Goal: Task Accomplishment & Management: Complete application form

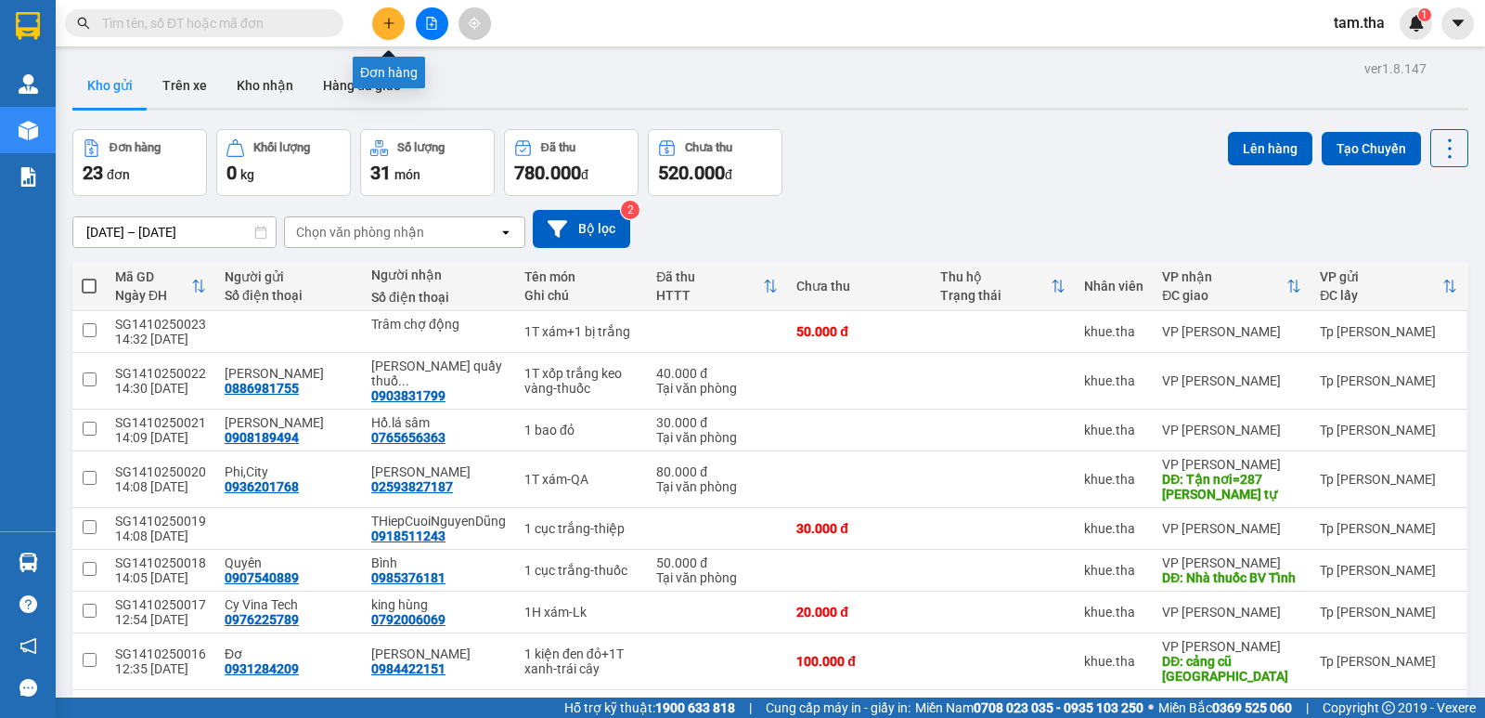
click at [385, 15] on button at bounding box center [388, 23] width 32 height 32
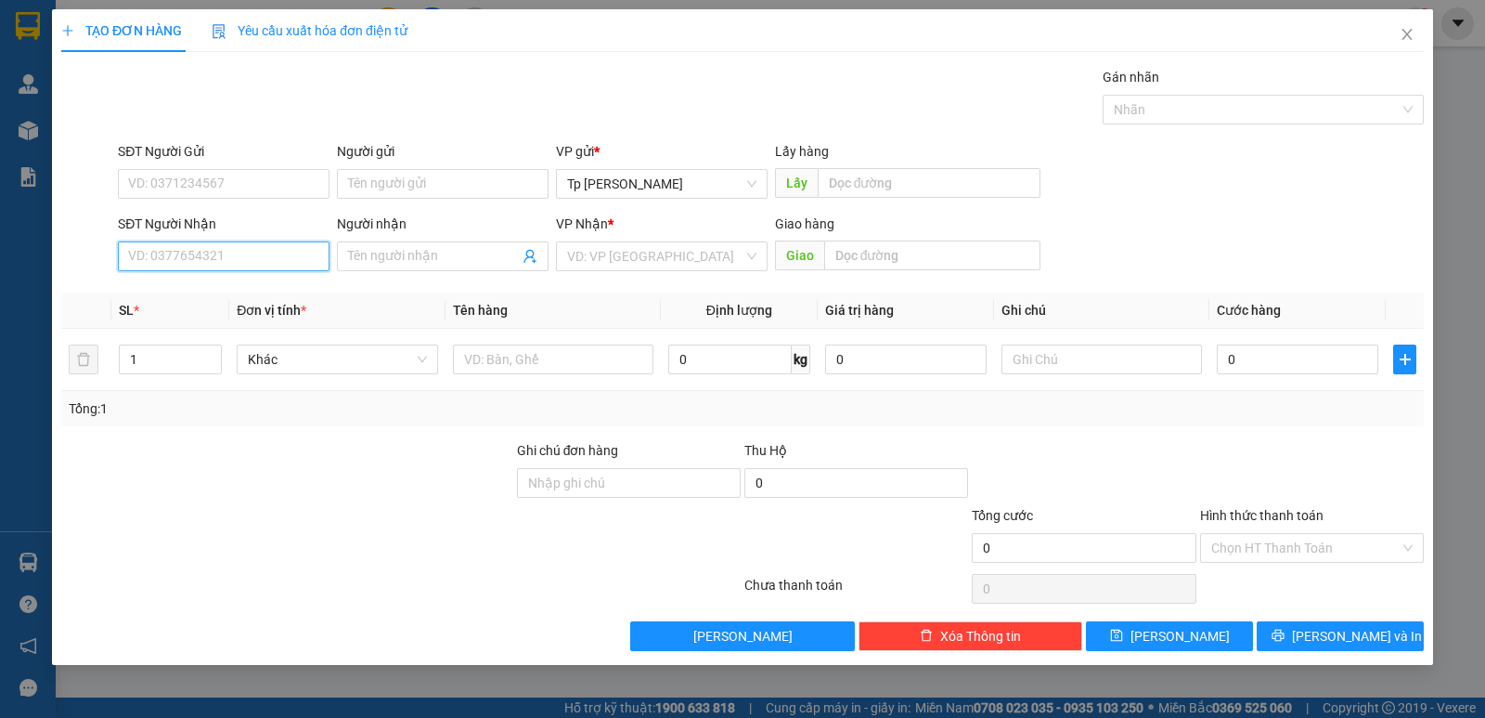
click at [201, 256] on input "SĐT Người Nhận" at bounding box center [224, 256] width 212 height 30
click at [257, 299] on div "0797798844 - [DOMAIN_NAME] tỉnh" at bounding box center [233, 293] width 208 height 20
type input "0797798844"
type input "[DOMAIN_NAME] tỉnh"
type input "Tận nơi=BV TỉnhNinh Thuan"
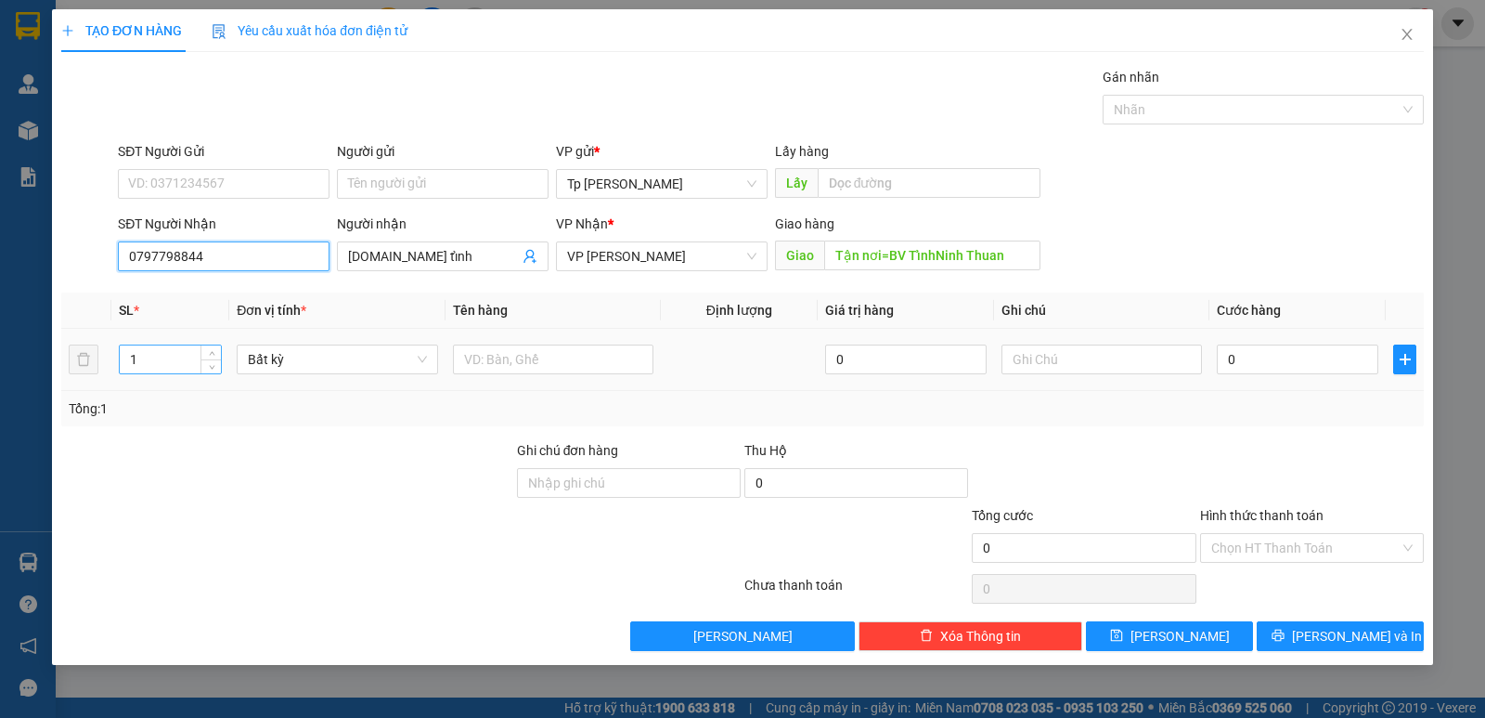
type input "0797798844"
drag, startPoint x: 184, startPoint y: 350, endPoint x: 0, endPoint y: 410, distance: 193.5
click at [0, 410] on div "TẠO ĐƠN HÀNG Yêu cầu xuất hóa đơn điện tử Transit Pickup Surcharge Ids Transit …" at bounding box center [742, 359] width 1485 height 718
type input "6"
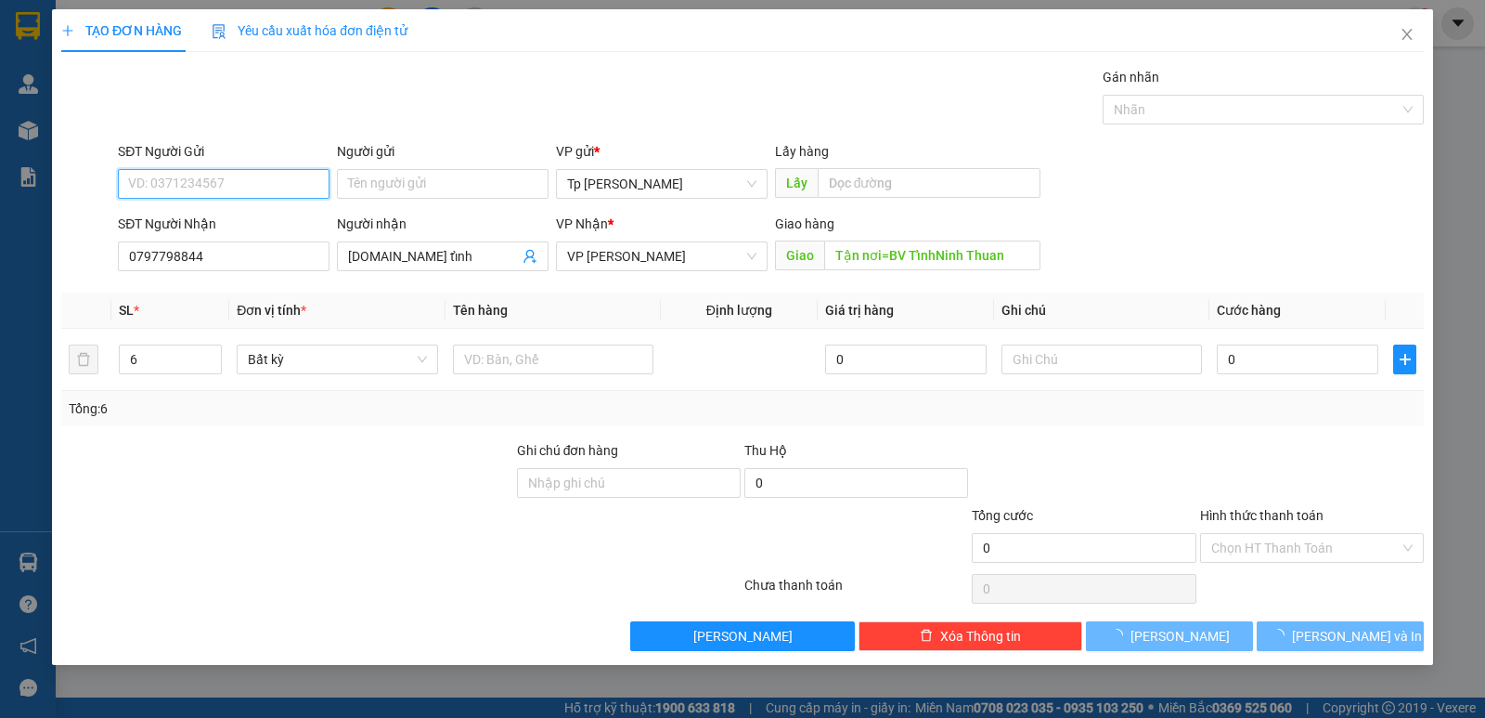
click at [257, 179] on input "SĐT Người Gửi" at bounding box center [224, 184] width 212 height 30
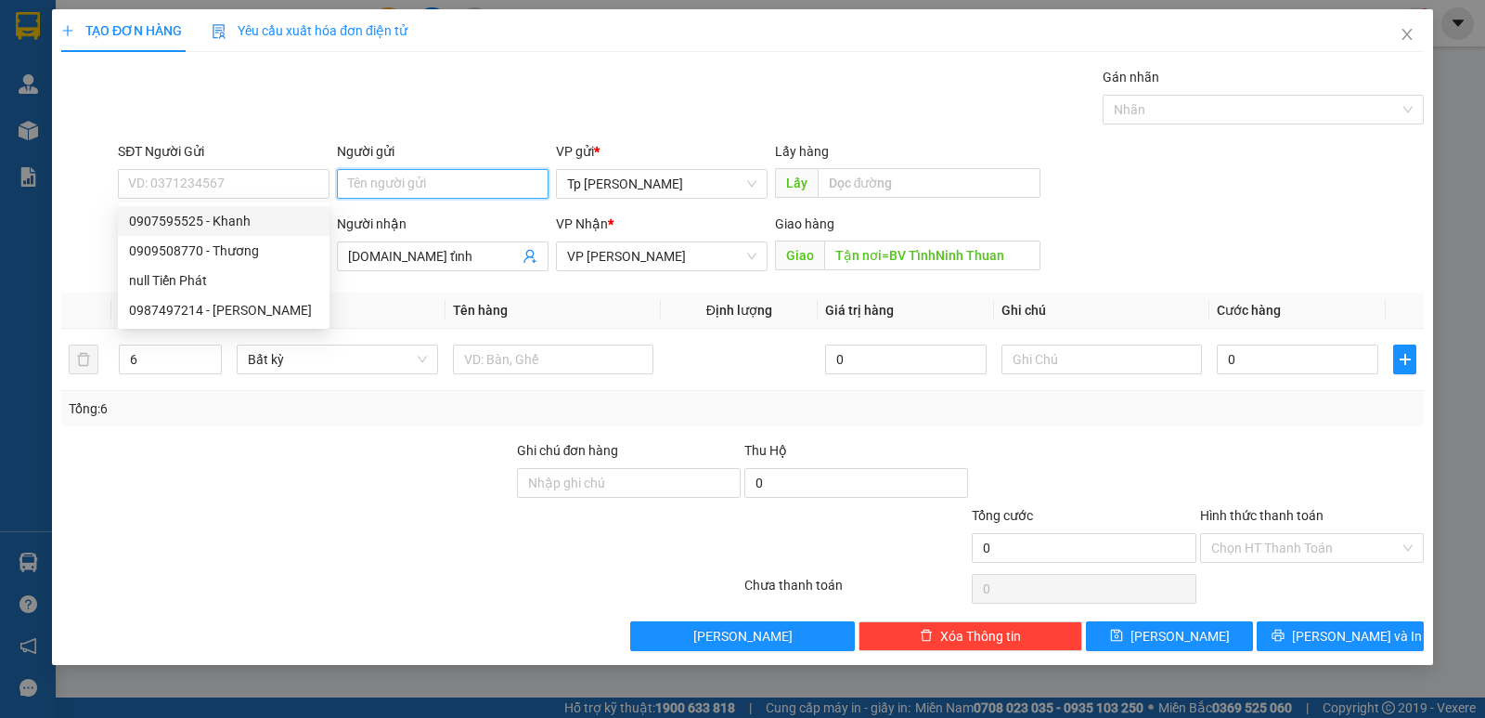
click at [457, 170] on input "Người gửi" at bounding box center [443, 184] width 212 height 30
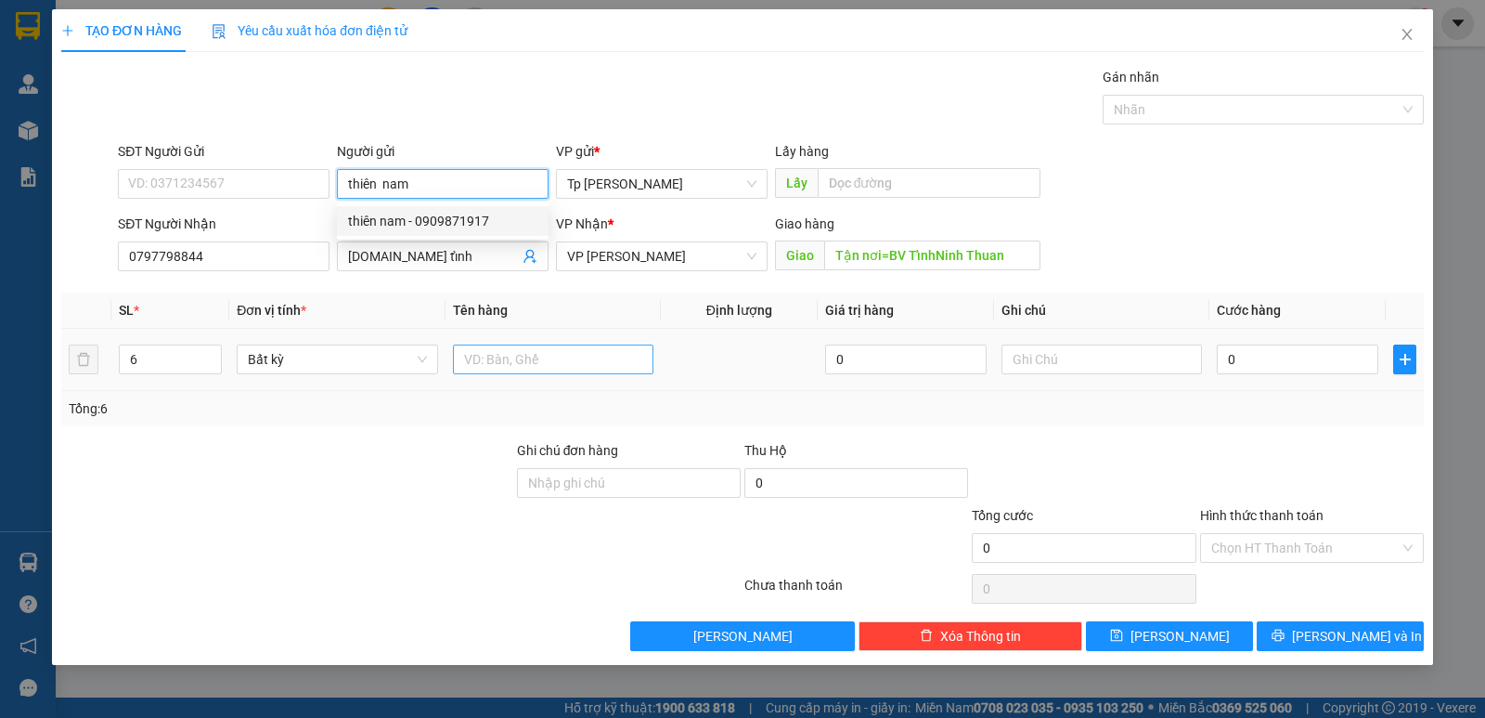
type input "thiên nam"
drag, startPoint x: 459, startPoint y: 358, endPoint x: 472, endPoint y: 356, distance: 13.3
click at [472, 356] on input "text" at bounding box center [553, 359] width 201 height 30
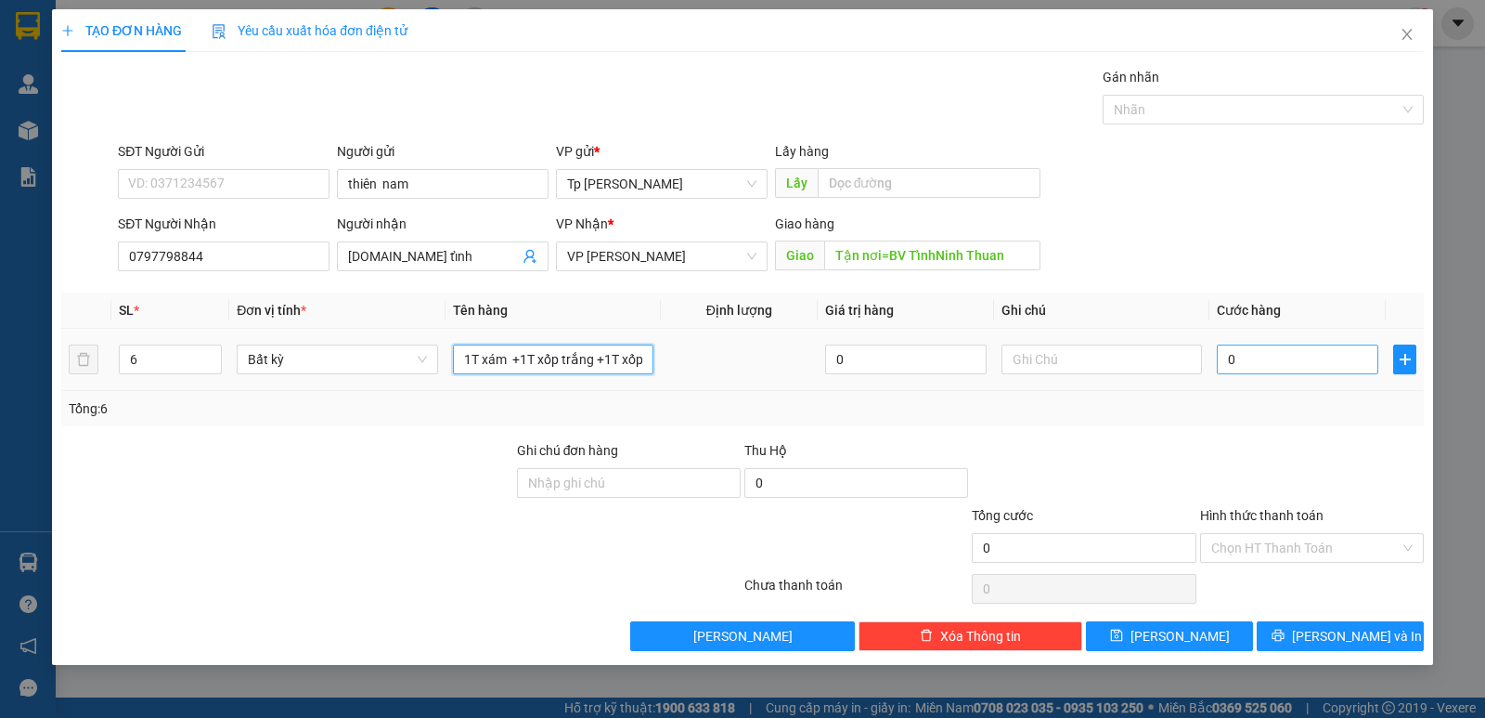
type input "1T xám +1T xốp trắng +1T xốp vàng +3 kiện trắng ông s nghiệm _ VT"
type input "3"
type input "363"
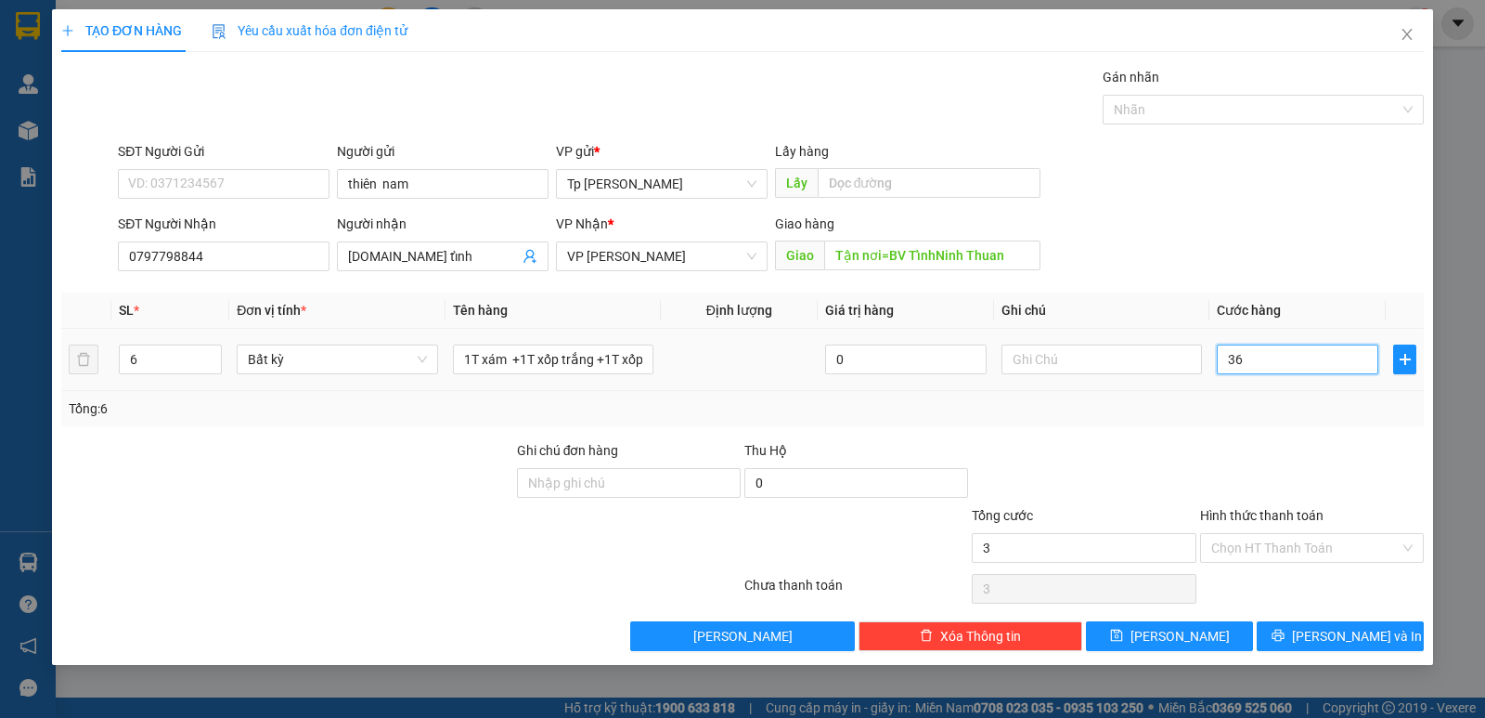
type input "363"
type input "3.630"
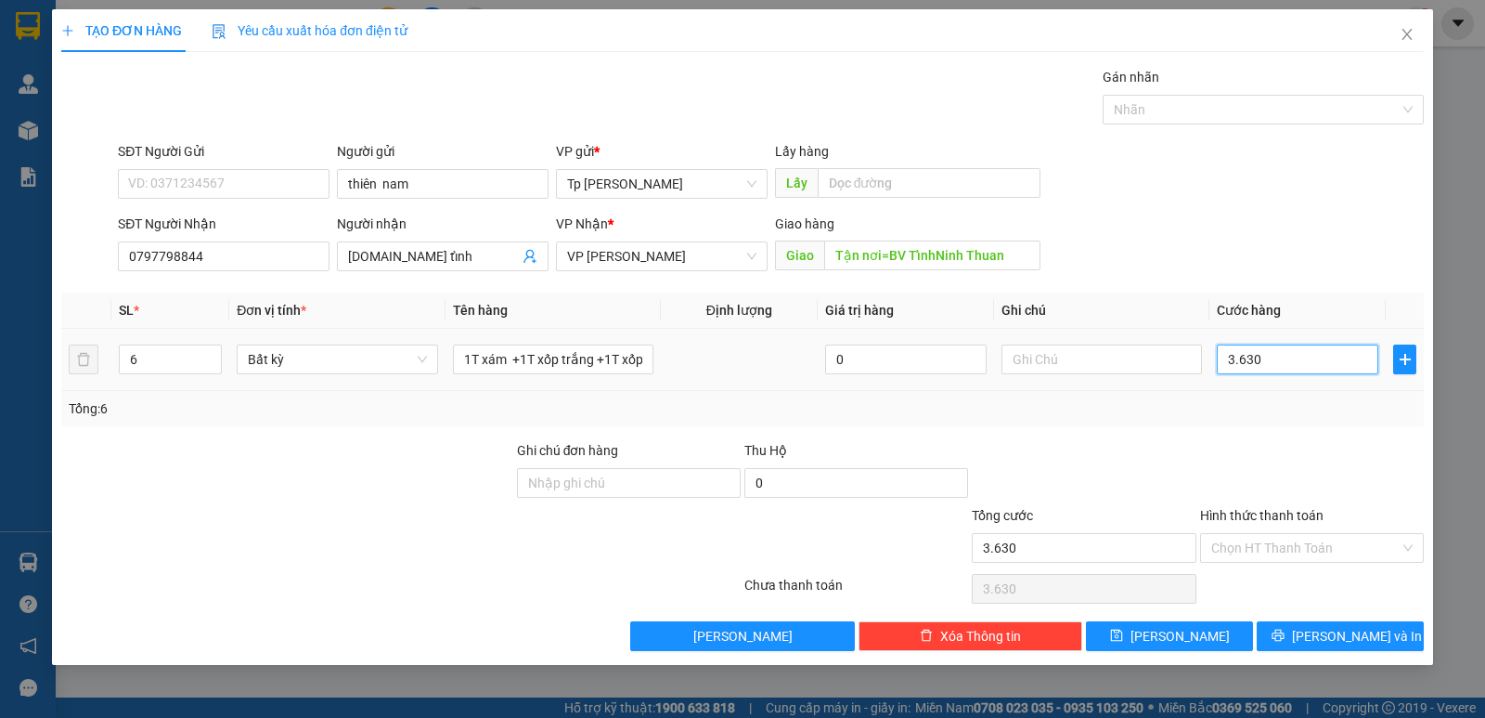
type input "363"
type input "36"
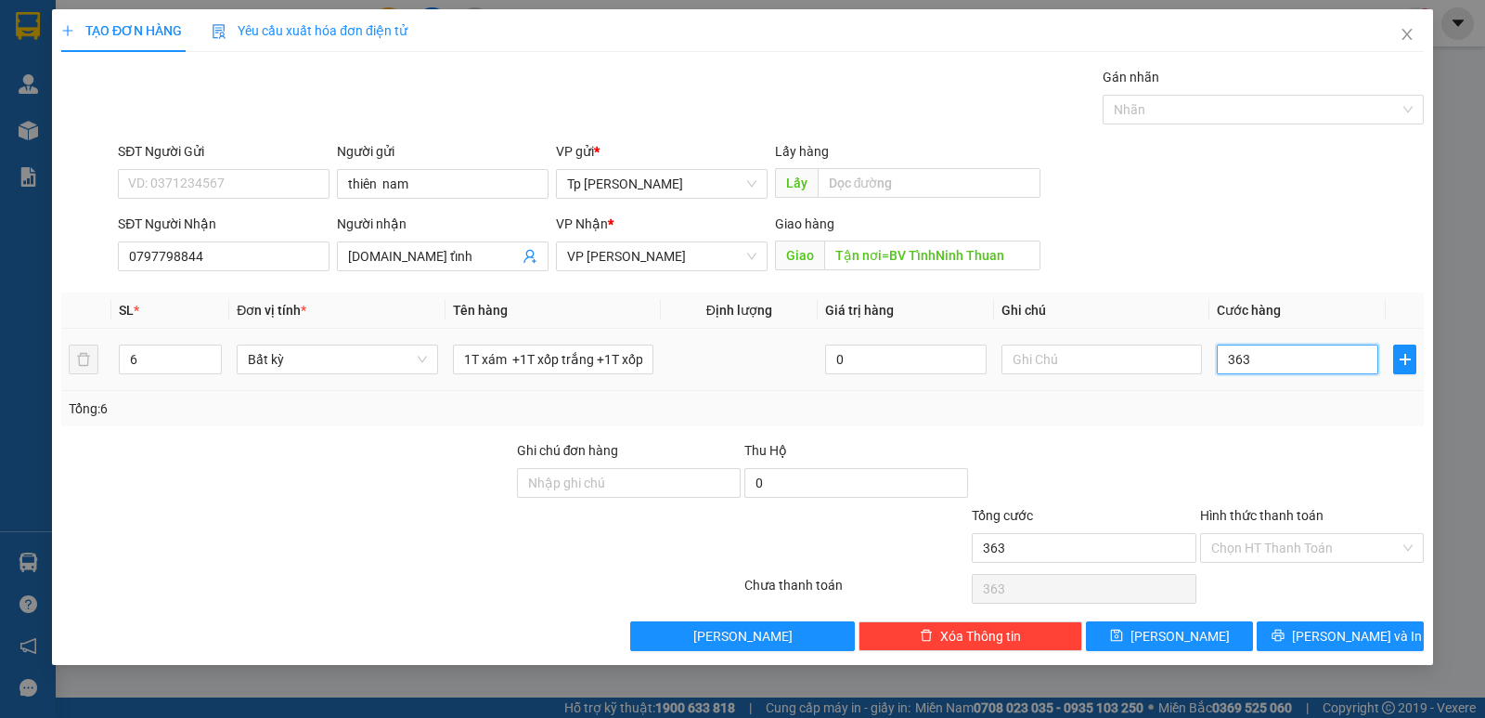
type input "36"
type input "360"
type input "360.000"
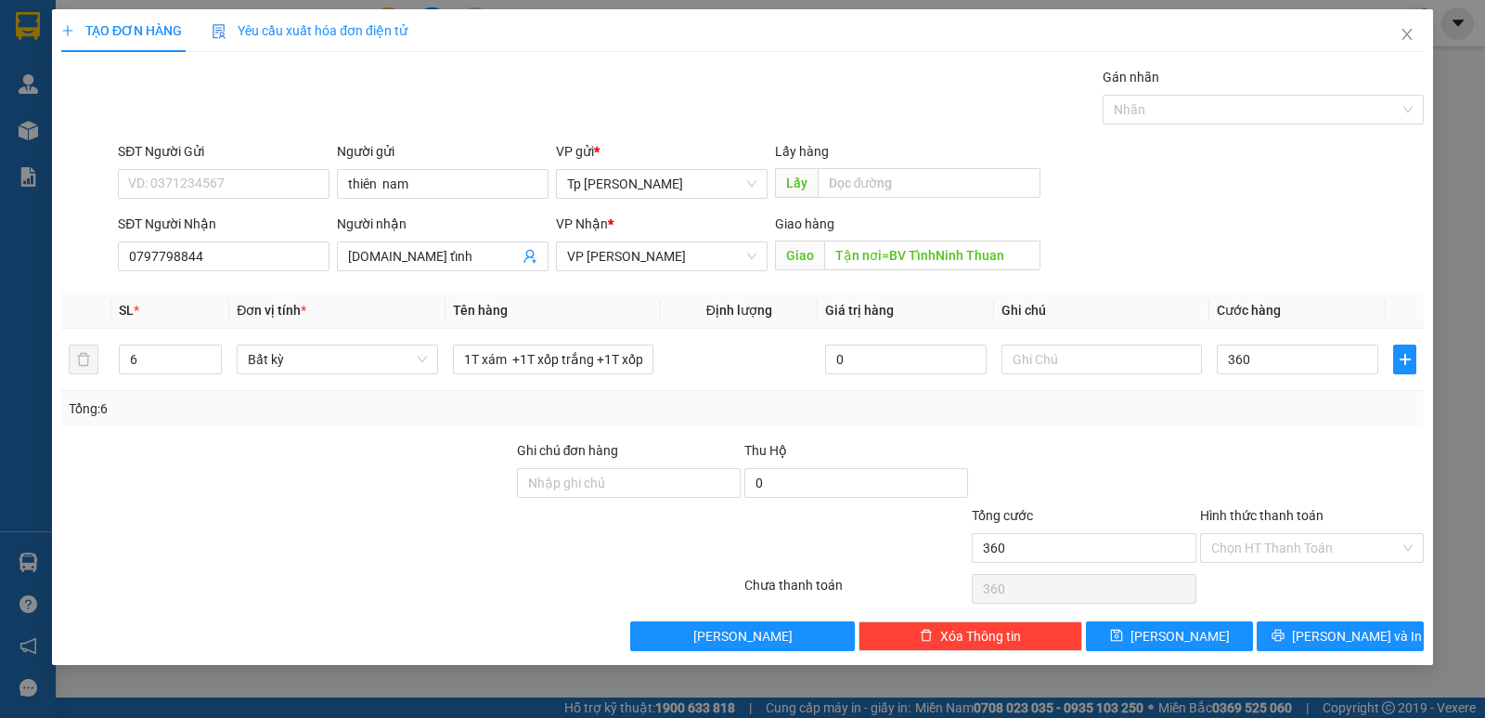
type input "360.000"
click at [1380, 401] on div "Tổng: 6" at bounding box center [743, 408] width 1348 height 20
click at [1068, 356] on input "text" at bounding box center [1102, 359] width 201 height 30
type input "CK VCB"
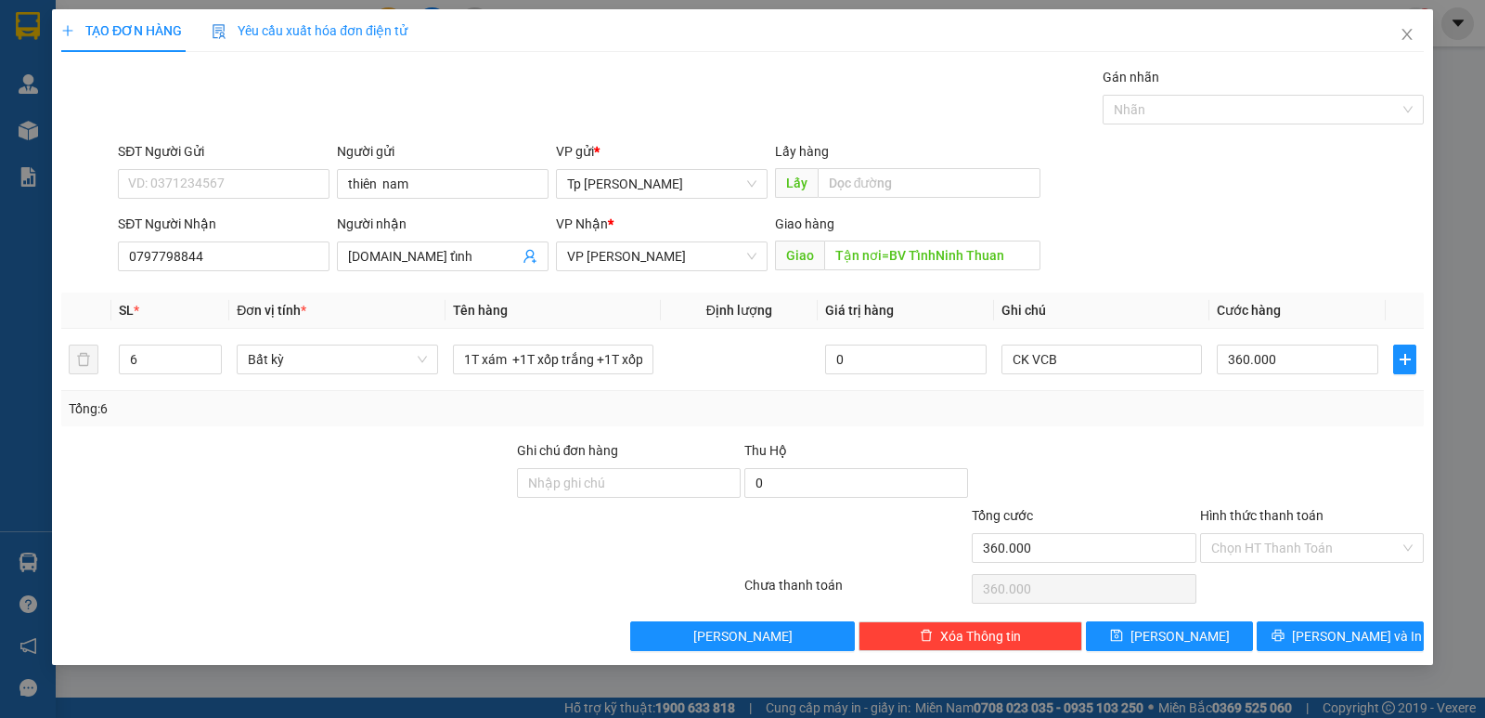
click at [1229, 415] on div "Tổng: 6" at bounding box center [743, 408] width 1348 height 20
drag, startPoint x: 1270, startPoint y: 547, endPoint x: 1284, endPoint y: 558, distance: 17.8
click at [1270, 548] on input "Hình thức thanh toán" at bounding box center [1305, 548] width 188 height 28
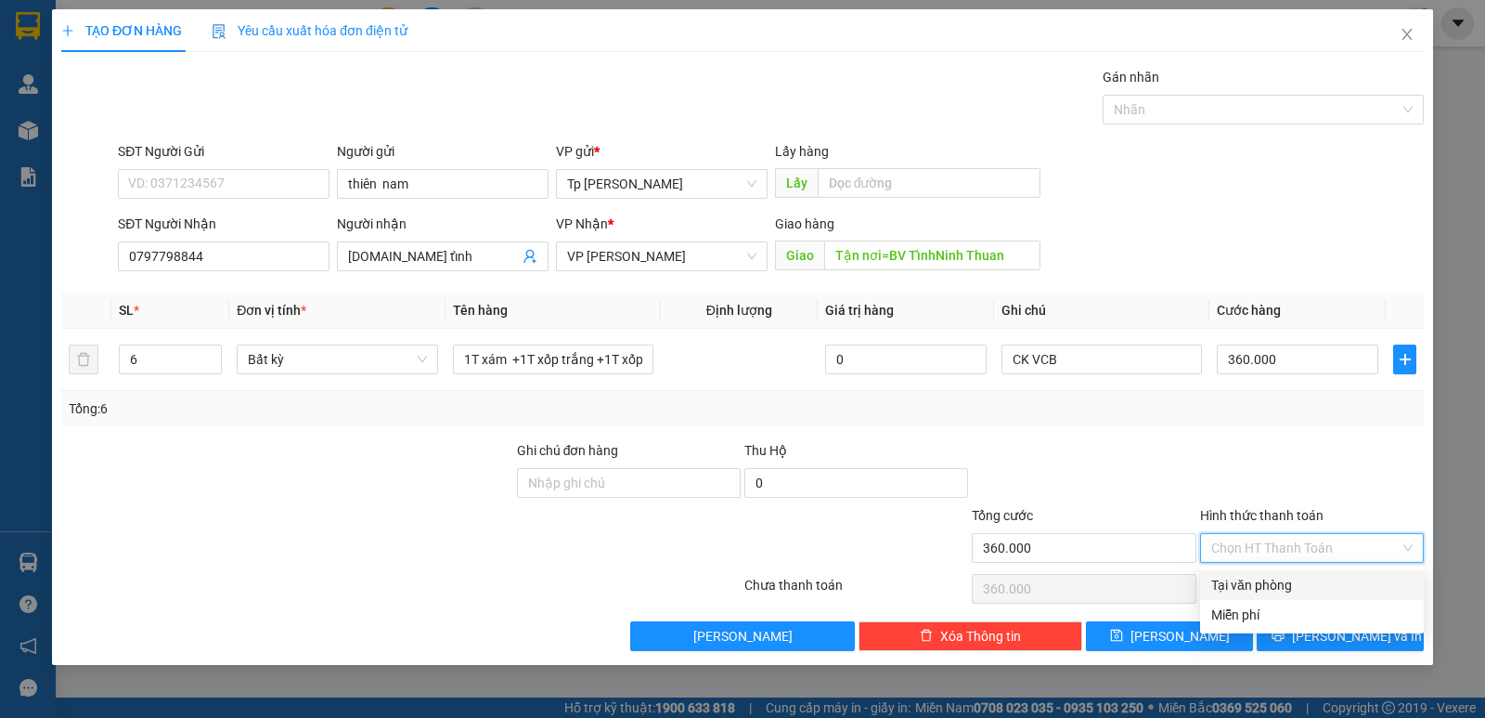
click at [1292, 589] on div "Tại văn phòng" at bounding box center [1311, 585] width 201 height 20
type input "0"
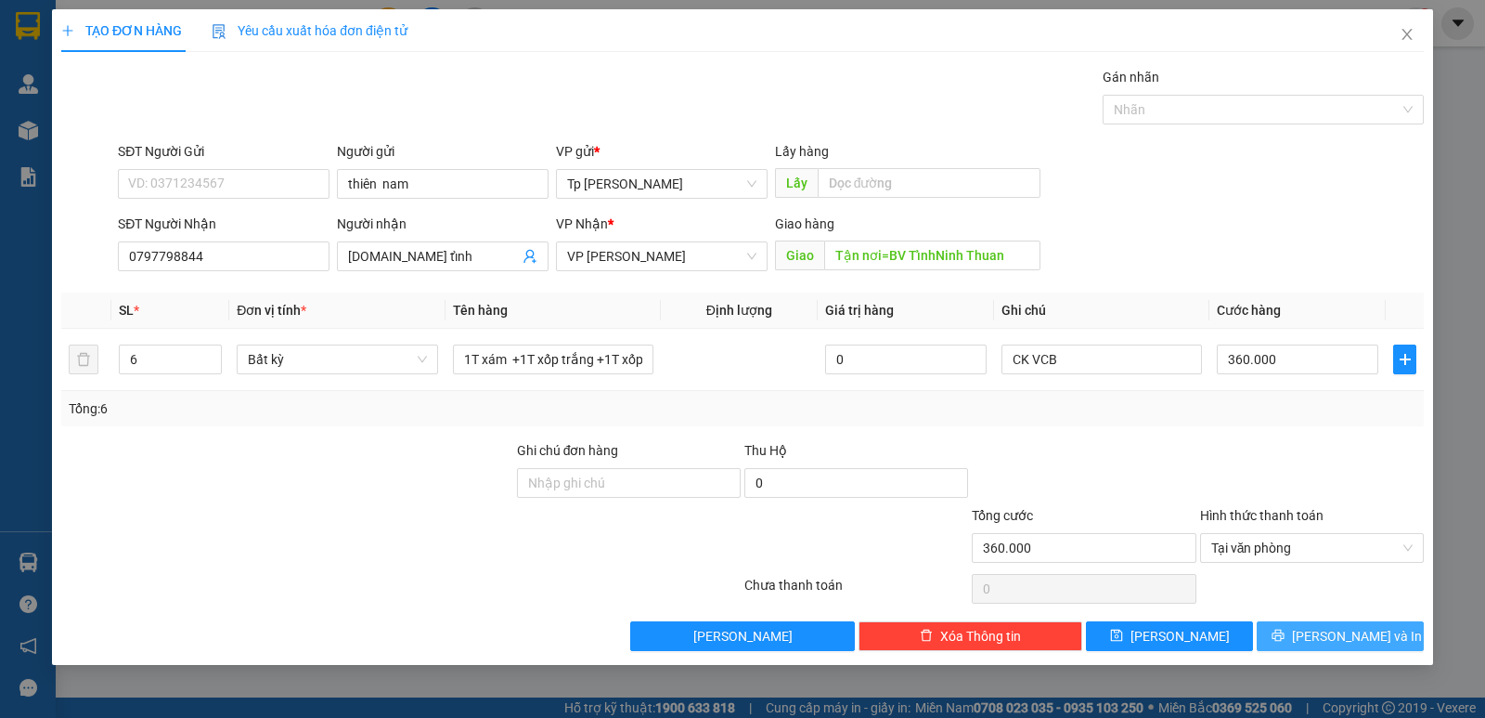
click at [1287, 630] on button "[PERSON_NAME] và In" at bounding box center [1340, 636] width 167 height 30
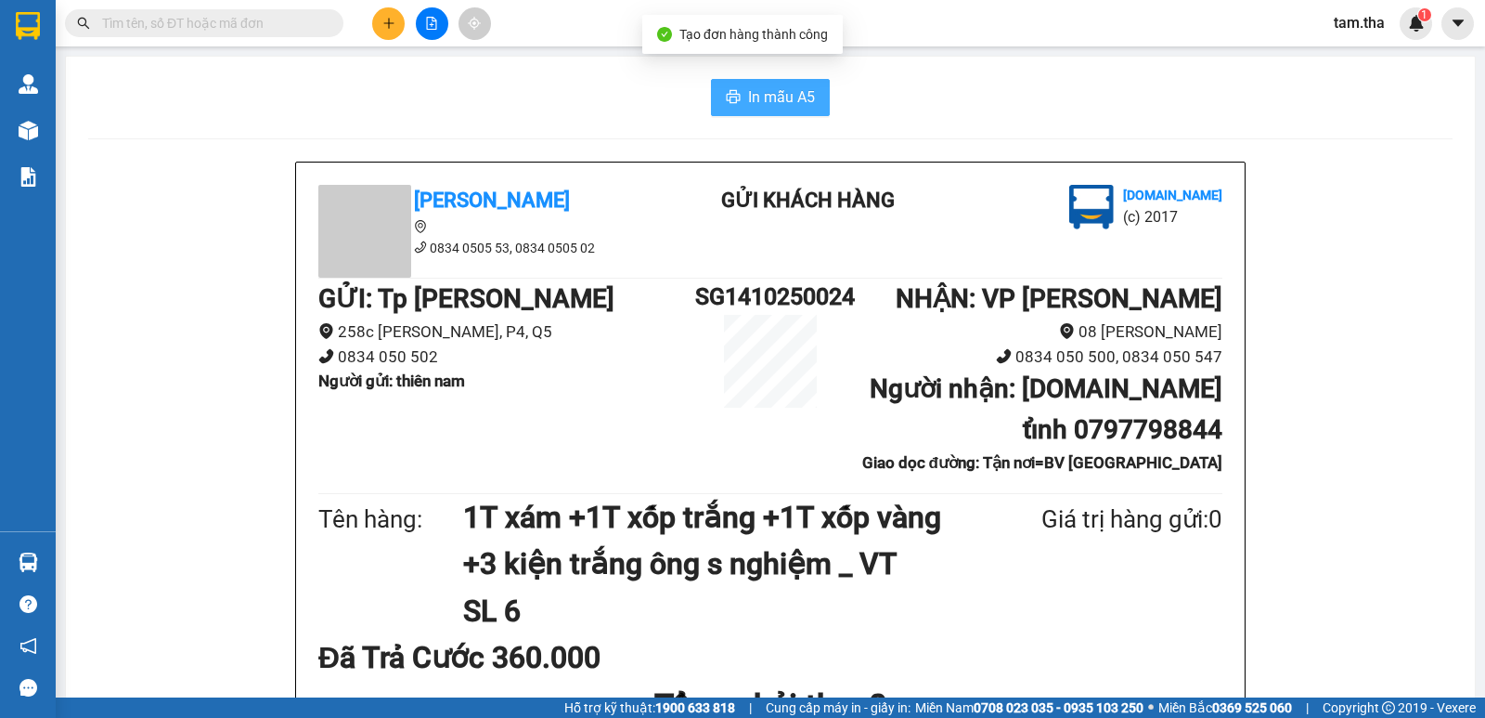
click at [754, 97] on span "In mẫu A5" at bounding box center [781, 96] width 67 height 23
click at [728, 84] on button "In mẫu A5" at bounding box center [770, 97] width 119 height 37
click at [387, 32] on button at bounding box center [388, 23] width 32 height 32
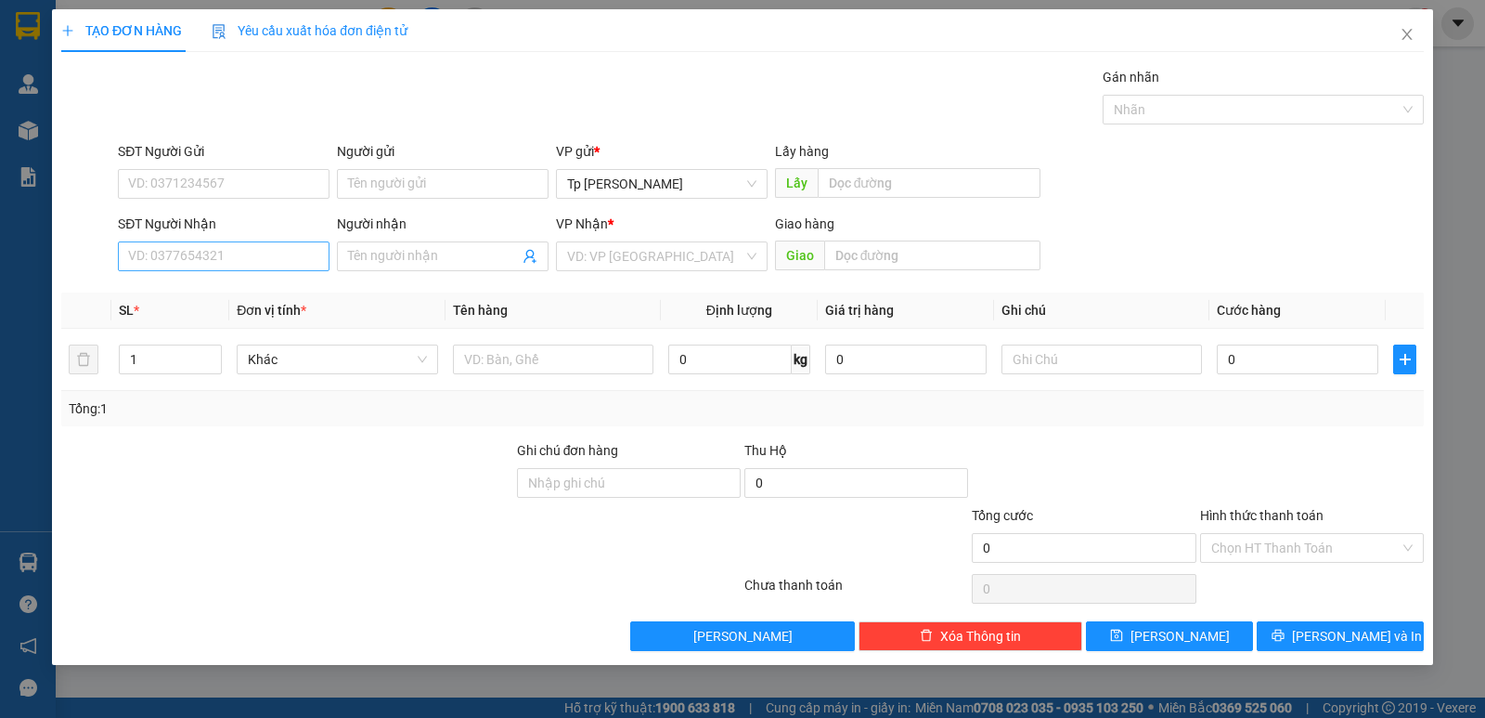
drag, startPoint x: 224, startPoint y: 277, endPoint x: 214, endPoint y: 261, distance: 18.3
click at [214, 264] on div "SĐT Người Nhận VD: 0377654321" at bounding box center [224, 246] width 212 height 65
click at [214, 261] on input "SĐT Người Nhận" at bounding box center [224, 256] width 212 height 30
click at [265, 290] on div "0933111451 - AnhĐẩu" at bounding box center [223, 293] width 189 height 20
type input "0933111451"
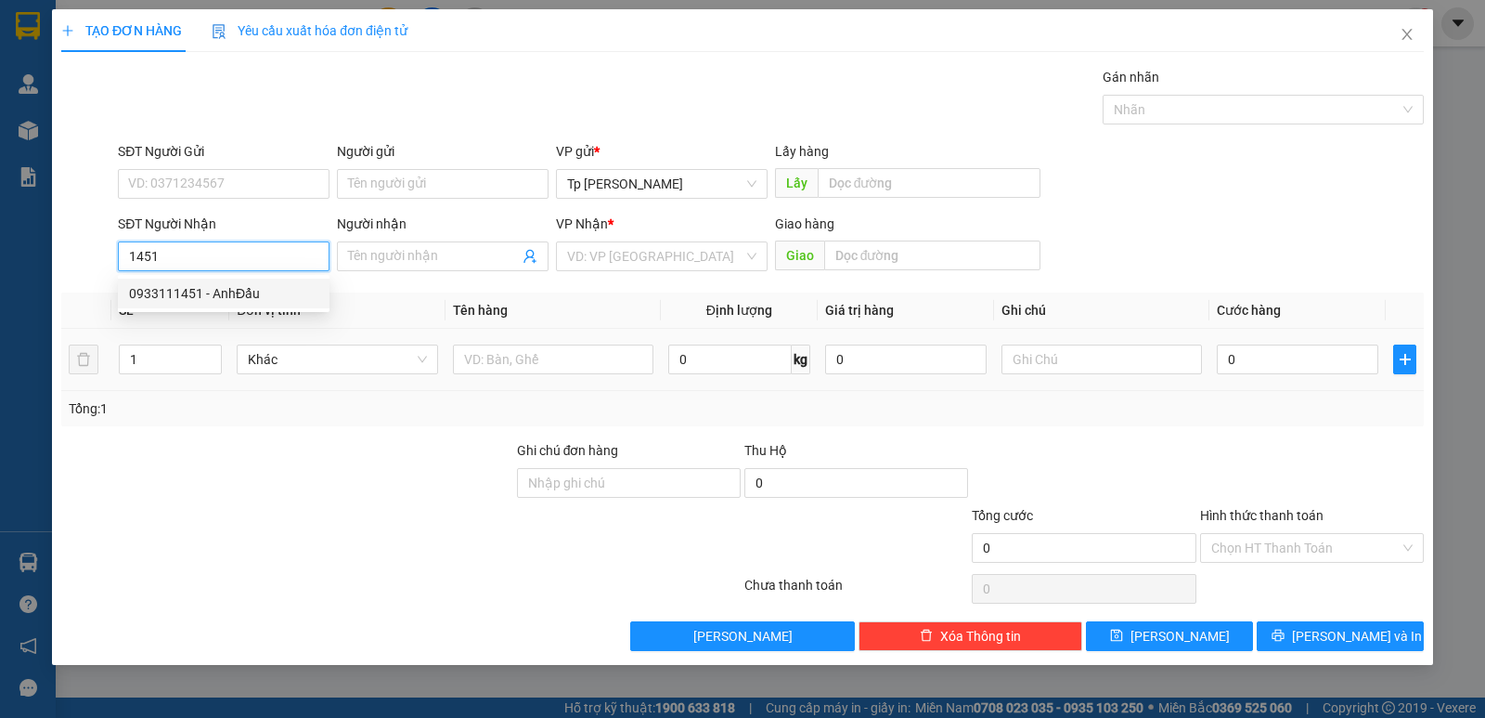
type input "AnhĐẩu"
type input "0933111451"
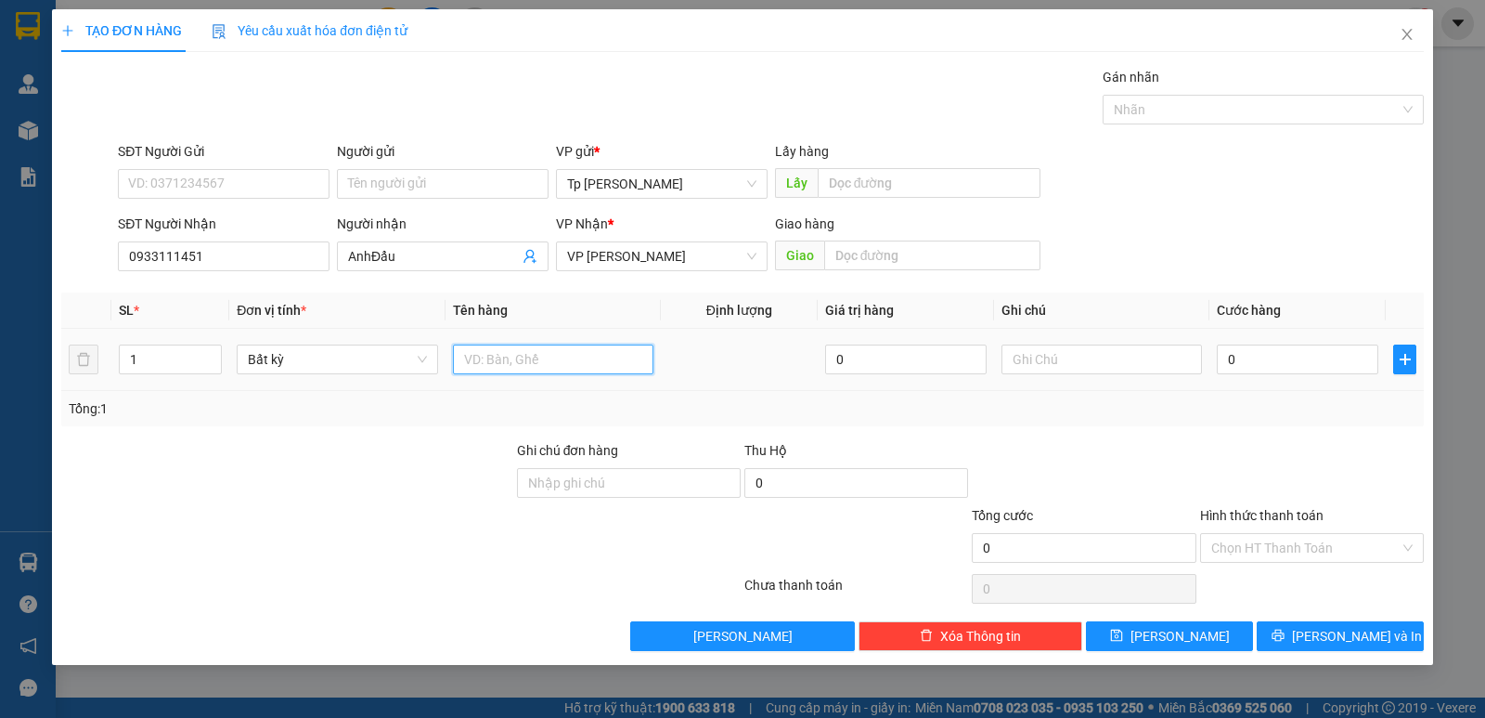
drag, startPoint x: 521, startPoint y: 372, endPoint x: 495, endPoint y: 355, distance: 31.4
click at [511, 365] on input "text" at bounding box center [553, 359] width 201 height 30
drag, startPoint x: 583, startPoint y: 373, endPoint x: 678, endPoint y: 370, distance: 94.7
click at [678, 370] on tr "1 Bất kỳ 1T xam s bọc nilon _ thuốc tây 0 0" at bounding box center [742, 360] width 1363 height 62
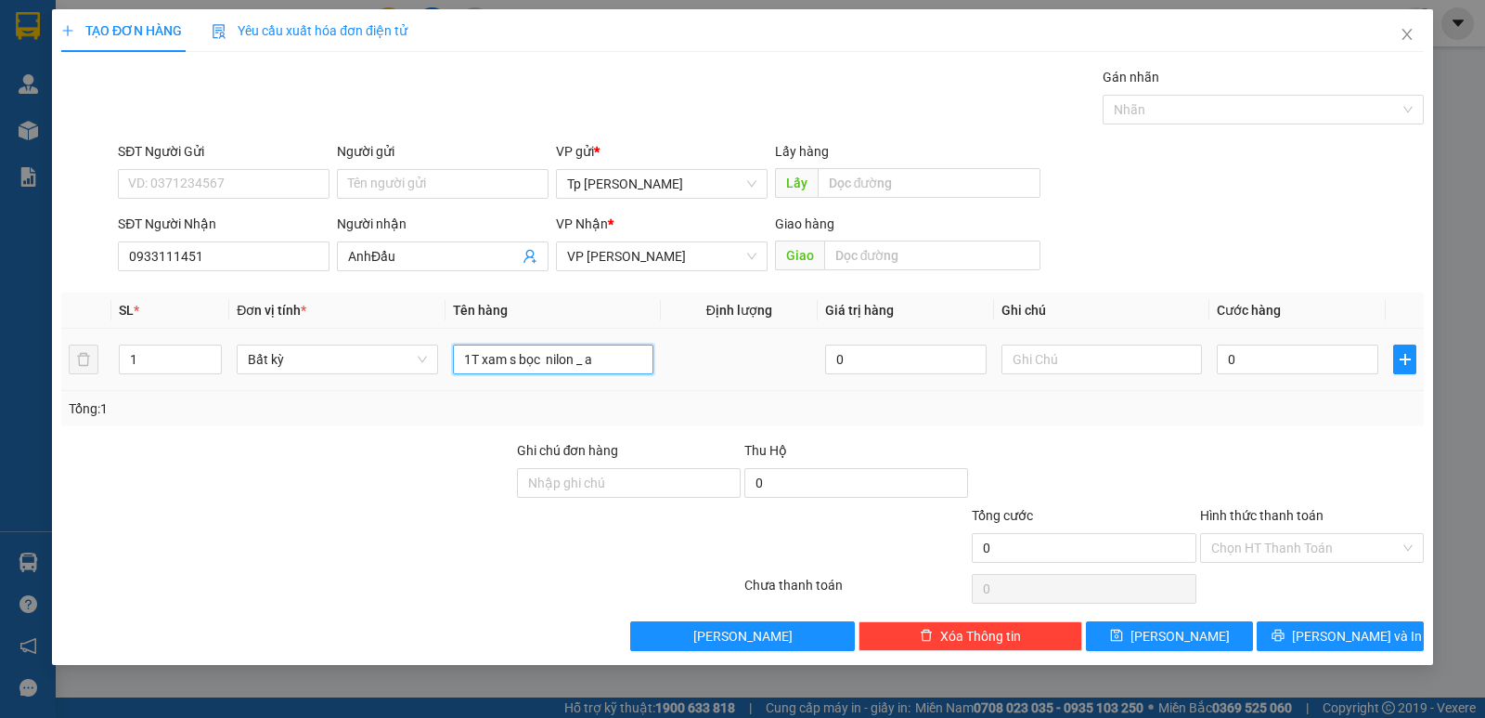
scroll to position [0, 0]
type input "1T xam s bọc nilon _ áo"
click at [1331, 348] on input "0" at bounding box center [1298, 359] width 162 height 30
type input "3"
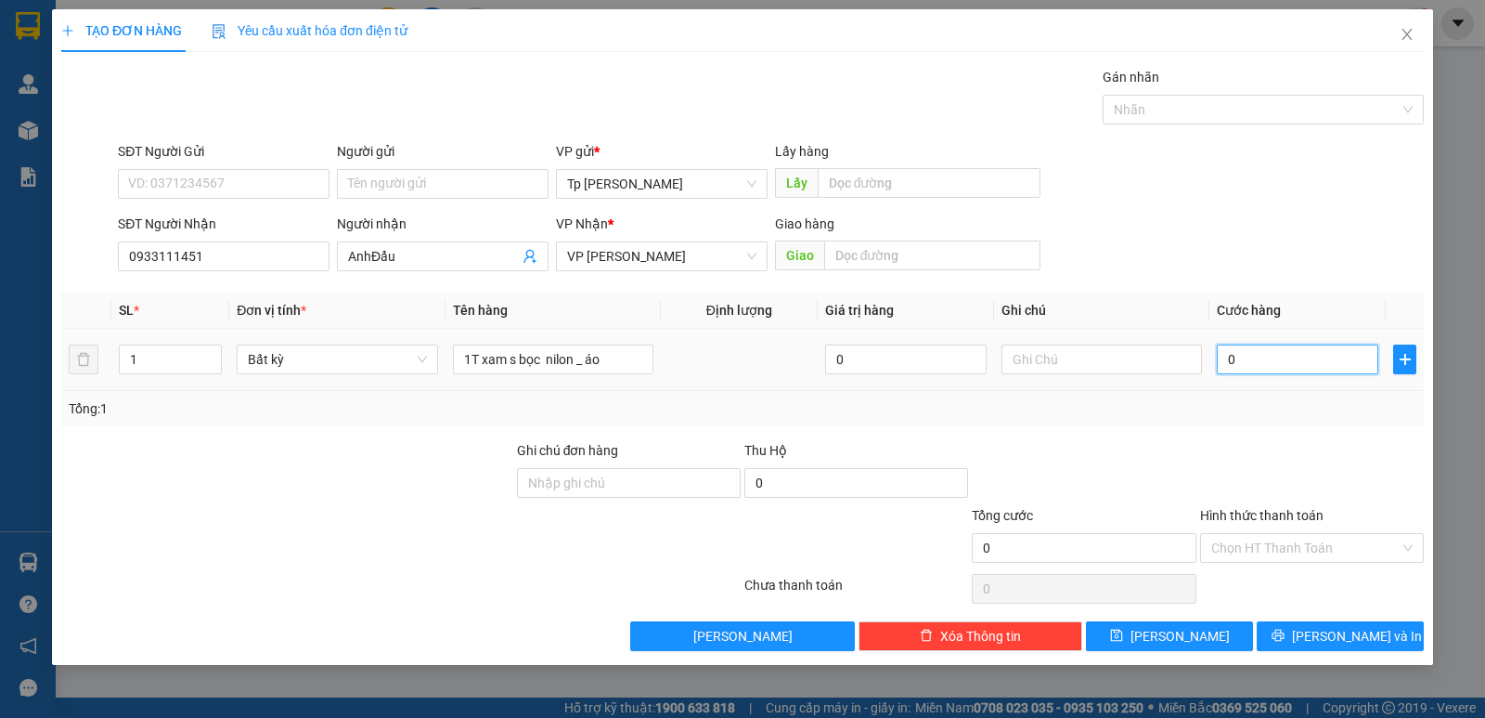
type input "3"
type input "30"
type input "30.000"
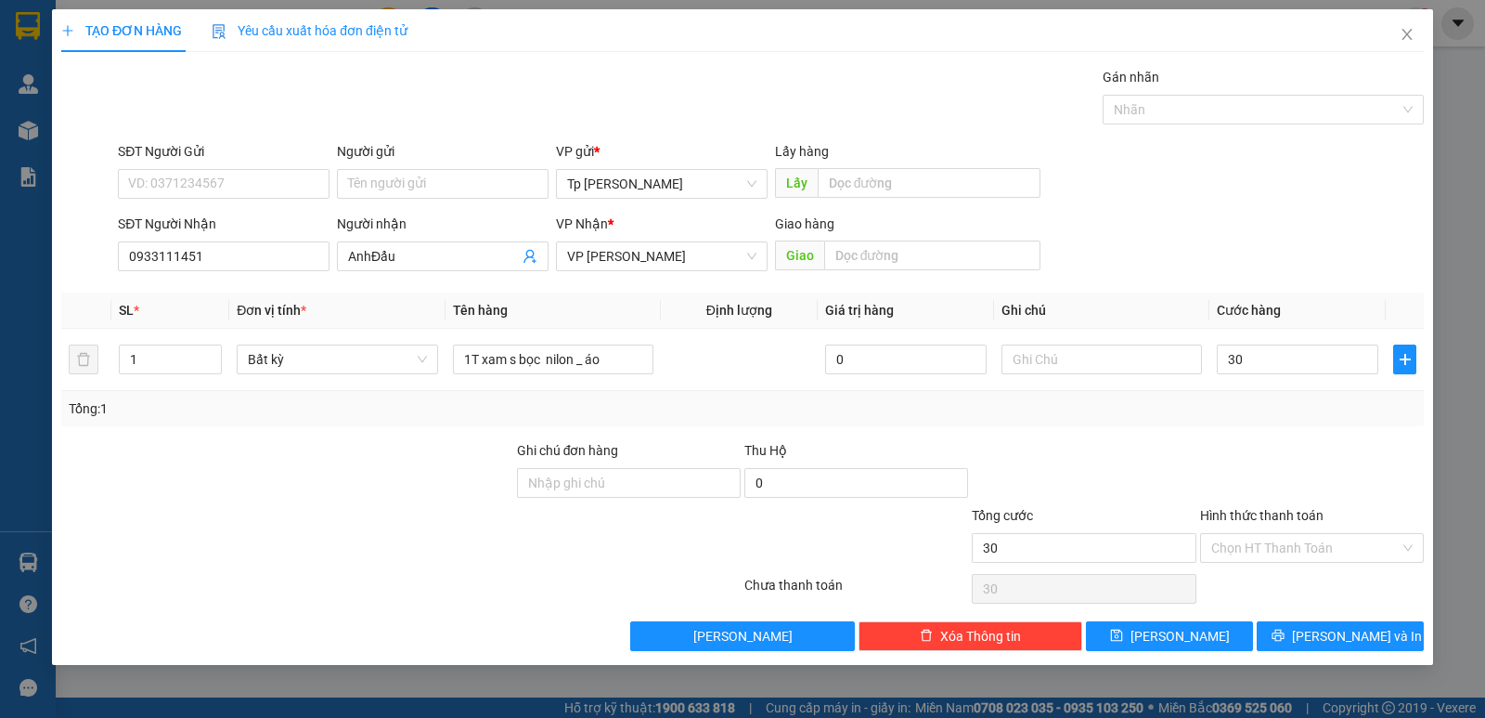
type input "30.000"
click at [1319, 432] on div "Transit Pickup Surcharge Ids Transit Deliver Surcharge Ids Transit Deliver Surc…" at bounding box center [742, 359] width 1363 height 584
drag, startPoint x: 1101, startPoint y: 358, endPoint x: 1178, endPoint y: 257, distance: 127.2
click at [1103, 350] on input "text" at bounding box center [1102, 359] width 201 height 30
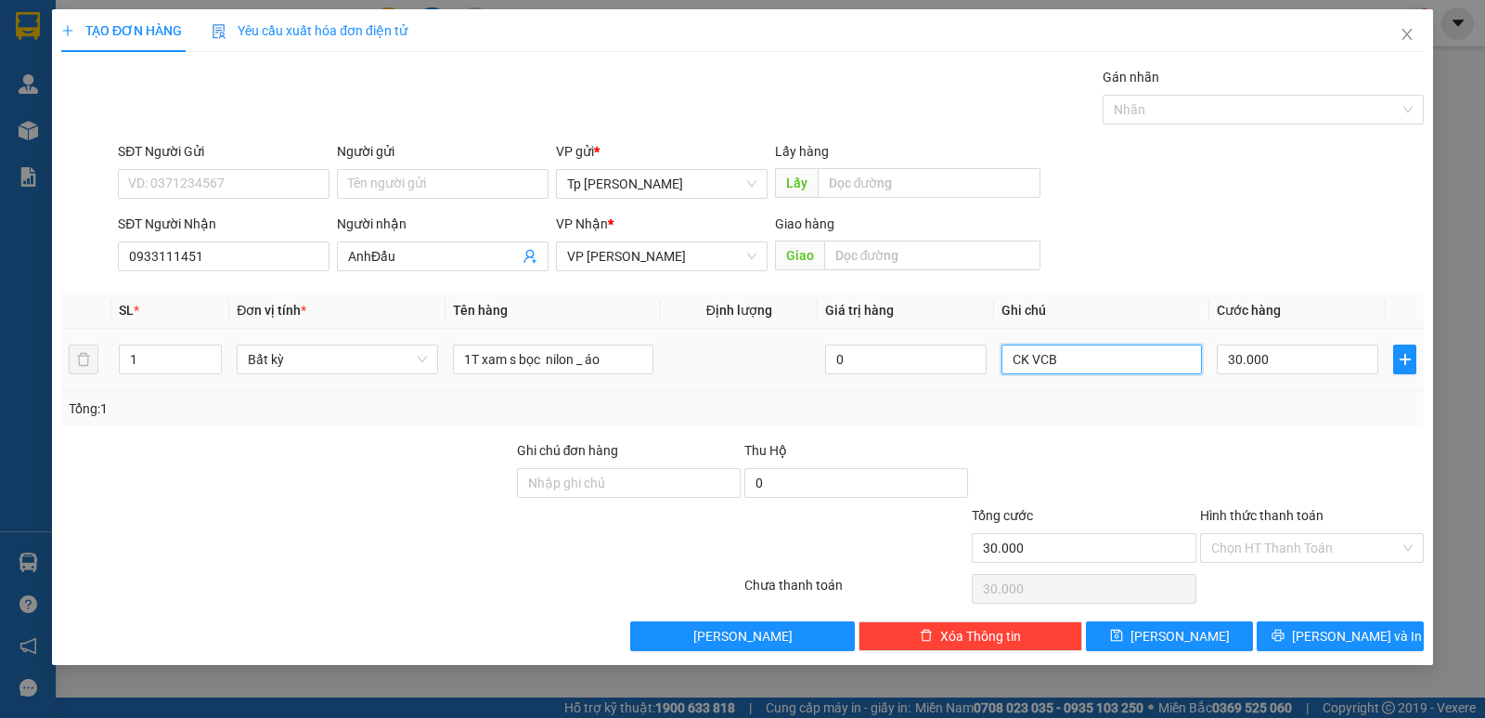
type input "CK VCB"
click at [1084, 399] on div "Tổng: 1" at bounding box center [743, 408] width 1348 height 20
click at [1262, 562] on div "Chọn HT Thanh Toán" at bounding box center [1312, 548] width 224 height 30
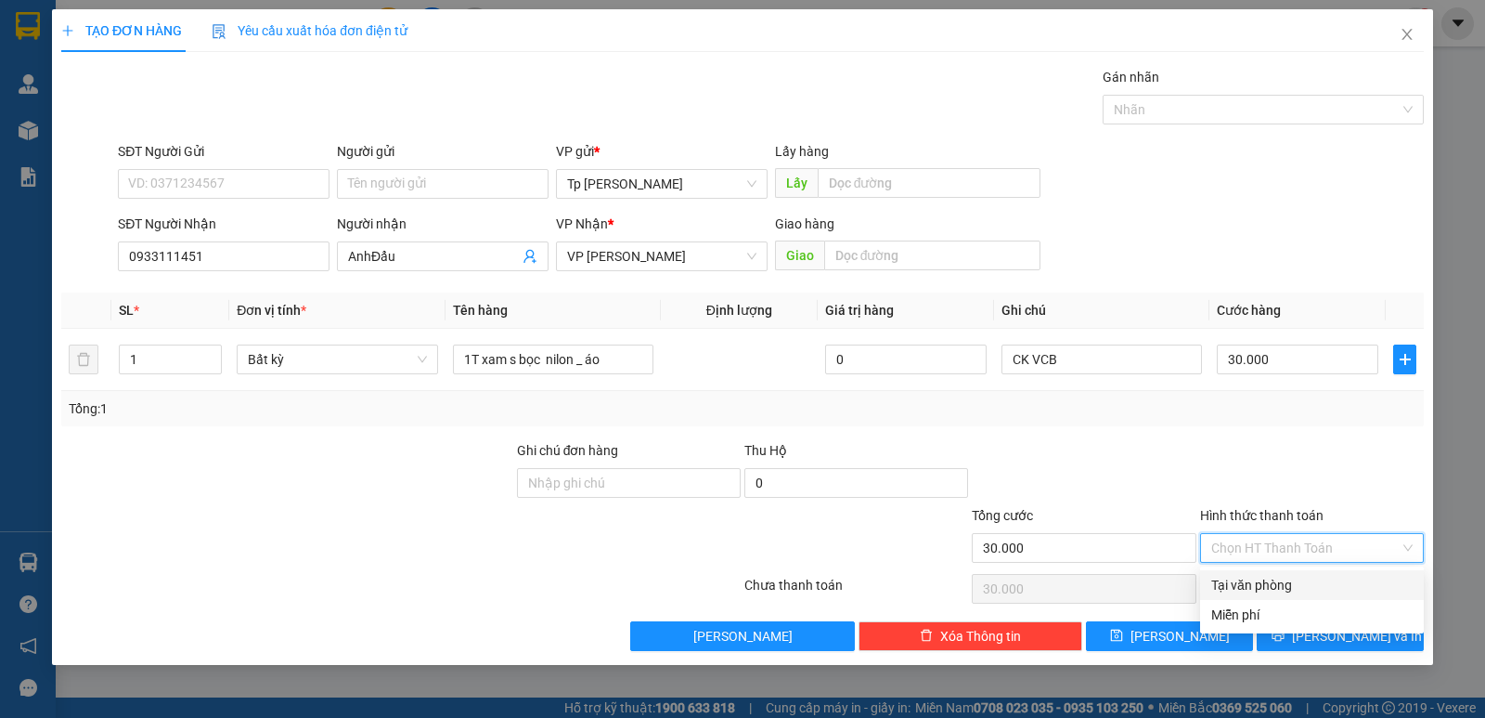
click at [1272, 589] on div "Tại văn phòng" at bounding box center [1311, 585] width 201 height 20
type input "0"
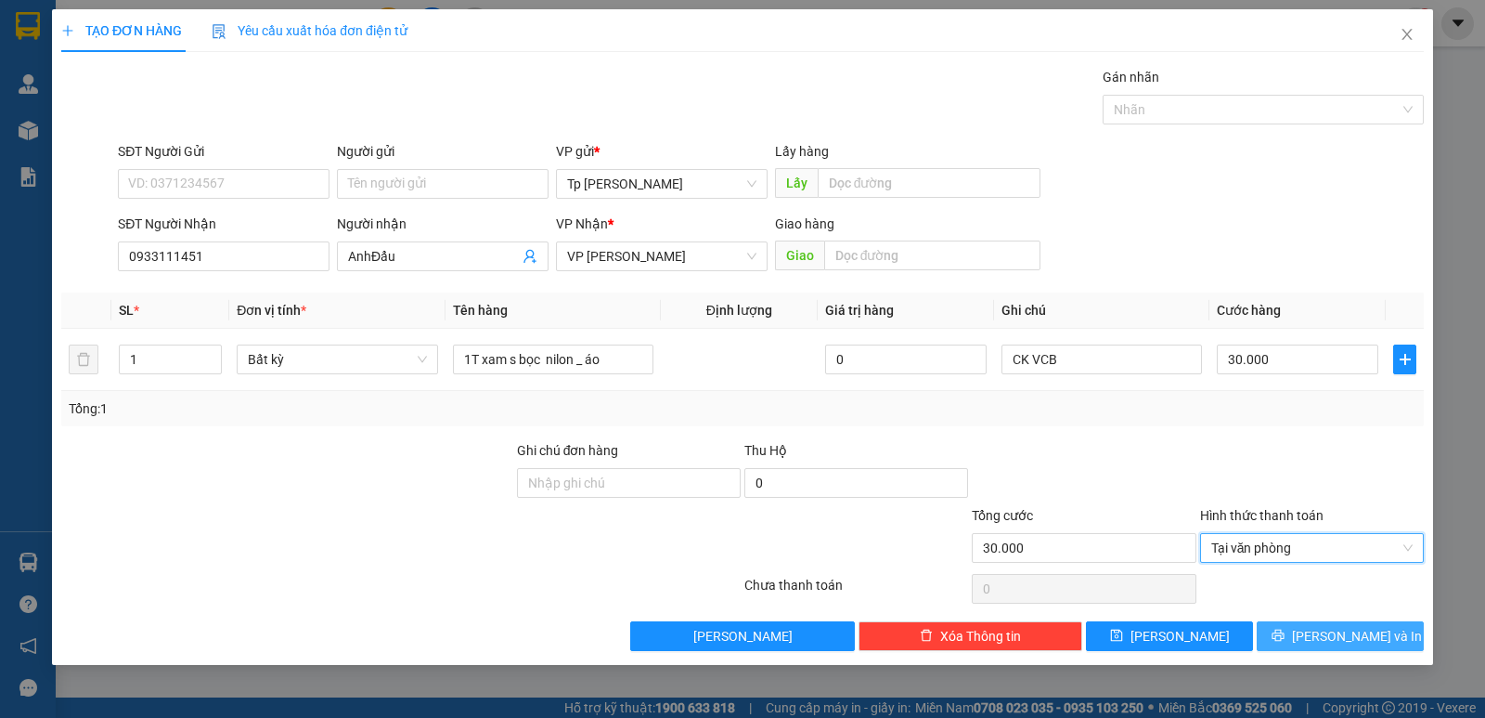
click at [1314, 628] on button "[PERSON_NAME] và In" at bounding box center [1340, 636] width 167 height 30
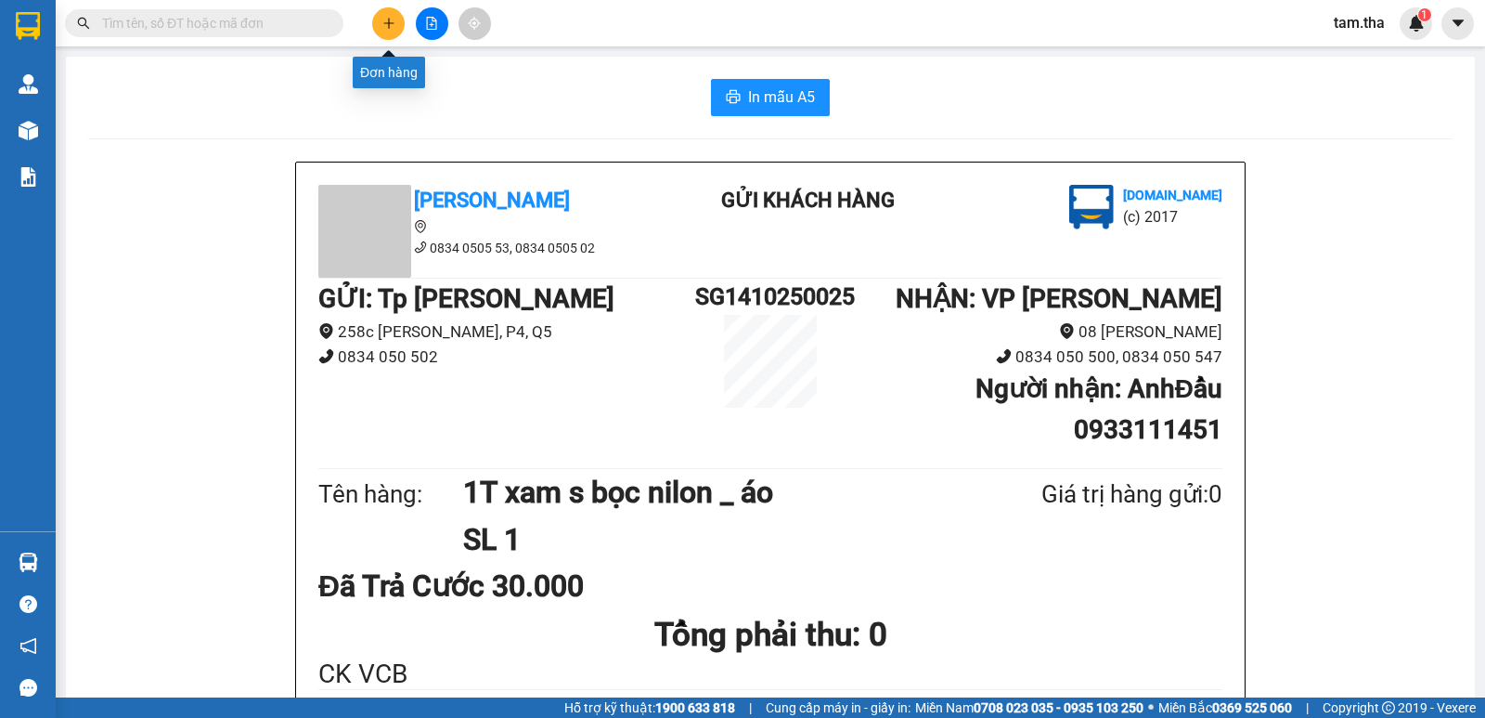
click at [396, 19] on button at bounding box center [388, 23] width 32 height 32
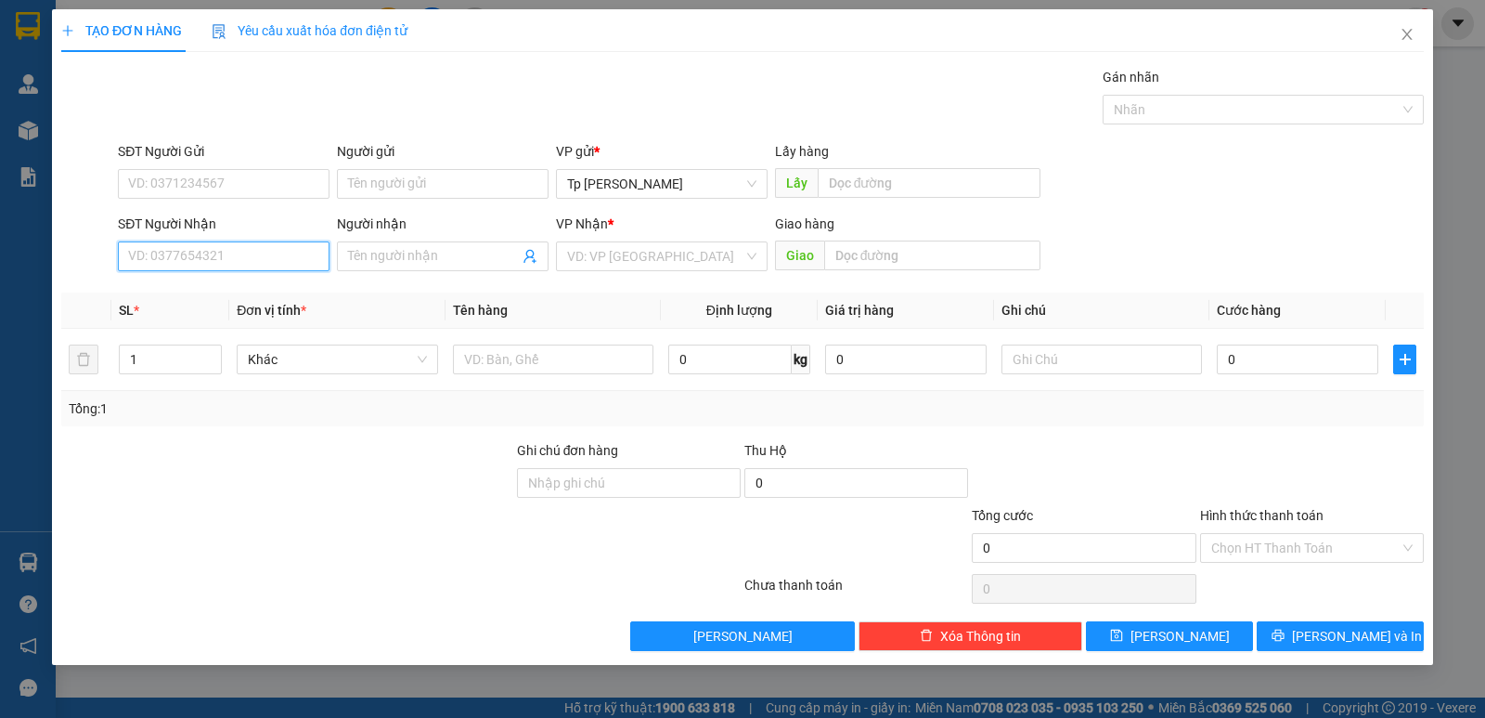
click at [242, 252] on input "SĐT Người Nhận" at bounding box center [224, 256] width 212 height 30
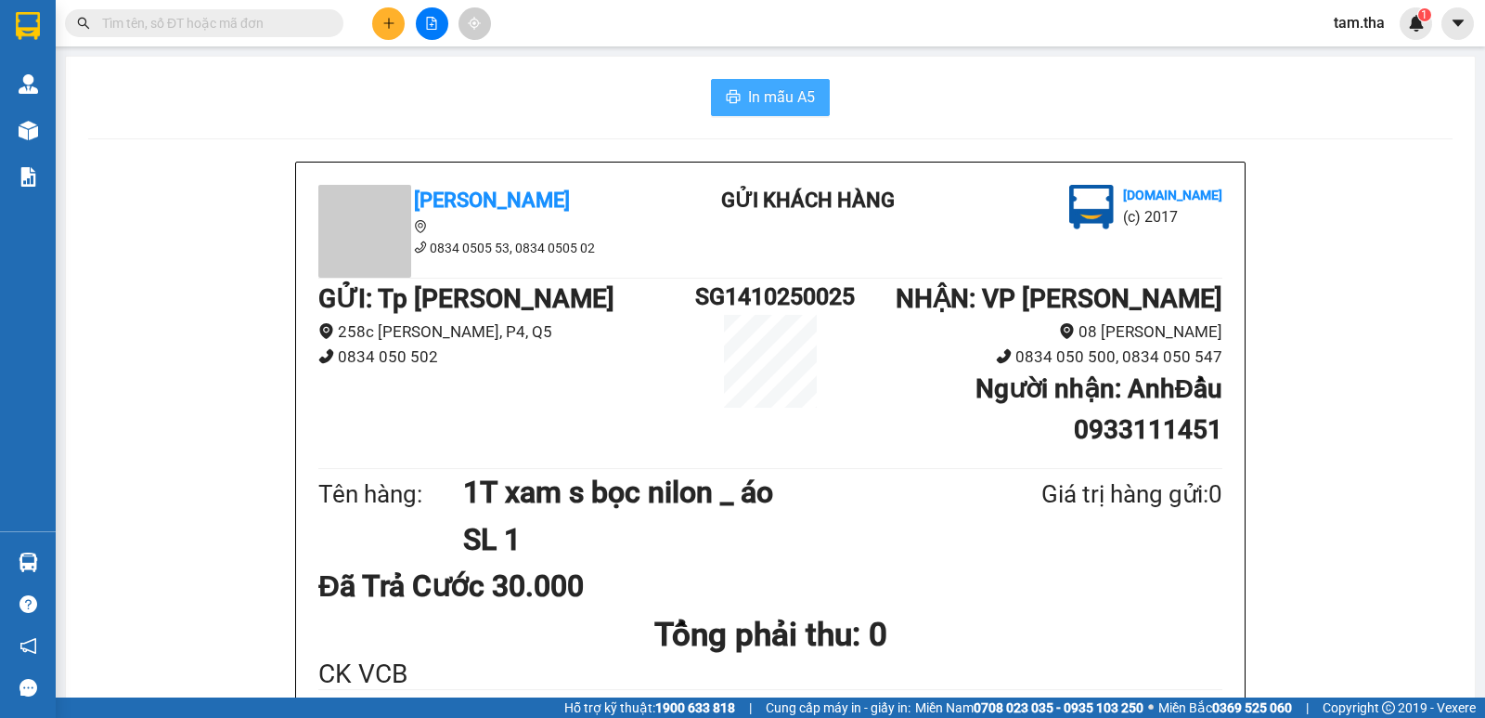
click at [786, 97] on span "In mẫu A5" at bounding box center [781, 96] width 67 height 23
click at [376, 16] on button at bounding box center [388, 23] width 32 height 32
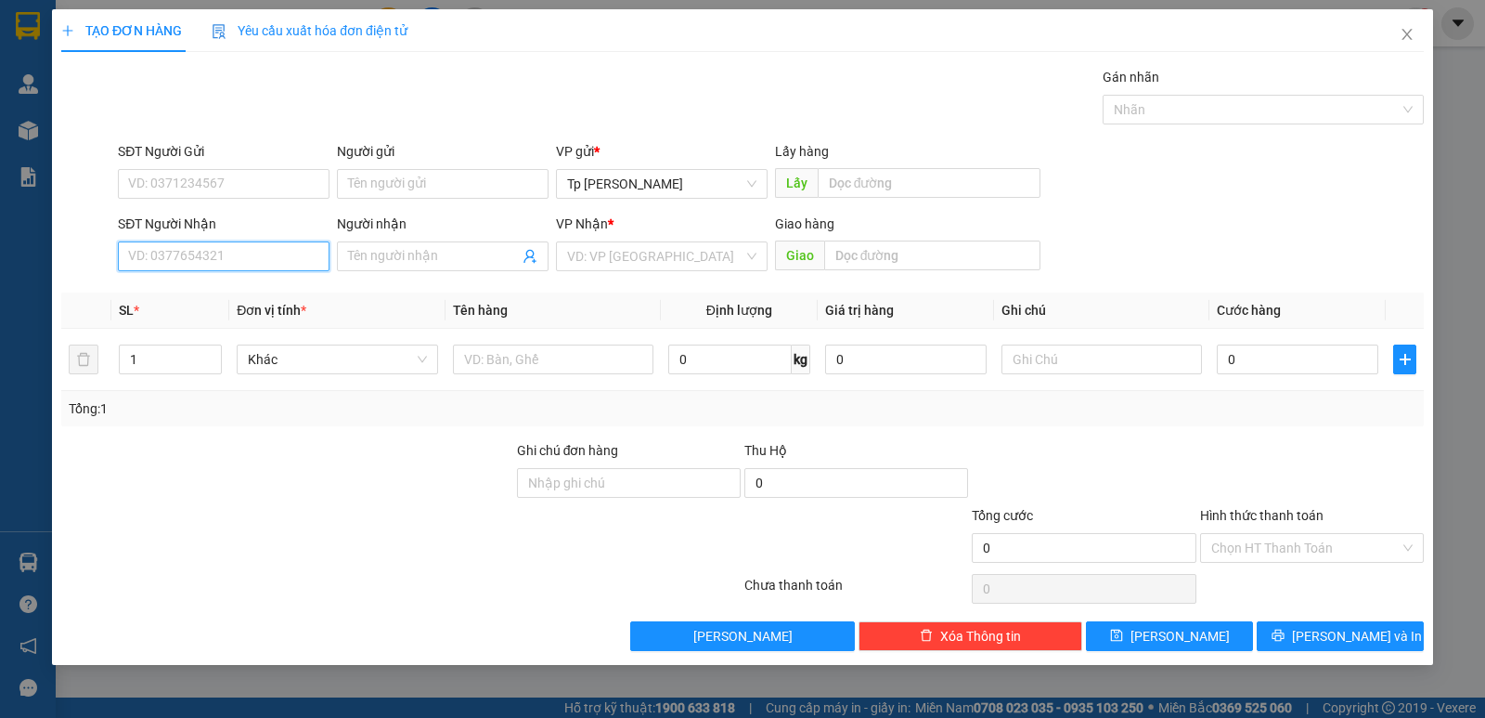
click at [244, 244] on input "SĐT Người Nhận" at bounding box center [224, 256] width 212 height 30
click at [221, 295] on div "0933315333 - Ngọc" at bounding box center [223, 293] width 189 height 20
type input "0933315333"
type input "Ngọc"
type input "0933315333"
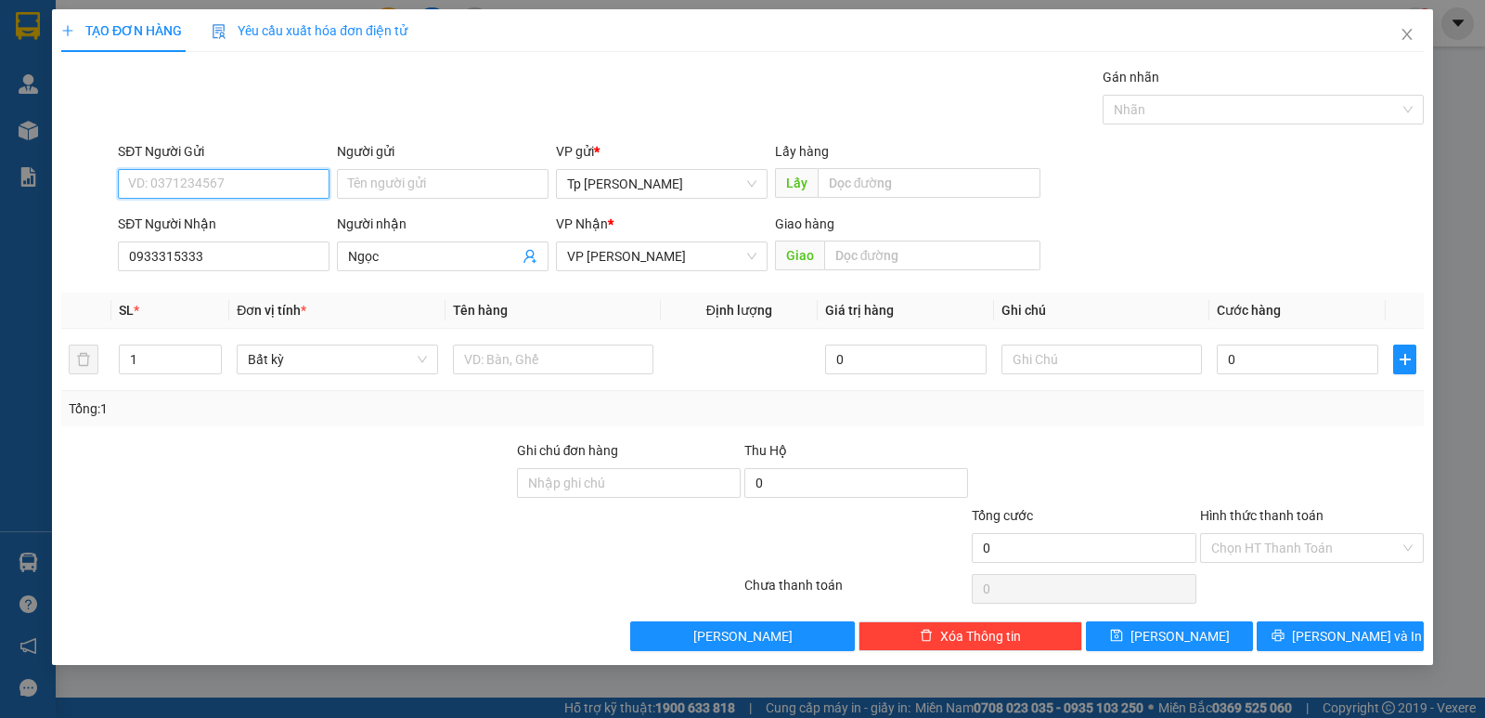
click at [235, 186] on input "SĐT Người Gửi" at bounding box center [224, 184] width 212 height 30
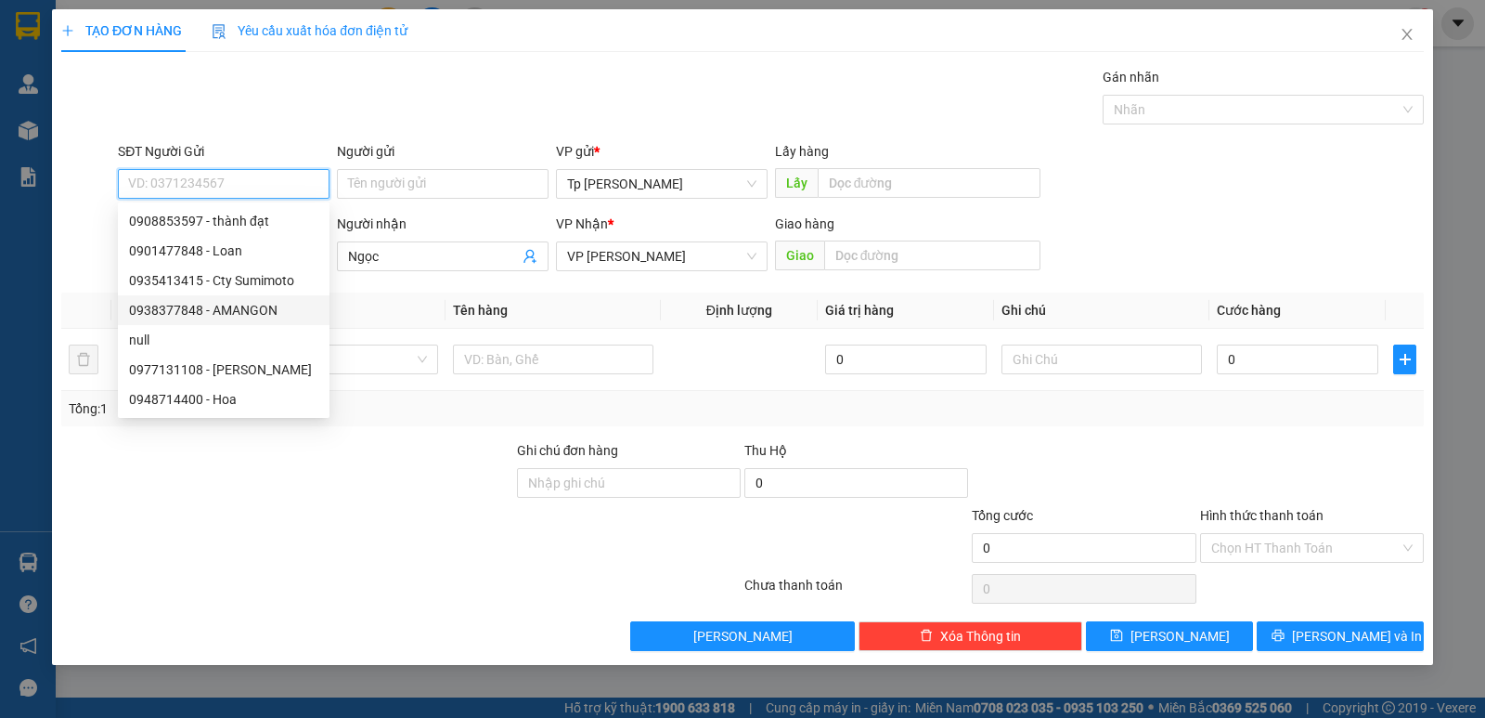
drag, startPoint x: 281, startPoint y: 308, endPoint x: 431, endPoint y: 319, distance: 149.9
click at [290, 310] on div "0938377848 - AMANGON" at bounding box center [223, 310] width 189 height 20
type input "0938377848"
type input "AMANGON"
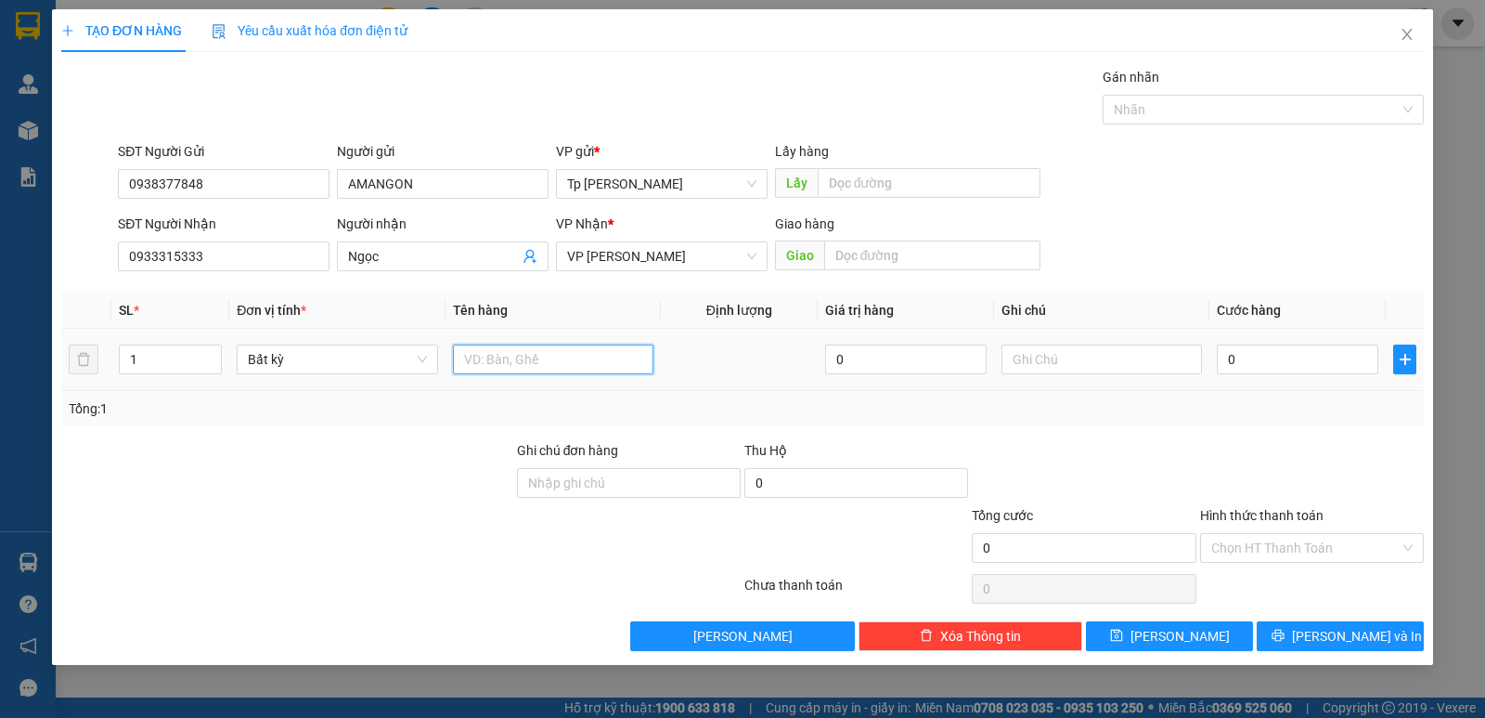
click at [494, 350] on input "text" at bounding box center [553, 359] width 201 height 30
type input "1 cục trắng _ khoai"
click at [1229, 371] on input "0" at bounding box center [1298, 359] width 162 height 30
type input "8"
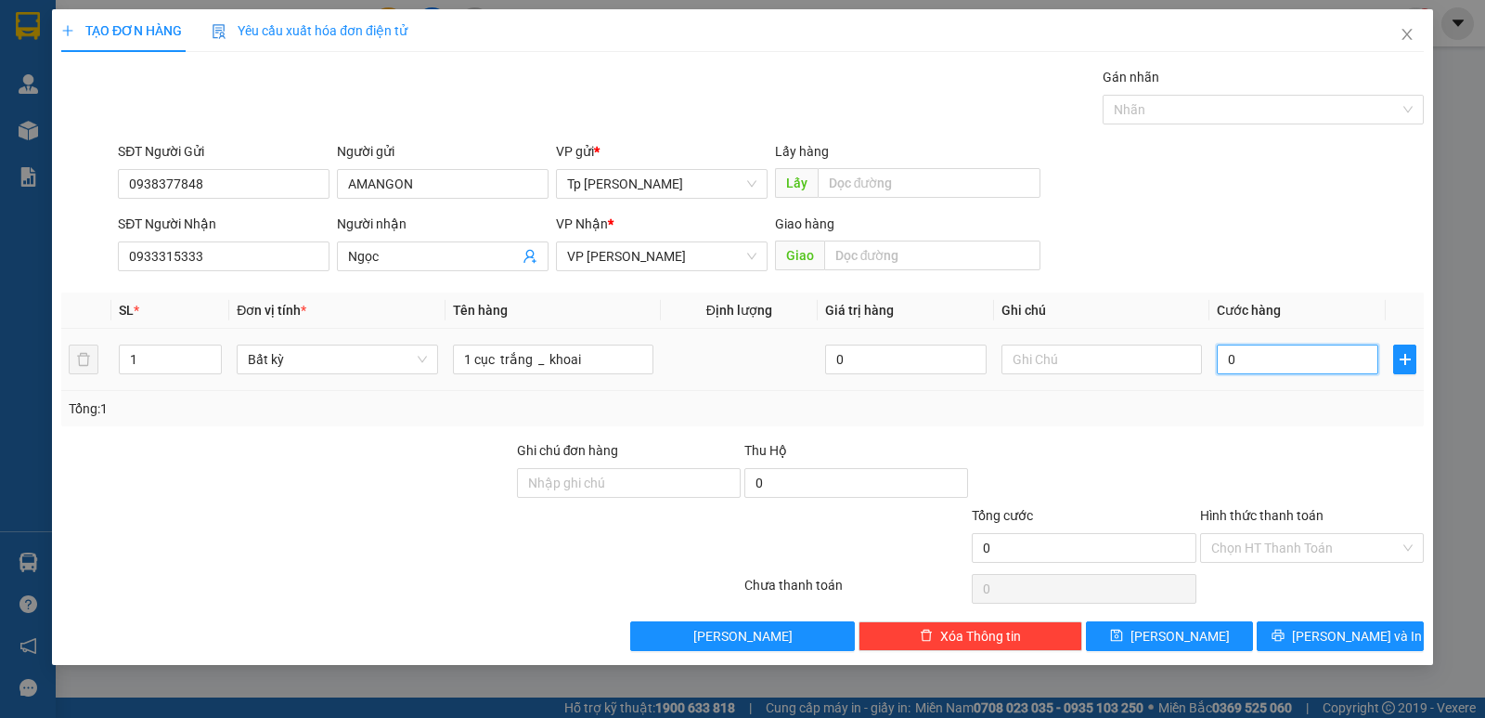
type input "8"
type input "80"
drag, startPoint x: 1255, startPoint y: 369, endPoint x: 1150, endPoint y: 349, distance: 106.7
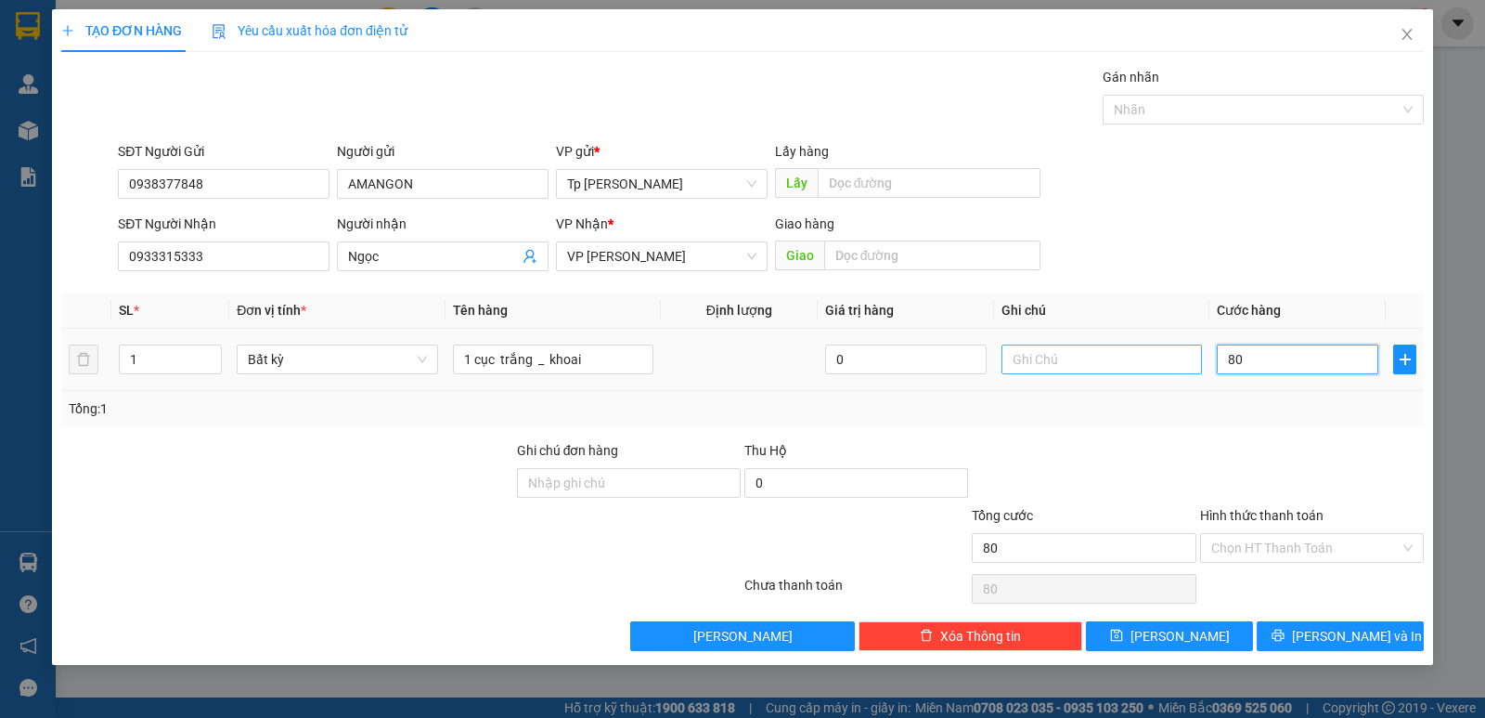
click at [1150, 349] on tr "1 Bất kỳ 1 cục trắng _ khoai 0 80" at bounding box center [742, 360] width 1363 height 62
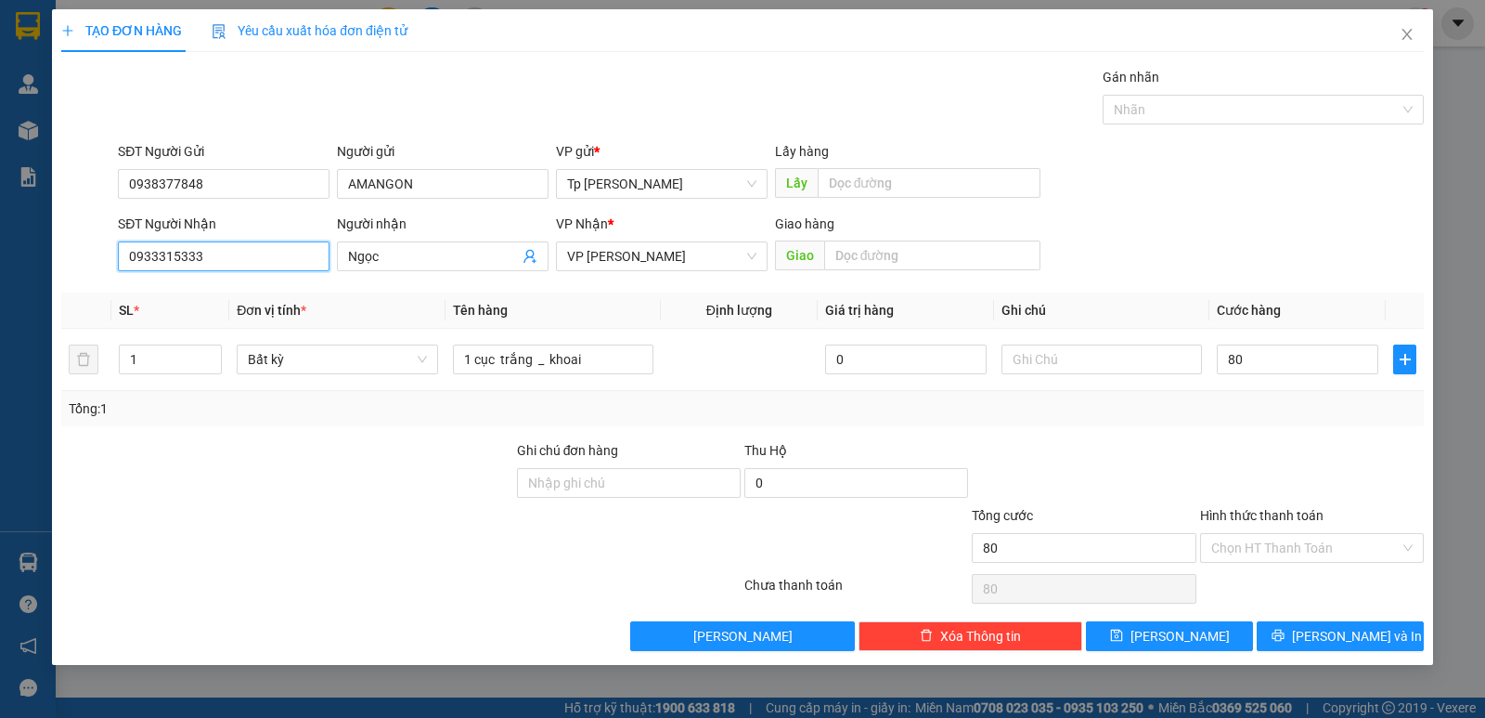
type input "80.000"
drag, startPoint x: 233, startPoint y: 256, endPoint x: 59, endPoint y: 225, distance: 176.4
click at [32, 227] on div "TẠO ĐƠN HÀNG Yêu cầu xuất hóa đơn điện tử Transit Pickup Surcharge Ids Transit …" at bounding box center [742, 359] width 1485 height 718
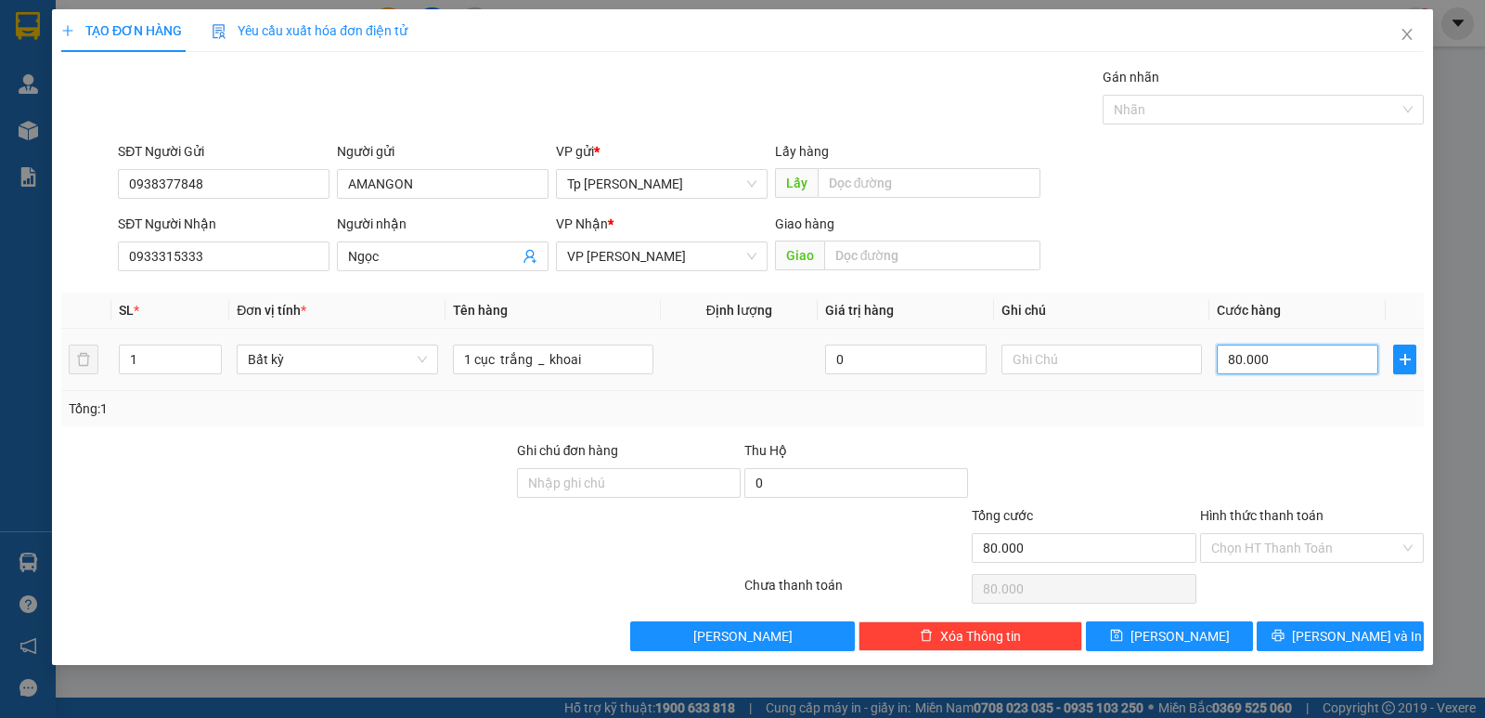
type input "1"
type input "10"
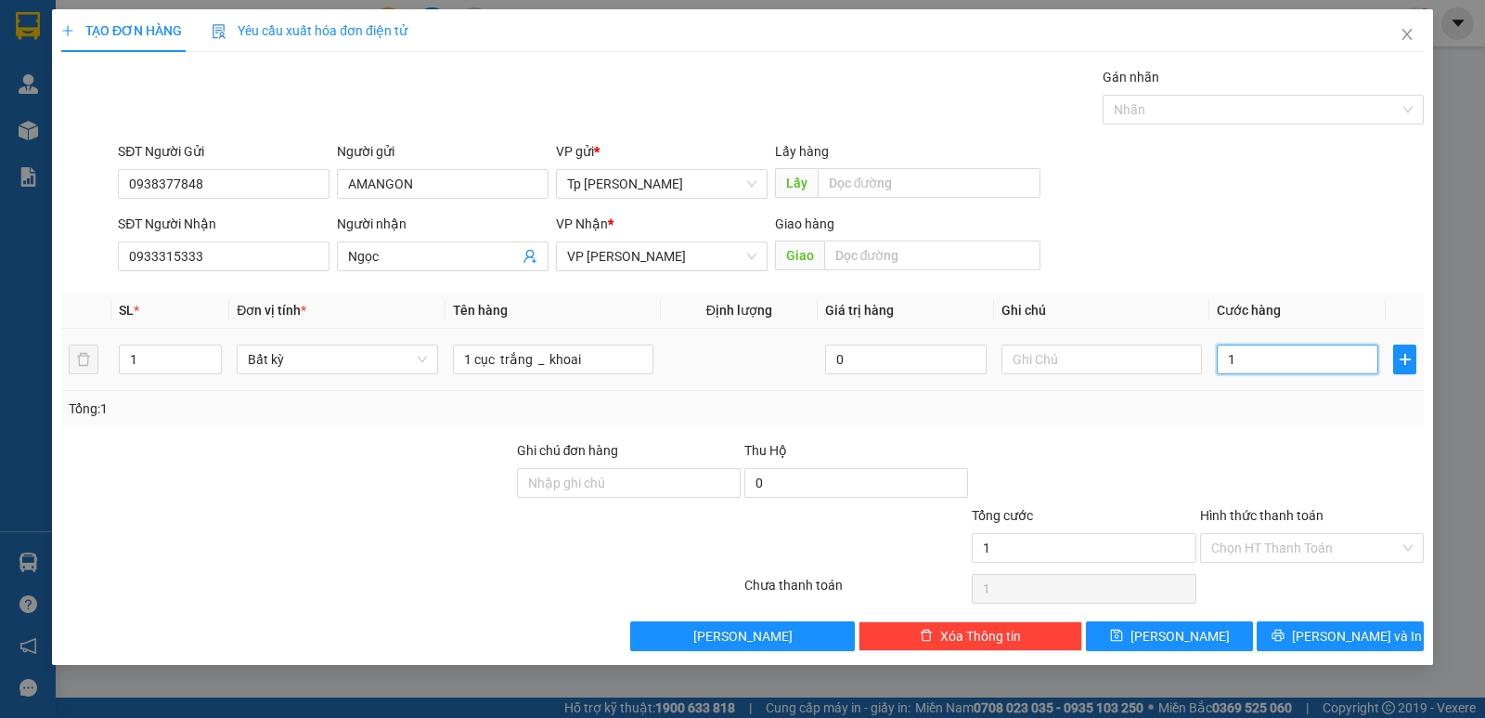
type input "10"
type input "100"
type input "100.000"
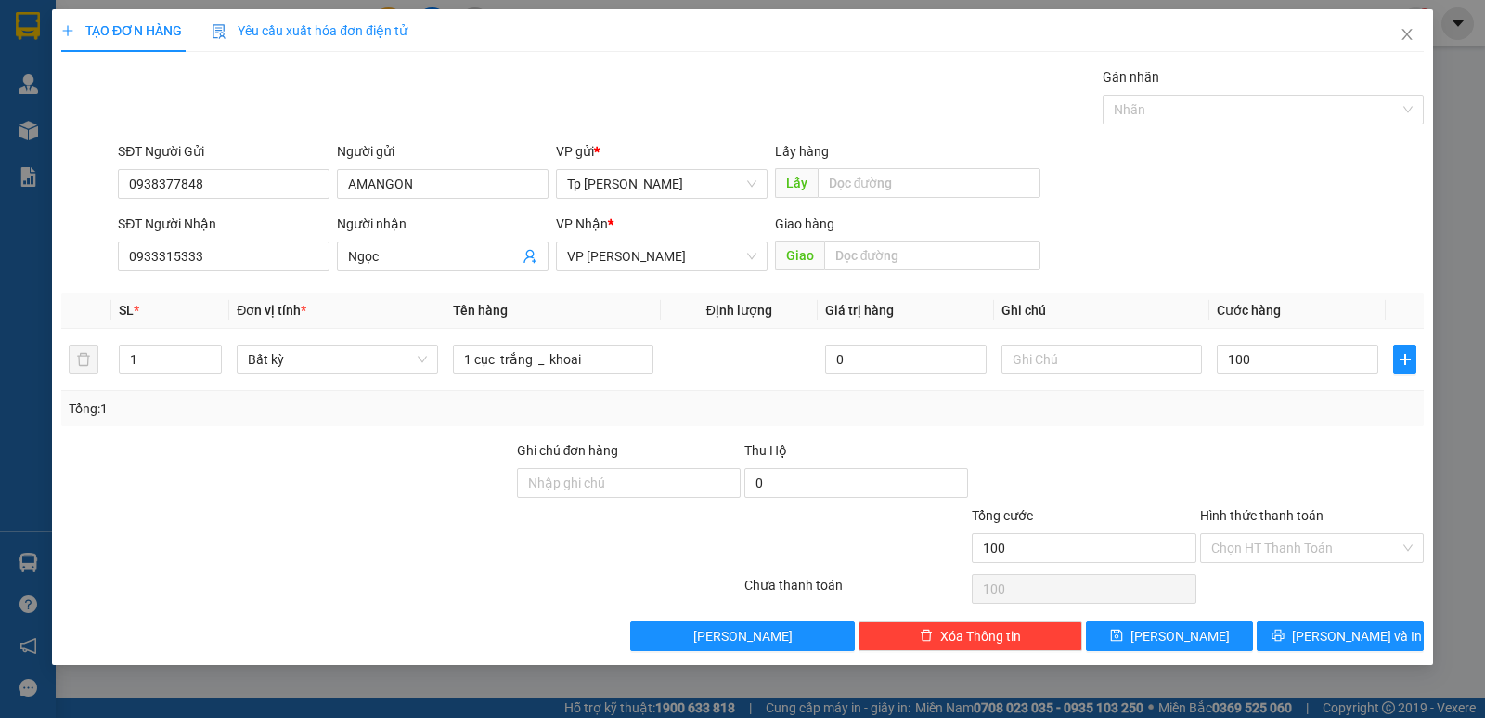
type input "100.000"
click at [1293, 415] on div "Tổng: 1" at bounding box center [743, 408] width 1348 height 20
click at [1318, 640] on button "[PERSON_NAME] và In" at bounding box center [1340, 636] width 167 height 30
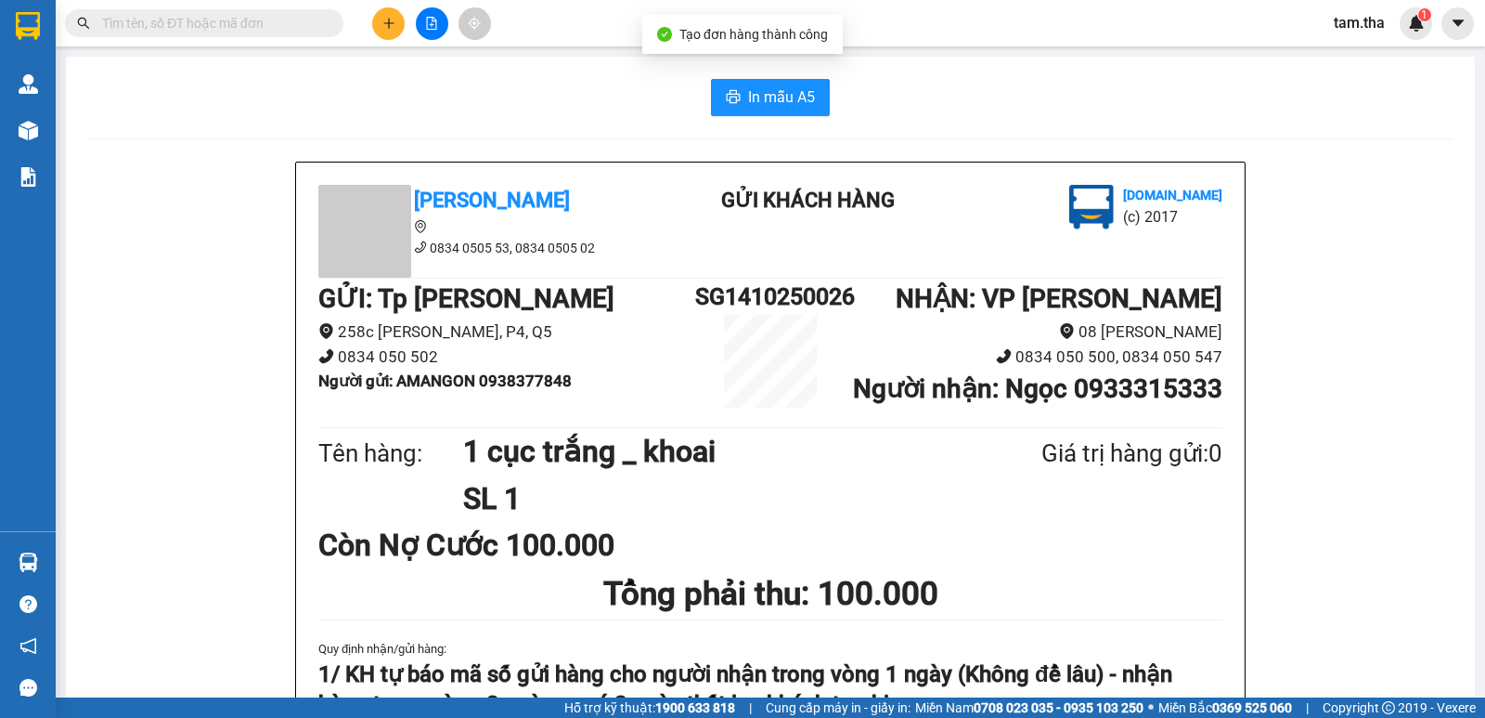
click at [751, 83] on button "In mẫu A5" at bounding box center [770, 97] width 119 height 37
click at [382, 21] on icon "plus" at bounding box center [388, 23] width 13 height 13
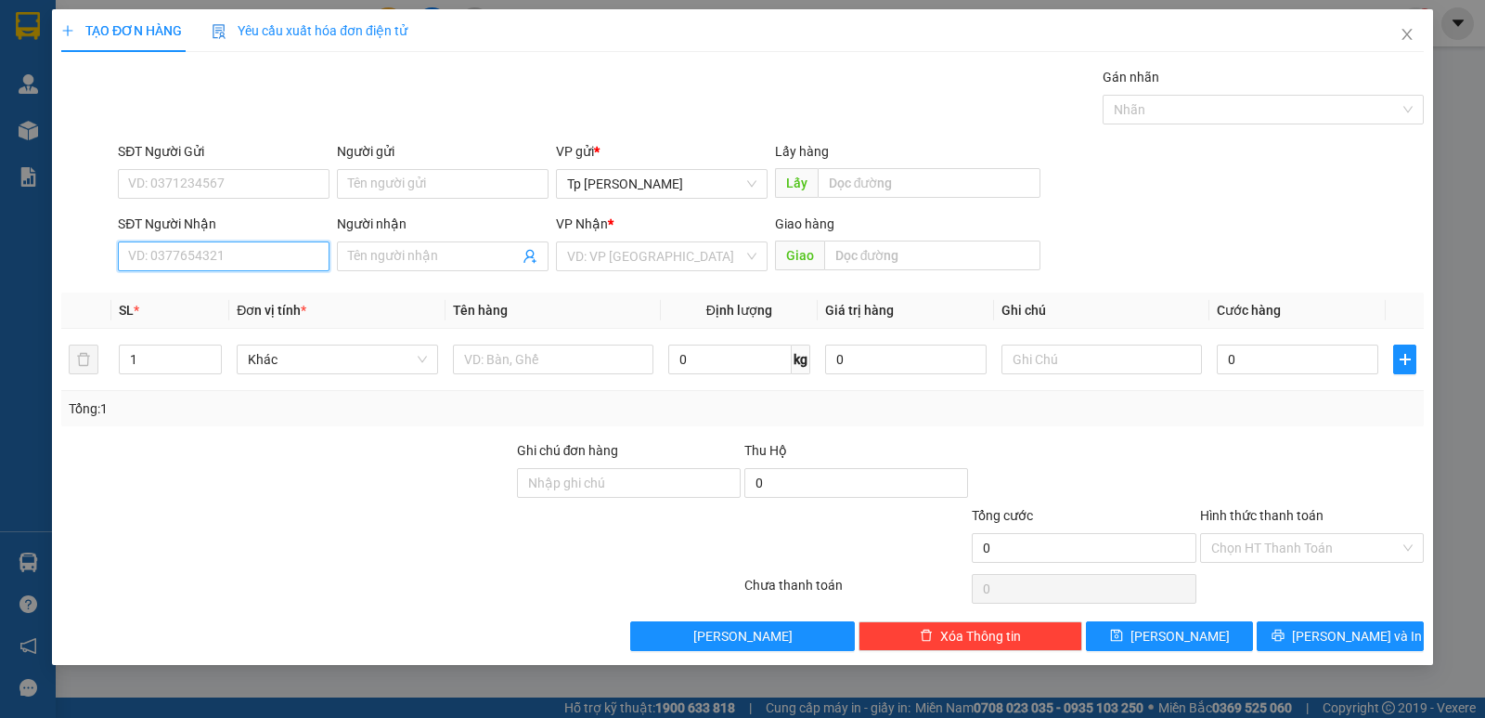
click at [245, 248] on input "SĐT Người Nhận" at bounding box center [224, 256] width 212 height 30
type input "0862958008"
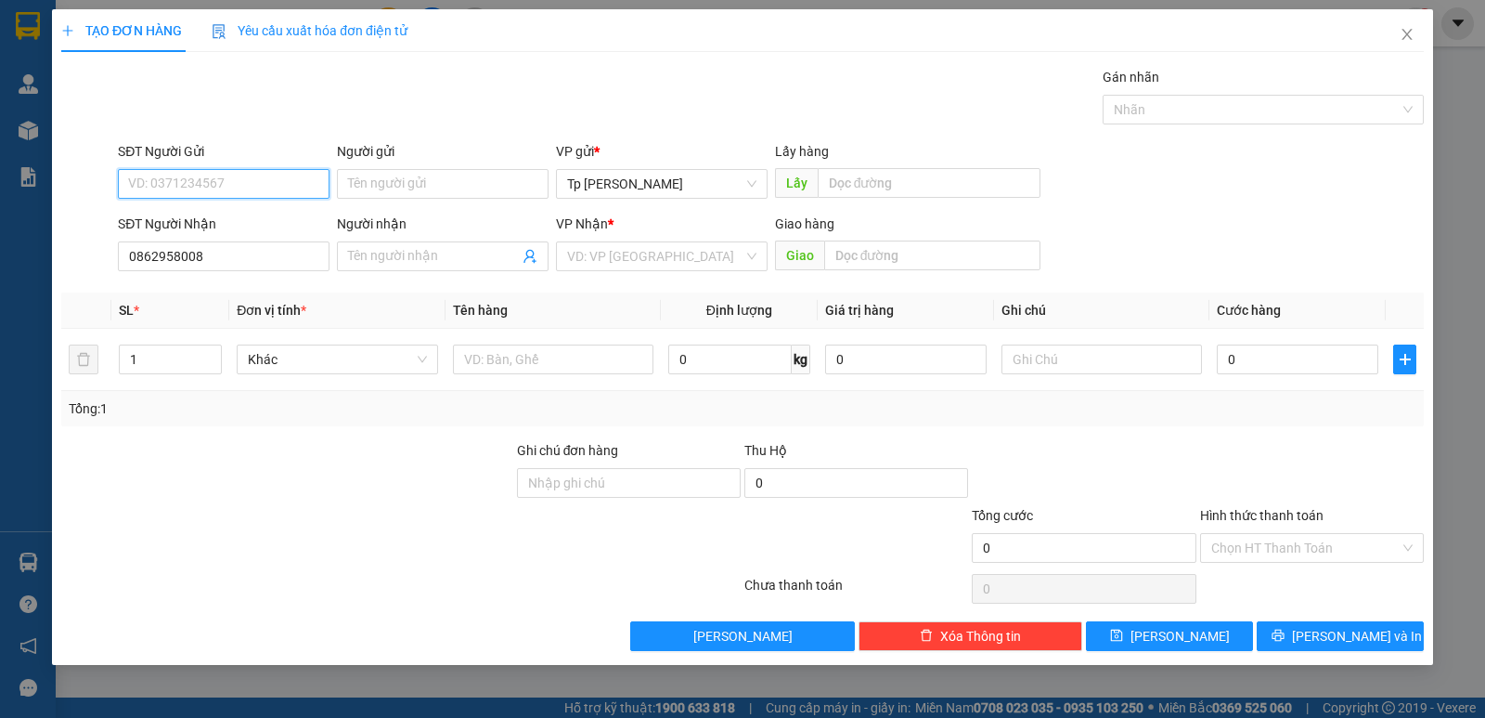
click at [227, 176] on input "SĐT Người Gửi" at bounding box center [224, 184] width 212 height 30
drag, startPoint x: 241, startPoint y: 254, endPoint x: 92, endPoint y: 258, distance: 149.5
click at [49, 254] on div "TẠO ĐƠN HÀNG Yêu cầu xuất hóa đơn điện tử Transit Pickup Surcharge Ids Transit …" at bounding box center [742, 359] width 1485 height 718
type input "0862958008"
click at [210, 220] on div "0862958008 - cty thăng long quốc tế" at bounding box center [235, 221] width 212 height 20
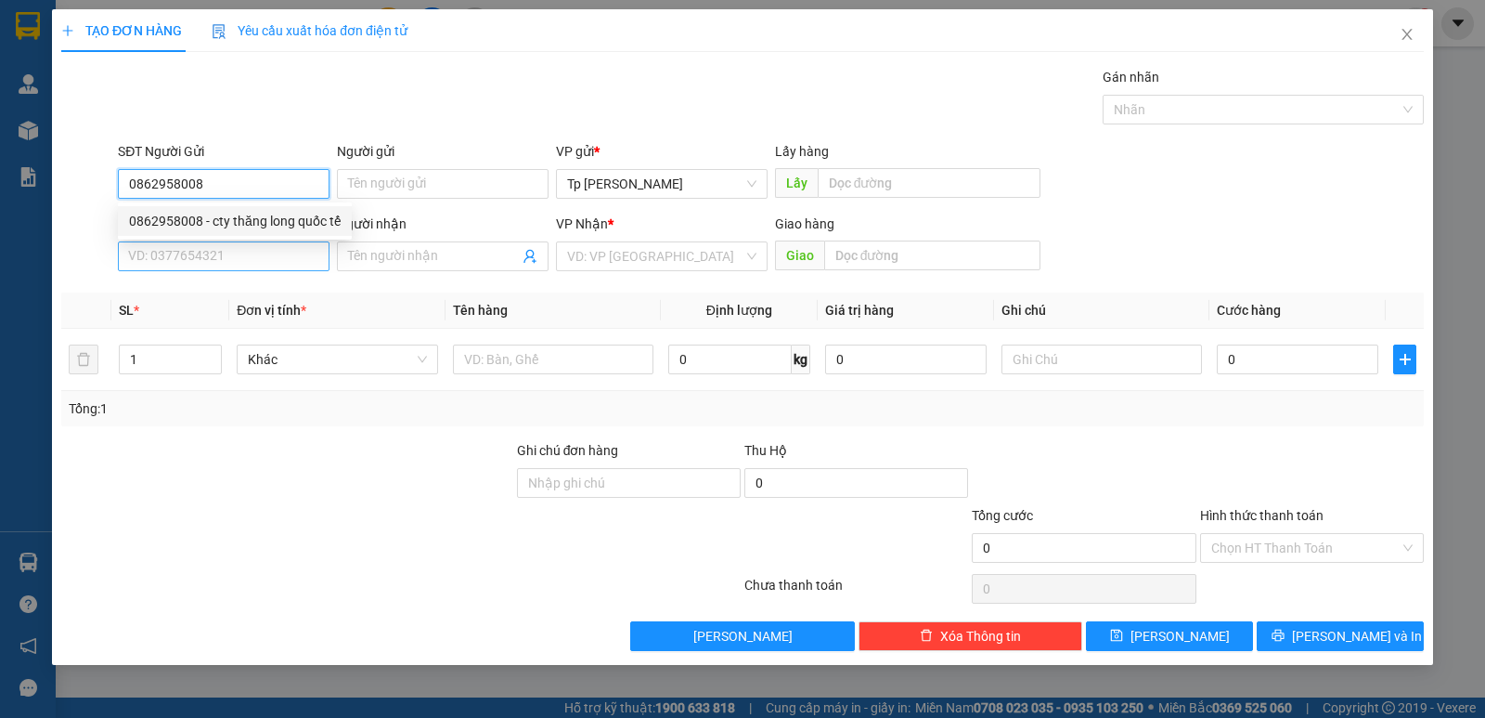
type input "cty thăng long quốc tế"
type input "0985441059"
type input "Chị [DOMAIN_NAME] tỉnh"
type input "TAN NOIBV tỉnh (P vat tu)"
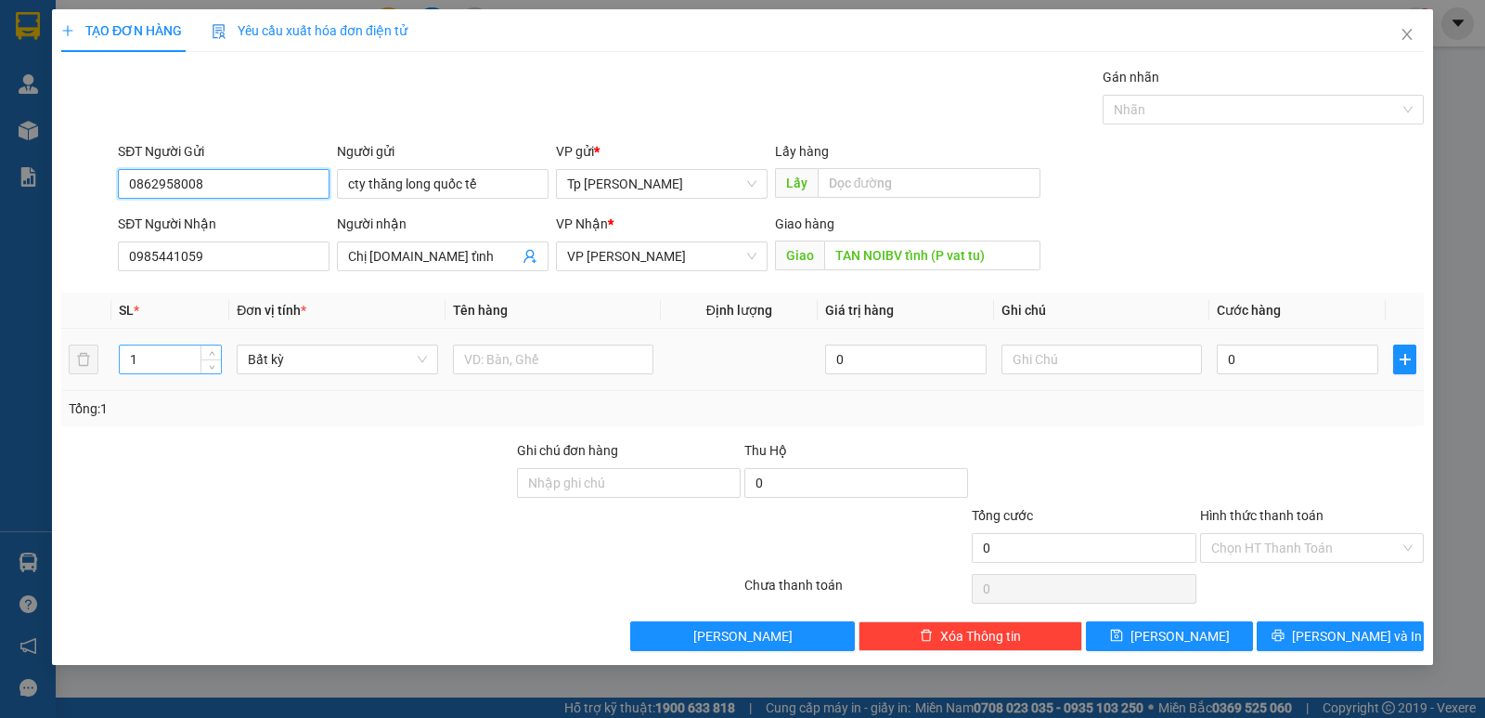
type input "0862958008"
click at [97, 353] on tr "1 Bất kỳ 0 0" at bounding box center [742, 360] width 1363 height 62
type input "6"
click at [525, 361] on input "text" at bounding box center [553, 359] width 201 height 30
type input "6T xám _"
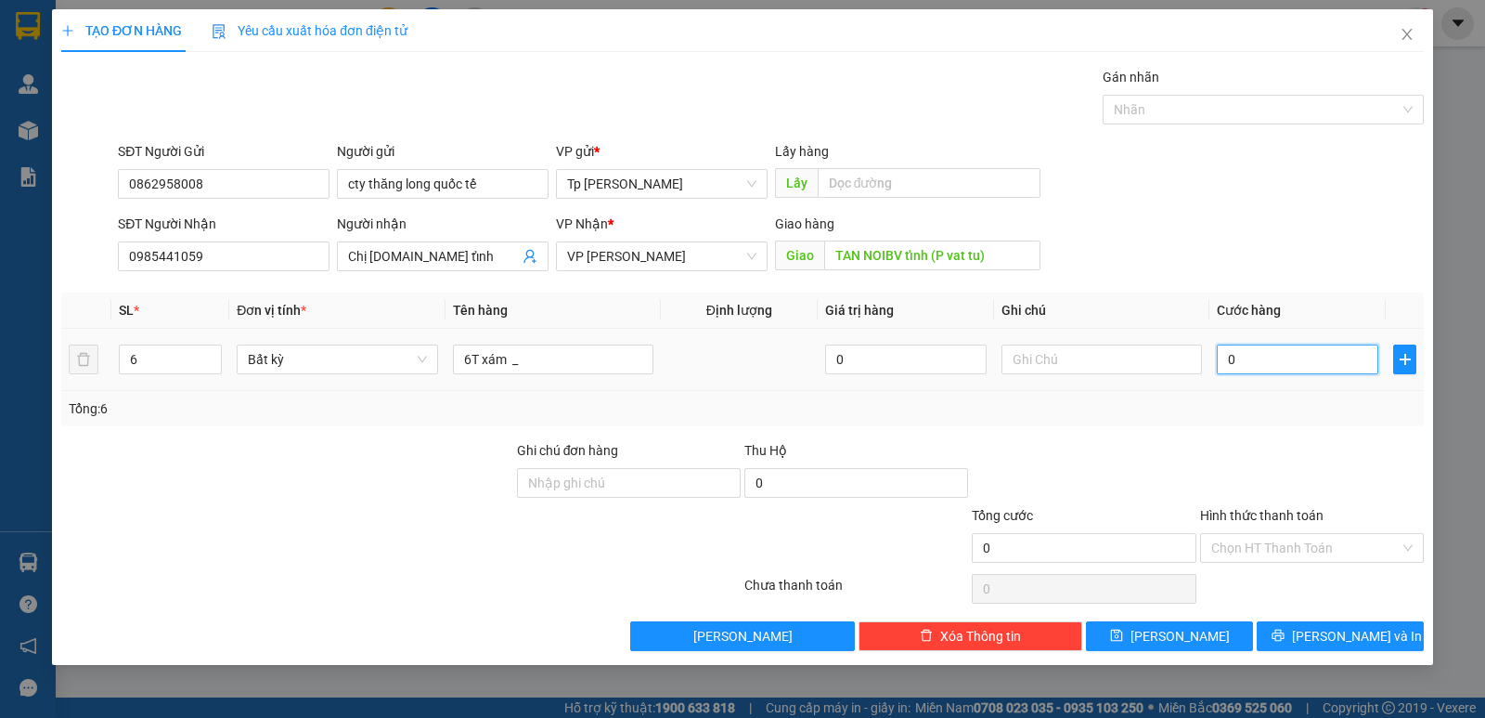
click at [1233, 349] on input "0" at bounding box center [1298, 359] width 162 height 30
type input "3"
type input "30"
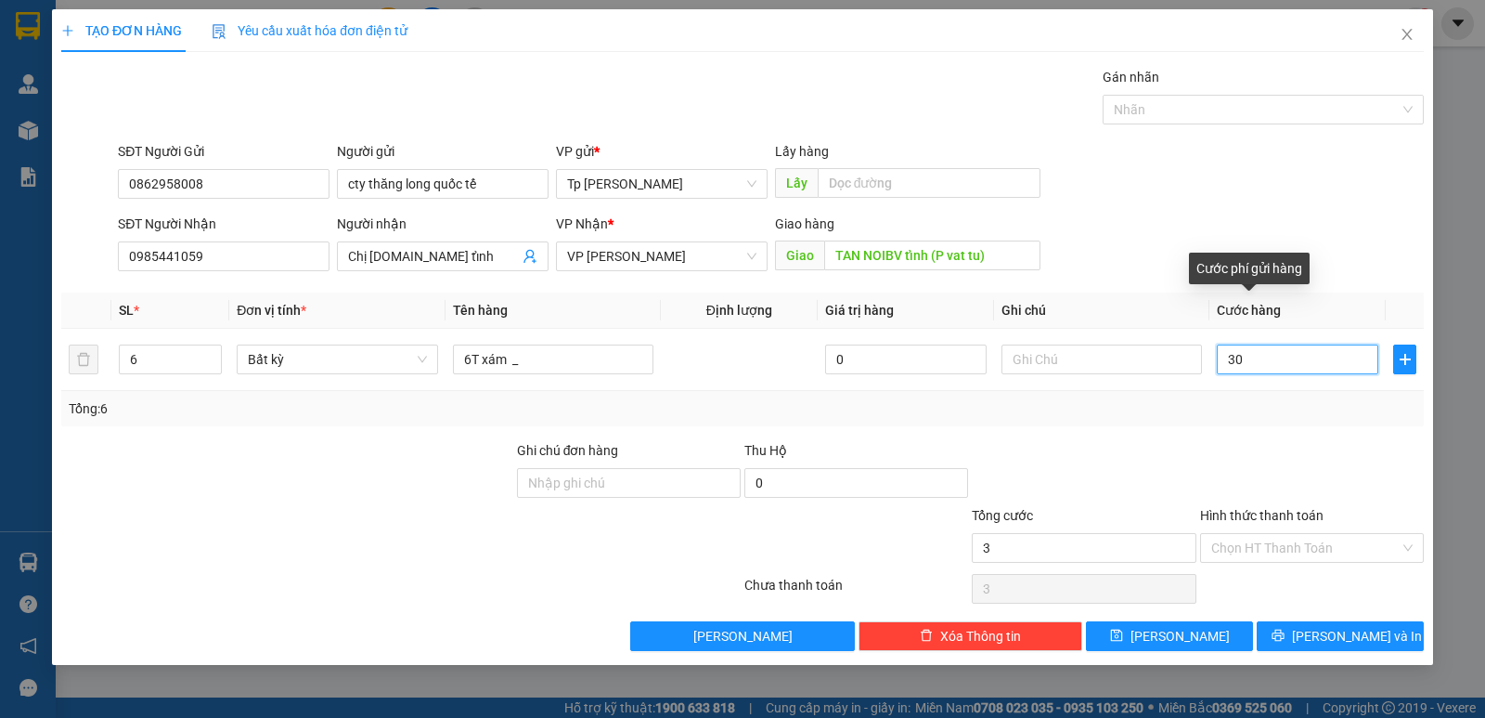
type input "30"
type input "300"
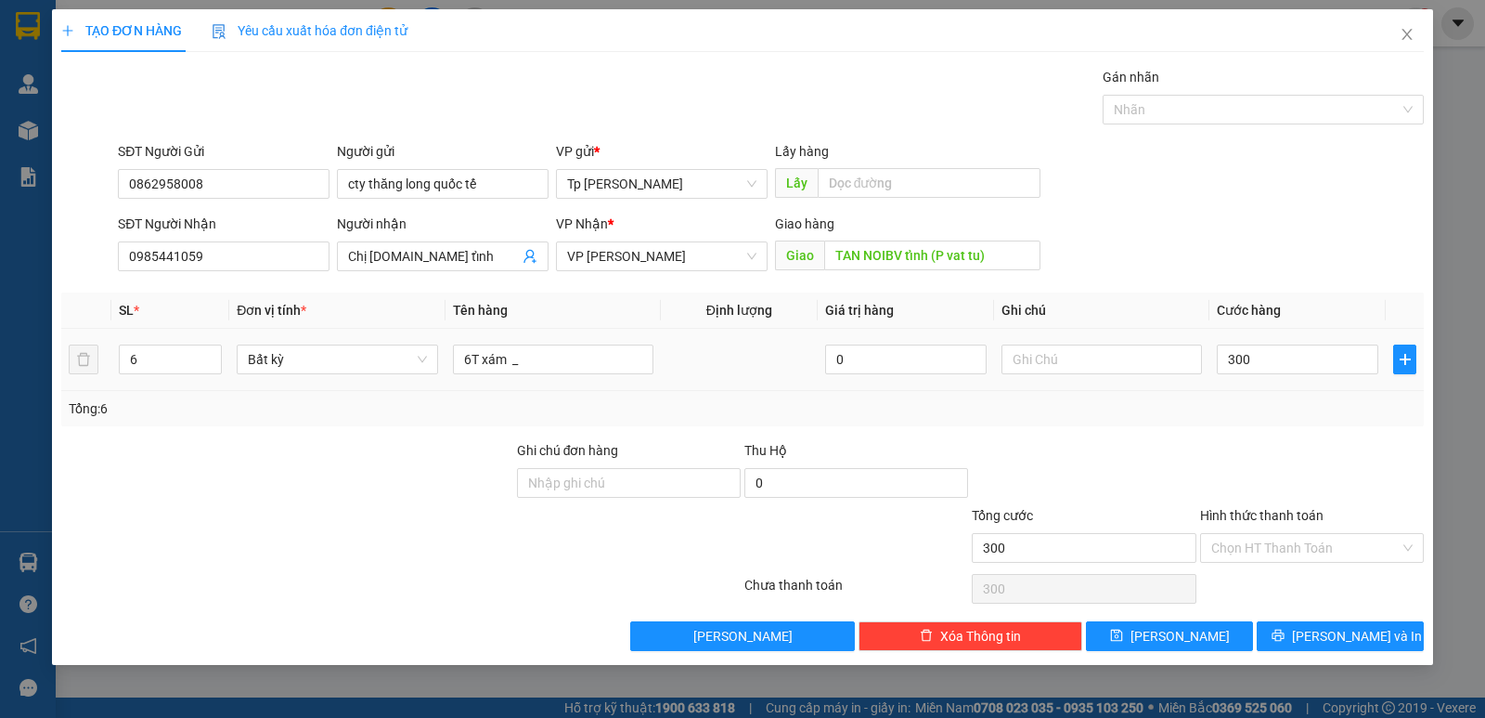
type input "300.000"
click at [1232, 389] on td "300.000" at bounding box center [1298, 360] width 176 height 62
click at [1249, 546] on input "Hình thức thanh toán" at bounding box center [1305, 548] width 188 height 28
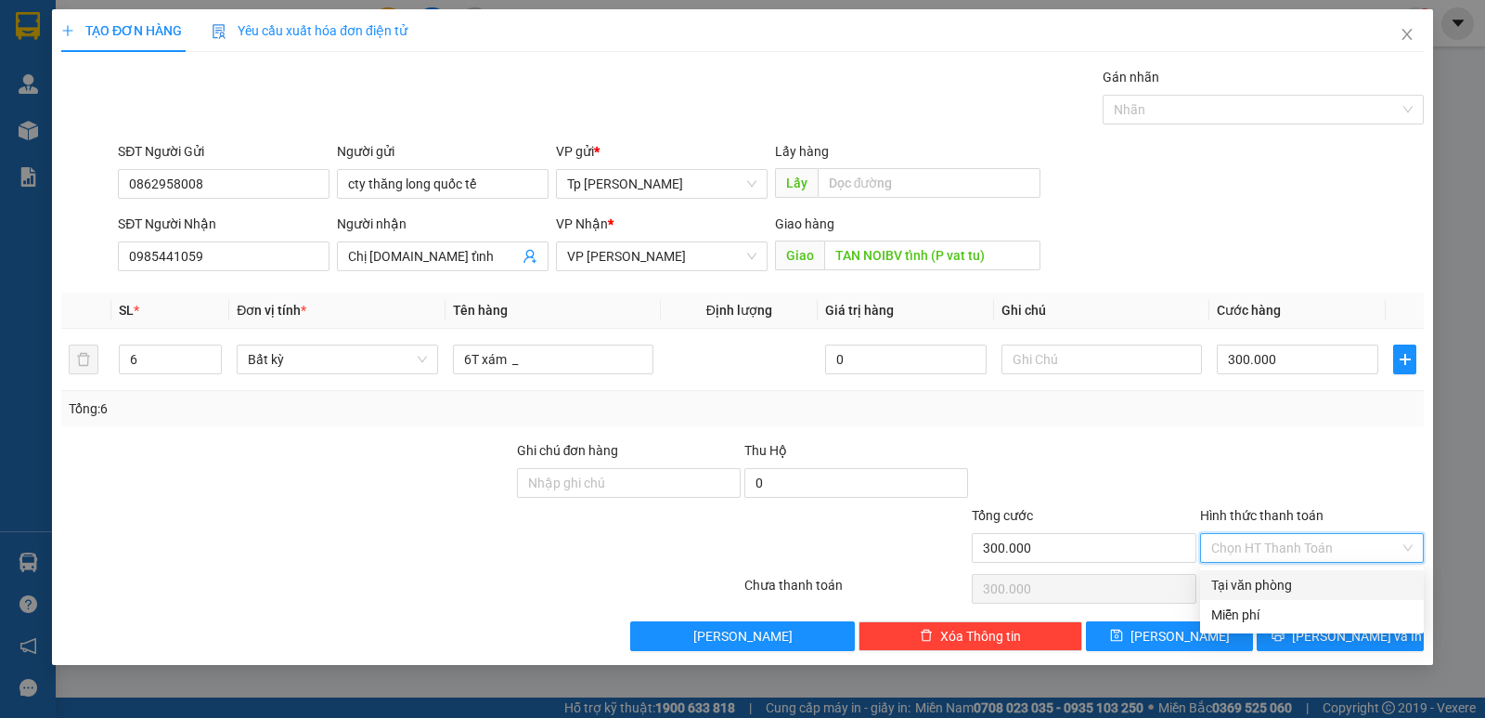
click at [1272, 576] on div "Tại văn phòng" at bounding box center [1311, 585] width 201 height 20
type input "0"
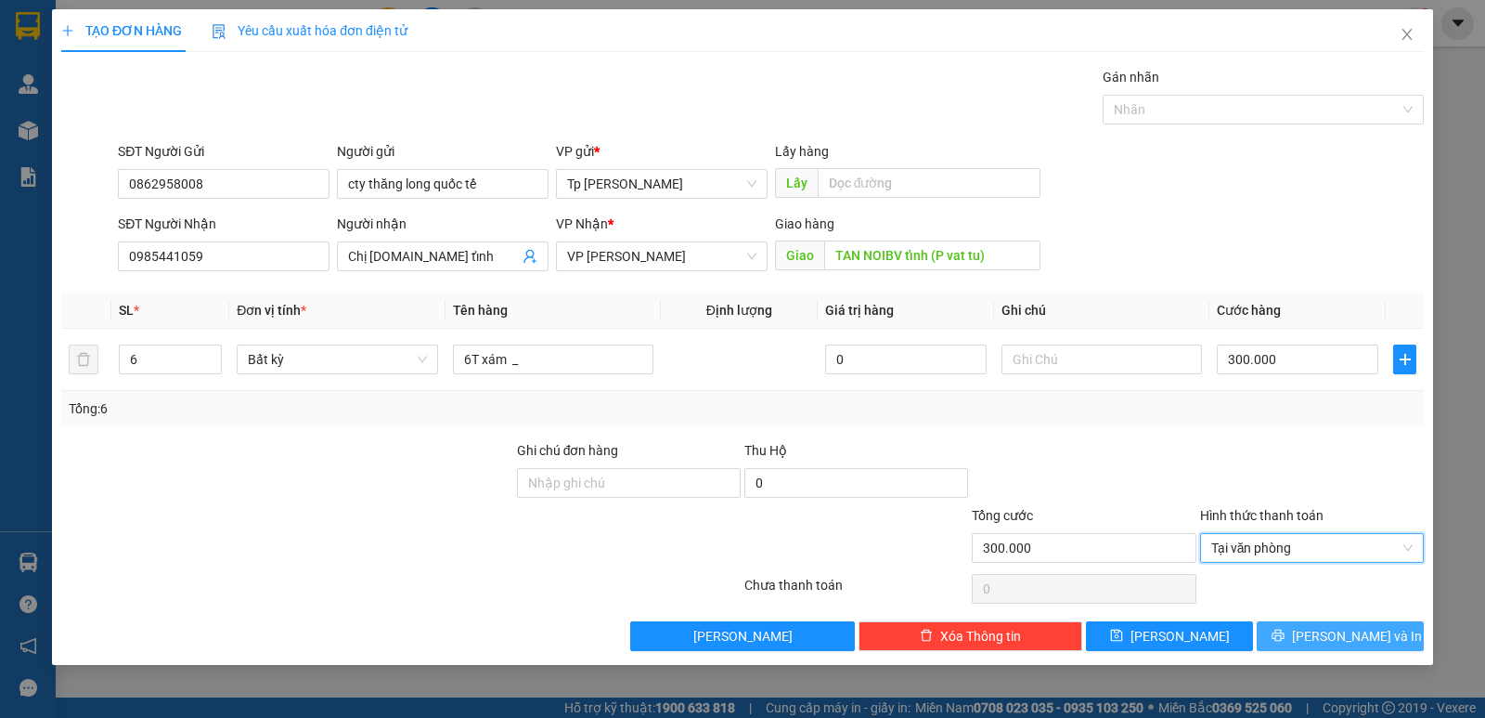
click at [1337, 643] on span "[PERSON_NAME] và In" at bounding box center [1357, 636] width 130 height 20
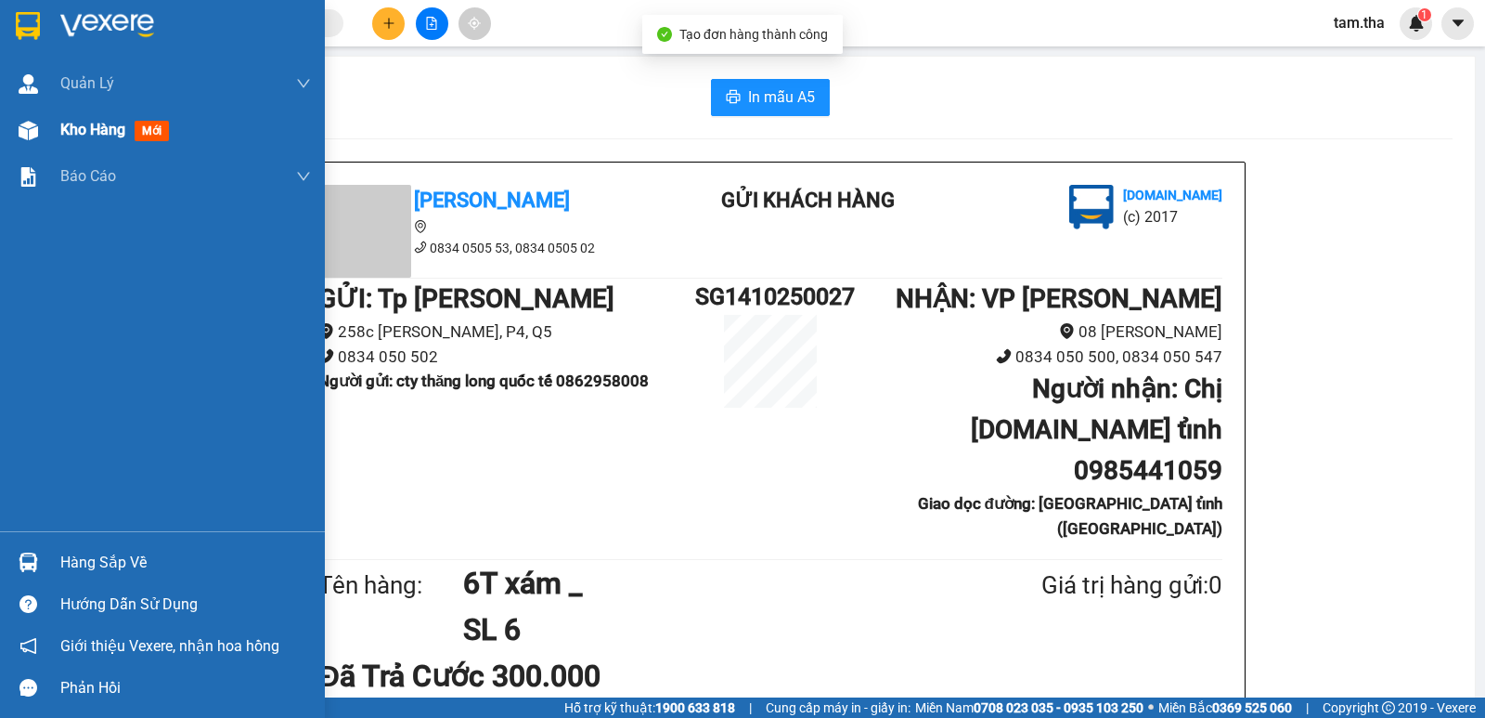
click at [33, 125] on img at bounding box center [28, 130] width 19 height 19
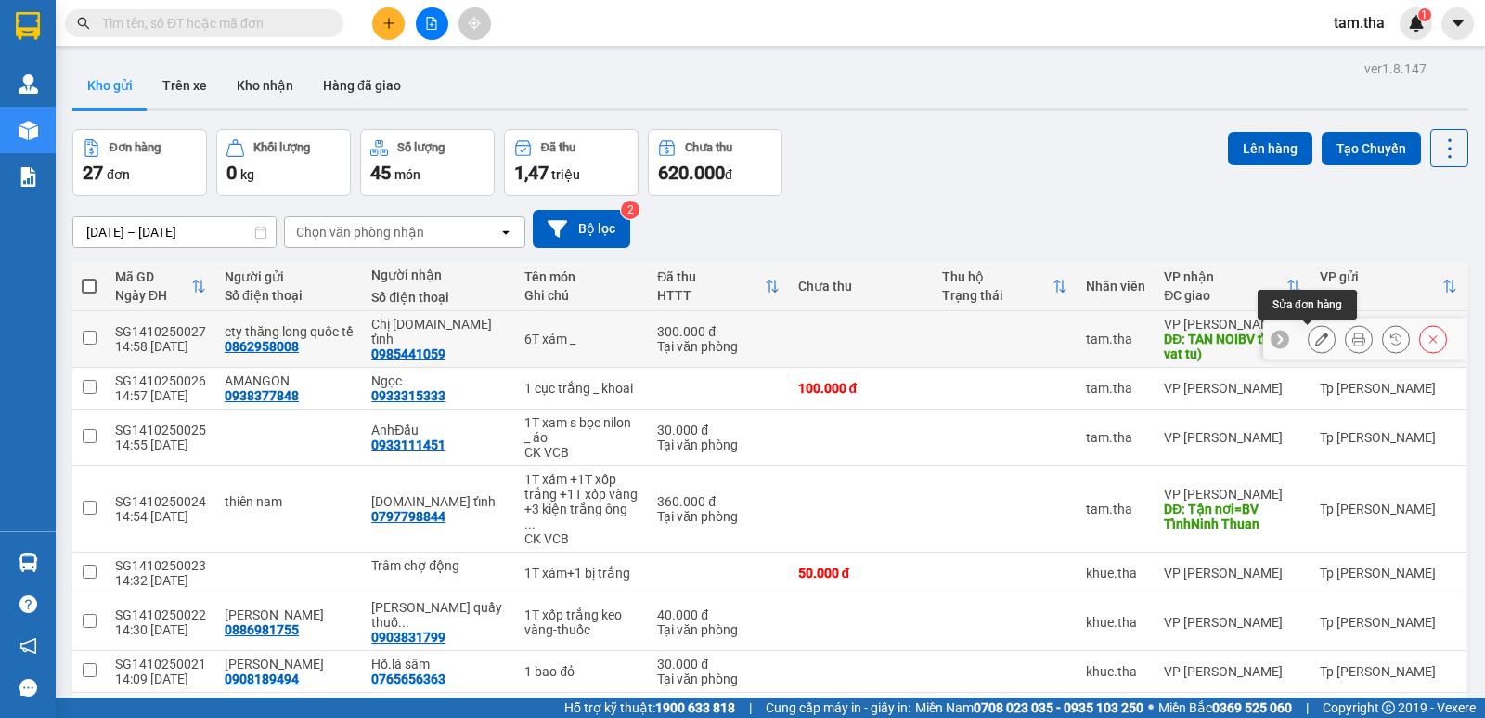
click at [1309, 338] on button at bounding box center [1322, 339] width 26 height 32
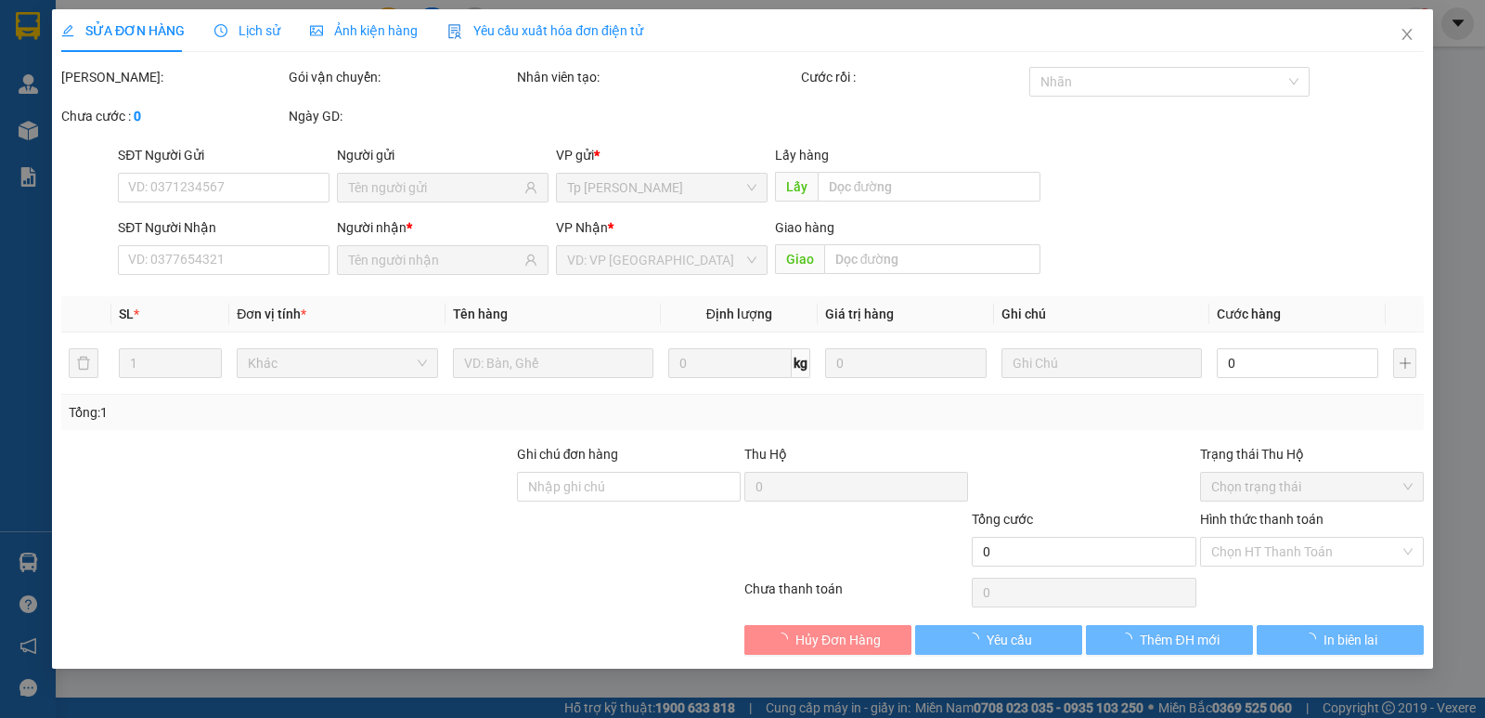
type input "0862958008"
type input "0985441059"
type input "TAN NOIBV tỉnh (P vat tu)"
type input "300.000"
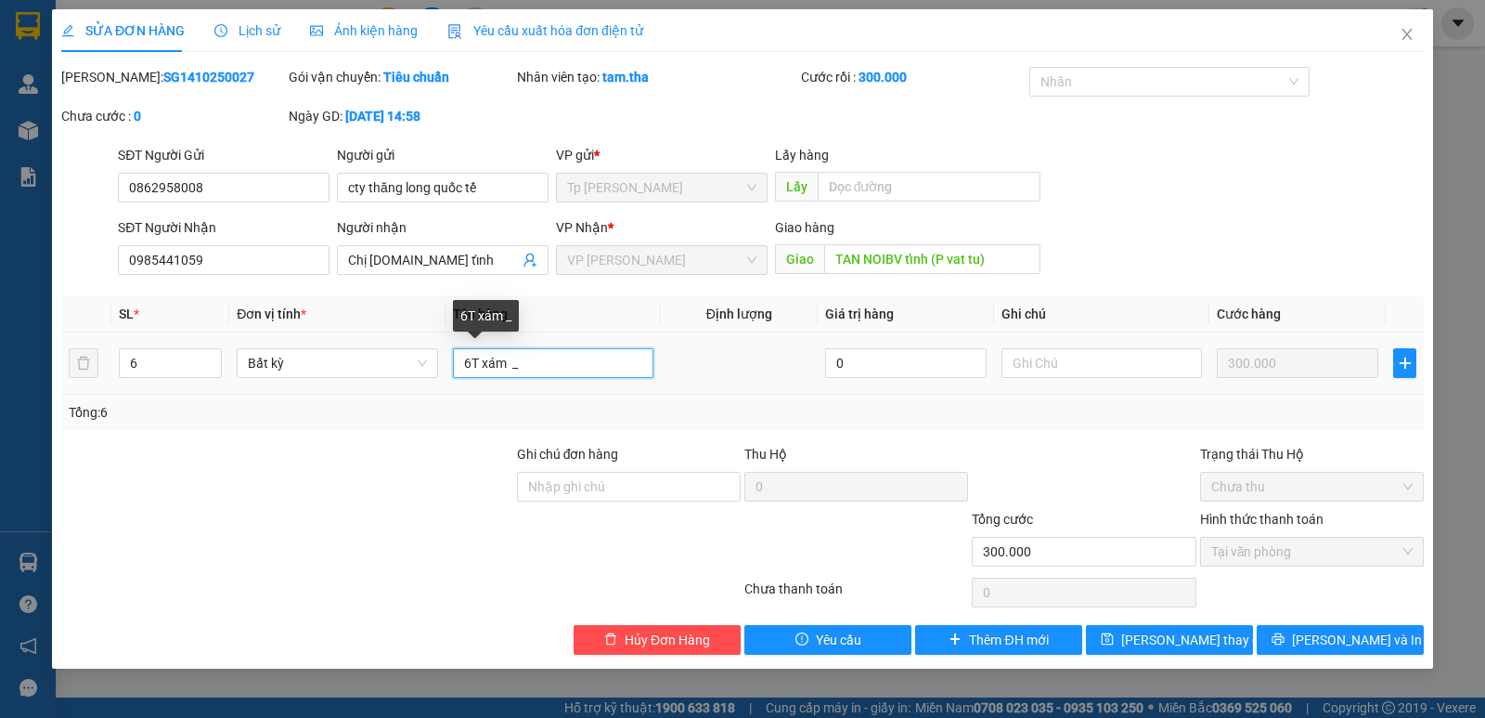
click at [572, 353] on input "6T xám _" at bounding box center [553, 363] width 201 height 30
type input "6T xám _ VT"
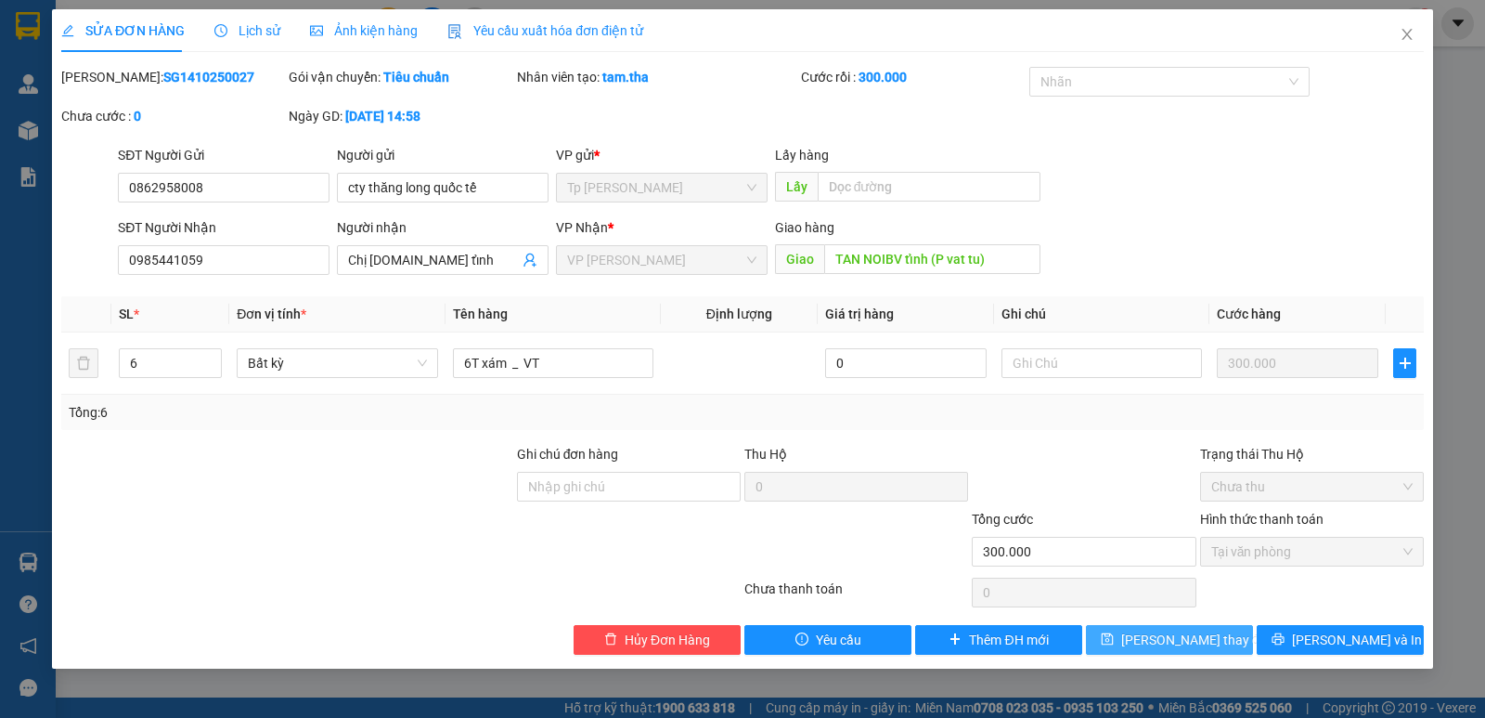
click at [1142, 641] on button "[PERSON_NAME] thay đổi" at bounding box center [1169, 640] width 167 height 30
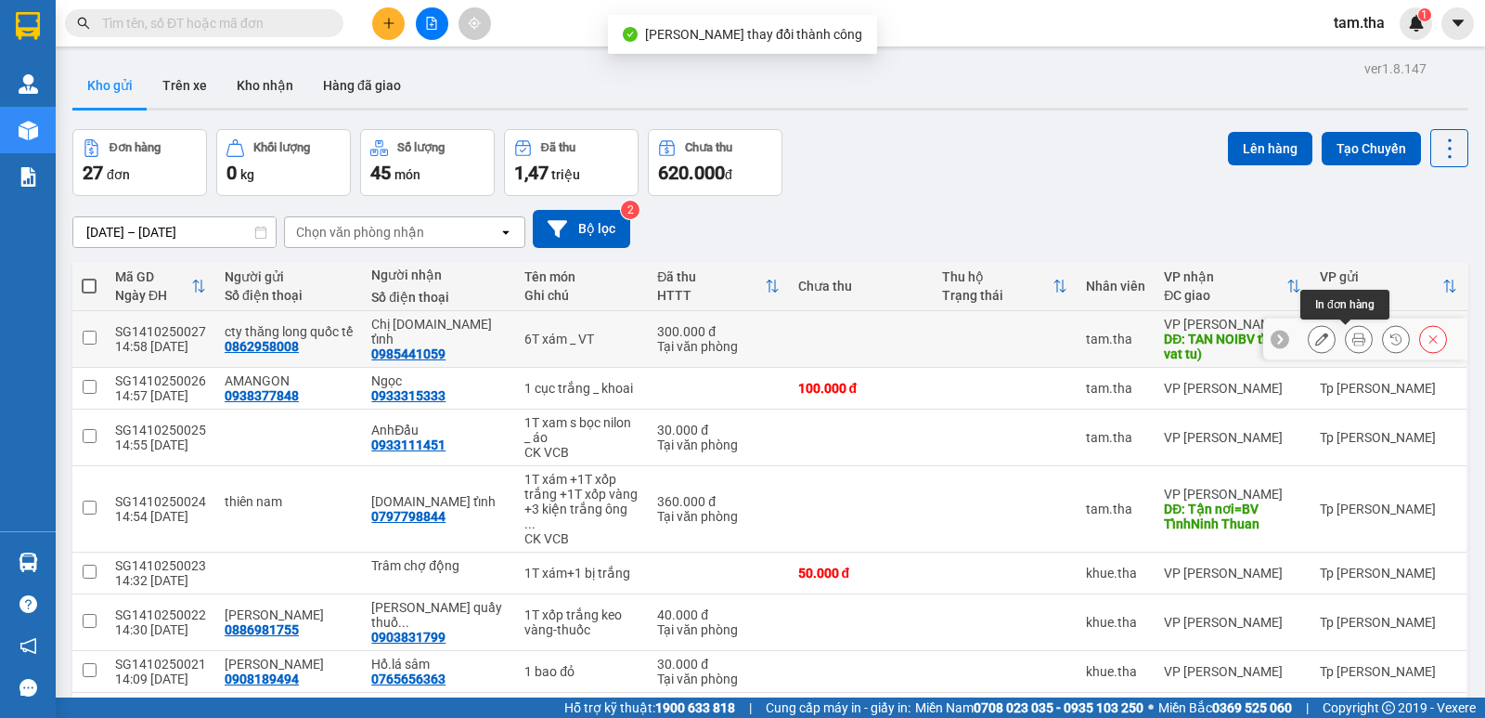
click at [1351, 330] on button at bounding box center [1359, 339] width 26 height 32
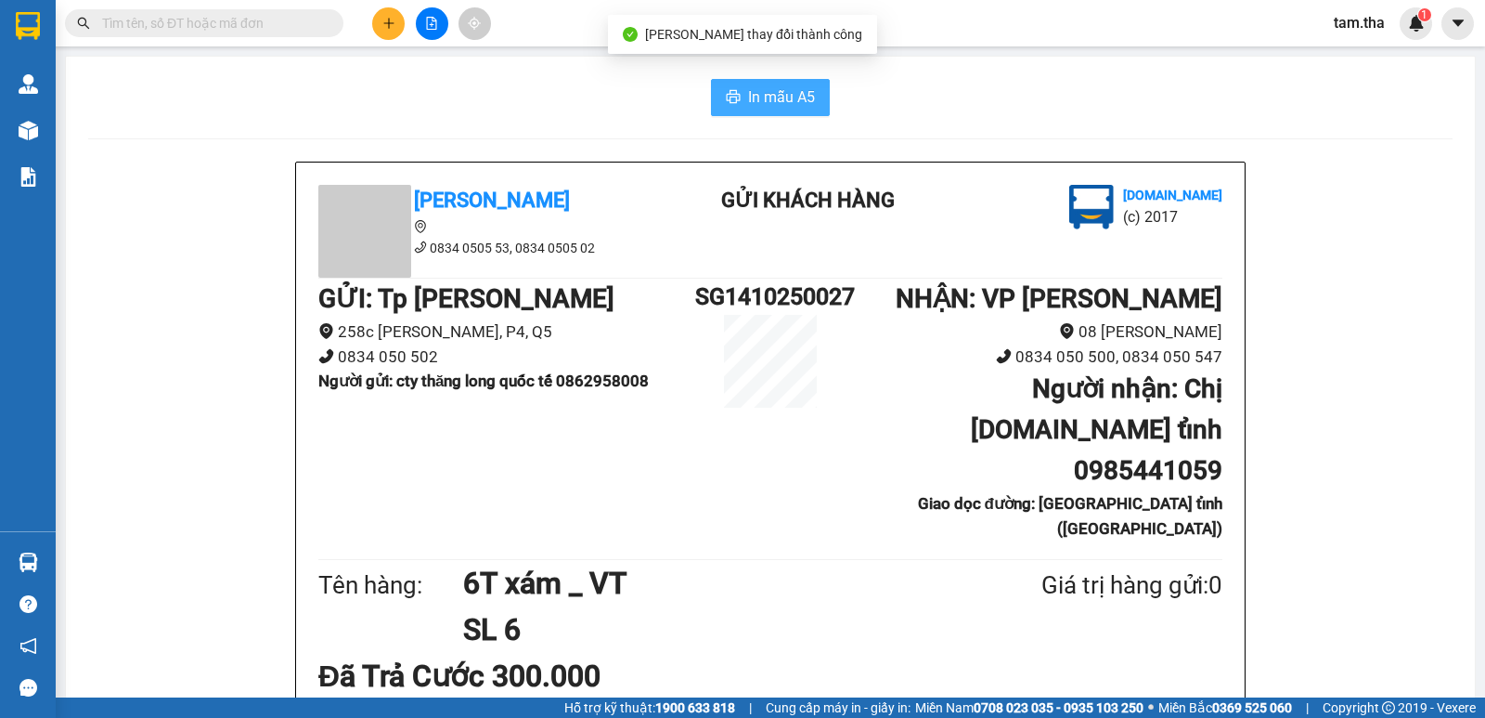
click at [752, 90] on span "In mẫu A5" at bounding box center [781, 96] width 67 height 23
click at [752, 91] on span "In mẫu A5" at bounding box center [781, 96] width 67 height 23
click at [340, 97] on div "In mẫu A5" at bounding box center [770, 97] width 1365 height 37
click at [622, 242] on li "0834 0505 53, 0834 0505 02" at bounding box center [485, 248] width 334 height 20
click at [395, 13] on button at bounding box center [388, 23] width 32 height 32
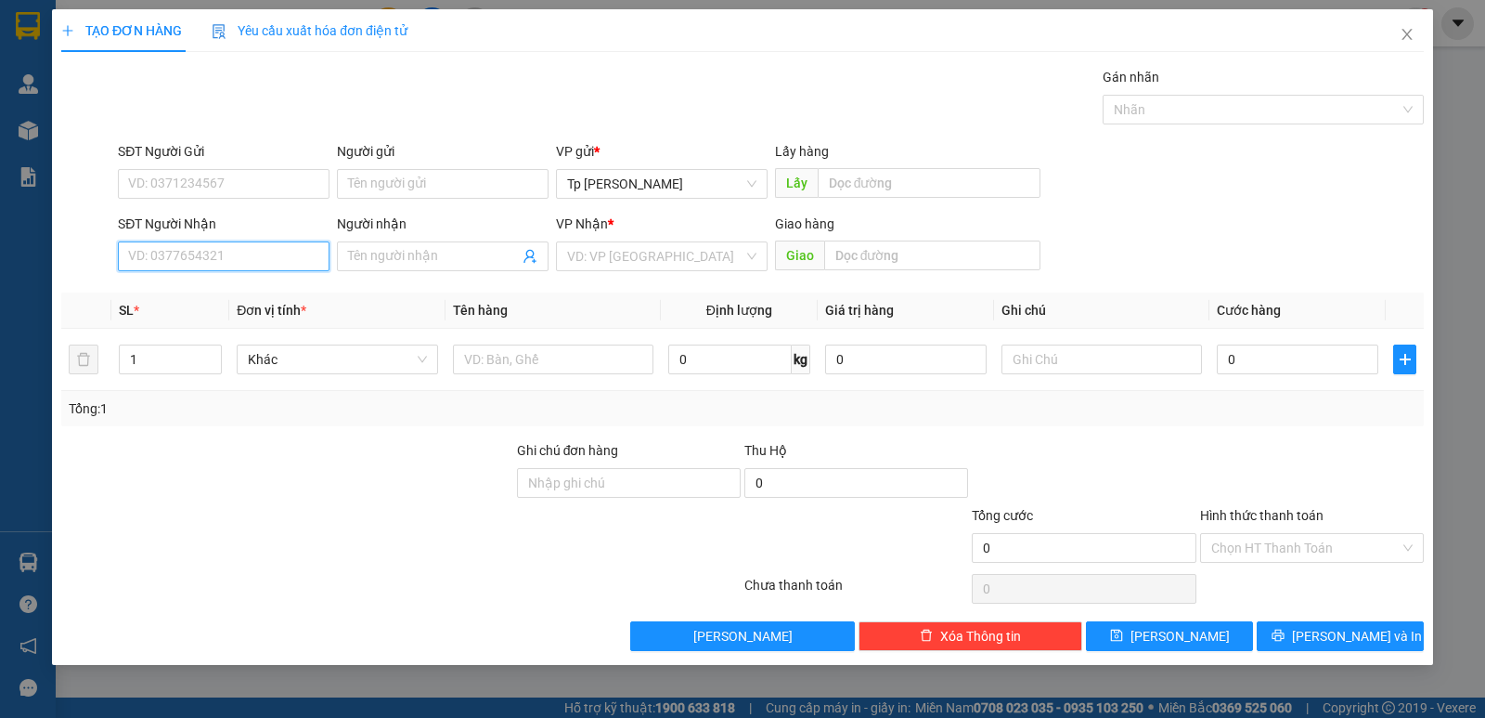
click at [282, 250] on input "SĐT Người Nhận" at bounding box center [224, 256] width 212 height 30
click at [281, 315] on span "Đơn vị tính *" at bounding box center [272, 310] width 70 height 15
click at [249, 258] on input "5257" at bounding box center [224, 256] width 212 height 30
click at [230, 297] on div "0375585257 - Thảo BV sài gòn" at bounding box center [223, 293] width 189 height 20
type input "0375585257"
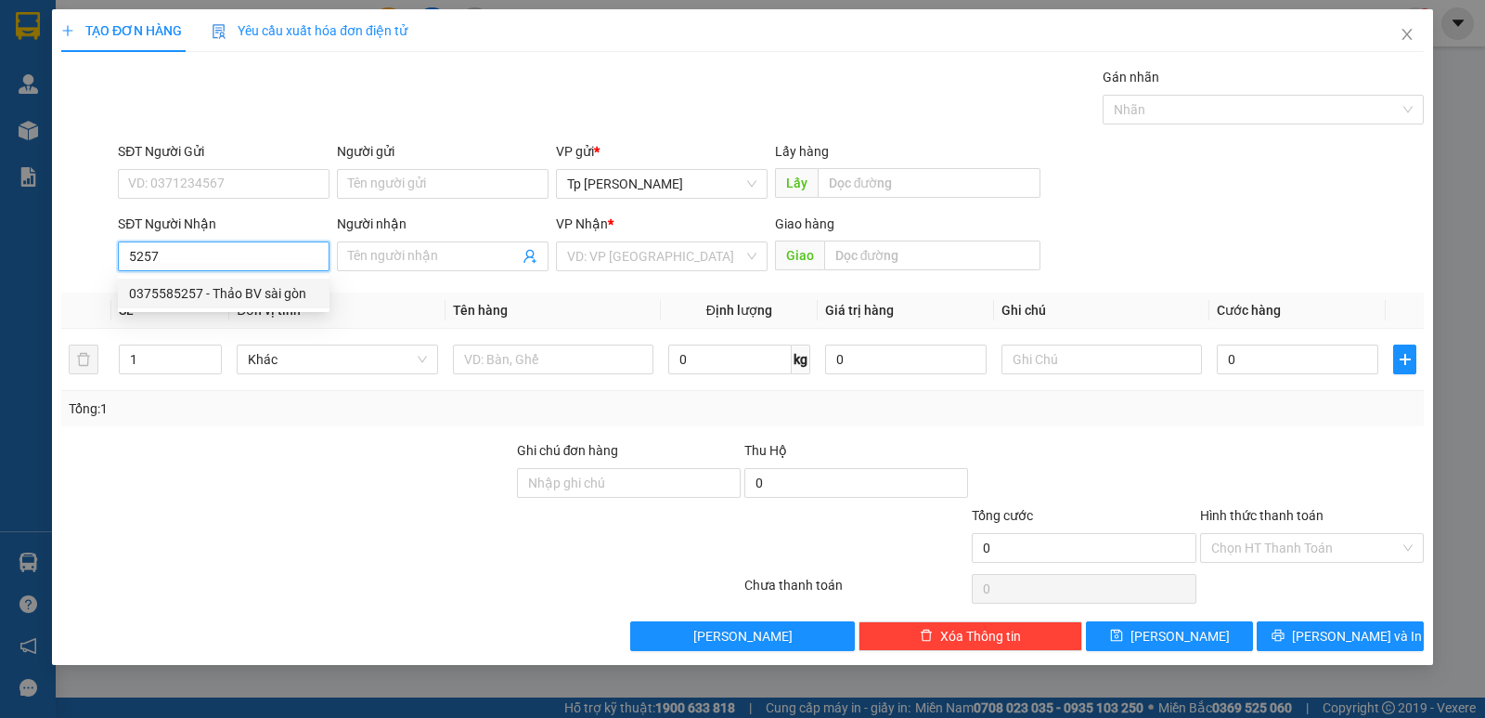
type input "Thảo BV sài gòn"
type input "Tan noi BV sài gòn -PhanRang"
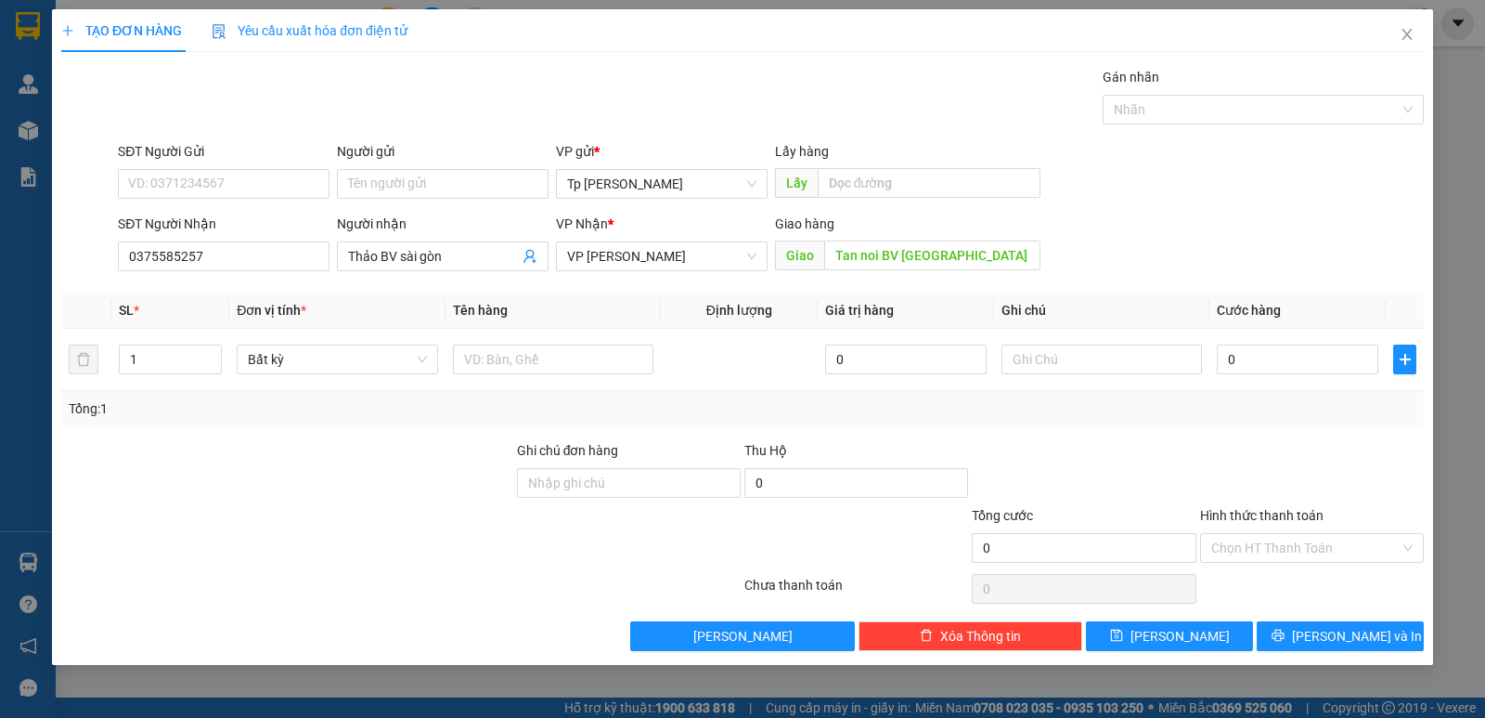
click at [265, 150] on div "SĐT Người Gửi" at bounding box center [224, 151] width 212 height 20
click at [265, 169] on input "SĐT Người Gửi" at bounding box center [224, 184] width 212 height 30
click at [265, 177] on input "SĐT Người Gửi" at bounding box center [224, 184] width 212 height 30
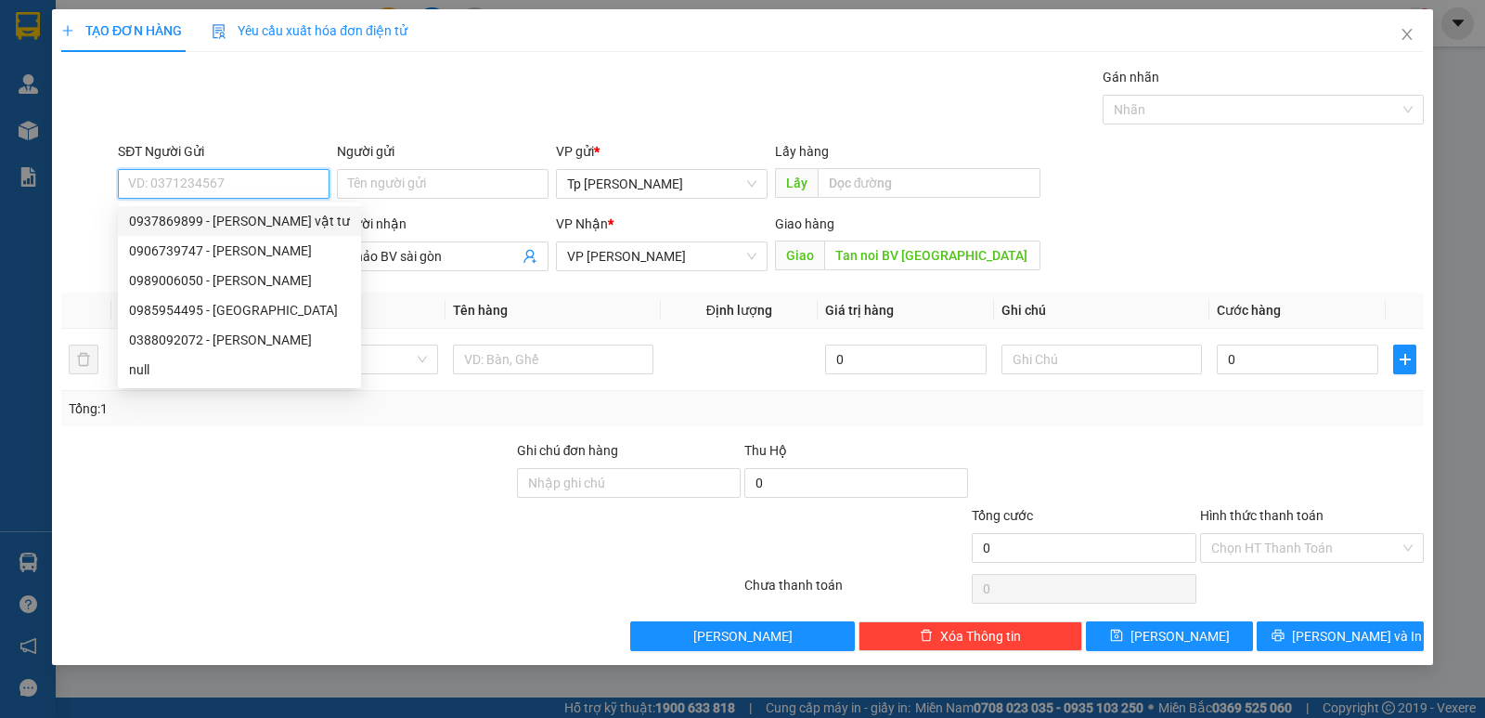
click at [277, 224] on div "0937869899 - lê kha vật tư" at bounding box center [239, 221] width 221 height 20
type input "0937869899"
type input "[PERSON_NAME] vật tư"
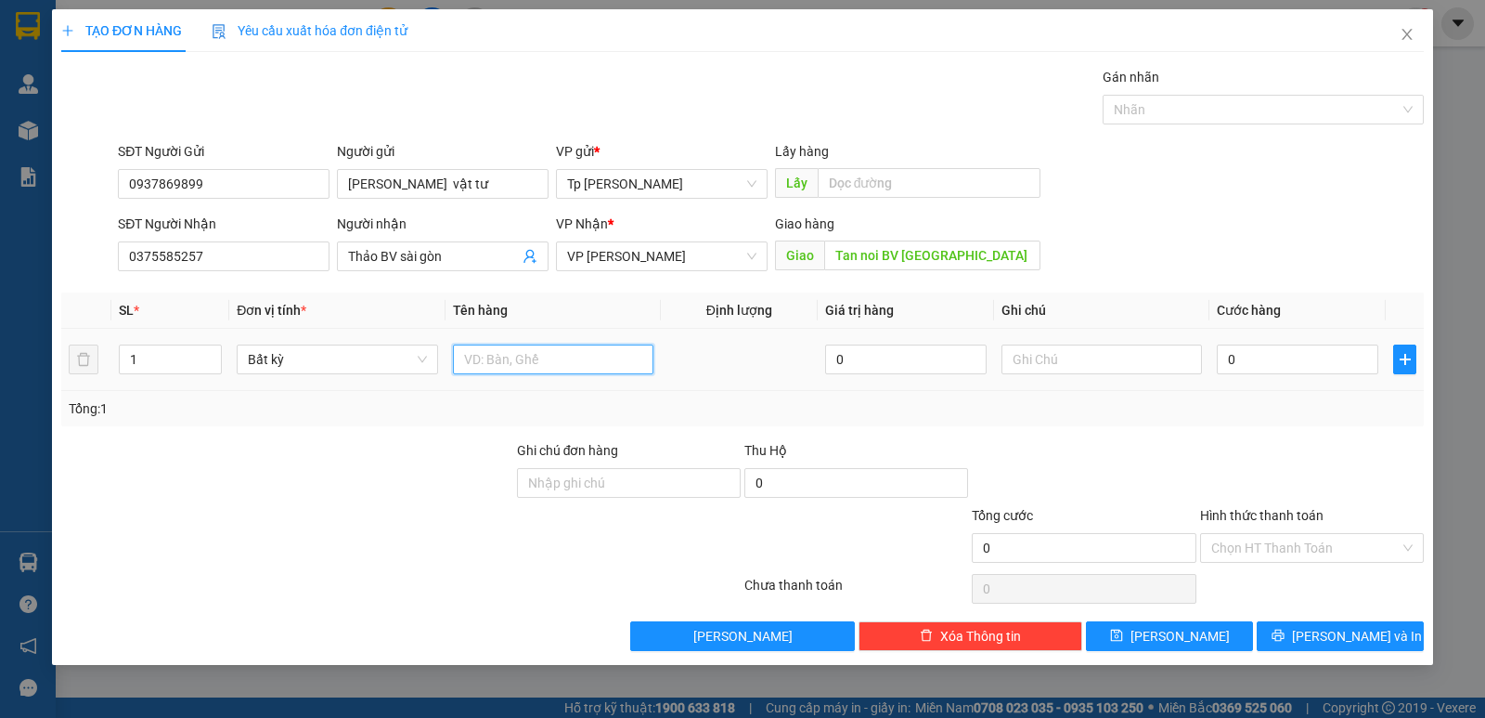
click at [505, 351] on input "text" at bounding box center [553, 359] width 201 height 30
type input "1T xám bọc nilon _ VT"
click at [1324, 357] on input "0" at bounding box center [1298, 359] width 162 height 30
type input "5"
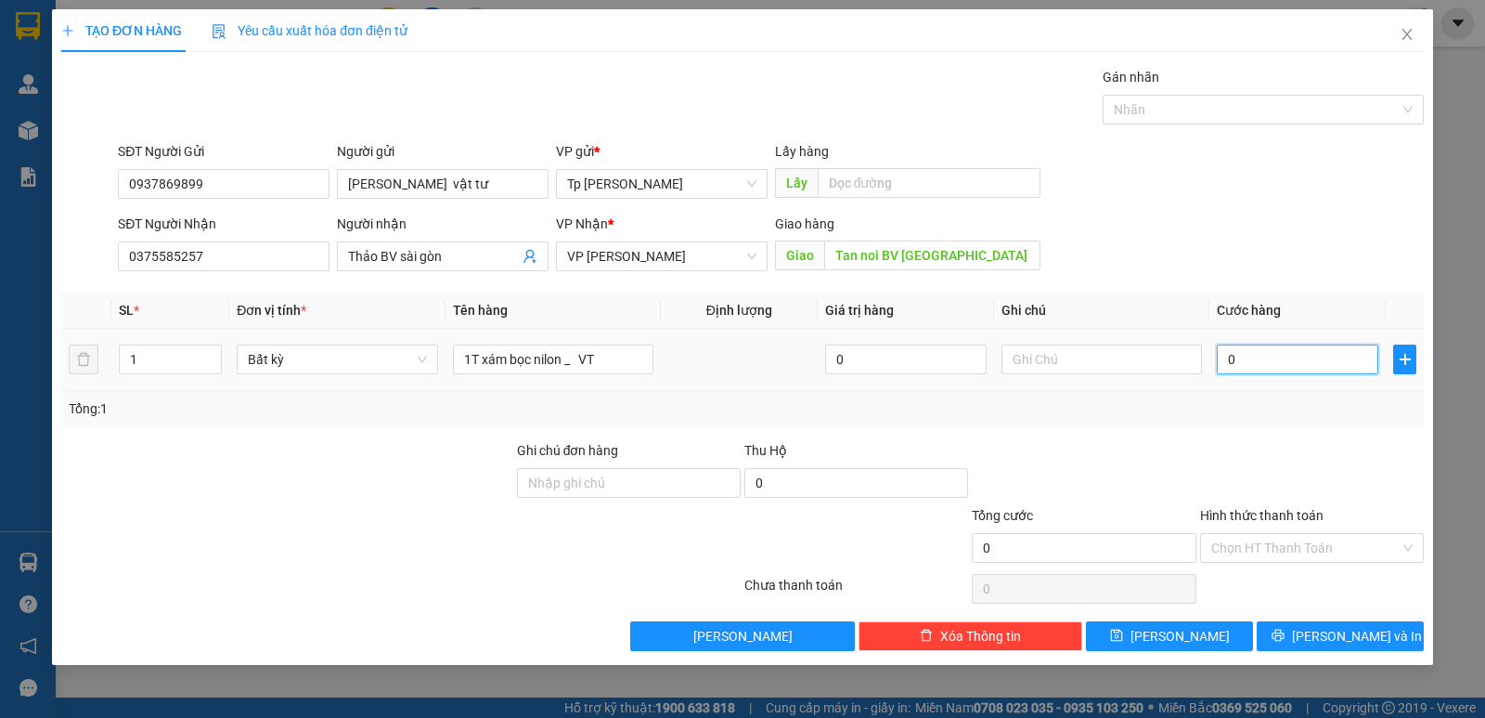
type input "5"
type input "50"
type input "50.000"
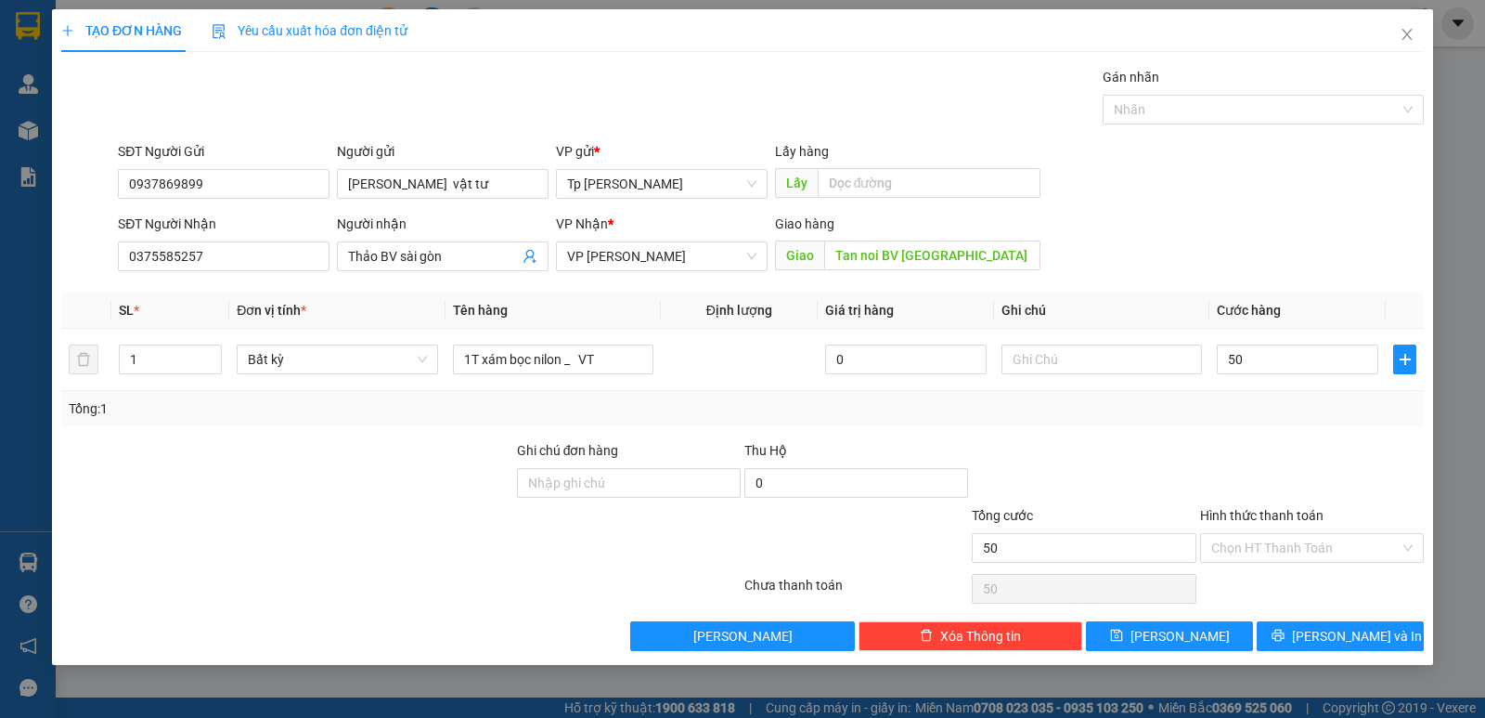
type input "50.000"
click at [1361, 561] on div "Hình thức thanh toán Chọn HT Thanh Toán" at bounding box center [1312, 537] width 224 height 65
drag, startPoint x: 1360, startPoint y: 570, endPoint x: 1353, endPoint y: 545, distance: 26.1
click at [1358, 566] on div "Transit Pickup Surcharge Ids Transit Deliver Surcharge Ids Transit Deliver Surc…" at bounding box center [742, 359] width 1363 height 584
click at [1354, 539] on input "Hình thức thanh toán" at bounding box center [1305, 548] width 188 height 28
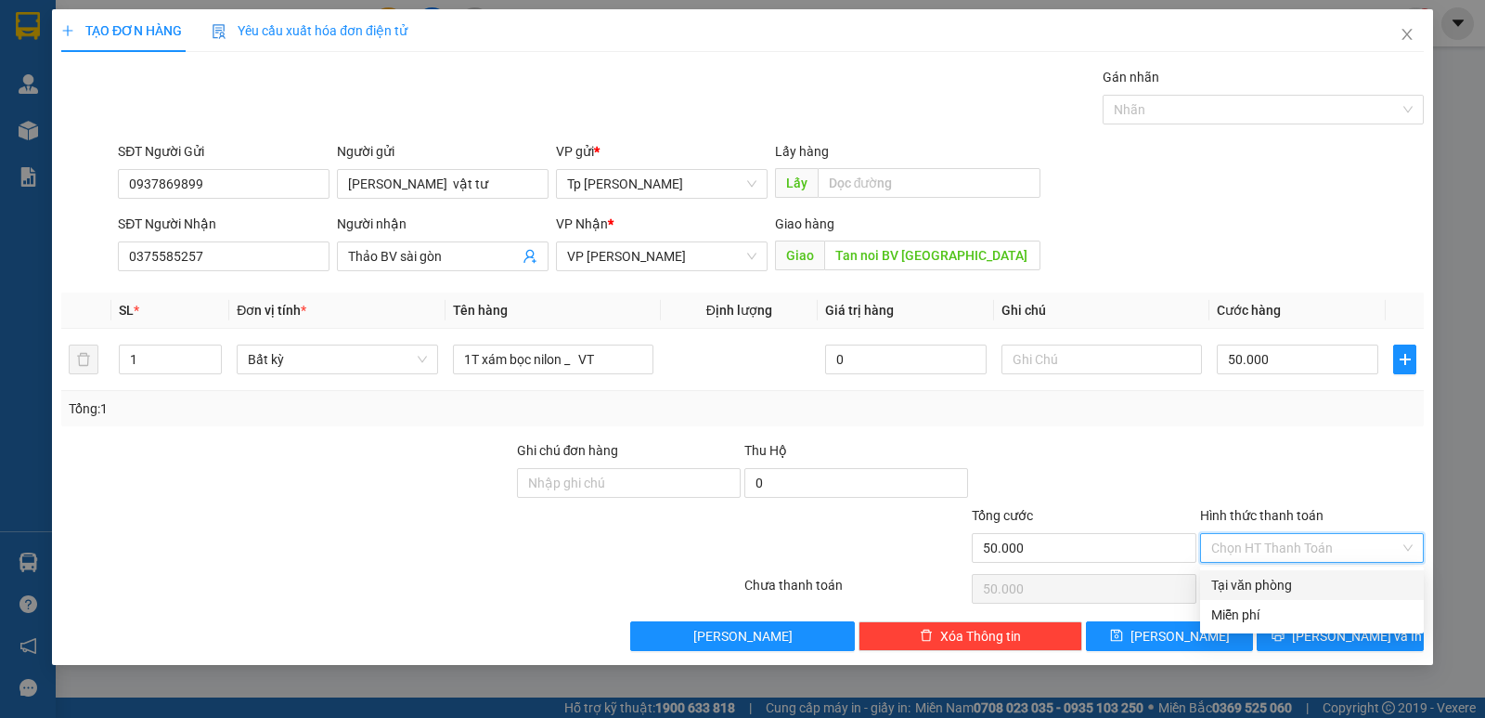
click at [1358, 573] on div "Tại văn phòng" at bounding box center [1312, 585] width 224 height 30
type input "0"
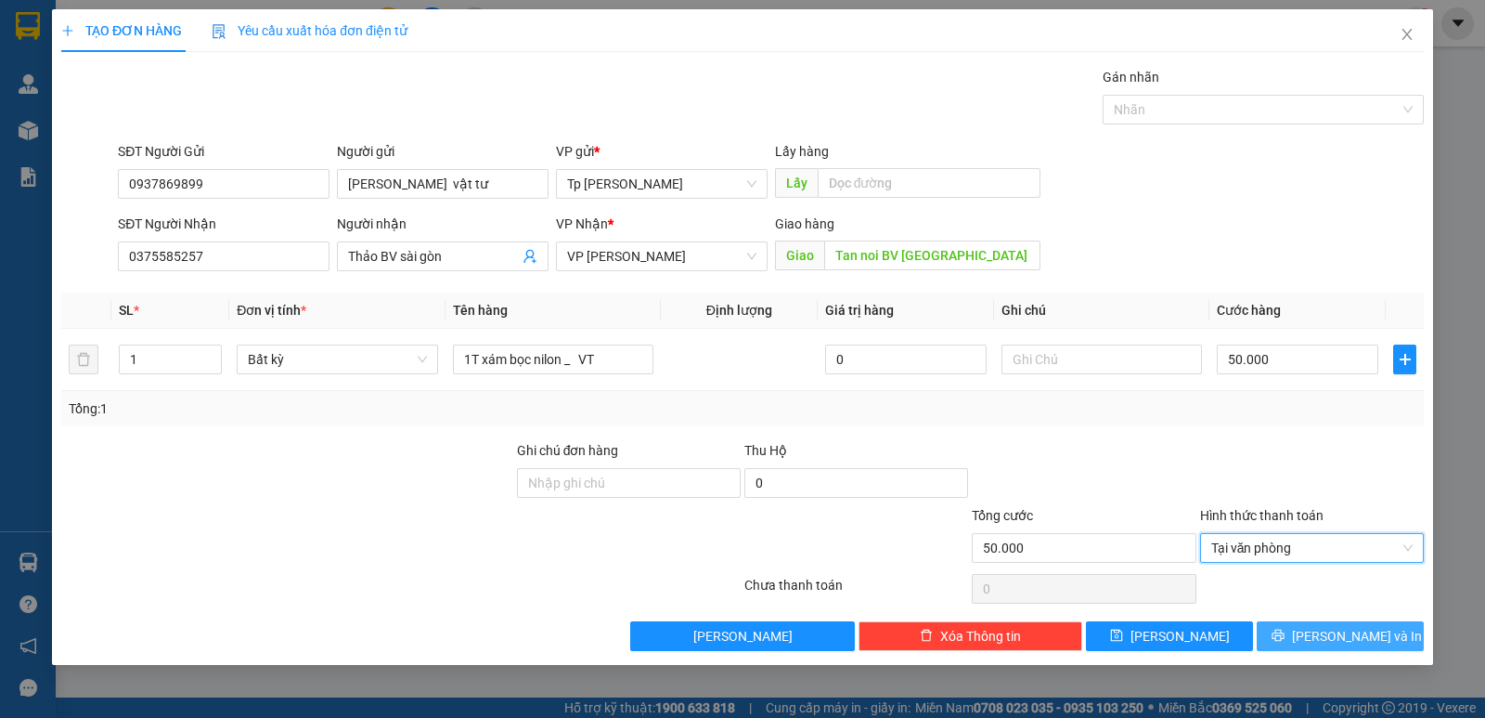
click at [1298, 623] on button "[PERSON_NAME] và In" at bounding box center [1340, 636] width 167 height 30
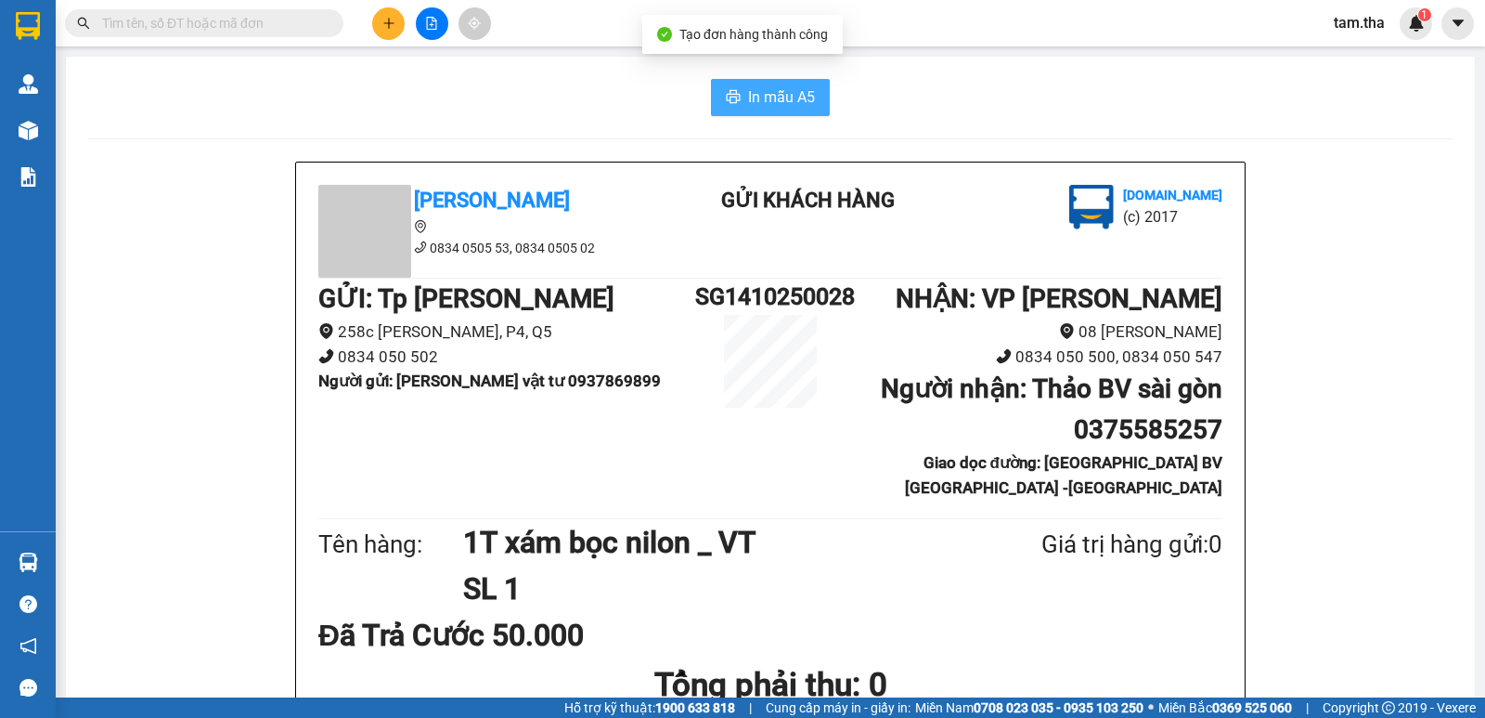
click at [737, 108] on button "In mẫu A5" at bounding box center [770, 97] width 119 height 37
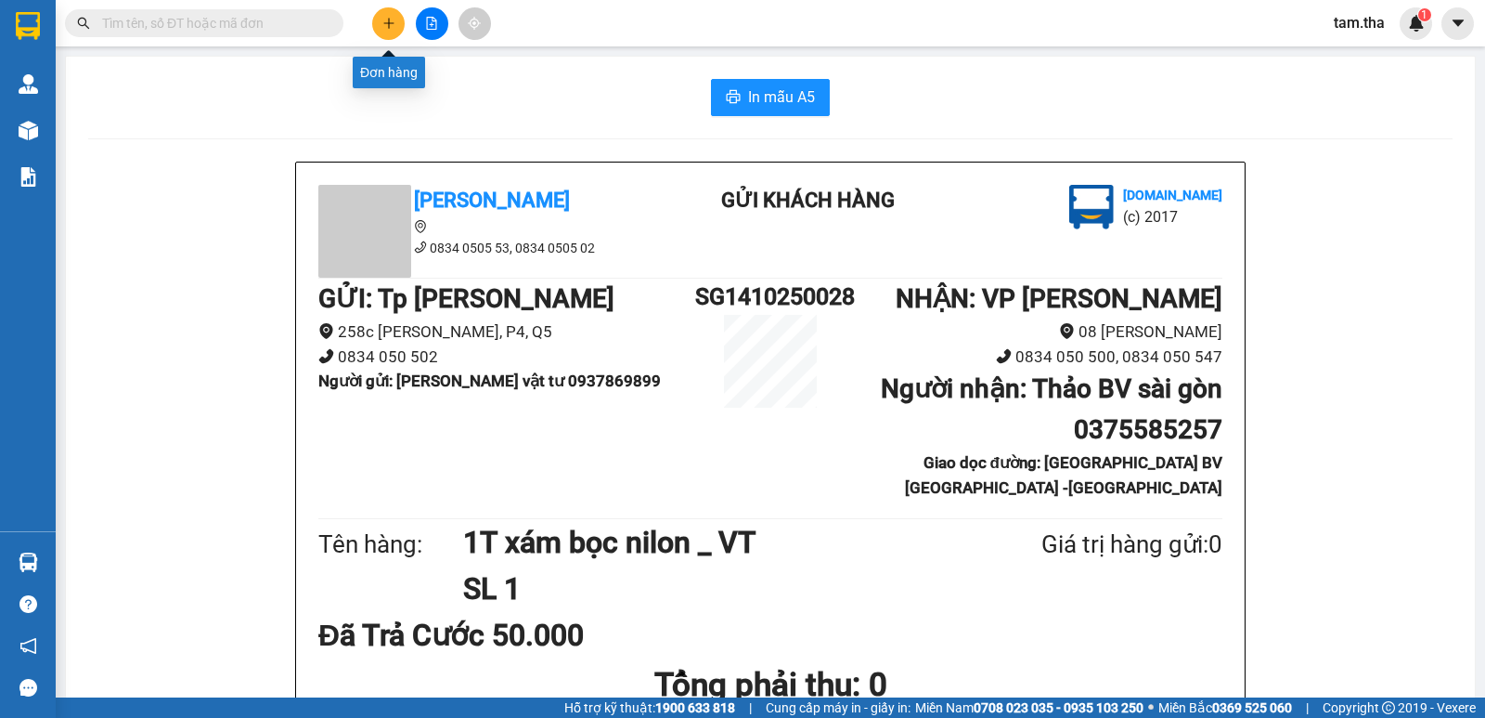
click at [396, 32] on button at bounding box center [388, 23] width 32 height 32
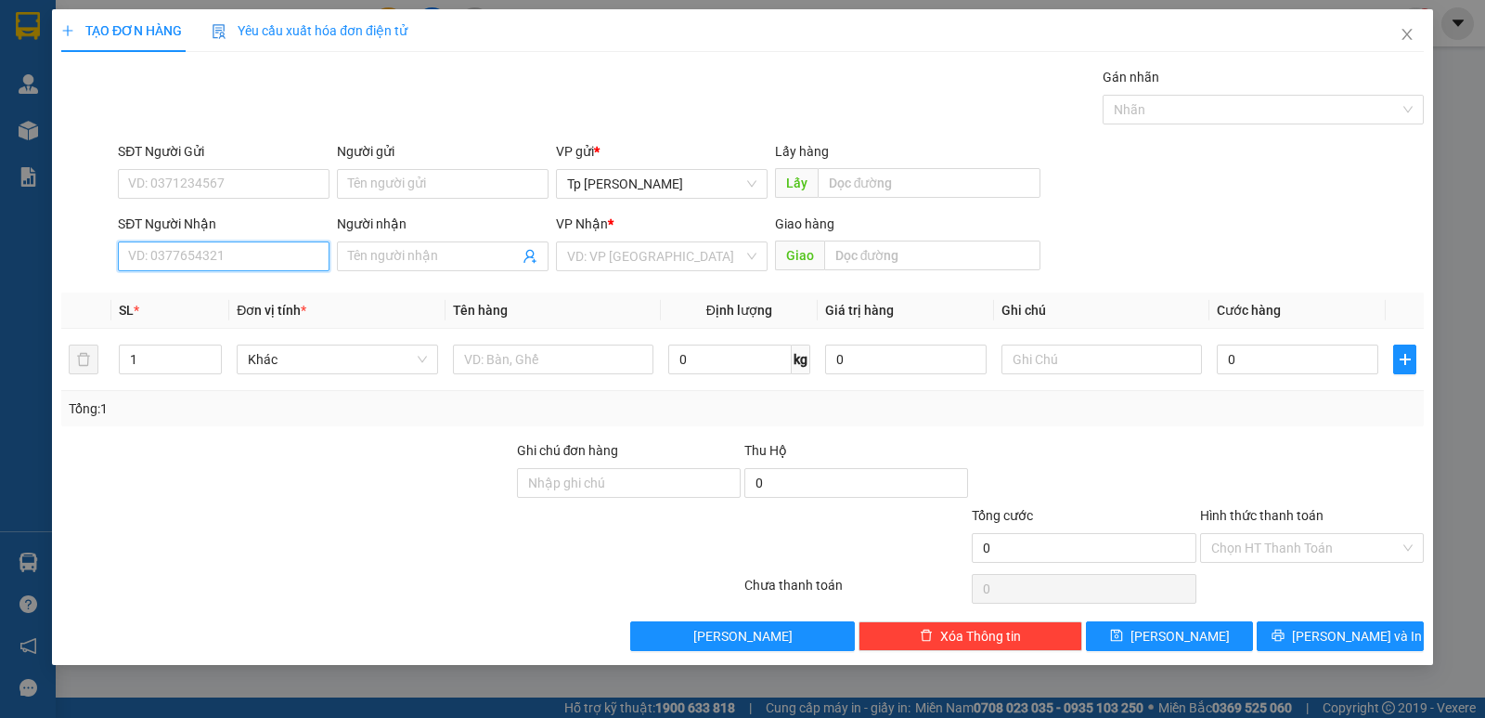
click at [256, 263] on input "SĐT Người Nhận" at bounding box center [224, 256] width 212 height 30
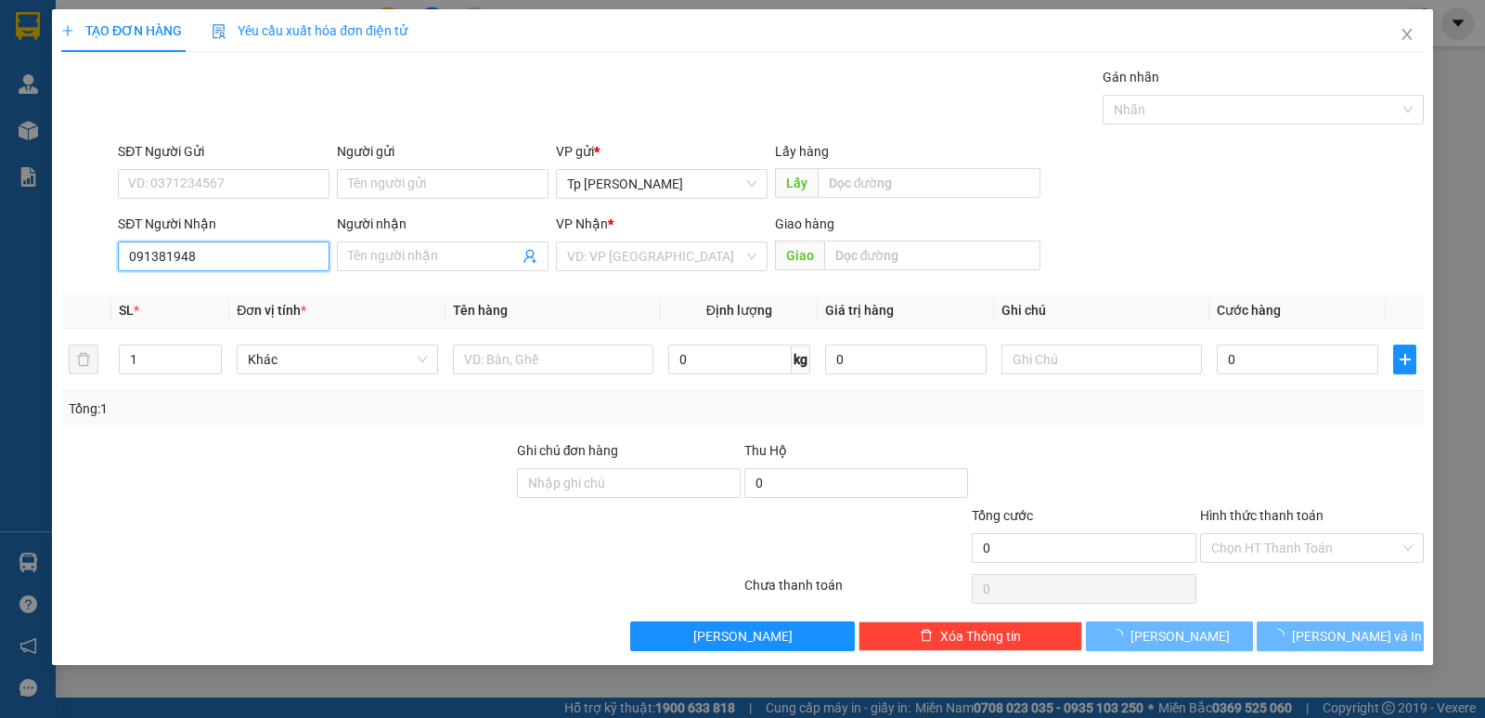
type input "0913819485"
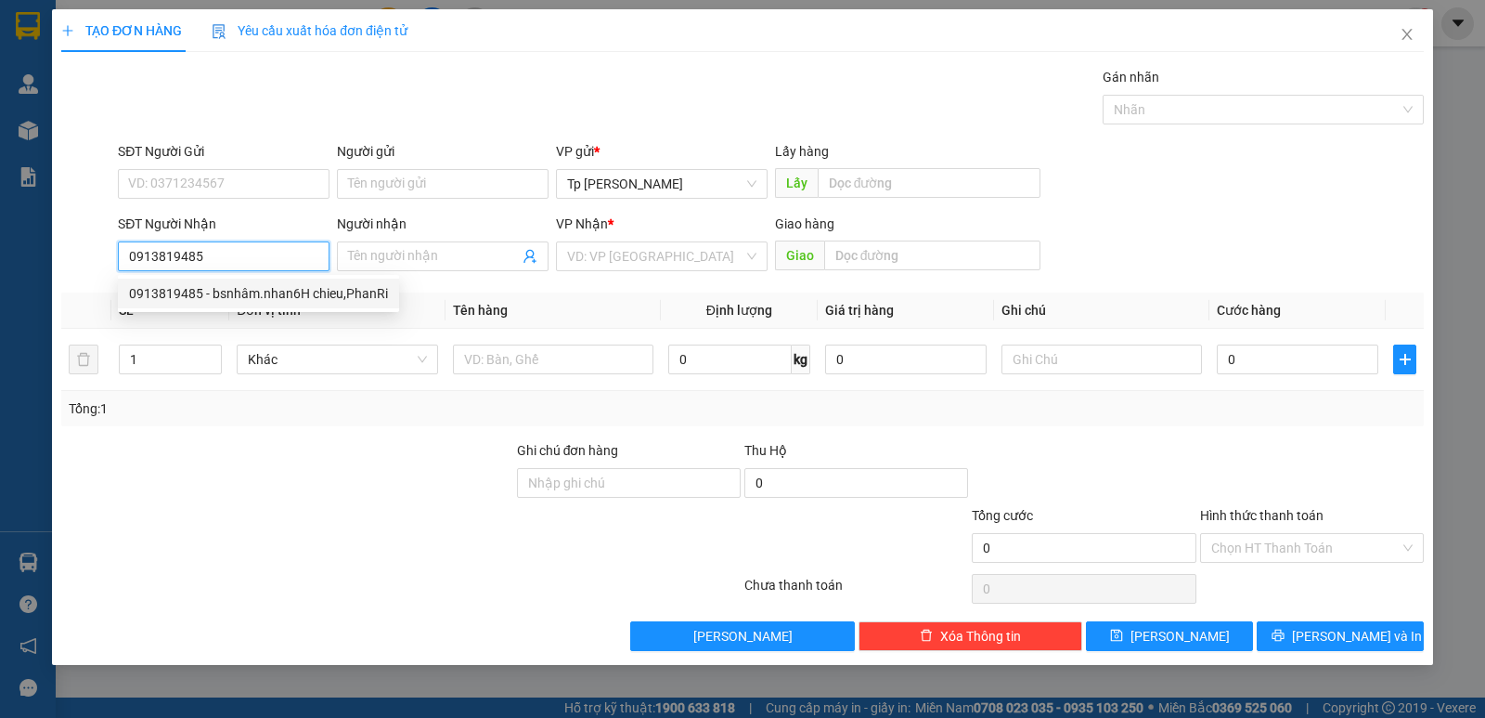
click at [232, 289] on div "0913819485 - bsnhâm.nhan6H chieu,PhanRi" at bounding box center [258, 293] width 259 height 20
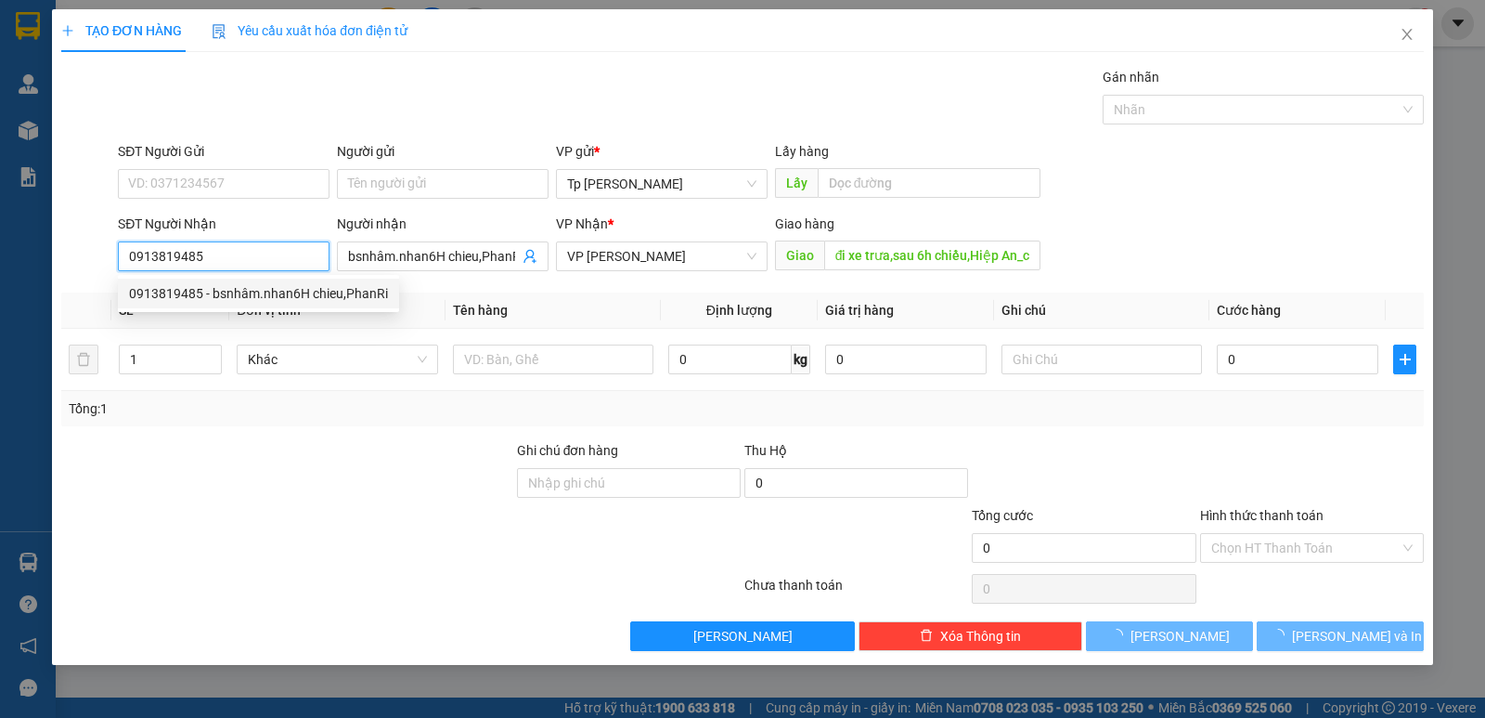
type input "bsnhâm.nhan6H chieu,PhanRi"
type input "đi xe trưa,sau 6h chiều,Hiệp An_chợ lầu"
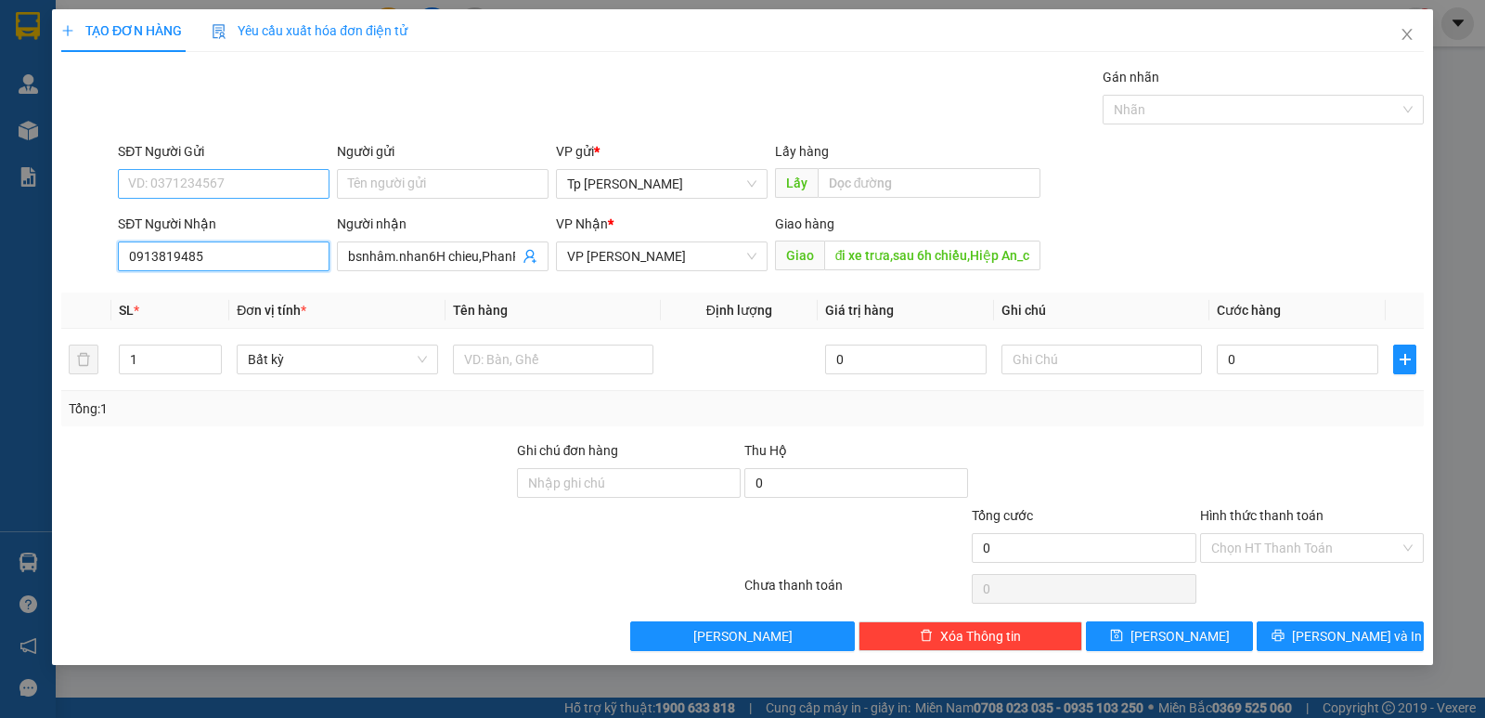
type input "0913819485"
click at [239, 183] on input "SĐT Người Gửi" at bounding box center [224, 184] width 212 height 30
click at [265, 220] on div "02822433679 - Ct A vi" at bounding box center [223, 221] width 189 height 20
type input "02822433679"
type input "Ct A vi"
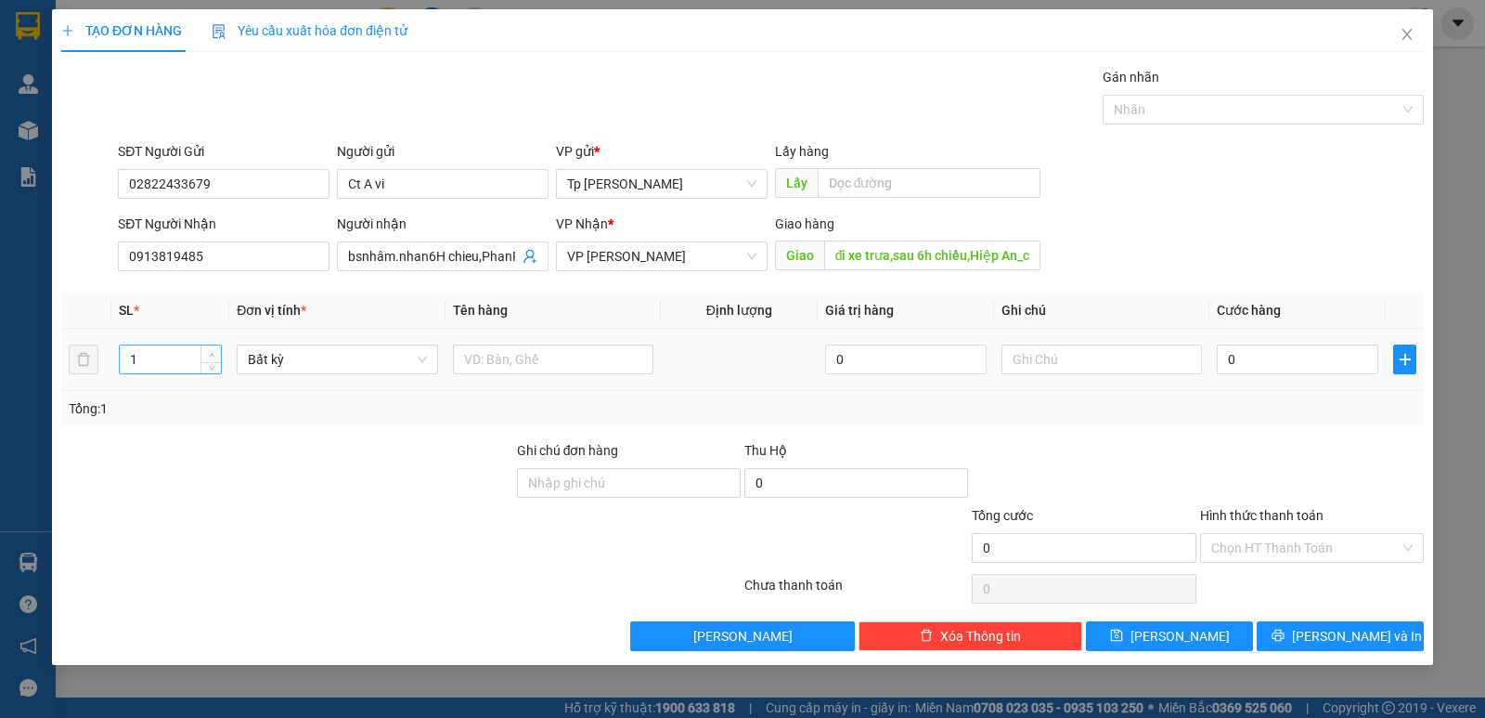
type input "2"
drag, startPoint x: 219, startPoint y: 347, endPoint x: 324, endPoint y: 347, distance: 104.9
click at [215, 346] on span "Increase Value" at bounding box center [211, 352] width 20 height 14
drag, startPoint x: 578, startPoint y: 347, endPoint x: 563, endPoint y: 353, distance: 15.9
click at [564, 353] on input "text" at bounding box center [553, 359] width 201 height 30
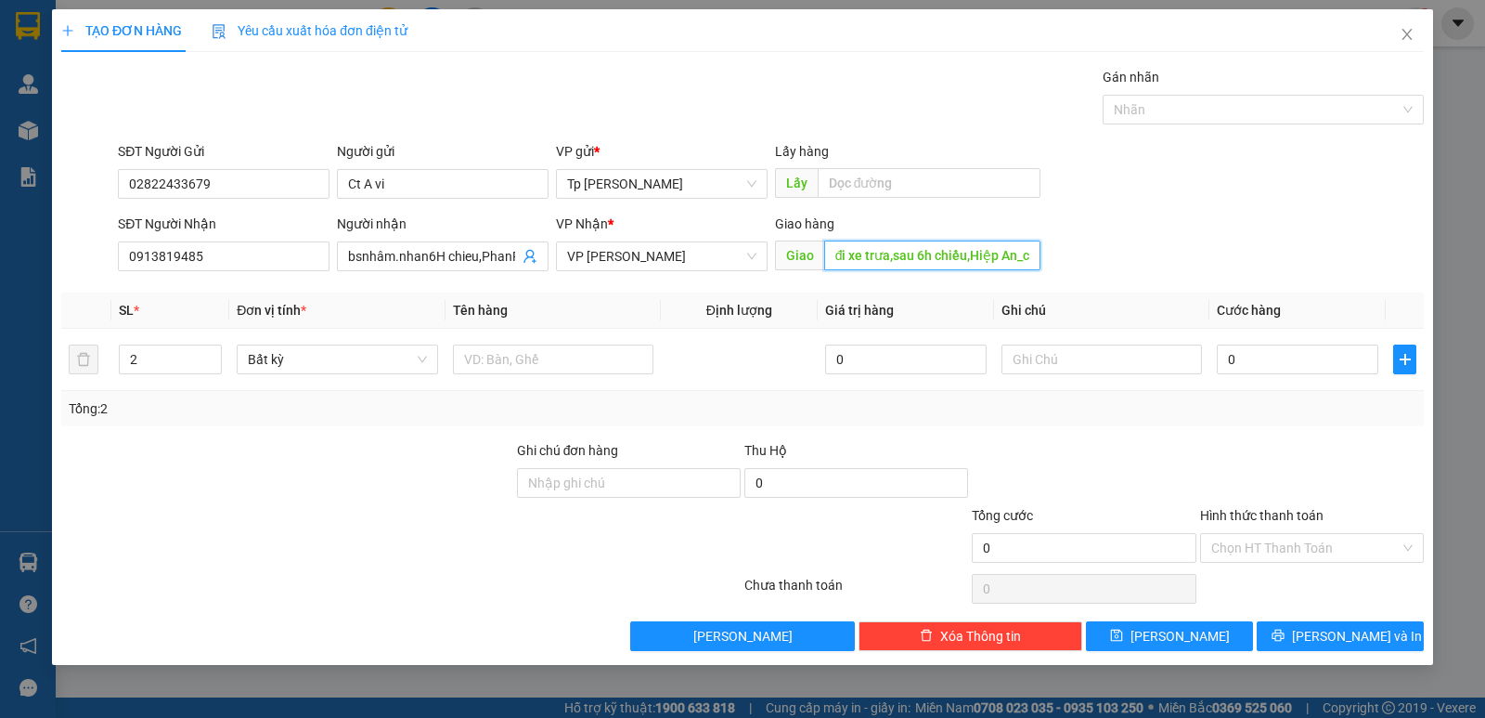
click at [954, 256] on input "đi xe trưa,sau 6h chiều,Hiệp An_chợ lầu" at bounding box center [932, 255] width 217 height 30
click at [974, 255] on input "đi xe trưa,sau 6h chiều,Hiệp An_chợ lầu" at bounding box center [932, 255] width 217 height 30
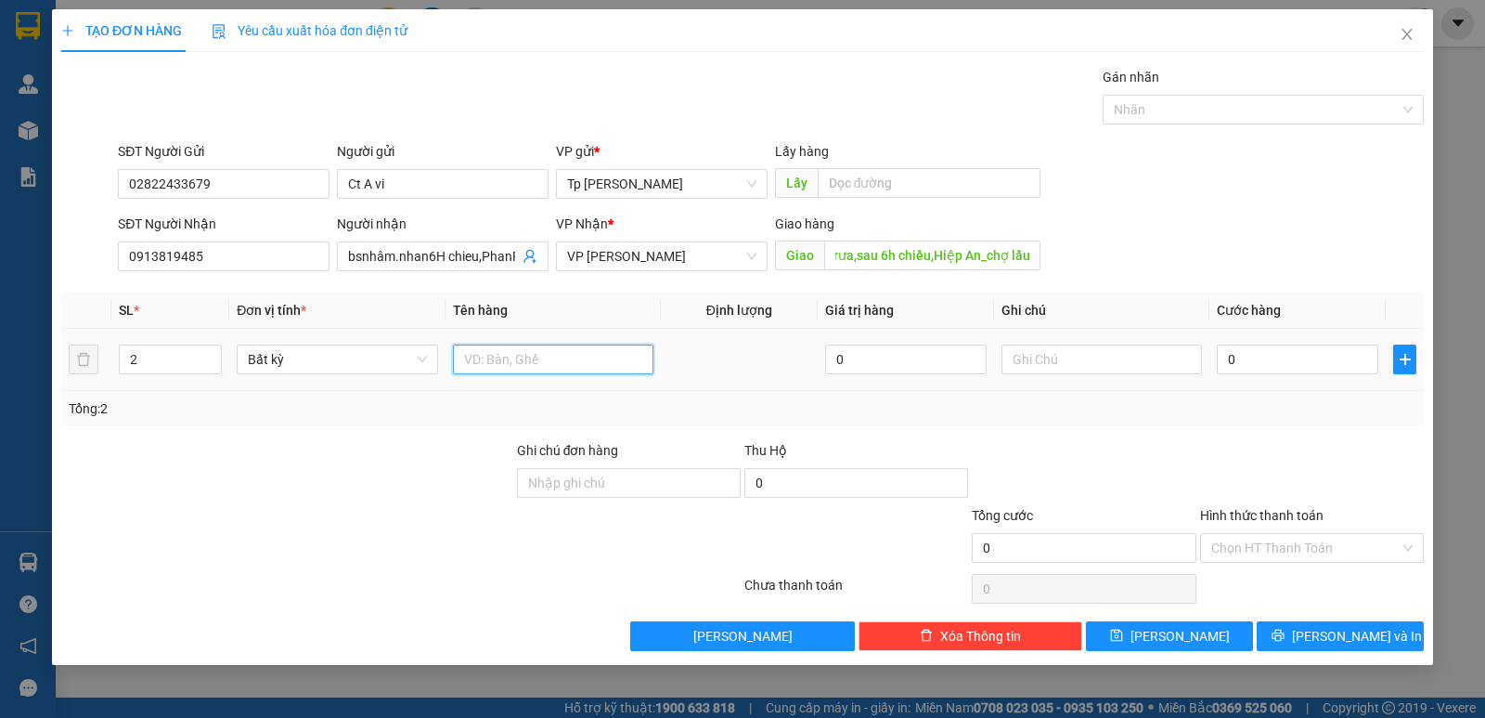
click at [496, 356] on input "text" at bounding box center [553, 359] width 201 height 30
type input "2T xám _ thuốc tây"
click at [1239, 356] on input "0" at bounding box center [1298, 359] width 162 height 30
type input "1"
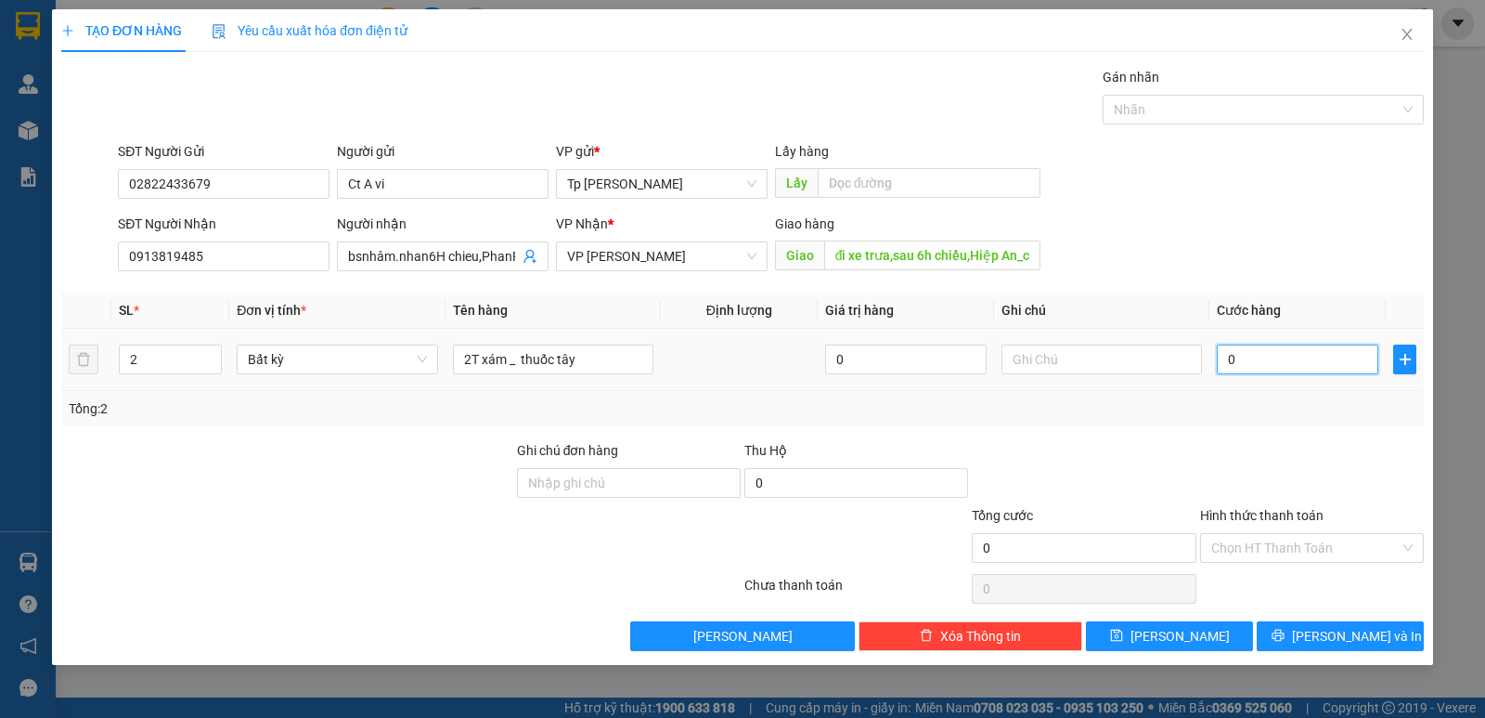
type input "1"
type input "17"
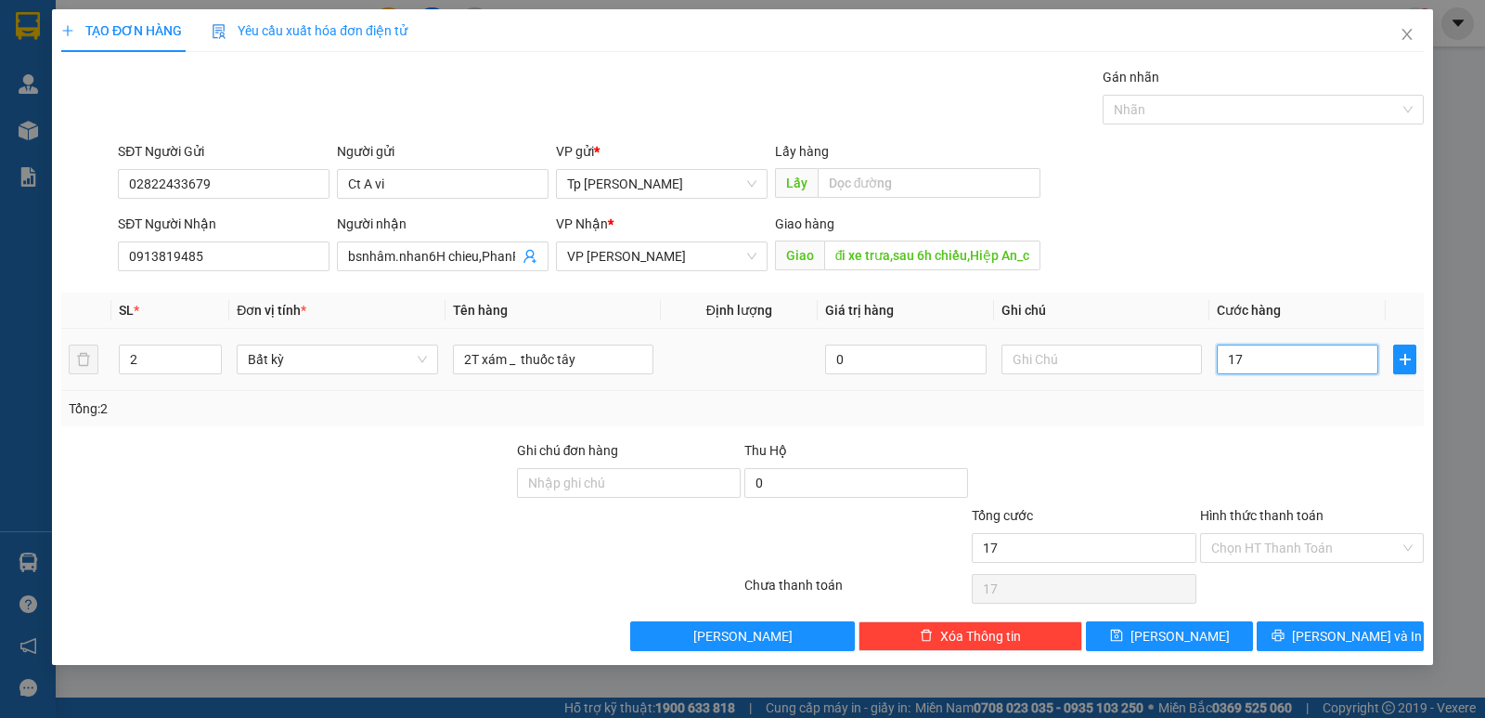
type input "170"
type input "170.000"
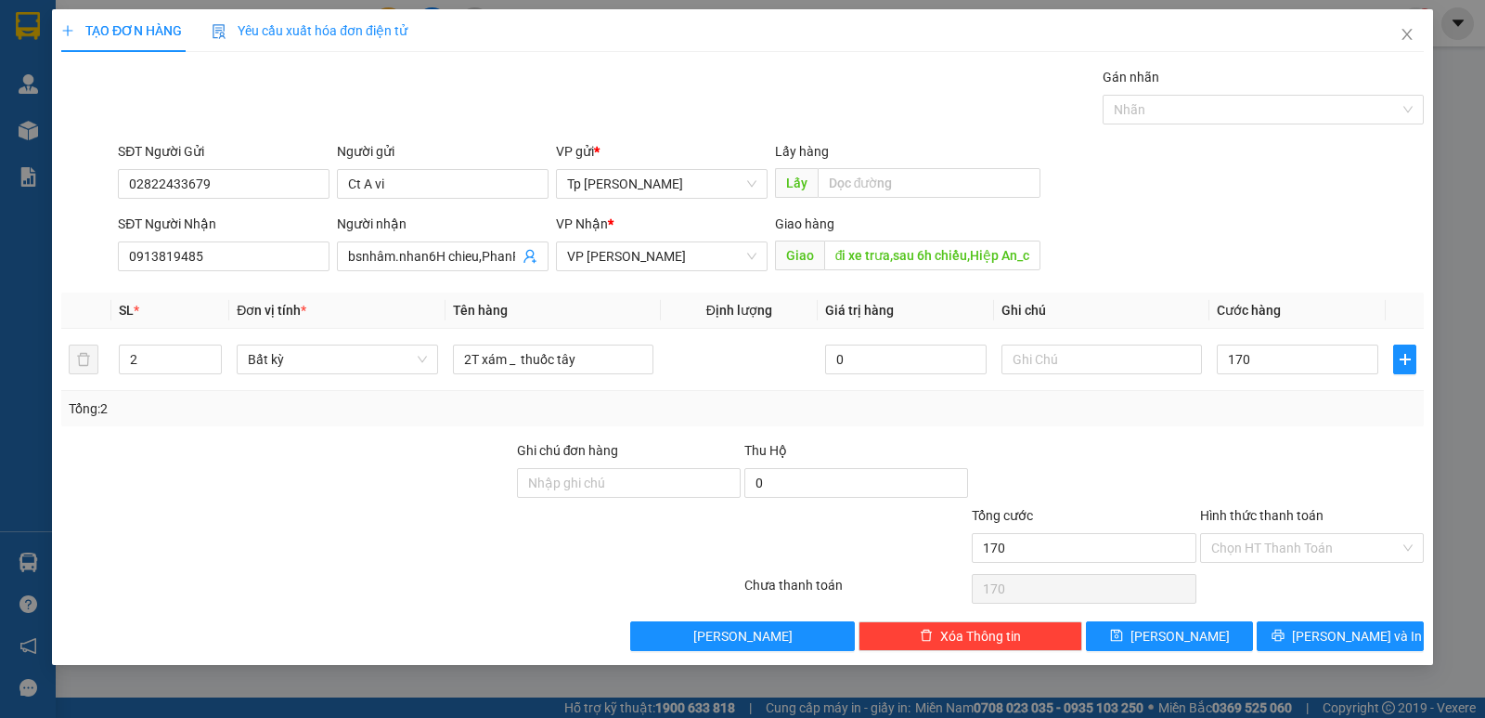
type input "170.000"
drag, startPoint x: 1151, startPoint y: 415, endPoint x: 1143, endPoint y: 436, distance: 22.9
click at [1151, 418] on div "Tổng: 2" at bounding box center [743, 408] width 1348 height 20
click at [1311, 628] on button "[PERSON_NAME] và In" at bounding box center [1340, 636] width 167 height 30
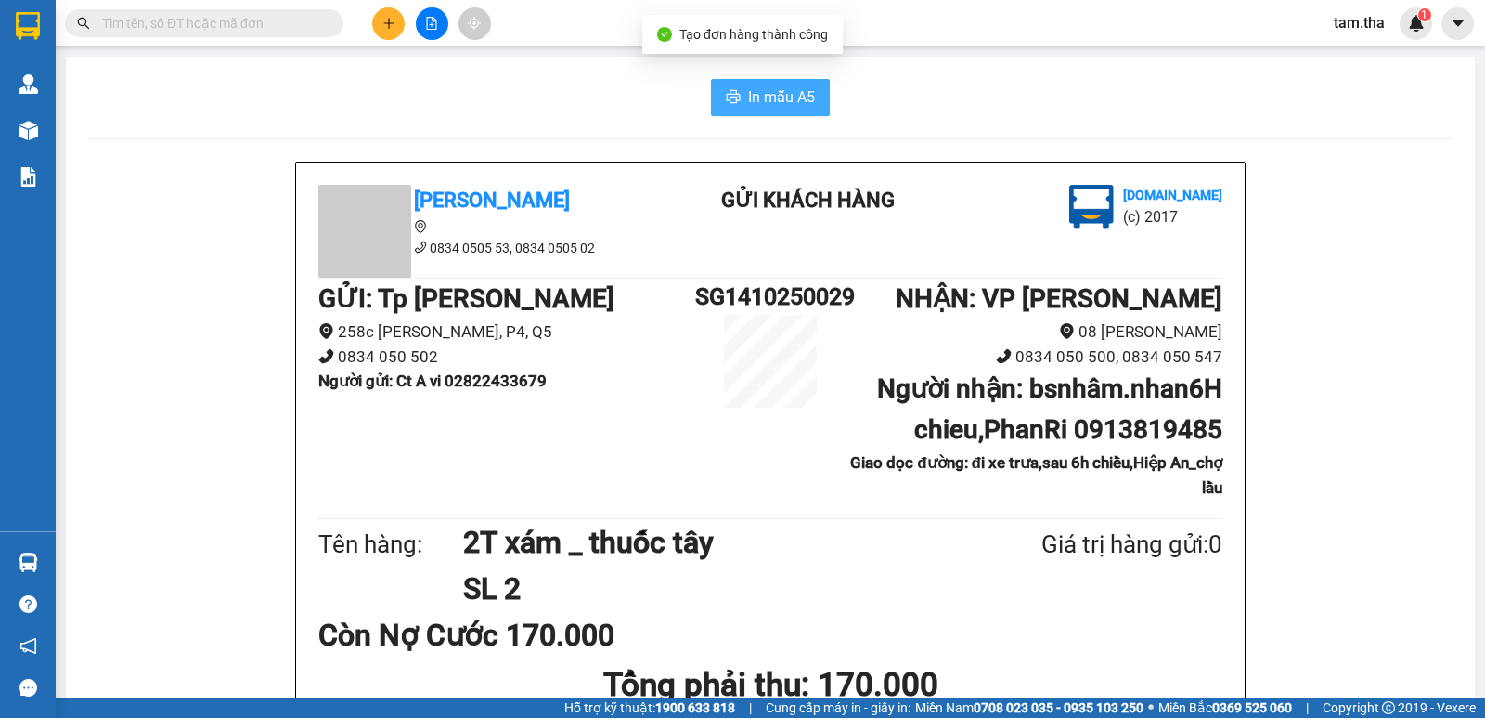
click at [776, 104] on span "In mẫu A5" at bounding box center [781, 96] width 67 height 23
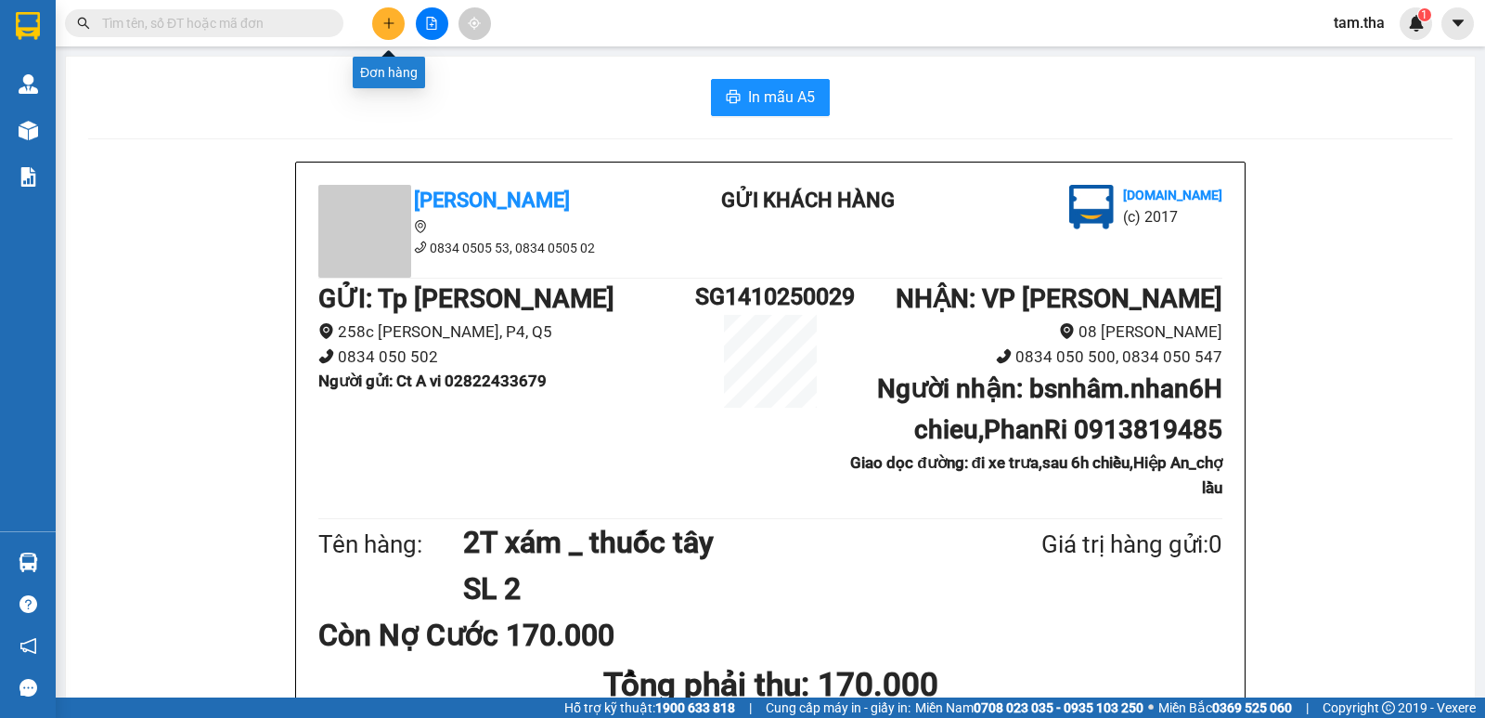
click at [395, 25] on icon "plus" at bounding box center [388, 23] width 13 height 13
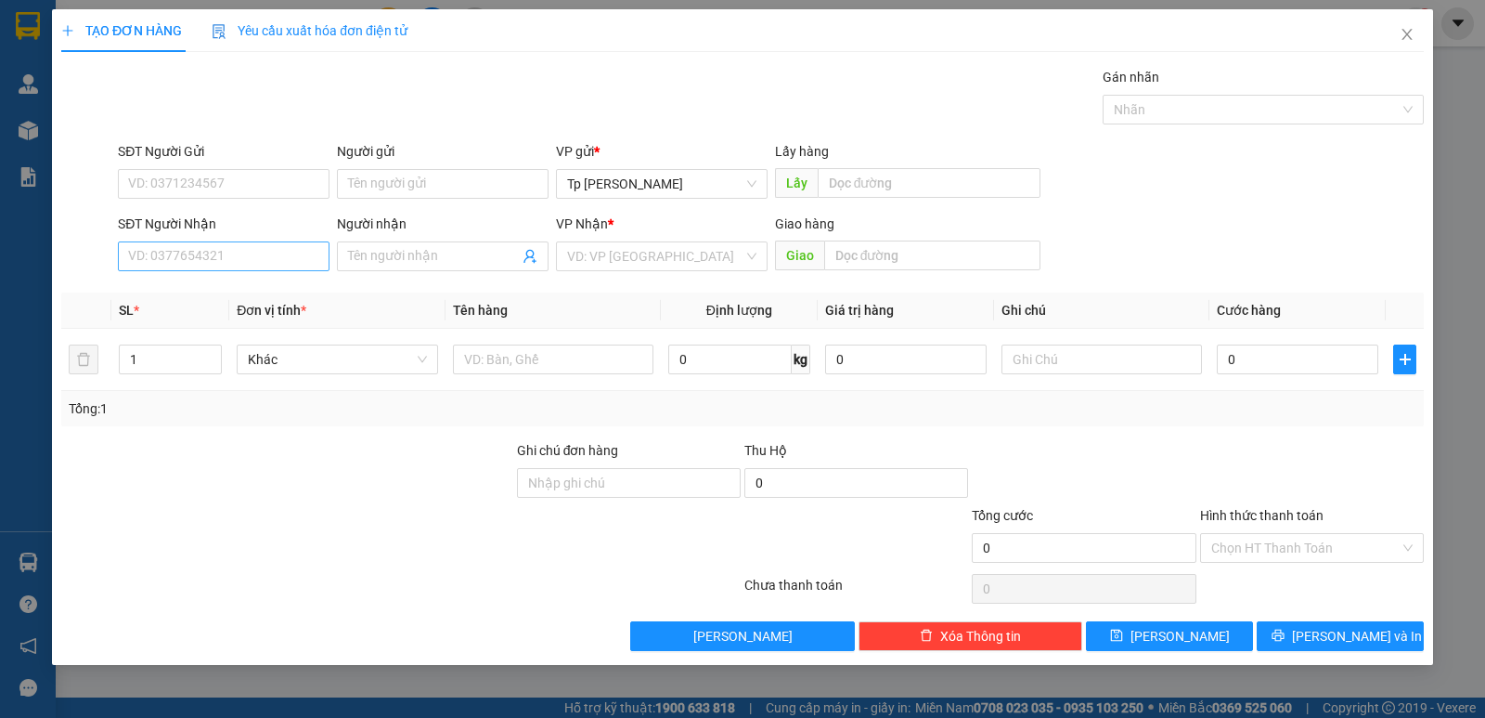
drag, startPoint x: 250, startPoint y: 274, endPoint x: 246, endPoint y: 261, distance: 13.5
click at [249, 272] on div "SĐT Người Nhận VD: 0377654321" at bounding box center [224, 246] width 212 height 65
click at [246, 259] on input "SĐT Người Nhận" at bounding box center [224, 256] width 212 height 30
click at [574, 345] on input "text" at bounding box center [553, 359] width 201 height 30
type input "1T xám bọc nilon _ VT"
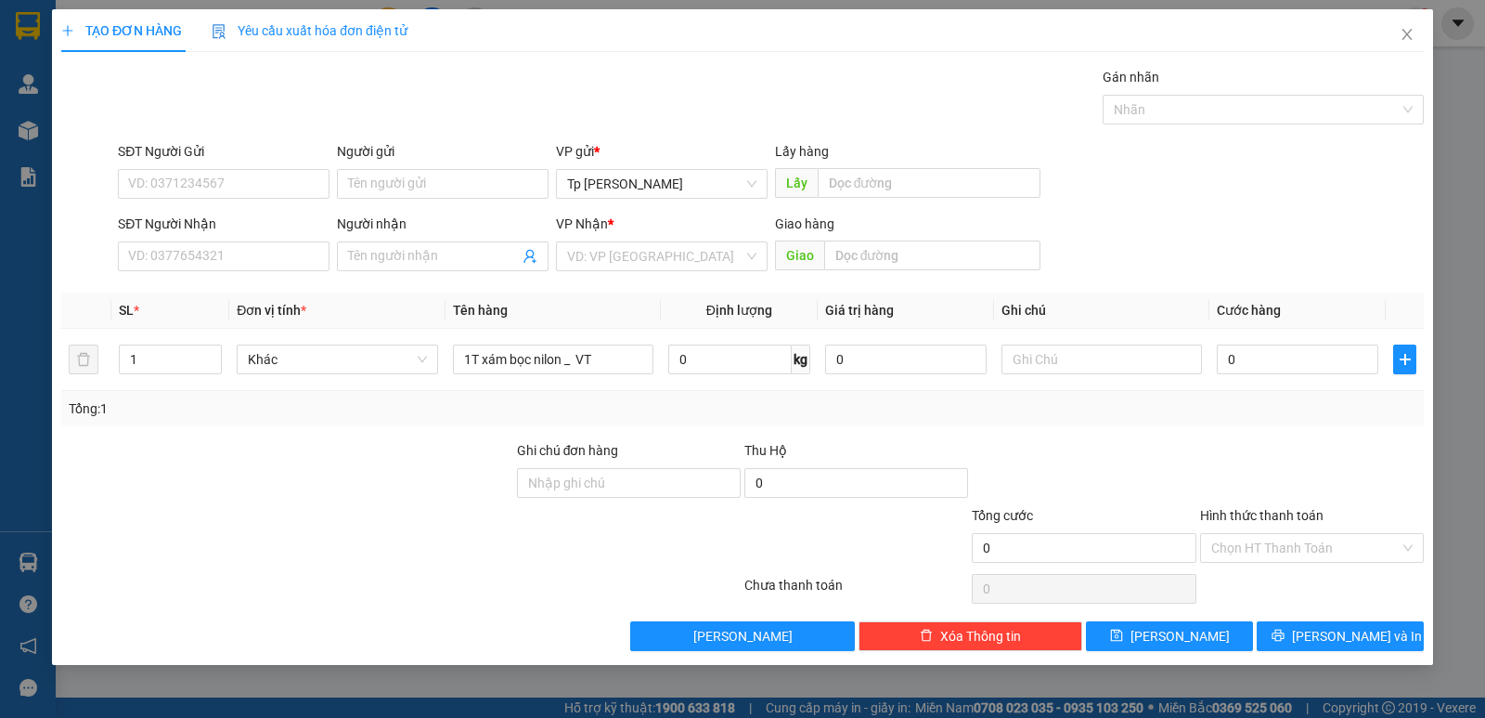
click at [221, 239] on div "SĐT Người Nhận" at bounding box center [224, 228] width 212 height 28
click at [223, 245] on input "SĐT Người Nhận" at bounding box center [224, 256] width 212 height 30
type input "0963379735"
click at [399, 264] on input "Người nhận" at bounding box center [433, 256] width 171 height 20
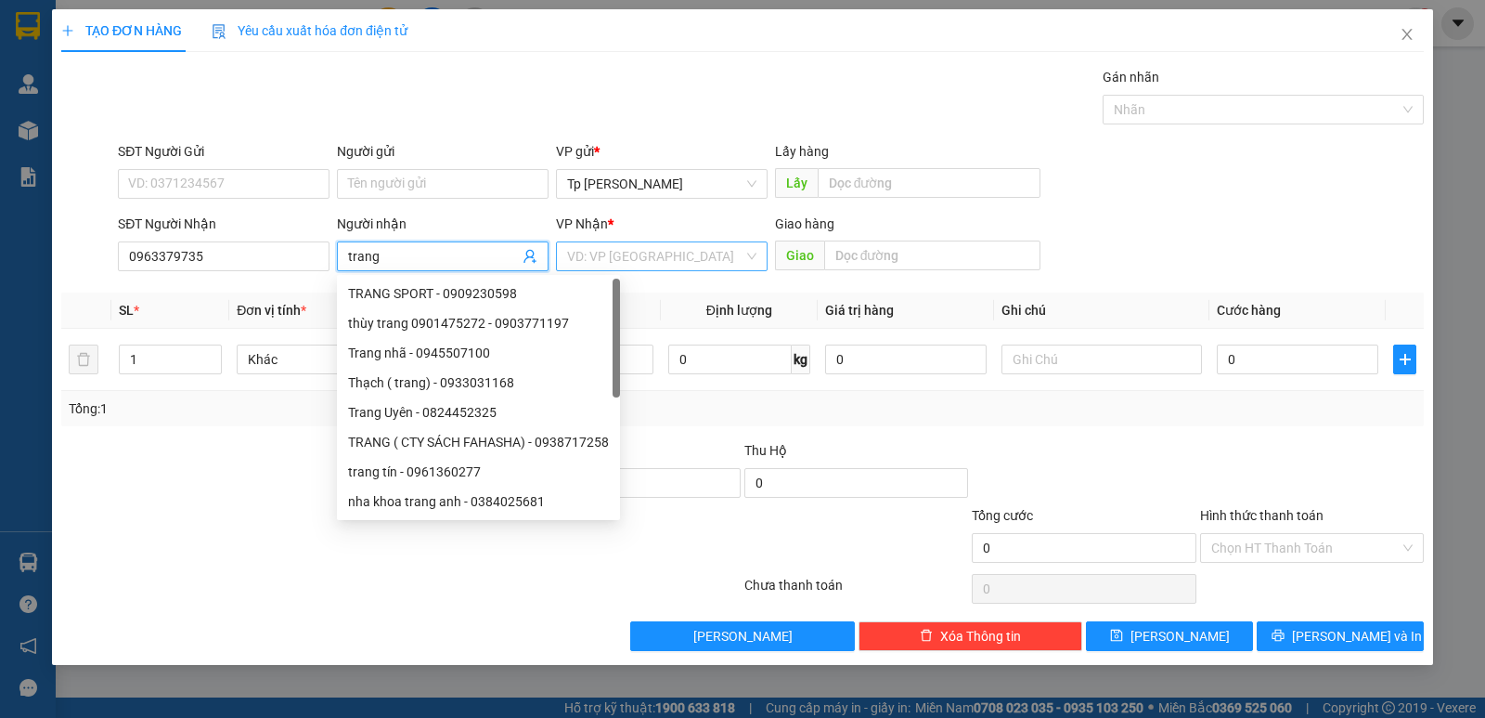
type input "trang"
click at [630, 260] on input "search" at bounding box center [655, 256] width 176 height 28
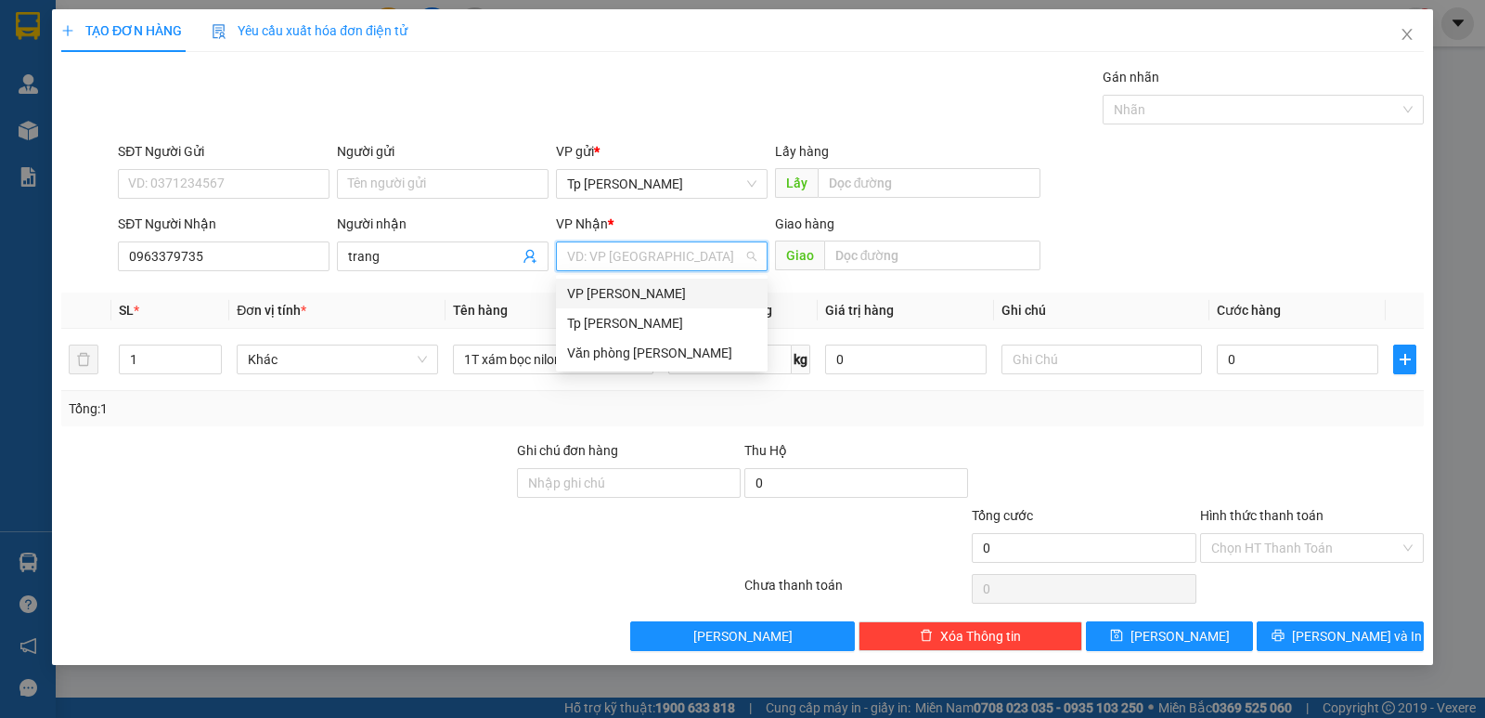
click at [639, 298] on div "VP [PERSON_NAME]" at bounding box center [661, 293] width 189 height 20
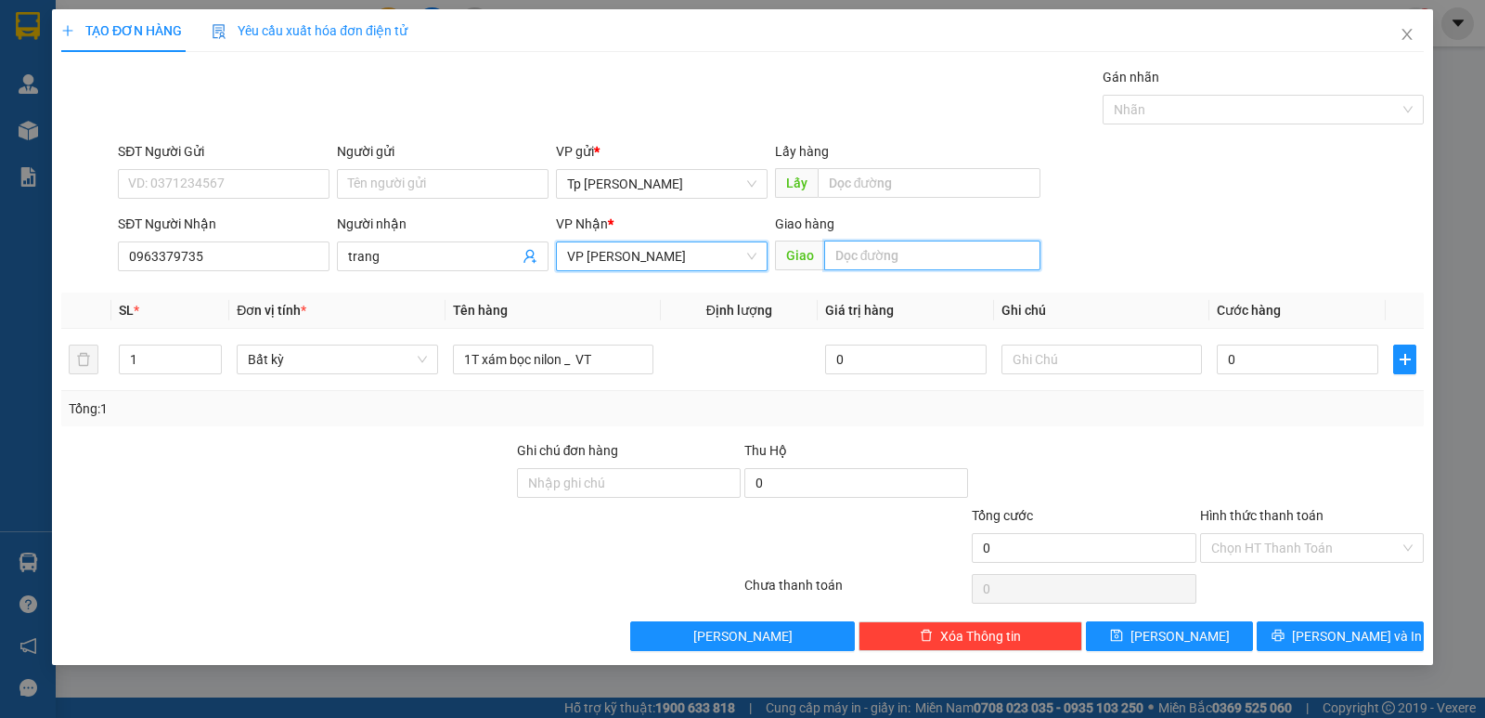
click at [884, 258] on input "text" at bounding box center [932, 255] width 217 height 30
type input "trung tâm y tế ninh phước, xã ninh phước"
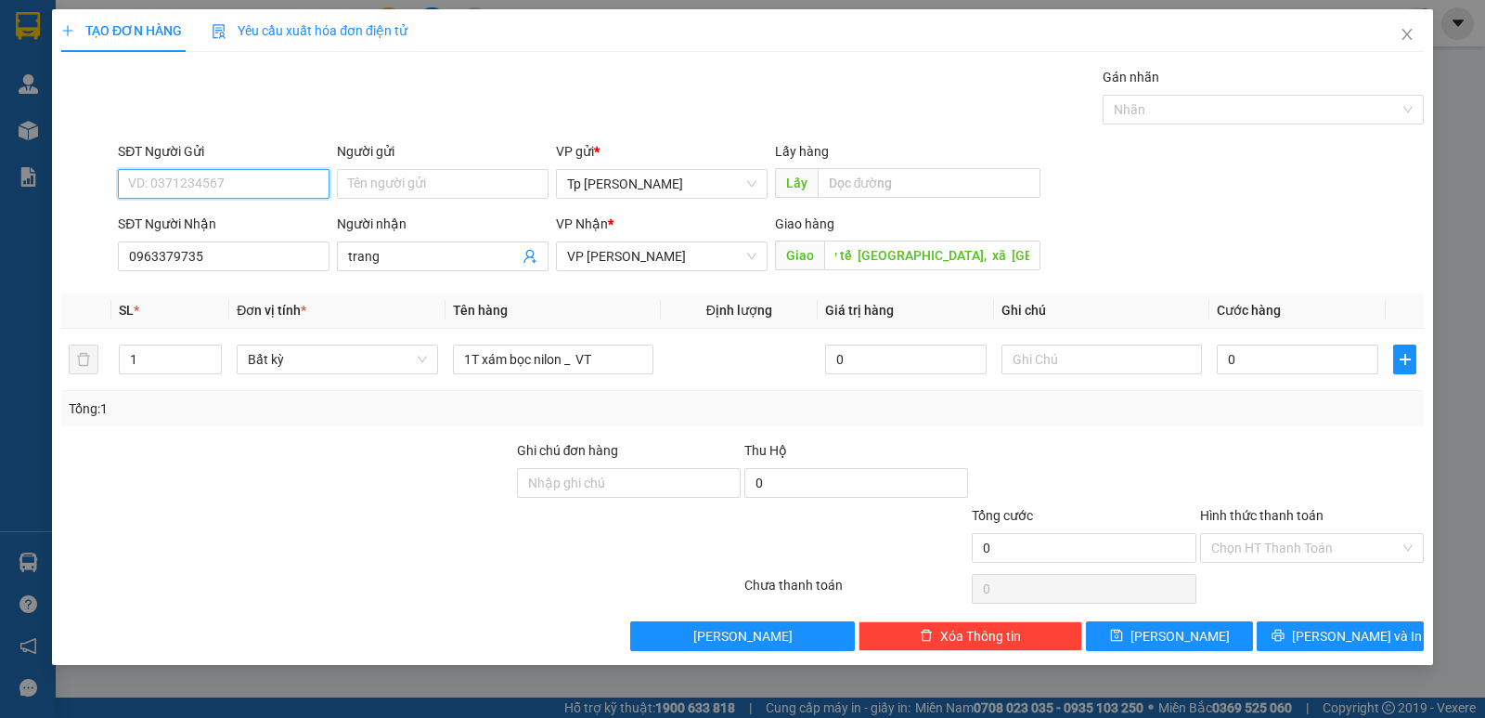
click at [170, 187] on input "SĐT Người Gửi" at bounding box center [224, 184] width 212 height 30
type input "0931808279"
click at [284, 214] on div "0931808279 - A. dũng" at bounding box center [223, 221] width 189 height 20
type input "A. dũng"
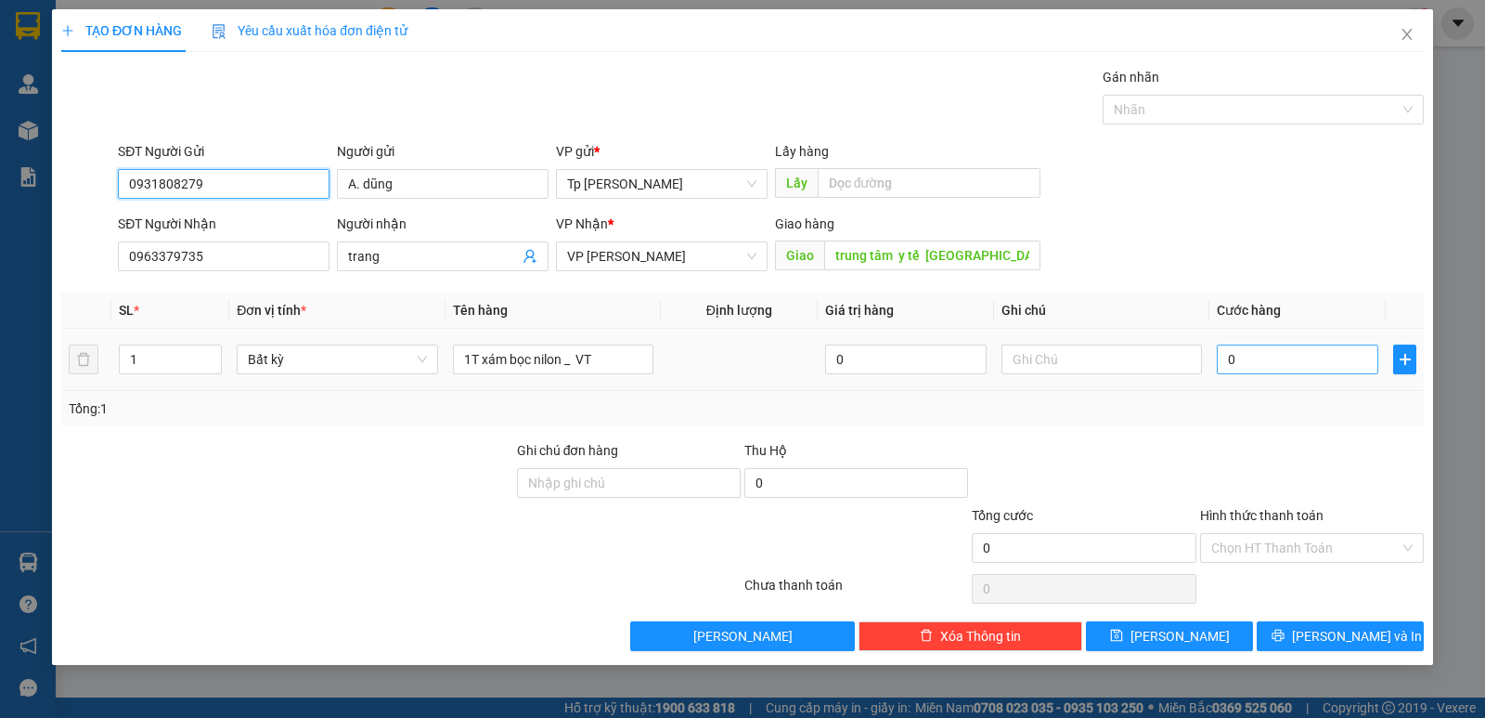
type input "0931808279"
click at [1251, 362] on input "0" at bounding box center [1298, 359] width 162 height 30
type input "1"
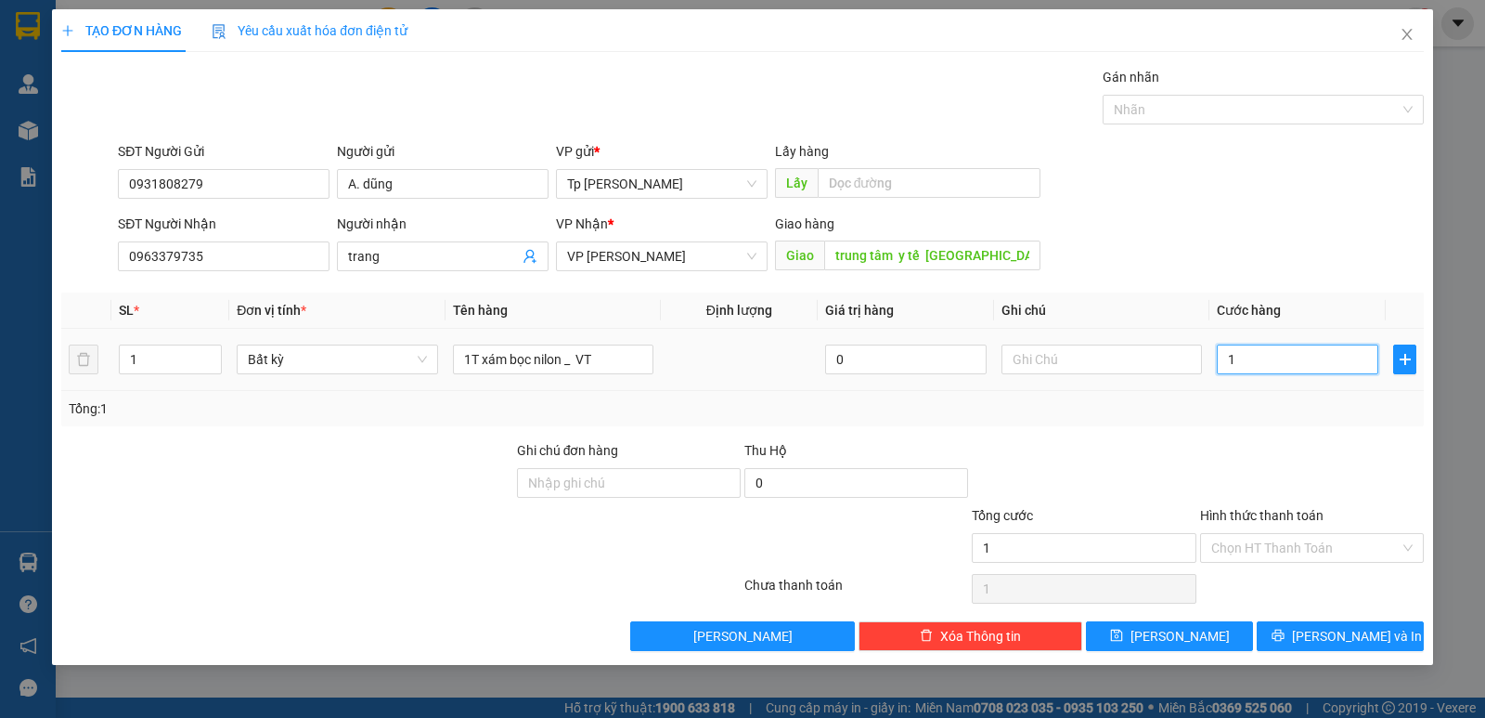
type input "15"
type input "150"
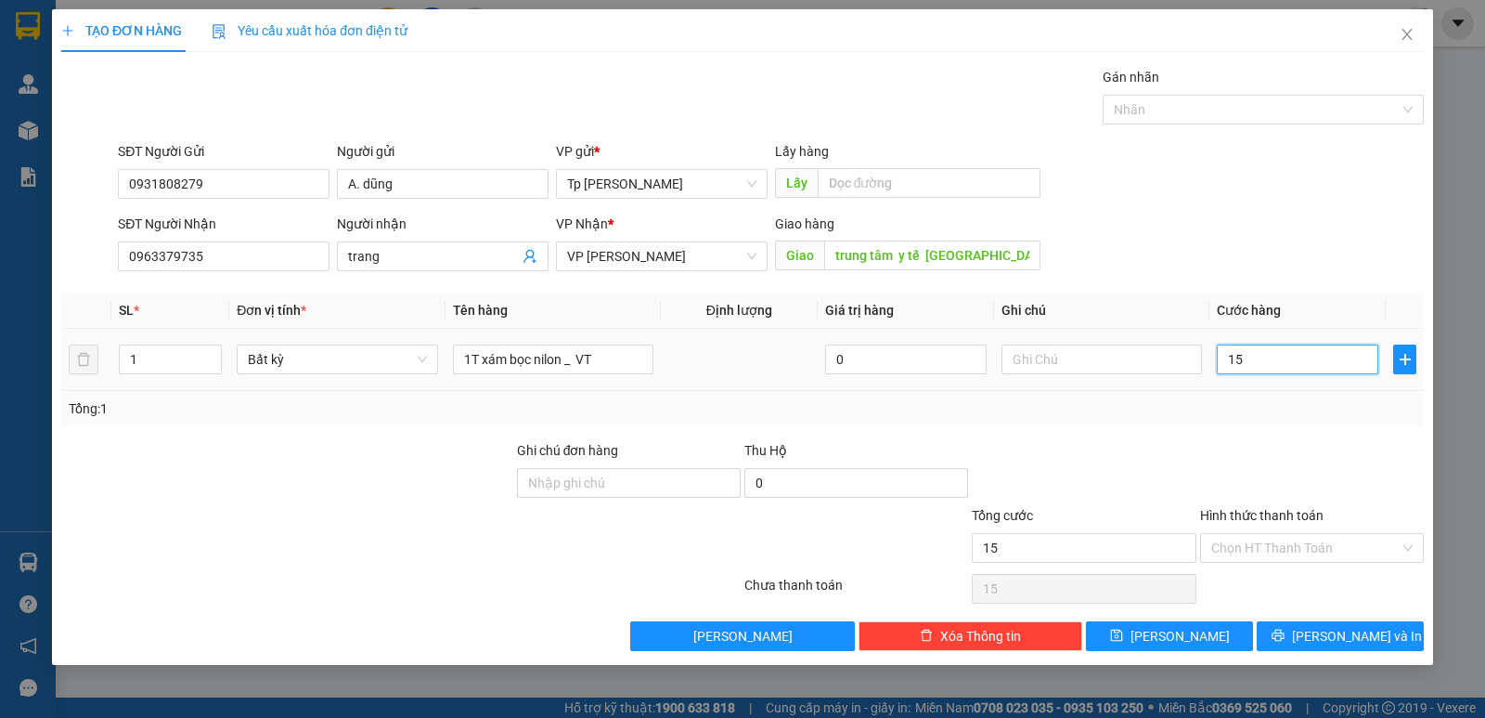
type input "150"
drag, startPoint x: 1254, startPoint y: 360, endPoint x: 1167, endPoint y: 357, distance: 87.3
click at [1167, 357] on tr "1 Bất kỳ 1T xám bọc nilon _ VT 0 150" at bounding box center [742, 360] width 1363 height 62
type input "1"
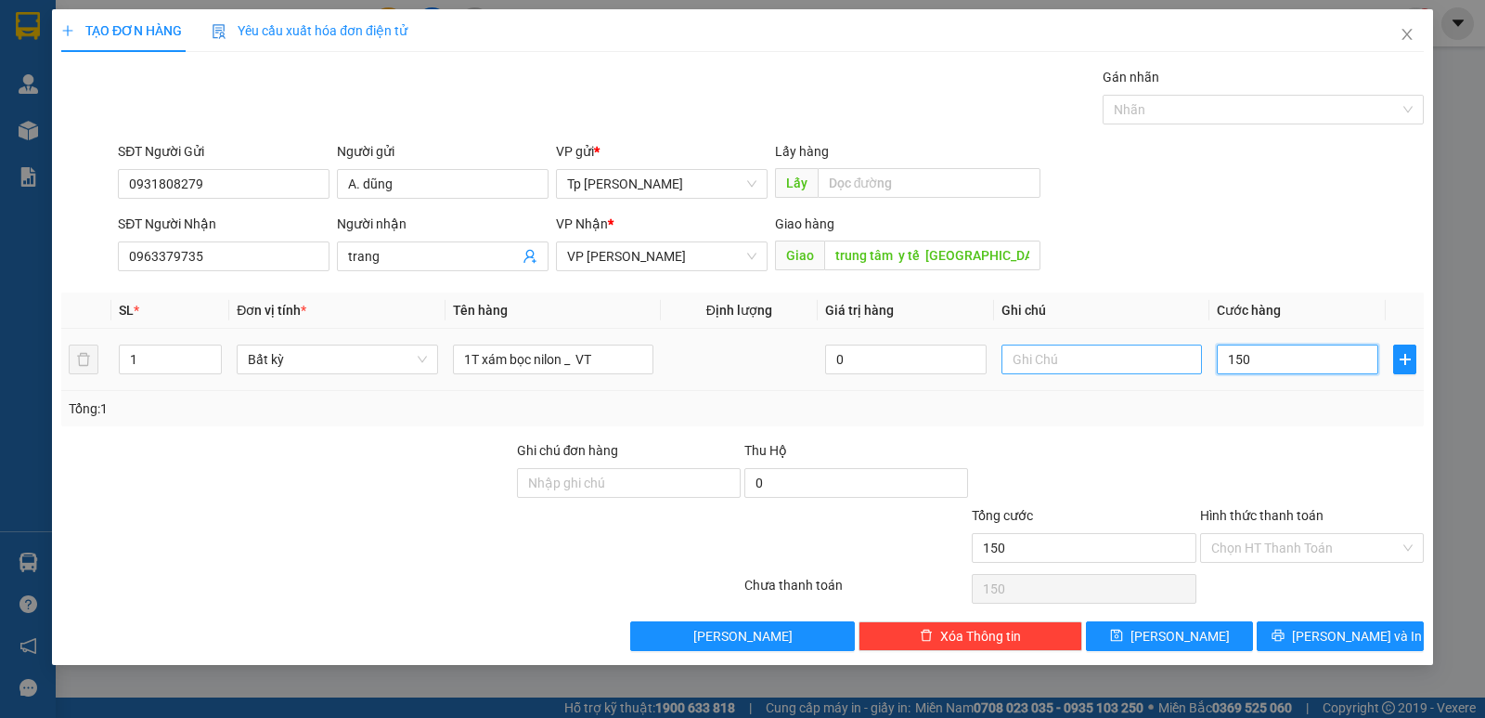
type input "1"
type input "18"
type input "180"
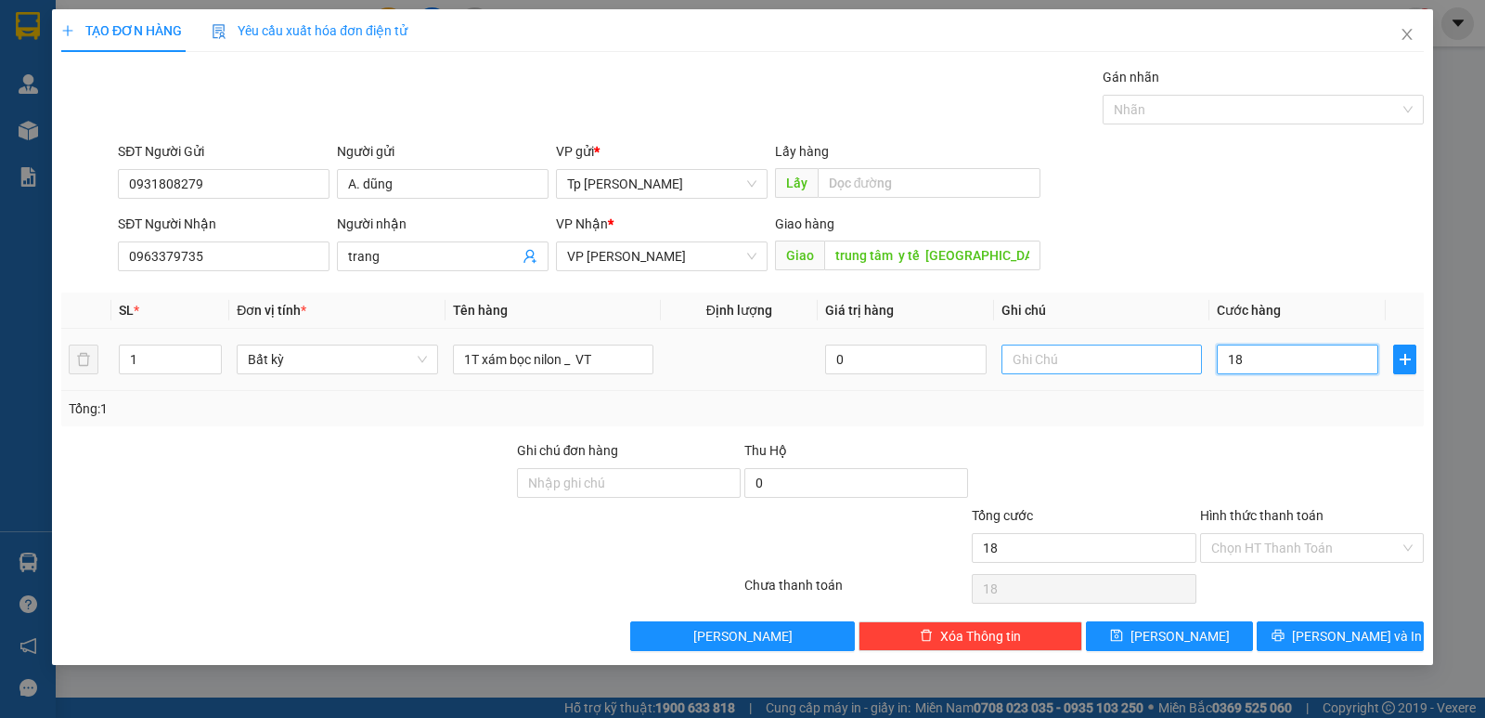
type input "180"
type input "18"
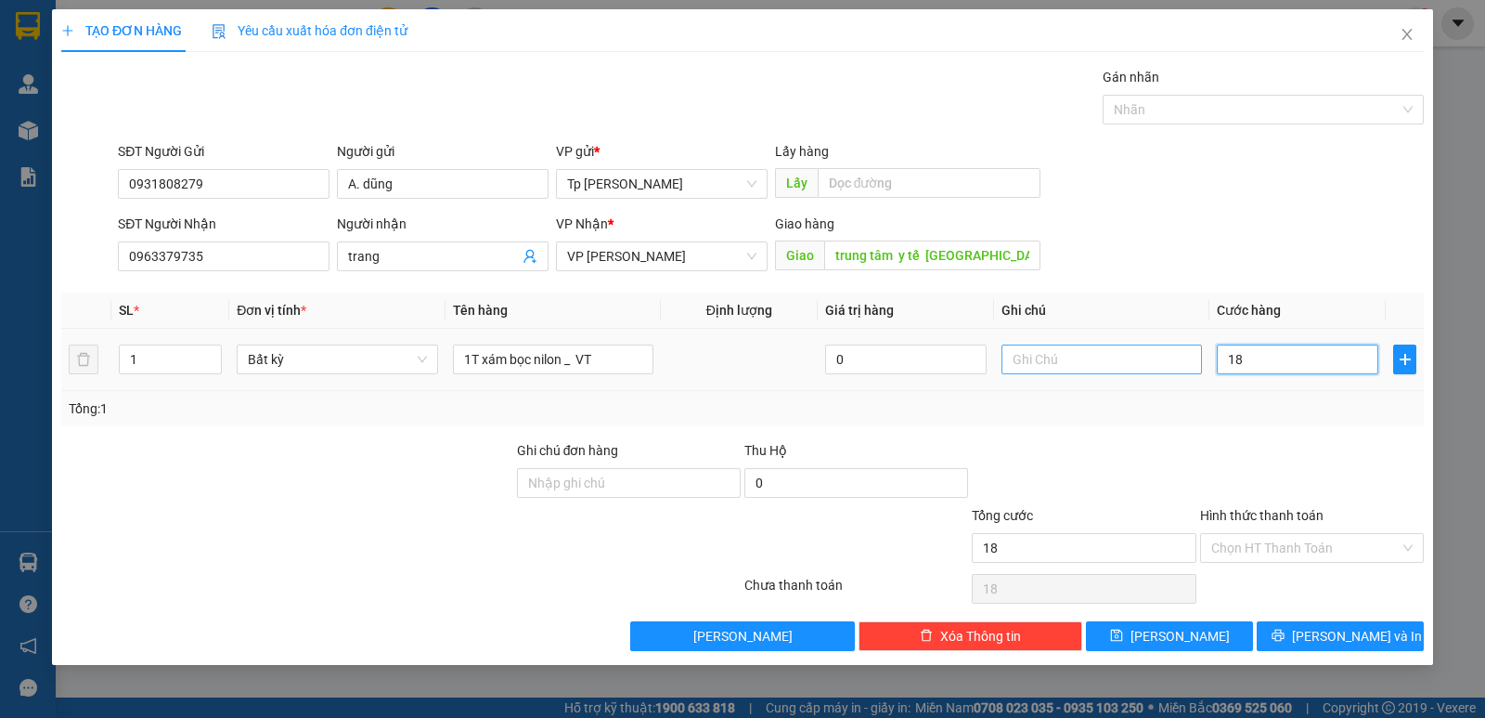
type input "1"
type input "17"
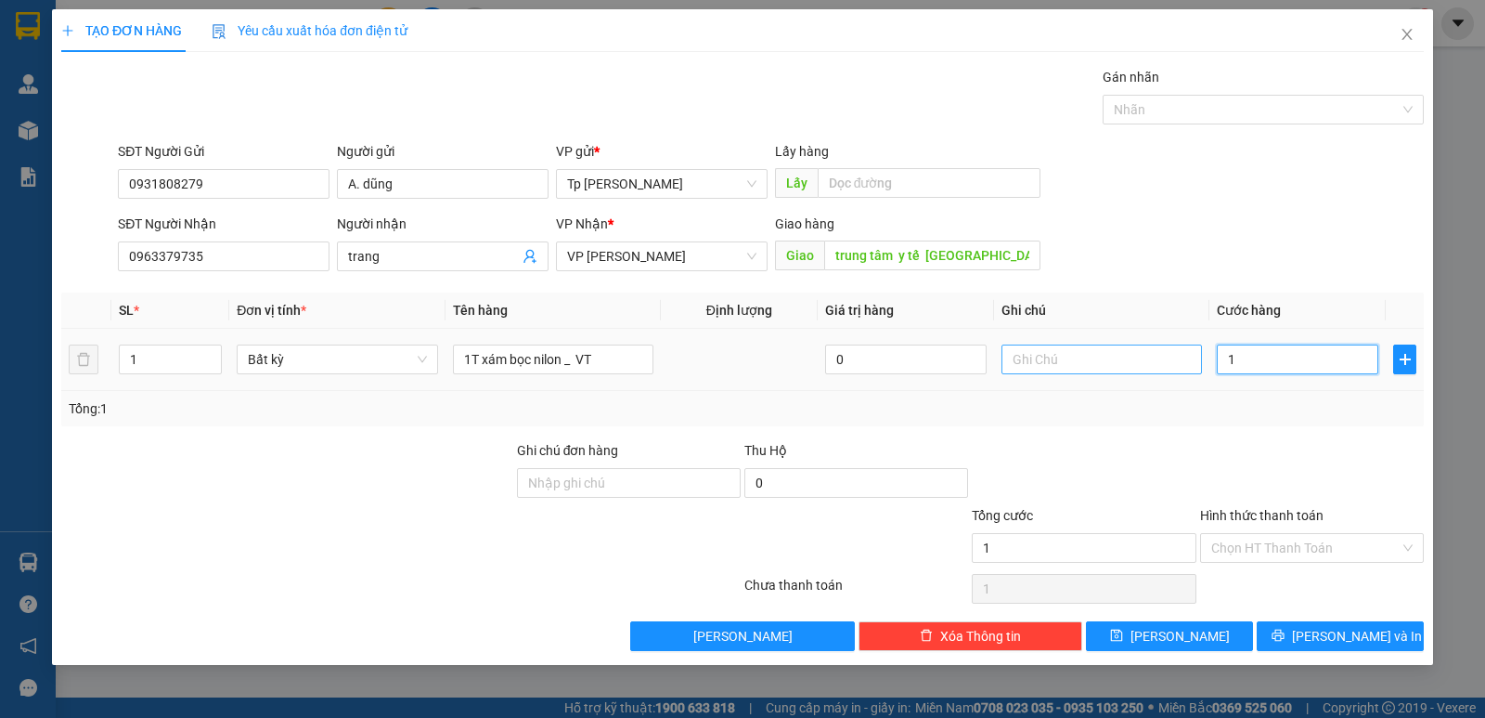
type input "17"
type input "170"
type input "170.000"
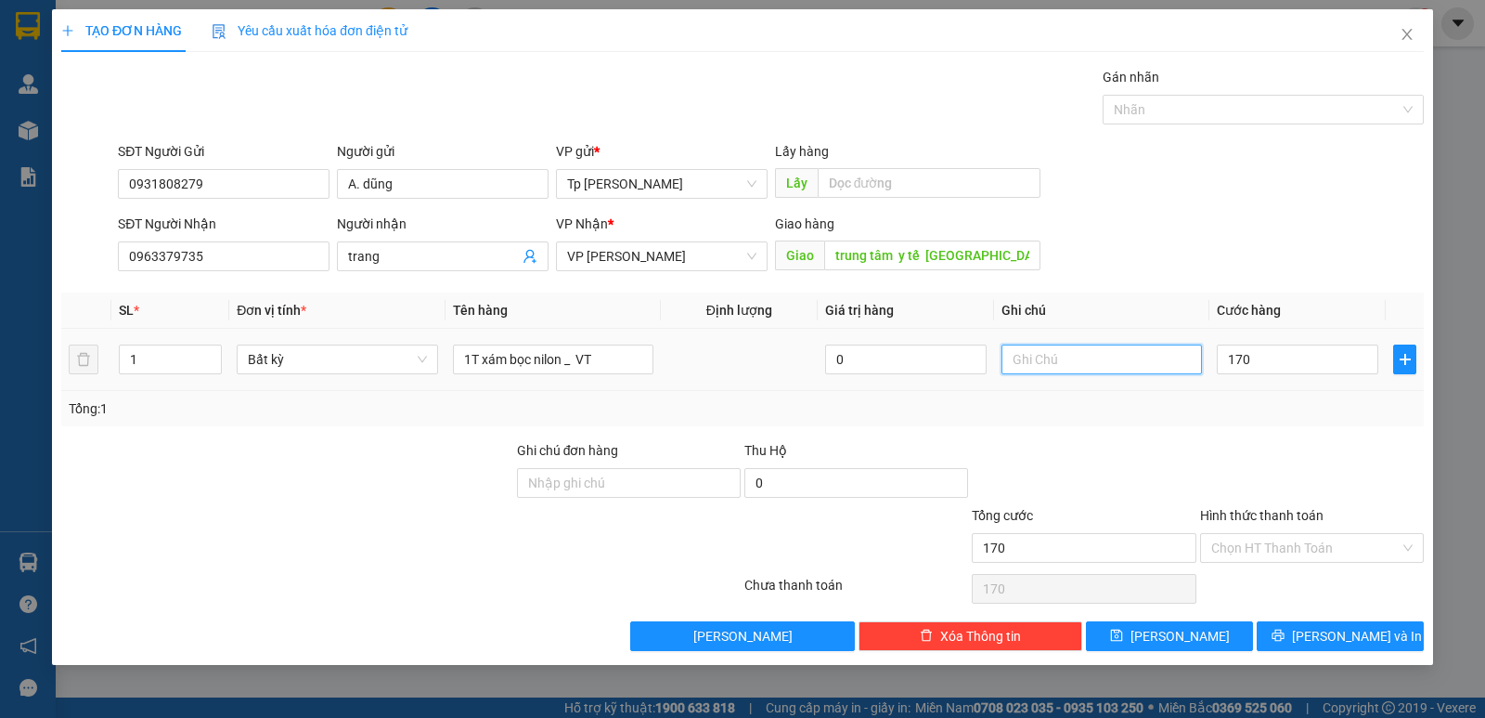
type input "170.000"
drag, startPoint x: 1198, startPoint y: 370, endPoint x: 1212, endPoint y: 398, distance: 31.1
click at [1212, 398] on div "SL * Đơn vị tính * Tên hàng Định lượng Giá trị hàng Ghi chú Cước hàng 1 Bất kỳ …" at bounding box center [742, 359] width 1363 height 134
click at [1294, 425] on div "Tổng: 1" at bounding box center [742, 408] width 1363 height 35
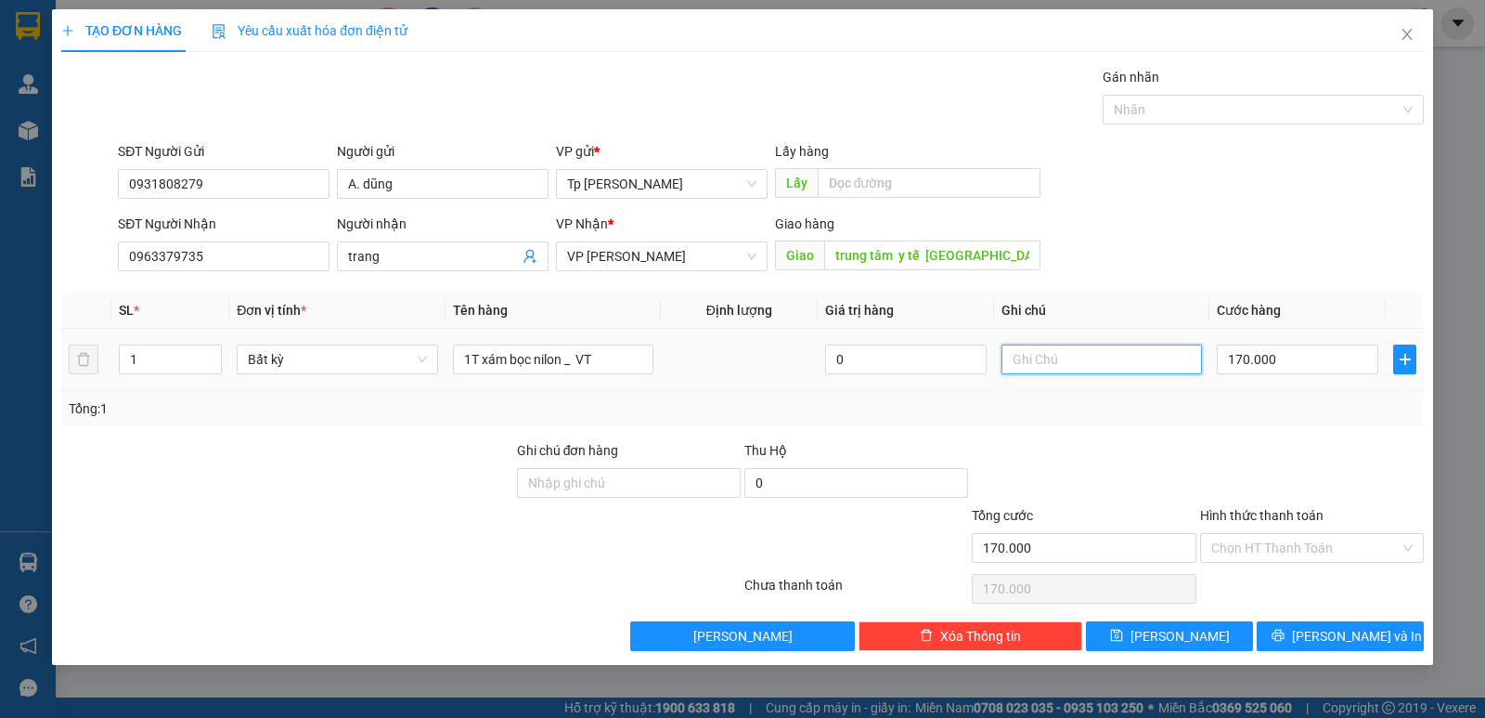
click at [1126, 367] on input "text" at bounding box center [1102, 359] width 201 height 30
type input "CK VCB"
click at [1286, 557] on input "Hình thức thanh toán" at bounding box center [1305, 548] width 188 height 28
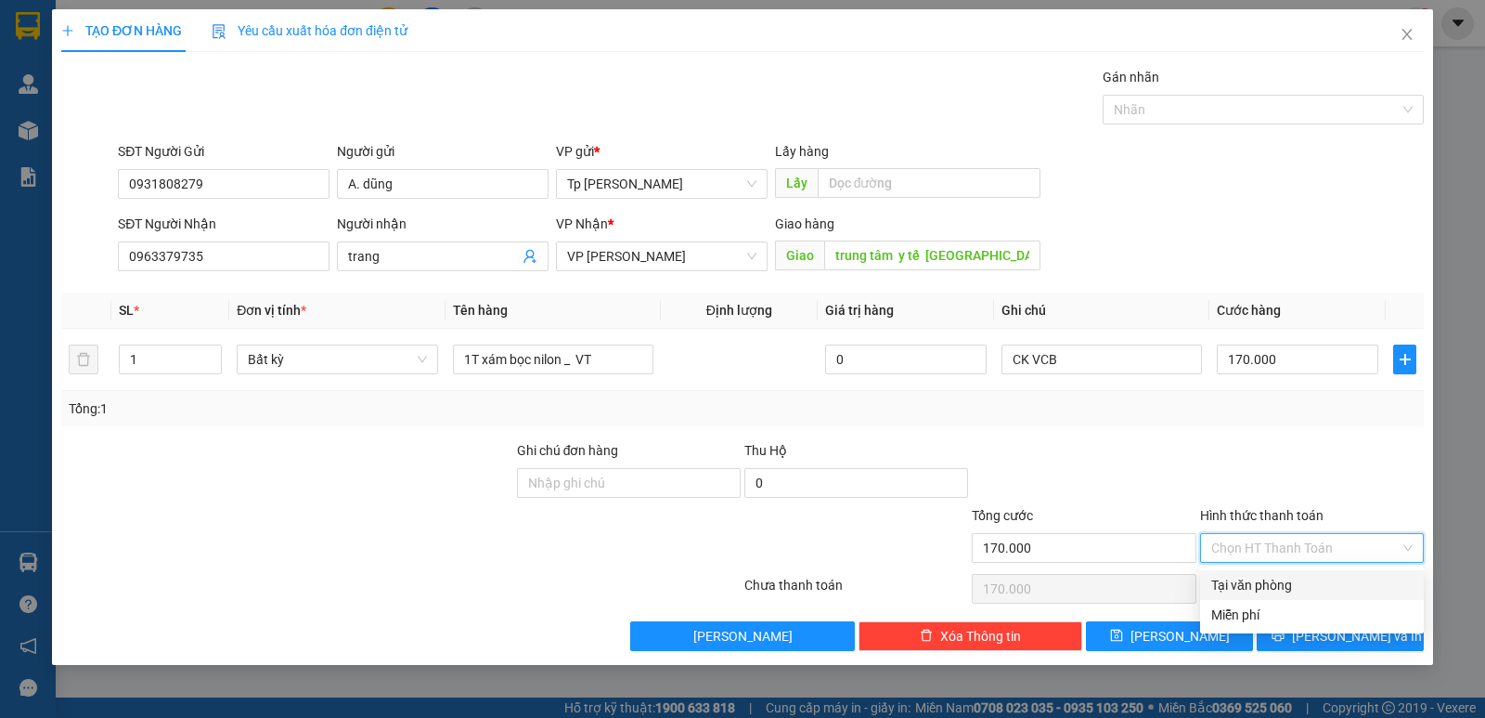
click at [1284, 579] on div "Tại văn phòng" at bounding box center [1311, 585] width 201 height 20
type input "0"
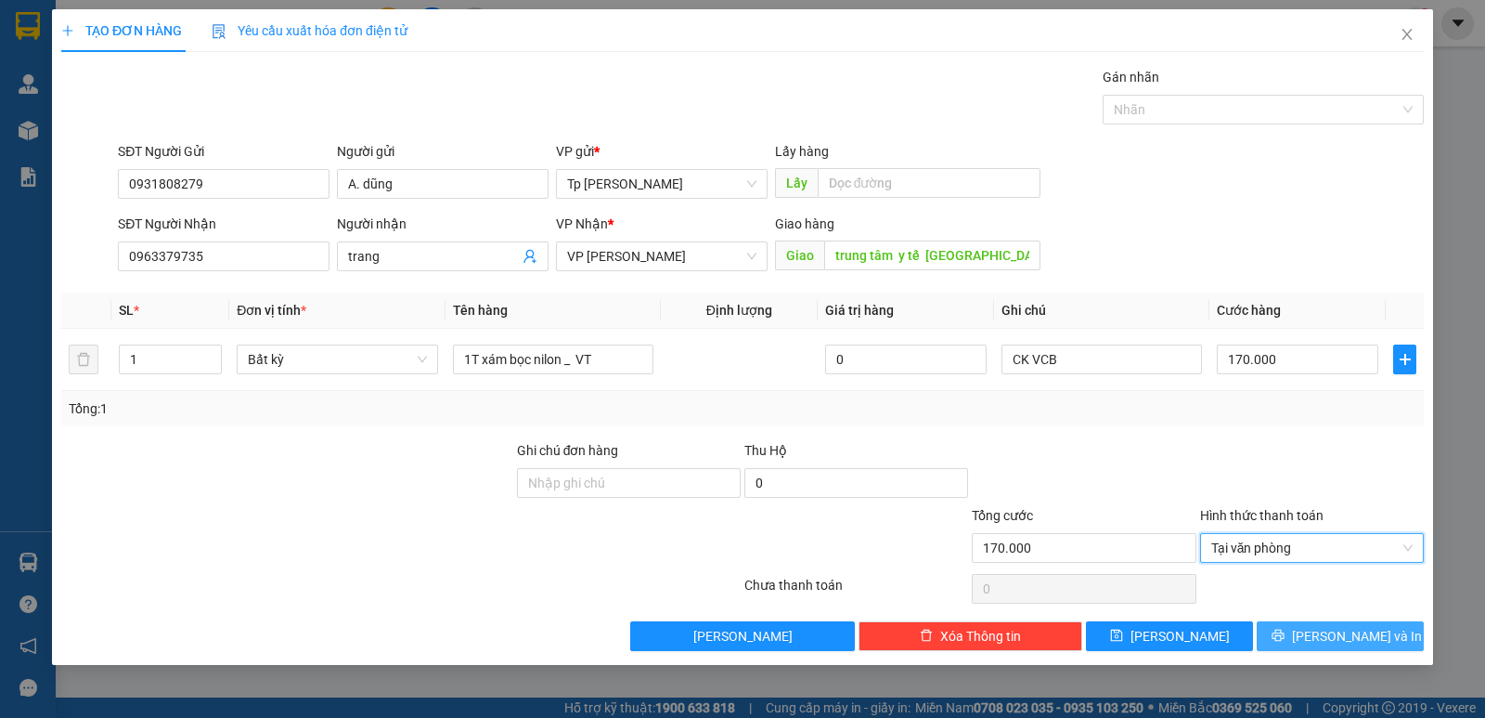
click at [1285, 632] on icon "printer" at bounding box center [1278, 634] width 13 height 13
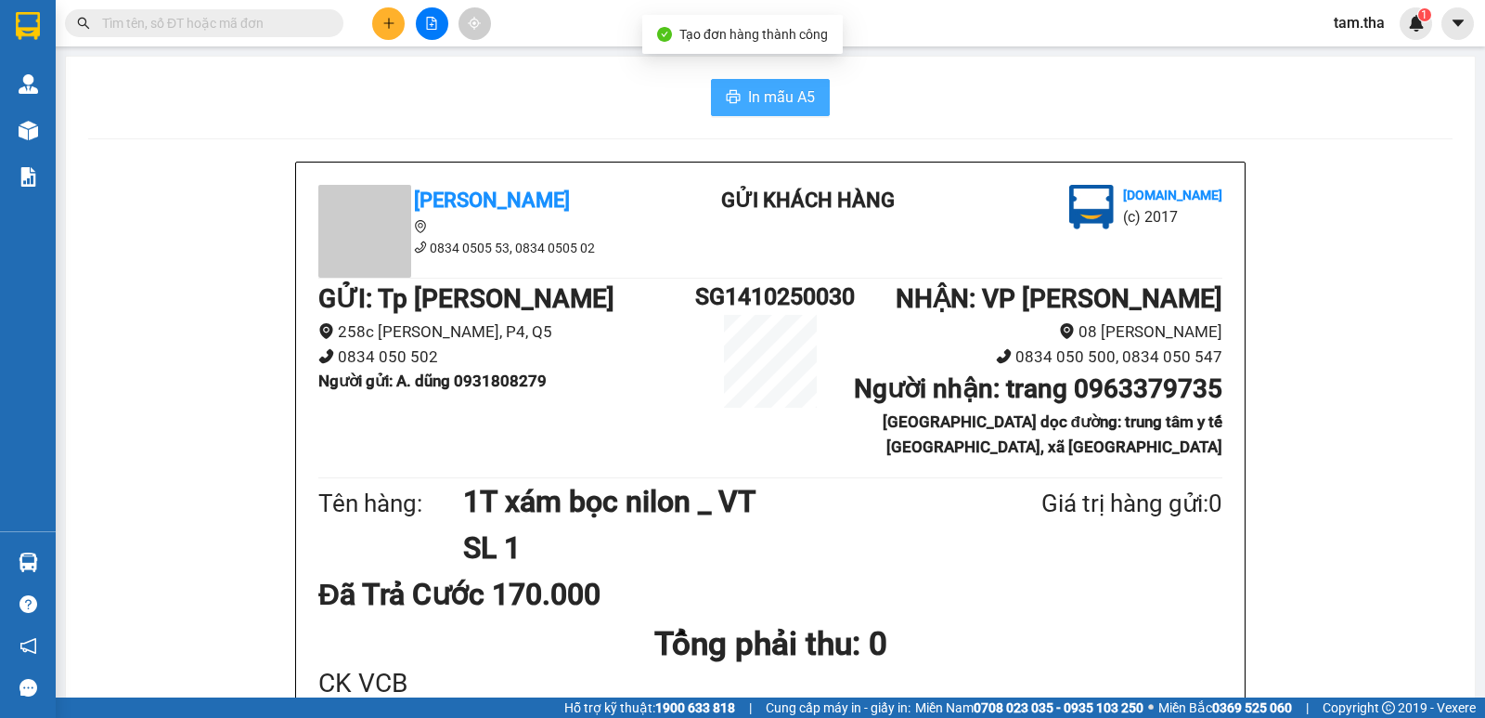
click at [791, 96] on span "In mẫu A5" at bounding box center [781, 96] width 67 height 23
click at [387, 37] on button at bounding box center [388, 23] width 32 height 32
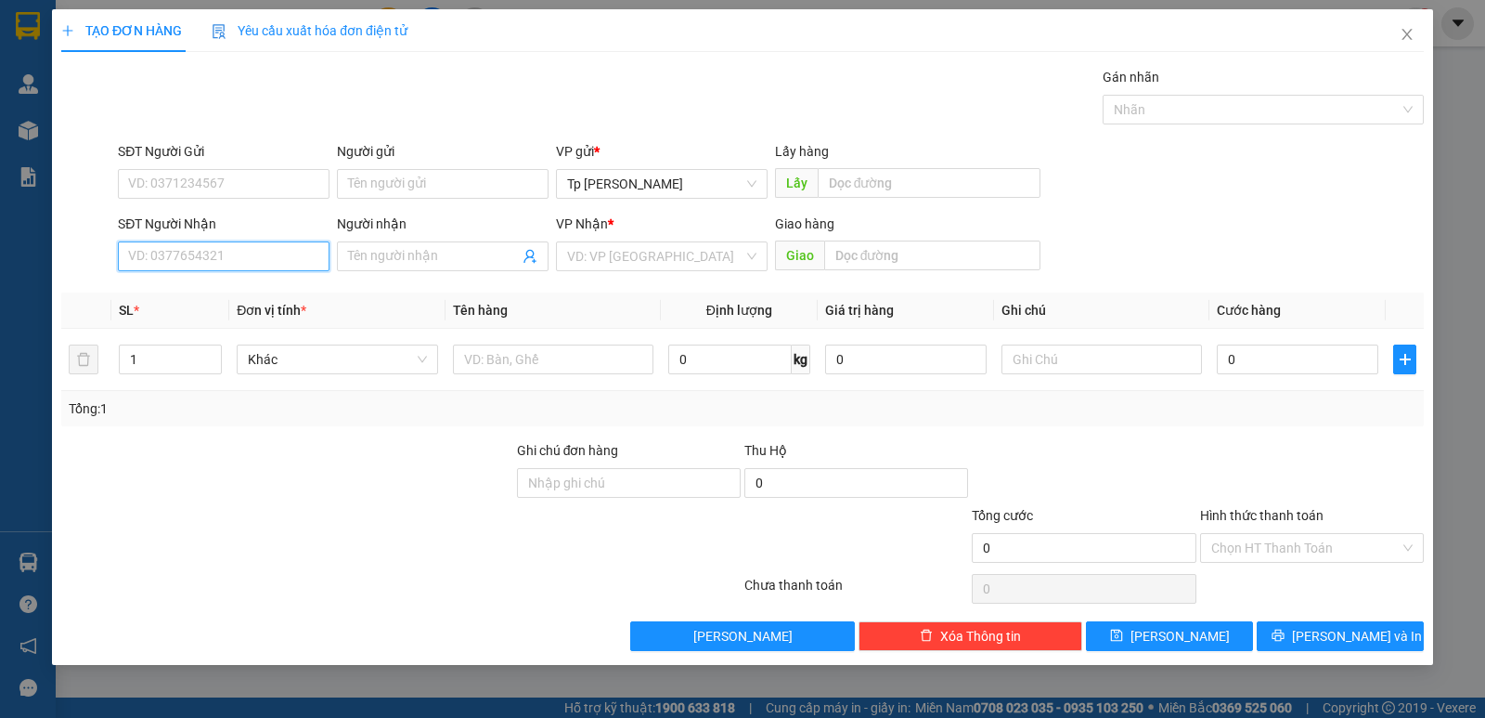
drag, startPoint x: 210, startPoint y: 242, endPoint x: 291, endPoint y: 151, distance: 121.6
click at [205, 240] on div "SĐT Người Nhận VD: 0377654321" at bounding box center [224, 246] width 212 height 65
click at [206, 192] on input "SĐT Người Gửi" at bounding box center [224, 184] width 212 height 30
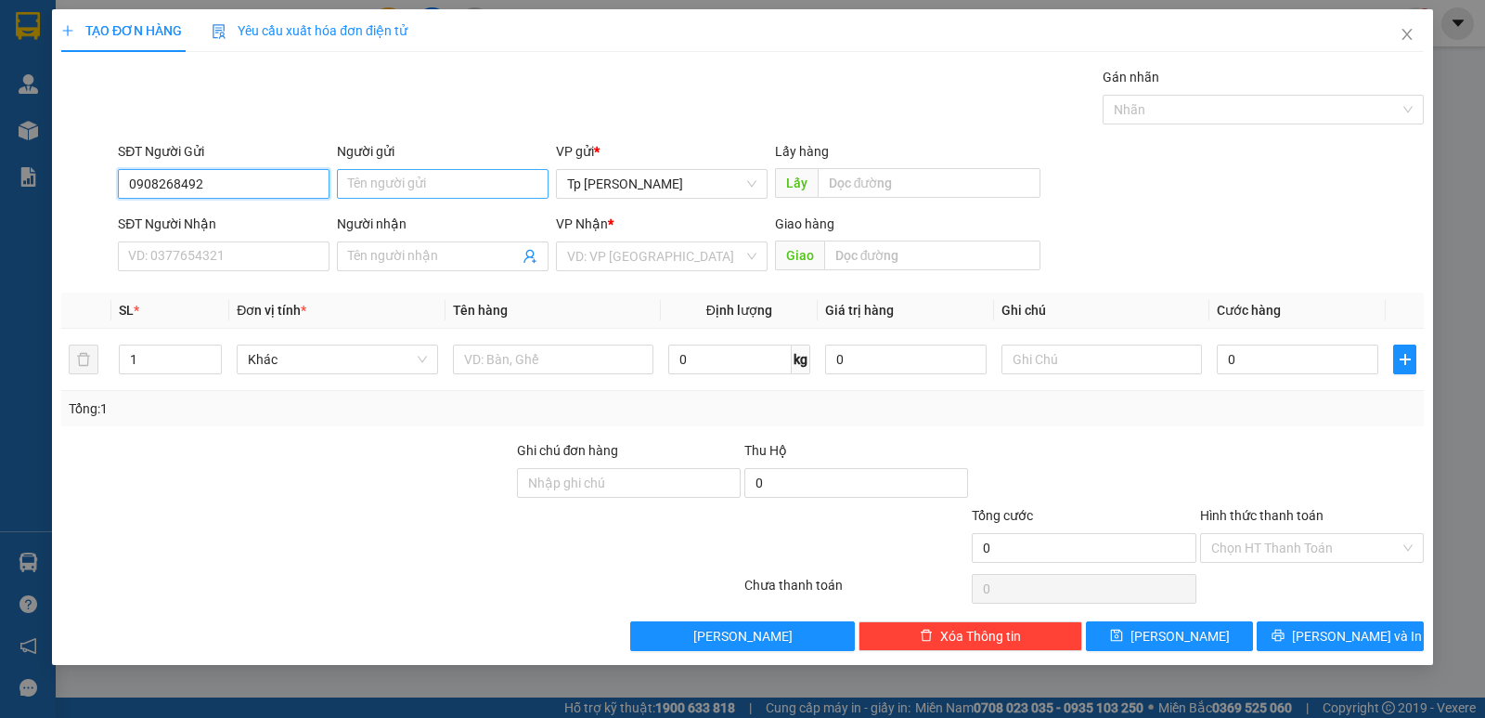
type input "0908268492"
click at [377, 189] on input "Người gửi" at bounding box center [443, 184] width 212 height 30
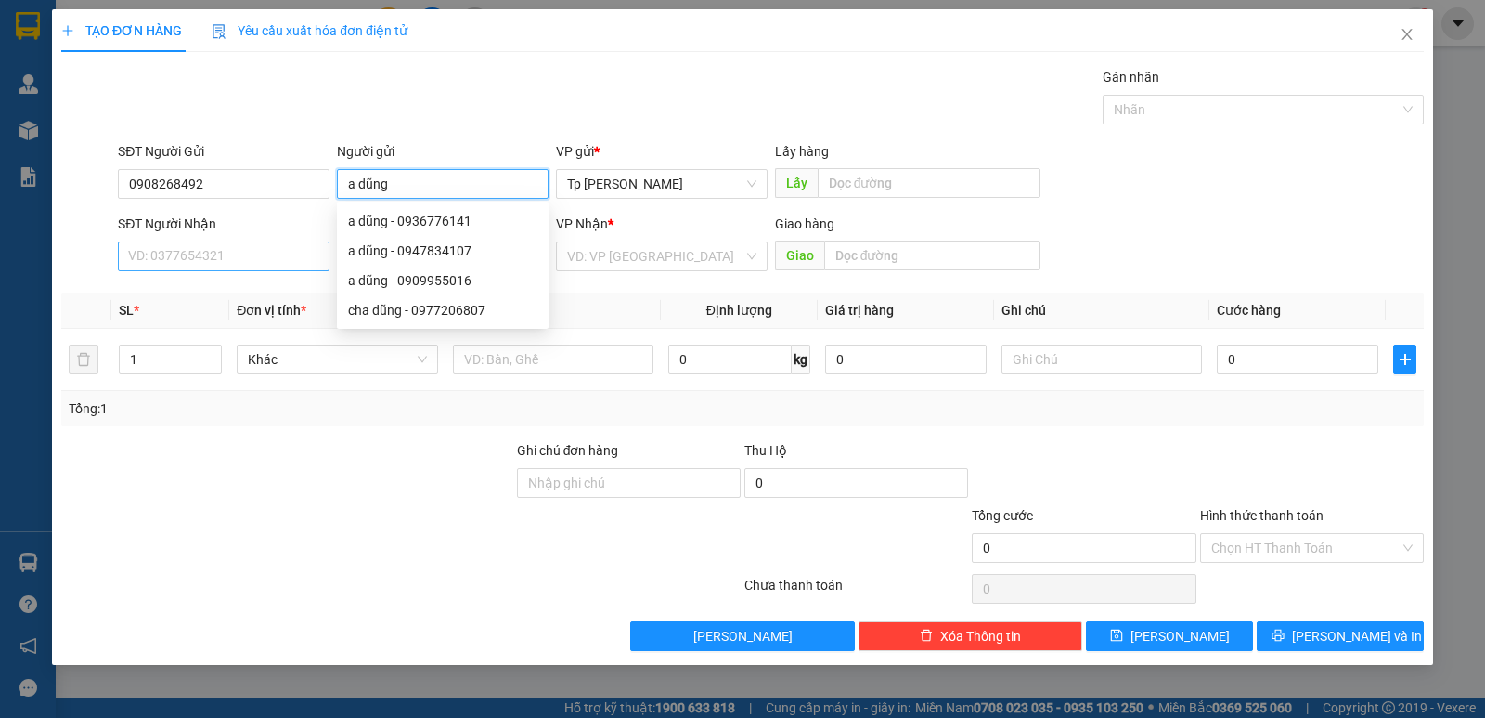
type input "a dũng"
drag, startPoint x: 210, startPoint y: 247, endPoint x: 220, endPoint y: 238, distance: 13.8
click at [212, 247] on input "SĐT Người Nhận" at bounding box center [224, 256] width 212 height 30
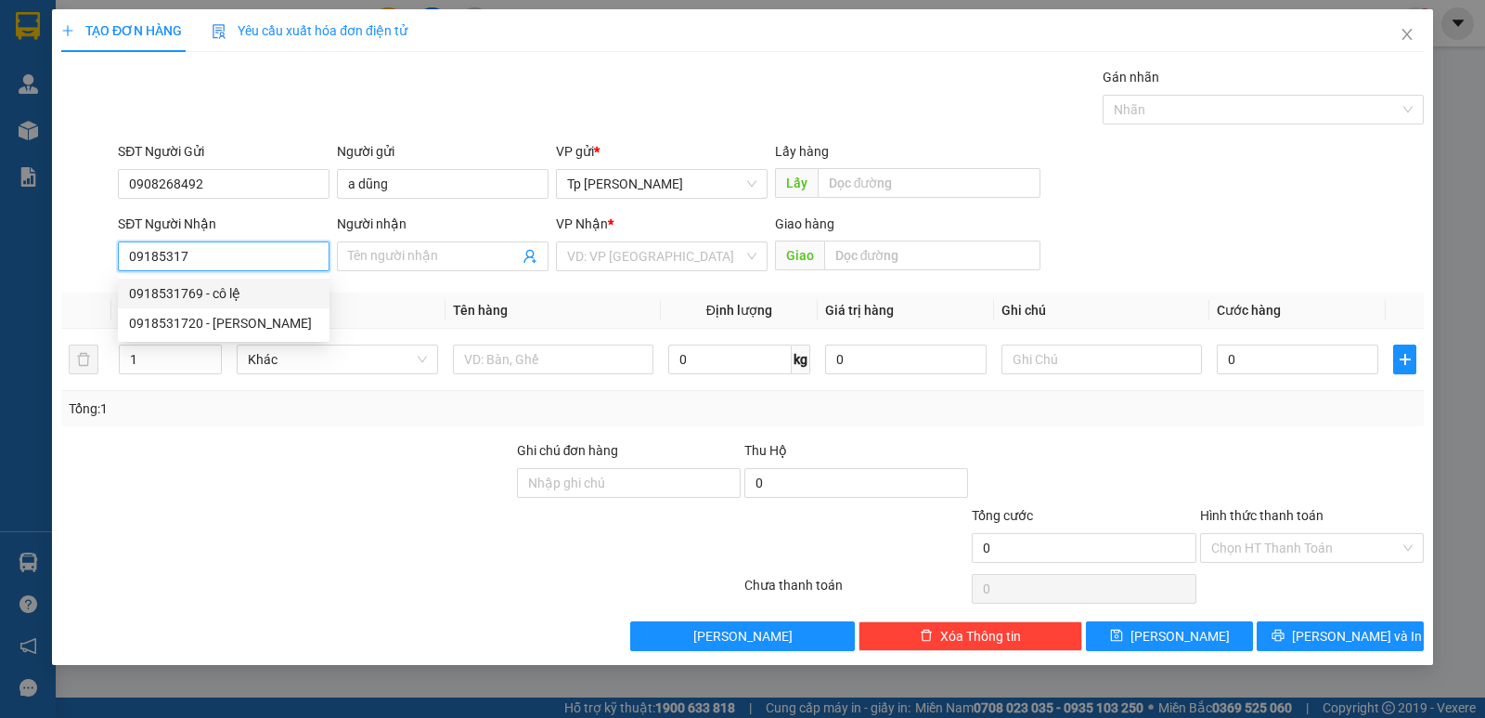
click at [263, 290] on div "0918531769 - cô lệ" at bounding box center [223, 293] width 189 height 20
type input "0918531769"
type input "cô lệ"
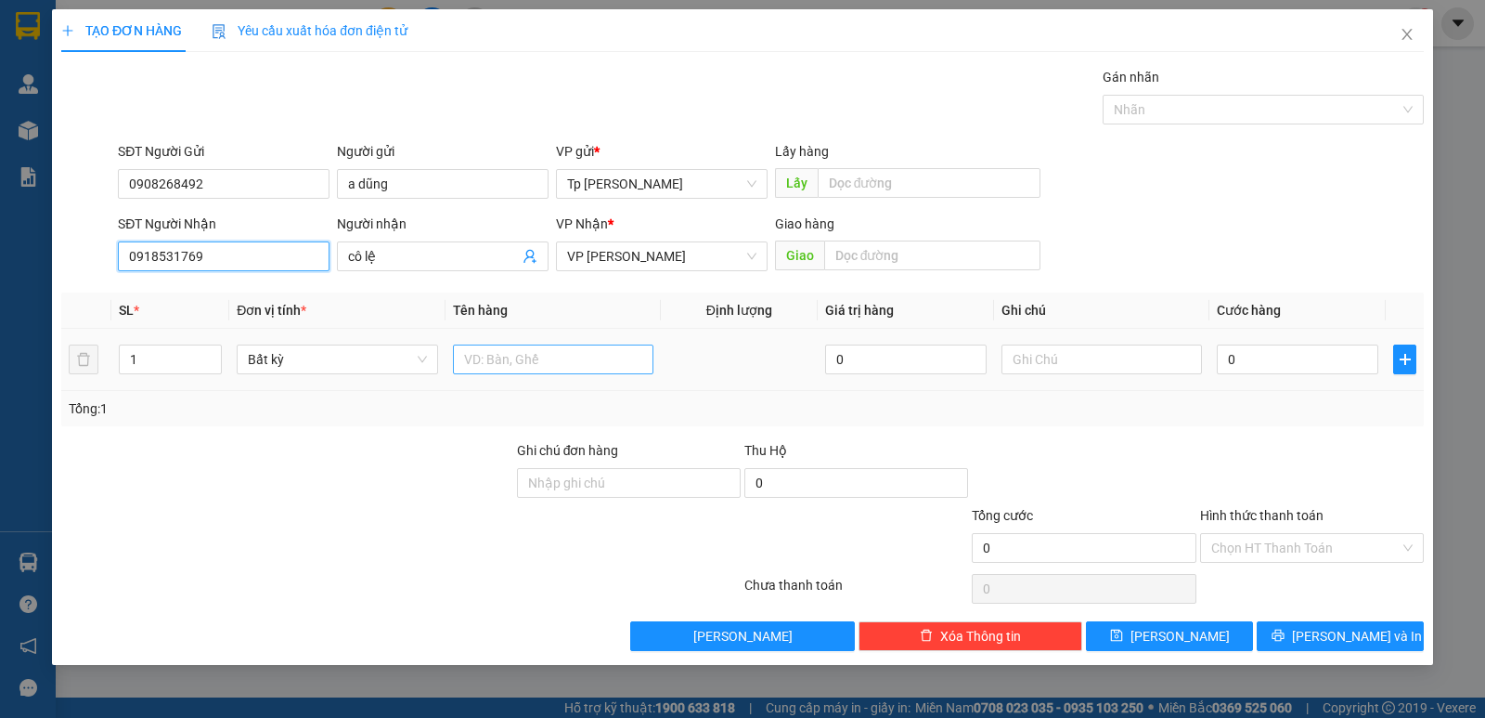
type input "0918531769"
click at [492, 368] on input "text" at bounding box center [553, 359] width 201 height 30
type input "1 bao xanh _ QA"
click at [1262, 361] on input "0" at bounding box center [1298, 359] width 162 height 30
type input "1"
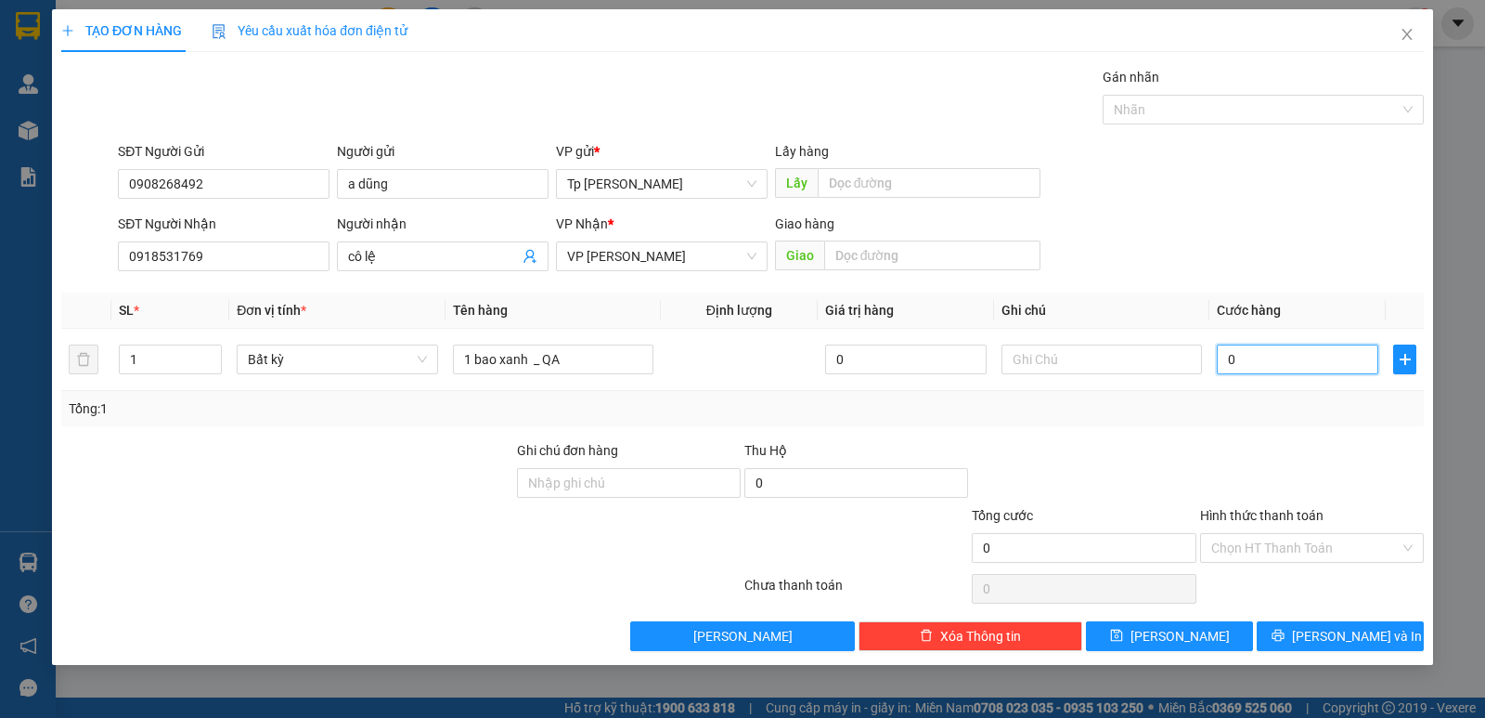
type input "1"
type input "10"
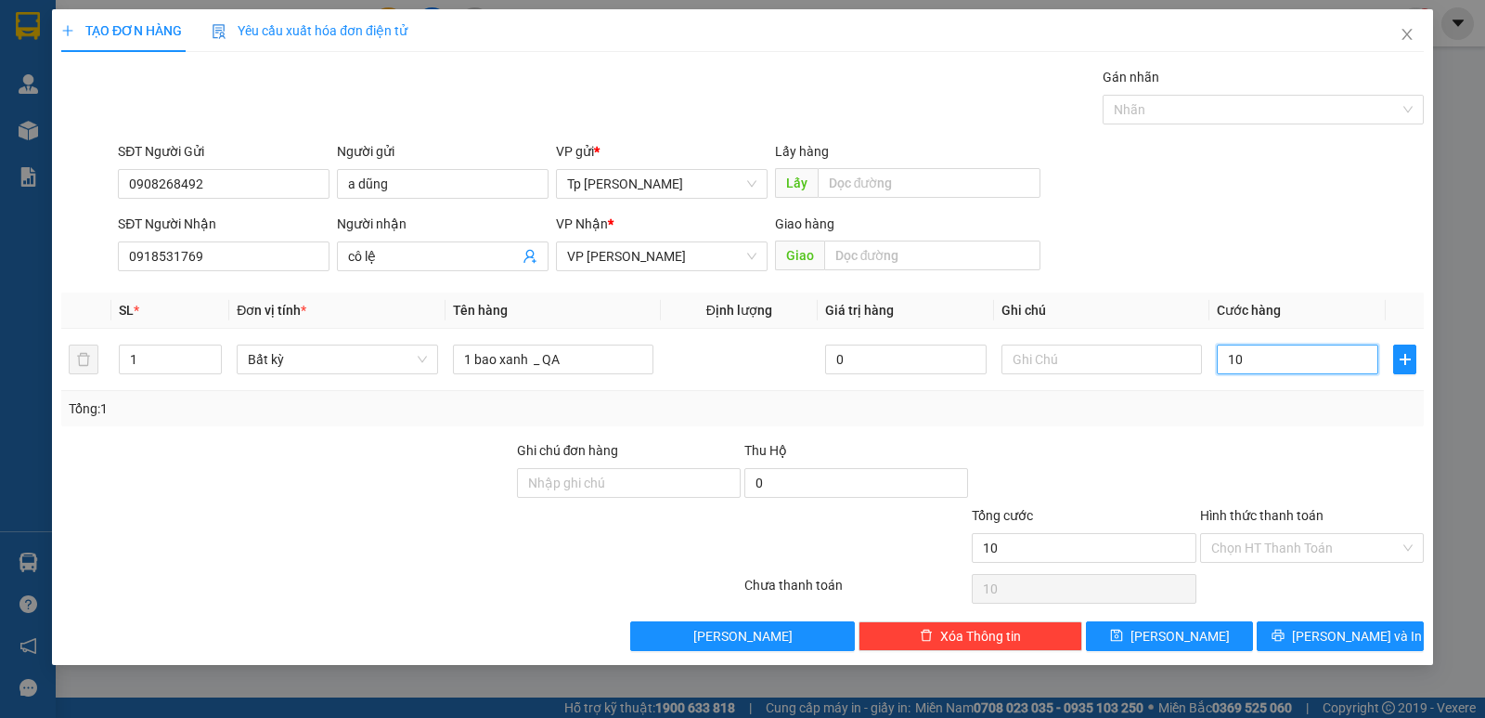
type input "100"
type input "100.000"
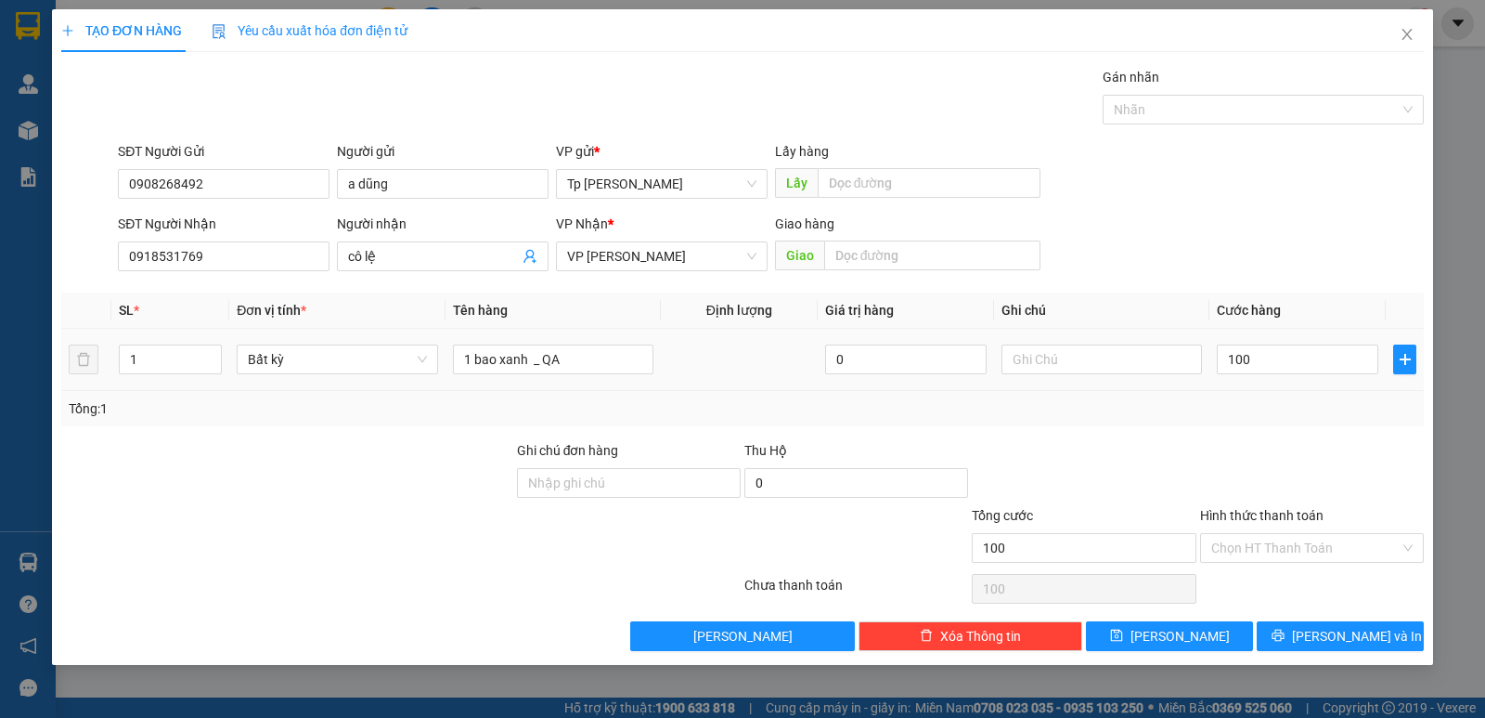
type input "100.000"
drag, startPoint x: 1270, startPoint y: 443, endPoint x: 1170, endPoint y: 466, distance: 102.9
click at [1241, 438] on div "Transit Pickup Surcharge Ids Transit Deliver Surcharge Ids Transit Deliver Surc…" at bounding box center [742, 359] width 1363 height 584
click at [1321, 628] on button "[PERSON_NAME] và In" at bounding box center [1340, 636] width 167 height 30
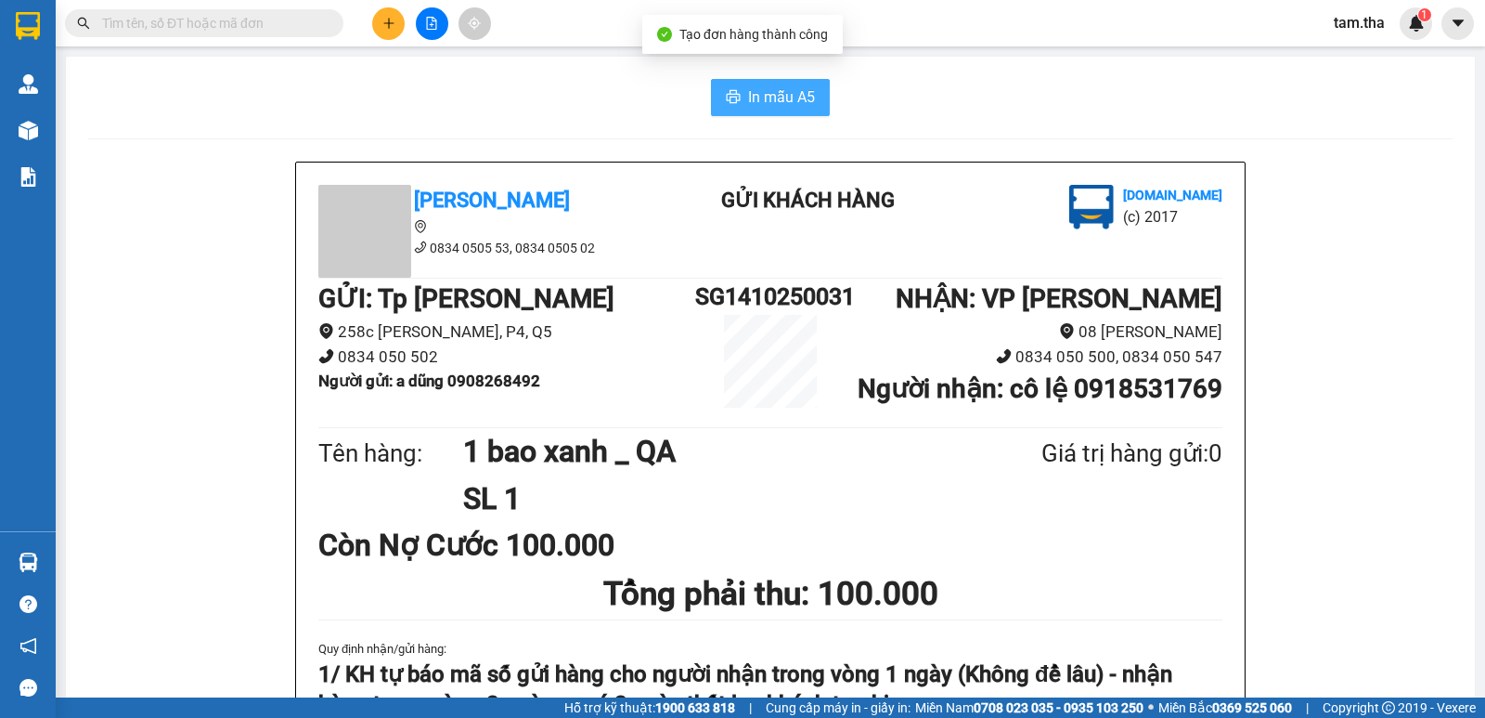
click at [774, 103] on span "In mẫu A5" at bounding box center [781, 96] width 67 height 23
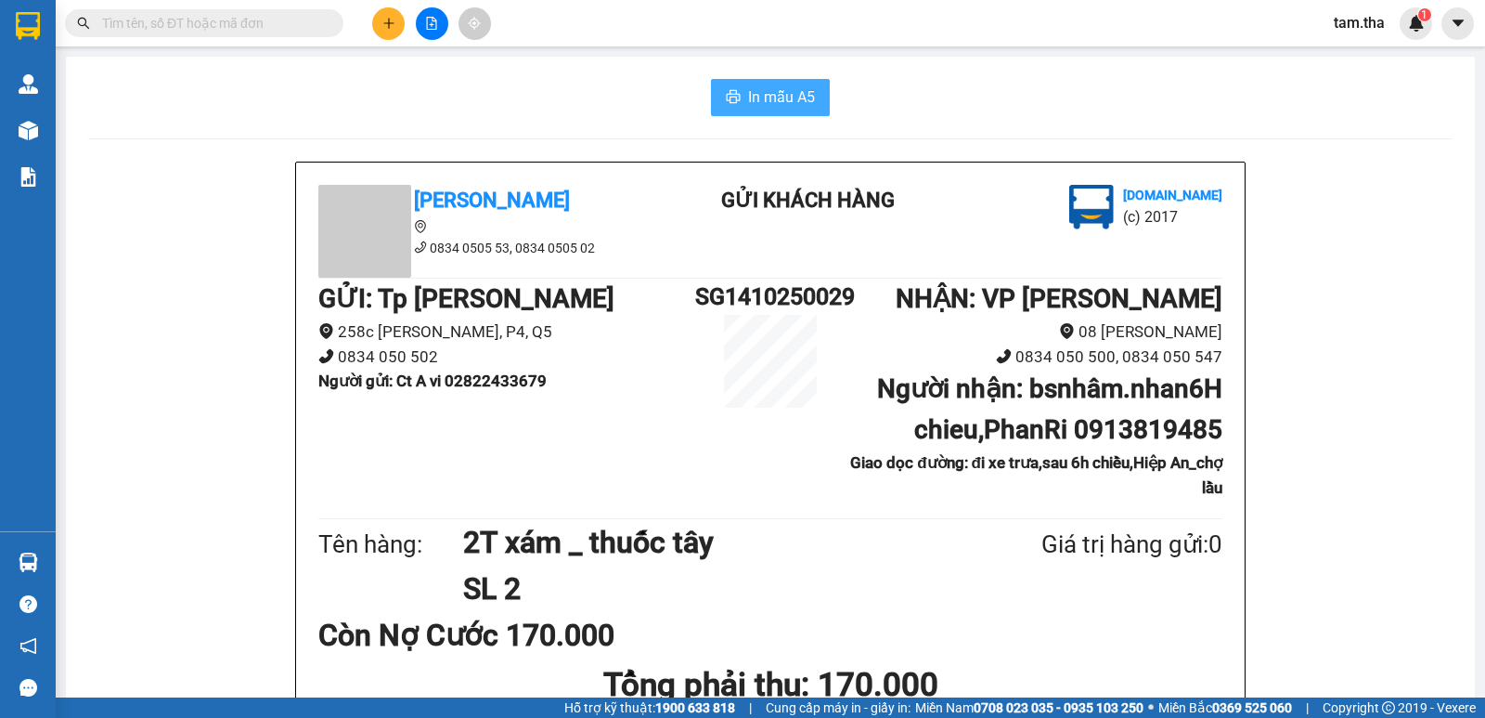
drag, startPoint x: 759, startPoint y: 92, endPoint x: 918, endPoint y: 95, distance: 158.8
click at [764, 95] on span "In mẫu A5" at bounding box center [781, 96] width 67 height 23
click at [390, 24] on icon "plus" at bounding box center [388, 23] width 13 height 13
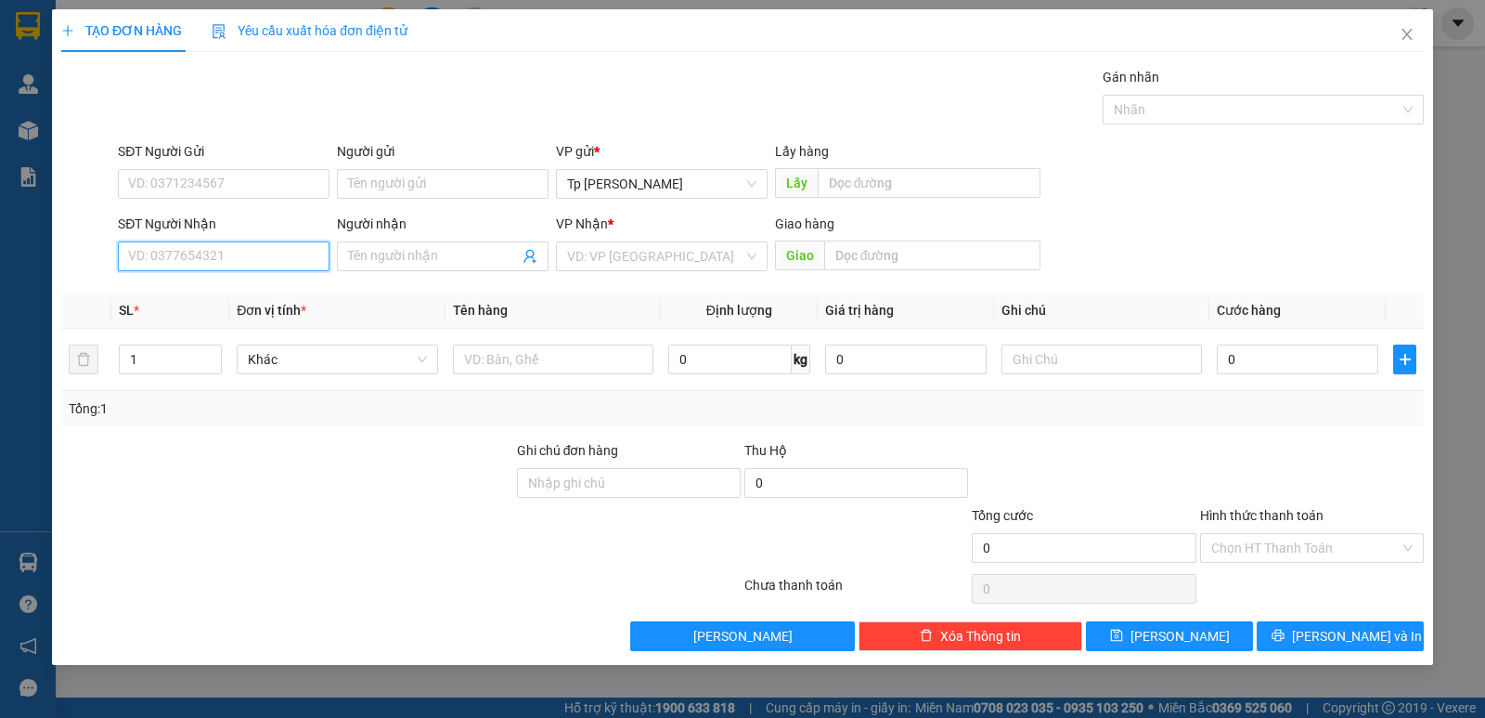
click at [282, 254] on input "SĐT Người Nhận" at bounding box center [224, 256] width 212 height 30
type input "0916365593"
drag, startPoint x: 233, startPoint y: 286, endPoint x: 248, endPoint y: 236, distance: 52.3
click at [233, 288] on div "0916365593 - a lộc" at bounding box center [223, 293] width 189 height 20
type input "a lộc"
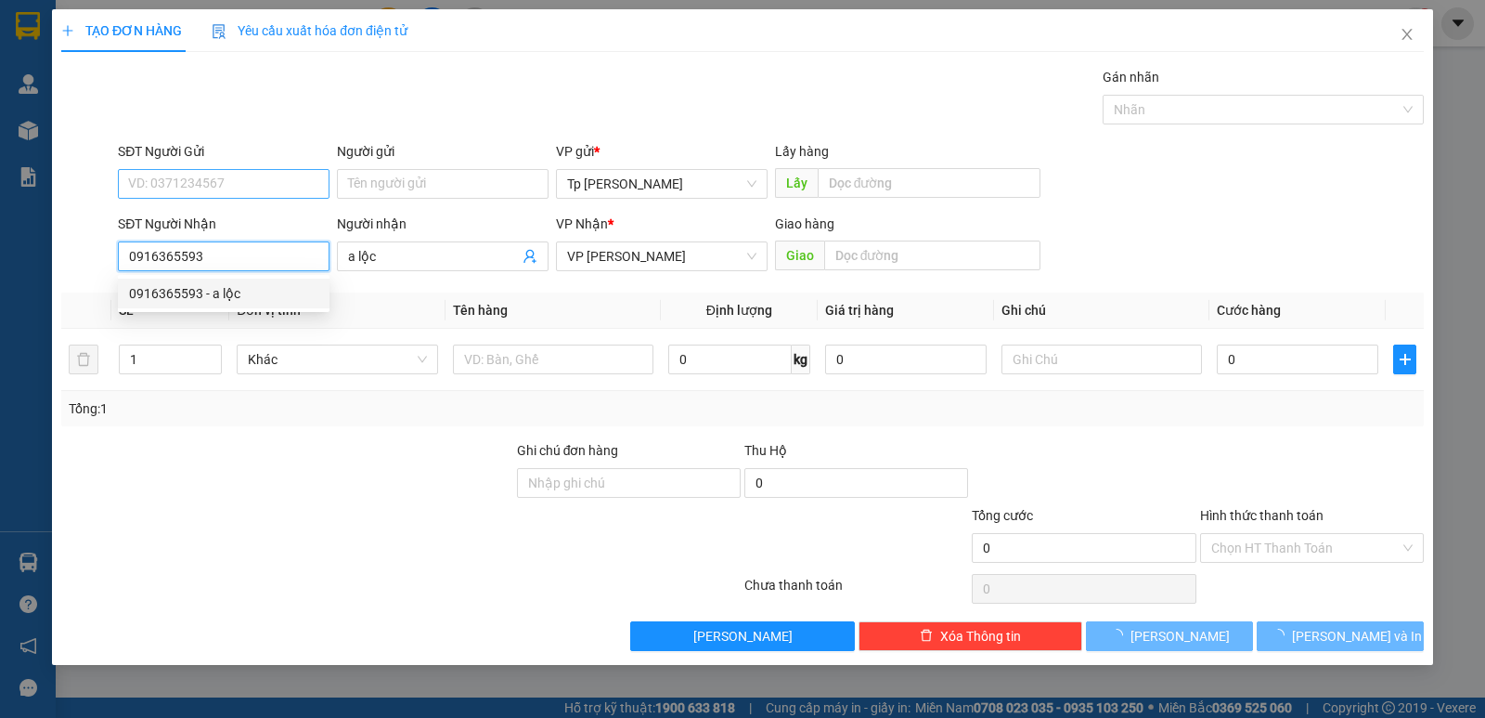
type input "0916365593"
click at [248, 196] on input "SĐT Người Gửi" at bounding box center [224, 184] width 212 height 30
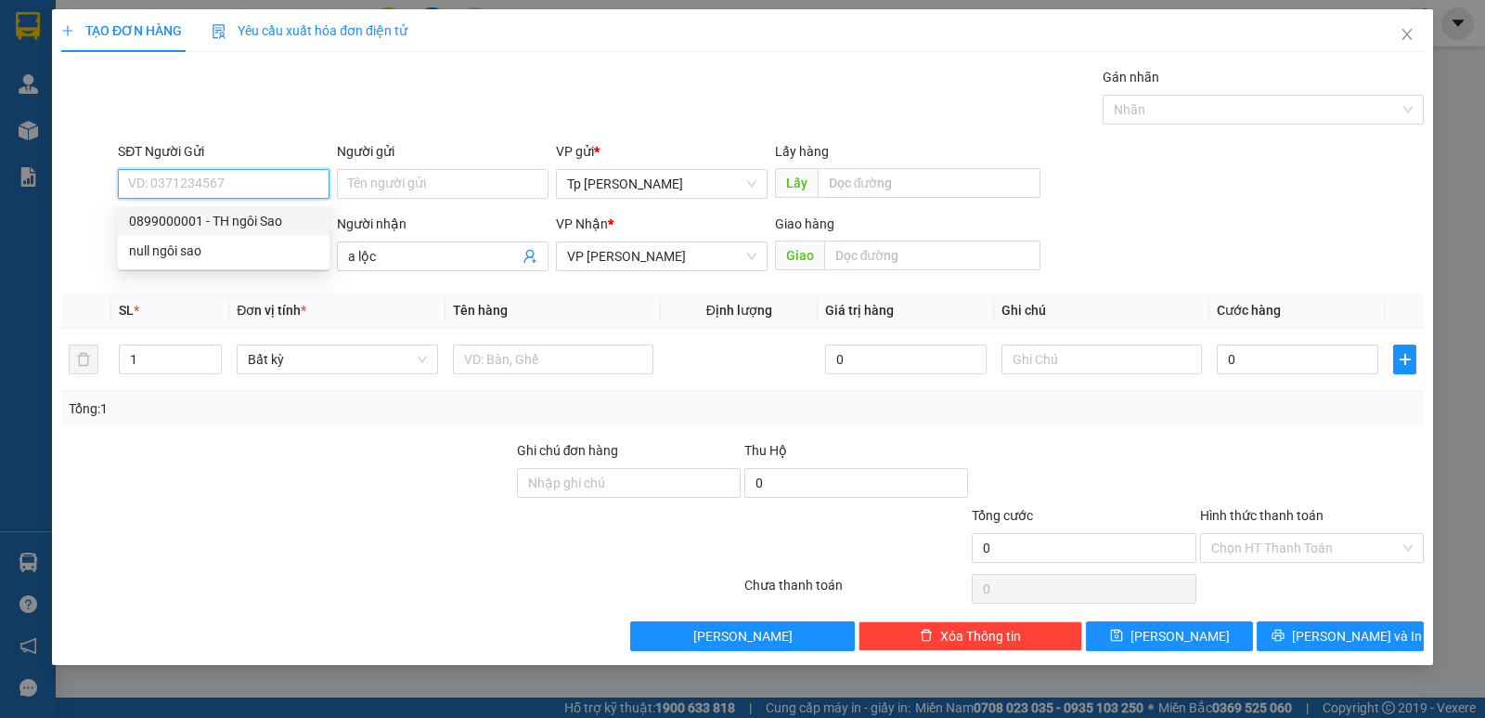
click at [253, 227] on div "0899000001 - TH ngôi Sao" at bounding box center [223, 221] width 189 height 20
type input "0899000001"
type input "TH ngôi Sao"
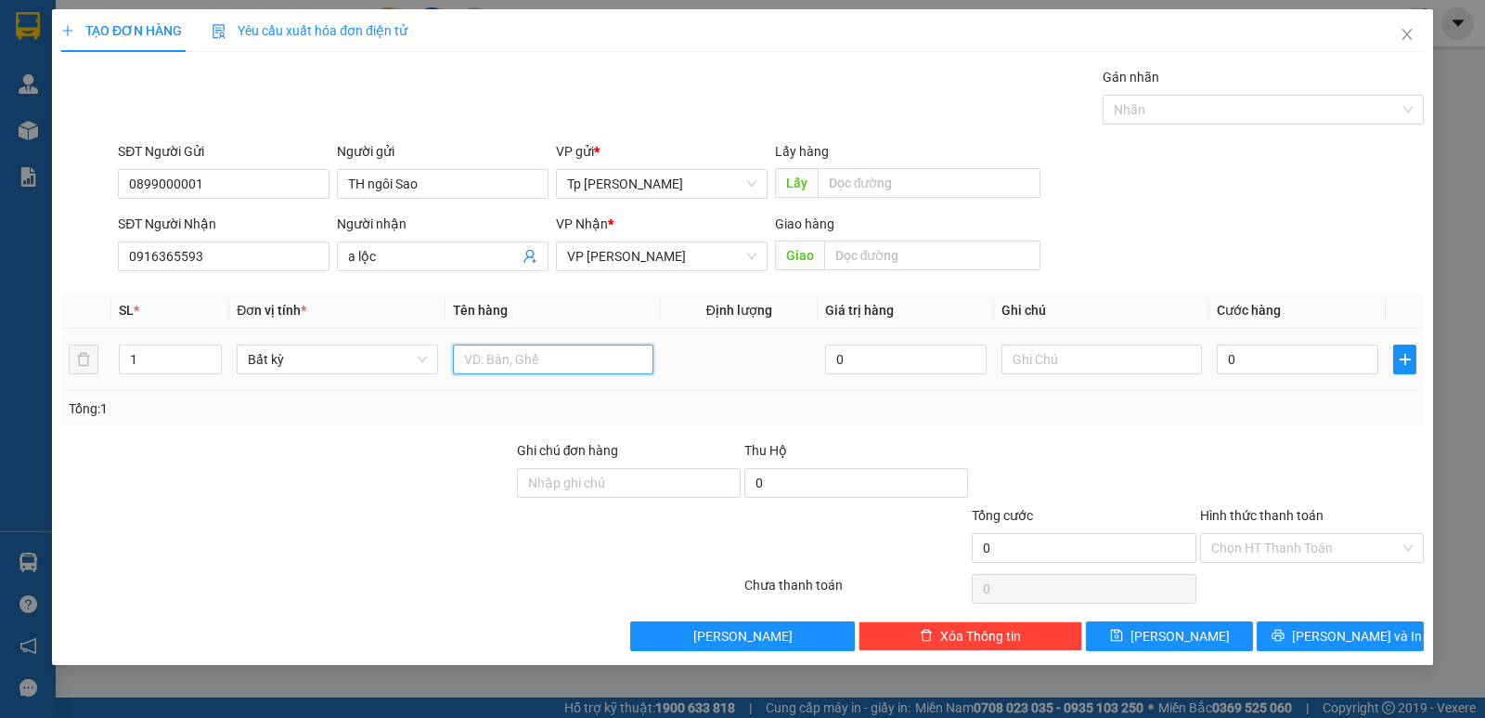
click at [494, 362] on input "text" at bounding box center [553, 359] width 201 height 30
type input "1T đen _ LK"
click at [1248, 349] on input "0" at bounding box center [1298, 359] width 162 height 30
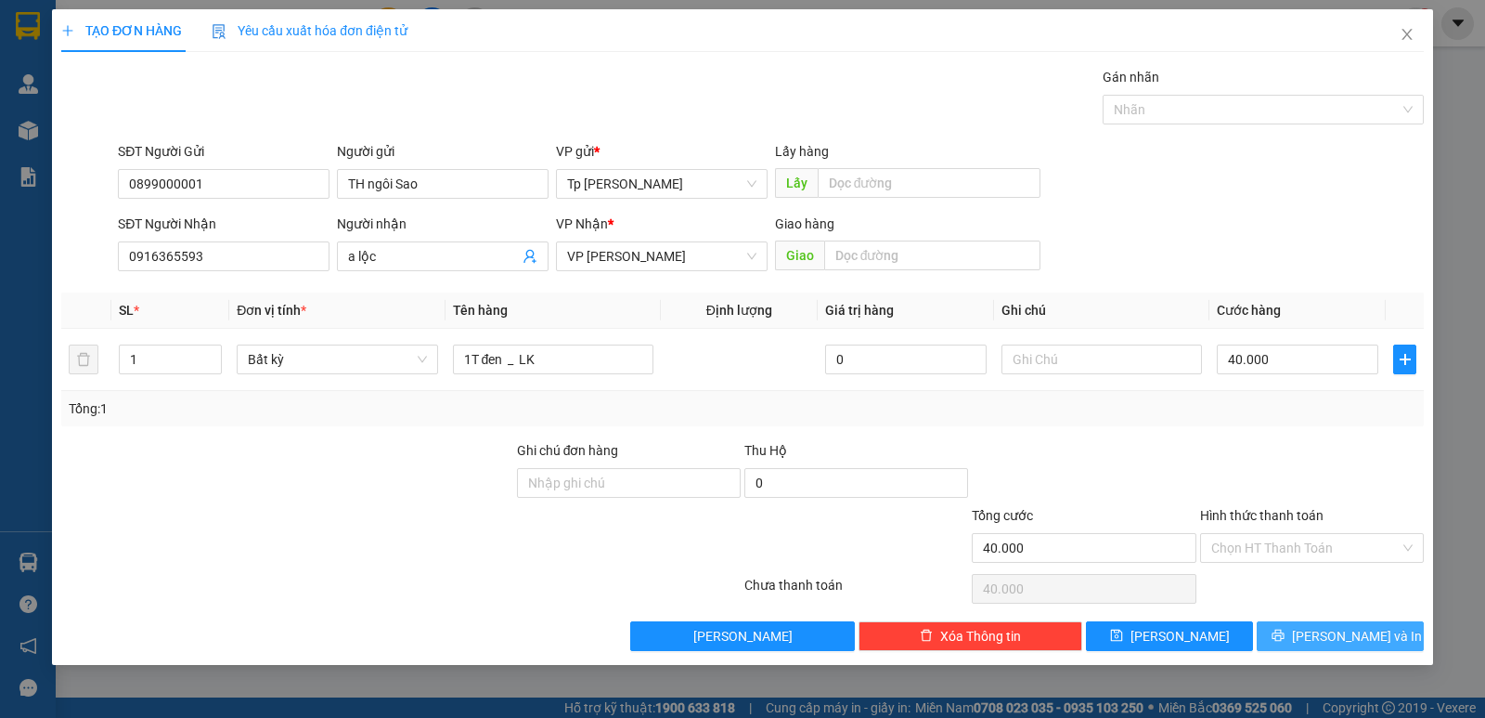
drag, startPoint x: 1310, startPoint y: 636, endPoint x: 1202, endPoint y: 608, distance: 111.2
click at [1295, 631] on button "[PERSON_NAME] và In" at bounding box center [1340, 636] width 167 height 30
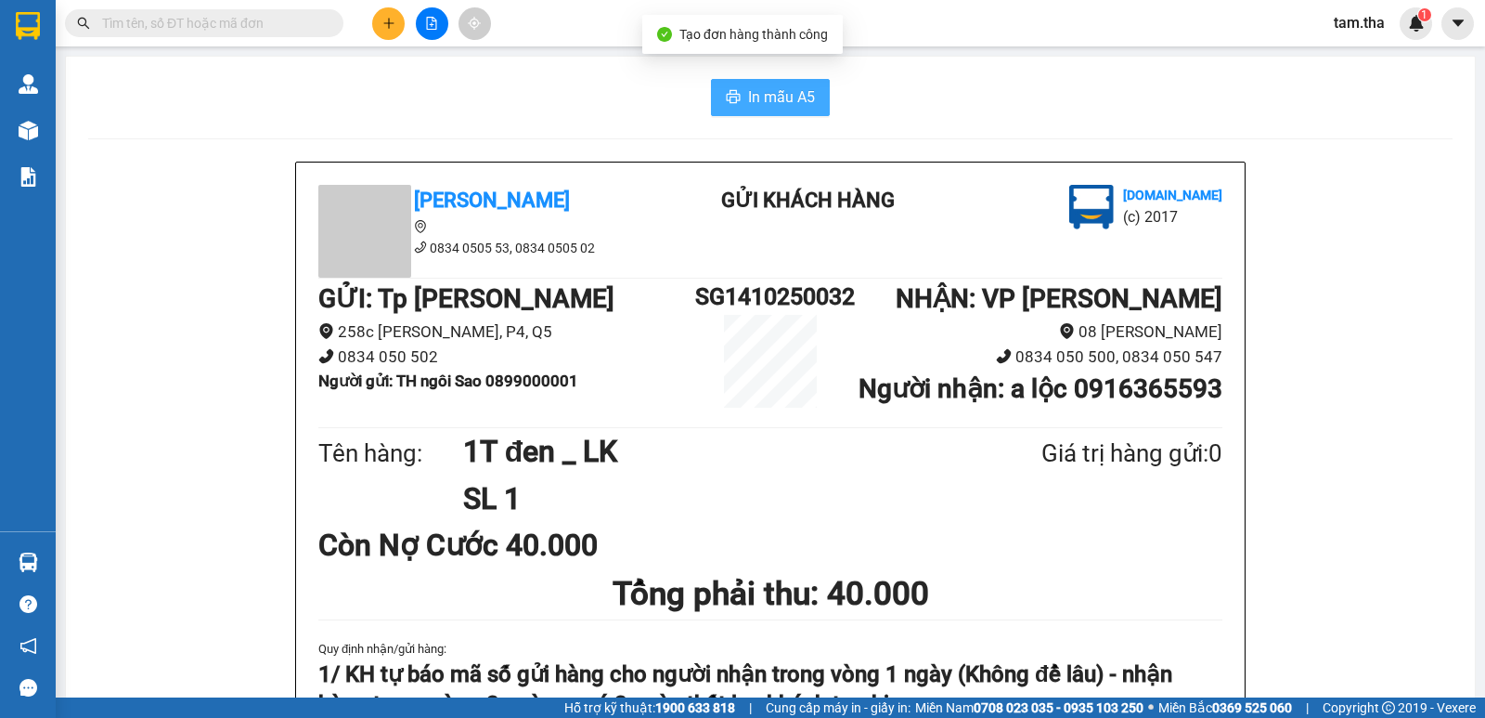
click at [766, 91] on span "In mẫu A5" at bounding box center [781, 96] width 67 height 23
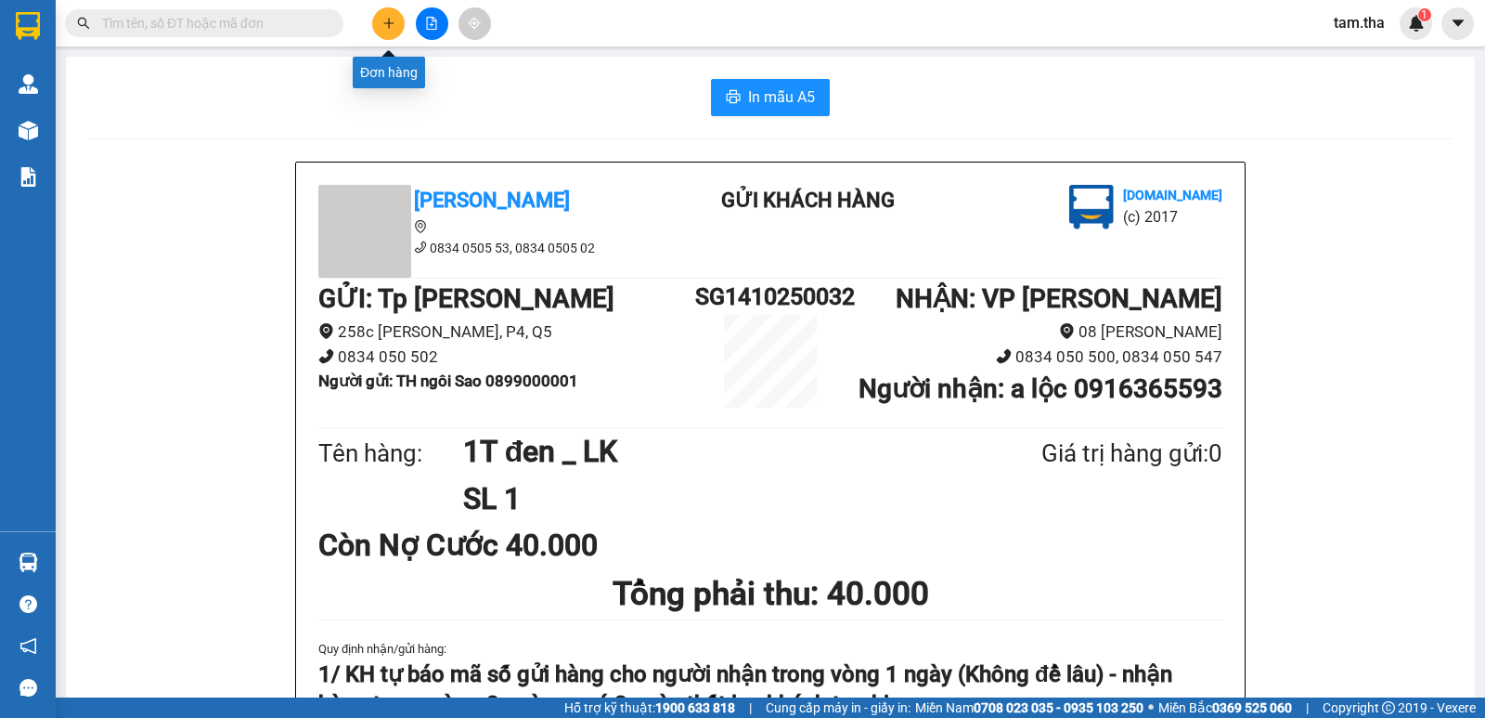
click at [395, 22] on button at bounding box center [388, 23] width 32 height 32
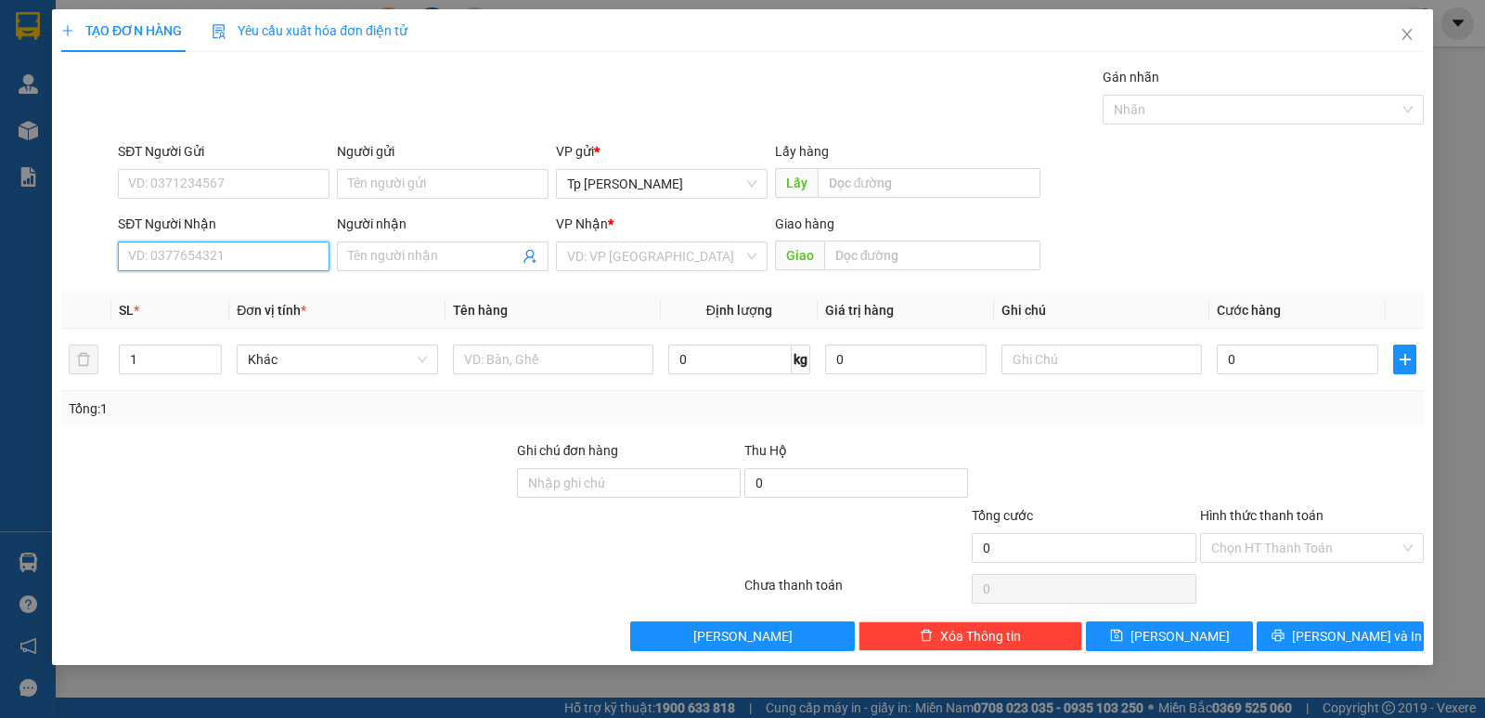
click at [228, 268] on input "SĐT Người Nhận" at bounding box center [224, 256] width 212 height 30
click at [244, 288] on div "0792006069 - king hùng" at bounding box center [223, 293] width 189 height 20
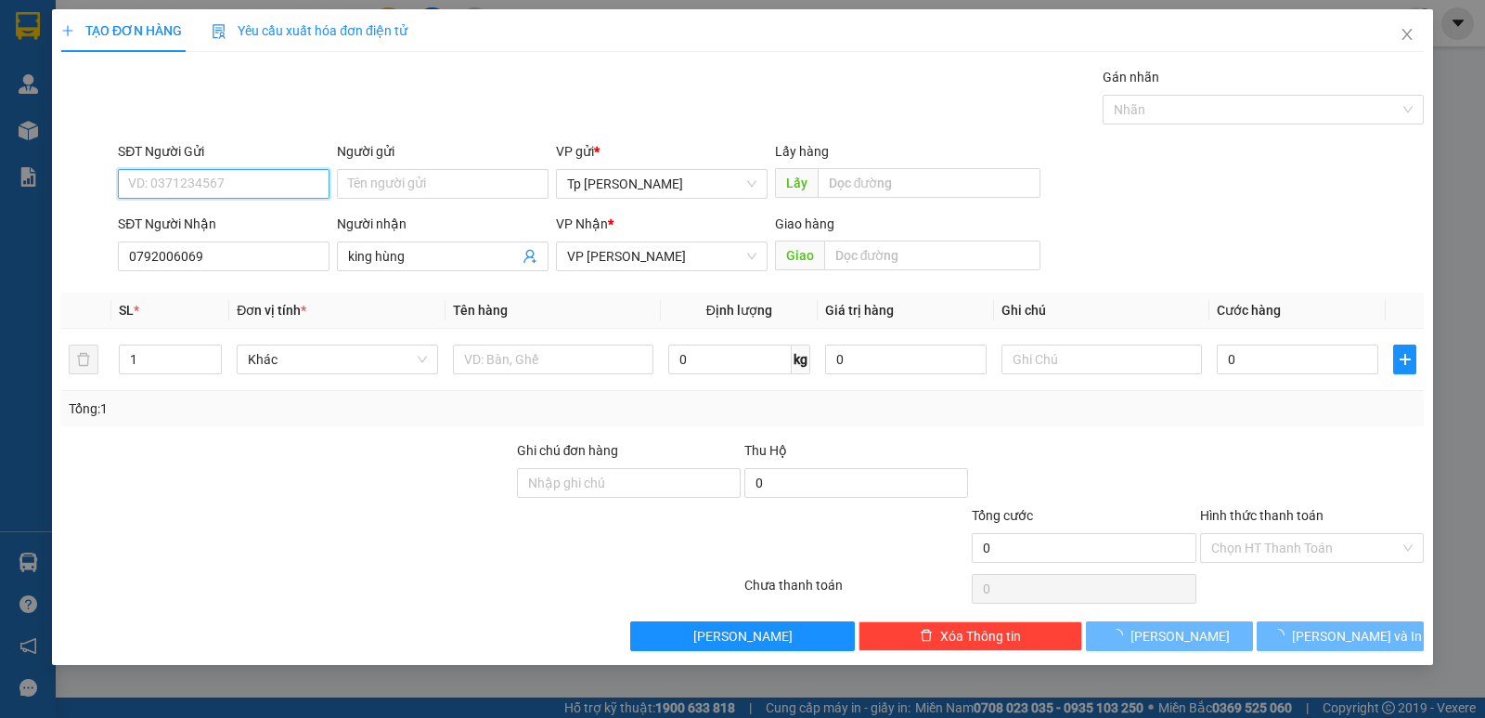
click at [265, 186] on input "SĐT Người Gửi" at bounding box center [224, 184] width 212 height 30
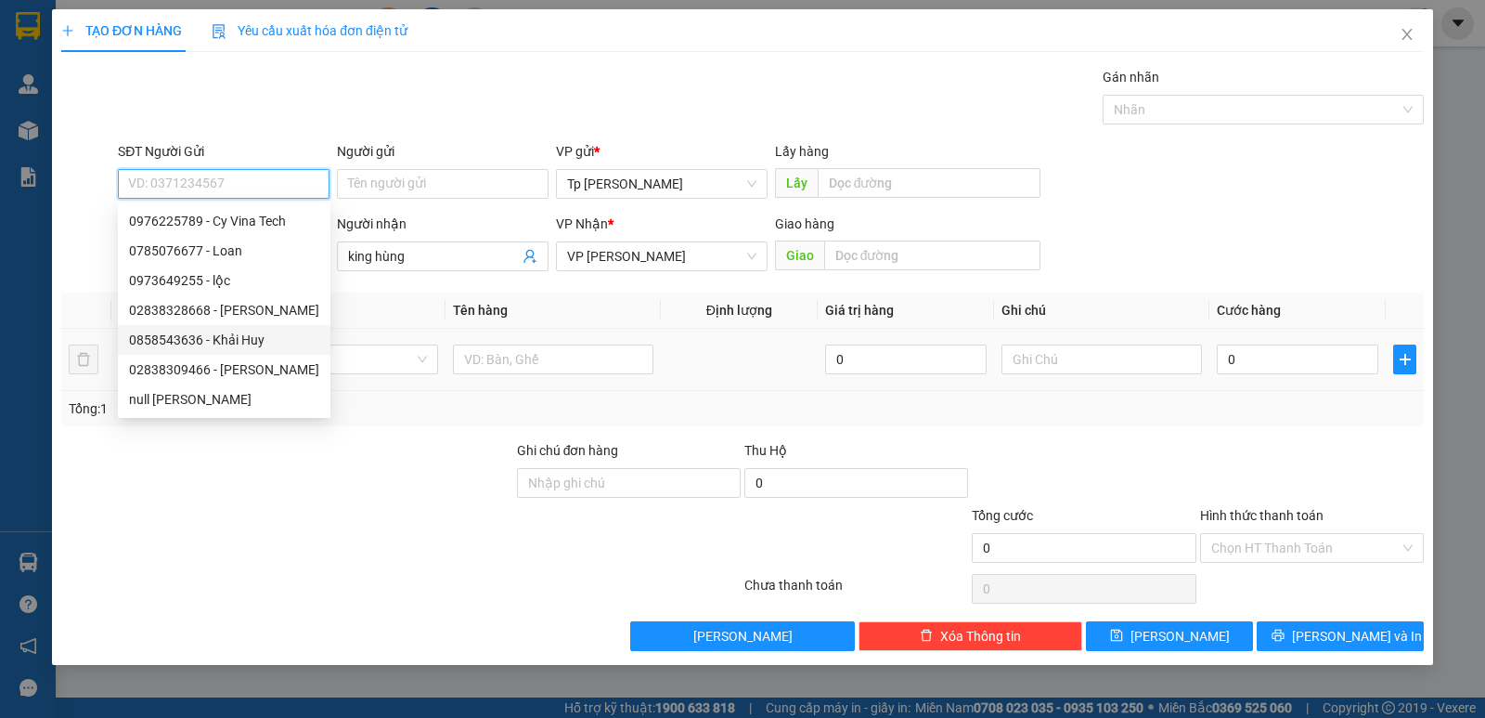
click at [252, 343] on div "0858543636 - Khải Huy" at bounding box center [224, 340] width 190 height 20
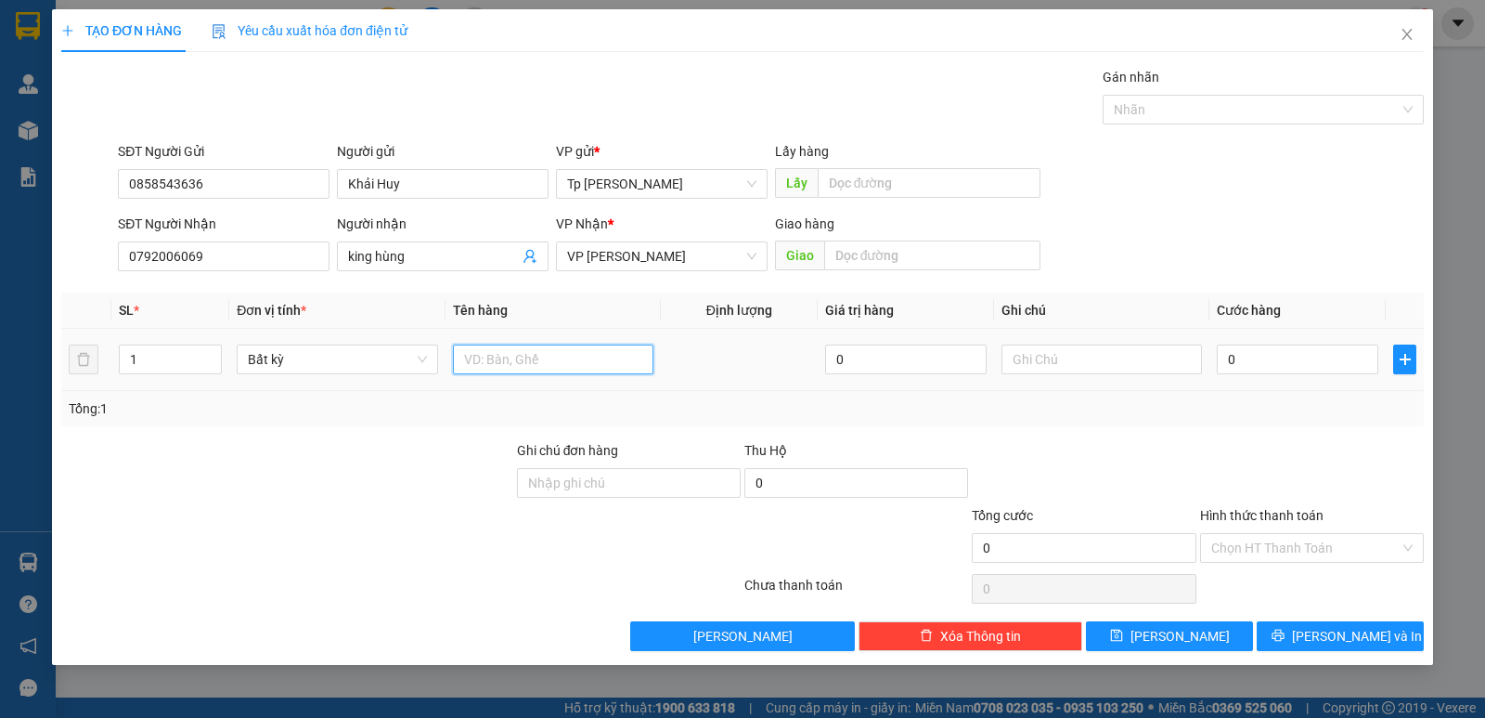
click at [477, 346] on input "text" at bounding box center [553, 359] width 201 height 30
click at [1236, 364] on input "0" at bounding box center [1298, 359] width 162 height 30
drag, startPoint x: 1275, startPoint y: 366, endPoint x: 1112, endPoint y: 365, distance: 162.5
click at [1112, 365] on tr "1 Bất kỳ 1T xám bọc nilon _ LK 0 30" at bounding box center [742, 360] width 1363 height 62
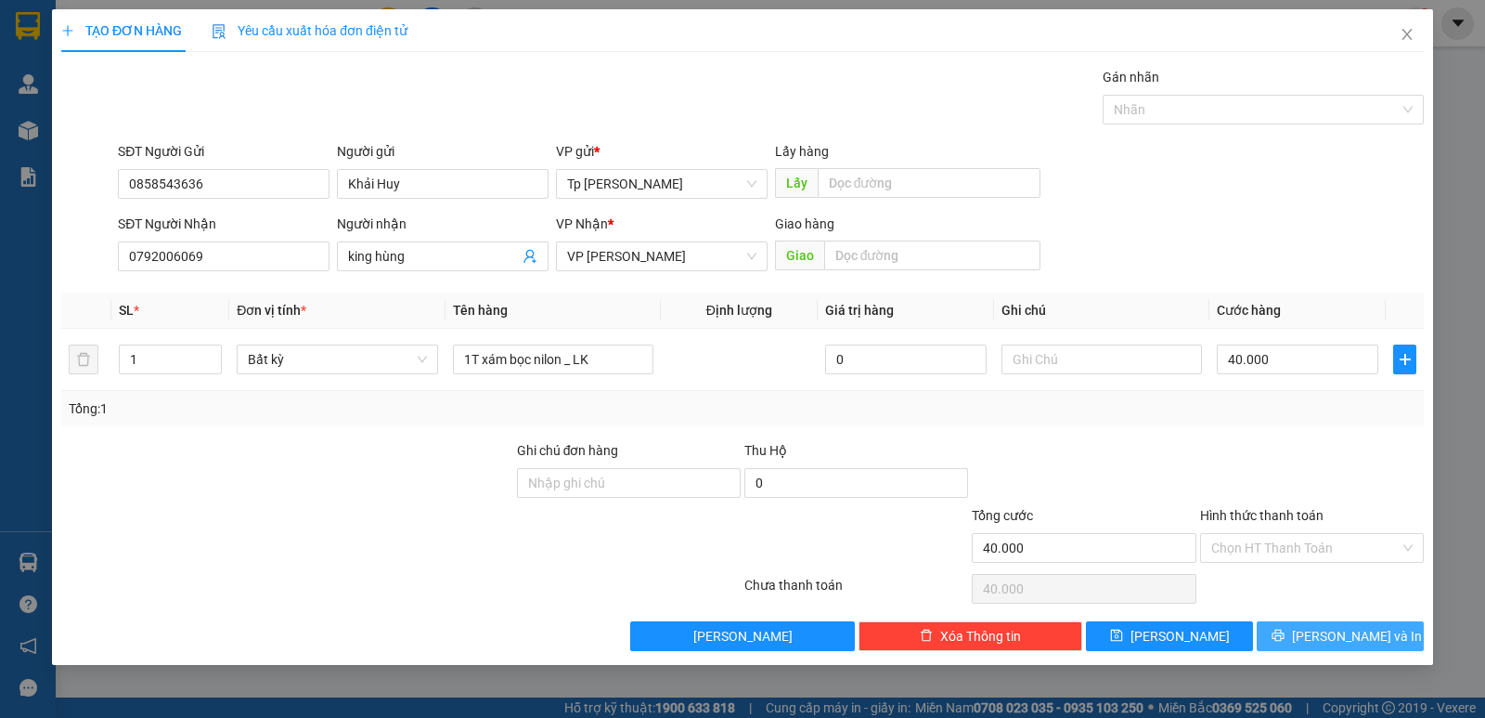
drag, startPoint x: 1287, startPoint y: 631, endPoint x: 1274, endPoint y: 634, distance: 13.3
click at [1288, 631] on button "[PERSON_NAME] và In" at bounding box center [1340, 636] width 167 height 30
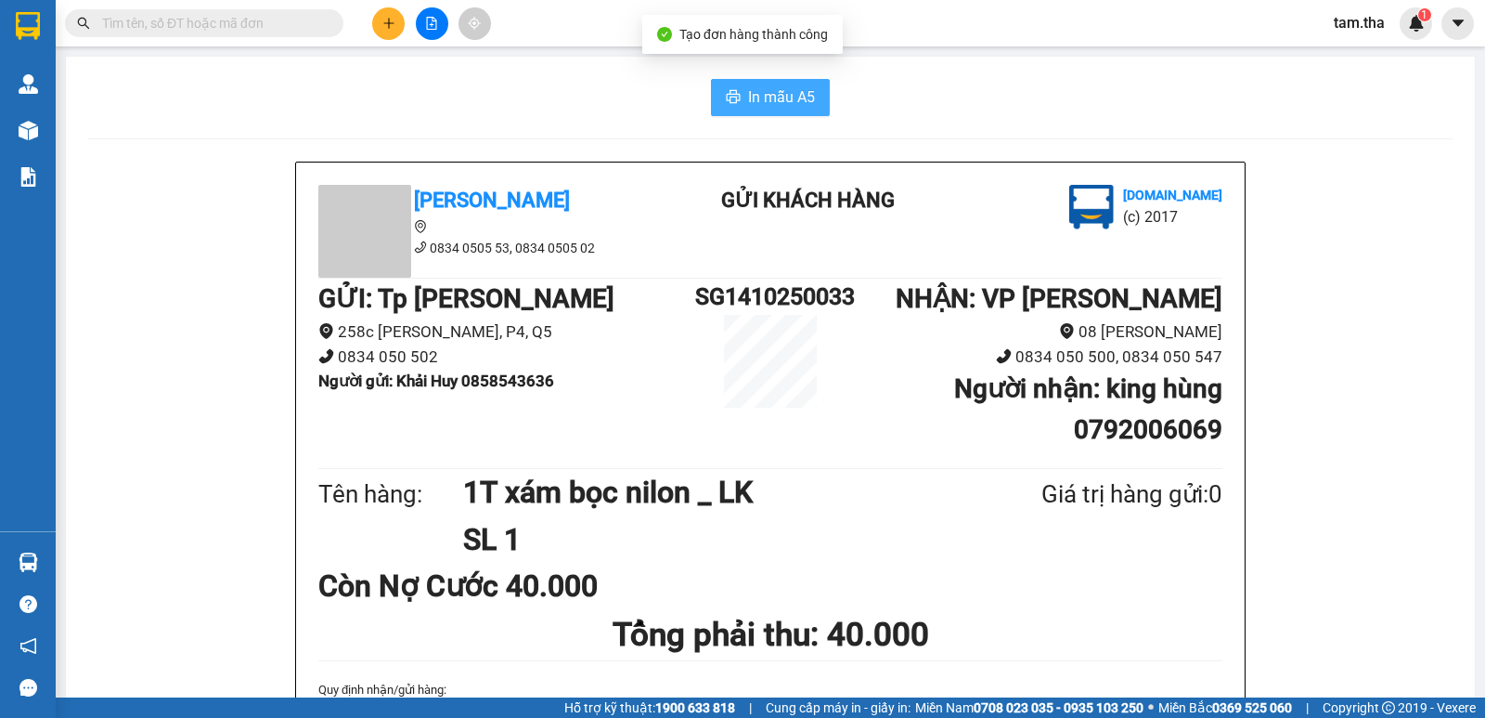
drag, startPoint x: 705, startPoint y: 94, endPoint x: 719, endPoint y: 94, distance: 14.9
click at [719, 94] on div "In mẫu A5" at bounding box center [770, 97] width 1365 height 37
click at [726, 94] on icon "printer" at bounding box center [733, 96] width 15 height 15
click at [395, 22] on icon "plus" at bounding box center [388, 23] width 13 height 13
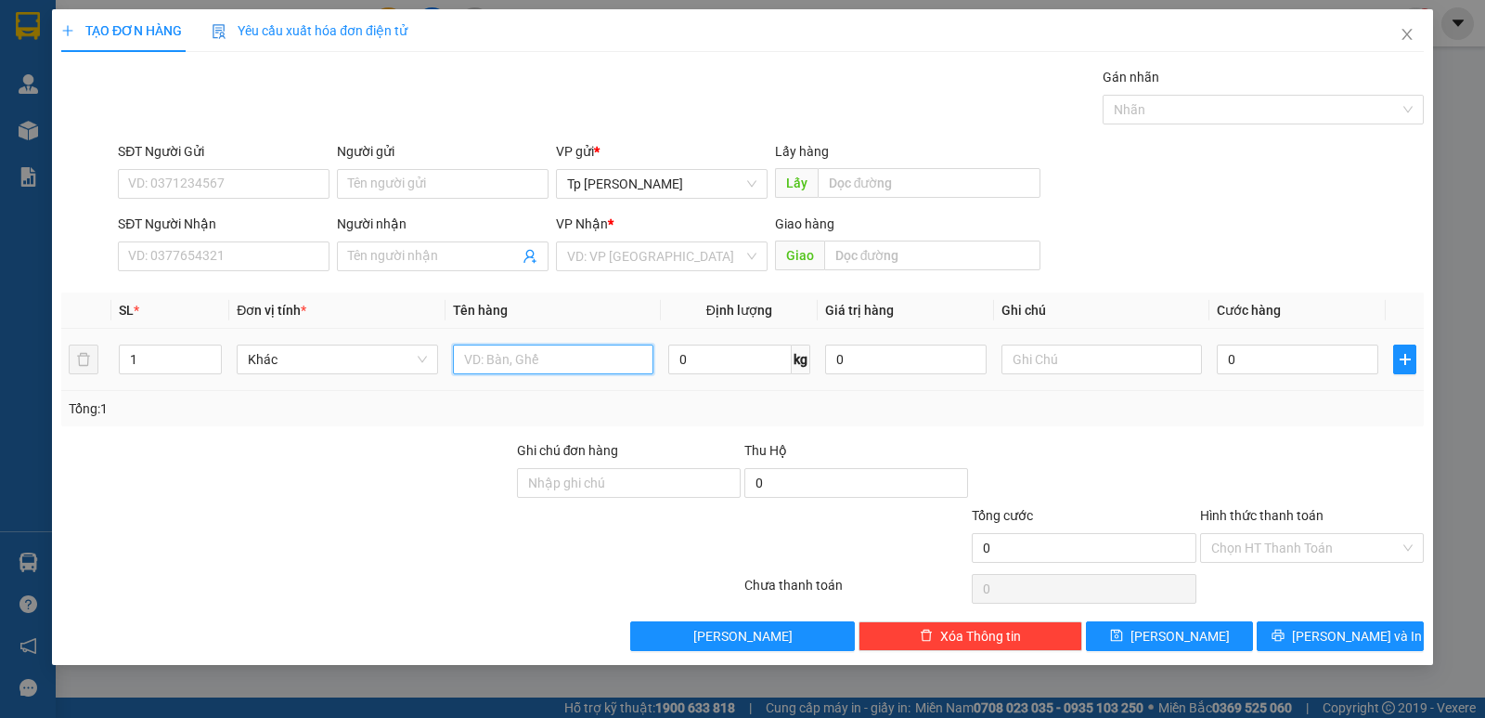
click at [483, 365] on input "text" at bounding box center [553, 359] width 201 height 30
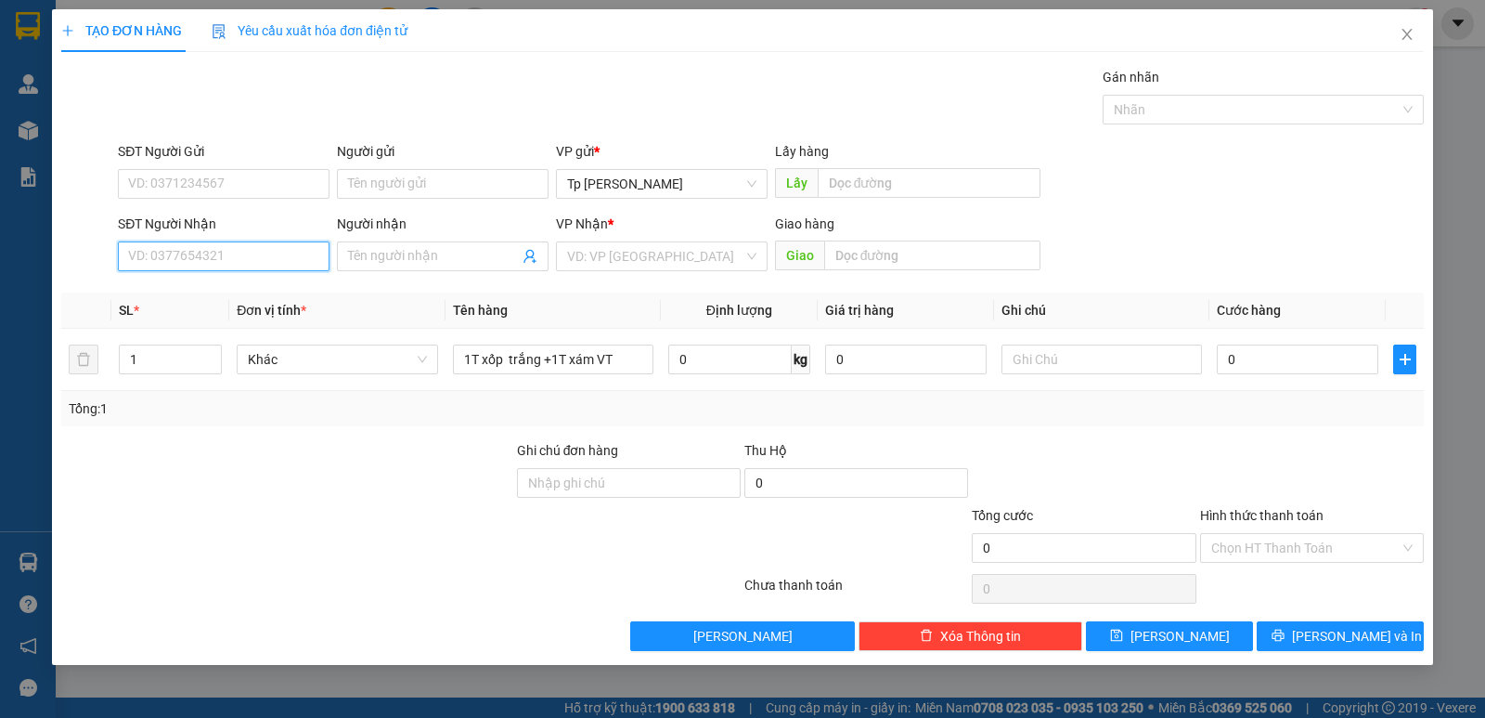
click at [305, 262] on input "SĐT Người Nhận" at bounding box center [224, 256] width 212 height 30
drag, startPoint x: 255, startPoint y: 298, endPoint x: 261, endPoint y: 287, distance: 12.5
click at [255, 298] on div "0905142485 - thúy" at bounding box center [223, 293] width 189 height 20
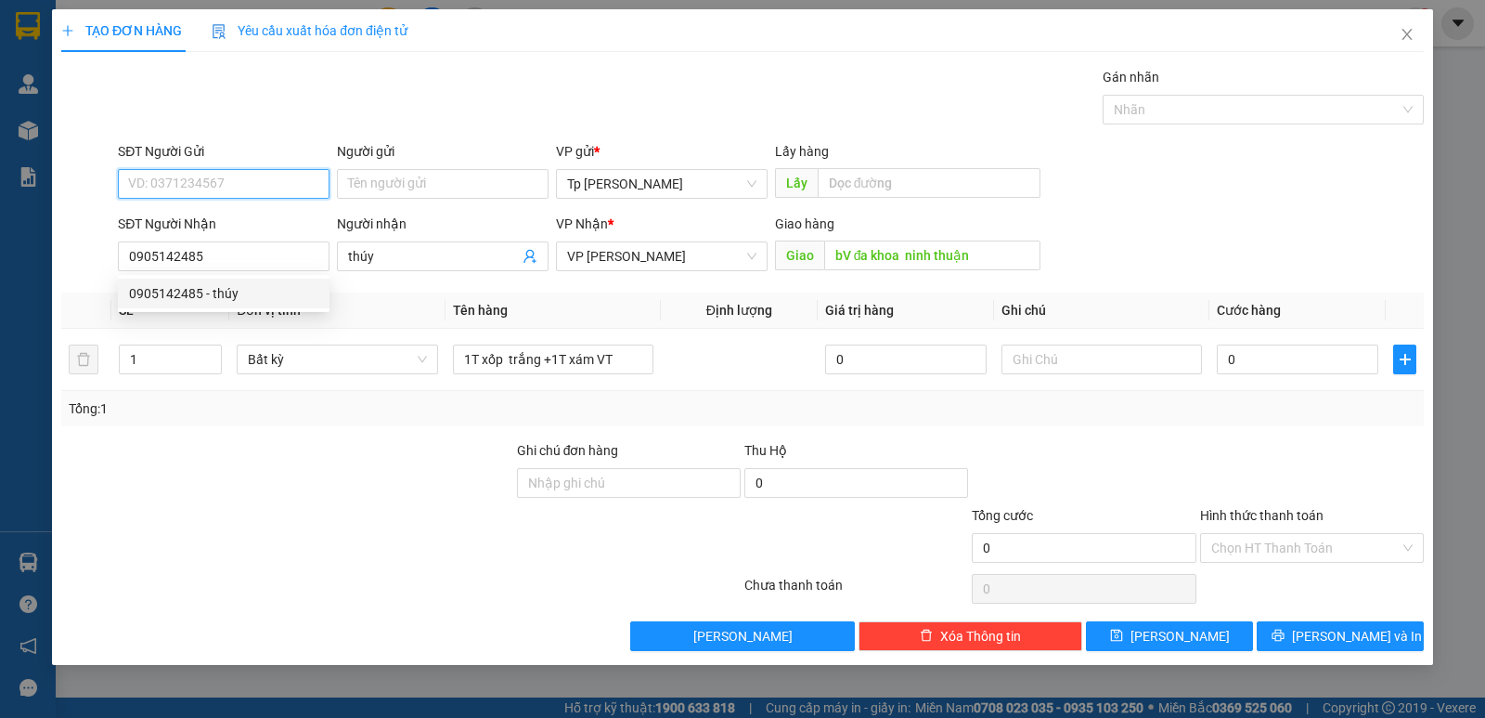
click at [274, 178] on input "SĐT Người Gửi" at bounding box center [224, 184] width 212 height 30
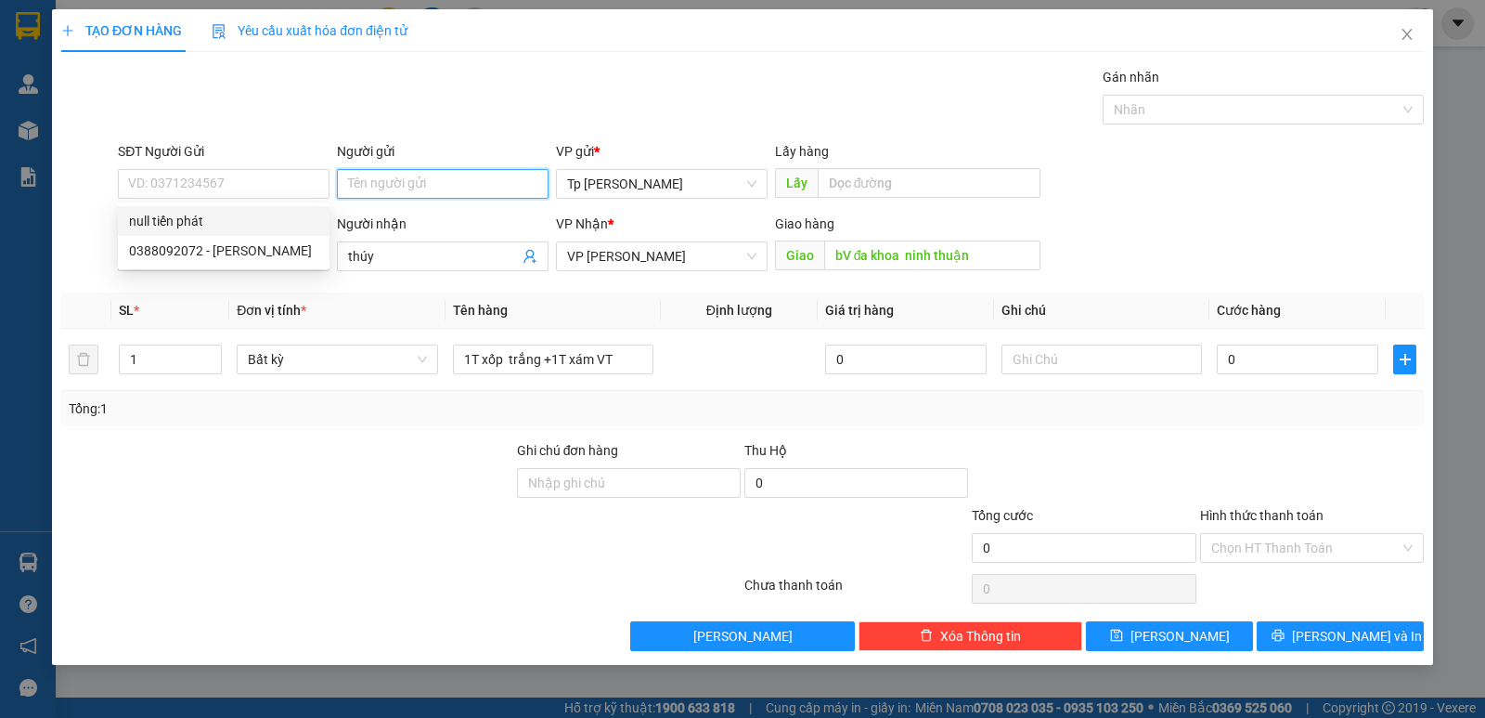
click at [382, 186] on input "Người gửi" at bounding box center [443, 184] width 212 height 30
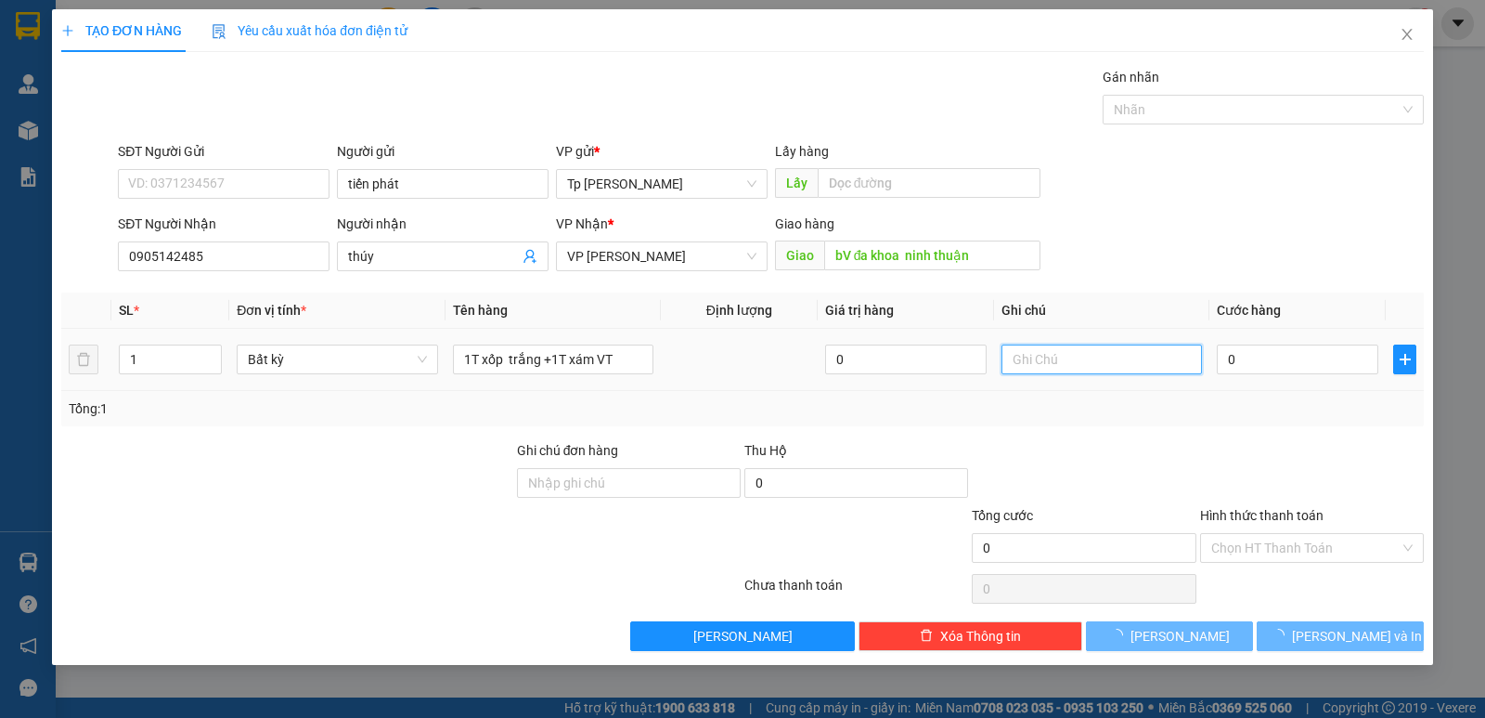
click at [1164, 350] on input "text" at bounding box center [1102, 359] width 201 height 30
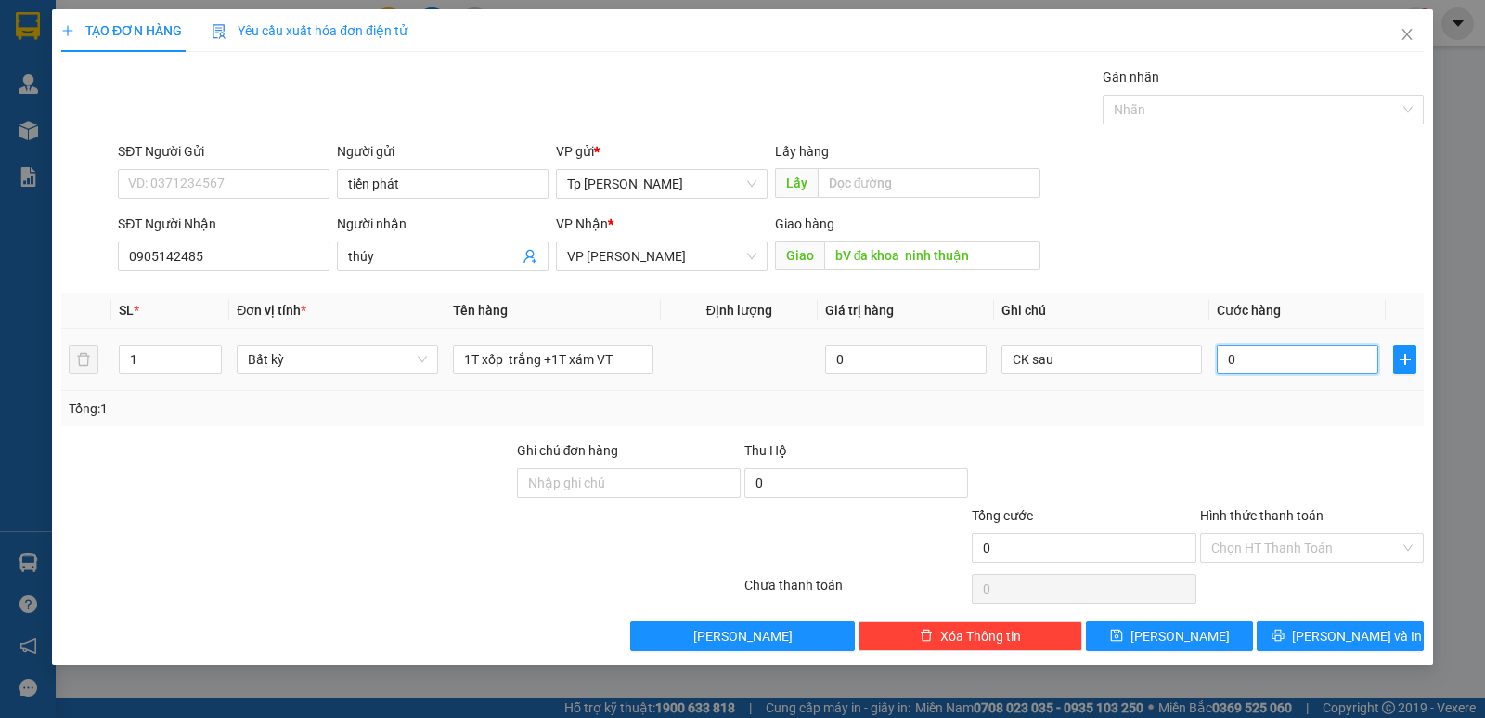
click at [1335, 372] on input "0" at bounding box center [1298, 359] width 162 height 30
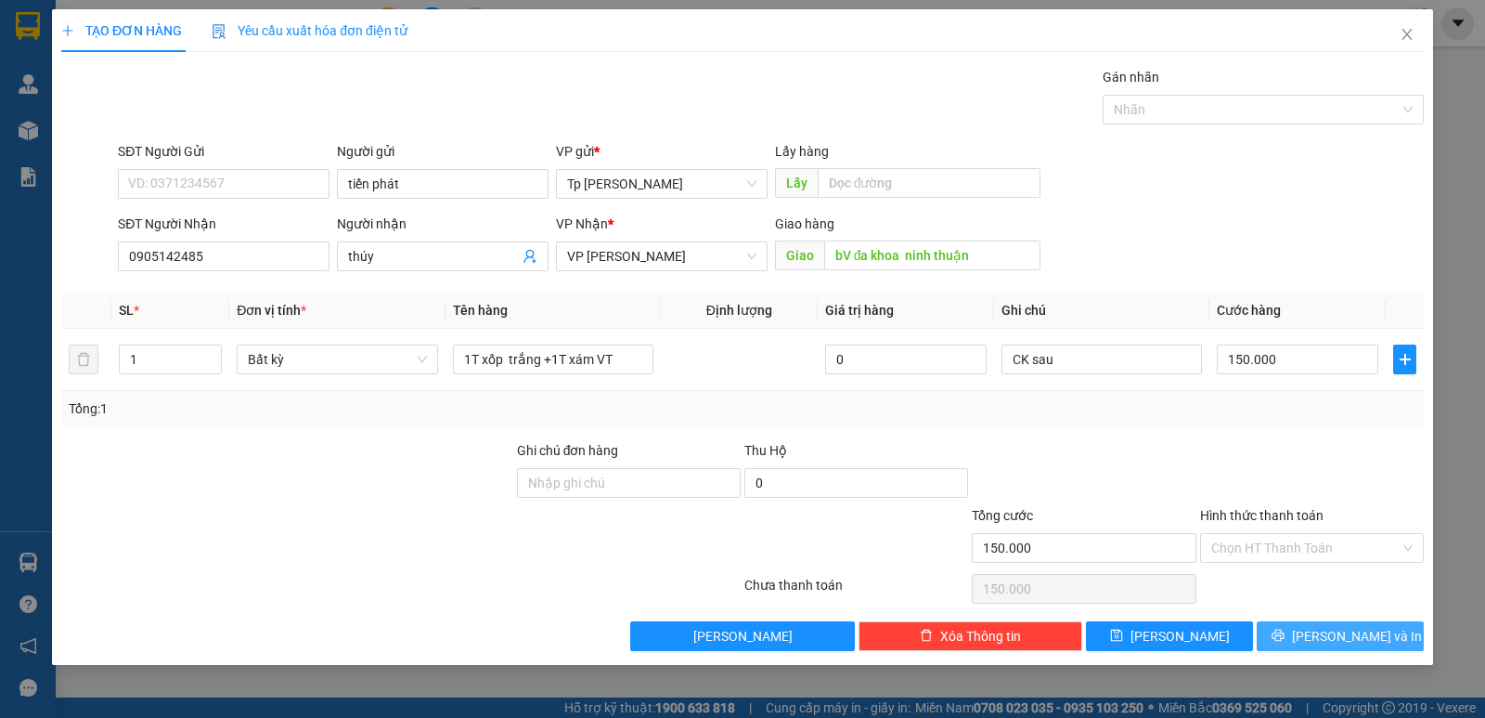
click at [1354, 633] on span "[PERSON_NAME] và In" at bounding box center [1357, 636] width 130 height 20
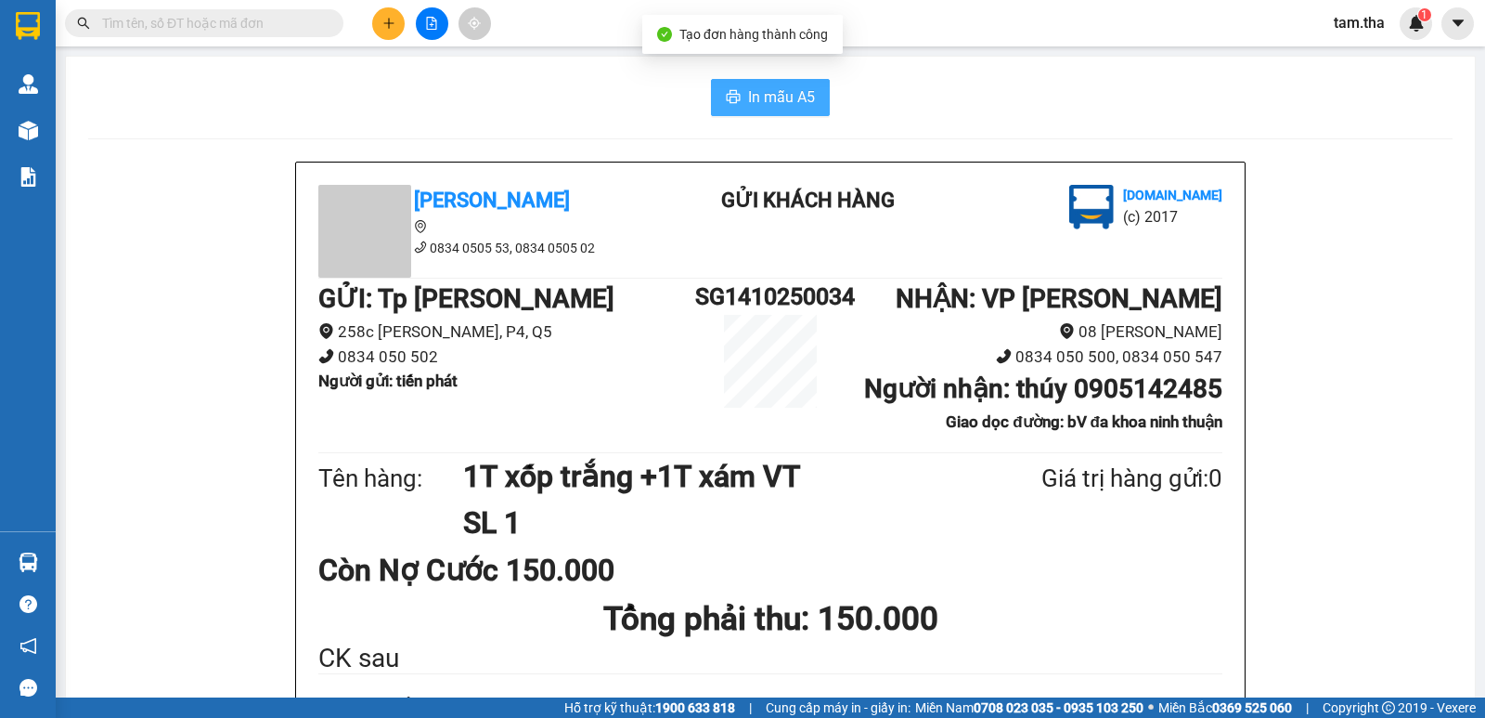
click at [770, 104] on span "In mẫu A5" at bounding box center [781, 96] width 67 height 23
click at [381, 31] on button at bounding box center [388, 23] width 32 height 32
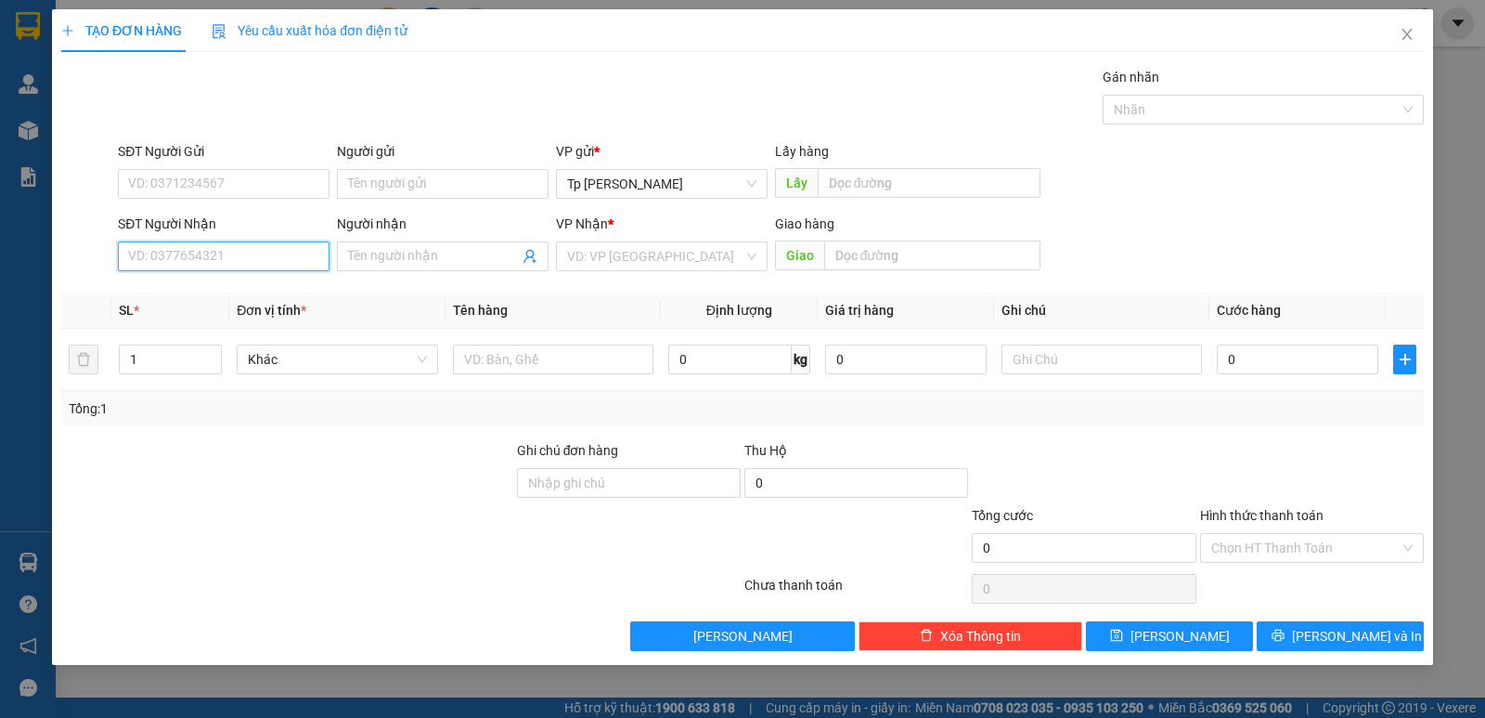
click at [225, 244] on input "SĐT Người Nhận" at bounding box center [224, 256] width 212 height 30
click at [251, 286] on div "0916755119 - Sơn(TH HP)" at bounding box center [223, 293] width 189 height 20
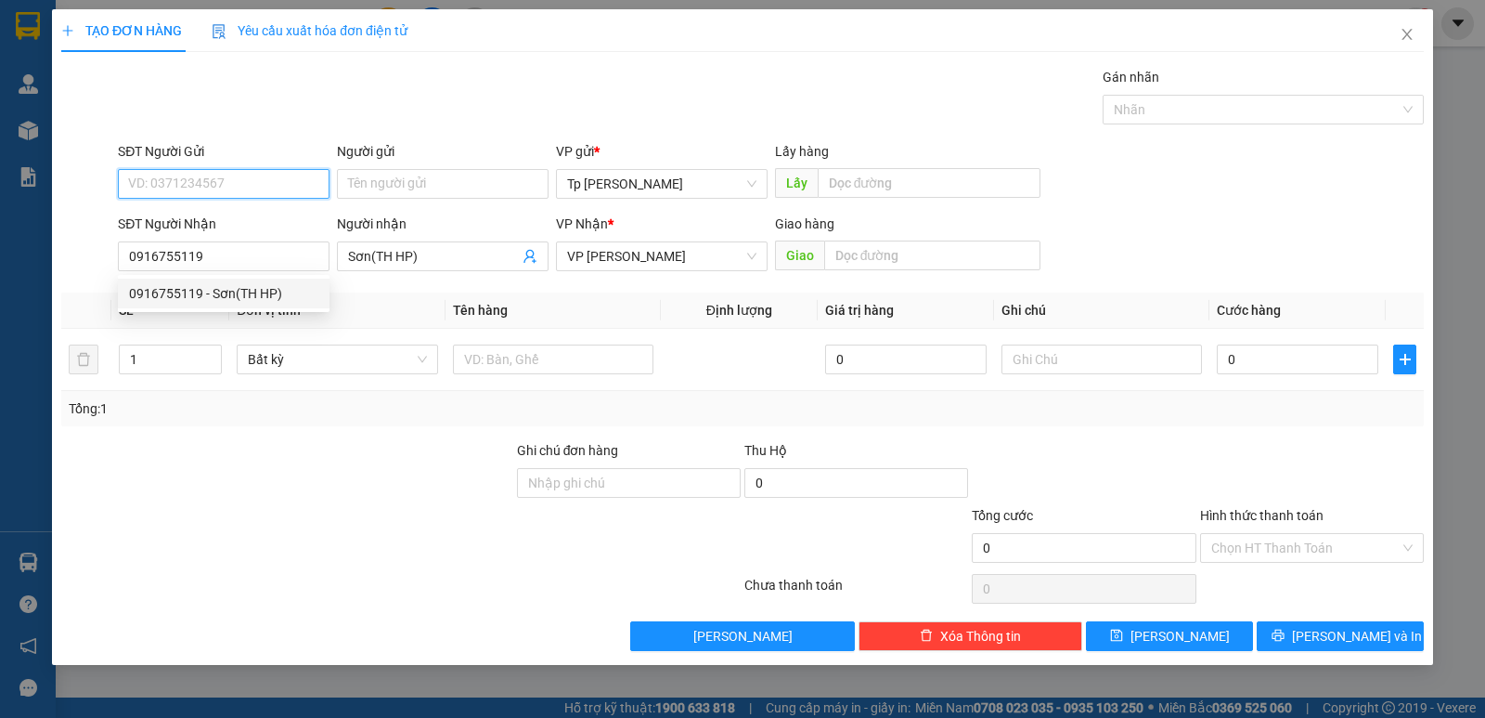
click at [263, 176] on input "SĐT Người Gửi" at bounding box center [224, 184] width 212 height 30
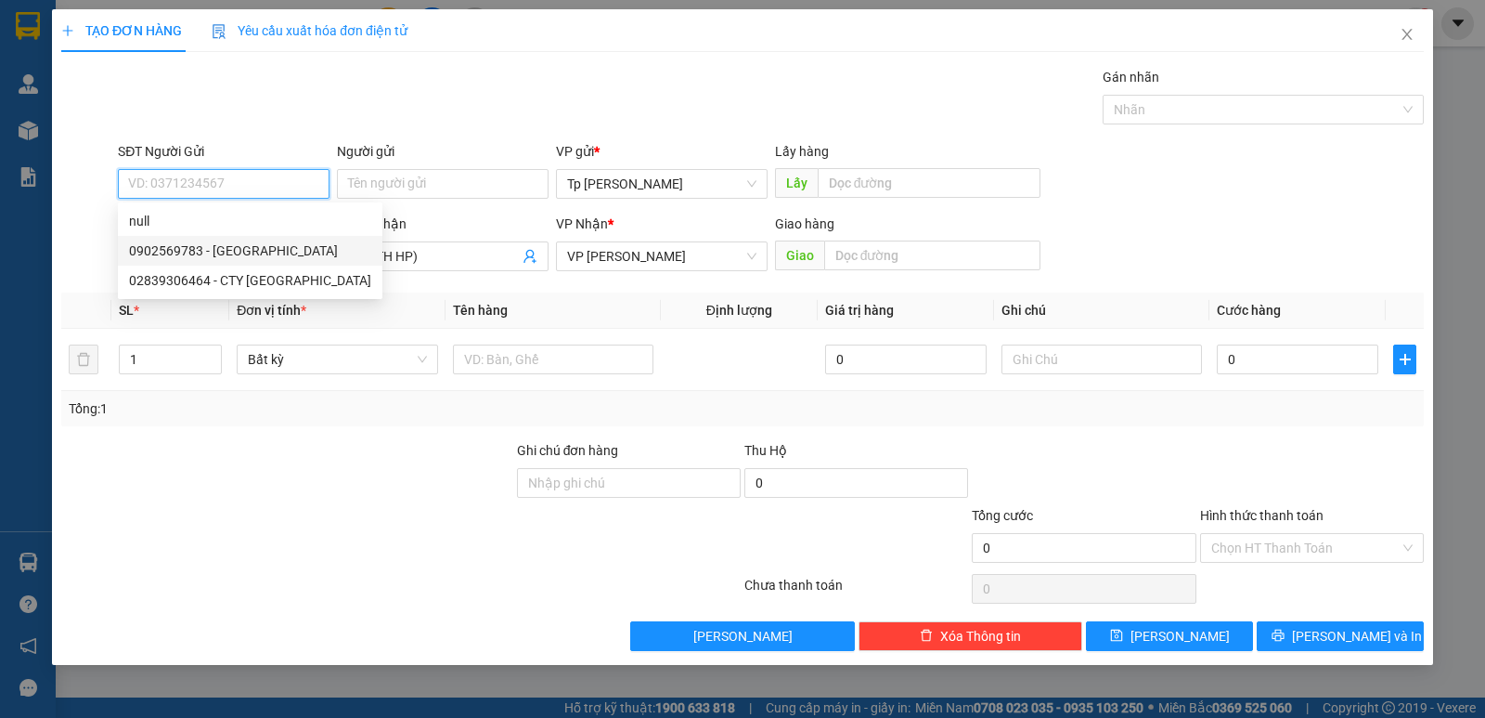
click at [242, 252] on div "0902569783 - LE Huy" at bounding box center [250, 250] width 242 height 20
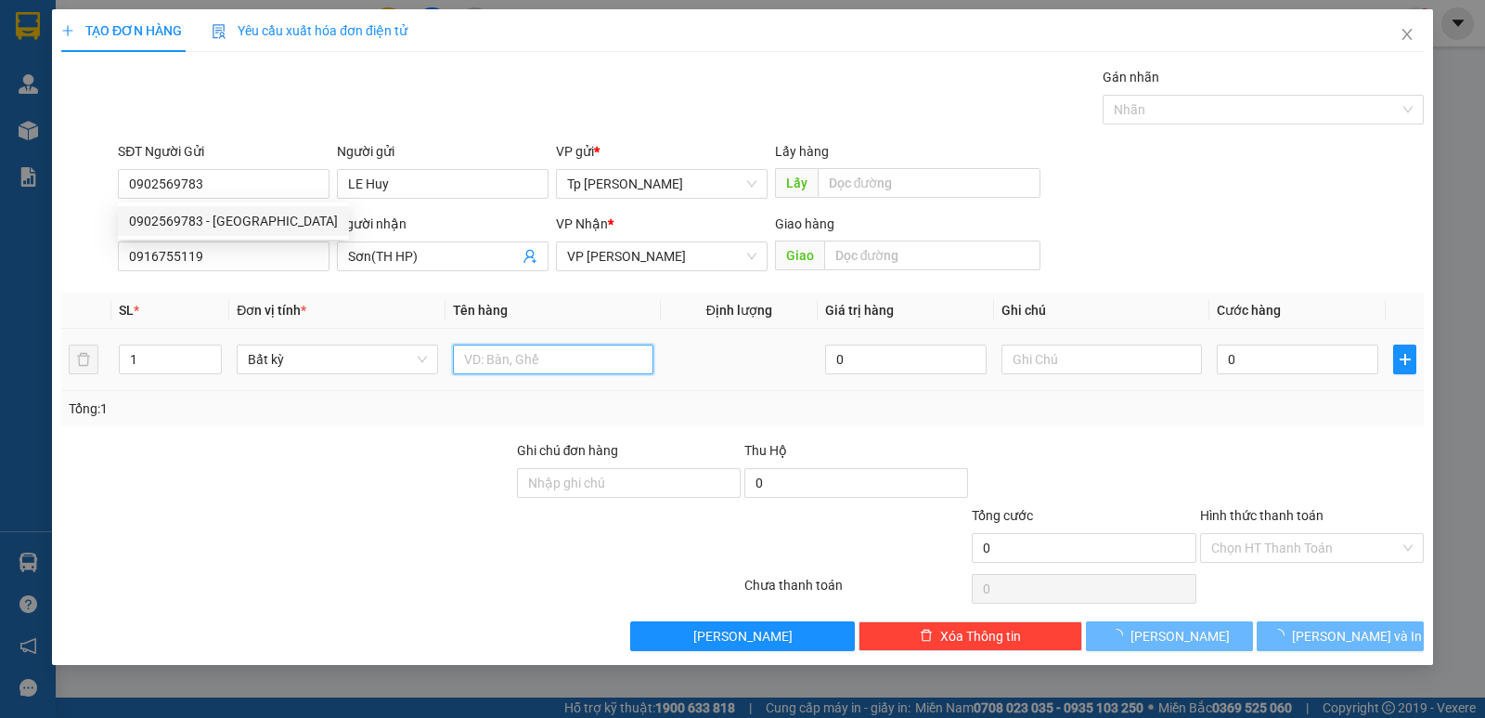
click at [569, 360] on input "text" at bounding box center [553, 359] width 201 height 30
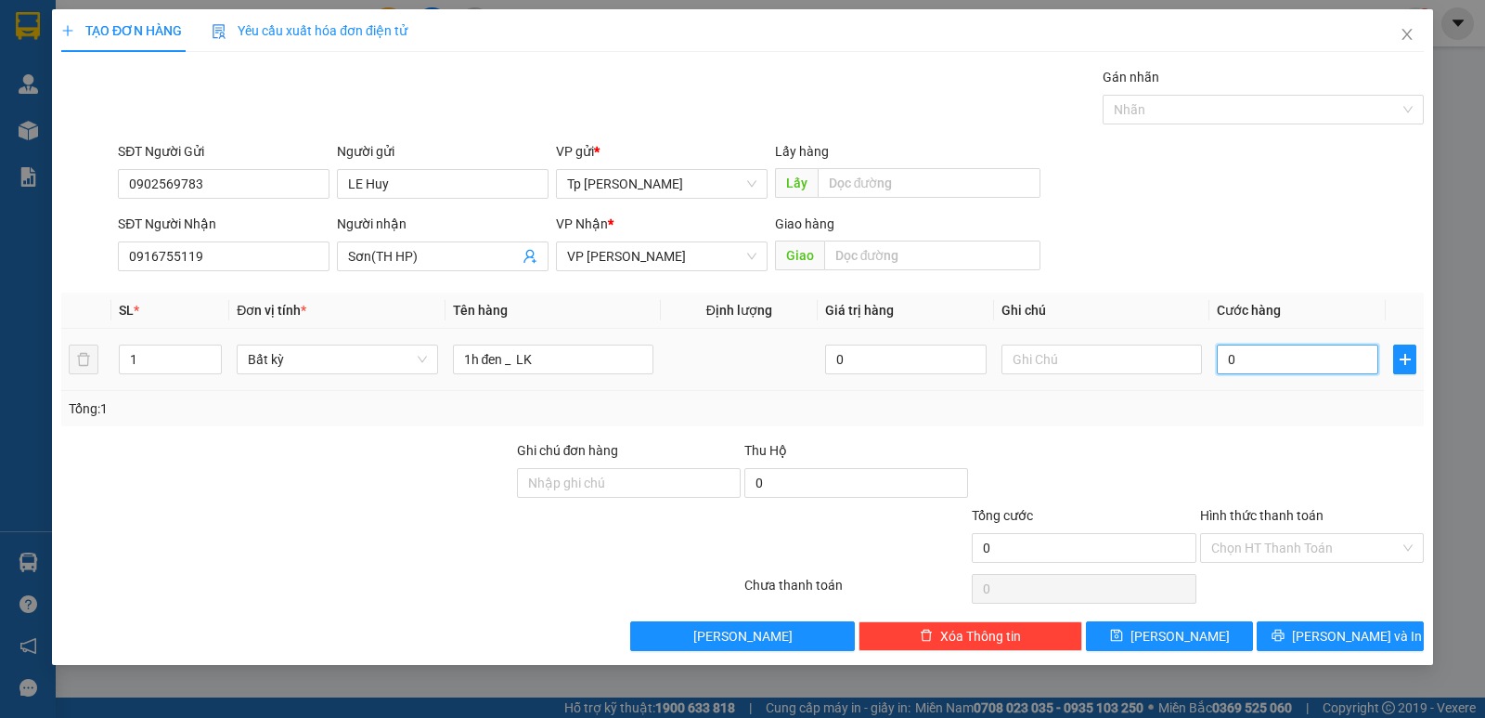
click at [1236, 362] on input "0" at bounding box center [1298, 359] width 162 height 30
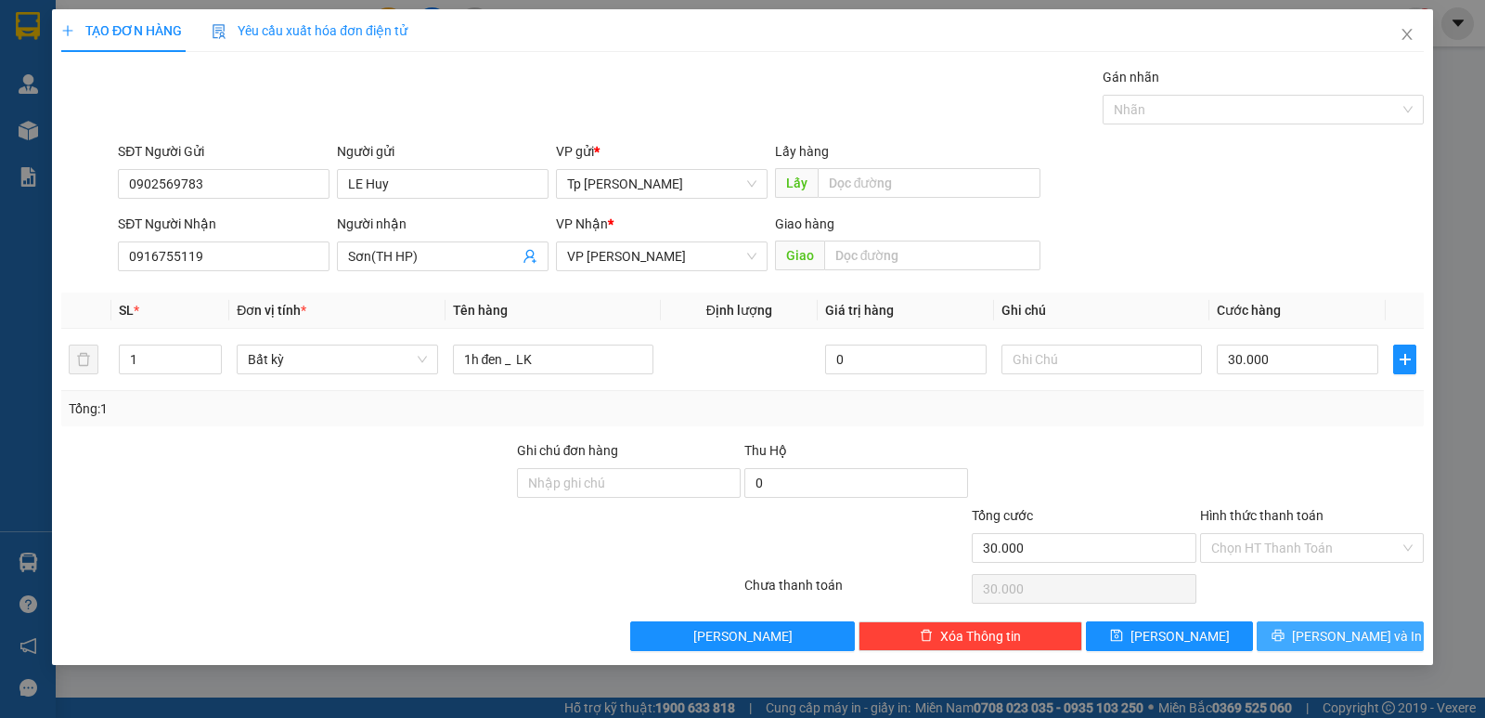
drag, startPoint x: 1298, startPoint y: 656, endPoint x: 1309, endPoint y: 636, distance: 23.3
click at [1307, 642] on div "TẠO ĐƠN HÀNG Yêu cầu xuất hóa đơn điện tử Transit Pickup Surcharge Ids Transit …" at bounding box center [742, 336] width 1381 height 655
click at [1284, 633] on icon "printer" at bounding box center [1278, 635] width 12 height 12
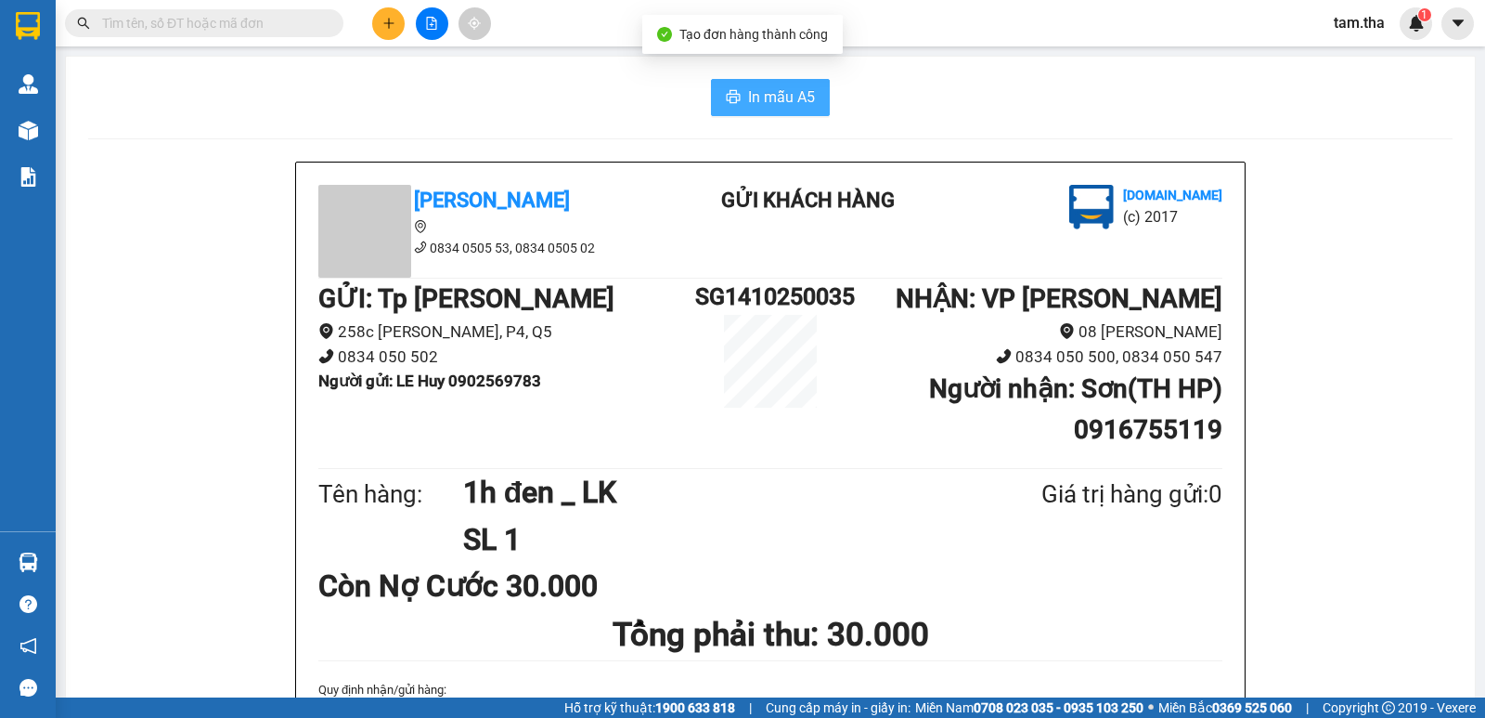
click at [748, 87] on span "In mẫu A5" at bounding box center [781, 96] width 67 height 23
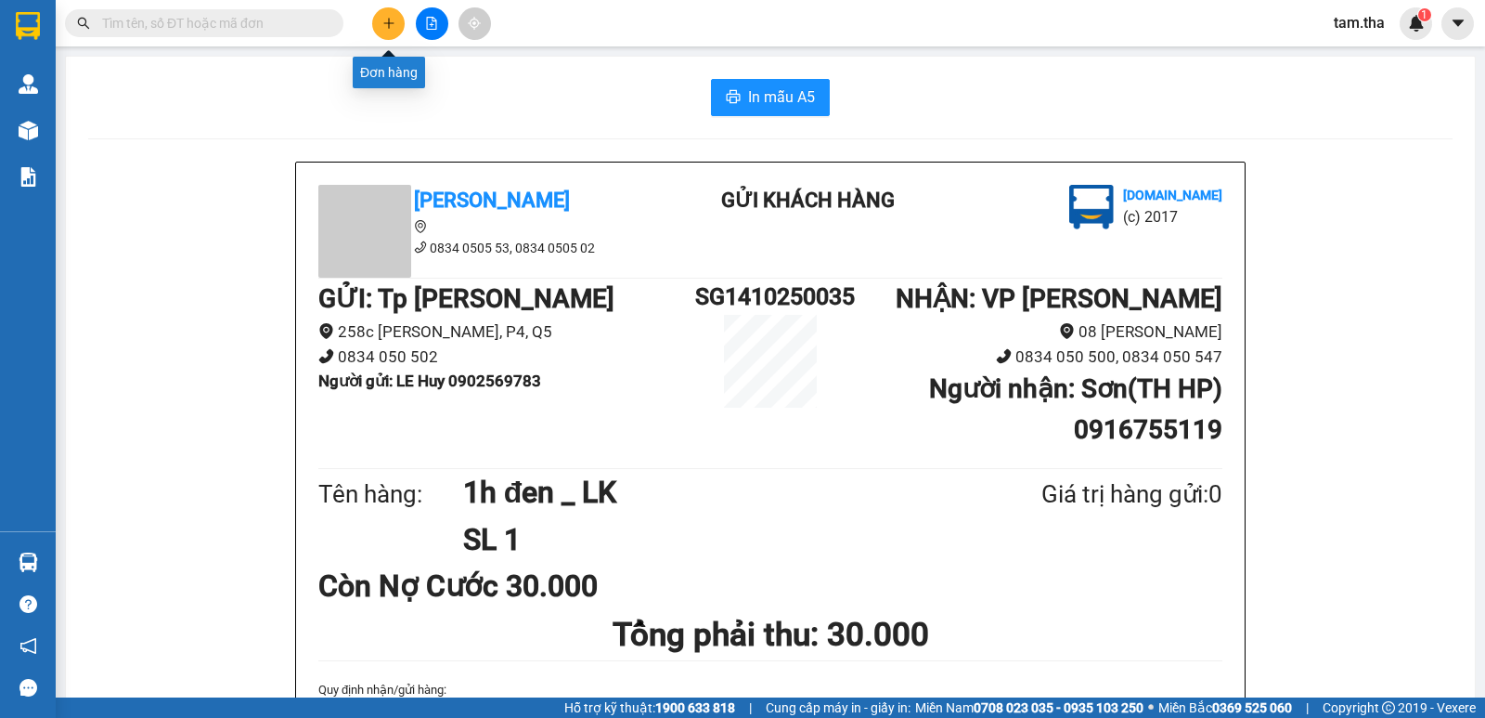
click at [387, 33] on button at bounding box center [388, 23] width 32 height 32
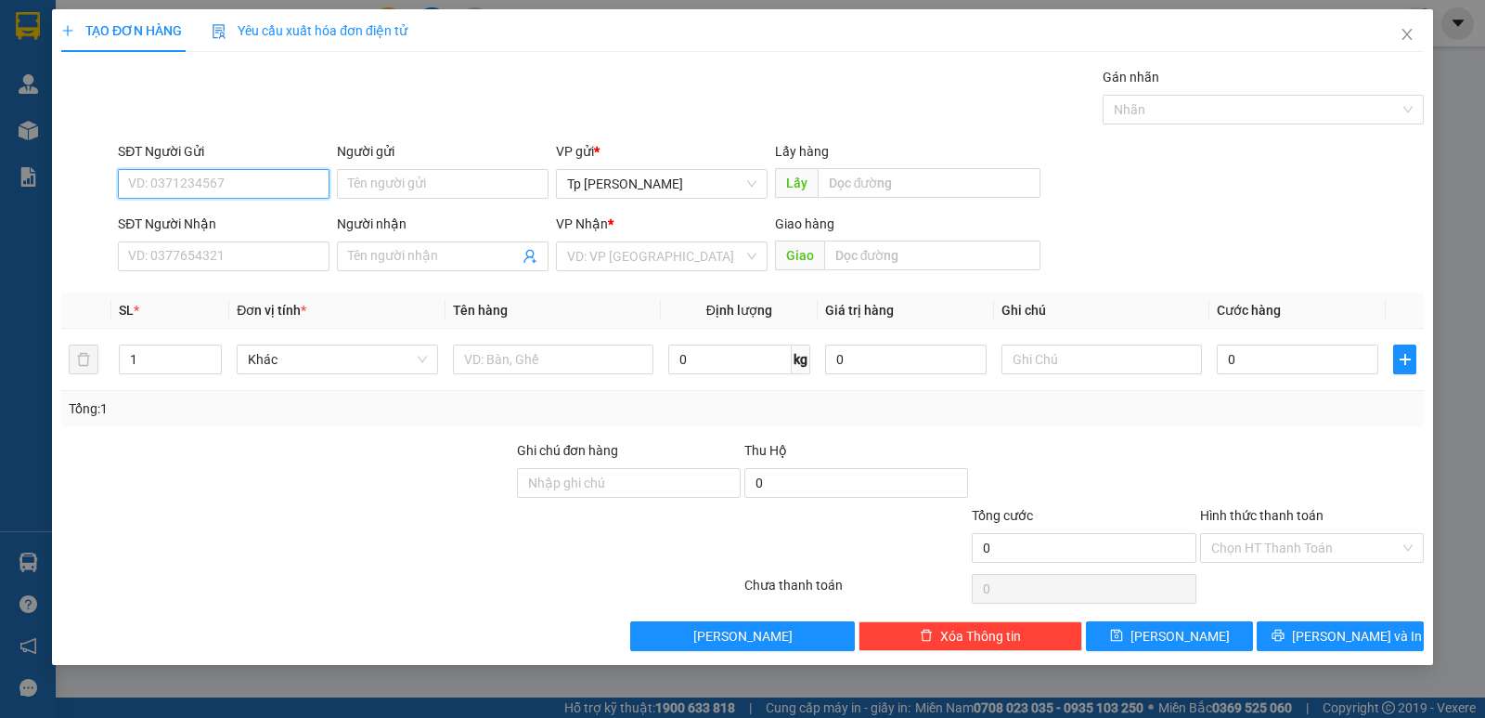
click at [260, 171] on input "SĐT Người Gửi" at bounding box center [224, 184] width 212 height 30
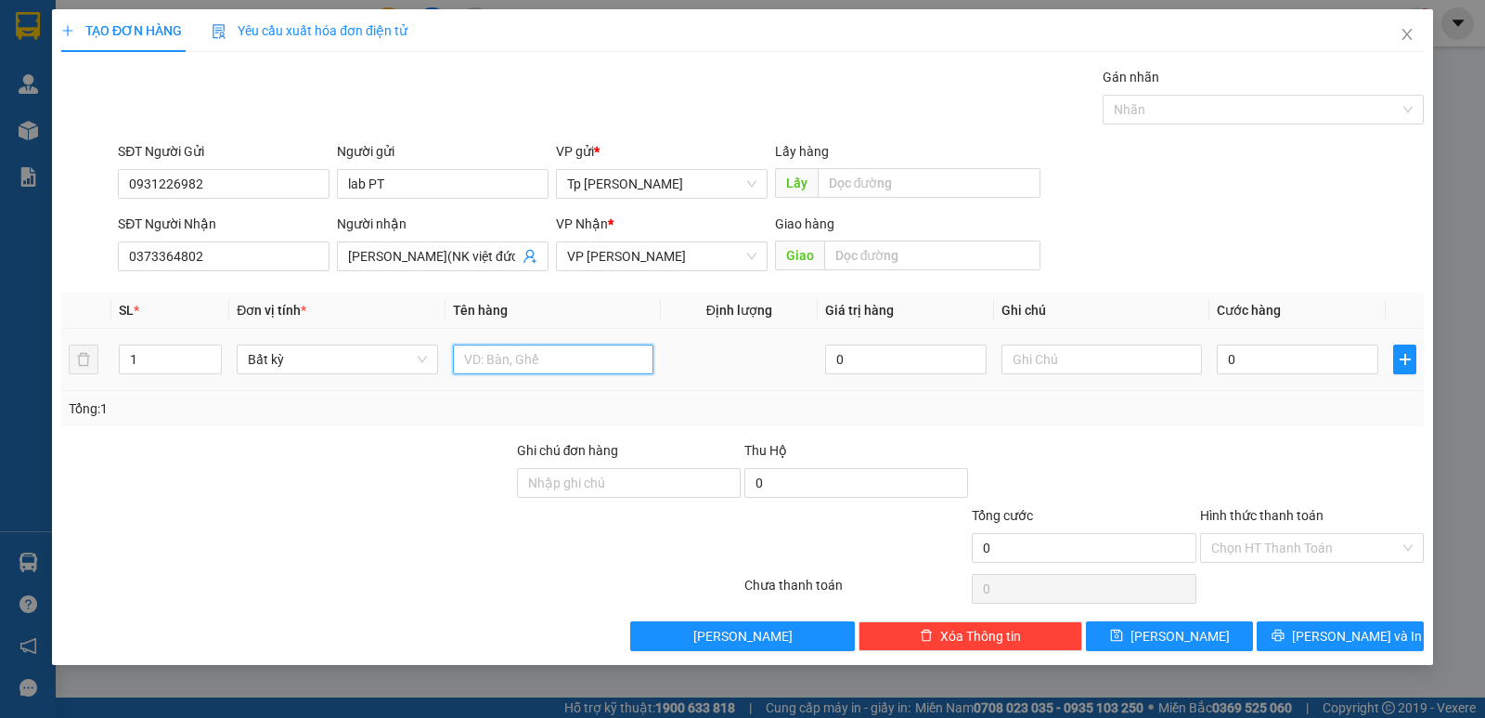
click at [572, 364] on input "text" at bounding box center [553, 359] width 201 height 30
click at [1328, 562] on div "Chọn HT Thanh Toán" at bounding box center [1312, 548] width 224 height 30
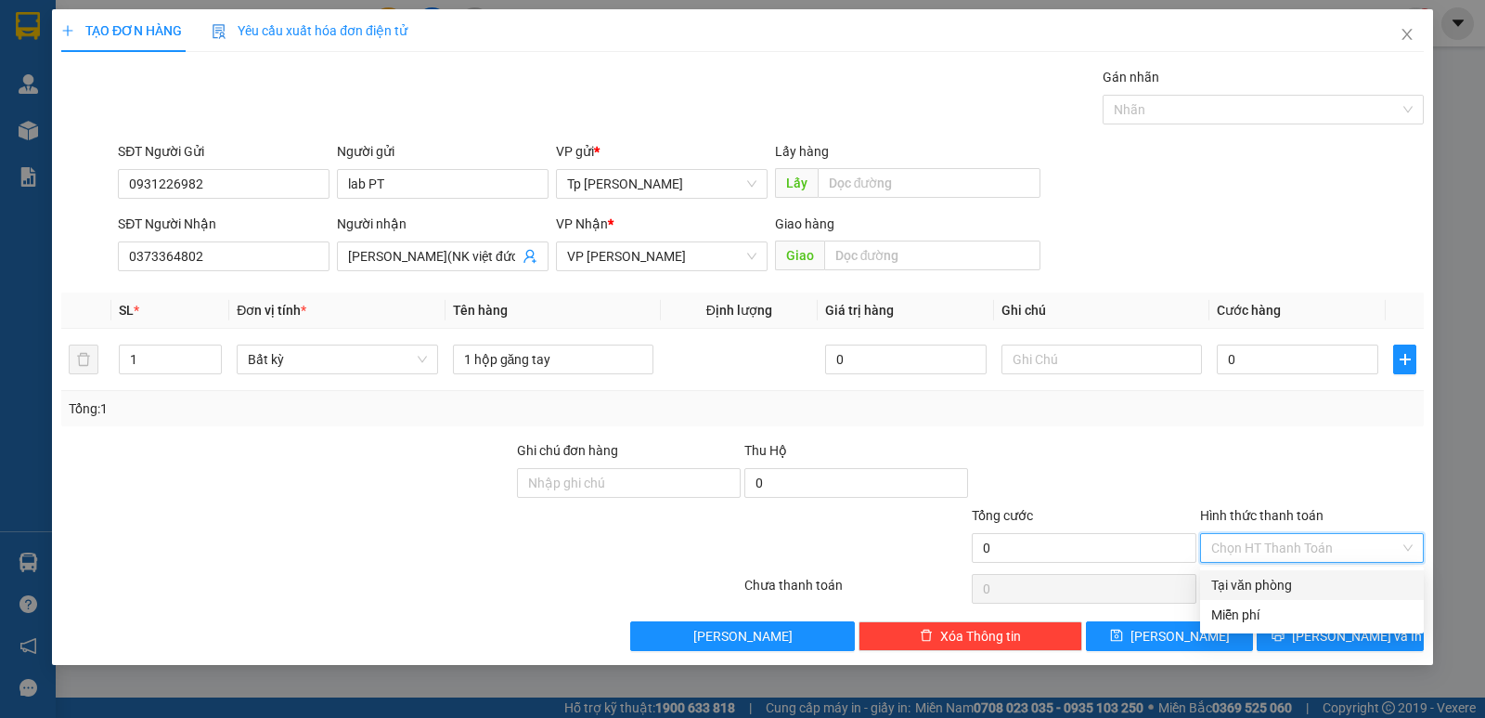
click at [1318, 592] on div "Tại văn phòng" at bounding box center [1311, 585] width 201 height 20
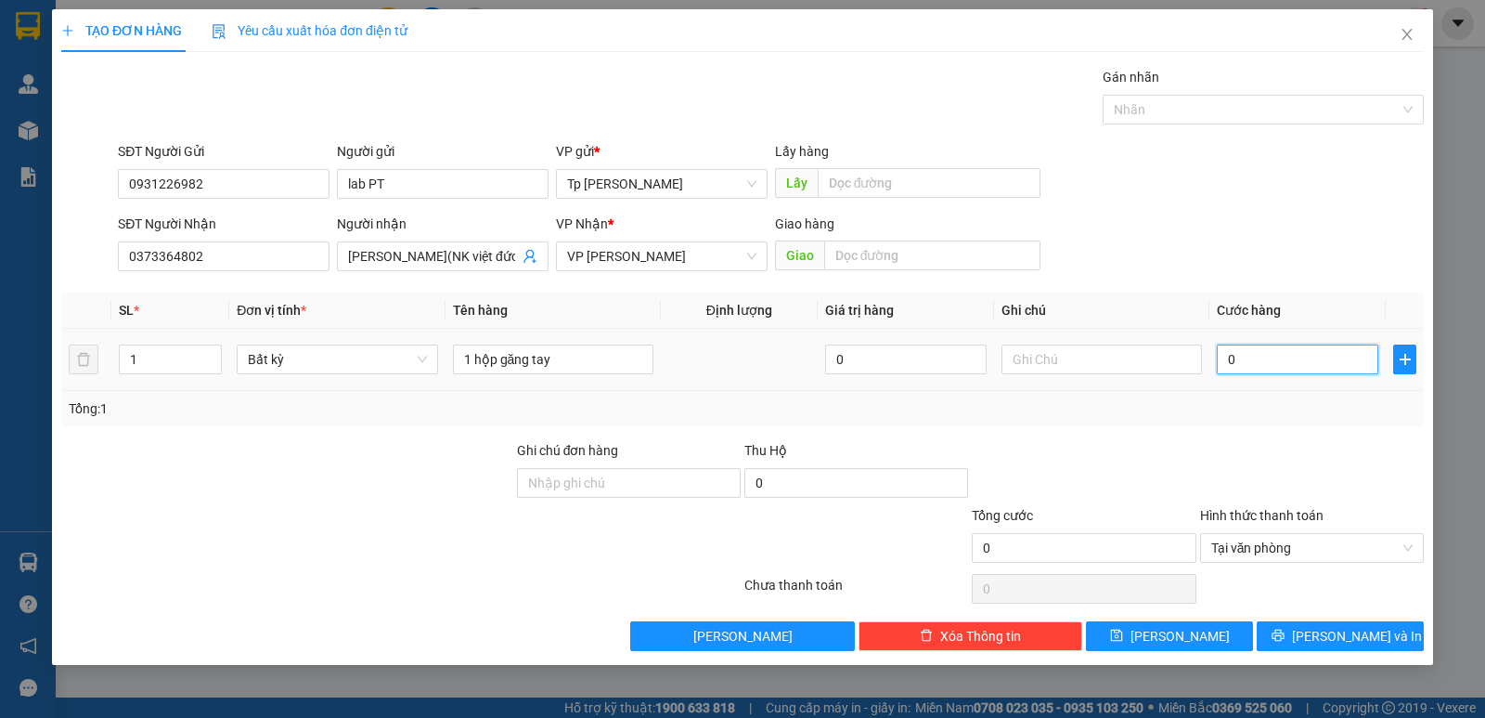
click at [1249, 372] on input "0" at bounding box center [1298, 359] width 162 height 30
click at [1214, 463] on div at bounding box center [1311, 472] width 227 height 65
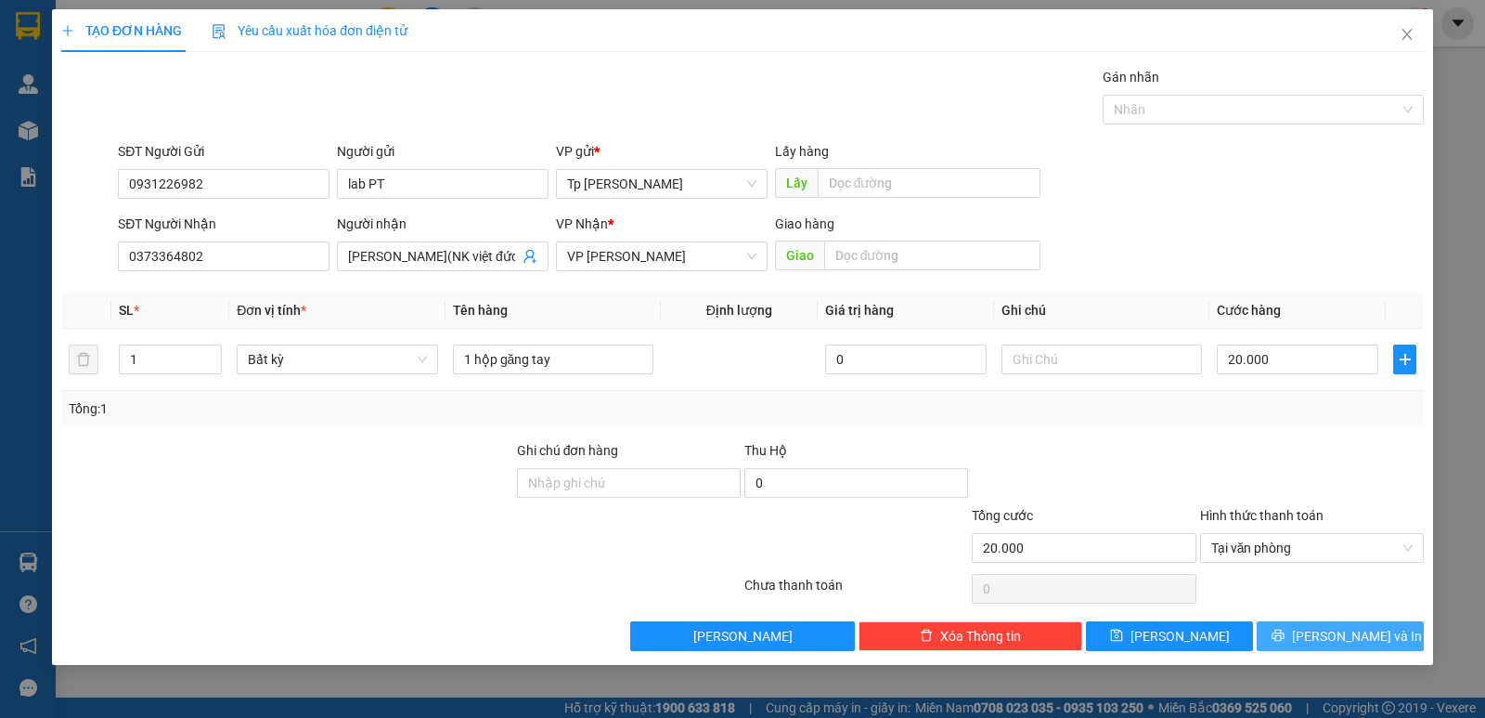
click at [1391, 640] on button "[PERSON_NAME] và In" at bounding box center [1340, 636] width 167 height 30
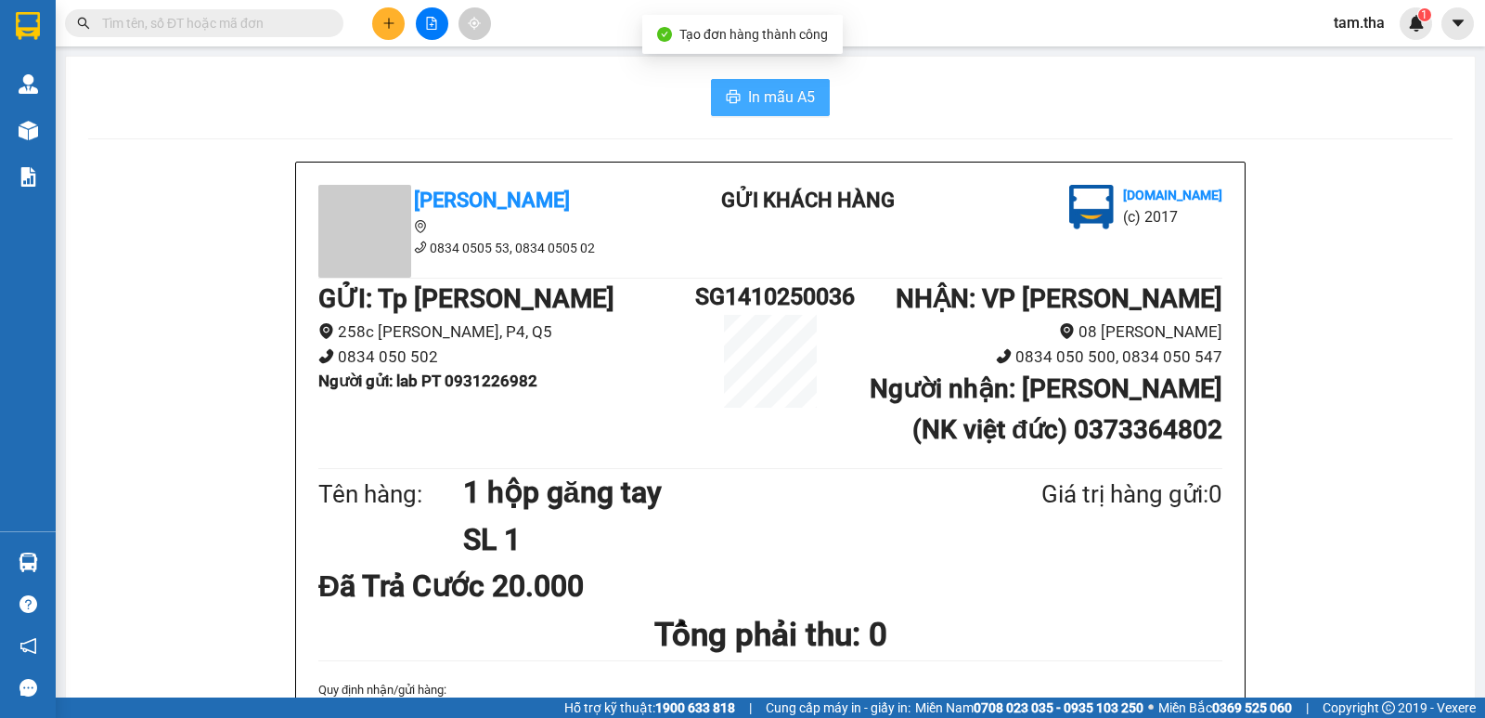
click at [754, 102] on span "In mẫu A5" at bounding box center [781, 96] width 67 height 23
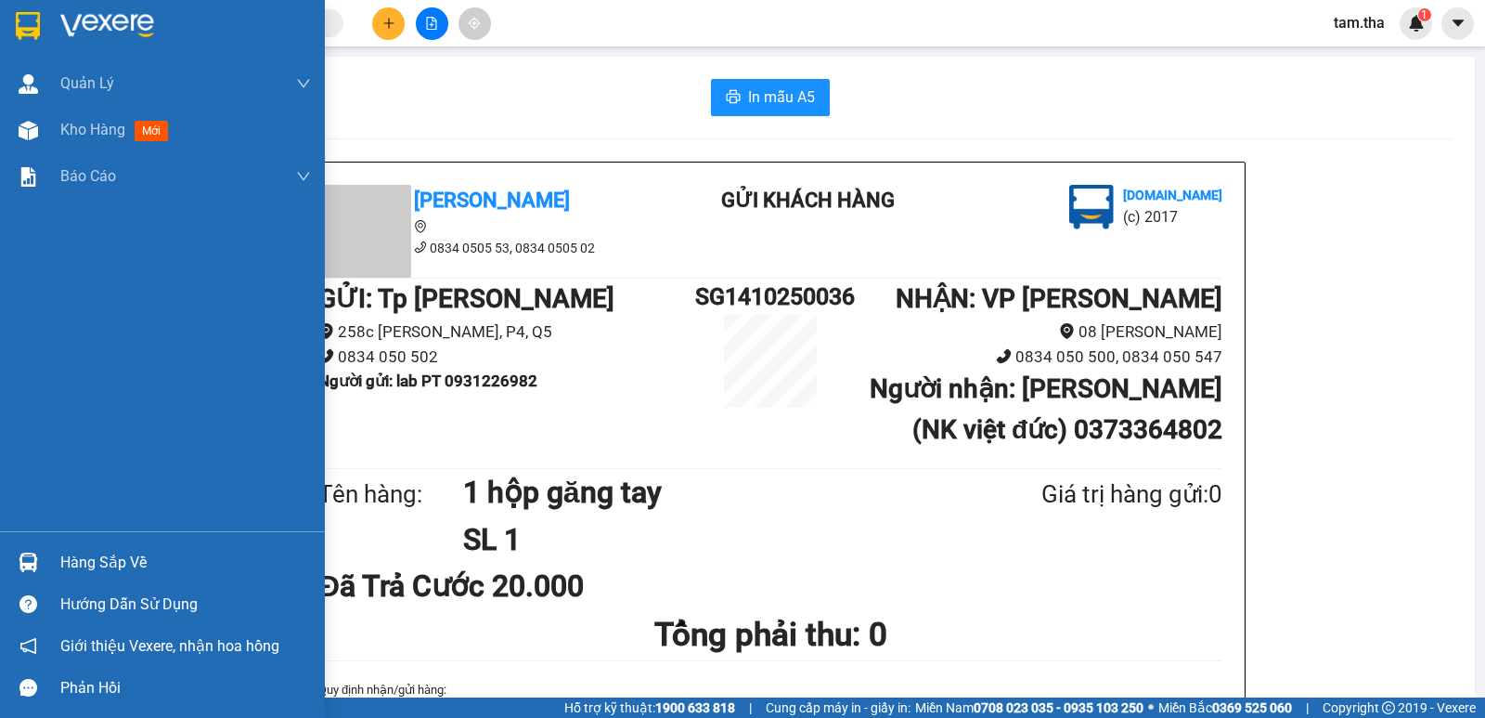
click at [32, 31] on img at bounding box center [28, 26] width 24 height 28
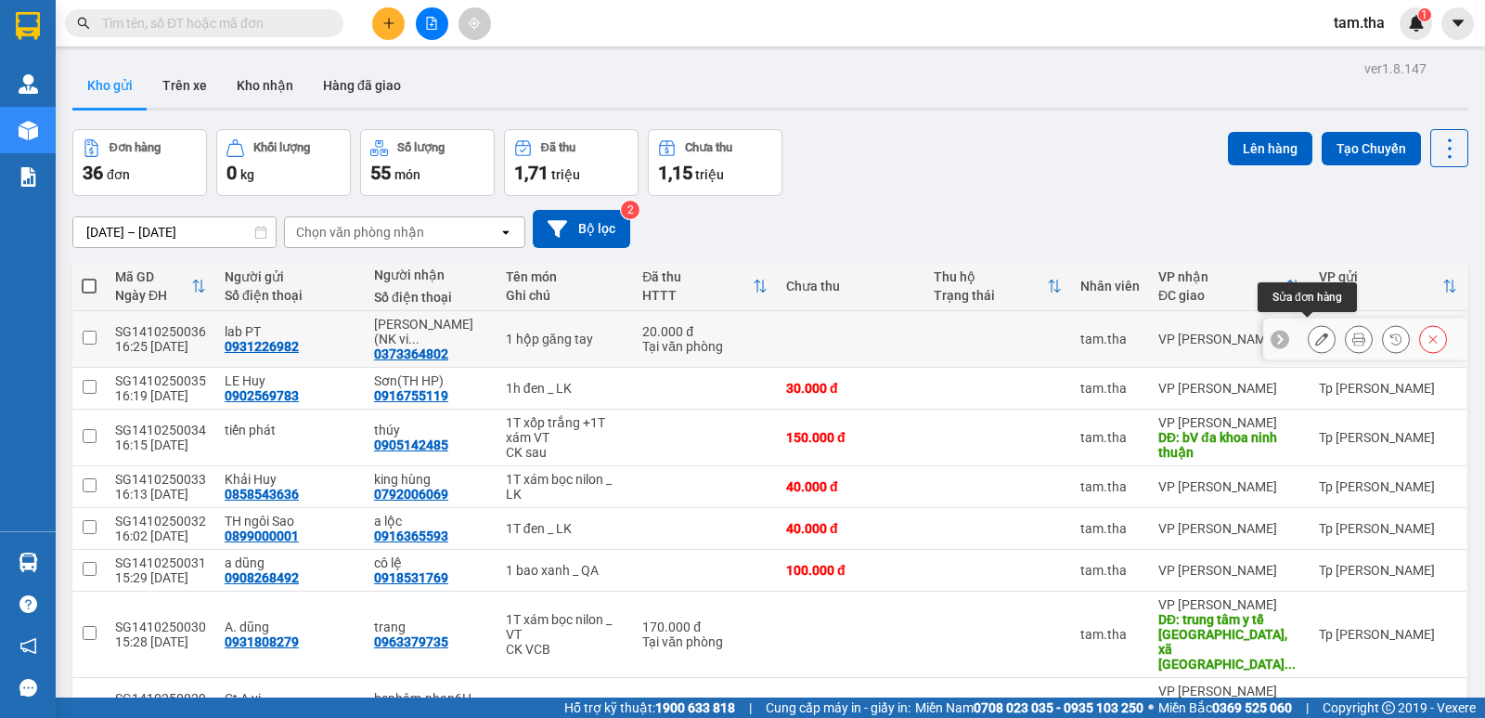
click at [1309, 339] on button at bounding box center [1322, 339] width 26 height 32
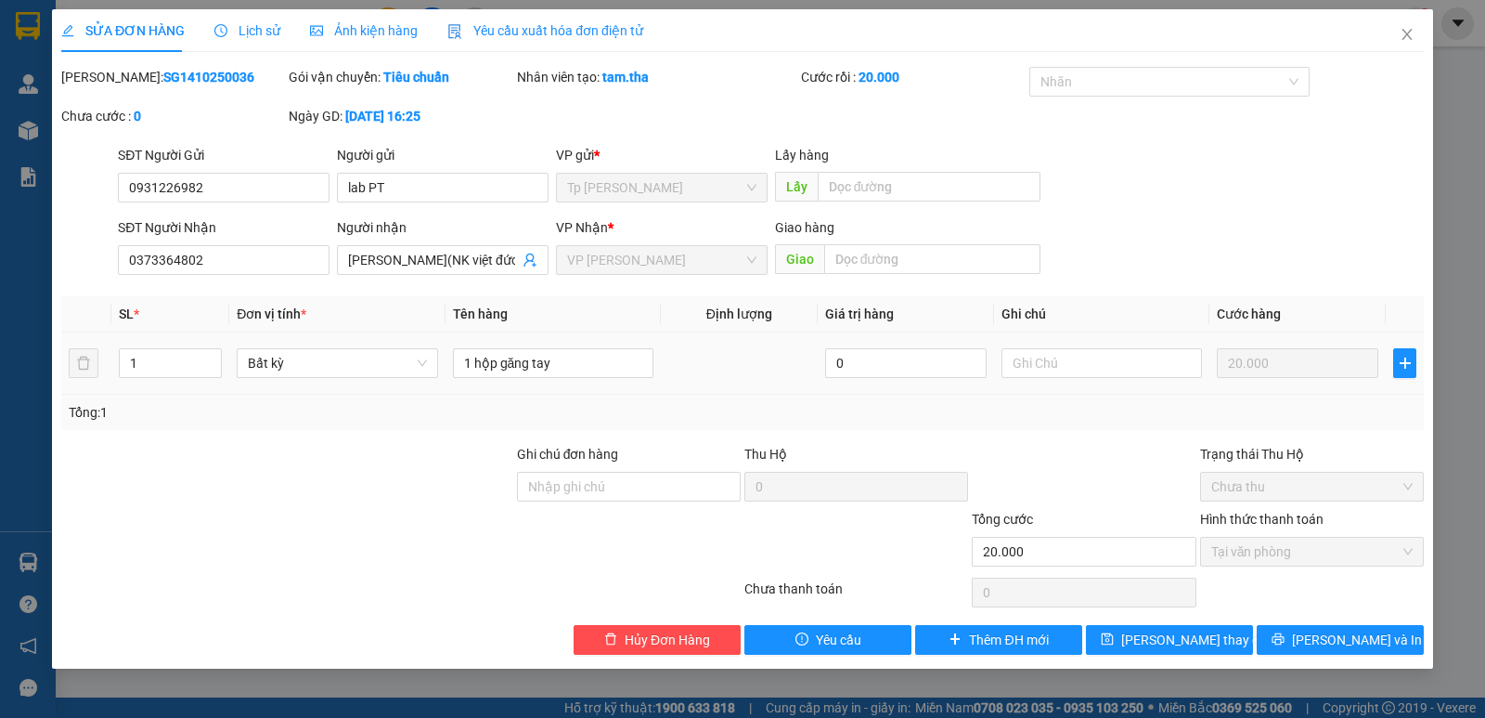
click at [1392, 368] on td at bounding box center [1405, 363] width 38 height 62
click at [1398, 368] on icon "plus" at bounding box center [1405, 363] width 15 height 15
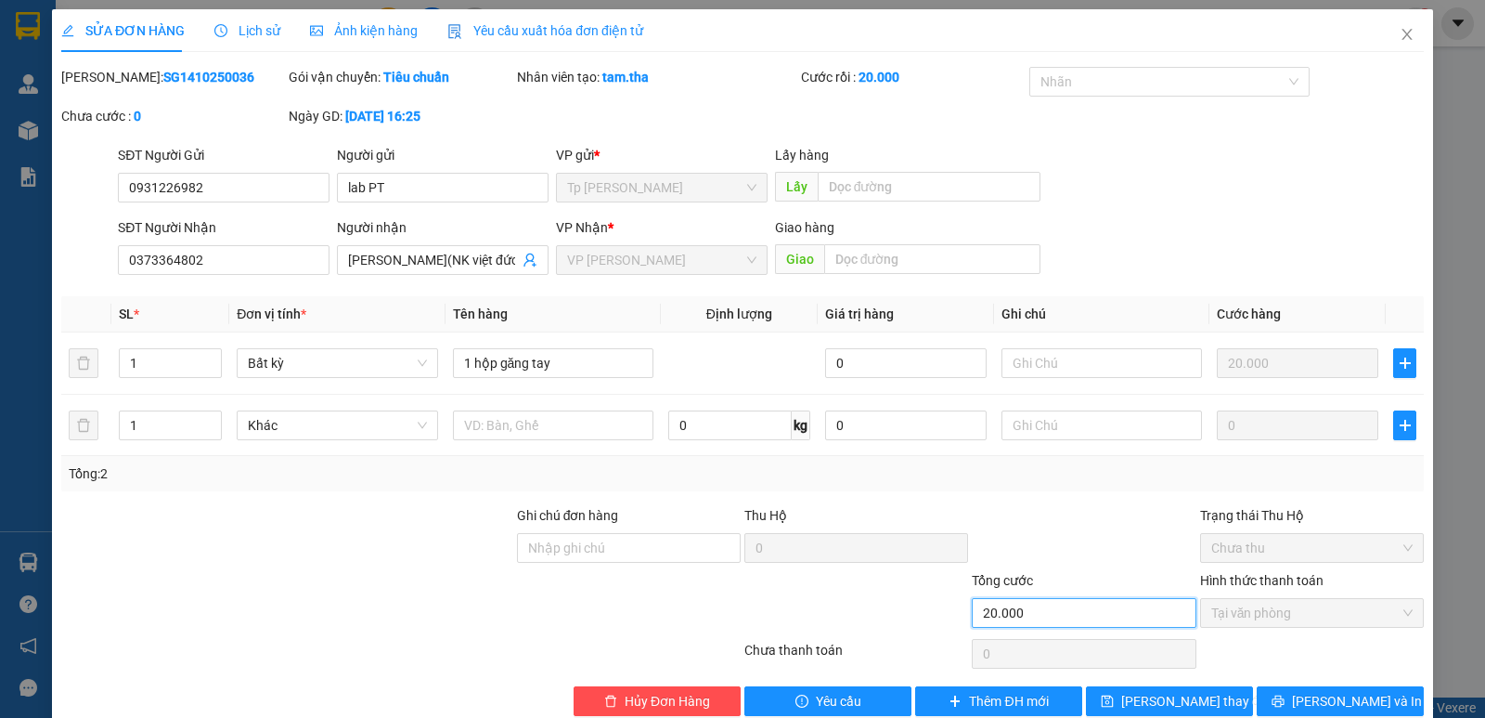
click at [1058, 616] on input "20.000" at bounding box center [1084, 613] width 224 height 30
drag, startPoint x: 1009, startPoint y: 616, endPoint x: 946, endPoint y: 616, distance: 63.1
click at [946, 616] on div "Tổng cước 20.000 Hình thức thanh toán Tại văn phòng" at bounding box center [742, 602] width 1366 height 65
click at [673, 698] on span "Hủy Đơn Hàng" at bounding box center [667, 701] width 85 height 20
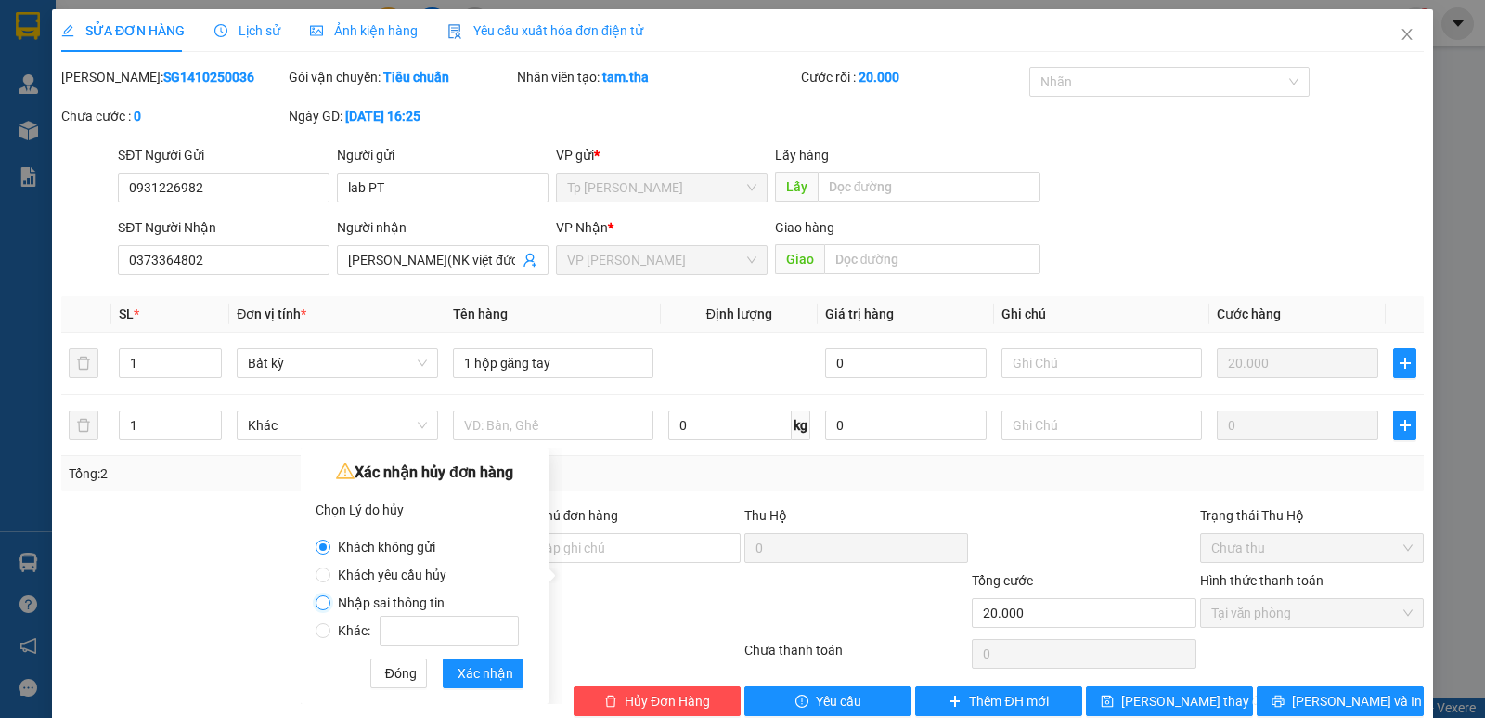
click at [325, 606] on input "Nhập sai thông tin" at bounding box center [323, 602] width 15 height 15
click at [497, 679] on span "Xác nhận" at bounding box center [486, 673] width 56 height 20
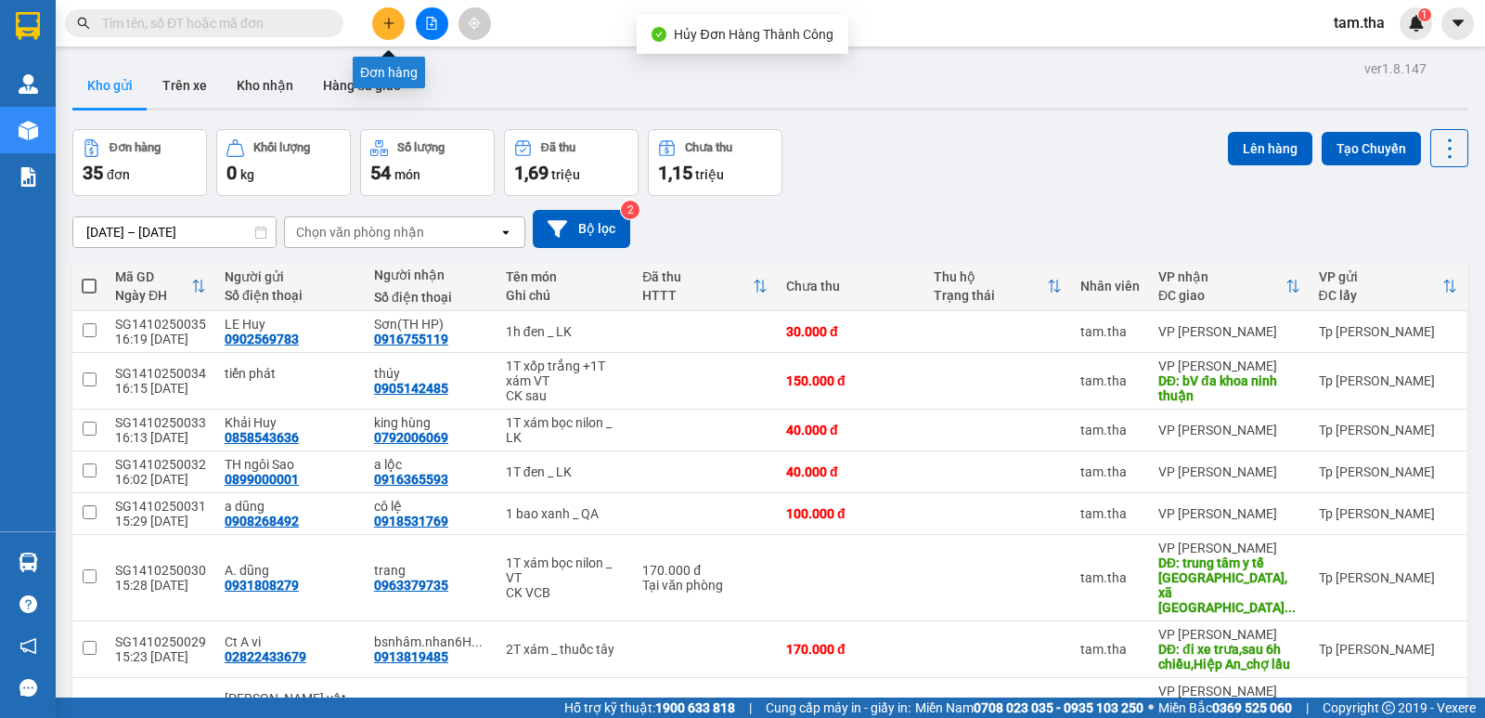
click at [382, 32] on button at bounding box center [388, 23] width 32 height 32
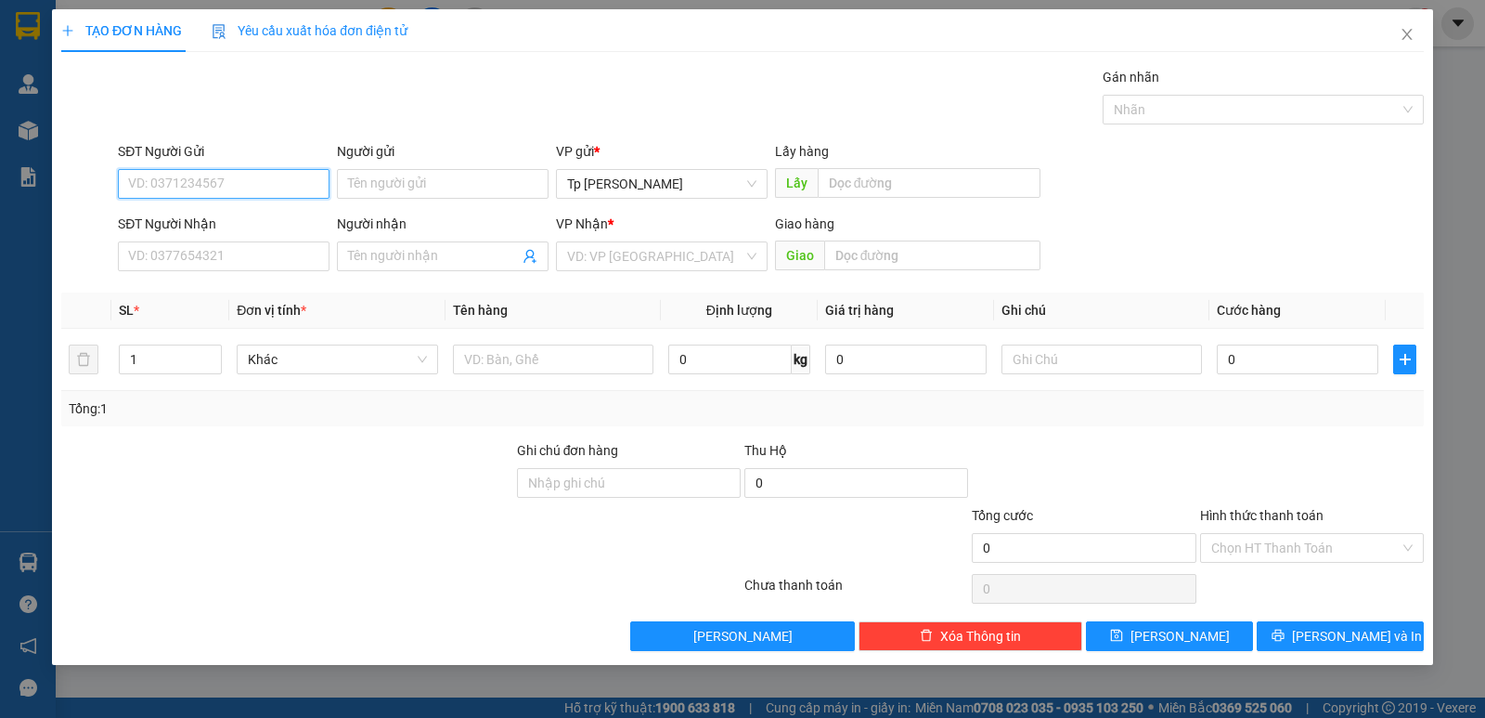
click at [232, 193] on input "SĐT Người Gửi" at bounding box center [224, 184] width 212 height 30
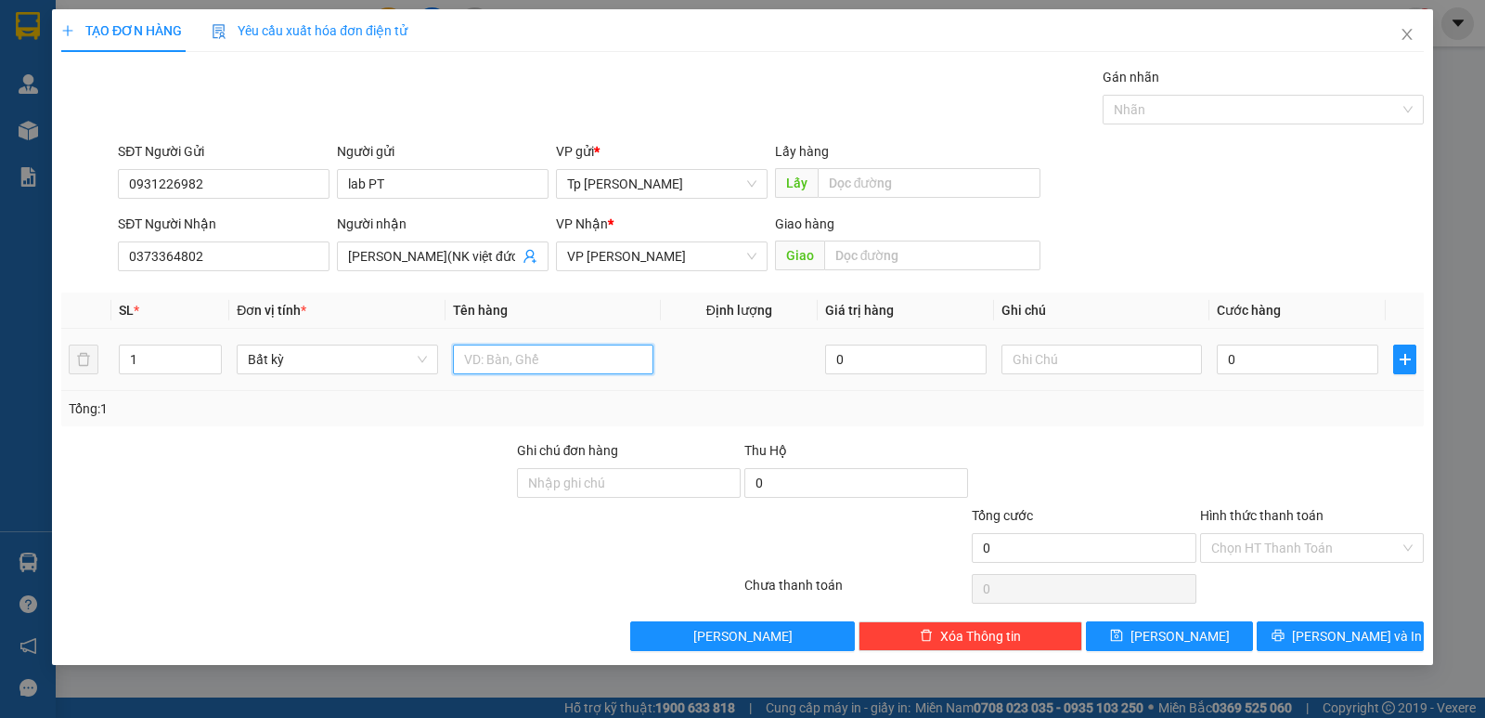
click at [594, 363] on input "text" at bounding box center [553, 359] width 201 height 30
click at [1317, 369] on input "0" at bounding box center [1298, 359] width 162 height 30
click at [1279, 482] on div at bounding box center [1311, 472] width 227 height 65
click at [1288, 551] on input "Hình thức thanh toán" at bounding box center [1305, 548] width 188 height 28
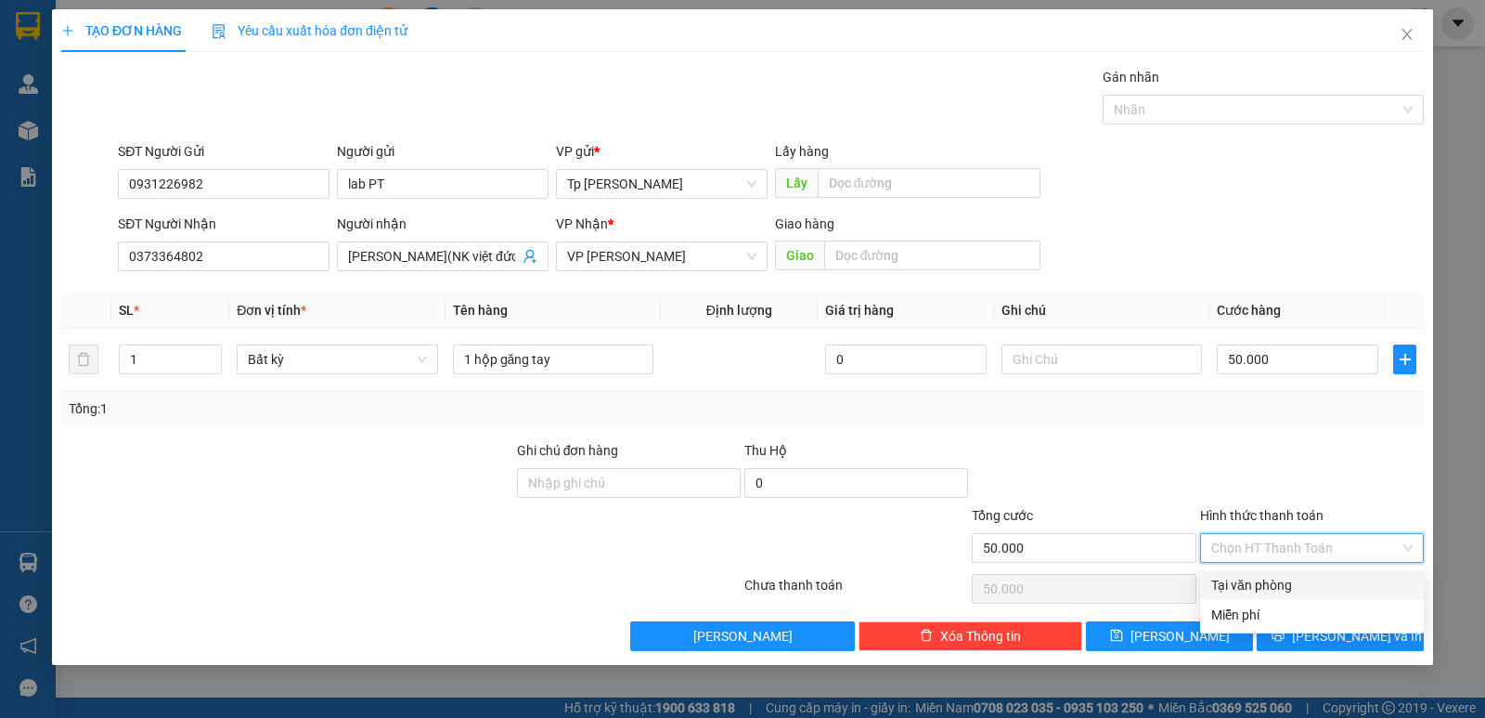
click at [1295, 579] on div "Tại văn phòng" at bounding box center [1311, 585] width 201 height 20
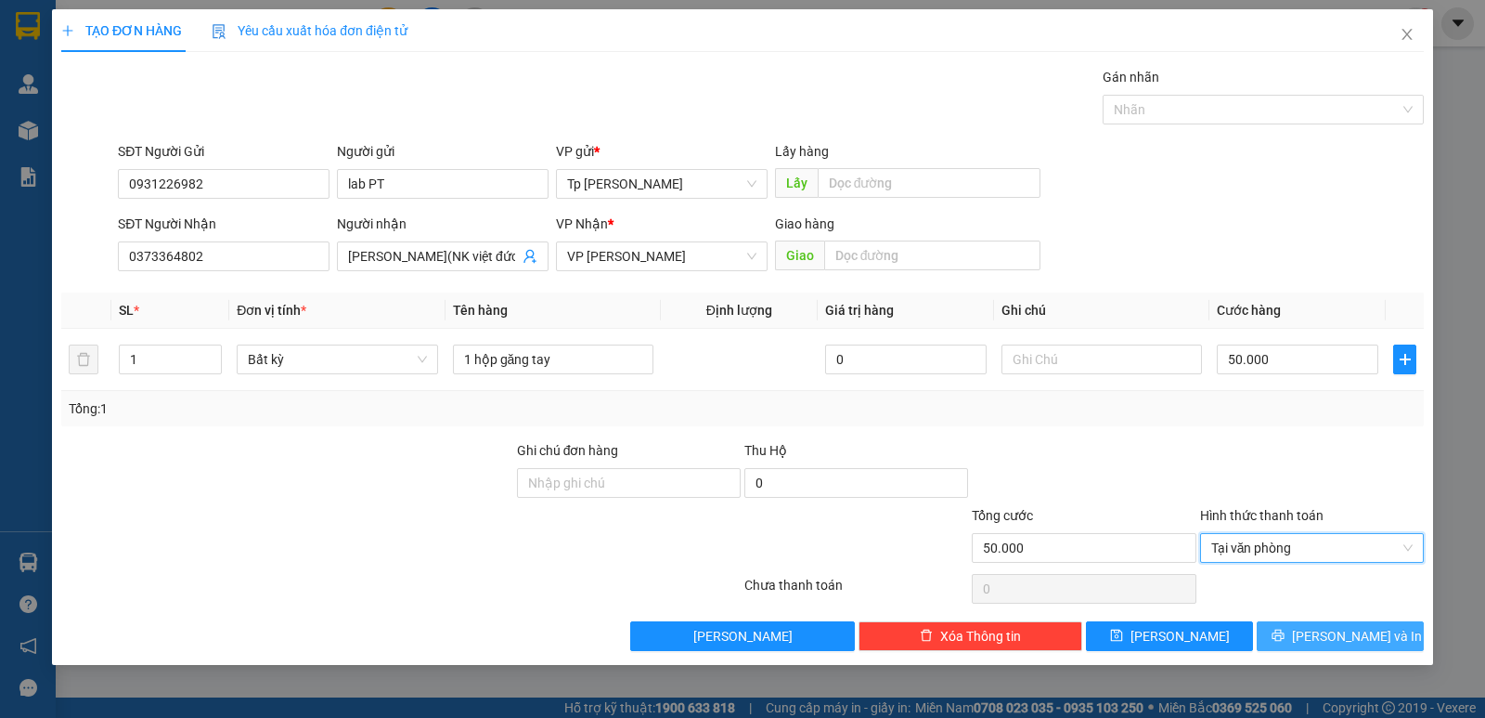
click at [1326, 636] on span "[PERSON_NAME] và In" at bounding box center [1357, 636] width 130 height 20
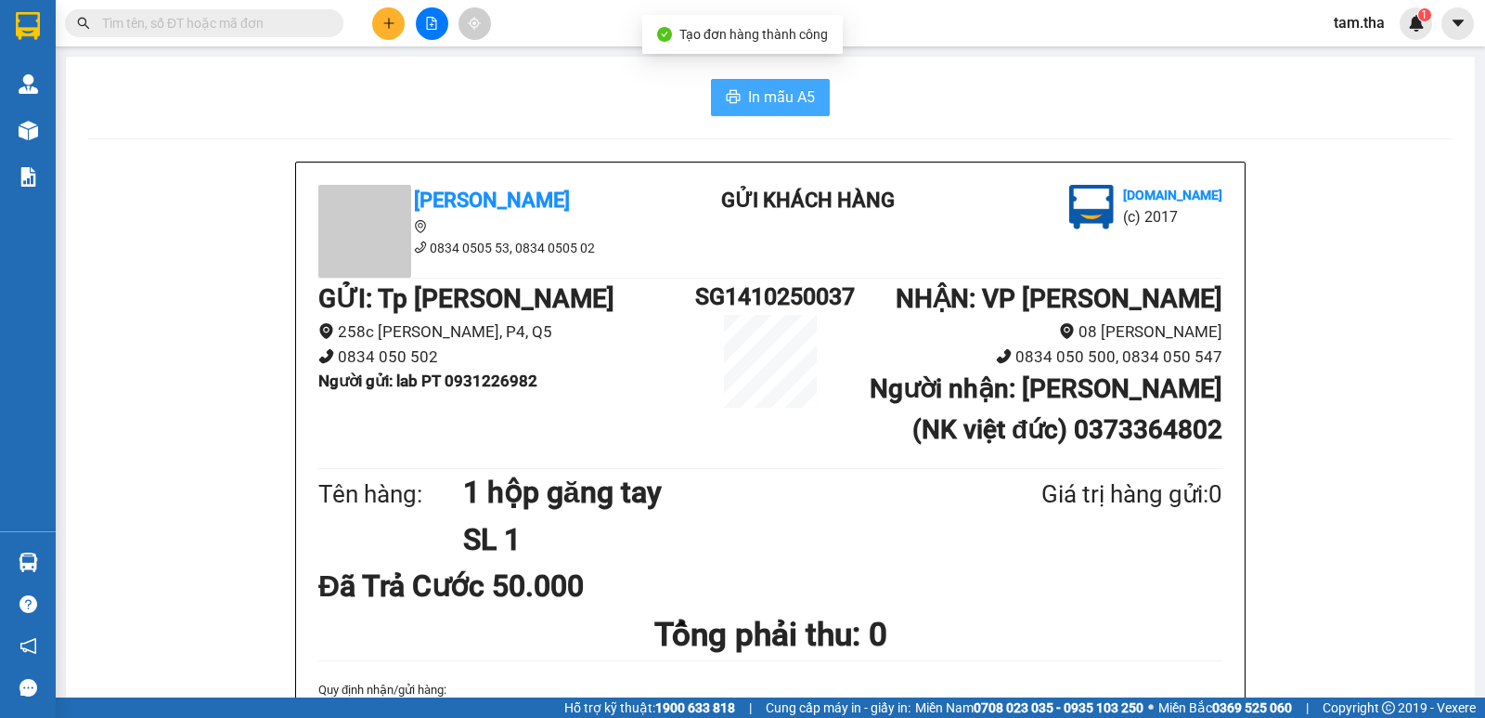
click at [802, 85] on span "In mẫu A5" at bounding box center [781, 96] width 67 height 23
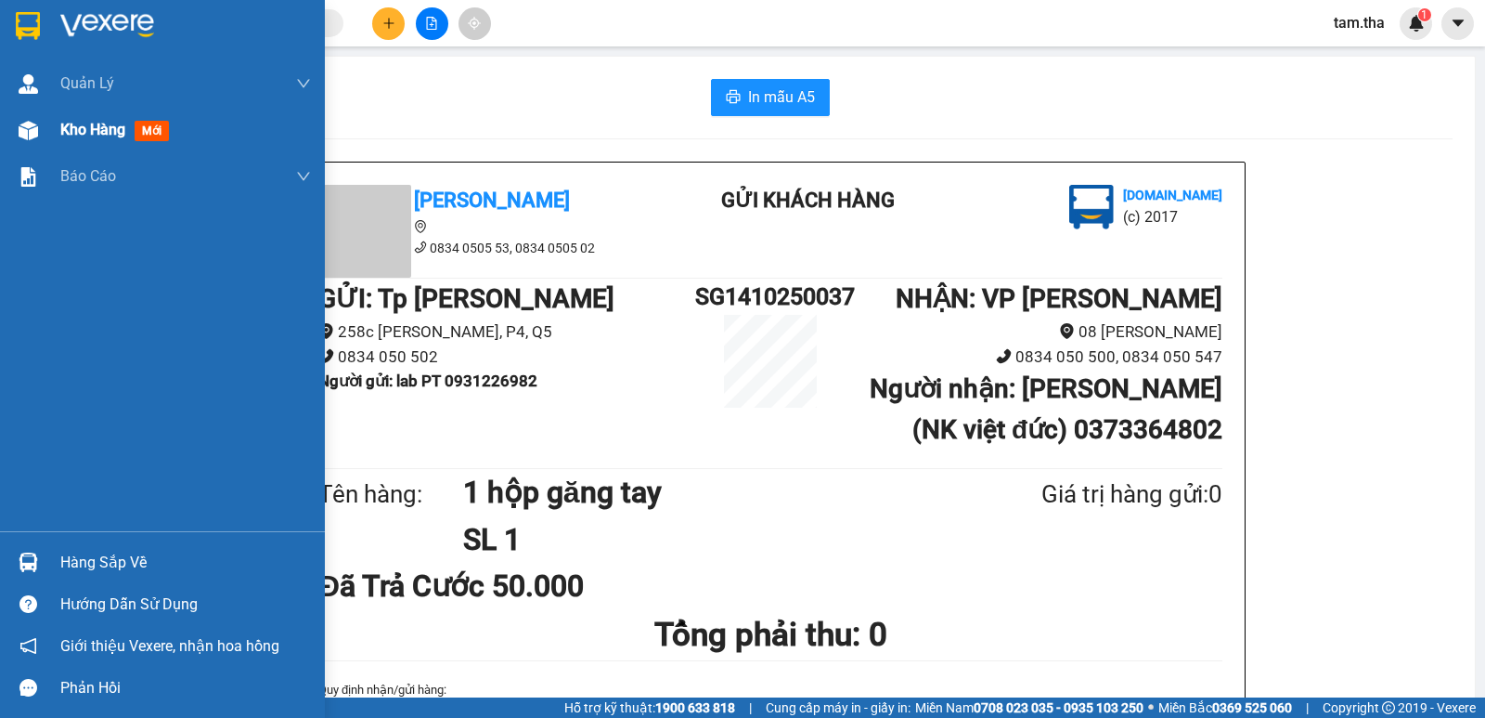
click at [33, 139] on img at bounding box center [28, 130] width 19 height 19
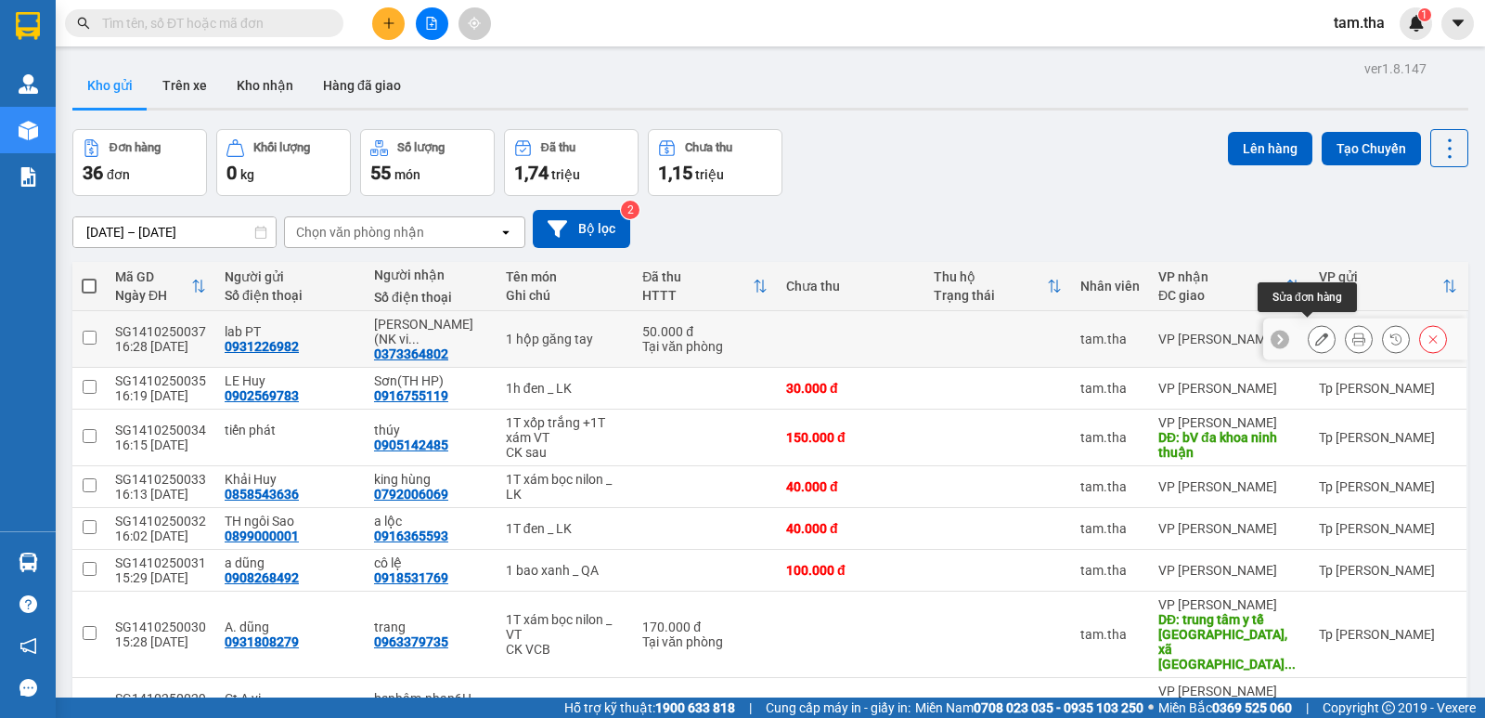
click at [1315, 334] on icon at bounding box center [1321, 338] width 13 height 13
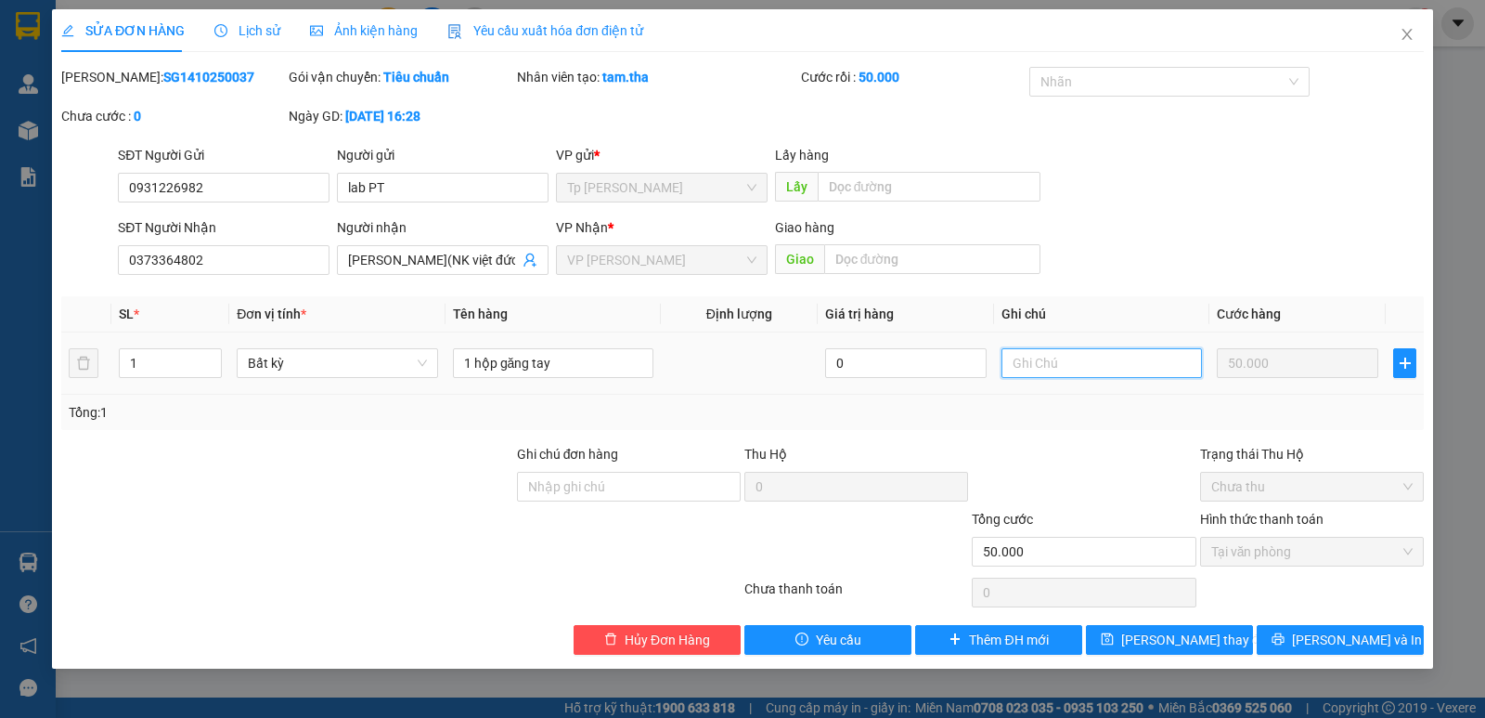
click at [1132, 373] on input "text" at bounding box center [1102, 363] width 201 height 30
click at [1174, 638] on span "[PERSON_NAME] thay đổi" at bounding box center [1195, 639] width 149 height 20
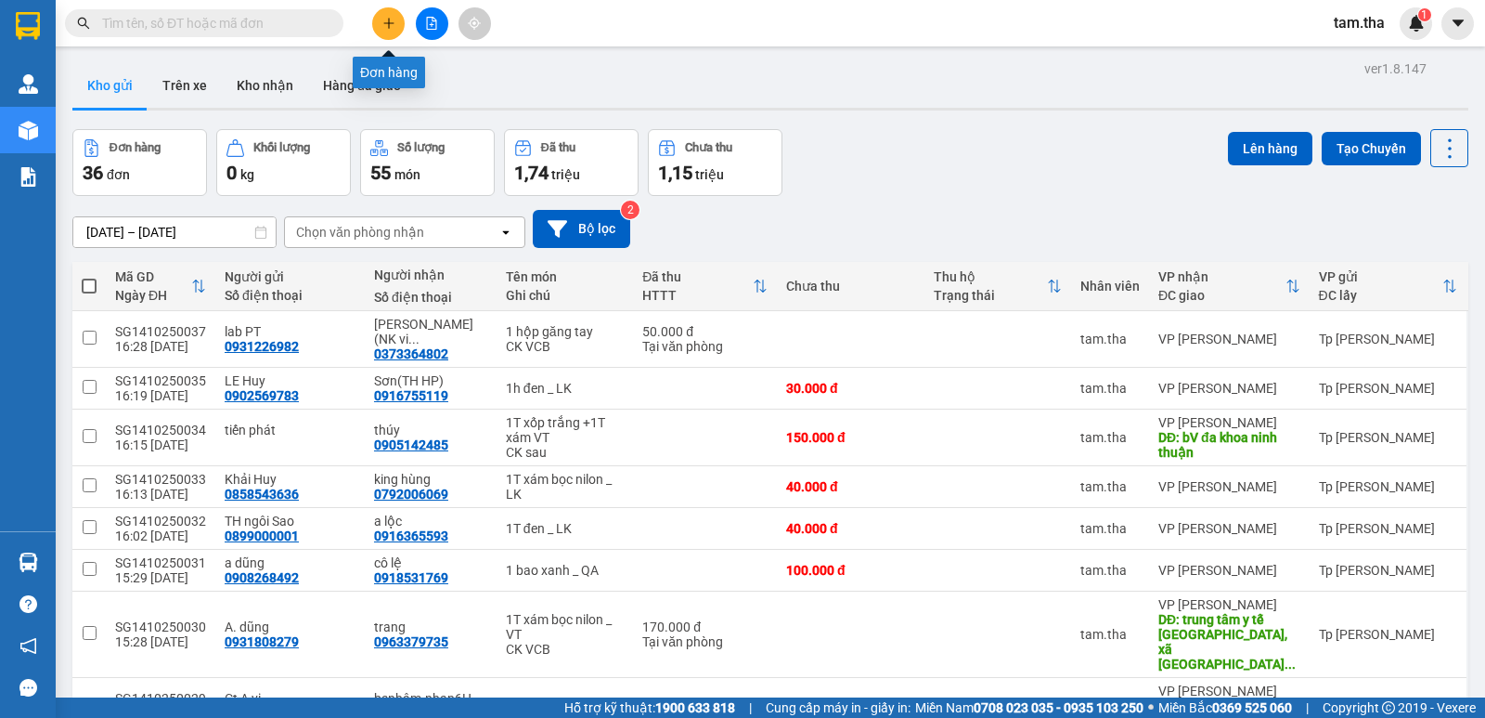
click at [383, 24] on icon "plus" at bounding box center [388, 23] width 13 height 13
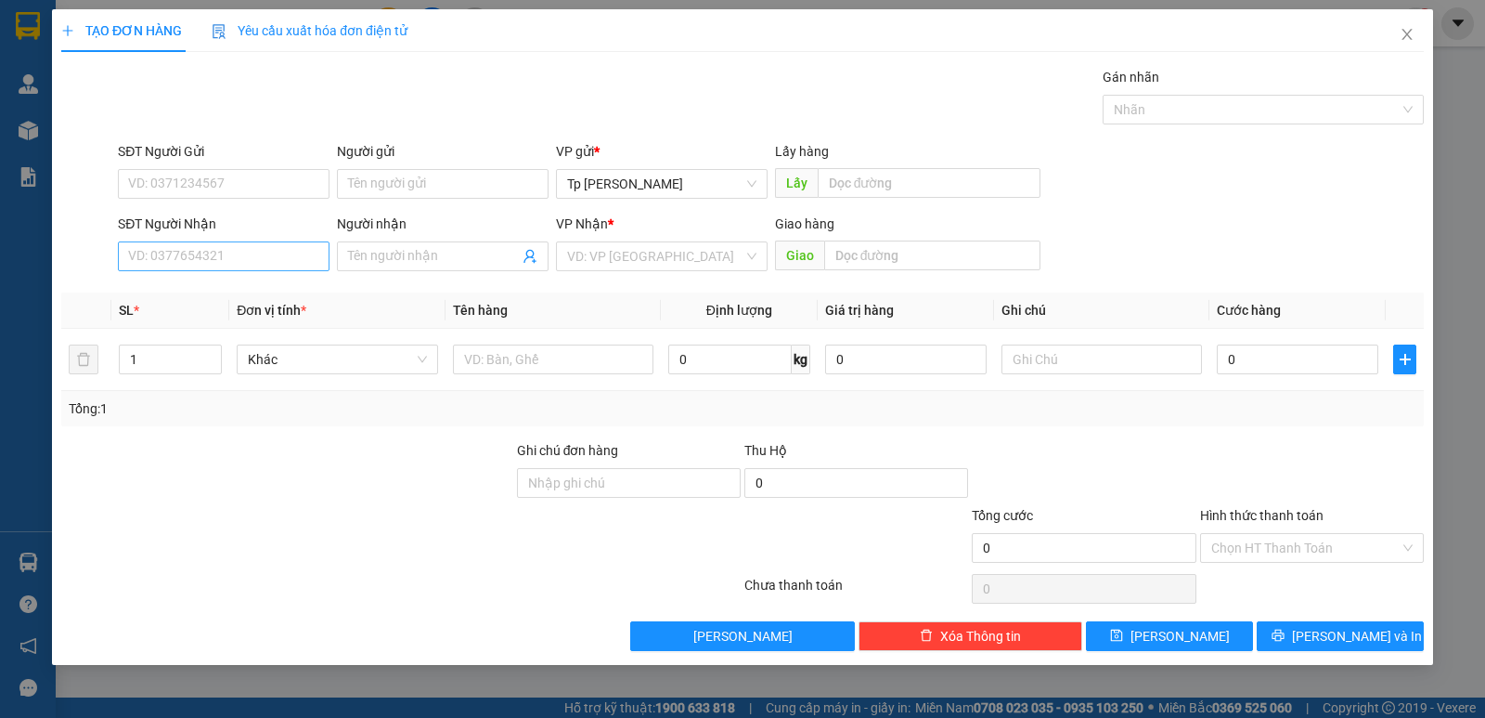
drag, startPoint x: 274, startPoint y: 240, endPoint x: 265, endPoint y: 248, distance: 11.2
click at [270, 241] on div "SĐT Người Nhận VD: 0377654321" at bounding box center [224, 246] width 212 height 65
click at [257, 252] on input "SĐT Người Nhận" at bounding box center [224, 256] width 212 height 30
click at [221, 298] on div "0837970000 - nghĩa" at bounding box center [223, 293] width 189 height 20
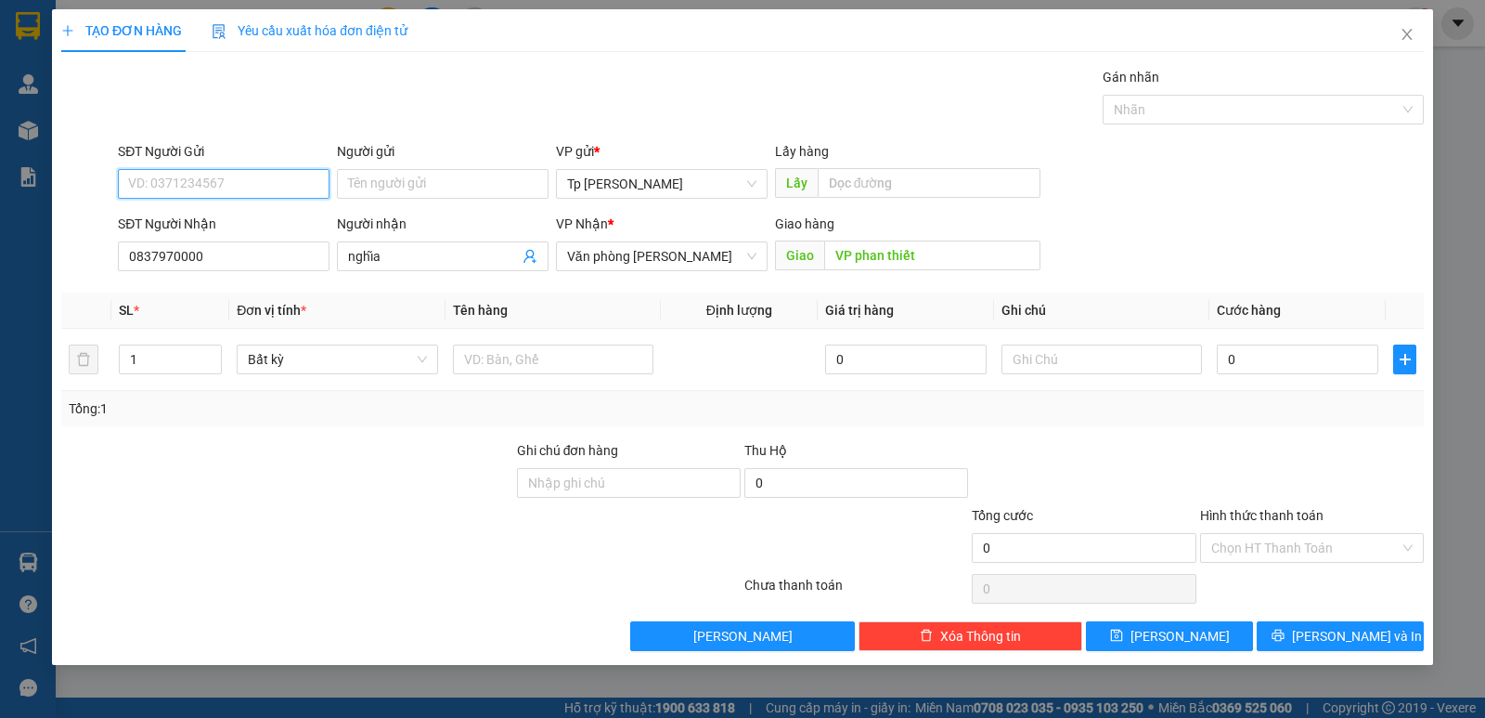
click at [269, 187] on input "SĐT Người Gửi" at bounding box center [224, 184] width 212 height 30
click at [243, 214] on div "0902124574 - Bông" at bounding box center [223, 221] width 189 height 20
click at [207, 349] on span "up" at bounding box center [211, 354] width 11 height 11
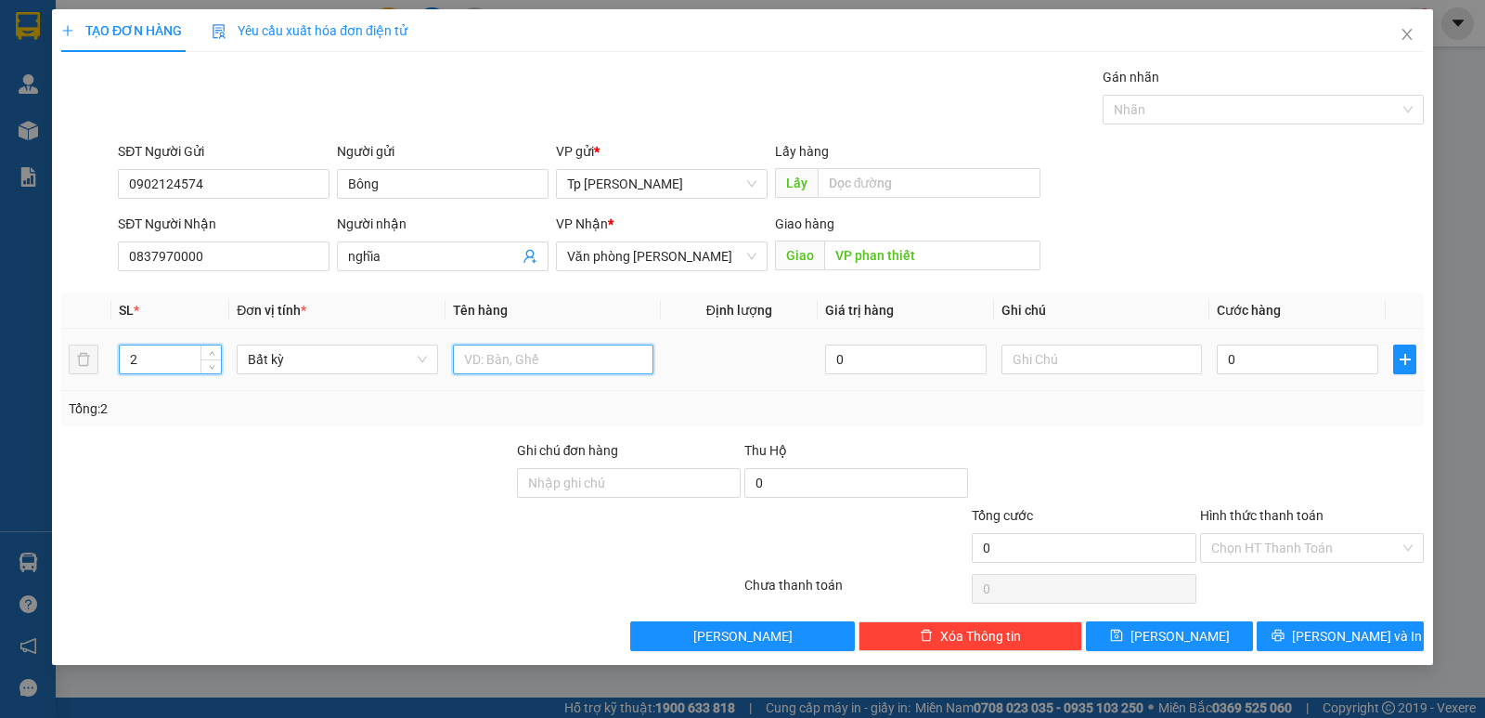
click at [520, 344] on input "text" at bounding box center [553, 359] width 201 height 30
click at [1309, 363] on input "0" at bounding box center [1298, 359] width 162 height 30
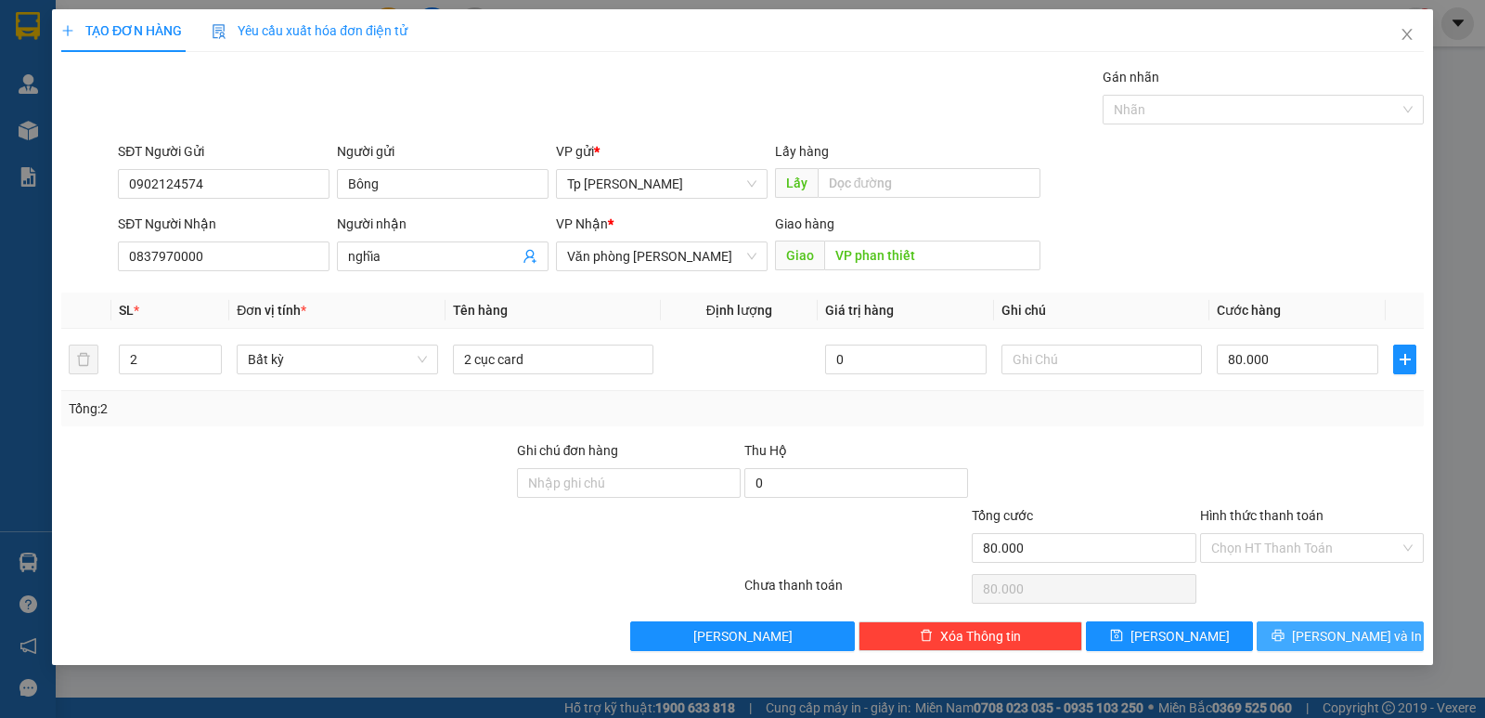
click at [1342, 640] on span "[PERSON_NAME] và In" at bounding box center [1357, 636] width 130 height 20
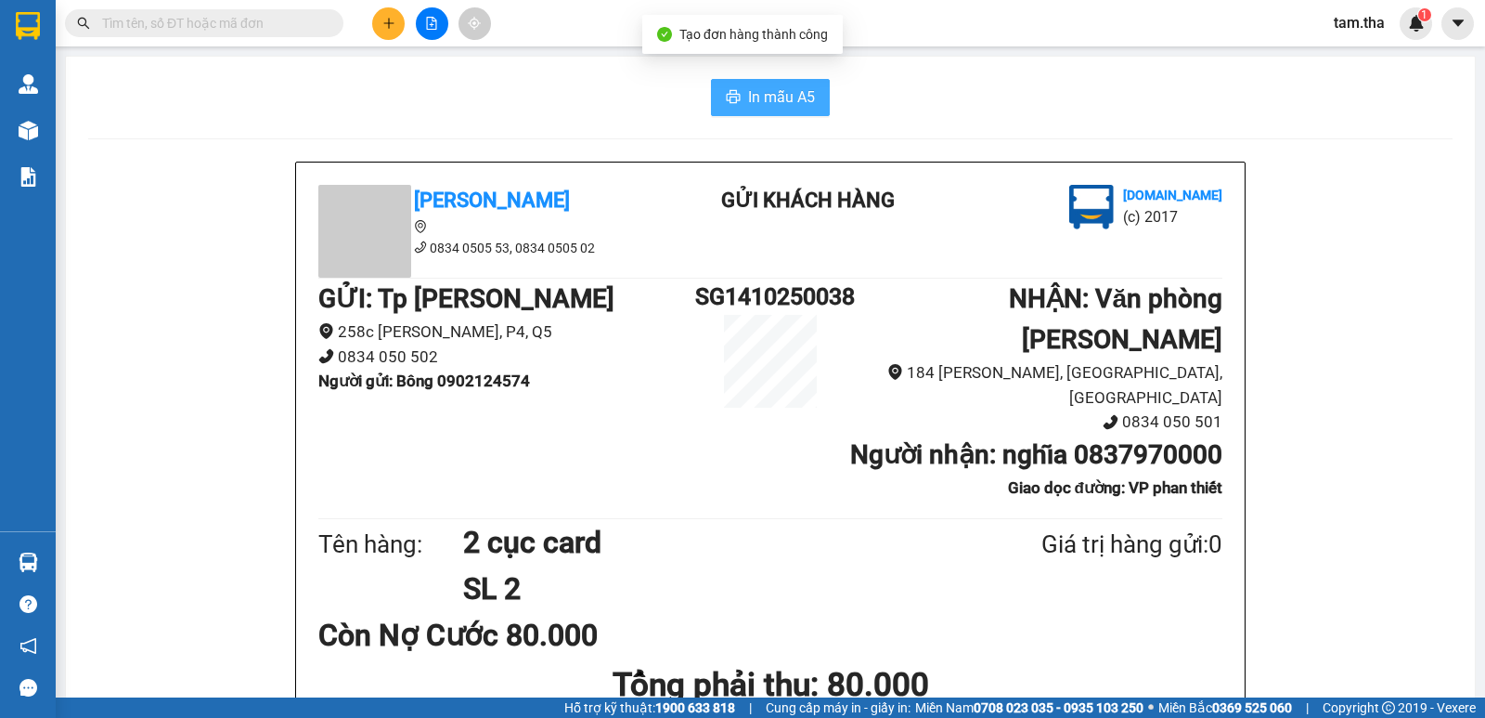
click at [765, 94] on span "In mẫu A5" at bounding box center [781, 96] width 67 height 23
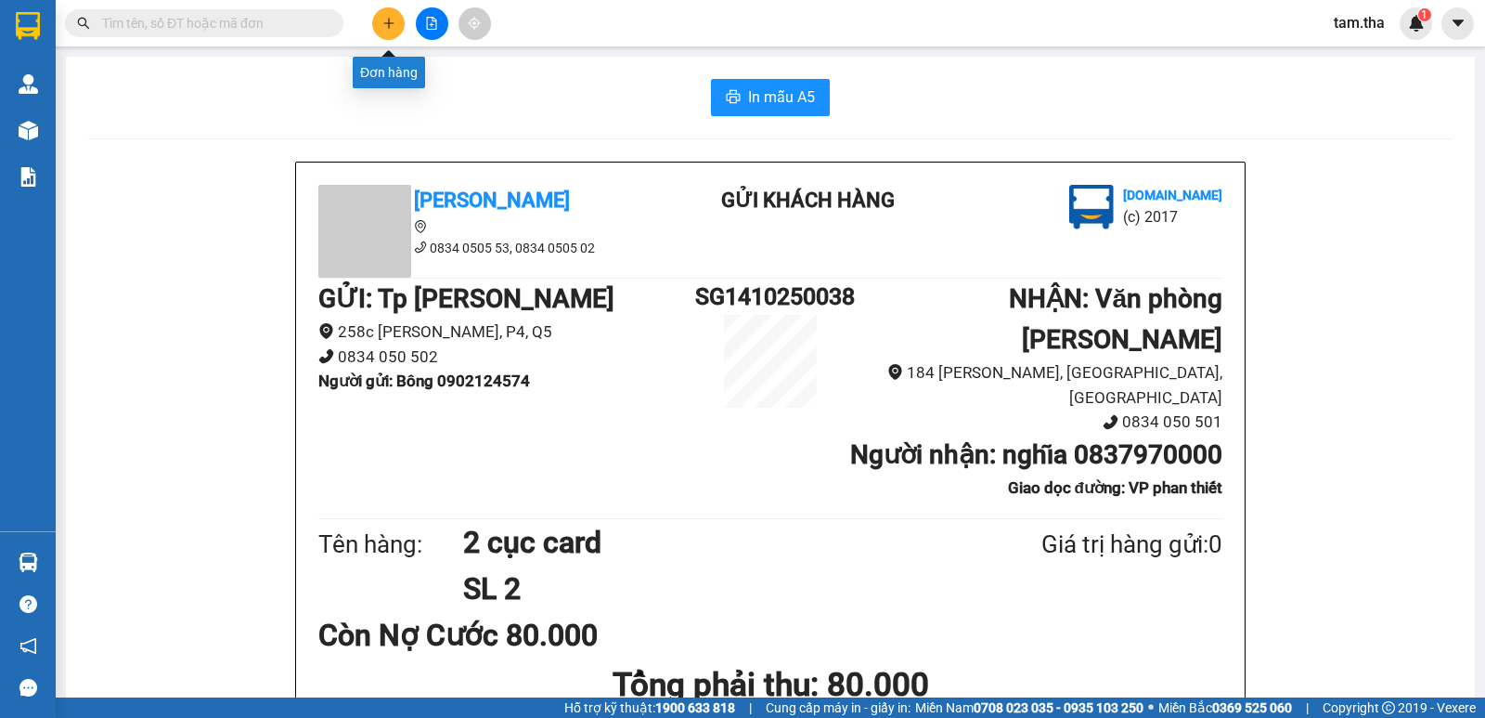
click at [388, 9] on button at bounding box center [388, 23] width 32 height 32
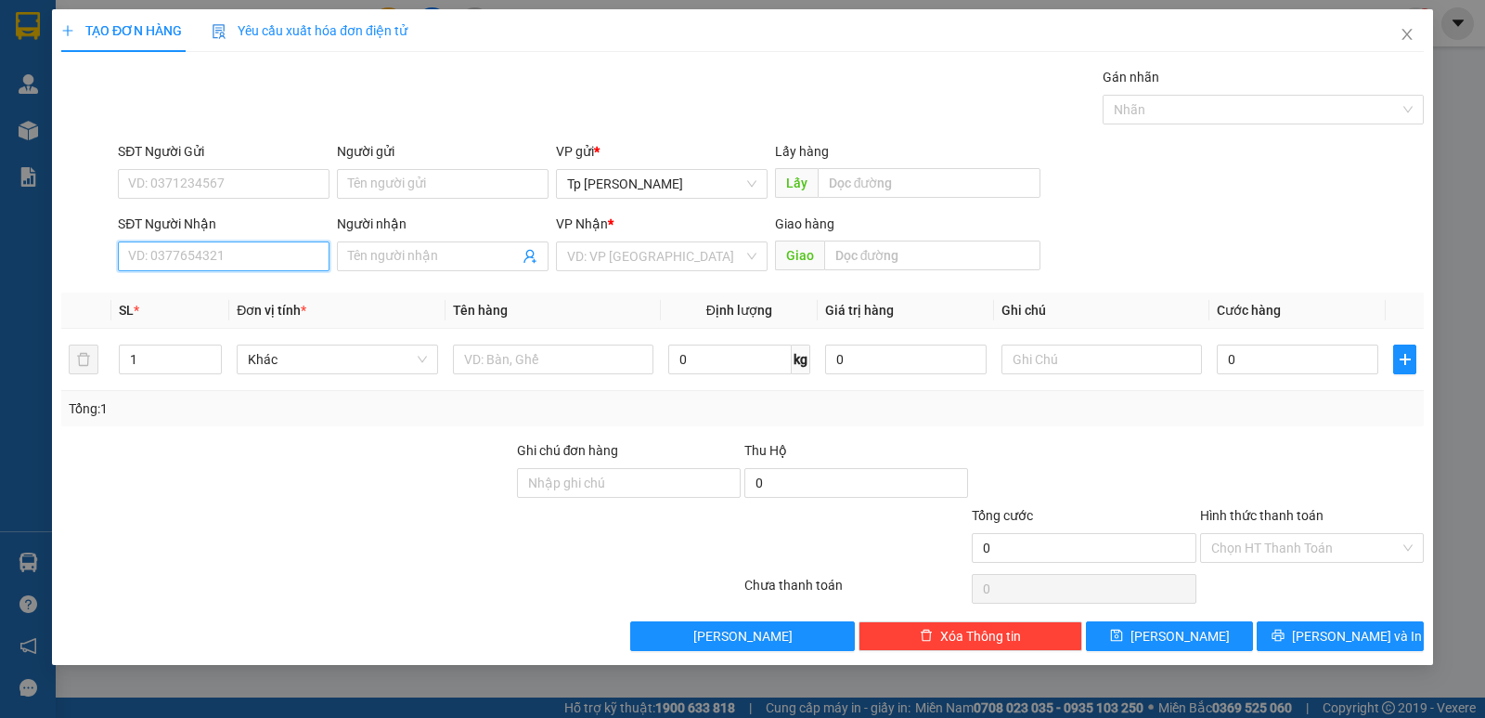
click at [198, 260] on input "SĐT Người Nhận" at bounding box center [224, 256] width 212 height 30
click at [237, 290] on div "0914359475 - Dũng" at bounding box center [223, 293] width 189 height 20
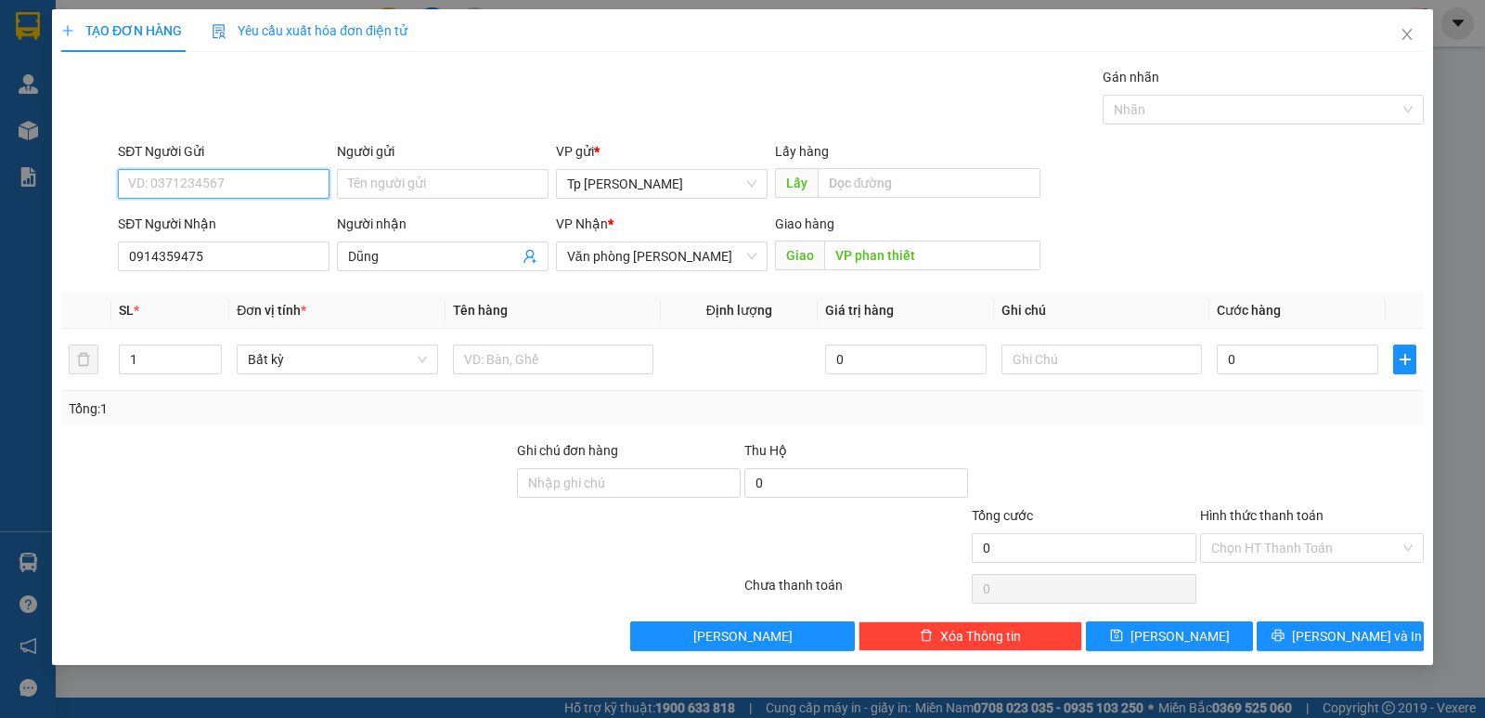
click at [271, 191] on input "SĐT Người Gửi" at bounding box center [224, 184] width 212 height 30
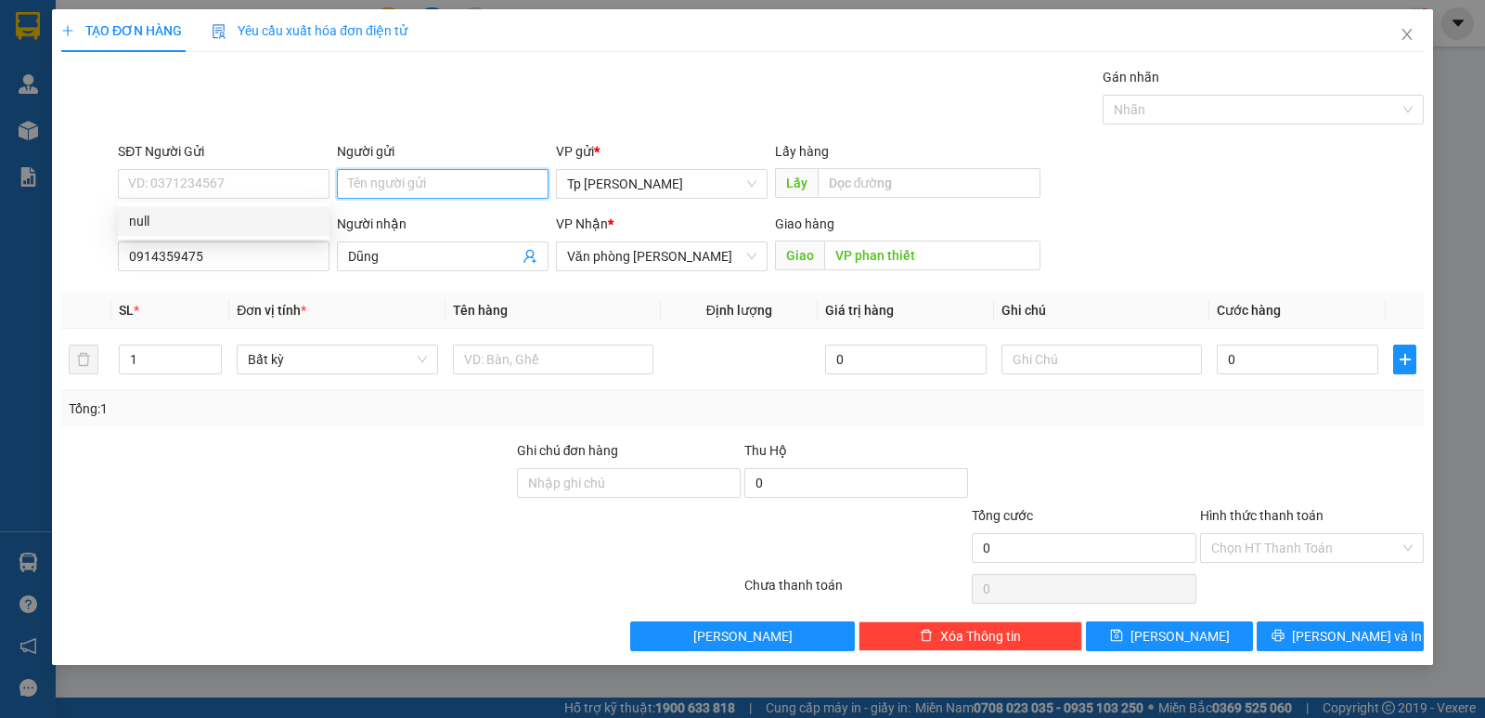
click at [380, 184] on input "Người gửi" at bounding box center [443, 184] width 212 height 30
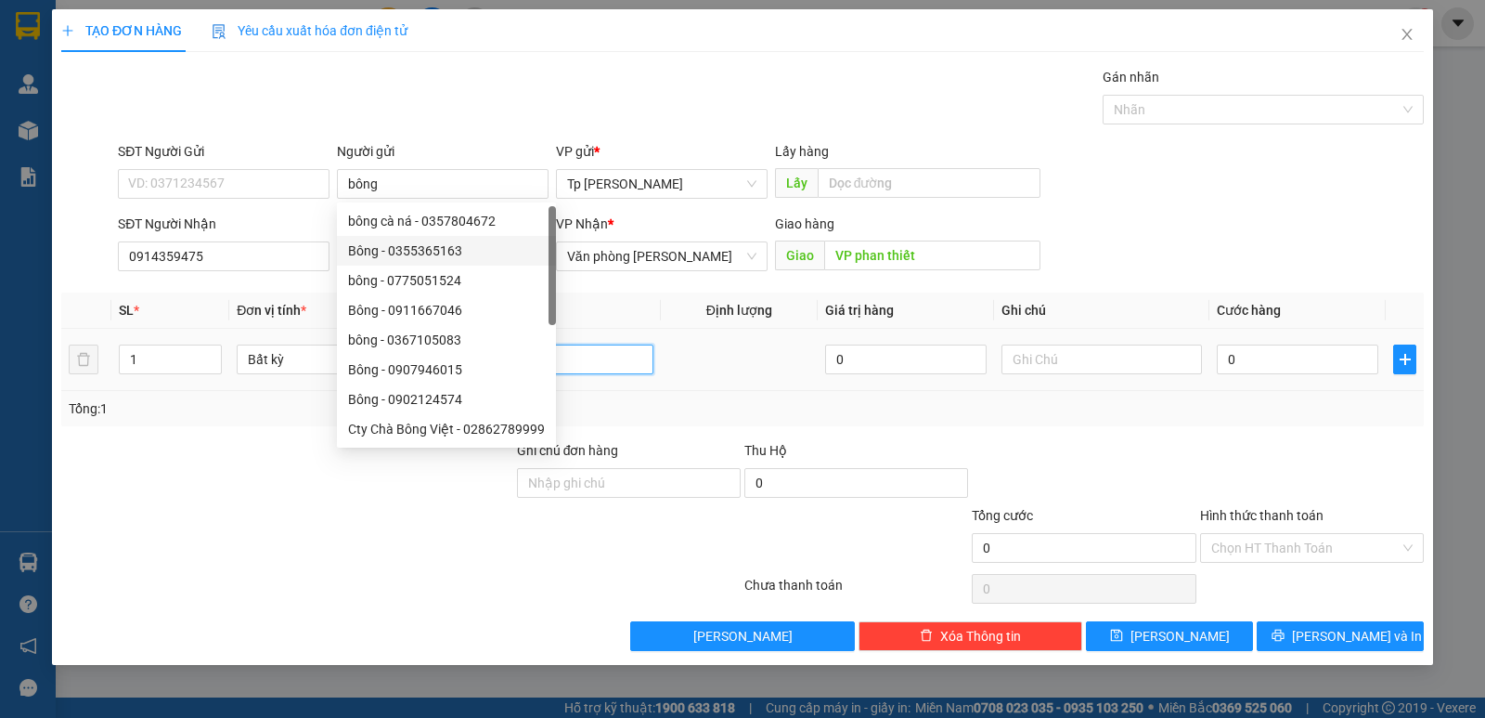
click at [624, 373] on input "text" at bounding box center [553, 359] width 201 height 30
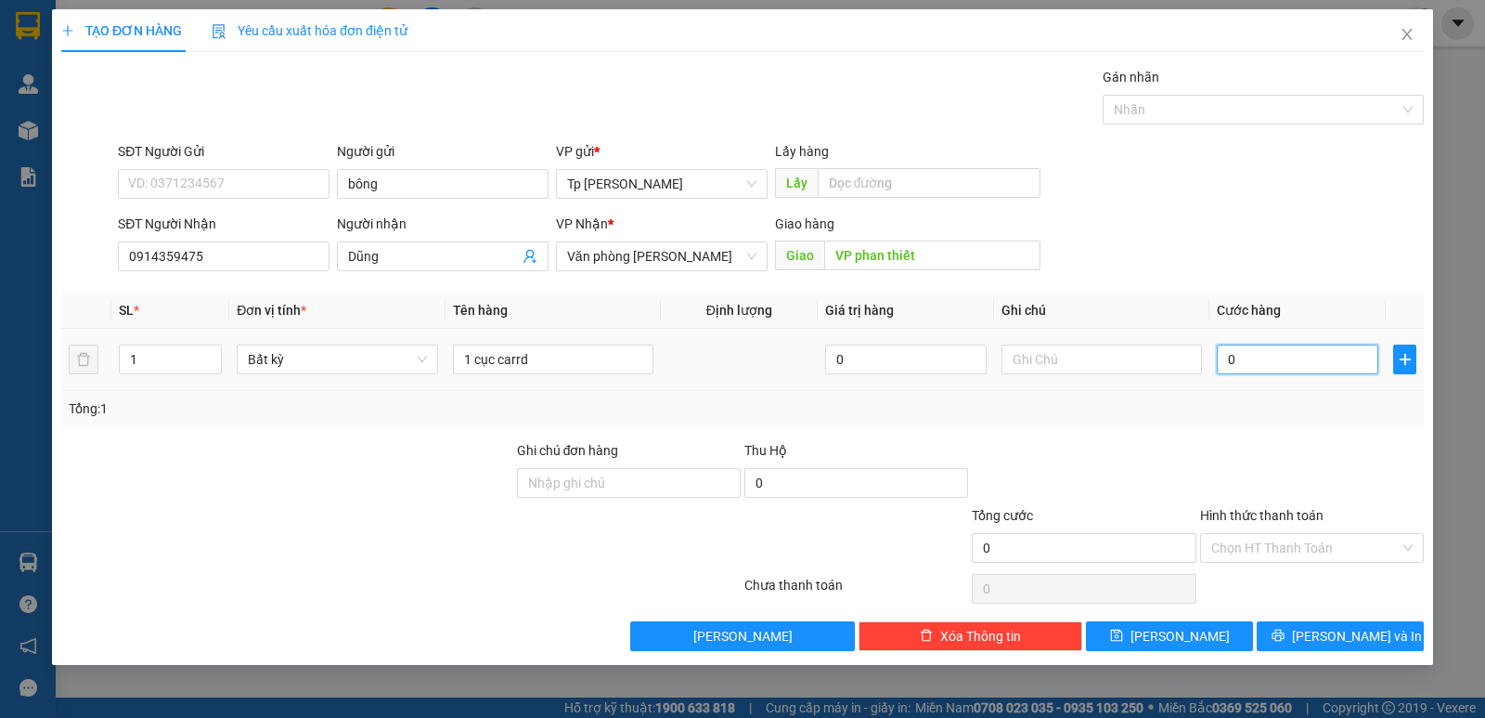
click at [1321, 356] on input "0" at bounding box center [1298, 359] width 162 height 30
drag, startPoint x: 1251, startPoint y: 358, endPoint x: 1185, endPoint y: 359, distance: 66.8
click at [1185, 359] on tr "1 Bất kỳ 1 cục carrd 0 20" at bounding box center [742, 360] width 1363 height 62
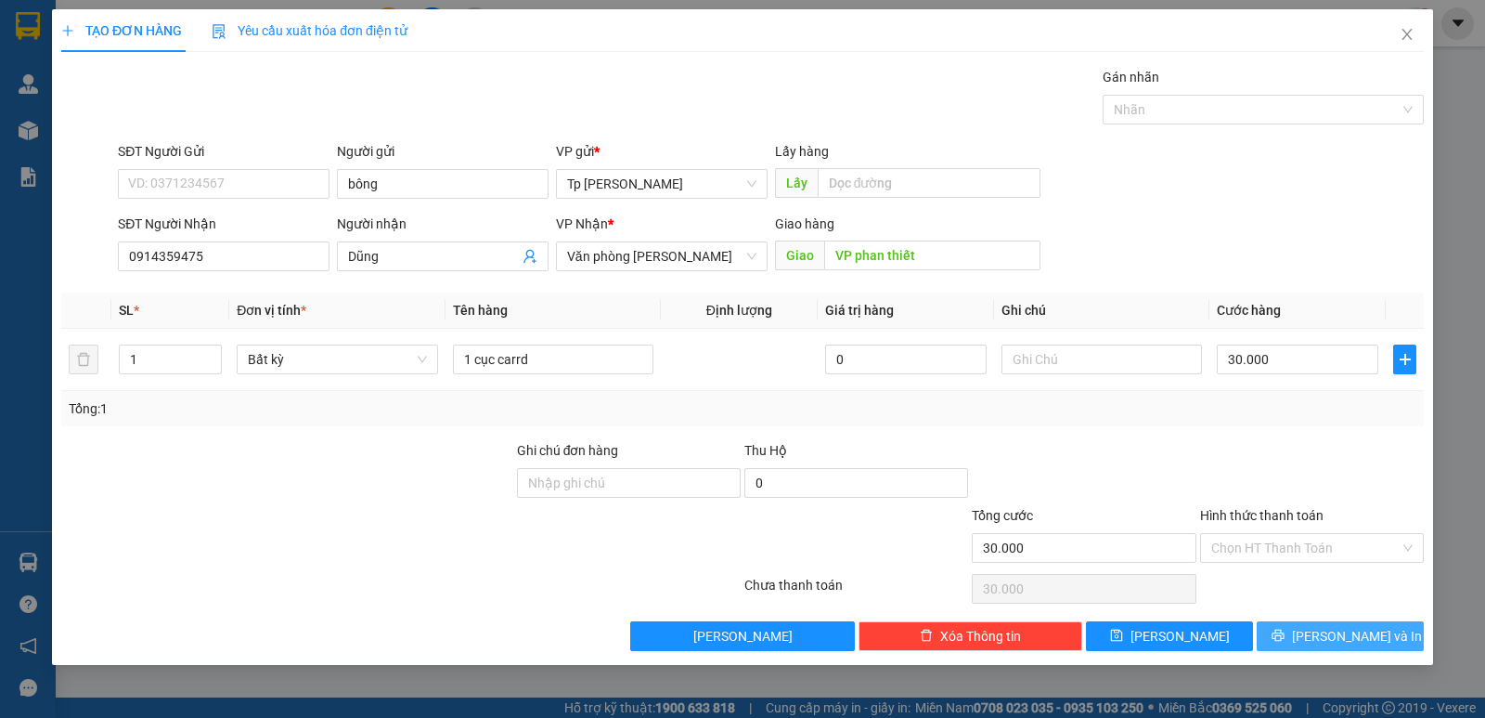
drag, startPoint x: 1357, startPoint y: 641, endPoint x: 1262, endPoint y: 594, distance: 105.9
click at [1356, 643] on span "[PERSON_NAME] và In" at bounding box center [1357, 636] width 130 height 20
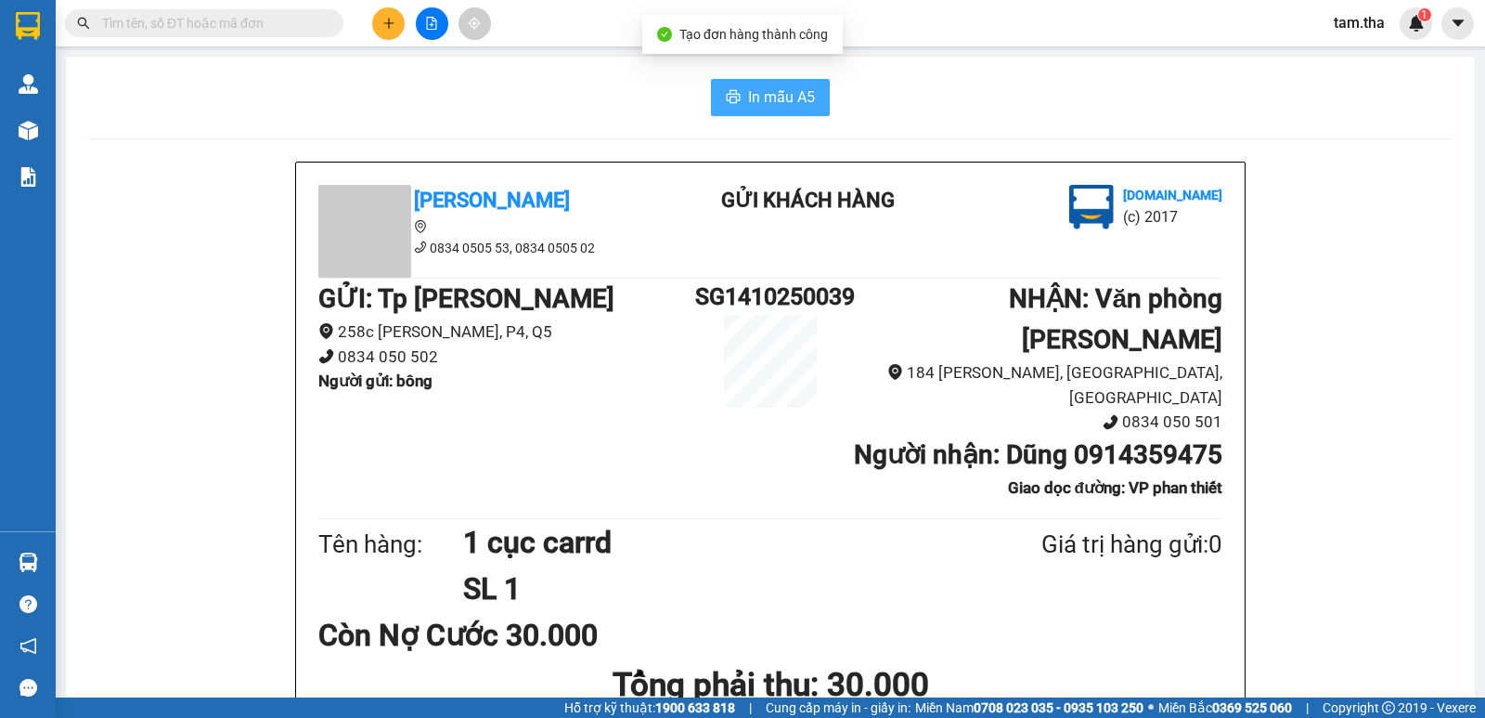
click at [768, 91] on span "In mẫu A5" at bounding box center [781, 96] width 67 height 23
click at [393, 22] on icon "plus" at bounding box center [388, 23] width 13 height 13
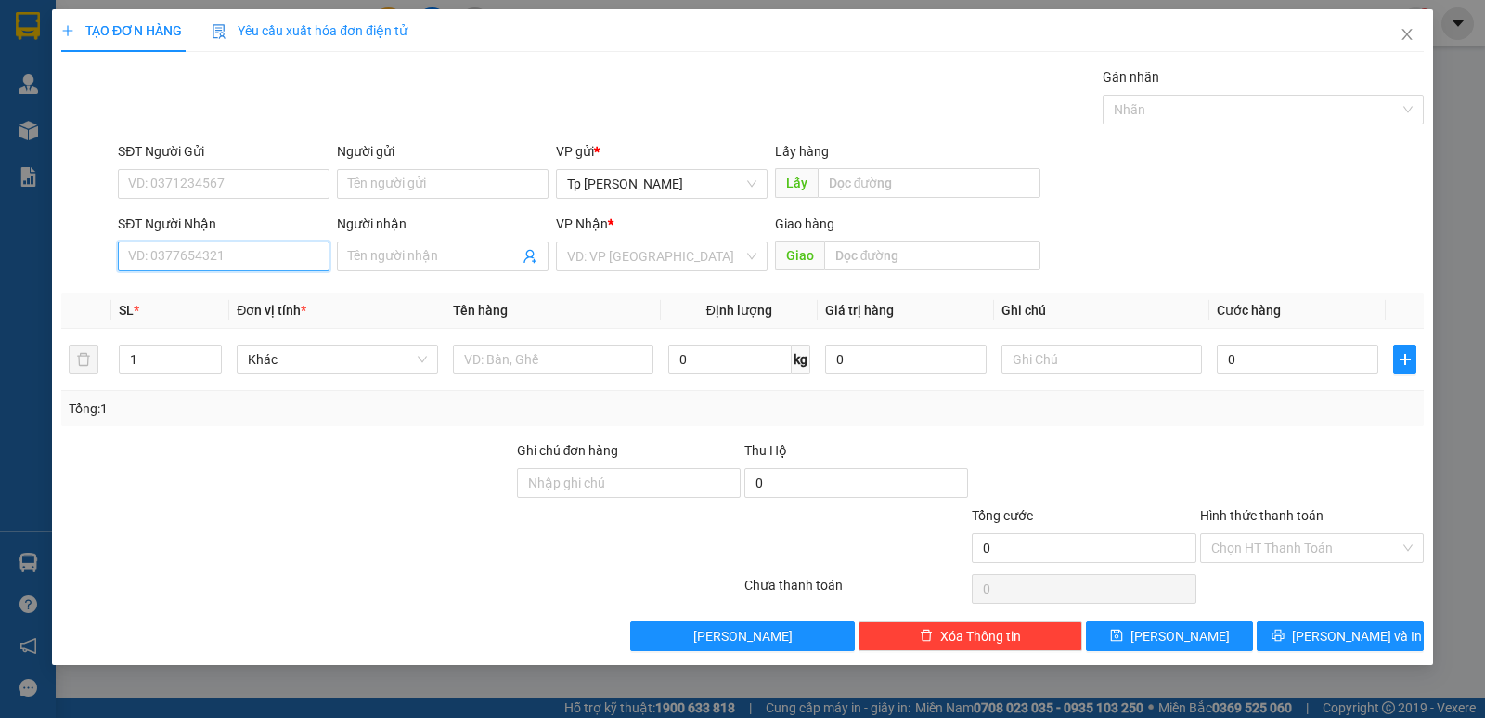
click at [213, 264] on input "SĐT Người Nhận" at bounding box center [224, 256] width 212 height 30
click at [219, 299] on div "0375585257 - Thảo BV sài gòn" at bounding box center [223, 293] width 189 height 20
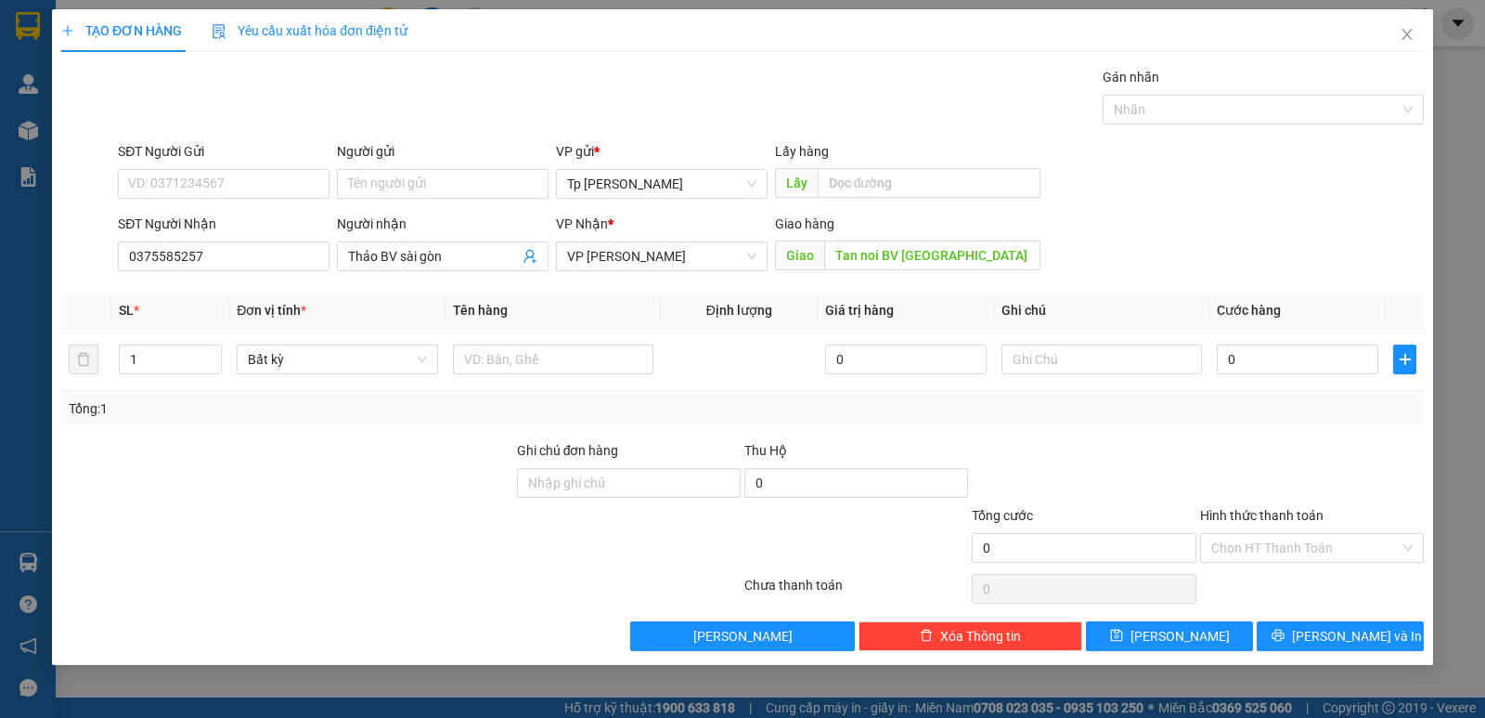
click at [263, 201] on div "SĐT Người Gửi VD: 0371234567" at bounding box center [224, 173] width 212 height 65
click at [263, 193] on input "SĐT Người Gửi" at bounding box center [224, 184] width 212 height 30
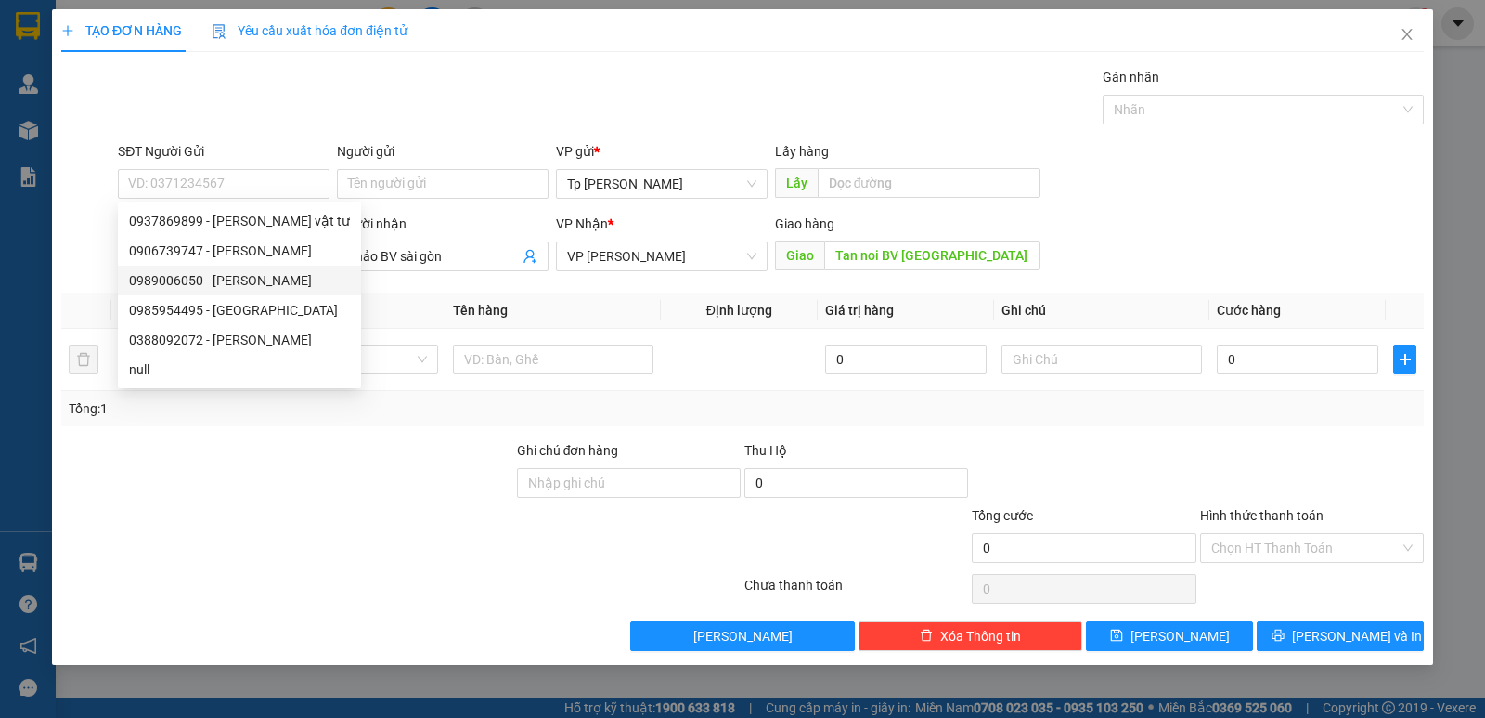
drag, startPoint x: 392, startPoint y: 307, endPoint x: 417, endPoint y: 312, distance: 25.5
click at [399, 309] on th "Đơn vị tính *" at bounding box center [336, 310] width 215 height 36
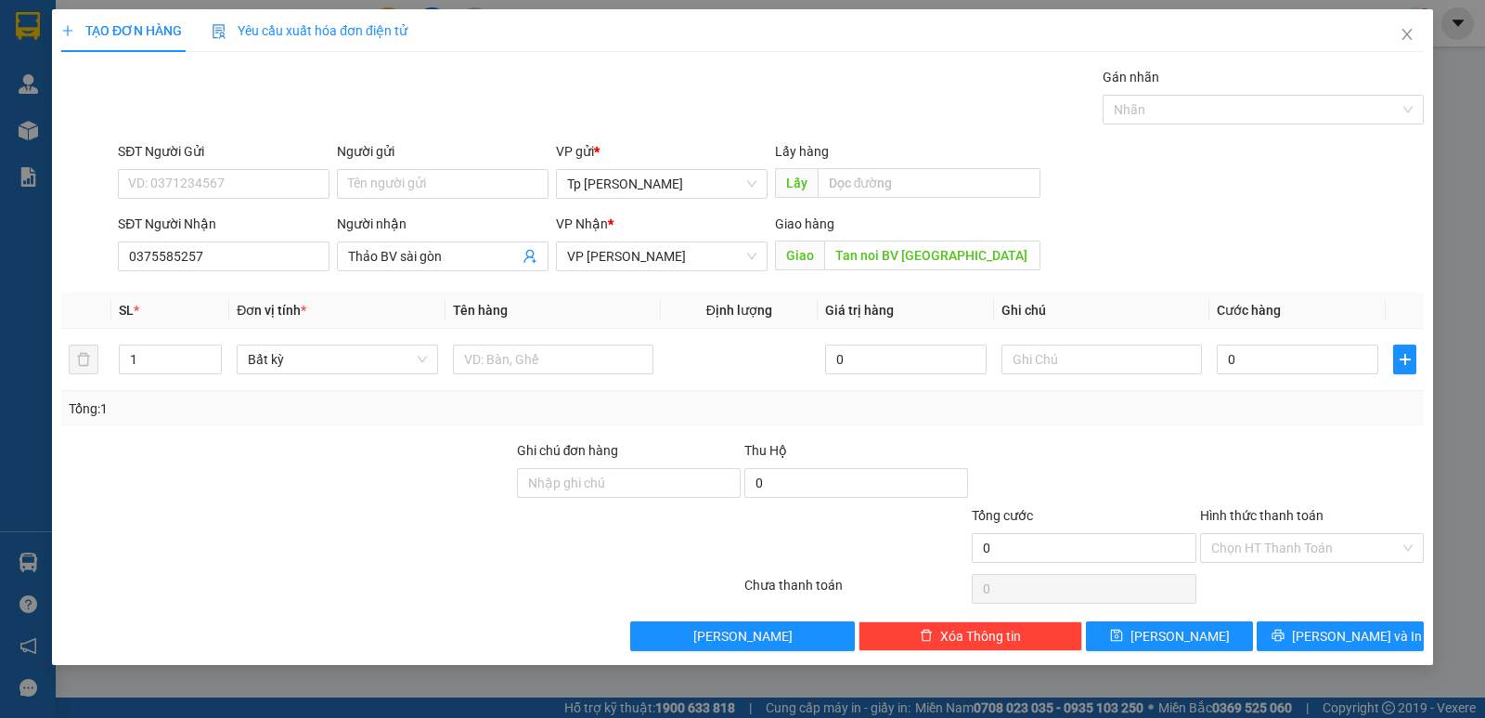
click at [272, 199] on div "SĐT Người Gửi VD: 0371234567" at bounding box center [224, 173] width 212 height 65
click at [274, 190] on input "SĐT Người Gửi" at bounding box center [224, 184] width 212 height 30
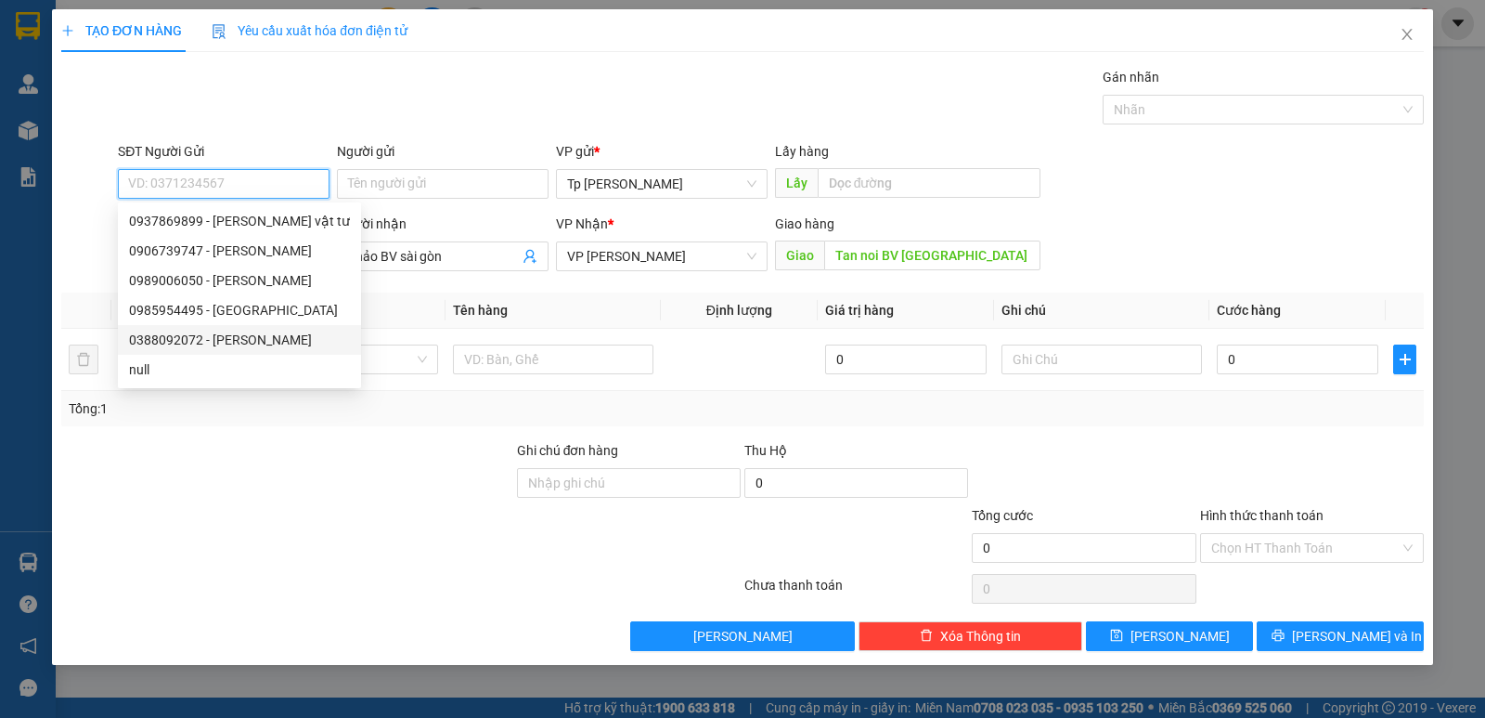
click at [304, 331] on div "0388092072 - bảo ngọc" at bounding box center [239, 340] width 221 height 20
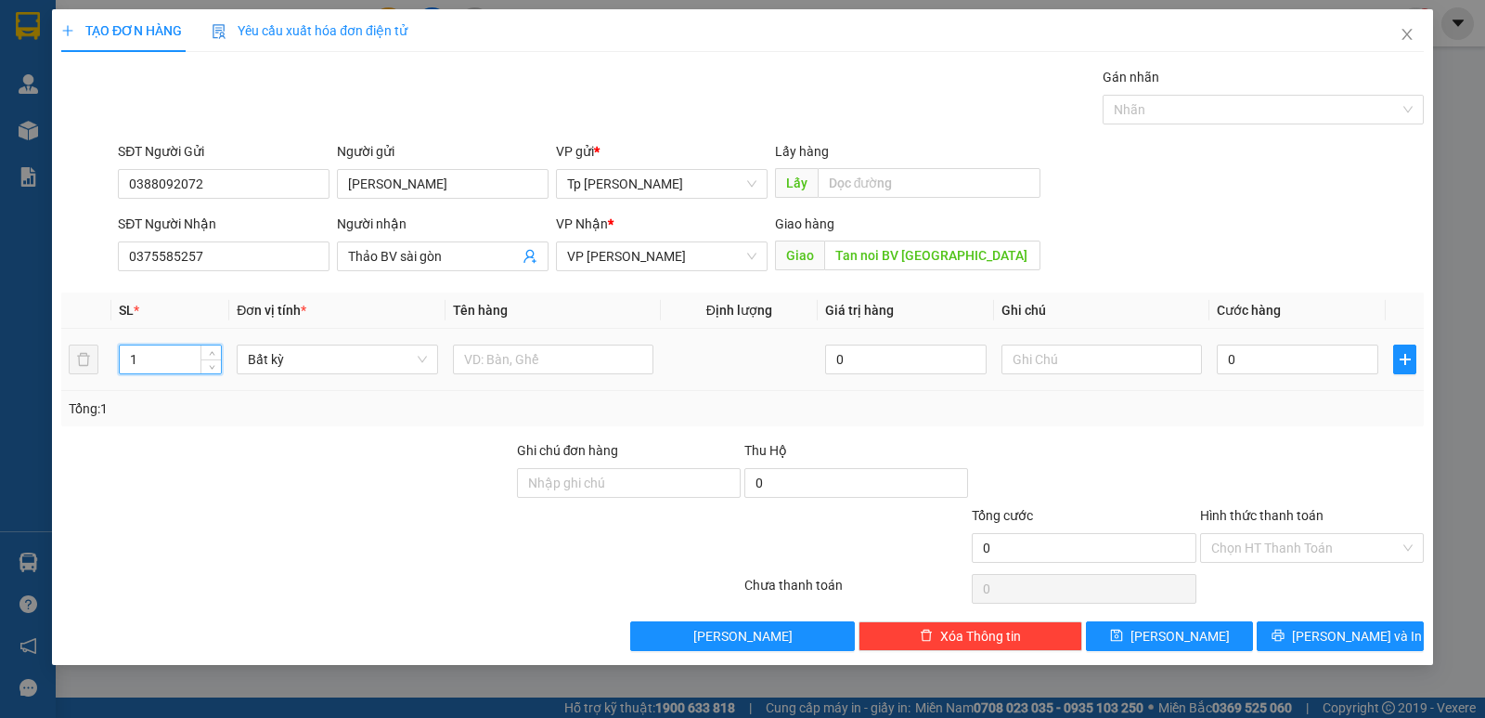
click at [192, 348] on input "1" at bounding box center [170, 359] width 101 height 28
click at [500, 355] on input "text" at bounding box center [553, 359] width 201 height 30
click at [1282, 373] on div "0" at bounding box center [1298, 359] width 162 height 37
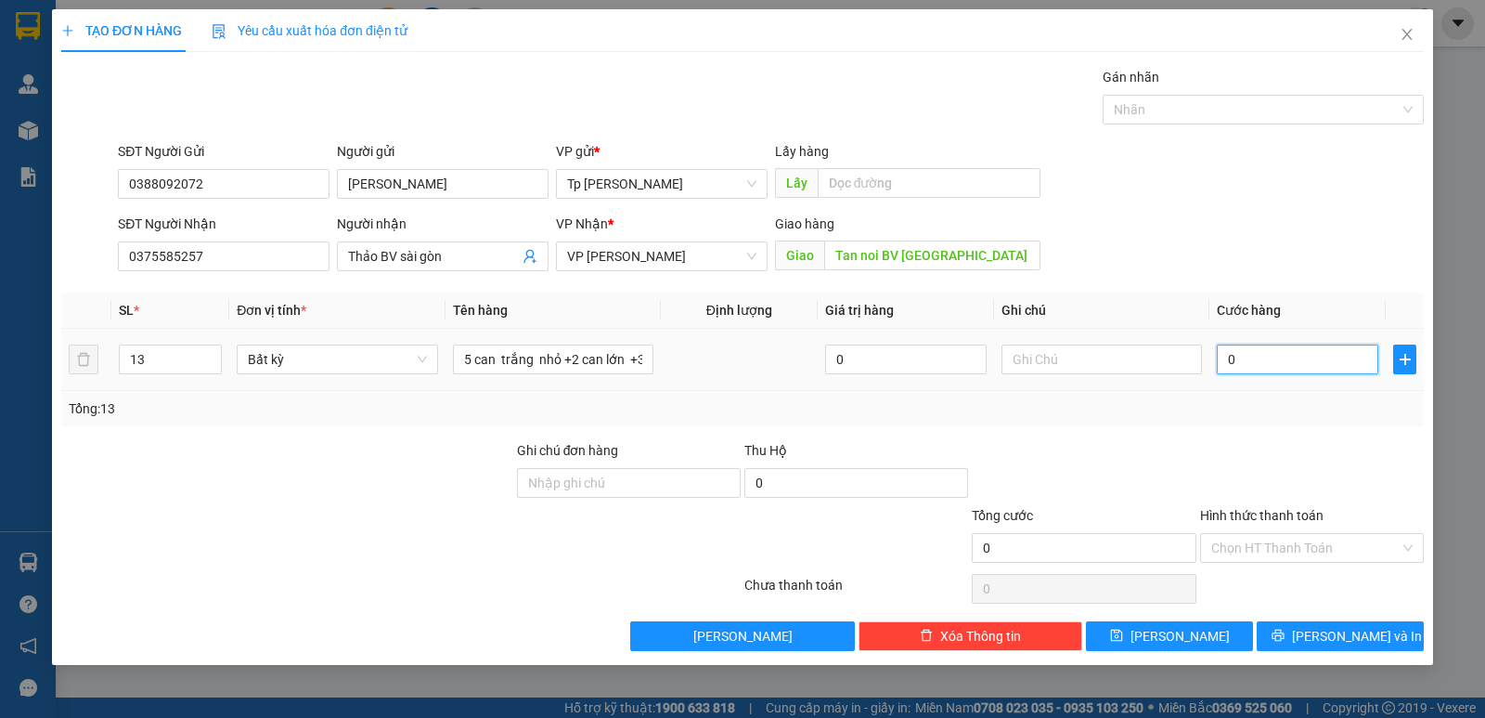
click at [1281, 371] on input "0" at bounding box center [1298, 359] width 162 height 30
click at [1284, 409] on div "Tổng: 13" at bounding box center [743, 408] width 1348 height 20
drag, startPoint x: 1237, startPoint y: 557, endPoint x: 1257, endPoint y: 583, distance: 32.5
click at [1238, 558] on input "Hình thức thanh toán" at bounding box center [1305, 548] width 188 height 28
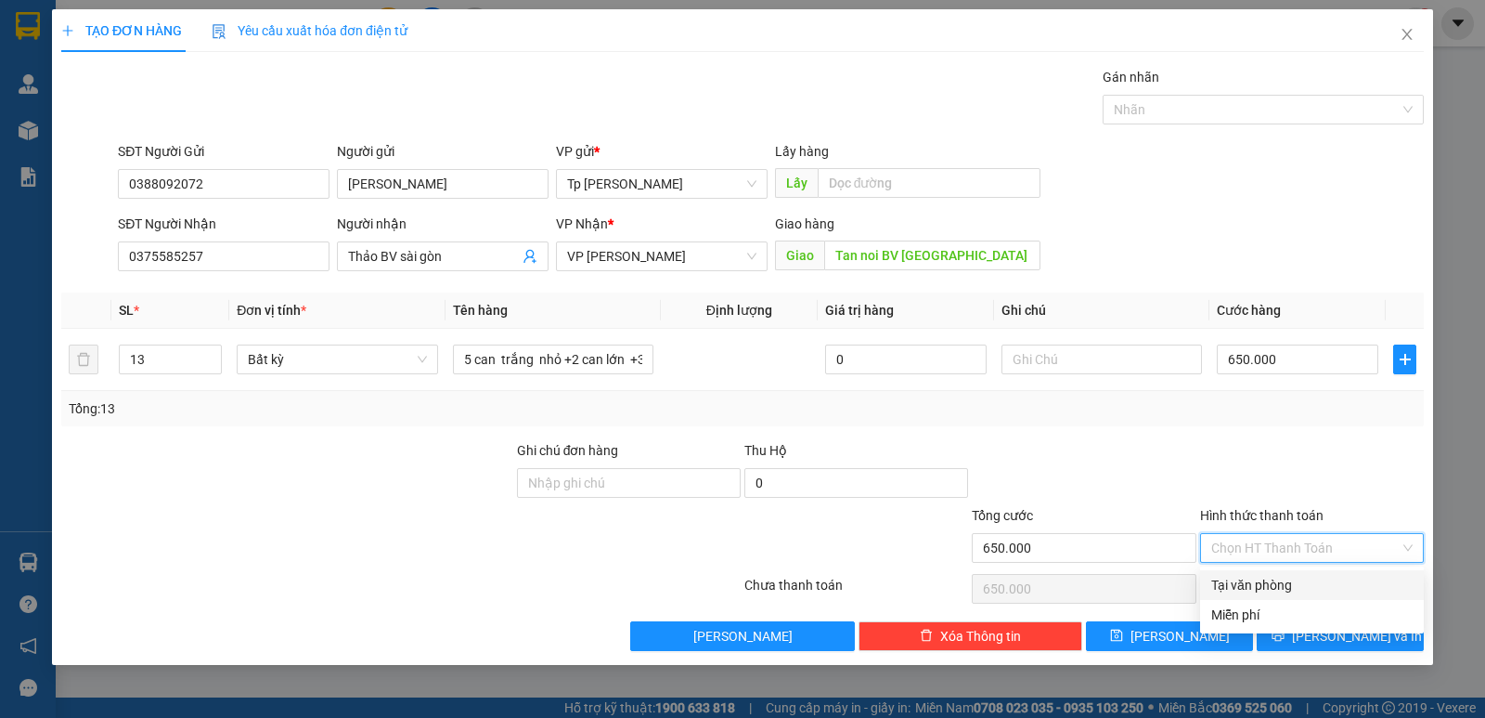
click at [1260, 587] on div "Tại văn phòng" at bounding box center [1311, 585] width 201 height 20
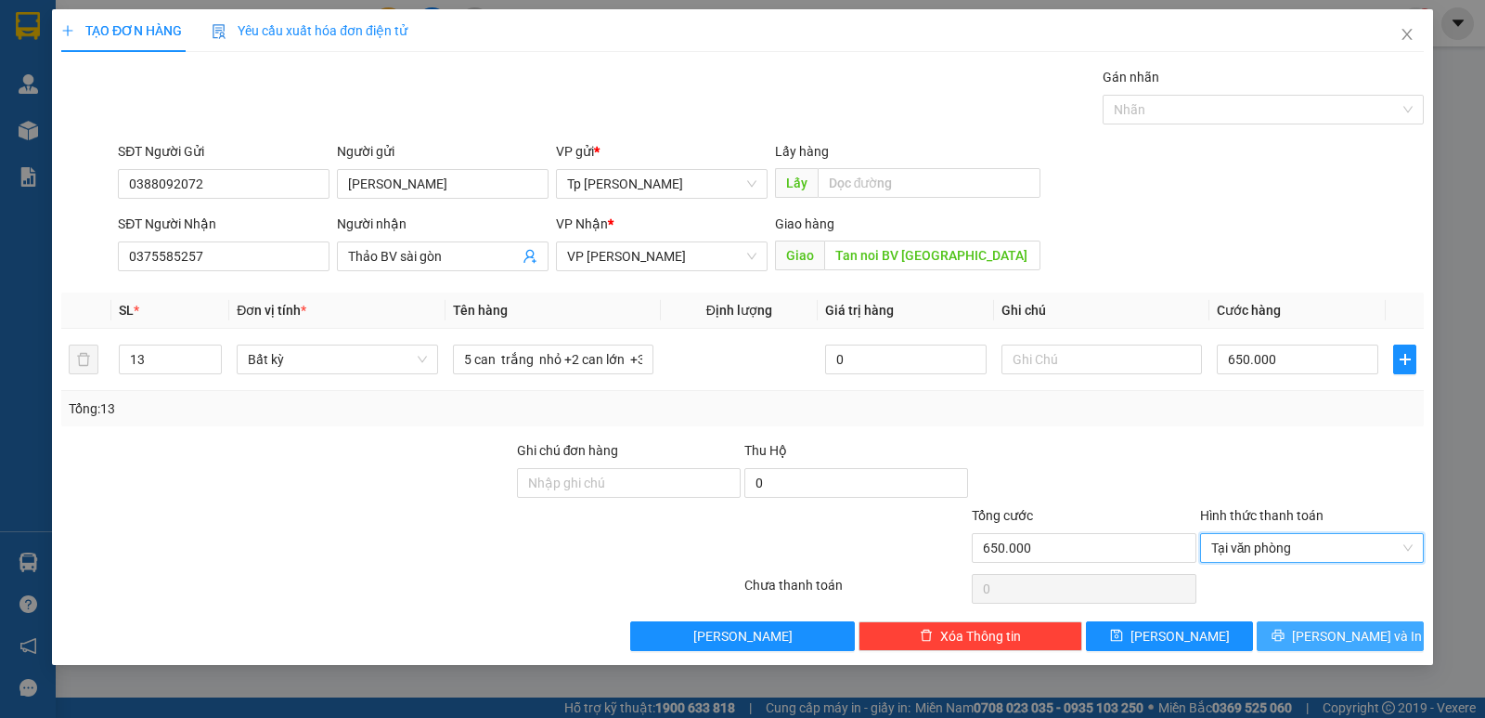
click at [1301, 634] on button "[PERSON_NAME] và In" at bounding box center [1340, 636] width 167 height 30
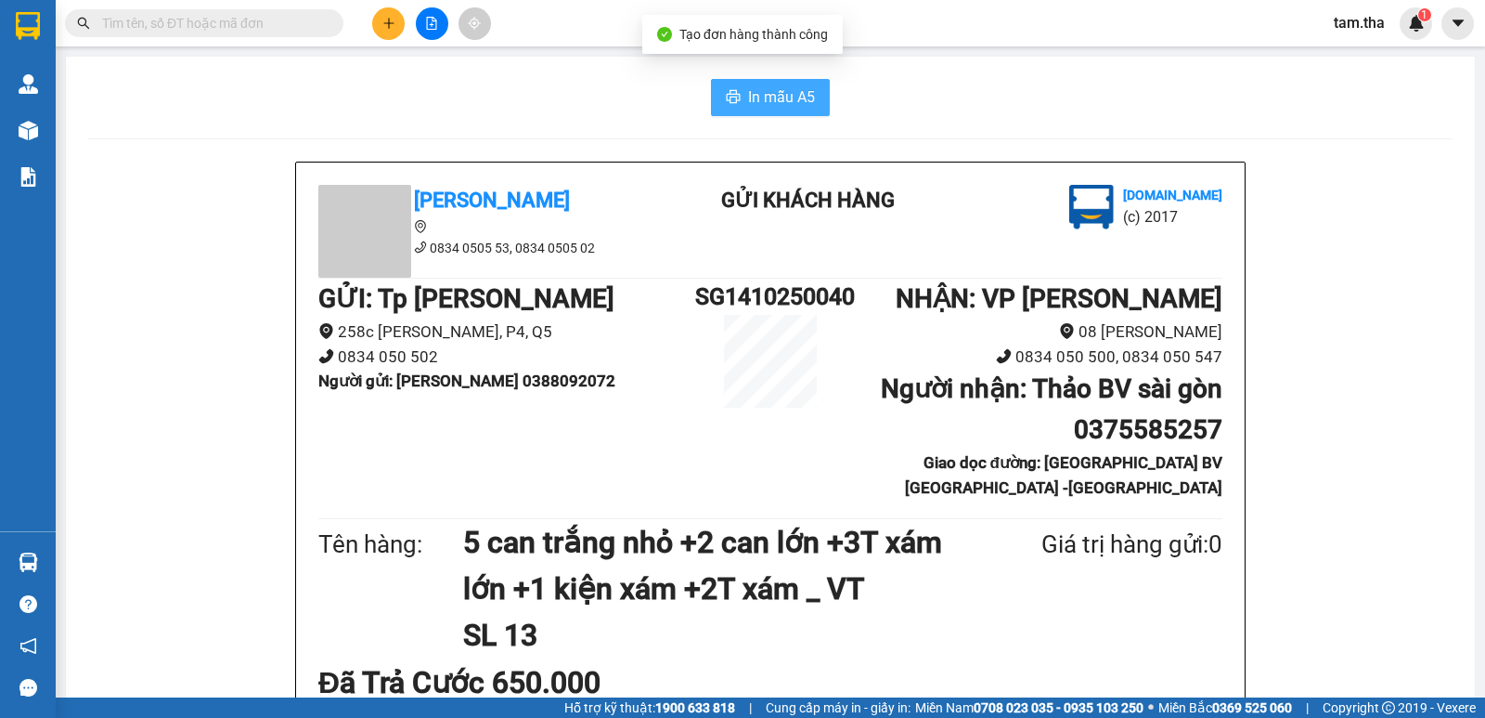
click at [740, 91] on button "In mẫu A5" at bounding box center [770, 97] width 119 height 37
click at [371, 26] on div at bounding box center [431, 23] width 139 height 32
click at [387, 25] on icon "plus" at bounding box center [388, 23] width 13 height 13
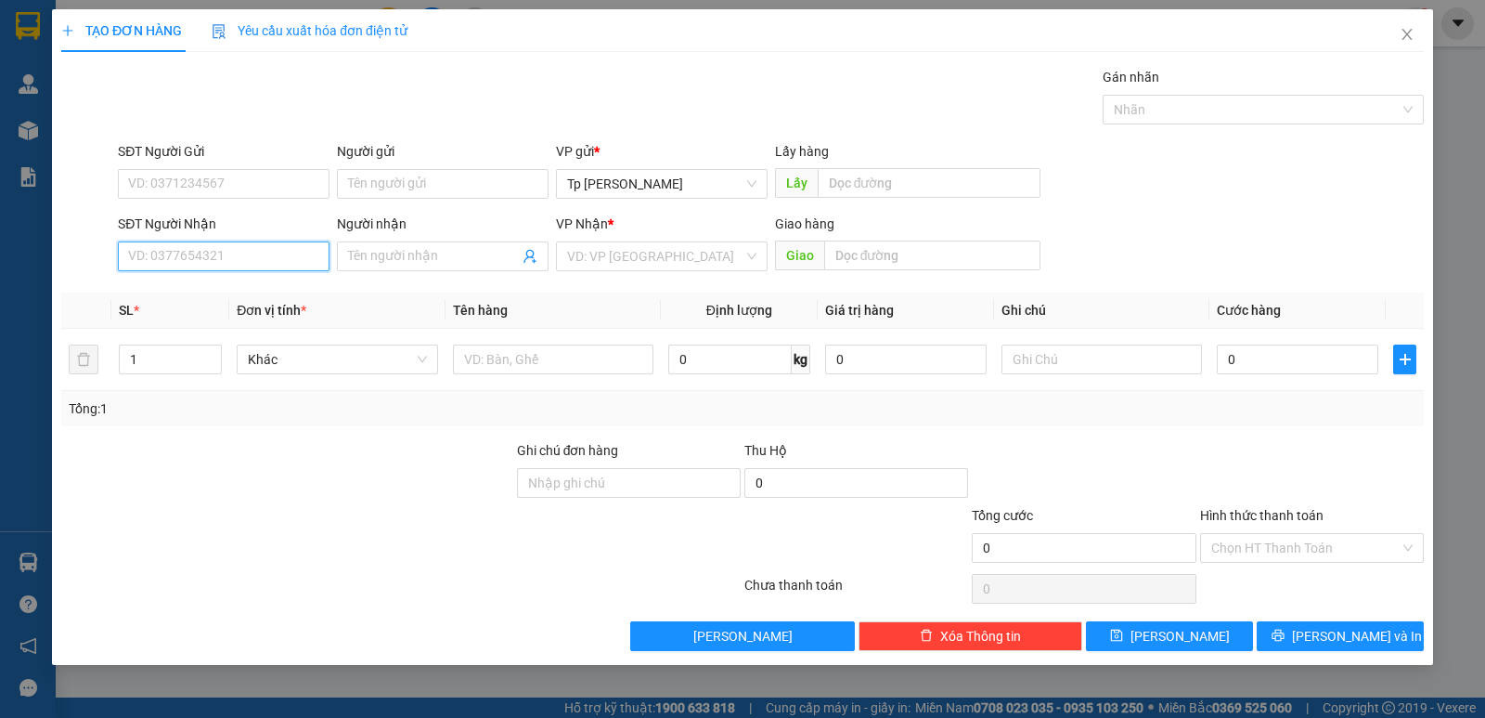
click at [267, 257] on input "SĐT Người Nhận" at bounding box center [224, 256] width 212 height 30
drag, startPoint x: 249, startPoint y: 281, endPoint x: 312, endPoint y: 206, distance: 98.2
click at [248, 282] on div "0832676408 - Dũng" at bounding box center [224, 293] width 212 height 30
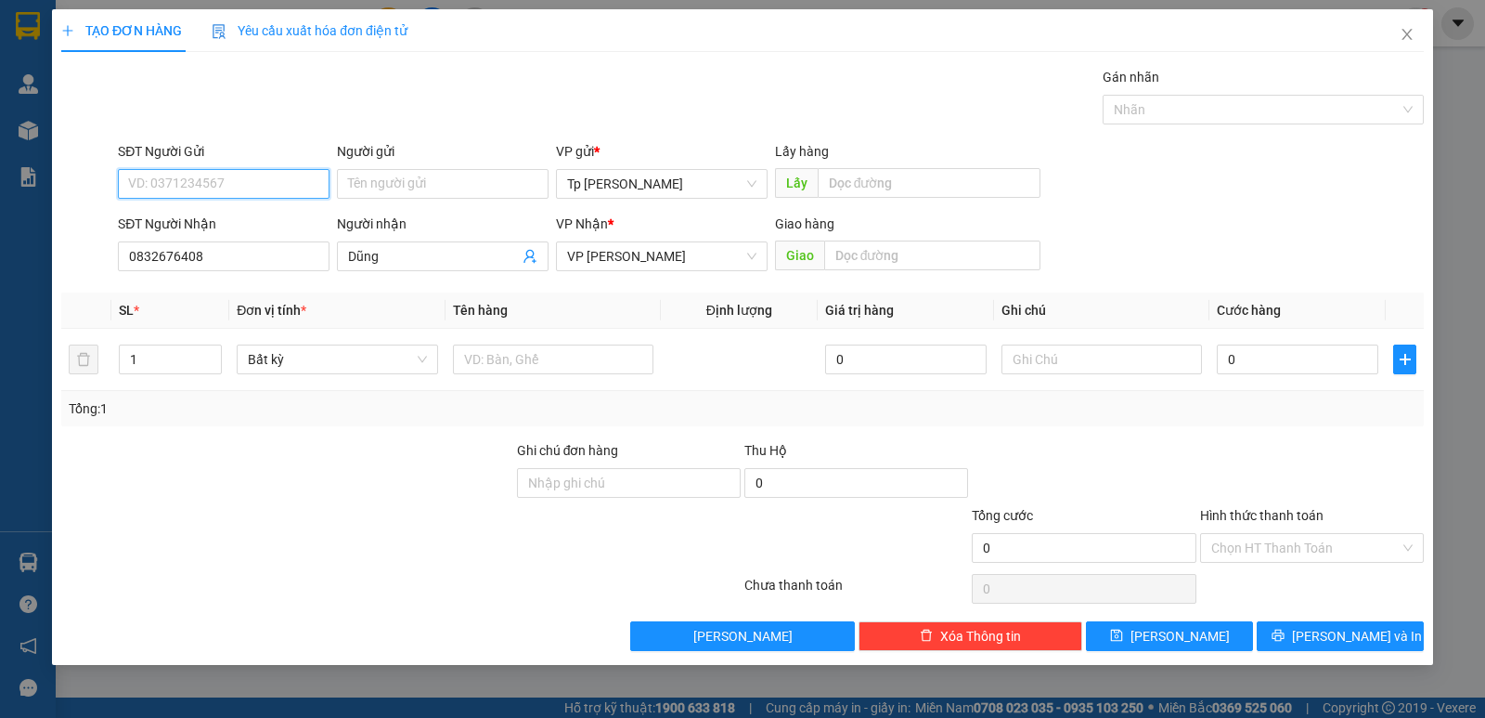
click at [308, 186] on input "SĐT Người Gửi" at bounding box center [224, 184] width 212 height 30
click at [262, 221] on div "0773702535 - Nga" at bounding box center [233, 221] width 209 height 20
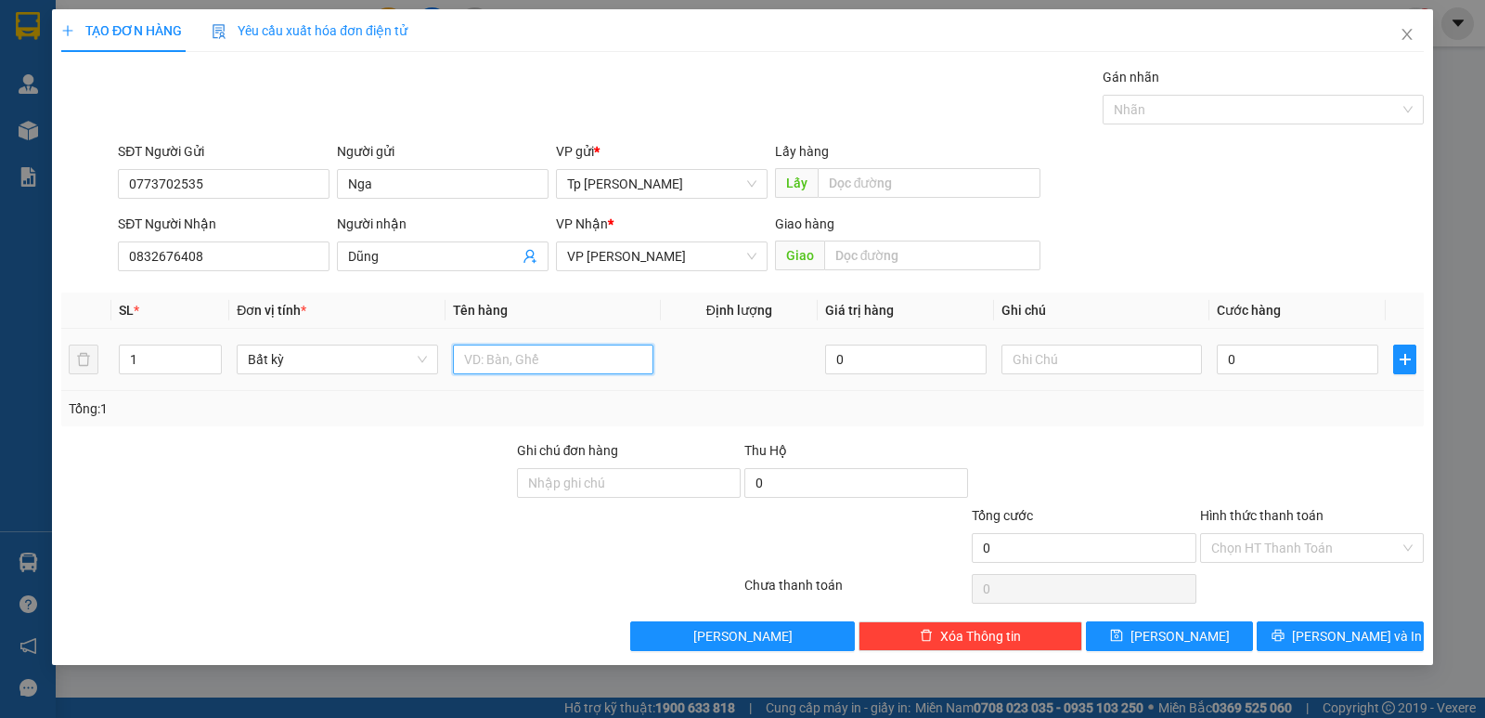
click at [525, 352] on input "text" at bounding box center [553, 359] width 201 height 30
click at [1035, 362] on input "text" at bounding box center [1102, 359] width 201 height 30
click at [1262, 355] on input "0" at bounding box center [1298, 359] width 162 height 30
click at [1197, 467] on div at bounding box center [1083, 472] width 227 height 65
click at [1256, 556] on input "Hình thức thanh toán" at bounding box center [1305, 548] width 188 height 28
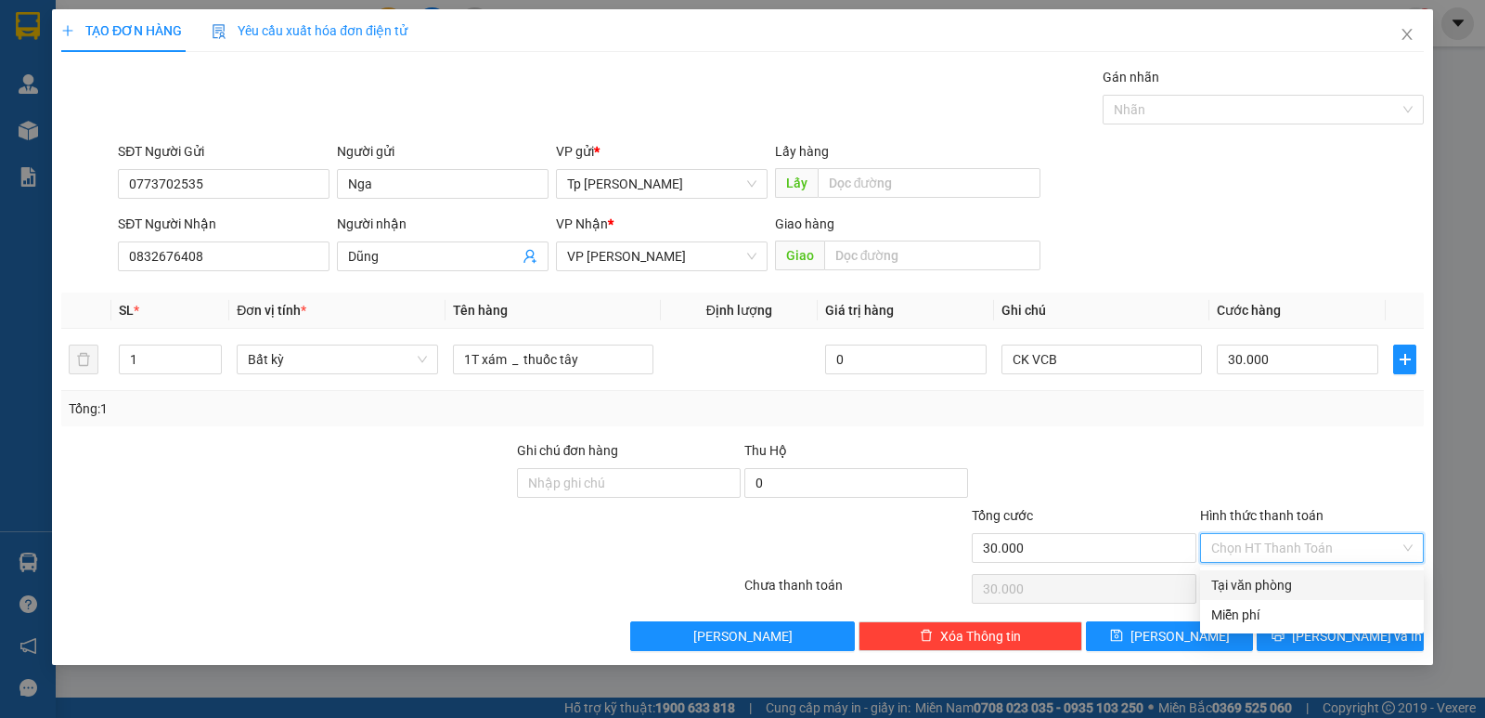
click at [1285, 576] on div "Tại văn phòng" at bounding box center [1311, 585] width 201 height 20
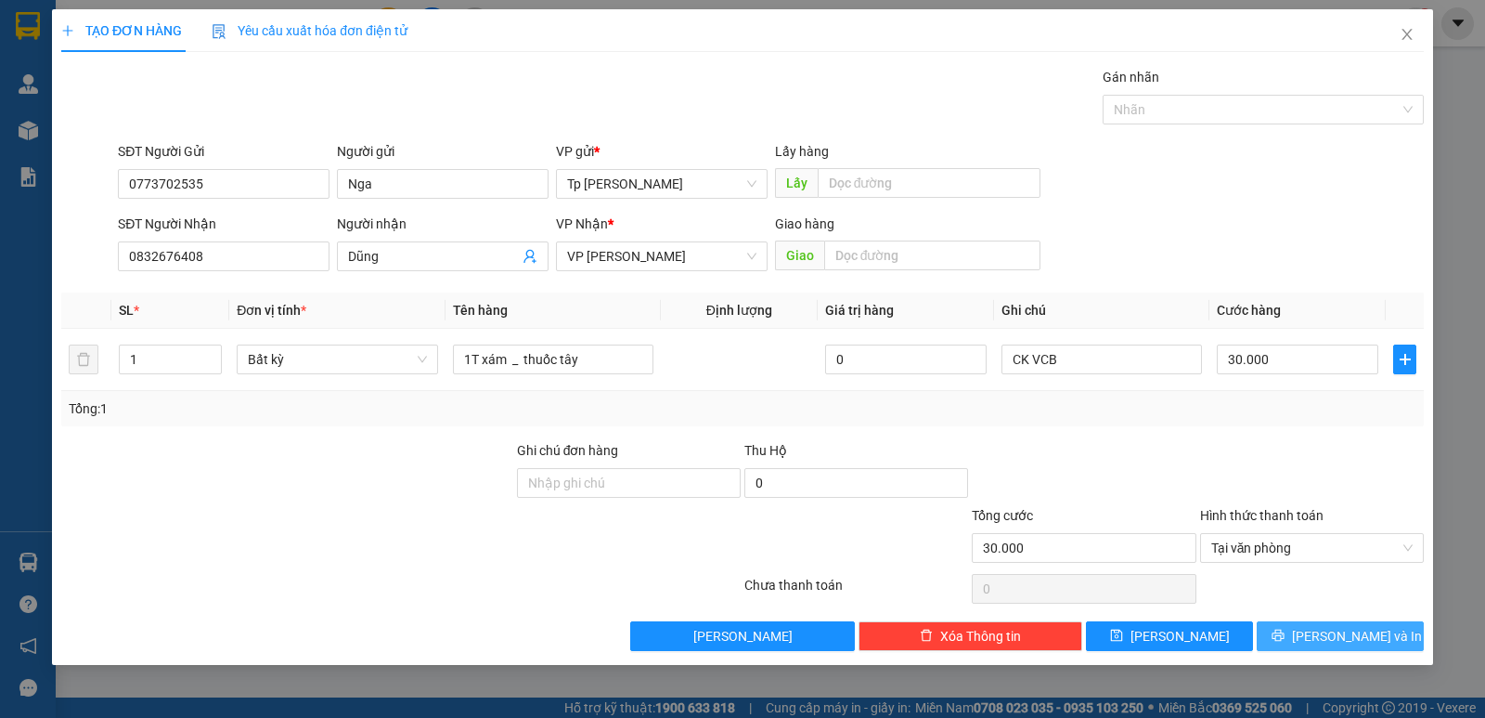
click at [1301, 621] on button "[PERSON_NAME] và In" at bounding box center [1340, 636] width 167 height 30
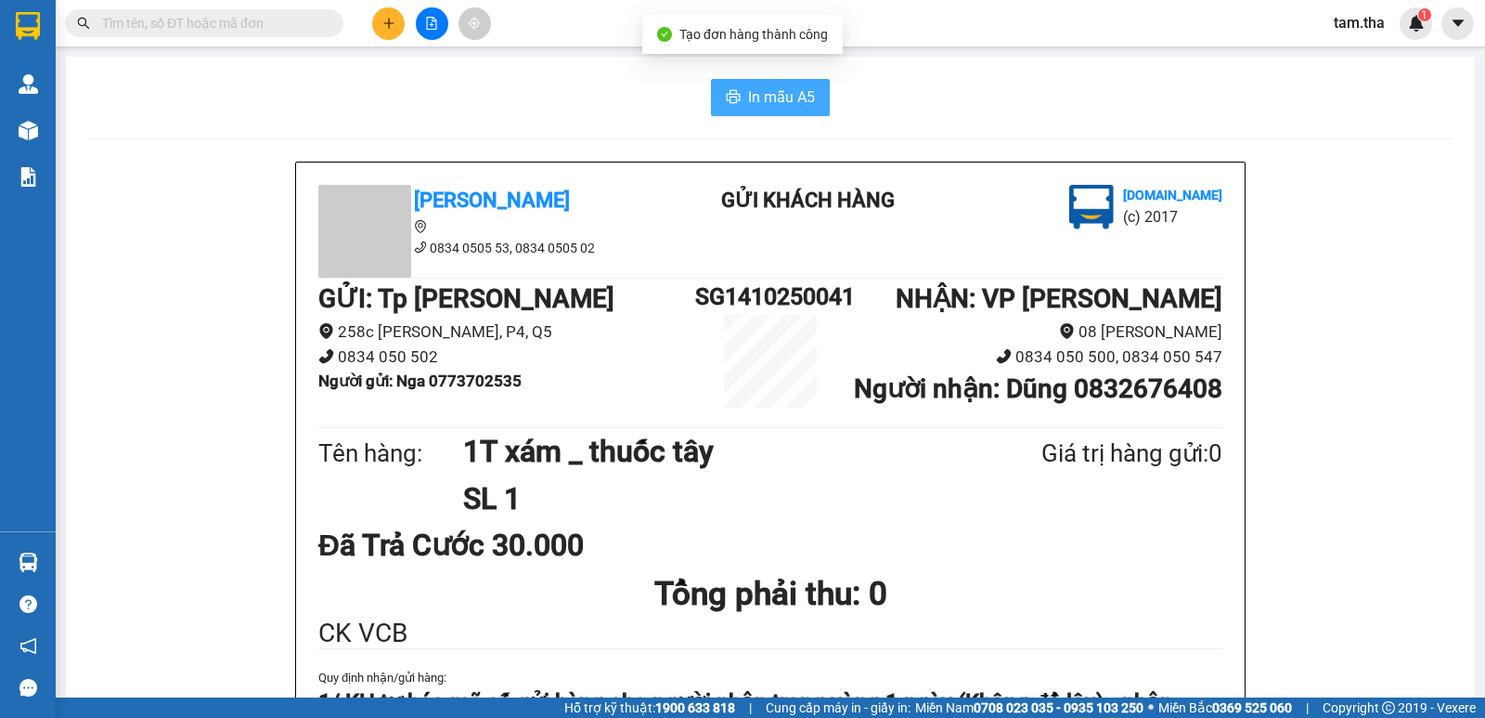
click at [817, 109] on button "In mẫu A5" at bounding box center [770, 97] width 119 height 37
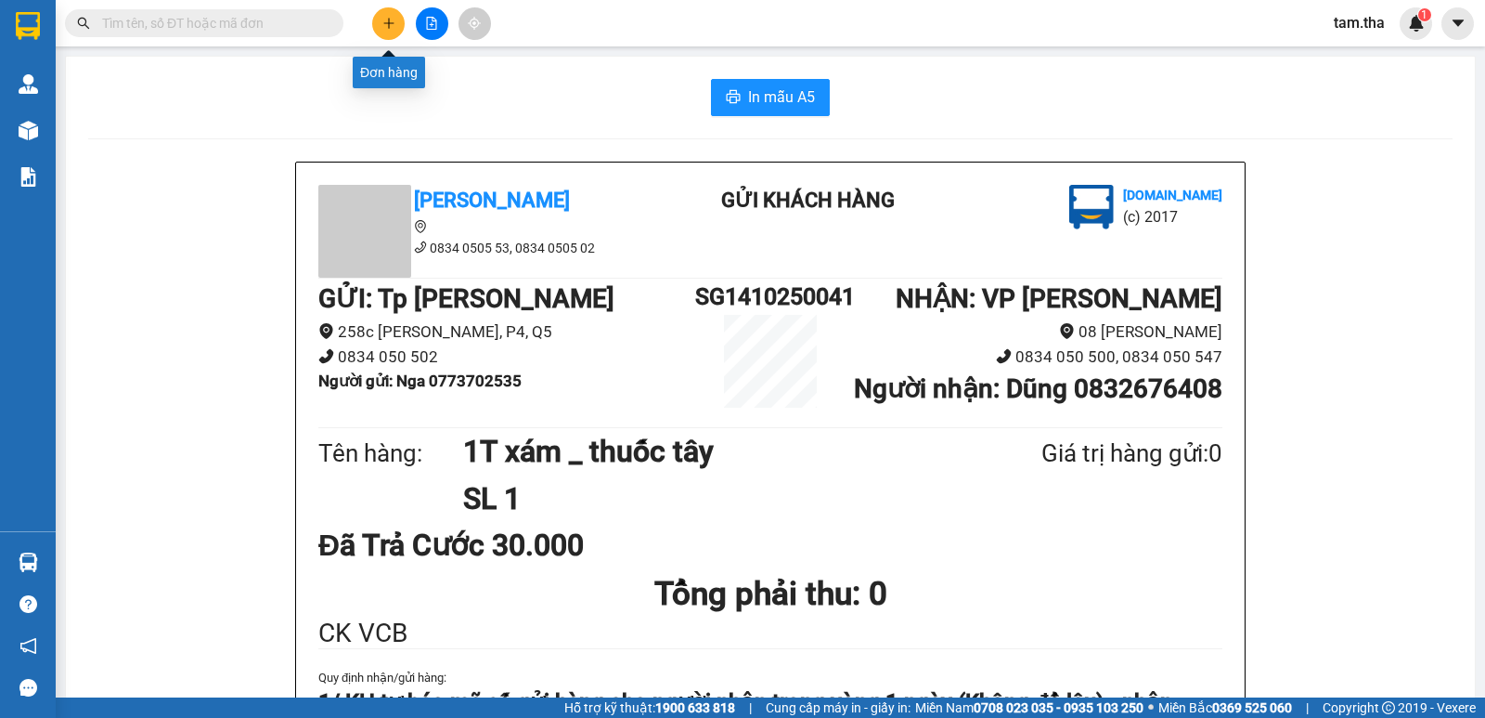
click at [387, 19] on icon "plus" at bounding box center [388, 23] width 13 height 13
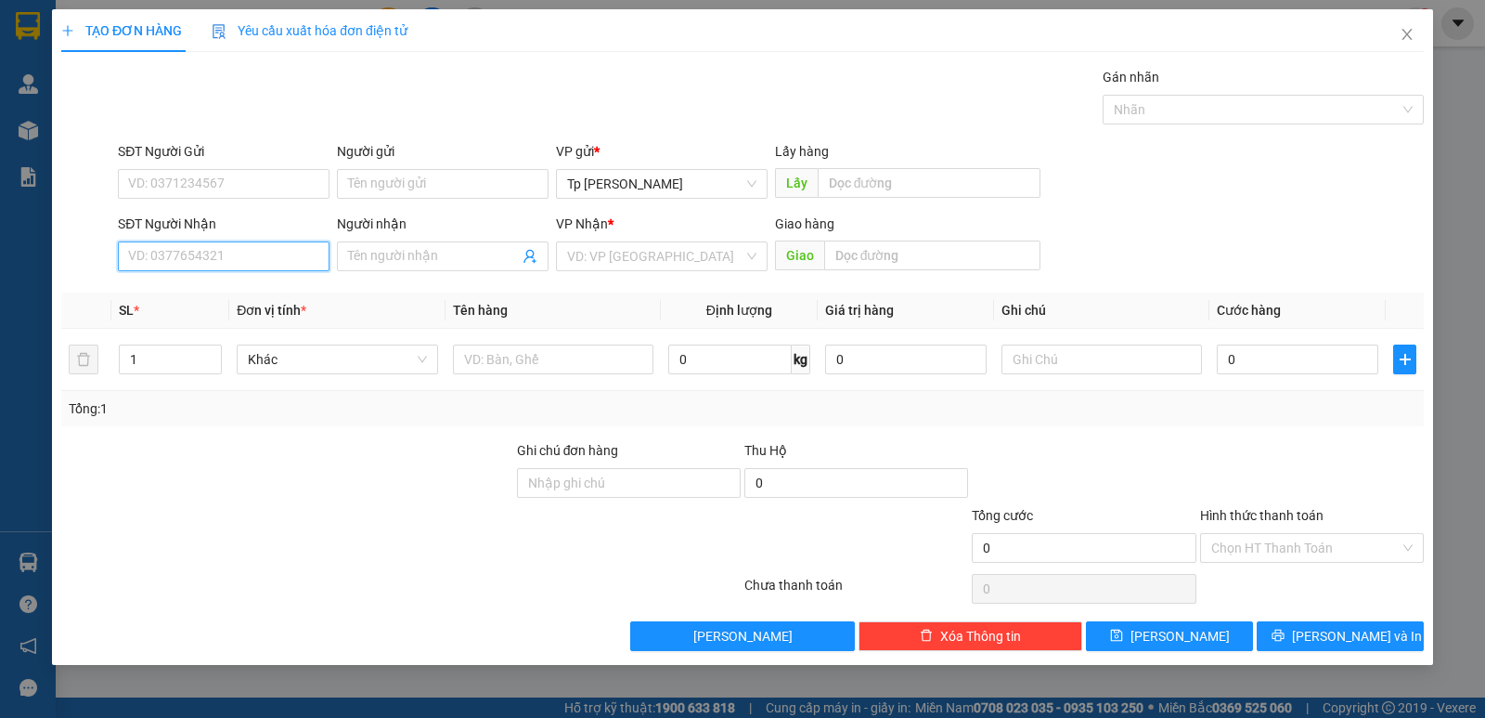
click at [236, 249] on input "SĐT Người Nhận" at bounding box center [224, 256] width 212 height 30
drag, startPoint x: 260, startPoint y: 283, endPoint x: 281, endPoint y: 248, distance: 41.2
click at [264, 272] on body "Kết quả tìm kiếm ( 0 ) Bộ lọc No Data tam.tha 1 Quản Lý Quản lý khách hàng Quản…" at bounding box center [742, 359] width 1485 height 718
click at [283, 291] on div "0902855507 - Toàn Giác.PRang," at bounding box center [223, 293] width 189 height 20
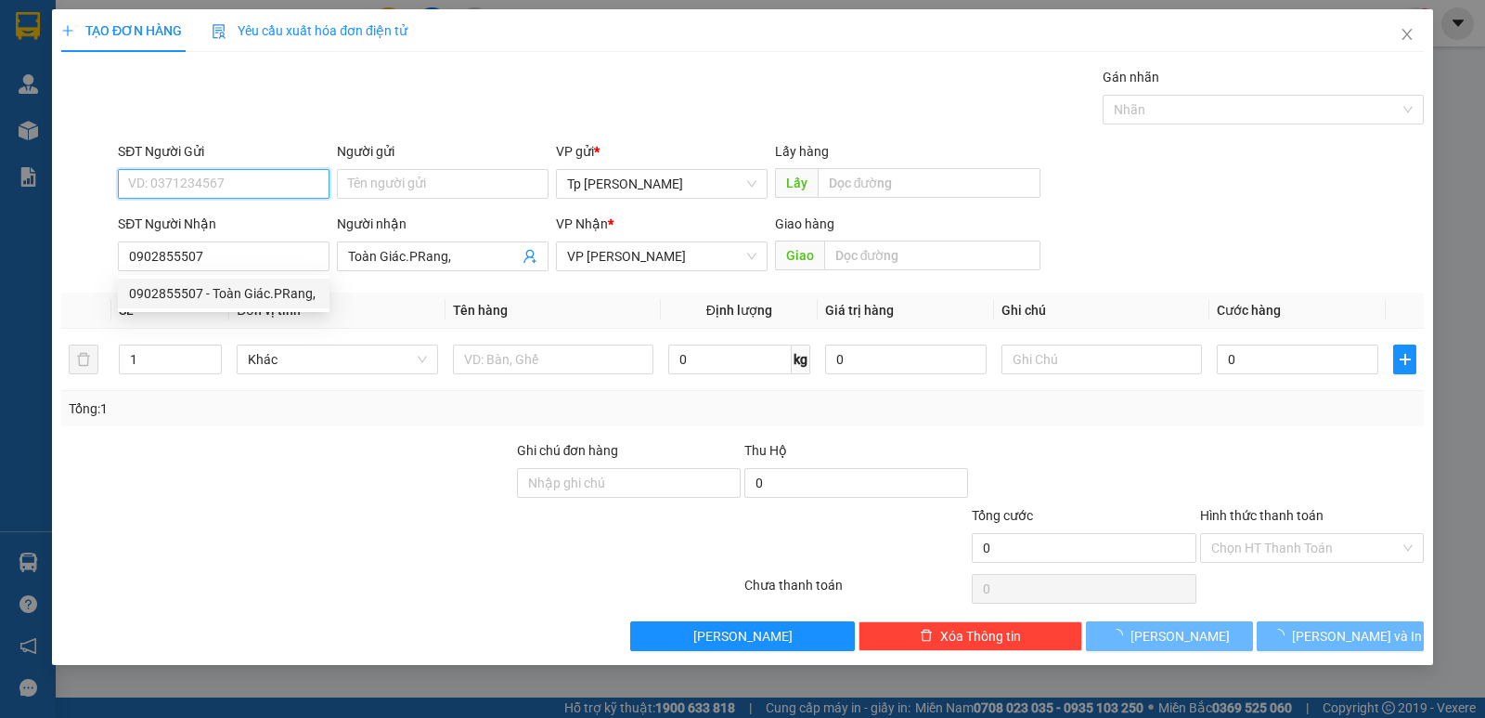
click at [260, 181] on input "SĐT Người Gửi" at bounding box center [224, 184] width 212 height 30
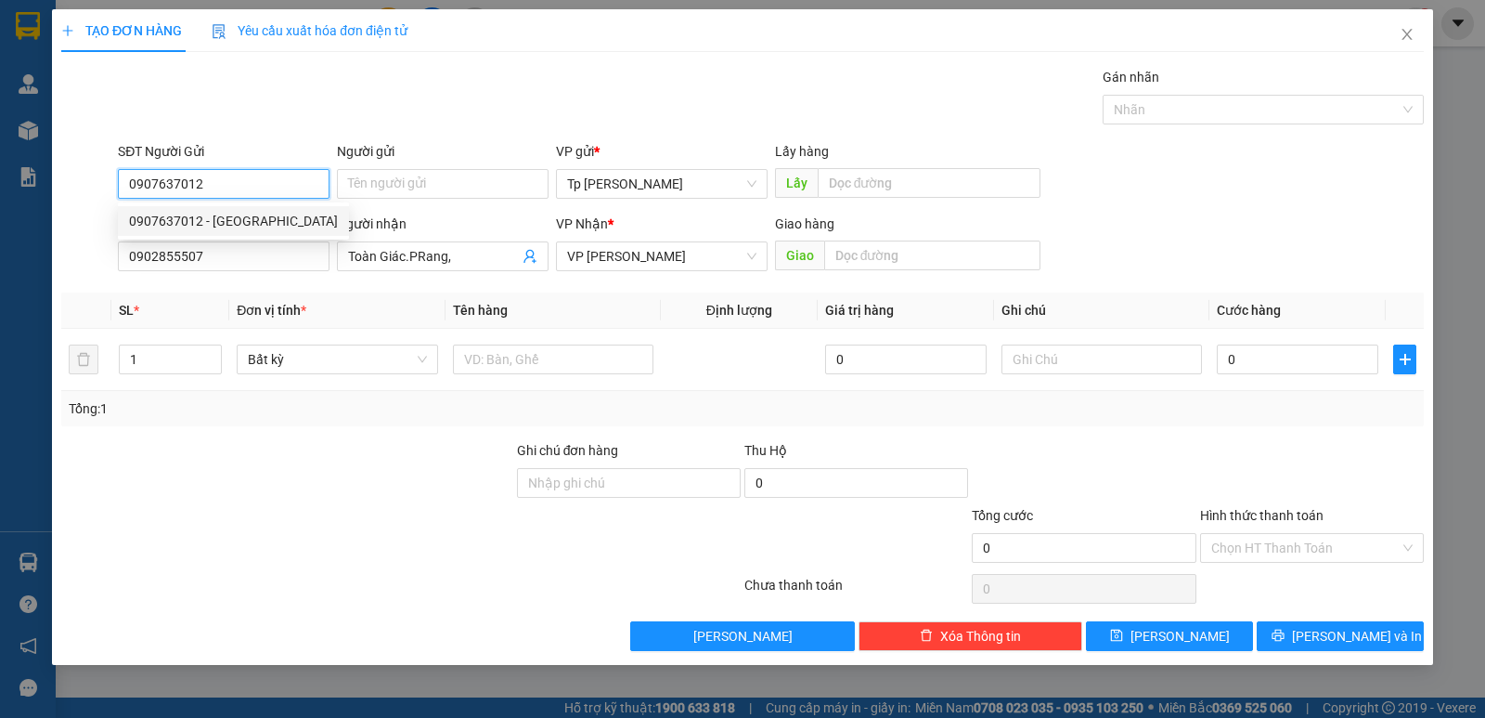
click at [226, 207] on div "0907637012 - Thành Nam" at bounding box center [233, 221] width 231 height 30
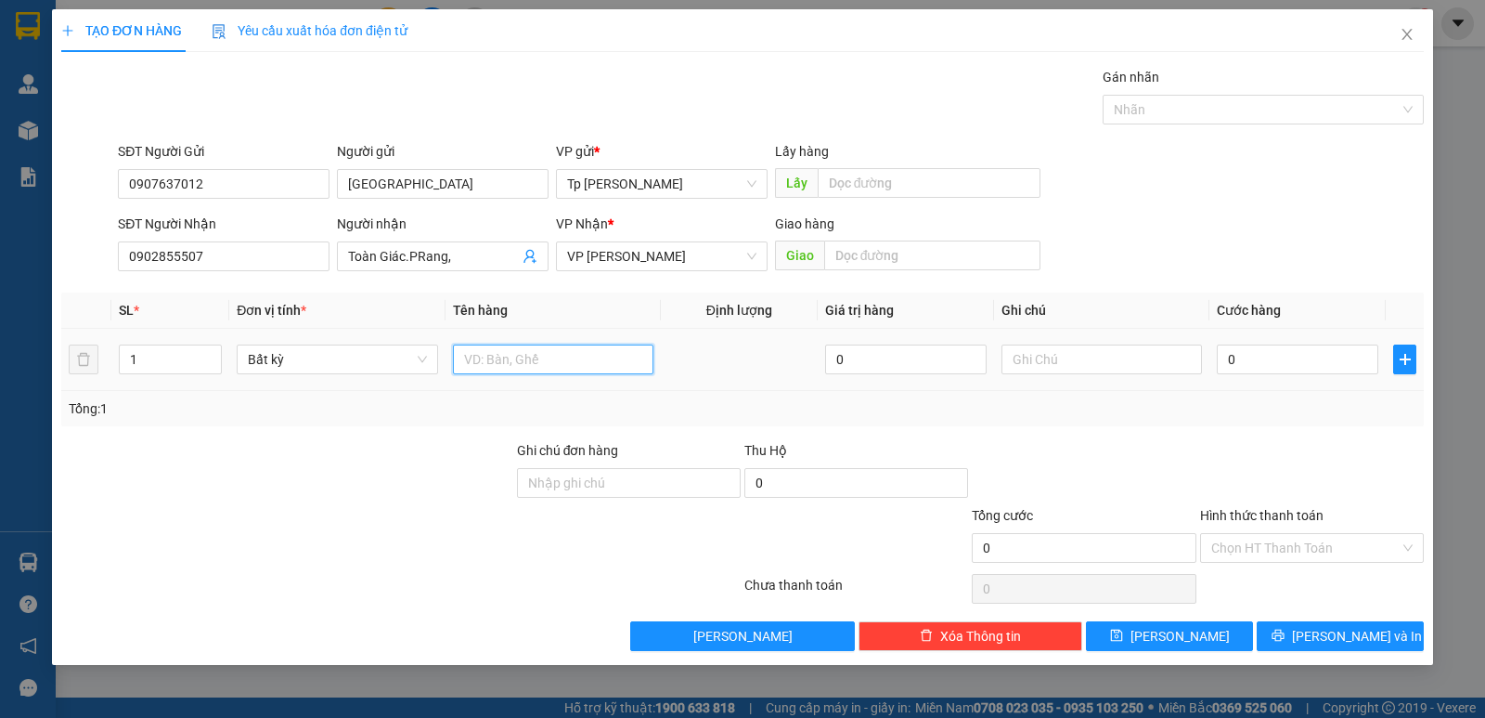
click at [592, 347] on input "text" at bounding box center [553, 359] width 201 height 30
click at [1247, 357] on input "7" at bounding box center [1298, 359] width 162 height 30
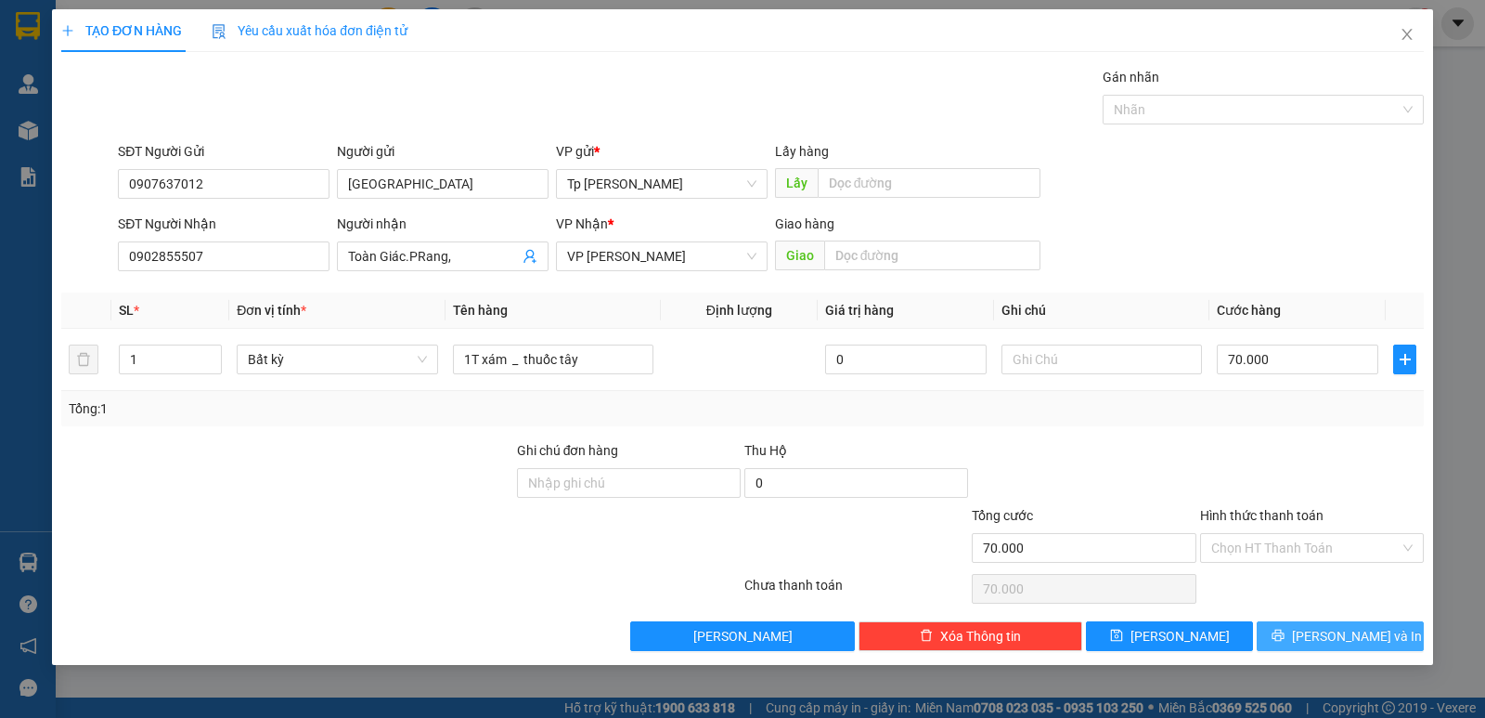
drag, startPoint x: 1381, startPoint y: 630, endPoint x: 1314, endPoint y: 589, distance: 78.3
click at [1377, 628] on button "[PERSON_NAME] và In" at bounding box center [1340, 636] width 167 height 30
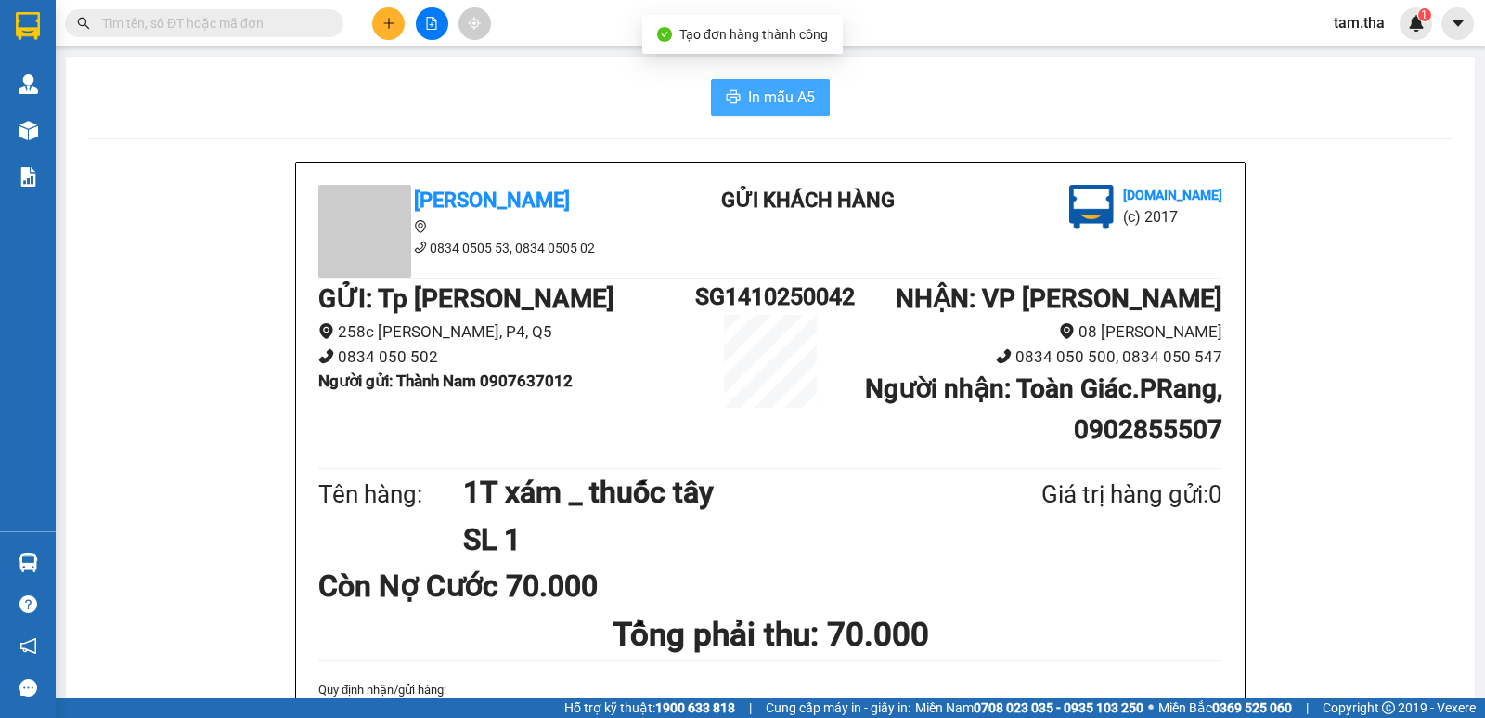
click at [778, 98] on span "In mẫu A5" at bounding box center [781, 96] width 67 height 23
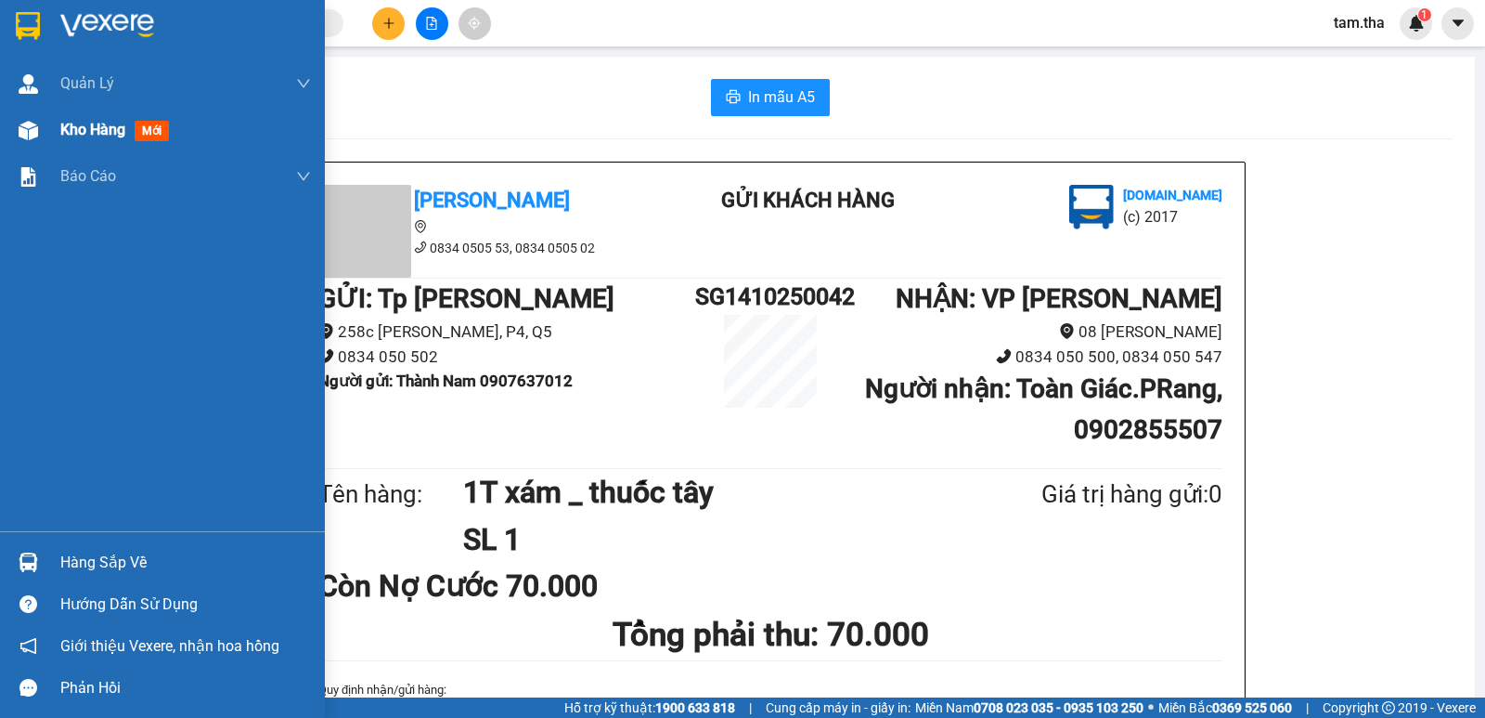
click at [80, 133] on span "Kho hàng" at bounding box center [92, 130] width 65 height 18
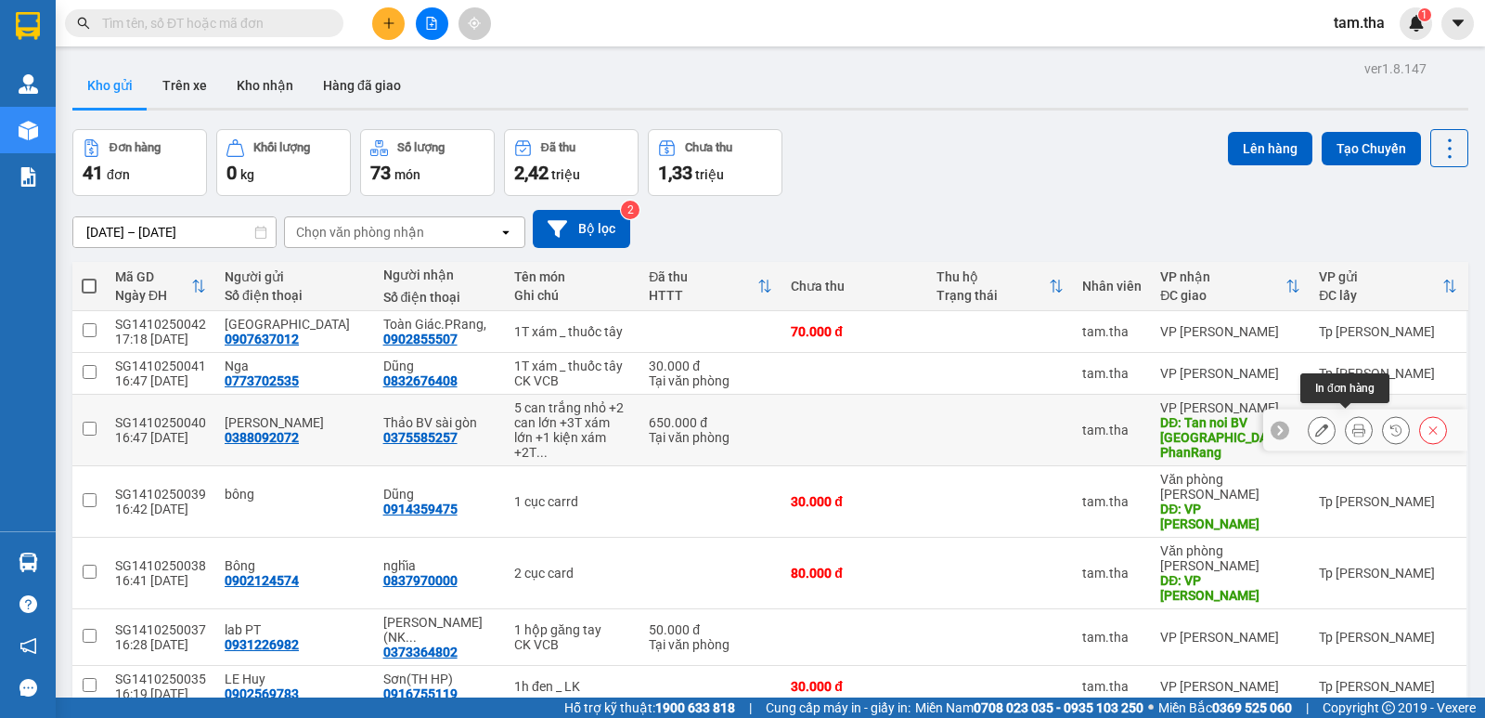
click at [1353, 421] on button at bounding box center [1359, 430] width 26 height 32
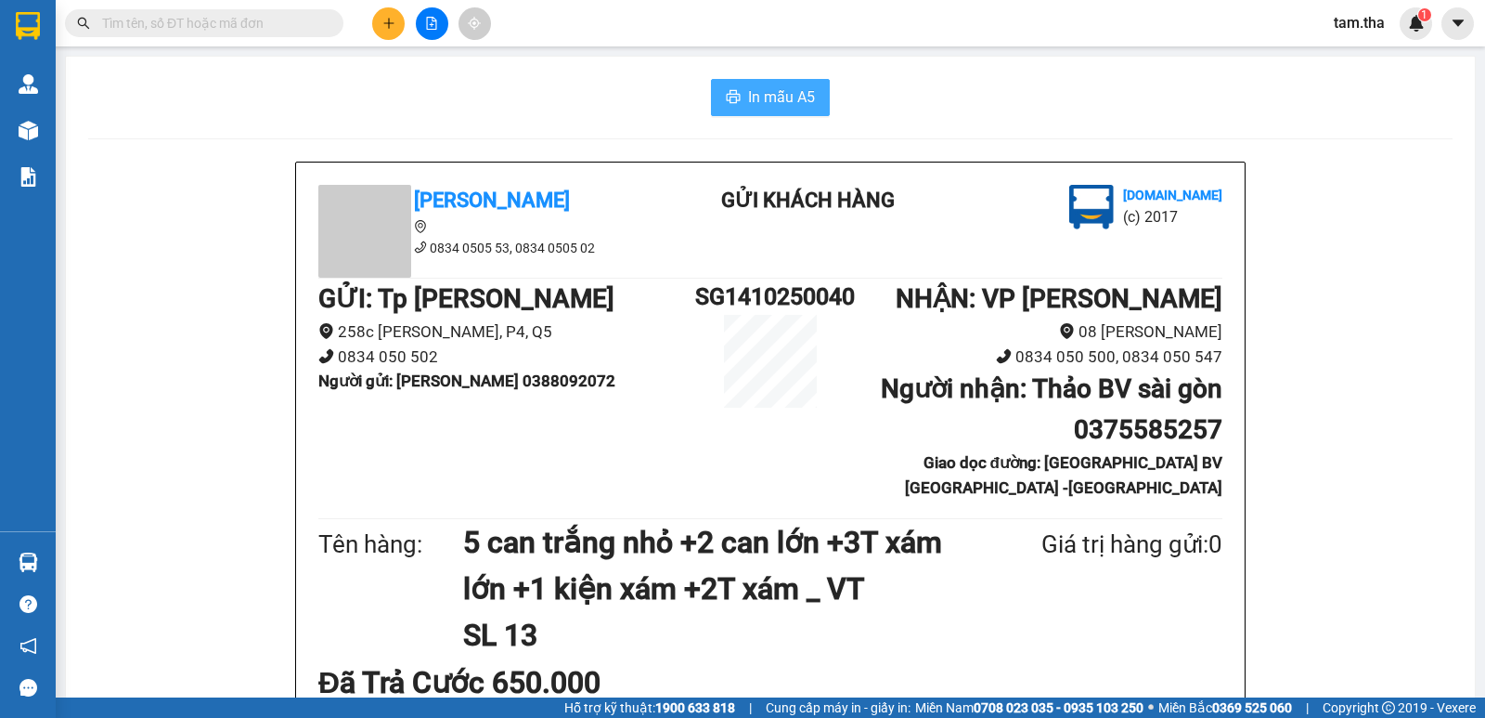
drag, startPoint x: 740, startPoint y: 76, endPoint x: 741, endPoint y: 100, distance: 24.2
click at [748, 100] on span "In mẫu A5" at bounding box center [781, 96] width 67 height 23
click at [382, 21] on icon "plus" at bounding box center [388, 23] width 13 height 13
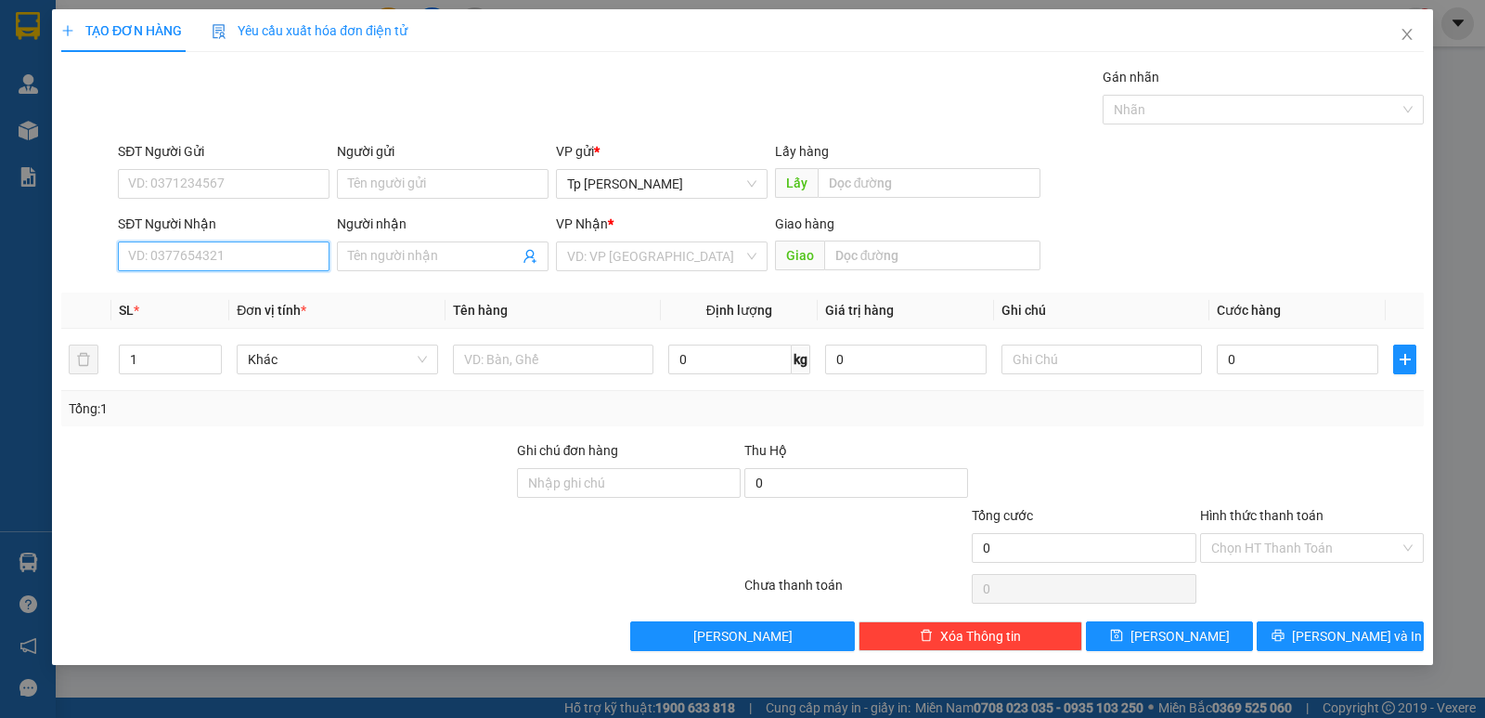
drag, startPoint x: 213, startPoint y: 252, endPoint x: 204, endPoint y: 247, distance: 9.6
click at [209, 249] on input "SĐT Người Nhận" at bounding box center [224, 256] width 212 height 30
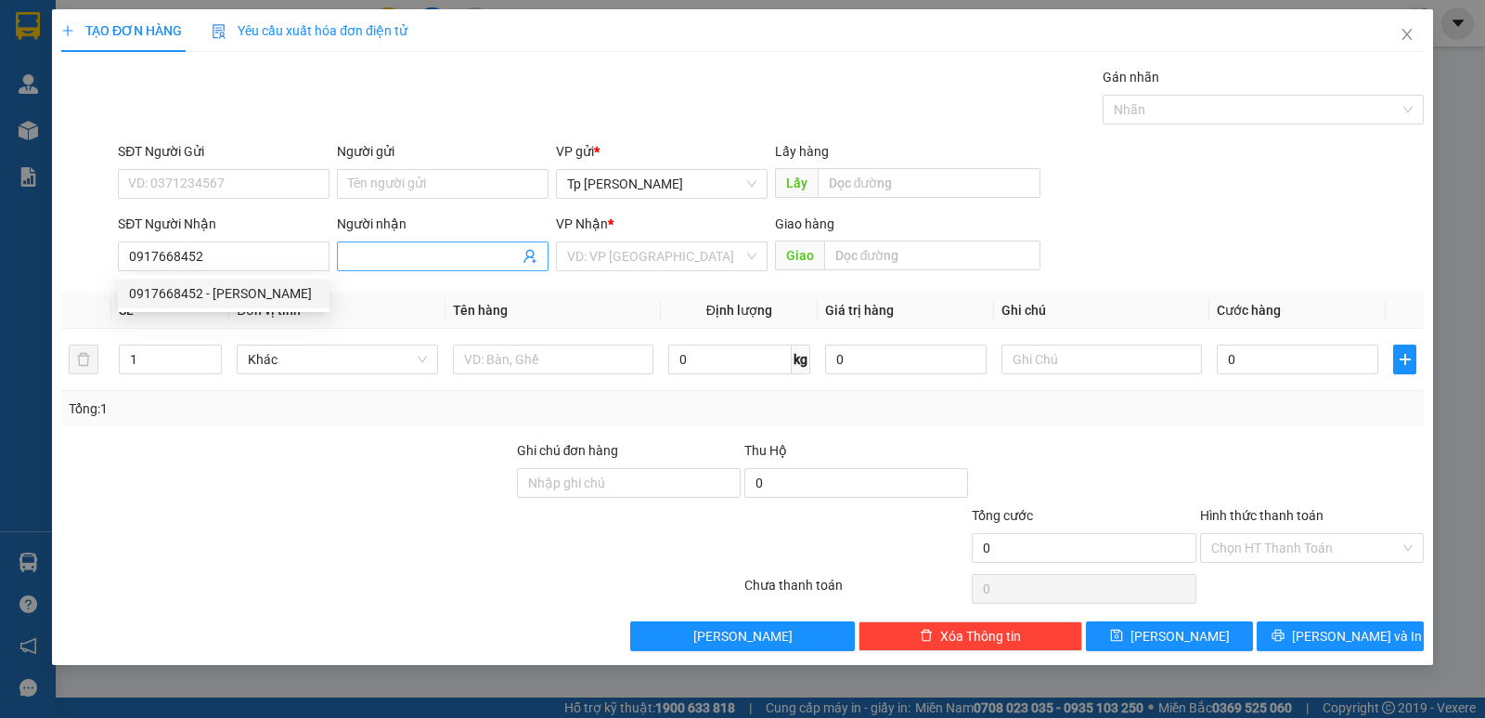
click at [359, 260] on input "Người nhận" at bounding box center [433, 256] width 171 height 20
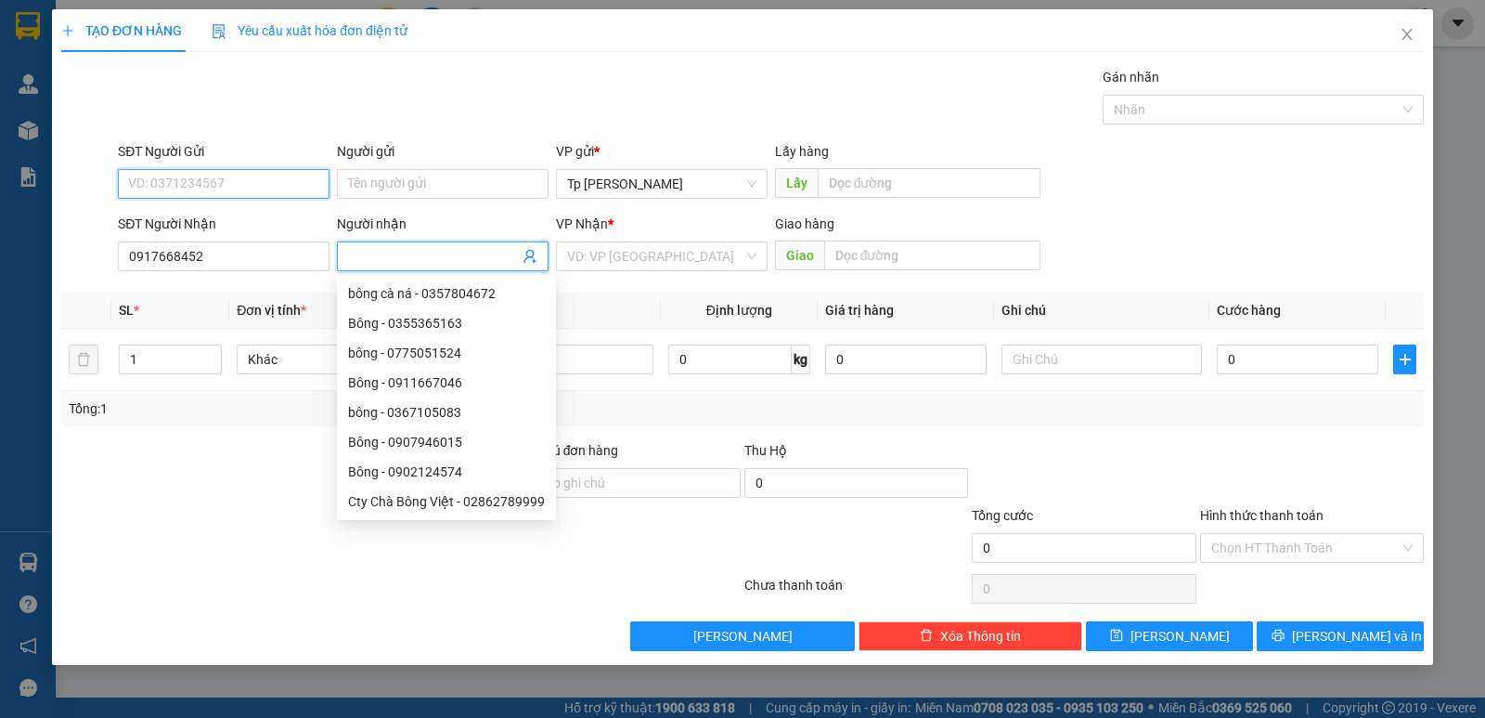
drag, startPoint x: 150, startPoint y: 183, endPoint x: 122, endPoint y: 154, distance: 40.7
click at [123, 155] on div "SĐT Người Gửi VD: 0371234567" at bounding box center [224, 173] width 212 height 65
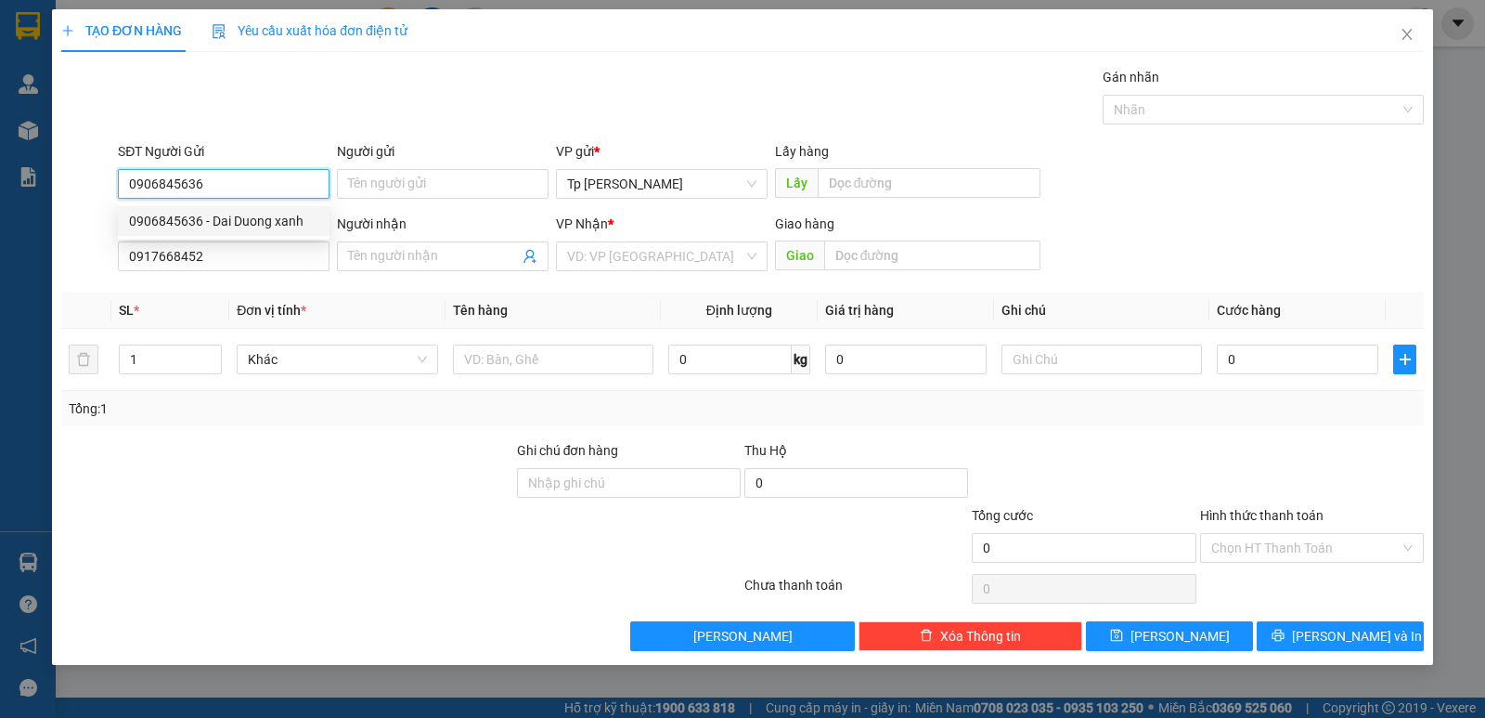
click at [289, 218] on div "0906845636 - Dai Duong xanh" at bounding box center [223, 221] width 189 height 20
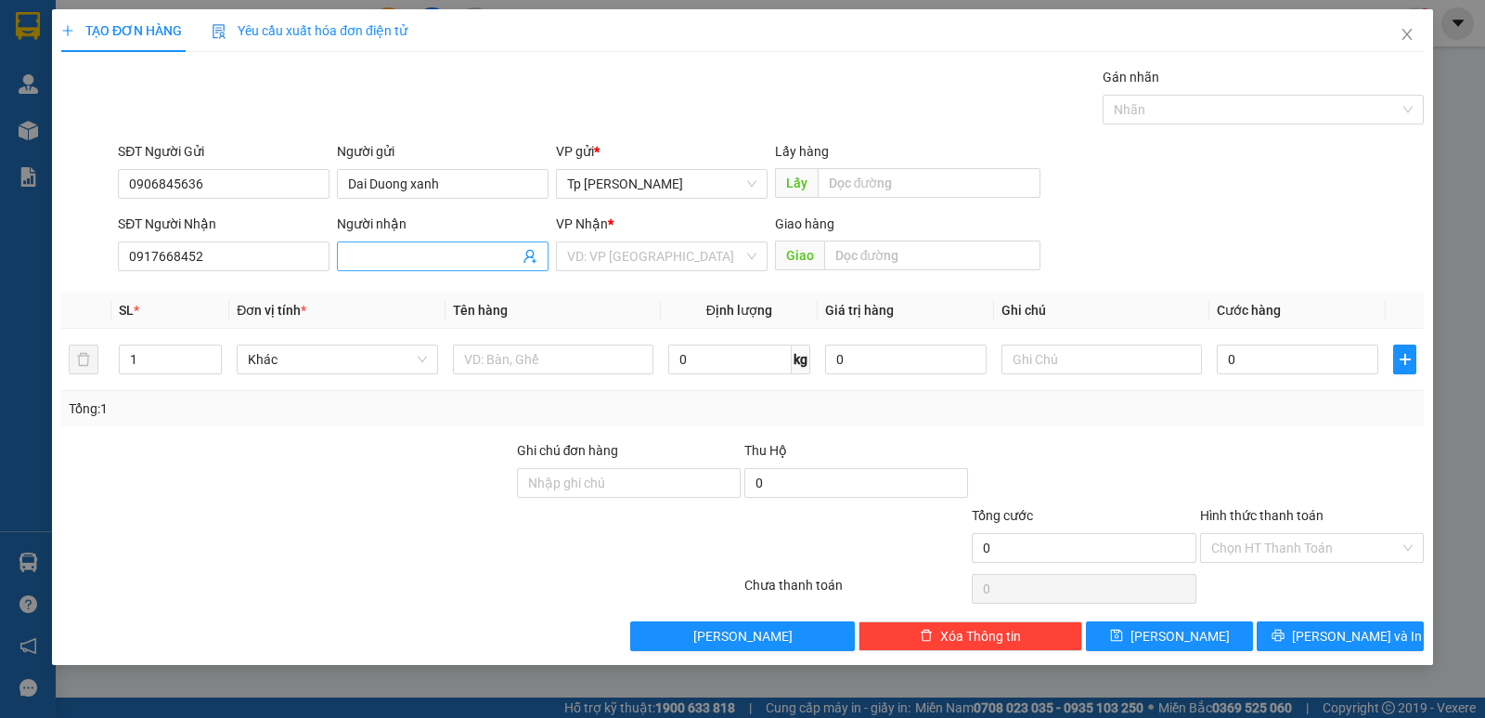
click at [405, 265] on input "Người nhận" at bounding box center [433, 256] width 171 height 20
click at [627, 265] on input "search" at bounding box center [655, 256] width 176 height 28
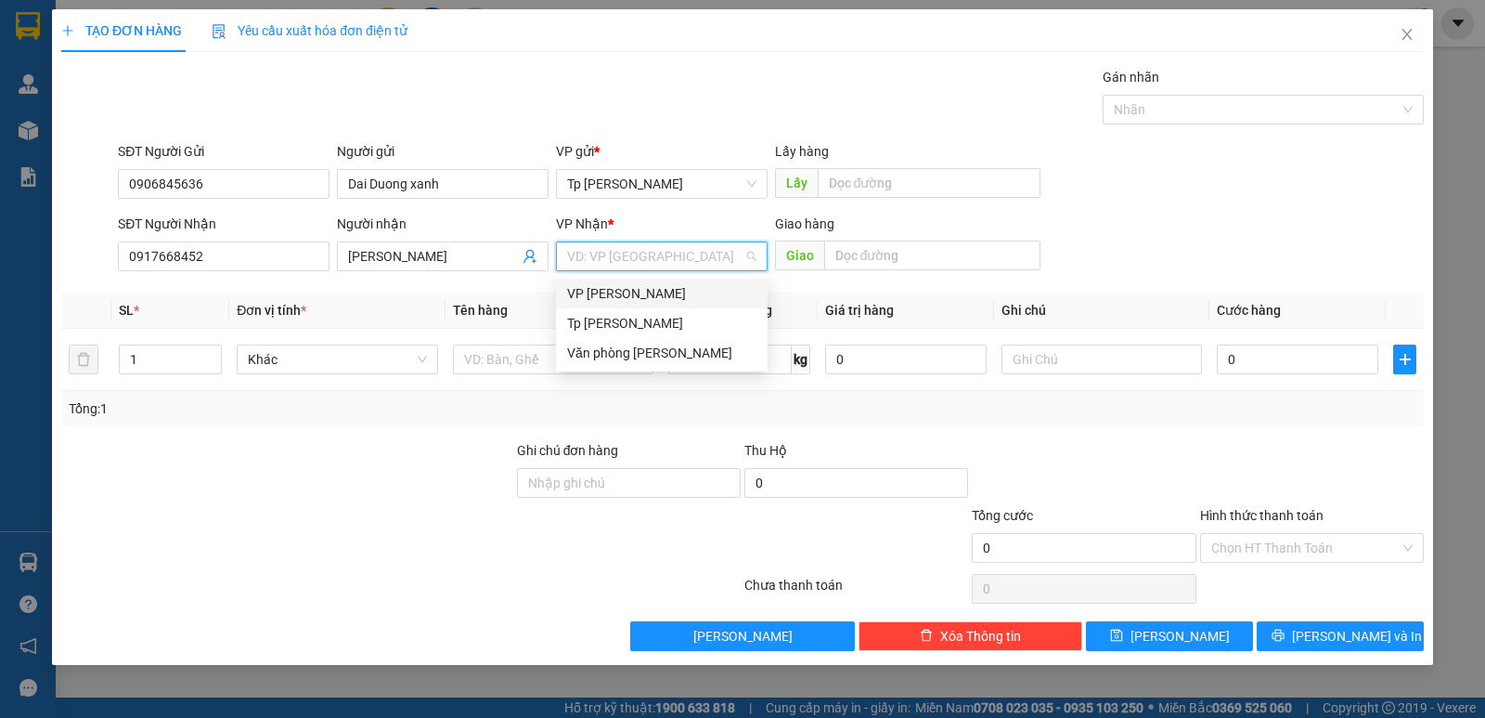
click at [636, 304] on div "VP [PERSON_NAME]" at bounding box center [662, 293] width 212 height 30
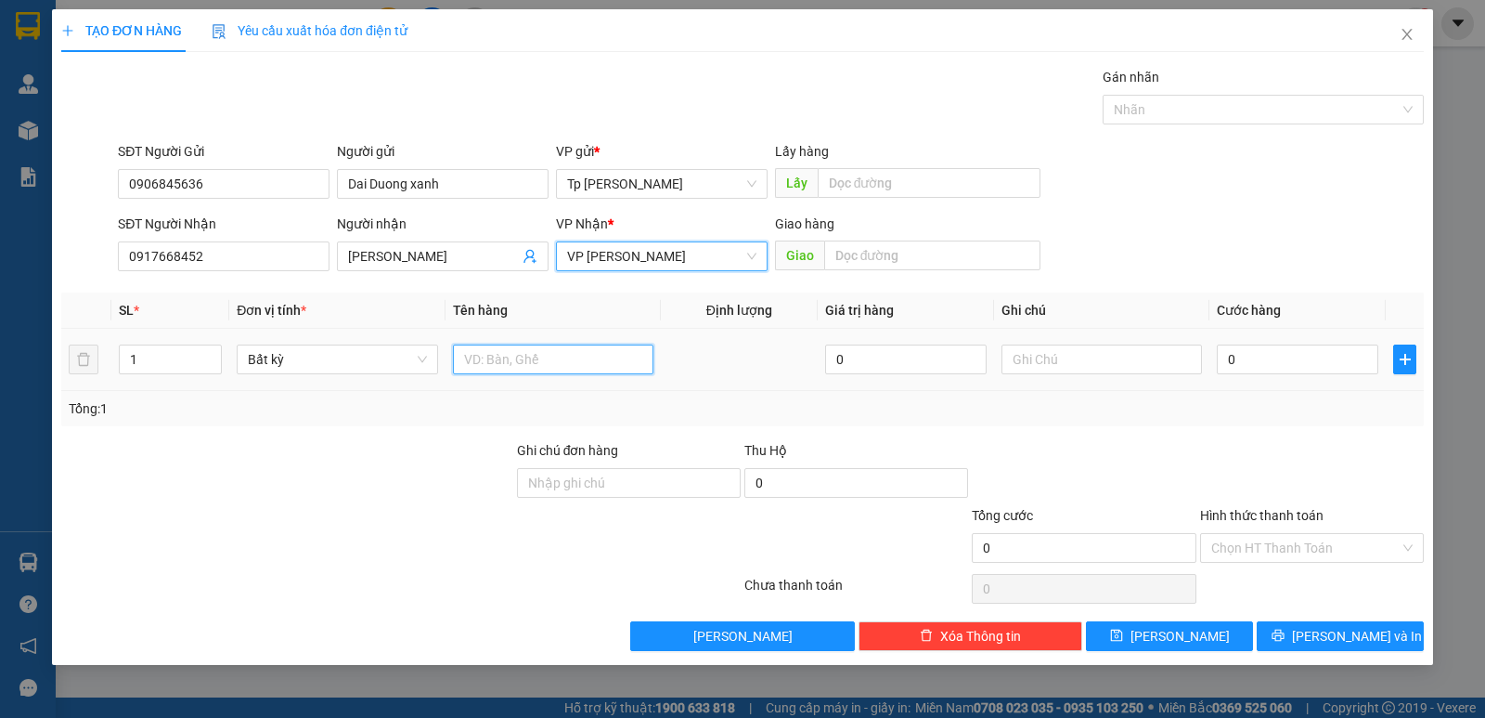
click at [550, 365] on input "text" at bounding box center [553, 359] width 201 height 30
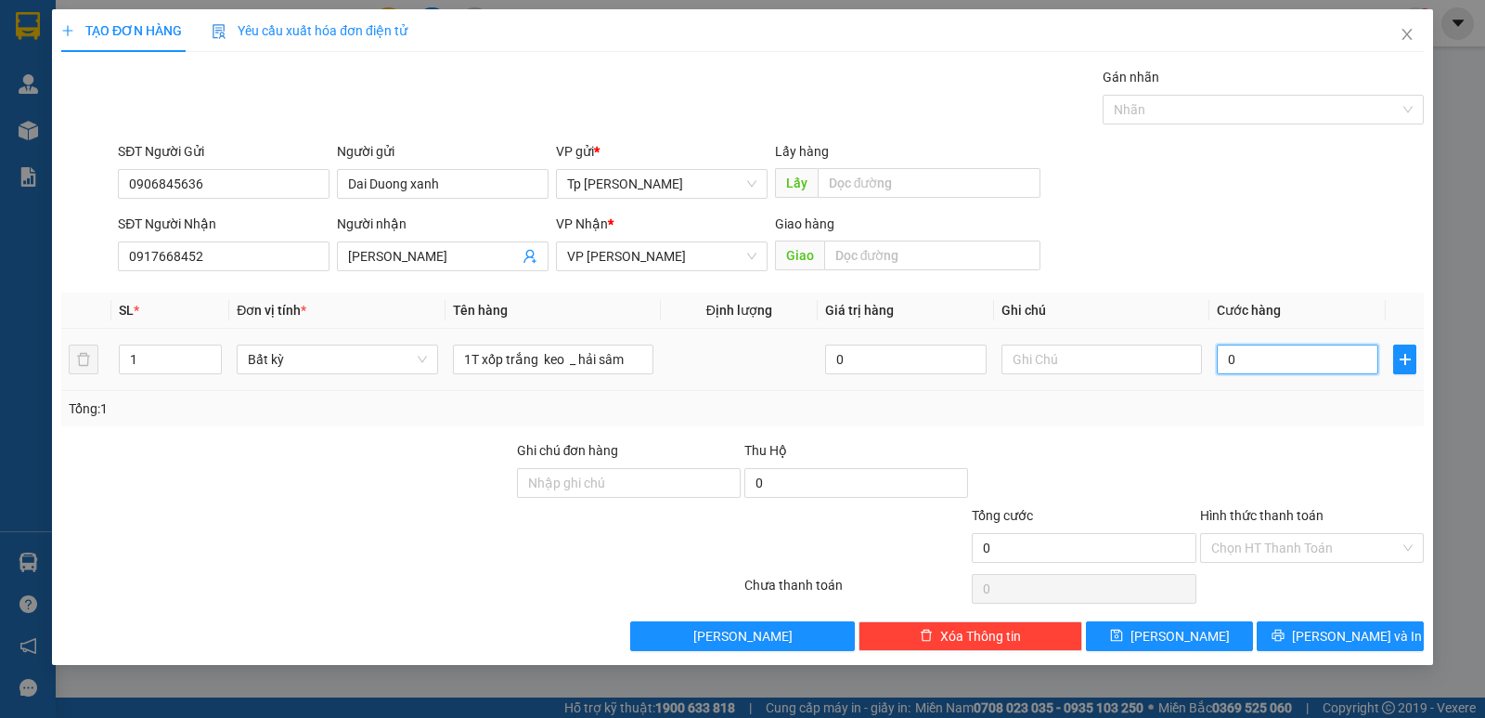
click at [1330, 369] on input "0" at bounding box center [1298, 359] width 162 height 30
click at [1354, 420] on div "Tổng: 1" at bounding box center [742, 408] width 1363 height 35
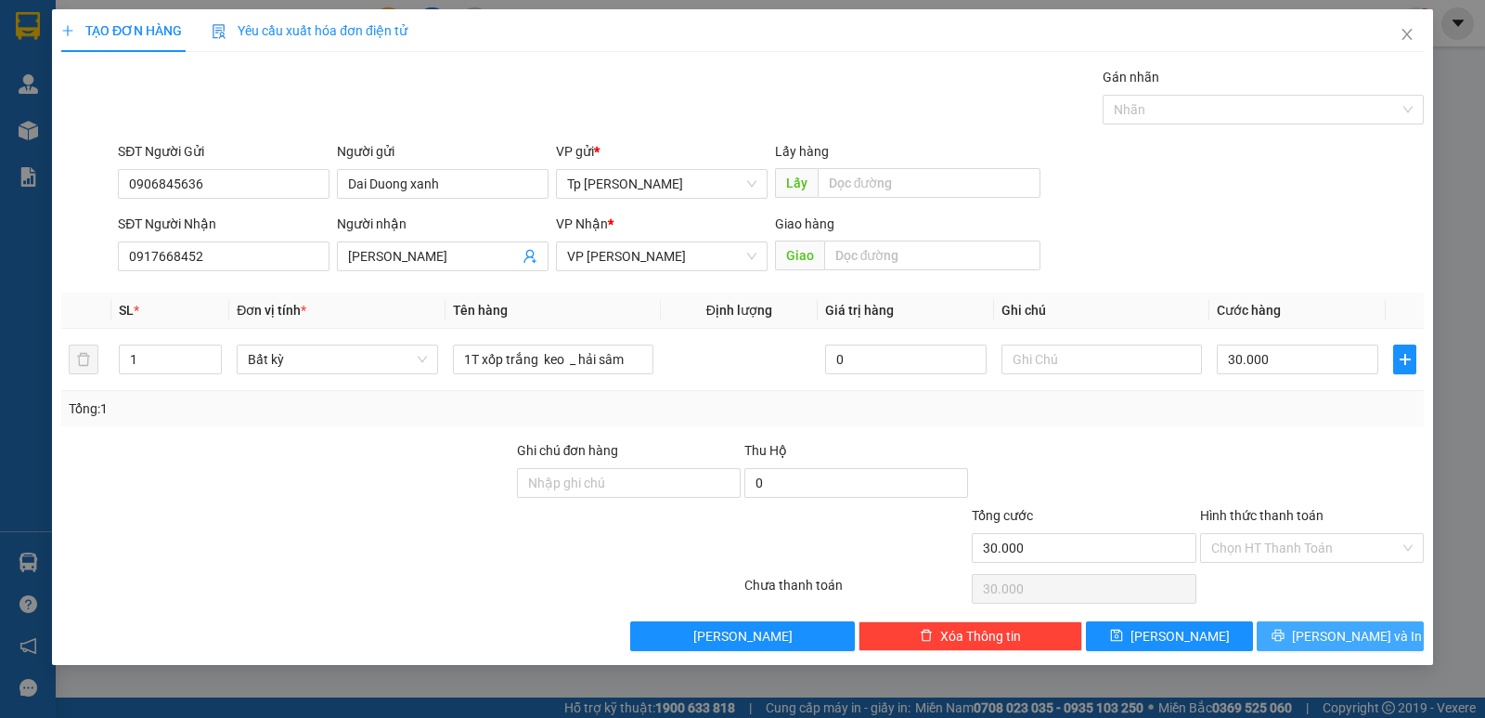
click at [1301, 640] on button "[PERSON_NAME] và In" at bounding box center [1340, 636] width 167 height 30
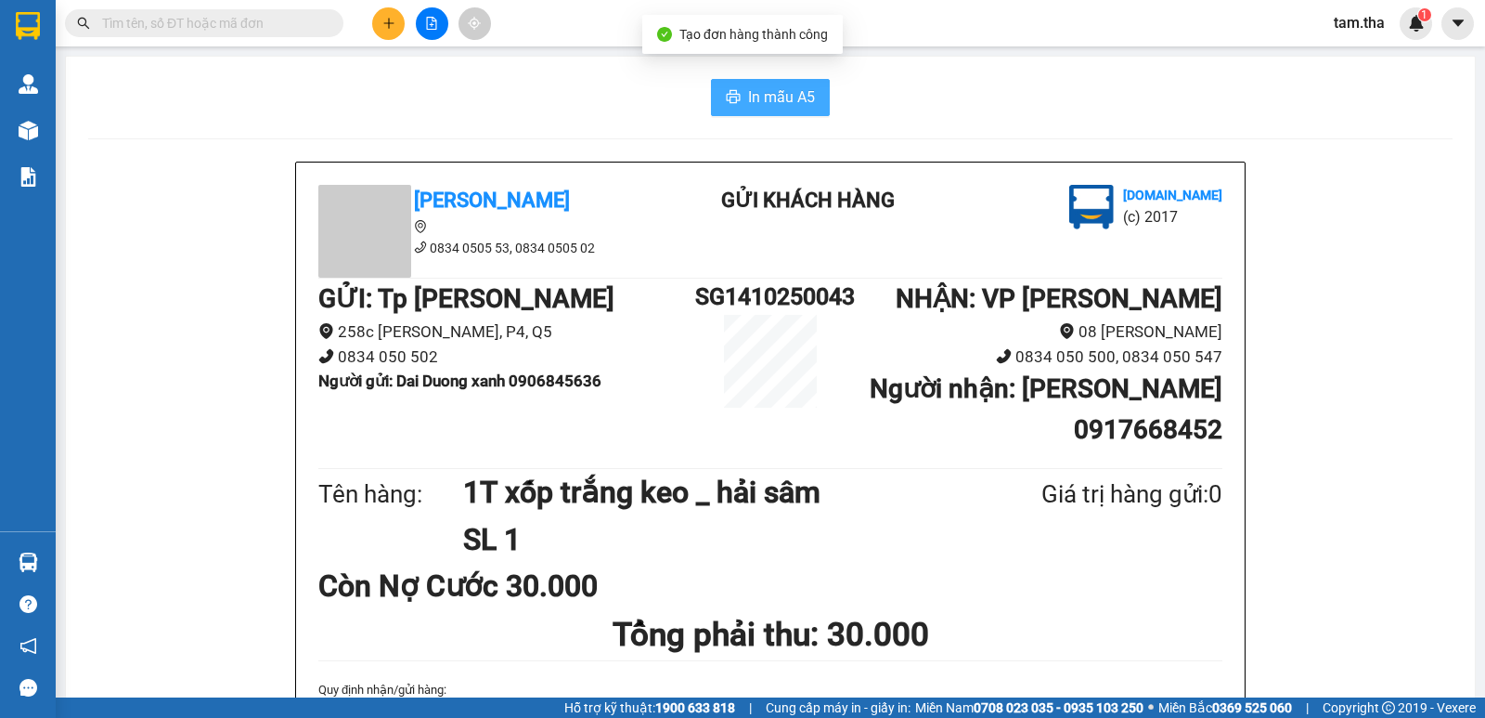
click at [754, 113] on button "In mẫu A5" at bounding box center [770, 97] width 119 height 37
click at [393, 15] on button at bounding box center [388, 23] width 32 height 32
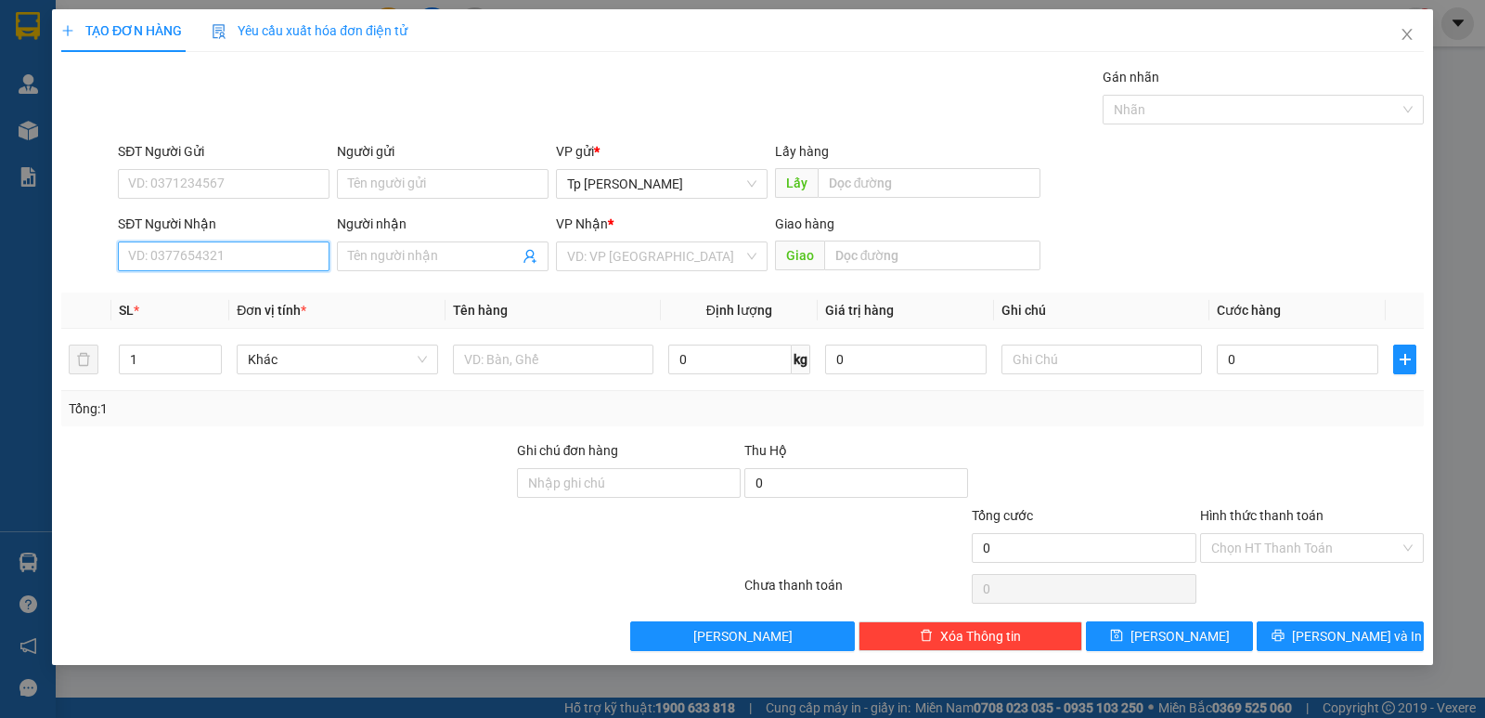
click at [228, 260] on input "SĐT Người Nhận" at bounding box center [224, 256] width 212 height 30
drag, startPoint x: 218, startPoint y: 297, endPoint x: 498, endPoint y: 360, distance: 286.5
click at [220, 295] on div "0915605387 - Đức Anh" at bounding box center [233, 293] width 209 height 20
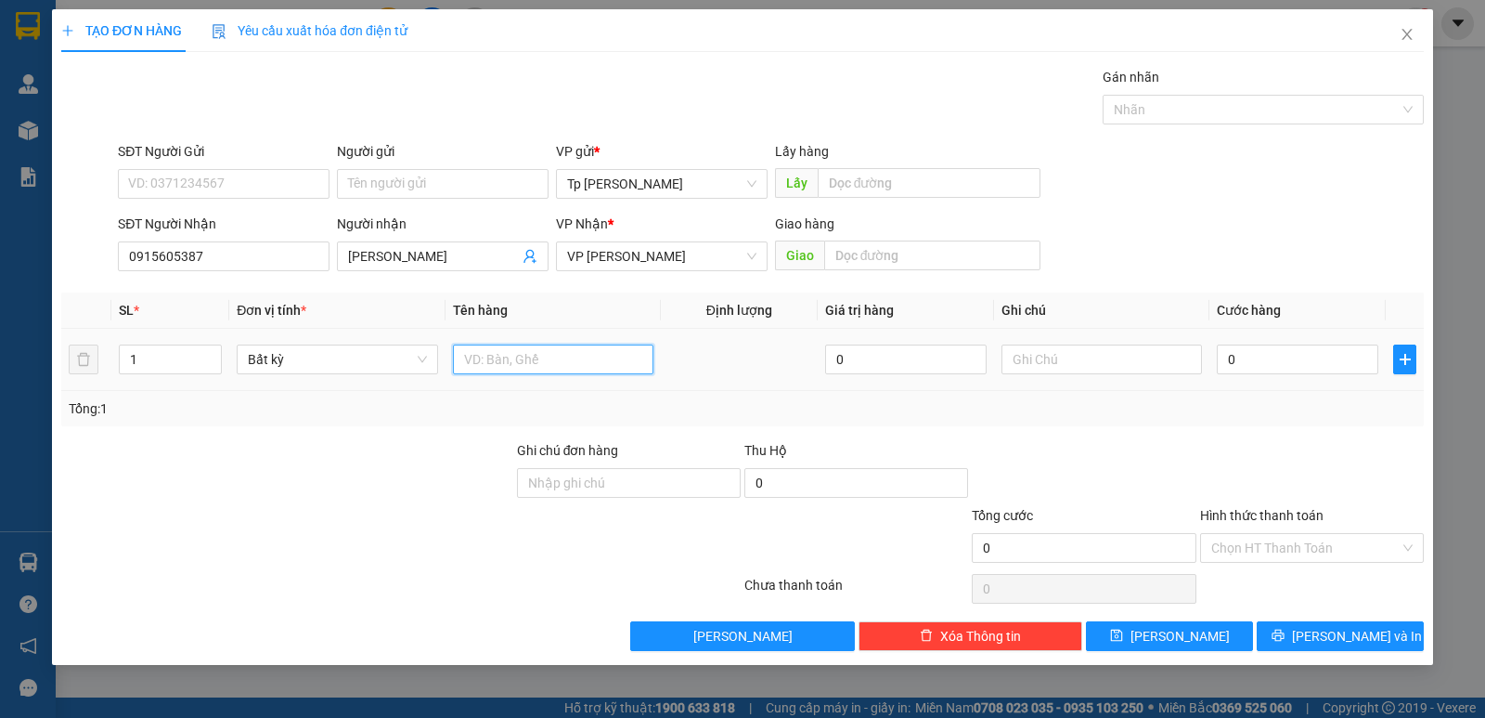
click at [527, 367] on input "text" at bounding box center [553, 359] width 201 height 30
click at [409, 252] on input "Đức Anh" at bounding box center [433, 256] width 171 height 20
drag, startPoint x: 635, startPoint y: 357, endPoint x: 605, endPoint y: 331, distance: 39.5
click at [609, 335] on td at bounding box center [553, 360] width 215 height 62
click at [1325, 354] on input "0" at bounding box center [1298, 359] width 162 height 30
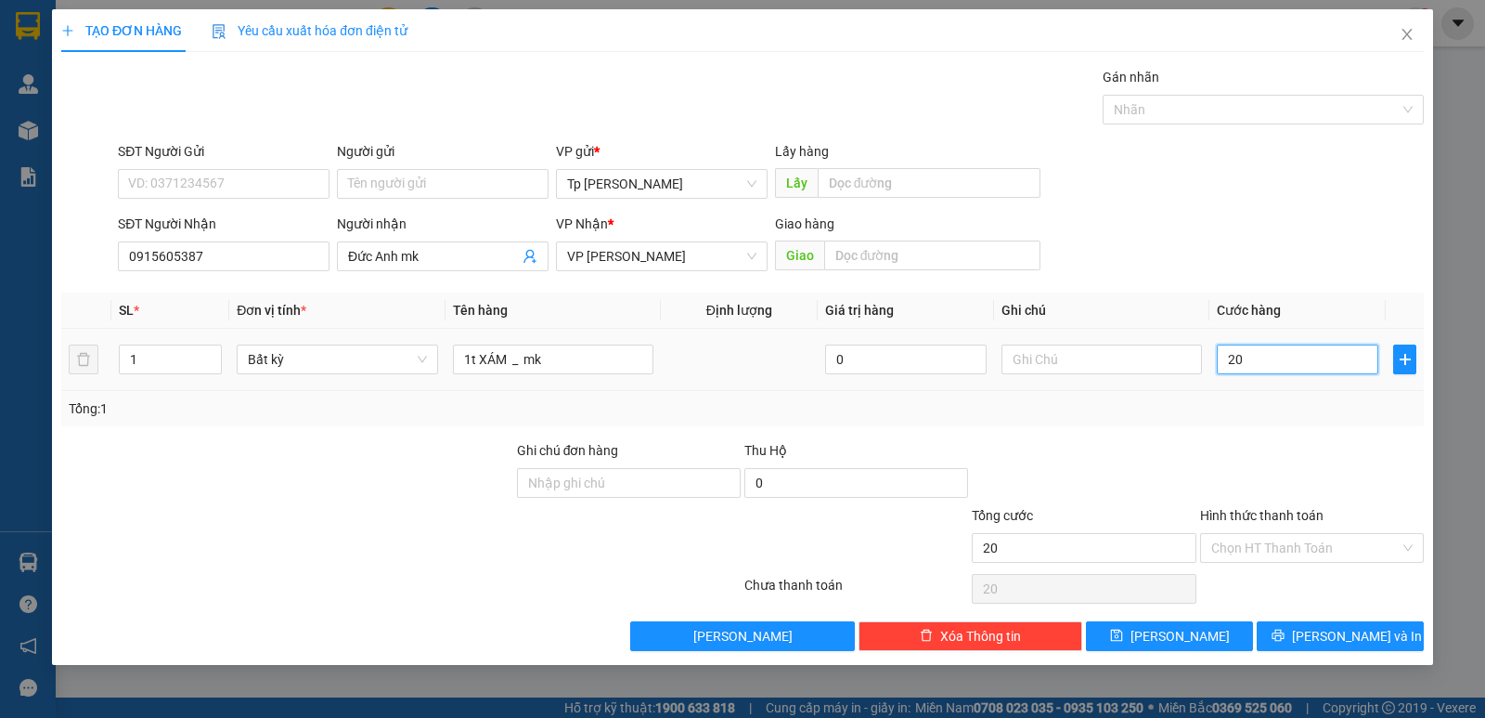
drag, startPoint x: 1344, startPoint y: 366, endPoint x: 1209, endPoint y: 369, distance: 135.6
click at [1209, 369] on tr "1 Bất kỳ 1t XÁM _ mk 0 20" at bounding box center [742, 360] width 1363 height 62
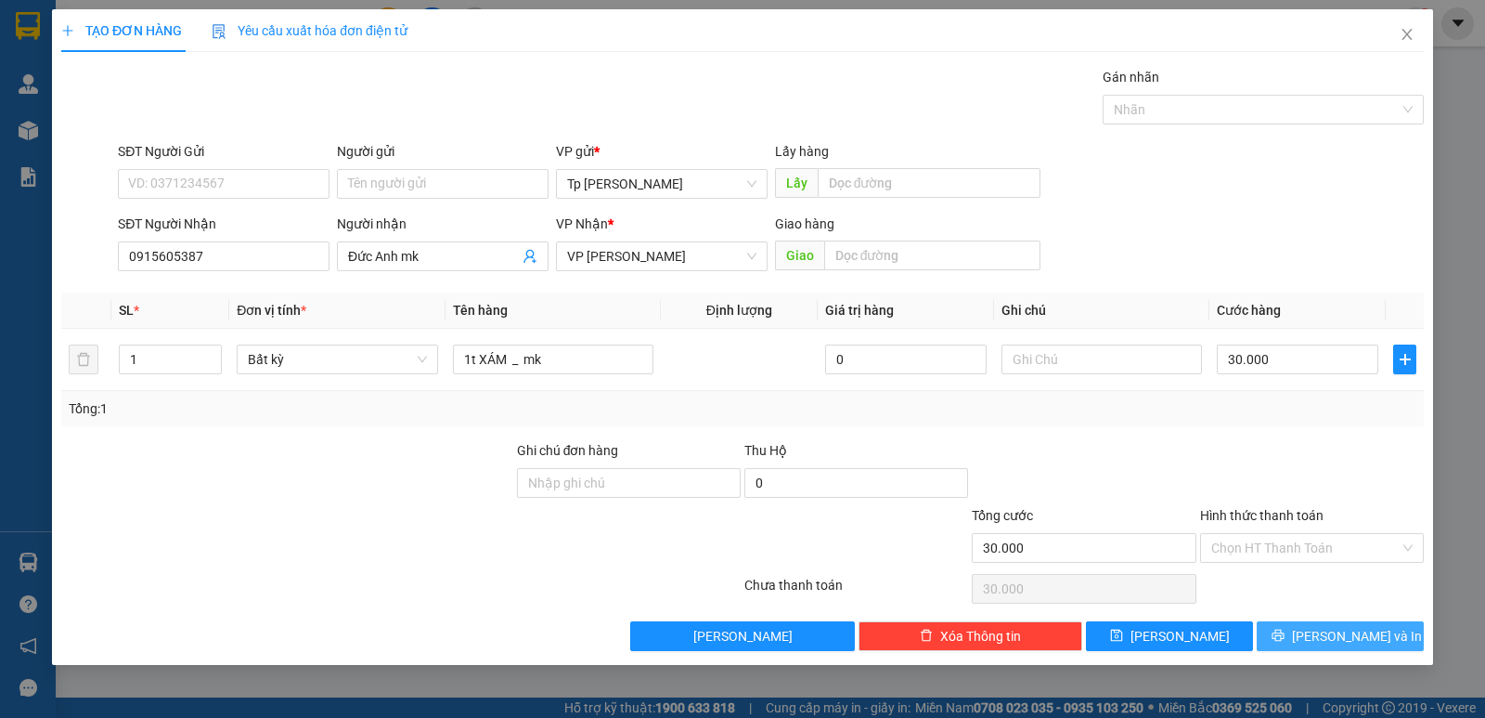
click at [1337, 633] on button "[PERSON_NAME] và In" at bounding box center [1340, 636] width 167 height 30
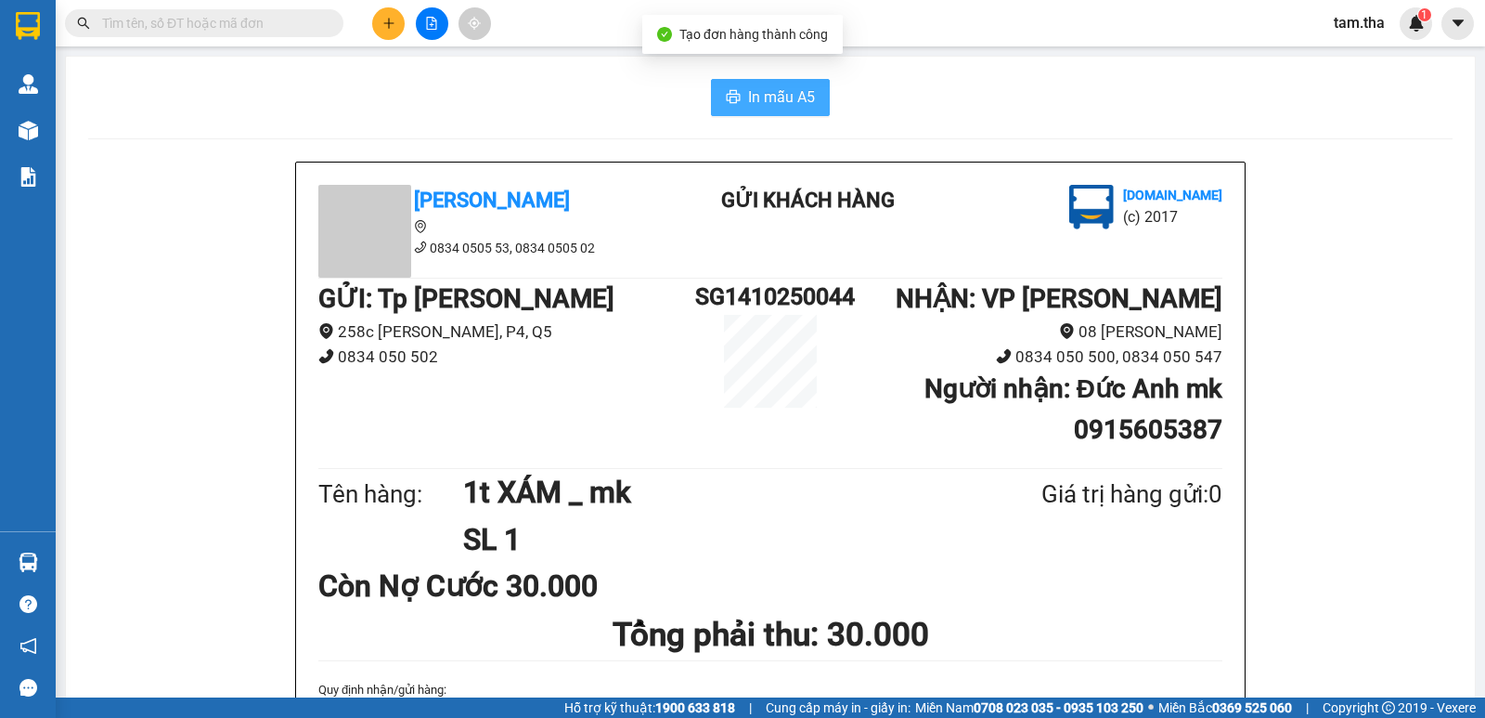
click at [745, 111] on button "In mẫu A5" at bounding box center [770, 97] width 119 height 37
click at [392, 22] on icon "plus" at bounding box center [388, 23] width 13 height 13
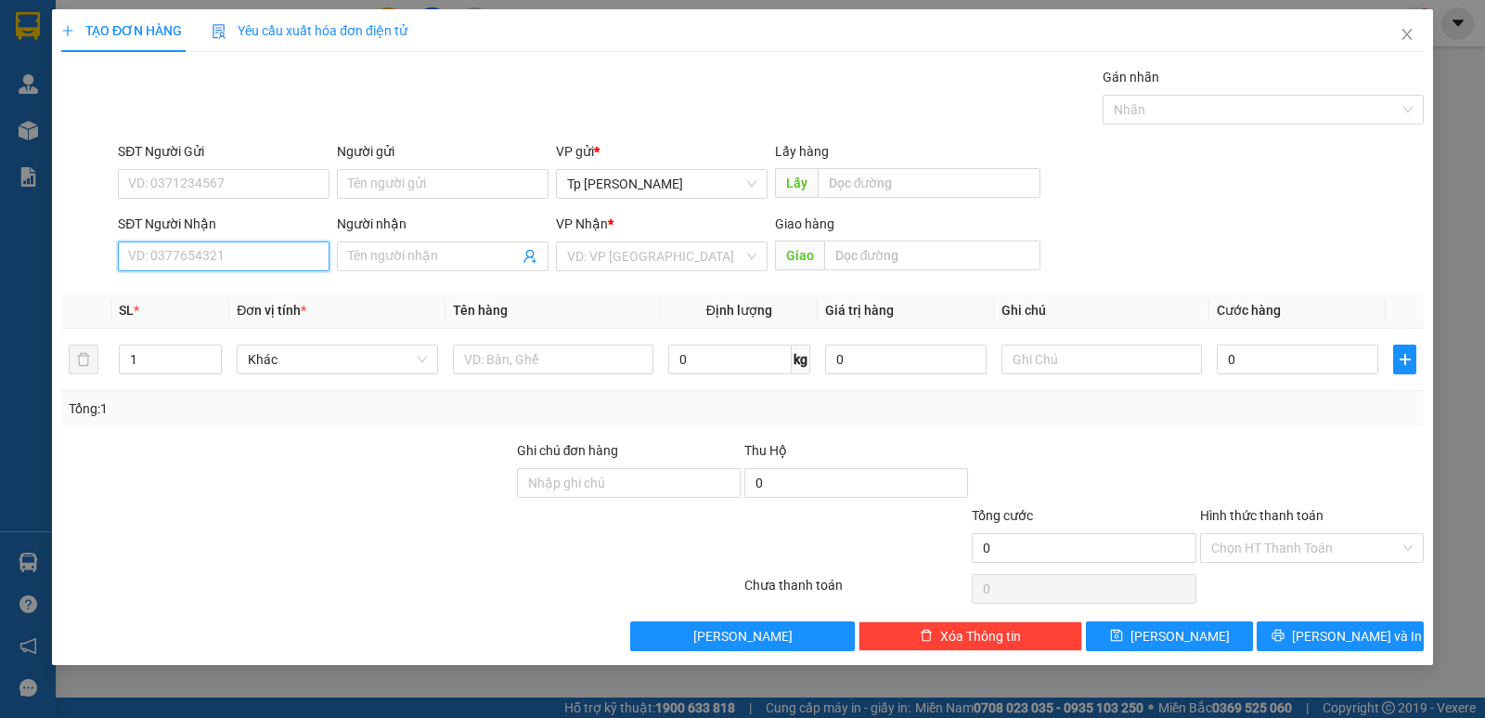
click at [228, 247] on input "SĐT Người Nhận" at bounding box center [224, 256] width 212 height 30
click at [232, 302] on div "0986776560 - Khanh" at bounding box center [223, 293] width 189 height 20
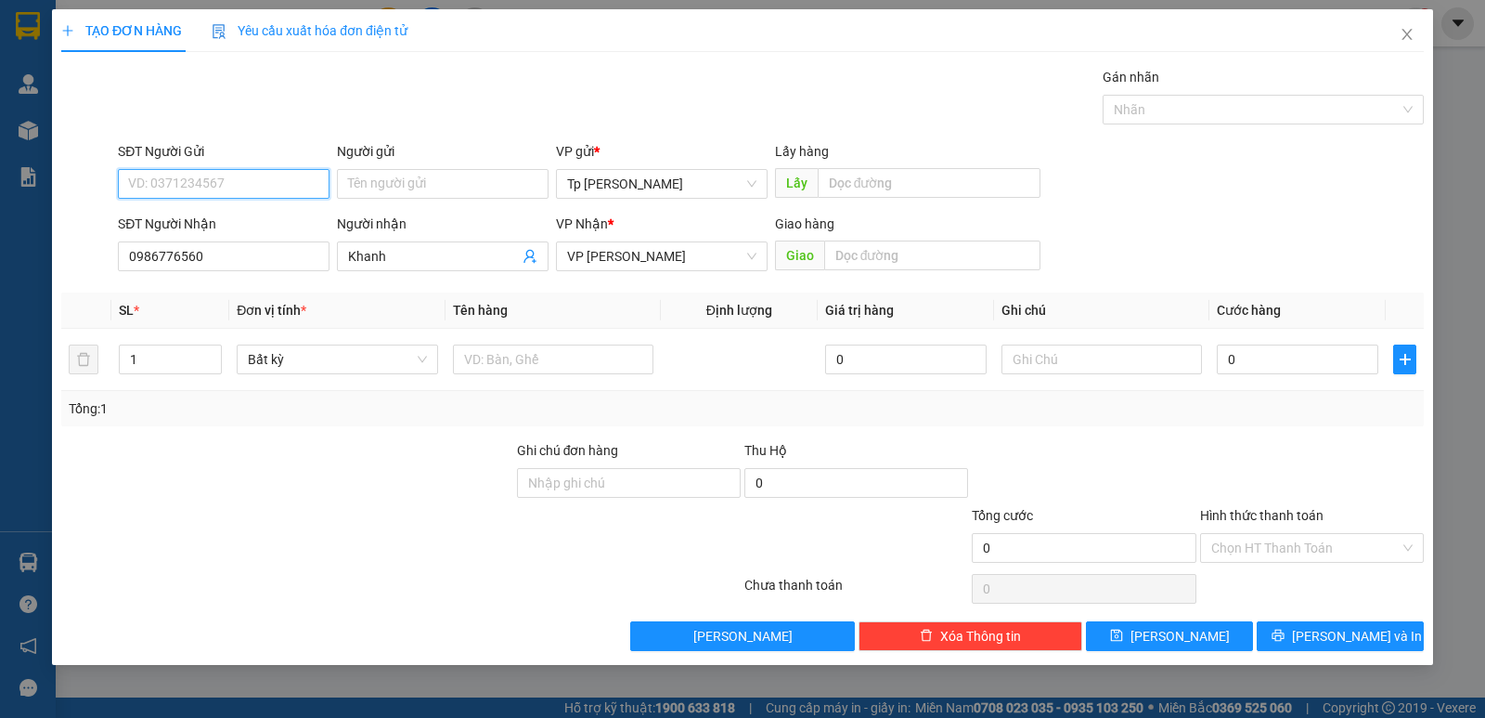
click at [226, 175] on input "SĐT Người Gửi" at bounding box center [224, 184] width 212 height 30
click at [251, 225] on div "0909447970 - Cáttinh" at bounding box center [223, 221] width 189 height 20
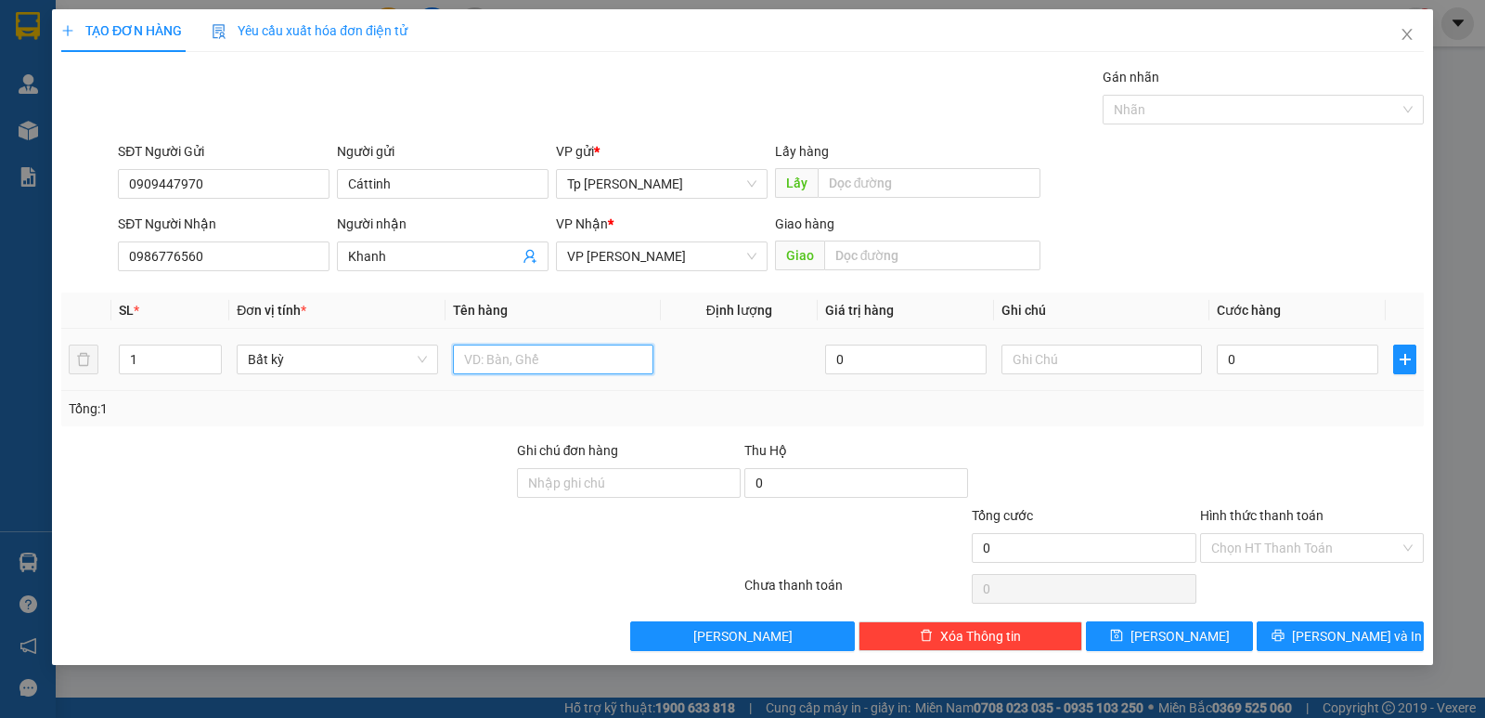
click at [543, 362] on input "text" at bounding box center [553, 359] width 201 height 30
click at [1227, 372] on input "0" at bounding box center [1298, 359] width 162 height 30
click at [1250, 403] on div "Tổng: 1" at bounding box center [743, 408] width 1348 height 20
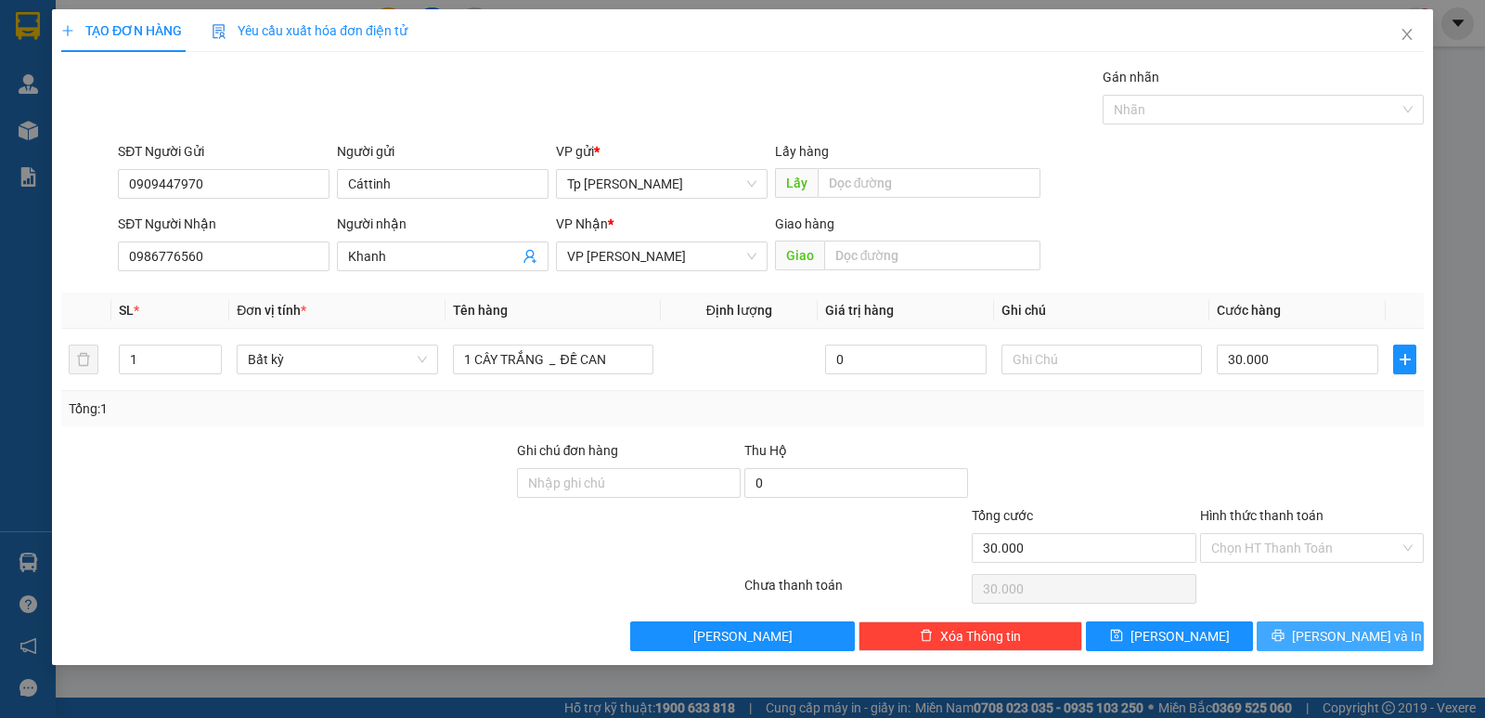
click at [1372, 628] on span "[PERSON_NAME] và In" at bounding box center [1357, 636] width 130 height 20
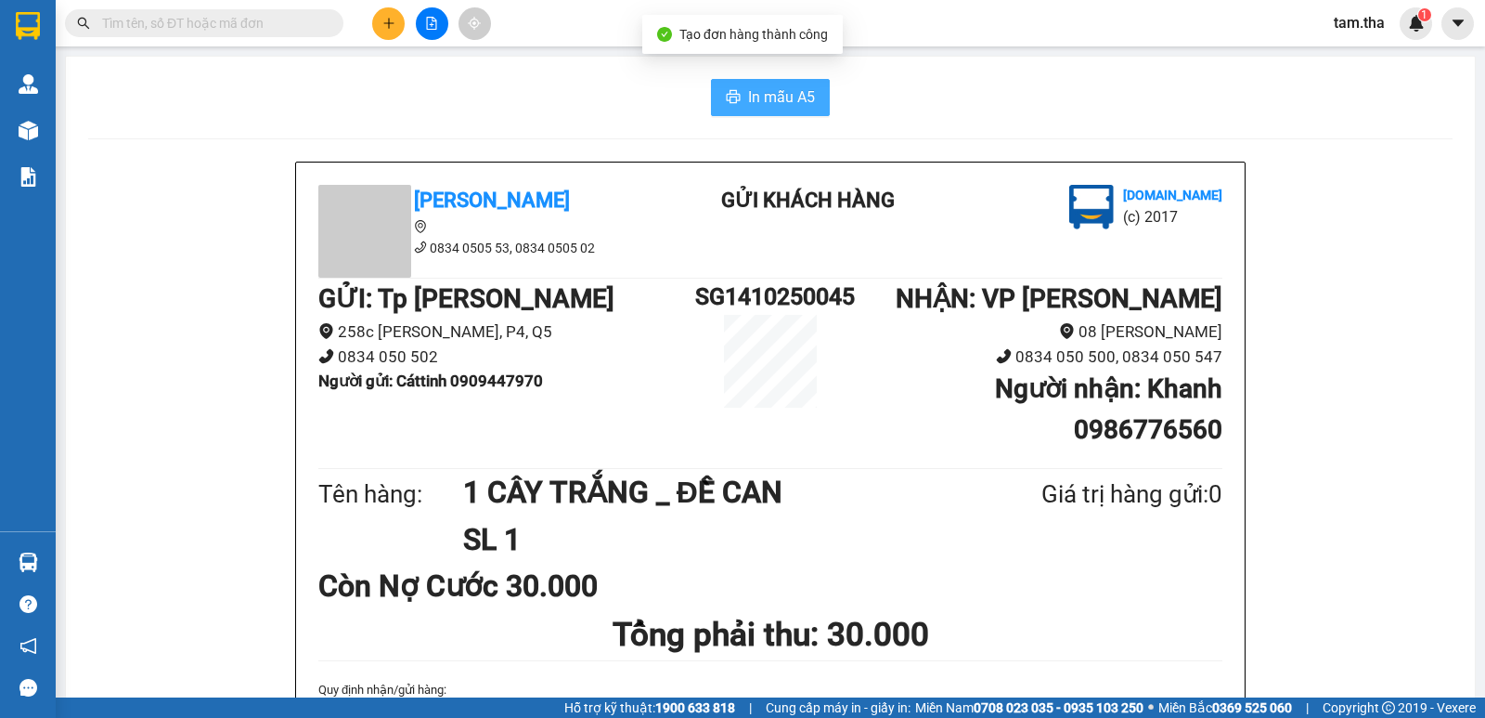
click at [766, 97] on span "In mẫu A5" at bounding box center [781, 96] width 67 height 23
click at [386, 21] on icon "plus" at bounding box center [388, 23] width 13 height 13
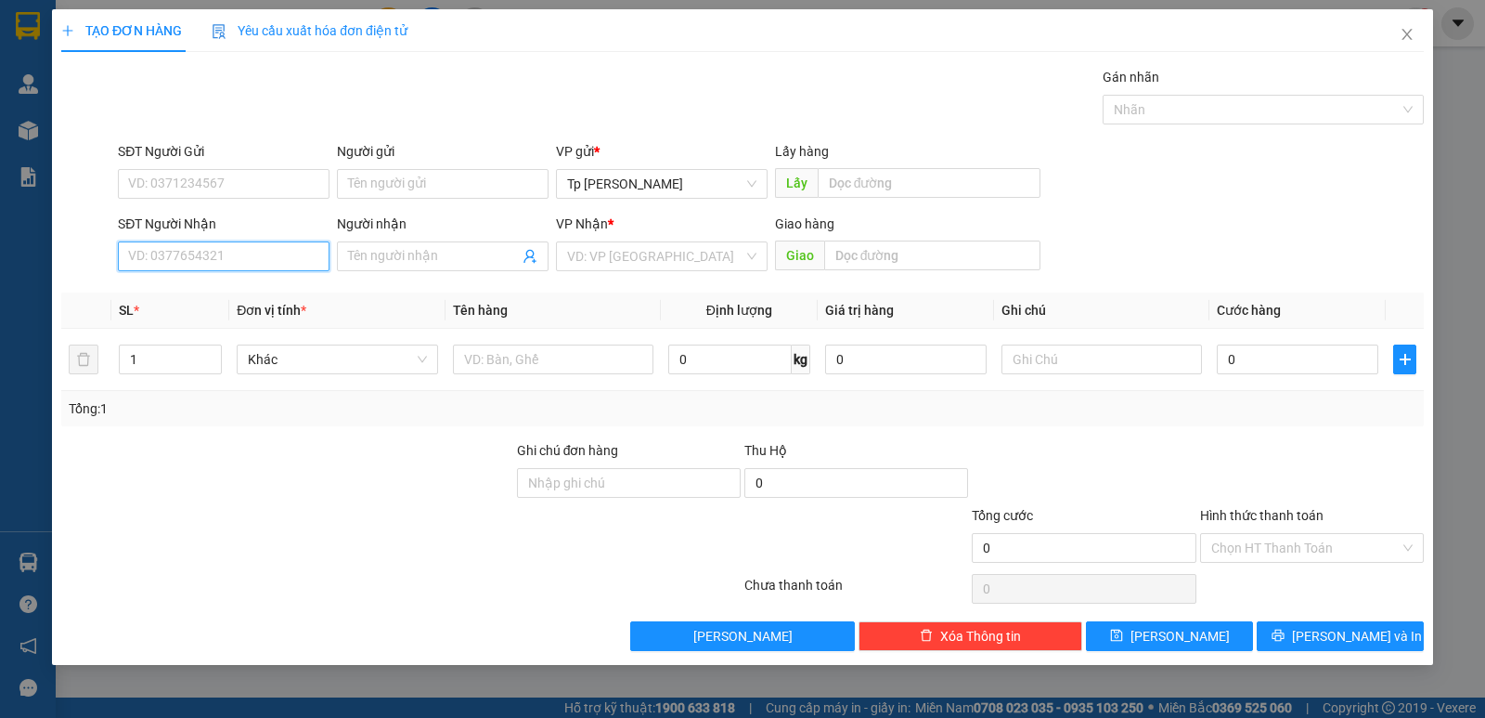
click at [195, 245] on input "SĐT Người Nhận" at bounding box center [224, 256] width 212 height 30
click at [223, 283] on div "0981412335 - đại" at bounding box center [233, 293] width 209 height 20
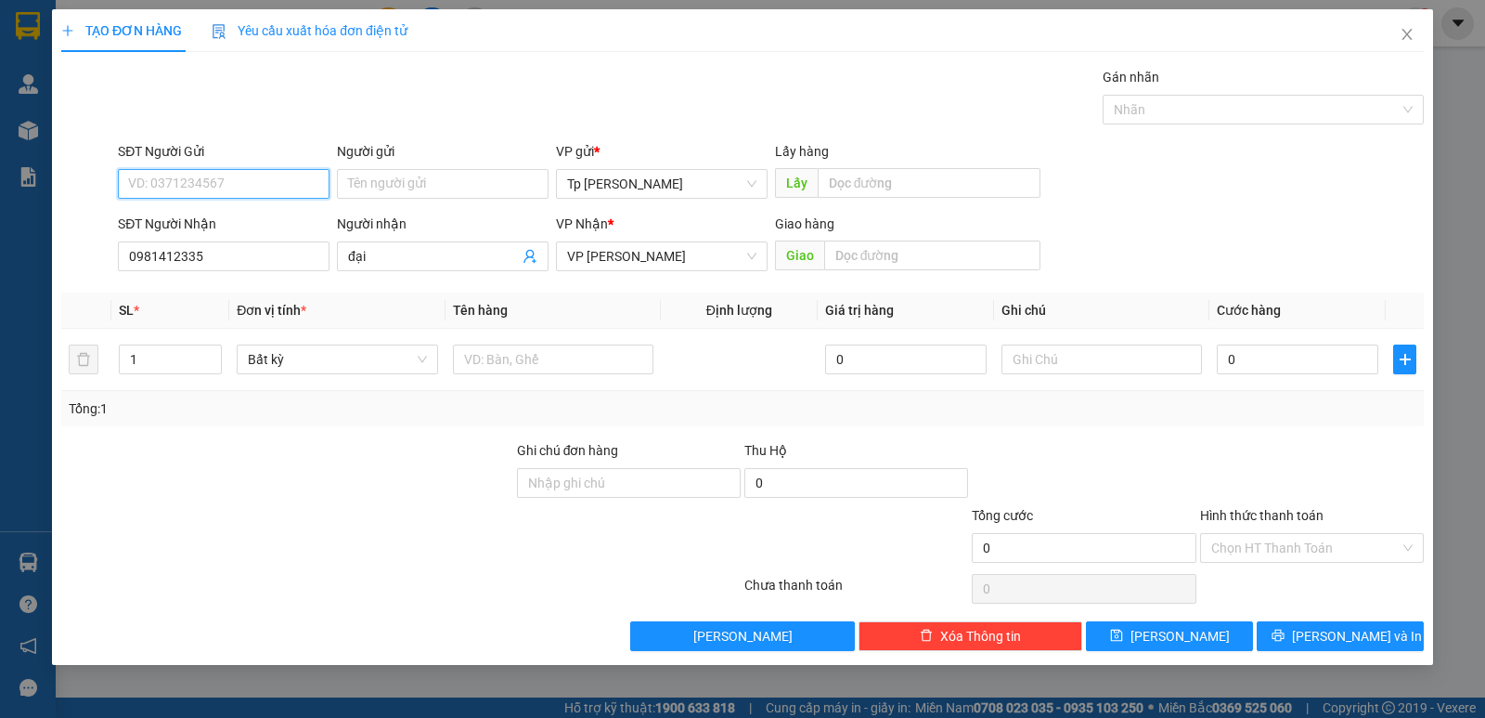
click at [265, 183] on input "SĐT Người Gửi" at bounding box center [224, 184] width 212 height 30
click at [259, 253] on div "0908440897 - Vinh" at bounding box center [223, 250] width 189 height 20
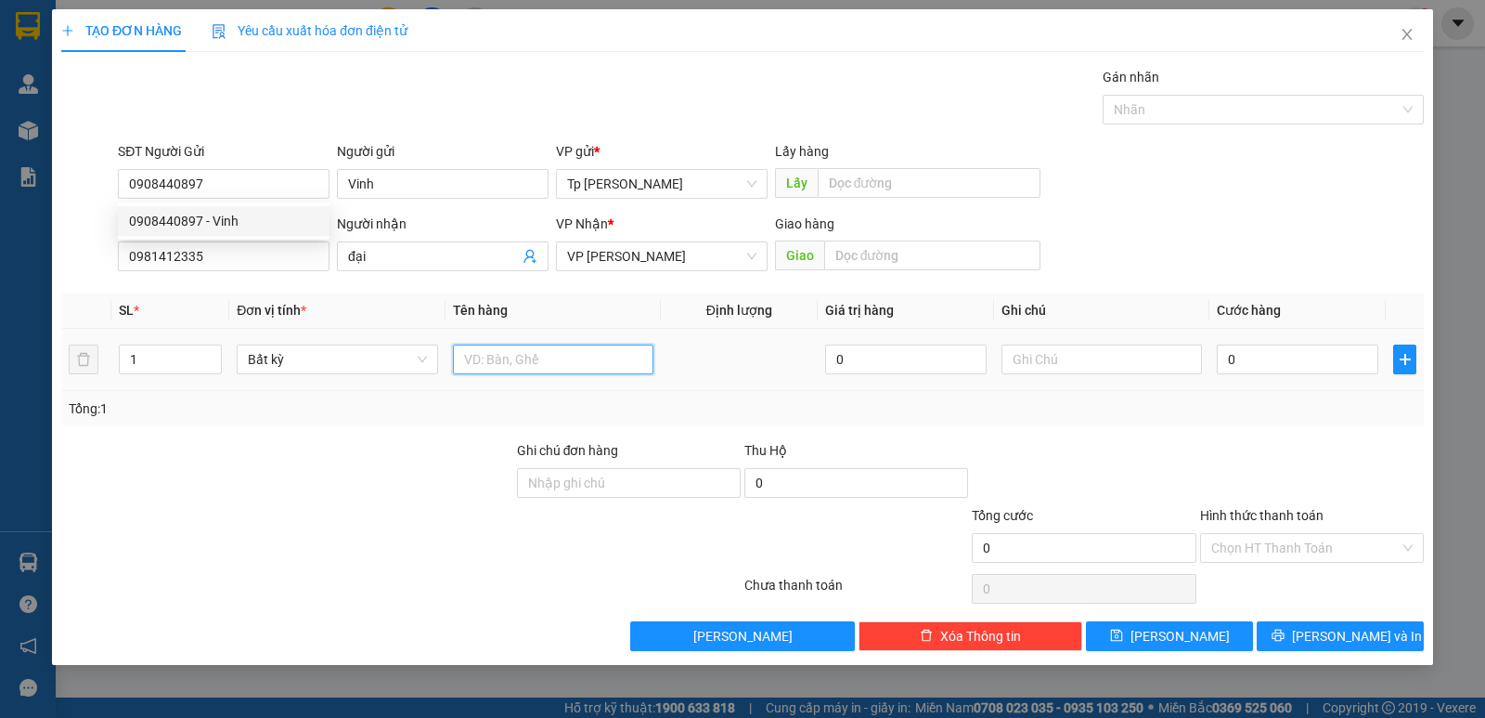
click at [589, 360] on input "text" at bounding box center [553, 359] width 201 height 30
click at [1240, 362] on input "0" at bounding box center [1298, 359] width 162 height 30
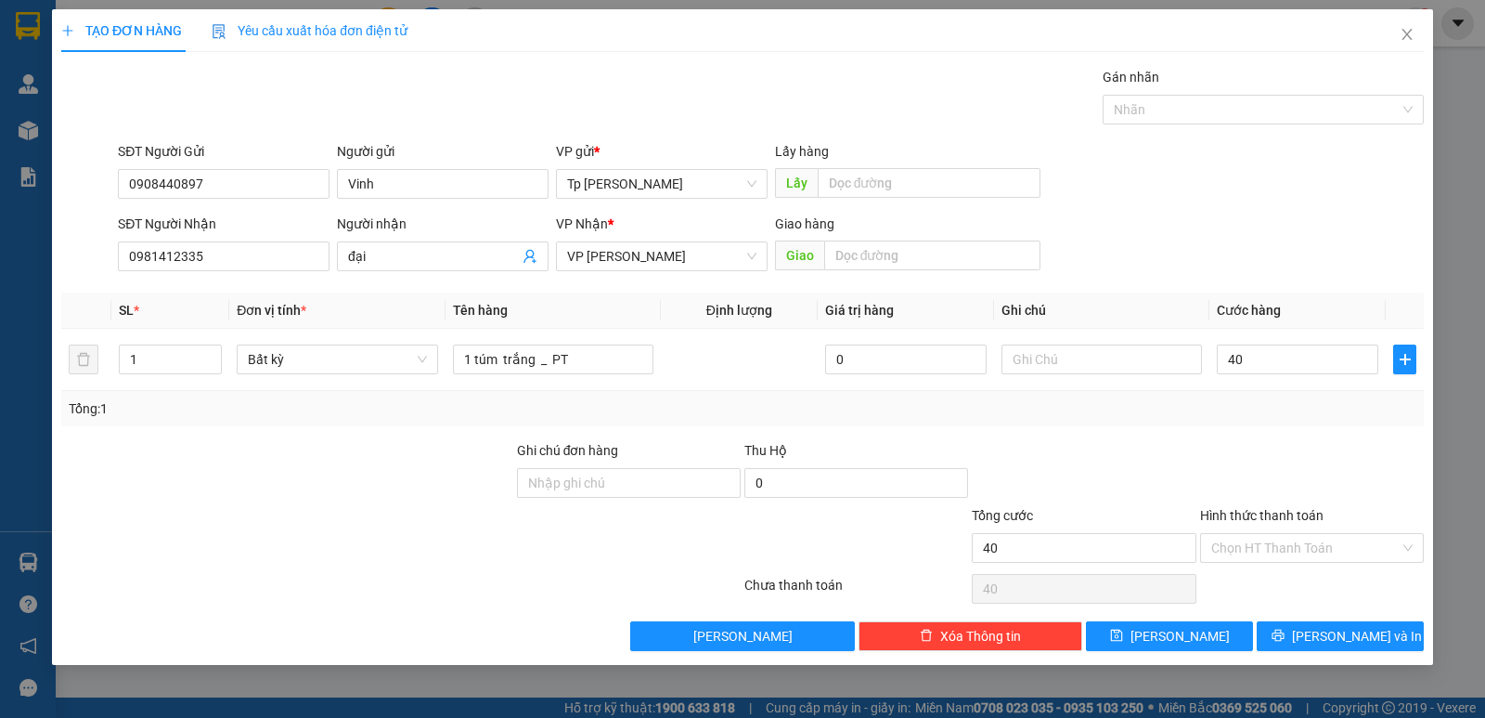
click at [1223, 410] on div "Tổng: 1" at bounding box center [743, 408] width 1348 height 20
click at [1318, 621] on button "[PERSON_NAME] và In" at bounding box center [1340, 636] width 167 height 30
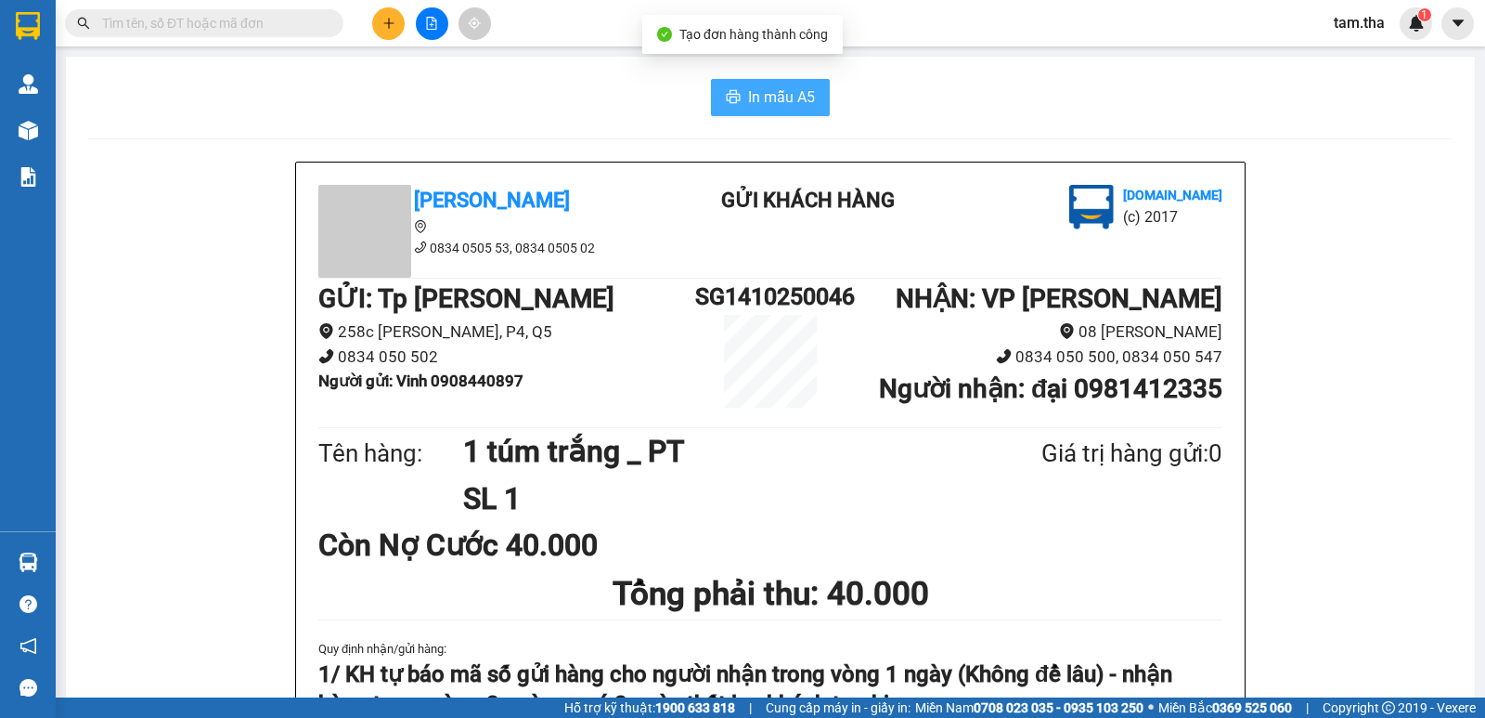
click at [779, 97] on span "In mẫu A5" at bounding box center [781, 96] width 67 height 23
click at [390, 39] on div "Kết quả tìm kiếm ( 0 ) Bộ lọc No Data tam.tha 1" at bounding box center [742, 23] width 1485 height 46
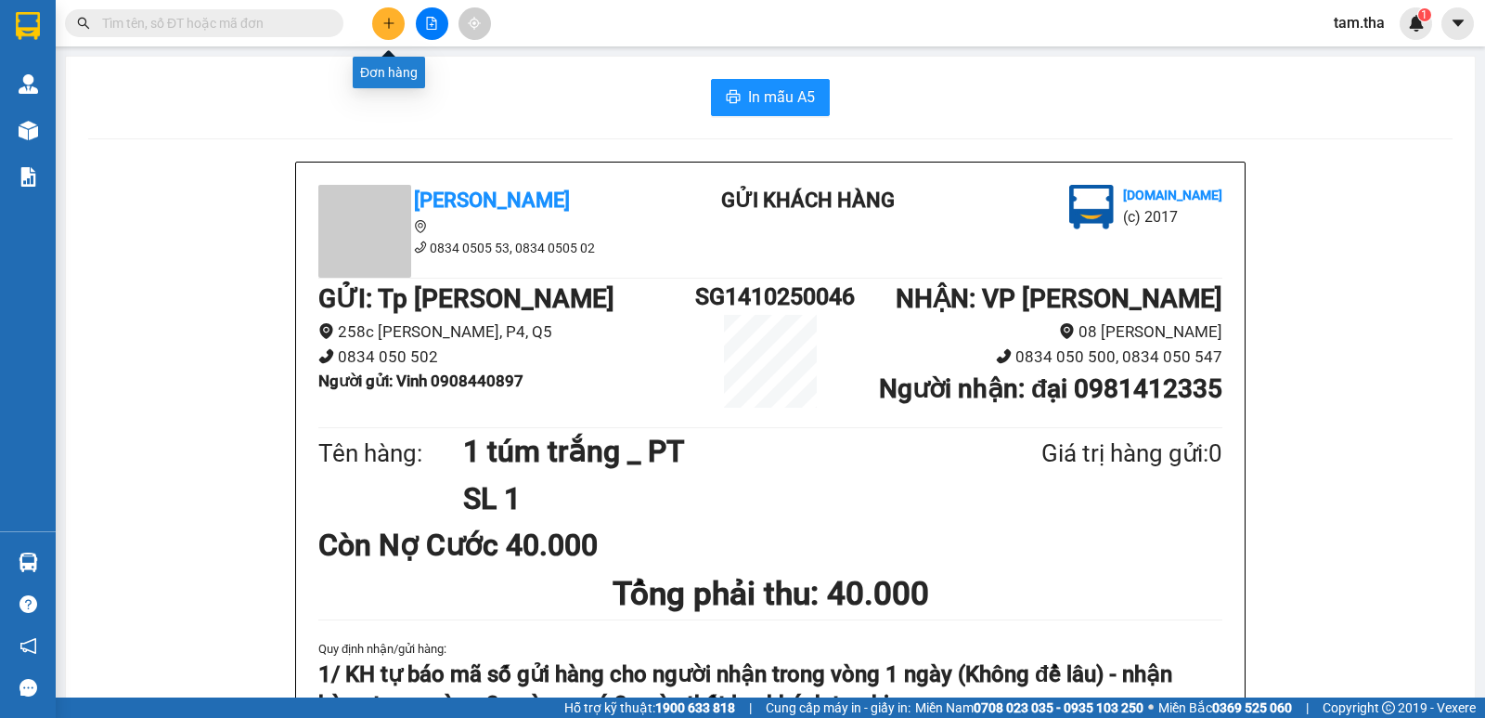
click at [385, 28] on icon "plus" at bounding box center [388, 23] width 13 height 13
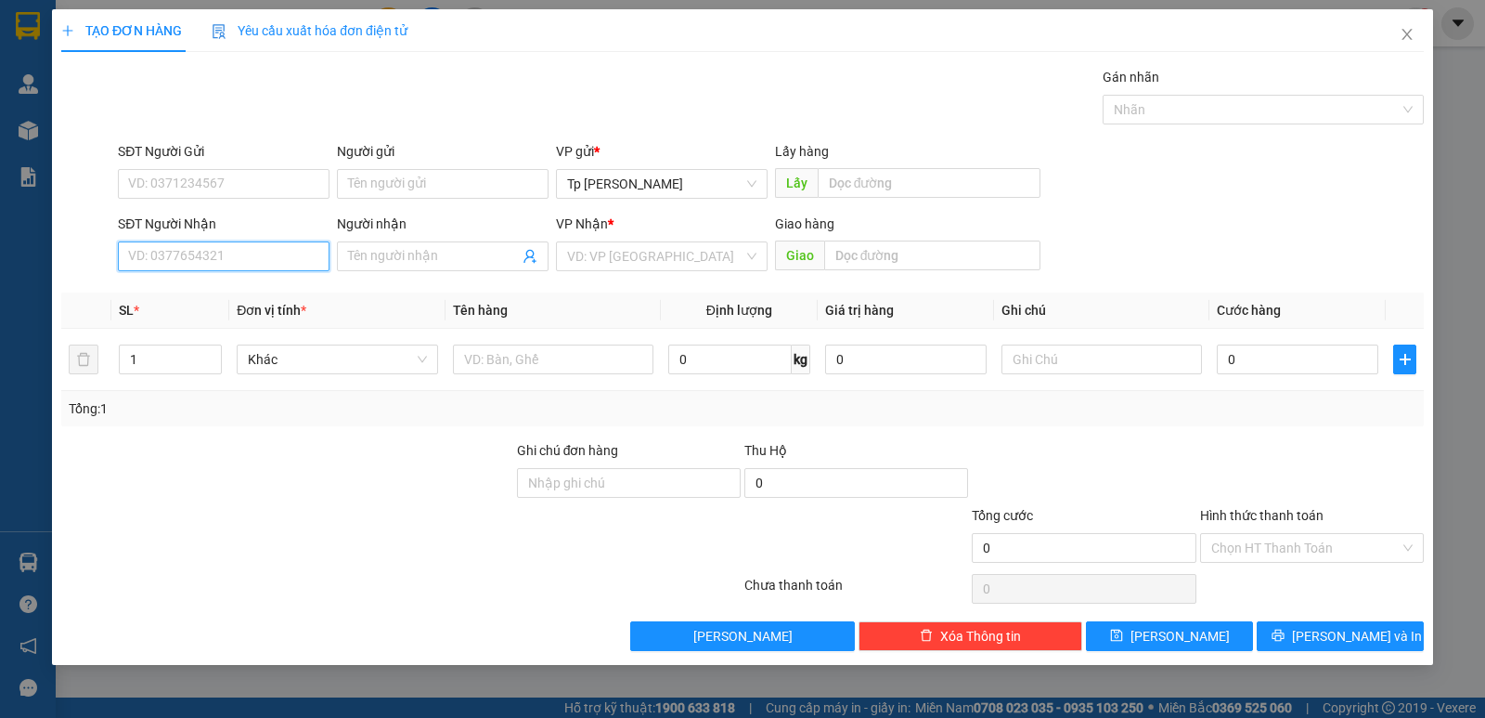
click at [209, 254] on input "SĐT Người Nhận" at bounding box center [224, 256] width 212 height 30
drag, startPoint x: 205, startPoint y: 294, endPoint x: 252, endPoint y: 262, distance: 56.7
click at [214, 293] on div "0916755119 - Sơn(TH HP)" at bounding box center [223, 293] width 189 height 20
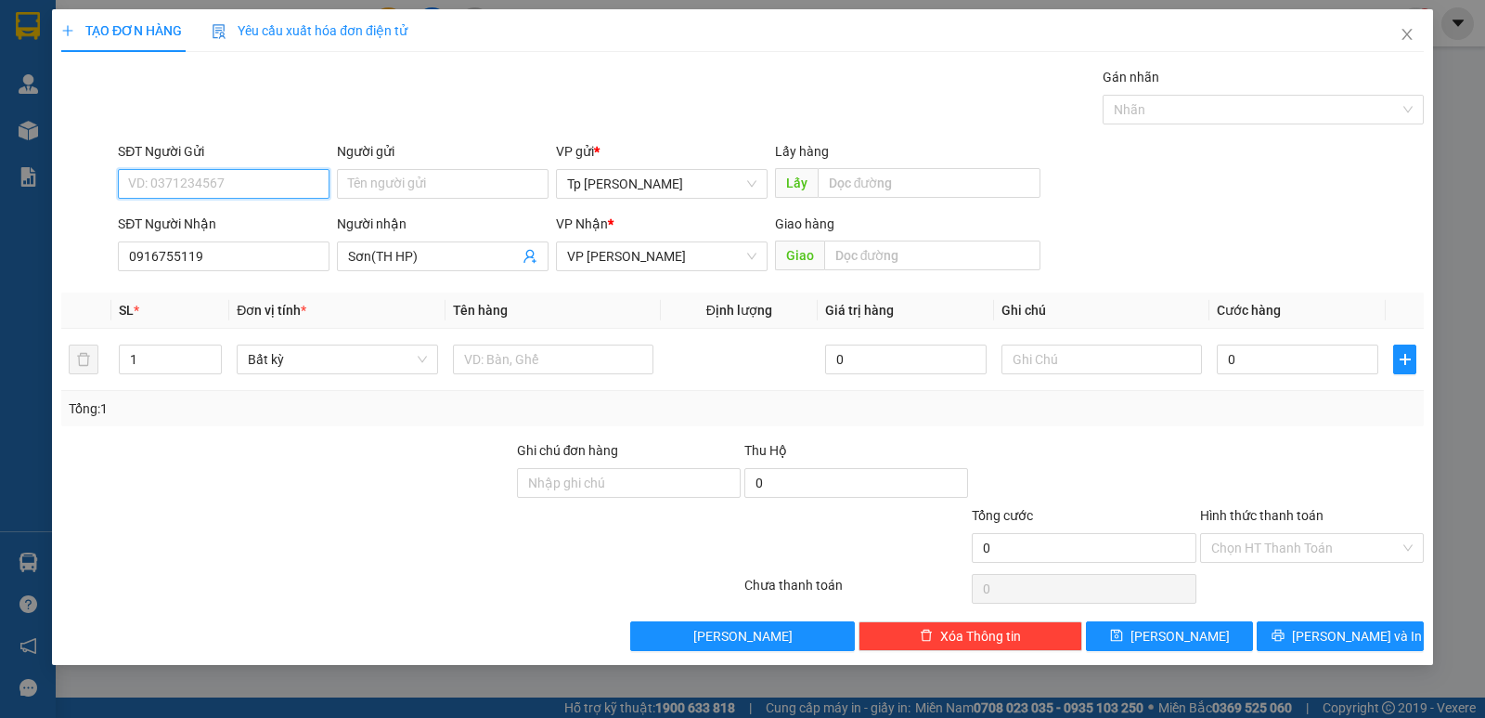
click at [261, 198] on input "SĐT Người Gửi" at bounding box center [224, 184] width 212 height 30
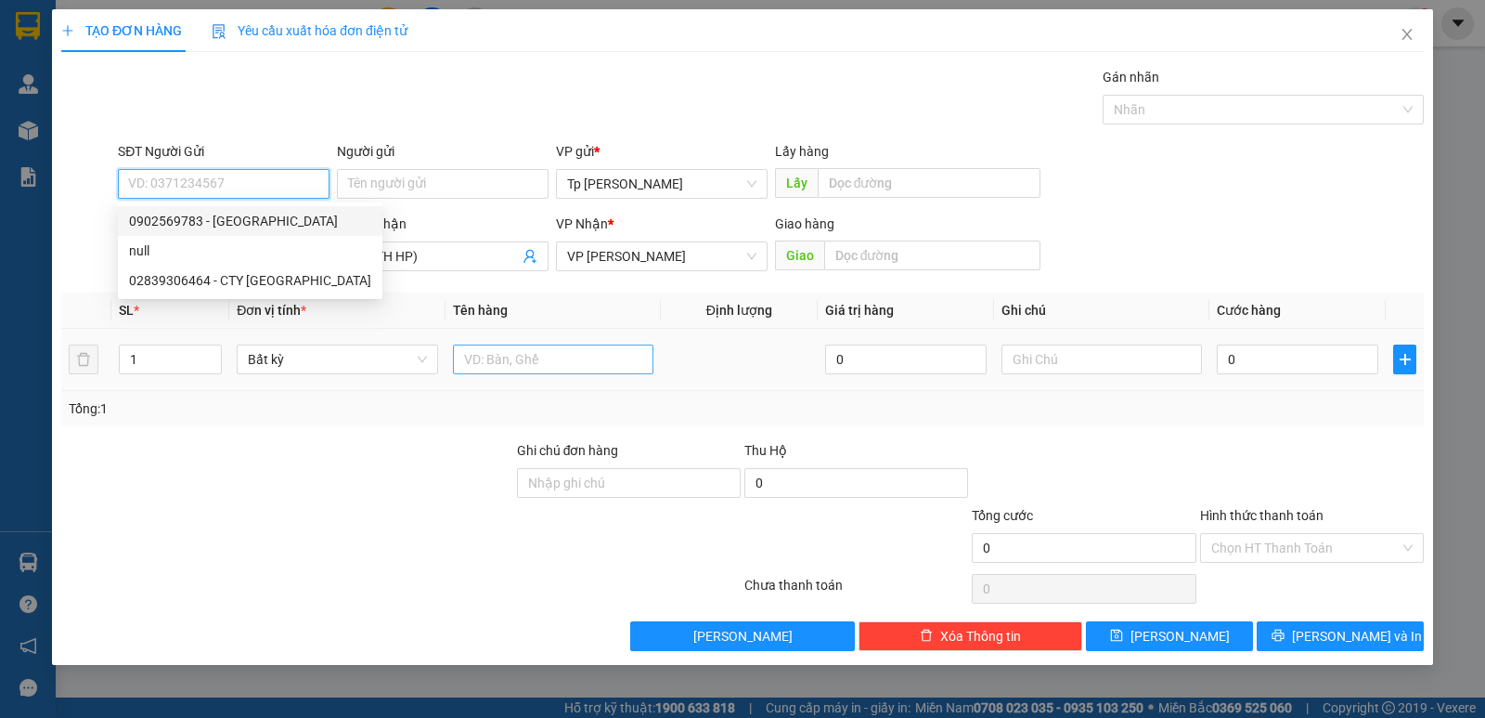
drag, startPoint x: 248, startPoint y: 232, endPoint x: 475, endPoint y: 346, distance: 254.5
click at [255, 230] on div "0902569783 - LE Huy" at bounding box center [250, 221] width 265 height 30
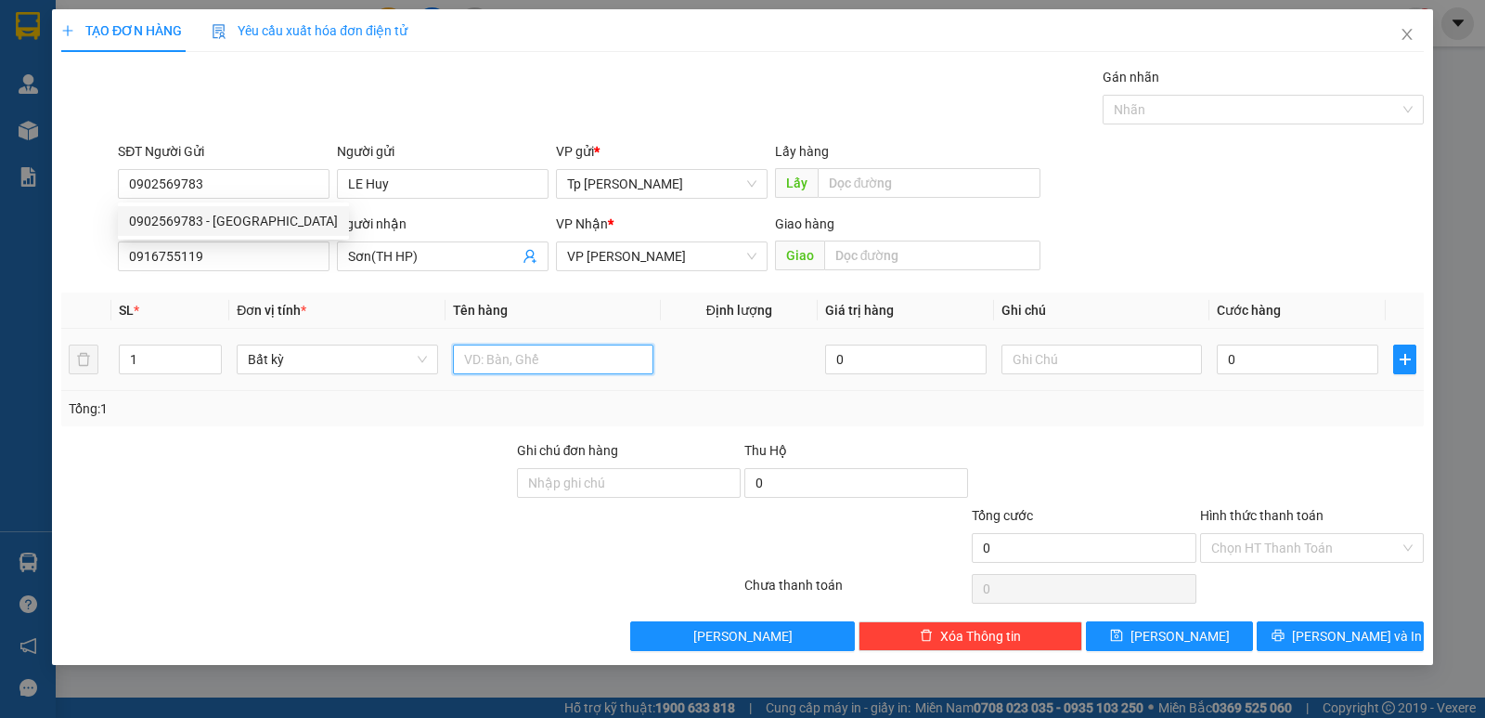
click at [477, 345] on input "text" at bounding box center [553, 359] width 201 height 30
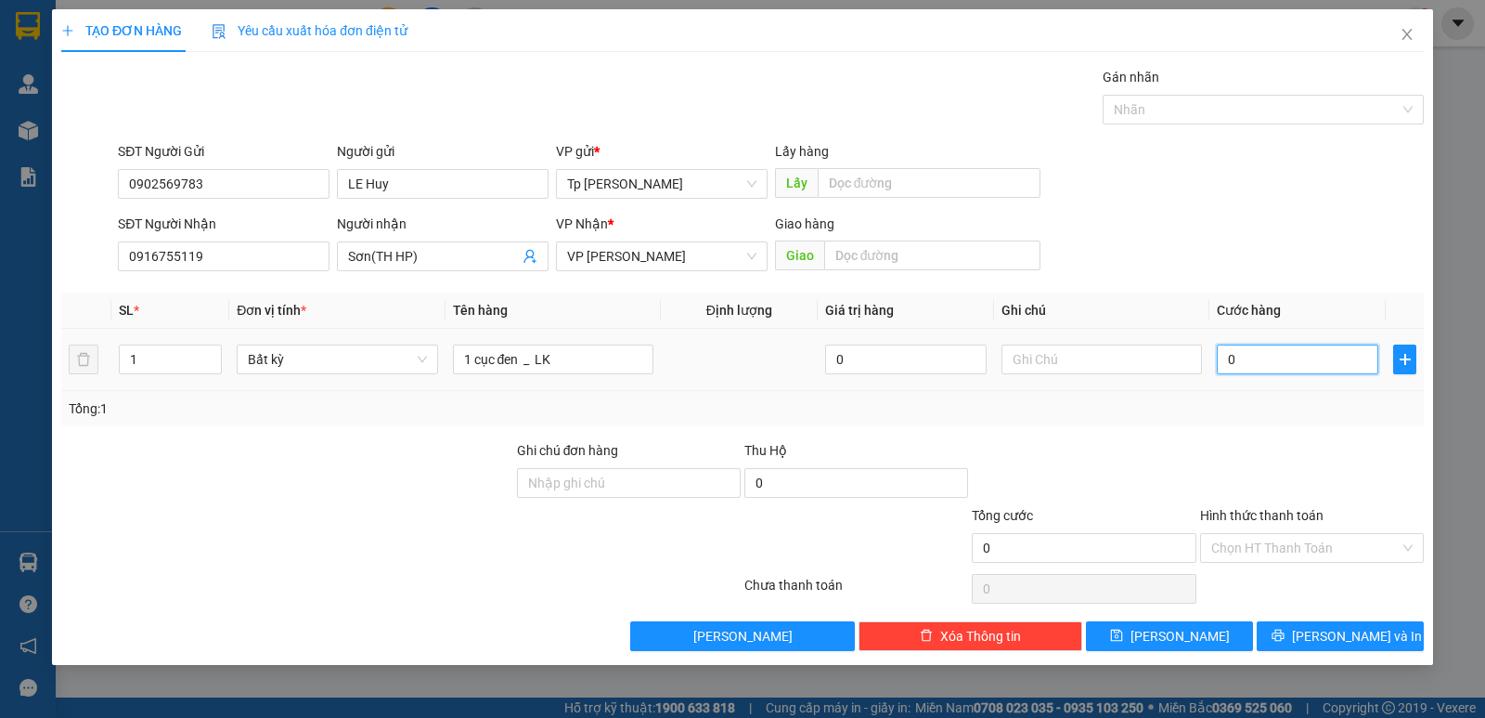
click at [1256, 357] on input "0" at bounding box center [1298, 359] width 162 height 30
drag, startPoint x: 1351, startPoint y: 635, endPoint x: 1004, endPoint y: 313, distance: 472.9
click at [1352, 627] on span "[PERSON_NAME] và In" at bounding box center [1357, 636] width 130 height 20
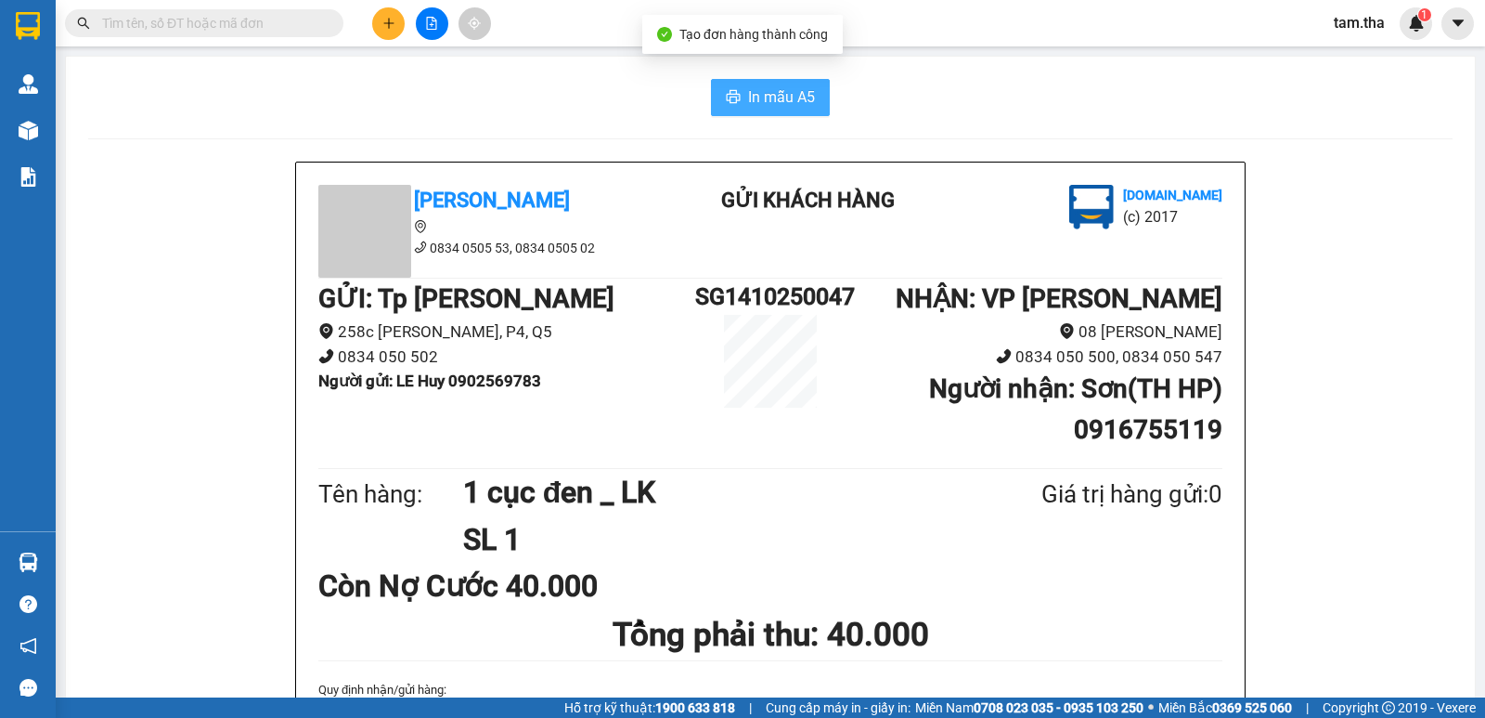
click at [763, 107] on span "In mẫu A5" at bounding box center [781, 96] width 67 height 23
click at [383, 24] on button at bounding box center [388, 23] width 32 height 32
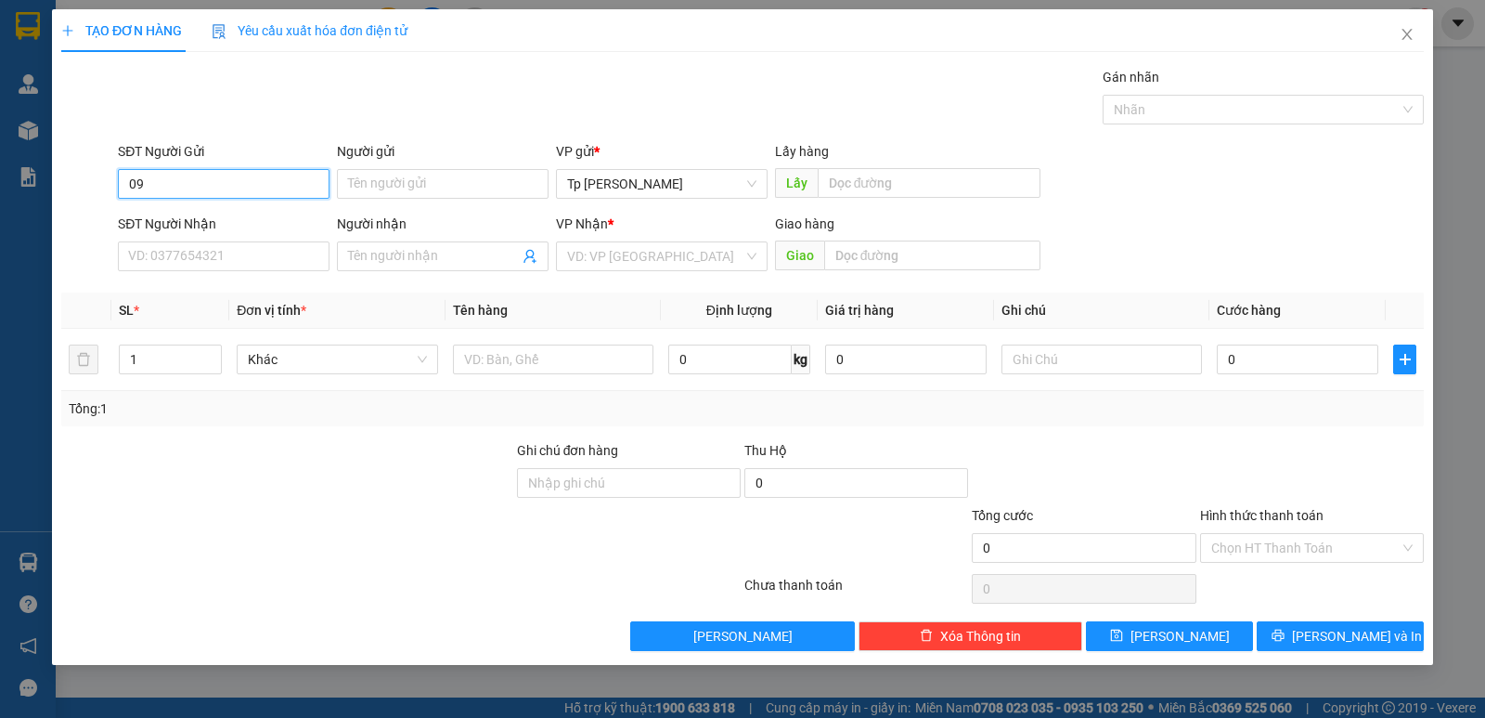
drag, startPoint x: 212, startPoint y: 175, endPoint x: 122, endPoint y: 186, distance: 90.6
click at [122, 186] on input "09" at bounding box center [224, 184] width 212 height 30
click at [231, 257] on input "SĐT Người Nhận" at bounding box center [224, 256] width 212 height 30
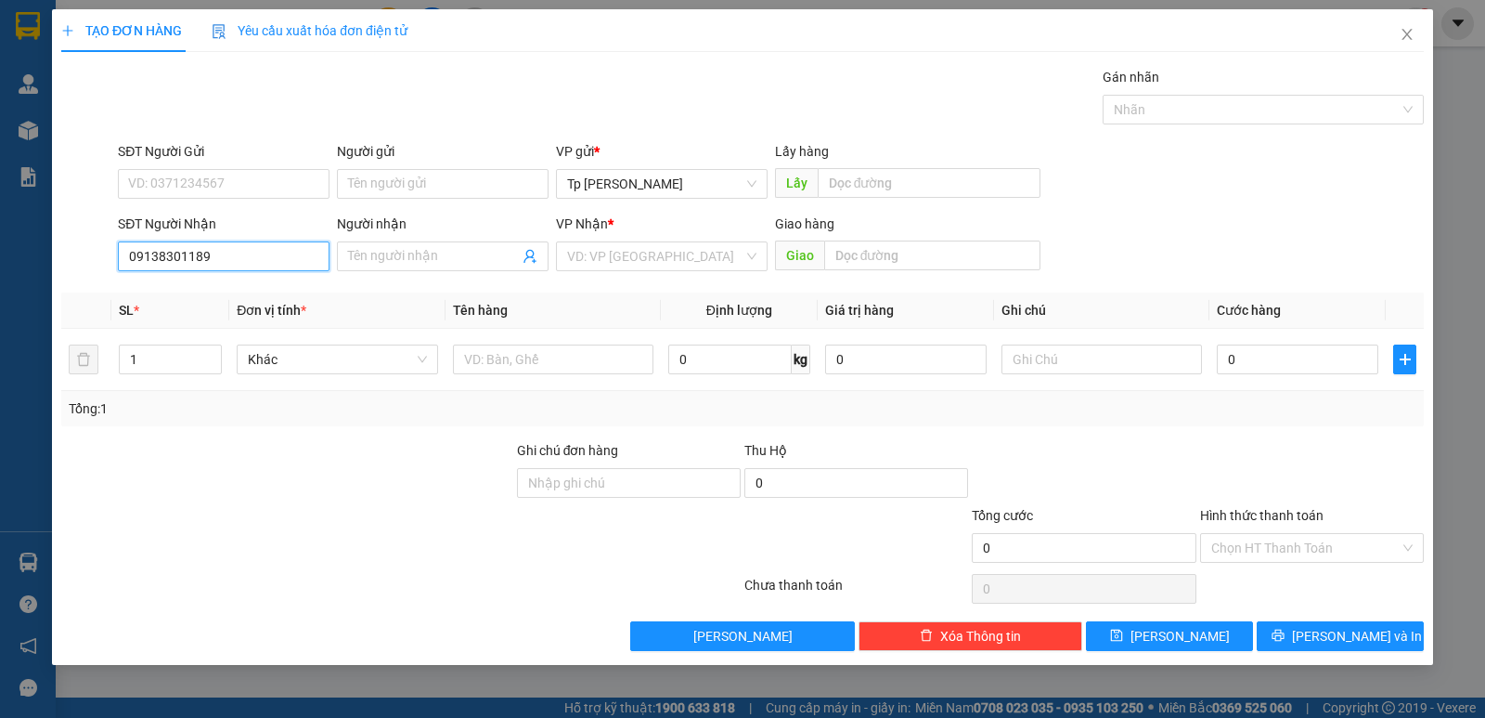
click at [282, 257] on input "09138301189" at bounding box center [224, 256] width 212 height 30
drag, startPoint x: 271, startPoint y: 259, endPoint x: 195, endPoint y: 260, distance: 76.1
click at [0, 261] on div "TẠO ĐƠN HÀNG Yêu cầu xuất hóa đơn điện tử Transit Pickup Surcharge Ids Transit …" at bounding box center [742, 359] width 1485 height 718
drag, startPoint x: 369, startPoint y: 258, endPoint x: 377, endPoint y: 246, distance: 14.7
click at [369, 258] on input "Người nhận" at bounding box center [433, 256] width 171 height 20
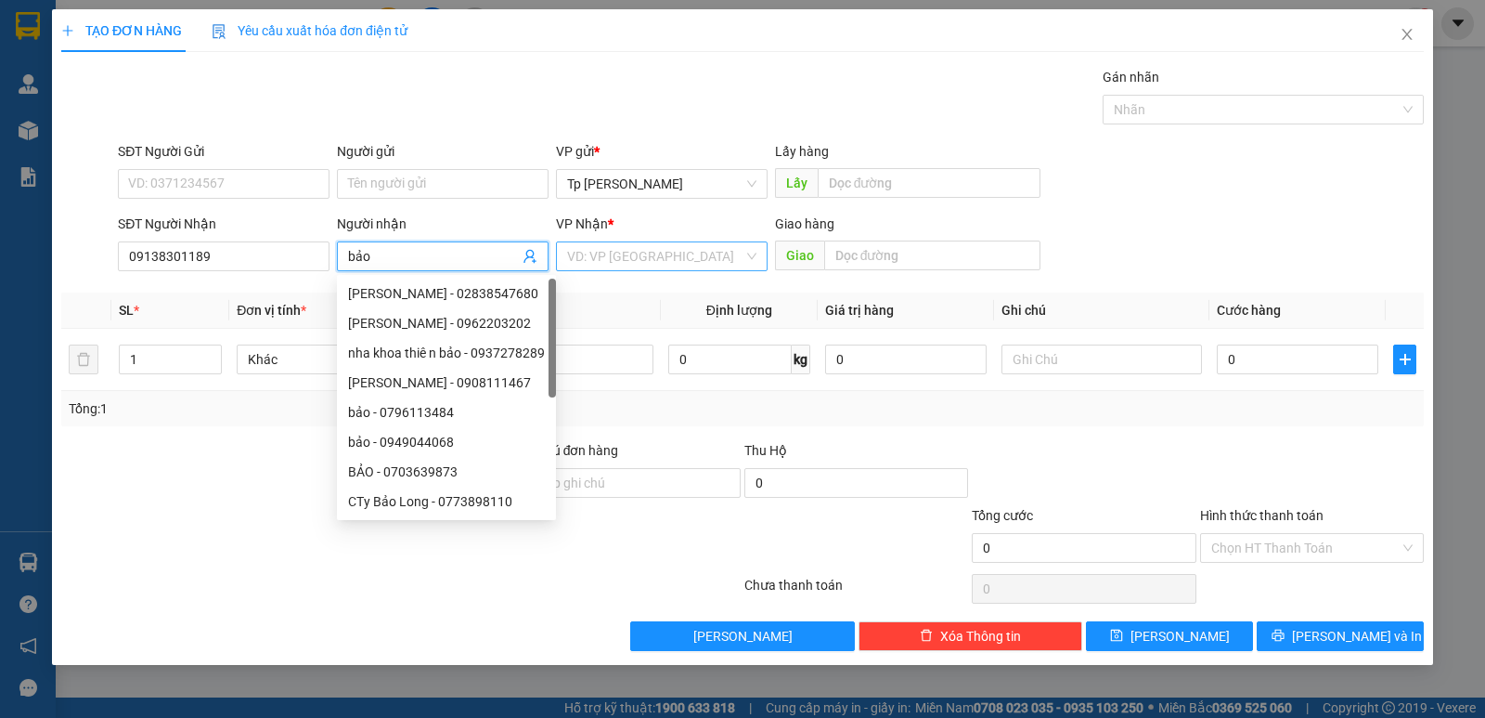
click at [591, 264] on input "search" at bounding box center [655, 256] width 176 height 28
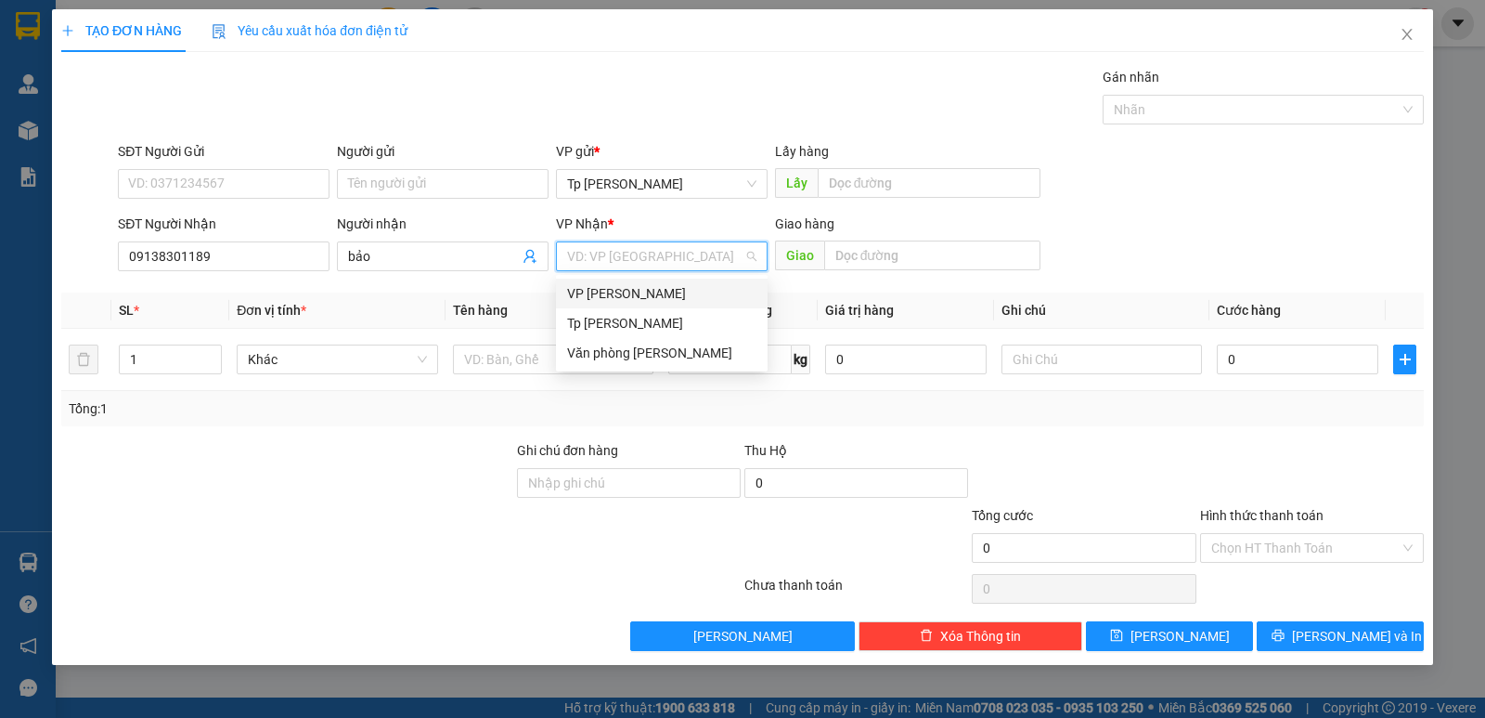
drag, startPoint x: 648, startPoint y: 304, endPoint x: 238, endPoint y: 217, distance: 419.3
click at [644, 303] on div "VP [PERSON_NAME]" at bounding box center [662, 293] width 212 height 30
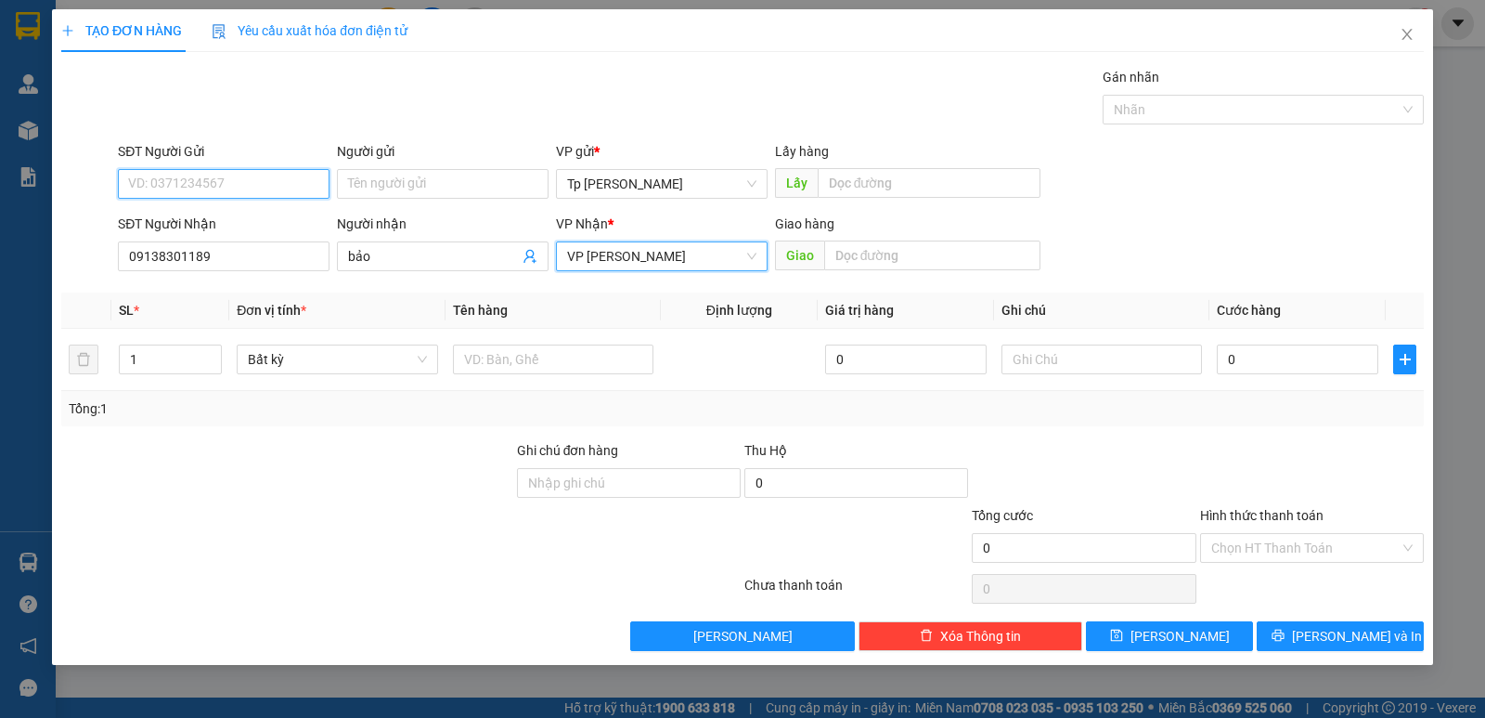
click at [160, 177] on input "SĐT Người Gửi" at bounding box center [224, 184] width 212 height 30
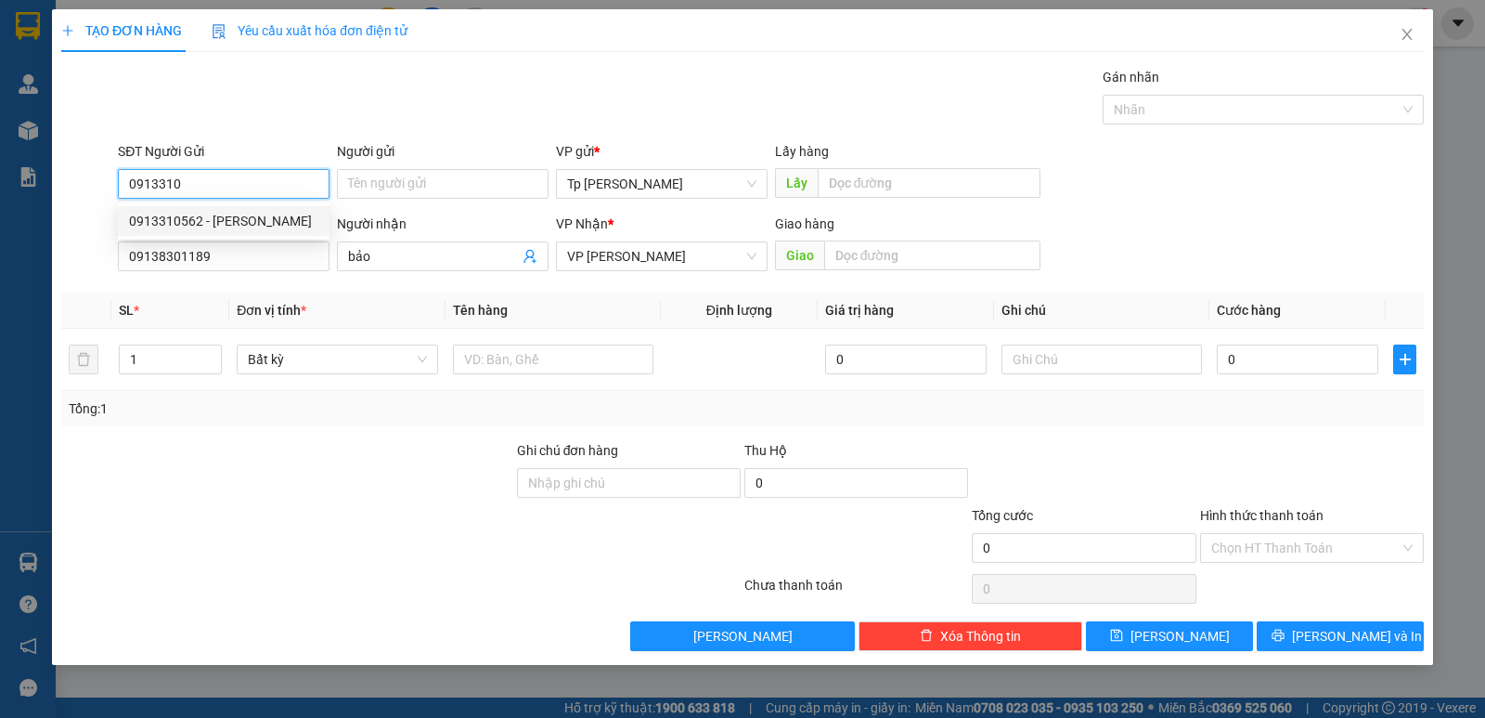
click at [185, 218] on div "0913310562 - Cô Thu" at bounding box center [223, 221] width 189 height 20
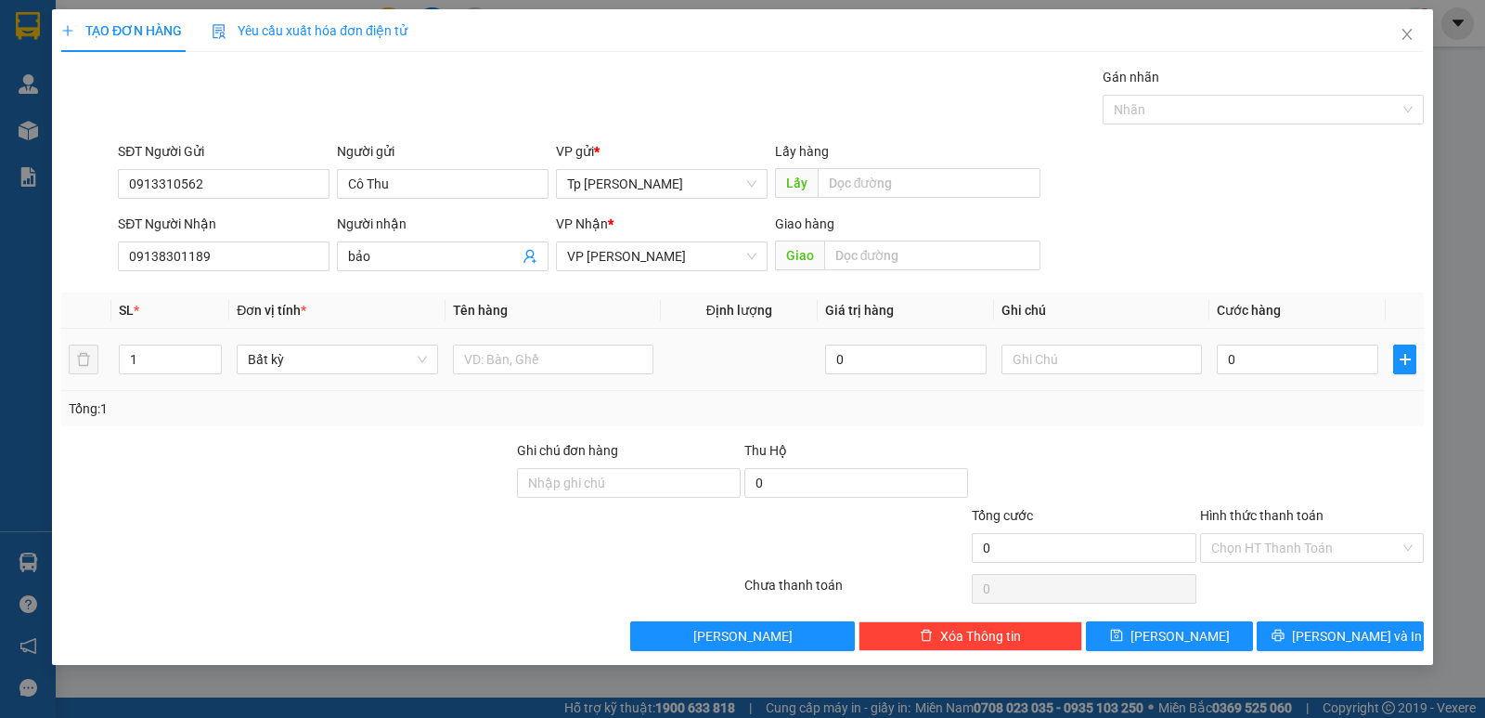
click at [566, 343] on div at bounding box center [553, 359] width 201 height 37
click at [586, 355] on input "text" at bounding box center [553, 359] width 201 height 30
click at [1278, 343] on div "0" at bounding box center [1298, 359] width 162 height 37
click at [1280, 356] on input "0" at bounding box center [1298, 359] width 162 height 30
drag, startPoint x: 1306, startPoint y: 448, endPoint x: 1255, endPoint y: 550, distance: 114.2
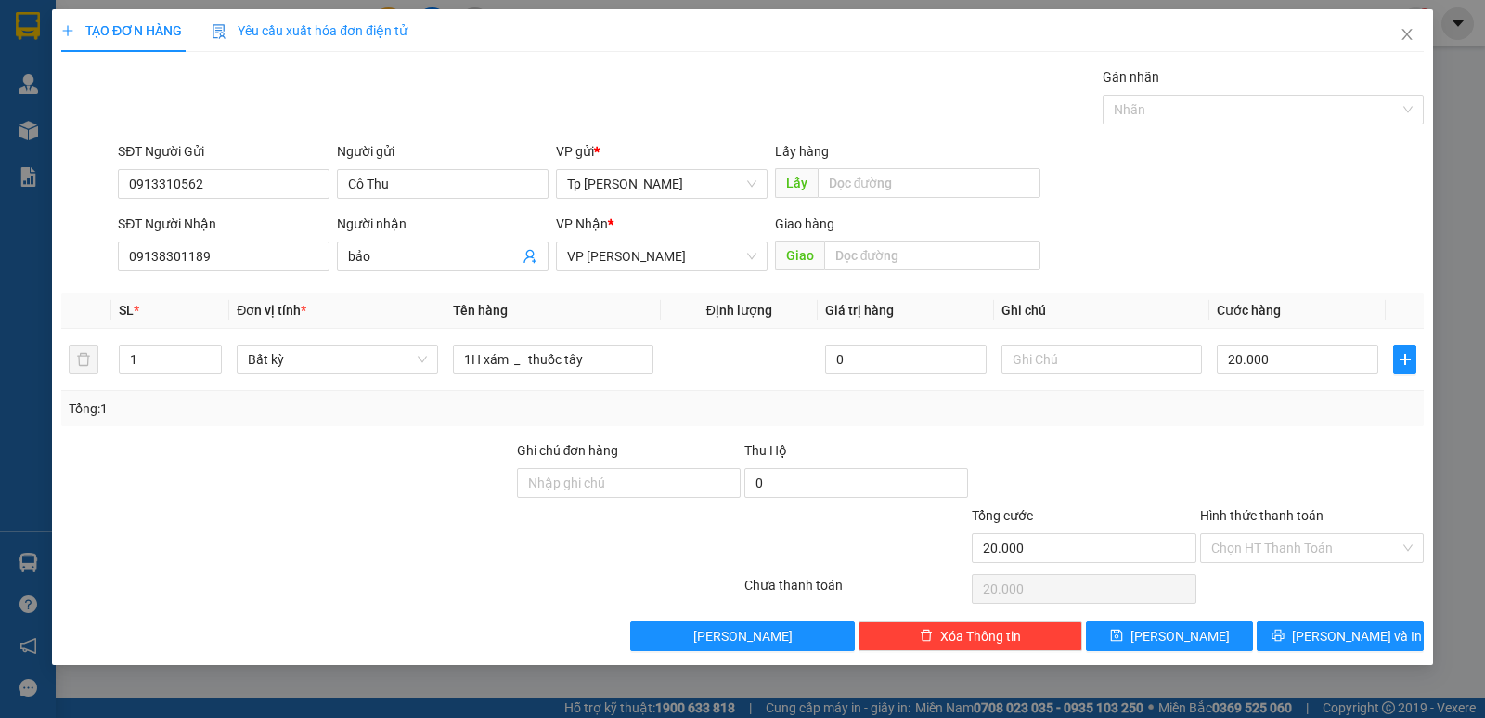
click at [1302, 451] on div at bounding box center [1311, 472] width 227 height 65
drag, startPoint x: 1224, startPoint y: 276, endPoint x: 1282, endPoint y: 378, distance: 117.2
click at [1228, 278] on div "Transit Pickup Surcharge Ids Transit Deliver Surcharge Ids Transit Deliver Surc…" at bounding box center [742, 359] width 1363 height 584
click at [1324, 485] on div at bounding box center [1311, 472] width 227 height 65
click at [1330, 628] on span "[PERSON_NAME] và In" at bounding box center [1357, 636] width 130 height 20
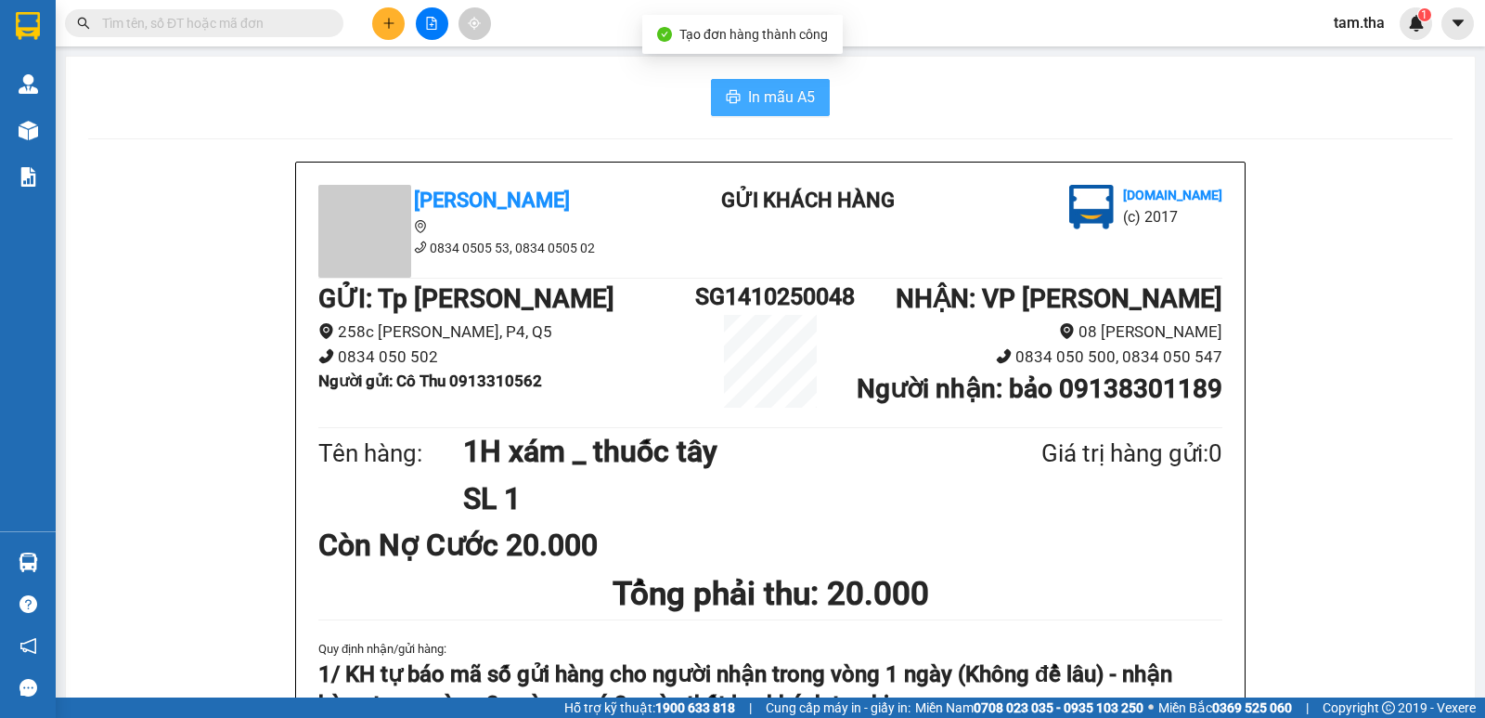
drag, startPoint x: 820, startPoint y: 227, endPoint x: 744, endPoint y: 103, distance: 145.4
click at [748, 103] on span "In mẫu A5" at bounding box center [781, 96] width 67 height 23
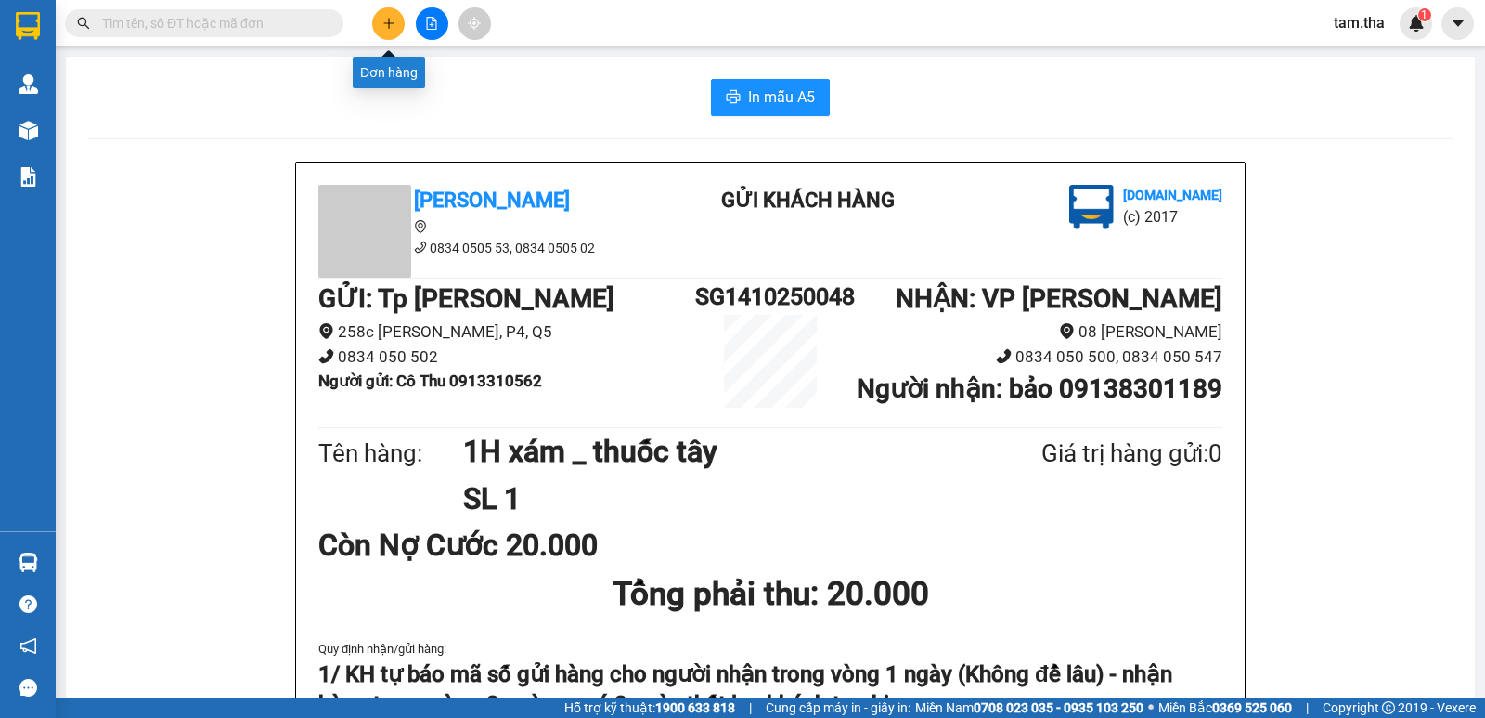
click at [388, 9] on button at bounding box center [388, 23] width 32 height 32
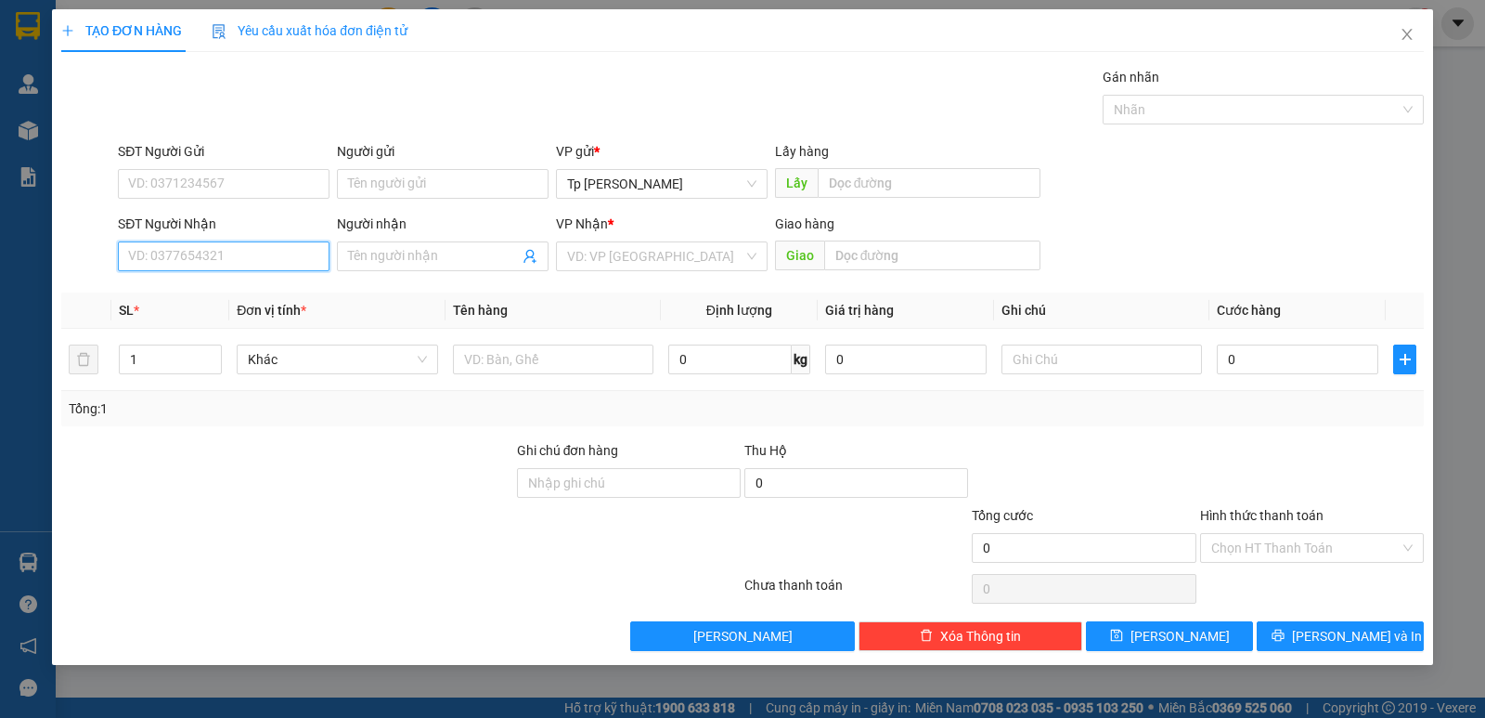
click at [227, 242] on input "SĐT Người Nhận" at bounding box center [224, 256] width 212 height 30
drag, startPoint x: 223, startPoint y: 289, endPoint x: 344, endPoint y: 290, distance: 121.6
click at [227, 289] on div "0933895658 - Hoàng Phi" at bounding box center [223, 293] width 189 height 20
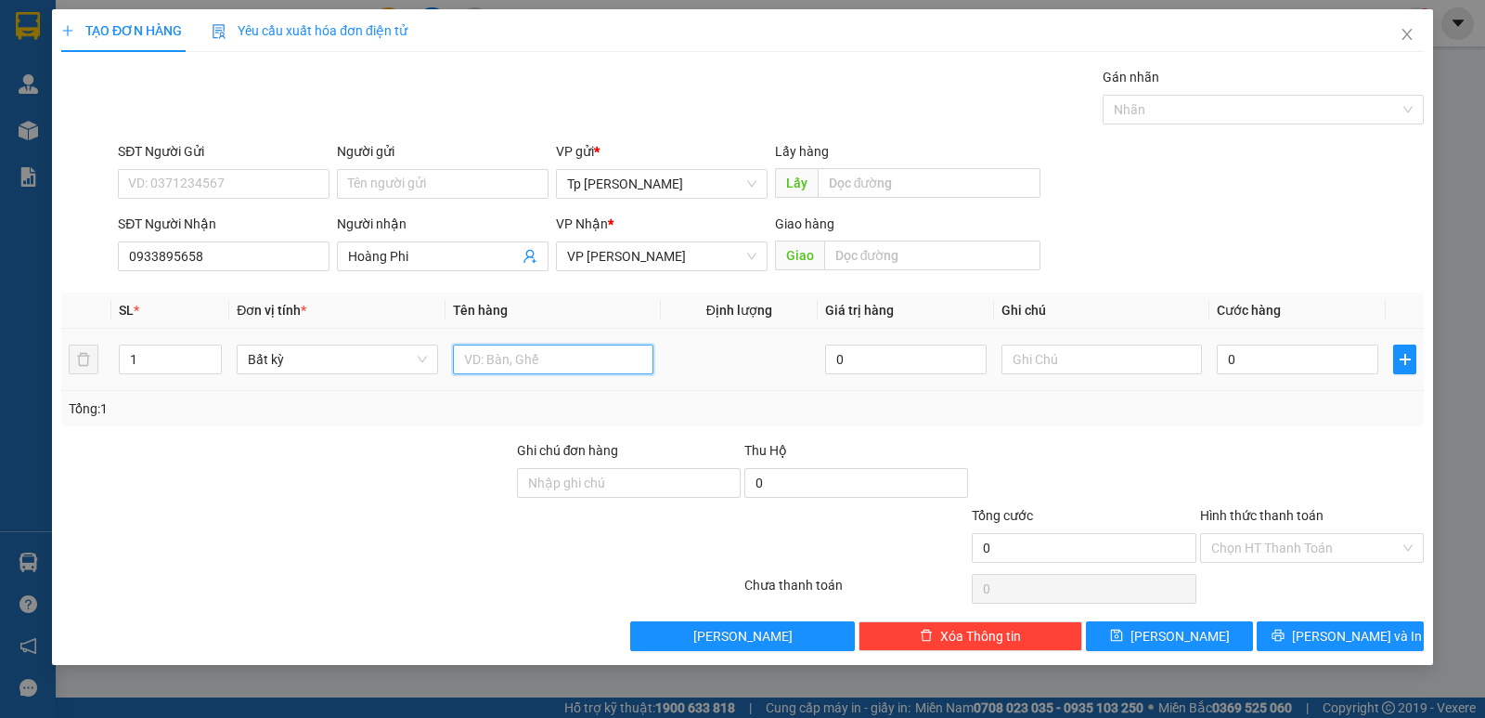
drag, startPoint x: 516, startPoint y: 356, endPoint x: 528, endPoint y: 339, distance: 20.6
click at [525, 346] on input "text" at bounding box center [553, 359] width 201 height 30
click at [1282, 356] on input "0" at bounding box center [1298, 359] width 162 height 30
drag, startPoint x: 1282, startPoint y: 390, endPoint x: 1330, endPoint y: 525, distance: 143.9
click at [1284, 392] on div "SL * Đơn vị tính * Tên hàng Định lượng Giá trị hàng Ghi chú Cước hàng 1 Bất kỳ …" at bounding box center [742, 359] width 1363 height 134
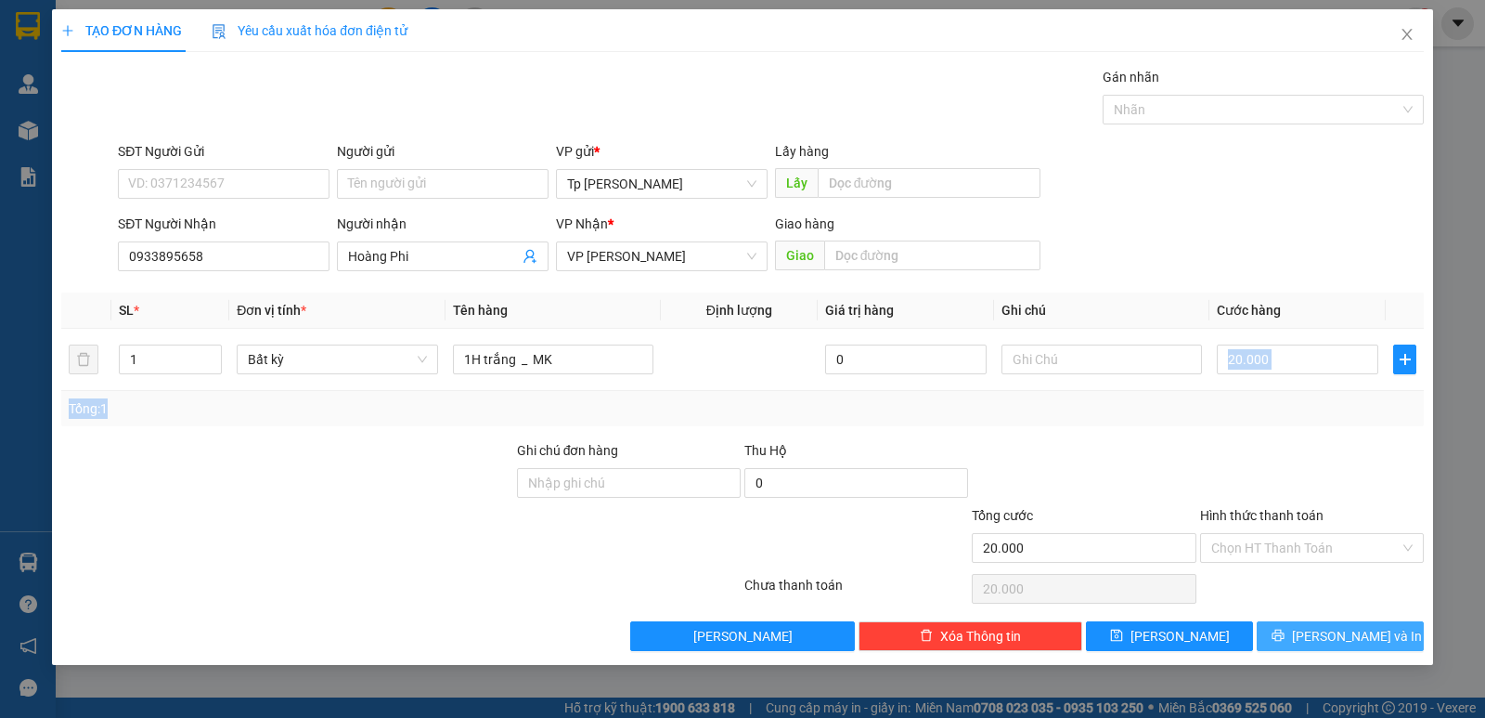
click at [1348, 636] on span "[PERSON_NAME] và In" at bounding box center [1357, 636] width 130 height 20
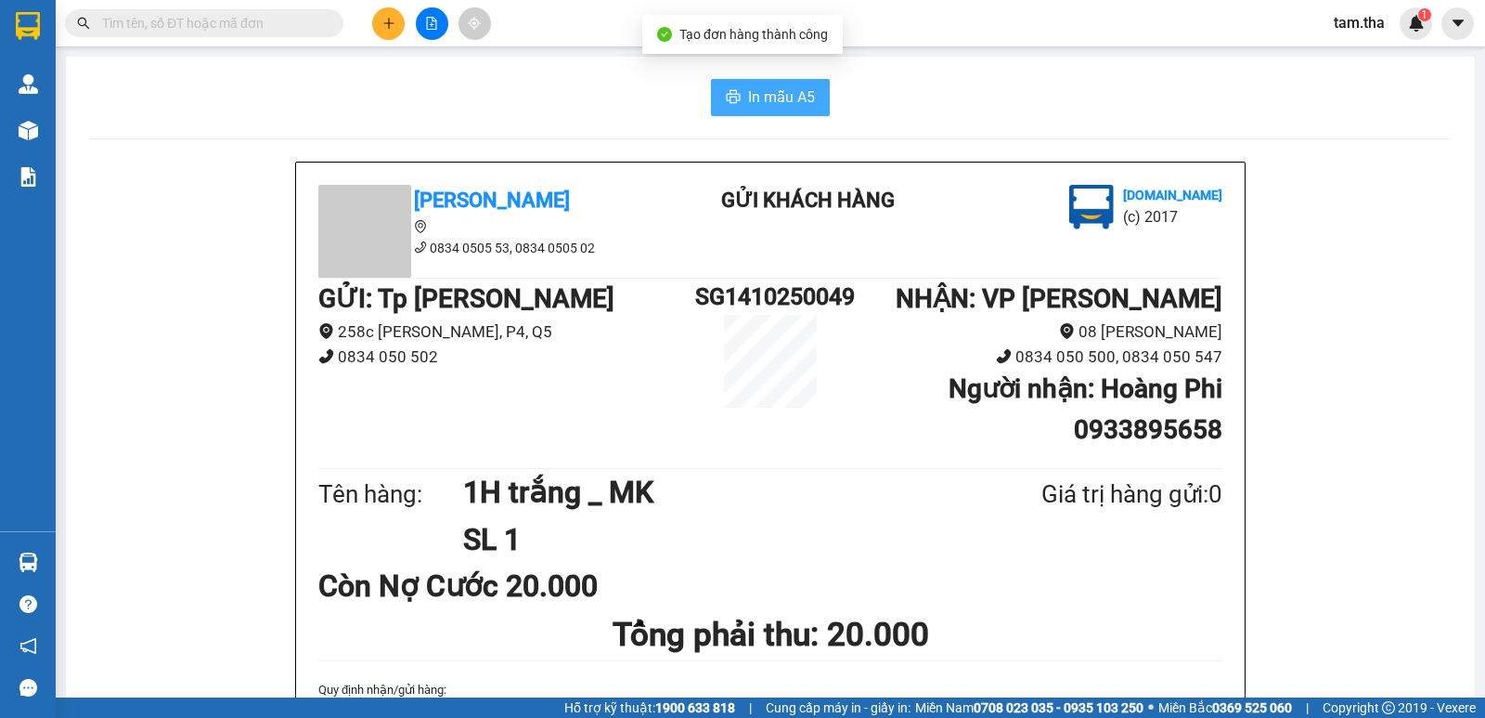
click at [755, 97] on span "In mẫu A5" at bounding box center [781, 96] width 67 height 23
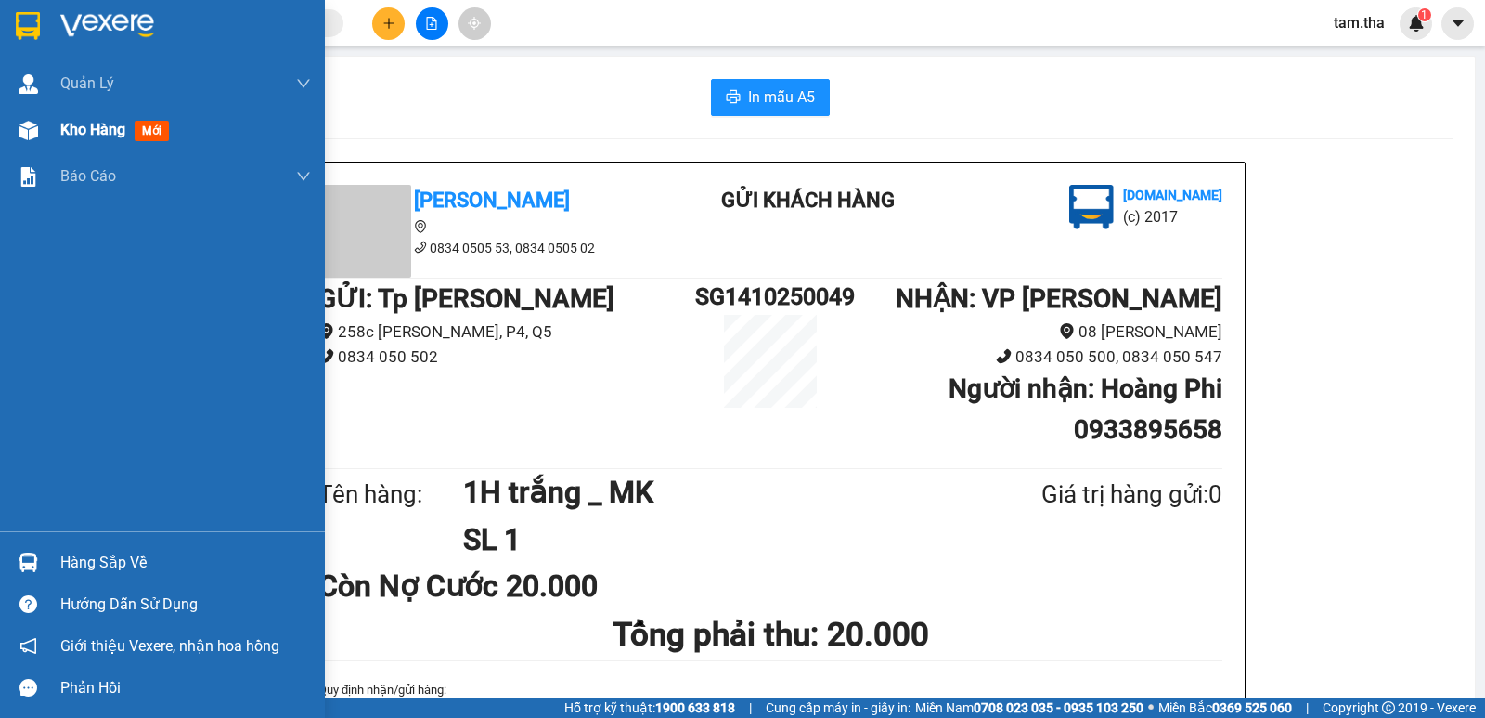
click at [45, 131] on div "Kho hàng mới" at bounding box center [162, 130] width 325 height 46
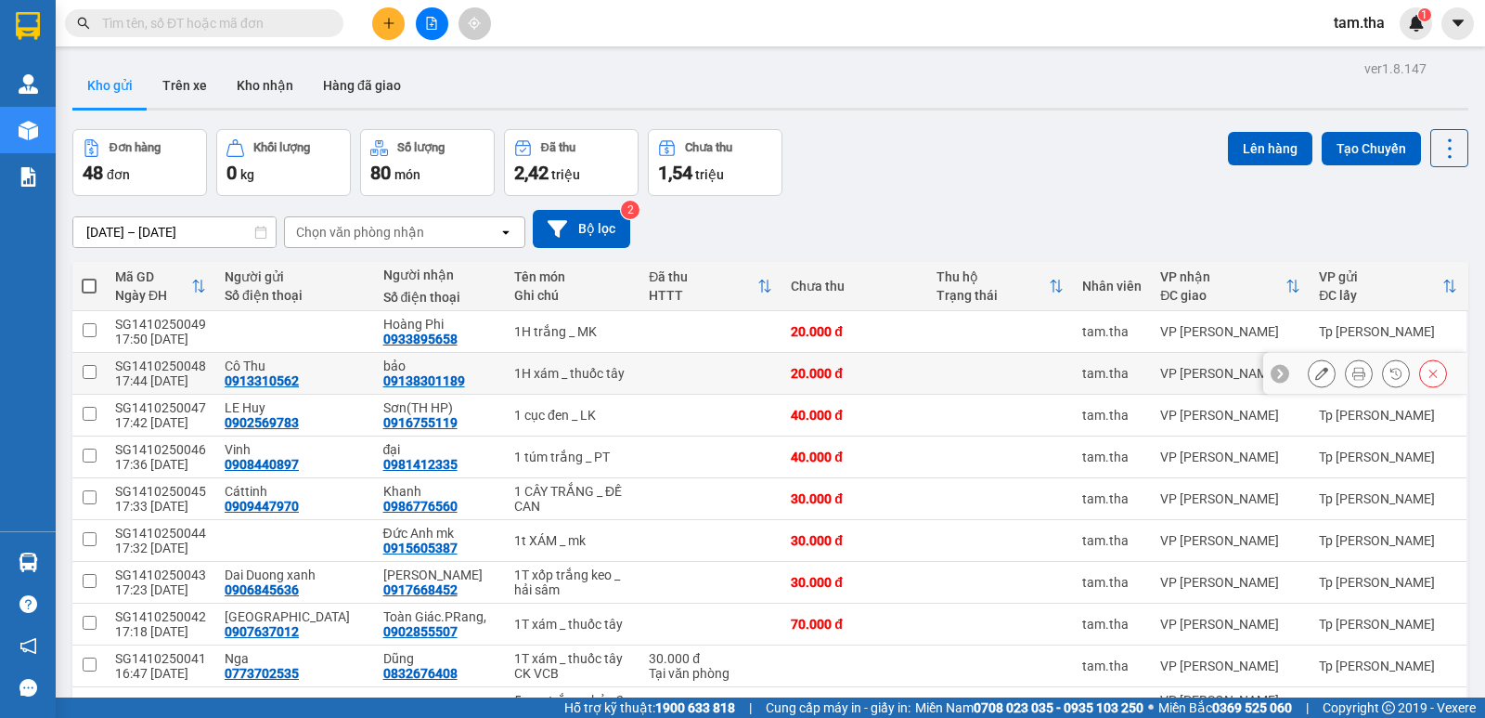
scroll to position [123, 0]
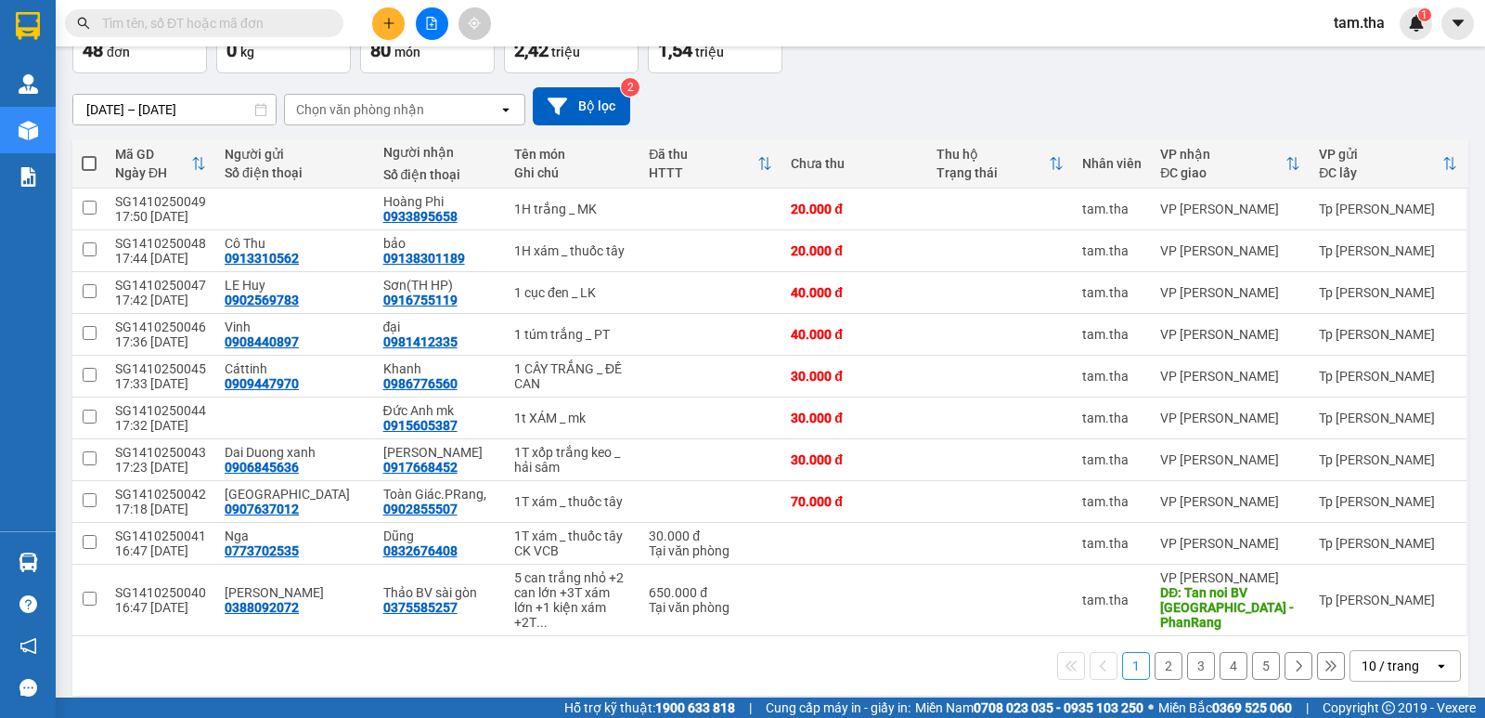
click at [1396, 656] on div "10 / trang" at bounding box center [1391, 665] width 58 height 19
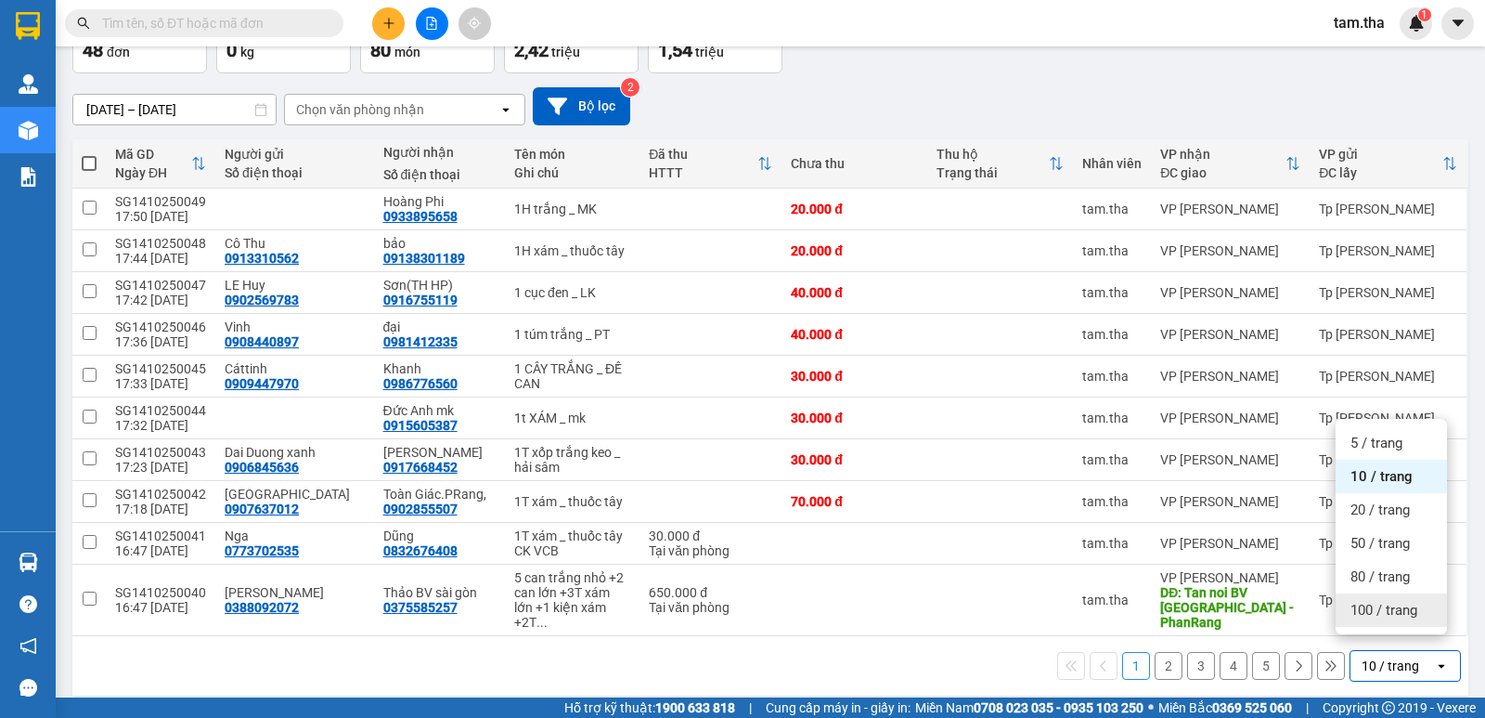
click at [1384, 617] on span "100 / trang" at bounding box center [1384, 610] width 67 height 19
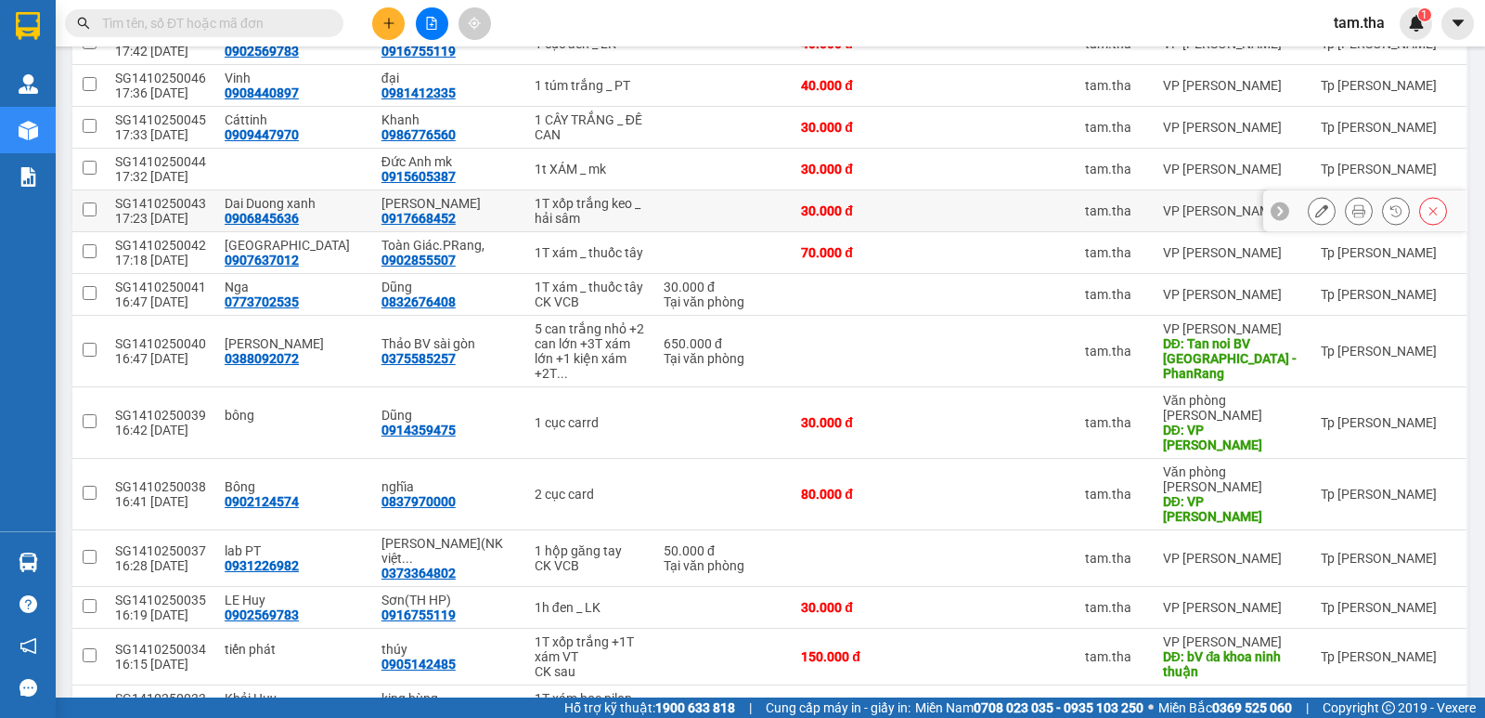
scroll to position [432, 0]
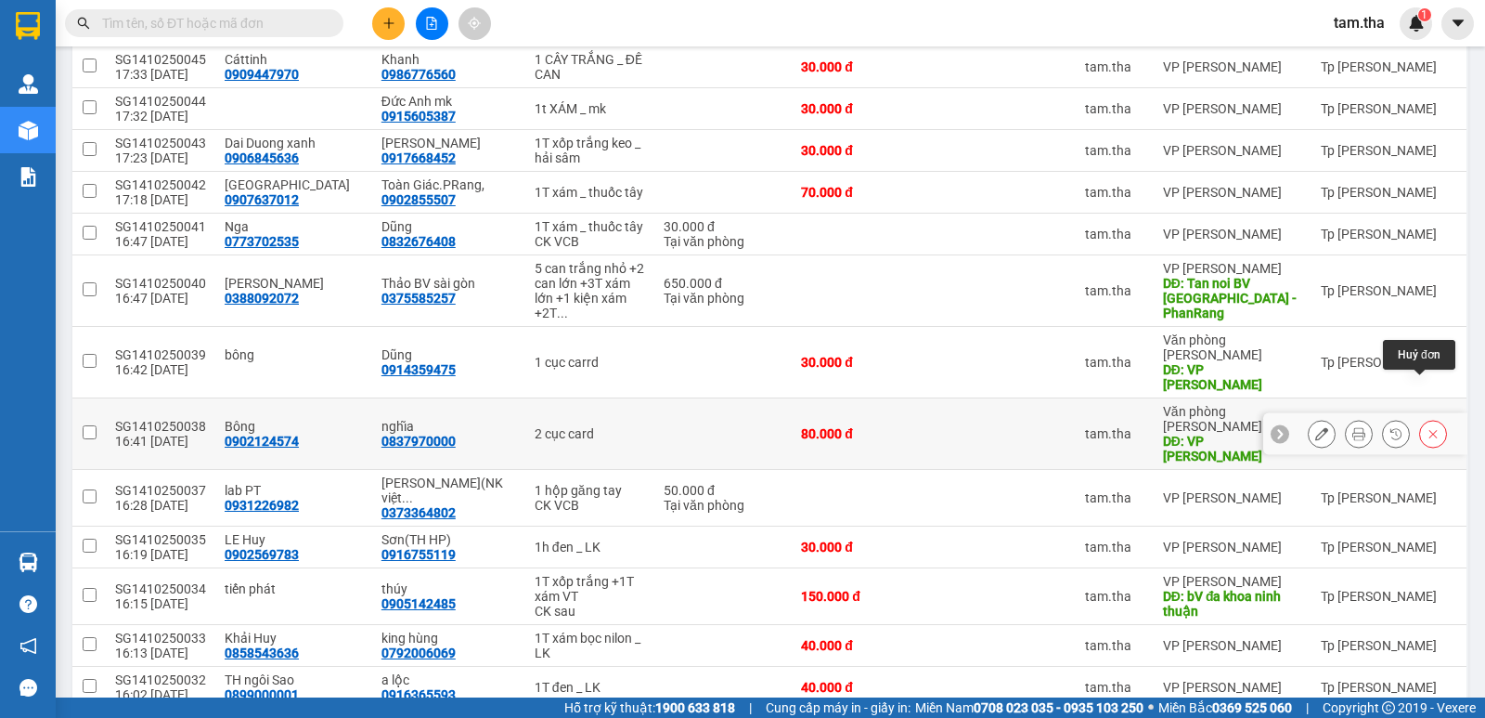
click at [1427, 427] on icon at bounding box center [1433, 433] width 13 height 13
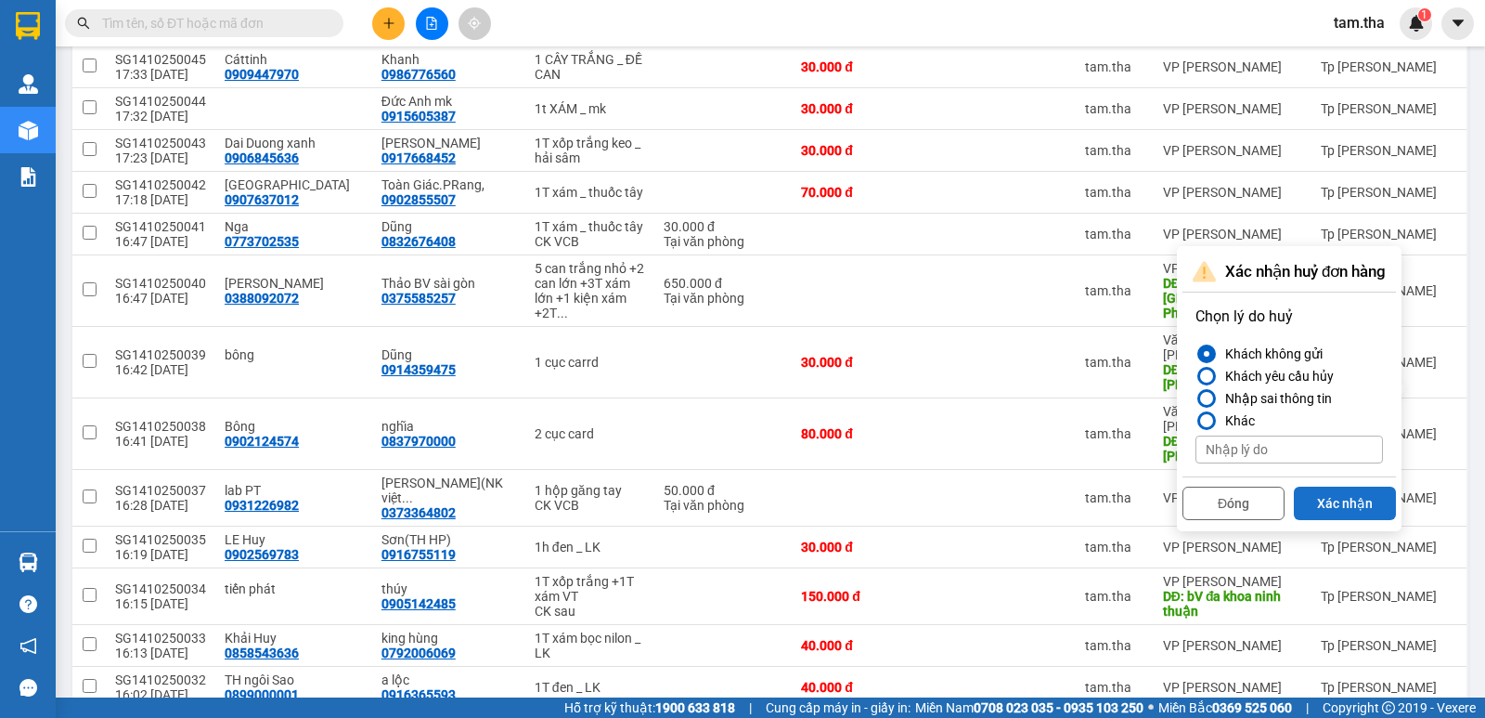
click at [1340, 502] on button "Xác nhận" at bounding box center [1345, 502] width 102 height 33
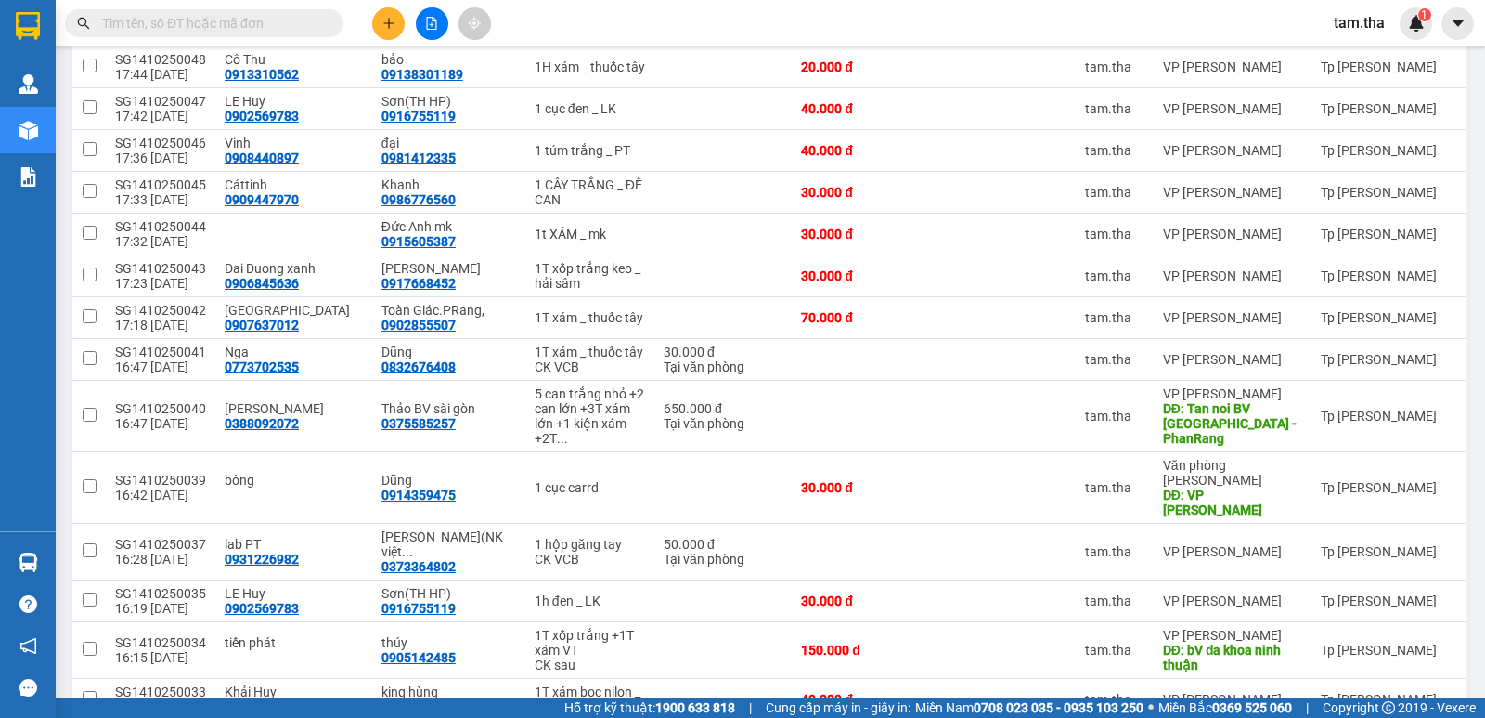
scroll to position [0, 0]
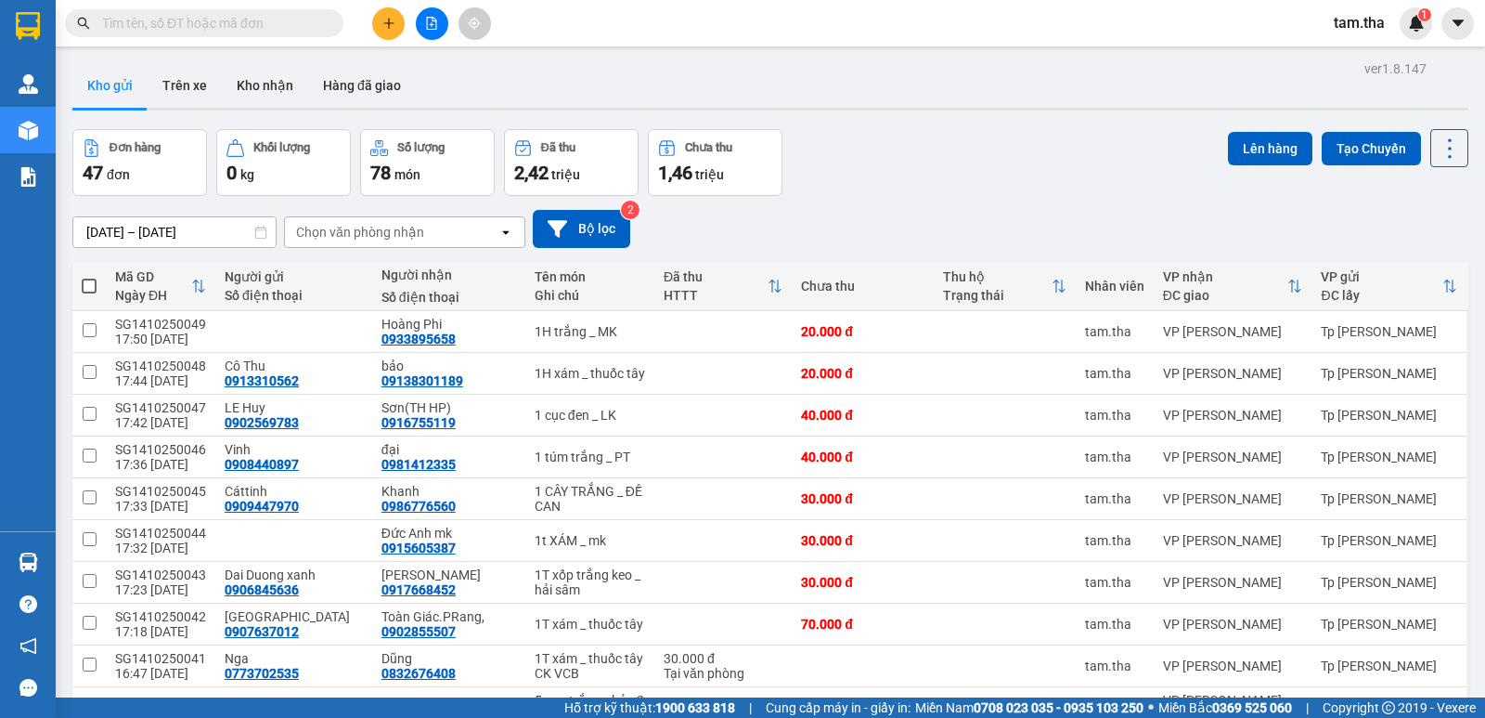
click at [404, 227] on div "Chọn văn phòng nhận" at bounding box center [360, 232] width 128 height 19
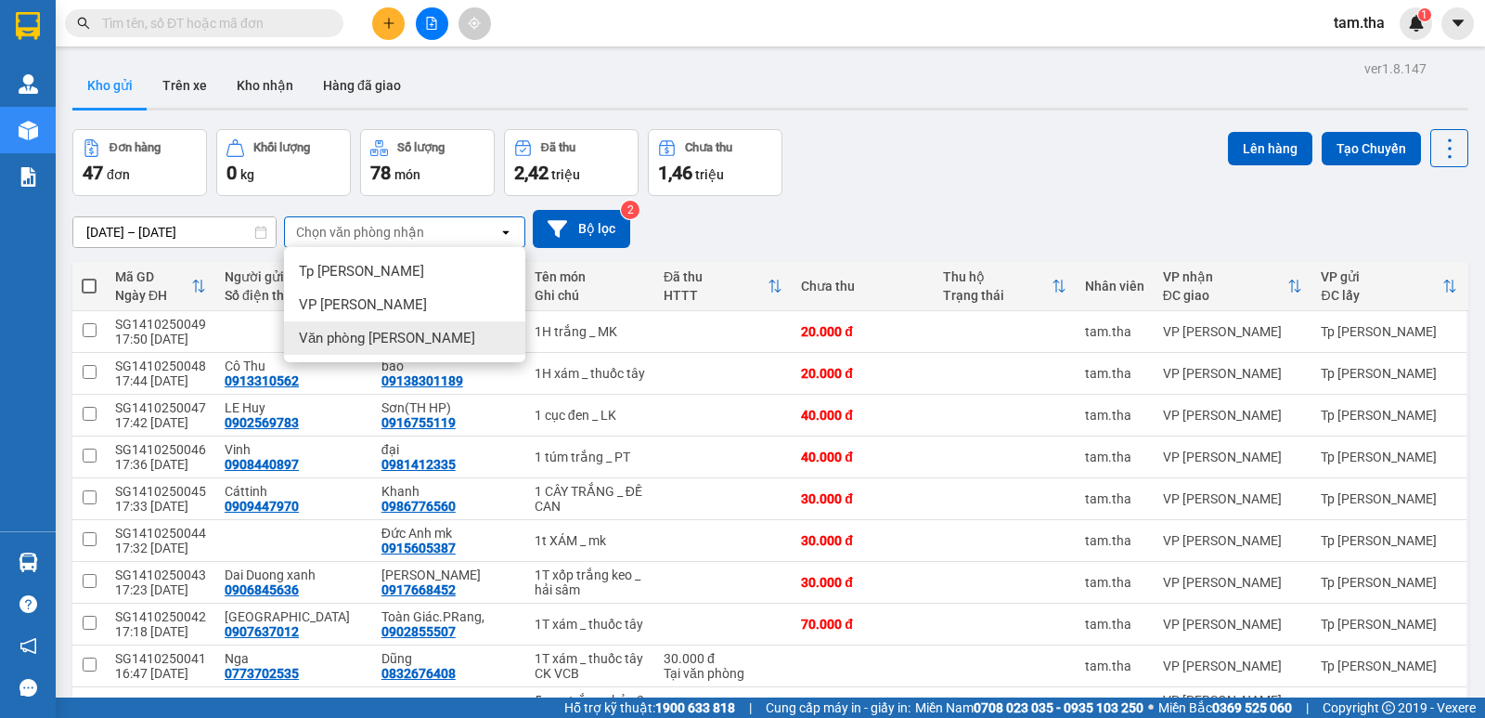
click at [405, 327] on div "Văn phòng [PERSON_NAME]" at bounding box center [404, 337] width 241 height 33
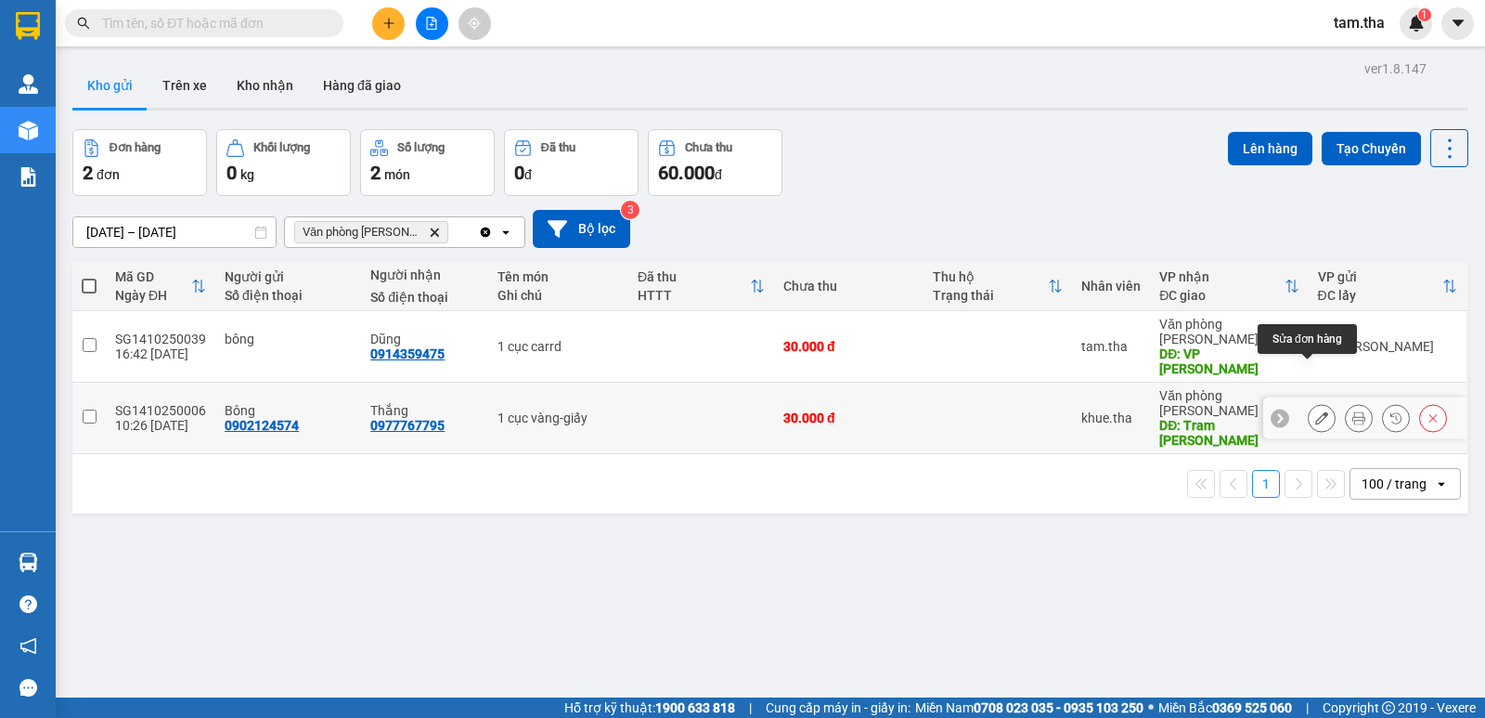
click at [1315, 411] on icon at bounding box center [1321, 417] width 13 height 13
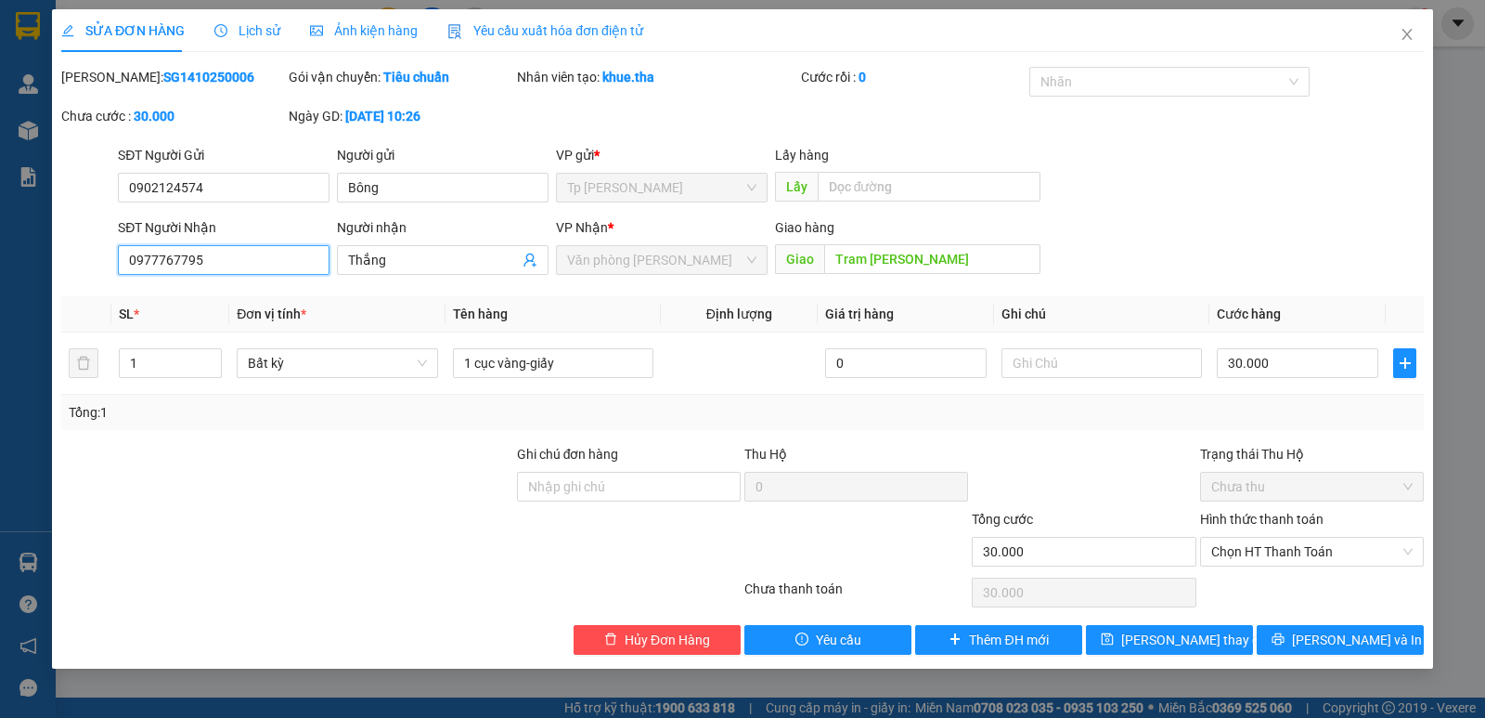
drag, startPoint x: 268, startPoint y: 249, endPoint x: 150, endPoint y: 223, distance: 120.7
click at [8, 252] on div "SỬA ĐƠN HÀNG Lịch sử Ảnh kiện hàng Yêu cầu xuất hóa đơn điện tử Total Paid Fee …" at bounding box center [742, 359] width 1485 height 718
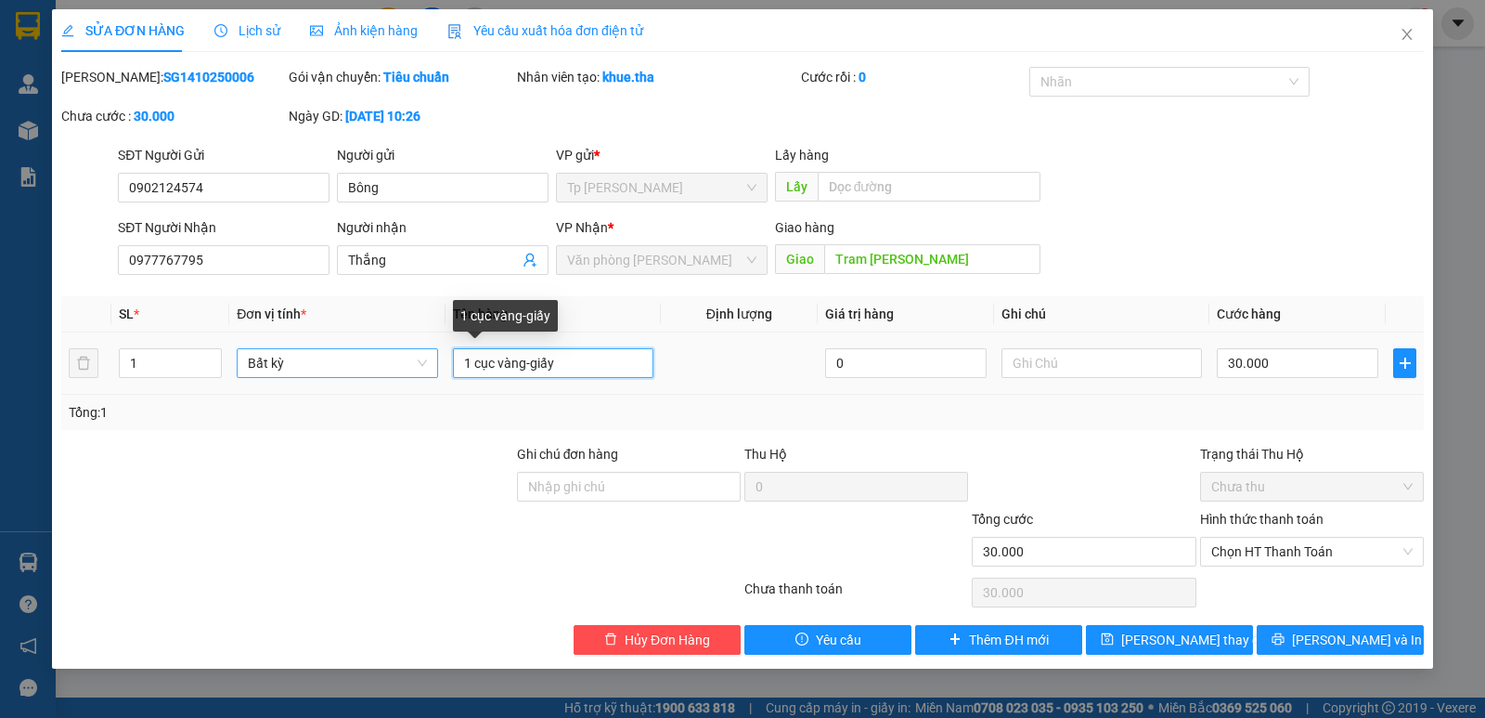
drag, startPoint x: 593, startPoint y: 365, endPoint x: 415, endPoint y: 368, distance: 178.3
click at [414, 368] on tr "1 Bất kỳ 1 cục vàng-giấy 0 30.000" at bounding box center [742, 363] width 1363 height 62
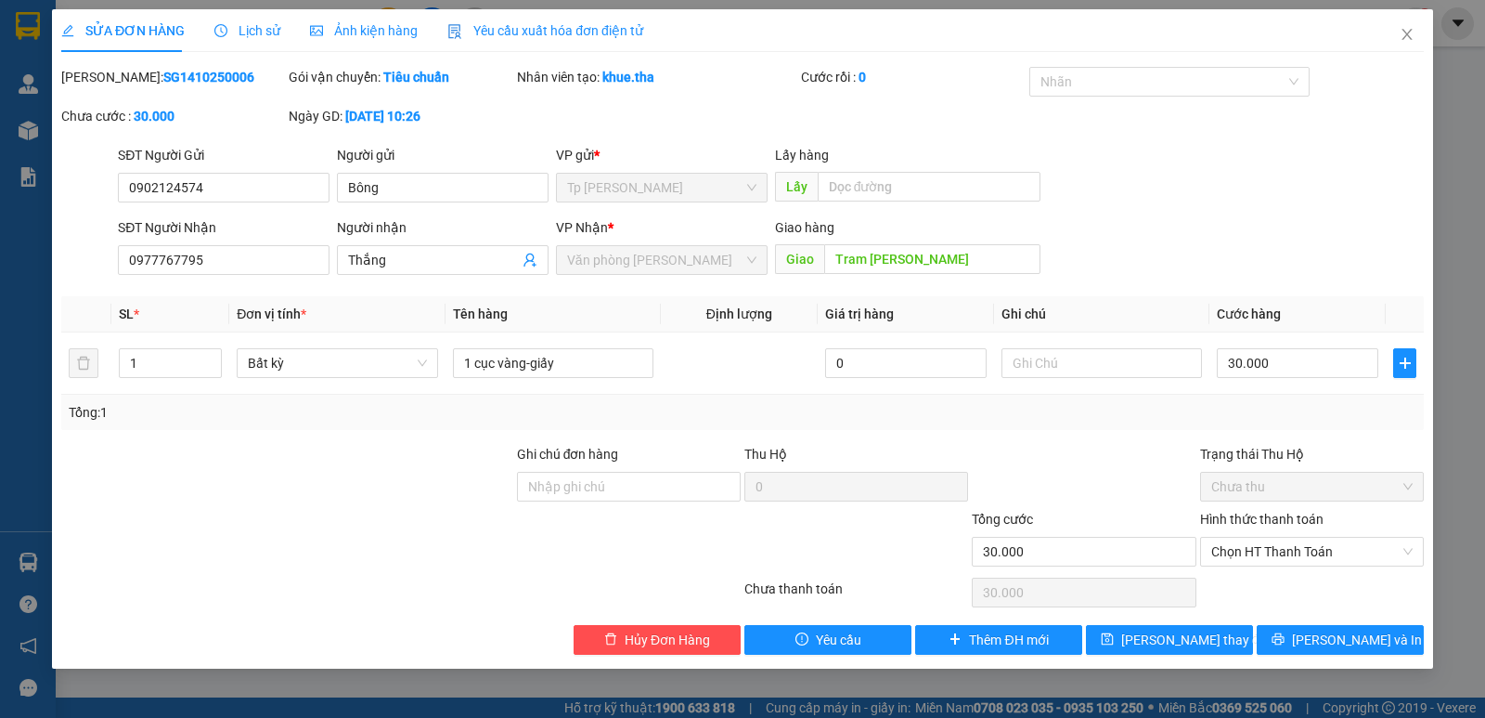
click at [177, 71] on b "SG1410250006" at bounding box center [208, 77] width 91 height 15
copy b "SG1410250006"
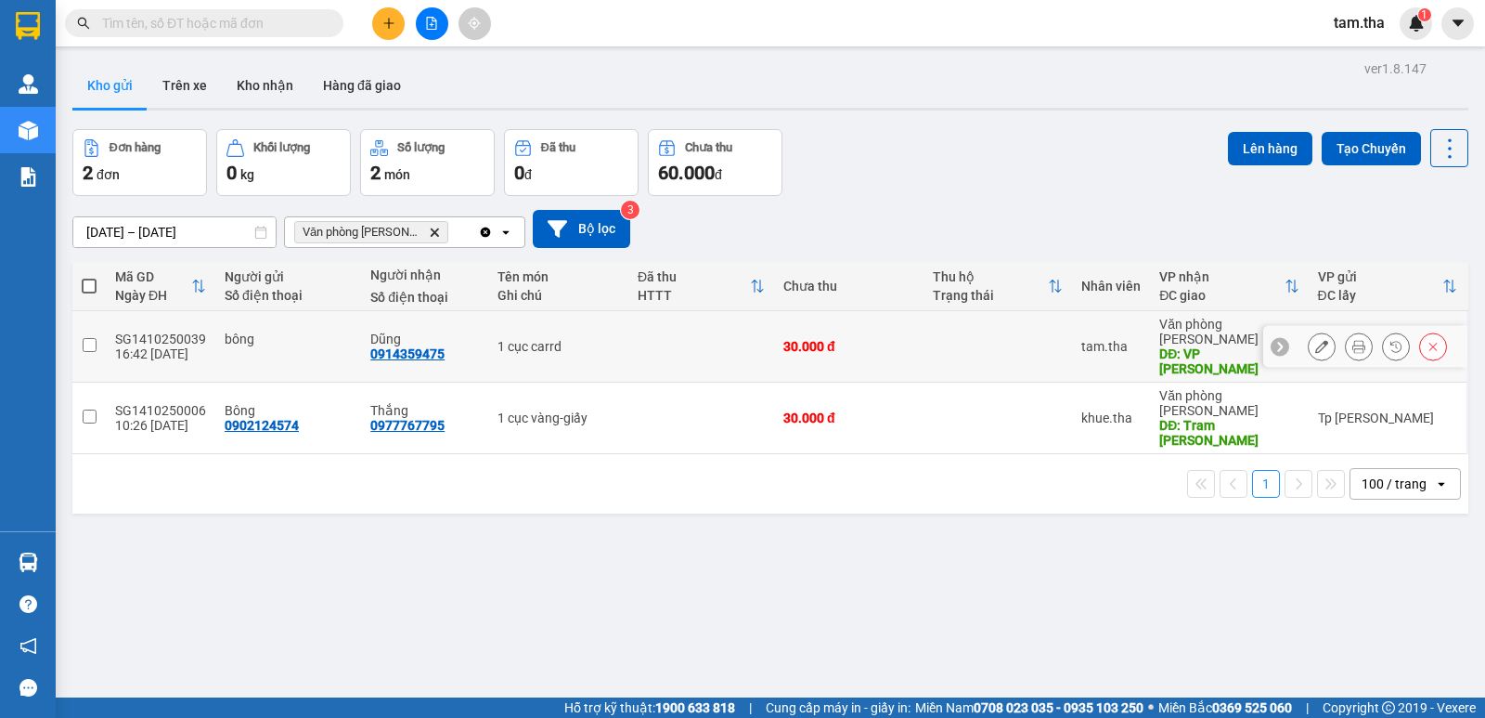
click at [1309, 339] on button at bounding box center [1322, 346] width 26 height 32
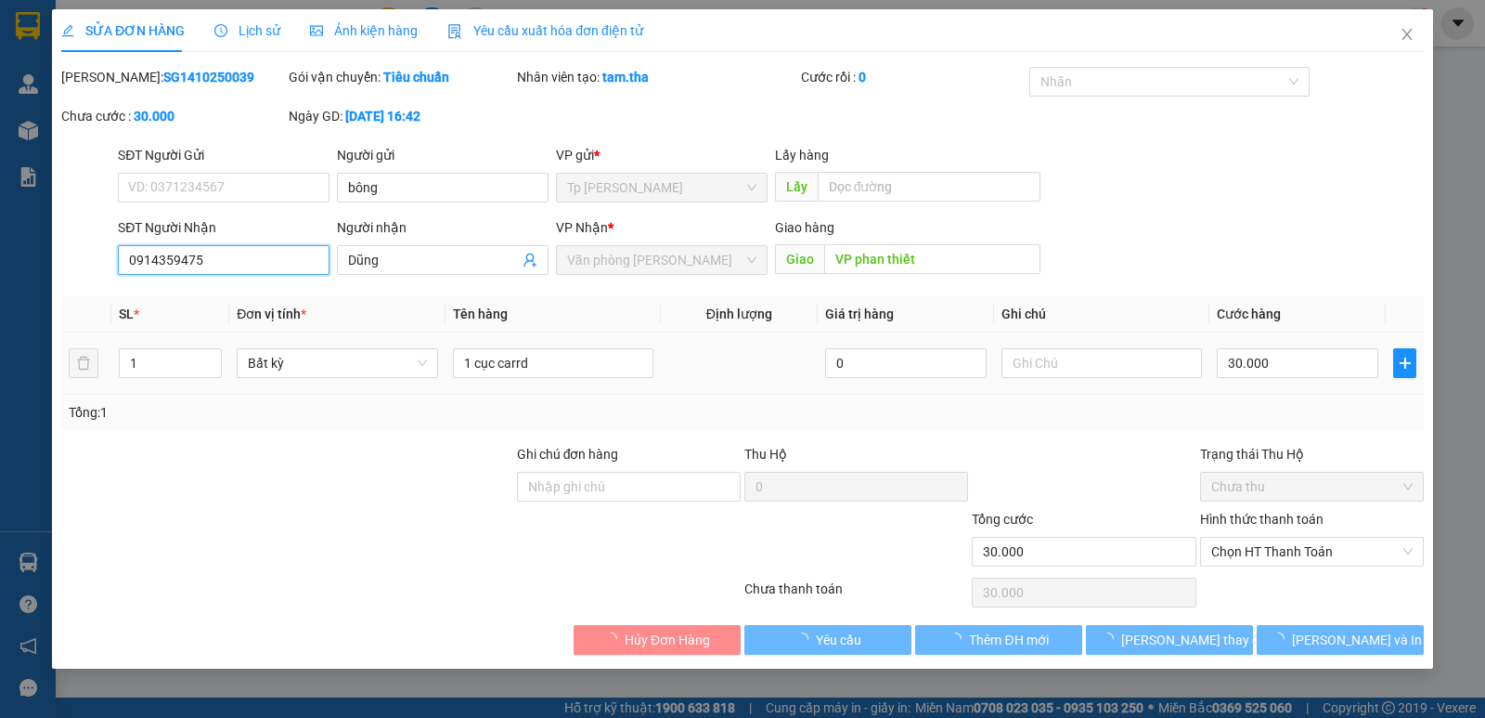
drag, startPoint x: 287, startPoint y: 257, endPoint x: 216, endPoint y: 292, distance: 78.9
click at [10, 305] on div "SỬA ĐƠN HÀNG Lịch sử Ảnh kiện hàng Yêu cầu xuất hóa đơn điện tử Total Paid Fee …" at bounding box center [742, 359] width 1485 height 718
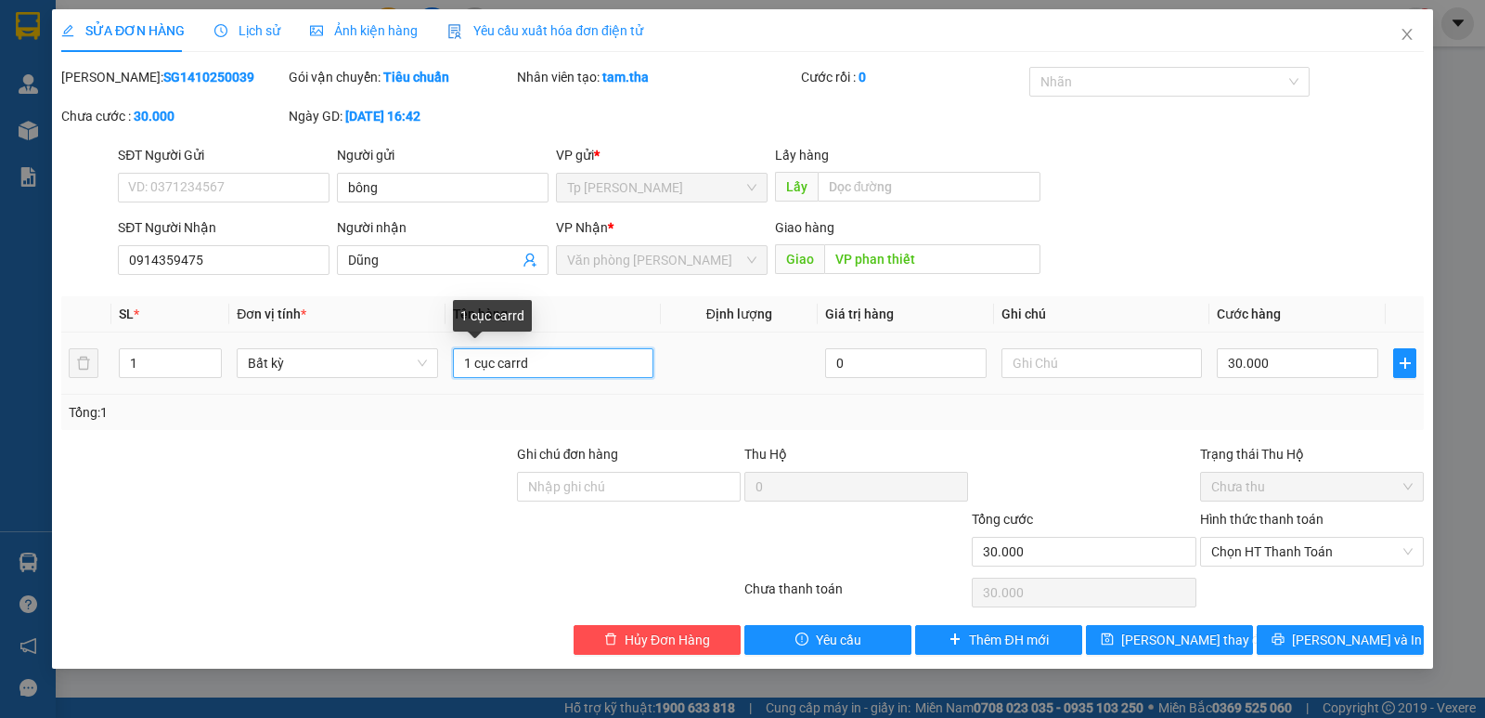
drag, startPoint x: 597, startPoint y: 370, endPoint x: 444, endPoint y: 353, distance: 154.2
click at [375, 361] on tr "1 Bất kỳ 1 cục carrd 0 30.000" at bounding box center [742, 363] width 1363 height 62
click at [176, 80] on b "SG1410250039" at bounding box center [208, 77] width 91 height 15
copy b "SG1410250039"
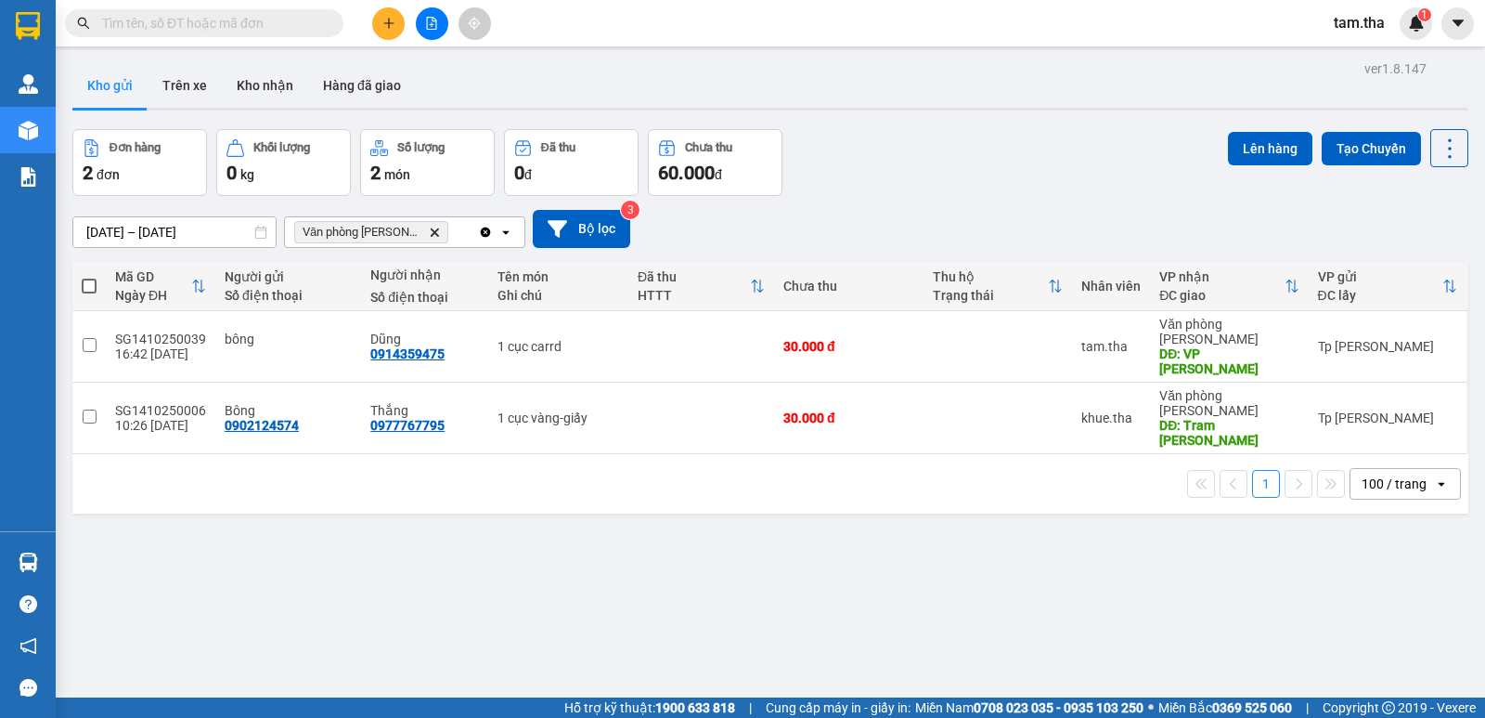
click at [485, 236] on icon "Clear all" at bounding box center [485, 232] width 15 height 15
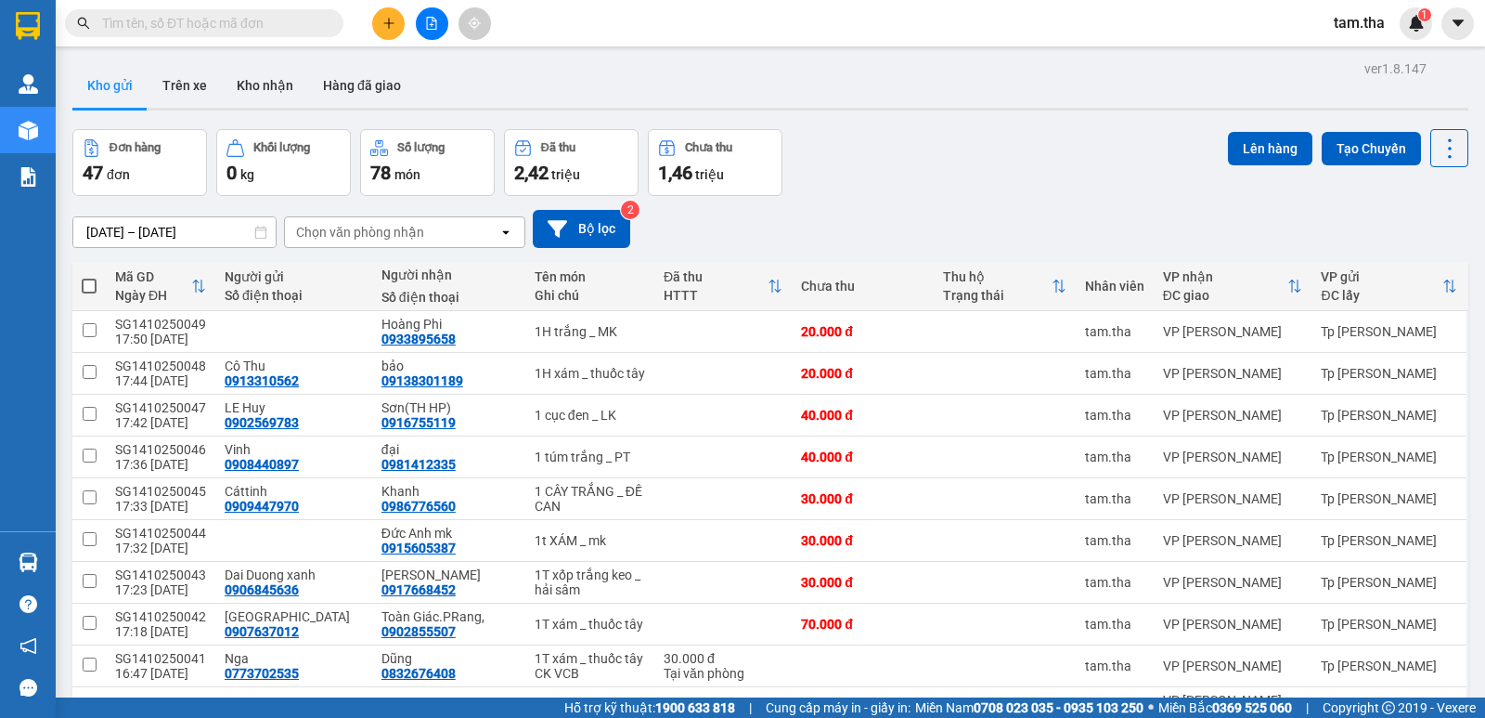
click at [771, 42] on div "Kết quả tìm kiếm ( 0 ) Bộ lọc No Data tam.tha 1" at bounding box center [742, 23] width 1485 height 46
click at [396, 14] on button at bounding box center [388, 23] width 32 height 32
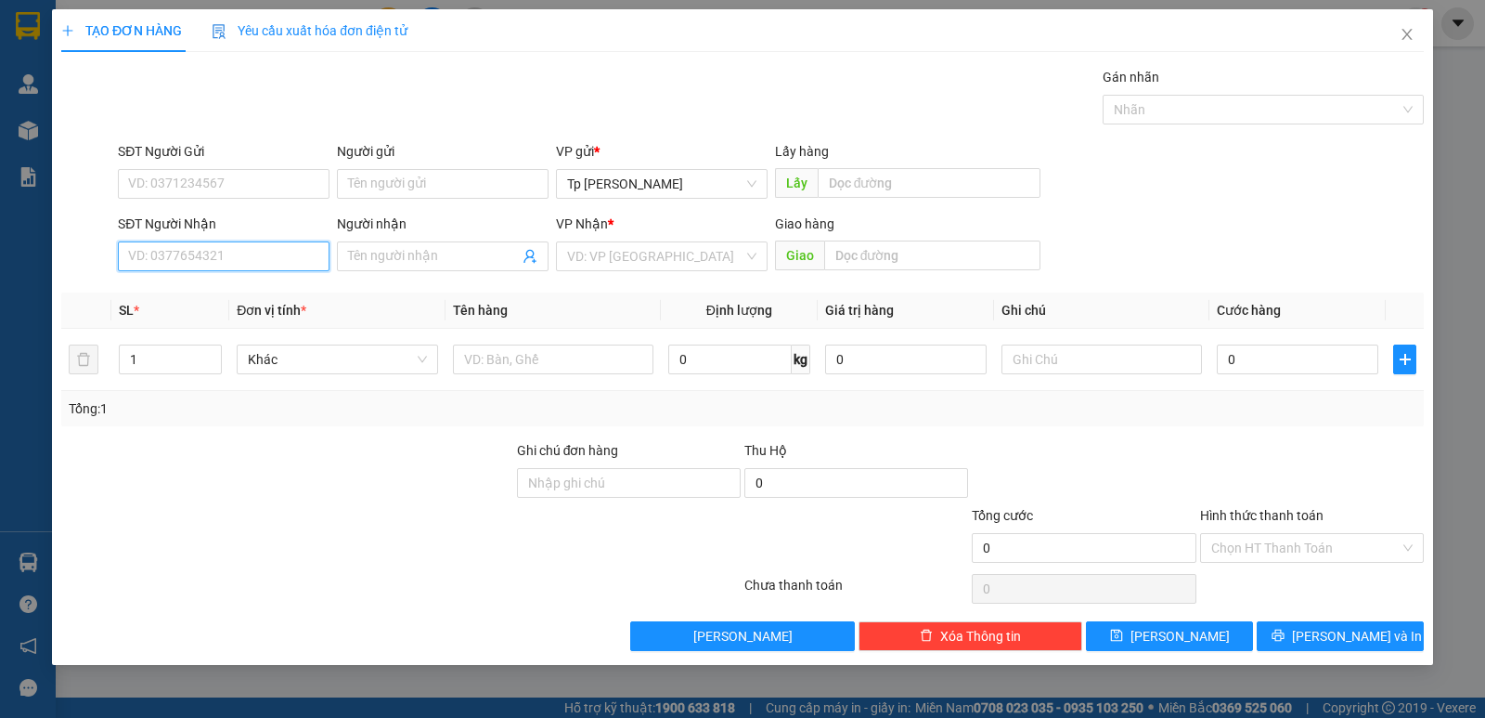
click at [222, 265] on input "SĐT Người Nhận" at bounding box center [224, 256] width 212 height 30
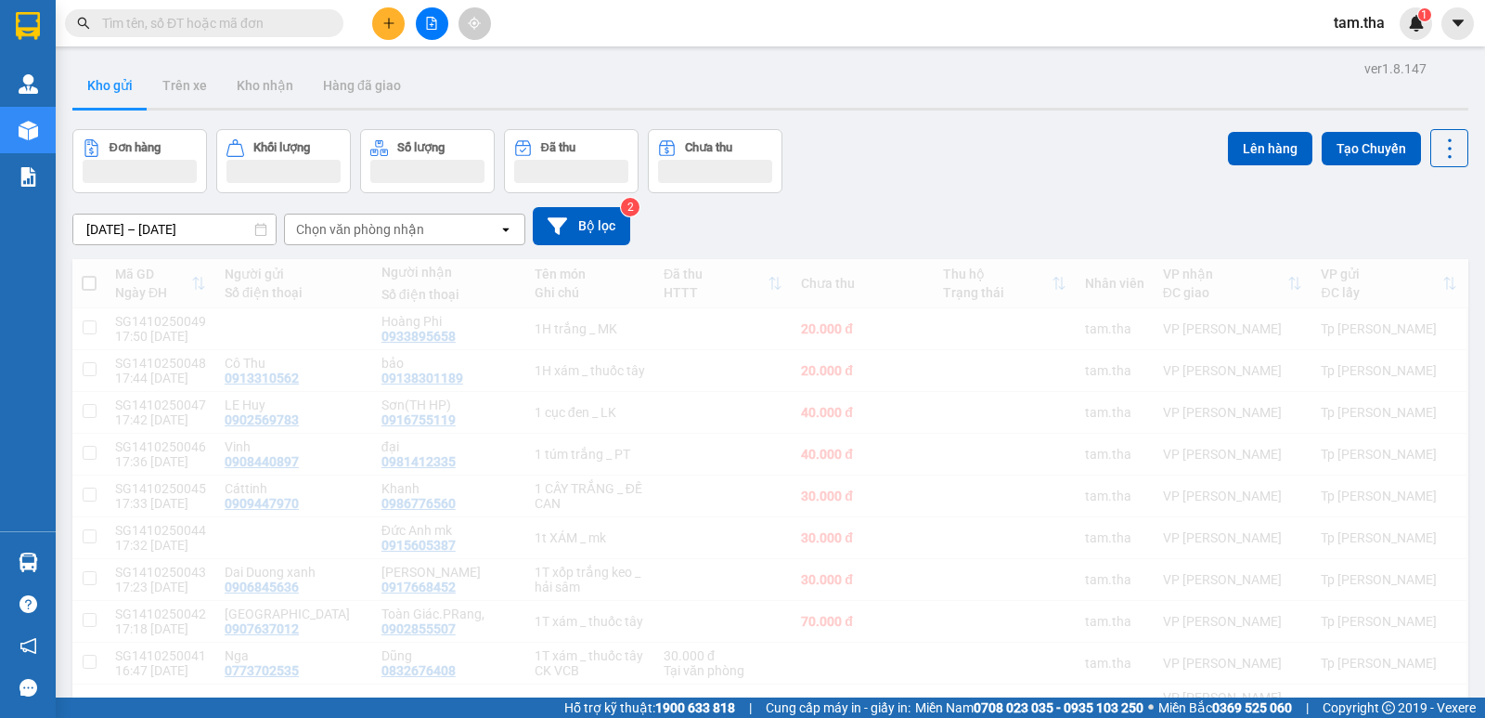
click at [249, 27] on input "text" at bounding box center [211, 23] width 219 height 20
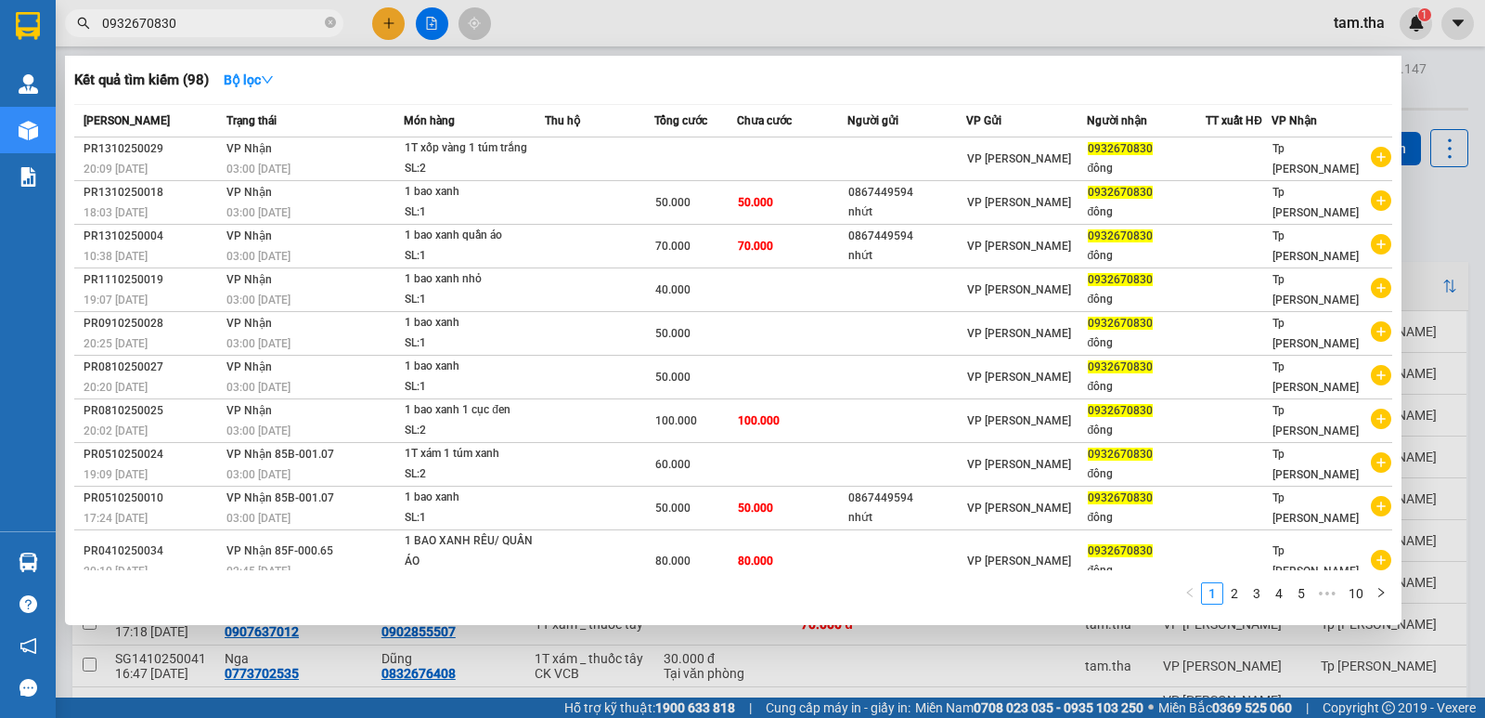
click at [377, 30] on div at bounding box center [742, 359] width 1485 height 718
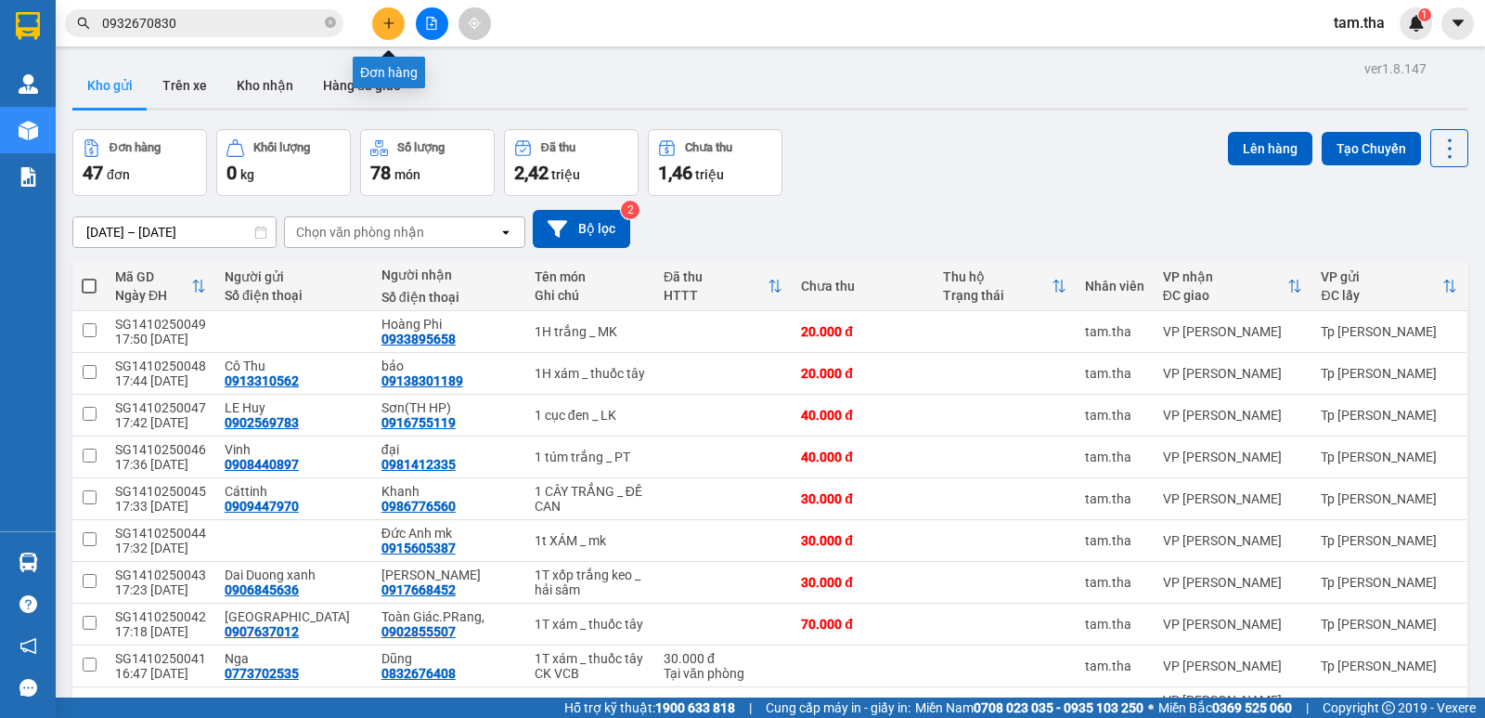
click at [383, 30] on button at bounding box center [388, 23] width 32 height 32
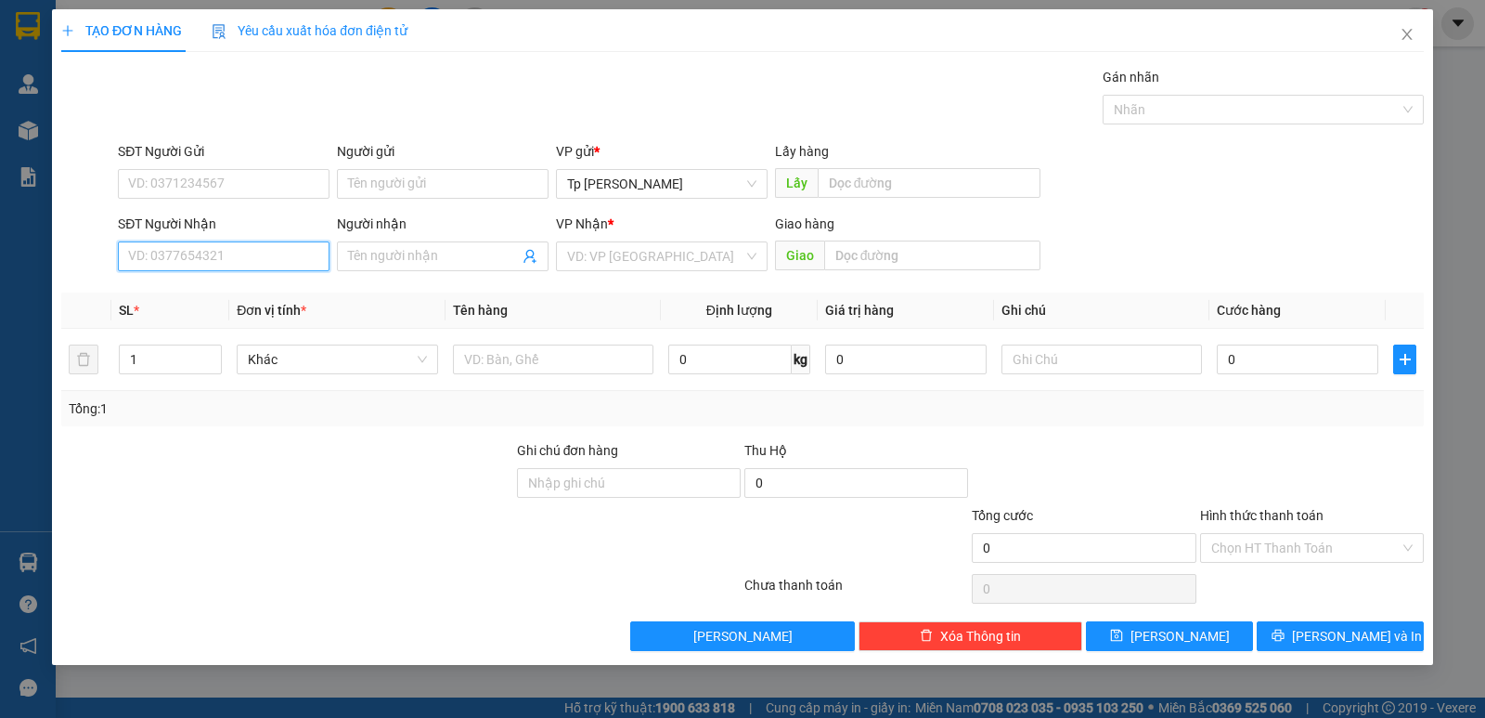
click at [252, 242] on input "SĐT Người Nhận" at bounding box center [224, 256] width 212 height 30
click at [247, 281] on div "0916755119 - Sơn(TH HP)" at bounding box center [224, 293] width 212 height 30
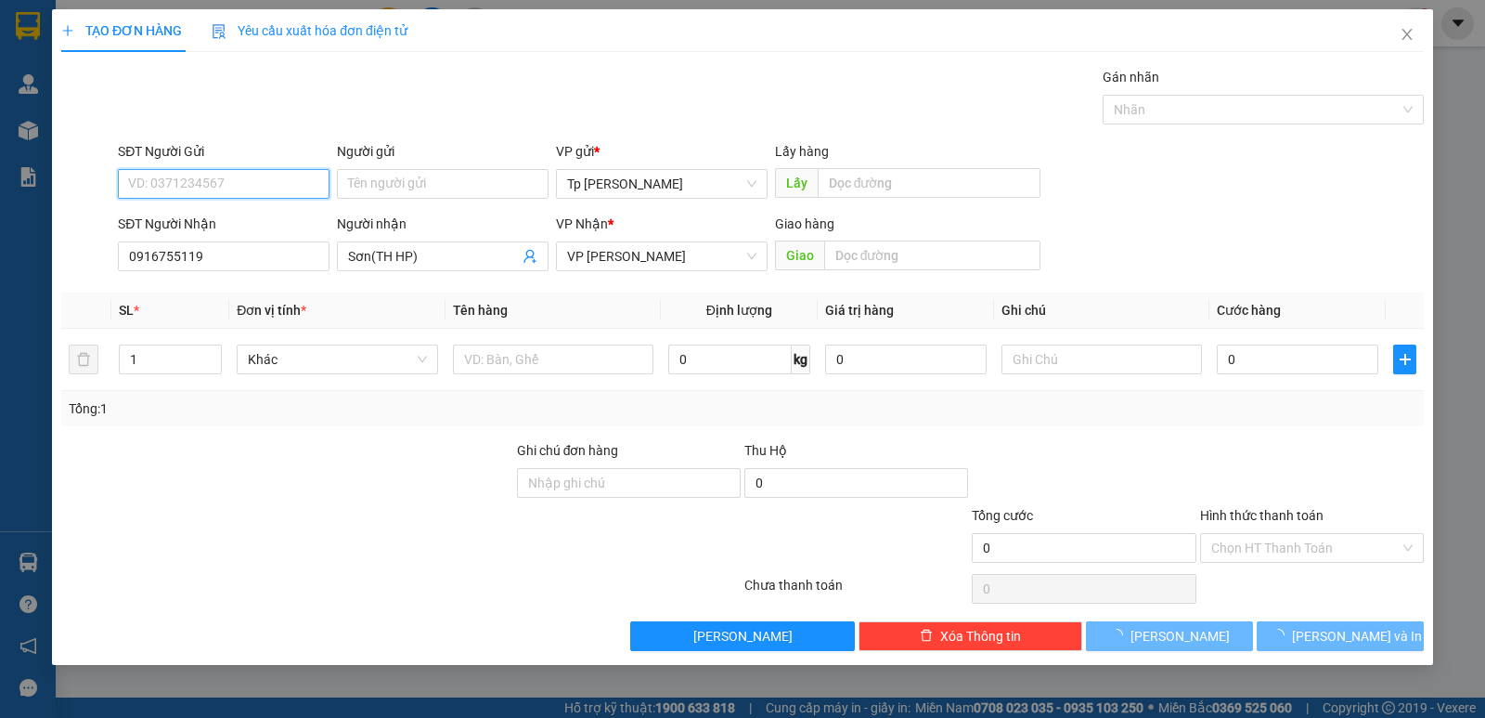
click at [280, 194] on input "SĐT Người Gửi" at bounding box center [224, 184] width 212 height 30
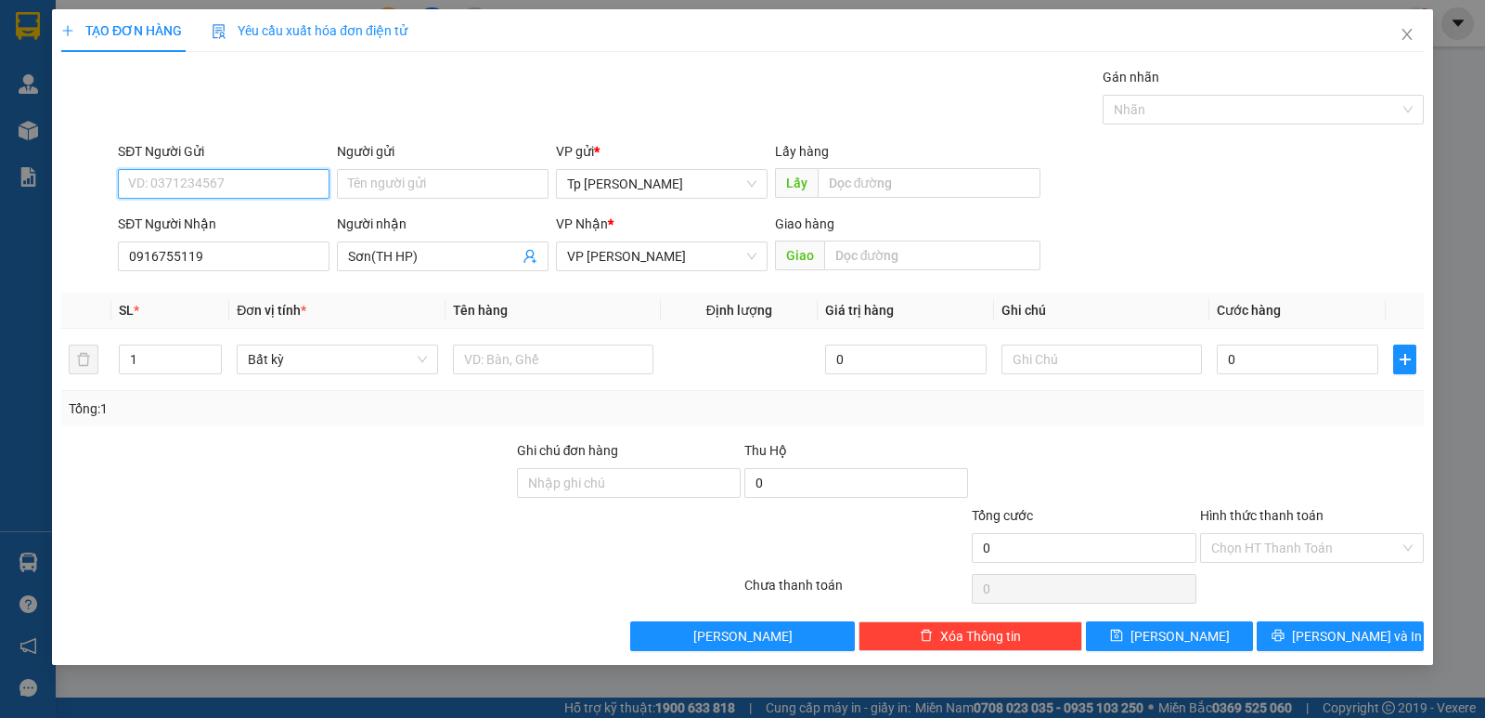
click at [280, 188] on input "SĐT Người Gửi" at bounding box center [224, 184] width 212 height 30
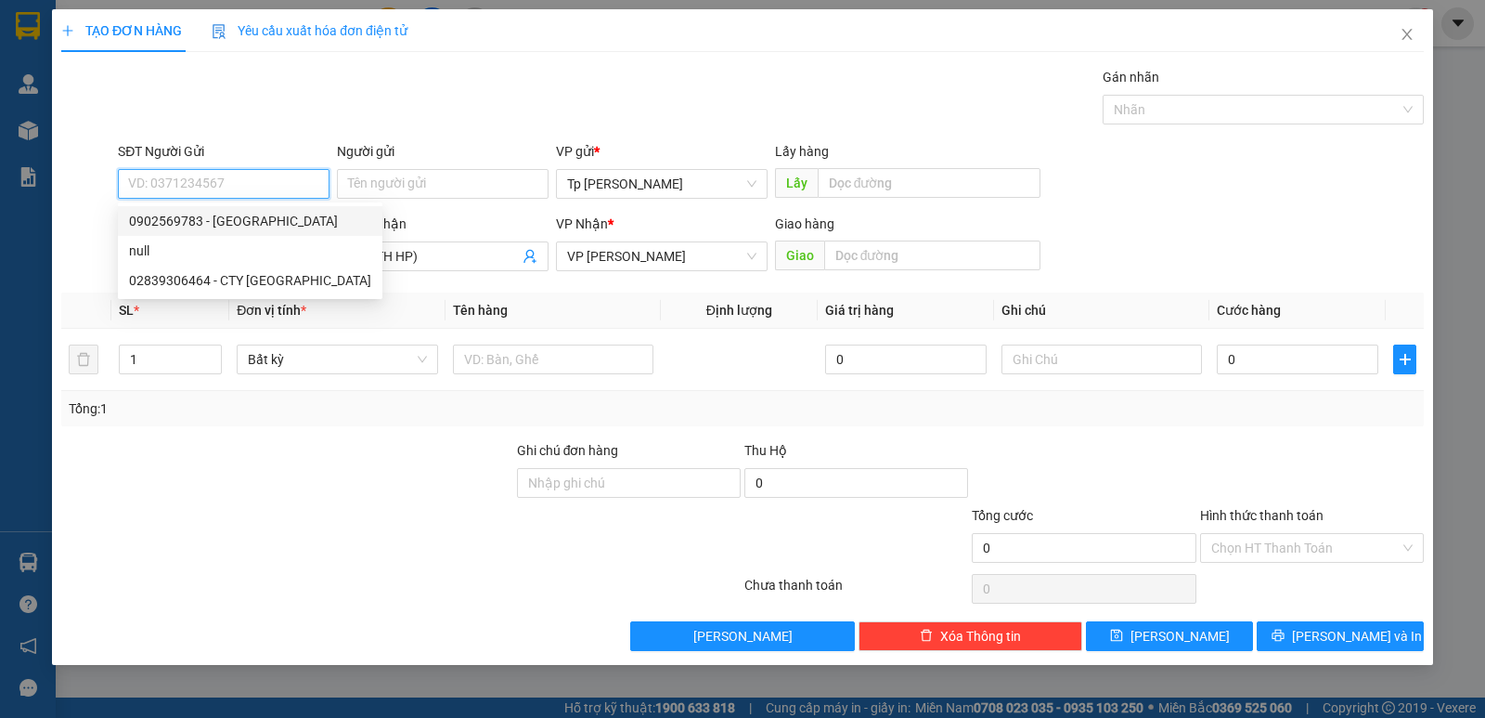
click at [268, 227] on div "0902569783 - LE Huy" at bounding box center [250, 221] width 242 height 20
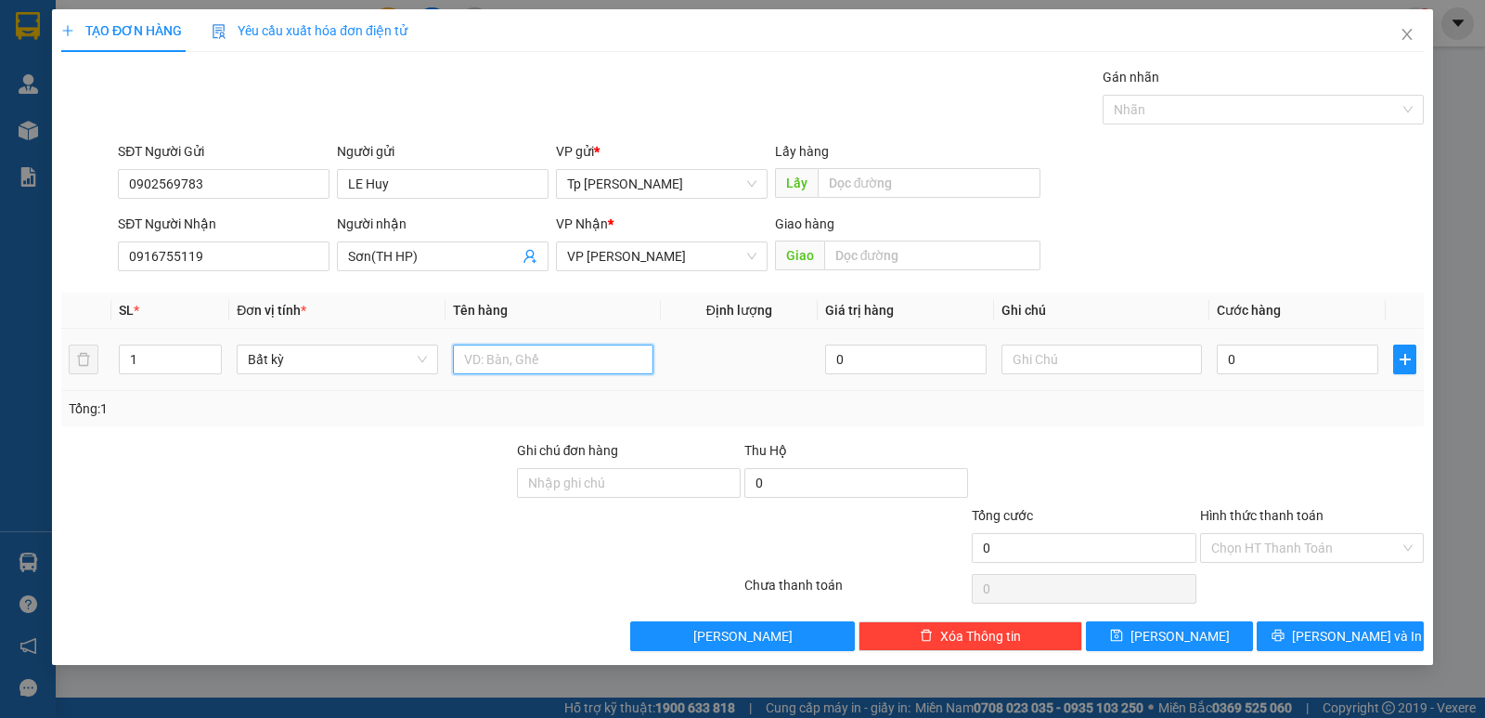
click at [635, 364] on input "text" at bounding box center [553, 359] width 201 height 30
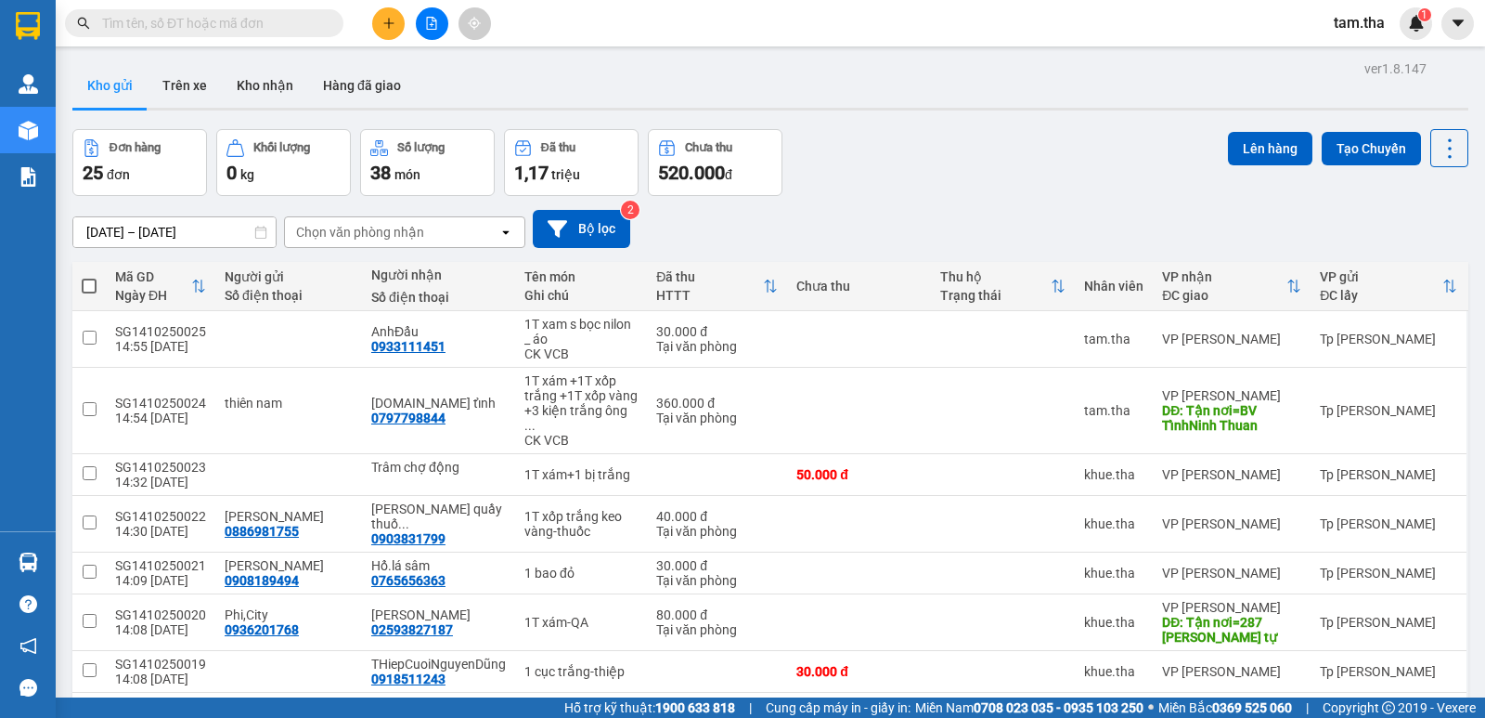
paste input "0933315333"
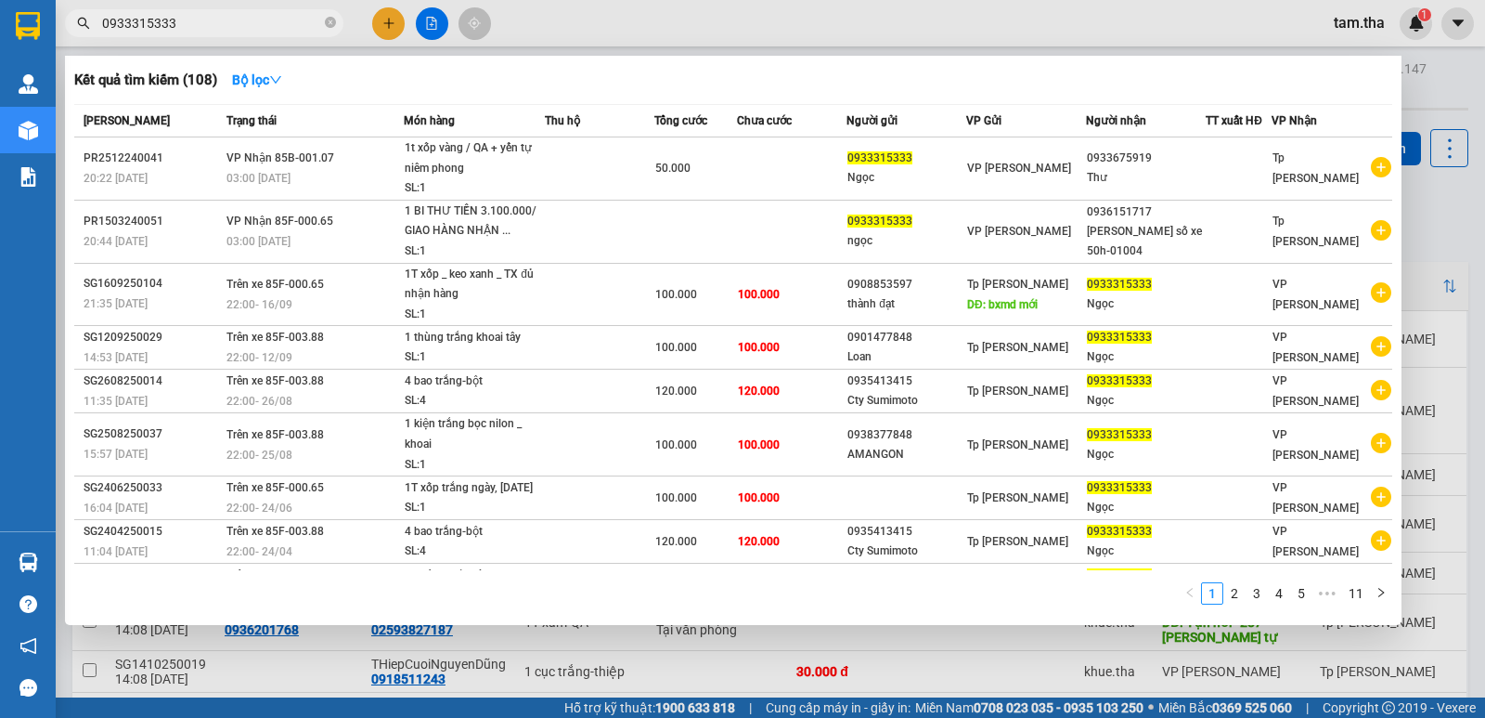
type input "0933315333"
click at [332, 20] on icon "close-circle" at bounding box center [330, 22] width 11 height 11
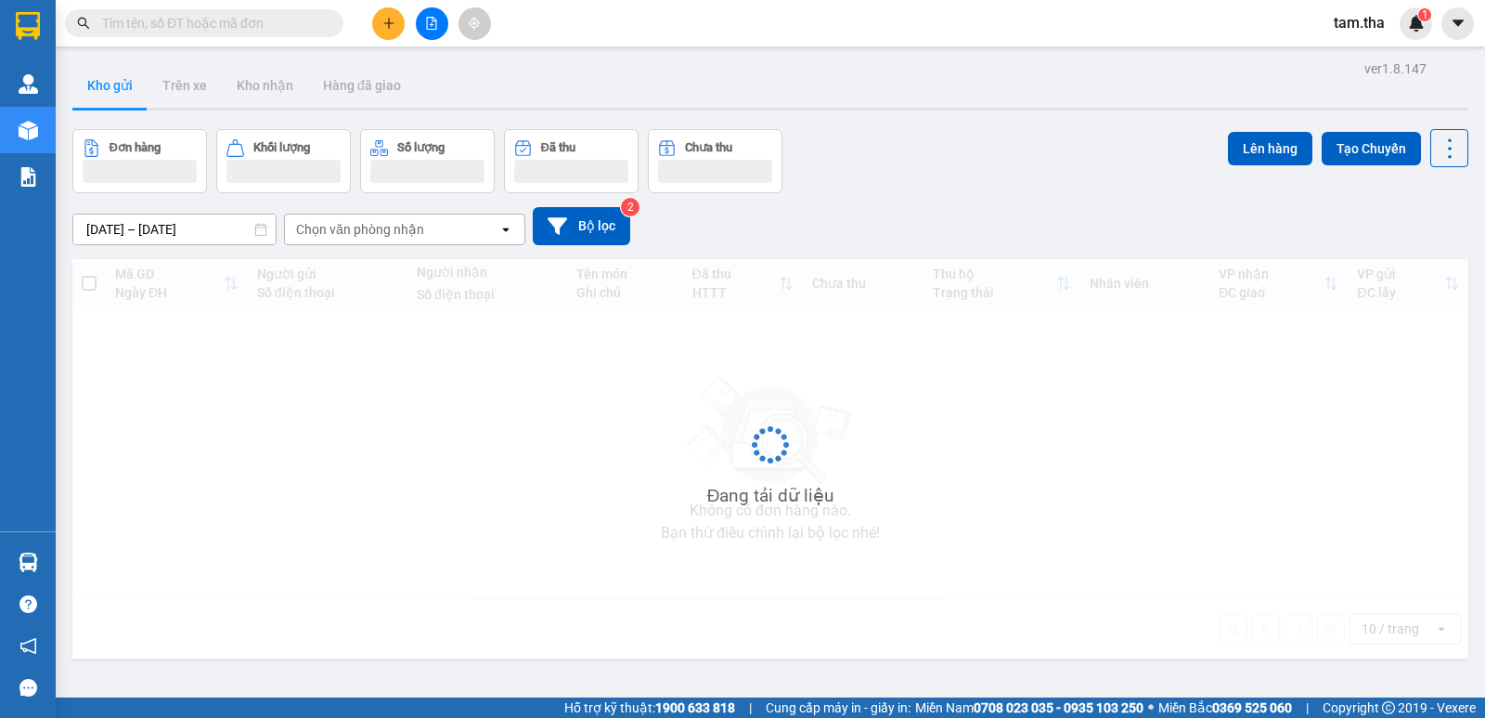
click at [285, 19] on input "text" at bounding box center [211, 23] width 219 height 20
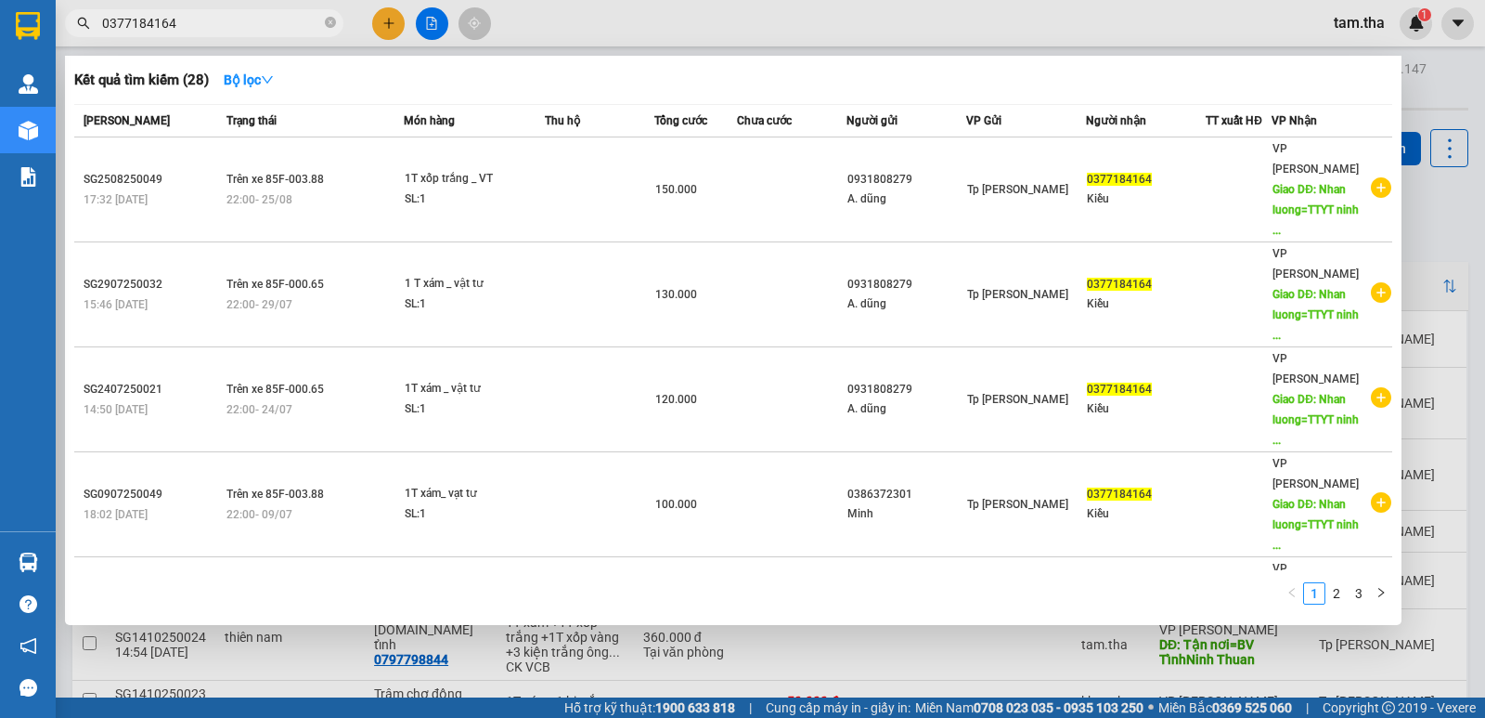
type input "0377184164"
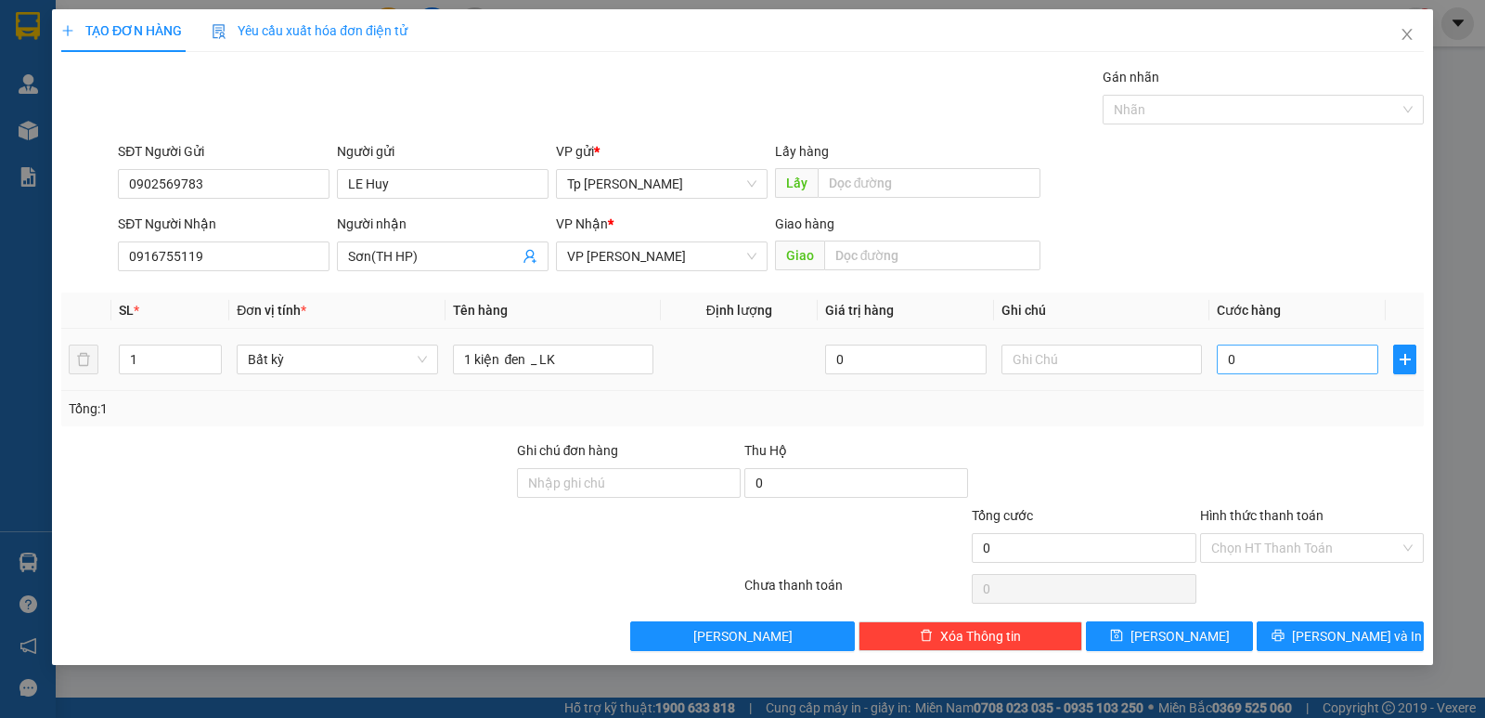
type input "1 kiện đen _ LK"
click at [1267, 353] on input "0" at bounding box center [1298, 359] width 162 height 30
type input "5"
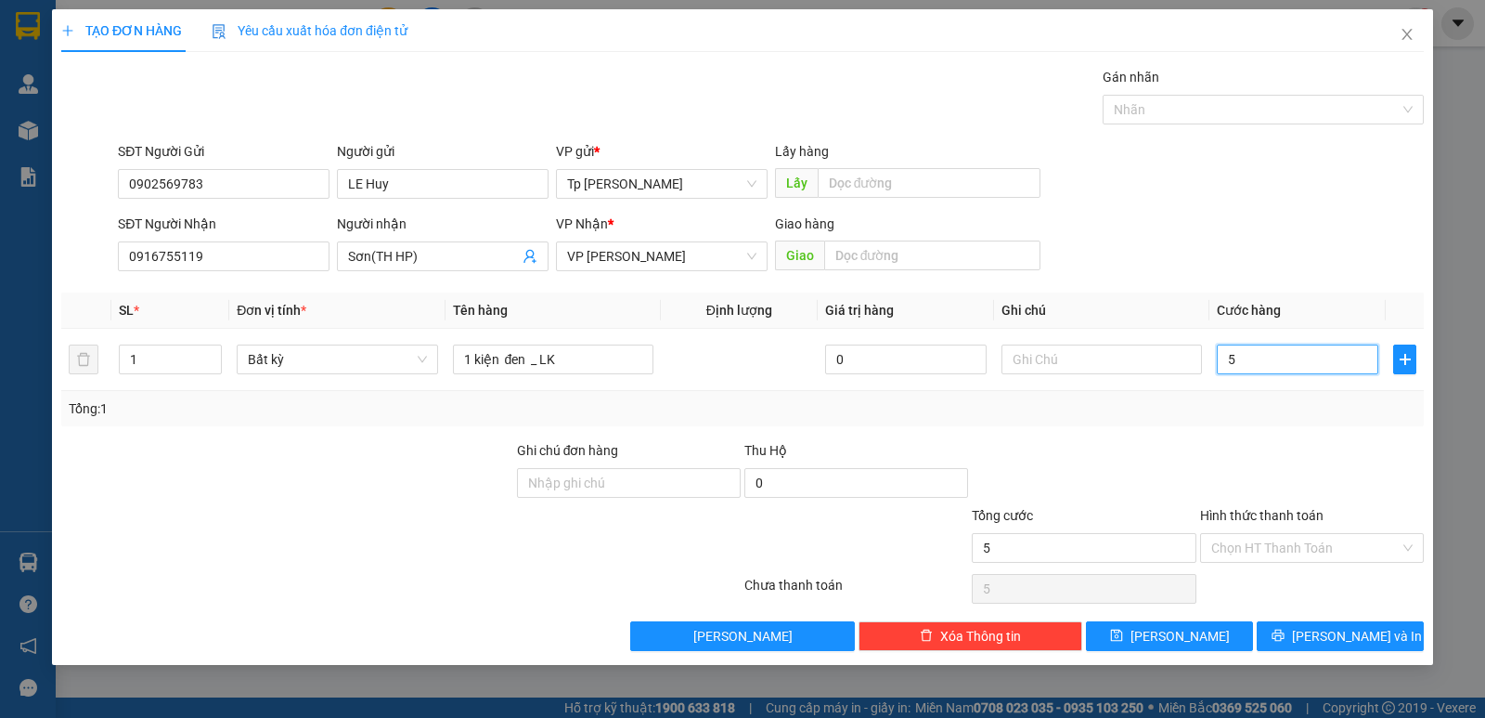
type input "50"
type input "50.000"
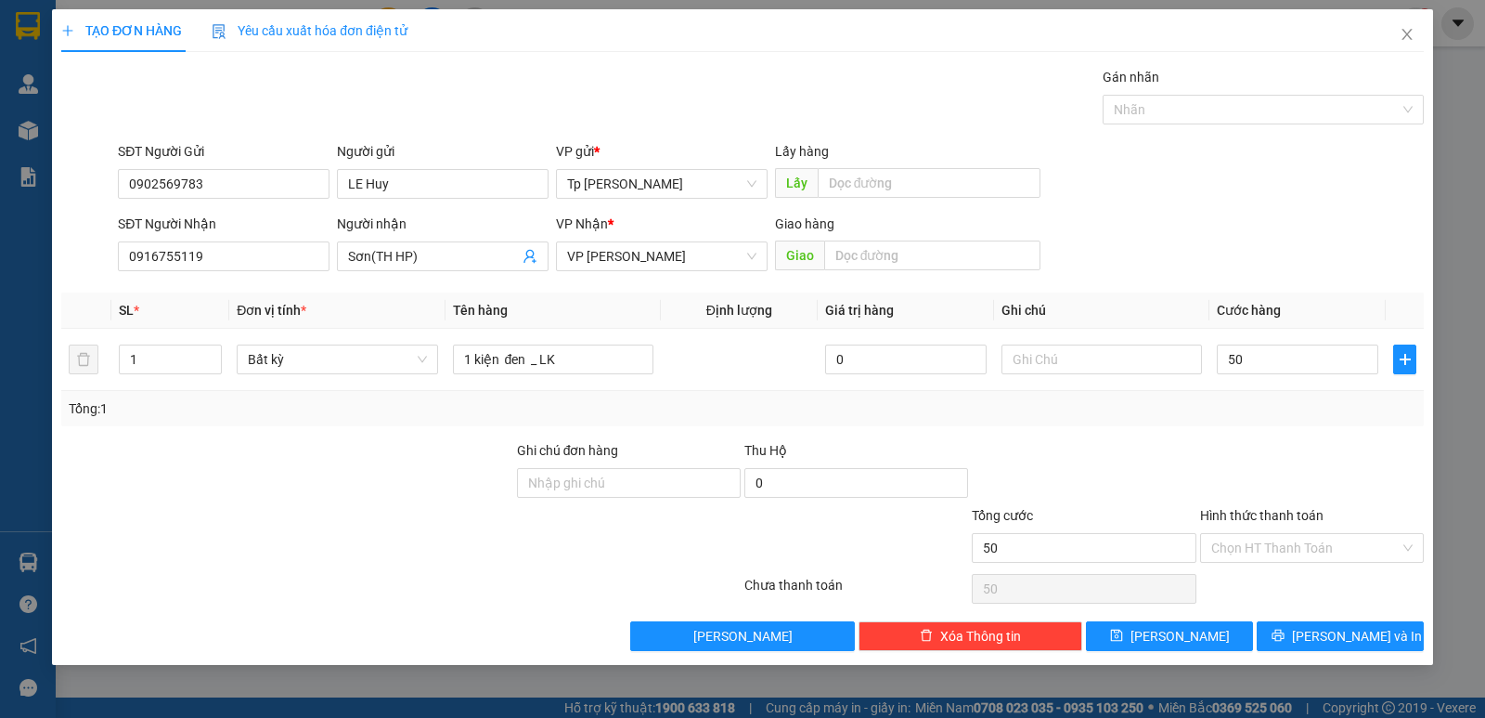
type input "50.000"
drag, startPoint x: 1349, startPoint y: 459, endPoint x: 1390, endPoint y: 574, distance: 122.1
click at [1350, 459] on div at bounding box center [1311, 472] width 227 height 65
click at [1334, 621] on button "[PERSON_NAME] và In" at bounding box center [1340, 636] width 167 height 30
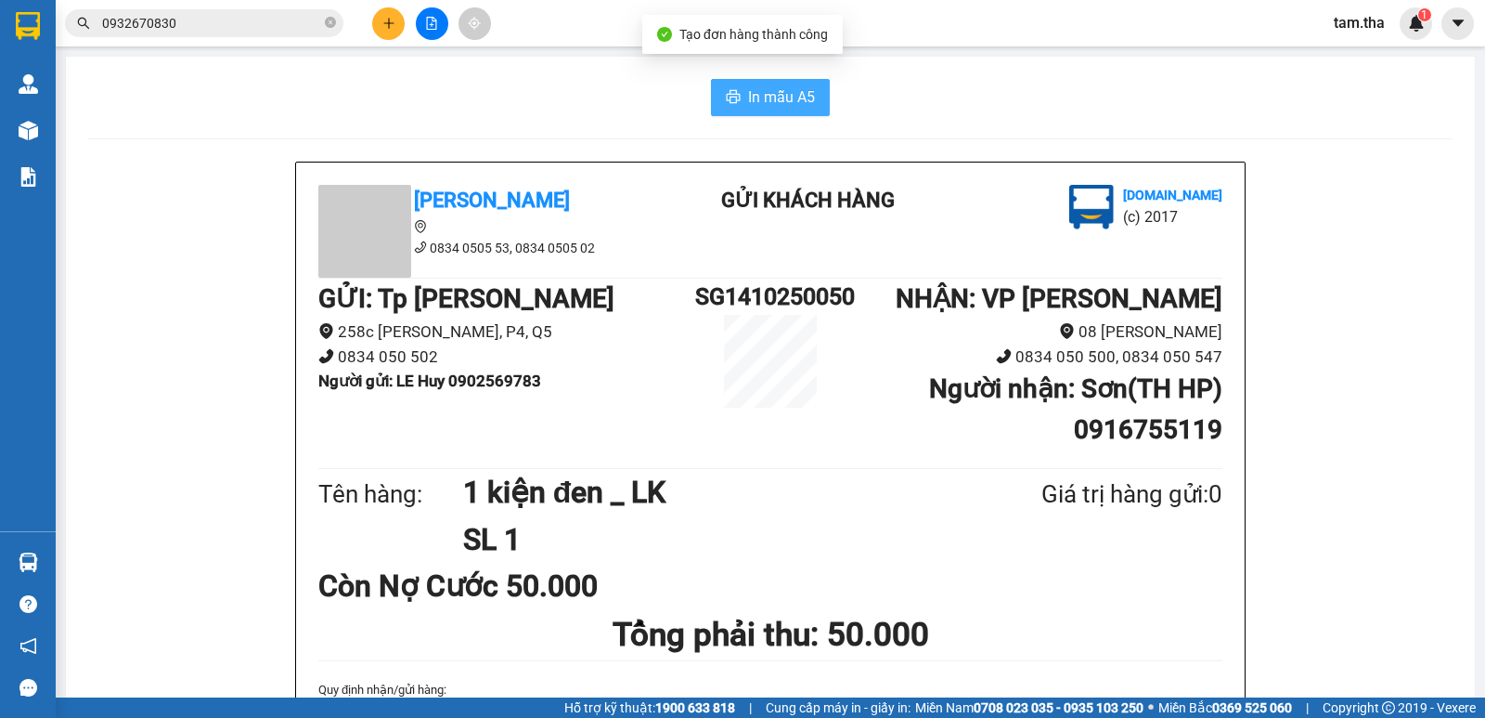
click at [780, 111] on button "In mẫu A5" at bounding box center [770, 97] width 119 height 37
click at [328, 25] on icon "close-circle" at bounding box center [330, 22] width 11 height 11
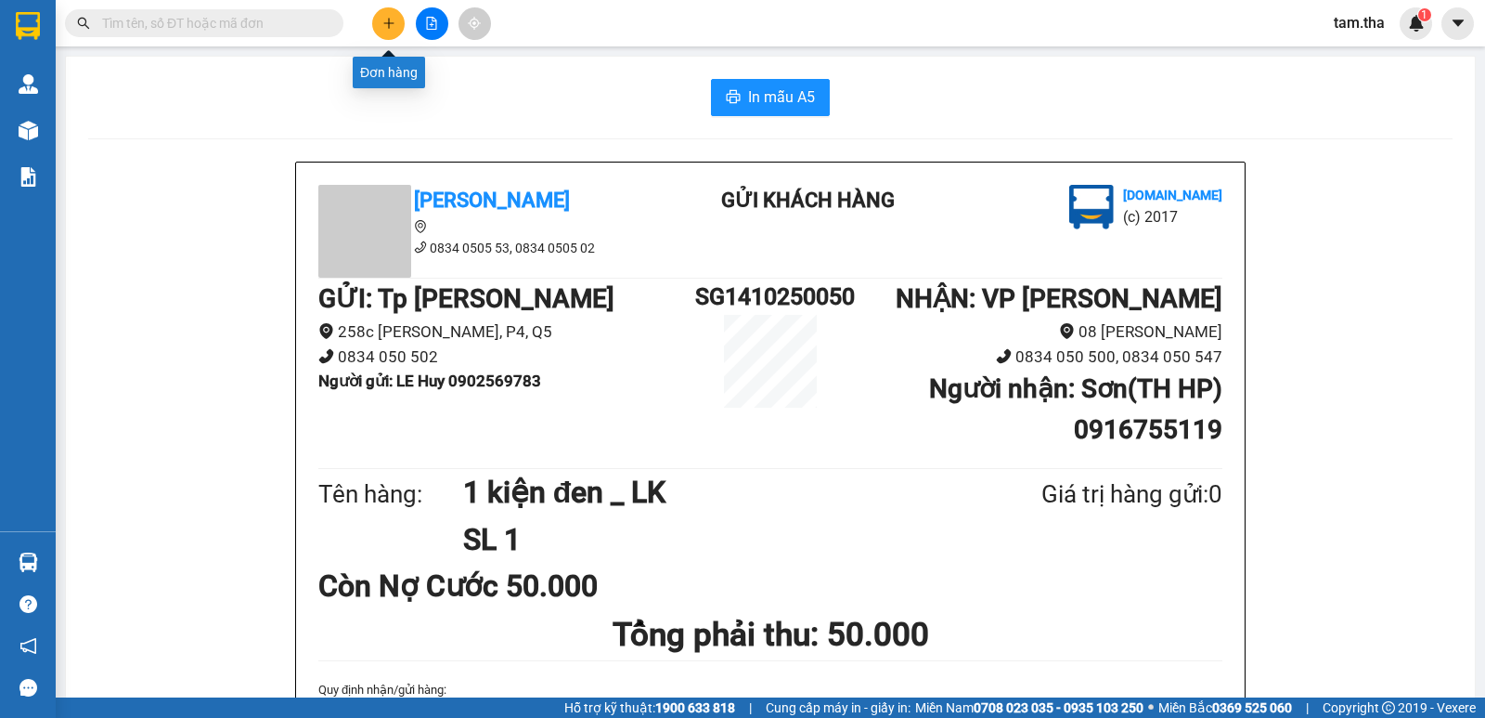
click at [379, 23] on button at bounding box center [388, 23] width 32 height 32
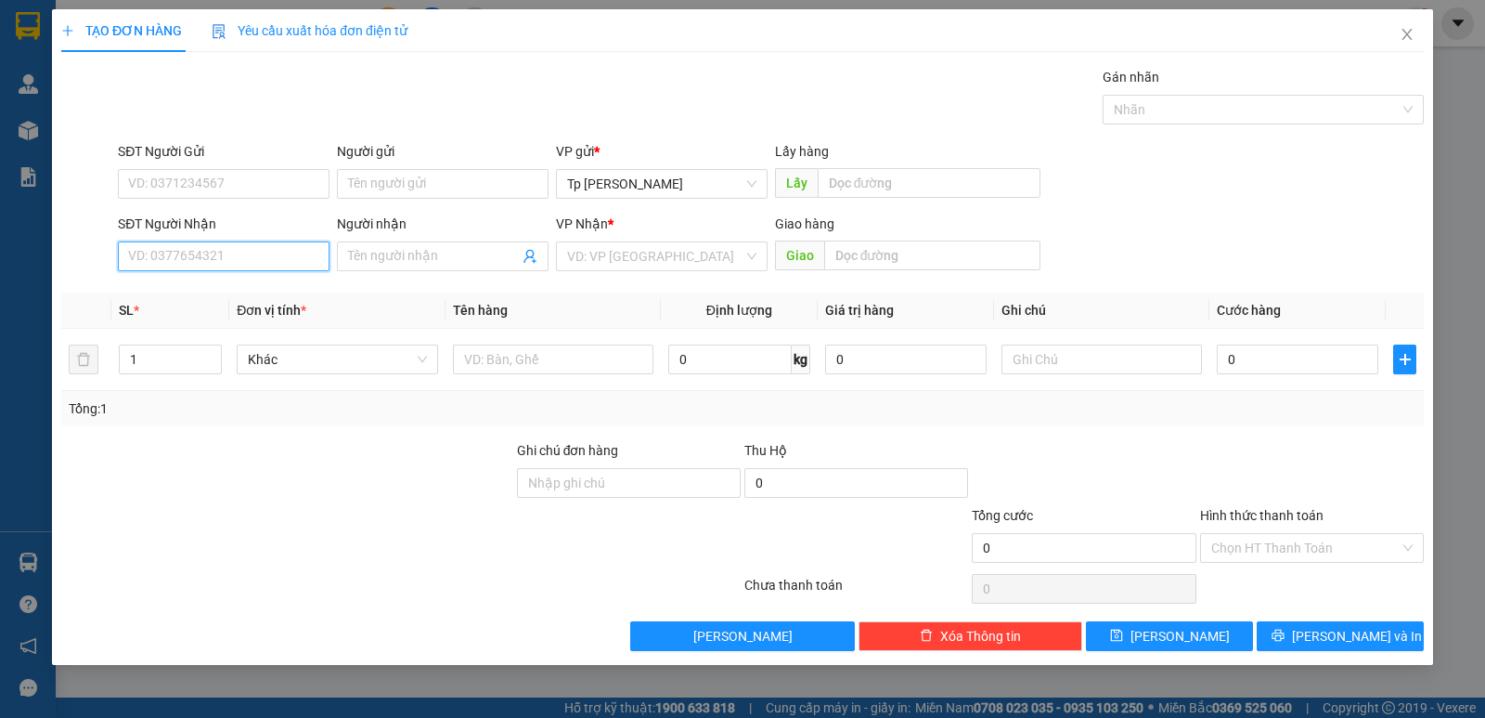
click at [252, 251] on input "SĐT Người Nhận" at bounding box center [224, 256] width 212 height 30
drag, startPoint x: 299, startPoint y: 259, endPoint x: 813, endPoint y: 170, distance: 521.9
click at [12, 333] on div "TẠO ĐƠN HÀNG Yêu cầu xuất hóa đơn điện tử Transit Pickup Surcharge Ids Transit …" at bounding box center [742, 359] width 1485 height 718
type input "0348378704"
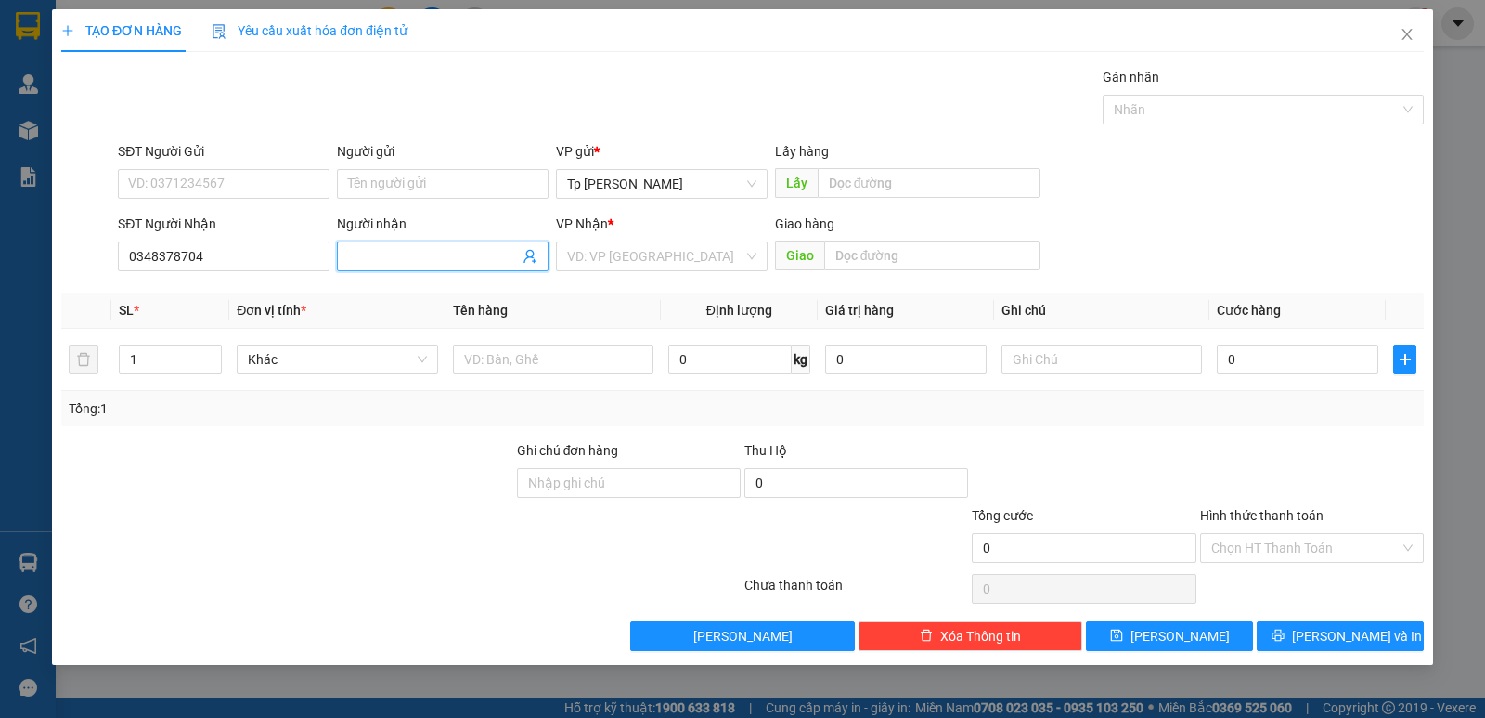
click at [431, 260] on input "Người nhận" at bounding box center [433, 256] width 171 height 20
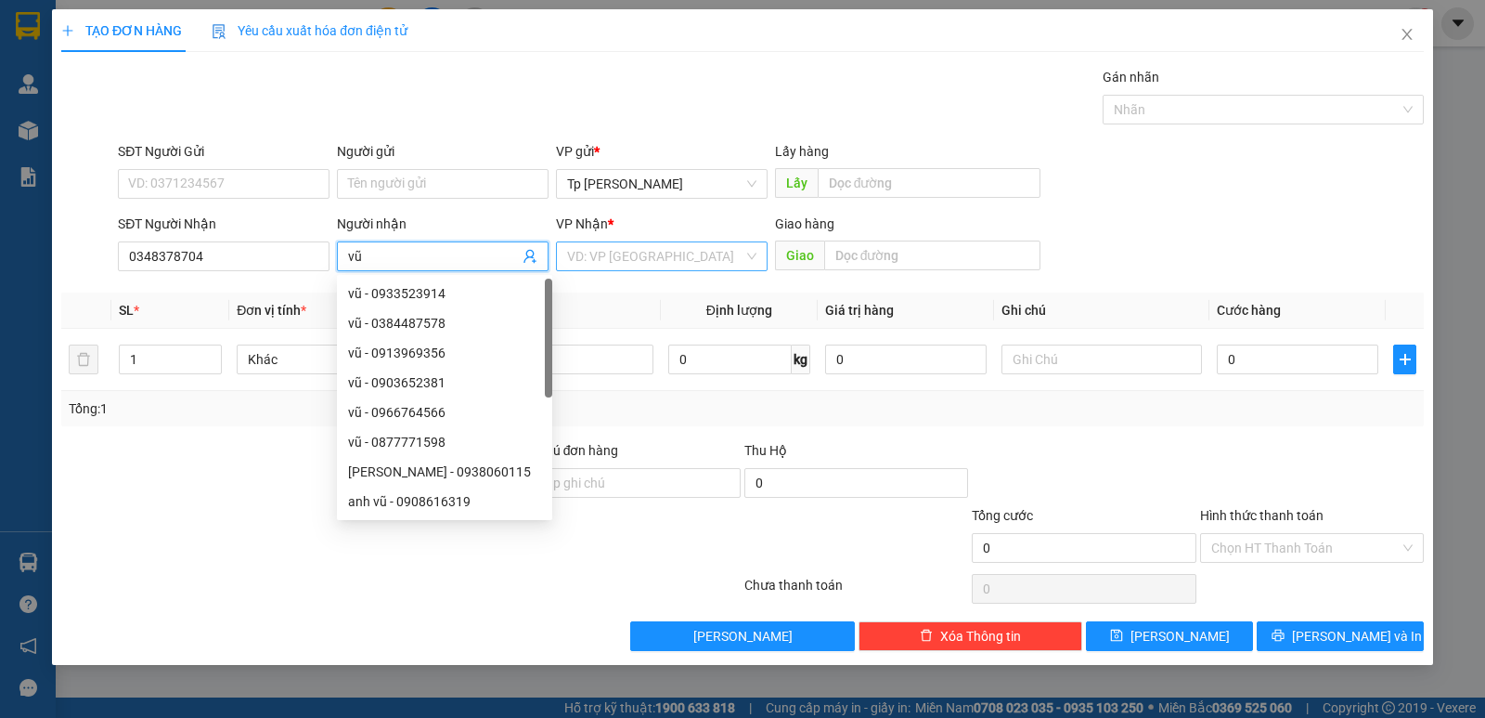
type input "vũ"
drag, startPoint x: 596, startPoint y: 256, endPoint x: 607, endPoint y: 272, distance: 19.3
click at [597, 256] on input "search" at bounding box center [655, 256] width 176 height 28
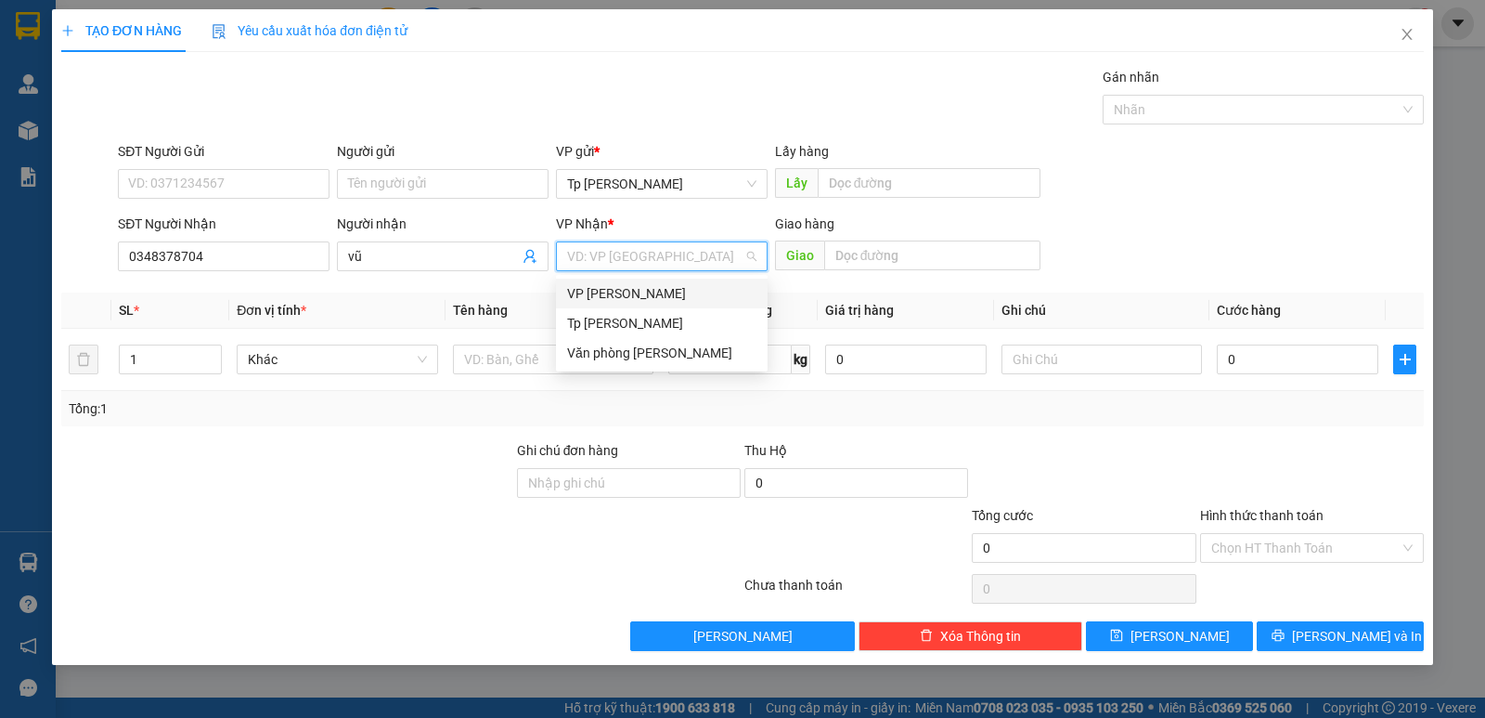
click at [637, 304] on div "VP [PERSON_NAME]" at bounding box center [662, 293] width 212 height 30
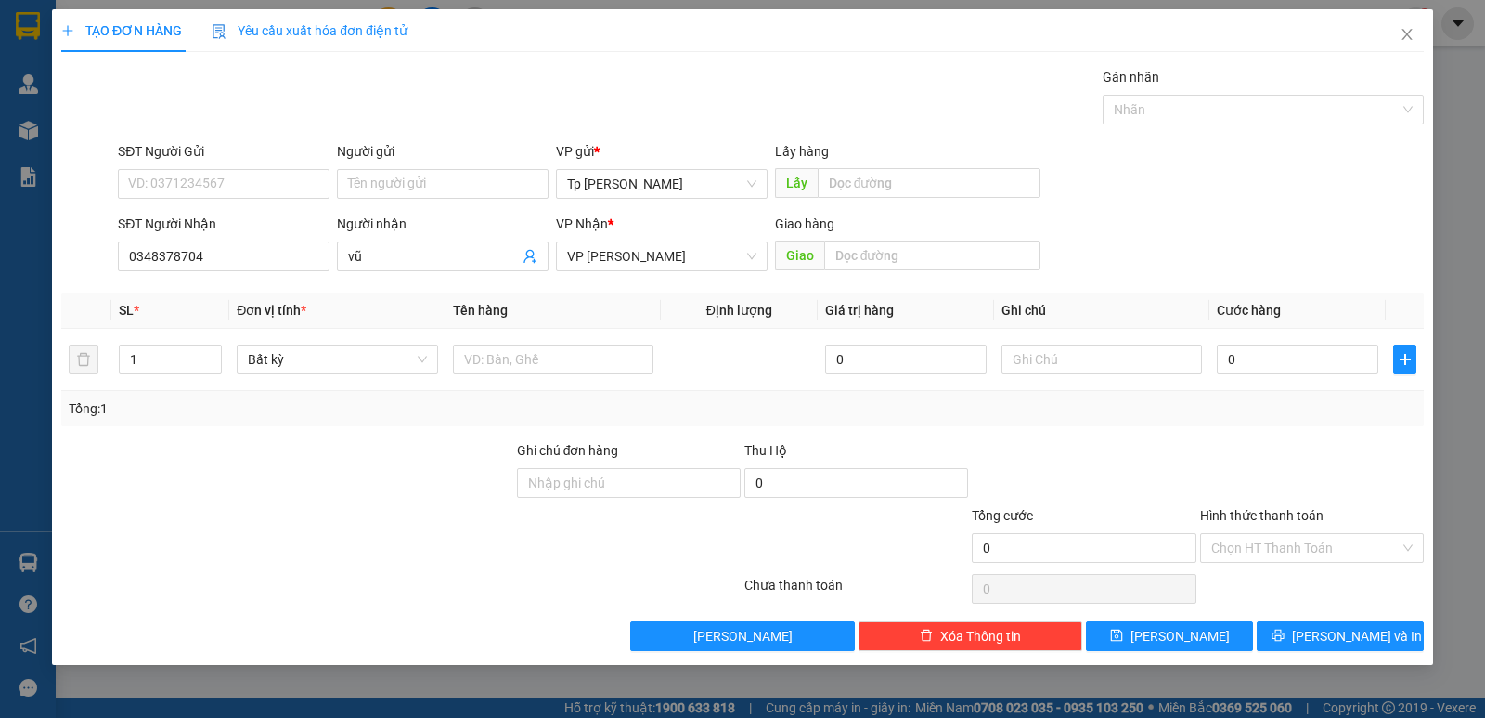
click at [245, 199] on div "SĐT Người Gửi VD: 0371234567" at bounding box center [224, 173] width 212 height 65
click at [244, 188] on input "SĐT Người Gửi" at bounding box center [224, 184] width 212 height 30
type input "0966749714"
drag, startPoint x: 359, startPoint y: 185, endPoint x: 353, endPoint y: 177, distance: 9.9
click at [353, 177] on input "Người gửi" at bounding box center [443, 184] width 212 height 30
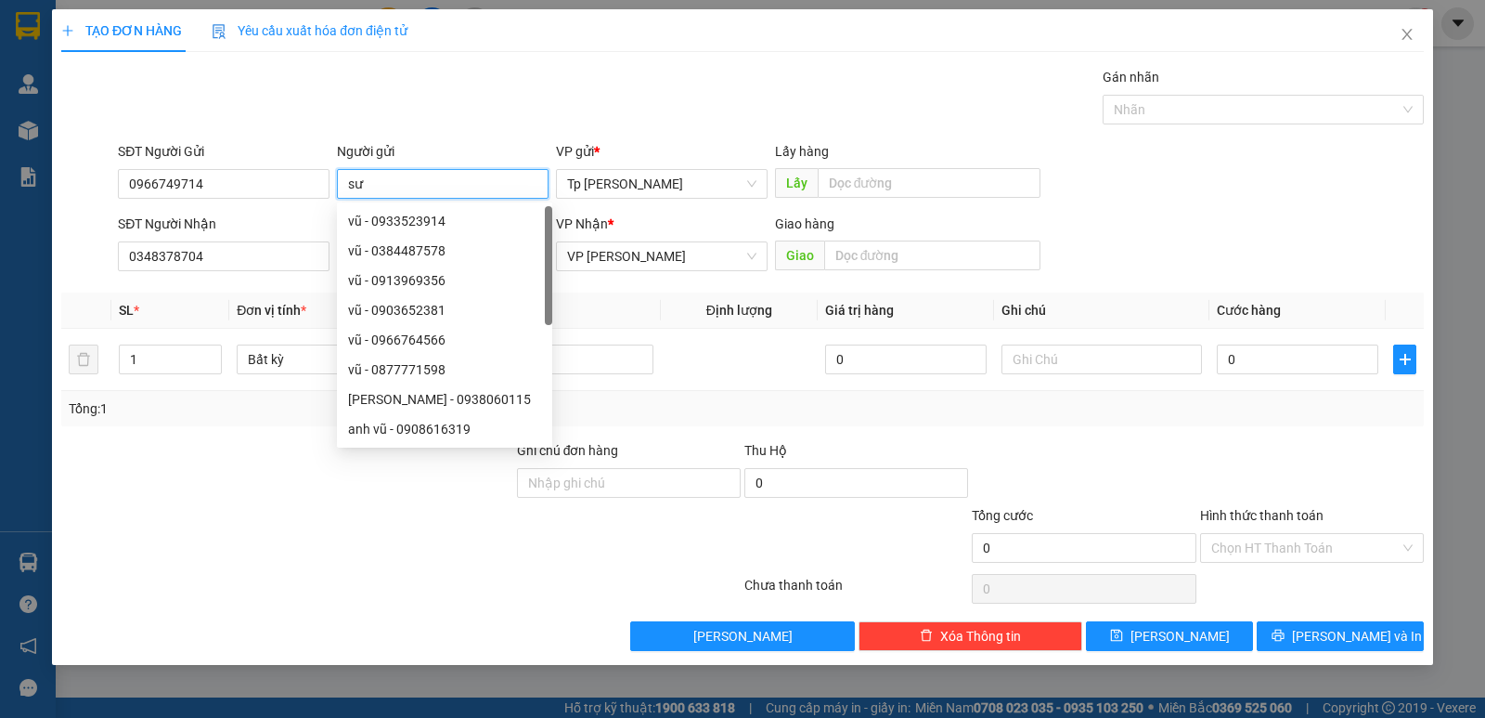
type input "s"
click at [640, 258] on span "VP [PERSON_NAME]" at bounding box center [661, 256] width 189 height 28
type input "sương"
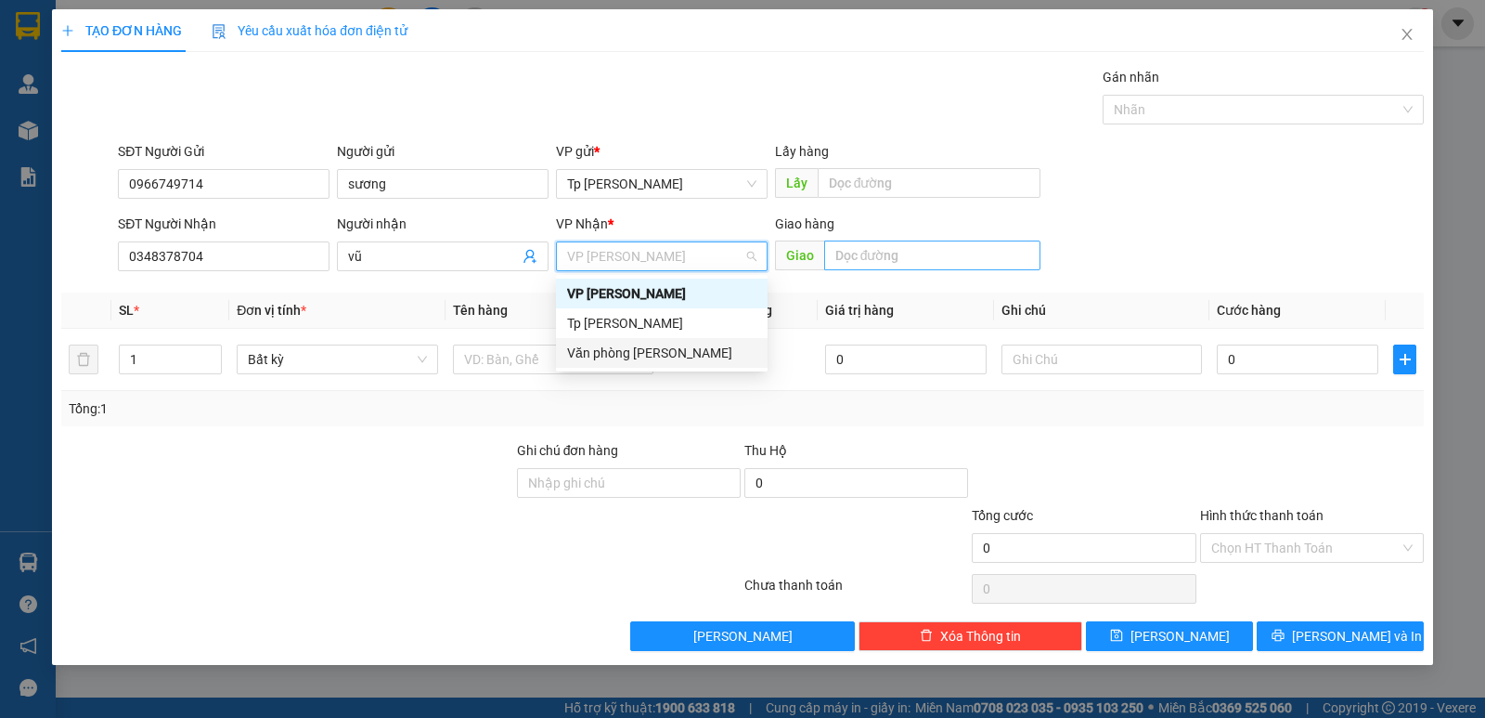
drag, startPoint x: 658, startPoint y: 349, endPoint x: 934, endPoint y: 252, distance: 292.4
click at [659, 349] on div "Văn phòng [PERSON_NAME]" at bounding box center [661, 353] width 189 height 20
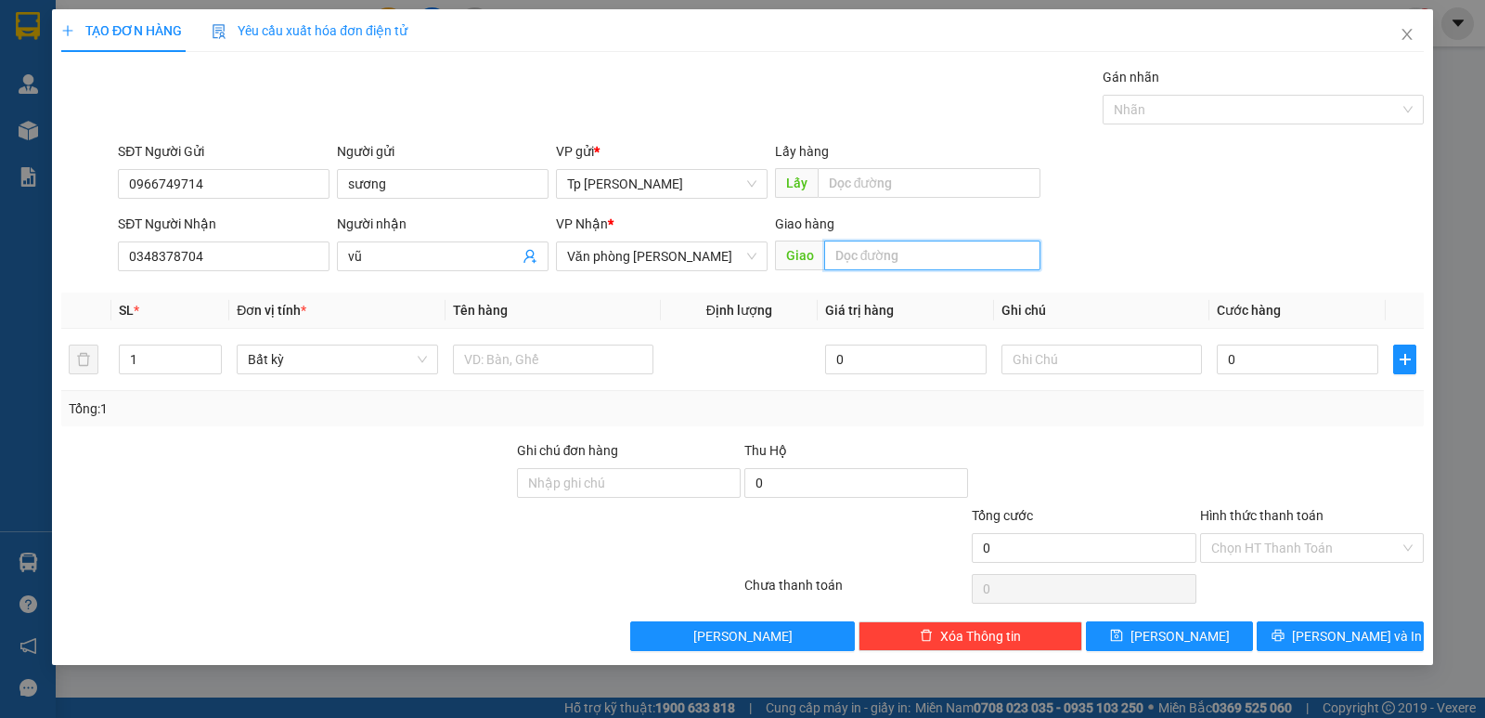
click at [931, 251] on input "text" at bounding box center [932, 255] width 217 height 30
type input "VP phan thiết"
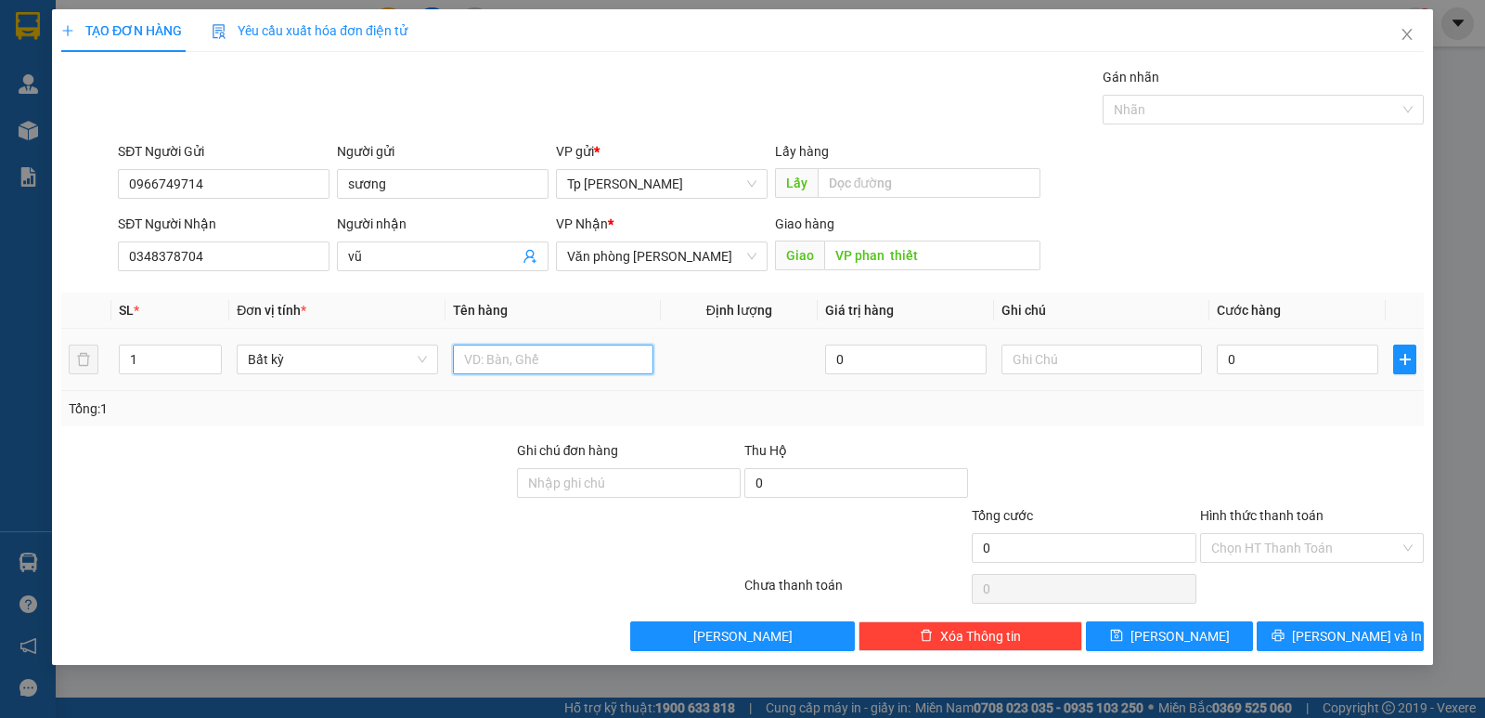
click at [576, 350] on input "text" at bounding box center [553, 359] width 201 height 30
type input "1H xám bọc nilon _ đồ phun sương"
click at [1251, 366] on input "0" at bounding box center [1298, 359] width 162 height 30
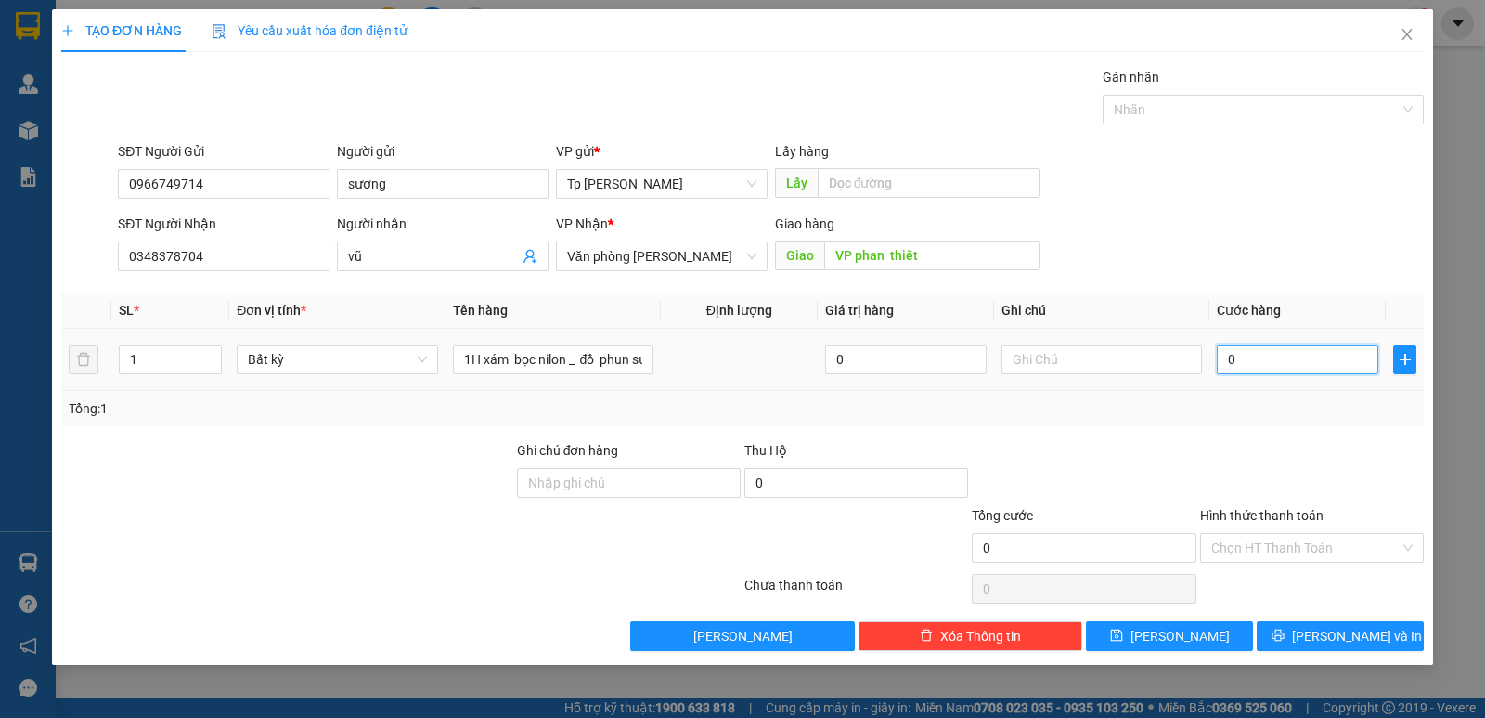
type input "3"
type input "30"
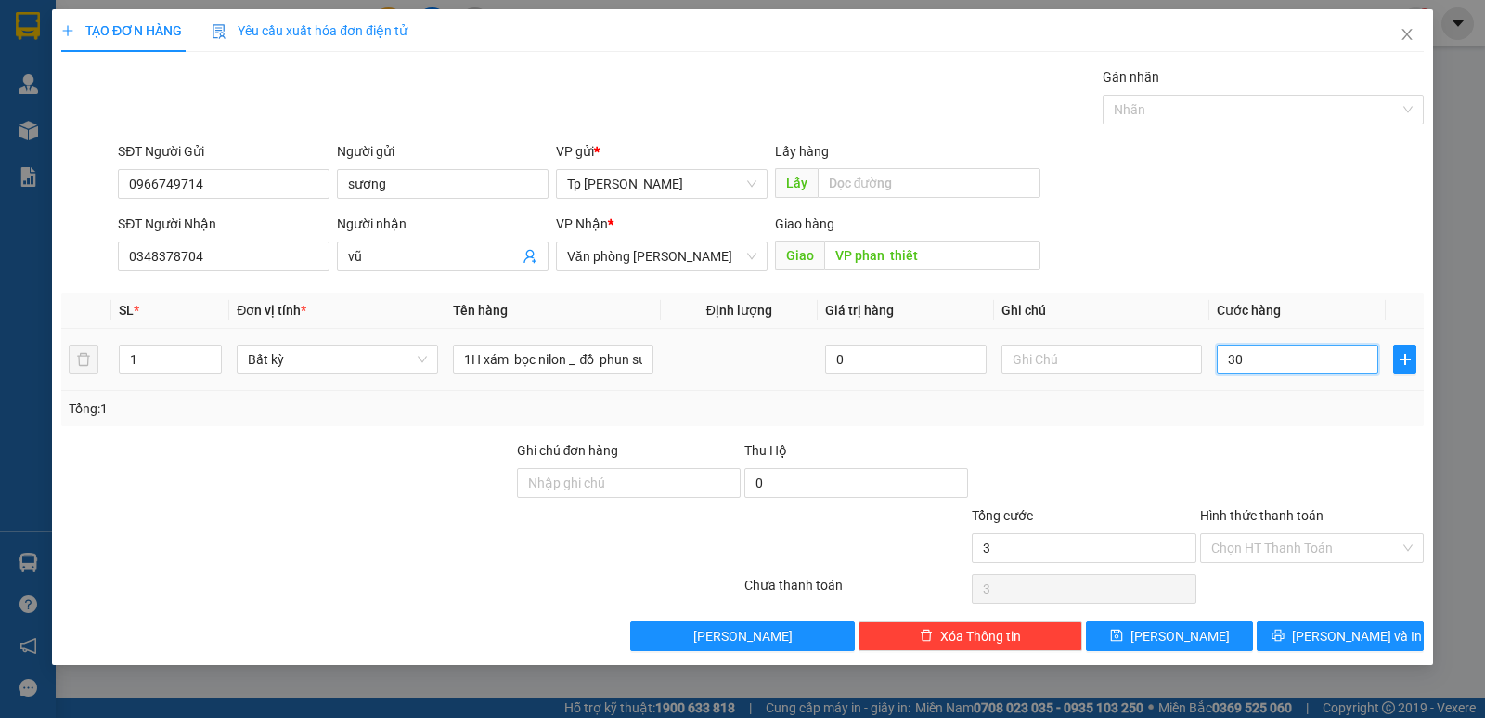
type input "30"
type input "30.000"
drag, startPoint x: 1302, startPoint y: 437, endPoint x: 1312, endPoint y: 451, distance: 16.7
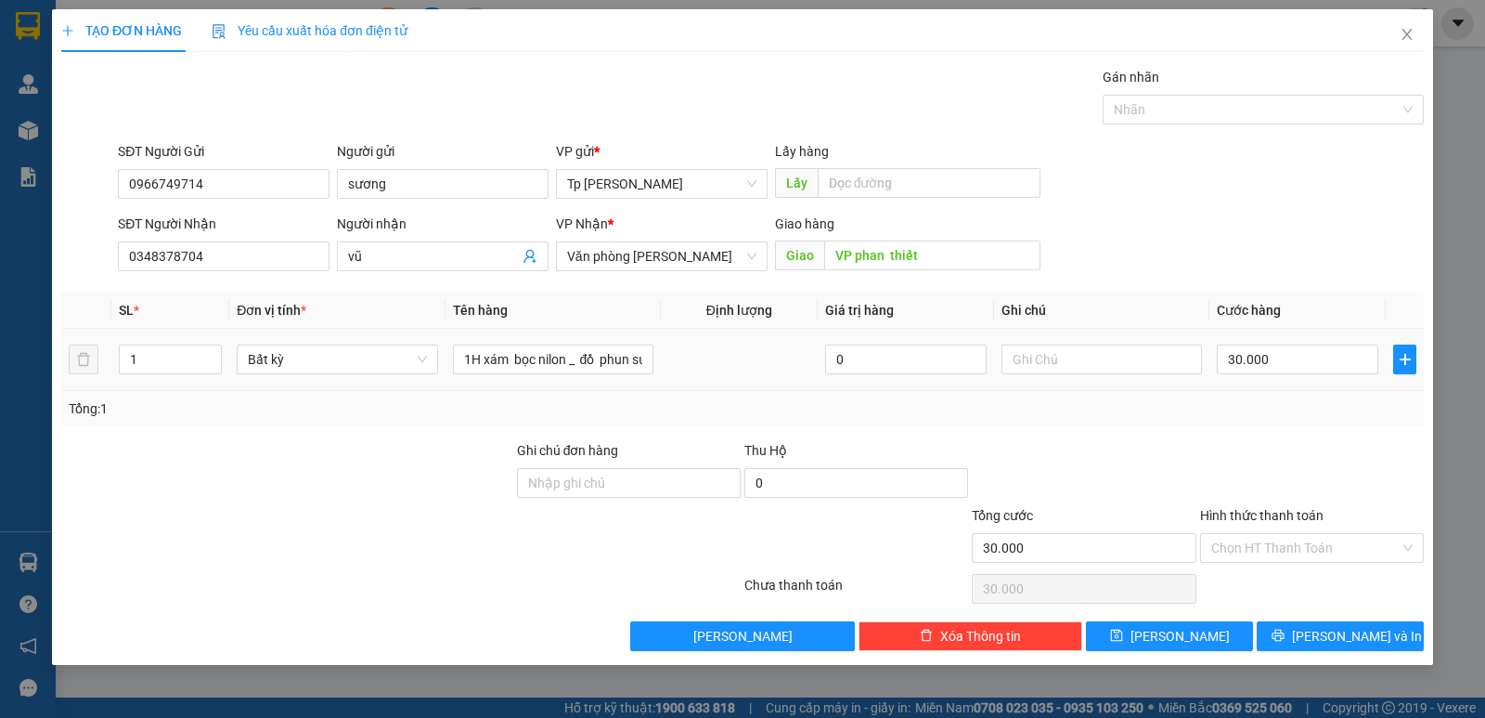
click at [1304, 441] on div "Transit Pickup Surcharge Ids Transit Deliver Surcharge Ids Transit Deliver Surc…" at bounding box center [742, 359] width 1363 height 584
click at [1330, 642] on span "[PERSON_NAME] và In" at bounding box center [1357, 636] width 130 height 20
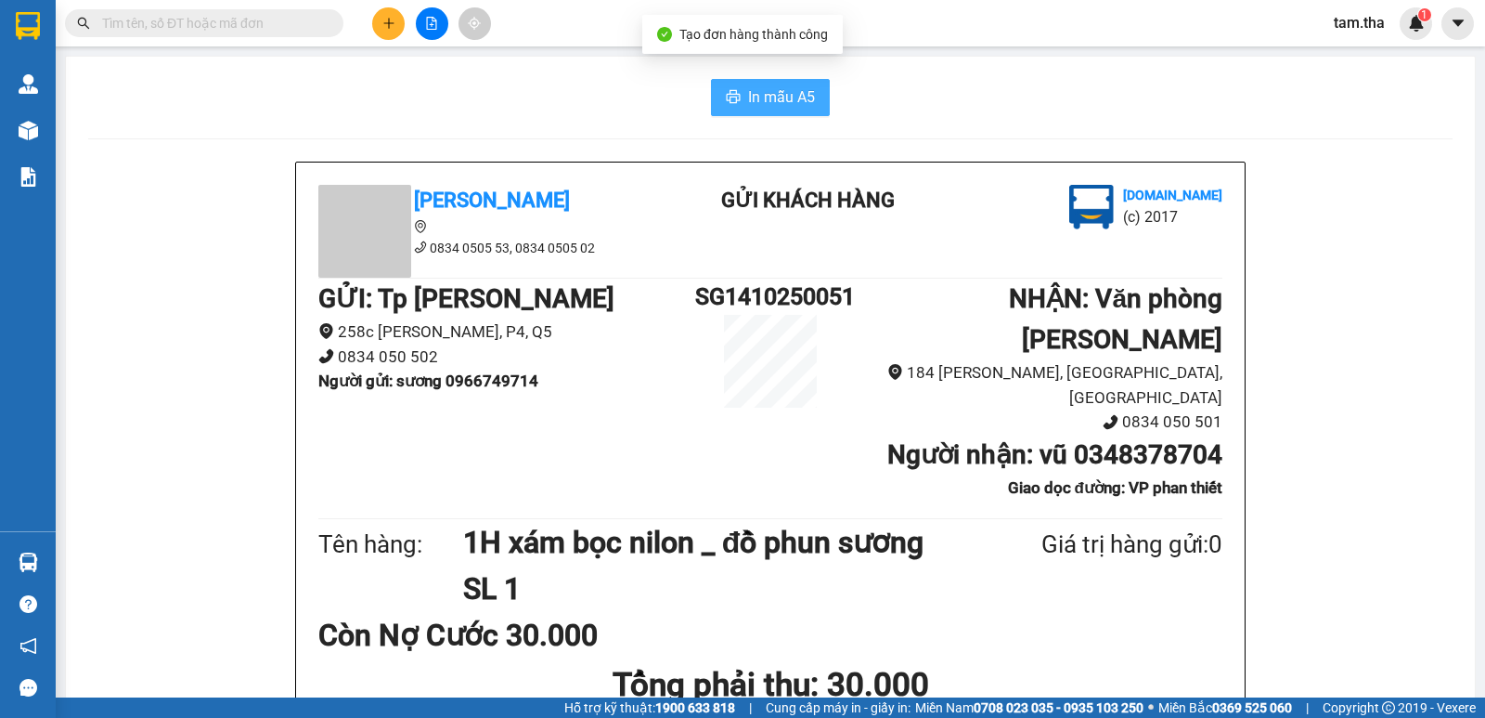
click at [753, 100] on span "In mẫu A5" at bounding box center [781, 96] width 67 height 23
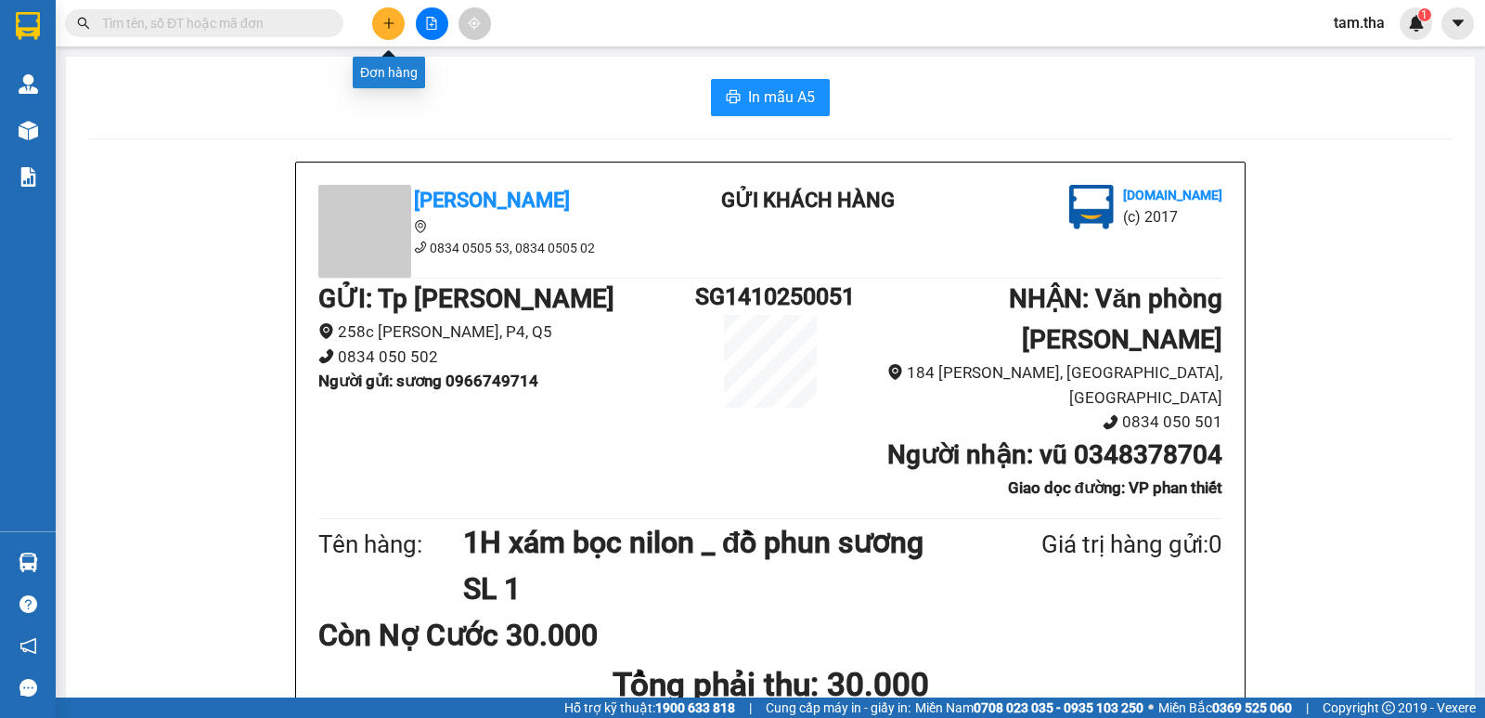
click at [383, 32] on button at bounding box center [388, 23] width 32 height 32
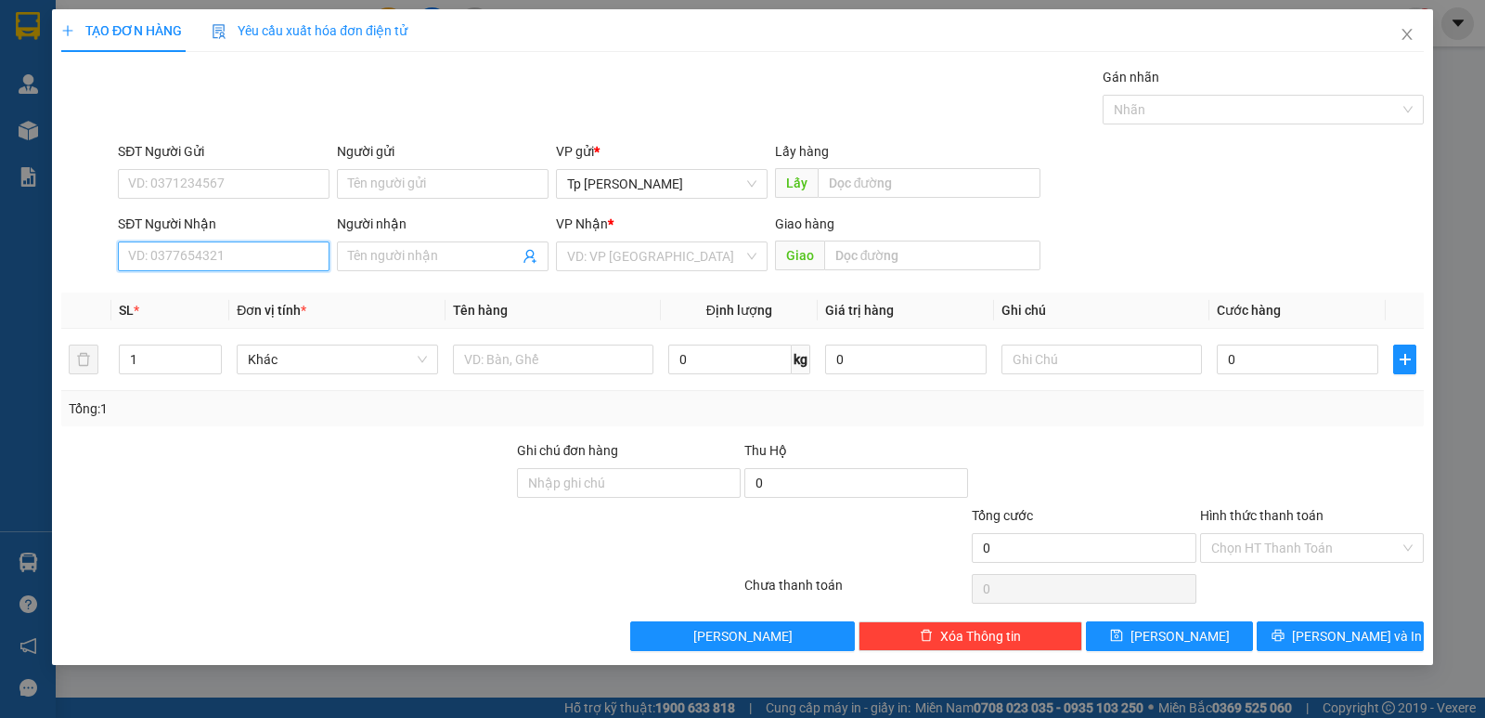
click at [303, 250] on input "SĐT Người Nhận" at bounding box center [224, 256] width 212 height 30
click at [218, 262] on input "0435" at bounding box center [224, 256] width 212 height 30
drag, startPoint x: 234, startPoint y: 299, endPoint x: 421, endPoint y: 319, distance: 188.6
click at [249, 302] on div "0918890435 - Cty Hoàng Nga" at bounding box center [223, 293] width 189 height 20
type input "0918890435"
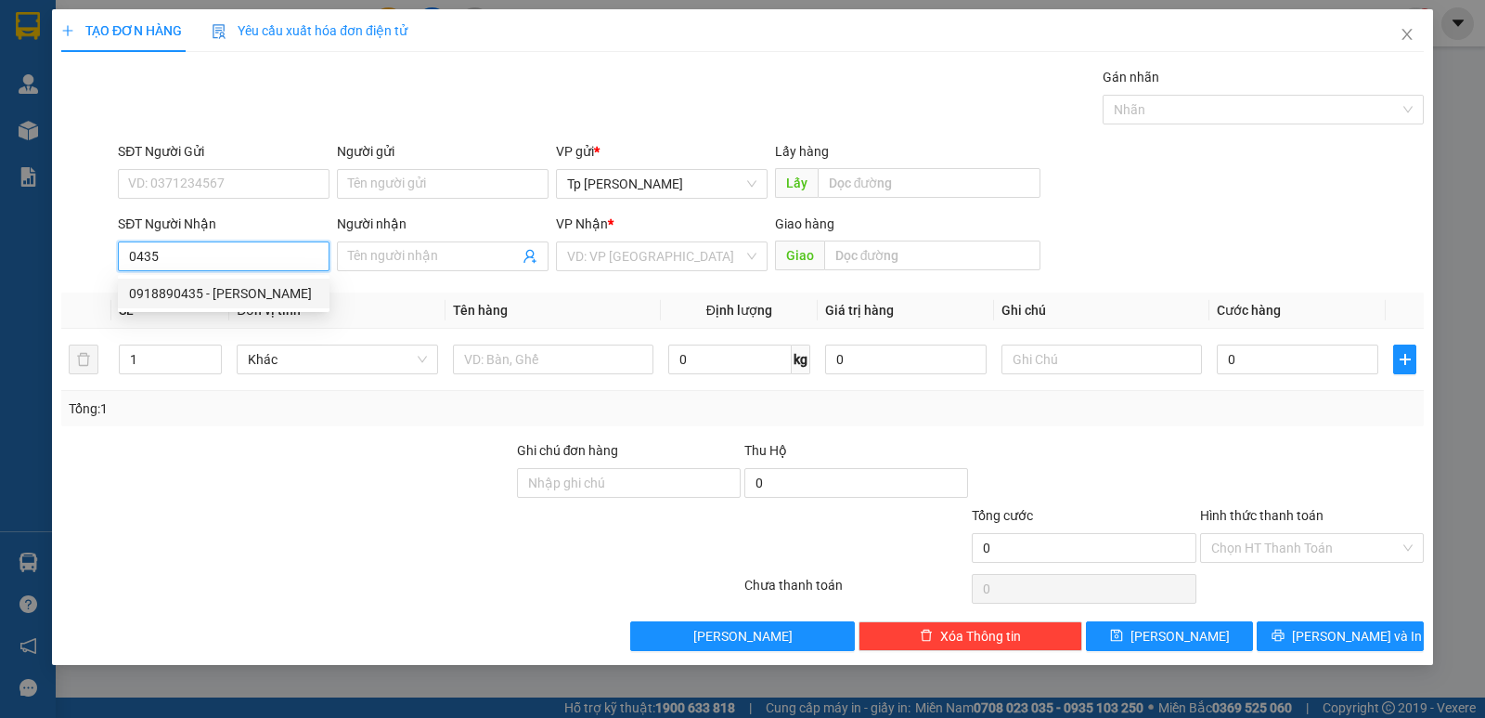
type input "[PERSON_NAME]"
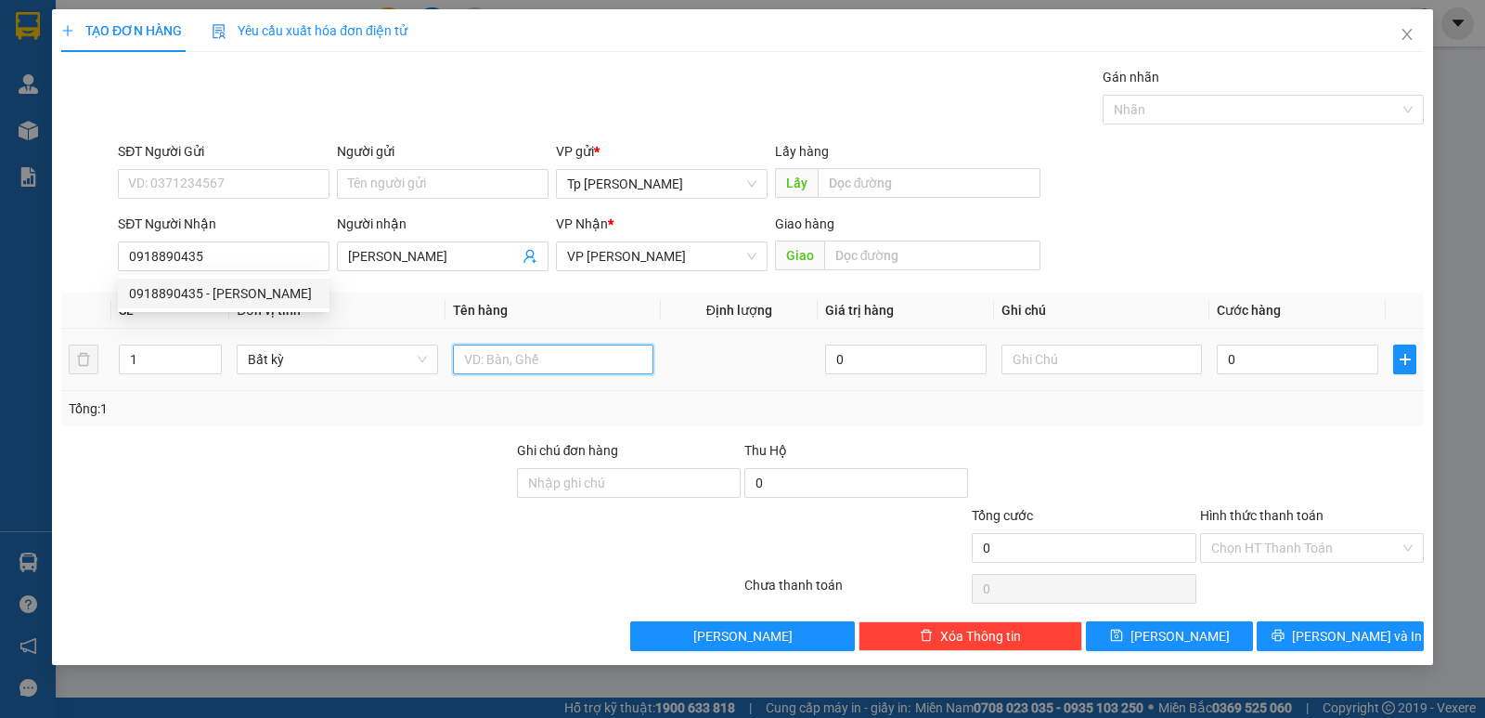
click at [520, 363] on input "text" at bounding box center [553, 359] width 201 height 30
type input "1 cục card"
type input "3"
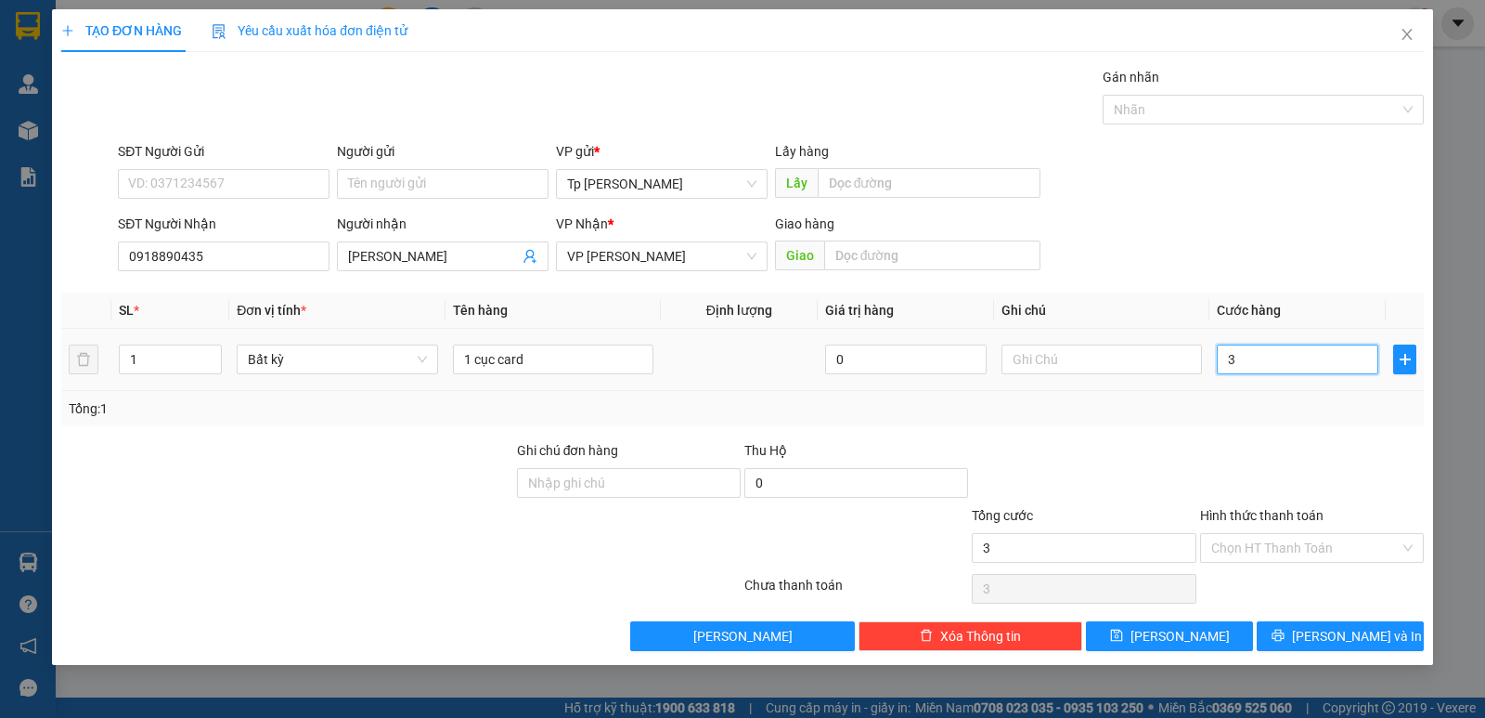
type input "30"
type input "30.000"
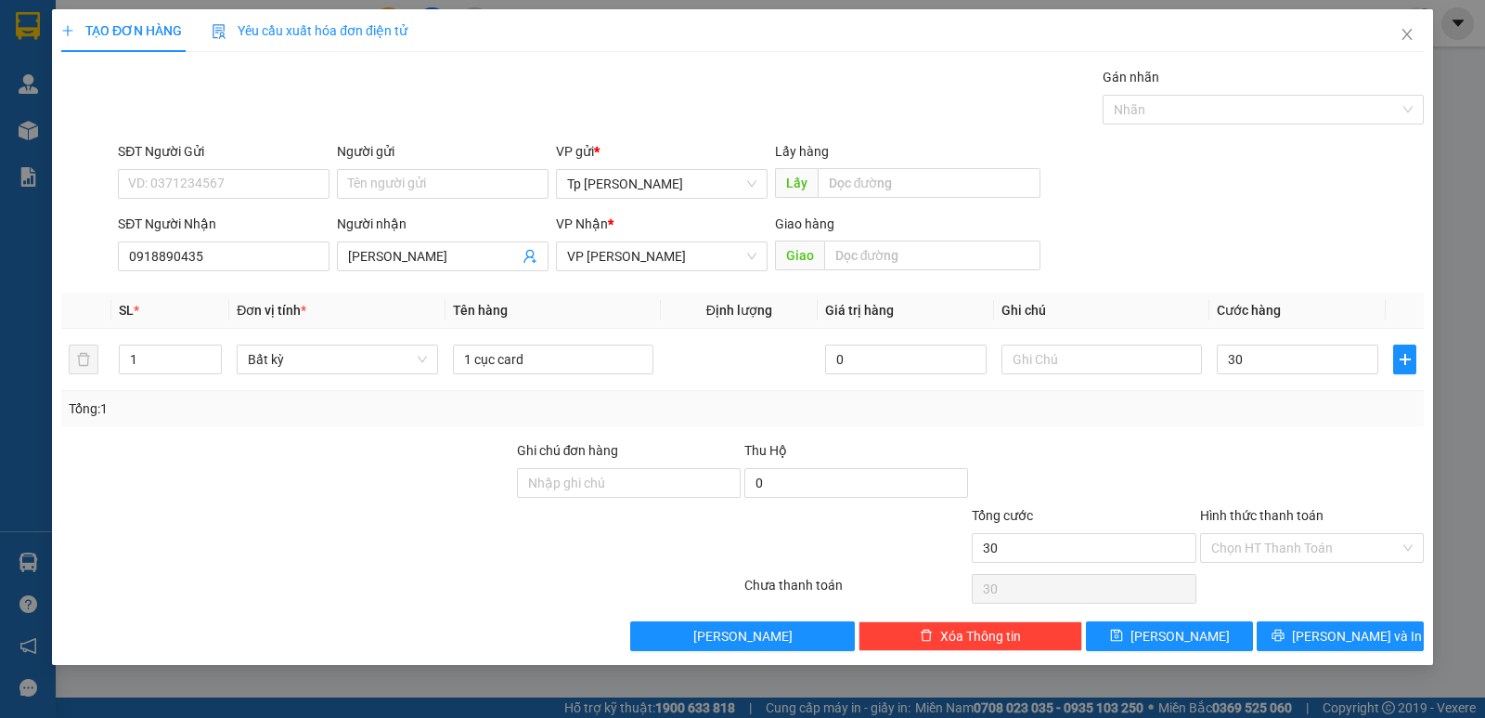
type input "30.000"
click at [1318, 614] on div "Transit Pickup Surcharge Ids Transit Deliver Surcharge Ids Transit Deliver Surc…" at bounding box center [742, 359] width 1363 height 584
click at [1318, 623] on button "[PERSON_NAME] và In" at bounding box center [1340, 636] width 167 height 30
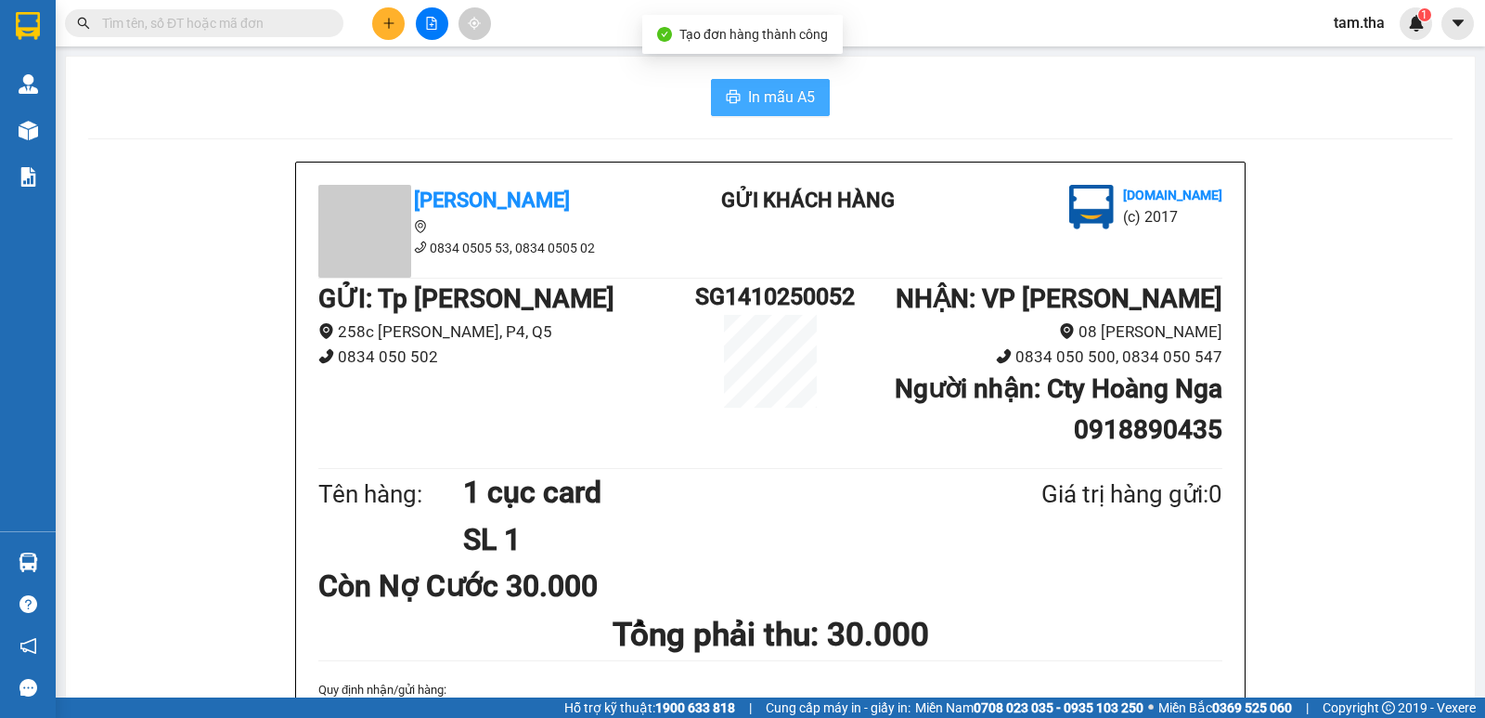
click at [774, 80] on button "In mẫu A5" at bounding box center [770, 97] width 119 height 37
click at [391, 10] on button at bounding box center [388, 23] width 32 height 32
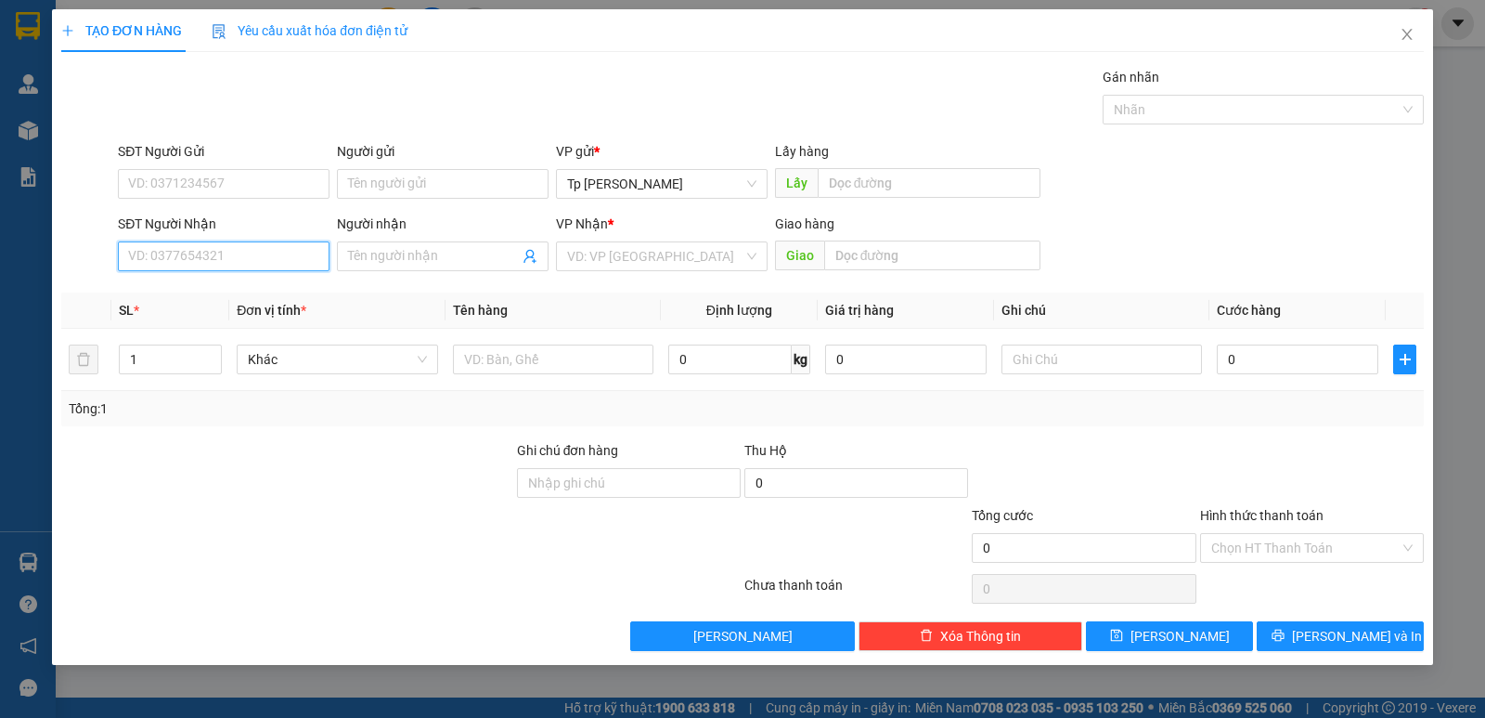
click at [283, 245] on input "SĐT Người Nhận" at bounding box center [224, 256] width 212 height 30
drag, startPoint x: 206, startPoint y: 286, endPoint x: 524, endPoint y: 332, distance: 320.9
click at [214, 286] on div "0762126262 - PhamTuanMK" at bounding box center [223, 293] width 189 height 20
type input "0762126262"
type input "PhamTuanMK"
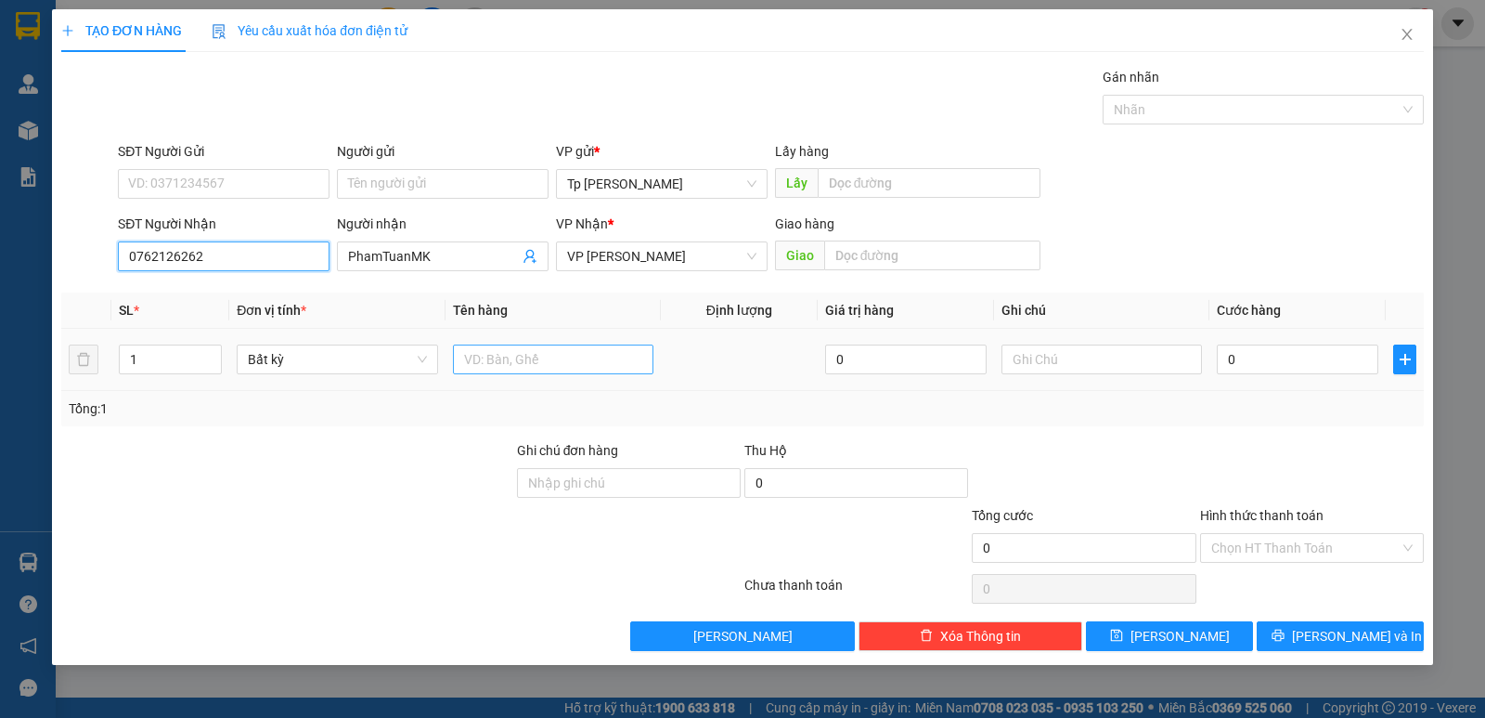
type input "0762126262"
click at [547, 355] on input "text" at bounding box center [553, 359] width 201 height 30
type input "1H trắng _ MK"
click at [1270, 363] on input "0" at bounding box center [1298, 359] width 162 height 30
type input "2"
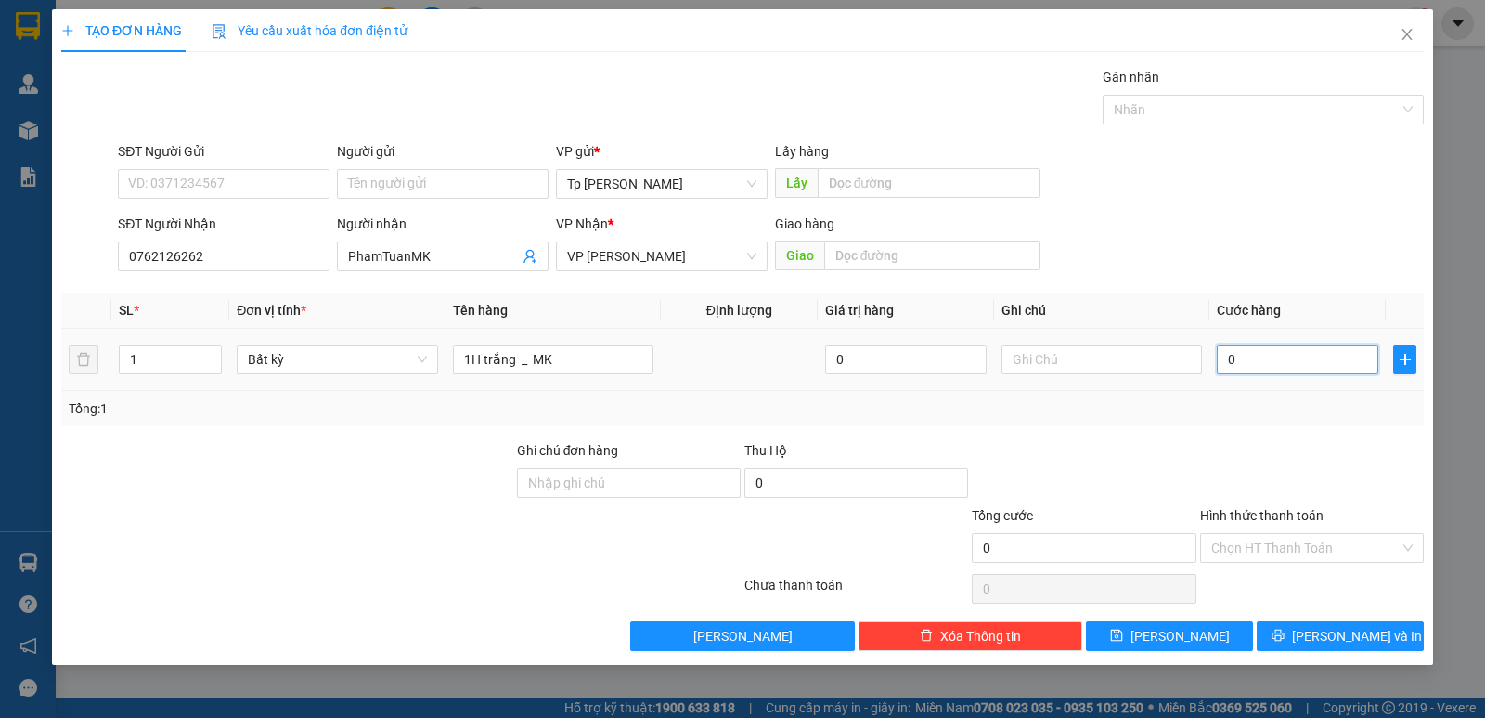
type input "2"
type input "20"
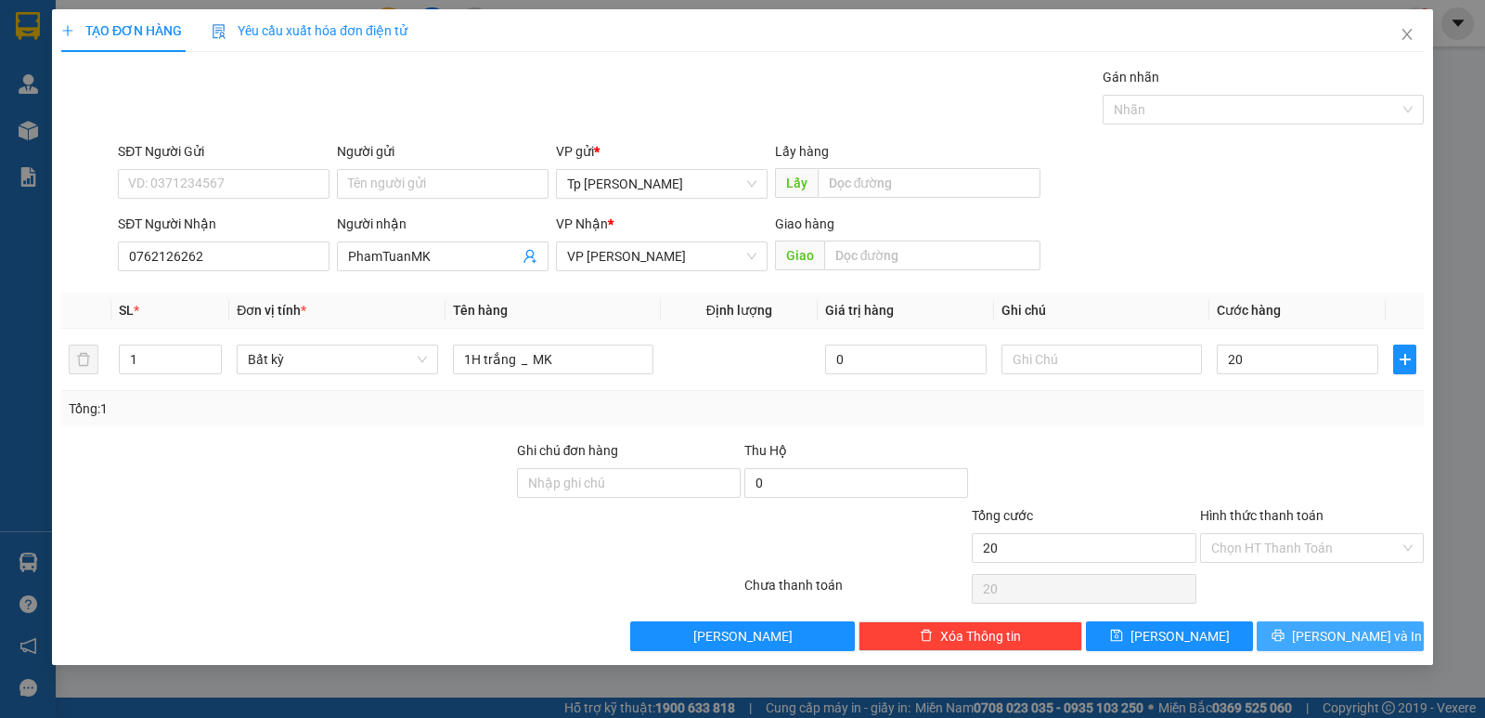
type input "20.000"
click at [1337, 629] on span "[PERSON_NAME] và In" at bounding box center [1357, 636] width 130 height 20
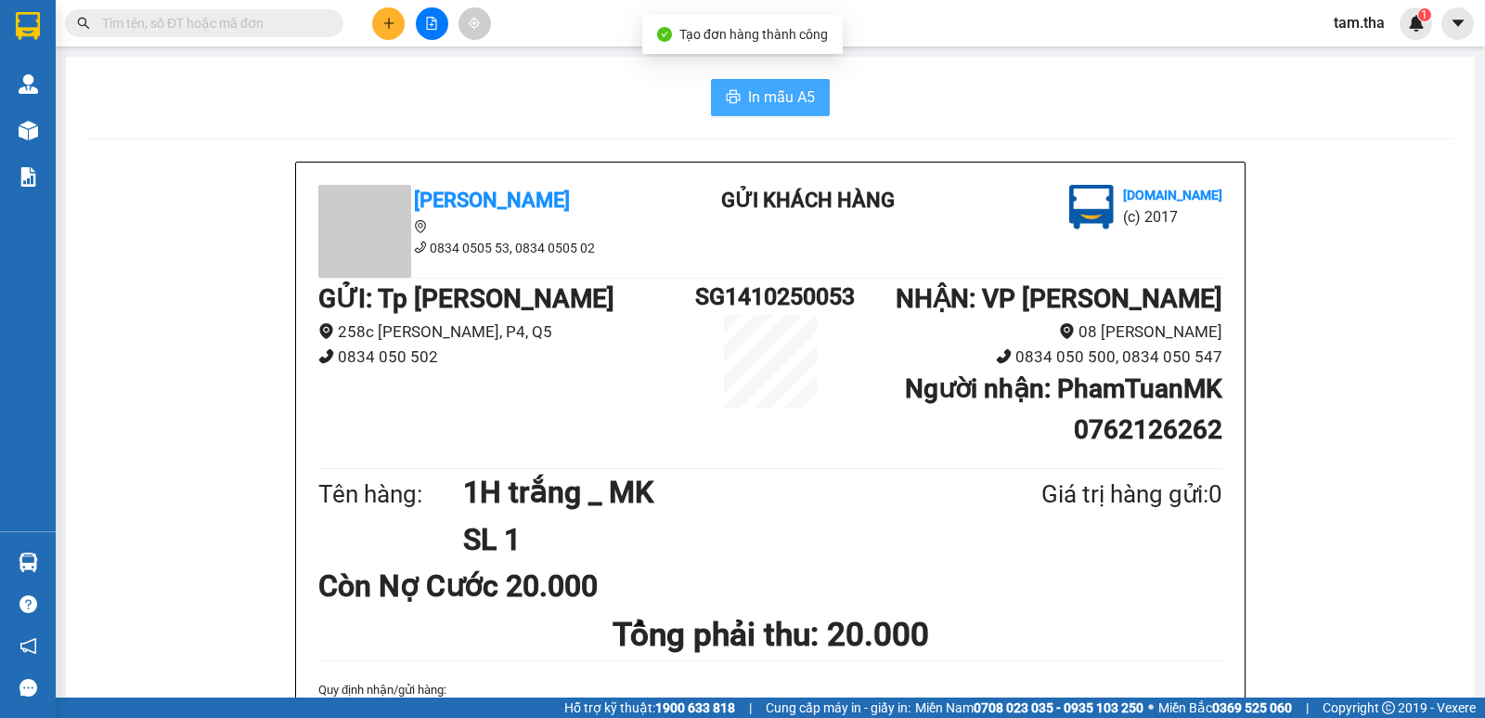
click at [726, 97] on icon "printer" at bounding box center [733, 96] width 15 height 15
click at [380, 23] on button at bounding box center [388, 23] width 32 height 32
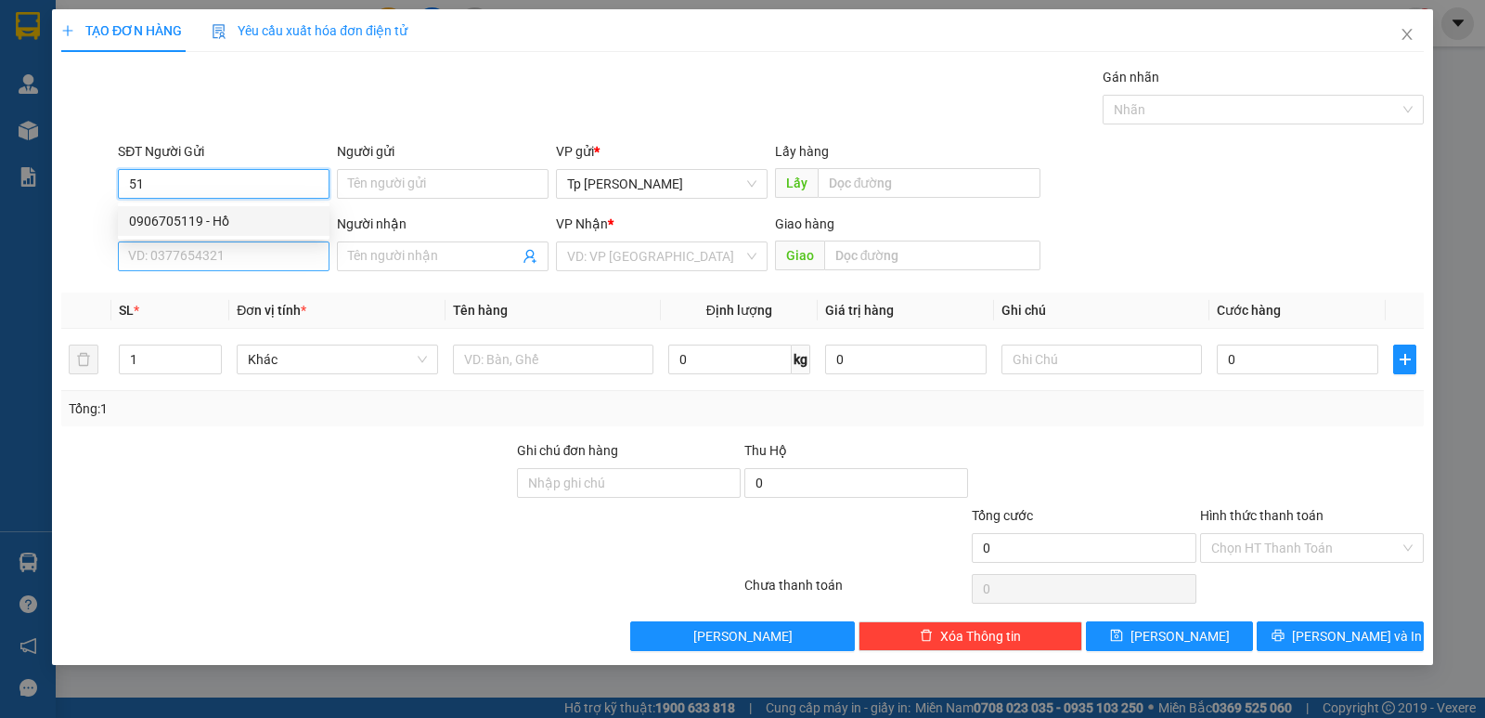
type input "5"
click at [226, 259] on input "SĐT Người Nhận" at bounding box center [224, 256] width 212 height 30
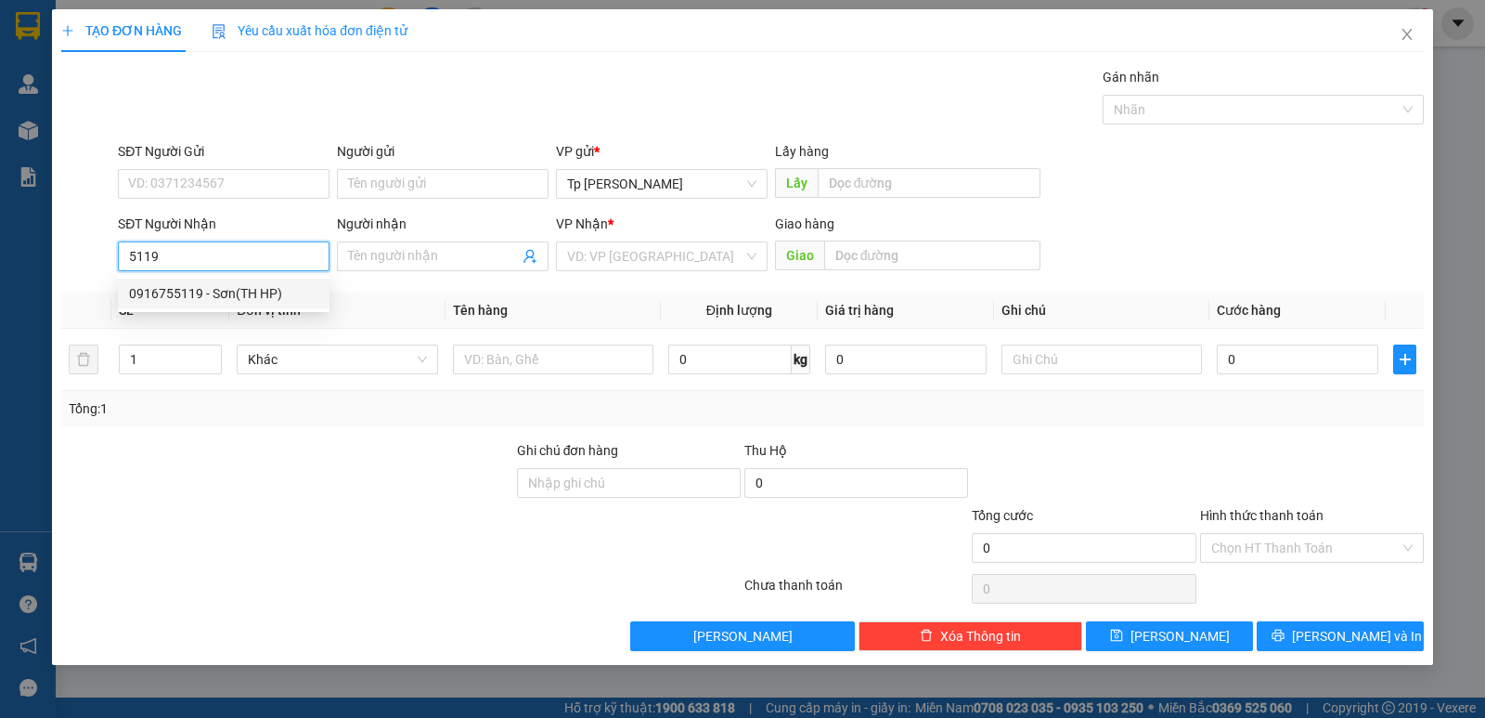
click at [247, 303] on div "0916755119 - Sơn(TH HP)" at bounding box center [223, 293] width 189 height 20
type input "0916755119"
type input "Sơn(TH HP)"
type input "0916755119"
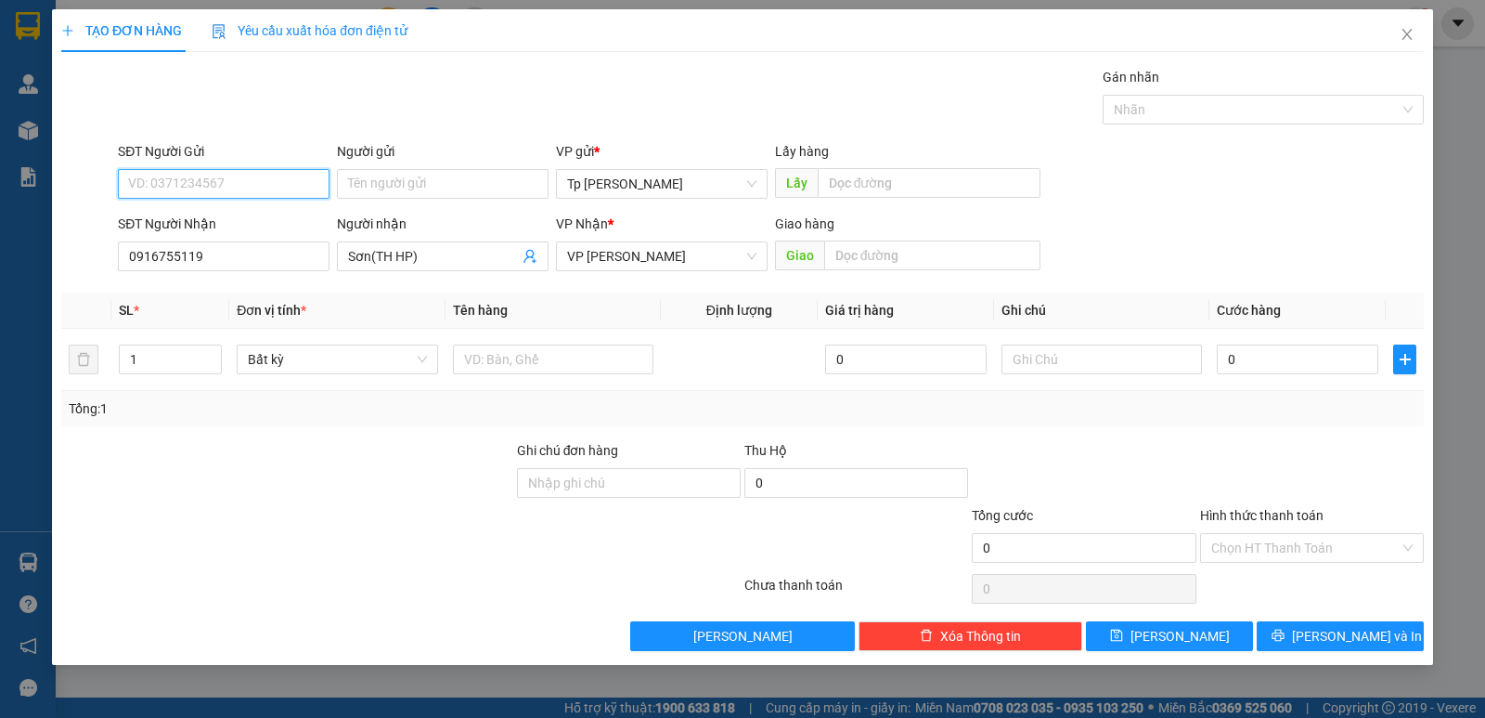
click at [241, 180] on input "SĐT Người Gửi" at bounding box center [224, 184] width 212 height 30
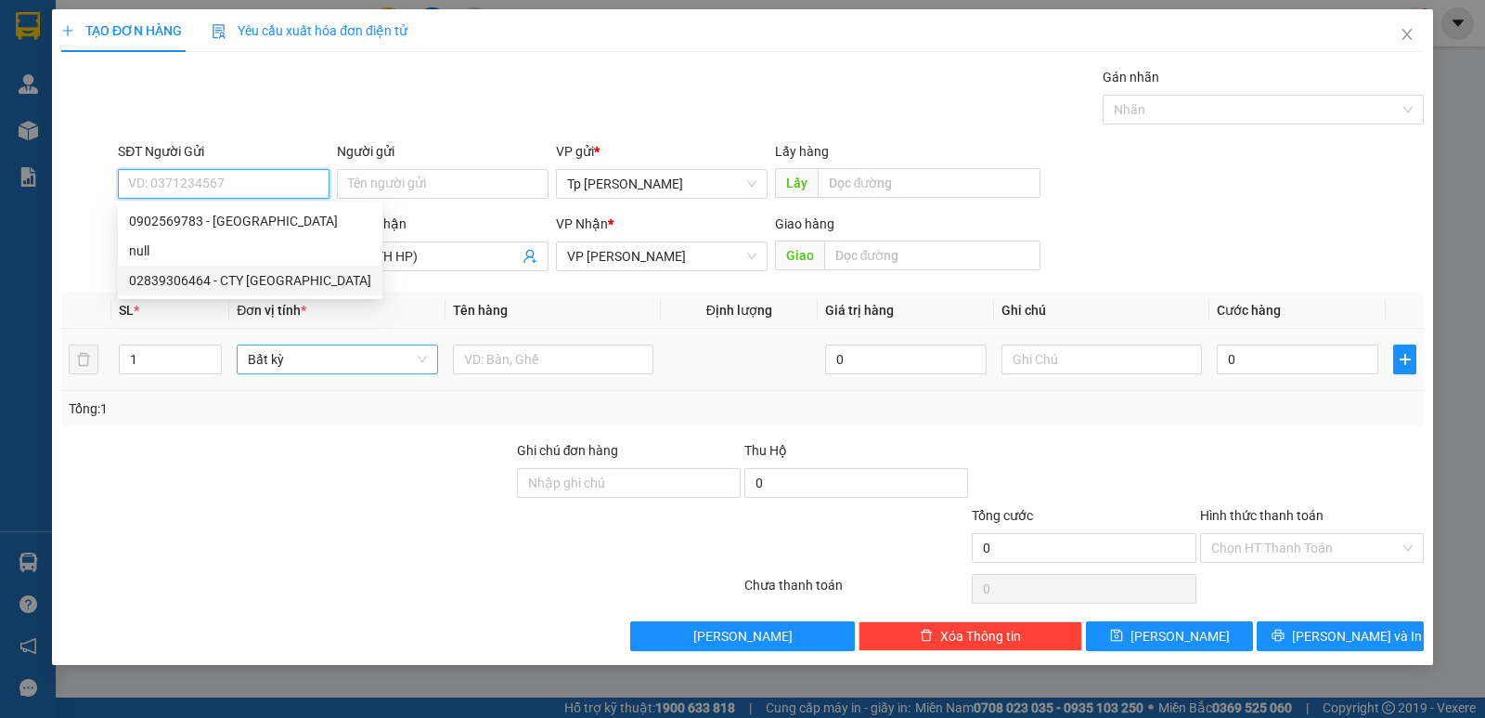
drag, startPoint x: 271, startPoint y: 291, endPoint x: 405, endPoint y: 346, distance: 144.8
click at [270, 290] on div "02839306464 - CTY Đức Lan" at bounding box center [250, 280] width 265 height 30
type input "02839306464"
type input "CTY [PERSON_NAME]"
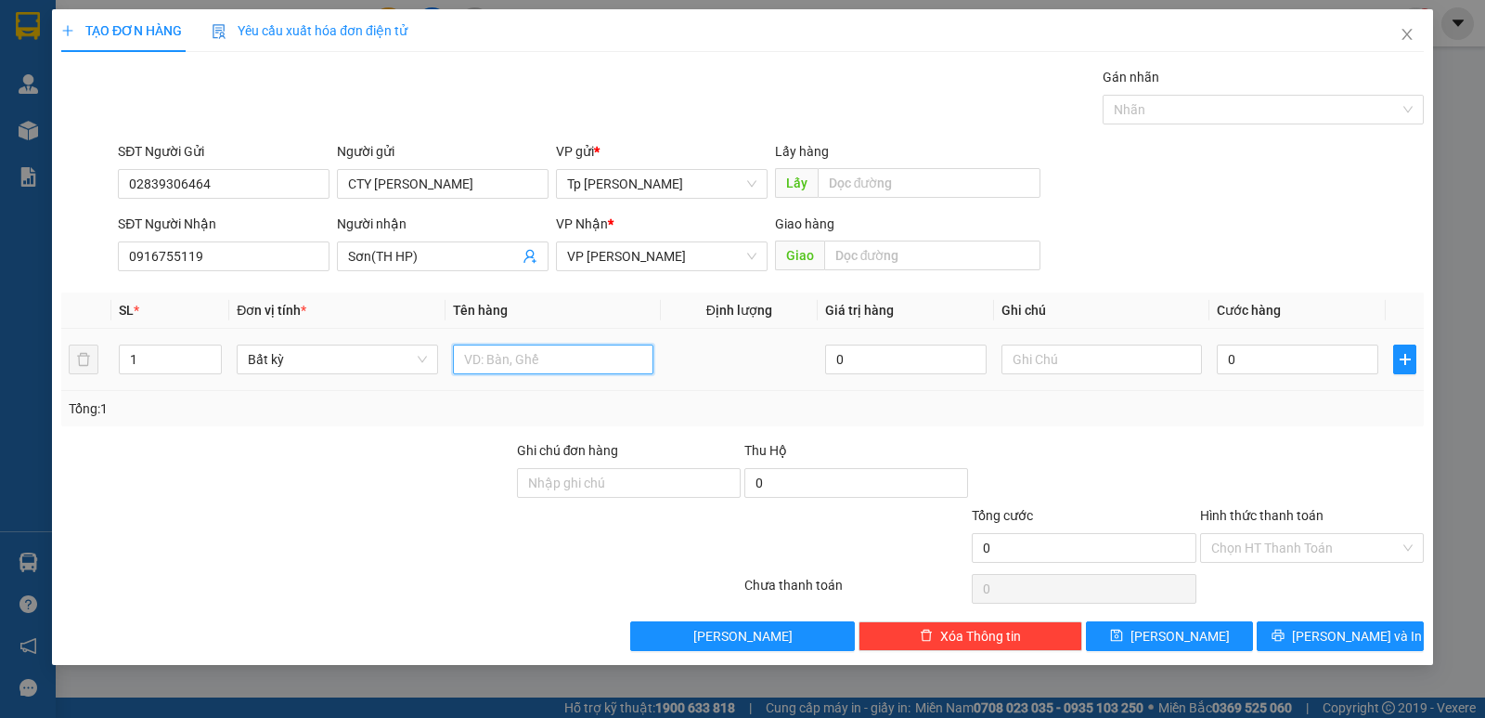
click at [496, 353] on input "text" at bounding box center [553, 359] width 201 height 30
type input "1t xám"
click at [1313, 356] on input "0" at bounding box center [1298, 359] width 162 height 30
type input "5"
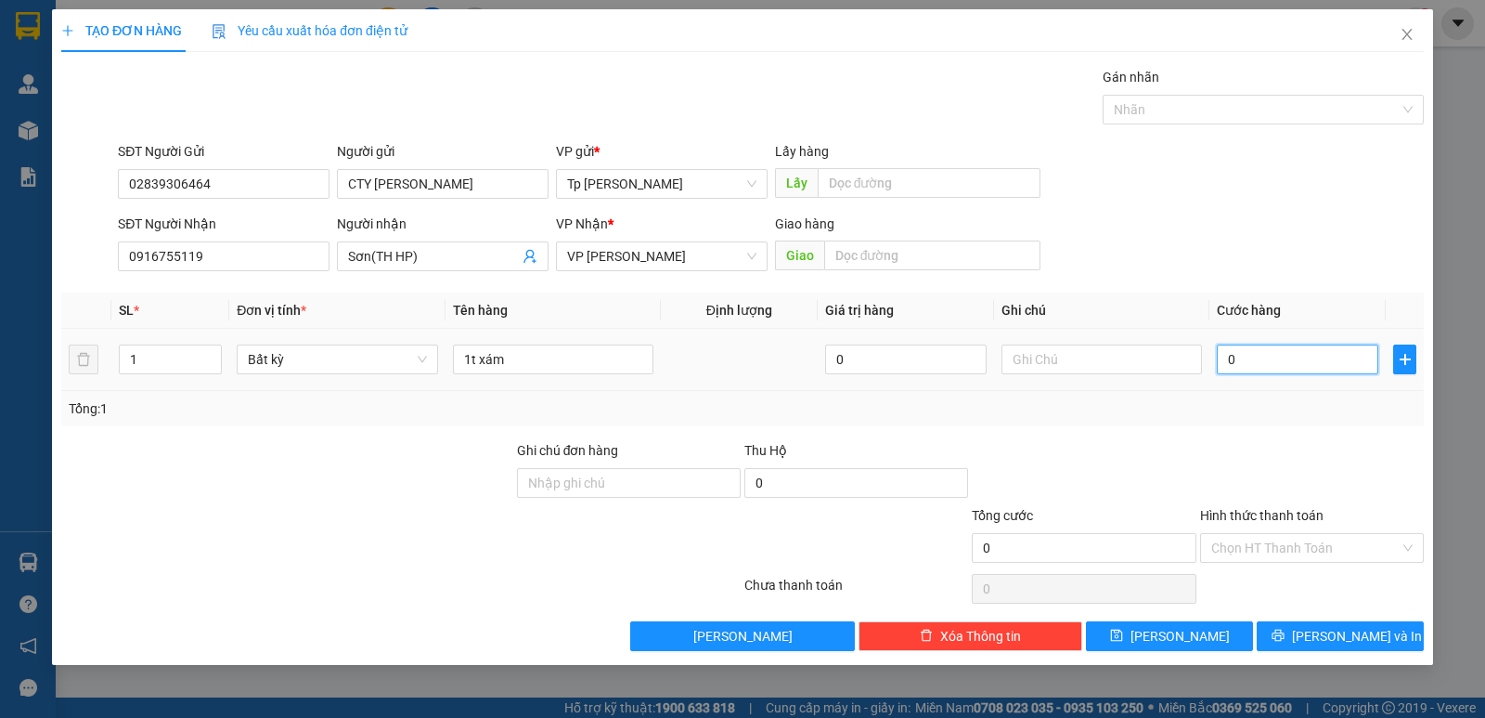
type input "5"
type input "50"
type input "500"
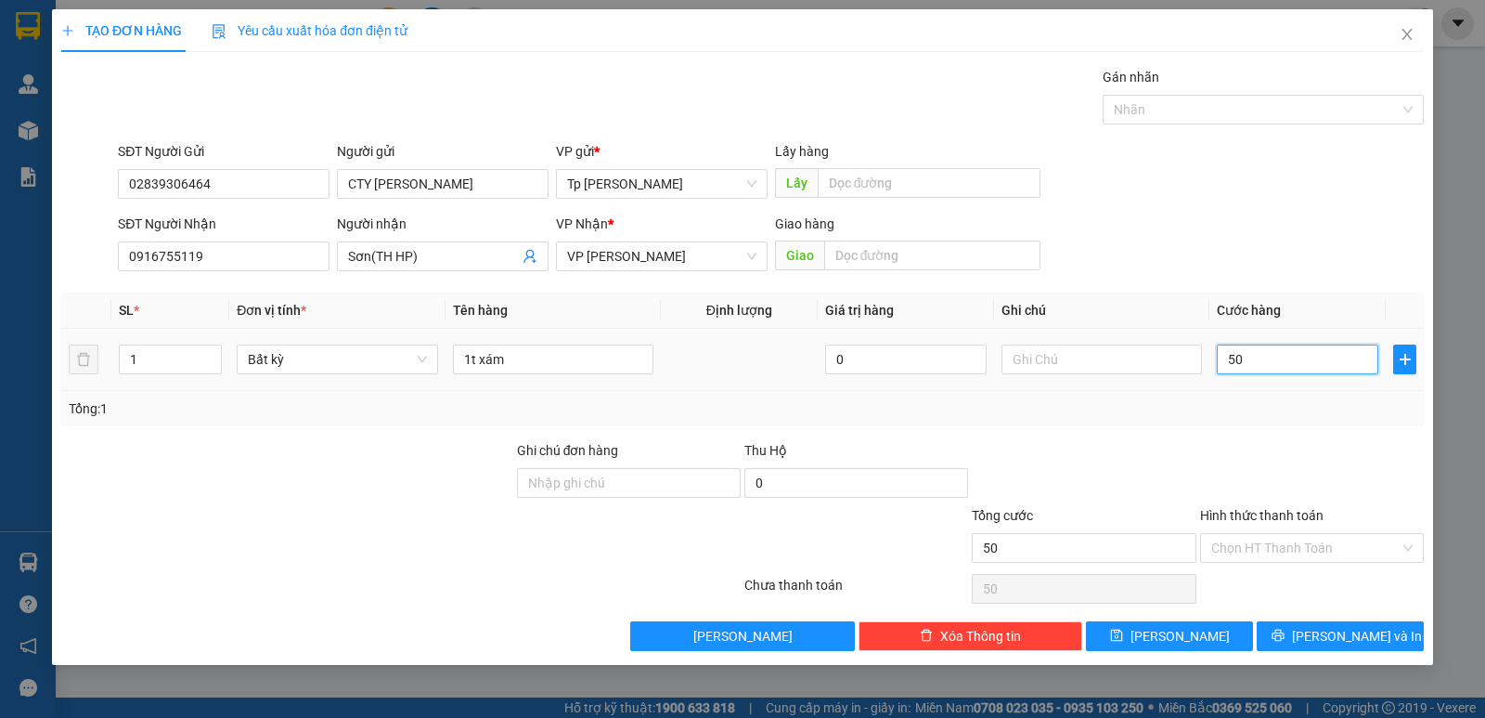
type input "500"
type input "5.000"
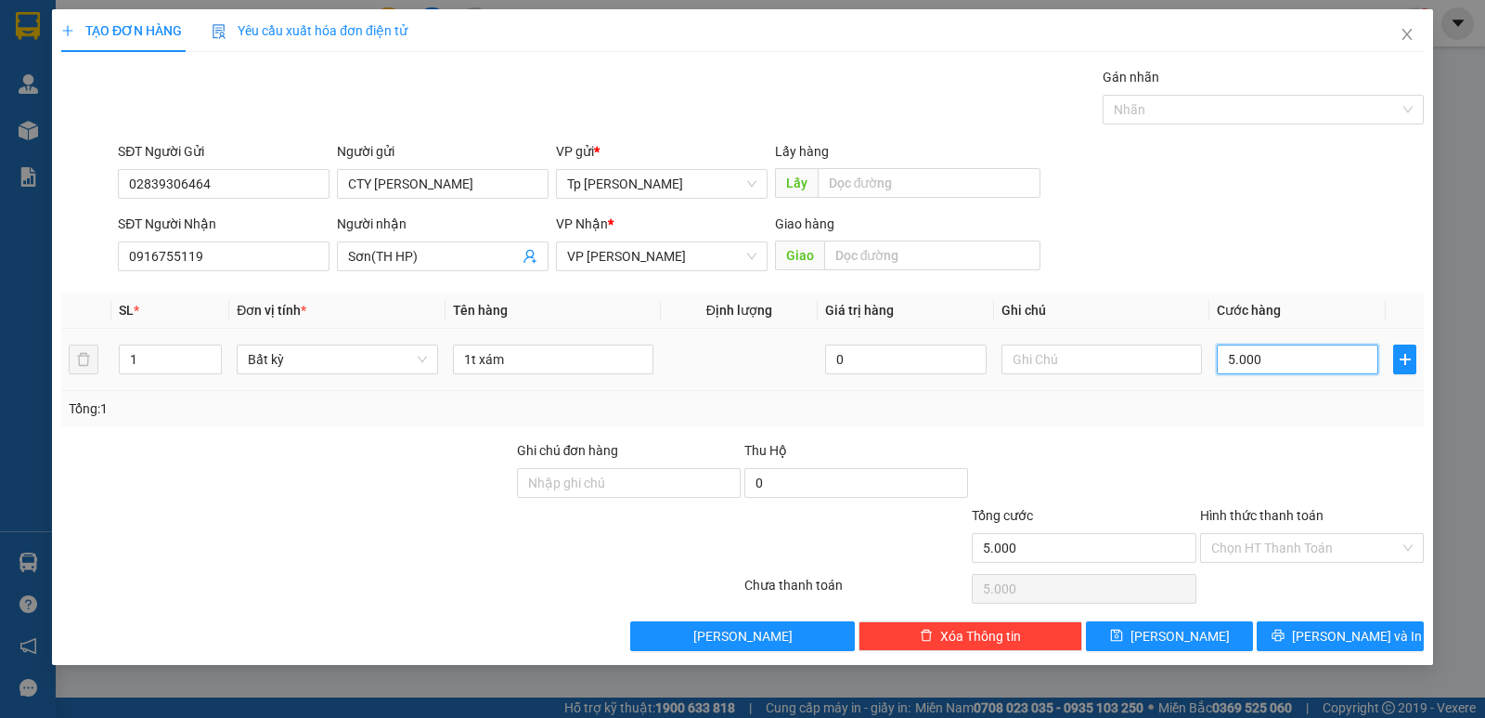
type input "50.000"
click at [1327, 635] on span "[PERSON_NAME] và In" at bounding box center [1357, 636] width 130 height 20
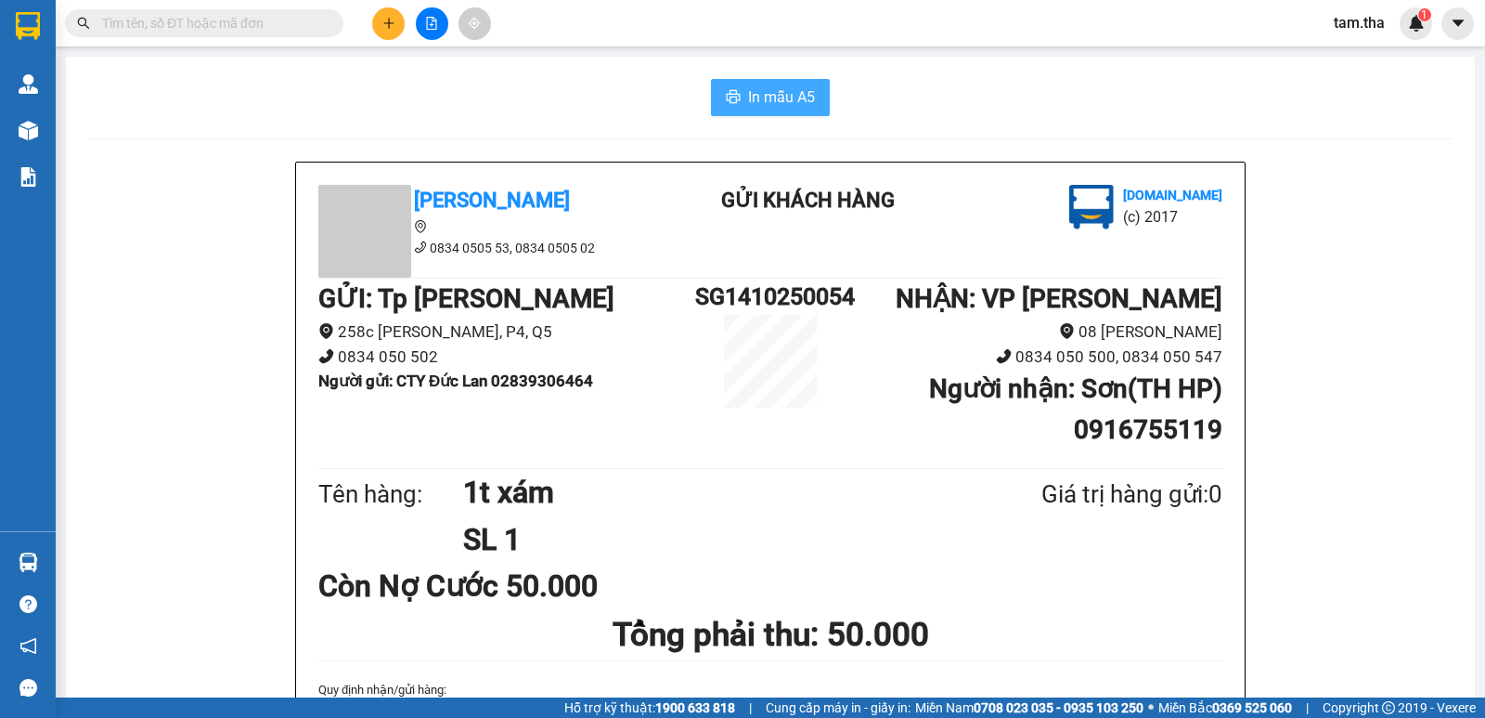
click at [757, 104] on span "In mẫu A5" at bounding box center [781, 96] width 67 height 23
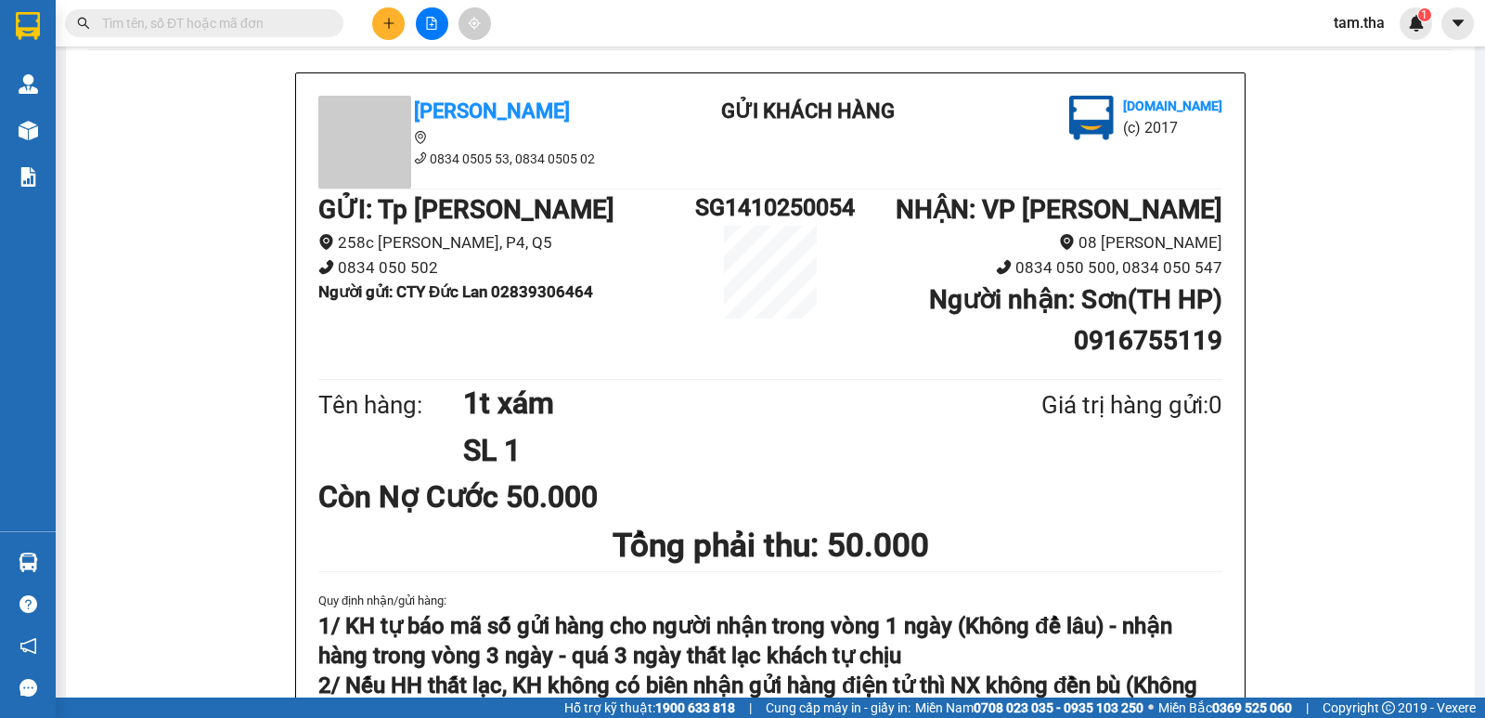
scroll to position [155, 0]
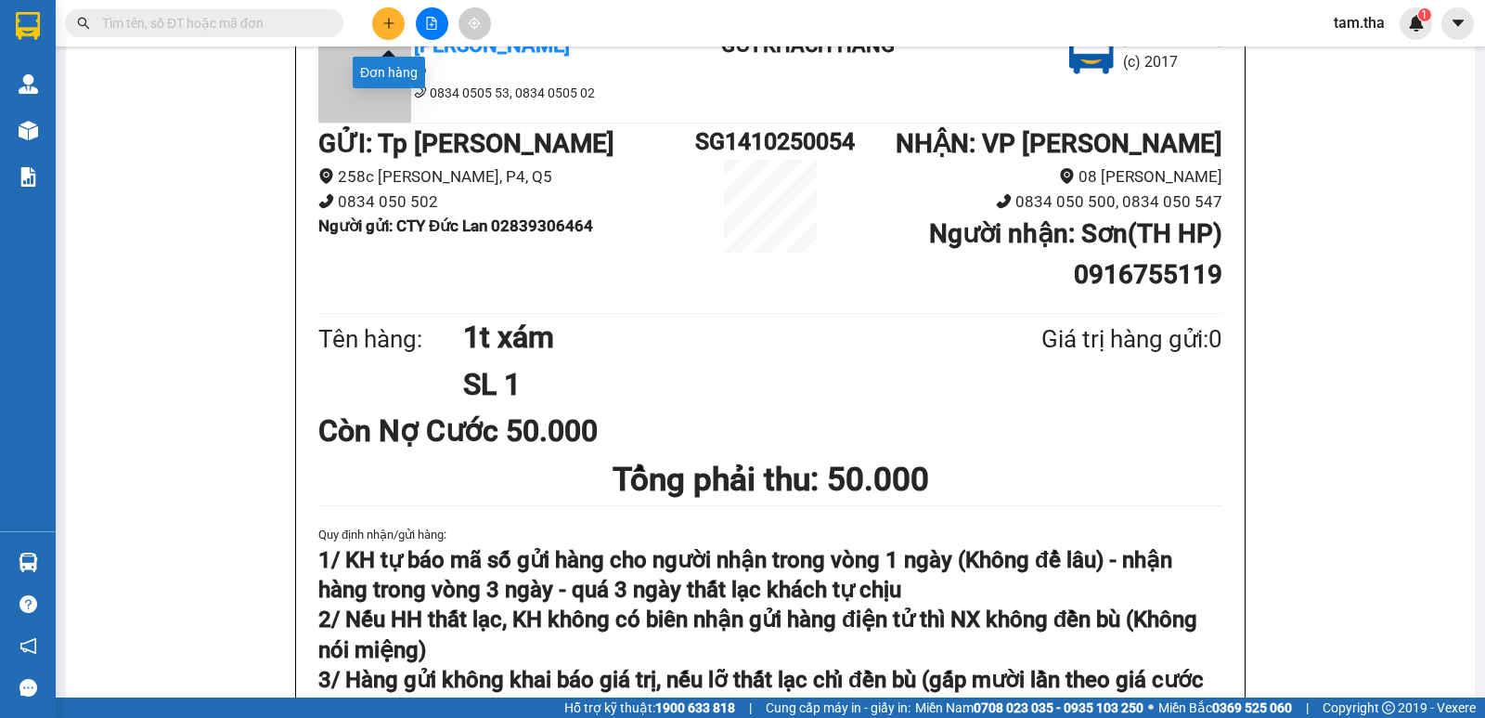
click at [395, 28] on icon "plus" at bounding box center [388, 23] width 13 height 13
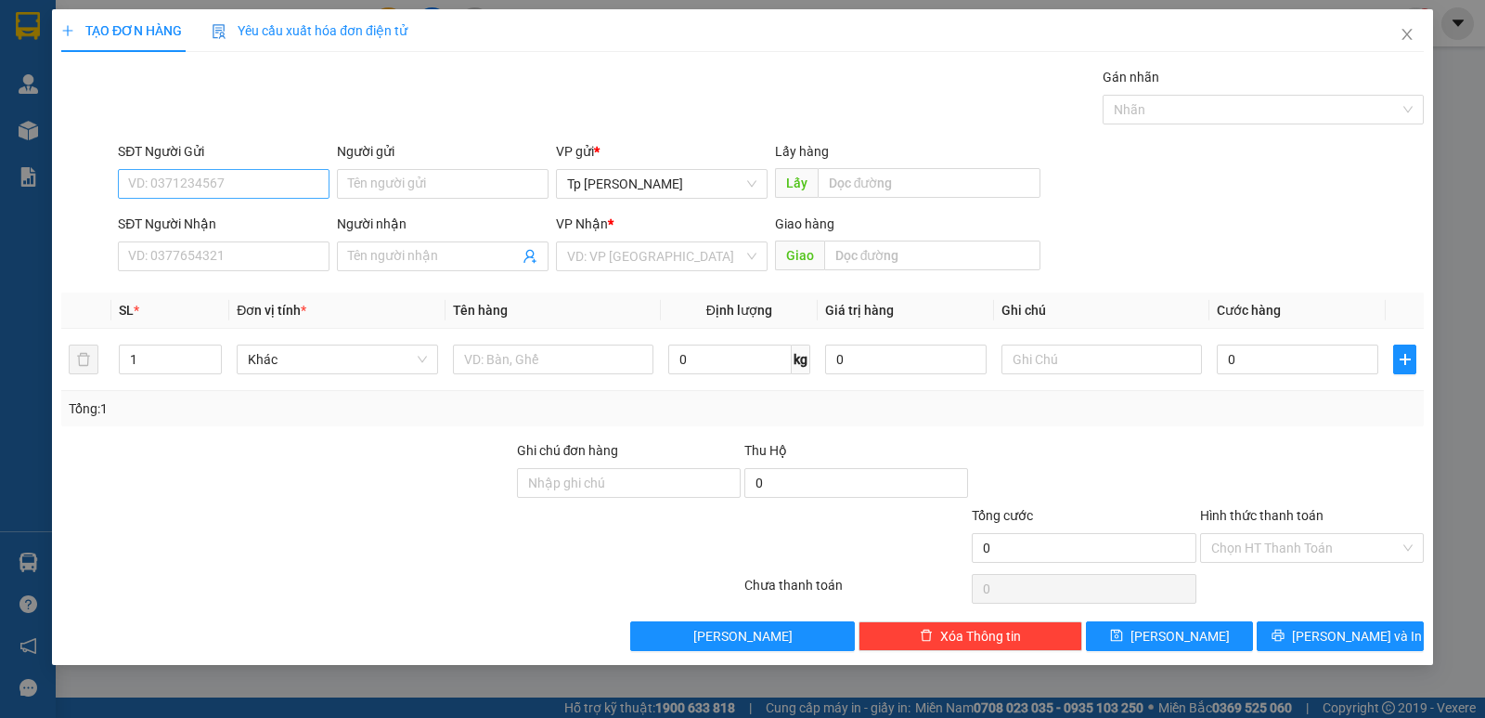
drag, startPoint x: 258, startPoint y: 162, endPoint x: 272, endPoint y: 170, distance: 16.2
click at [259, 161] on div "SĐT Người Gửi" at bounding box center [224, 155] width 212 height 28
click at [272, 170] on input "SĐT Người Gửi" at bounding box center [224, 184] width 212 height 30
type input "0904300951"
click at [399, 180] on input "Người gửi" at bounding box center [443, 184] width 212 height 30
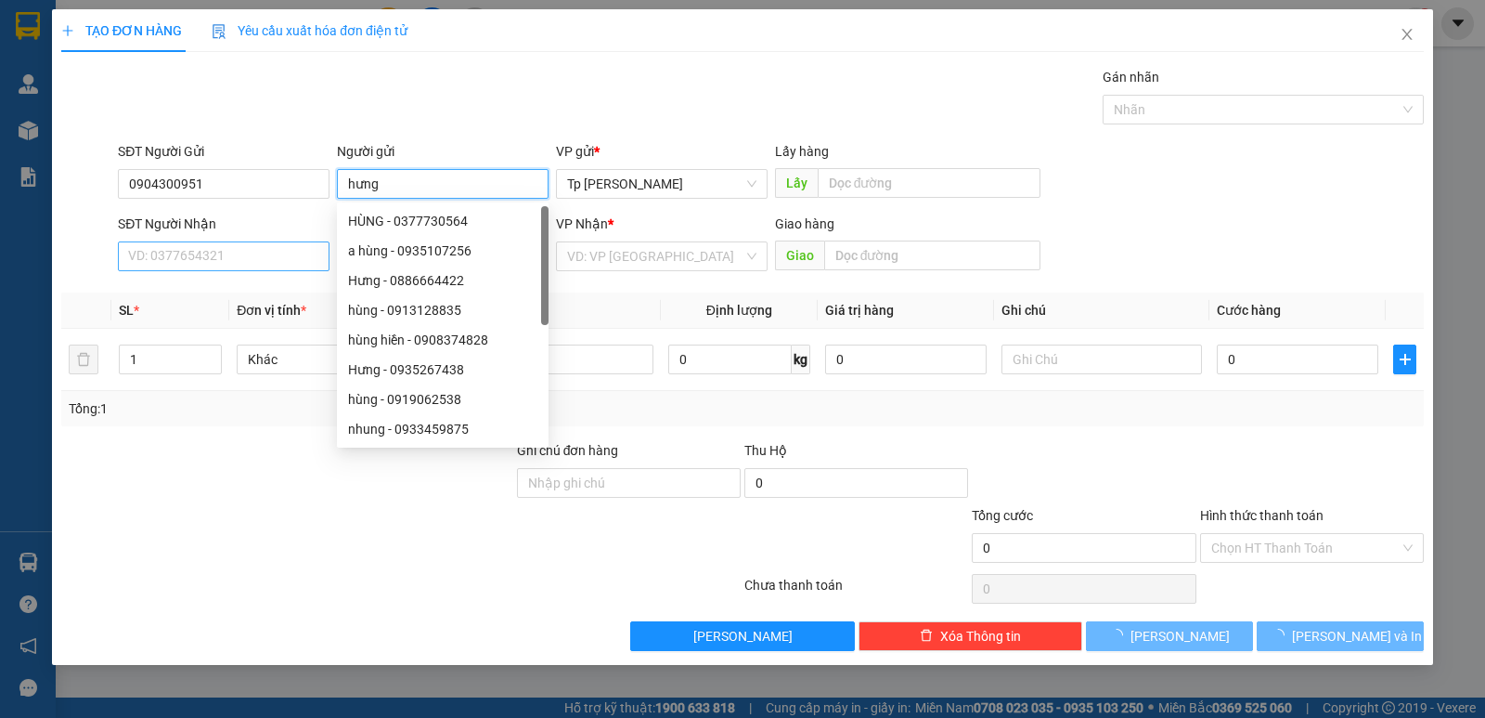
type input "hưng"
click at [239, 252] on input "SĐT Người Nhận" at bounding box center [224, 256] width 212 height 30
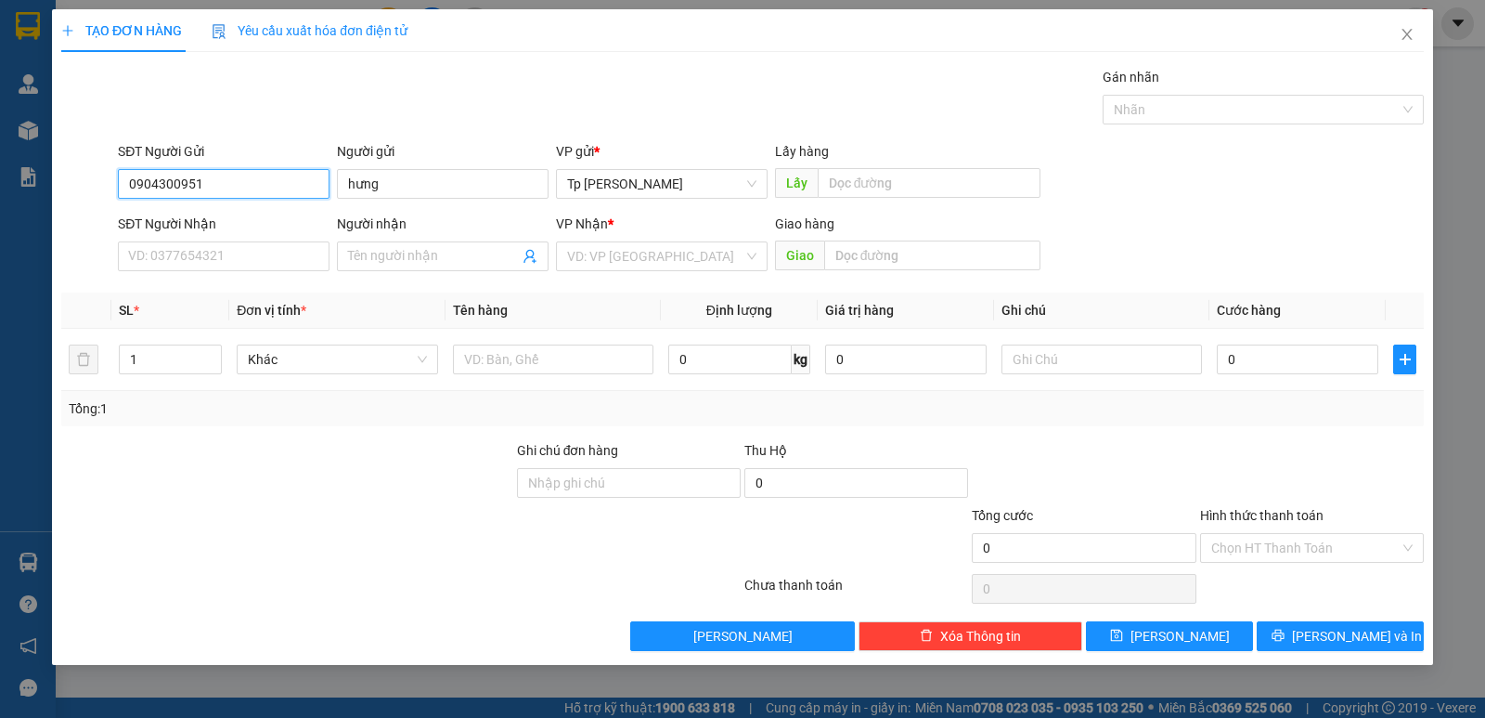
drag, startPoint x: 248, startPoint y: 185, endPoint x: 98, endPoint y: 209, distance: 151.4
click at [98, 209] on form "SĐT Người Gửi 0904300951 0904300951 Người gửi hưng VP gửi * Tp Hồ Chí Minh Lấy …" at bounding box center [742, 209] width 1363 height 137
click at [188, 252] on input "SĐT Người Nhận" at bounding box center [224, 256] width 212 height 30
paste input "0904300951"
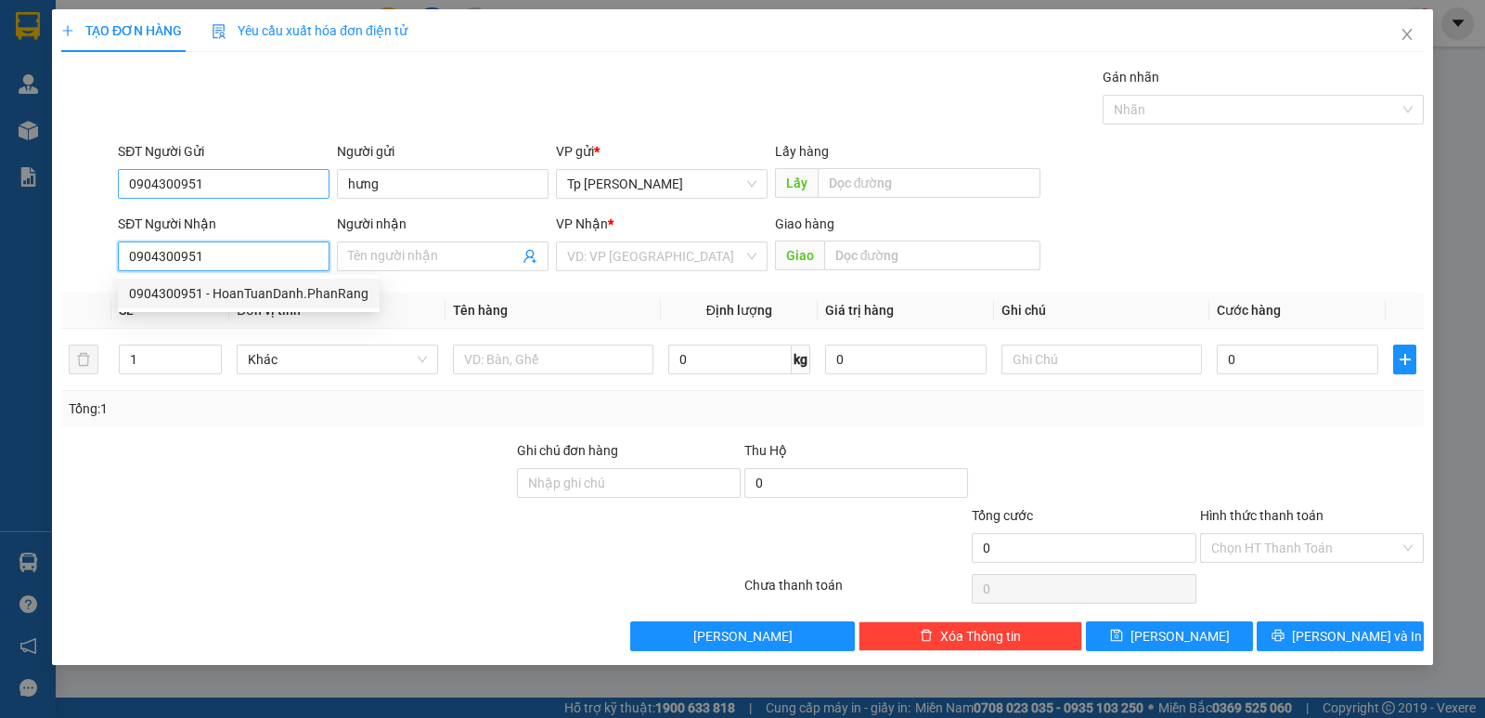
type input "0904300951"
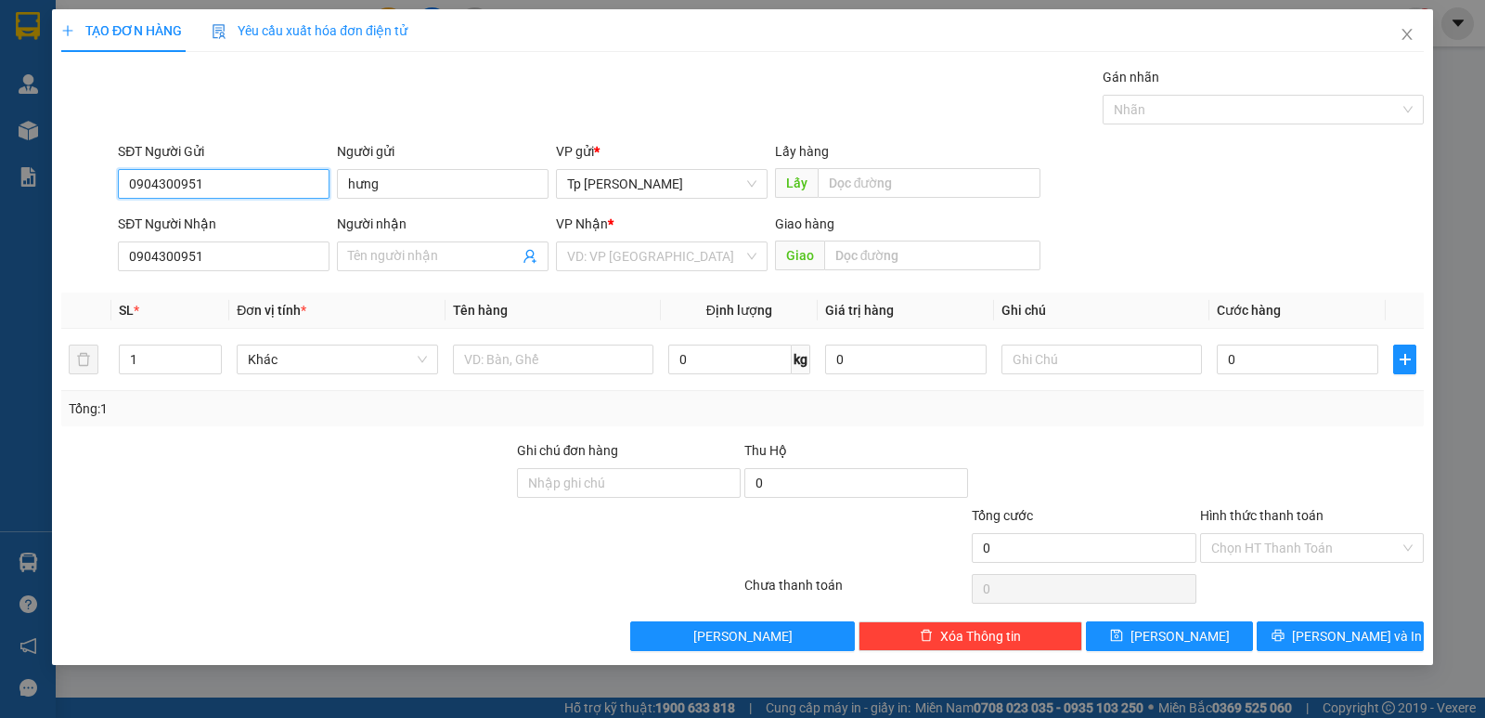
drag, startPoint x: 230, startPoint y: 174, endPoint x: 97, endPoint y: 206, distance: 137.6
click at [97, 206] on form "SĐT Người Gửi 0904300951 0904300951 Người gửi hưng VP gửi * Tp Hồ Chí Minh Lấy …" at bounding box center [742, 209] width 1363 height 137
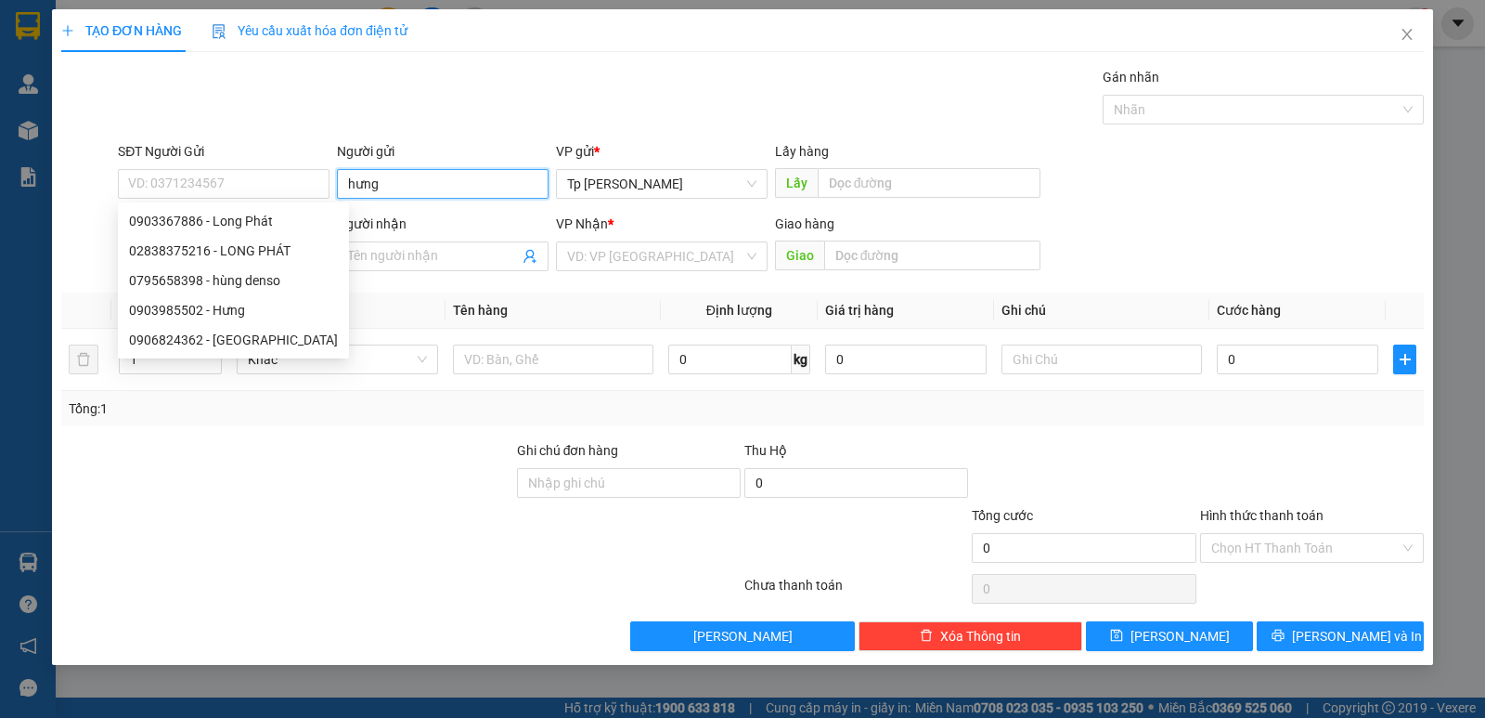
drag, startPoint x: 453, startPoint y: 183, endPoint x: 217, endPoint y: 210, distance: 237.3
click at [217, 210] on body "Kết quả tìm kiếm ( 98 ) Bộ lọc Mã ĐH Trạng thái Món hàng Thu hộ Tổng cước Chưa …" at bounding box center [742, 359] width 1485 height 718
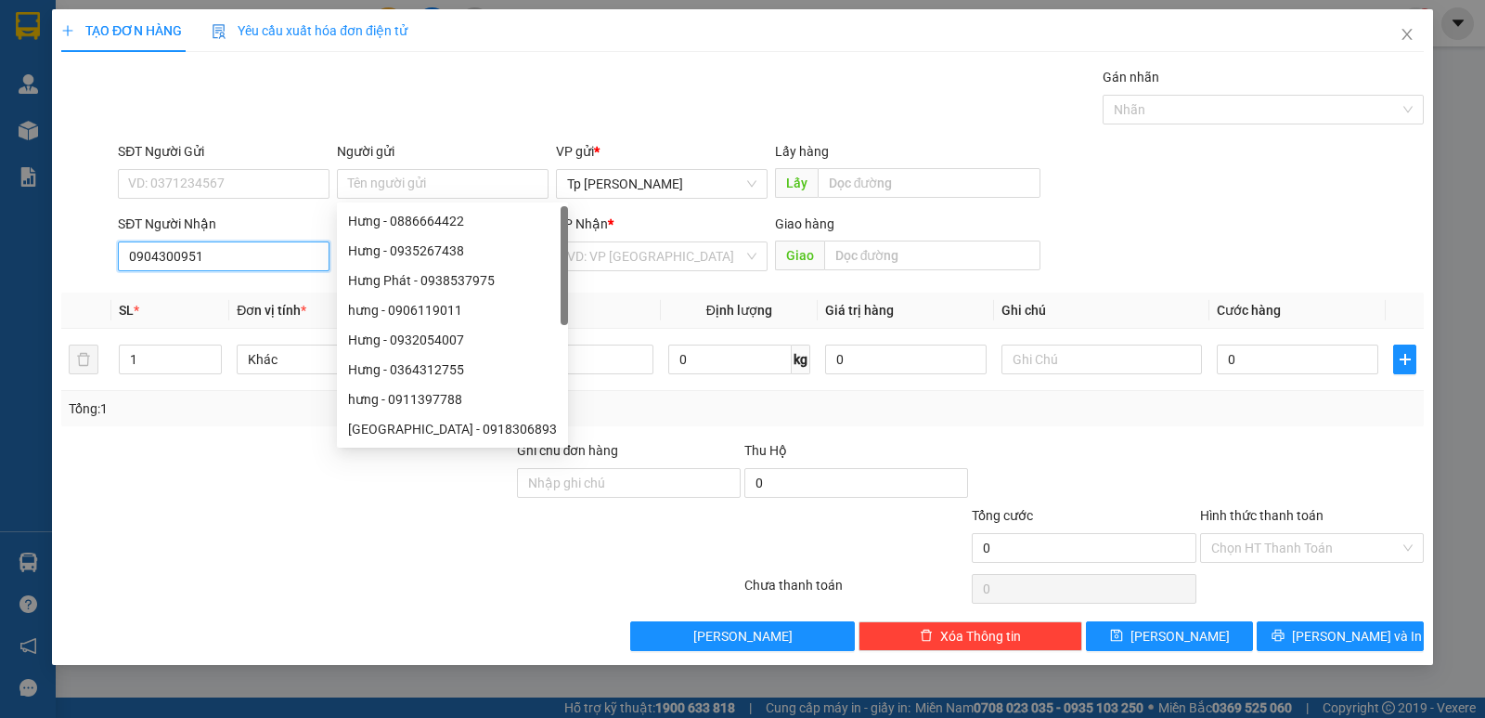
click at [267, 251] on input "0904300951" at bounding box center [224, 256] width 212 height 30
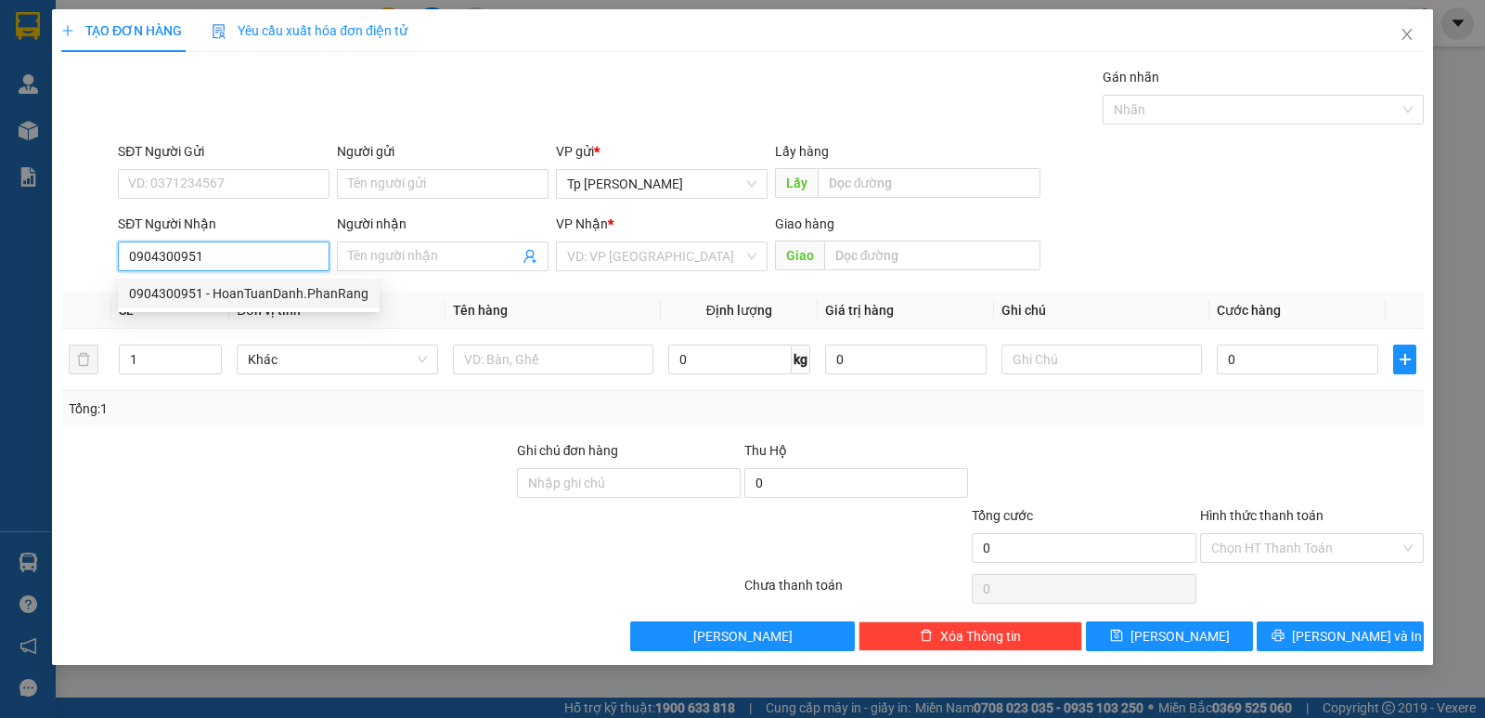
click at [302, 290] on div "0904300951 - HoanTuanDanh.PhanRang" at bounding box center [249, 293] width 240 height 20
type input "HoanTuanDanh.PhanRang"
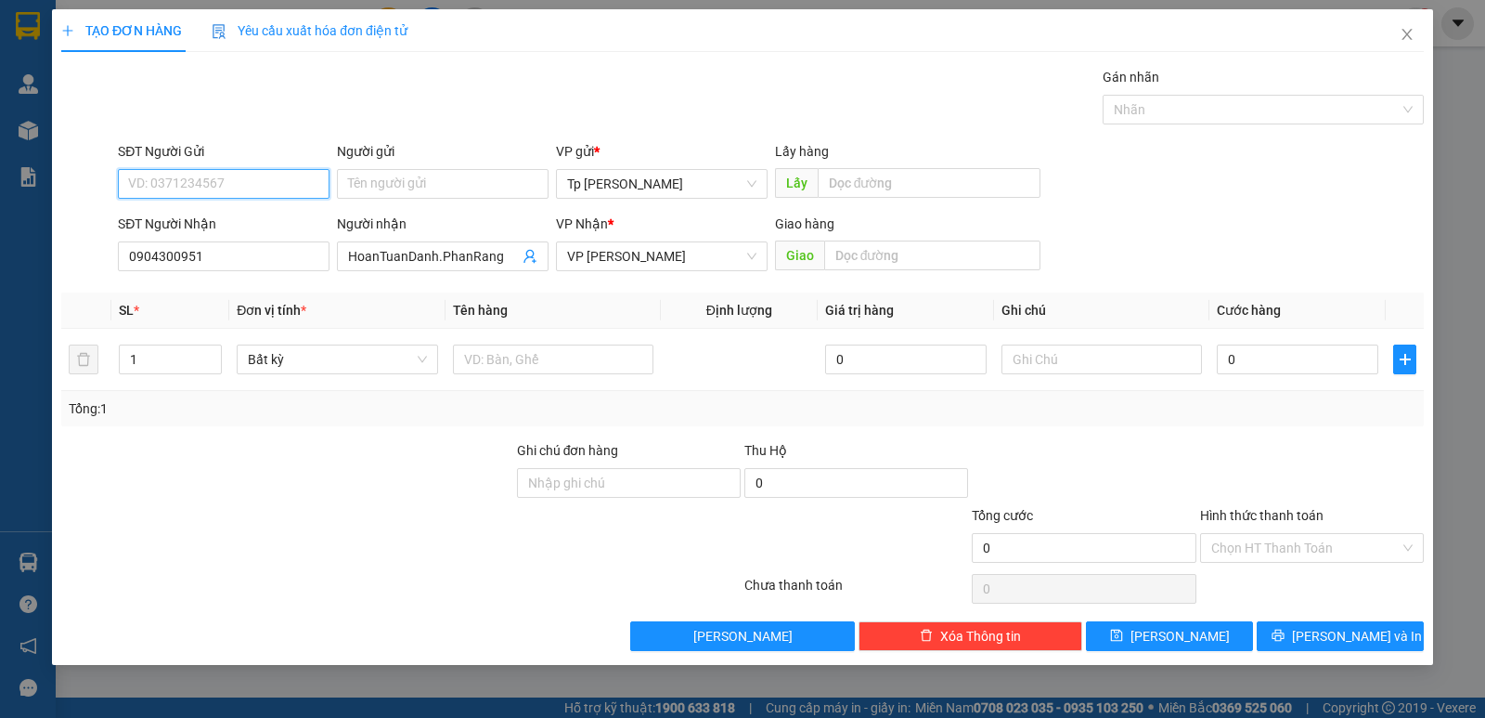
click at [230, 186] on input "SĐT Người Gửi" at bounding box center [224, 184] width 212 height 30
click at [259, 217] on div "0903985502 - Hưng" at bounding box center [223, 221] width 189 height 20
type input "0903985502"
type input "Hưng"
type input "0903985502"
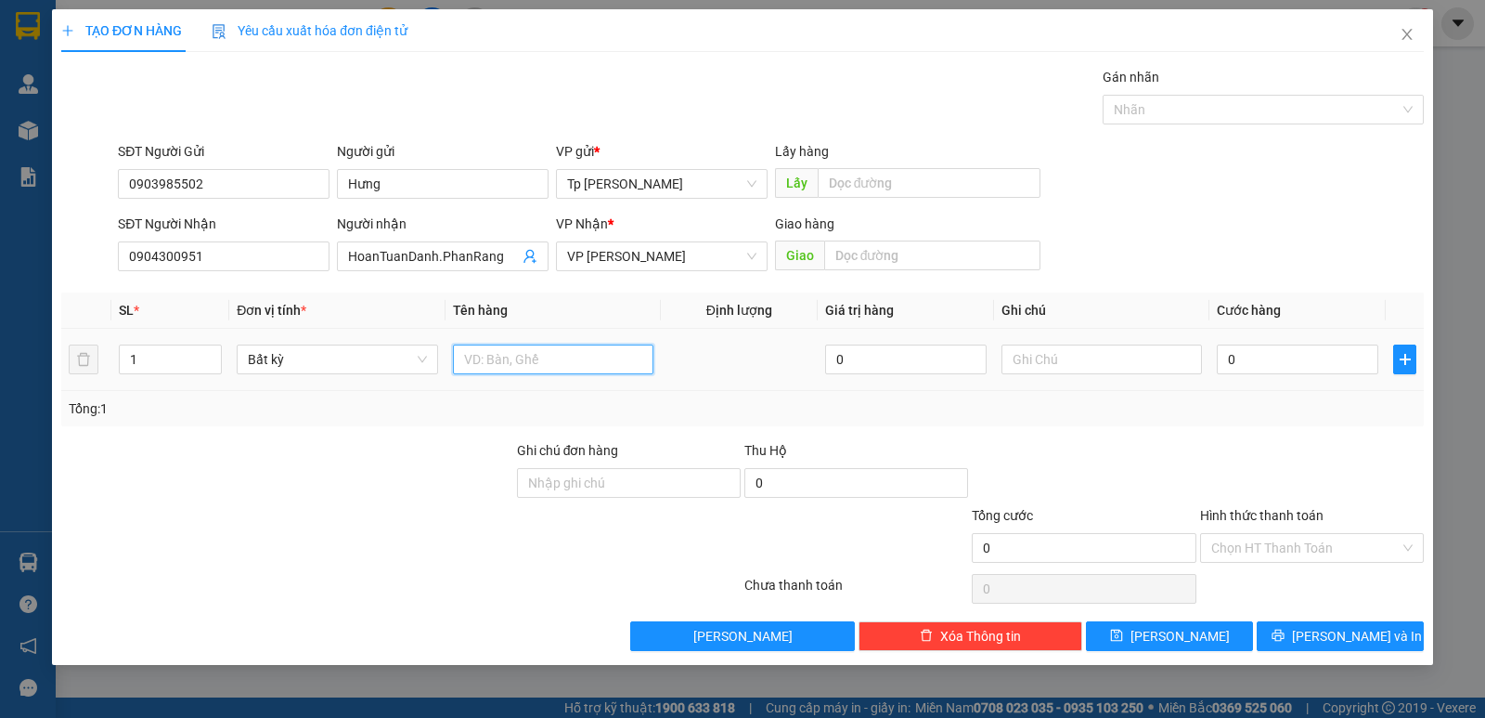
click at [550, 357] on input "text" at bounding box center [553, 359] width 201 height 30
type input "1t xám bọc nilong"
click at [1275, 360] on input "0" at bounding box center [1298, 359] width 162 height 30
type input "3"
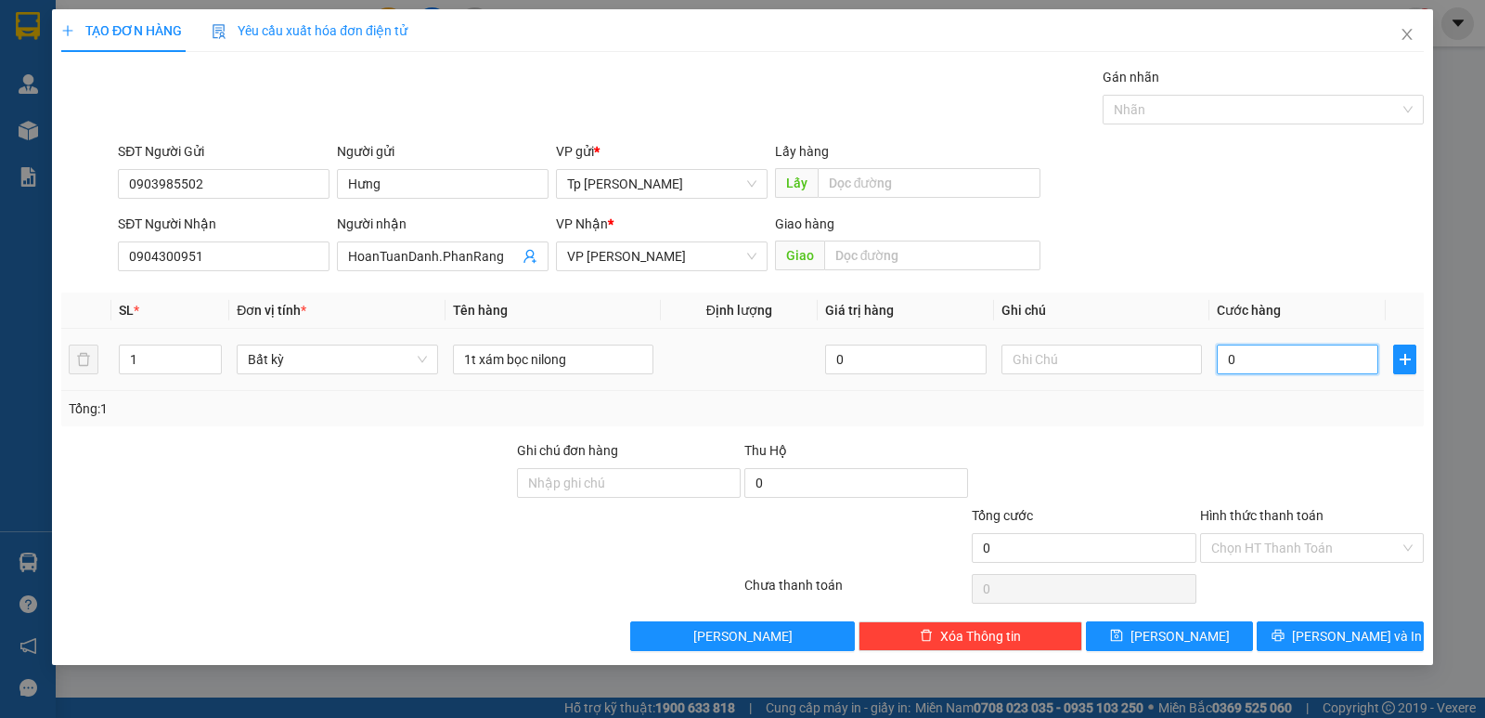
type input "3"
type input "30"
type input "300"
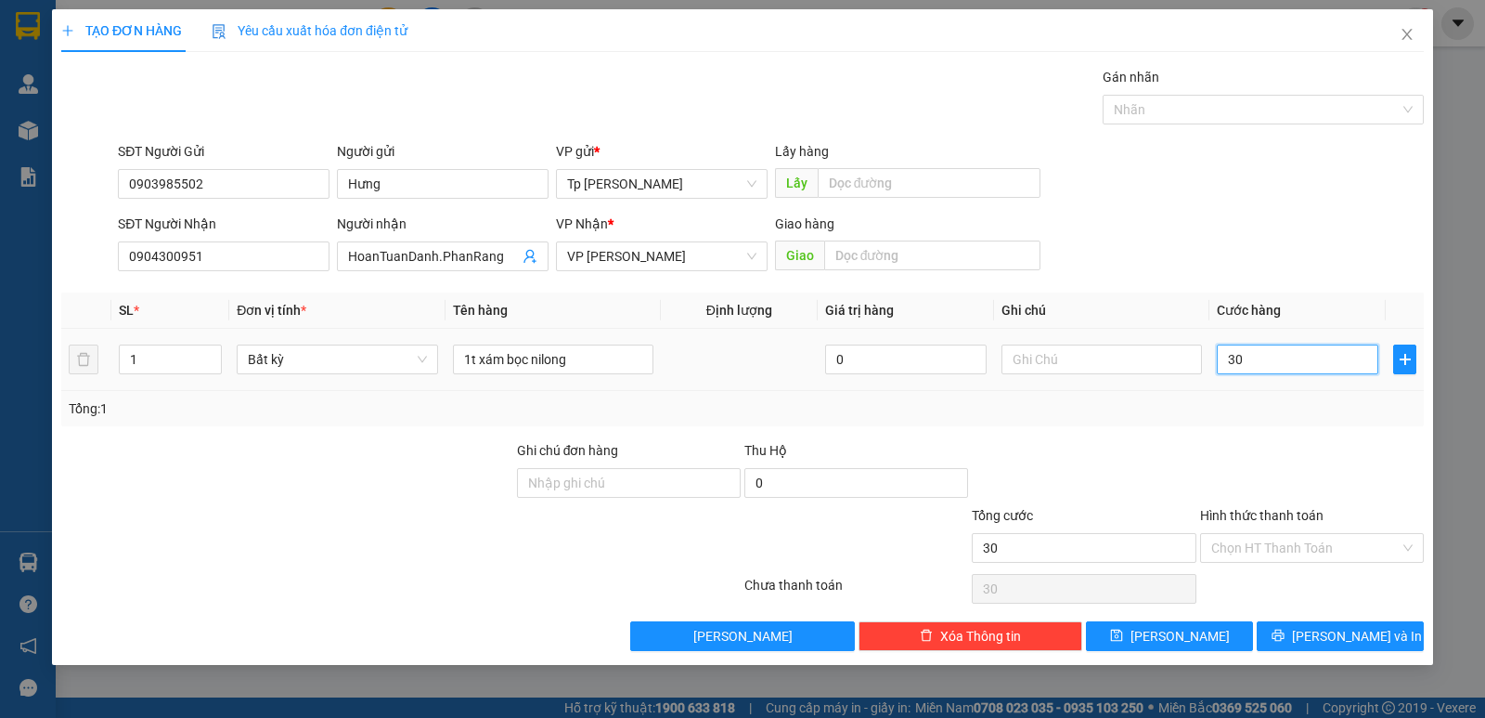
type input "300"
type input "3.000"
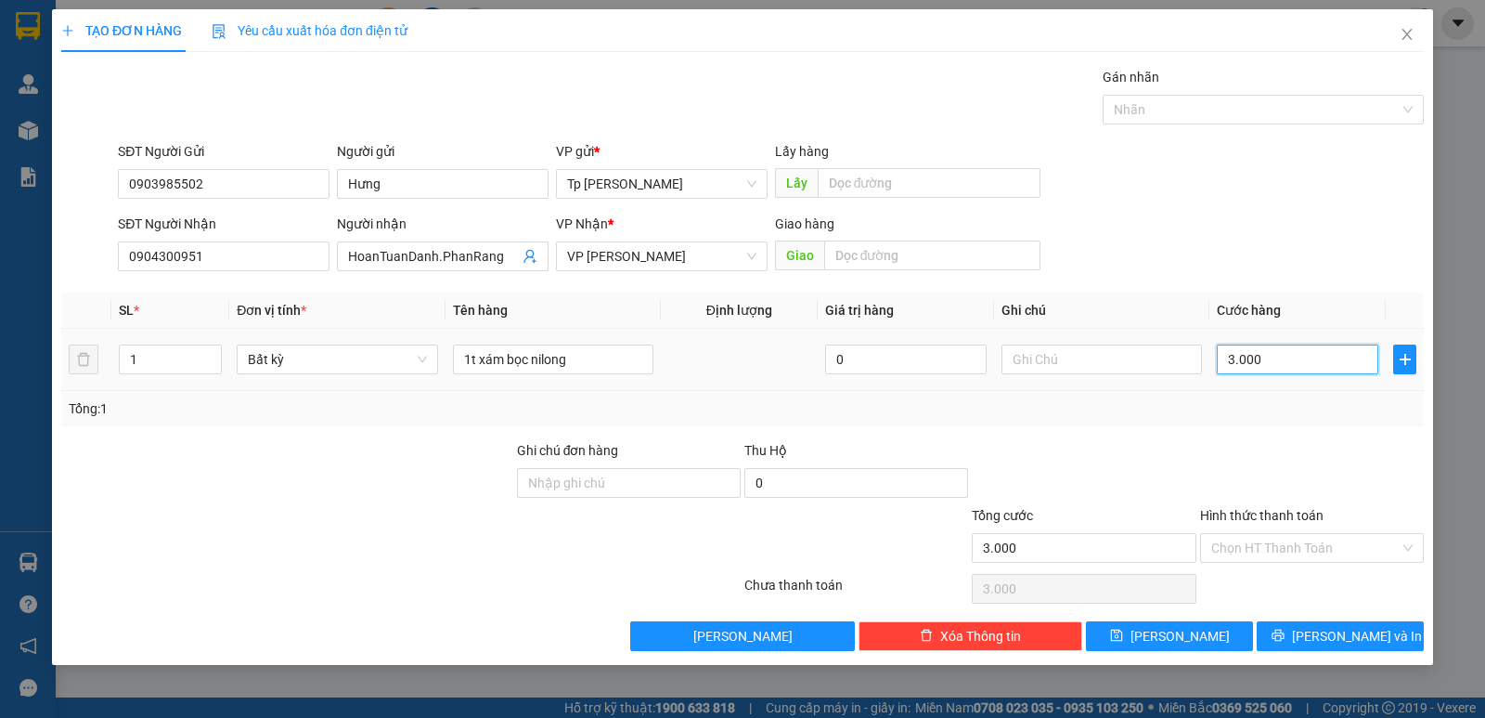
type input "30.000"
click at [1321, 632] on button "[PERSON_NAME] và In" at bounding box center [1340, 636] width 167 height 30
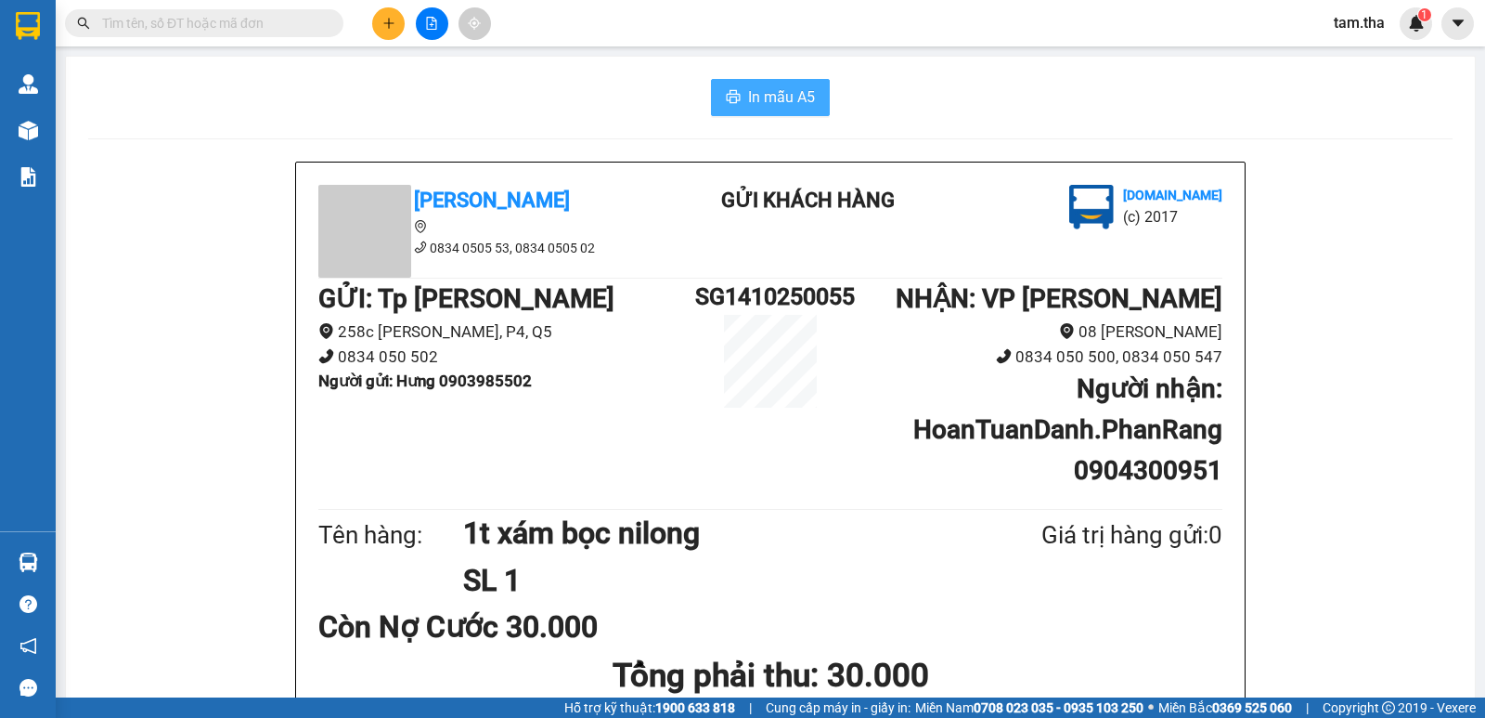
click at [754, 84] on button "In mẫu A5" at bounding box center [770, 97] width 119 height 37
click at [395, 23] on button at bounding box center [388, 23] width 32 height 32
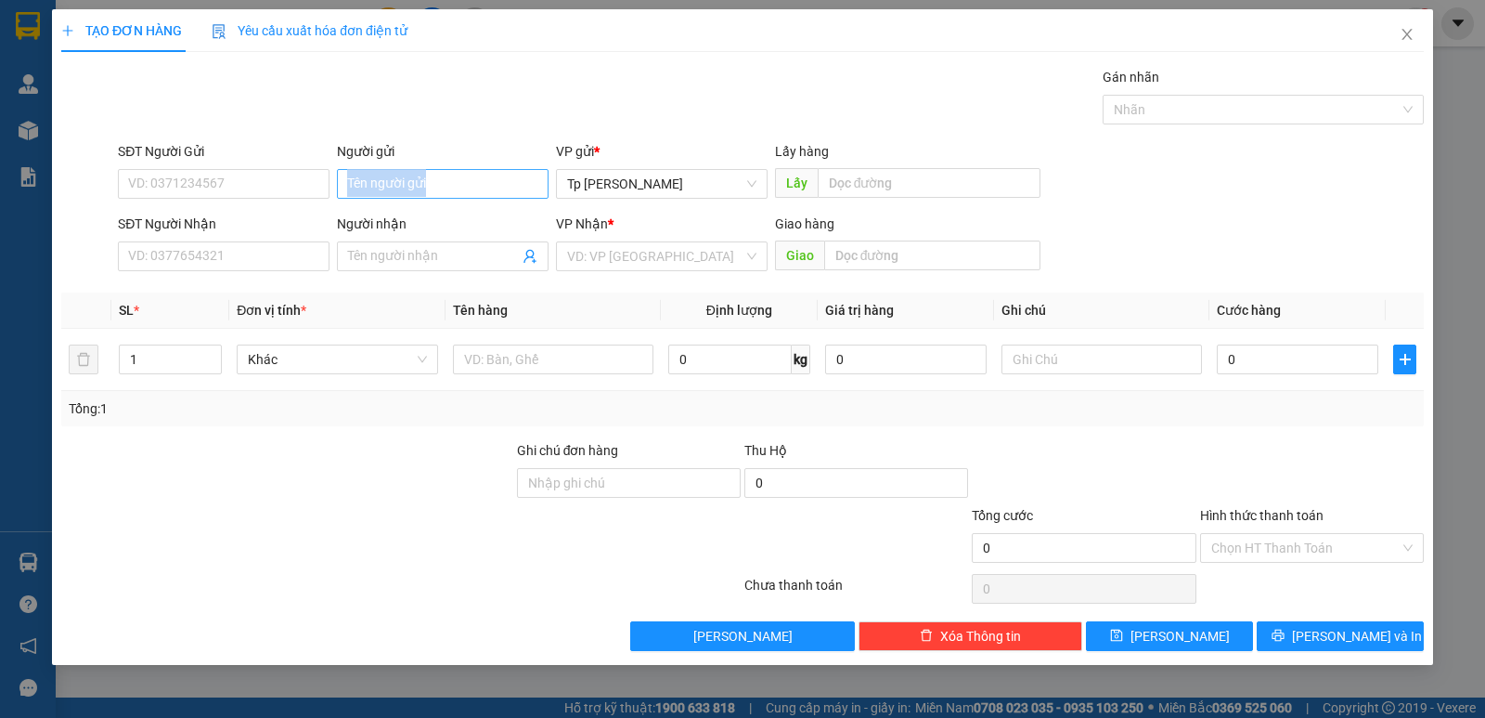
click at [416, 198] on div "Người gửi Tên người gửi" at bounding box center [443, 173] width 212 height 65
click at [469, 175] on input "Người gửi" at bounding box center [443, 184] width 212 height 30
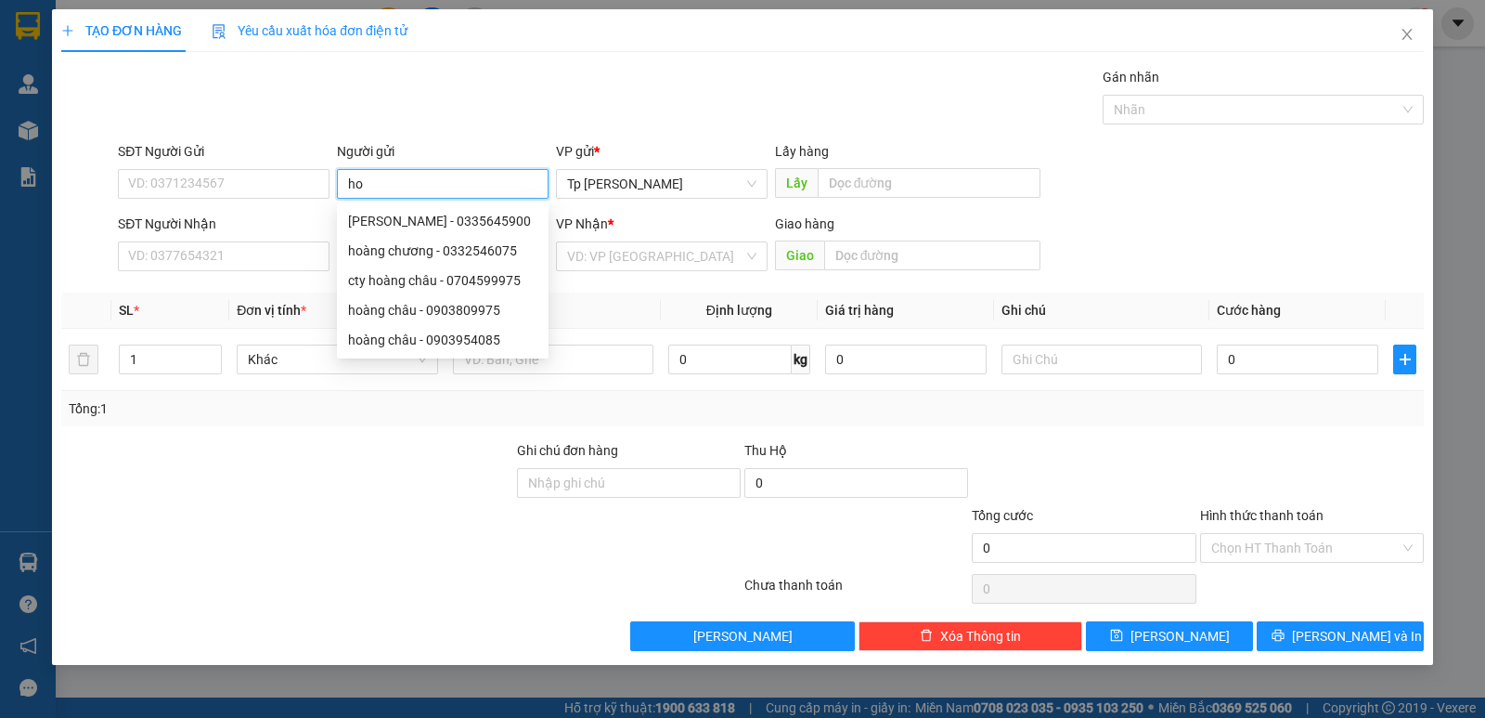
type input "h"
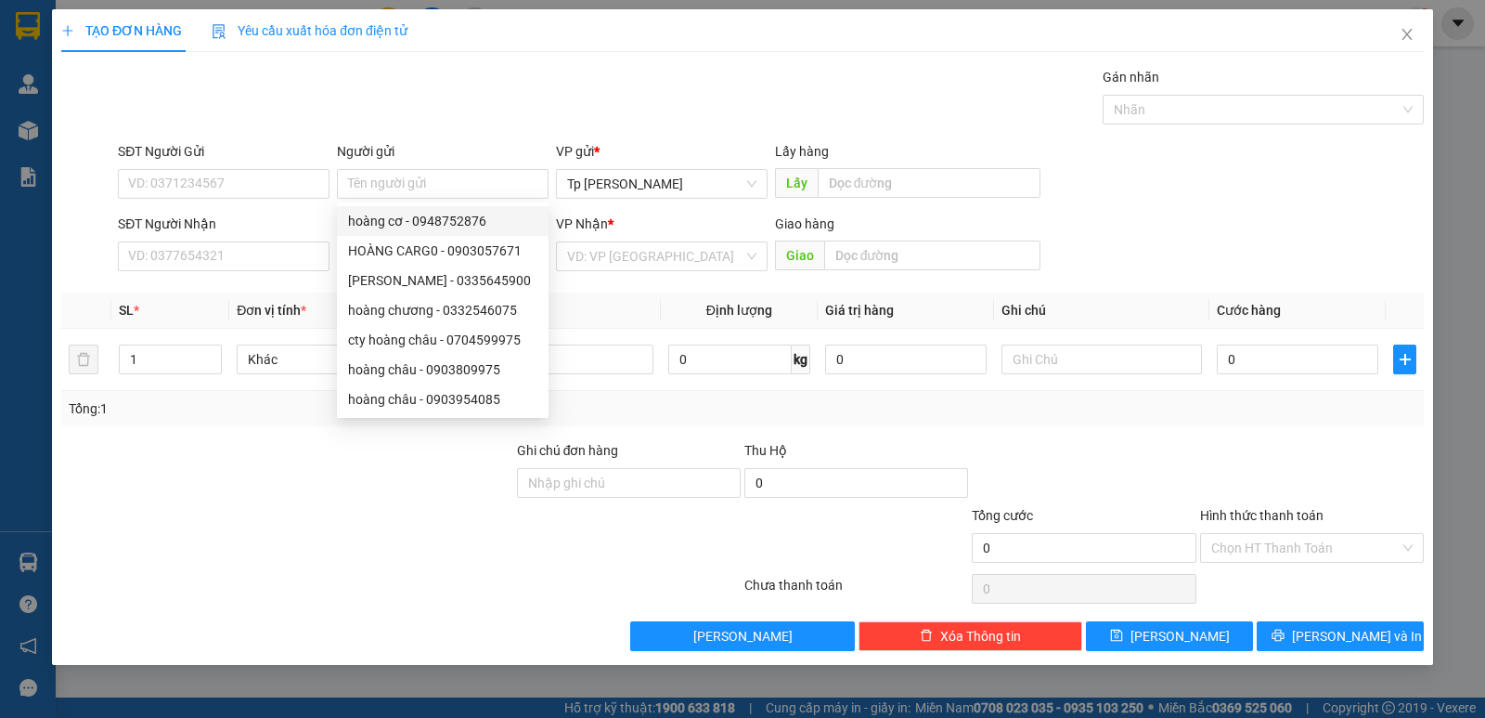
click at [278, 214] on div "SĐT Người Nhận" at bounding box center [224, 224] width 212 height 20
click at [278, 241] on input "SĐT Người Nhận" at bounding box center [224, 256] width 212 height 30
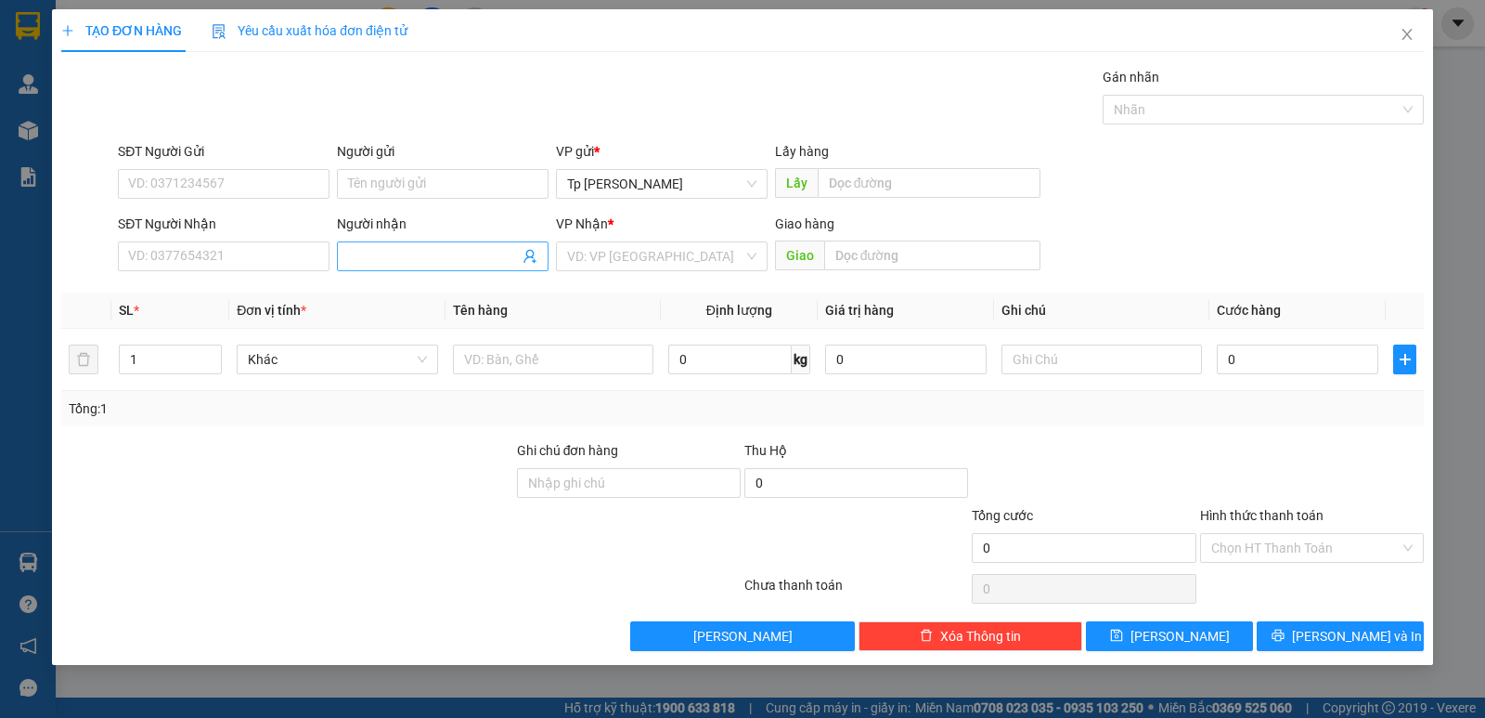
drag, startPoint x: 410, startPoint y: 271, endPoint x: 393, endPoint y: 254, distance: 24.3
click at [395, 256] on div "Người nhận Tên người nhận" at bounding box center [443, 246] width 212 height 65
click at [389, 252] on input "Người nhận" at bounding box center [433, 256] width 171 height 20
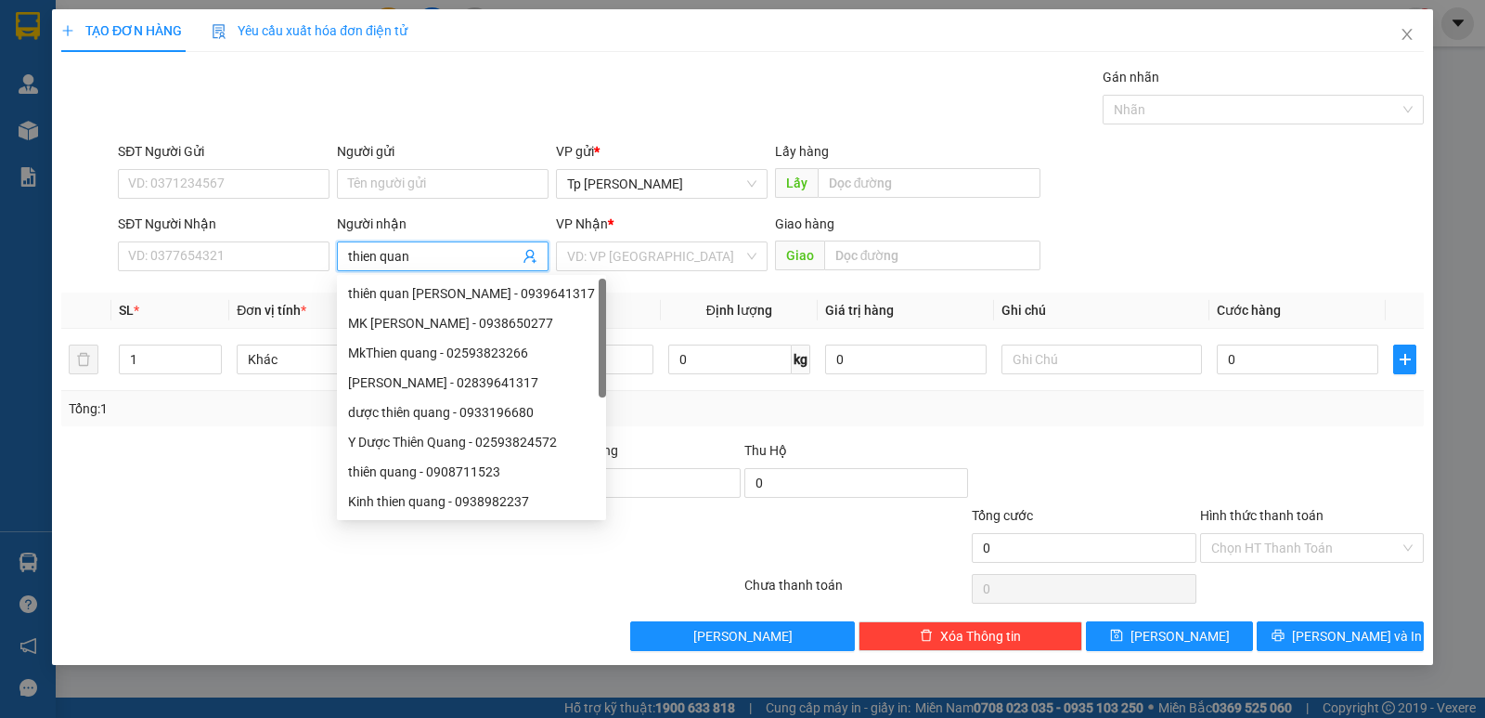
type input "thien quang"
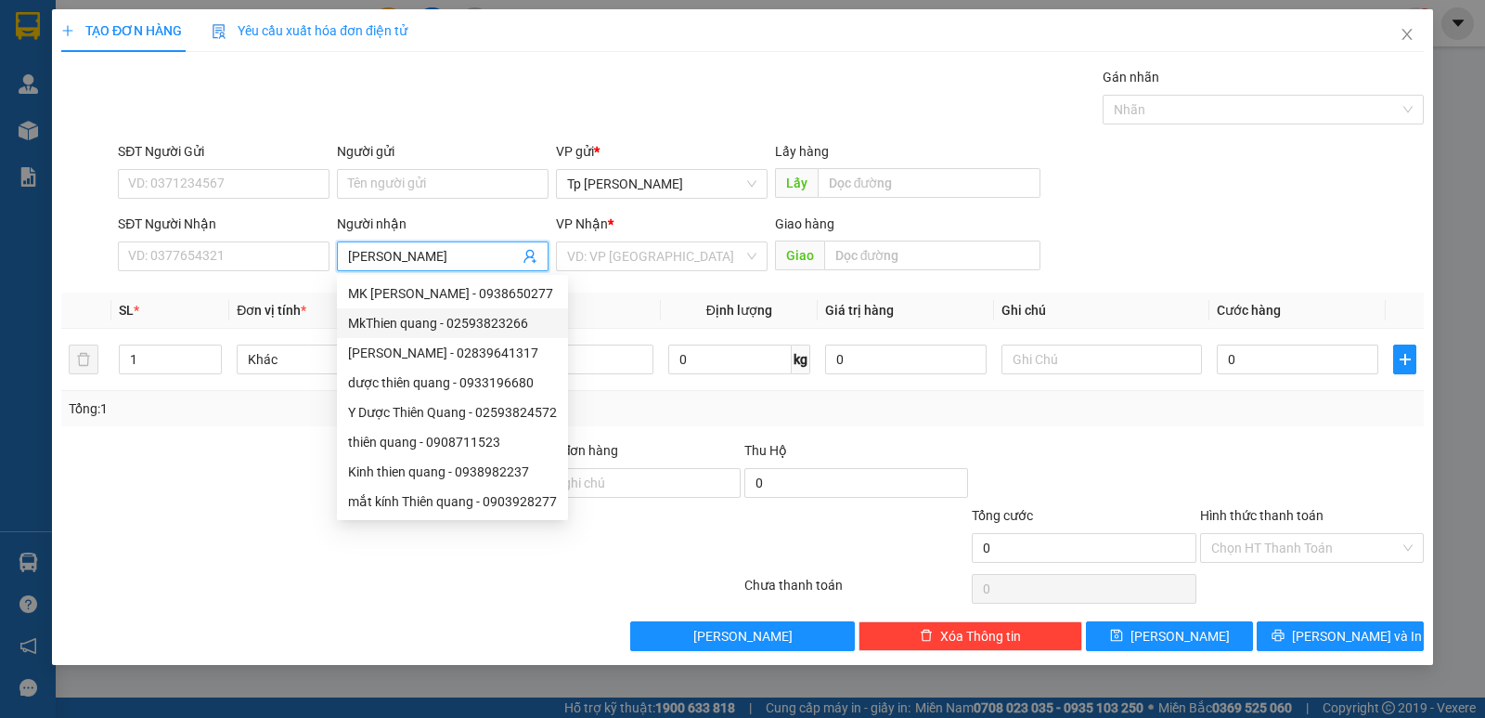
click at [464, 330] on div "MkThien quang - 02593823266" at bounding box center [452, 323] width 209 height 20
type input "02593823266"
type input "M"
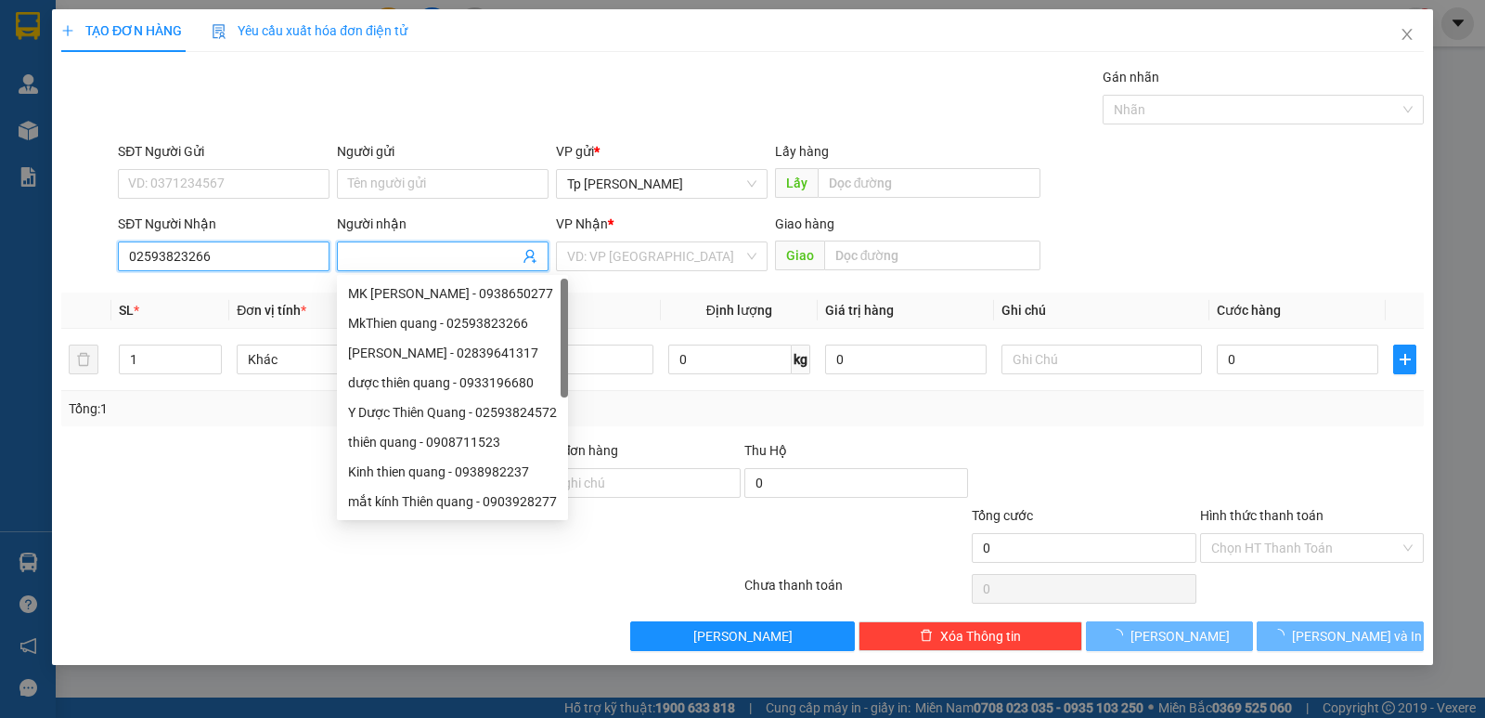
click at [274, 256] on input "02593823266" at bounding box center [224, 256] width 212 height 30
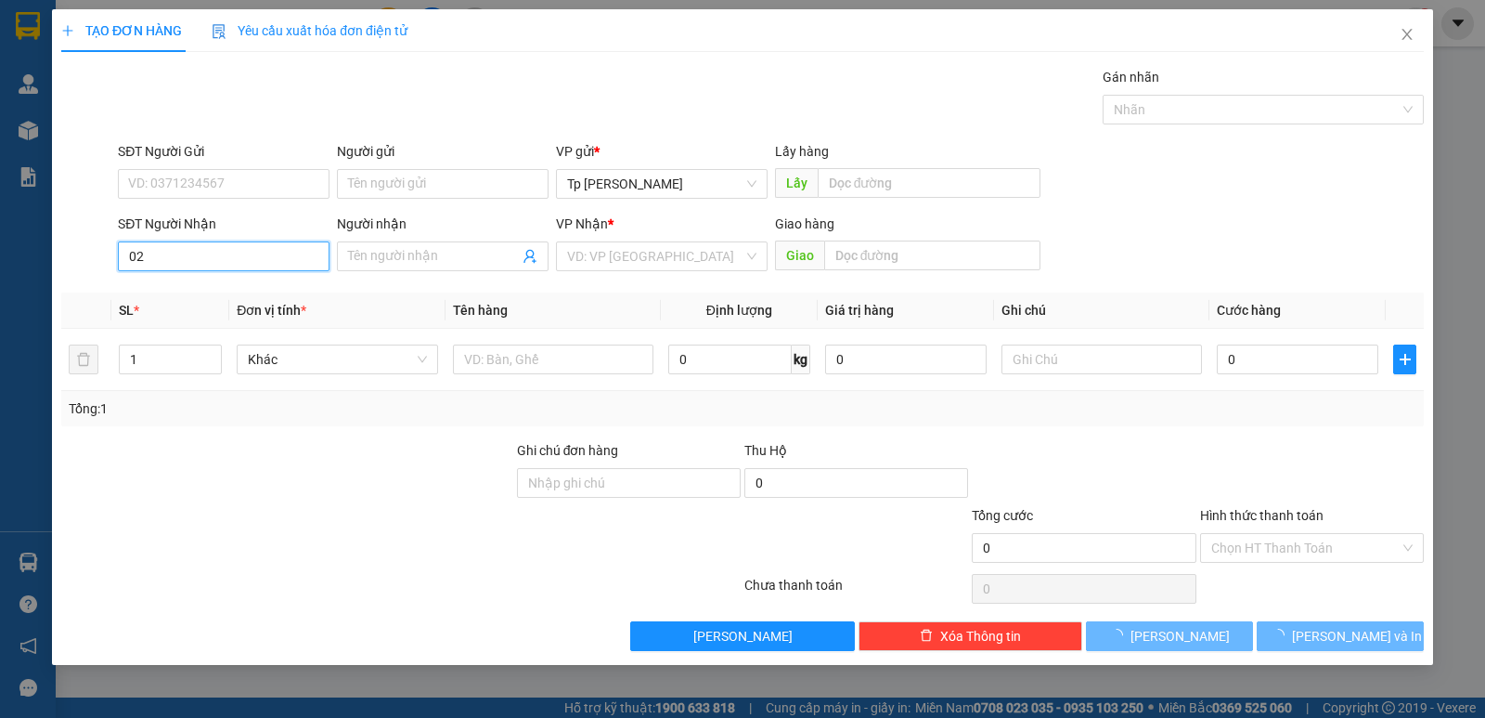
type input "0"
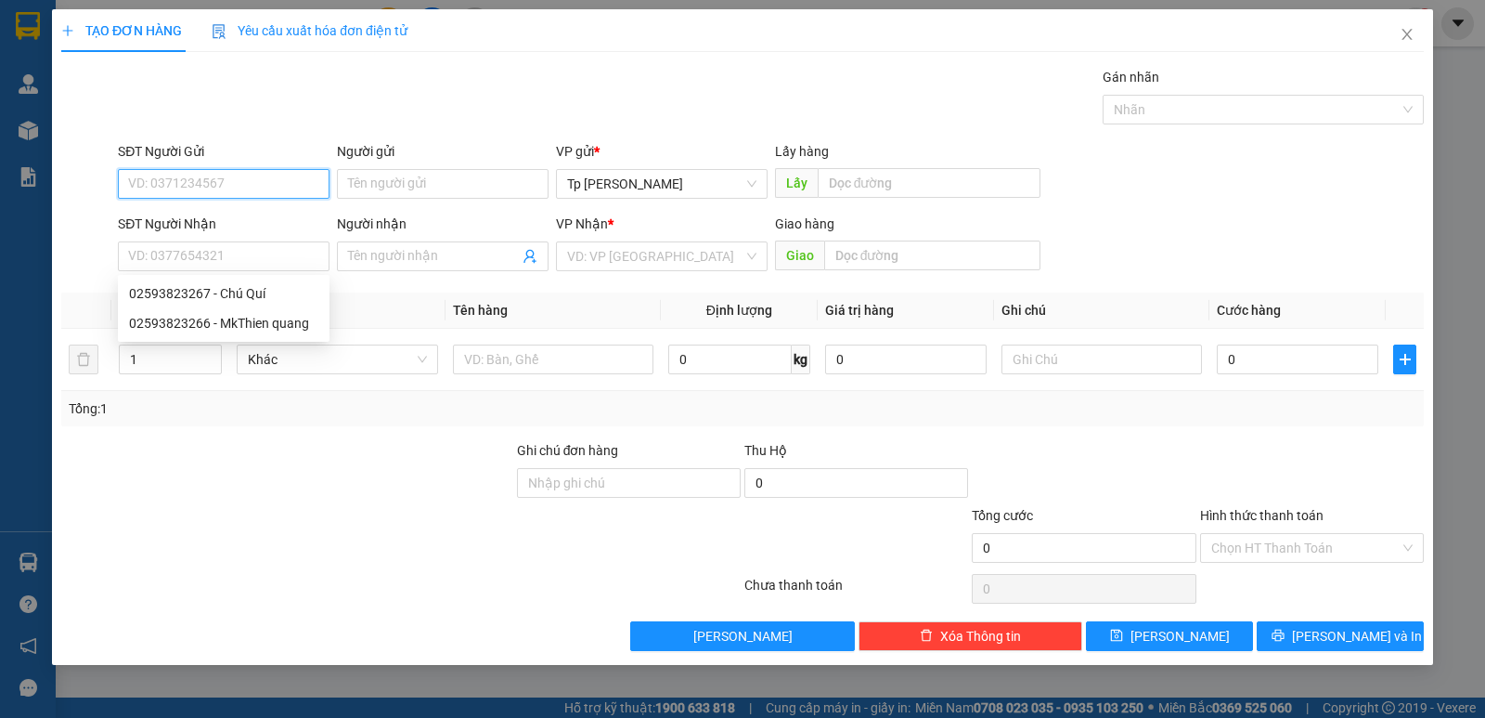
click at [289, 184] on input "SĐT Người Gửi" at bounding box center [224, 184] width 212 height 30
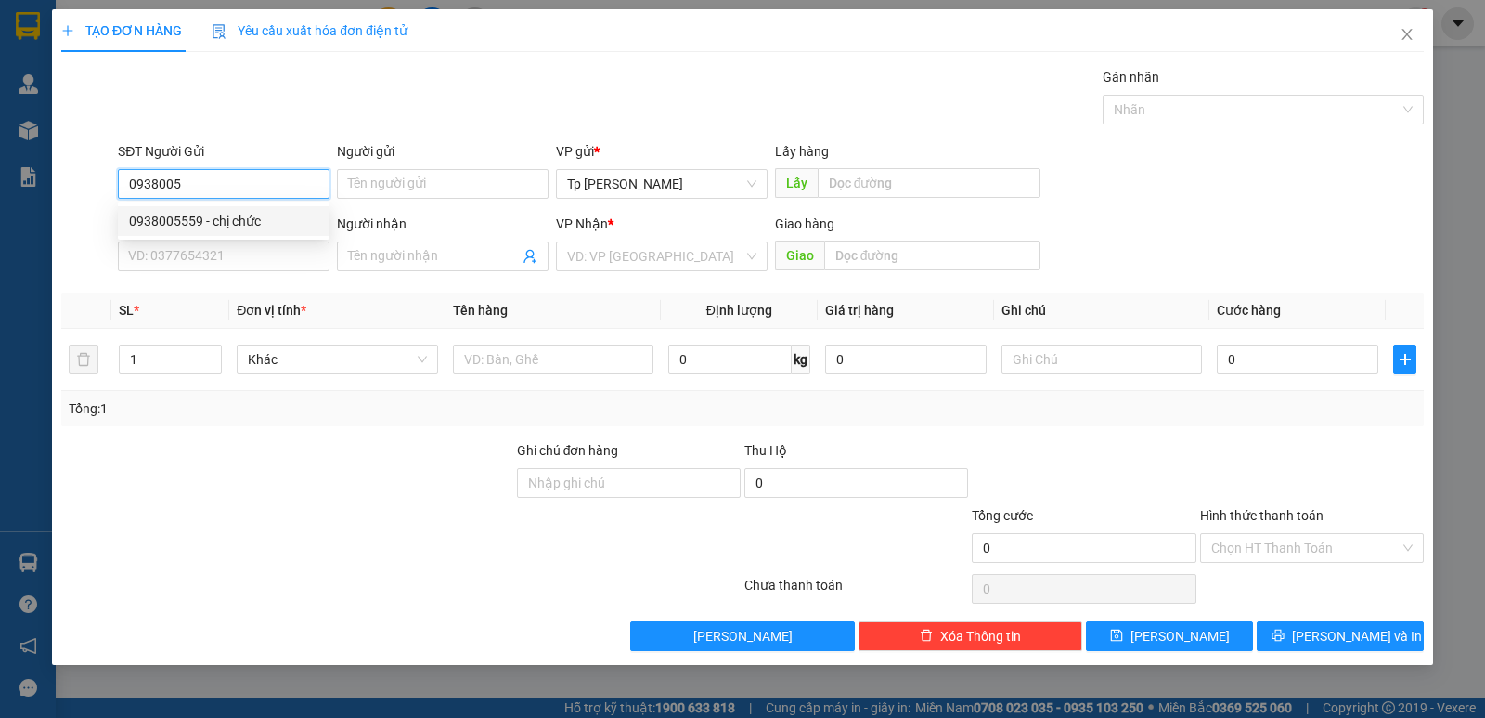
click at [274, 212] on div "0938005559 - chị chức" at bounding box center [223, 221] width 189 height 20
type input "0938005559"
type input "chị chức"
type input "0975335185"
type input "Hoàng"
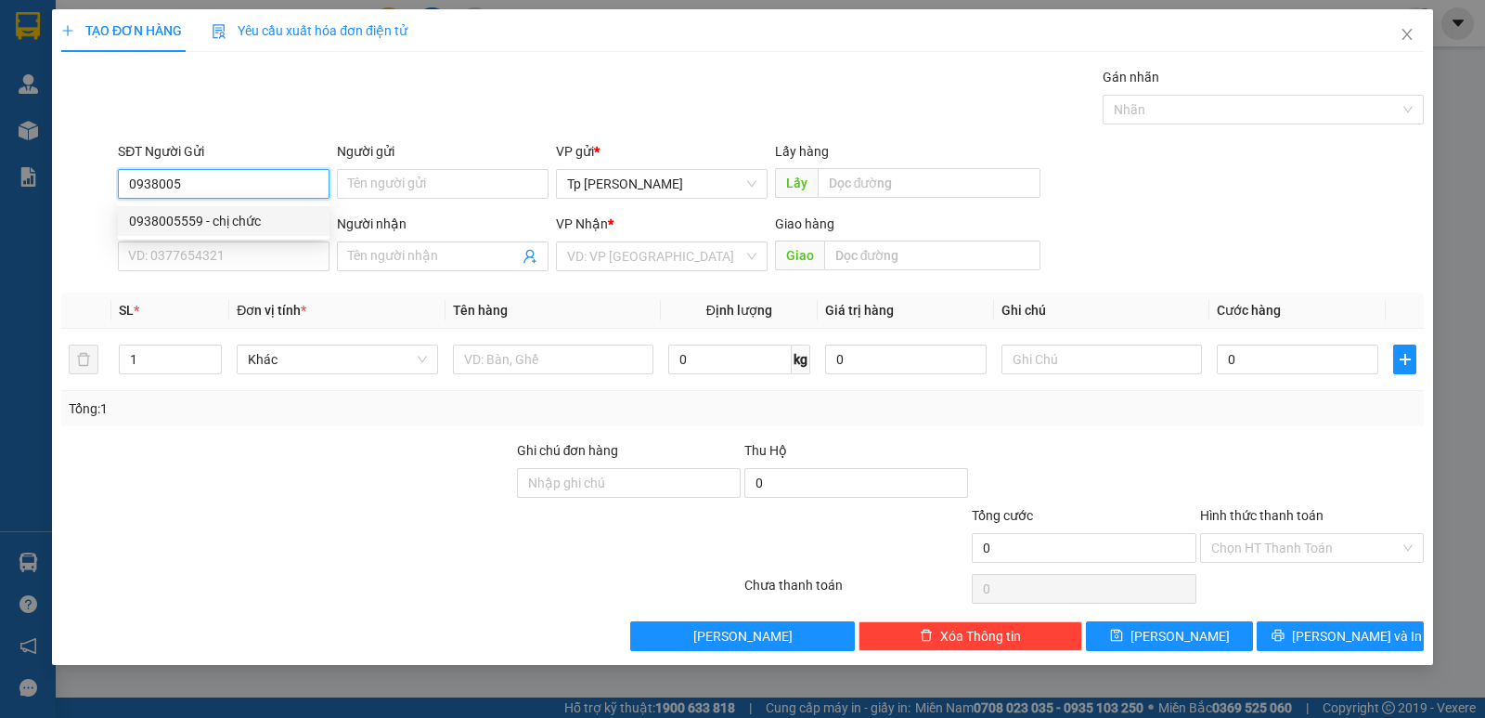
type input "nhân lượng"
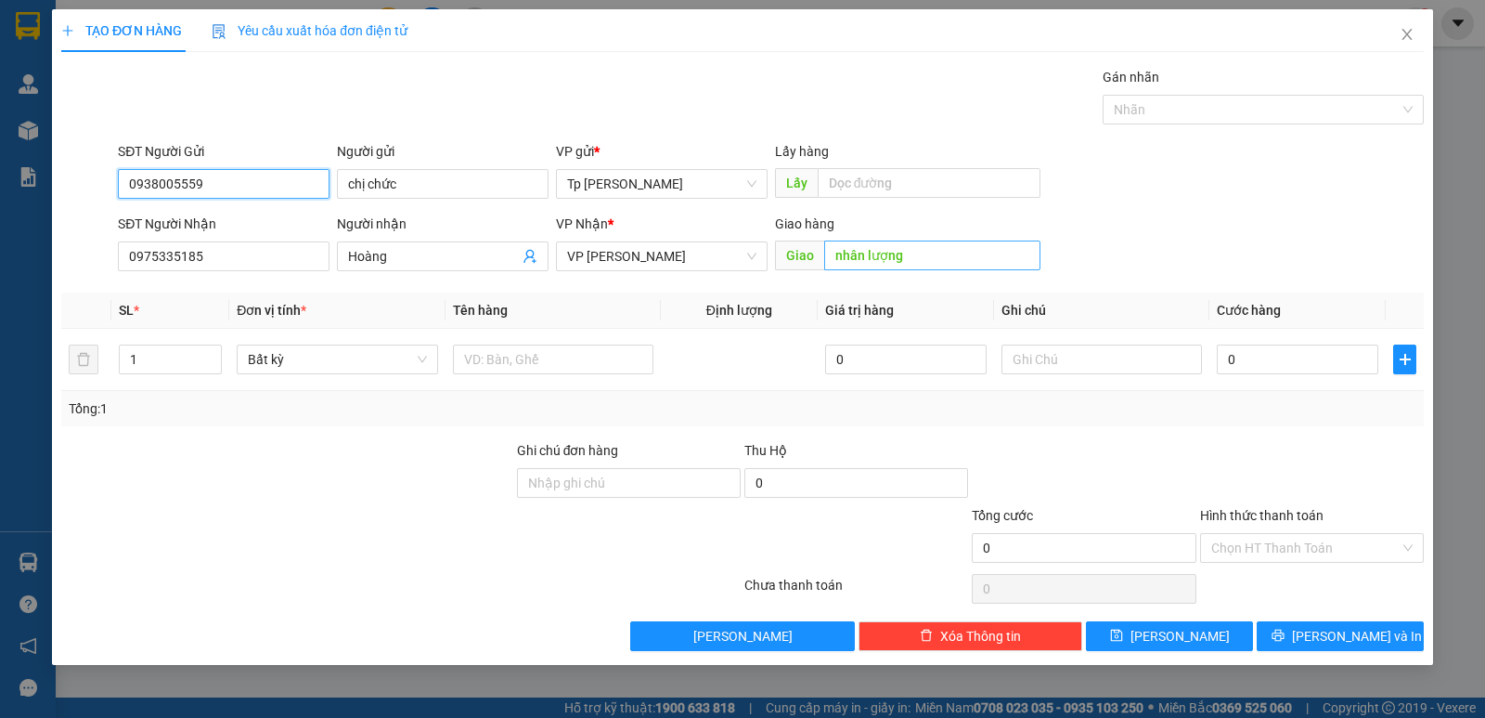
type input "0938005559"
click at [978, 267] on input "nhân lượng" at bounding box center [932, 255] width 217 height 30
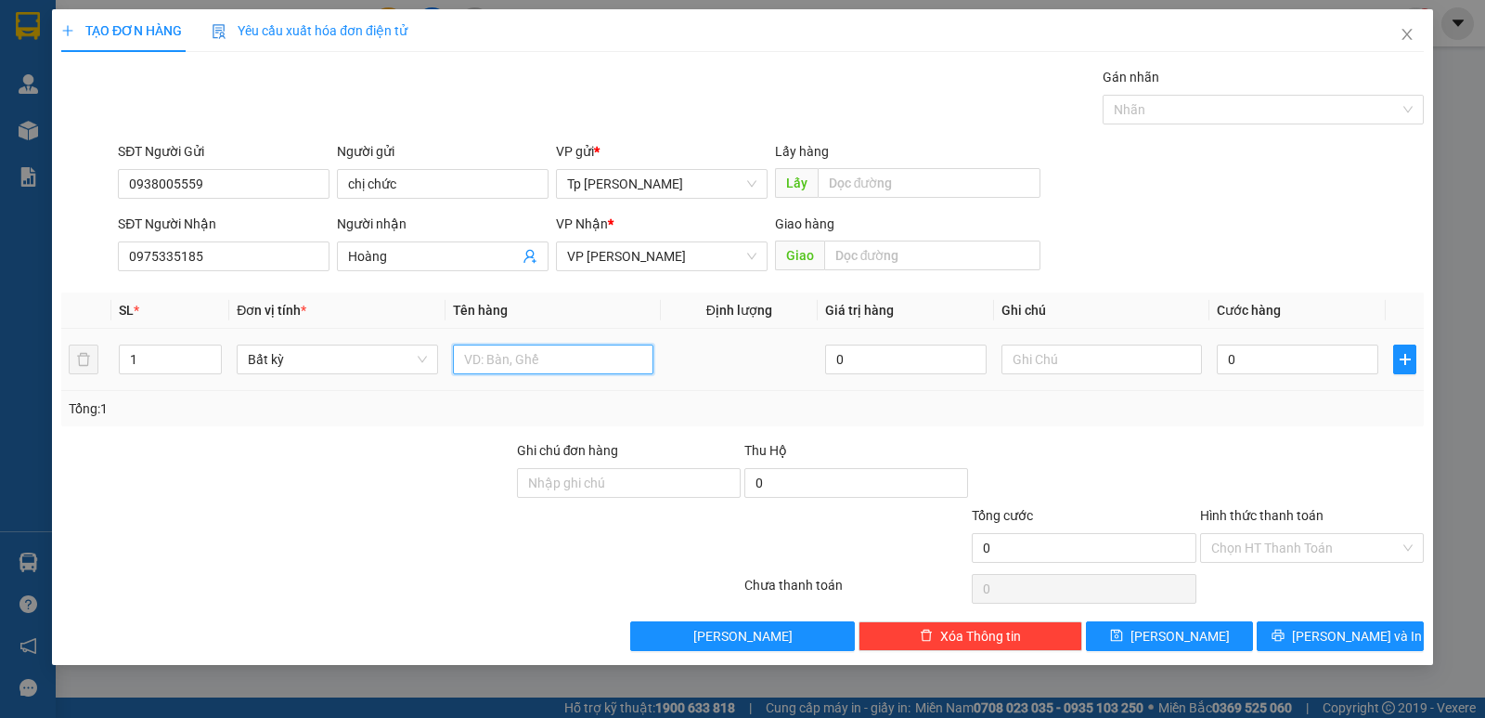
click at [594, 353] on input "text" at bounding box center [553, 359] width 201 height 30
type input "1 cục đen"
click at [1255, 358] on input "0" at bounding box center [1298, 359] width 162 height 30
type input "3"
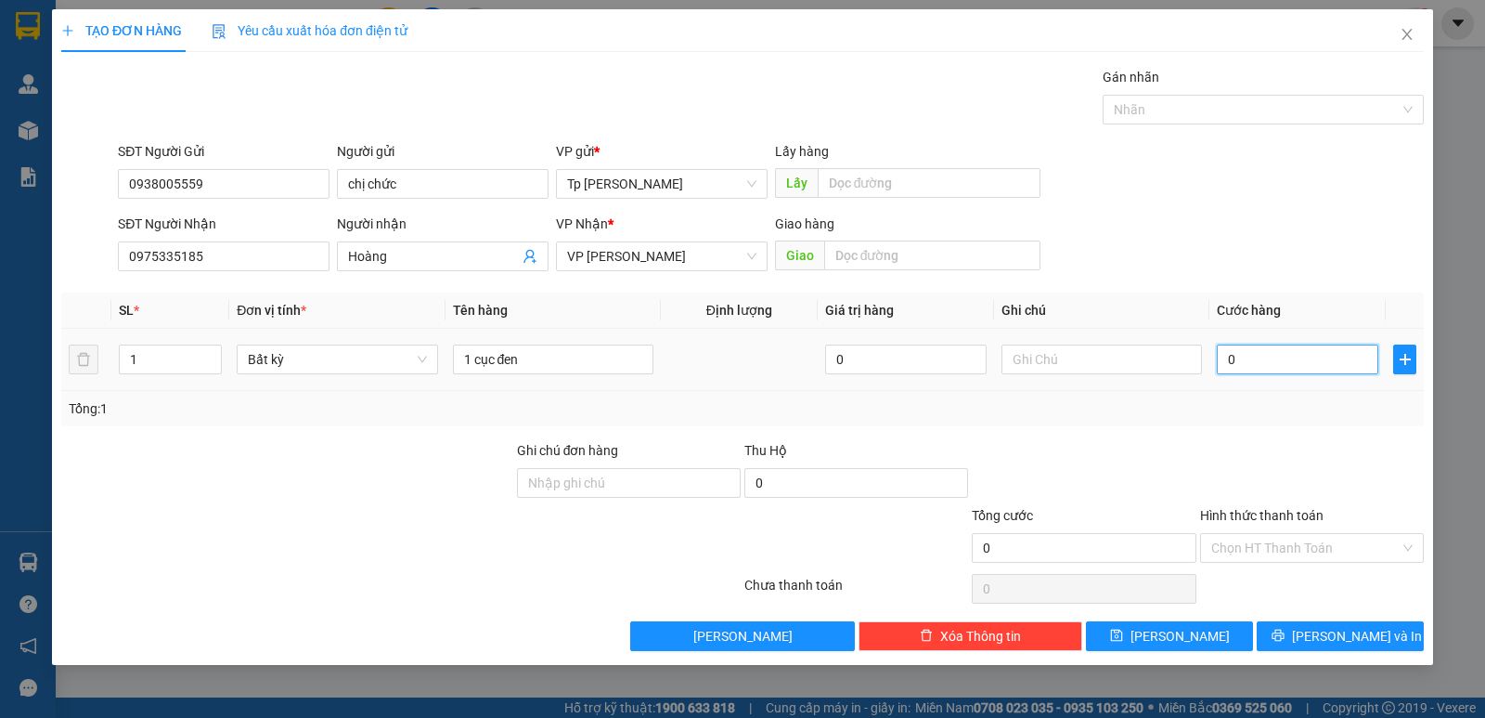
type input "3"
type input "30"
type input "300"
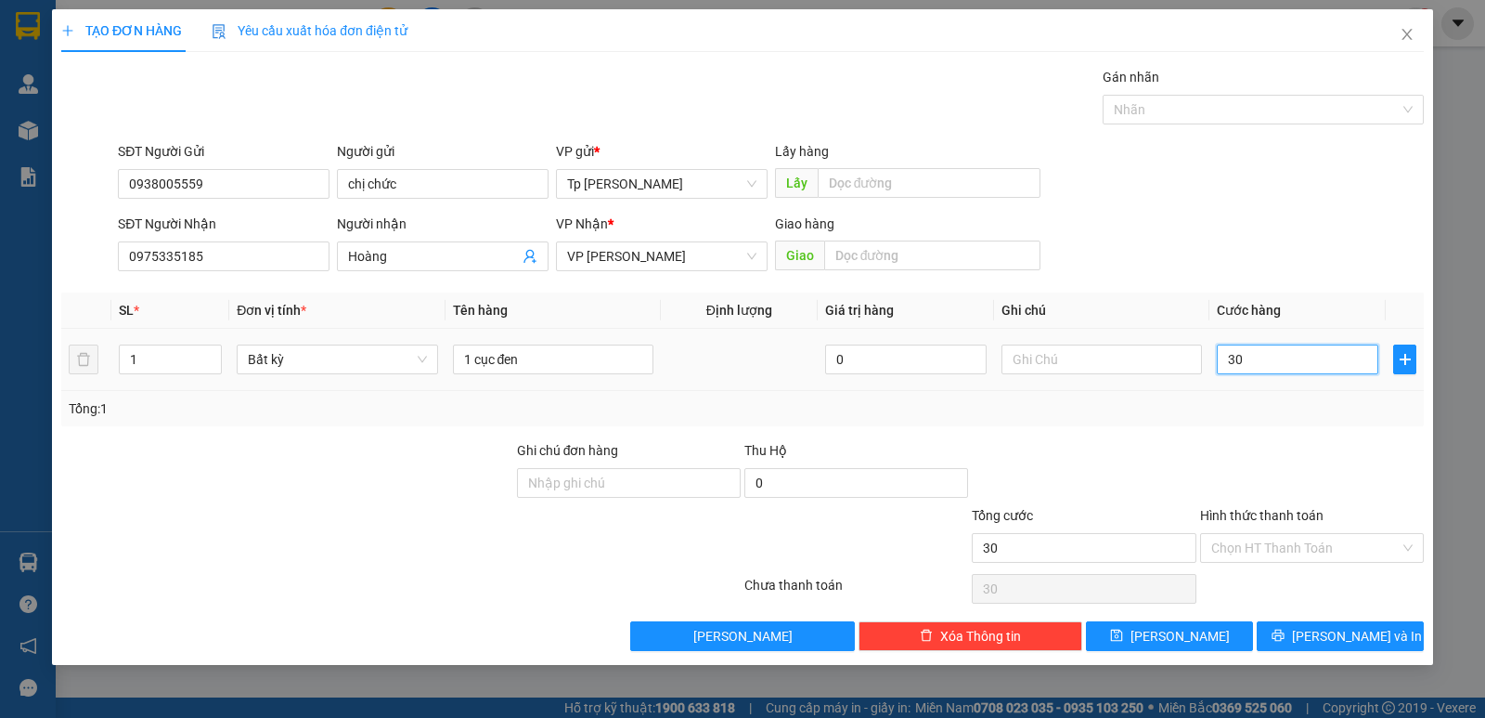
type input "300"
type input "3.000"
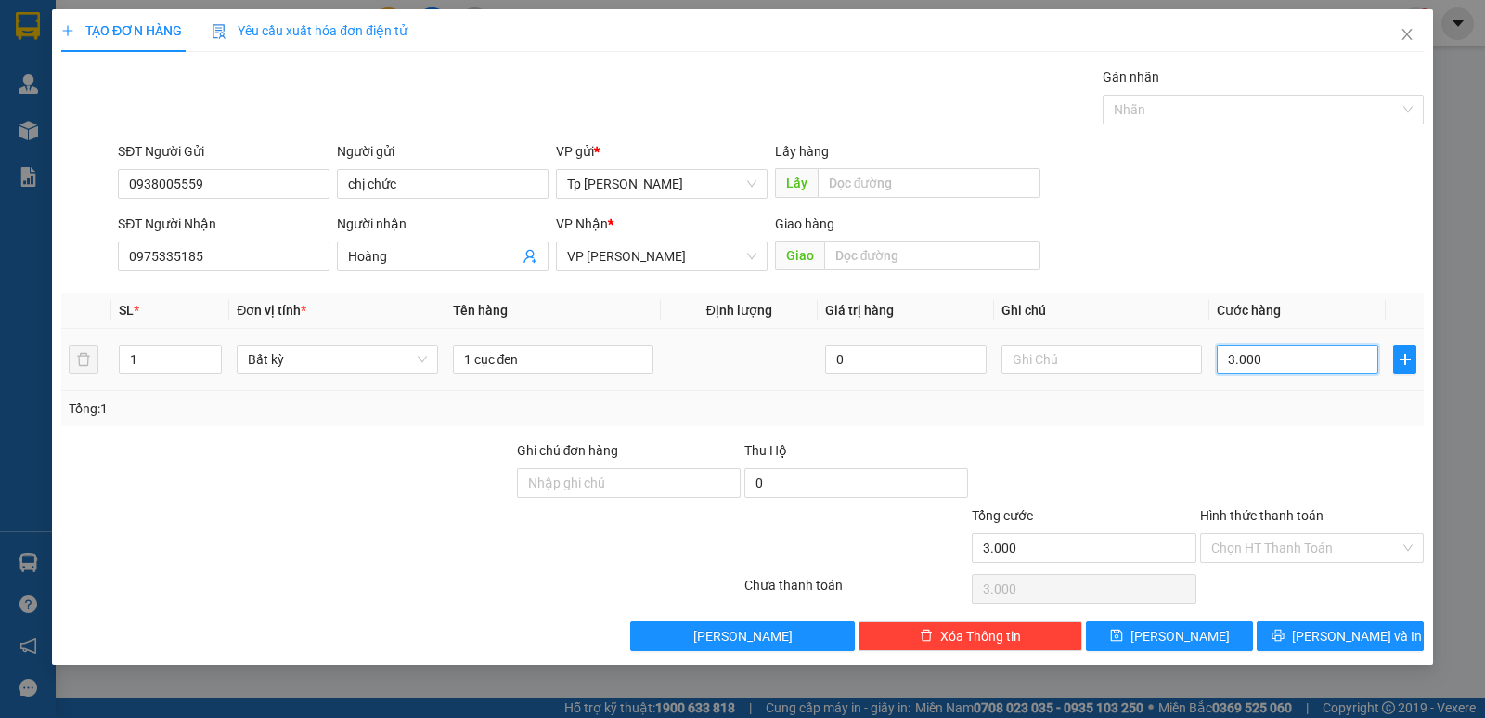
type input "30.000"
click at [1327, 634] on span "[PERSON_NAME] và In" at bounding box center [1357, 636] width 130 height 20
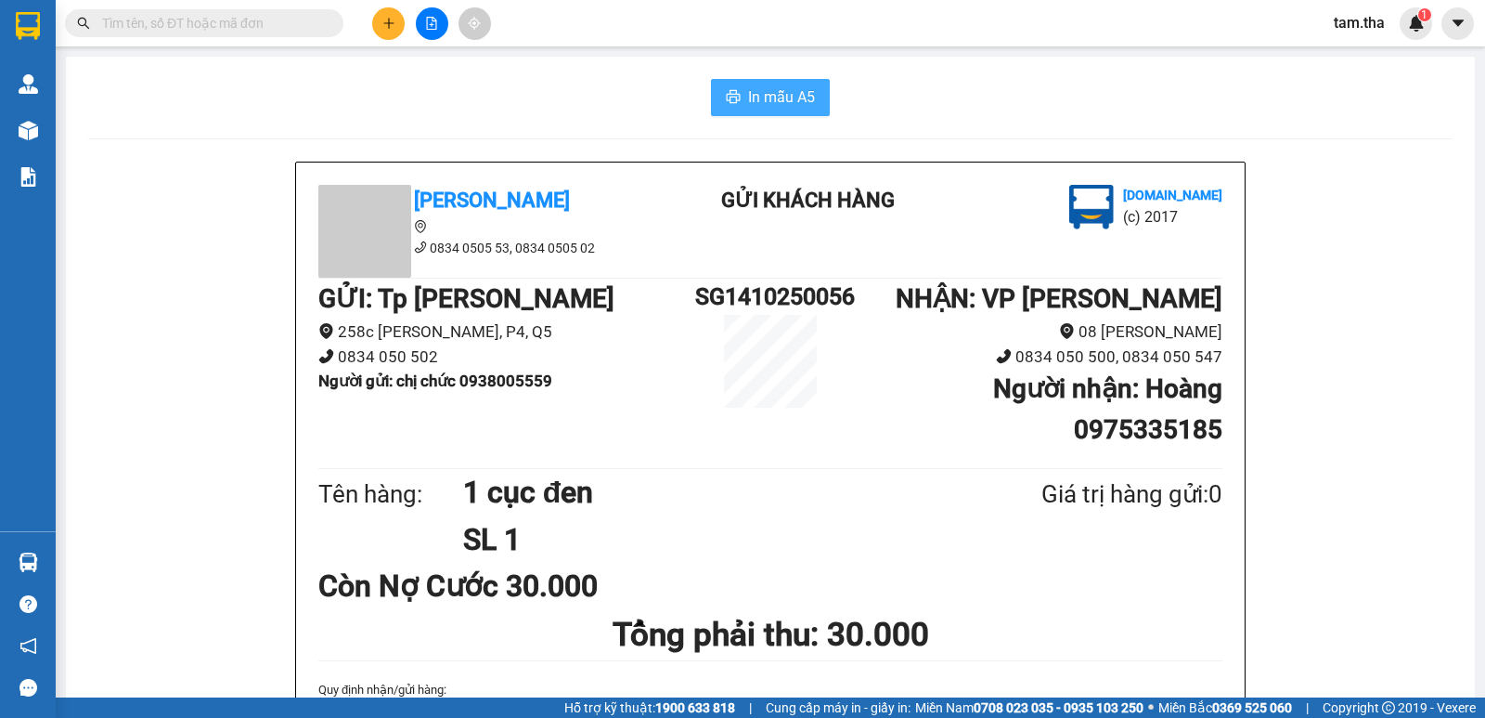
click at [757, 105] on span "In mẫu A5" at bounding box center [781, 96] width 67 height 23
click at [765, 95] on span "In mẫu A5" at bounding box center [781, 96] width 67 height 23
click at [738, 110] on button "In mẫu A5" at bounding box center [770, 97] width 119 height 37
click at [395, 23] on icon "plus" at bounding box center [388, 23] width 13 height 13
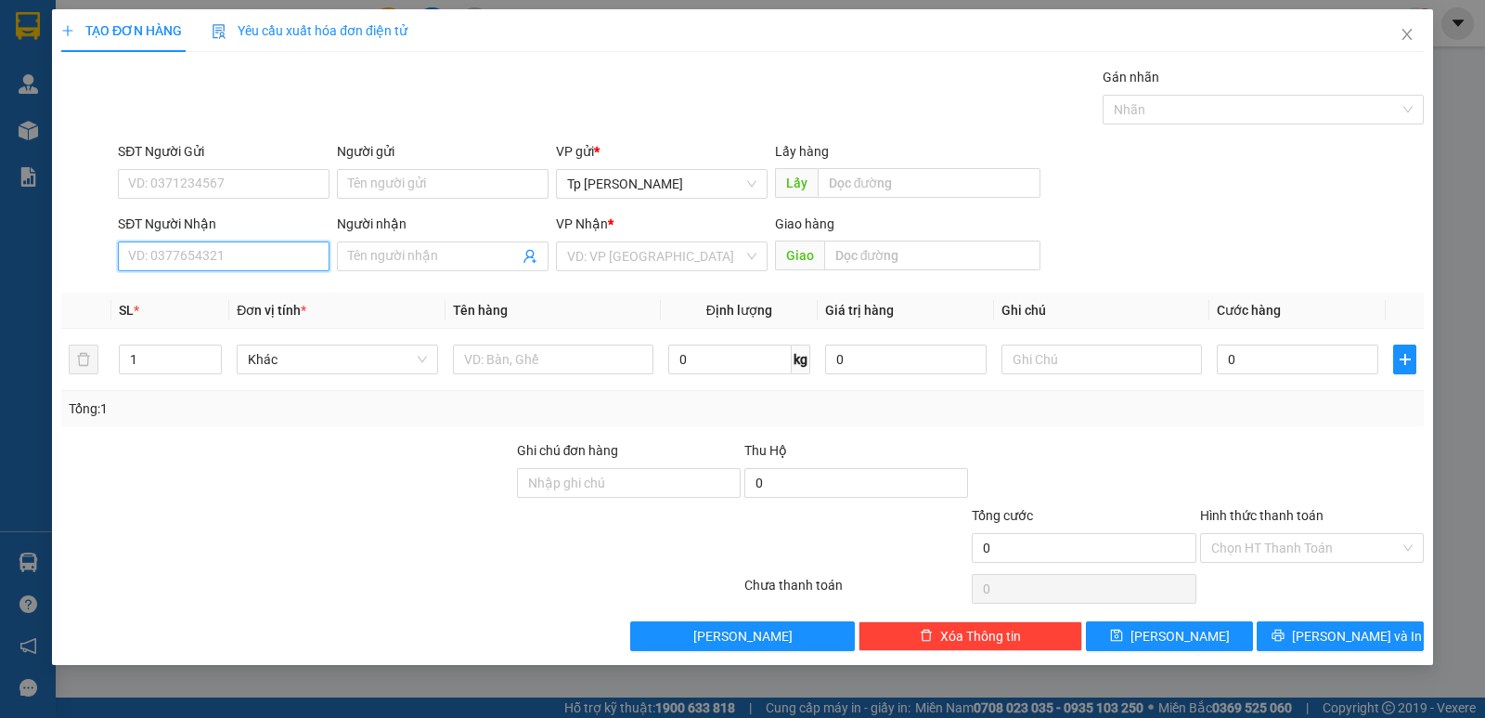
drag, startPoint x: 196, startPoint y: 261, endPoint x: 237, endPoint y: 248, distance: 42.9
click at [202, 252] on input "SĐT Người Nhận" at bounding box center [224, 256] width 212 height 30
type input "0392387397"
drag, startPoint x: 213, startPoint y: 286, endPoint x: 233, endPoint y: 263, distance: 30.9
click at [214, 284] on div "0392387397 - viên" at bounding box center [223, 293] width 189 height 20
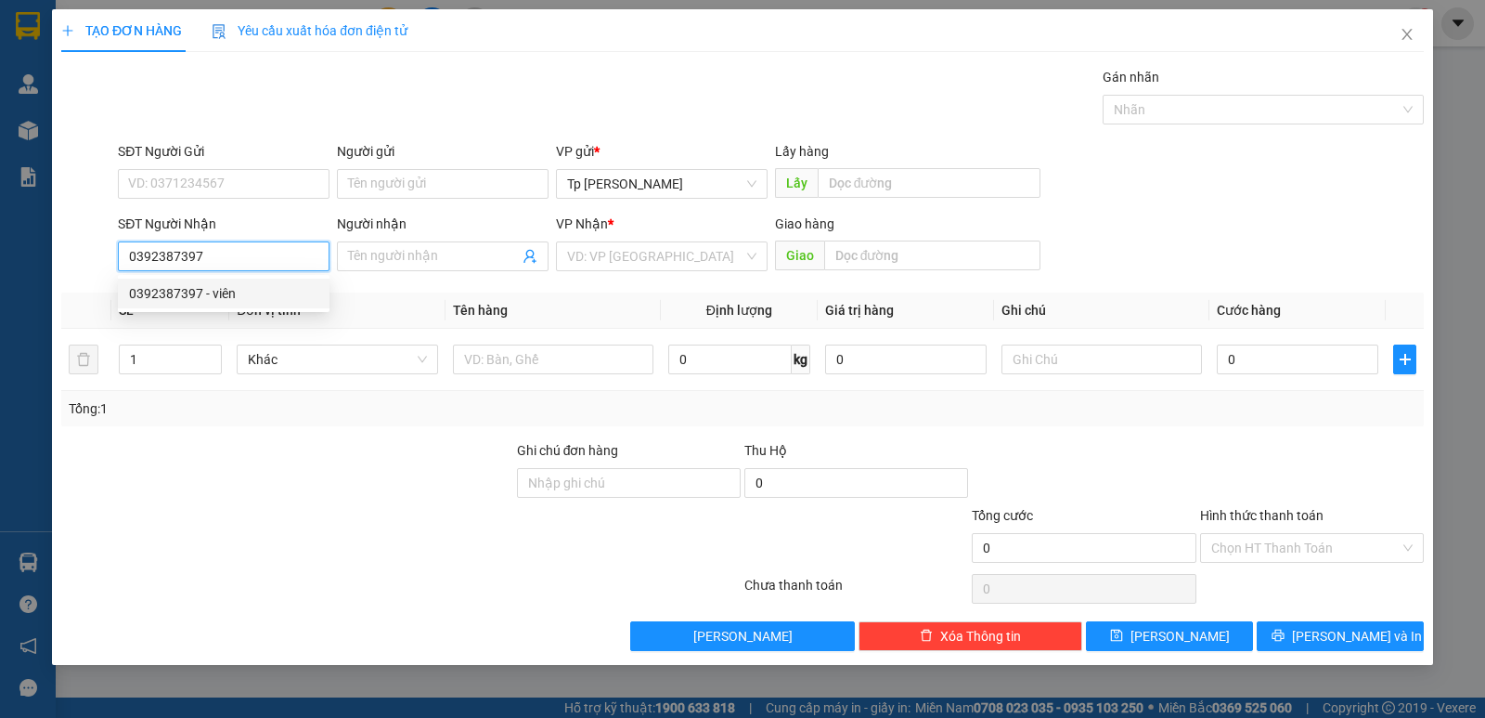
type input "viên"
type input "0392387397"
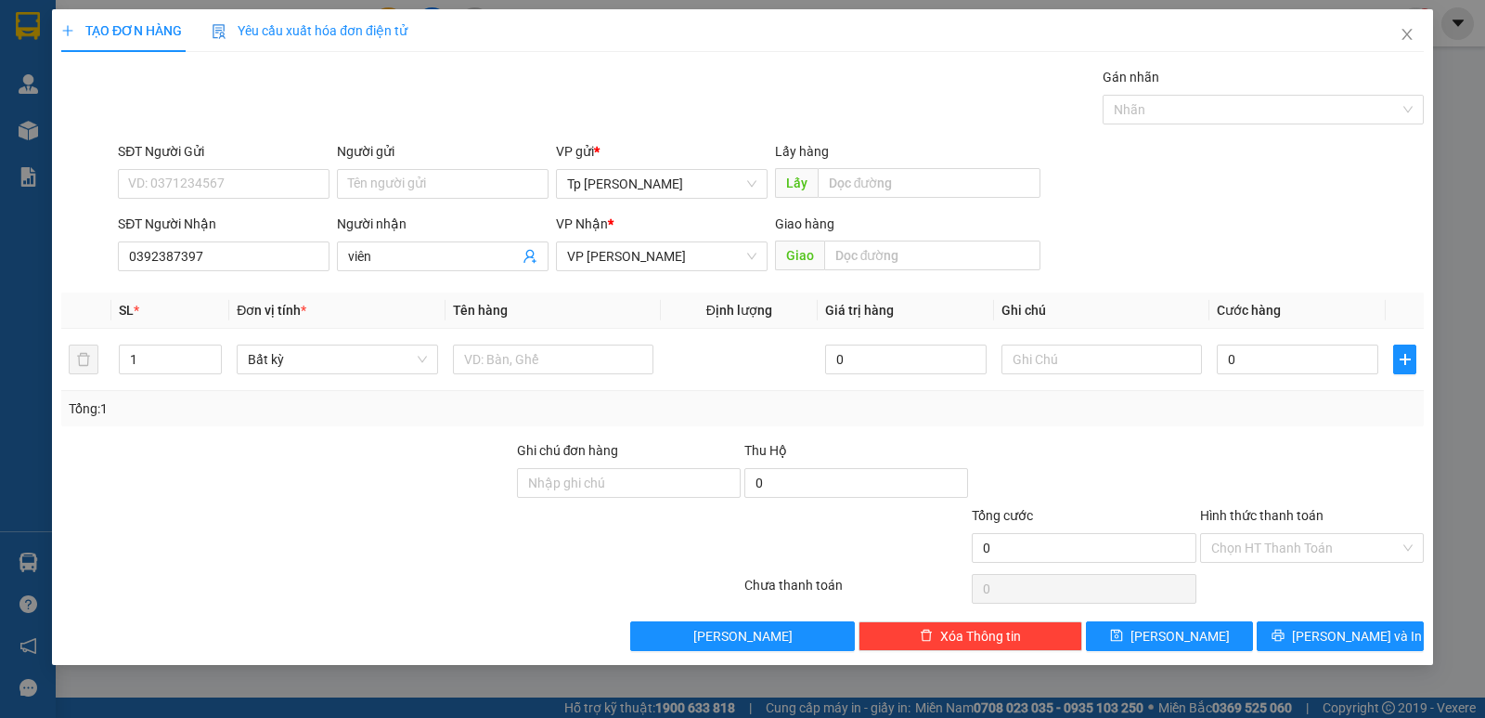
click at [254, 152] on div "SĐT Người Gửi" at bounding box center [224, 151] width 212 height 20
click at [254, 169] on input "SĐT Người Gửi" at bounding box center [224, 184] width 212 height 30
click at [239, 176] on input "SĐT Người Gửi" at bounding box center [224, 184] width 212 height 30
click at [388, 180] on input "Người gửi" at bounding box center [443, 184] width 212 height 30
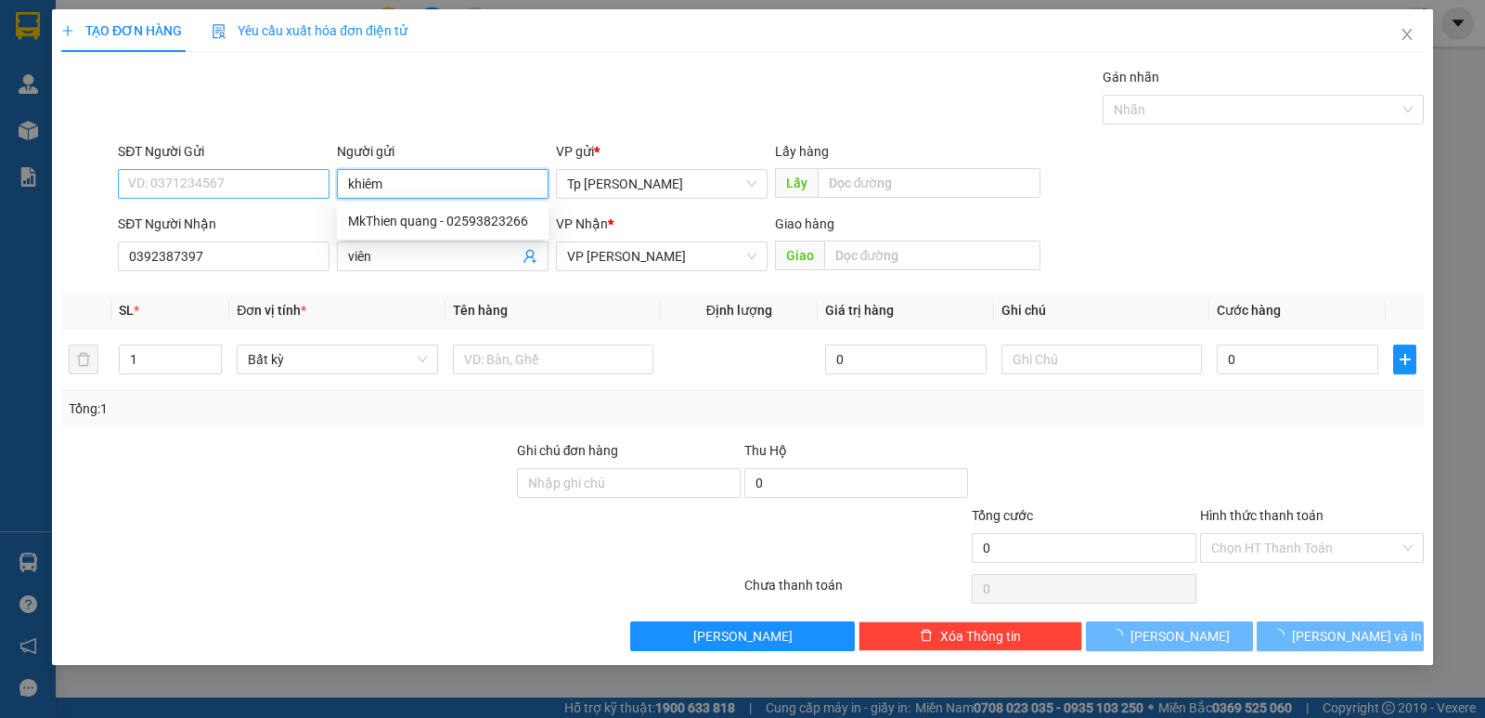
type input "khiêm"
drag, startPoint x: 233, startPoint y: 193, endPoint x: 248, endPoint y: 195, distance: 15.0
click at [238, 193] on input "SĐT Người Gửi" at bounding box center [224, 184] width 212 height 30
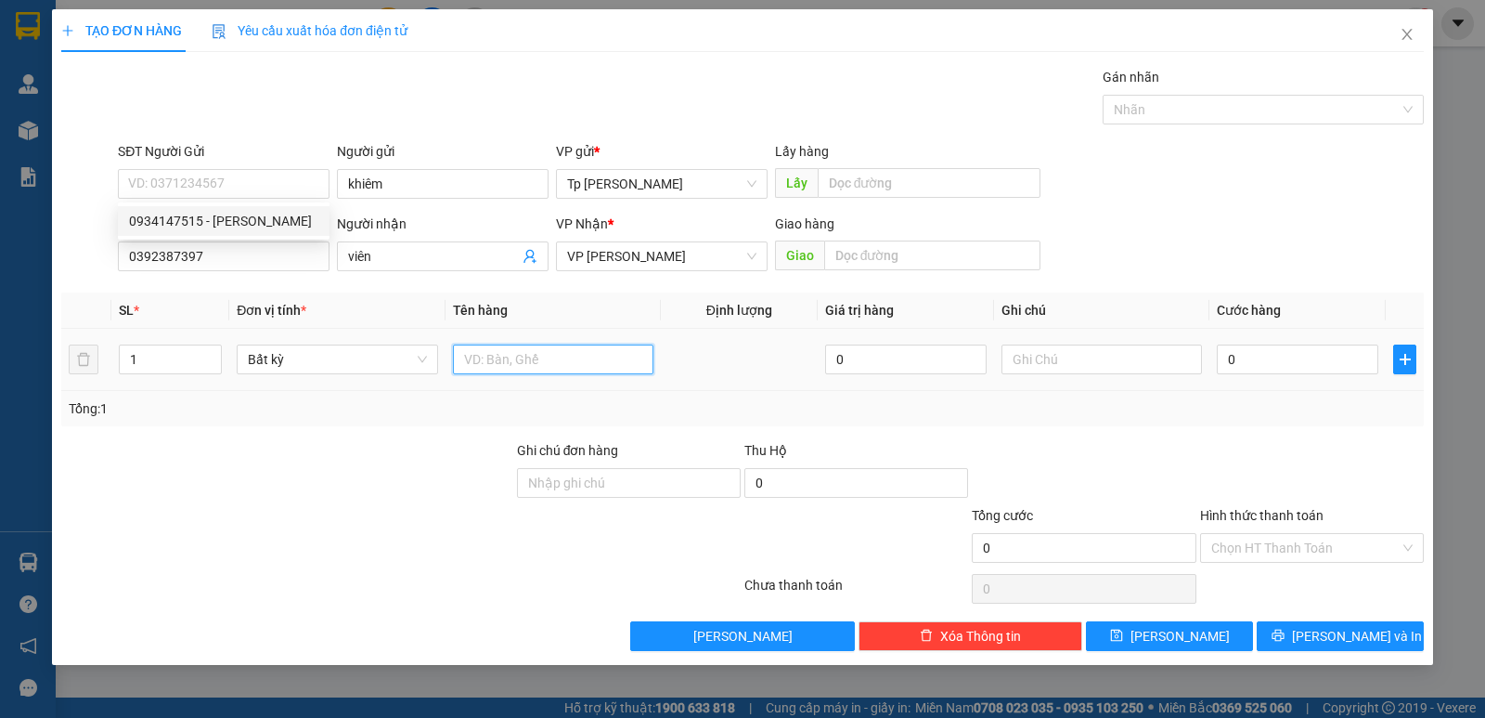
click at [587, 356] on input "text" at bounding box center [553, 359] width 201 height 30
type input "1H xám - thuốc tây"
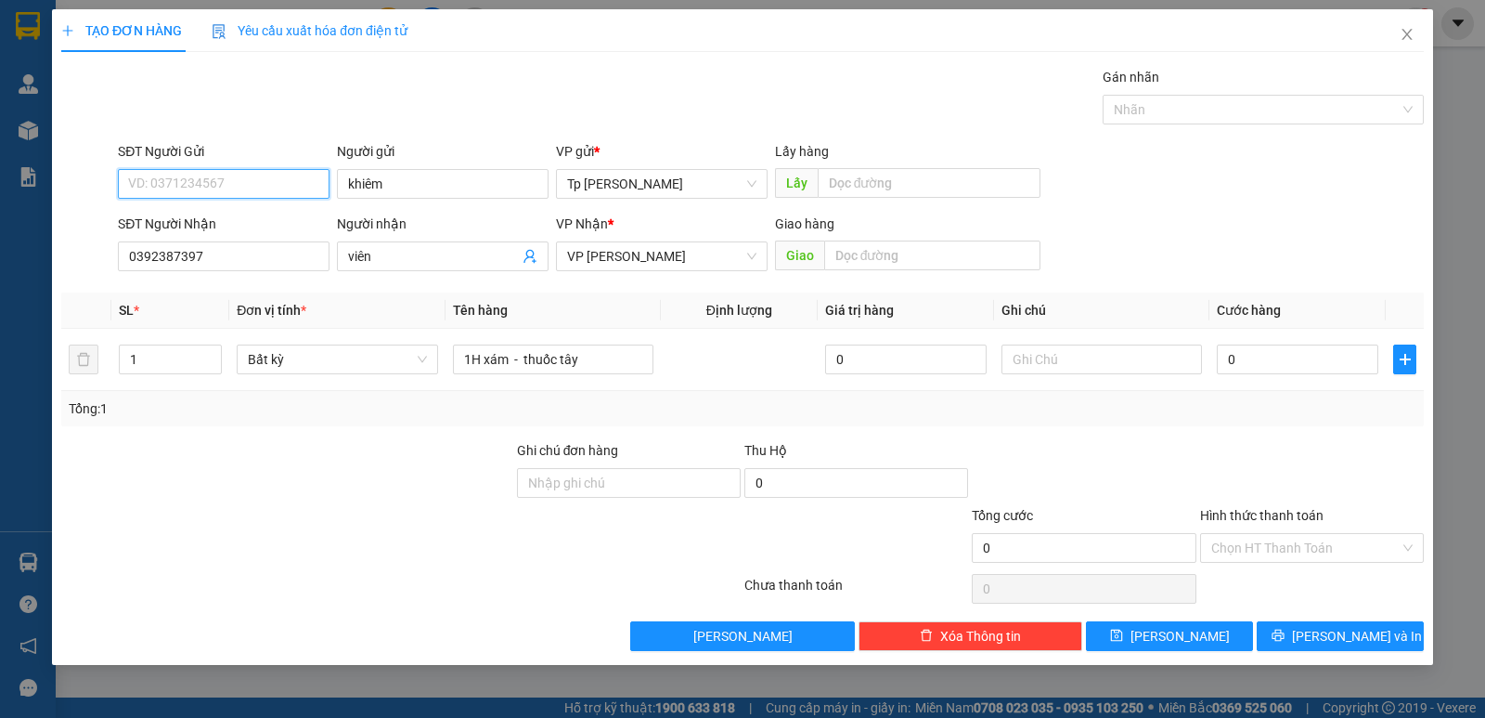
click at [237, 193] on input "SĐT Người Gửi" at bounding box center [224, 184] width 212 height 30
type input "0989595675"
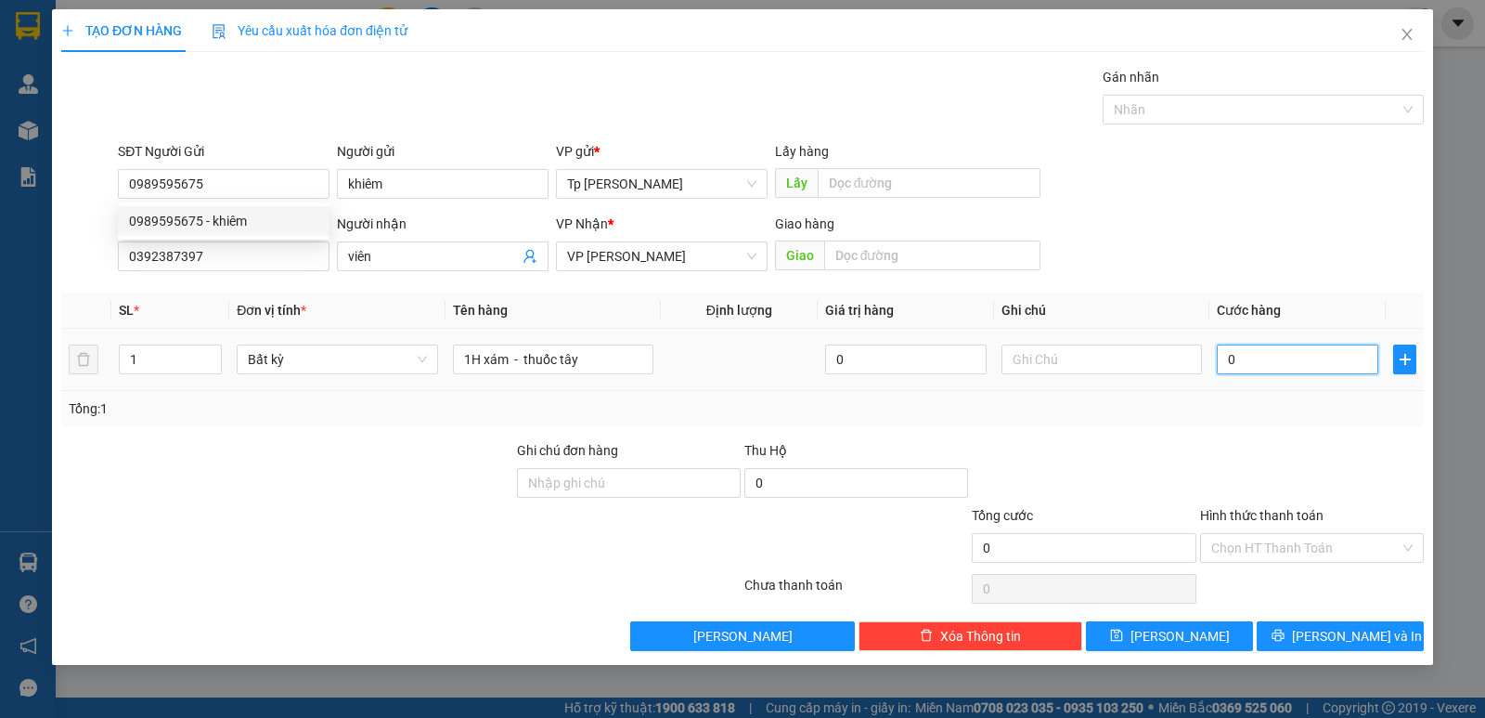
click at [1262, 344] on input "0" at bounding box center [1298, 359] width 162 height 30
type input "2"
type input "20"
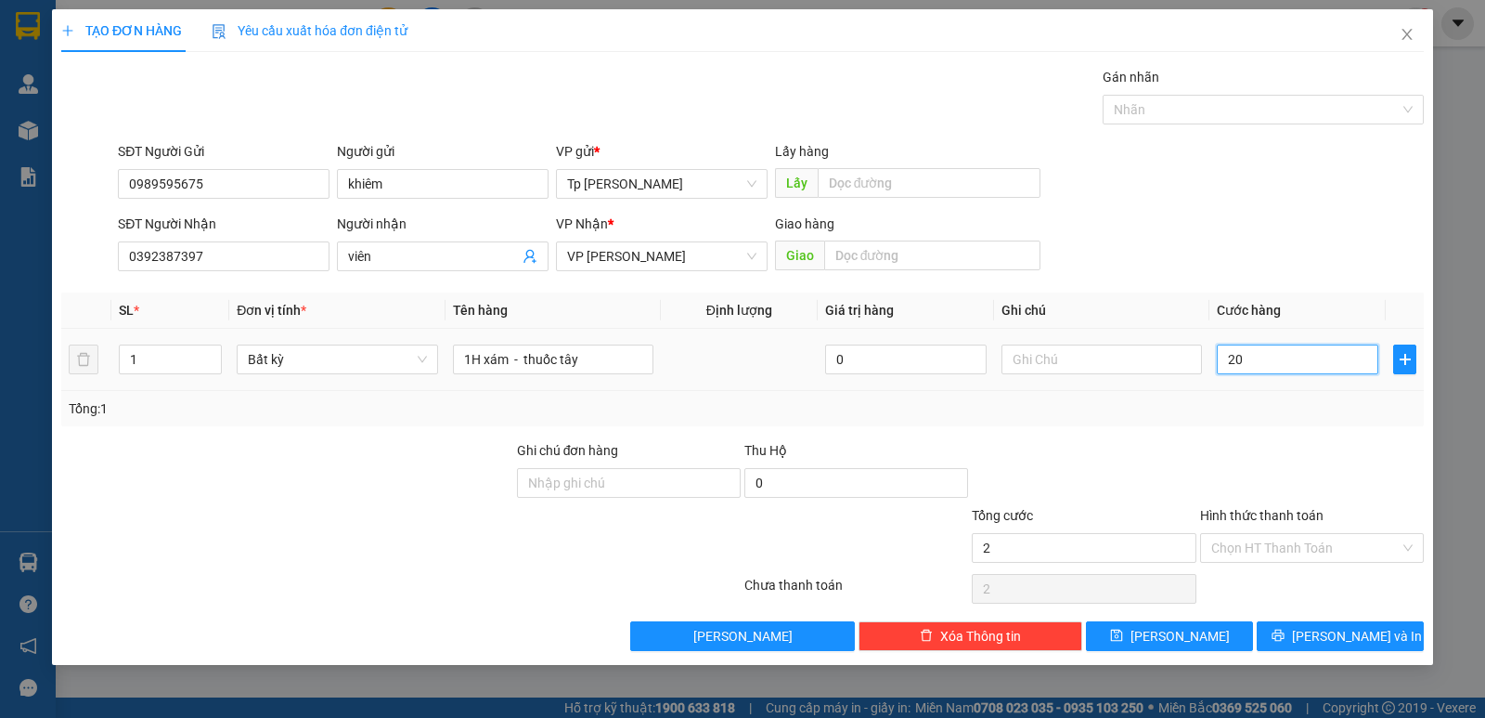
type input "20"
type input "20.000"
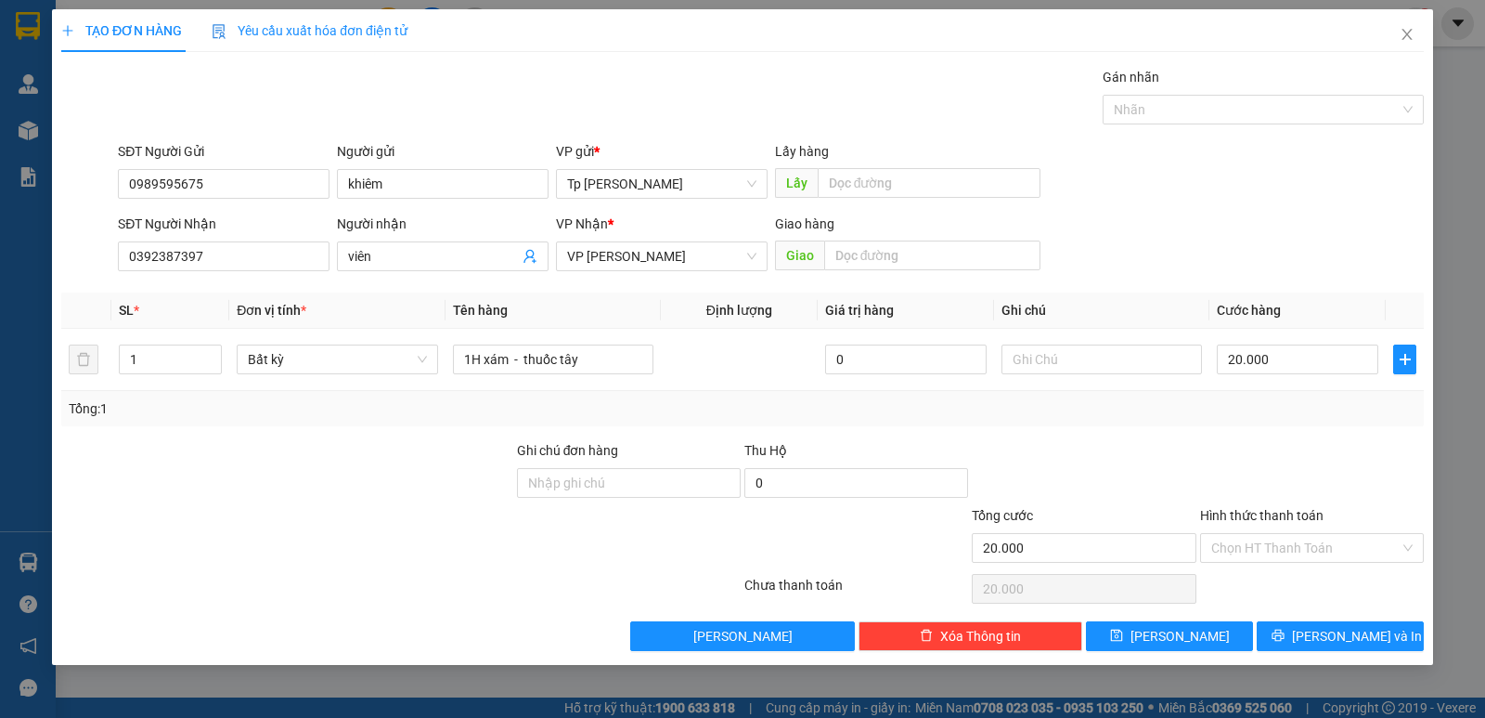
drag, startPoint x: 1069, startPoint y: 441, endPoint x: 1042, endPoint y: 426, distance: 30.7
click at [1057, 434] on div "Transit Pickup Surcharge Ids Transit Deliver Surcharge Ids Transit Deliver Surc…" at bounding box center [742, 359] width 1363 height 584
click at [1285, 632] on icon "printer" at bounding box center [1278, 634] width 13 height 13
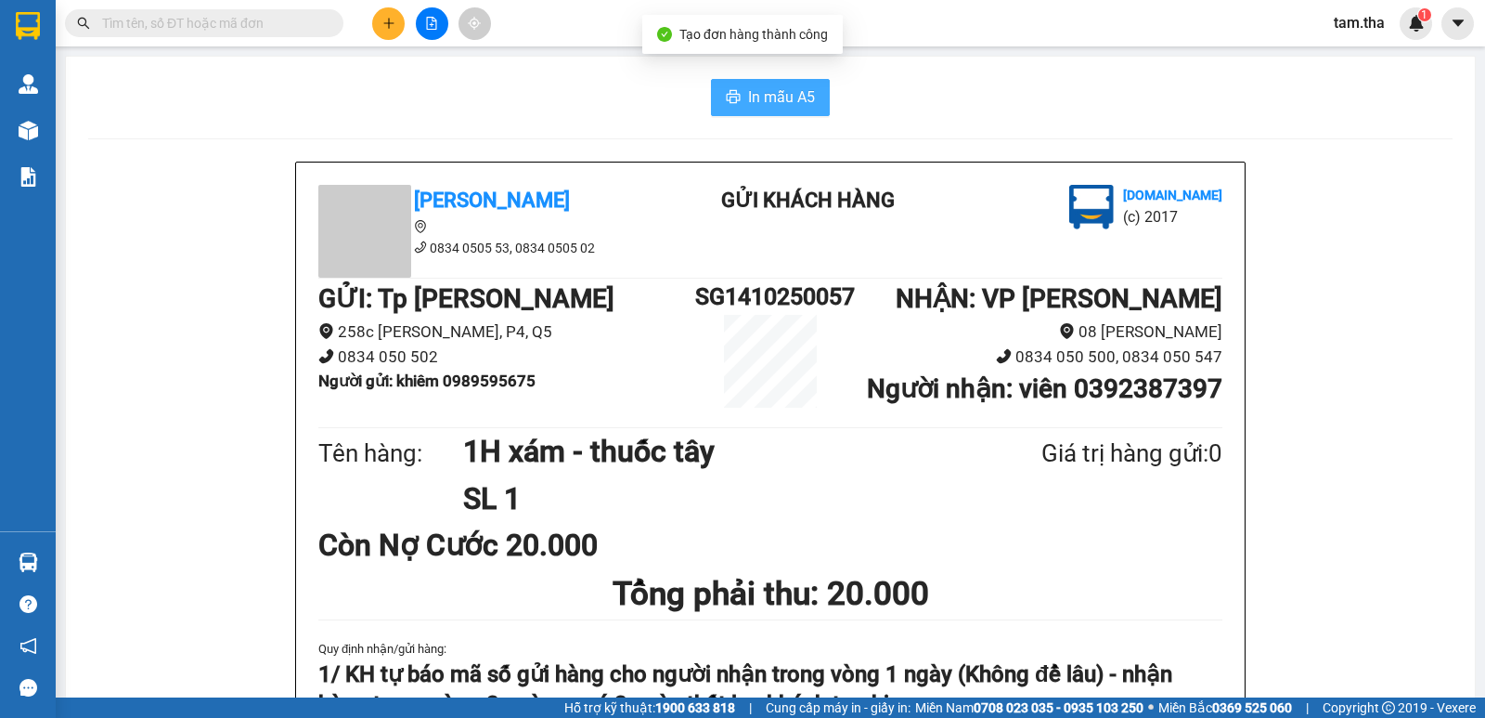
click at [748, 100] on span "In mẫu A5" at bounding box center [781, 96] width 67 height 23
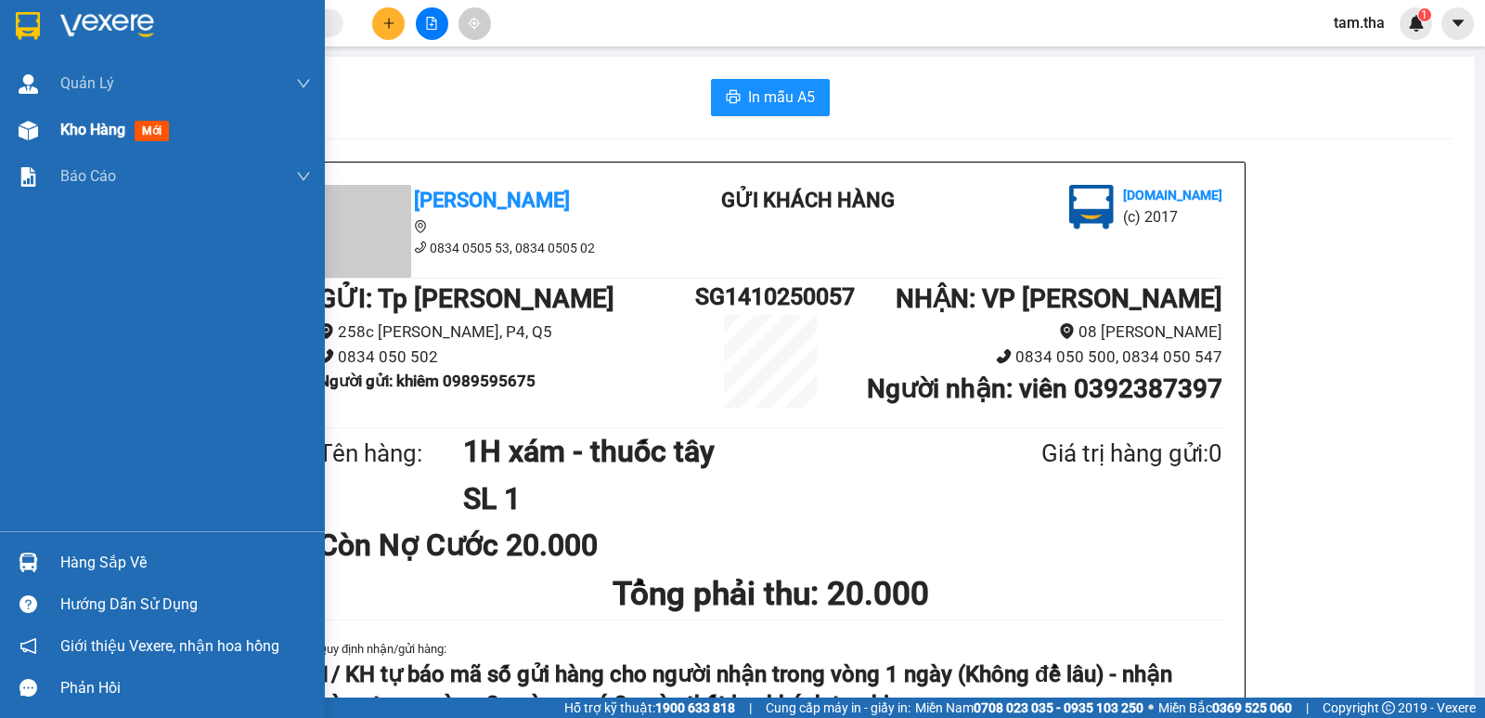
click at [21, 145] on div at bounding box center [28, 130] width 32 height 32
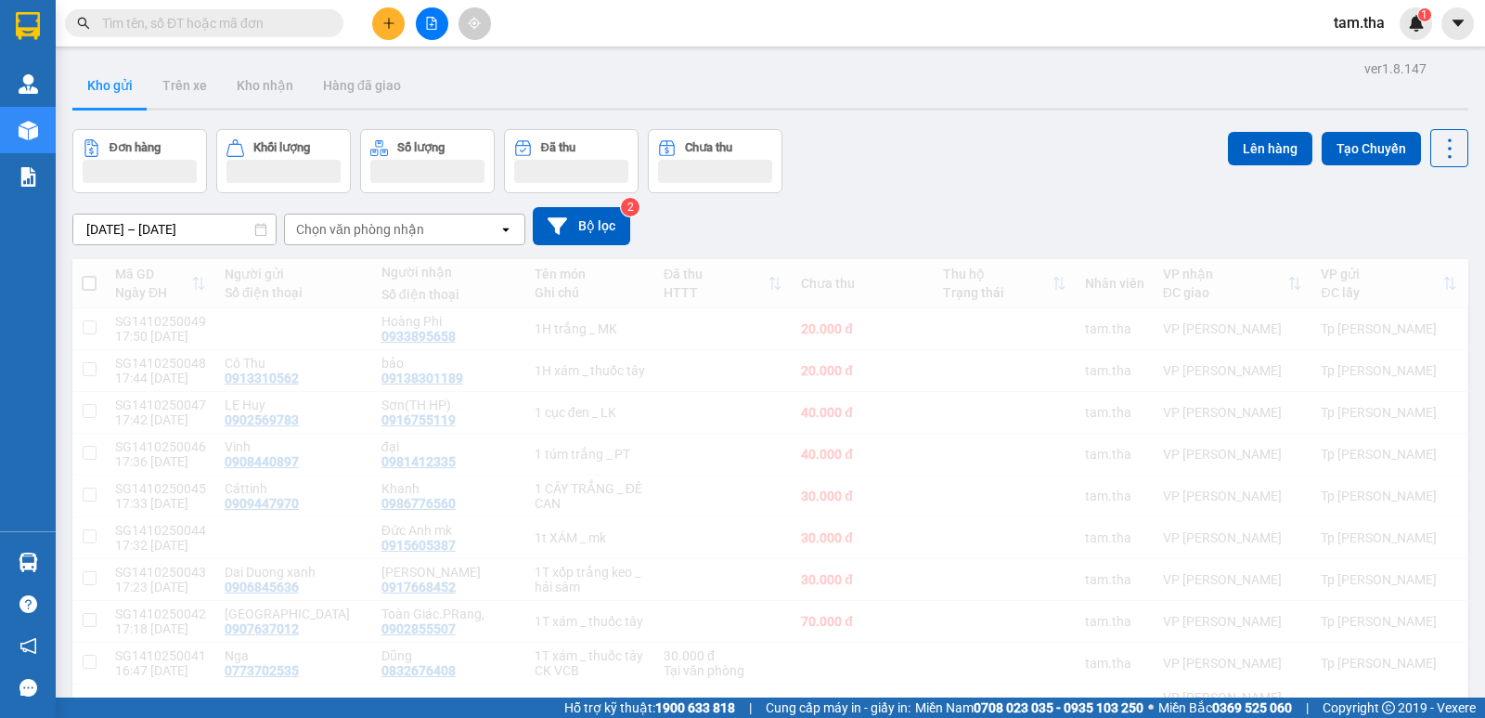
click at [412, 228] on div "Chọn văn phòng nhận" at bounding box center [360, 229] width 128 height 19
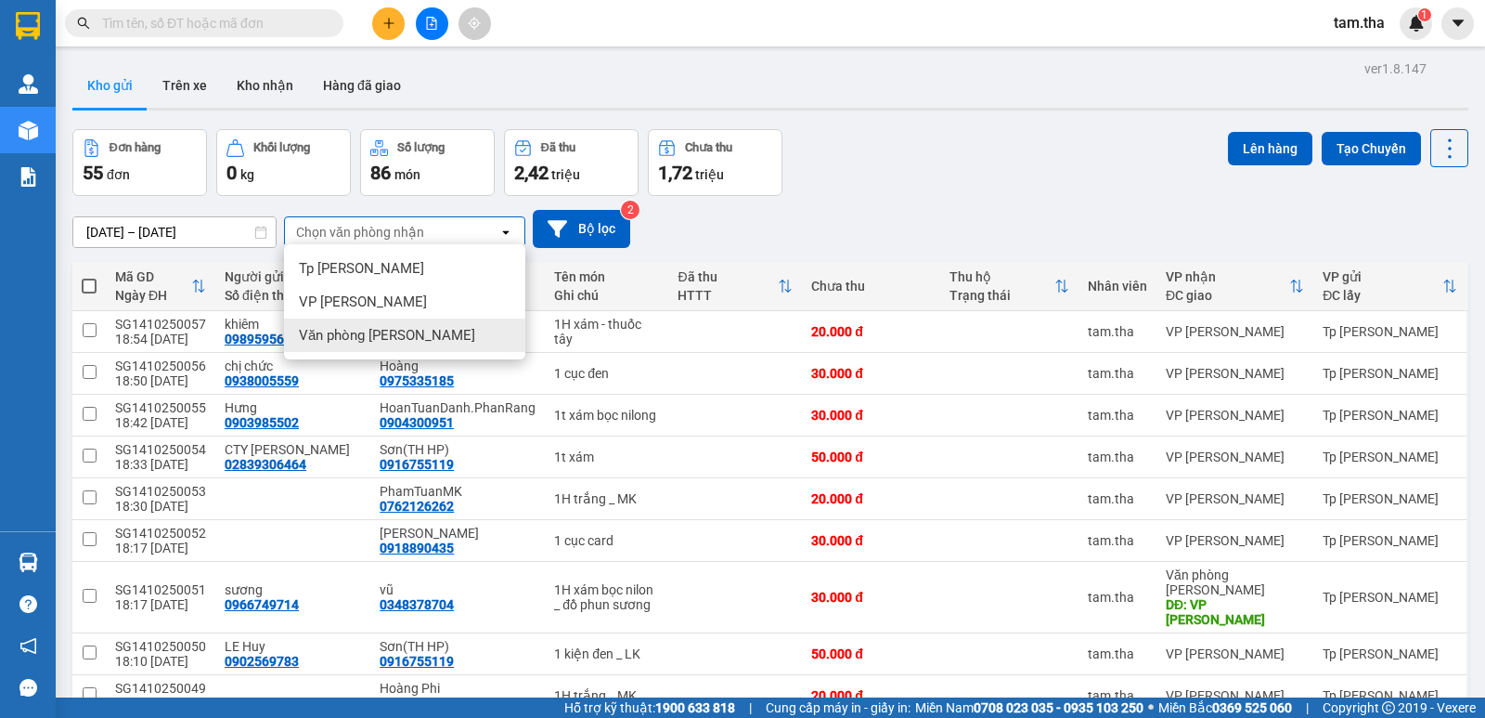
click at [436, 325] on div "Văn phòng [PERSON_NAME]" at bounding box center [404, 334] width 241 height 33
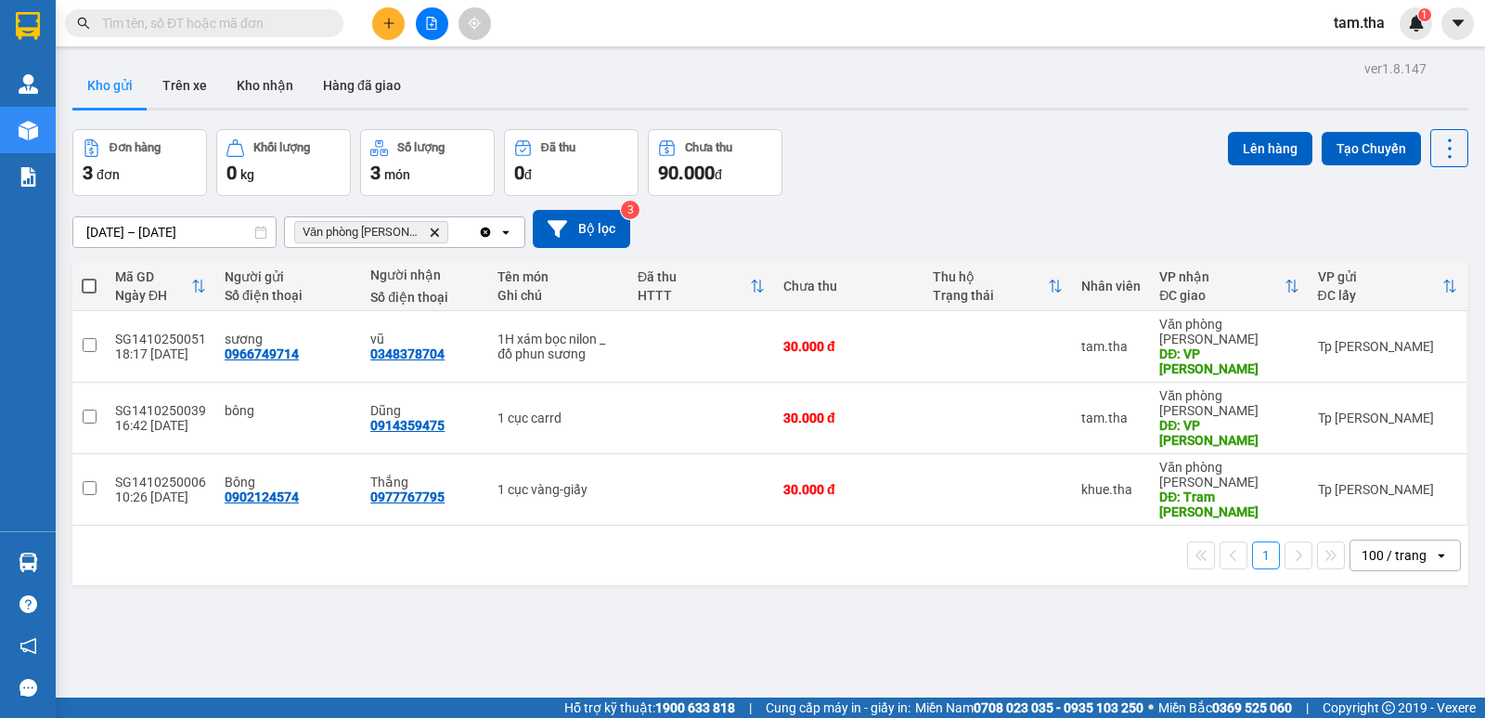
click at [483, 232] on icon "Clear all" at bounding box center [486, 232] width 10 height 10
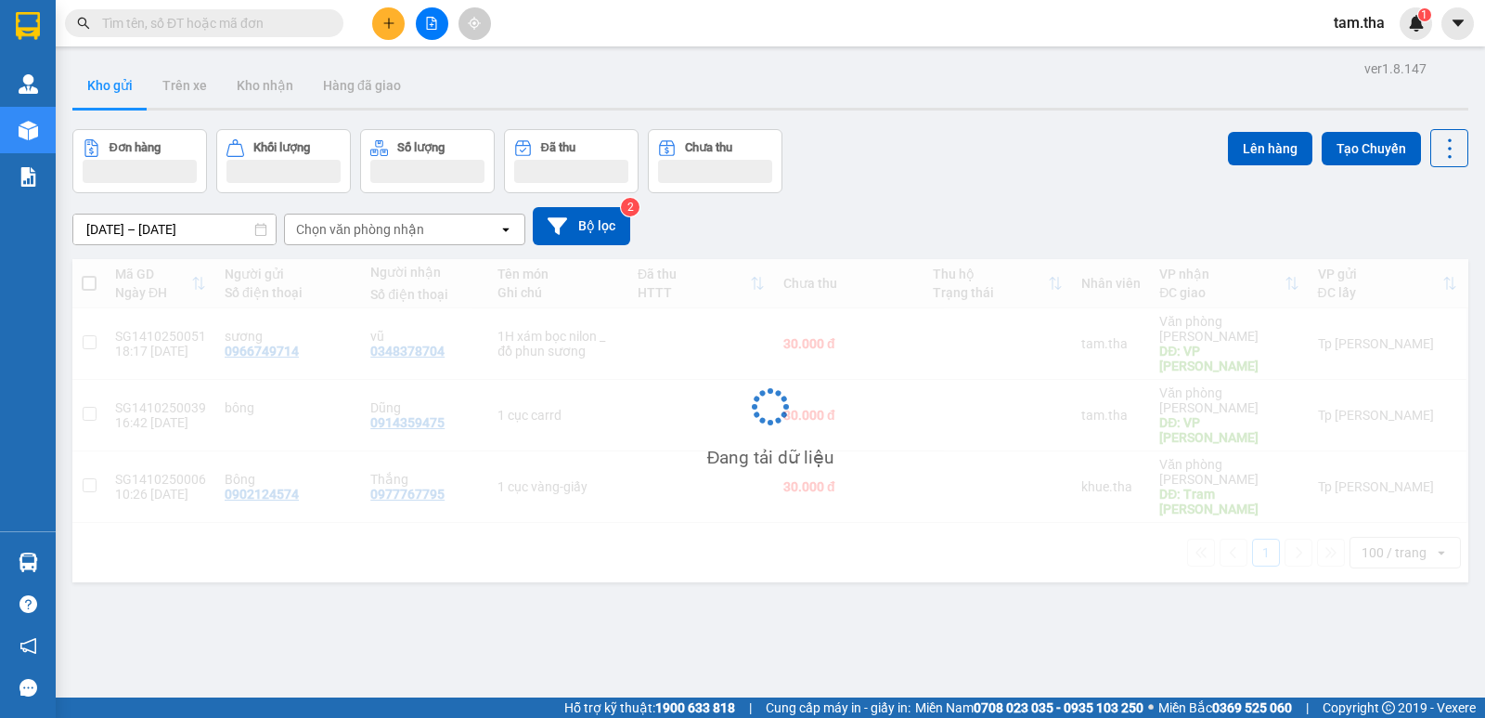
click at [976, 159] on div "Đơn hàng Khối lượng Số lượng Đã thu Chưa thu Lên hàng Tạo Chuyến" at bounding box center [770, 161] width 1396 height 64
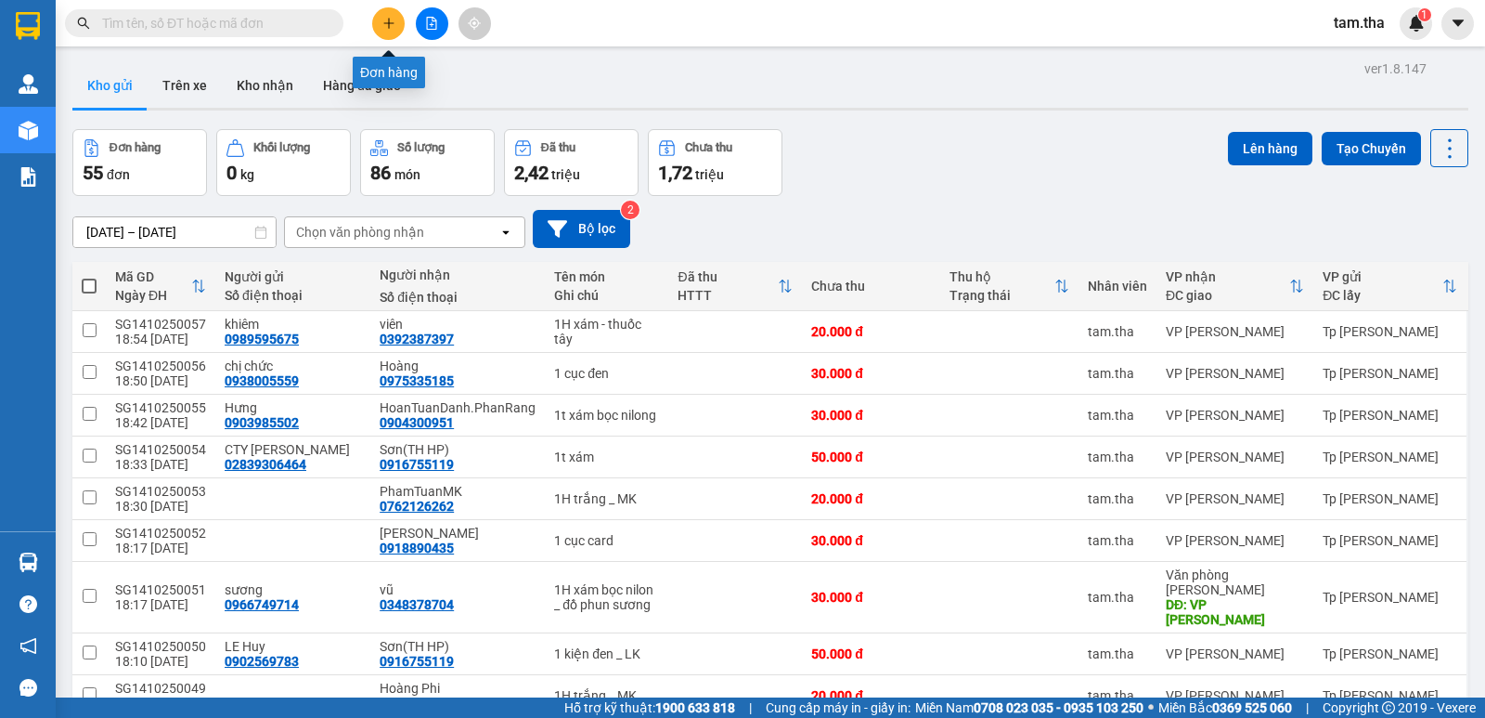
click at [388, 27] on icon "plus" at bounding box center [388, 23] width 13 height 13
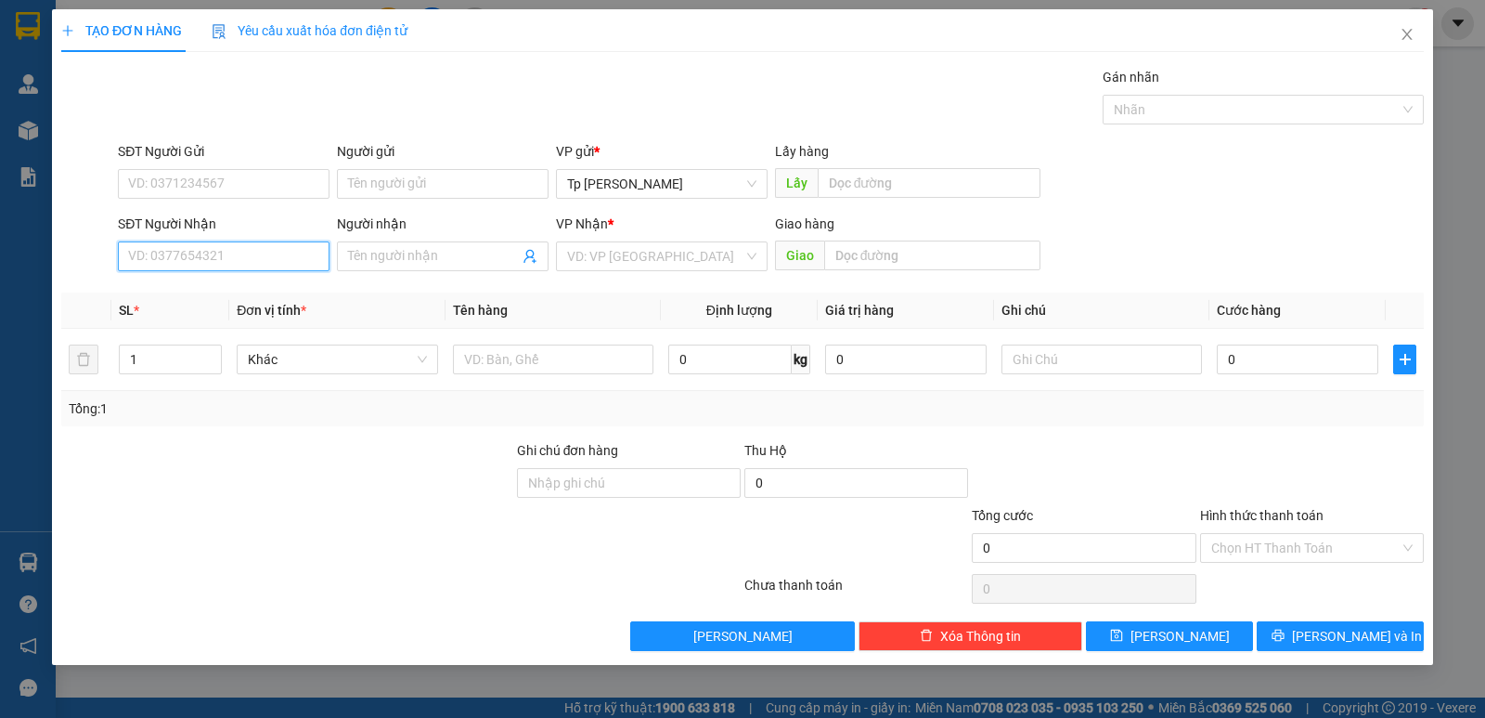
click at [262, 265] on input "SĐT Người Nhận" at bounding box center [224, 256] width 212 height 30
drag, startPoint x: 244, startPoint y: 297, endPoint x: 284, endPoint y: 204, distance: 101.0
click at [244, 298] on div "0971088907 - CTY ANH QUÂN" at bounding box center [223, 293] width 189 height 20
type input "0971088907"
type input "CTY ANH QUÂN"
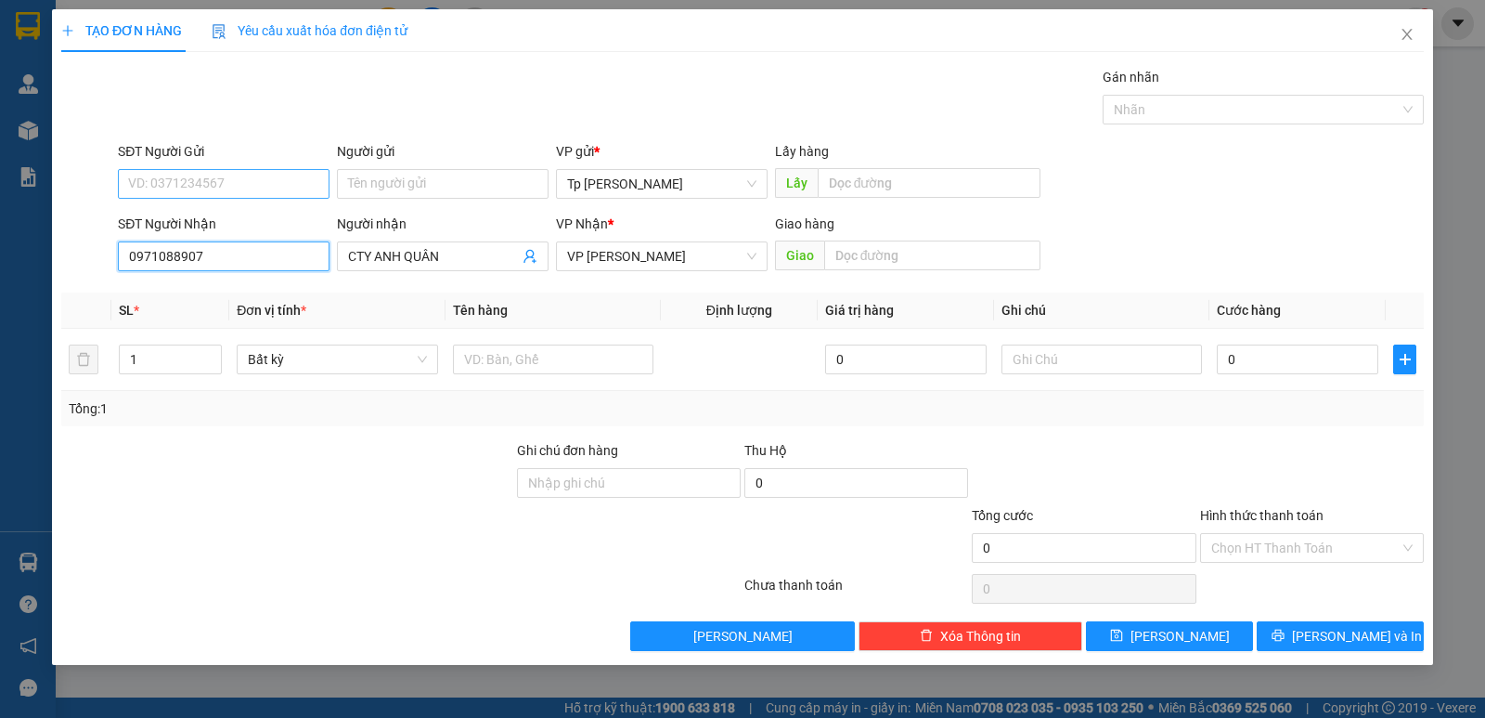
type input "0971088907"
click at [277, 194] on input "SĐT Người Gửi" at bounding box center [224, 184] width 212 height 30
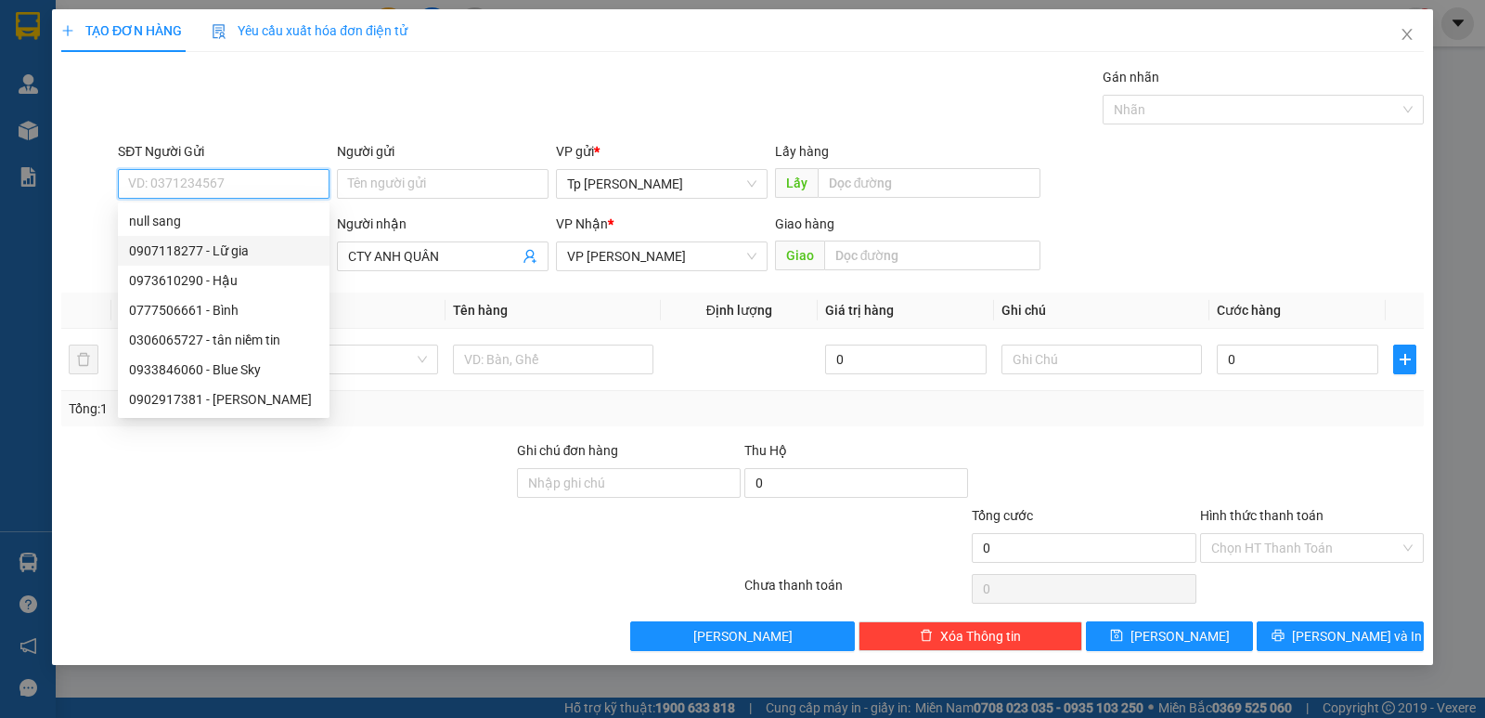
click at [248, 255] on div "0907118277 - Lữ gia" at bounding box center [223, 250] width 189 height 20
type input "0907118277"
type input "Lữ gia"
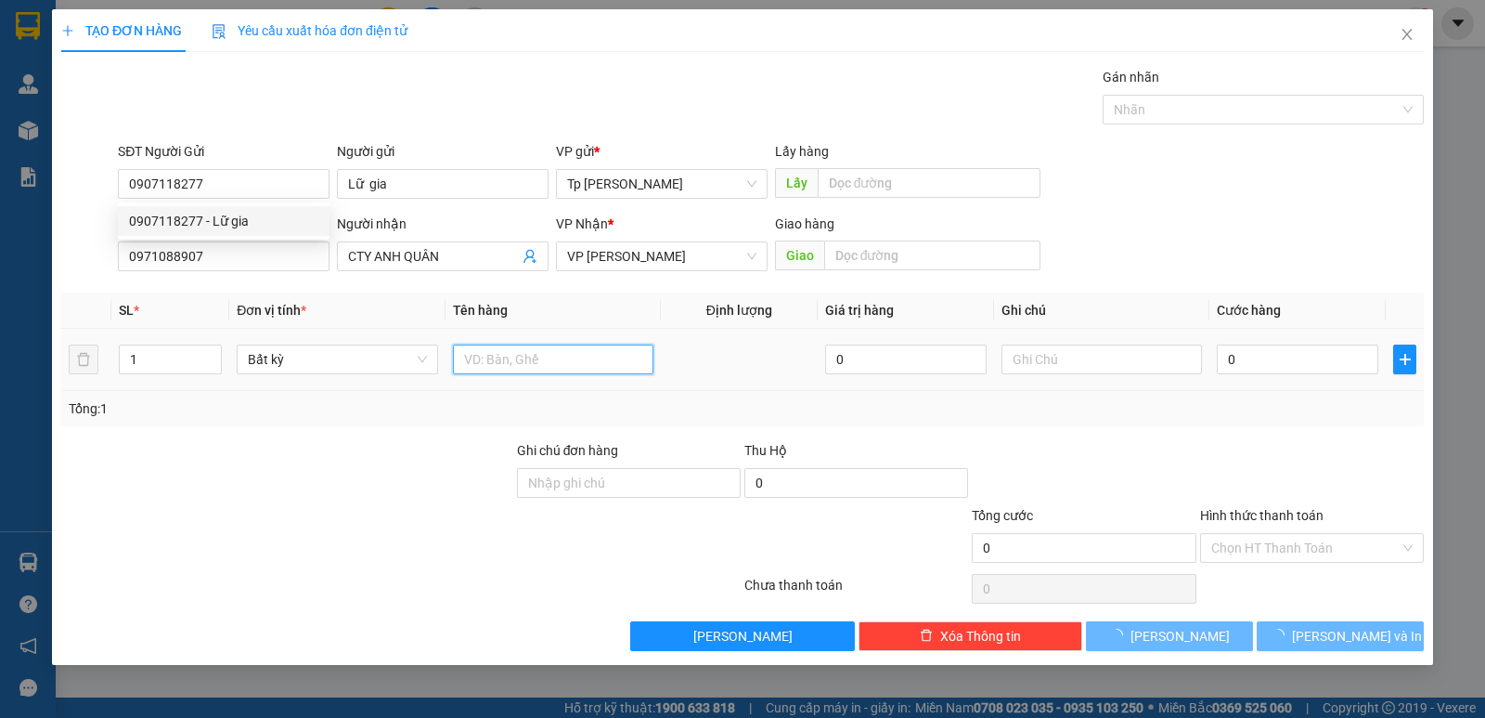
click at [547, 359] on input "text" at bounding box center [553, 359] width 201 height 30
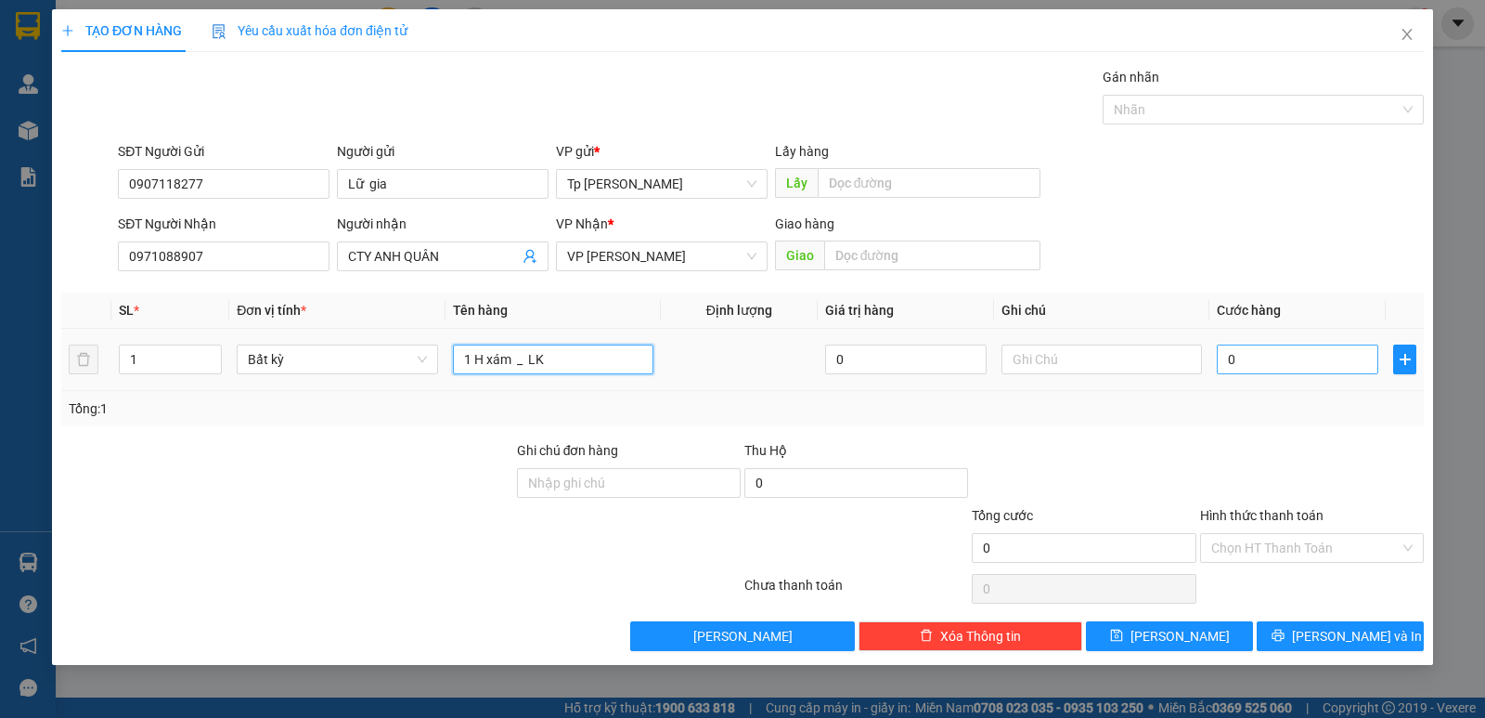
type input "1 H xám _ LK"
click at [1354, 348] on input "0" at bounding box center [1298, 359] width 162 height 30
type input "3"
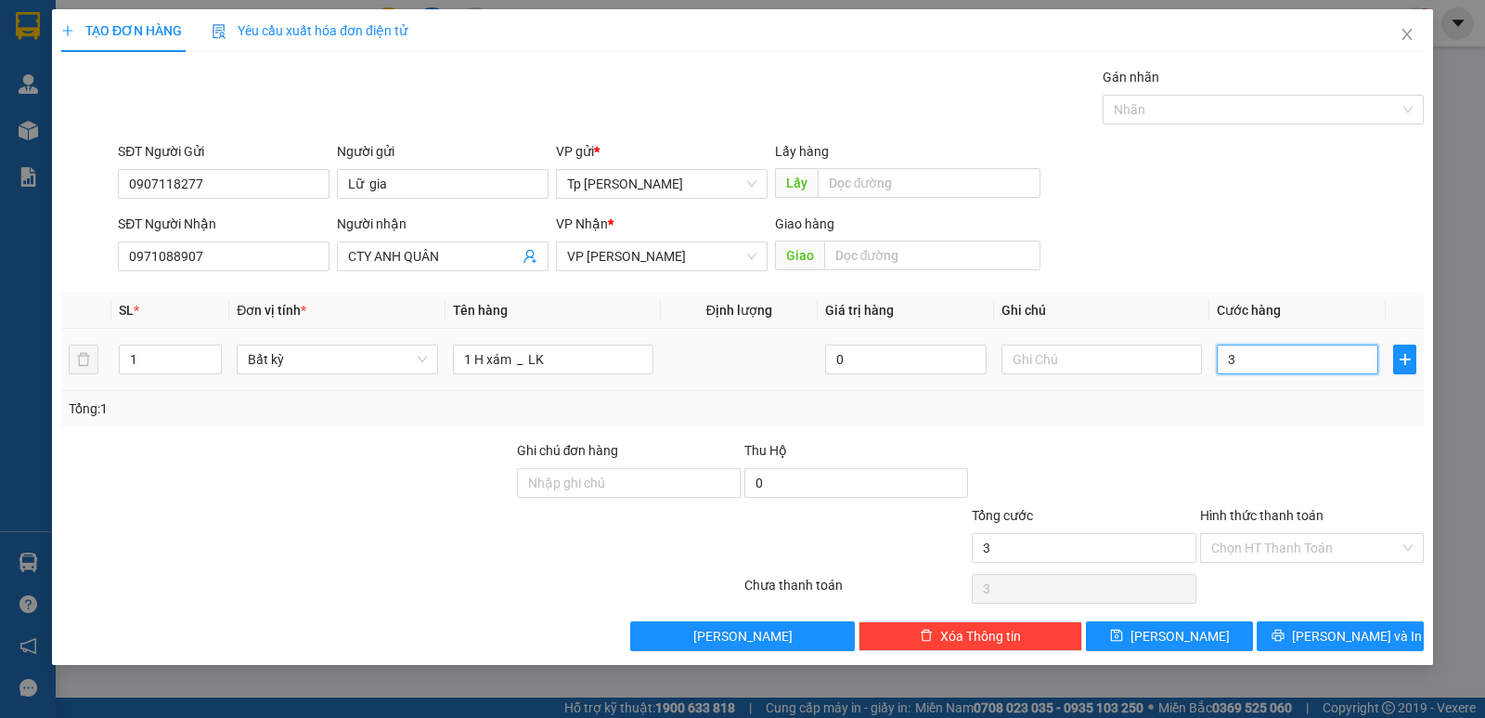
type input "30"
type input "30.000"
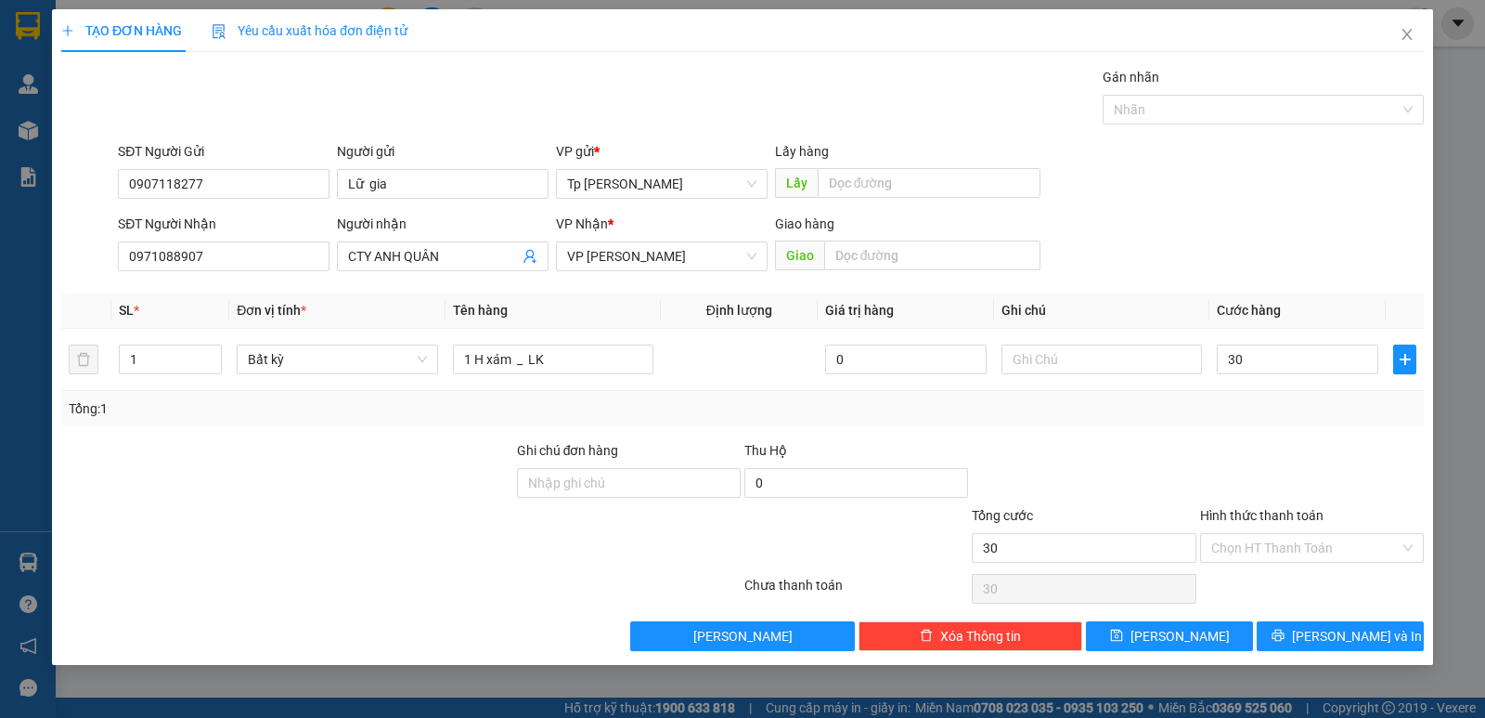
type input "30.000"
click at [1321, 430] on div "Transit Pickup Surcharge Ids Transit Deliver Surcharge Ids Transit Deliver Surc…" at bounding box center [742, 359] width 1363 height 584
click at [1342, 654] on div "TẠO ĐƠN HÀNG Yêu cầu xuất hóa đơn điện tử Transit Pickup Surcharge Ids Transit …" at bounding box center [742, 336] width 1381 height 655
click at [1332, 628] on span "[PERSON_NAME] và In" at bounding box center [1357, 636] width 130 height 20
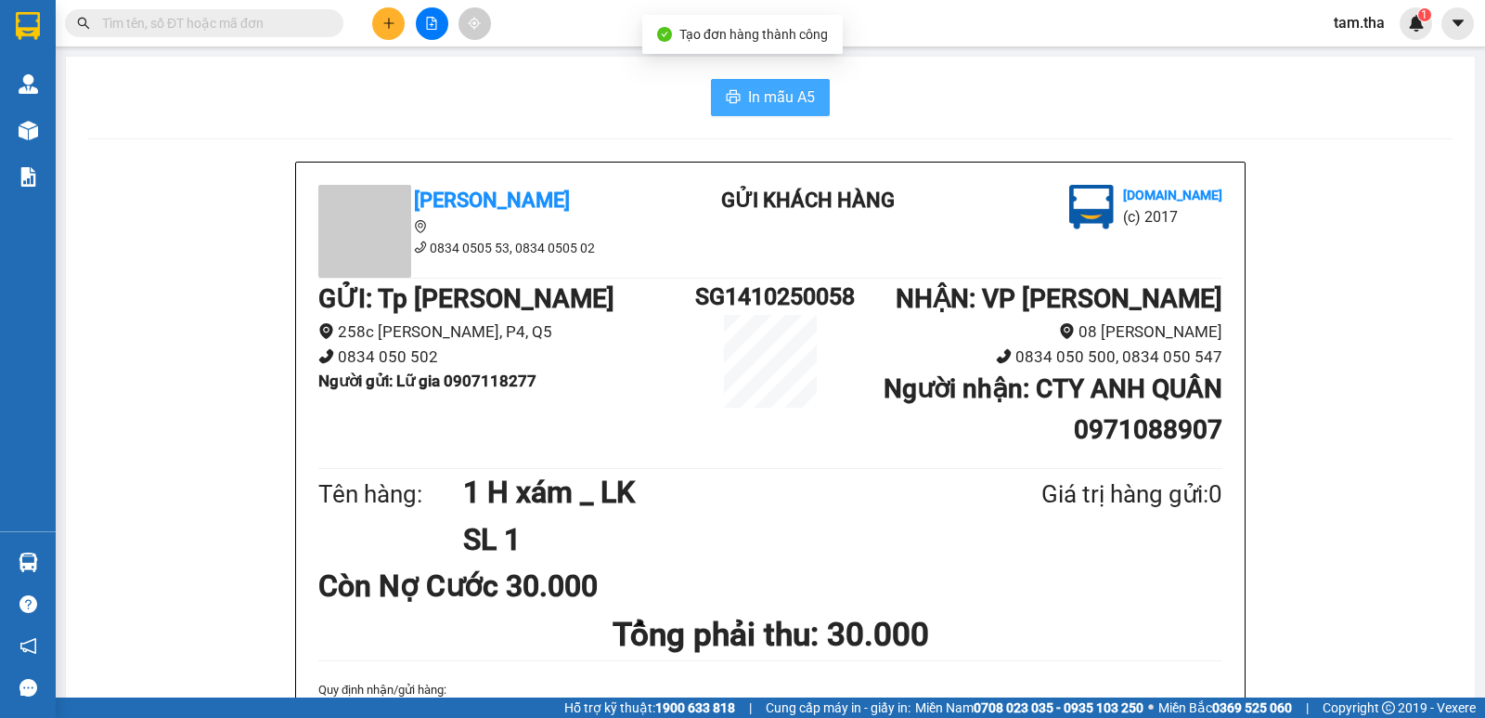
click at [805, 92] on span "In mẫu A5" at bounding box center [781, 96] width 67 height 23
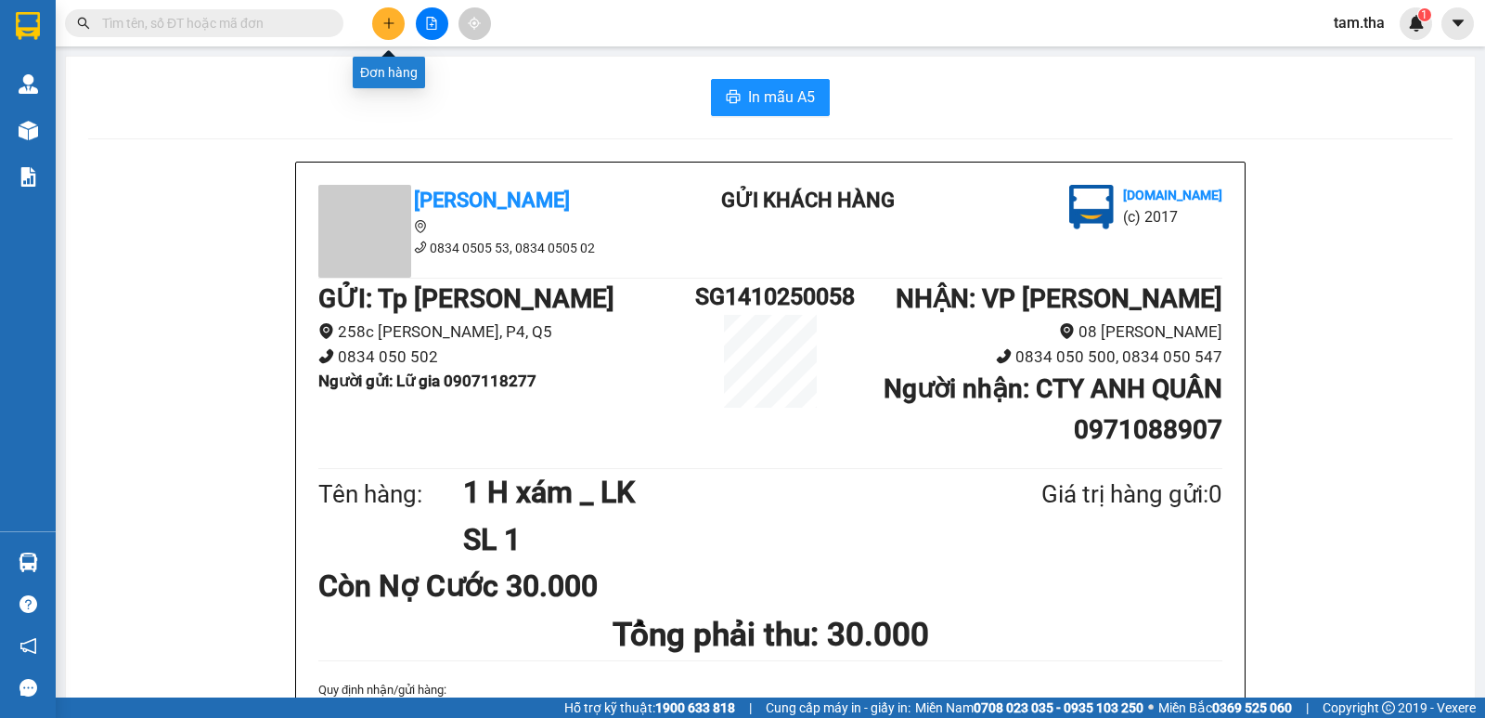
click at [391, 21] on icon "plus" at bounding box center [388, 23] width 13 height 13
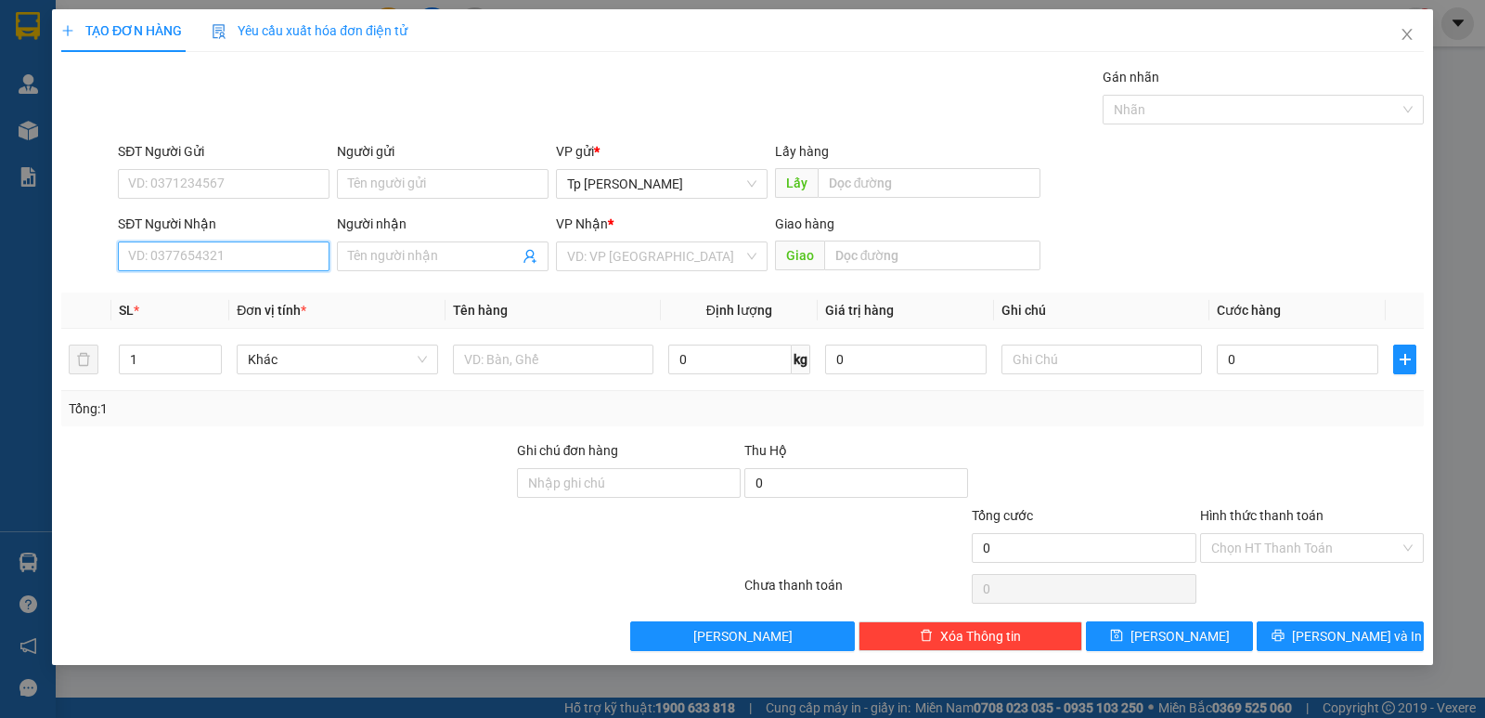
click at [265, 265] on input "SĐT Người Nhận" at bounding box center [224, 256] width 212 height 30
click at [219, 290] on div "0916755119 - Sơn(TH HP)" at bounding box center [223, 293] width 189 height 20
type input "0916755119"
type input "Sơn(TH HP)"
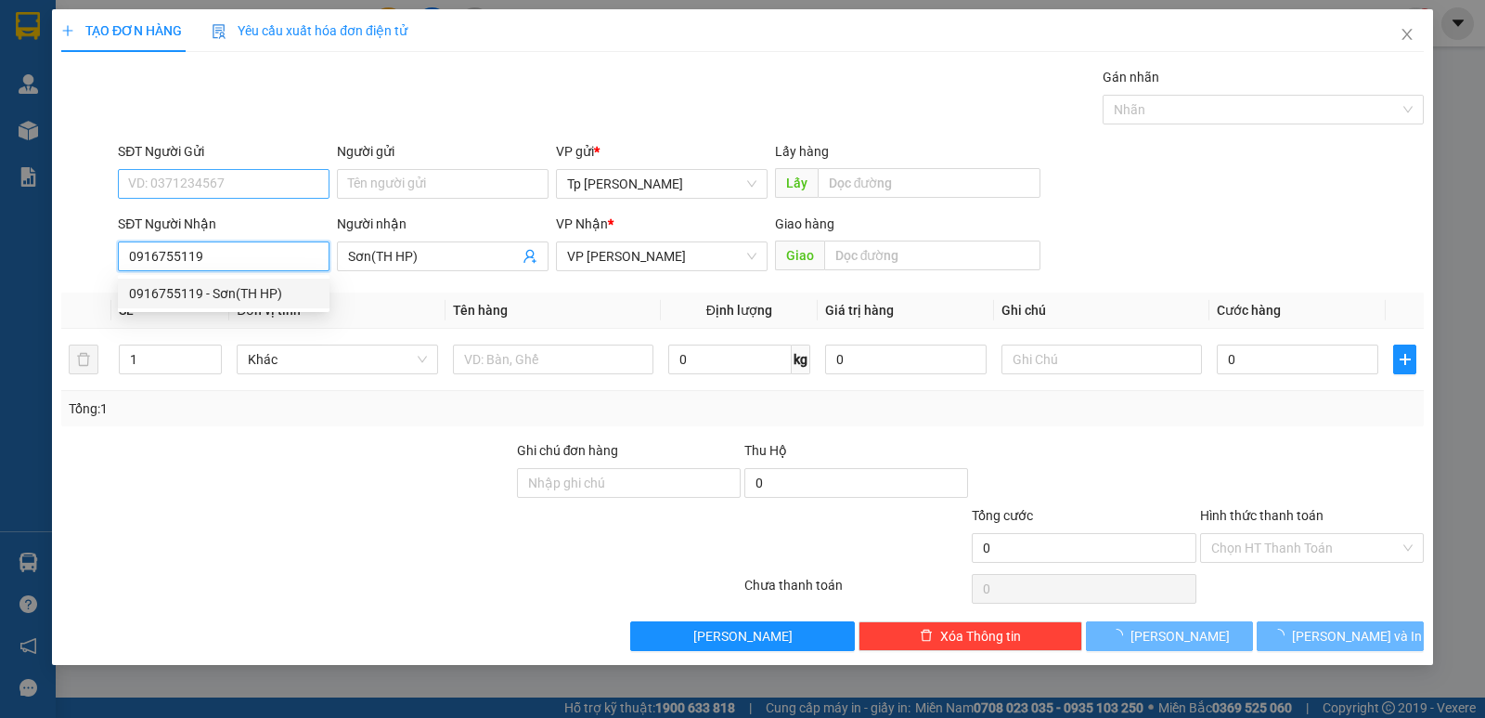
type input "0916755119"
click at [264, 197] on input "SĐT Người Gửi" at bounding box center [224, 184] width 212 height 30
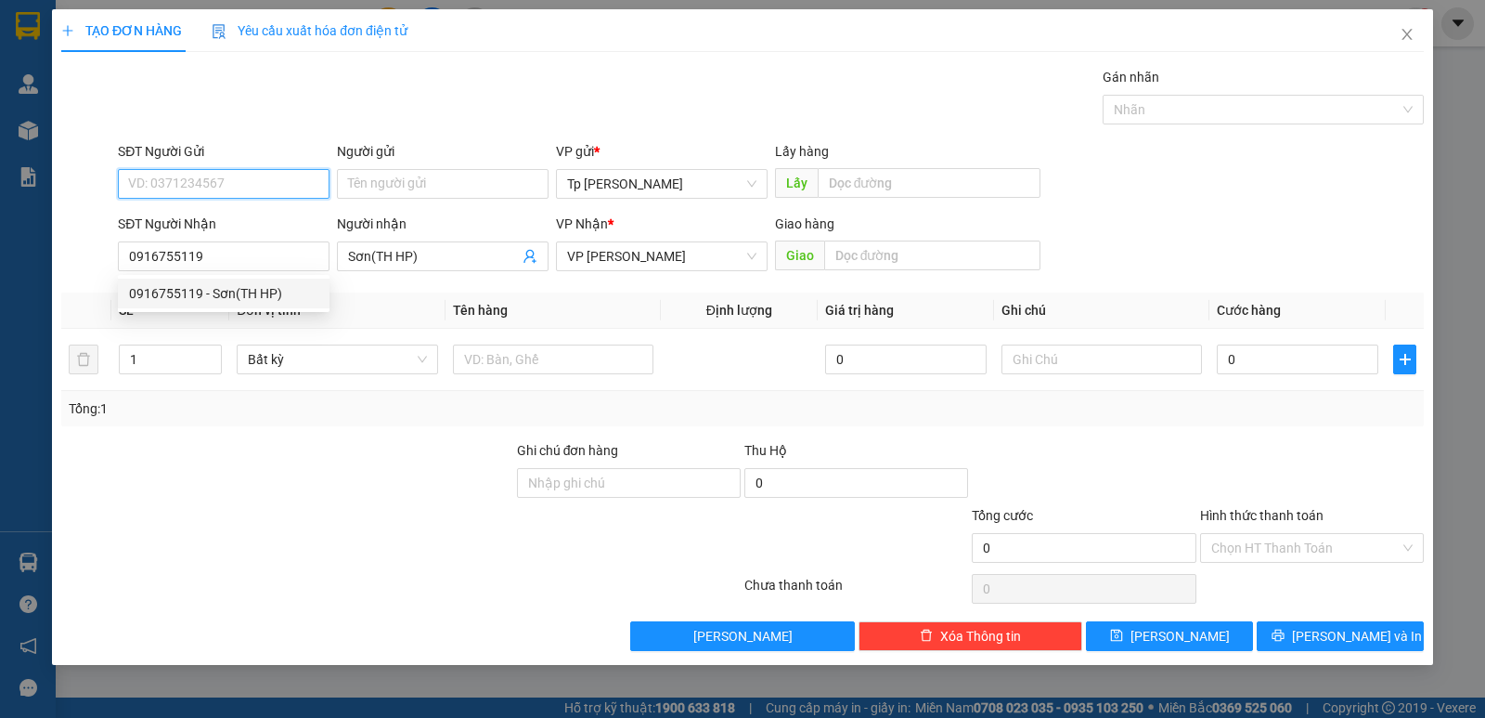
click at [259, 189] on input "SĐT Người Gửi" at bounding box center [224, 184] width 212 height 30
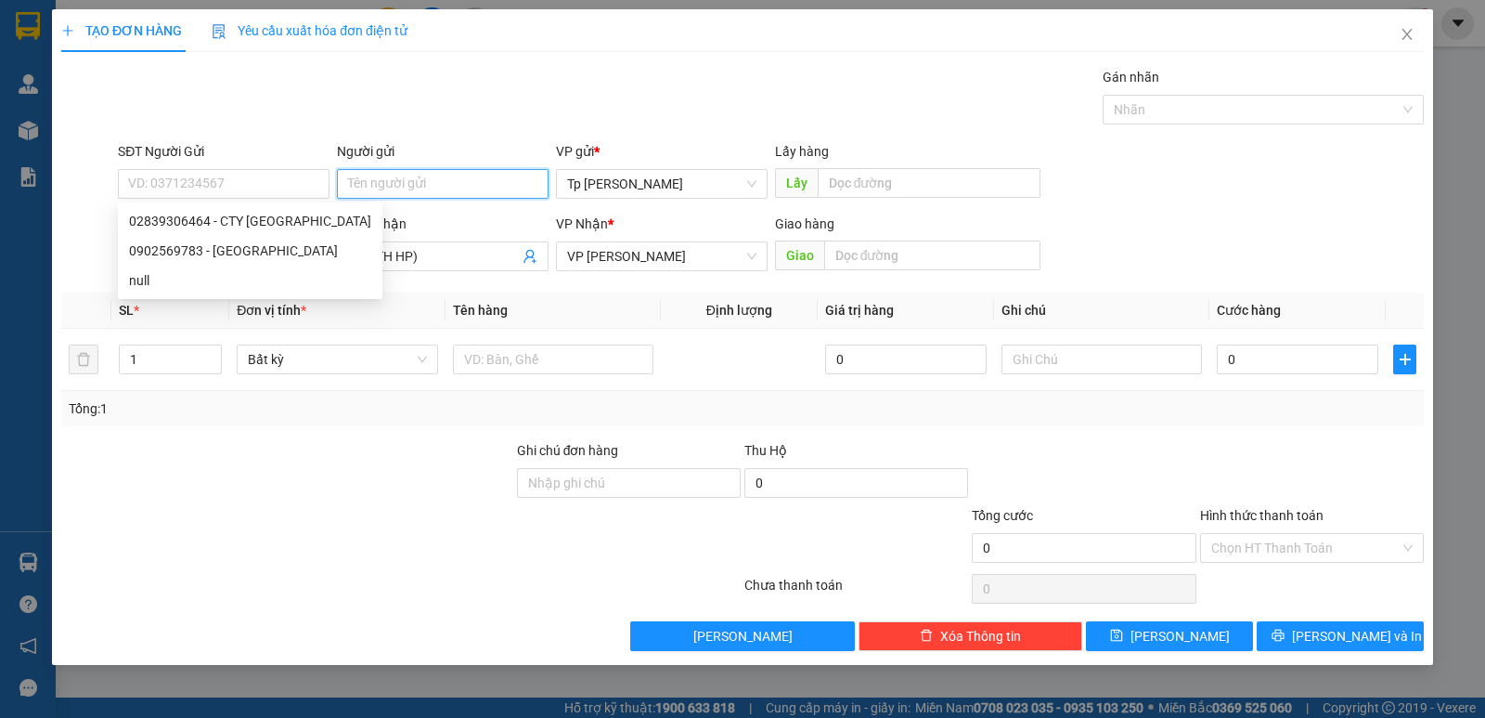
click at [469, 188] on input "Người gửi" at bounding box center [443, 184] width 212 height 30
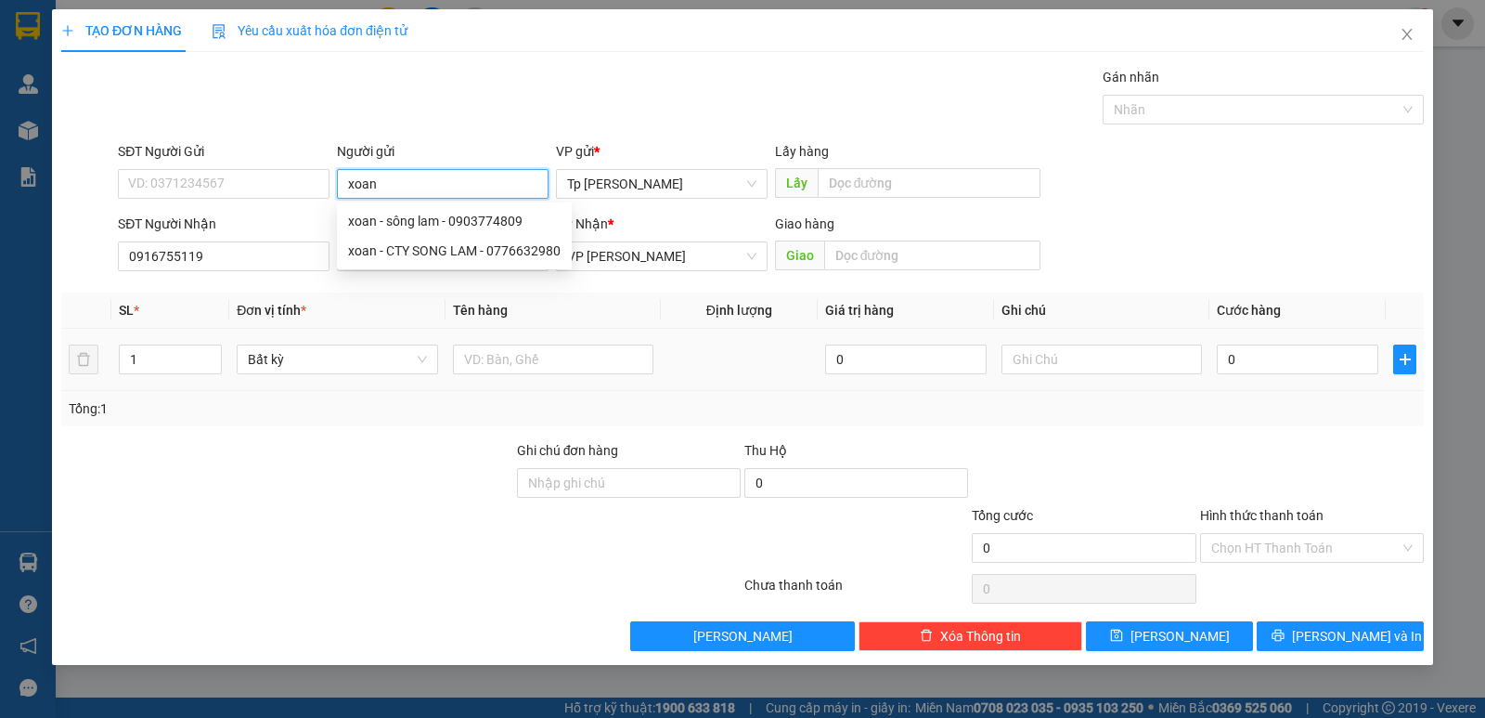
type input "xoan"
click at [628, 342] on div at bounding box center [553, 359] width 201 height 37
click at [631, 351] on input "text" at bounding box center [553, 359] width 201 height 30
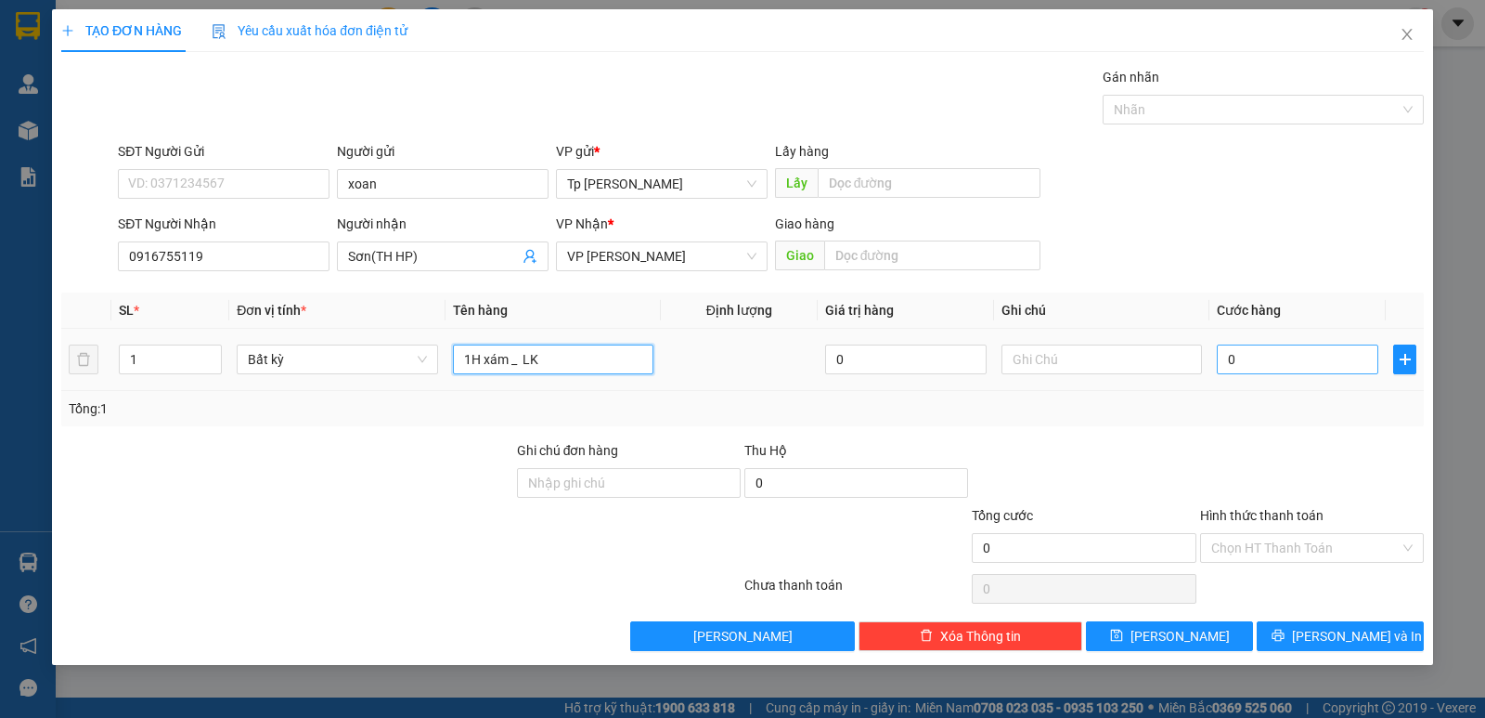
type input "1H xám _ LK"
click at [1275, 364] on input "0" at bounding box center [1298, 359] width 162 height 30
type input "3"
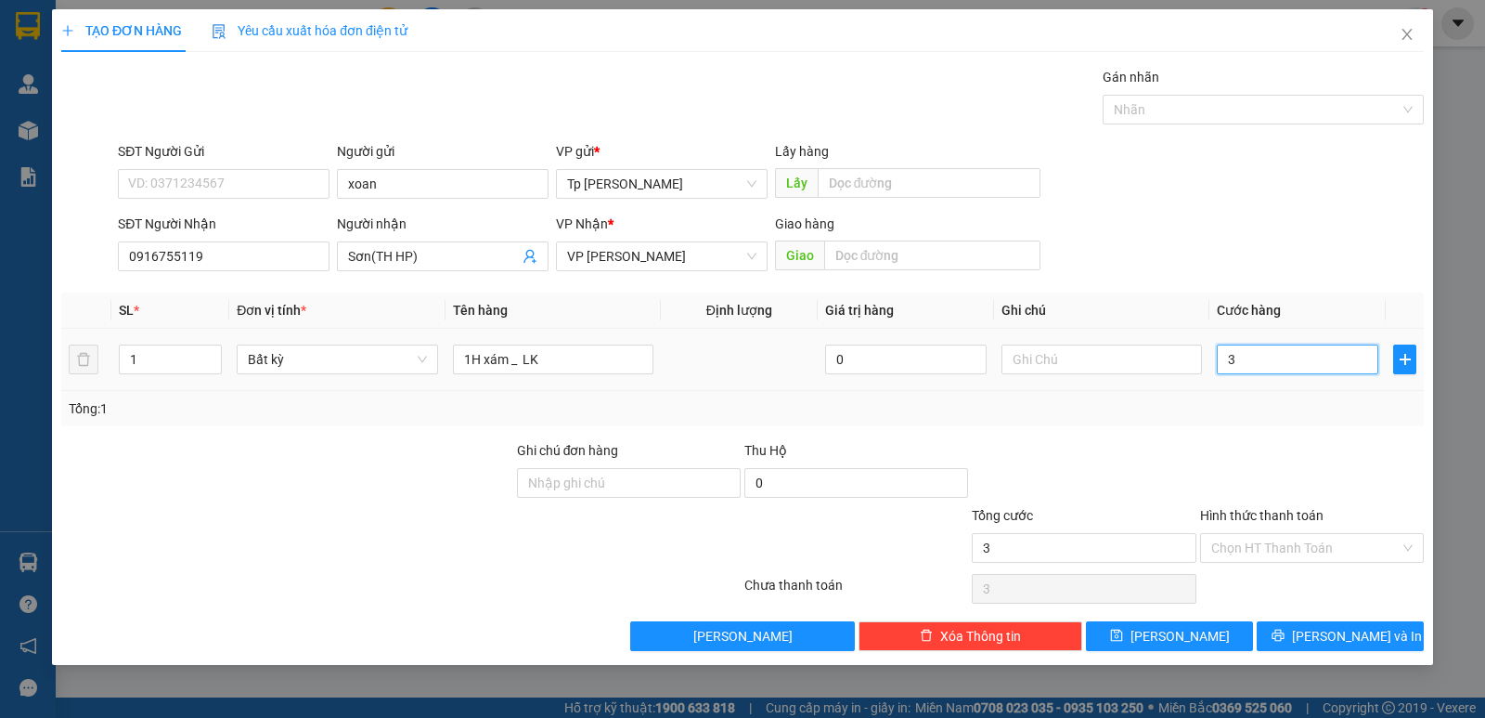
type input "30"
type input "30.000"
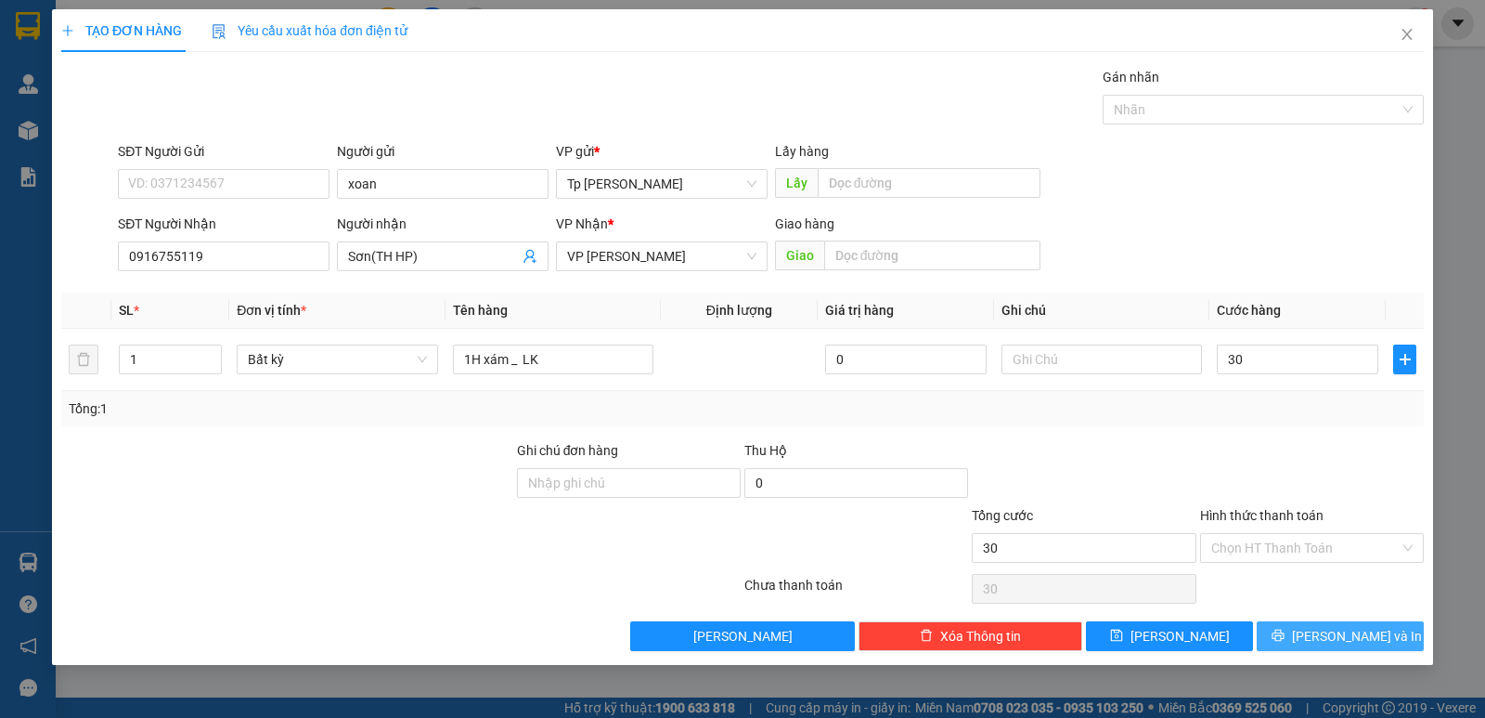
type input "30.000"
click at [1356, 637] on span "[PERSON_NAME] và In" at bounding box center [1357, 636] width 130 height 20
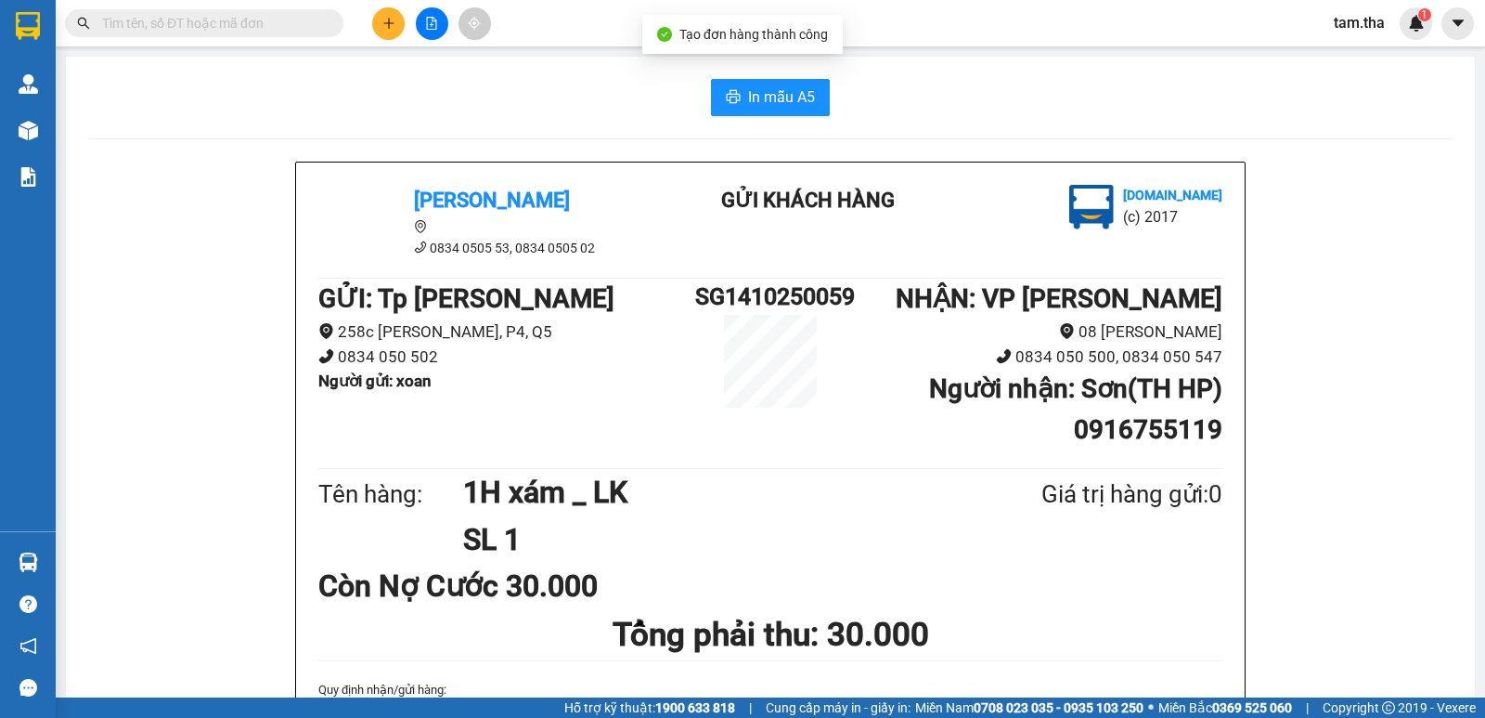
click at [783, 88] on span "In mẫu A5" at bounding box center [781, 96] width 67 height 23
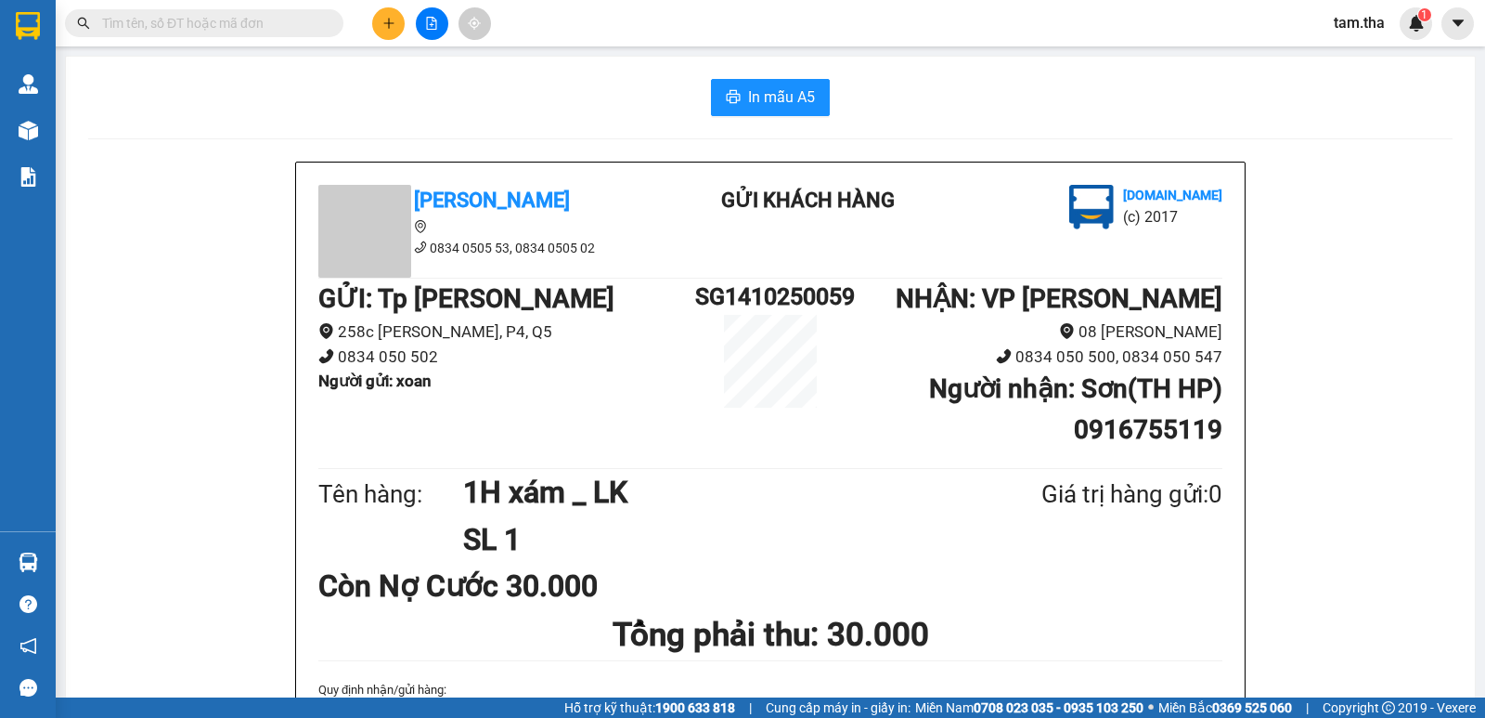
click at [389, 38] on button at bounding box center [388, 23] width 32 height 32
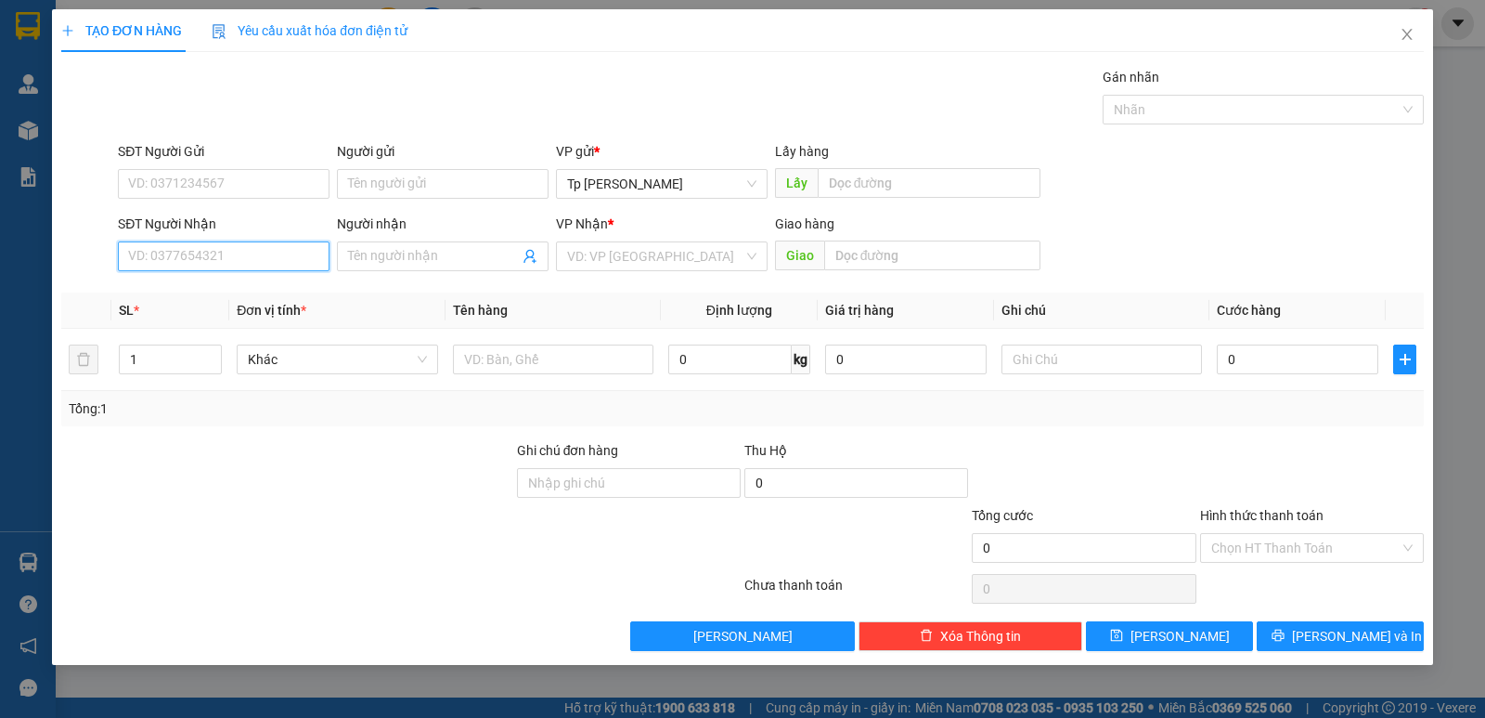
click at [278, 267] on input "SĐT Người Nhận" at bounding box center [224, 256] width 212 height 30
drag, startPoint x: 269, startPoint y: 294, endPoint x: 309, endPoint y: 186, distance: 115.7
click at [271, 291] on div "0792027968 - Diệu-king hùng" at bounding box center [223, 293] width 189 height 20
type input "0792027968"
type input "Diệu-king hùng"
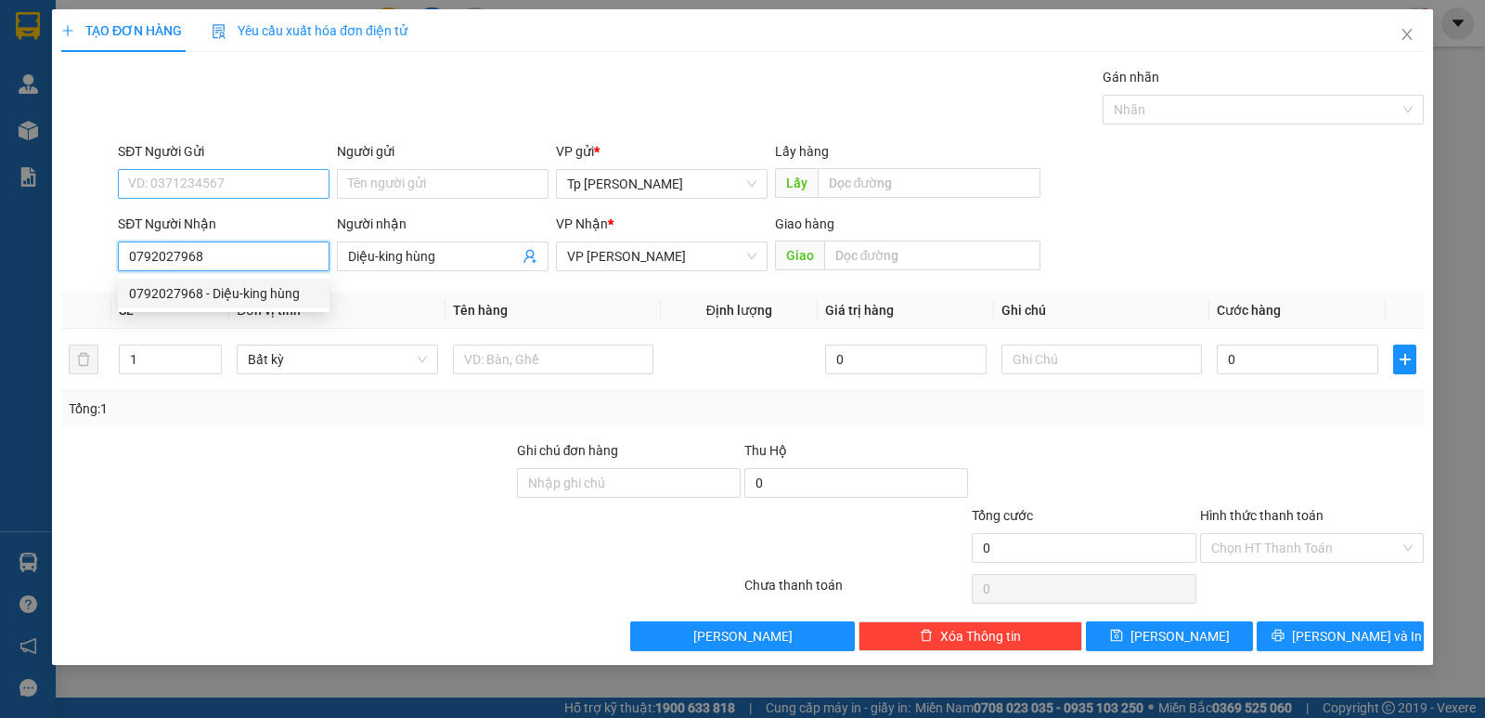
type input "0792027968"
click at [308, 181] on input "SĐT Người Gửi" at bounding box center [224, 184] width 212 height 30
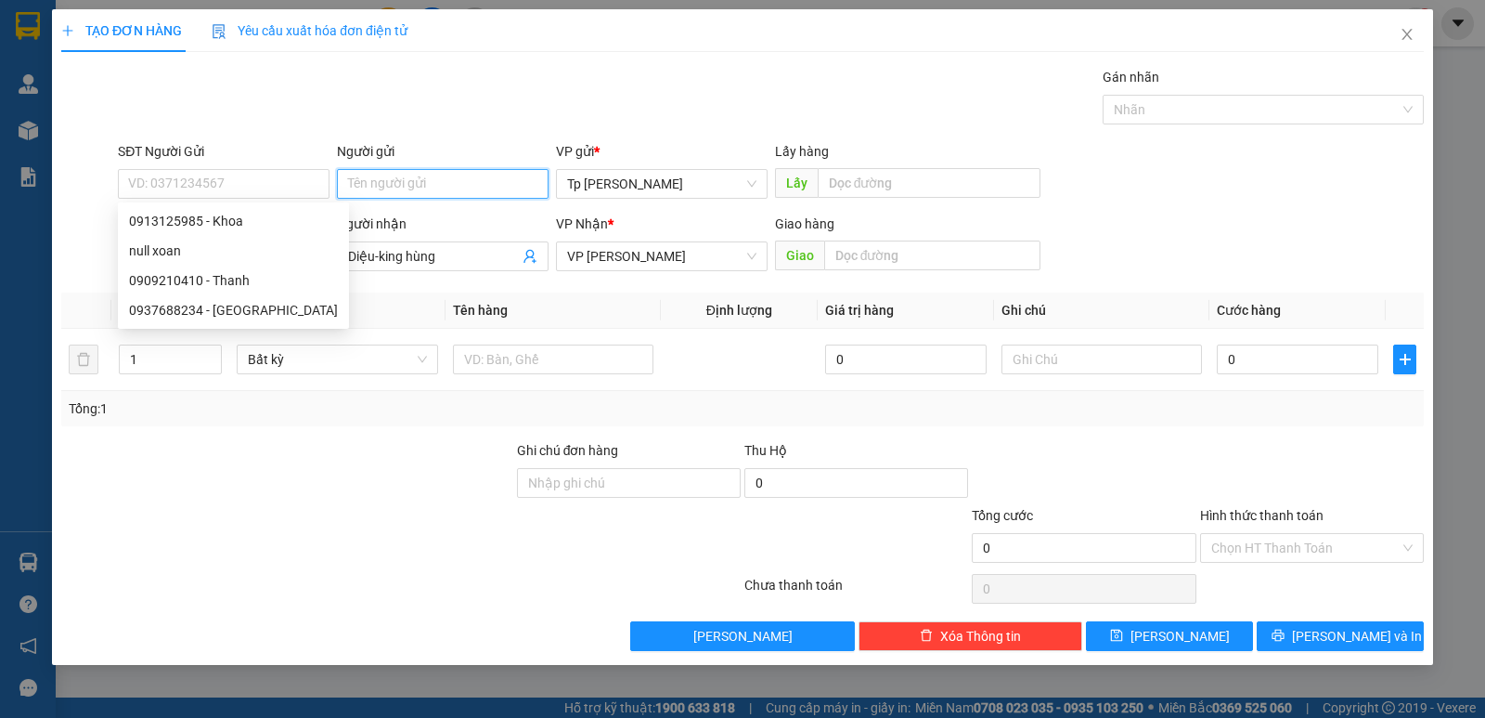
click at [369, 182] on input "Người gửi" at bounding box center [443, 184] width 212 height 30
type input "x"
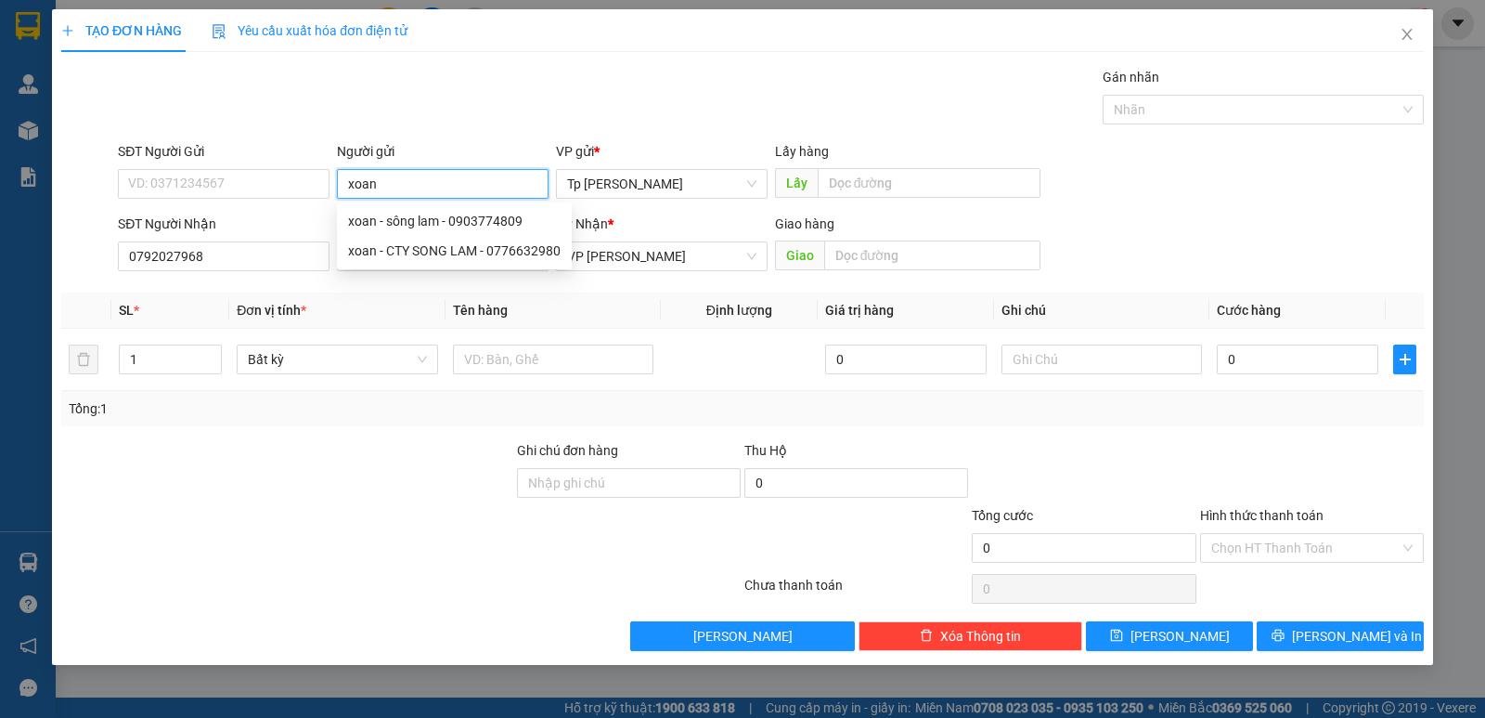
type input "xoan"
click at [1247, 211] on form "SĐT Người Gửi VD: 0371234567 Người gửi xoan VP gửi * Tp Hồ Chí Minh Lấy hàng Lấ…" at bounding box center [742, 209] width 1363 height 137
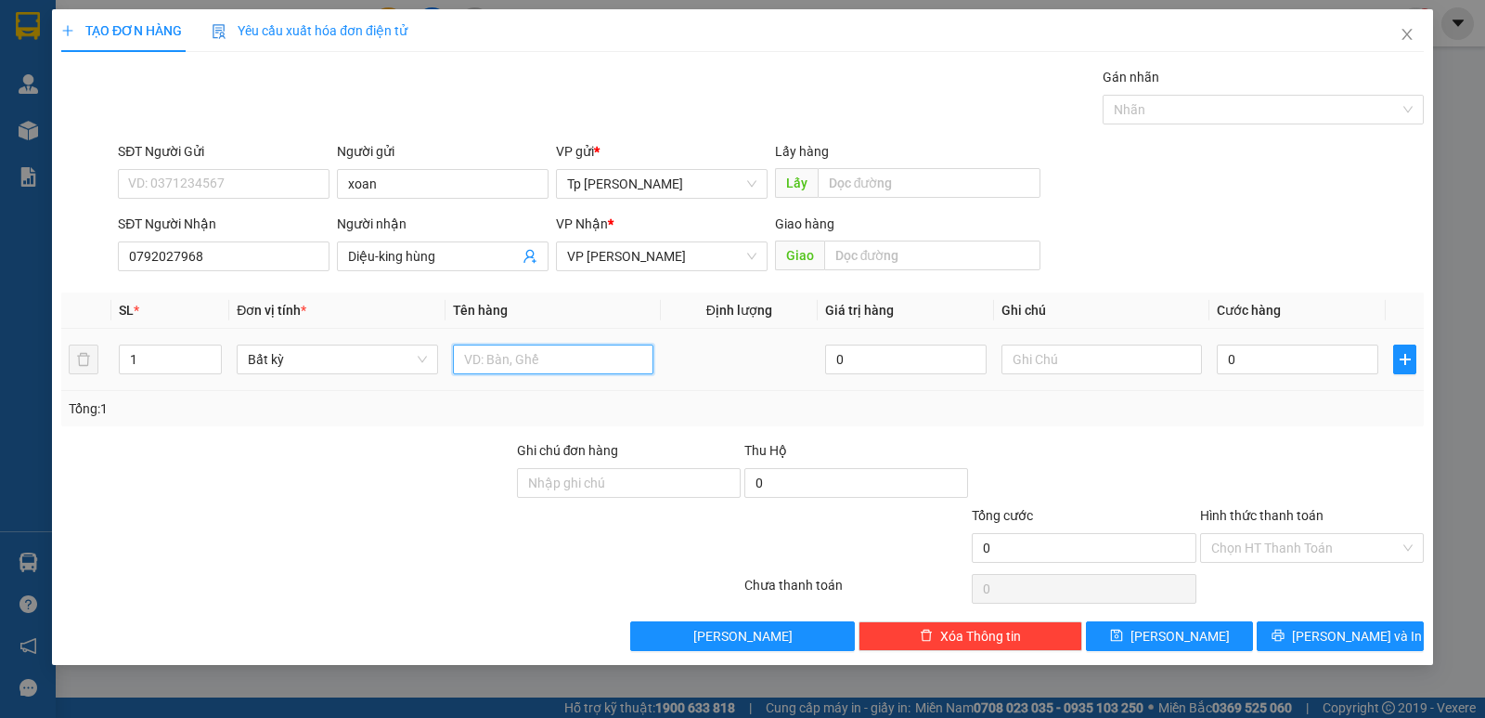
click at [637, 352] on input "text" at bounding box center [553, 359] width 201 height 30
type input "1T xám - LK"
click at [1296, 343] on div "0" at bounding box center [1298, 359] width 162 height 37
click at [1301, 349] on input "0" at bounding box center [1298, 359] width 162 height 30
type input "2"
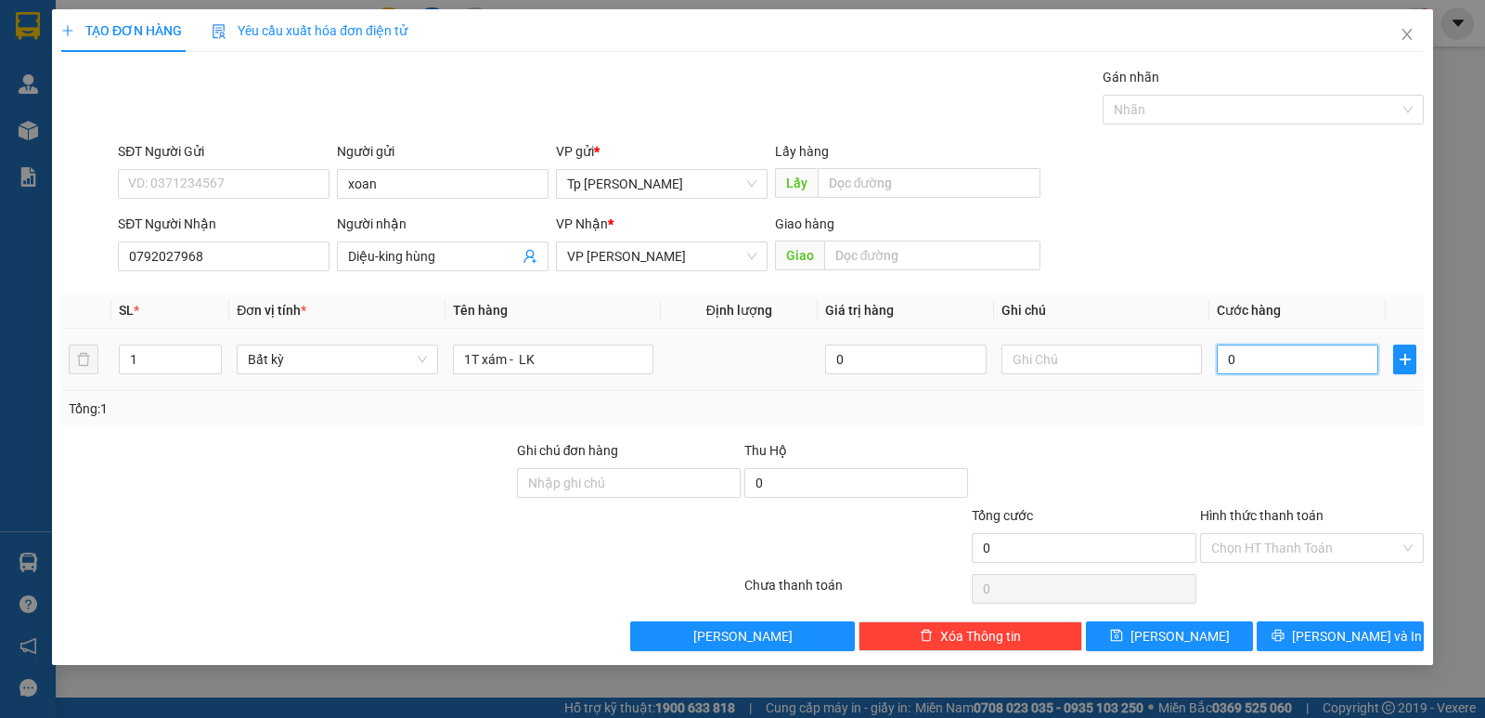
type input "2"
type input "20"
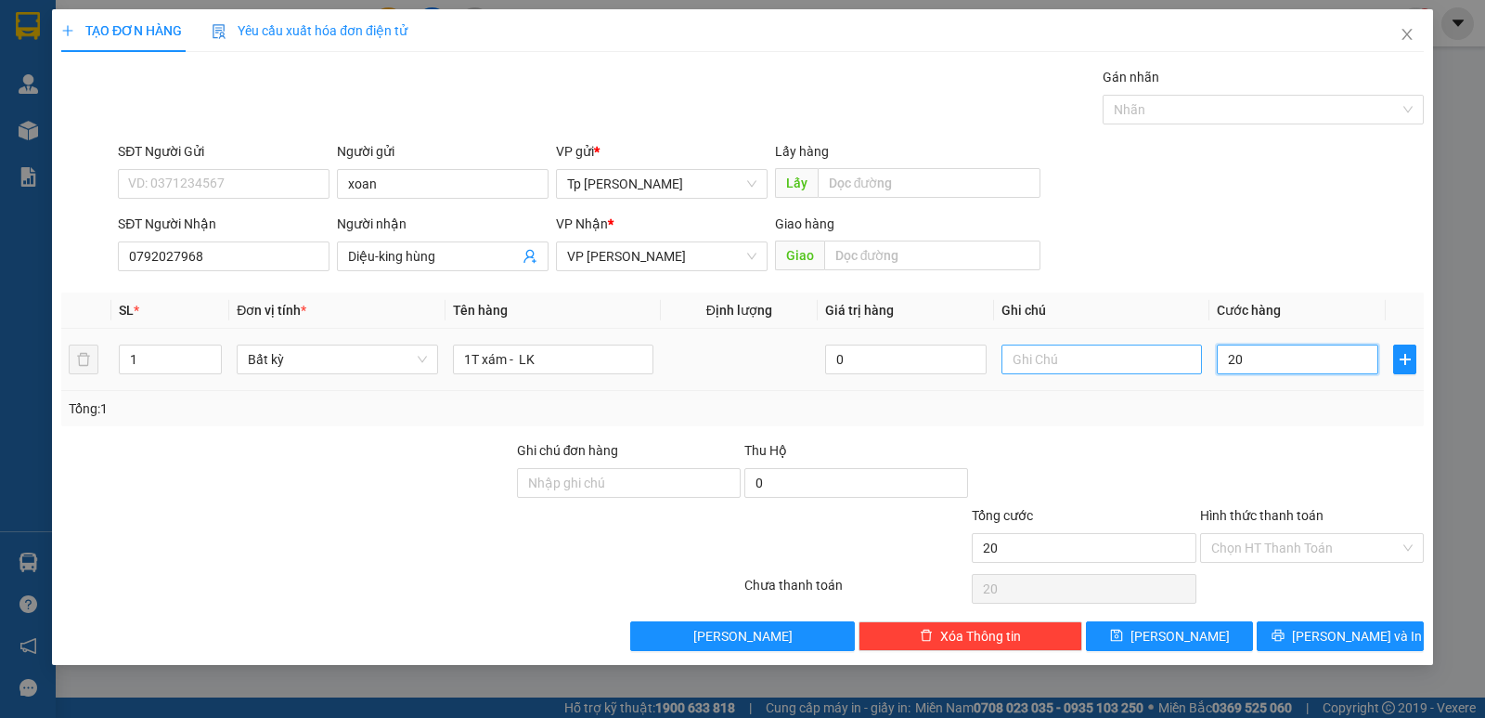
drag, startPoint x: 1301, startPoint y: 349, endPoint x: 1192, endPoint y: 357, distance: 108.9
click at [1192, 357] on tr "1 Bất kỳ 1T xám - LK 0 20" at bounding box center [742, 360] width 1363 height 62
type input "3"
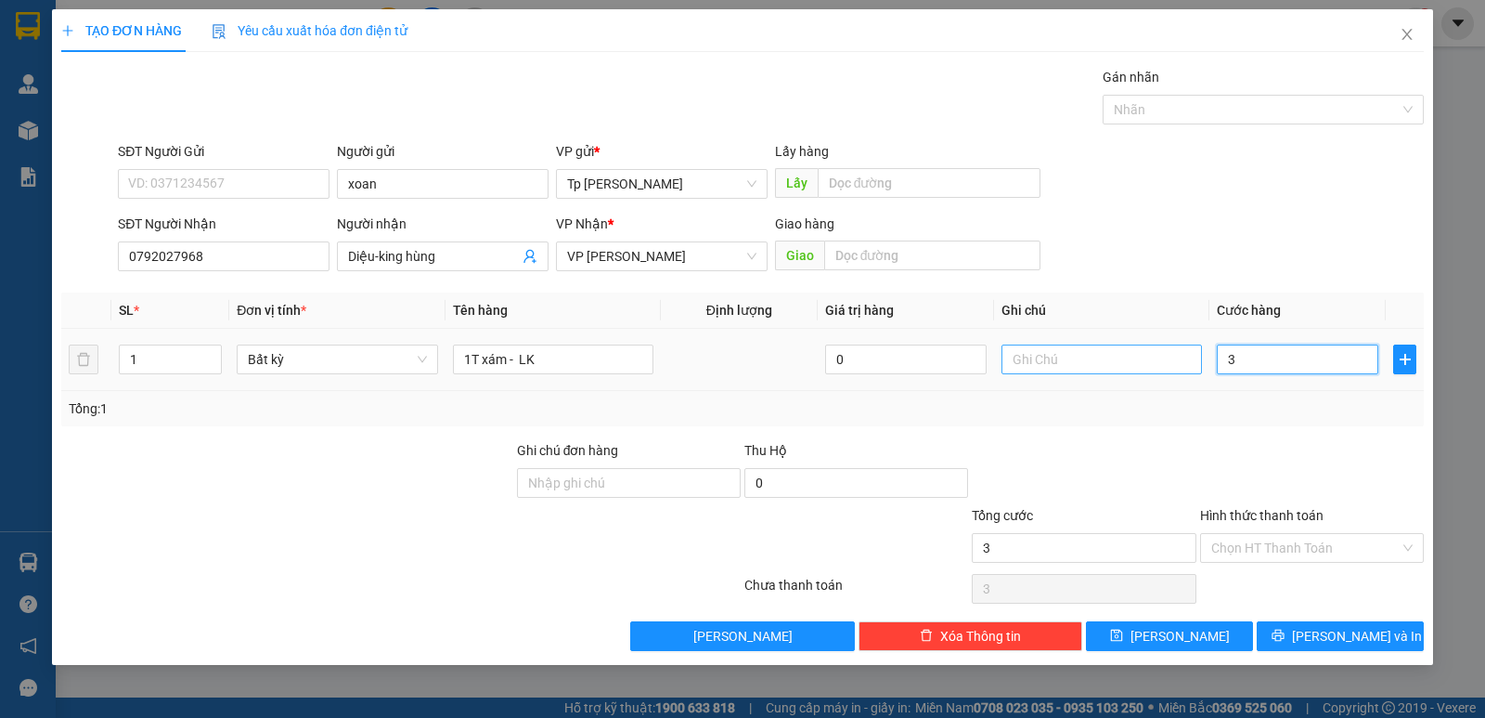
type input "30"
click at [1197, 402] on div "Tổng: 1" at bounding box center [743, 408] width 1348 height 20
type input "30.000"
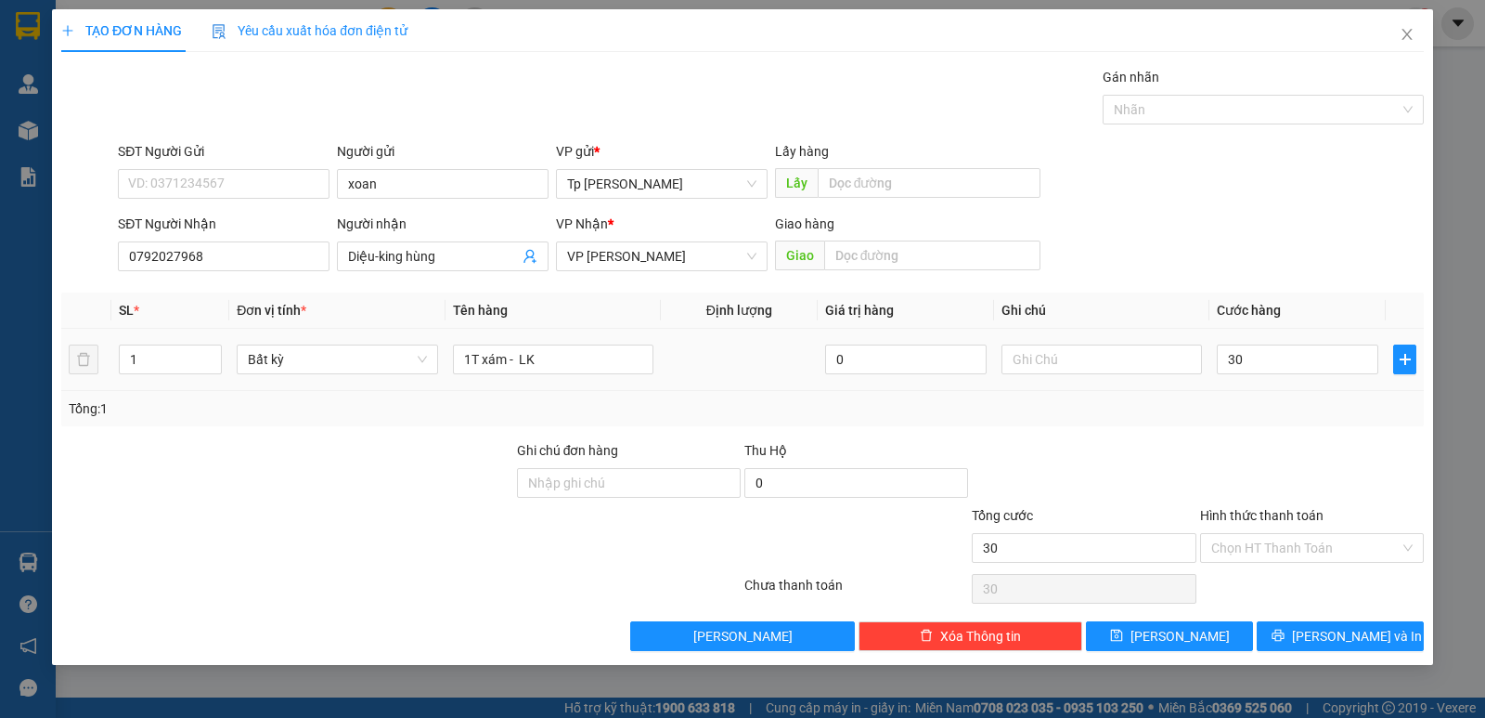
type input "30.000"
click at [1329, 628] on span "[PERSON_NAME] và In" at bounding box center [1357, 636] width 130 height 20
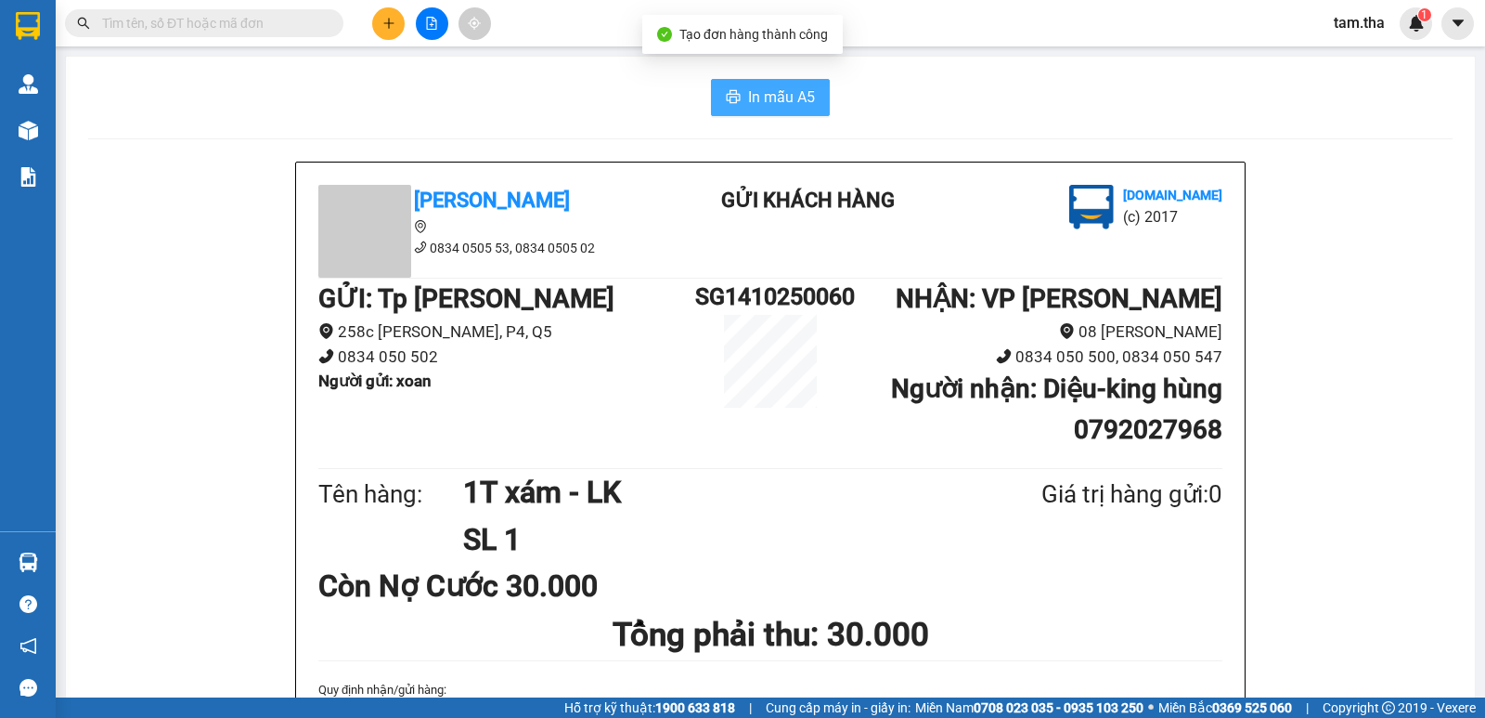
click at [751, 92] on span "In mẫu A5" at bounding box center [781, 96] width 67 height 23
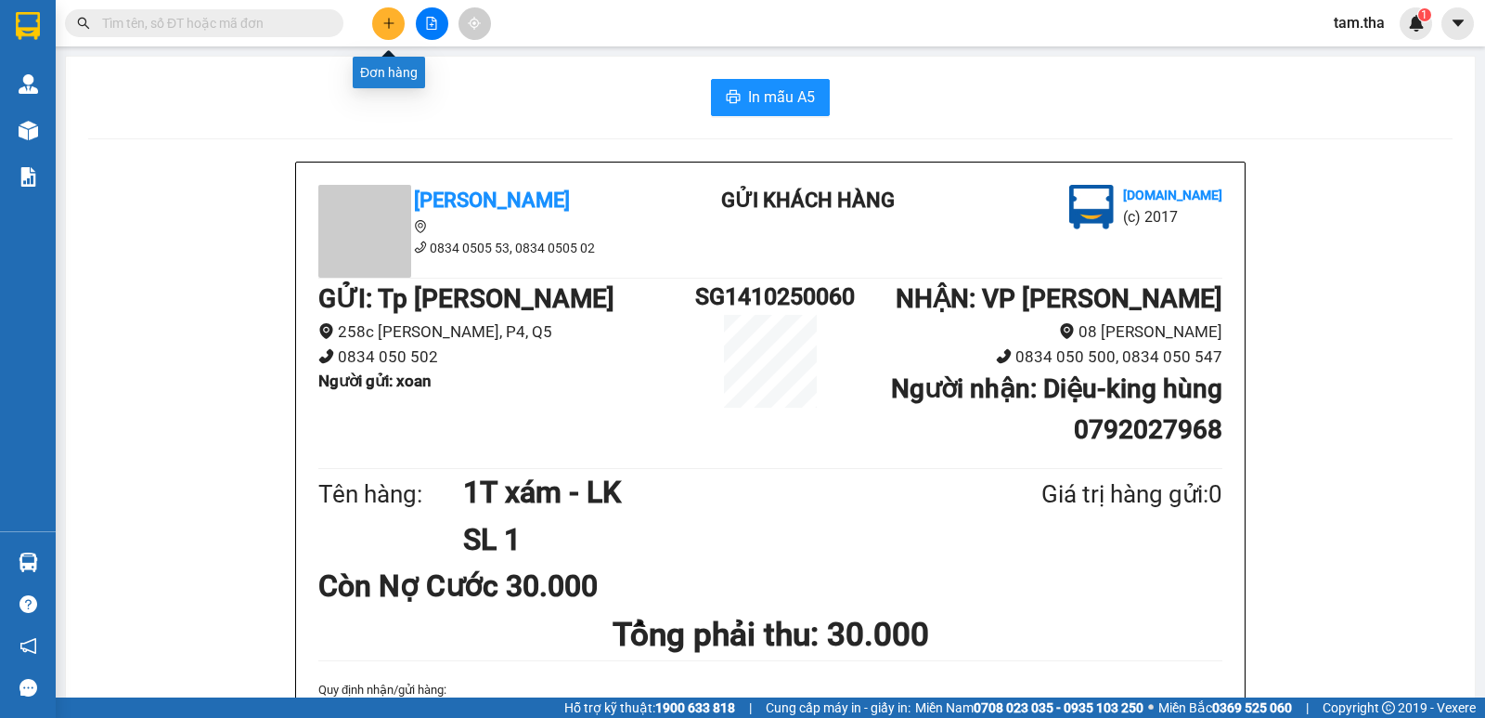
click at [395, 33] on button at bounding box center [388, 23] width 32 height 32
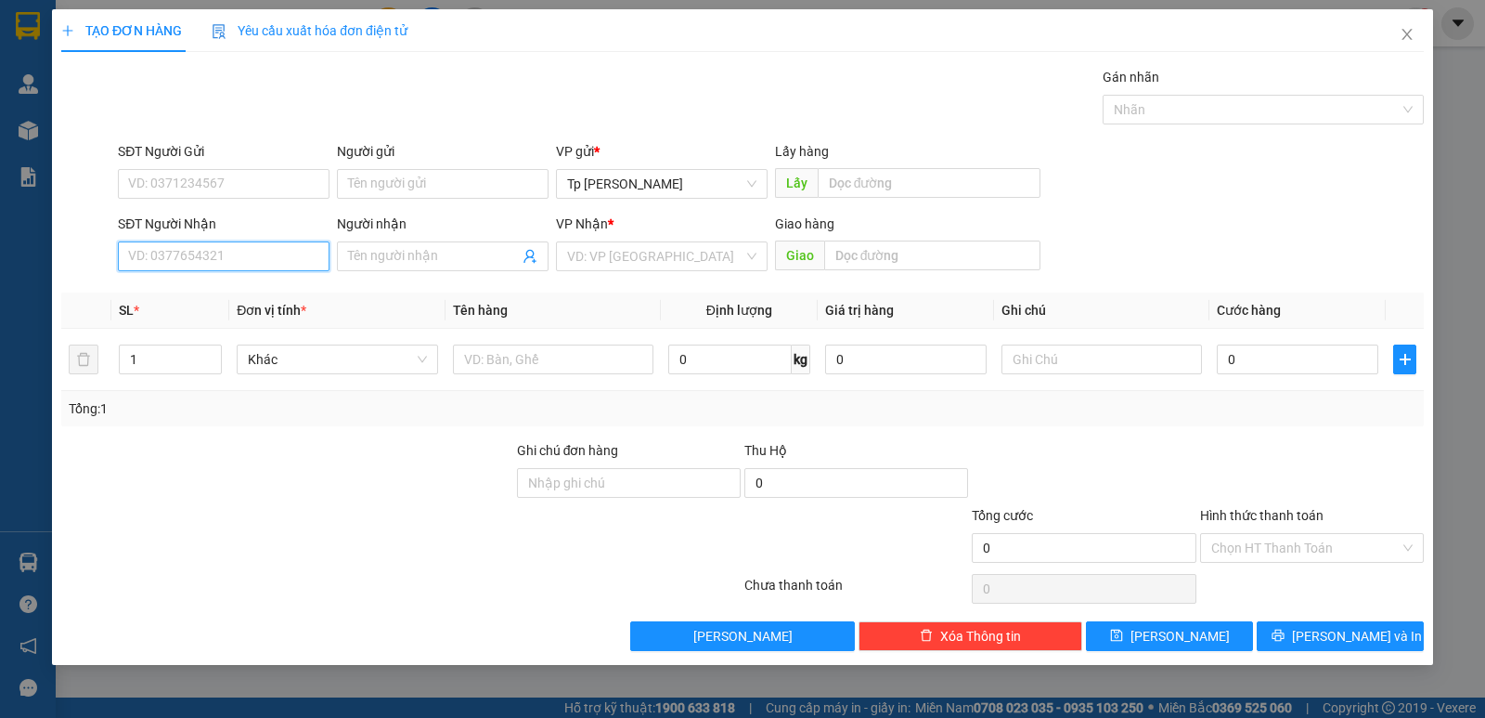
click at [287, 255] on input "SĐT Người Nhận" at bounding box center [224, 256] width 212 height 30
drag, startPoint x: 224, startPoint y: 296, endPoint x: 589, endPoint y: 379, distance: 374.1
click at [224, 297] on div "0933895658 - Hoàng Phi" at bounding box center [223, 293] width 189 height 20
type input "0933895658"
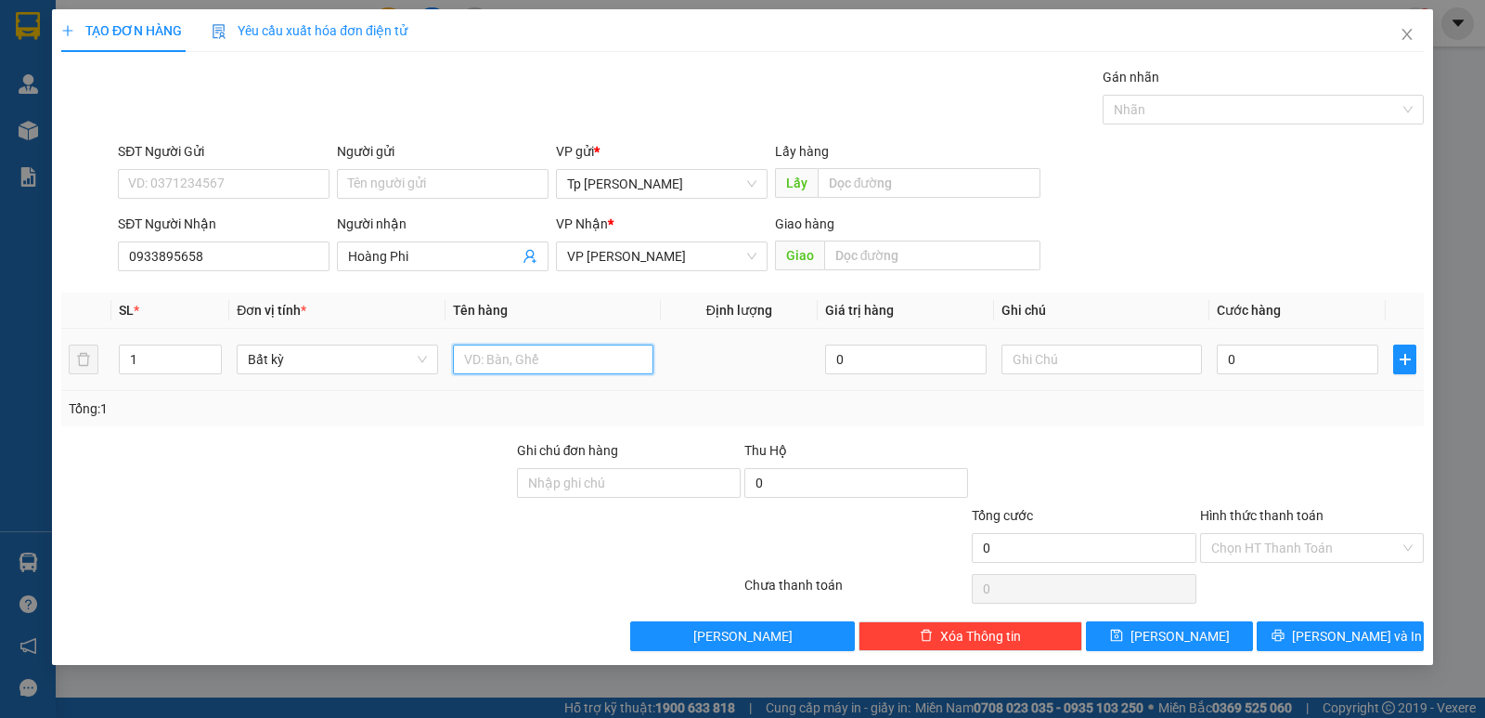
click at [579, 362] on input "text" at bounding box center [553, 359] width 201 height 30
click at [1243, 362] on input "0" at bounding box center [1298, 359] width 162 height 30
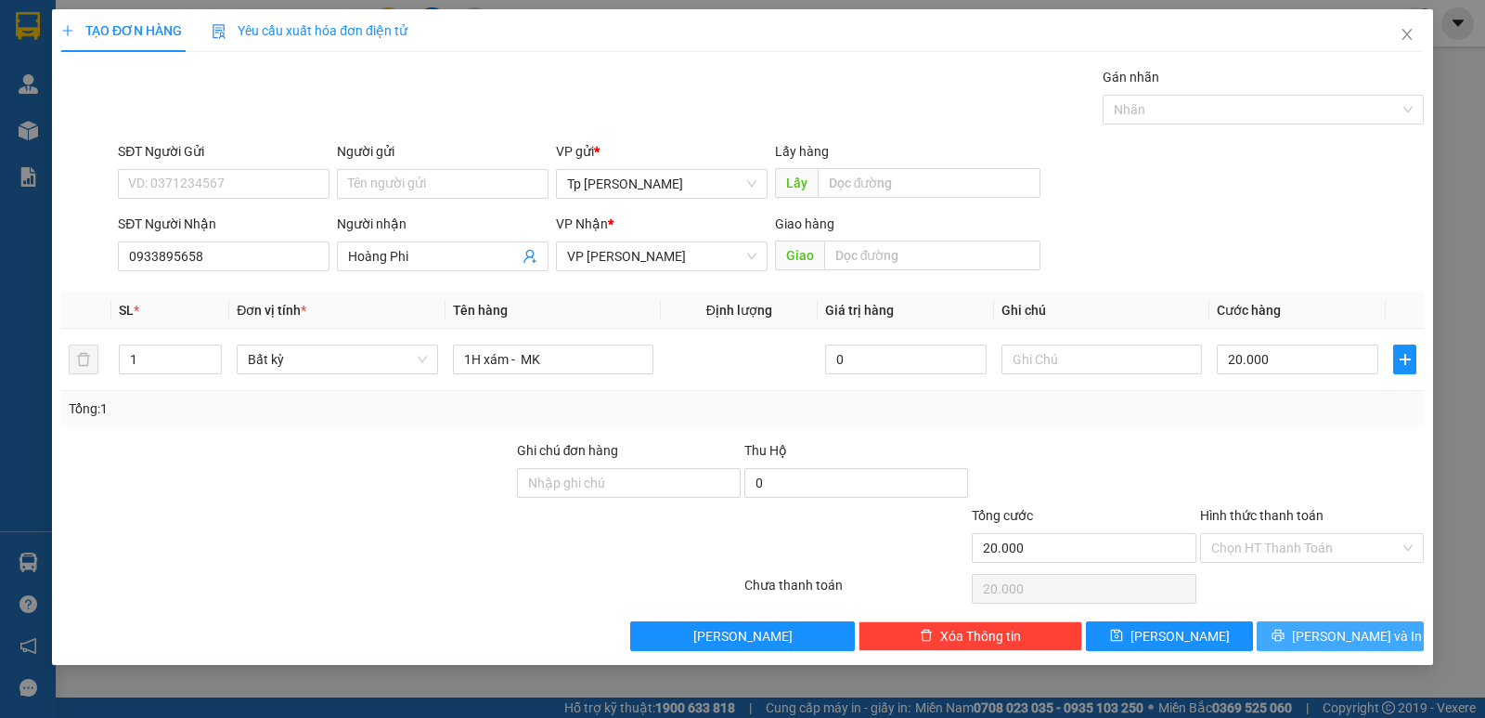
click at [1348, 639] on span "[PERSON_NAME] và In" at bounding box center [1357, 636] width 130 height 20
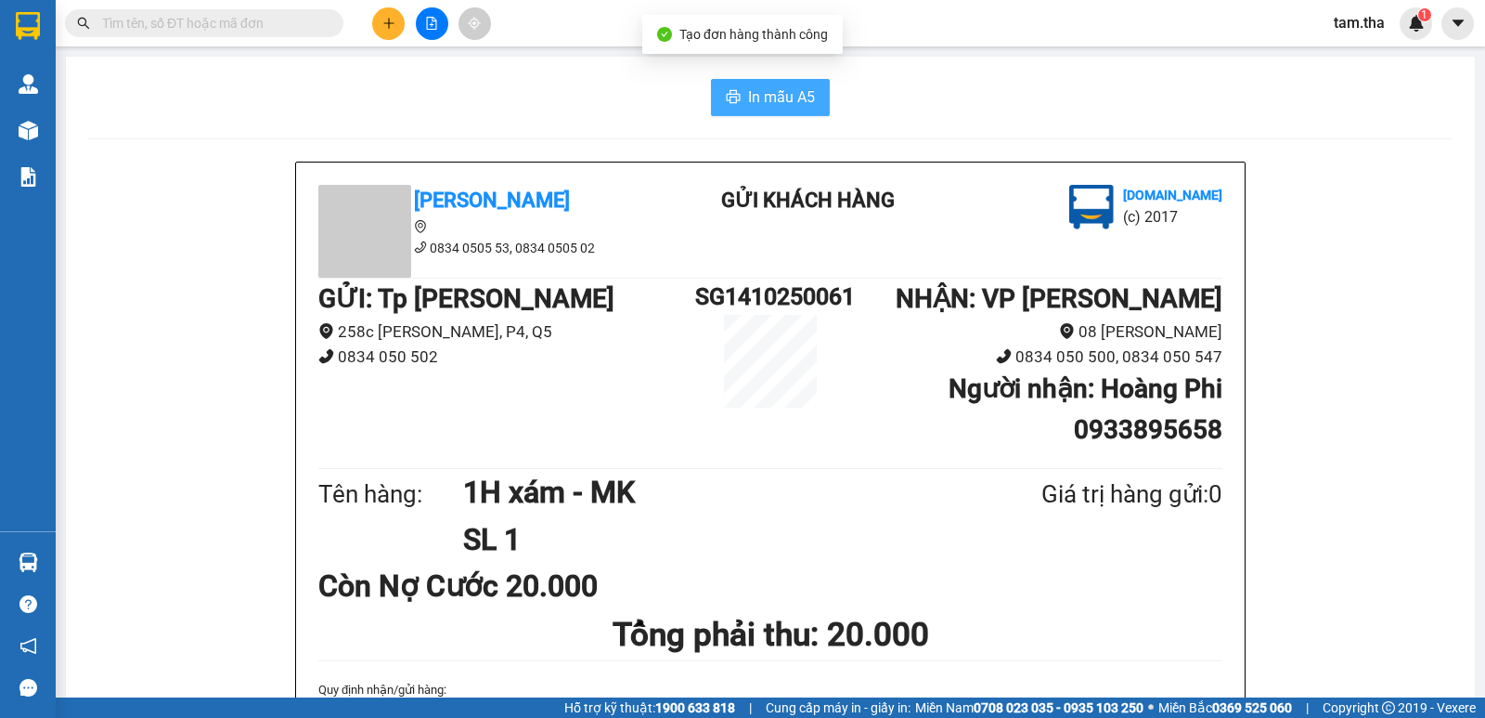
click at [764, 102] on span "In mẫu A5" at bounding box center [781, 96] width 67 height 23
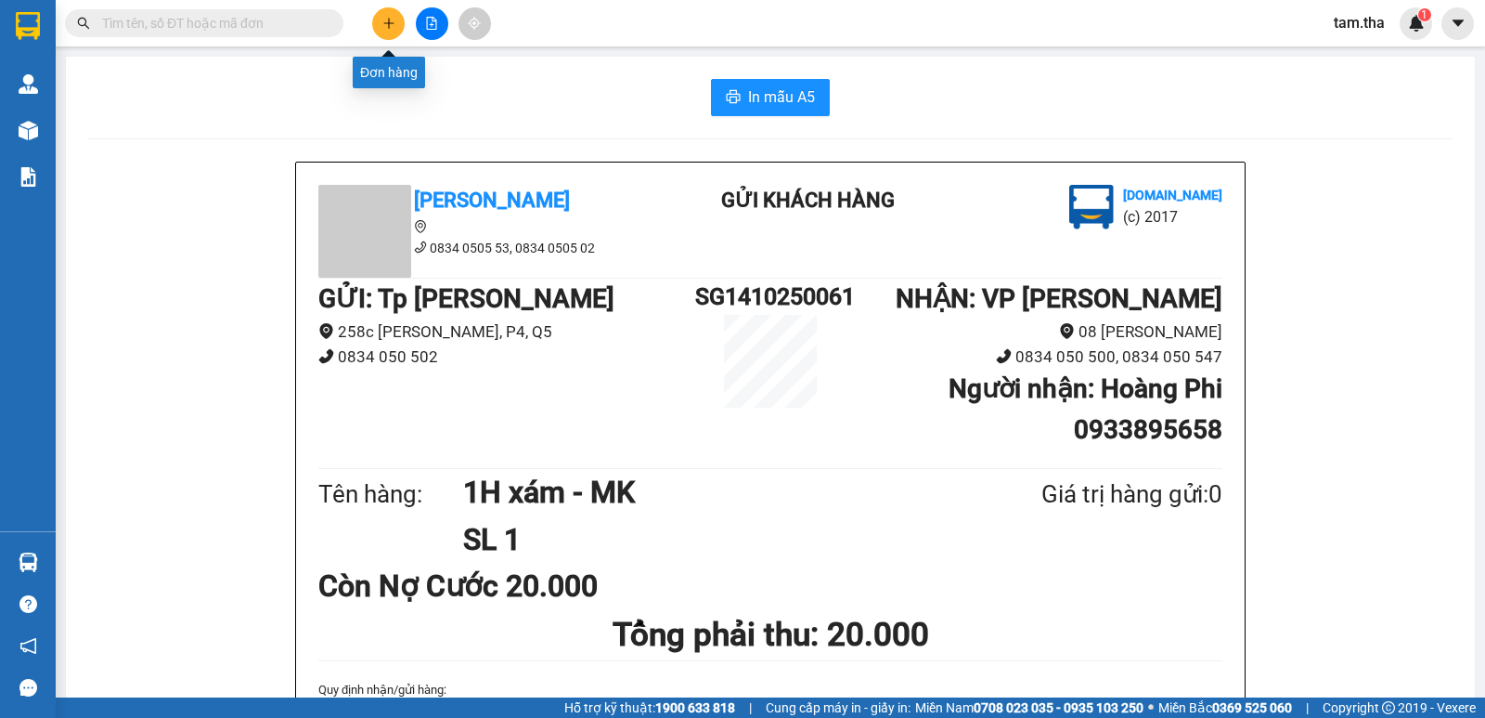
click at [396, 34] on button at bounding box center [388, 23] width 32 height 32
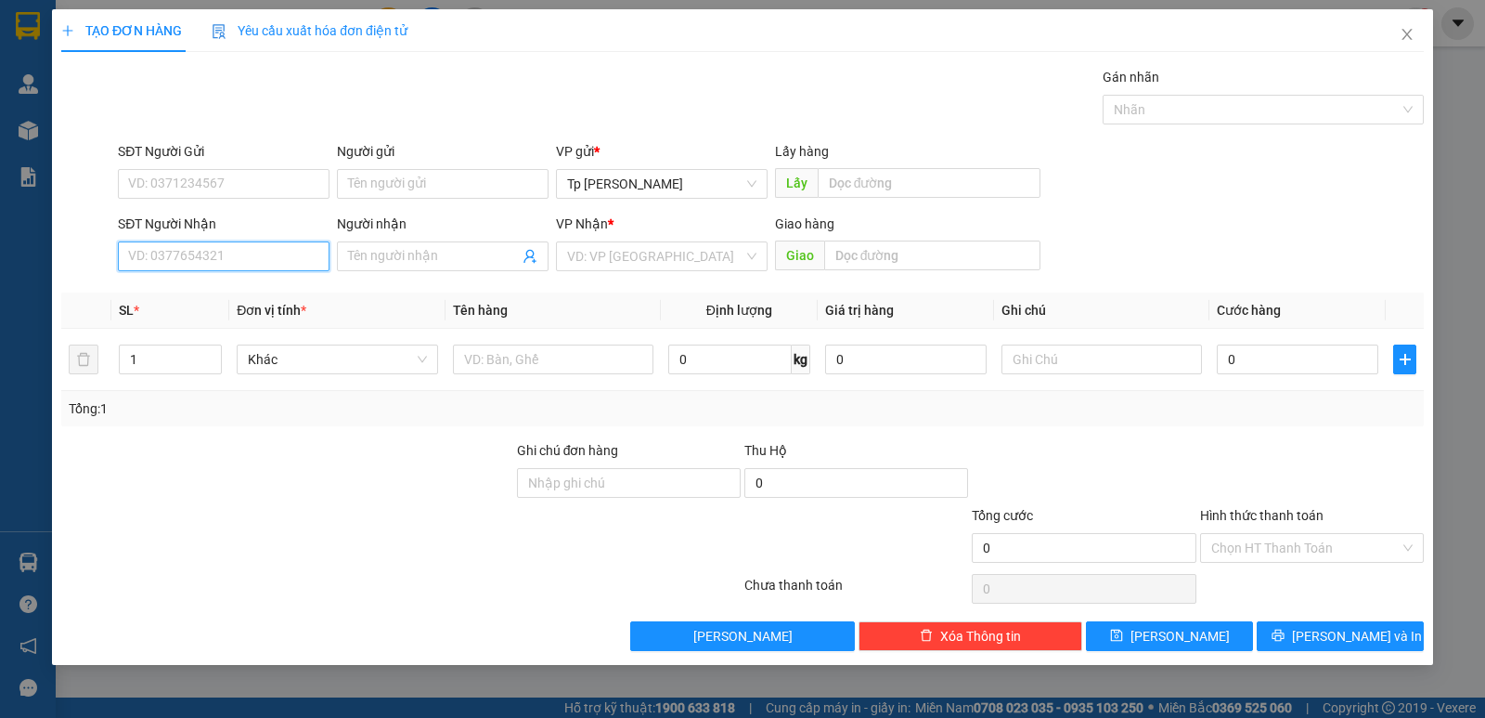
click at [213, 255] on input "SĐT Người Nhận" at bounding box center [224, 256] width 212 height 30
click at [219, 300] on div "0937312626 - SơnTHG" at bounding box center [223, 293] width 189 height 20
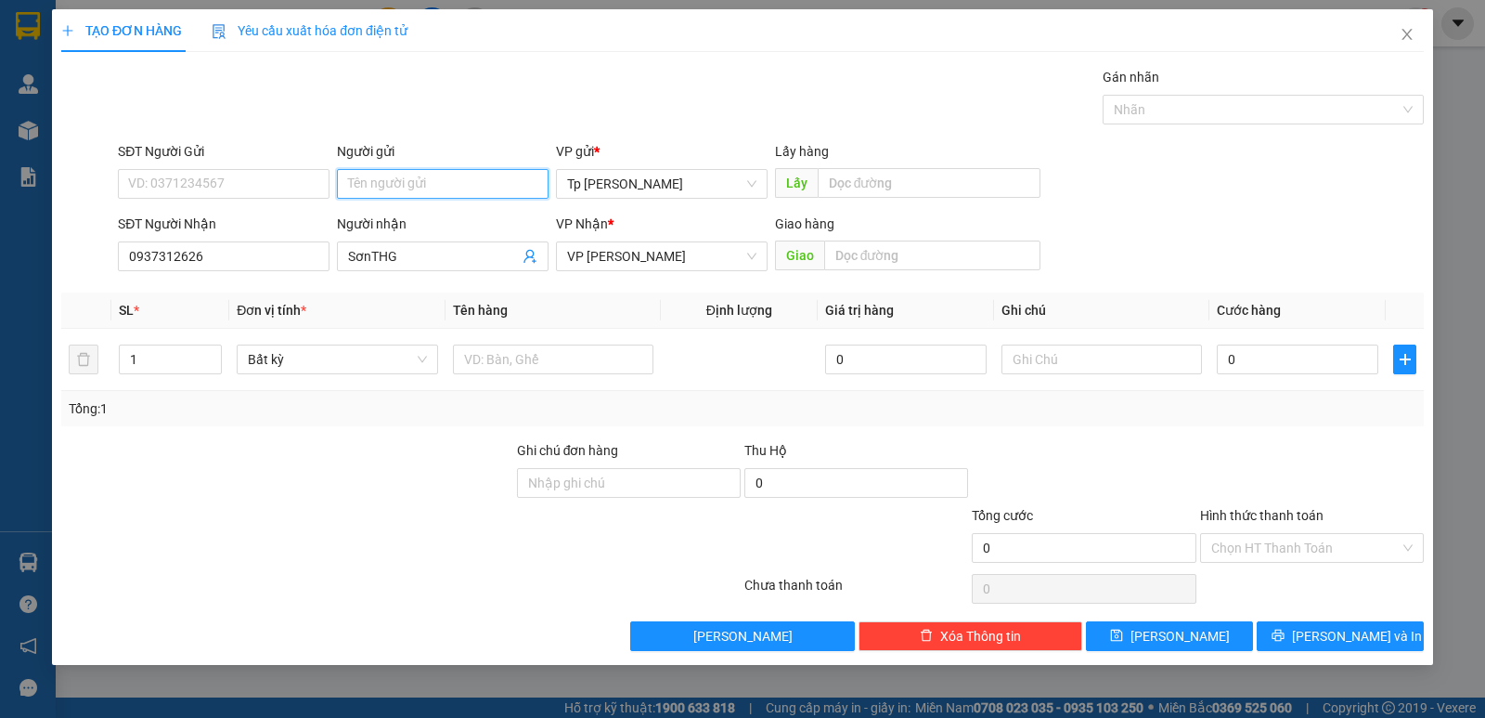
click at [372, 188] on input "Người gửi" at bounding box center [443, 184] width 212 height 30
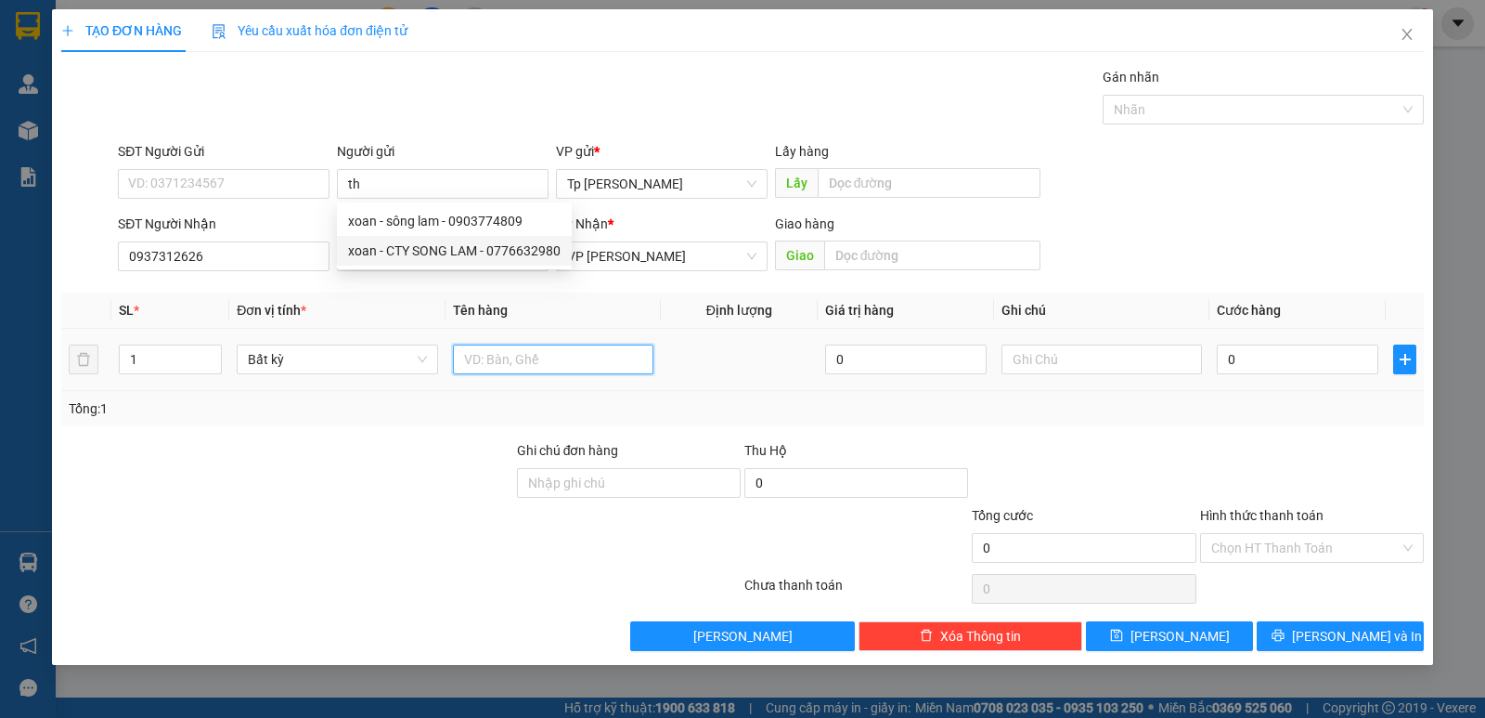
click at [595, 360] on input "text" at bounding box center [553, 359] width 201 height 30
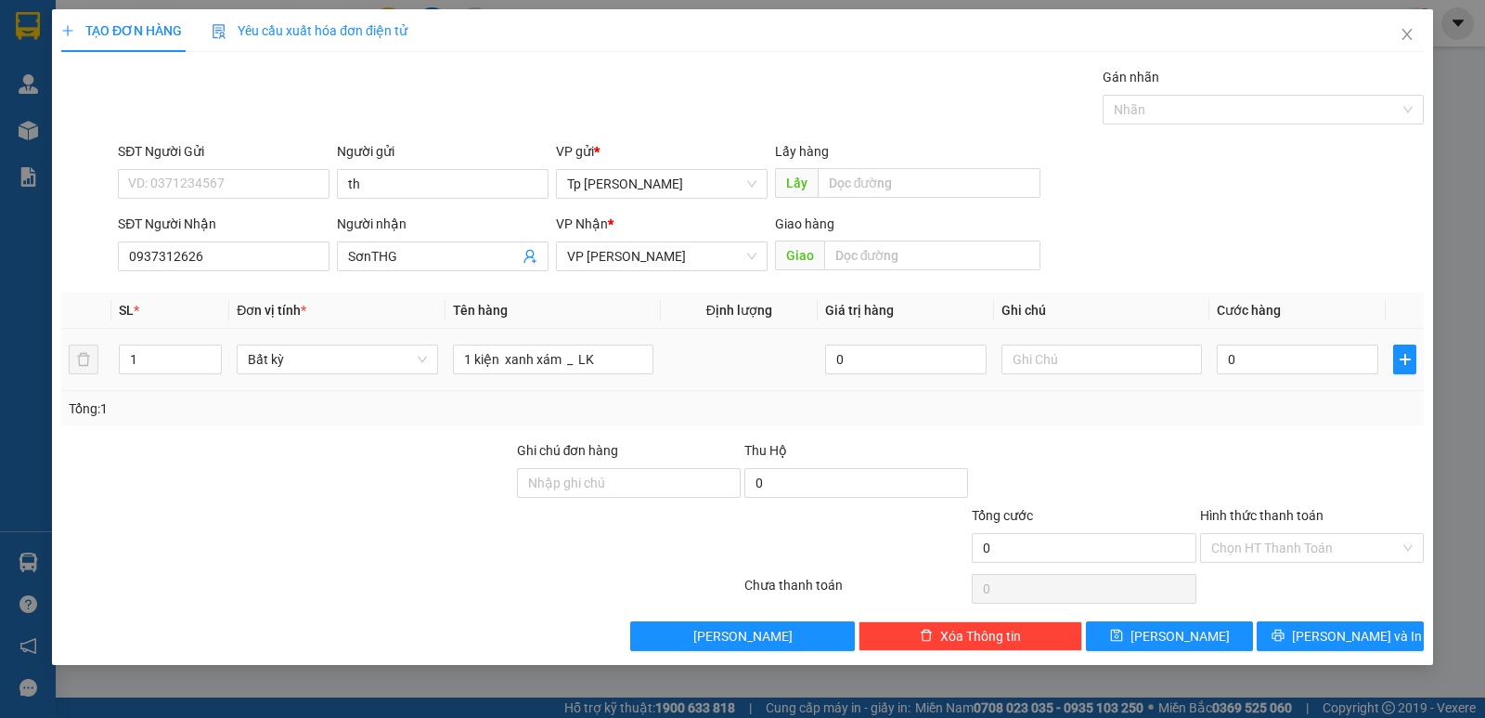
click at [1244, 342] on div "0" at bounding box center [1298, 359] width 162 height 37
click at [1247, 350] on input "0" at bounding box center [1298, 359] width 162 height 30
click at [1278, 642] on button "[PERSON_NAME] và In" at bounding box center [1340, 636] width 167 height 30
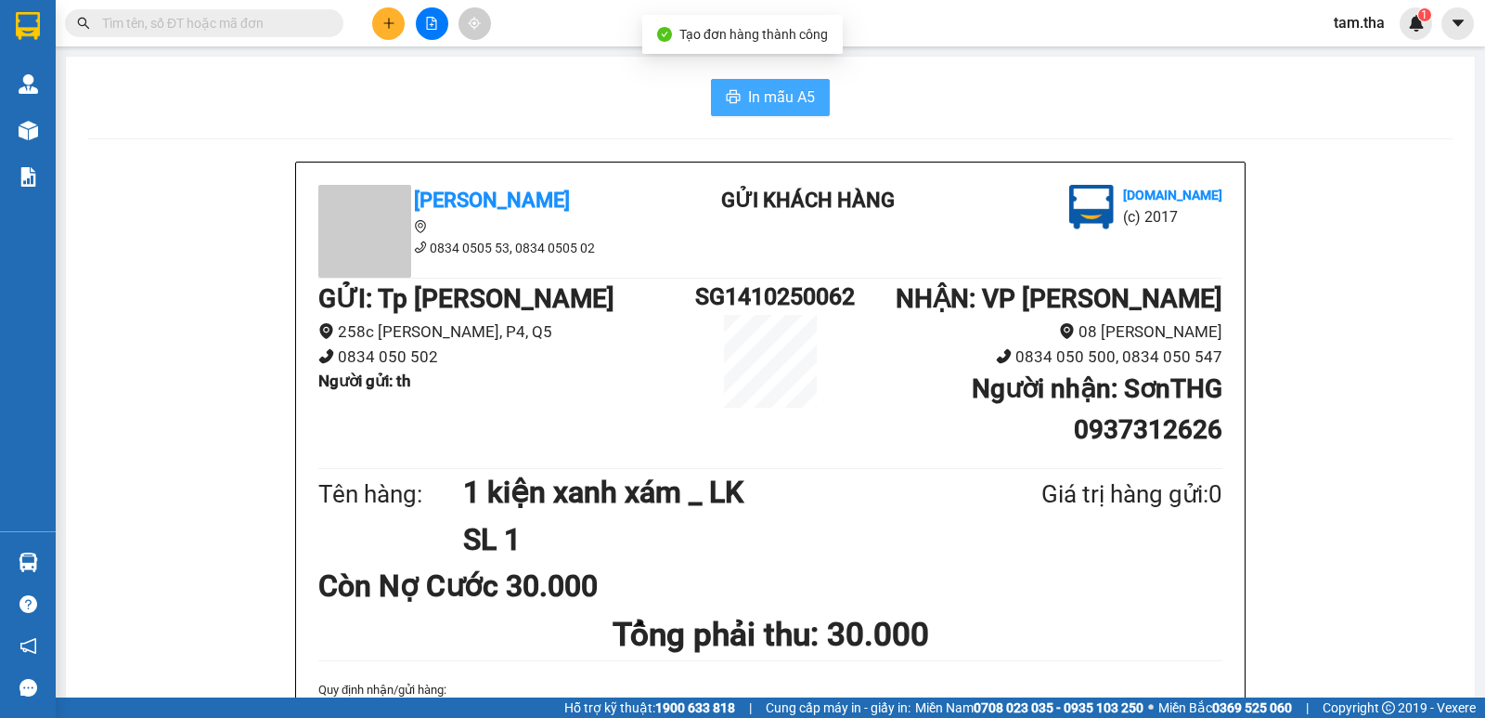
click at [749, 90] on span "In mẫu A5" at bounding box center [781, 96] width 67 height 23
click at [385, 23] on icon "plus" at bounding box center [388, 22] width 10 height 1
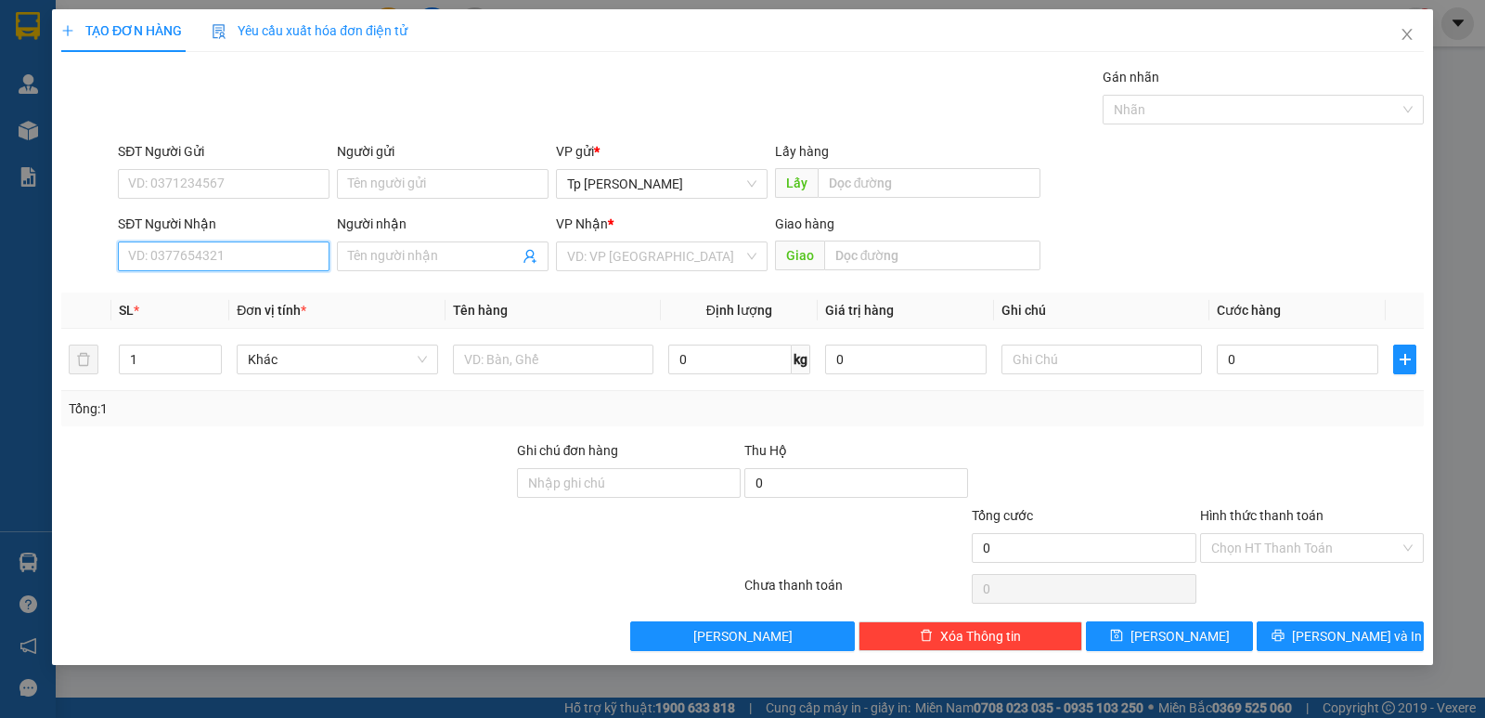
click at [218, 269] on input "SĐT Người Nhận" at bounding box center [224, 256] width 212 height 30
drag, startPoint x: 265, startPoint y: 299, endPoint x: 278, endPoint y: 197, distance: 103.1
click at [262, 293] on div "0913899051 - Ngọc Tý" at bounding box center [223, 293] width 189 height 20
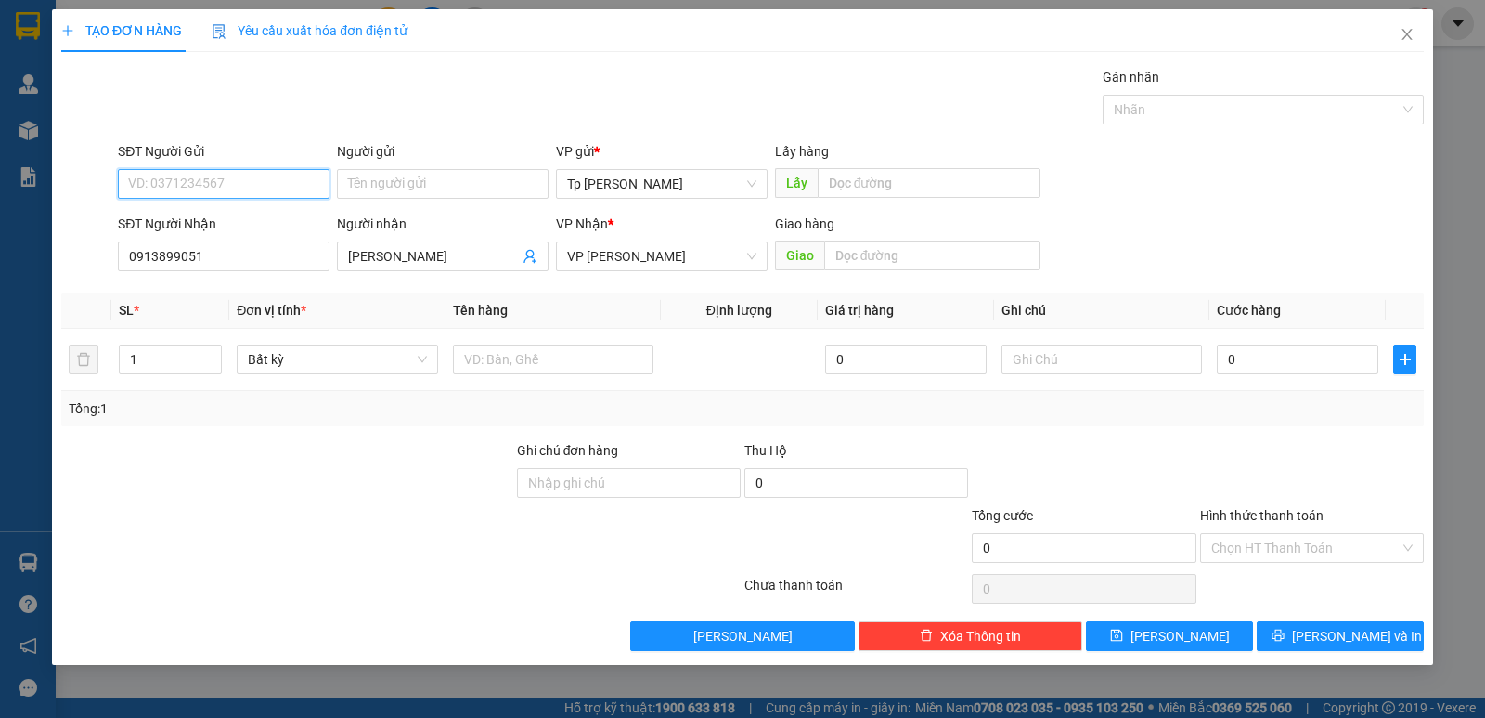
click at [284, 176] on input "SĐT Người Gửi" at bounding box center [224, 184] width 212 height 30
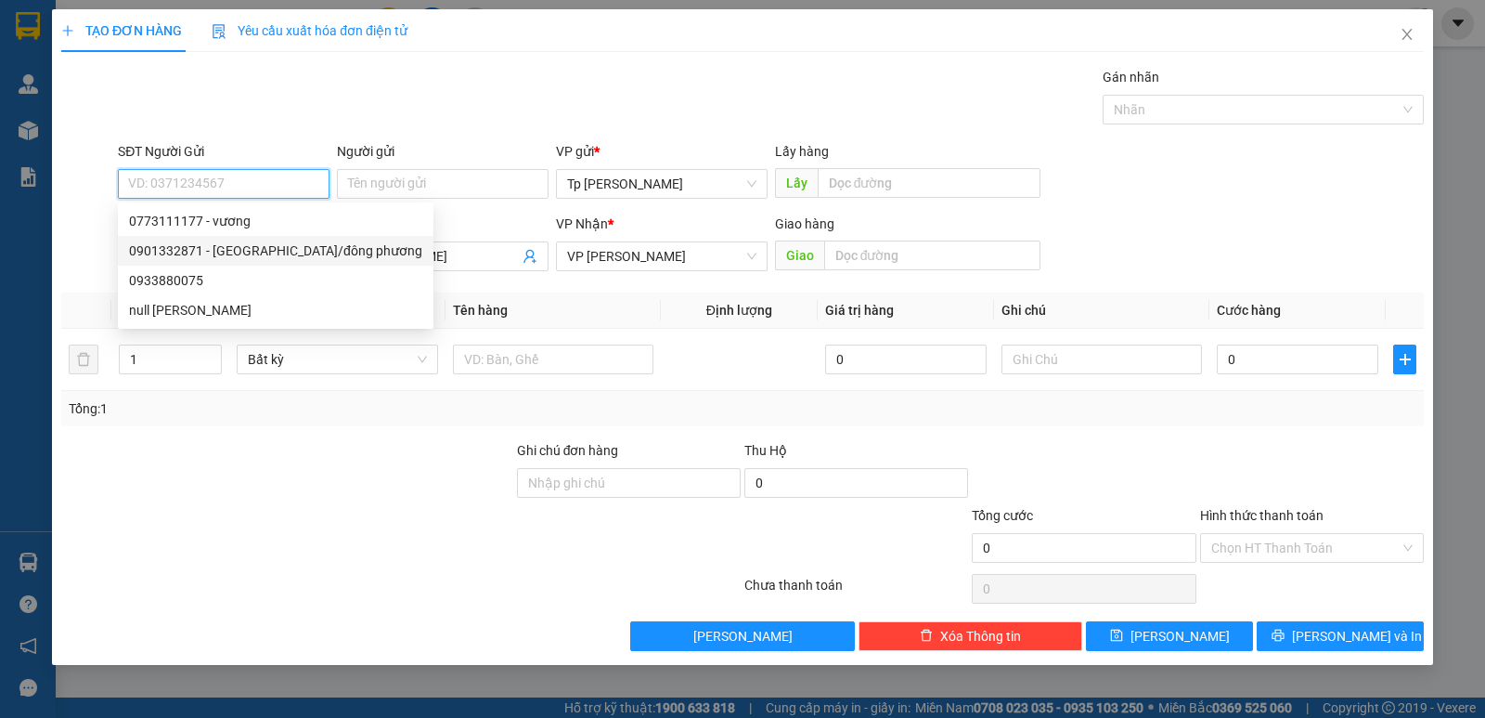
drag, startPoint x: 313, startPoint y: 250, endPoint x: 424, endPoint y: 308, distance: 125.8
click at [313, 250] on div "0901332871 - HỮU PHƯỚC/đông phương" at bounding box center [275, 250] width 293 height 20
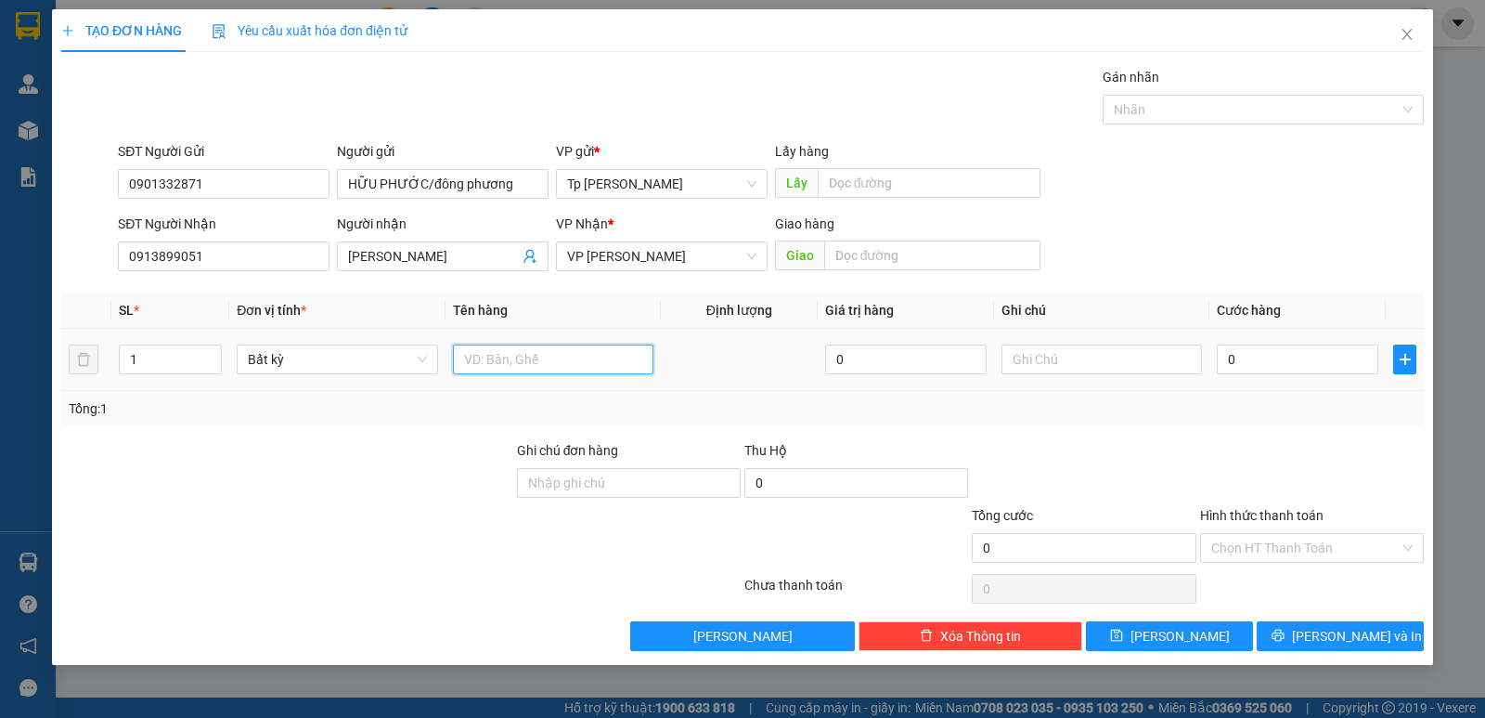
click at [539, 353] on input "text" at bounding box center [553, 359] width 201 height 30
click at [1238, 341] on div "0" at bounding box center [1298, 359] width 162 height 37
click at [1249, 347] on input "0" at bounding box center [1298, 359] width 162 height 30
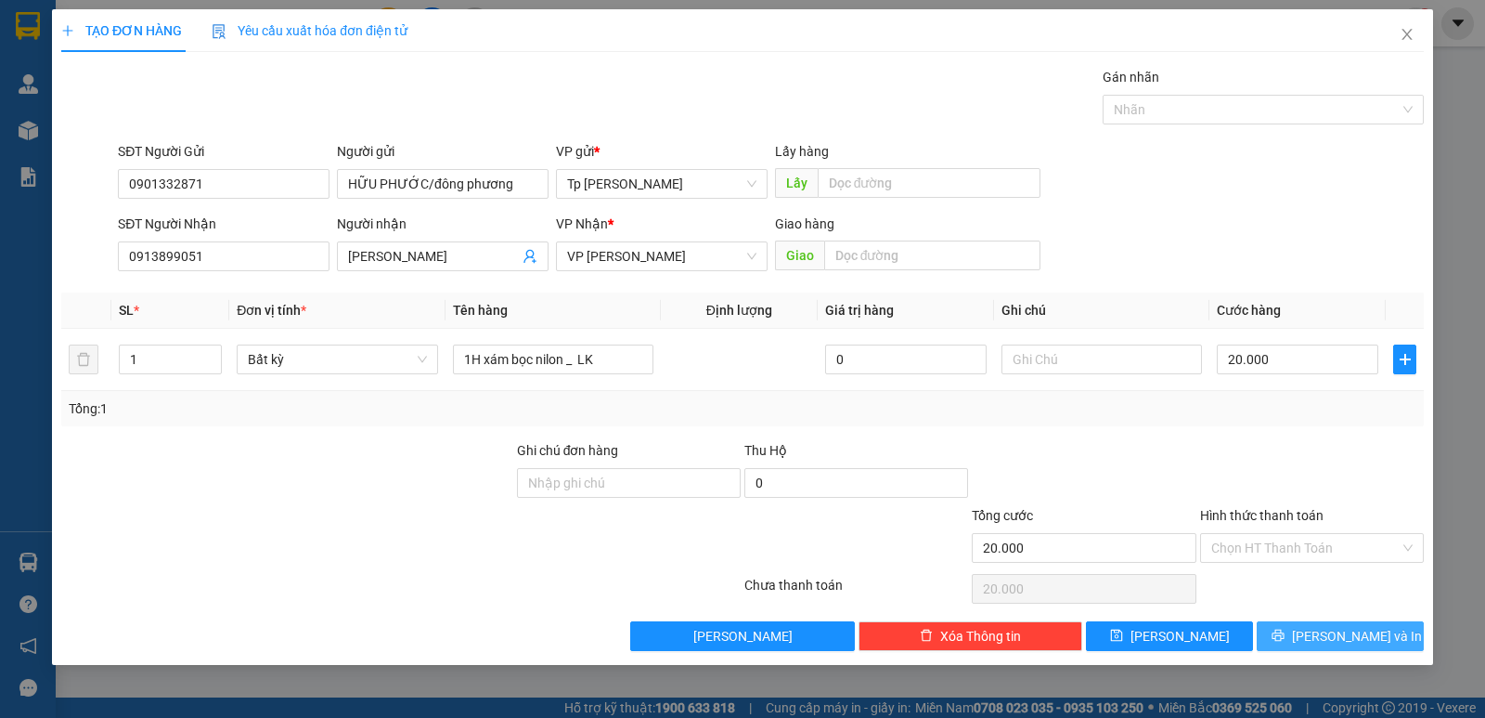
click at [1320, 628] on button "[PERSON_NAME] và In" at bounding box center [1340, 636] width 167 height 30
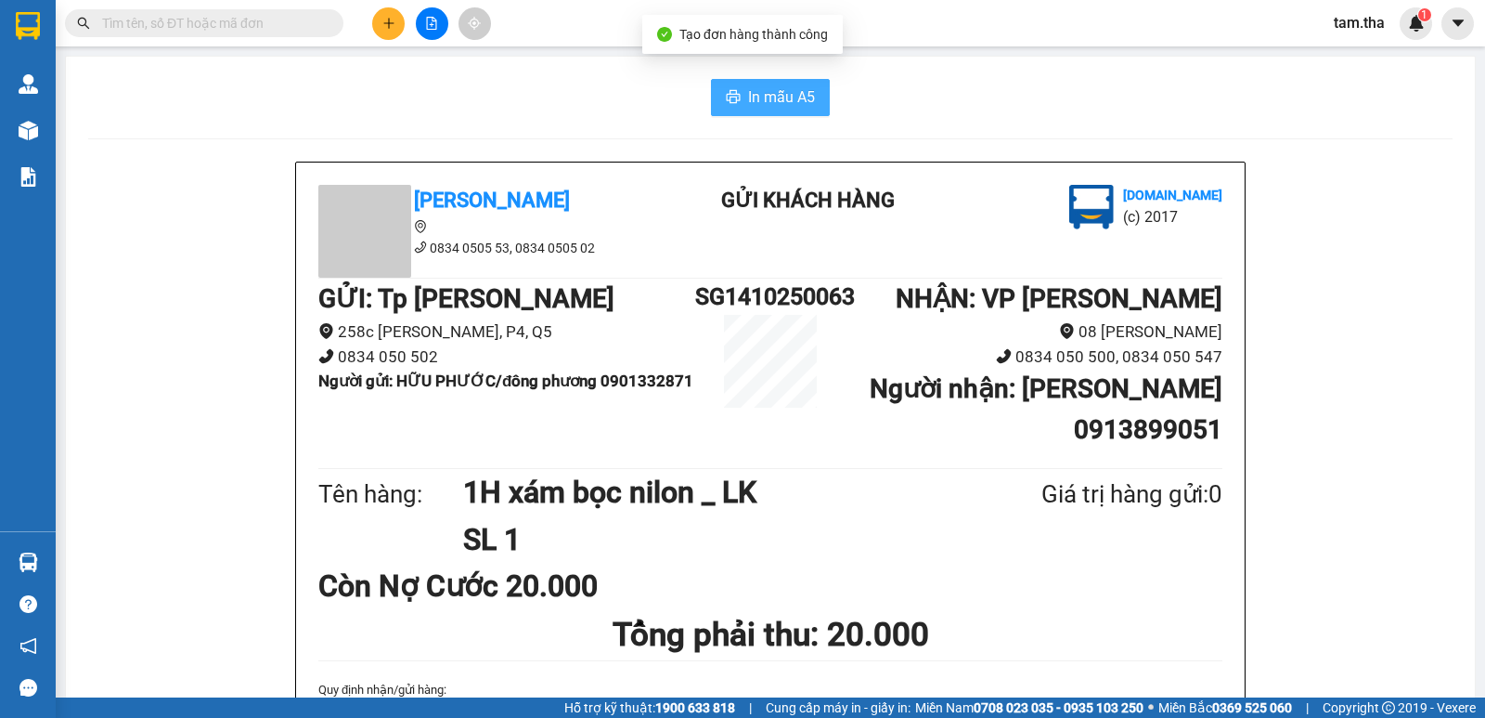
click at [786, 86] on span "In mẫu A5" at bounding box center [781, 96] width 67 height 23
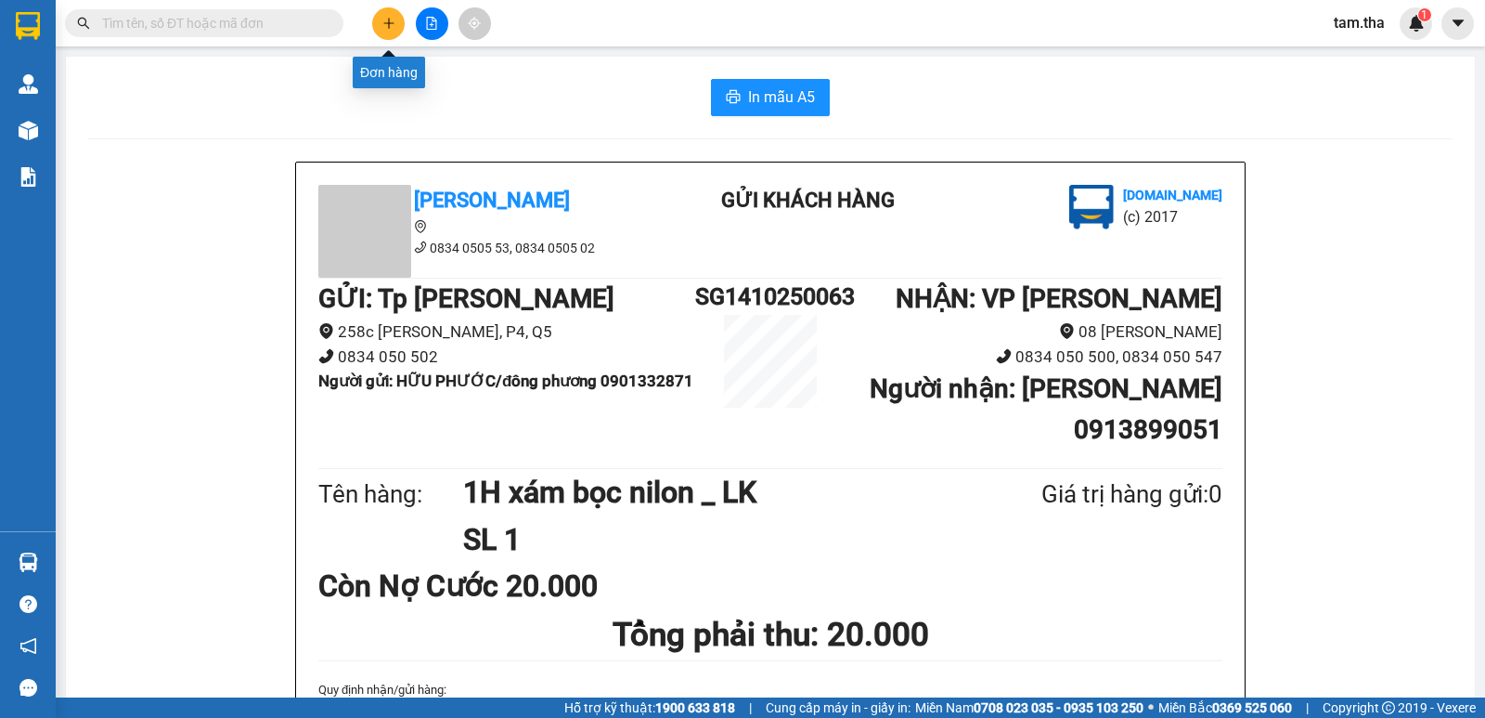
click at [392, 25] on icon "plus" at bounding box center [388, 23] width 13 height 13
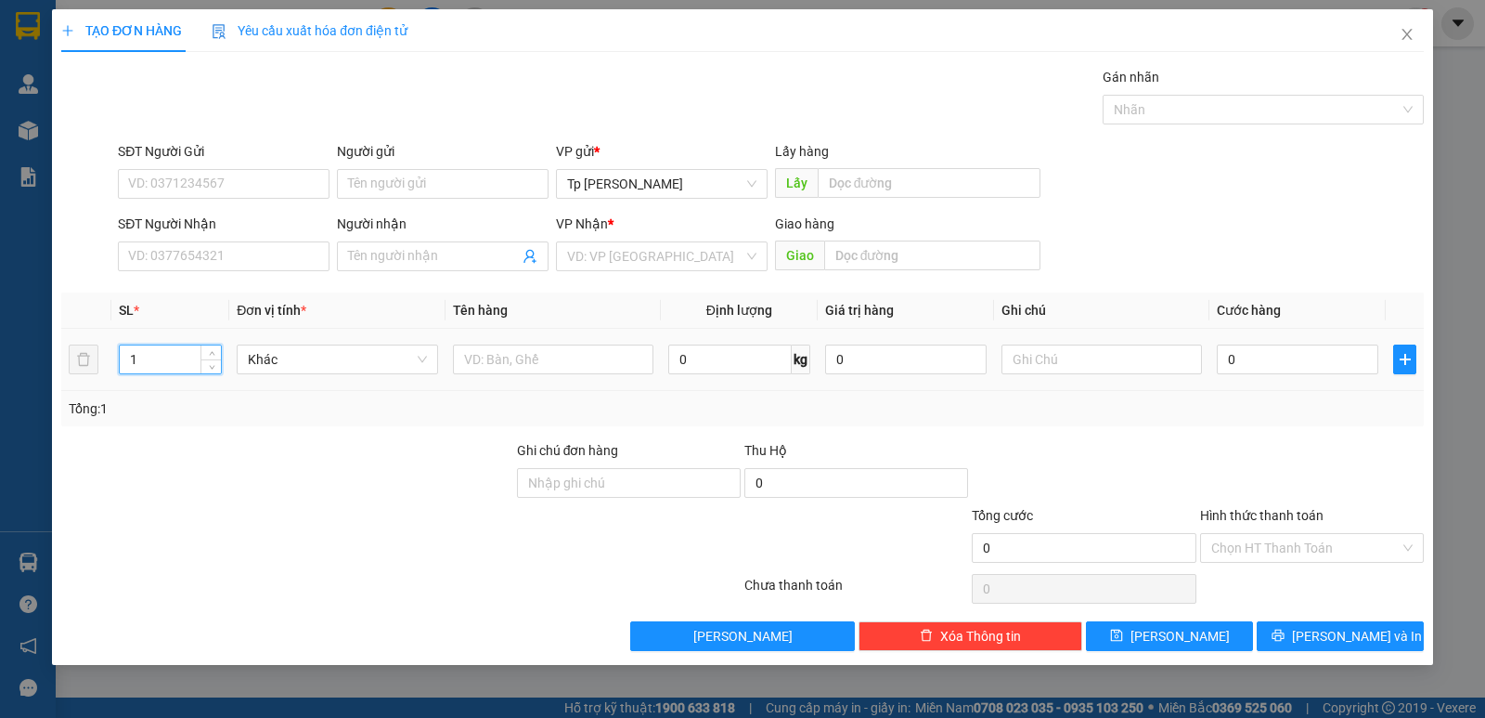
drag, startPoint x: 199, startPoint y: 361, endPoint x: 25, endPoint y: 350, distance: 173.9
click at [25, 350] on div "TẠO ĐƠN HÀNG Yêu cầu xuất hóa đơn điện tử Transit Pickup Surcharge Ids Transit …" at bounding box center [742, 359] width 1485 height 718
click at [490, 359] on input "text" at bounding box center [553, 359] width 201 height 30
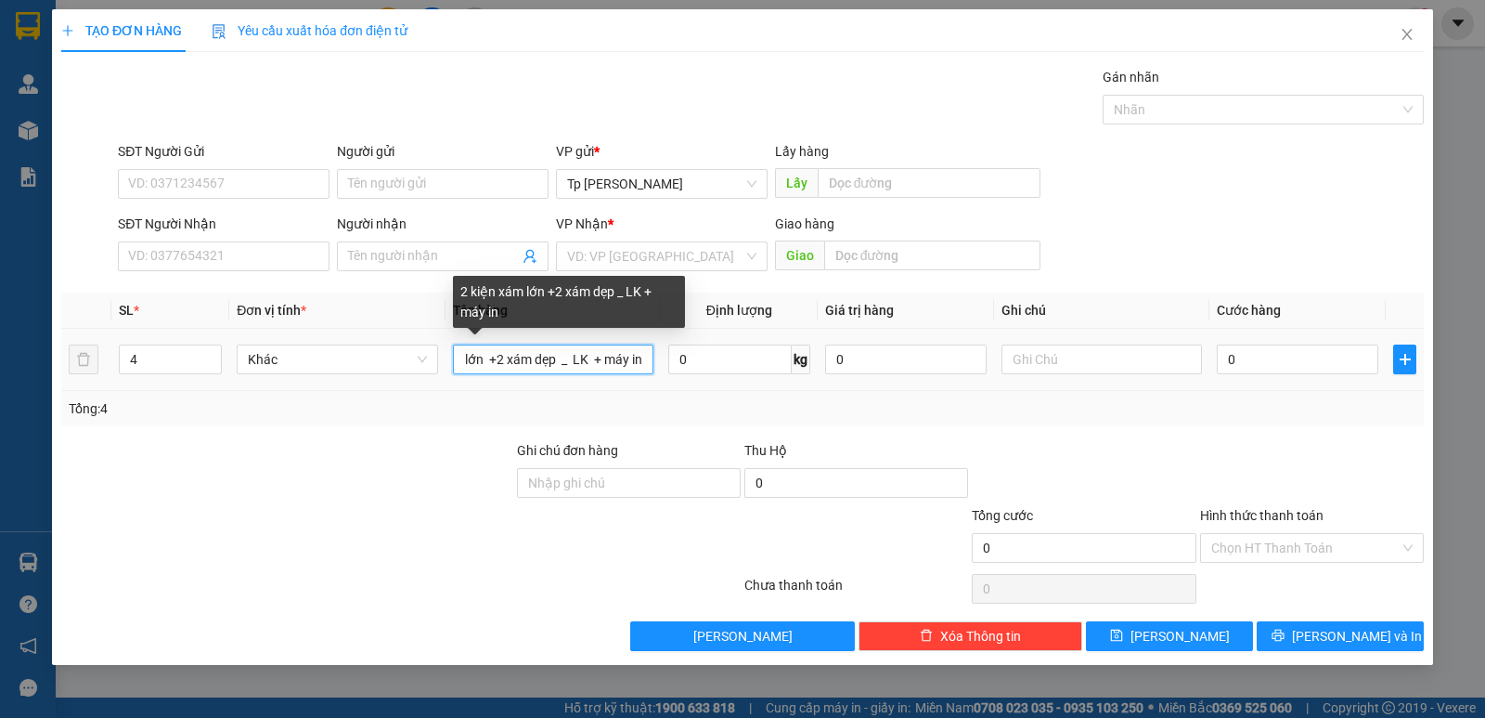
scroll to position [0, 83]
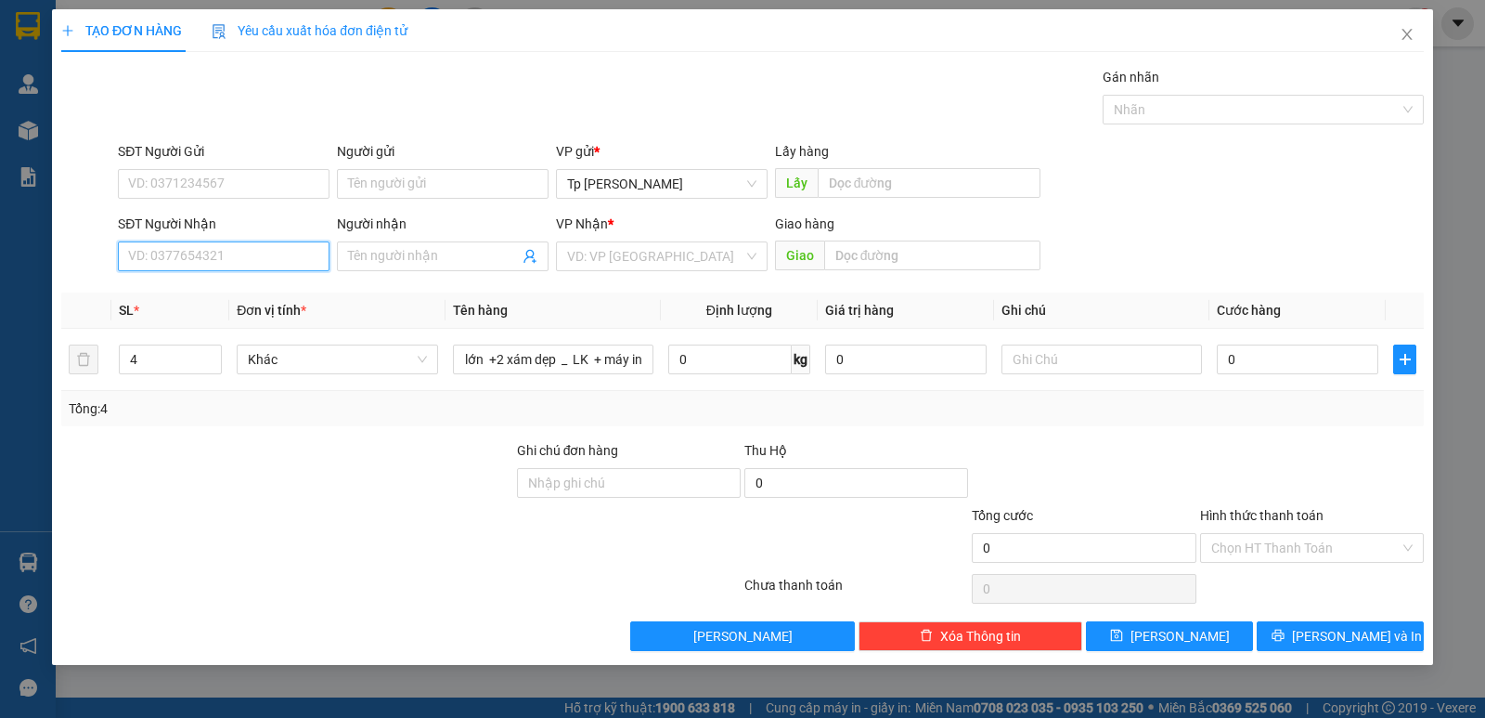
click at [263, 261] on input "SĐT Người Nhận" at bounding box center [224, 256] width 212 height 30
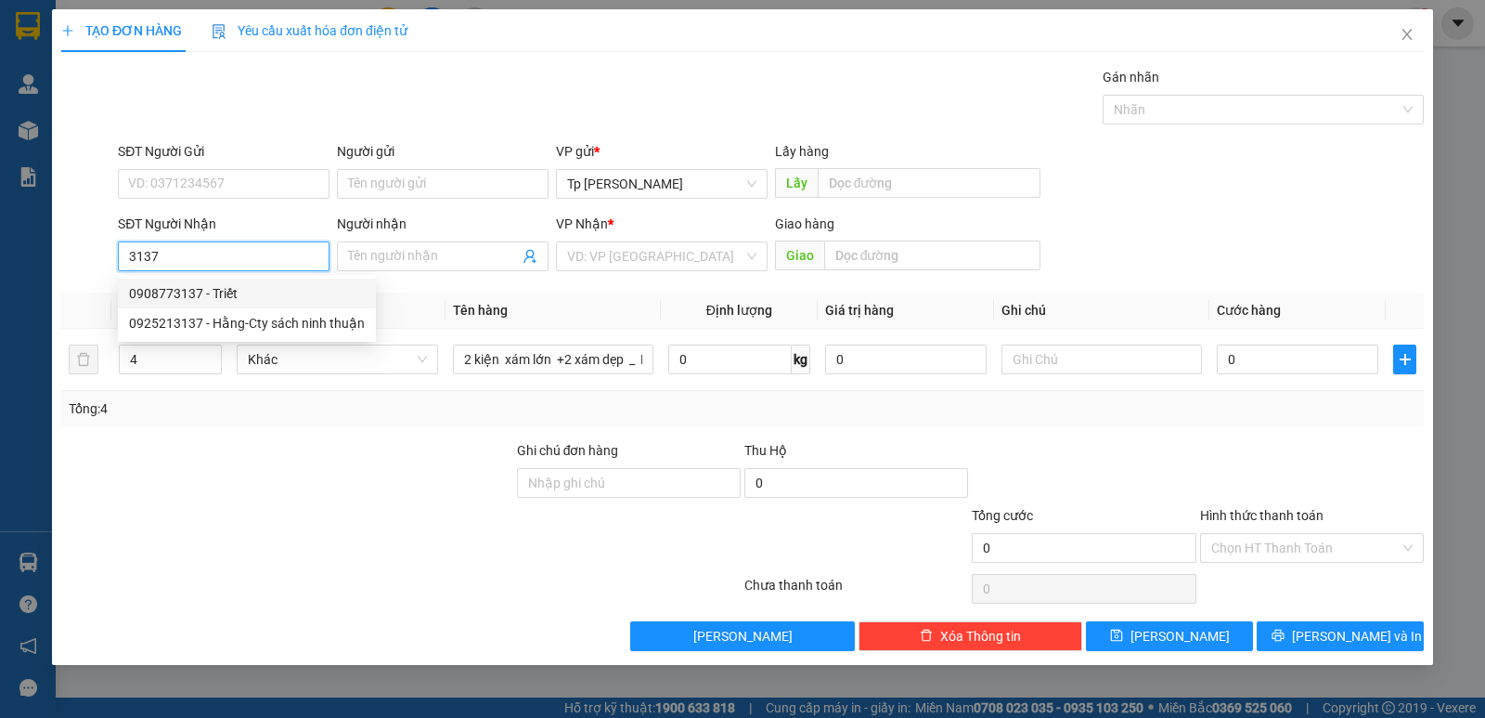
click at [233, 290] on div "0908773137 - Triết" at bounding box center [247, 293] width 236 height 20
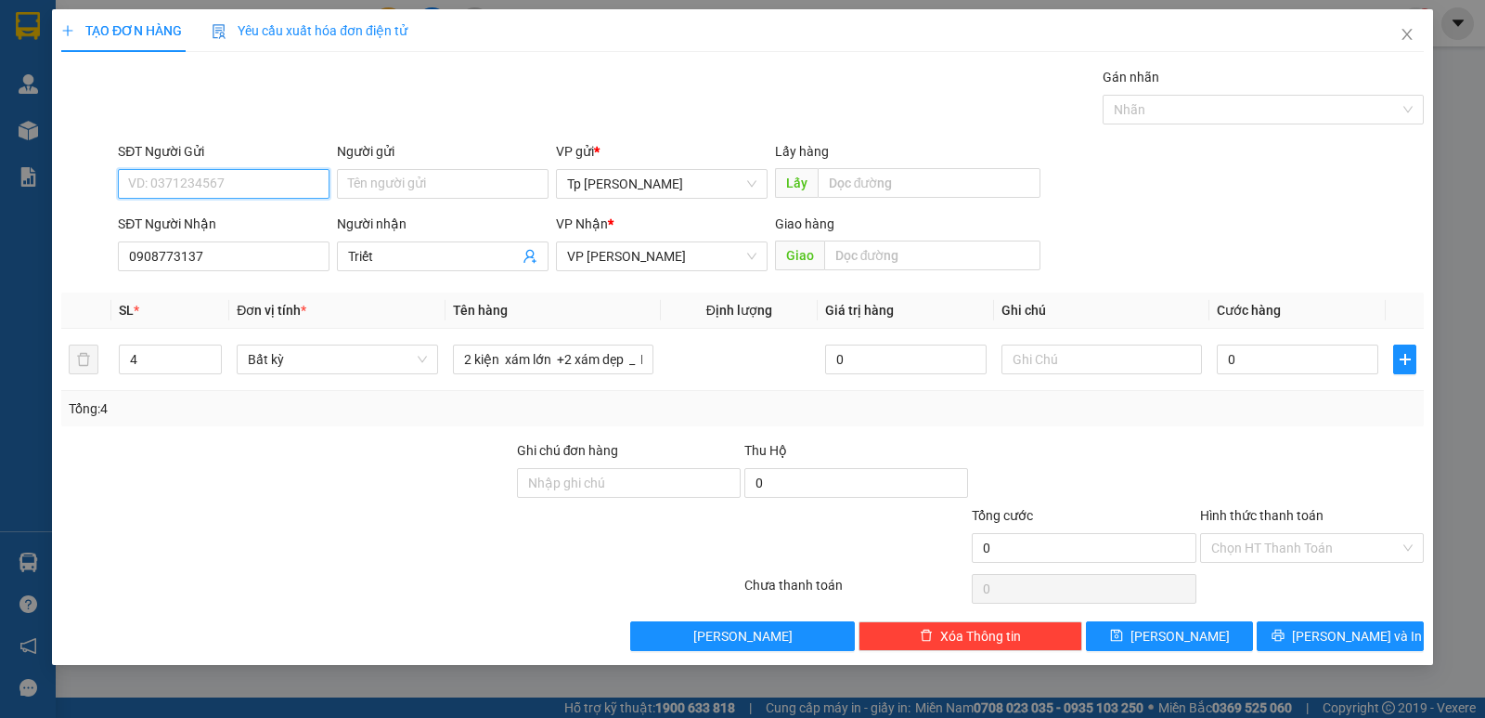
click at [272, 171] on input "SĐT Người Gửi" at bounding box center [224, 184] width 212 height 30
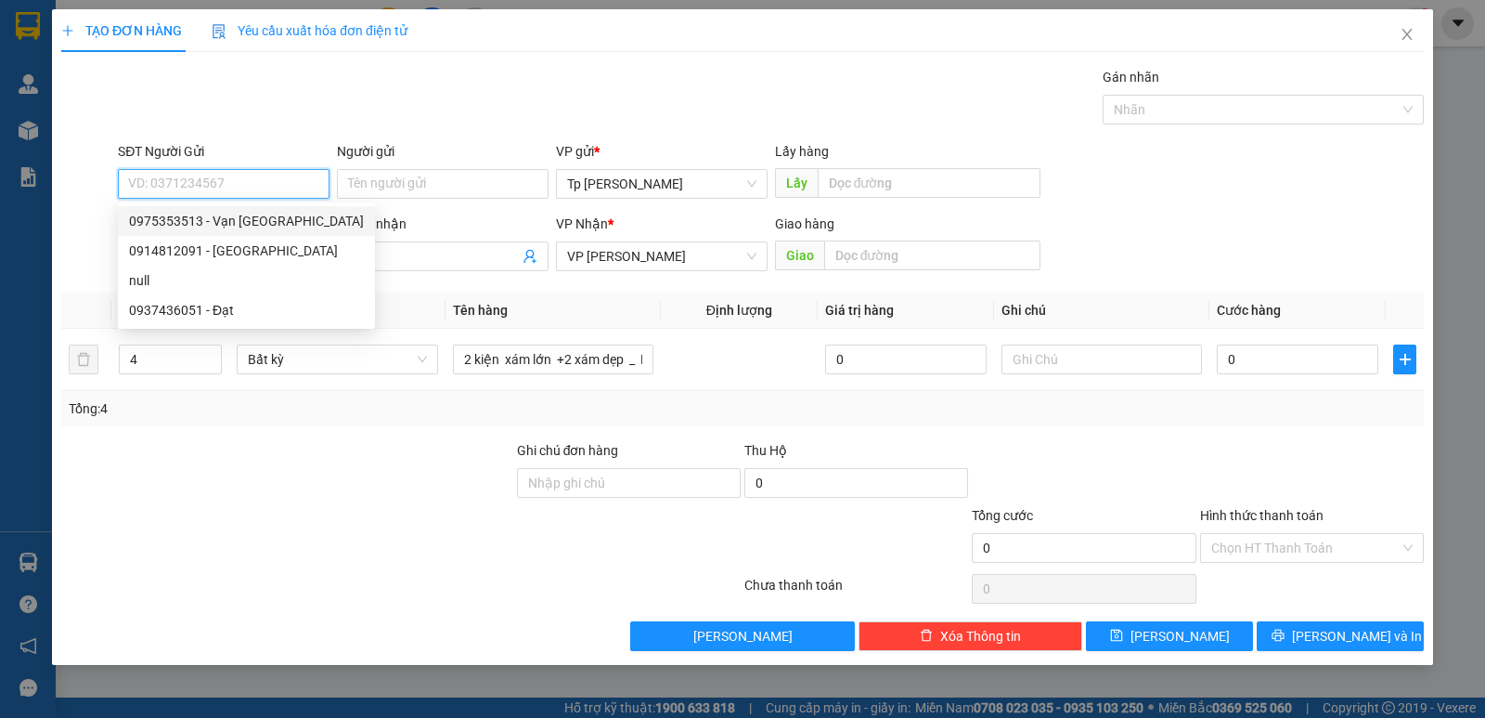
click at [277, 223] on div "0975353513 - Vạn Phat Hưng" at bounding box center [246, 221] width 235 height 20
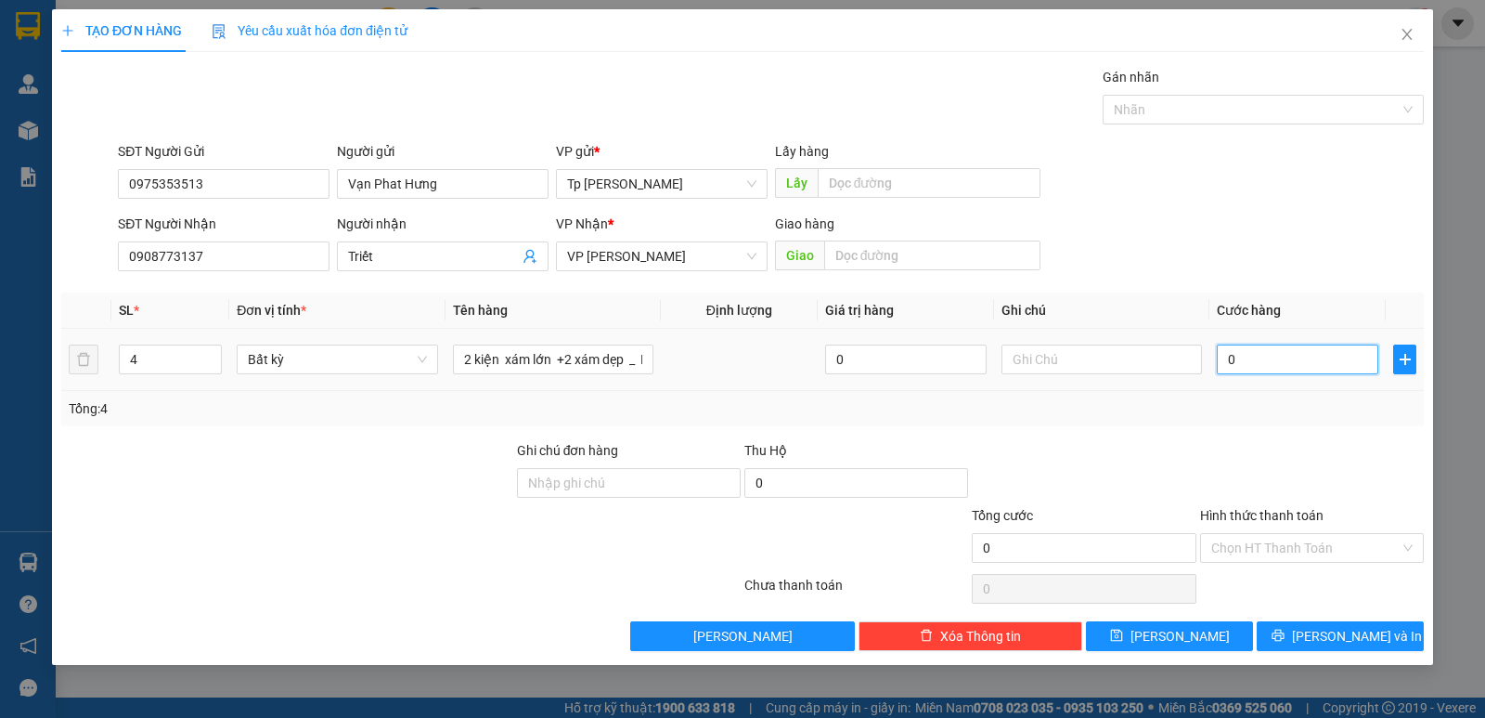
click at [1311, 357] on input "0" at bounding box center [1298, 359] width 162 height 30
click at [1318, 437] on div "Transit Pickup Surcharge Ids Transit Deliver Surcharge Ids Transit Deliver Surc…" at bounding box center [742, 359] width 1363 height 584
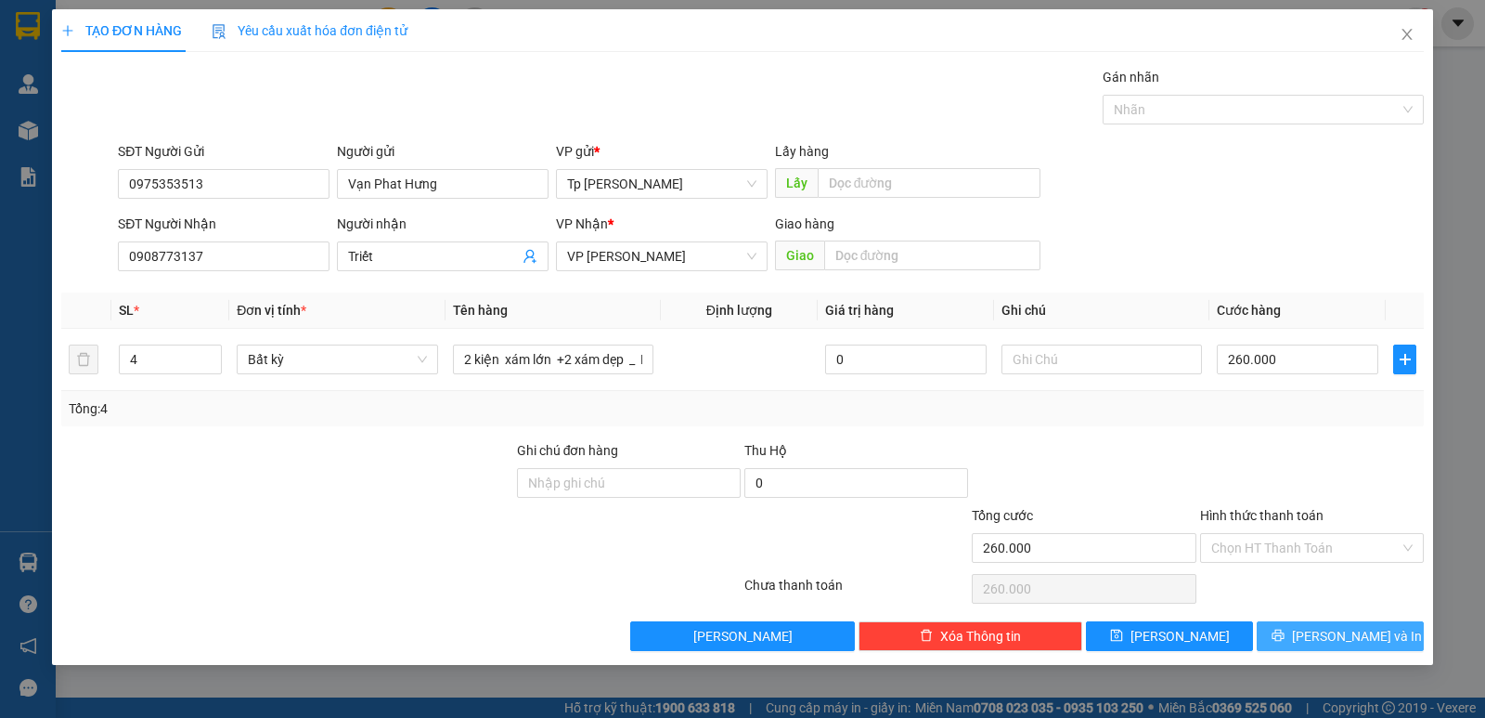
click at [1321, 632] on button "[PERSON_NAME] và In" at bounding box center [1340, 636] width 167 height 30
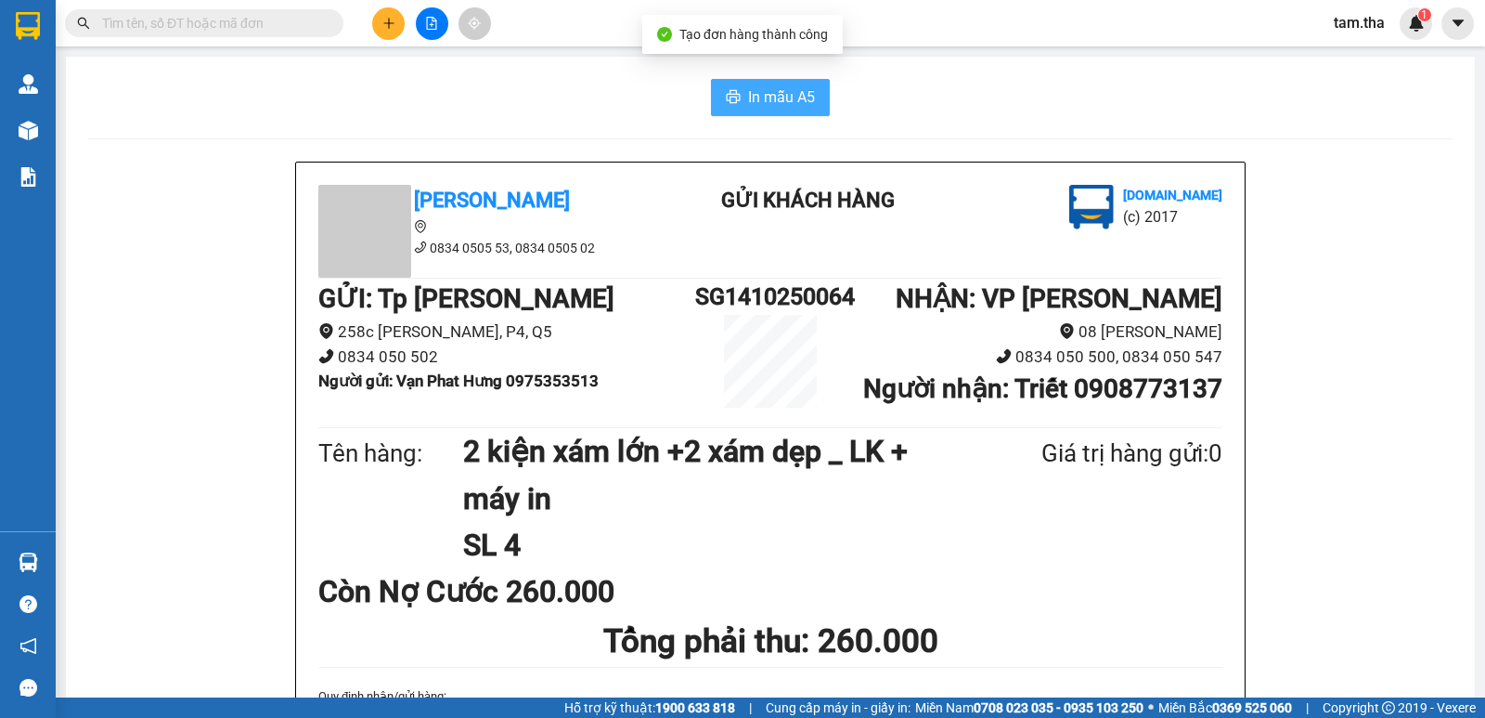
click at [800, 106] on span "In mẫu A5" at bounding box center [781, 96] width 67 height 23
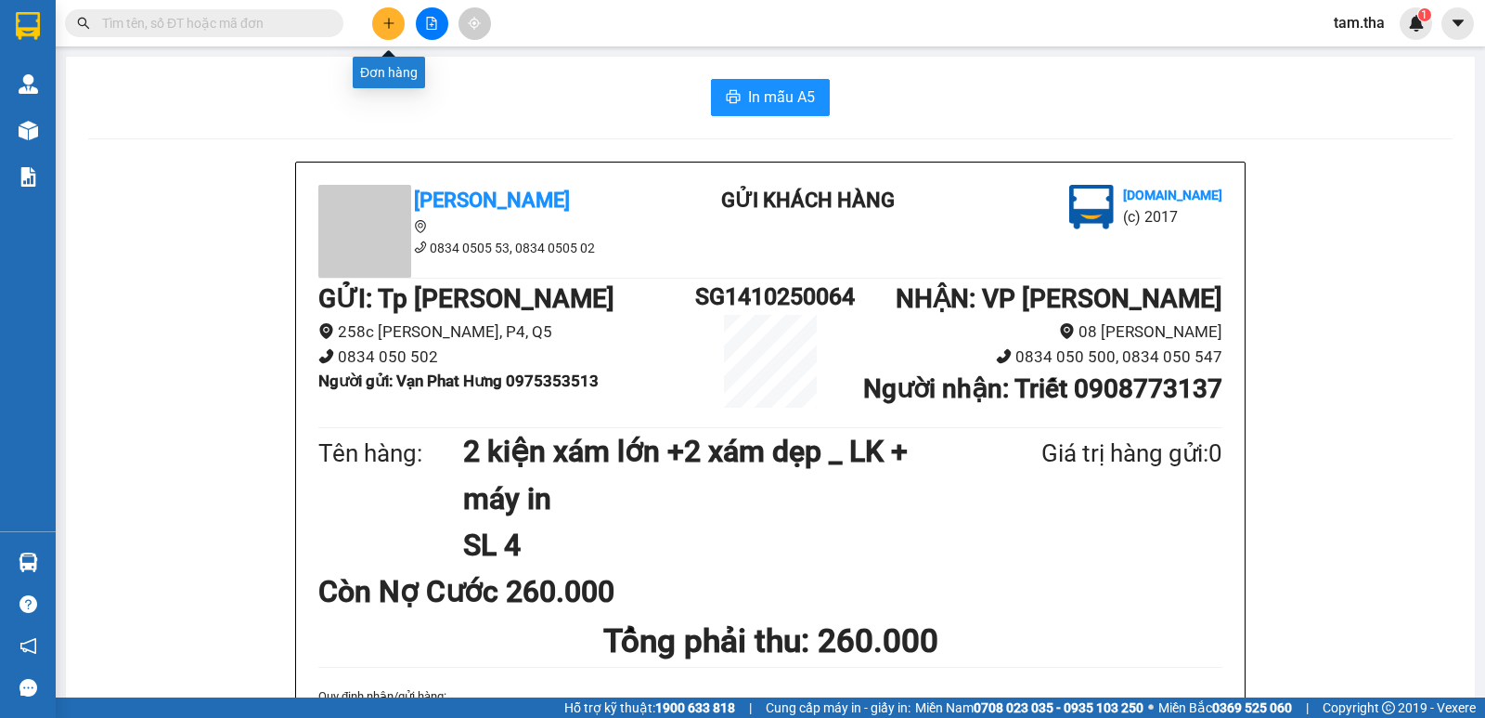
click at [388, 20] on icon "plus" at bounding box center [388, 23] width 13 height 13
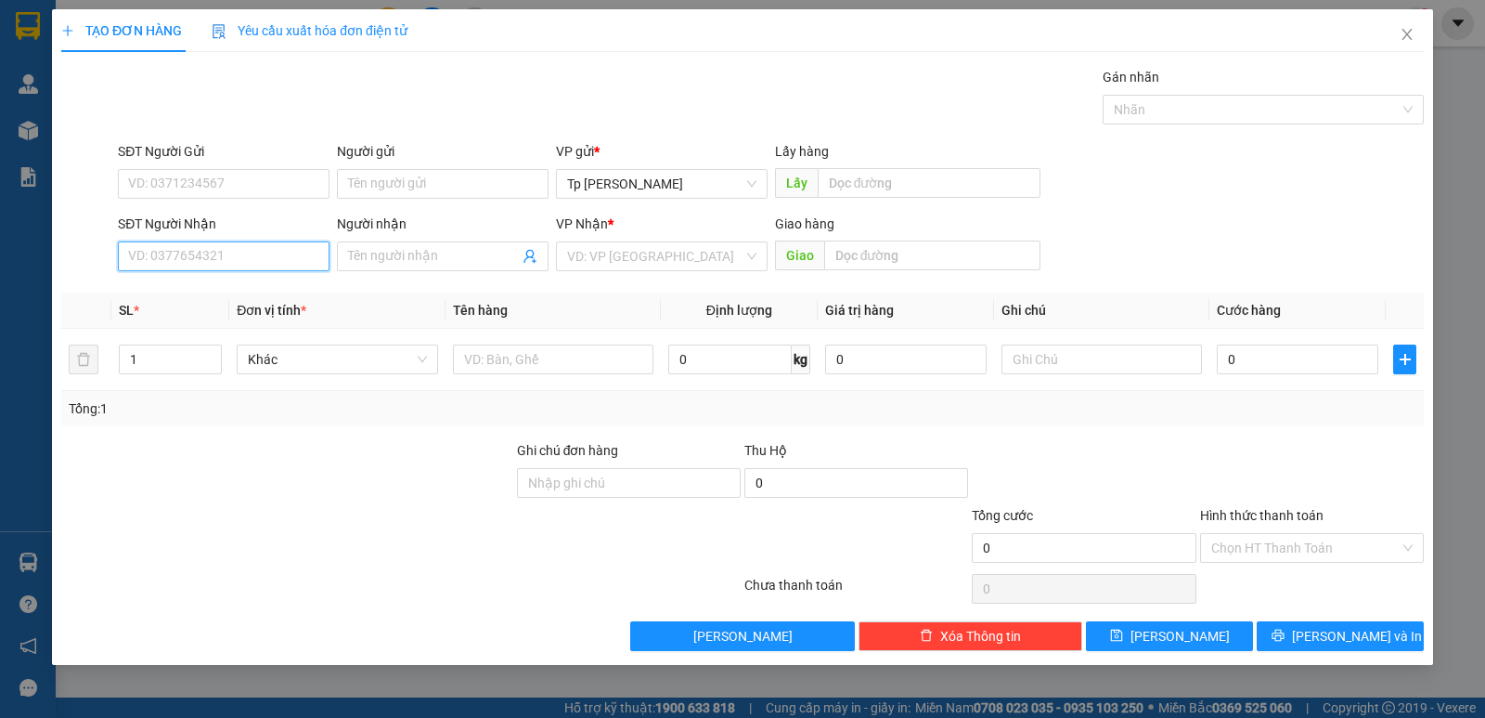
click at [222, 263] on input "SĐT Người Nhận" at bounding box center [224, 256] width 212 height 30
click at [284, 299] on div "0977523543 - tuyết" at bounding box center [223, 293] width 189 height 20
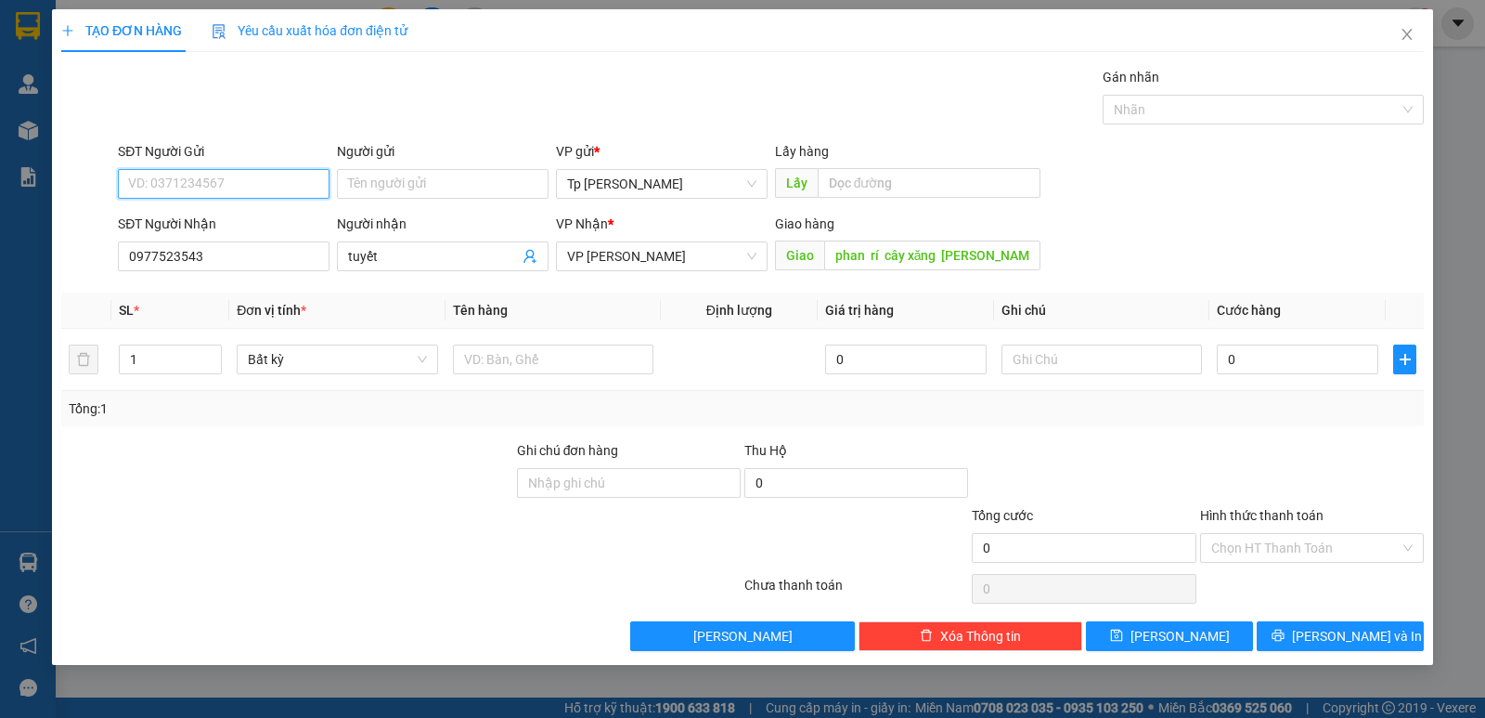
click at [286, 186] on input "SĐT Người Gửi" at bounding box center [224, 184] width 212 height 30
click at [261, 229] on div "0353662578 - Phúc" at bounding box center [224, 221] width 212 height 30
click at [216, 346] on span "Increase Value" at bounding box center [211, 353] width 20 height 17
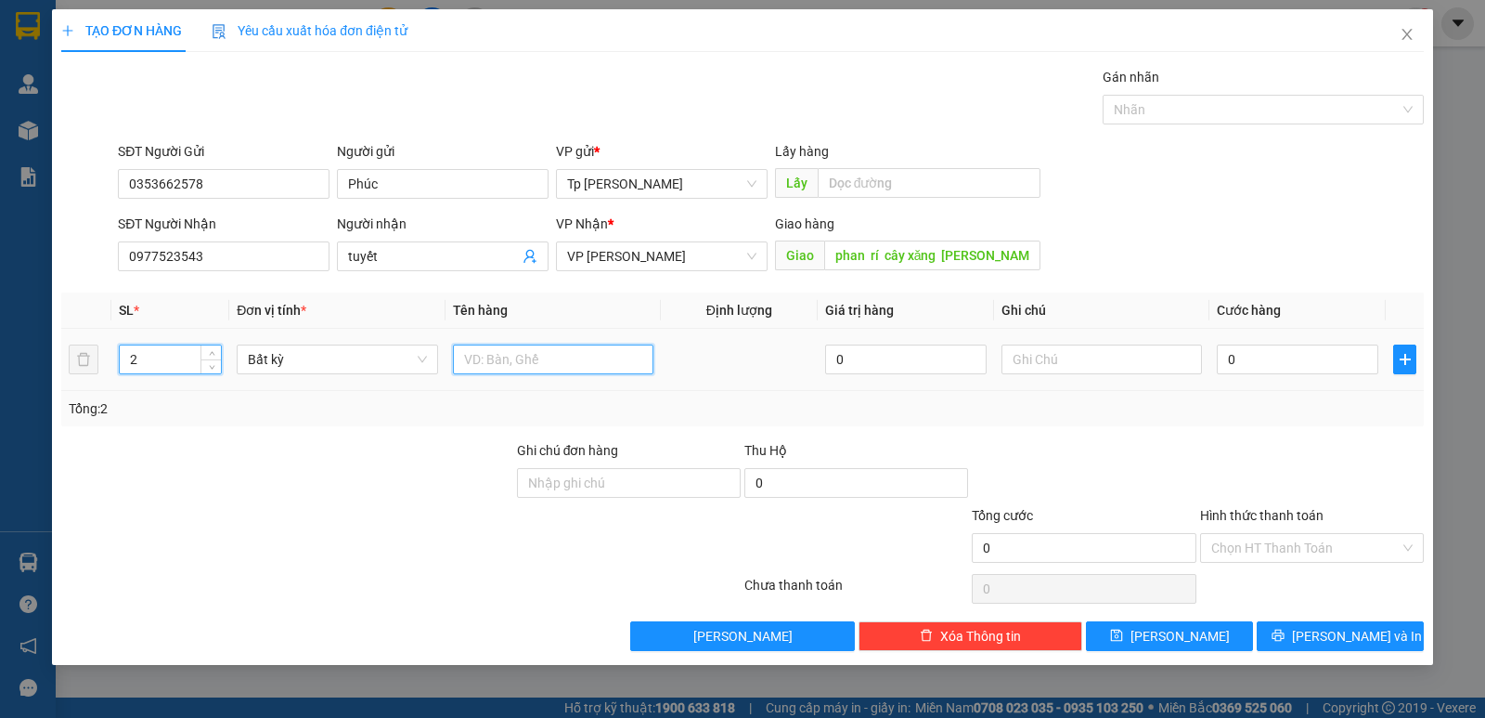
click at [534, 343] on div at bounding box center [553, 359] width 201 height 37
click at [1256, 353] on input "0" at bounding box center [1298, 359] width 162 height 30
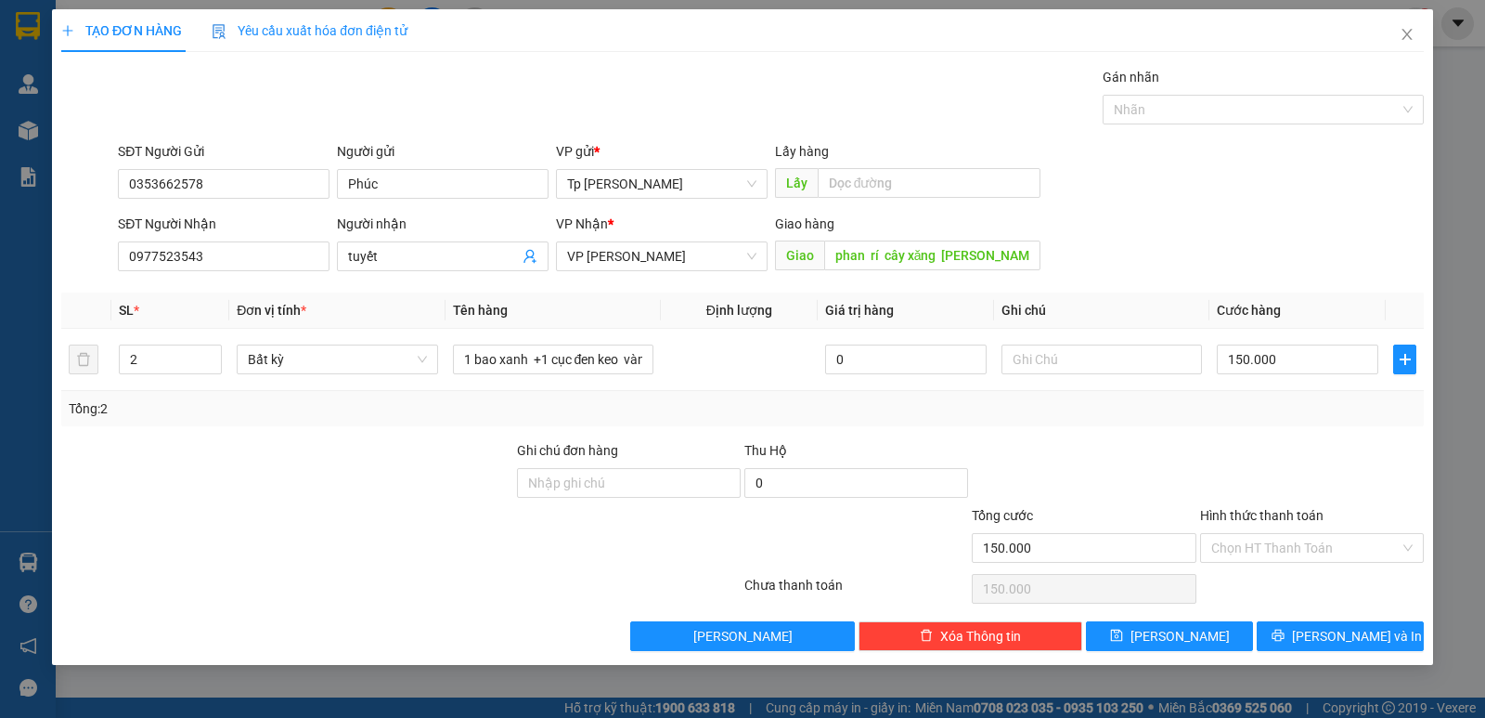
drag, startPoint x: 1288, startPoint y: 421, endPoint x: 1287, endPoint y: 509, distance: 88.2
click at [1288, 425] on div "Tổng: 2" at bounding box center [742, 408] width 1363 height 35
drag, startPoint x: 1277, startPoint y: 546, endPoint x: 1281, endPoint y: 561, distance: 15.3
click at [1277, 549] on input "Hình thức thanh toán" at bounding box center [1305, 548] width 188 height 28
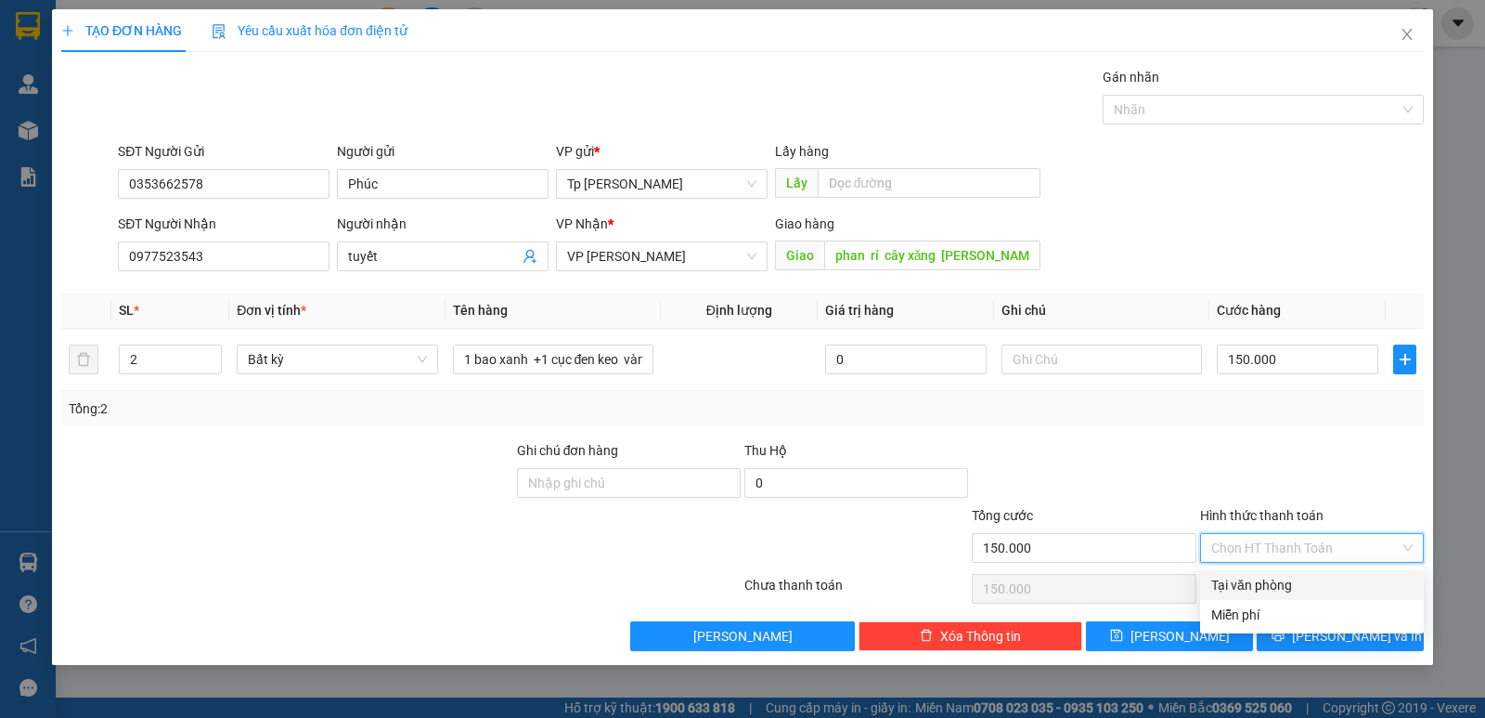
click at [1289, 584] on div "Tại văn phòng" at bounding box center [1311, 585] width 201 height 20
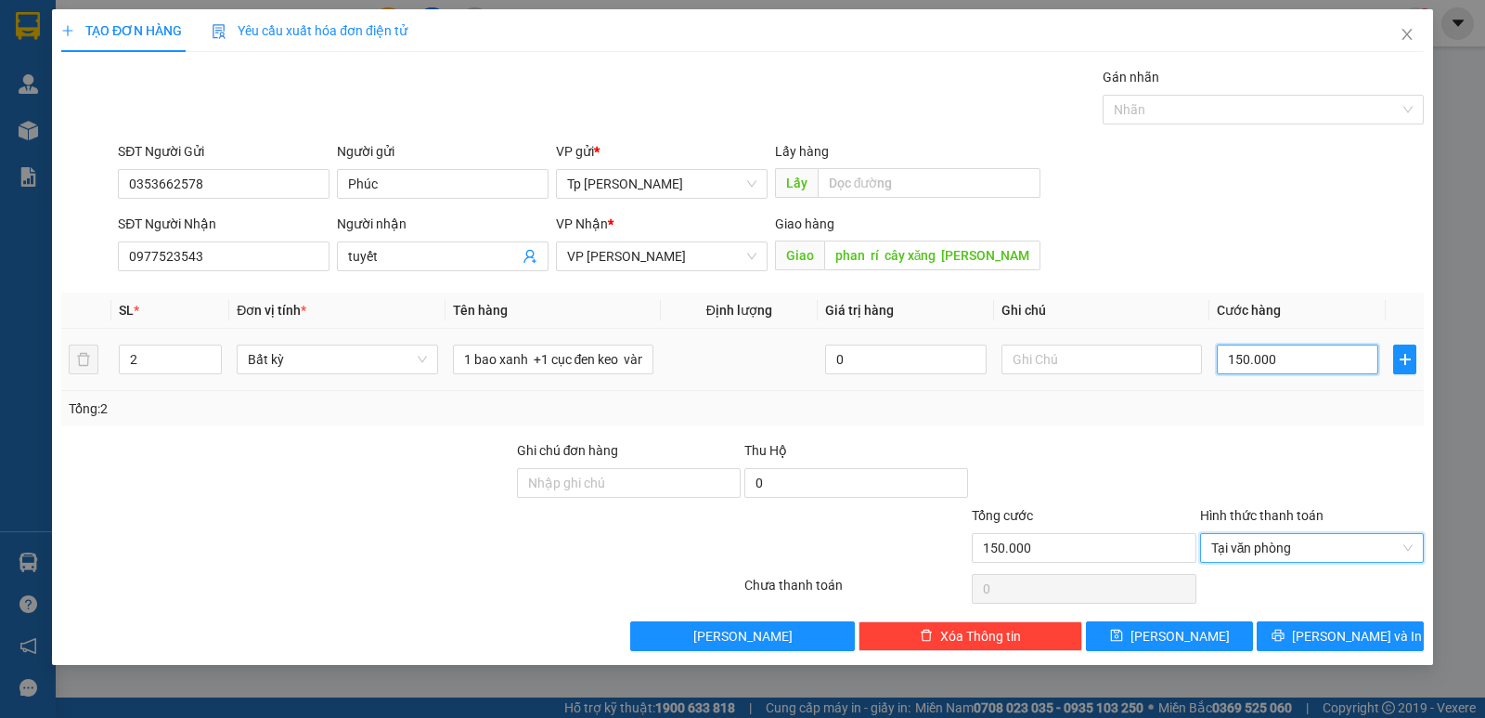
click at [1322, 367] on input "150.000" at bounding box center [1298, 359] width 162 height 30
click at [1314, 402] on div "Tổng: 2" at bounding box center [743, 408] width 1348 height 20
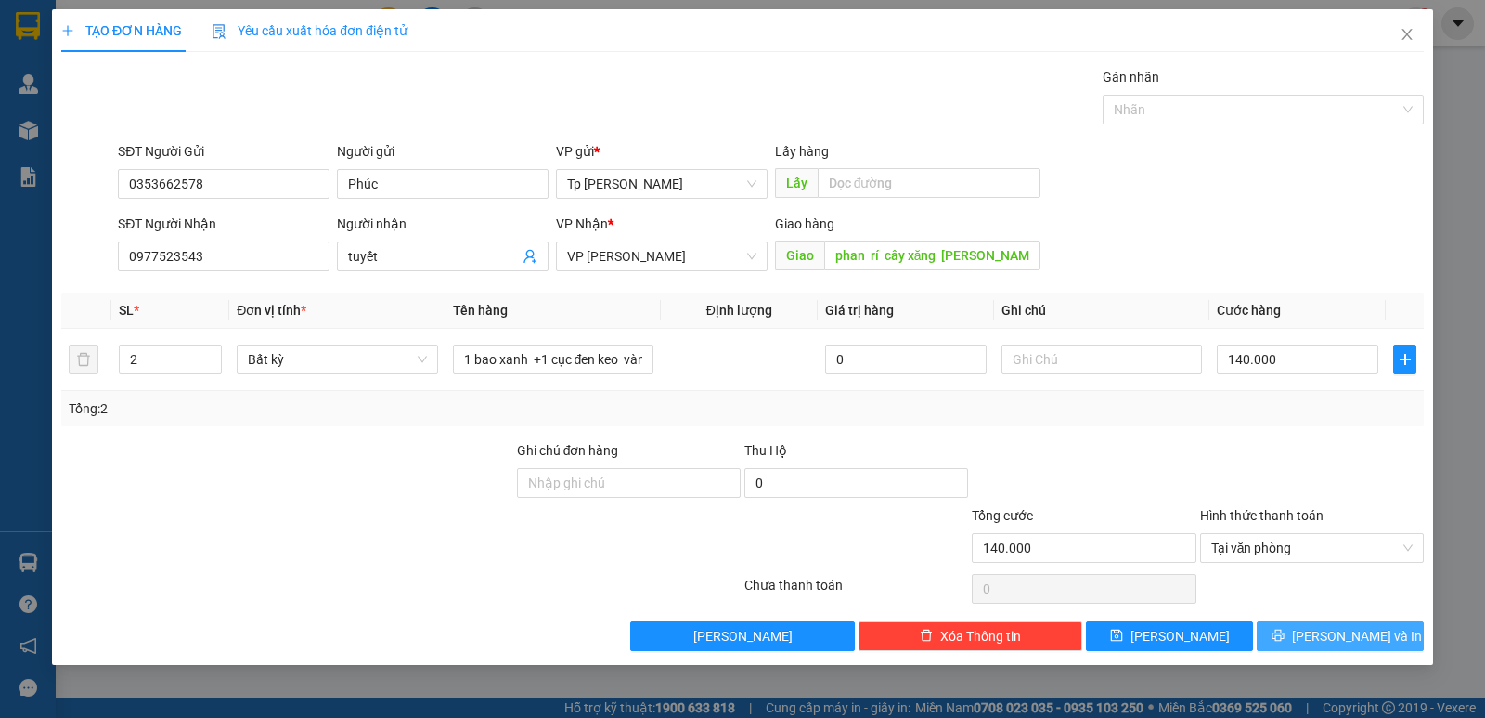
click at [1297, 642] on button "[PERSON_NAME] và In" at bounding box center [1340, 636] width 167 height 30
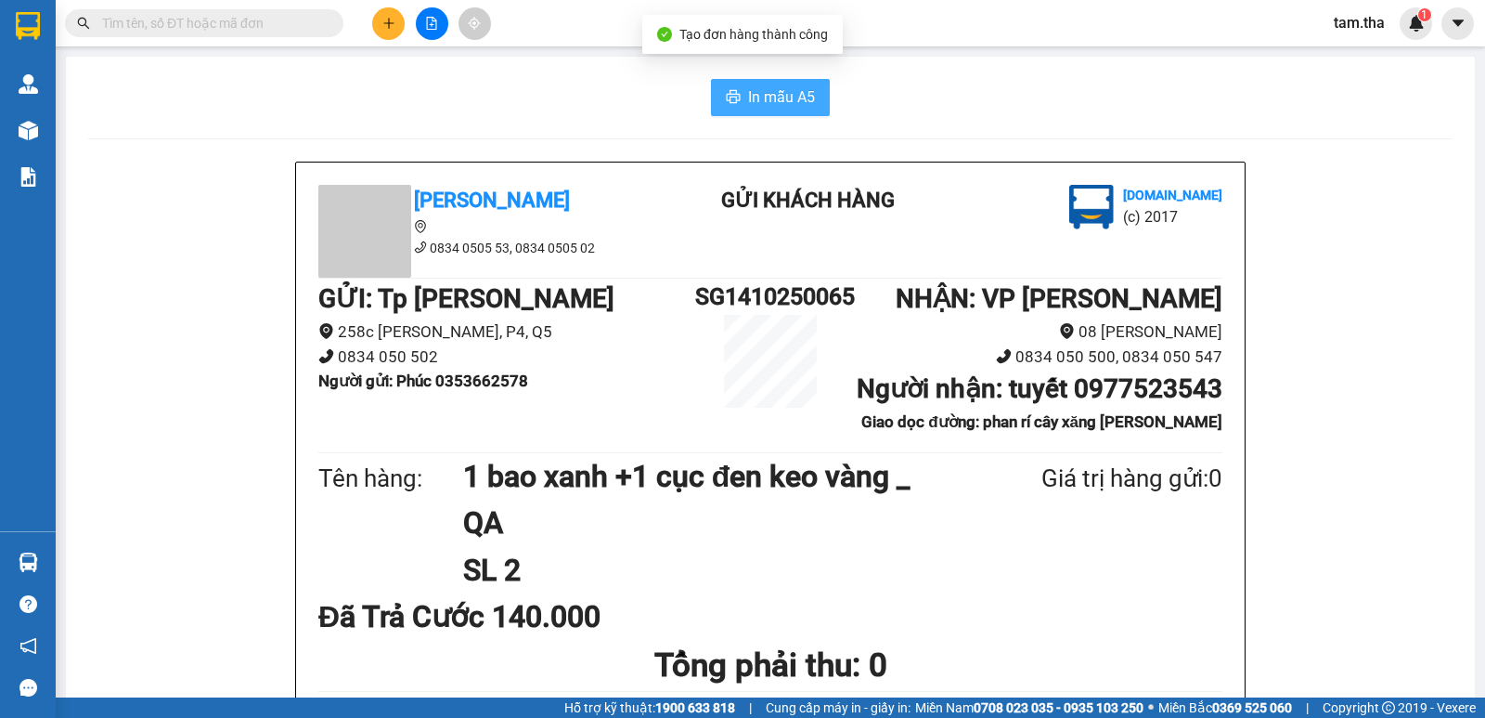
click at [748, 91] on span "In mẫu A5" at bounding box center [781, 96] width 67 height 23
click at [811, 93] on button "In mẫu A5" at bounding box center [770, 97] width 119 height 37
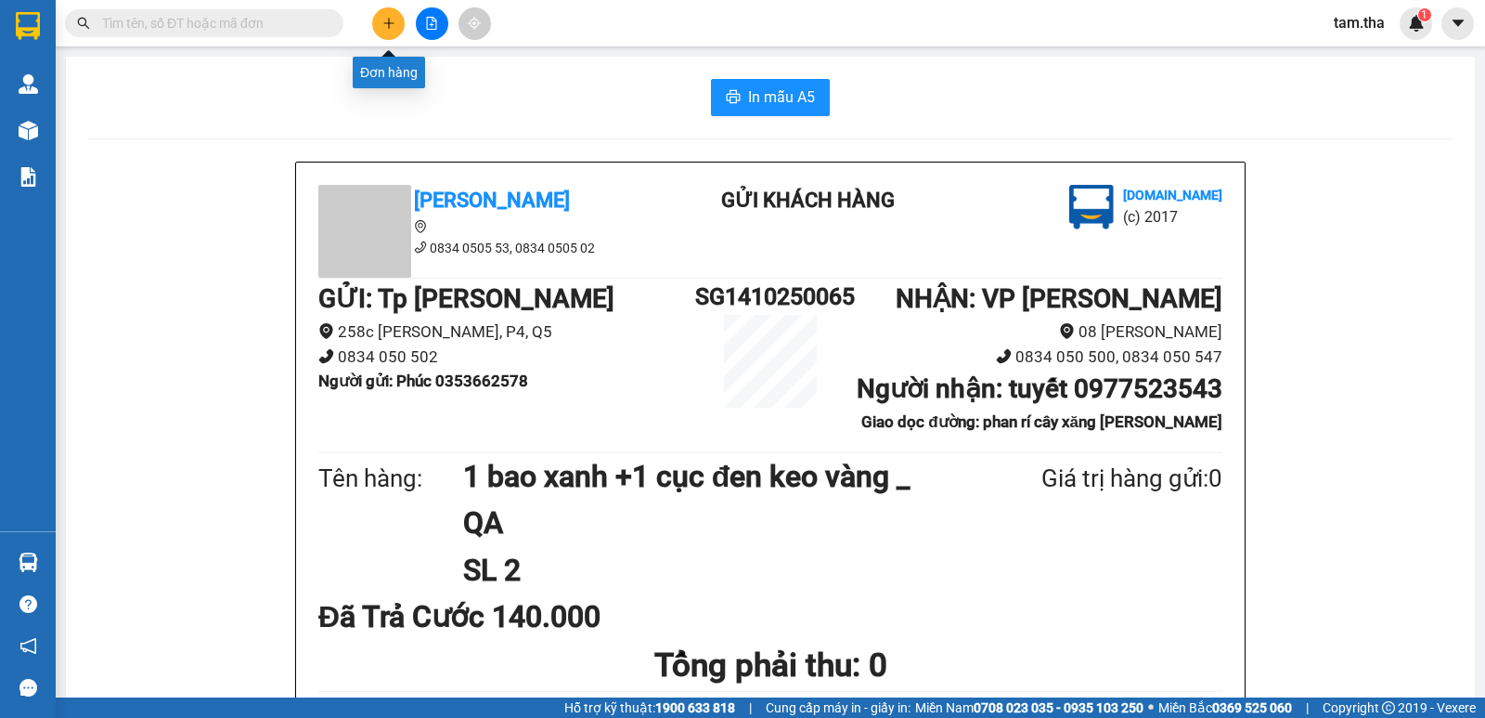
click at [378, 20] on button at bounding box center [388, 23] width 32 height 32
click at [229, 29] on input "text" at bounding box center [211, 23] width 219 height 20
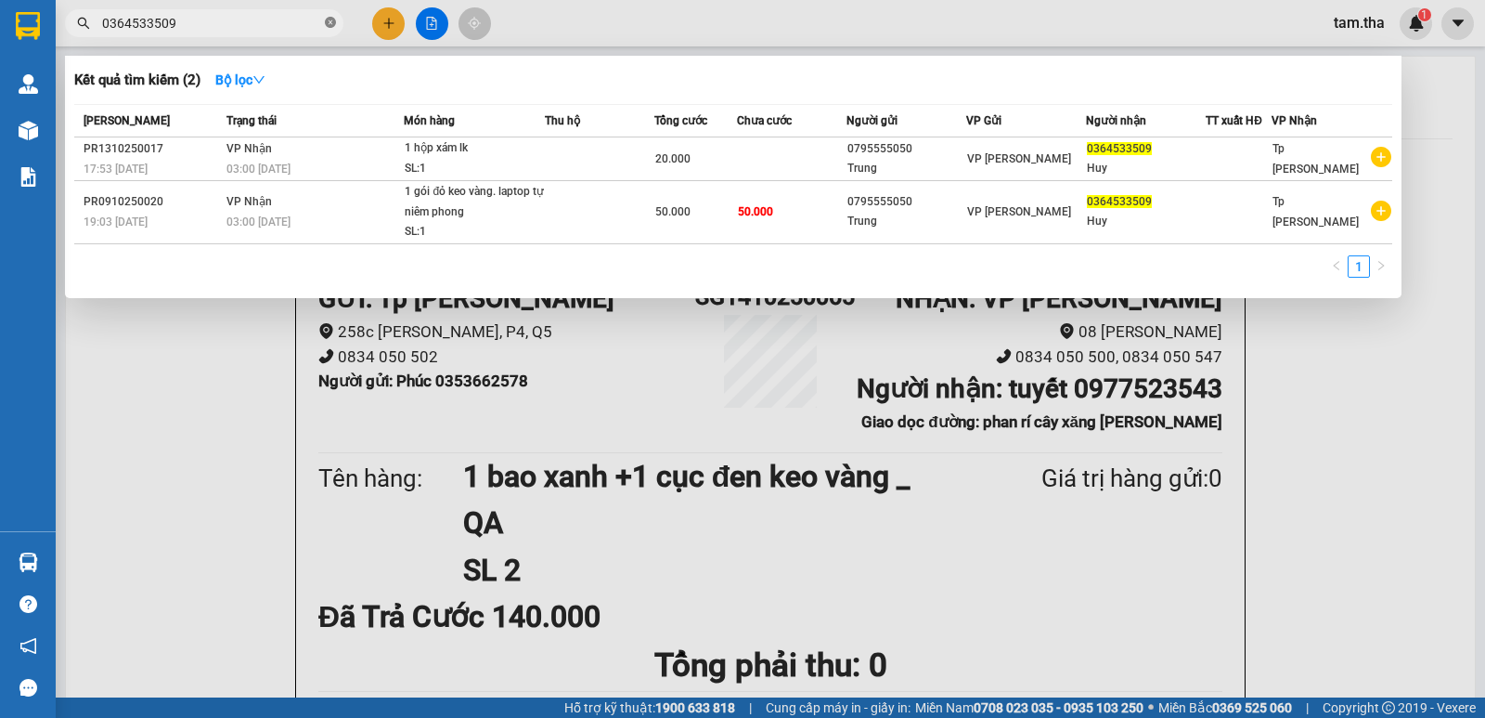
click at [330, 23] on icon "close-circle" at bounding box center [330, 22] width 11 height 11
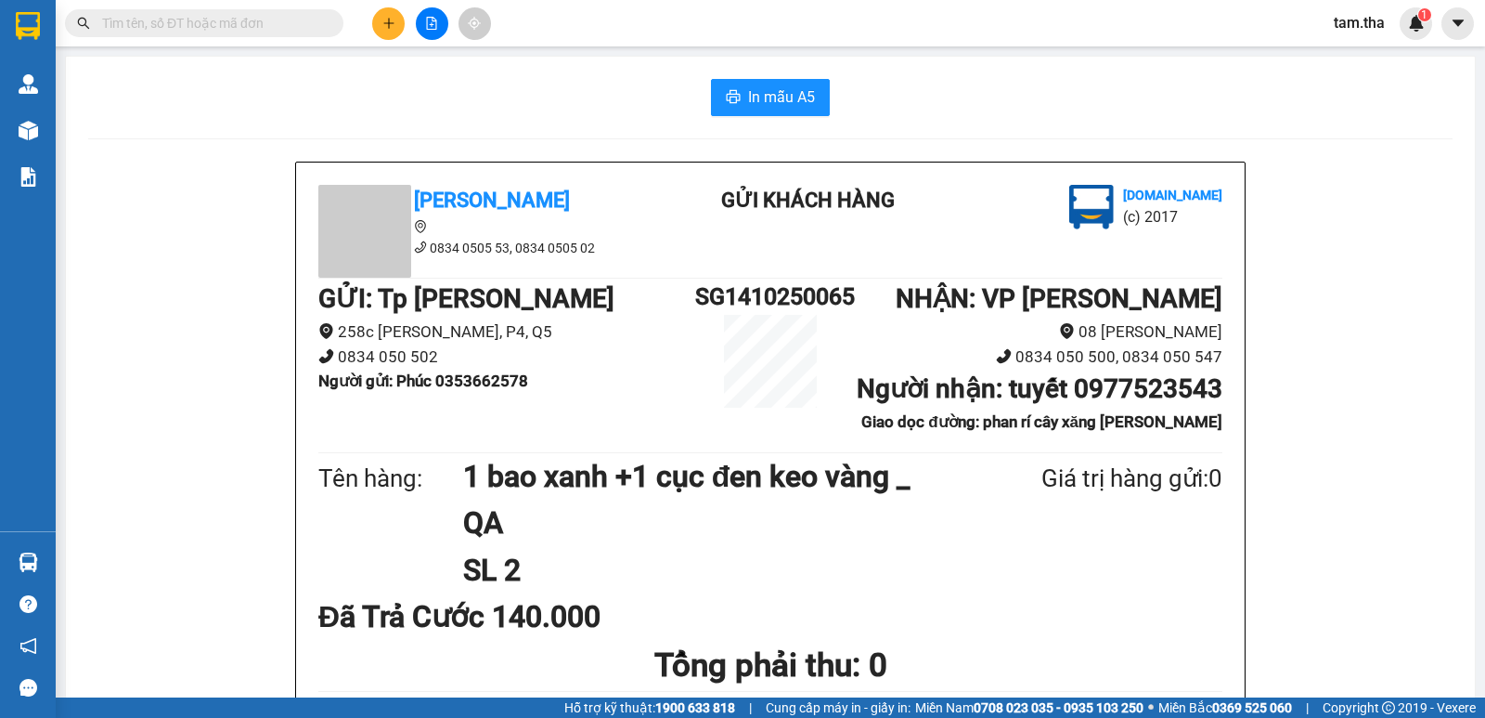
click at [637, 32] on div "Kết quả tìm kiếm ( 2 ) Bộ lọc Mã ĐH Trạng thái Món hàng Thu hộ Tổng cước Chưa c…" at bounding box center [742, 23] width 1485 height 46
click at [399, 15] on button at bounding box center [388, 23] width 32 height 32
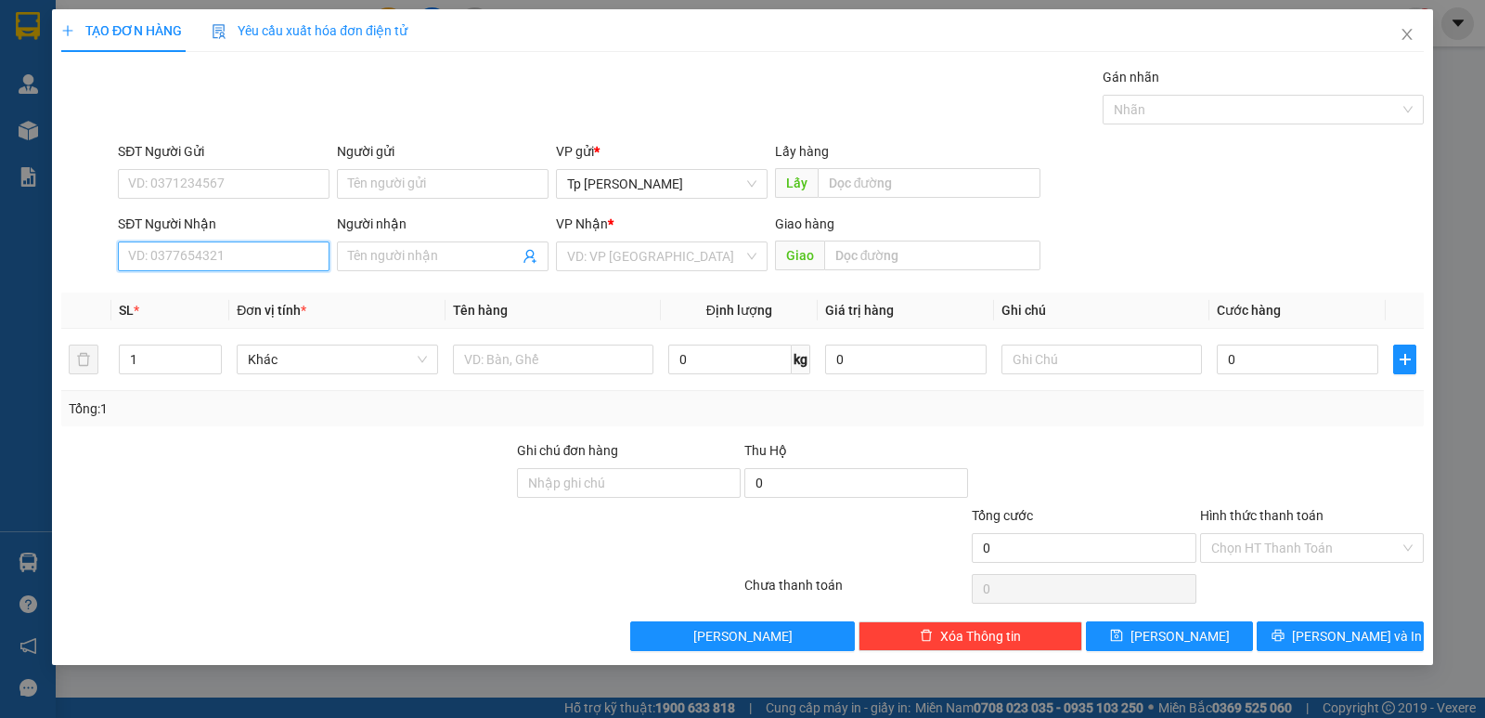
drag, startPoint x: 290, startPoint y: 244, endPoint x: 467, endPoint y: 82, distance: 240.5
click at [291, 238] on div "SĐT Người Nhận VD: 0377654321" at bounding box center [224, 246] width 212 height 65
drag, startPoint x: 252, startPoint y: 287, endPoint x: 271, endPoint y: 203, distance: 85.6
click at [255, 280] on div "0329517345 - Thúy" at bounding box center [224, 293] width 212 height 30
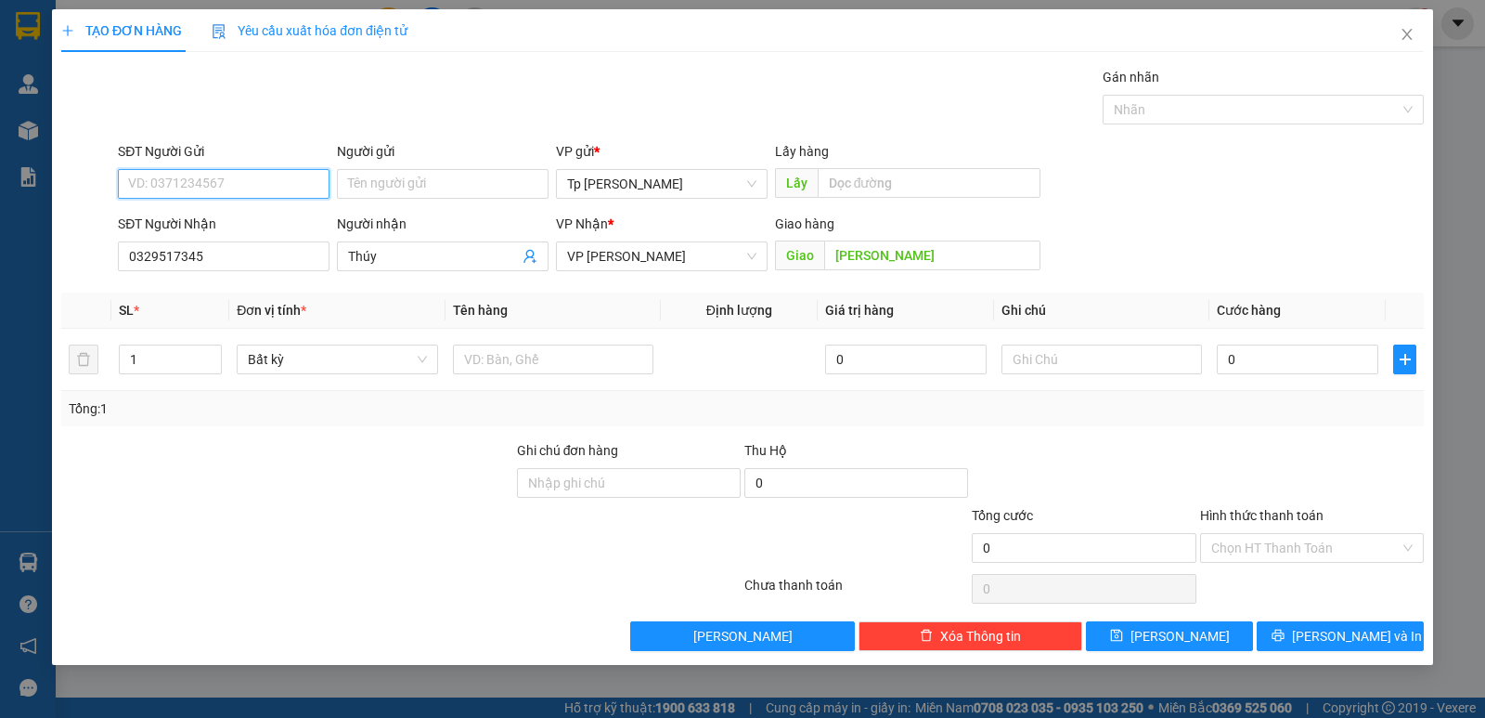
click at [269, 182] on input "SĐT Người Gửi" at bounding box center [224, 184] width 212 height 30
click at [241, 217] on div "0365669415 - Hậu" at bounding box center [223, 221] width 189 height 20
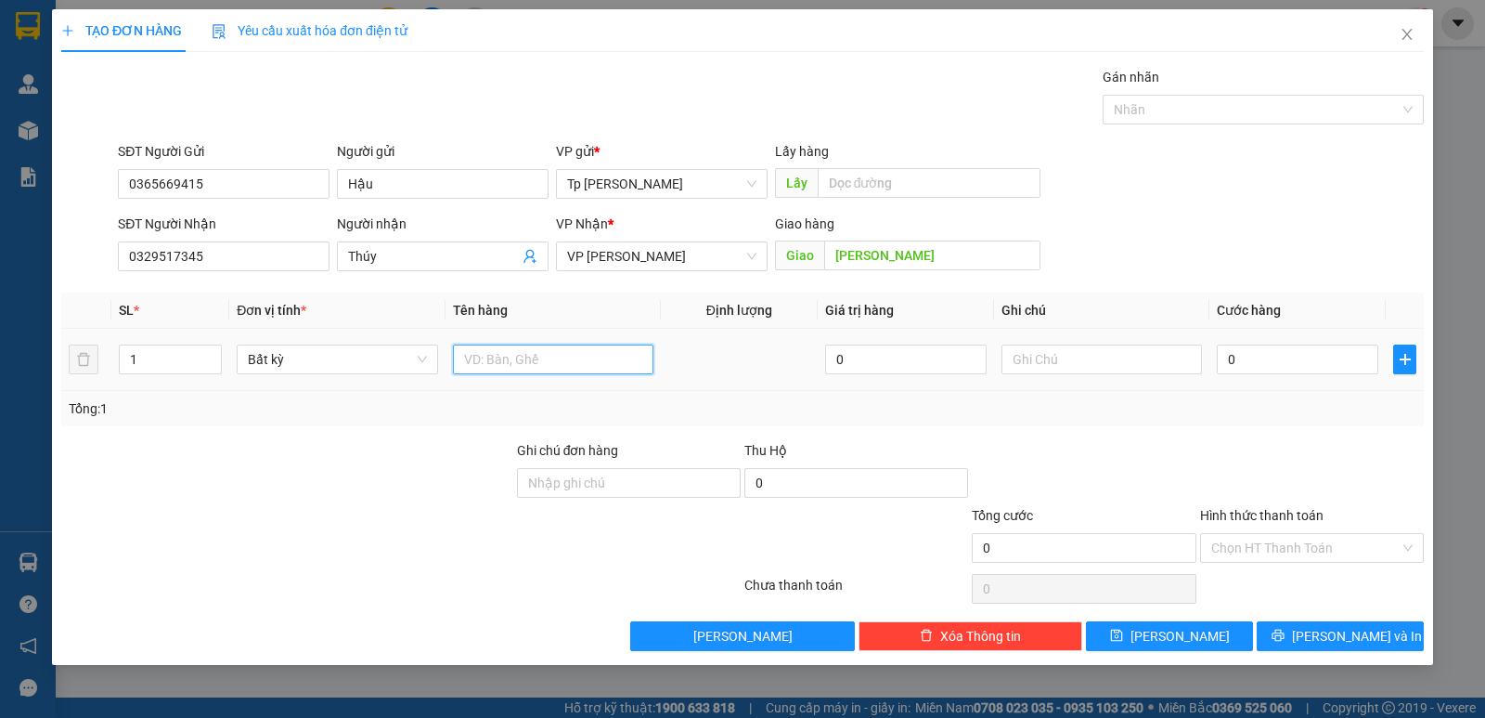
drag, startPoint x: 605, startPoint y: 366, endPoint x: 610, endPoint y: 357, distance: 9.6
click at [605, 365] on input "text" at bounding box center [553, 359] width 201 height 30
click at [1128, 364] on input "text" at bounding box center [1102, 359] width 201 height 30
drag, startPoint x: 1158, startPoint y: 400, endPoint x: 1183, endPoint y: 425, distance: 35.4
click at [1162, 408] on div "Tổng: 1" at bounding box center [743, 408] width 1348 height 20
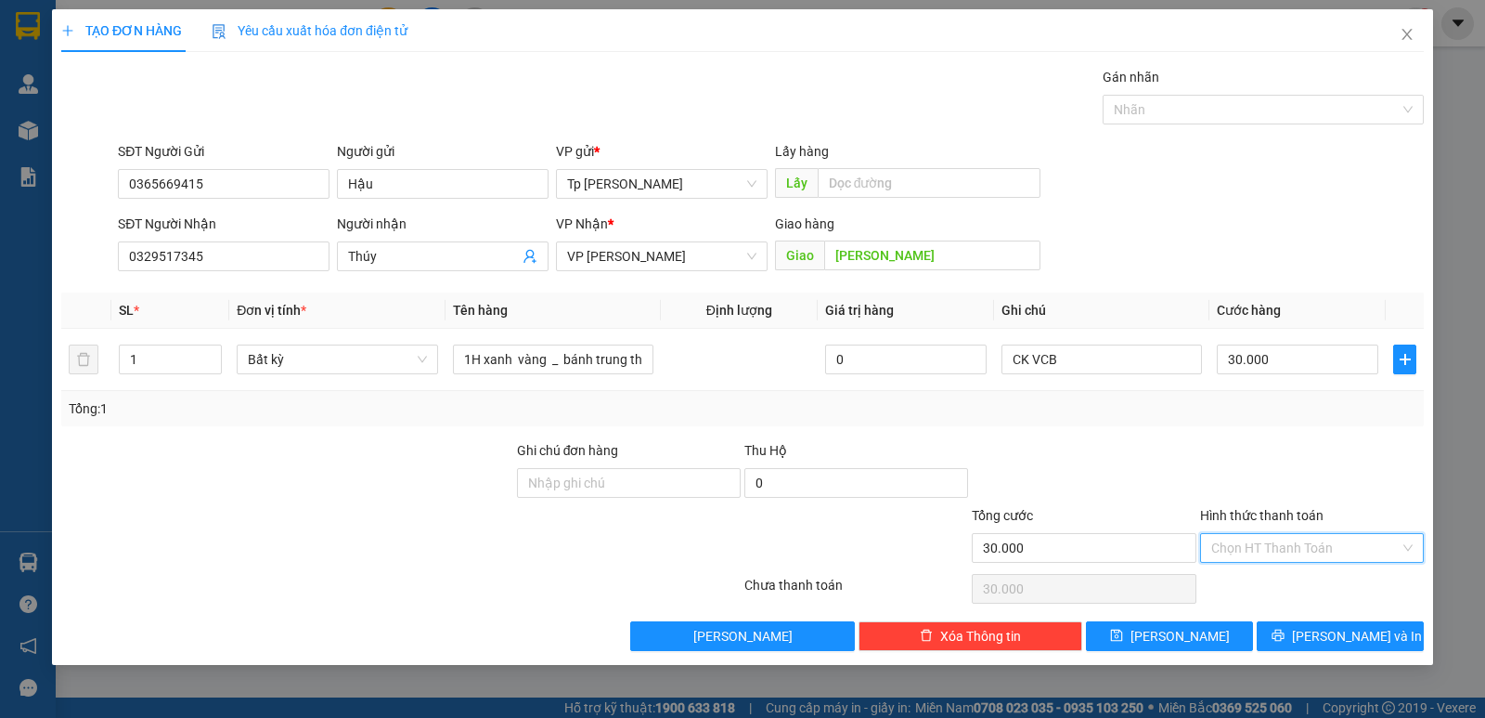
click at [1263, 550] on input "Hình thức thanh toán" at bounding box center [1305, 548] width 188 height 28
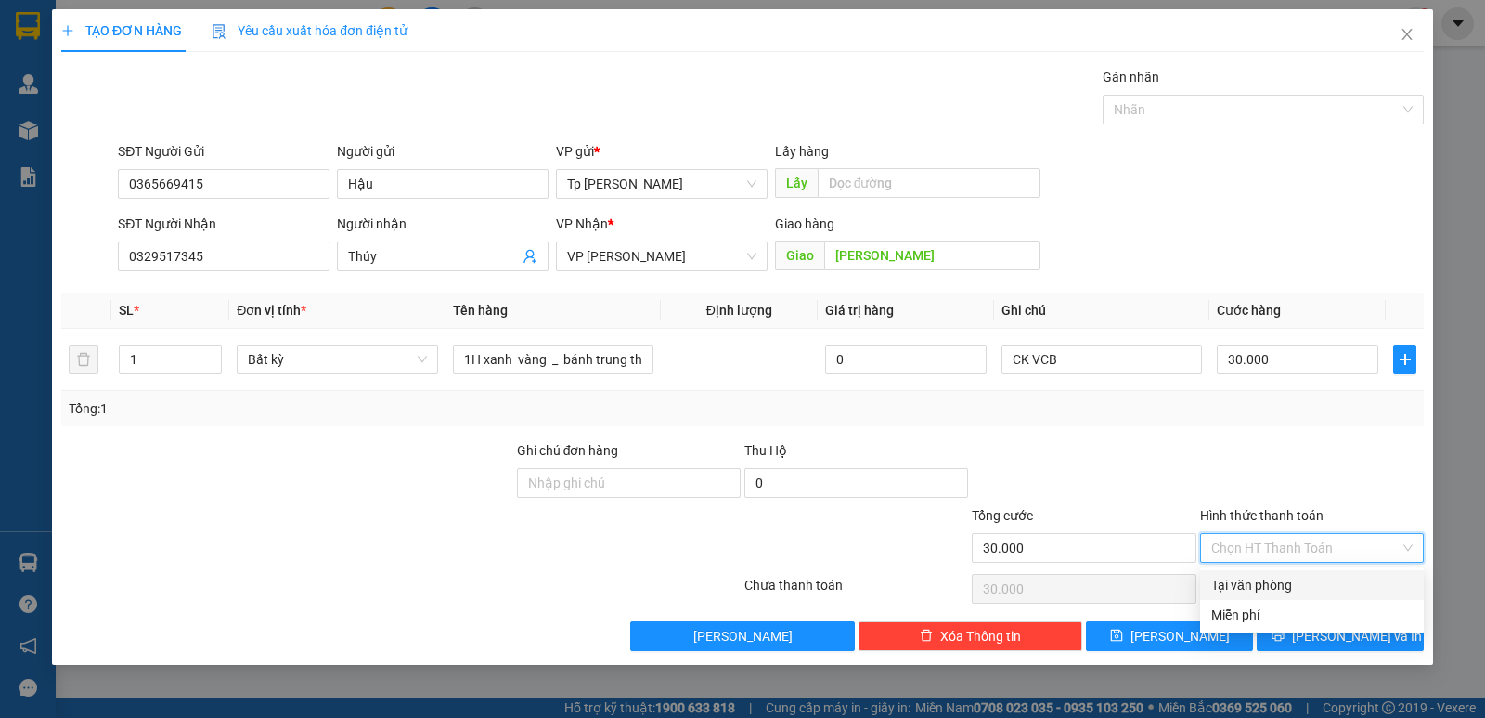
click at [1294, 578] on div "Tại văn phòng" at bounding box center [1311, 585] width 201 height 20
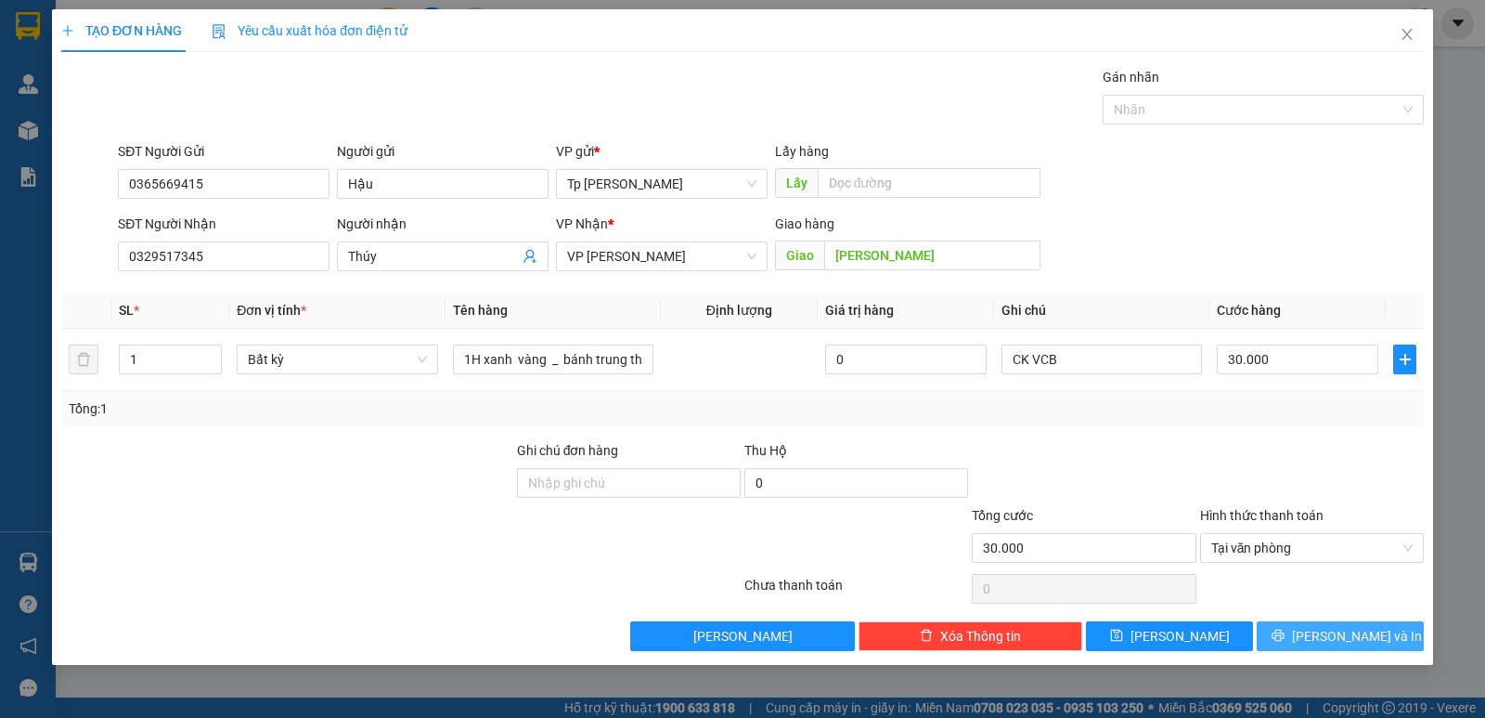
click at [1359, 631] on span "[PERSON_NAME] và In" at bounding box center [1357, 636] width 130 height 20
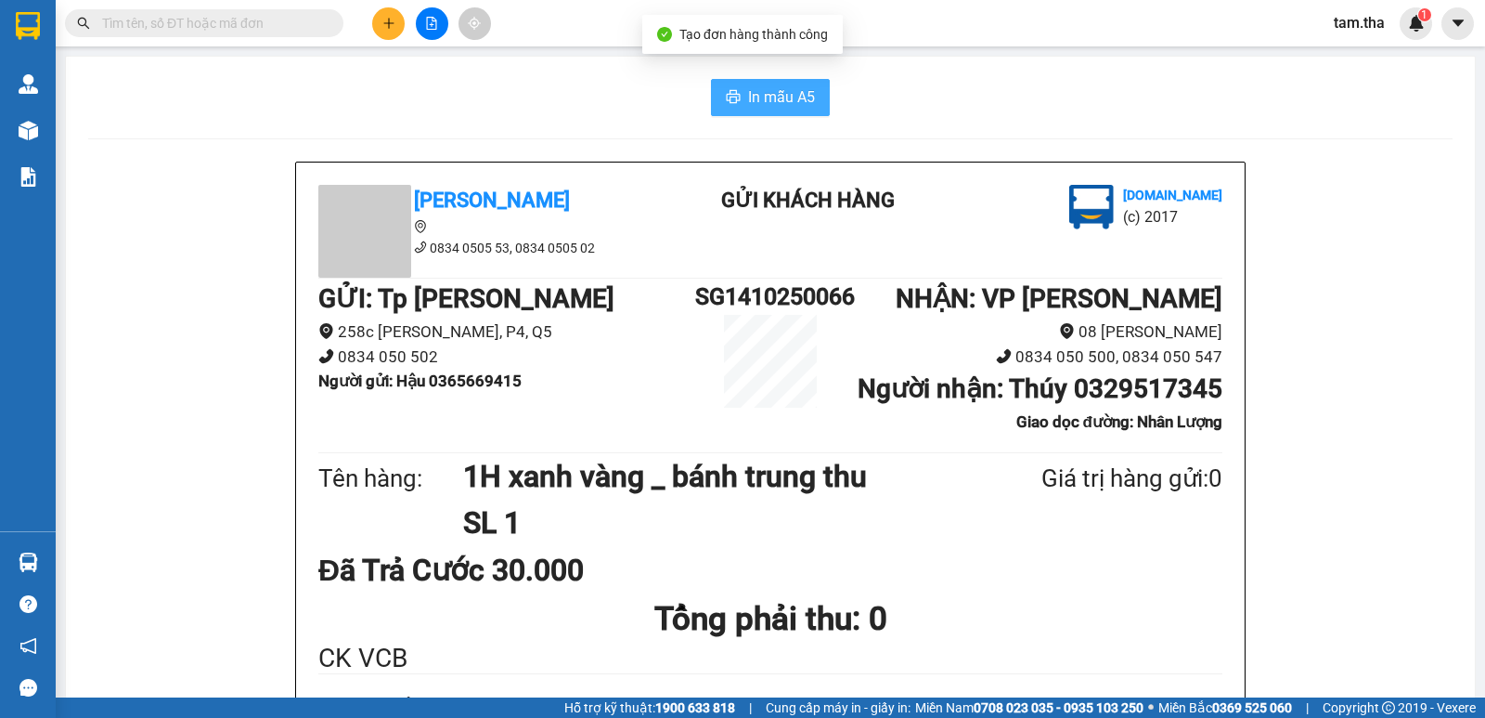
click at [770, 93] on span "In mẫu A5" at bounding box center [781, 96] width 67 height 23
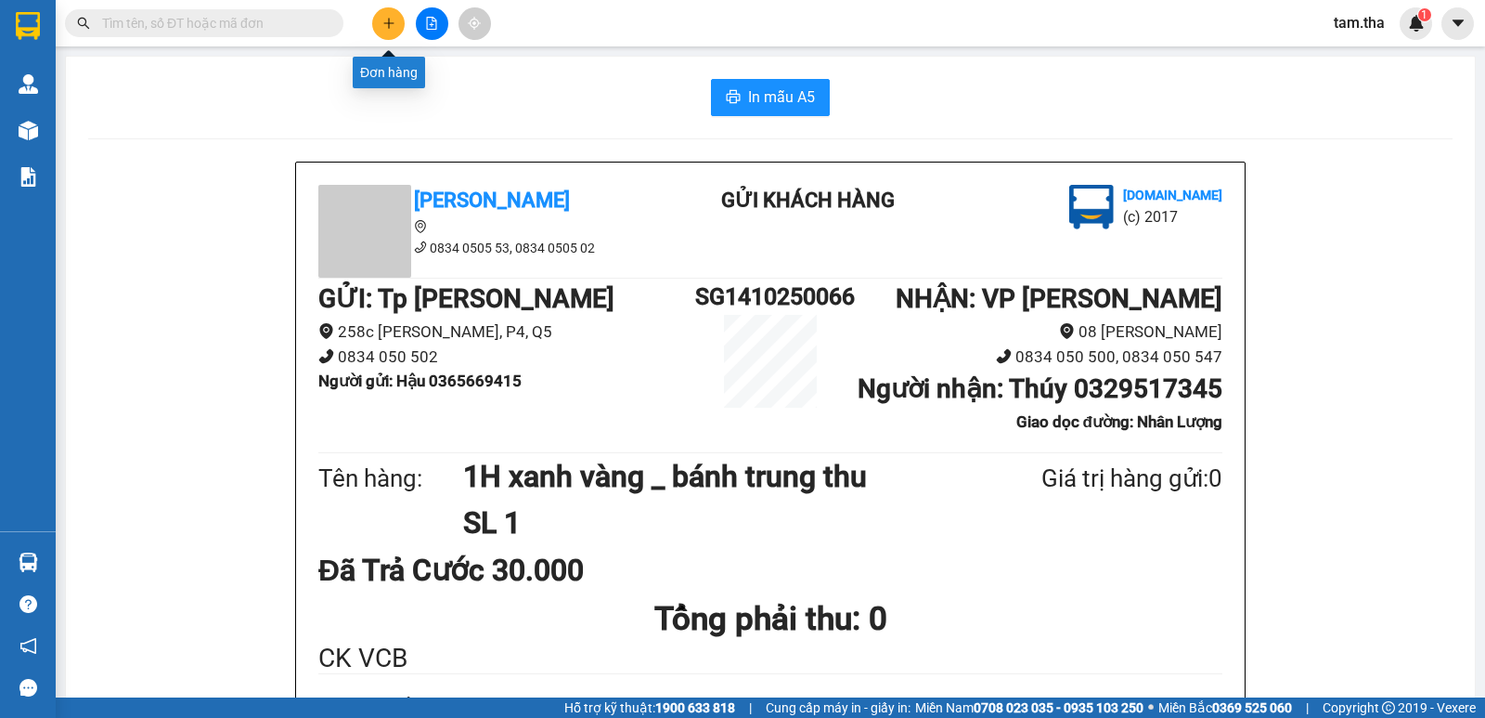
click at [382, 20] on icon "plus" at bounding box center [388, 23] width 13 height 13
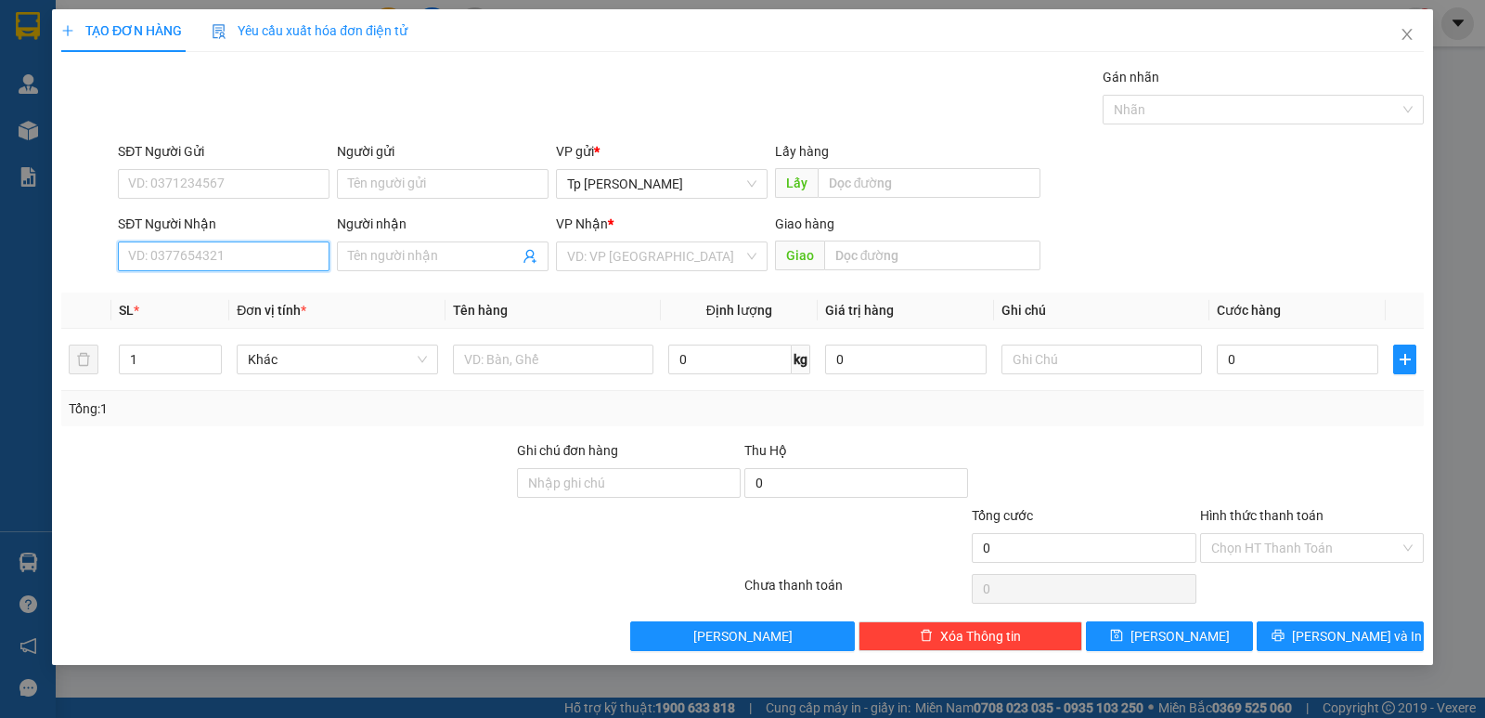
click at [189, 259] on input "SĐT Người Nhận" at bounding box center [224, 256] width 212 height 30
click at [251, 285] on div "0919658008 - mến" at bounding box center [223, 293] width 189 height 20
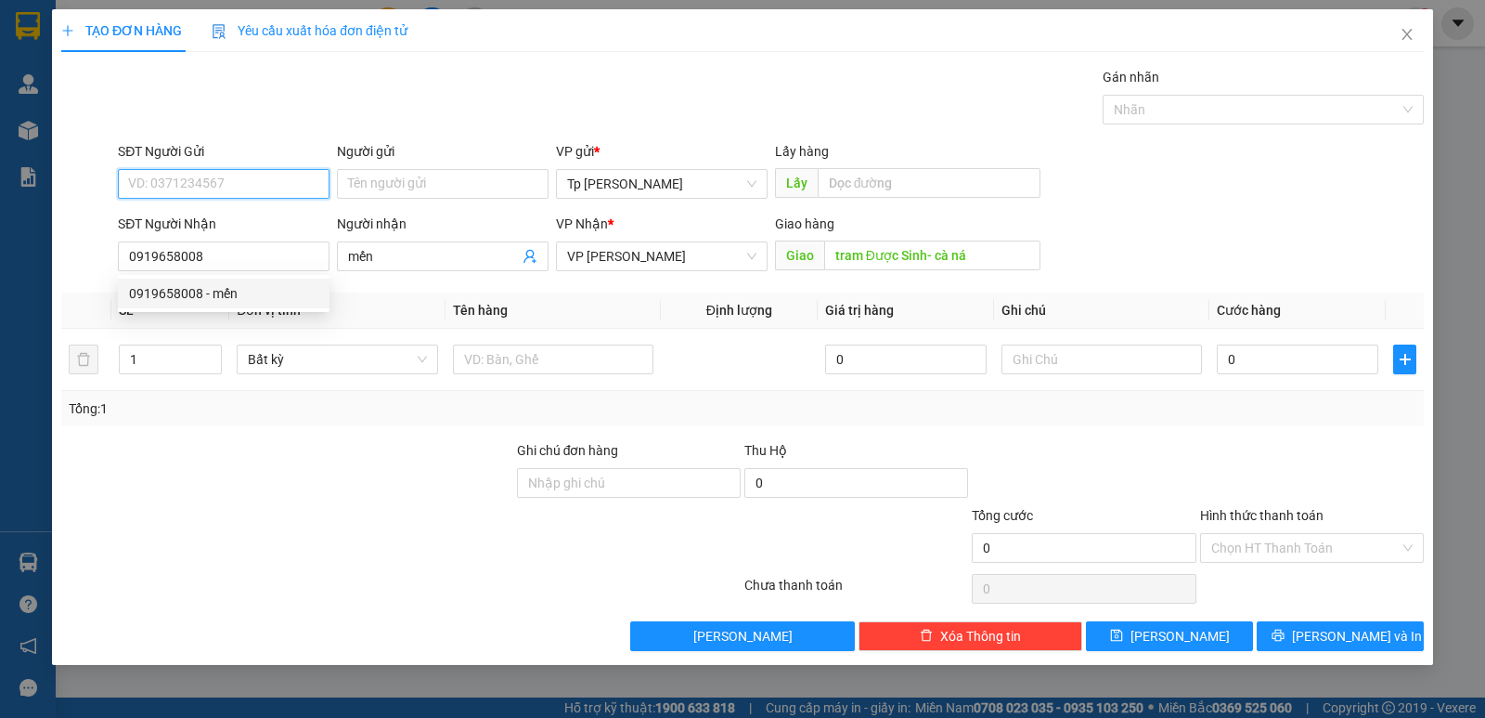
click at [278, 172] on input "SĐT Người Gửi" at bounding box center [224, 184] width 212 height 30
click at [264, 211] on div "0795866951 - quy" at bounding box center [223, 221] width 189 height 20
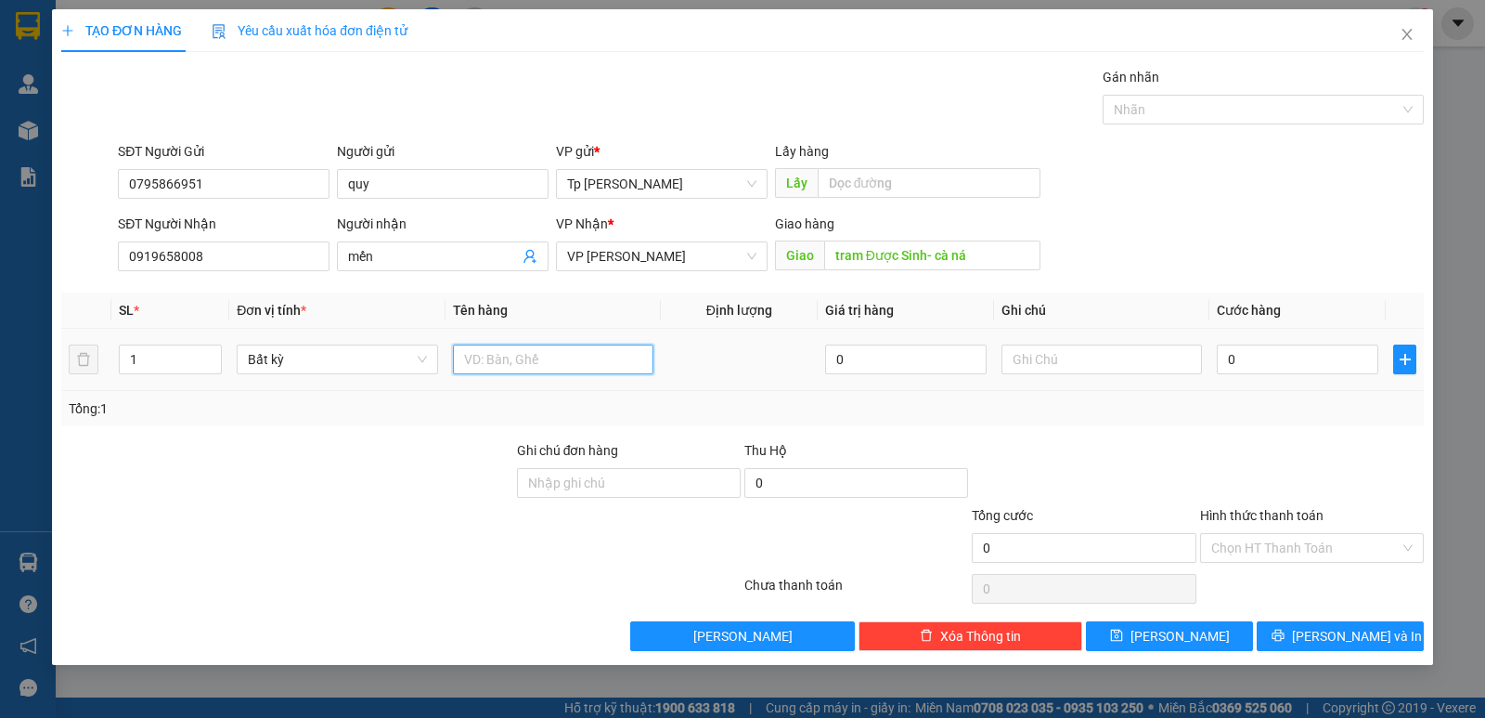
click at [544, 348] on input "text" at bounding box center [553, 359] width 201 height 30
click at [1360, 362] on input "0" at bounding box center [1298, 359] width 162 height 30
click at [1319, 553] on input "Hình thức thanh toán" at bounding box center [1305, 548] width 188 height 28
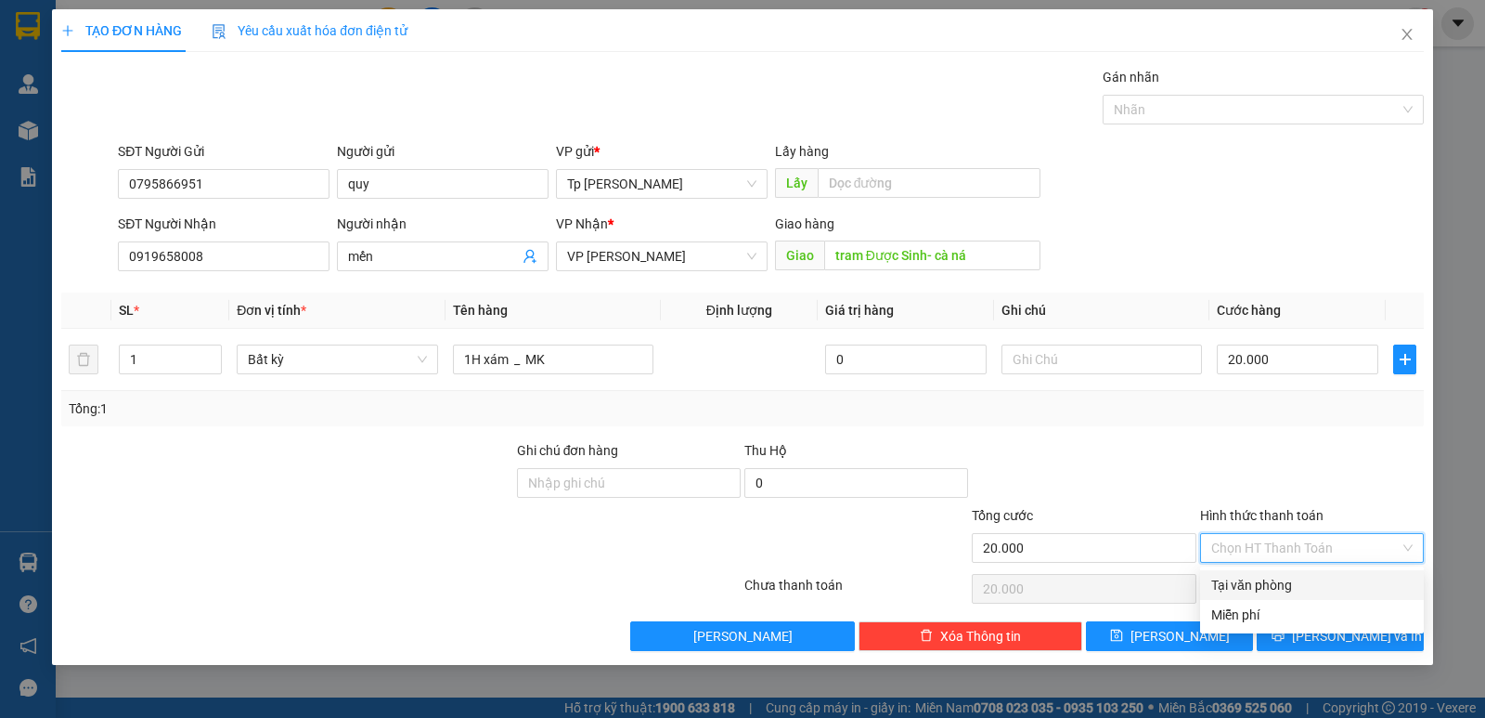
click at [1301, 578] on div "Tại văn phòng" at bounding box center [1311, 585] width 201 height 20
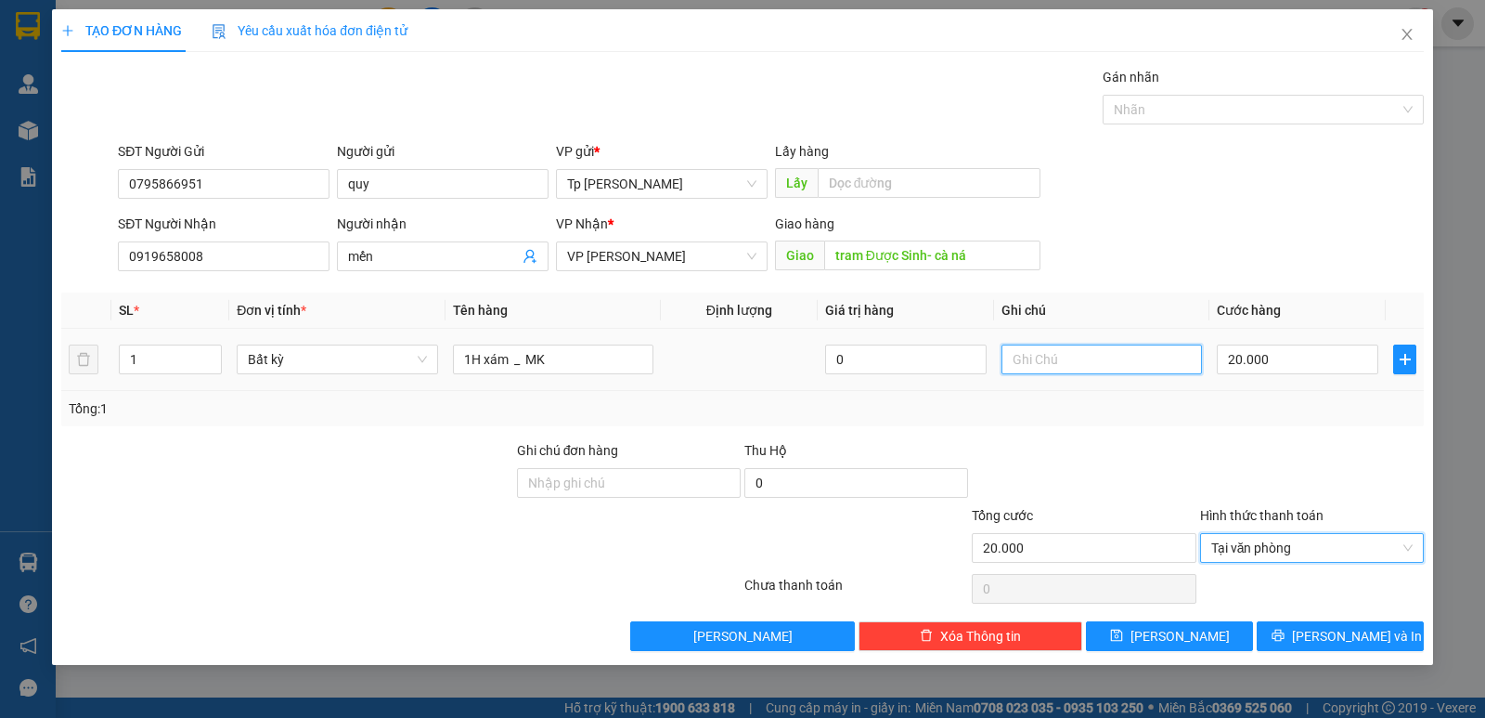
click at [1124, 371] on input "text" at bounding box center [1102, 359] width 201 height 30
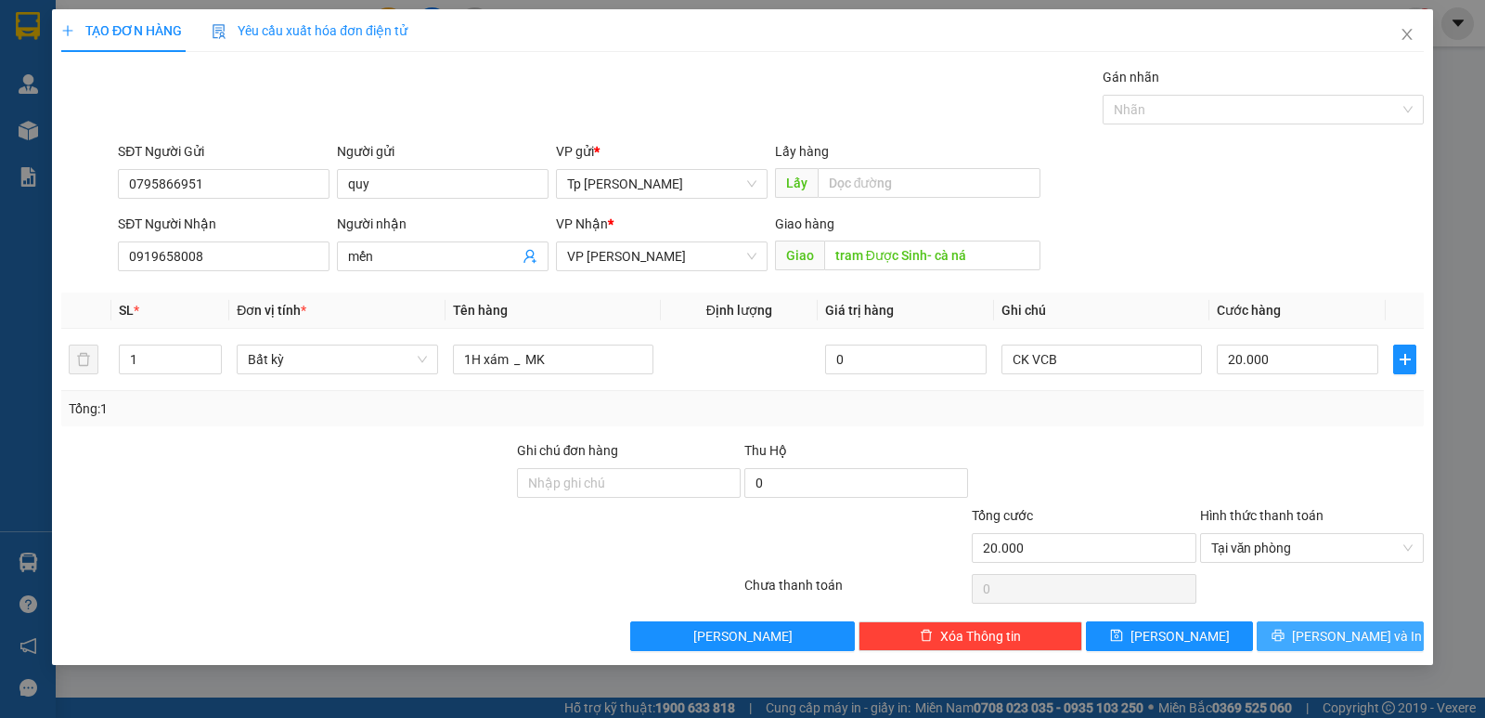
click at [1285, 635] on icon "printer" at bounding box center [1278, 634] width 13 height 13
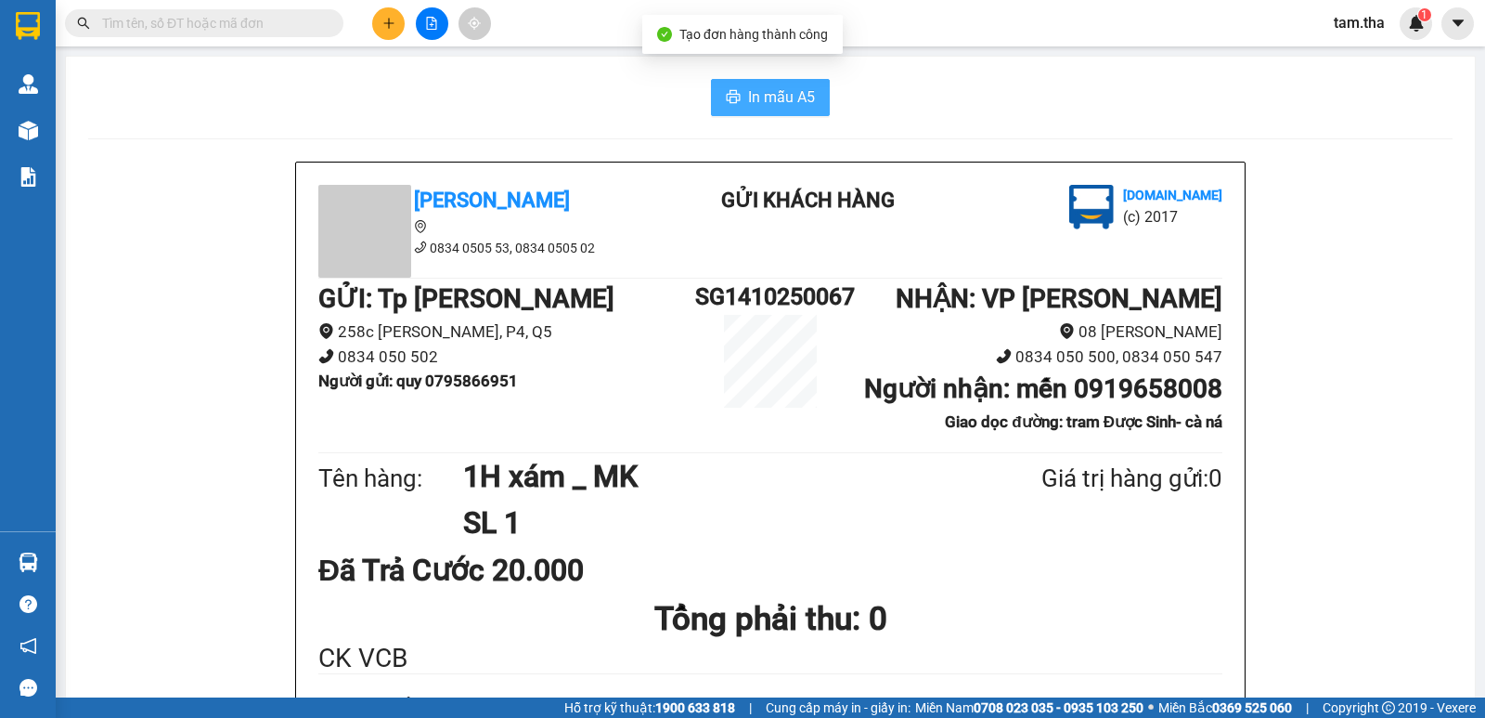
click at [797, 93] on span "In mẫu A5" at bounding box center [781, 96] width 67 height 23
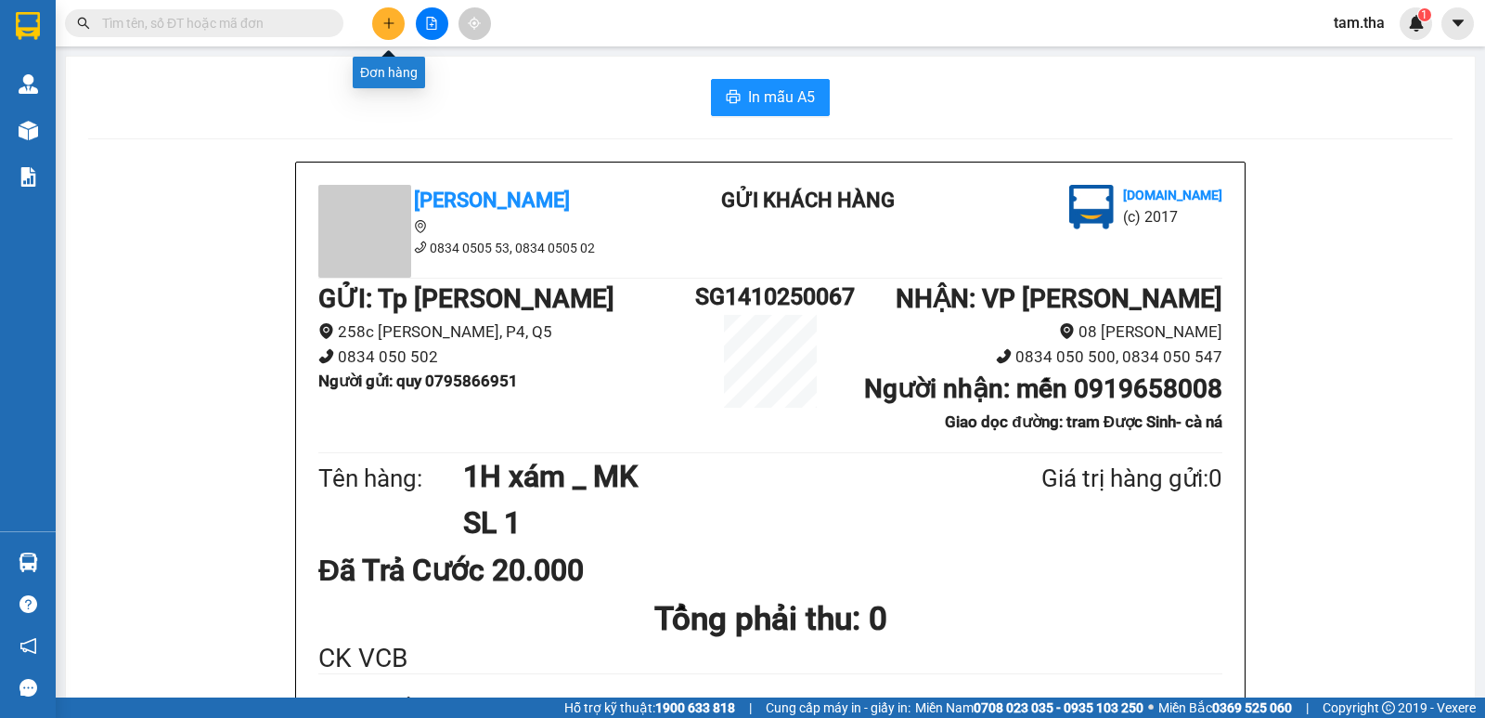
click at [395, 11] on button at bounding box center [388, 23] width 32 height 32
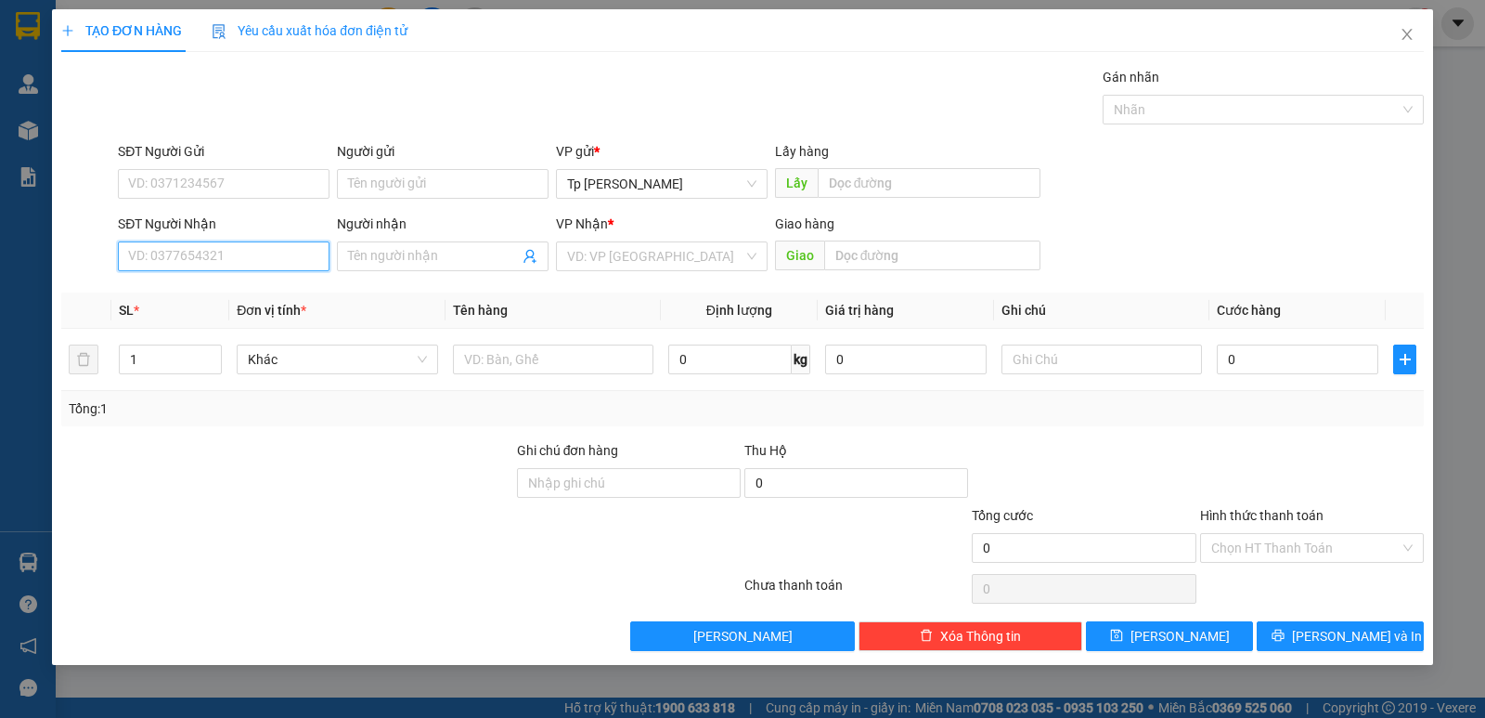
click at [274, 248] on input "SĐT Người Nhận" at bounding box center [224, 256] width 212 height 30
click at [256, 284] on div "0973172083 - Tuấn" at bounding box center [223, 293] width 189 height 20
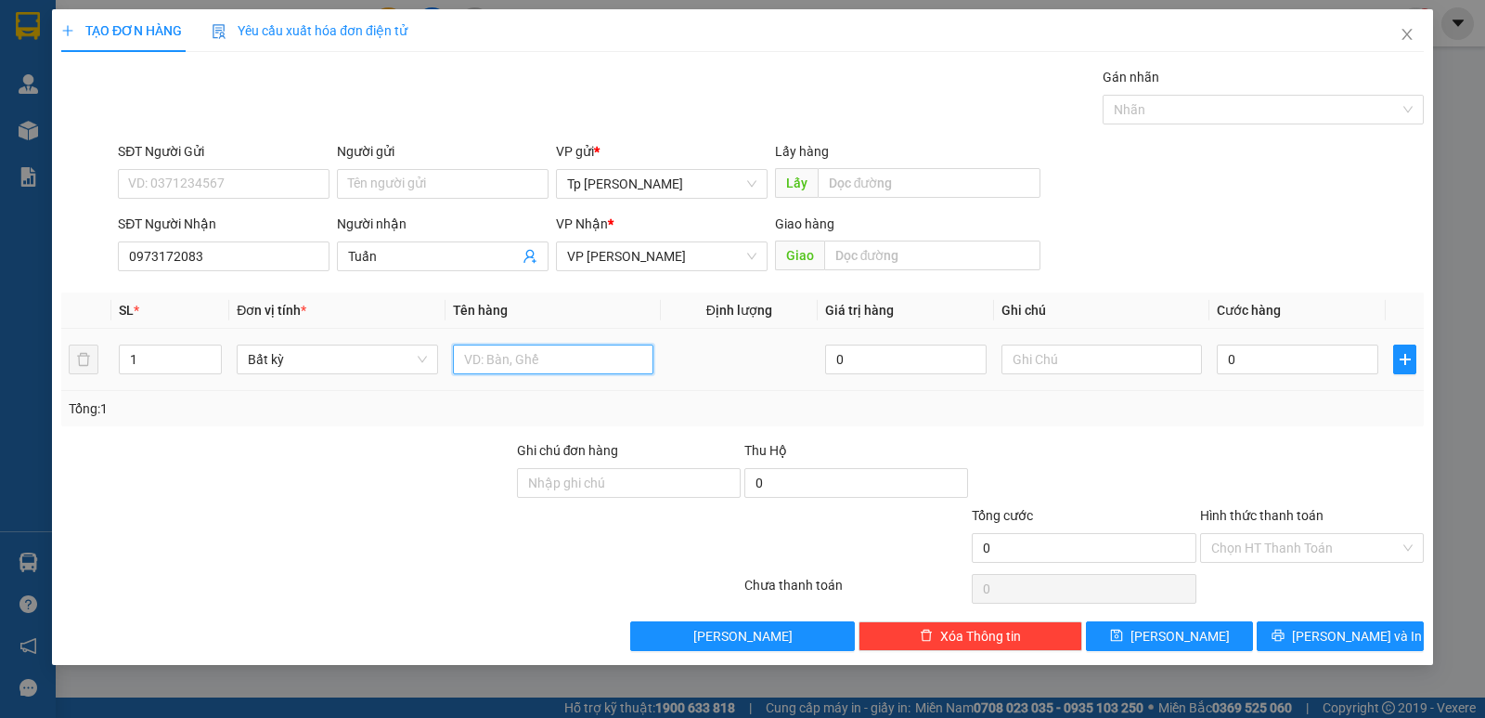
click at [524, 370] on input "text" at bounding box center [553, 359] width 201 height 30
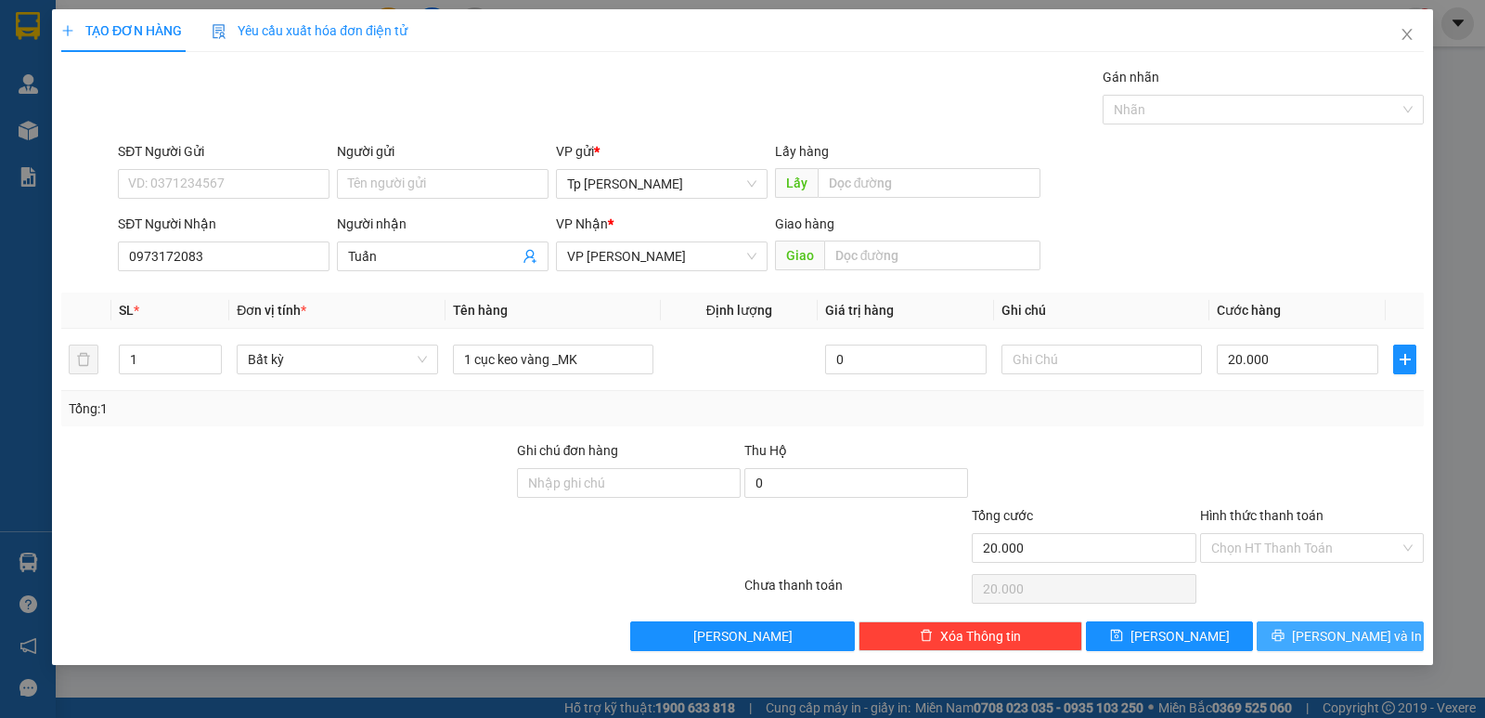
drag, startPoint x: 1341, startPoint y: 641, endPoint x: 1303, endPoint y: 615, distance: 46.1
click at [1334, 637] on span "[PERSON_NAME] và In" at bounding box center [1357, 636] width 130 height 20
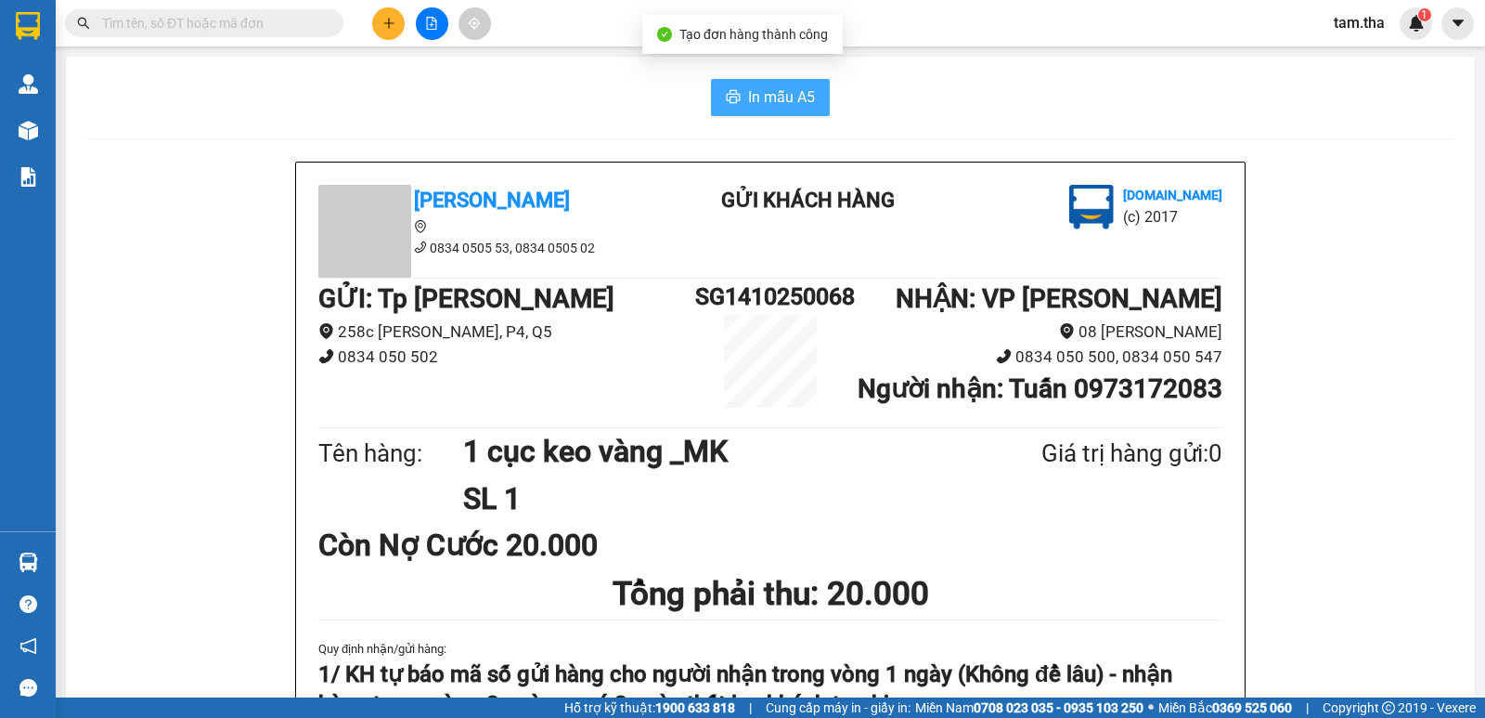
click at [748, 94] on span "In mẫu A5" at bounding box center [781, 96] width 67 height 23
click at [376, 29] on button at bounding box center [388, 23] width 32 height 32
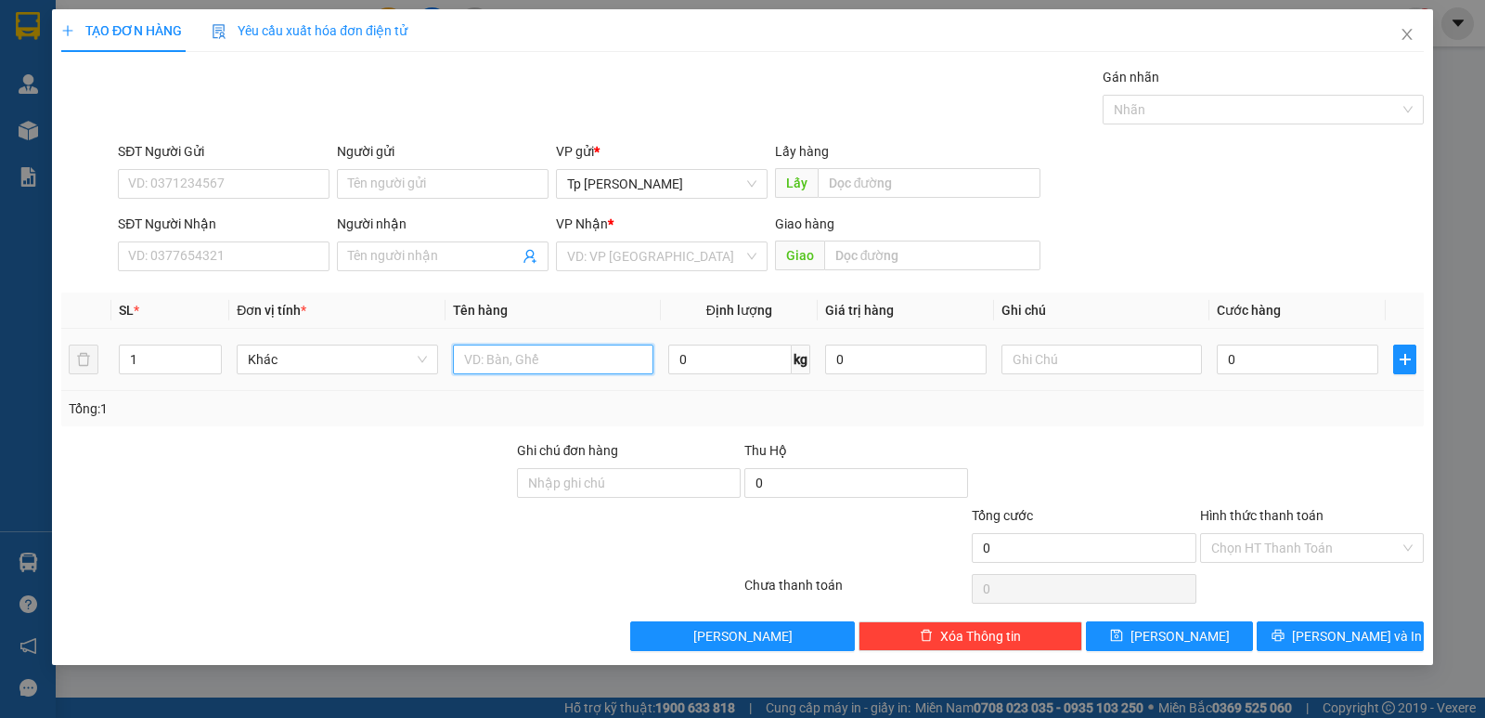
click at [475, 354] on input "text" at bounding box center [553, 359] width 201 height 30
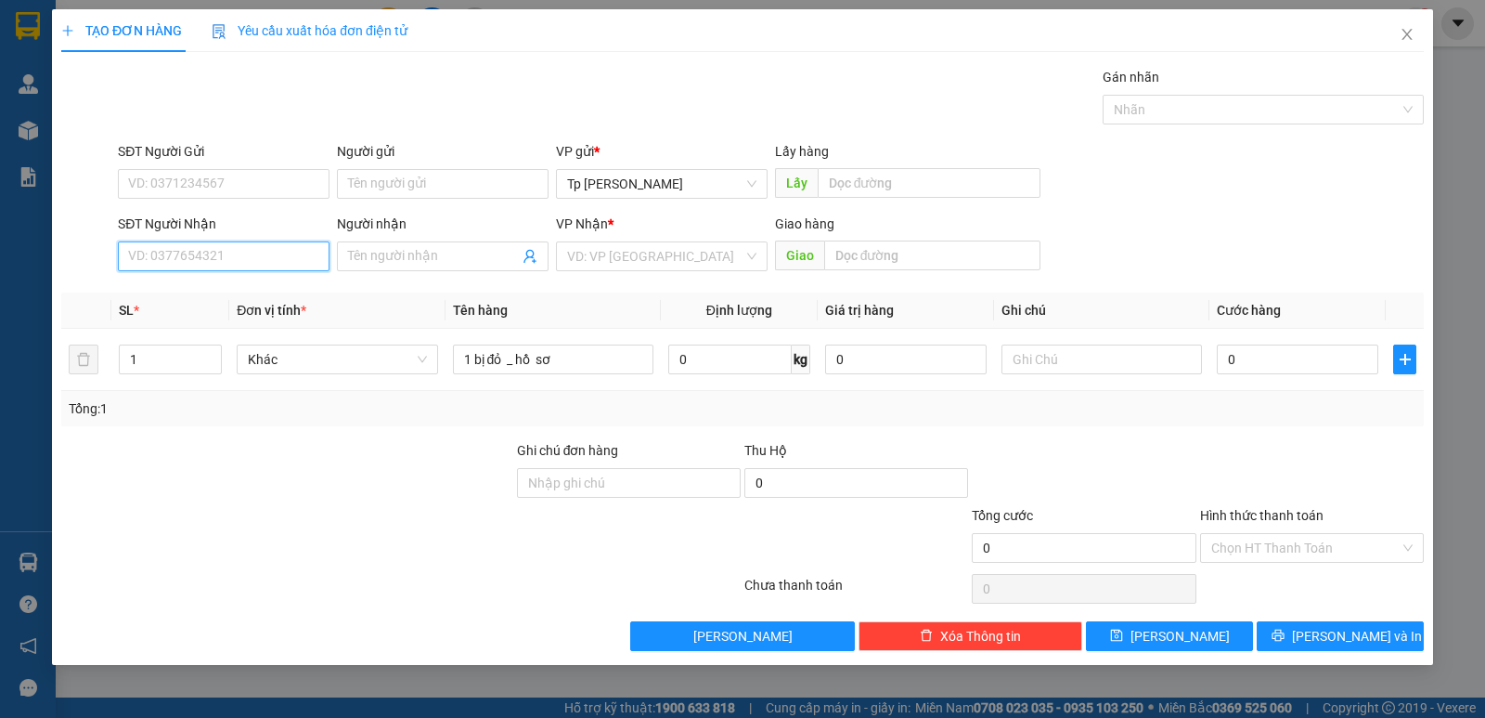
click at [300, 265] on input "SĐT Người Nhận" at bounding box center [224, 256] width 212 height 30
click at [274, 306] on div "0933224701 - Ngọc Tường" at bounding box center [224, 293] width 212 height 30
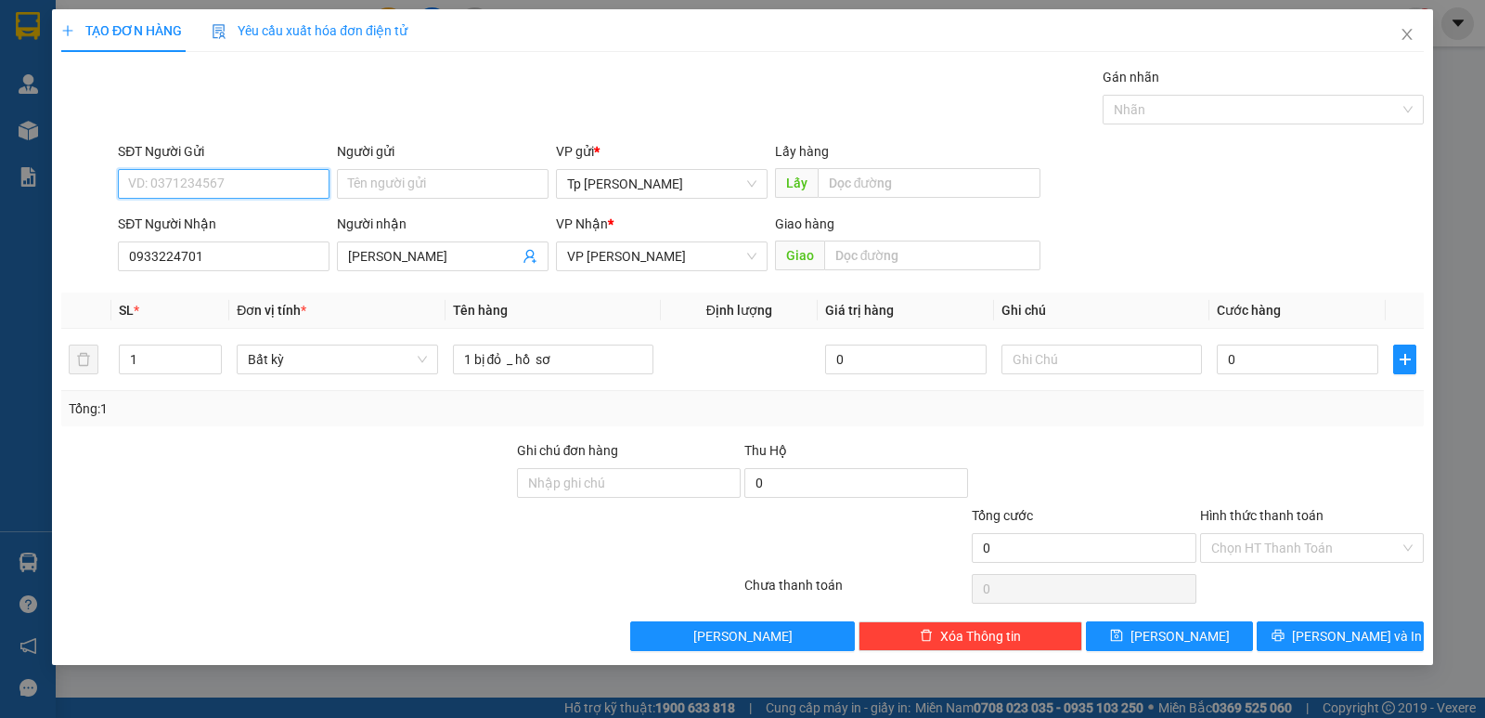
click at [278, 195] on input "SĐT Người Gửi" at bounding box center [224, 184] width 212 height 30
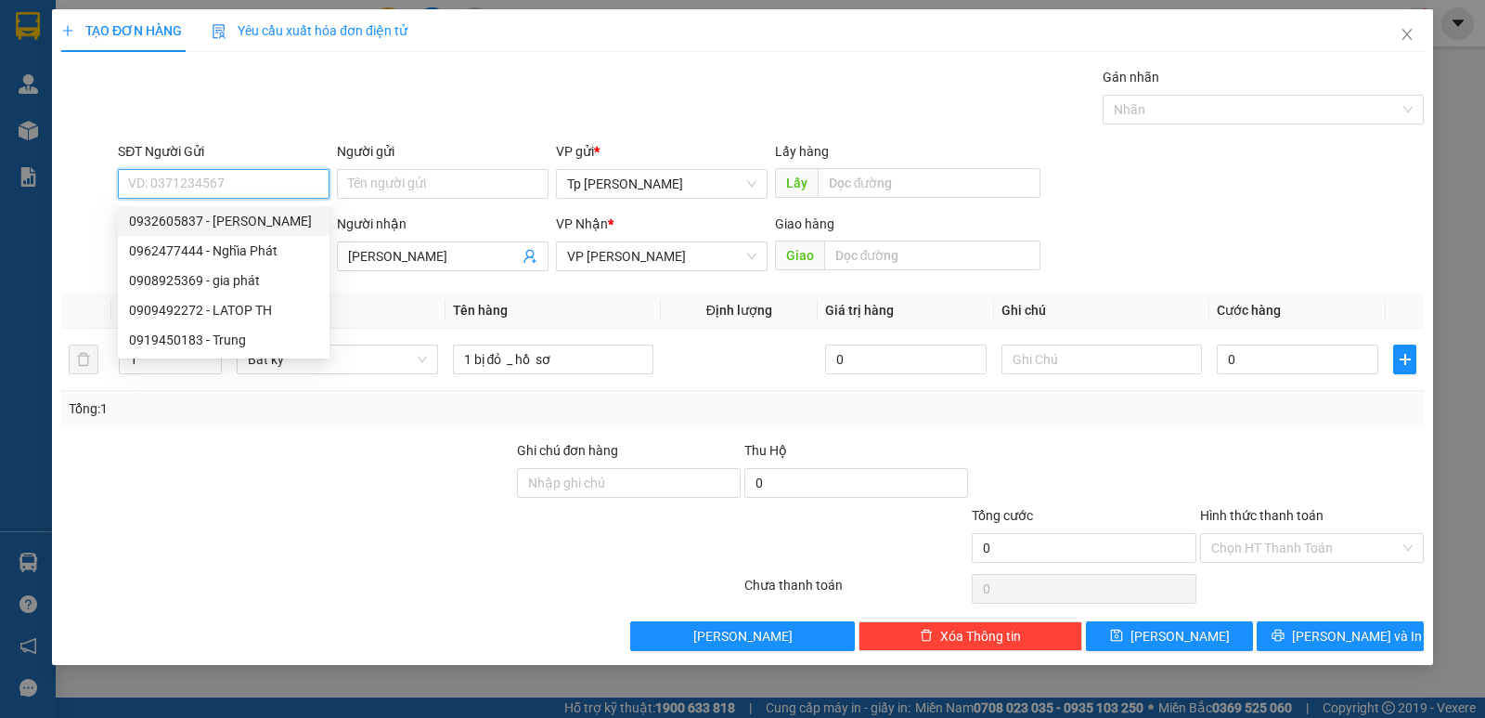
click at [275, 218] on div "0932605837 - kim ngân" at bounding box center [223, 221] width 189 height 20
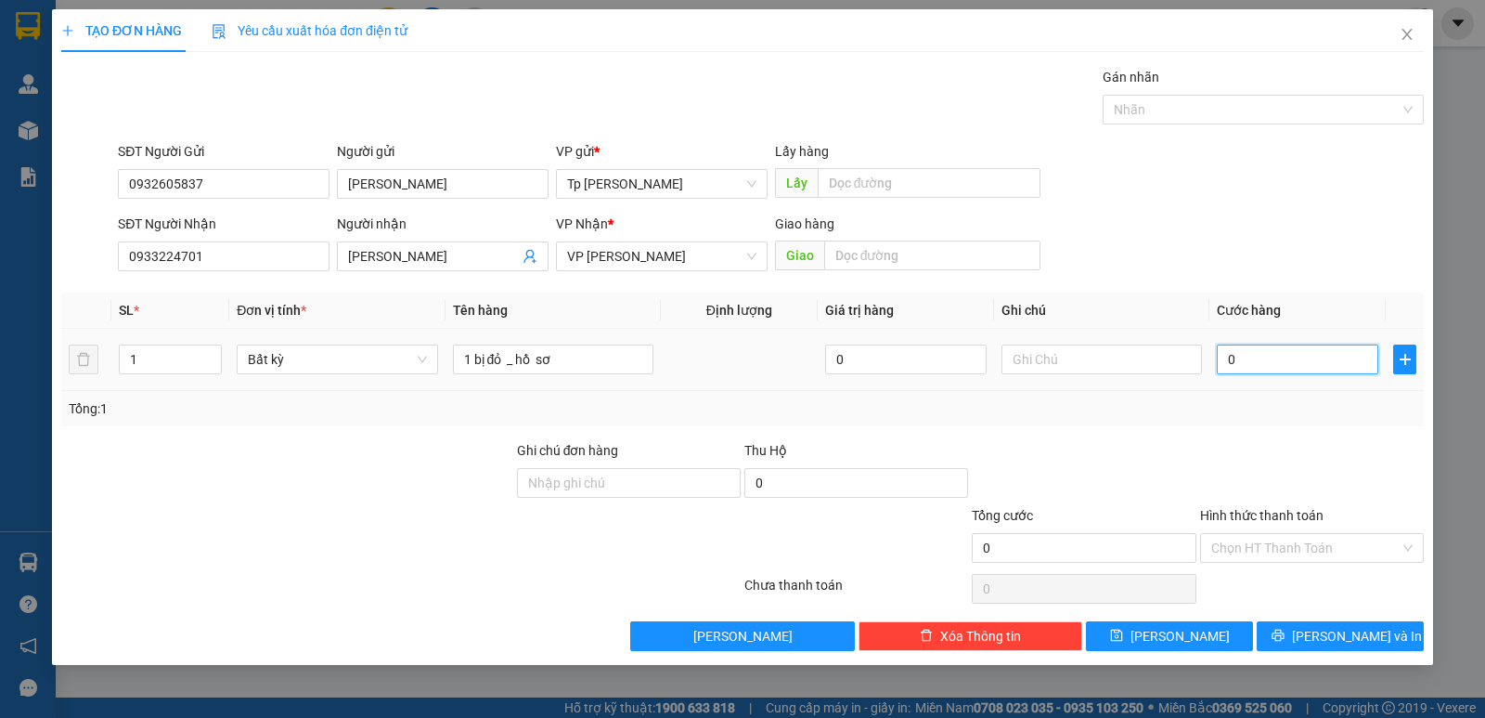
click at [1237, 346] on input "0" at bounding box center [1298, 359] width 162 height 30
drag, startPoint x: 1283, startPoint y: 382, endPoint x: 1301, endPoint y: 458, distance: 78.4
click at [1284, 382] on td "20.000" at bounding box center [1298, 360] width 176 height 62
click at [1322, 551] on input "Hình thức thanh toán" at bounding box center [1305, 548] width 188 height 28
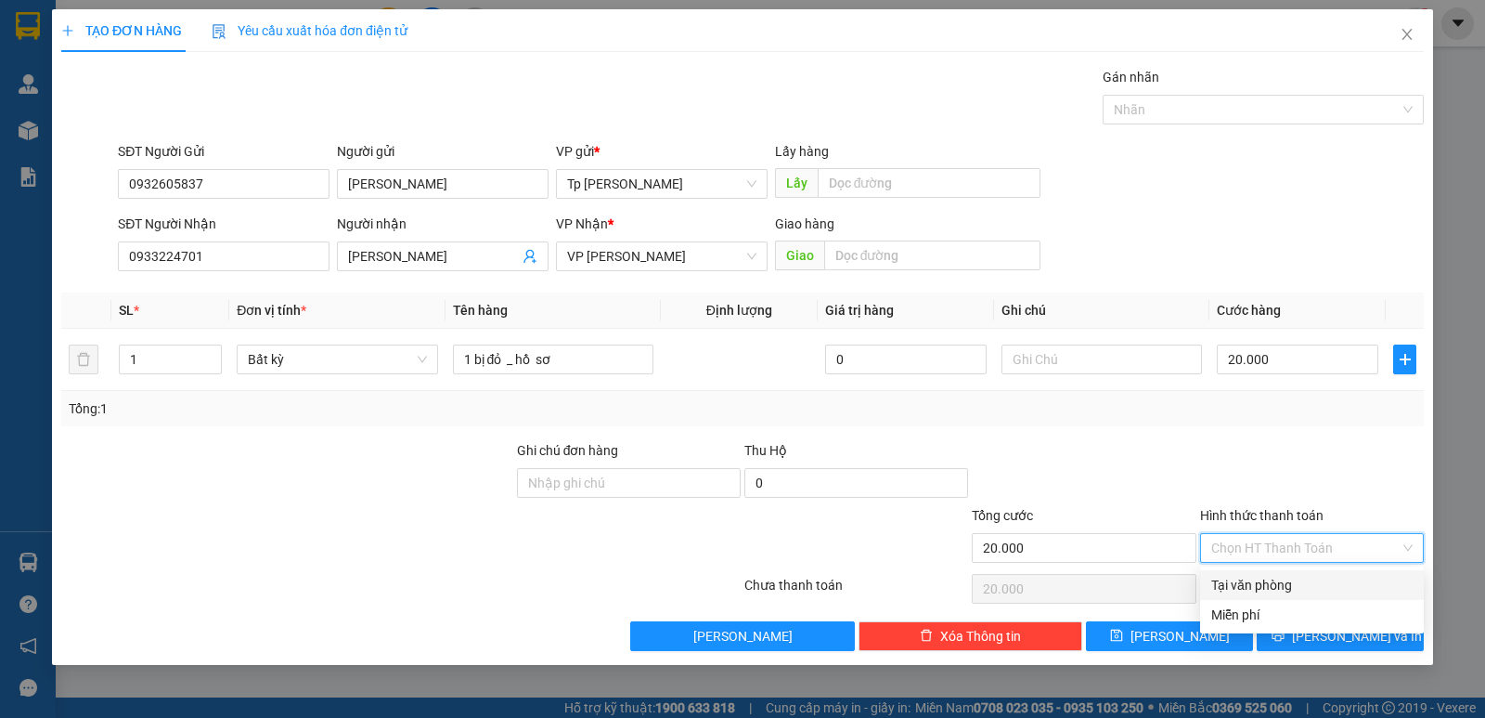
click at [1319, 570] on div "Tại văn phòng" at bounding box center [1312, 585] width 224 height 30
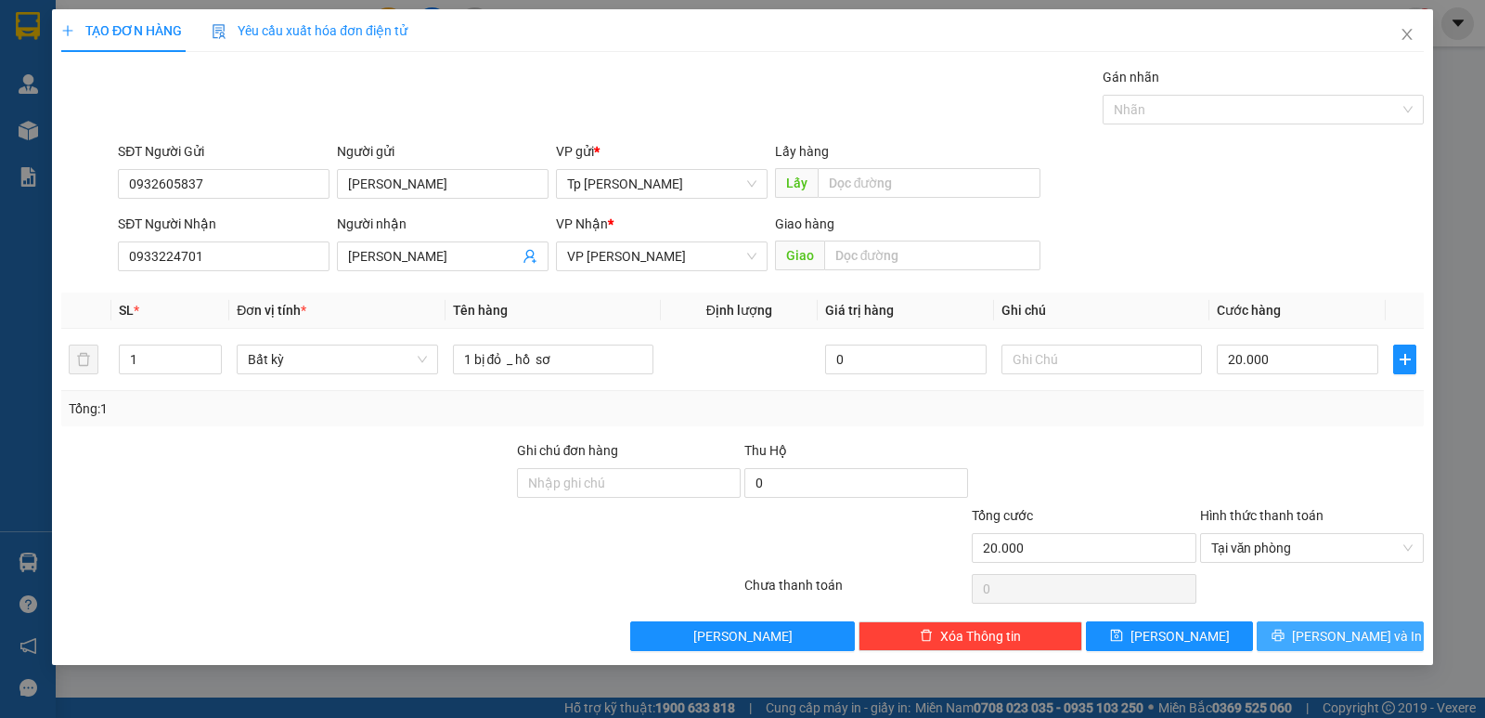
click at [1323, 647] on button "[PERSON_NAME] và In" at bounding box center [1340, 636] width 167 height 30
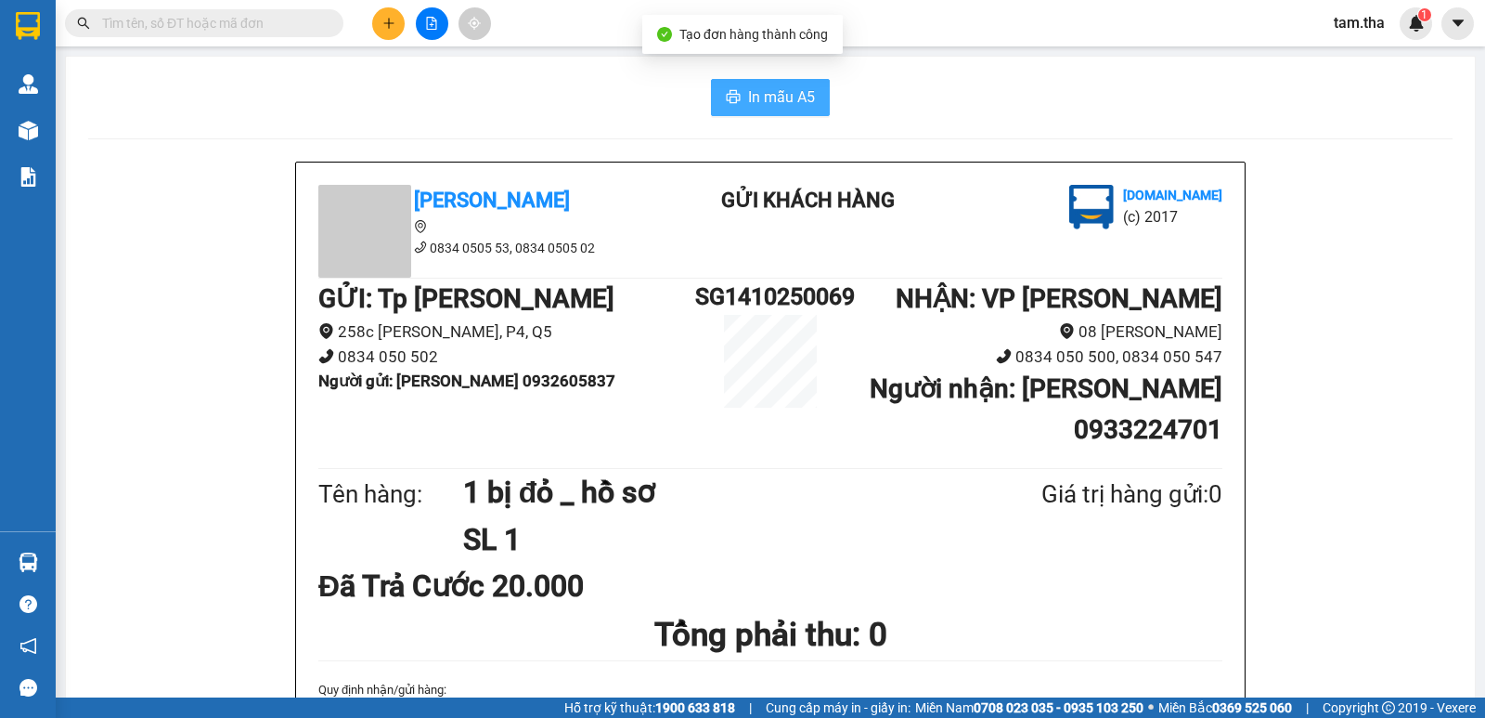
click at [757, 88] on span "In mẫu A5" at bounding box center [781, 96] width 67 height 23
click at [393, 29] on icon "plus" at bounding box center [388, 23] width 13 height 13
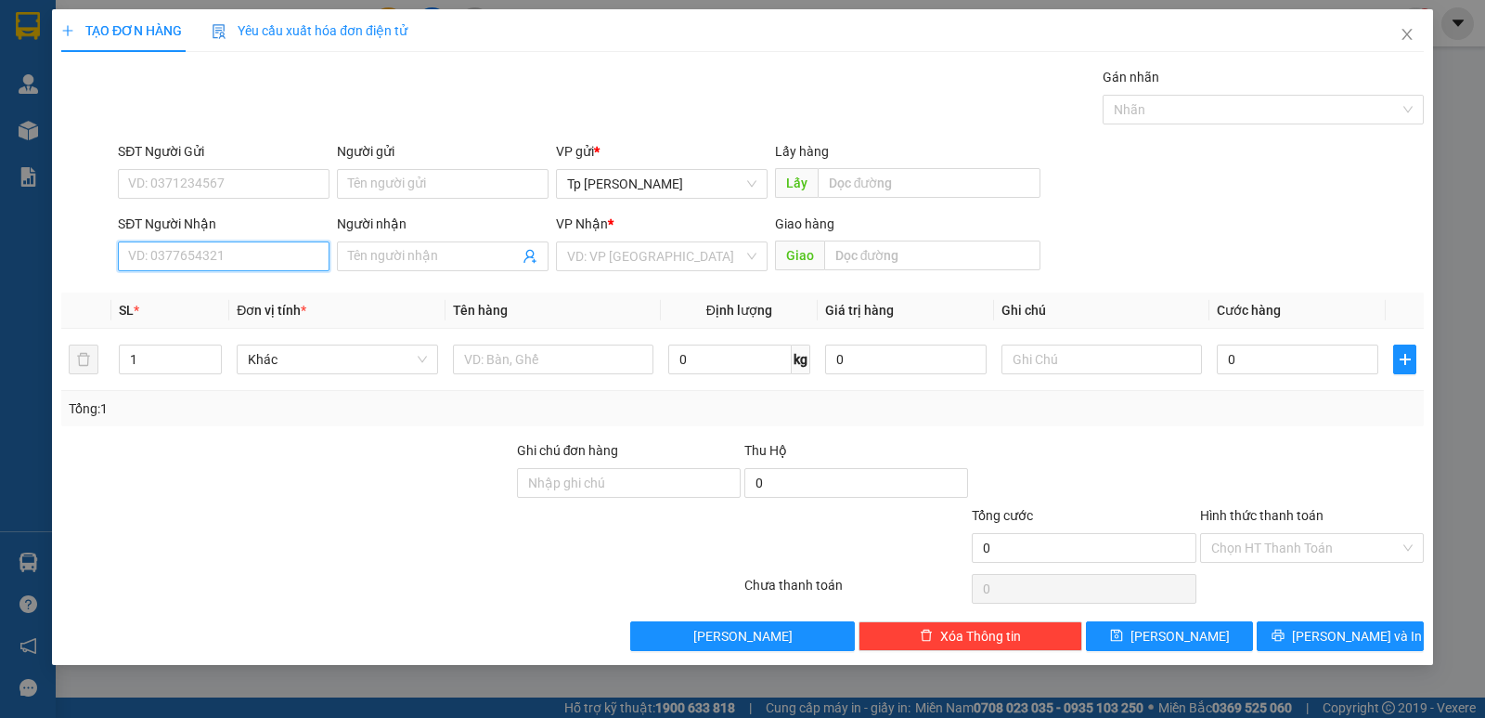
click at [199, 239] on div "SĐT Người Nhận VD: 0377654321" at bounding box center [224, 246] width 212 height 65
drag, startPoint x: 221, startPoint y: 299, endPoint x: 517, endPoint y: 351, distance: 300.7
click at [240, 301] on div "0933111451 - AnhĐẩu" at bounding box center [223, 293] width 189 height 20
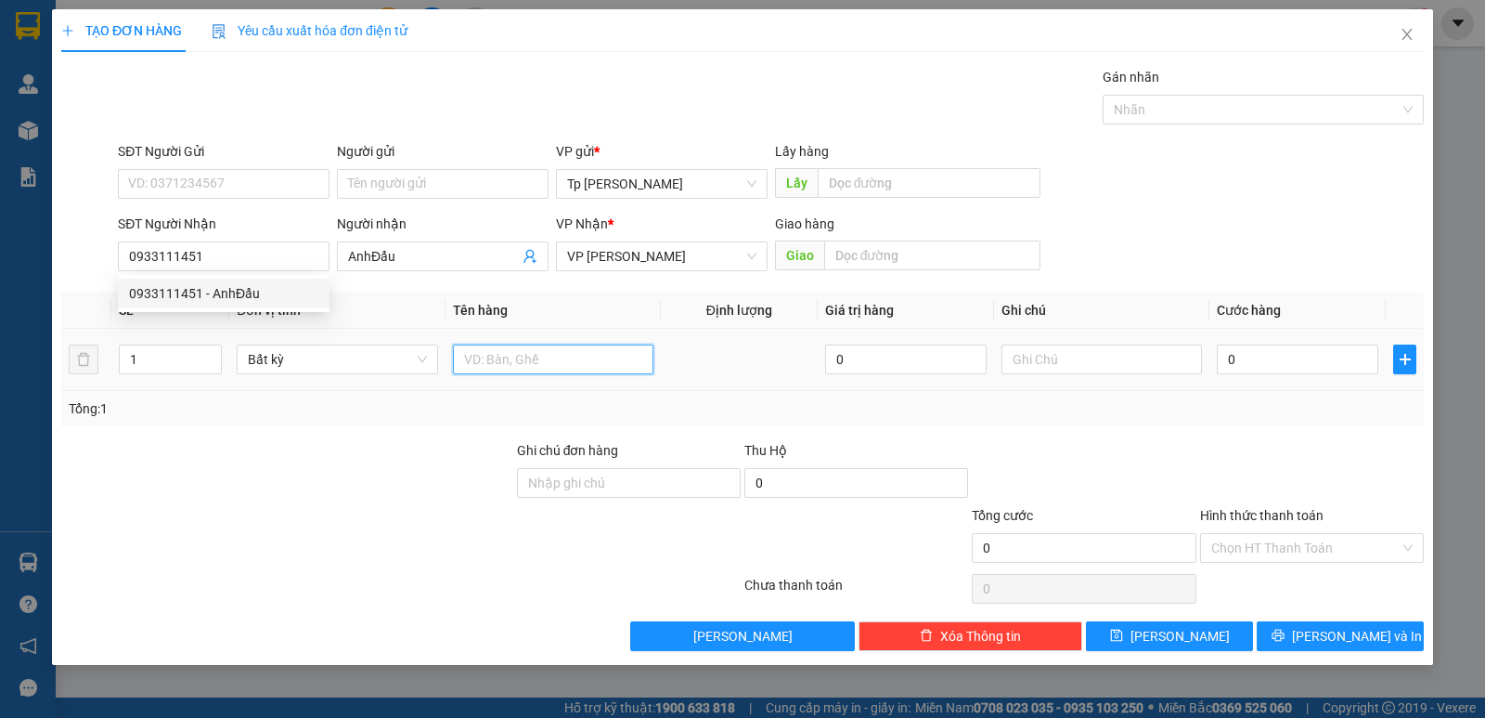
click at [539, 366] on input "text" at bounding box center [553, 359] width 201 height 30
click at [1250, 370] on input "0" at bounding box center [1298, 359] width 162 height 30
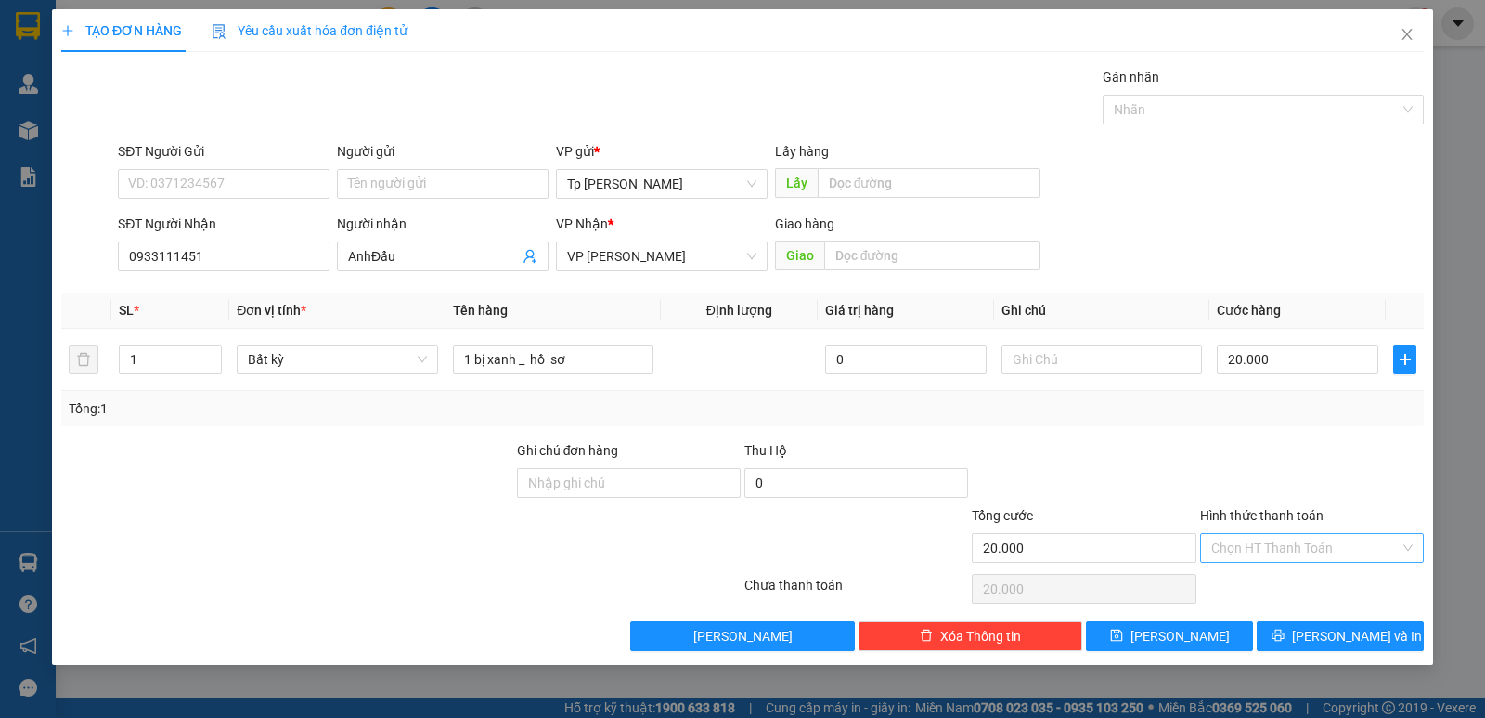
click at [1247, 559] on input "Hình thức thanh toán" at bounding box center [1305, 548] width 188 height 28
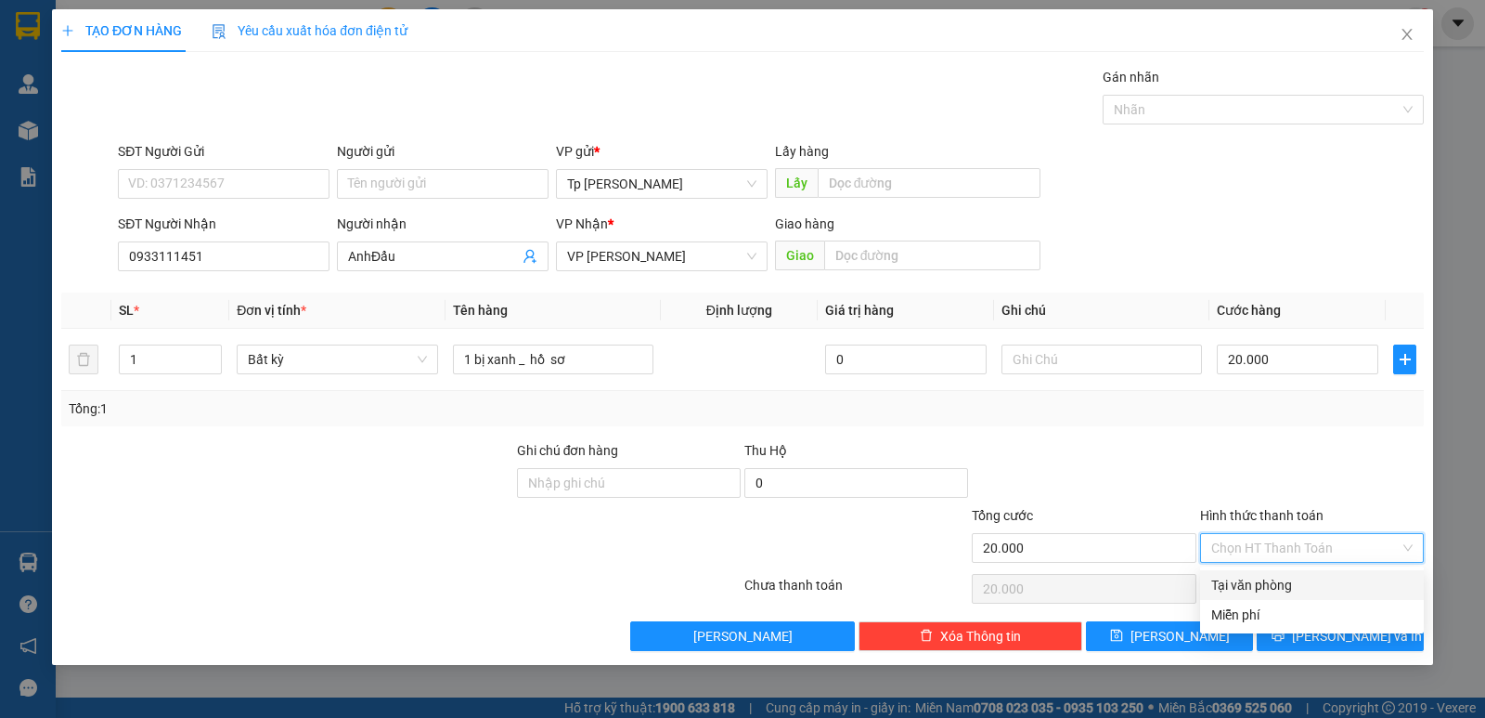
drag, startPoint x: 1257, startPoint y: 583, endPoint x: 1270, endPoint y: 591, distance: 15.4
click at [1259, 585] on div "Tại văn phòng" at bounding box center [1311, 585] width 201 height 20
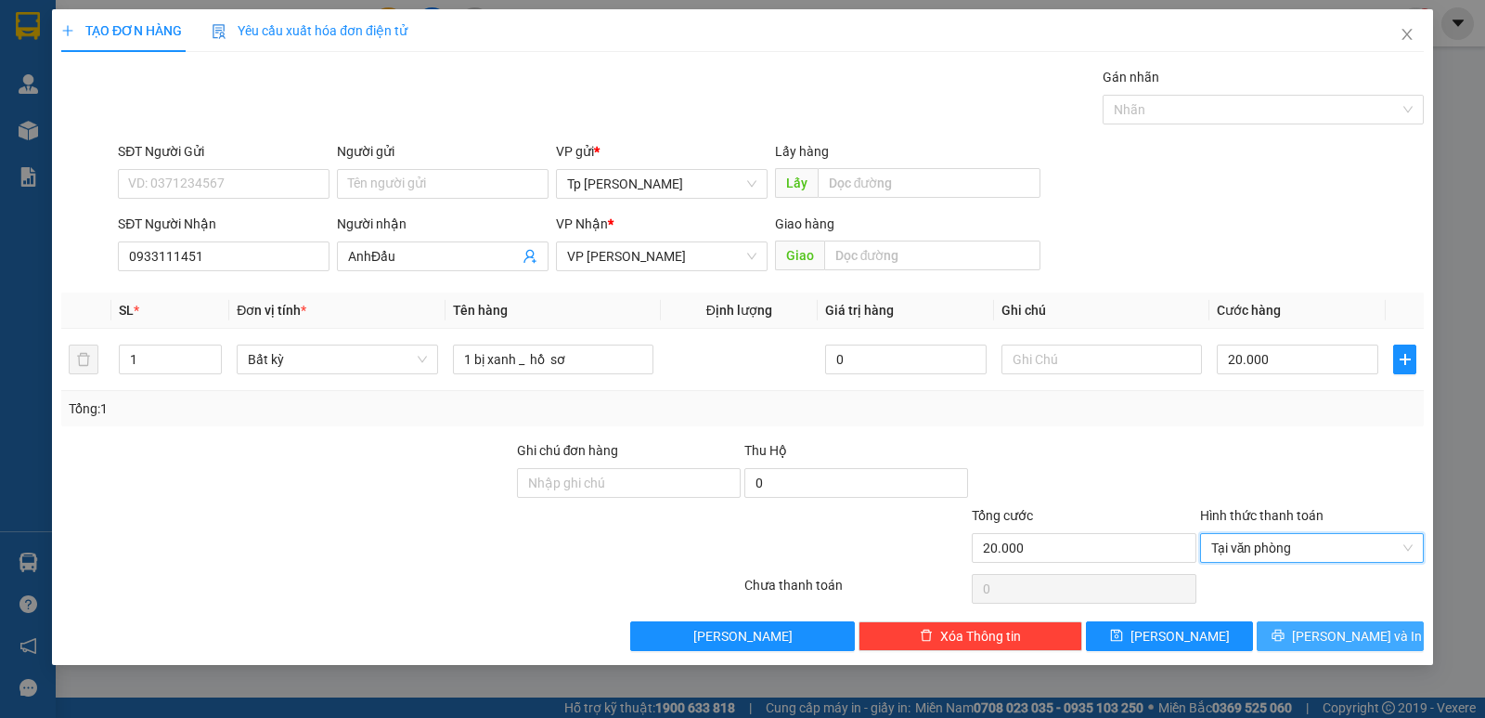
click at [1305, 628] on button "[PERSON_NAME] và In" at bounding box center [1340, 636] width 167 height 30
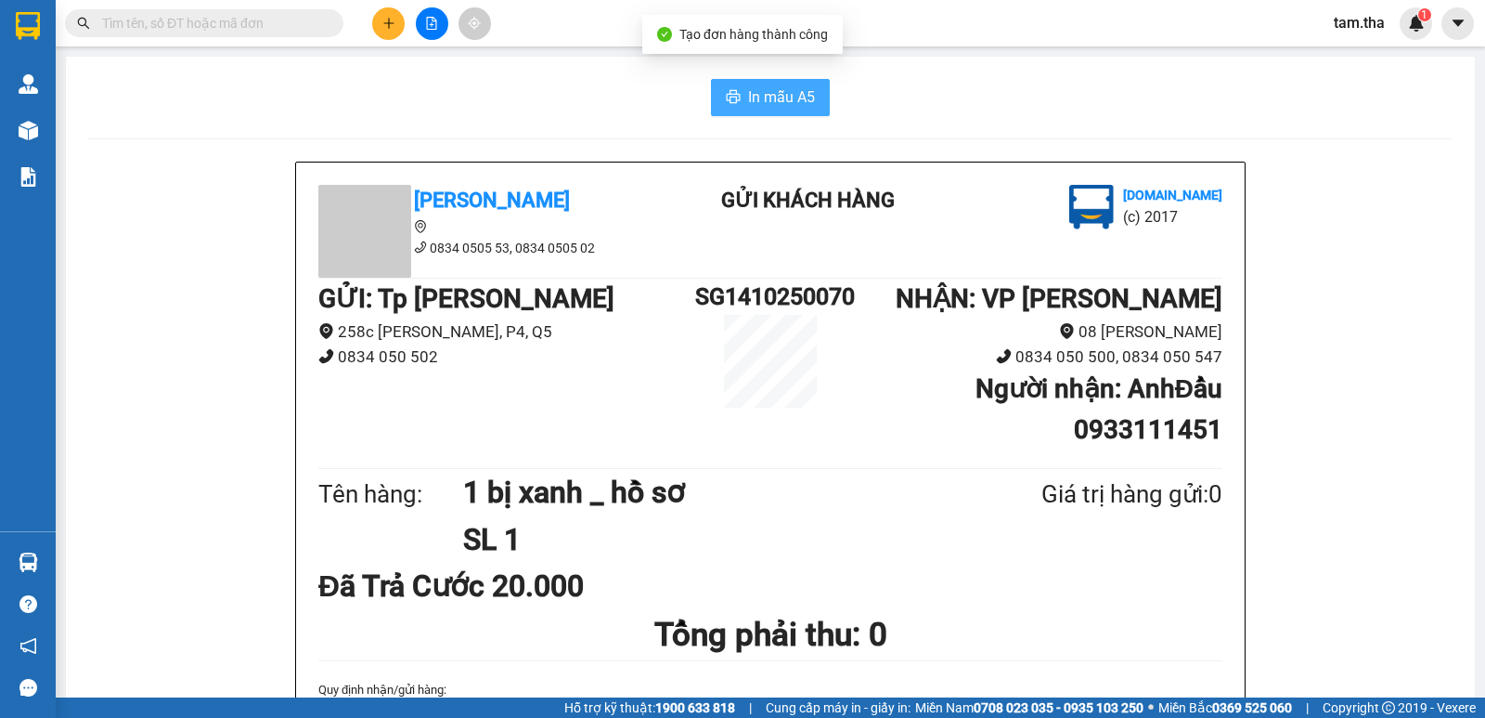
click at [764, 102] on span "In mẫu A5" at bounding box center [781, 96] width 67 height 23
click at [399, 23] on button at bounding box center [388, 23] width 32 height 32
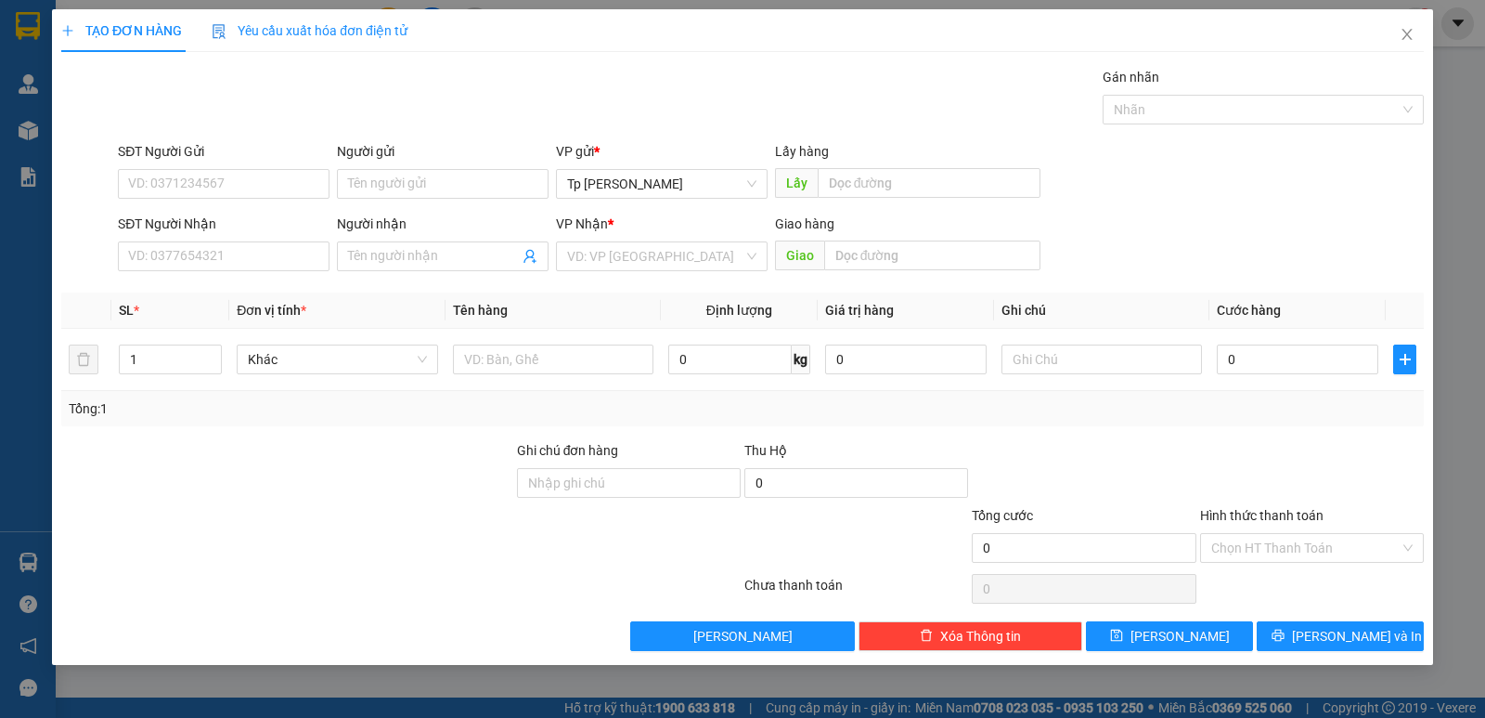
click at [243, 278] on div "Transit Pickup Surcharge Ids Transit Deliver Surcharge Ids Transit Deliver Surc…" at bounding box center [742, 359] width 1363 height 584
click at [246, 260] on input "SĐT Người Nhận" at bounding box center [224, 256] width 212 height 30
click at [406, 255] on input "Người nhận" at bounding box center [433, 256] width 171 height 20
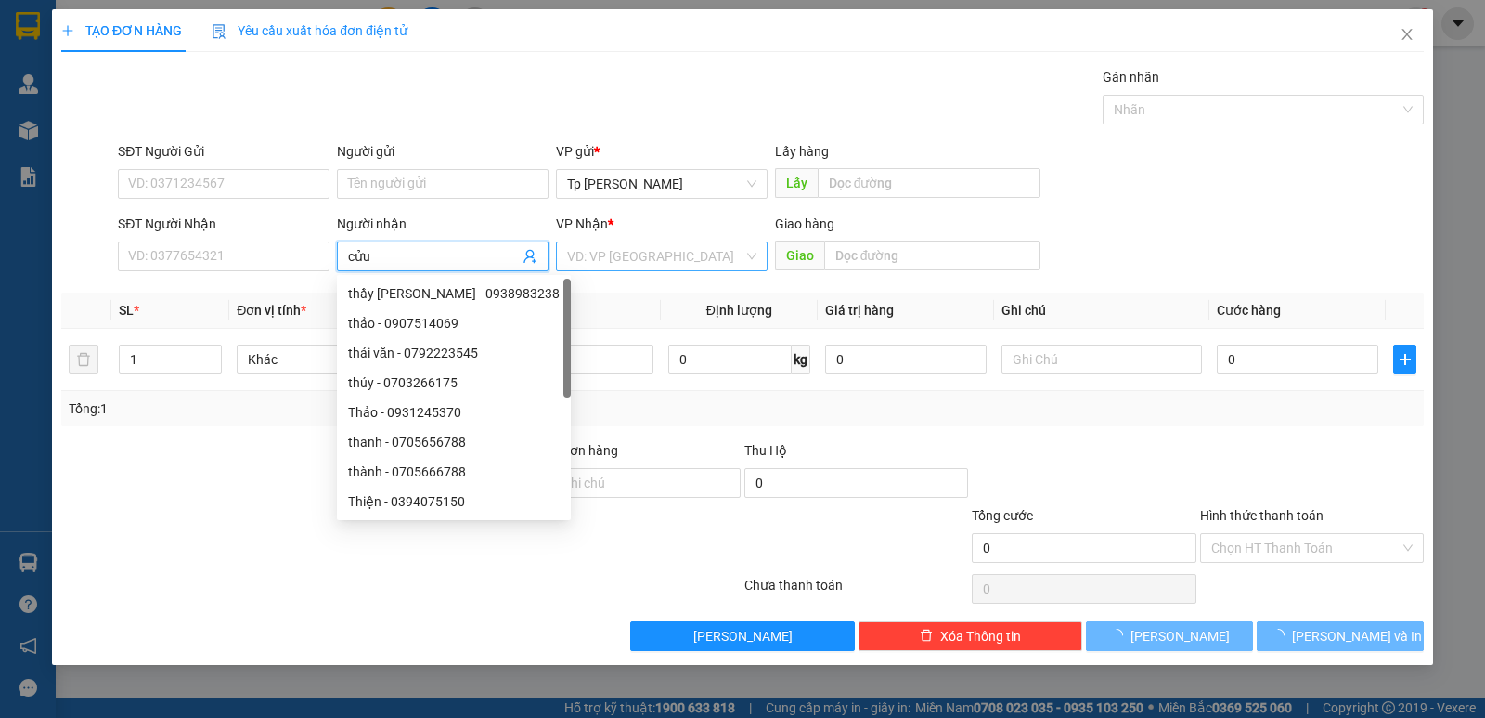
click at [615, 241] on div "VD: VP [GEOGRAPHIC_DATA]" at bounding box center [662, 256] width 212 height 30
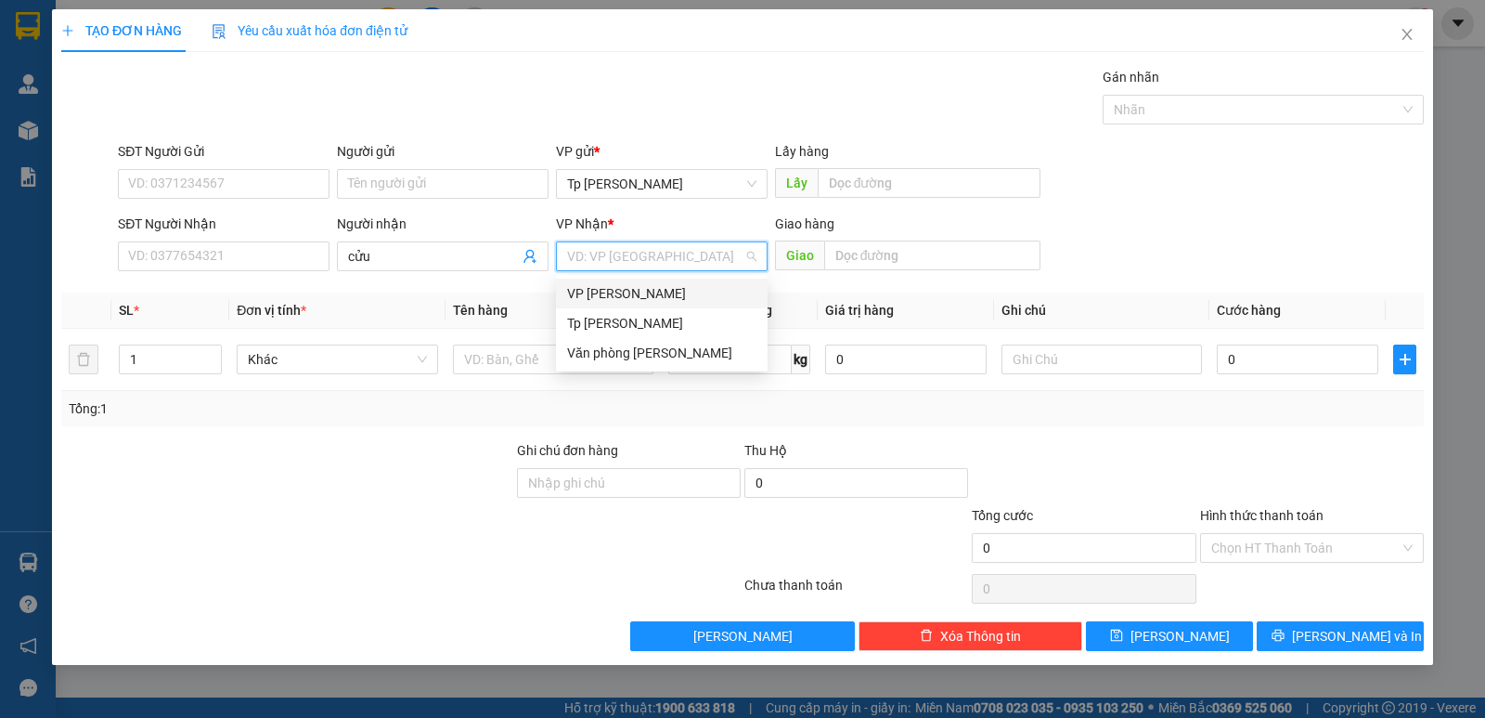
click at [640, 299] on div "VP [PERSON_NAME]" at bounding box center [661, 293] width 189 height 20
click at [628, 285] on div "VP [PERSON_NAME]" at bounding box center [661, 293] width 189 height 20
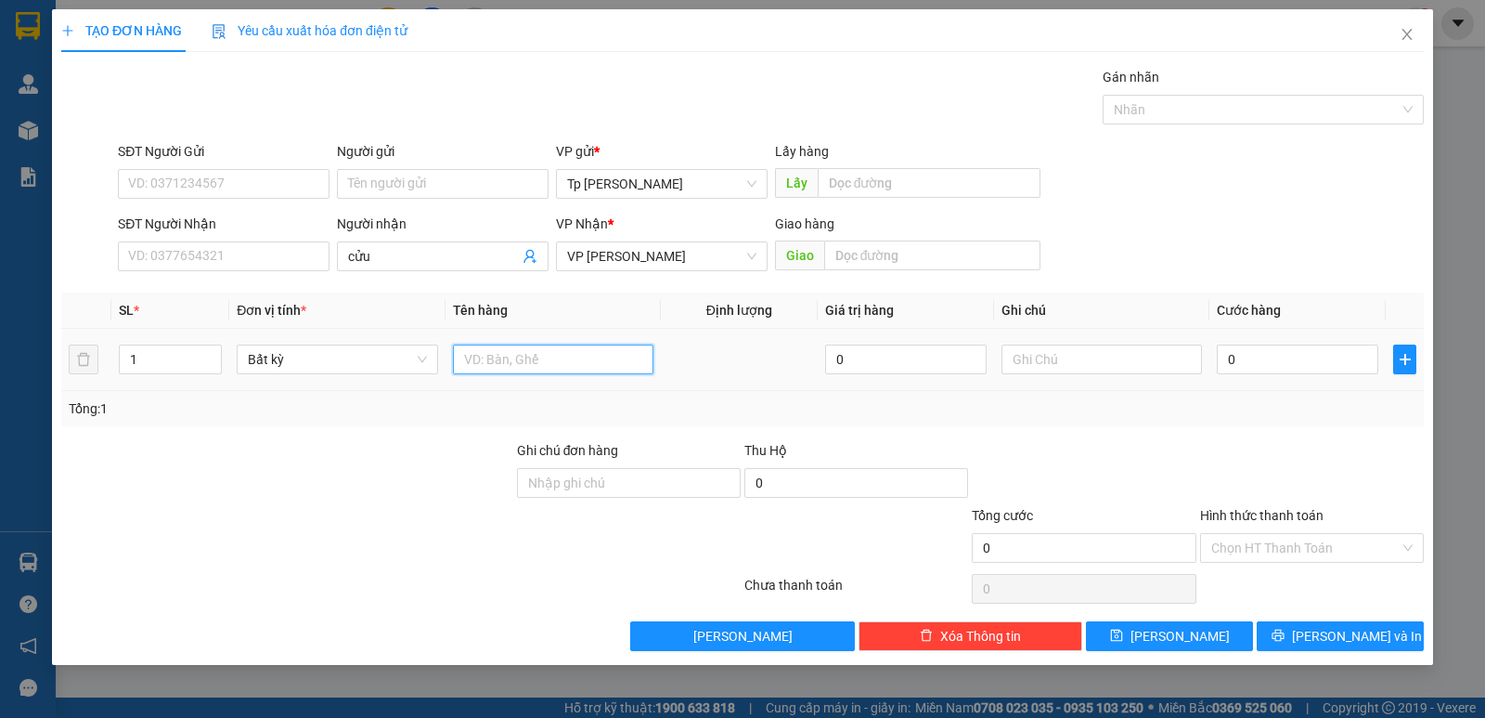
drag, startPoint x: 529, startPoint y: 356, endPoint x: 582, endPoint y: 323, distance: 62.6
click at [531, 350] on input "text" at bounding box center [553, 359] width 201 height 30
click at [1332, 358] on input "0" at bounding box center [1298, 359] width 162 height 30
drag, startPoint x: 1236, startPoint y: 550, endPoint x: 1247, endPoint y: 563, distance: 16.4
click at [1239, 550] on input "Hình thức thanh toán" at bounding box center [1305, 548] width 188 height 28
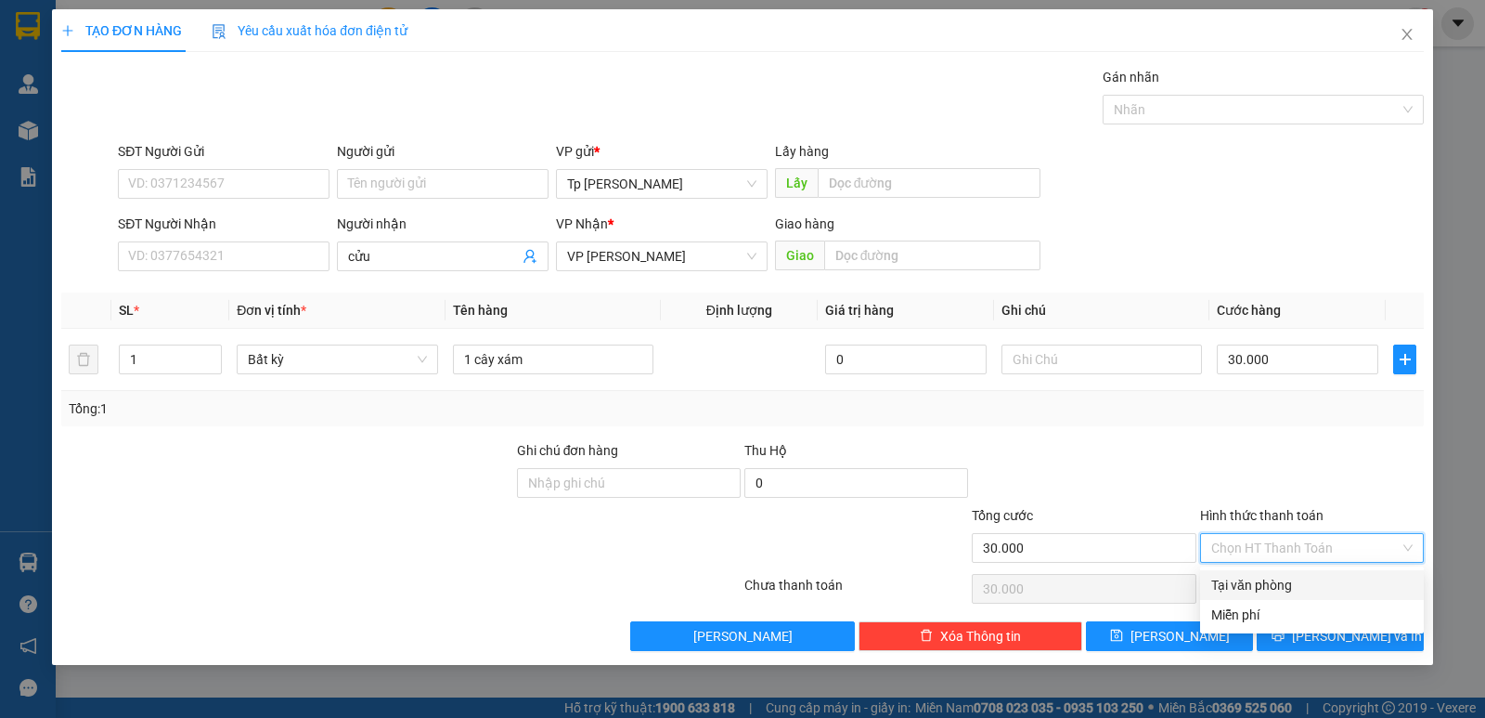
click at [1247, 576] on div "Tại văn phòng" at bounding box center [1311, 585] width 201 height 20
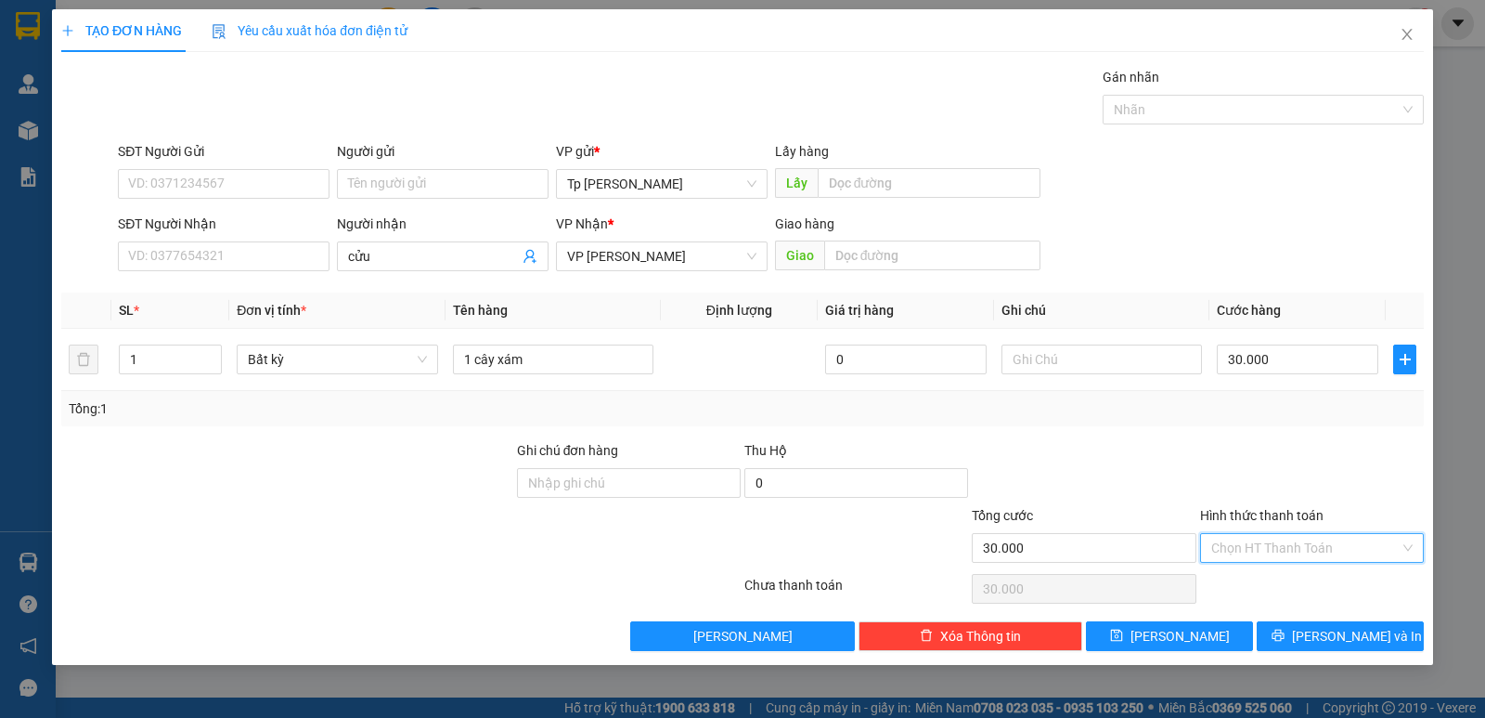
drag, startPoint x: 1409, startPoint y: 532, endPoint x: 1400, endPoint y: 528, distance: 10.0
click at [1402, 528] on div "Hình thức thanh toán Chọn HT Thanh Toán" at bounding box center [1312, 537] width 224 height 65
click at [1371, 636] on span "[PERSON_NAME] và In" at bounding box center [1357, 636] width 130 height 20
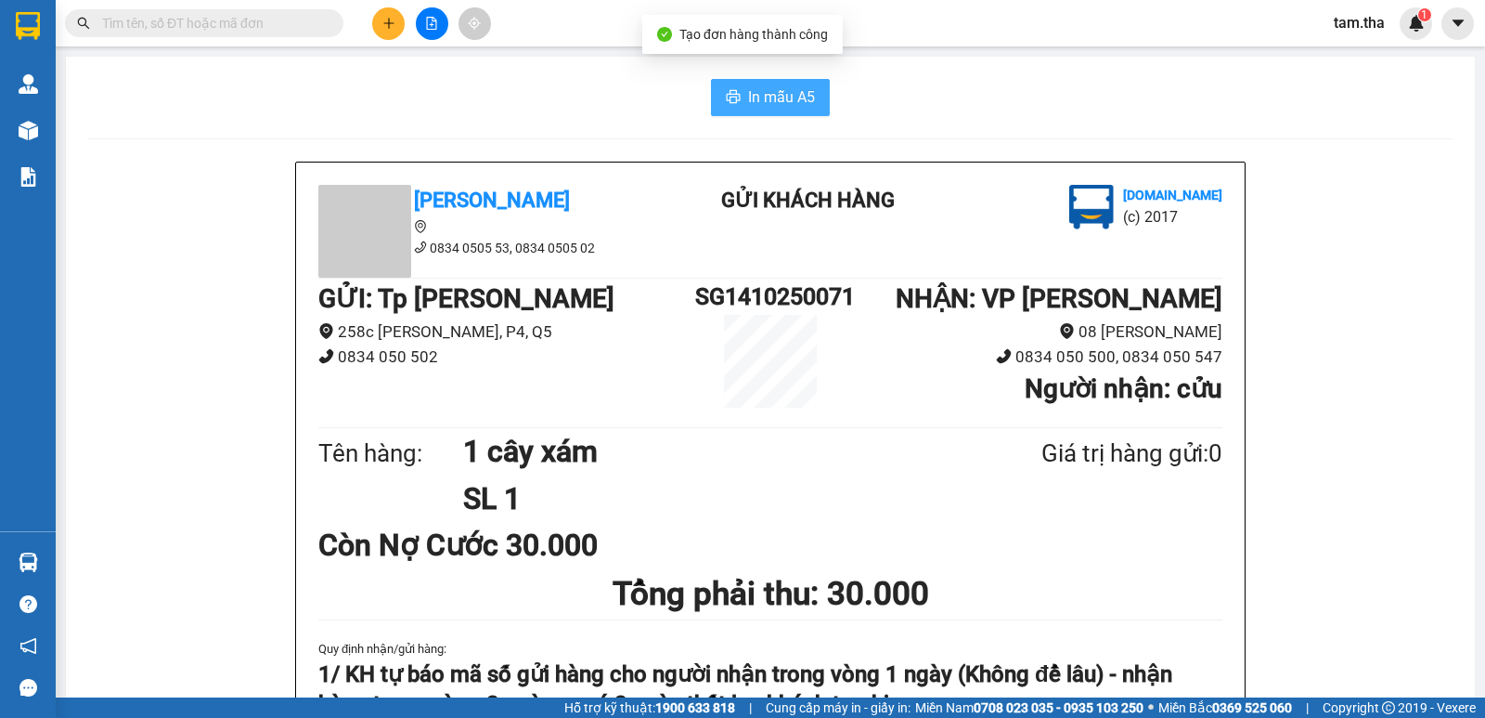
click at [801, 93] on span "In mẫu A5" at bounding box center [781, 96] width 67 height 23
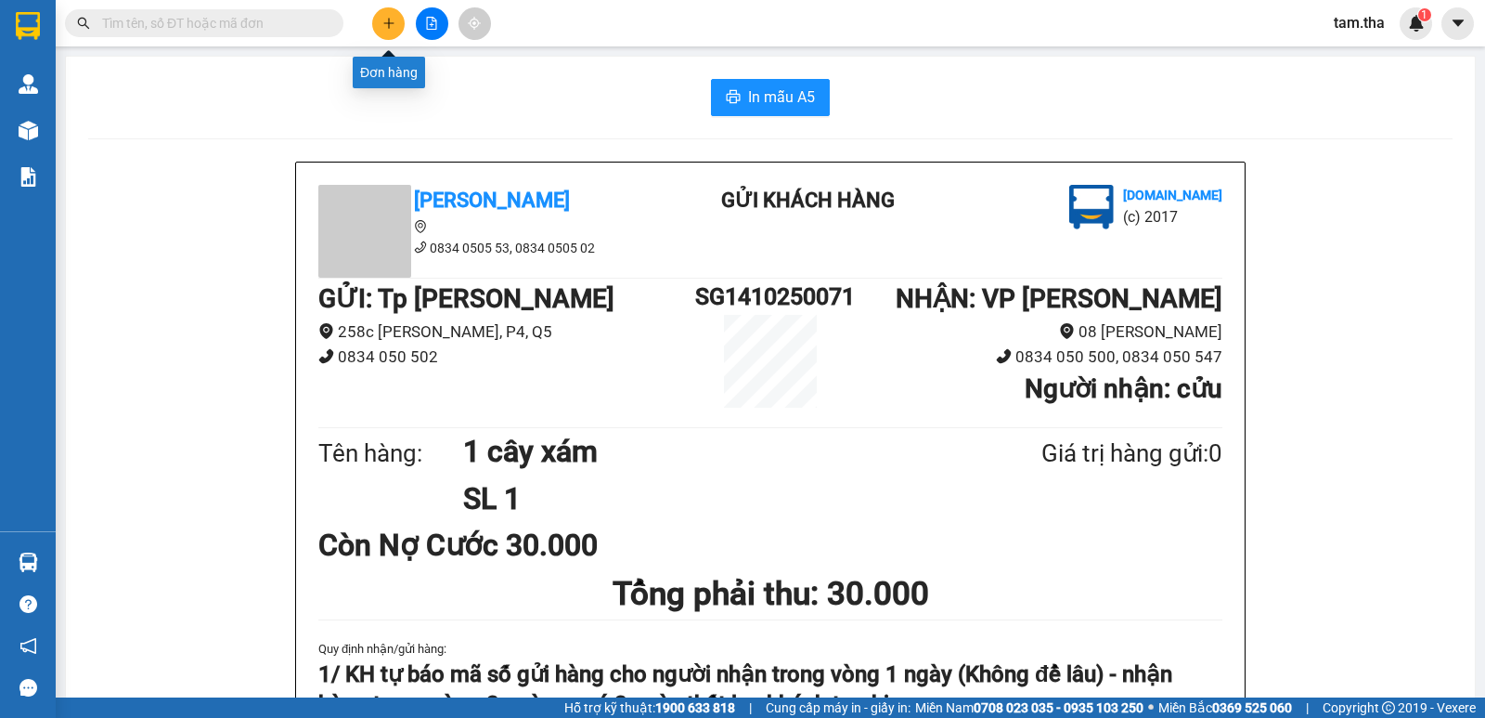
click at [386, 33] on button at bounding box center [388, 23] width 32 height 32
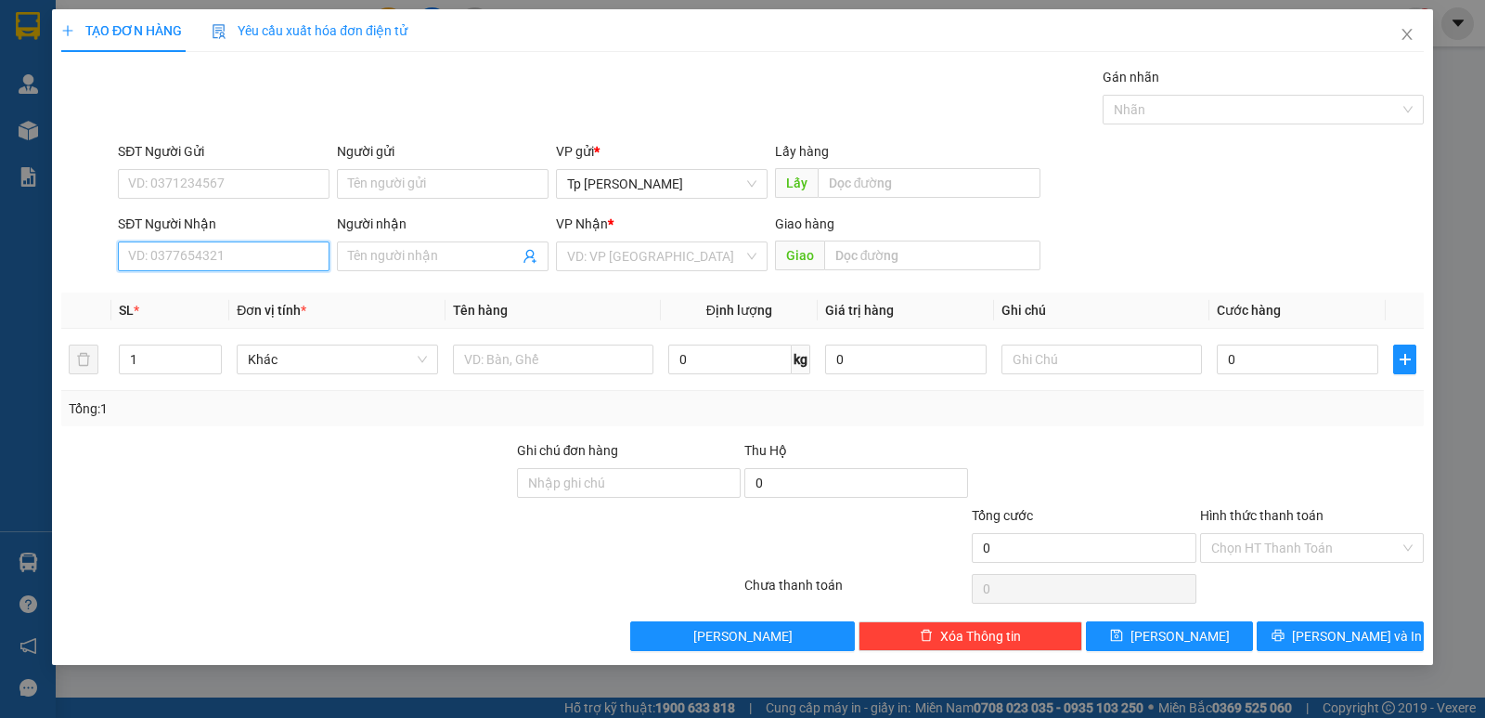
click at [213, 248] on input "SĐT Người Nhận" at bounding box center [224, 256] width 212 height 30
click at [397, 265] on input "Người nhận" at bounding box center [433, 256] width 171 height 20
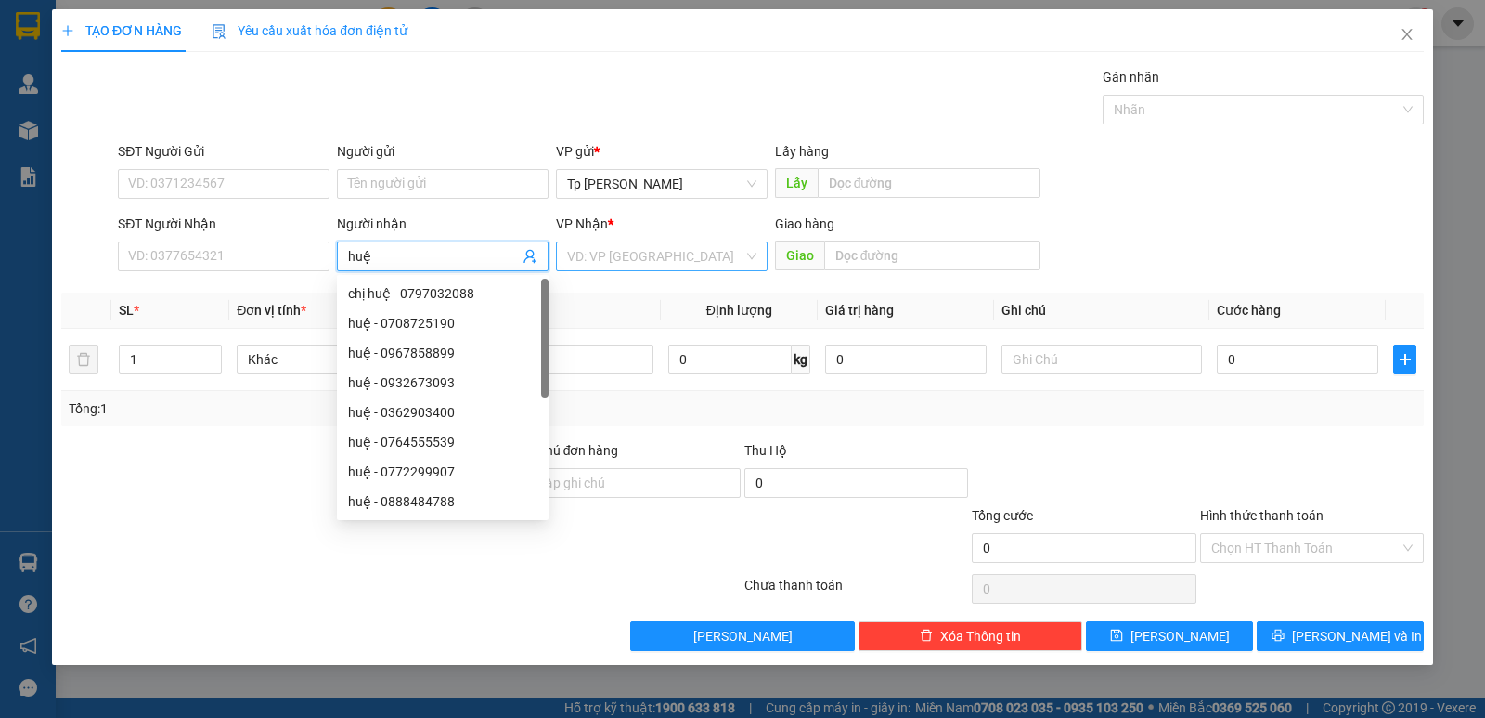
click at [598, 260] on input "search" at bounding box center [655, 256] width 176 height 28
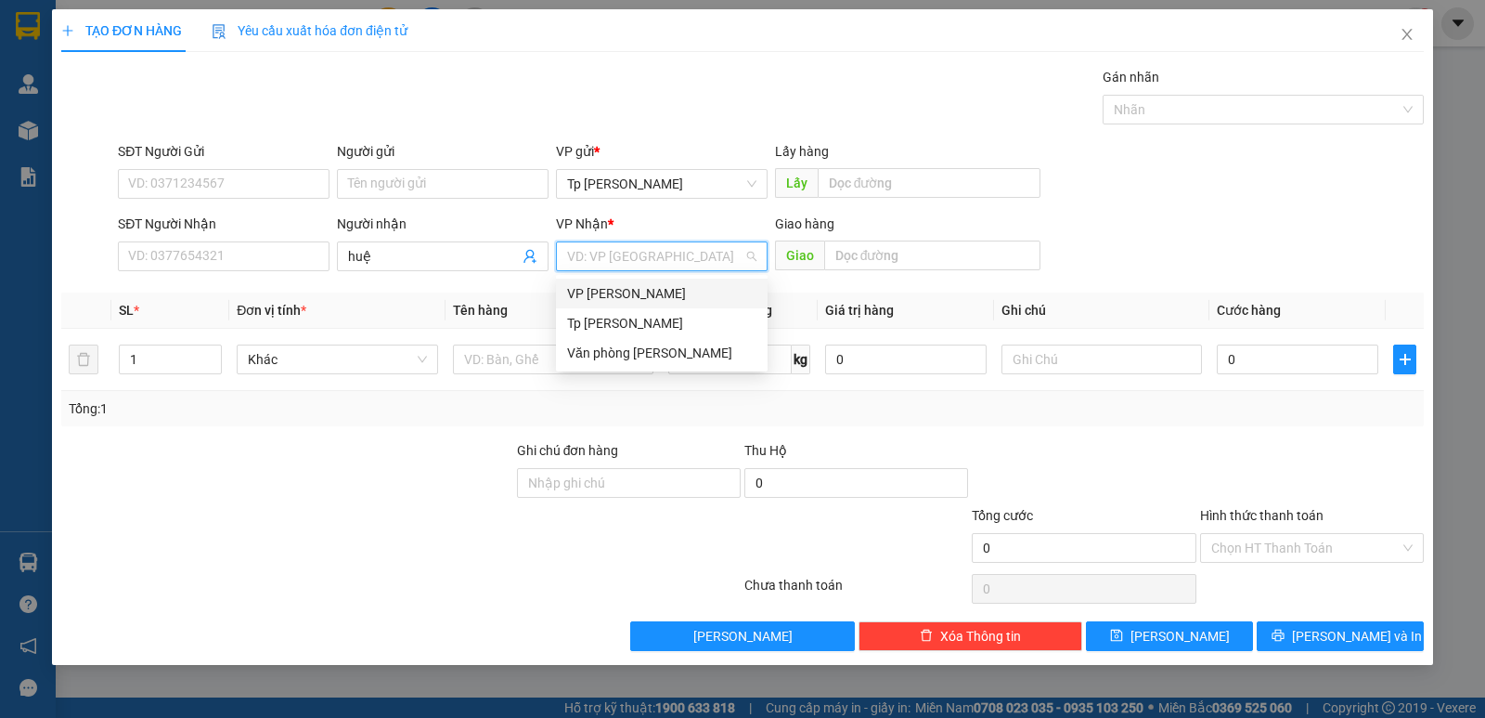
click at [615, 281] on div "VP [PERSON_NAME]" at bounding box center [662, 293] width 212 height 30
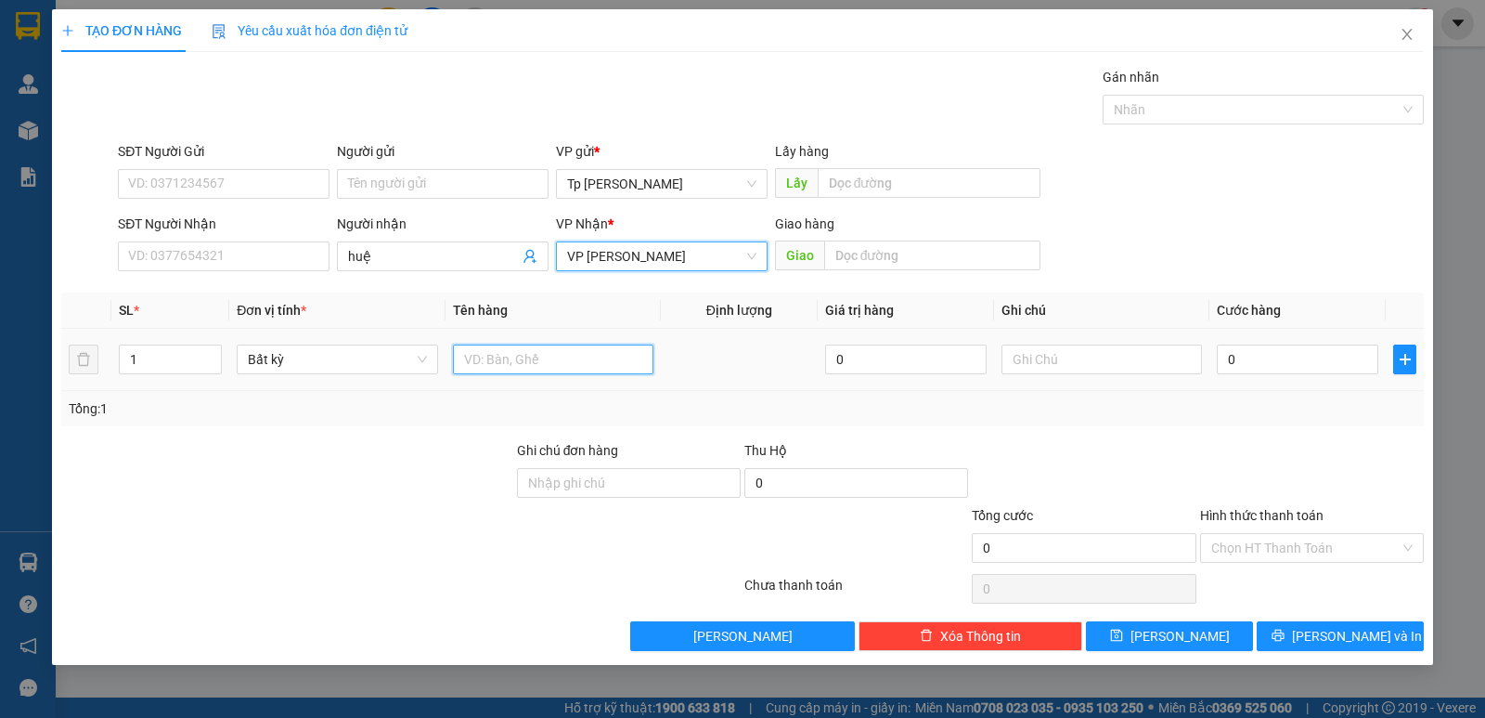
click at [553, 351] on input "text" at bounding box center [553, 359] width 201 height 30
click at [1229, 367] on input "0" at bounding box center [1298, 359] width 162 height 30
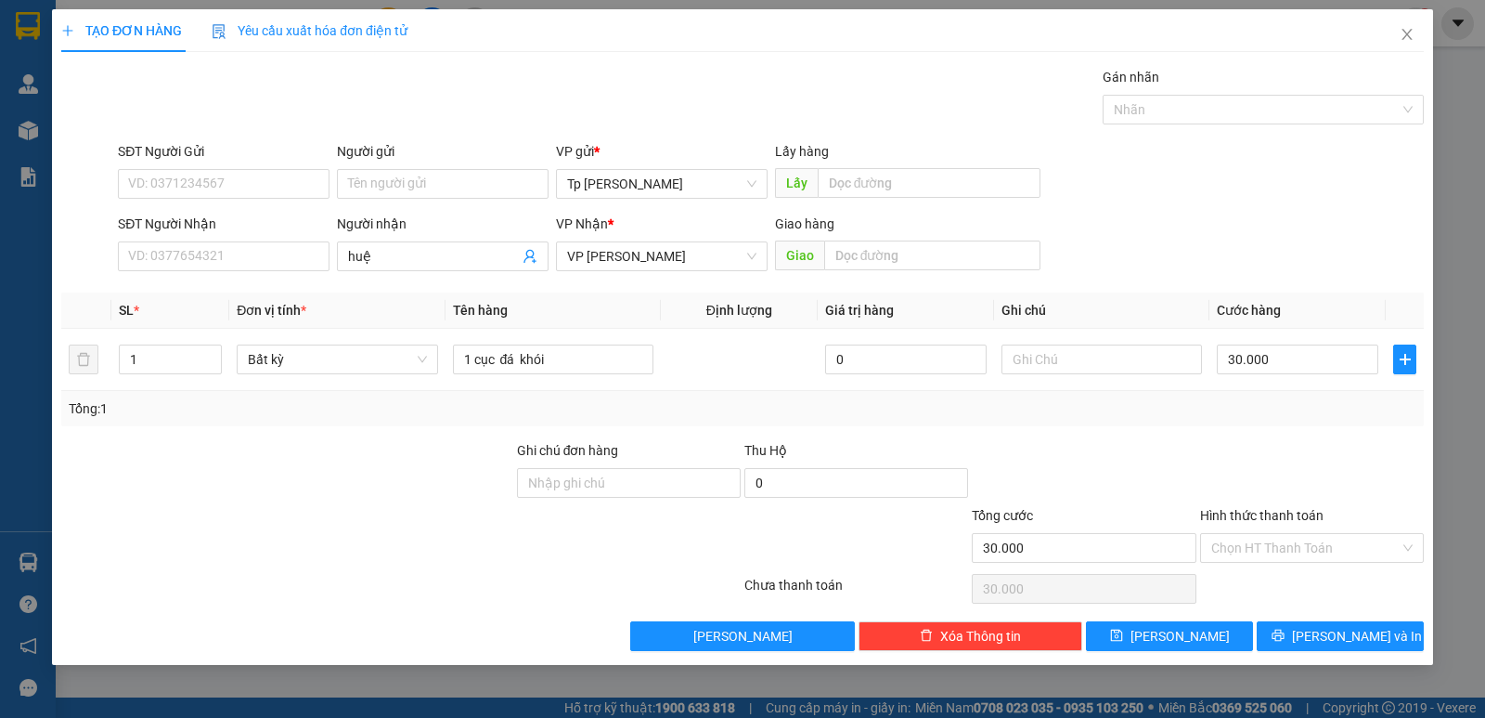
drag, startPoint x: 1245, startPoint y: 415, endPoint x: 1269, endPoint y: 600, distance: 186.3
click at [1243, 417] on div "Tổng: 1" at bounding box center [743, 408] width 1348 height 20
click at [1283, 618] on div "Transit Pickup Surcharge Ids Transit Deliver Surcharge Ids Transit Deliver Surc…" at bounding box center [742, 359] width 1363 height 584
click at [1292, 623] on button "[PERSON_NAME] và In" at bounding box center [1340, 636] width 167 height 30
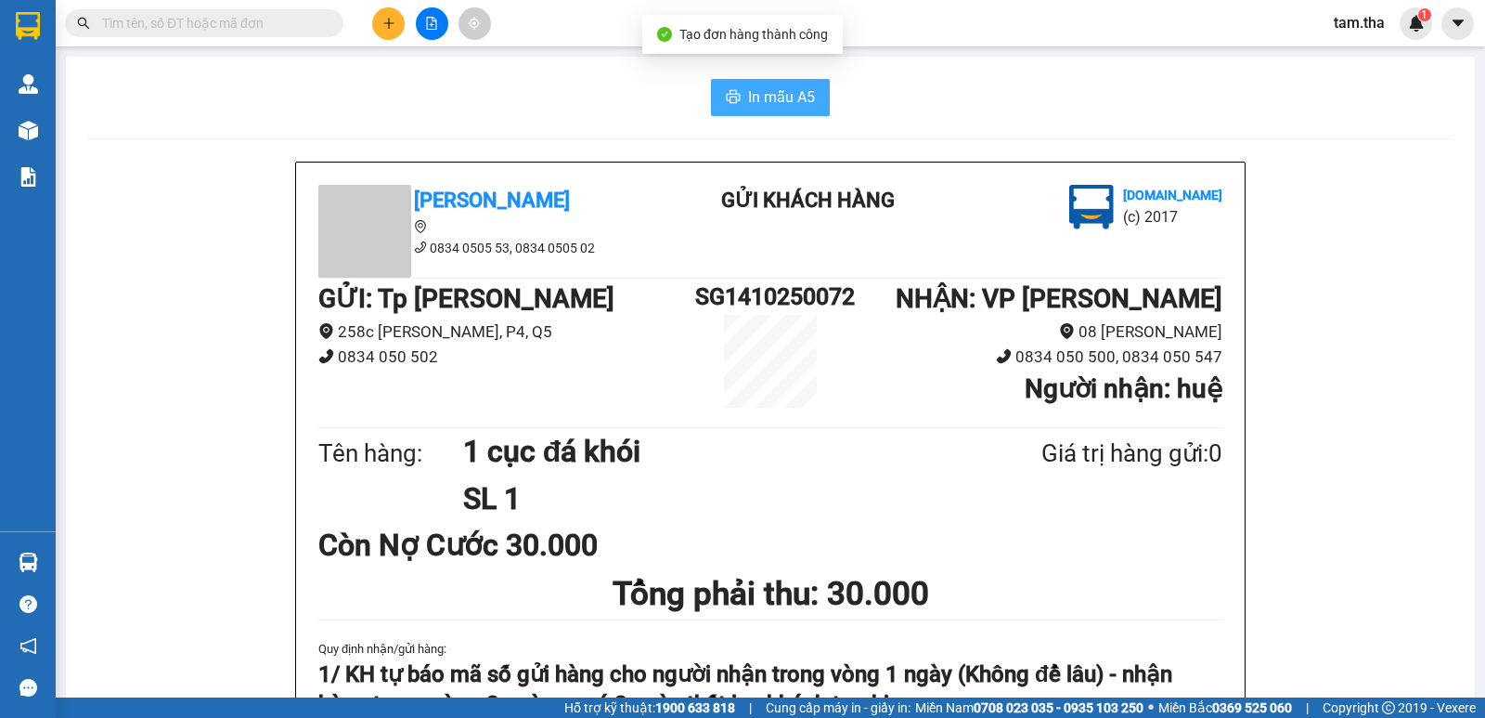
click at [783, 102] on span "In mẫu A5" at bounding box center [781, 96] width 67 height 23
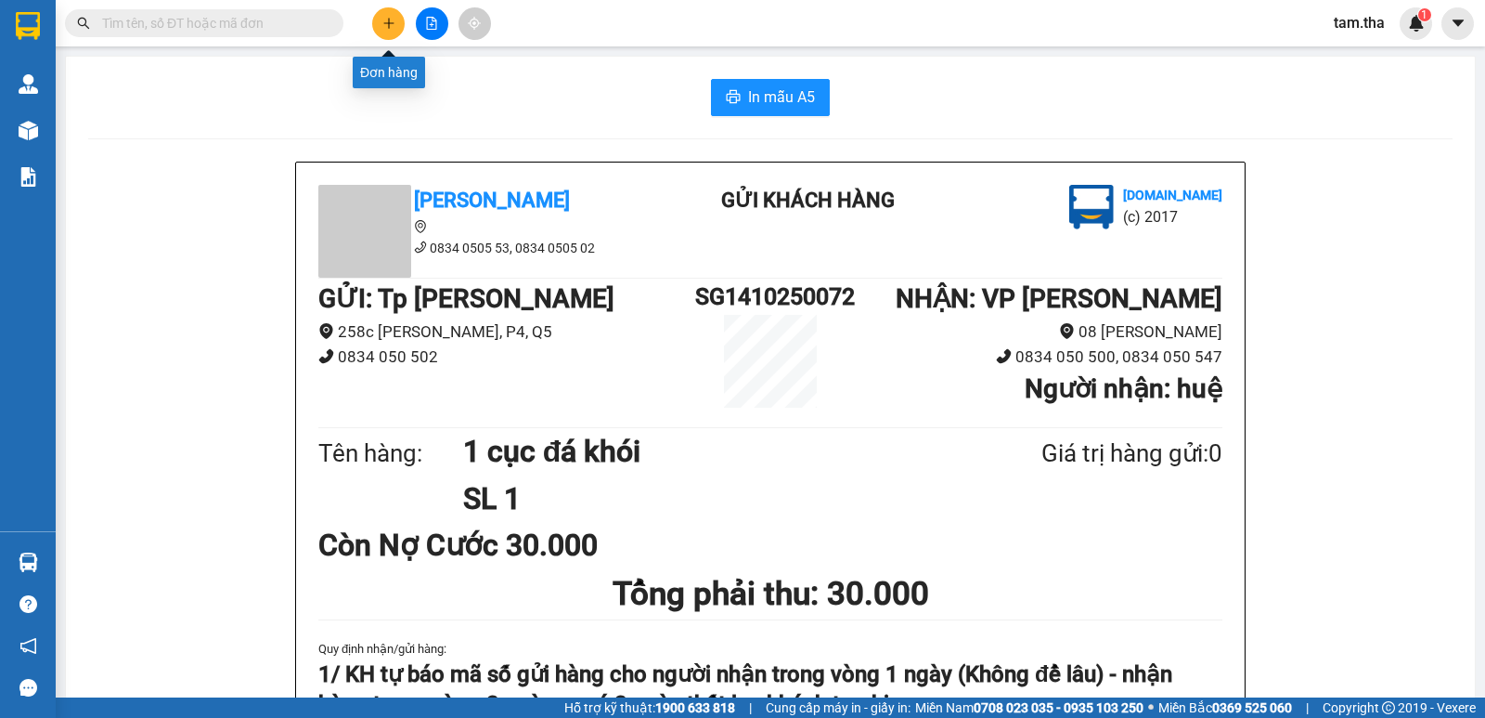
click at [382, 34] on button at bounding box center [388, 23] width 32 height 32
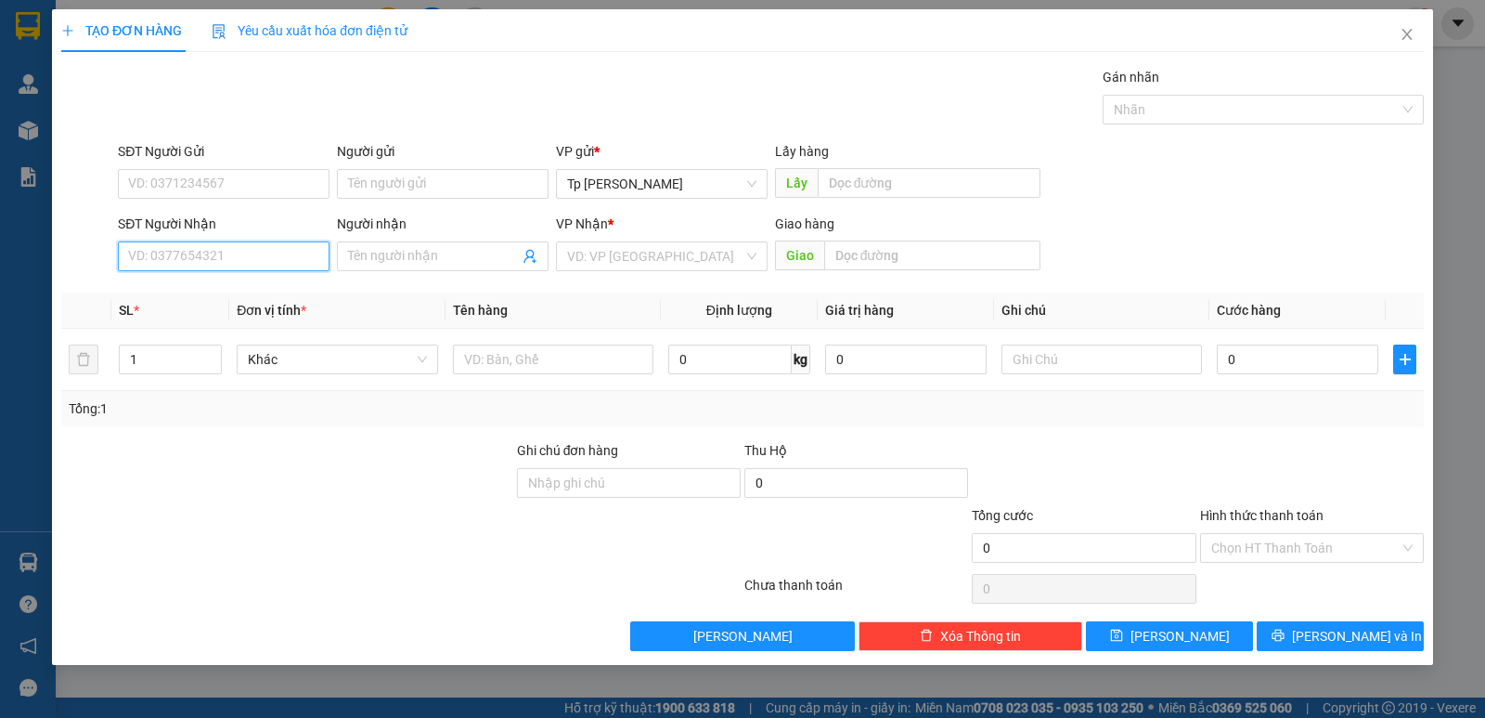
click at [226, 266] on input "SĐT Người Nhận" at bounding box center [224, 256] width 212 height 30
click at [266, 303] on div "0814510433 - chị quyên" at bounding box center [223, 293] width 189 height 20
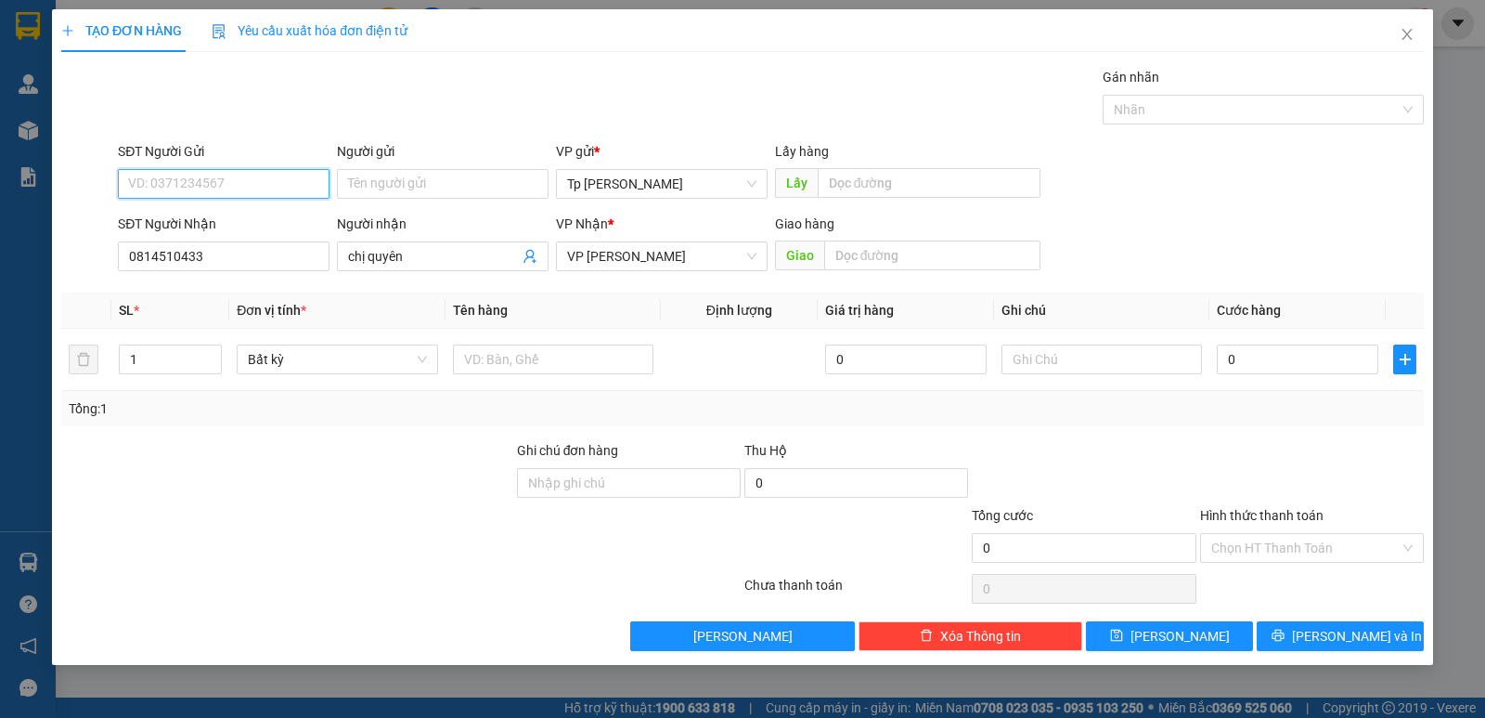
click at [273, 196] on input "SĐT Người Gửi" at bounding box center [224, 184] width 212 height 30
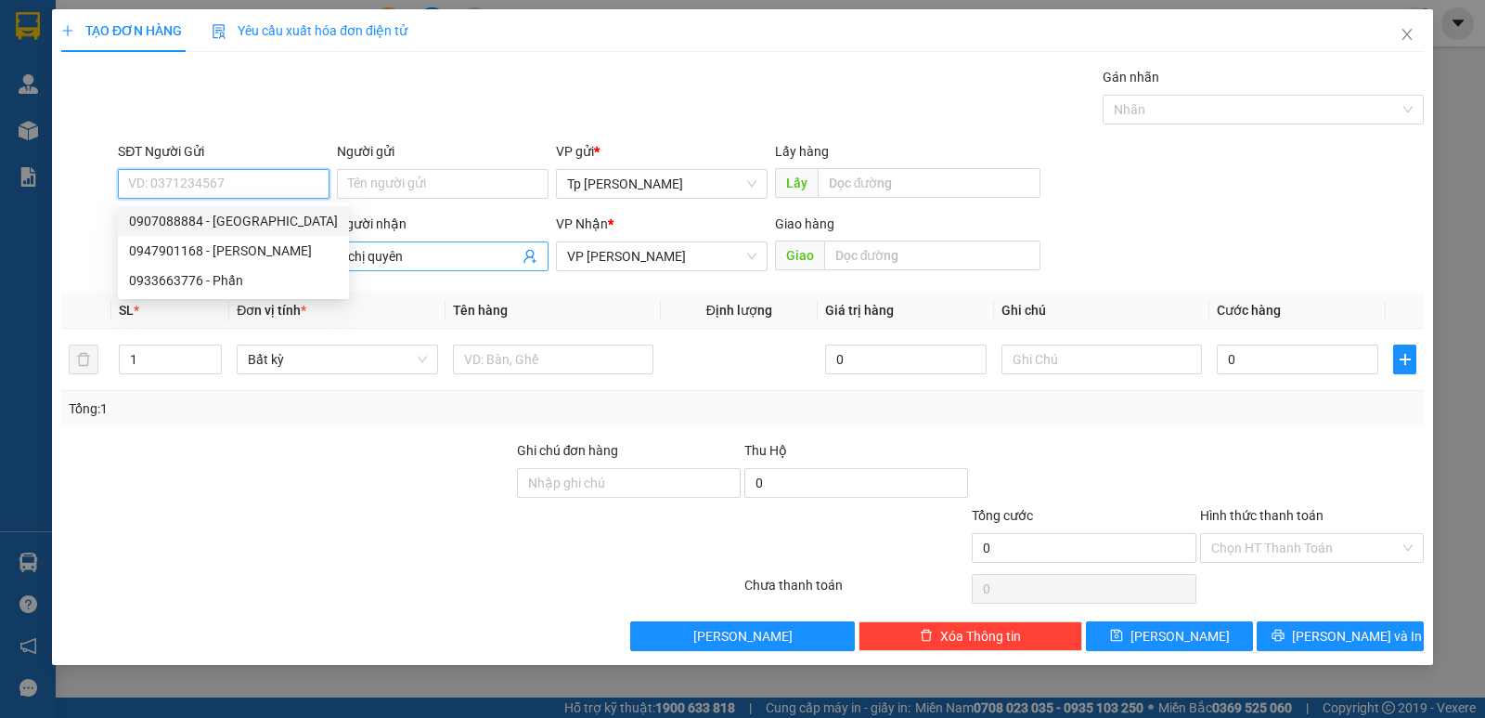
drag, startPoint x: 285, startPoint y: 229, endPoint x: 340, endPoint y: 255, distance: 60.6
click at [292, 230] on div "0907088884 - phú thanh" at bounding box center [233, 221] width 209 height 20
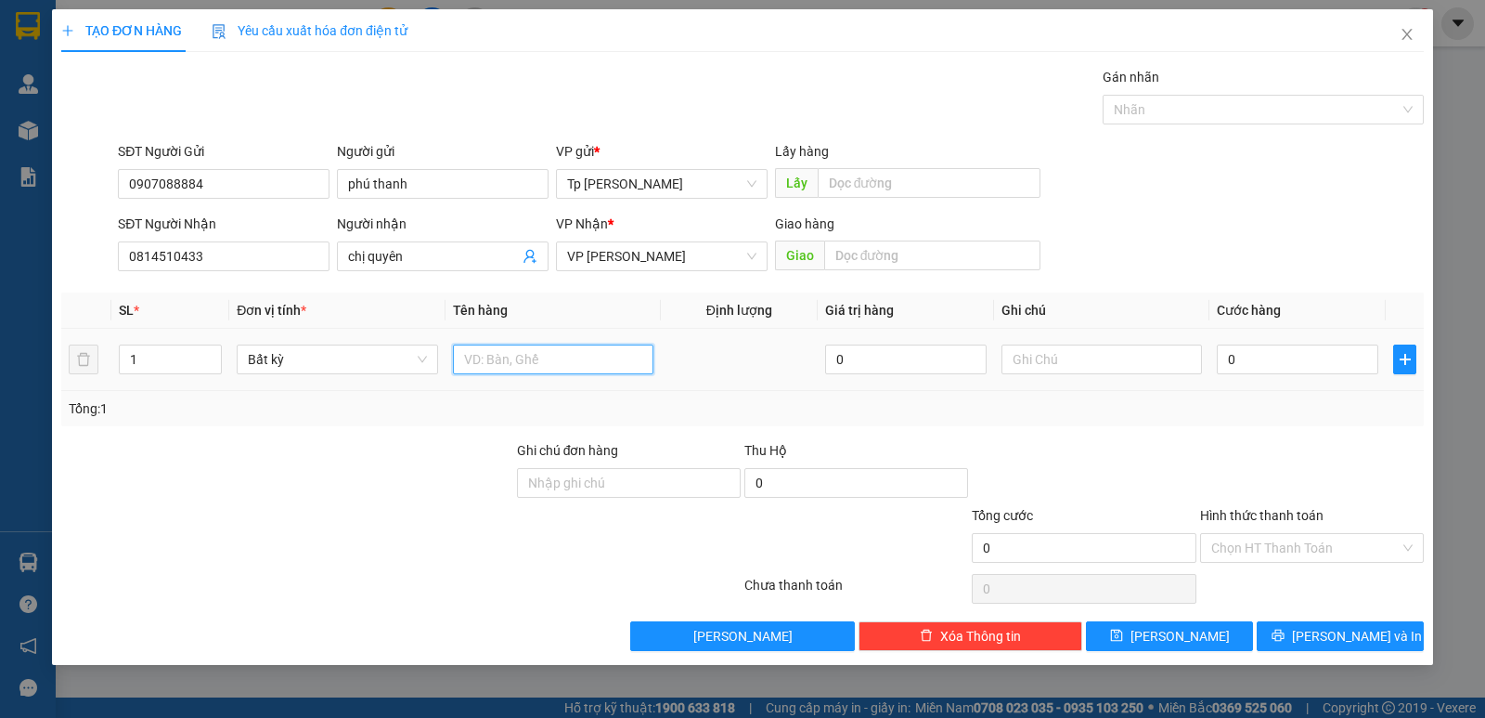
click at [505, 353] on input "text" at bounding box center [553, 359] width 201 height 30
click at [1241, 343] on div "0" at bounding box center [1298, 359] width 162 height 37
click at [1246, 343] on div "0" at bounding box center [1298, 359] width 162 height 37
click at [1250, 352] on input "0" at bounding box center [1298, 359] width 162 height 30
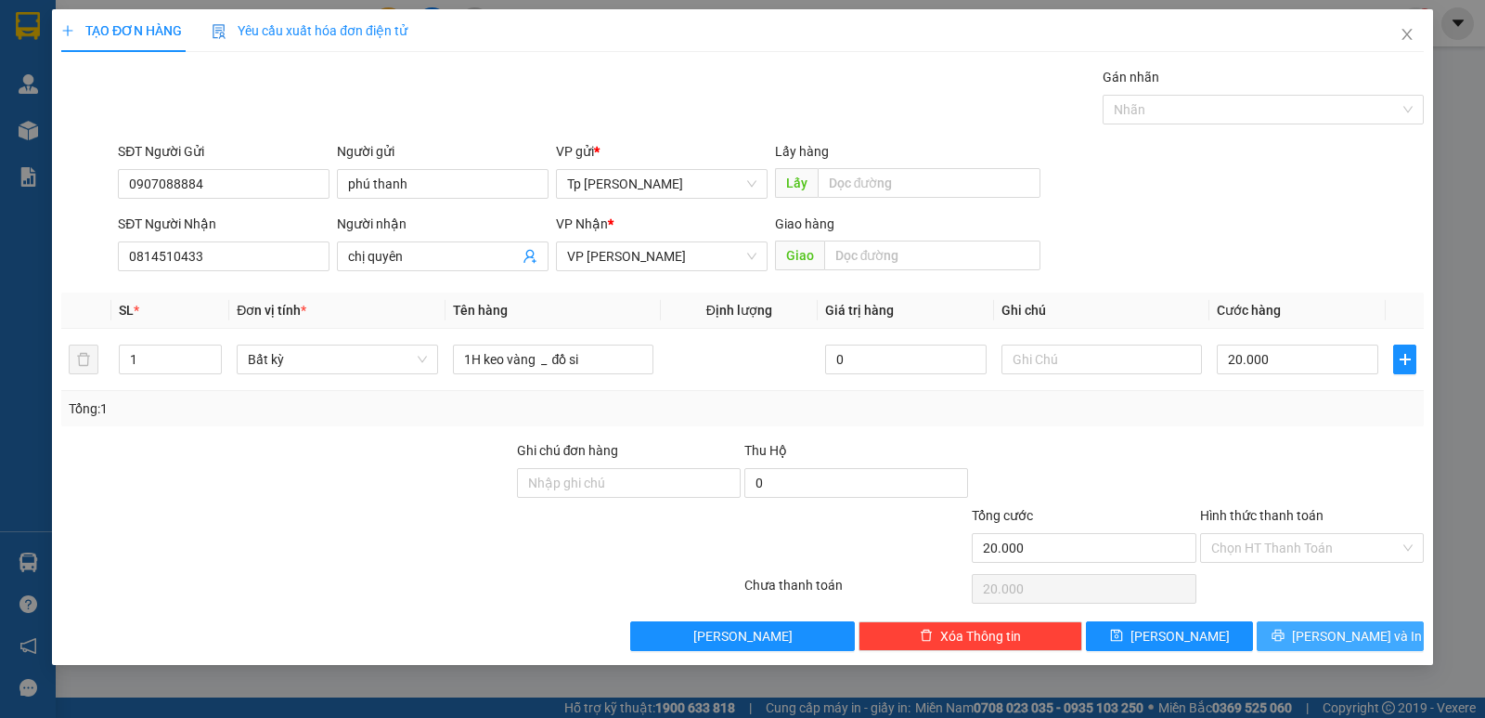
click at [1285, 641] on icon "printer" at bounding box center [1278, 634] width 13 height 13
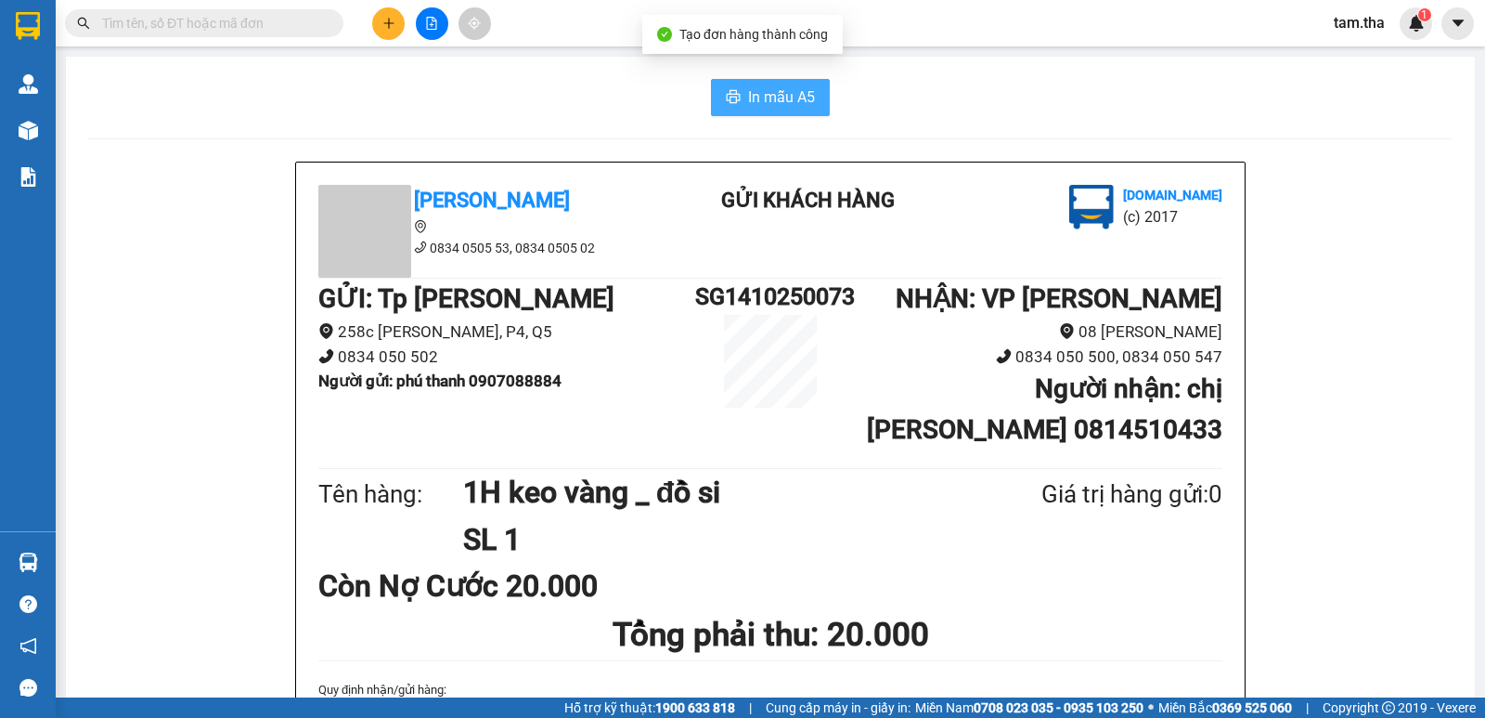
click at [739, 104] on button "In mẫu A5" at bounding box center [770, 97] width 119 height 37
click at [370, 25] on div at bounding box center [431, 23] width 139 height 32
click at [373, 25] on div at bounding box center [431, 23] width 139 height 32
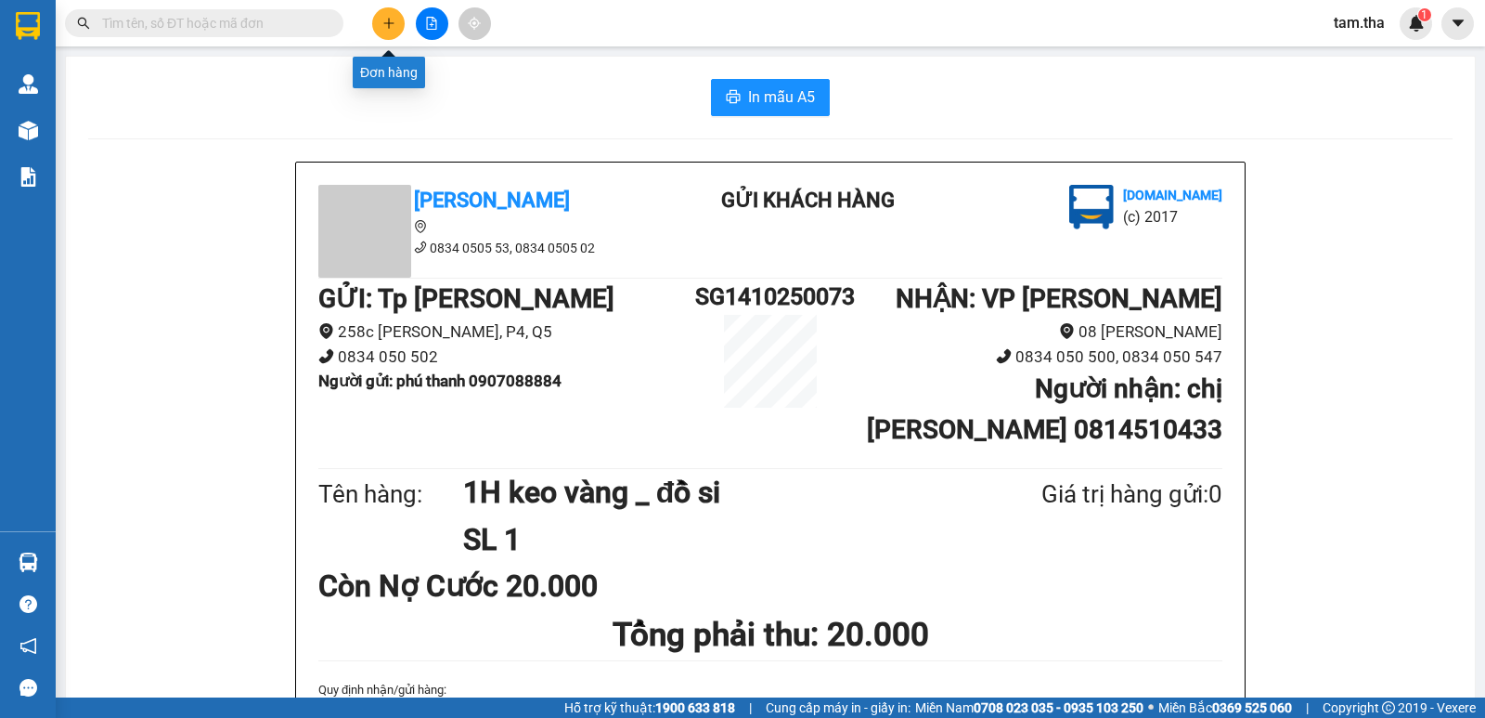
click at [375, 25] on button at bounding box center [388, 23] width 32 height 32
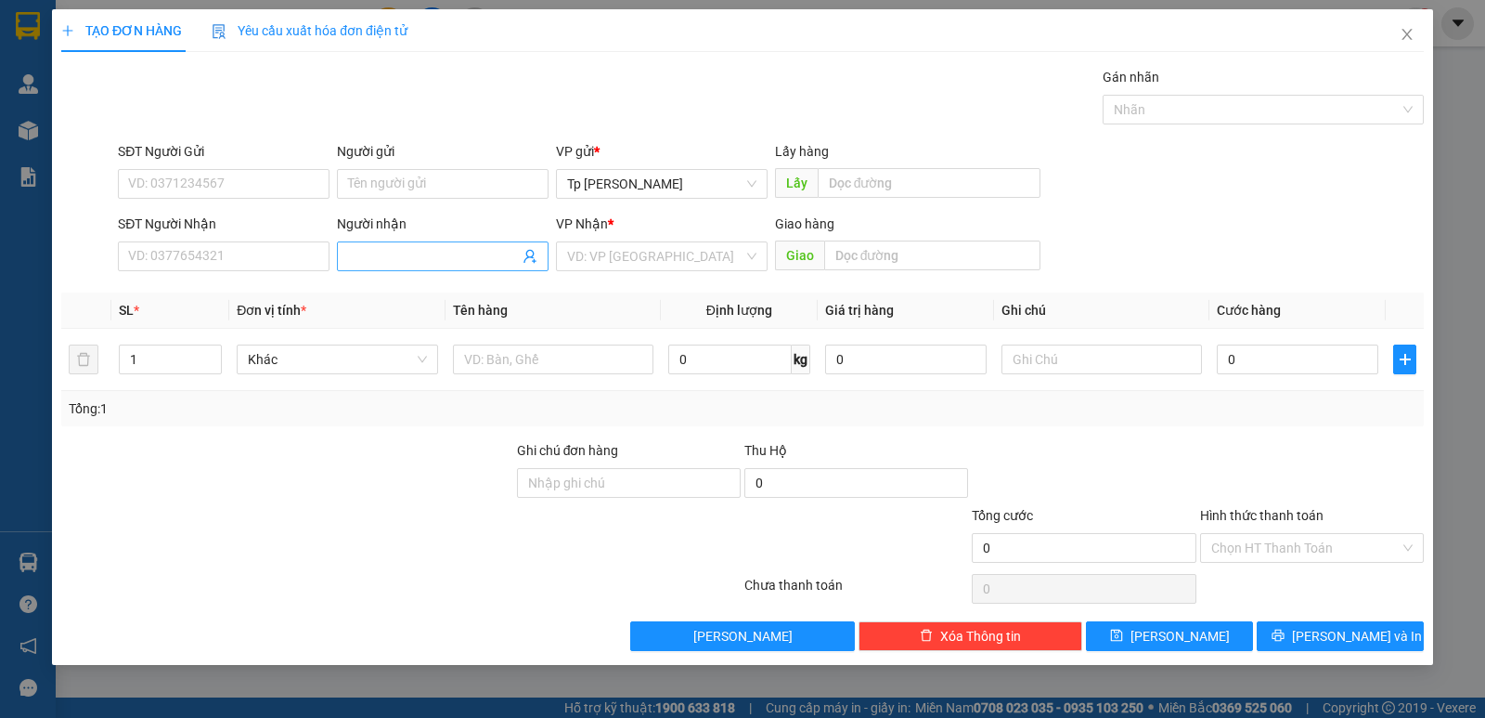
click at [471, 261] on input "Người nhận" at bounding box center [433, 256] width 171 height 20
click at [685, 267] on input "search" at bounding box center [655, 256] width 176 height 28
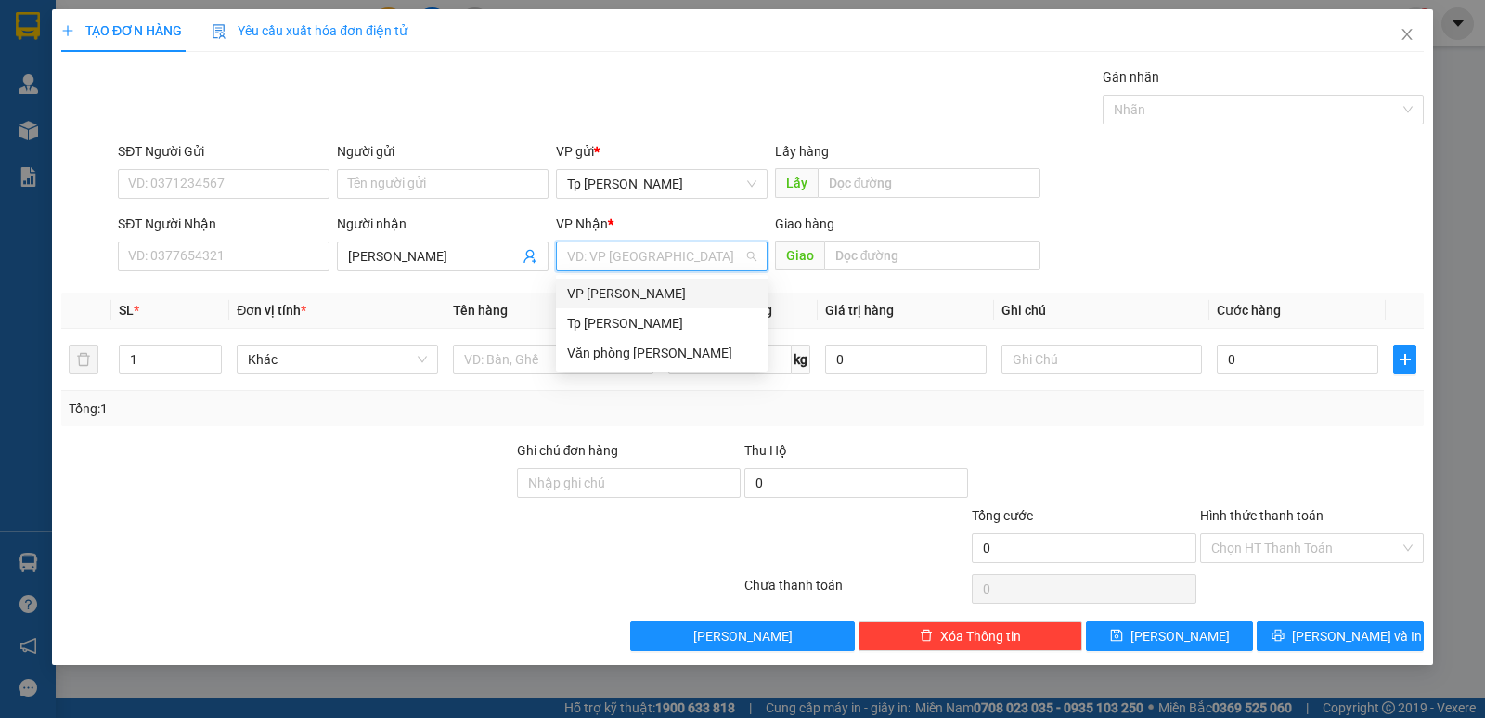
click at [654, 289] on div "VP [PERSON_NAME]" at bounding box center [661, 293] width 189 height 20
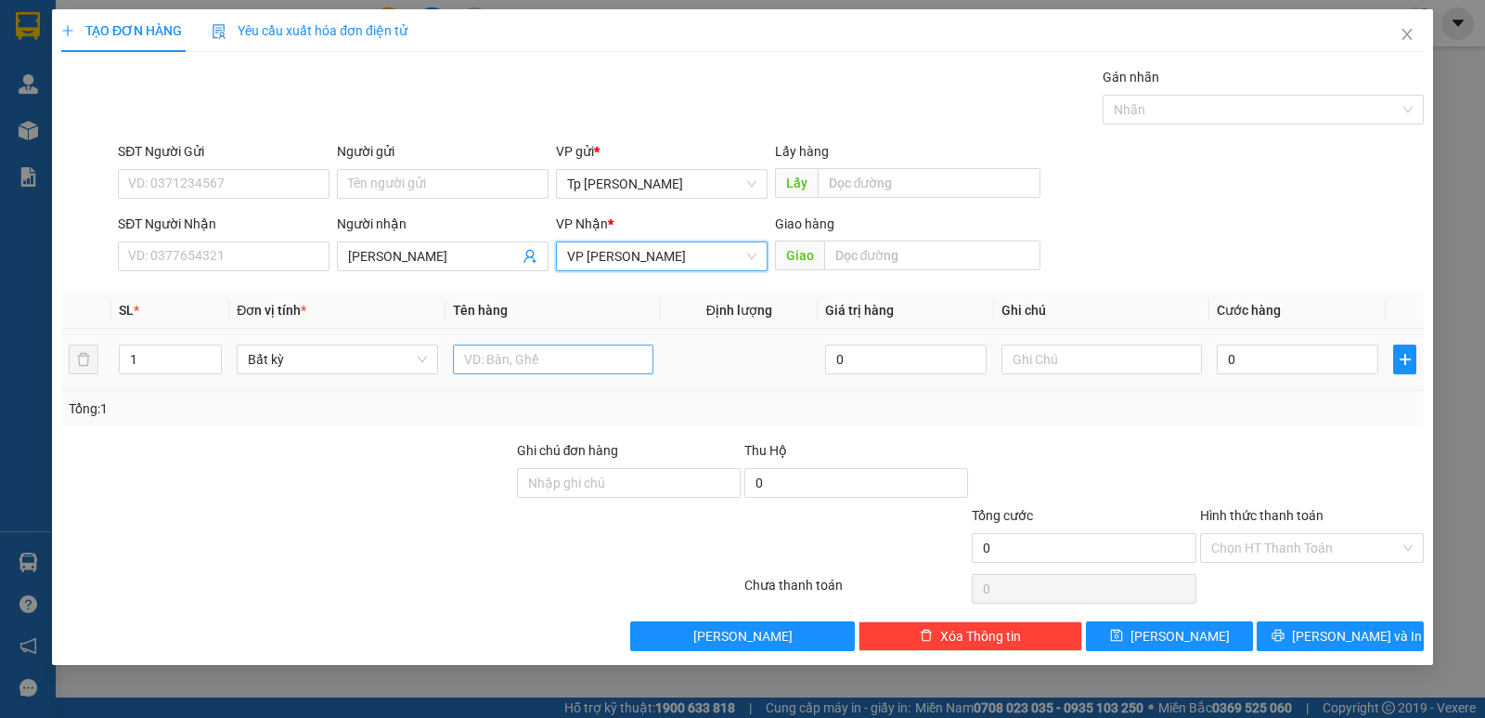
drag, startPoint x: 529, startPoint y: 342, endPoint x: 518, endPoint y: 356, distance: 17.8
click at [523, 345] on div at bounding box center [553, 359] width 201 height 37
click at [518, 356] on input "text" at bounding box center [553, 359] width 201 height 30
click at [1248, 364] on input "0" at bounding box center [1298, 359] width 162 height 30
click at [1279, 392] on div "SL * Đơn vị tính * Tên hàng Định lượng Giá trị hàng Ghi chú Cước hàng 1 Bất kỳ …" at bounding box center [742, 359] width 1363 height 134
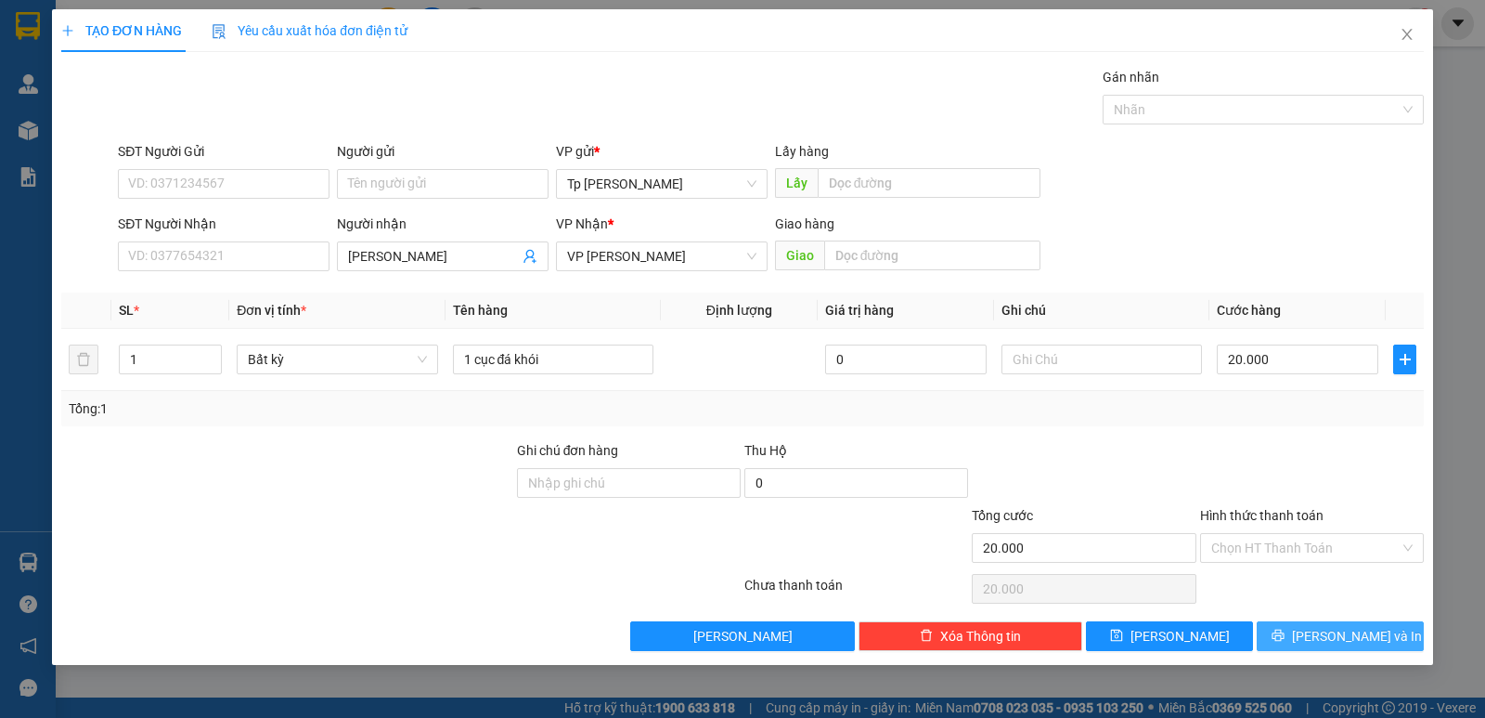
click at [1339, 637] on span "[PERSON_NAME] và In" at bounding box center [1357, 636] width 130 height 20
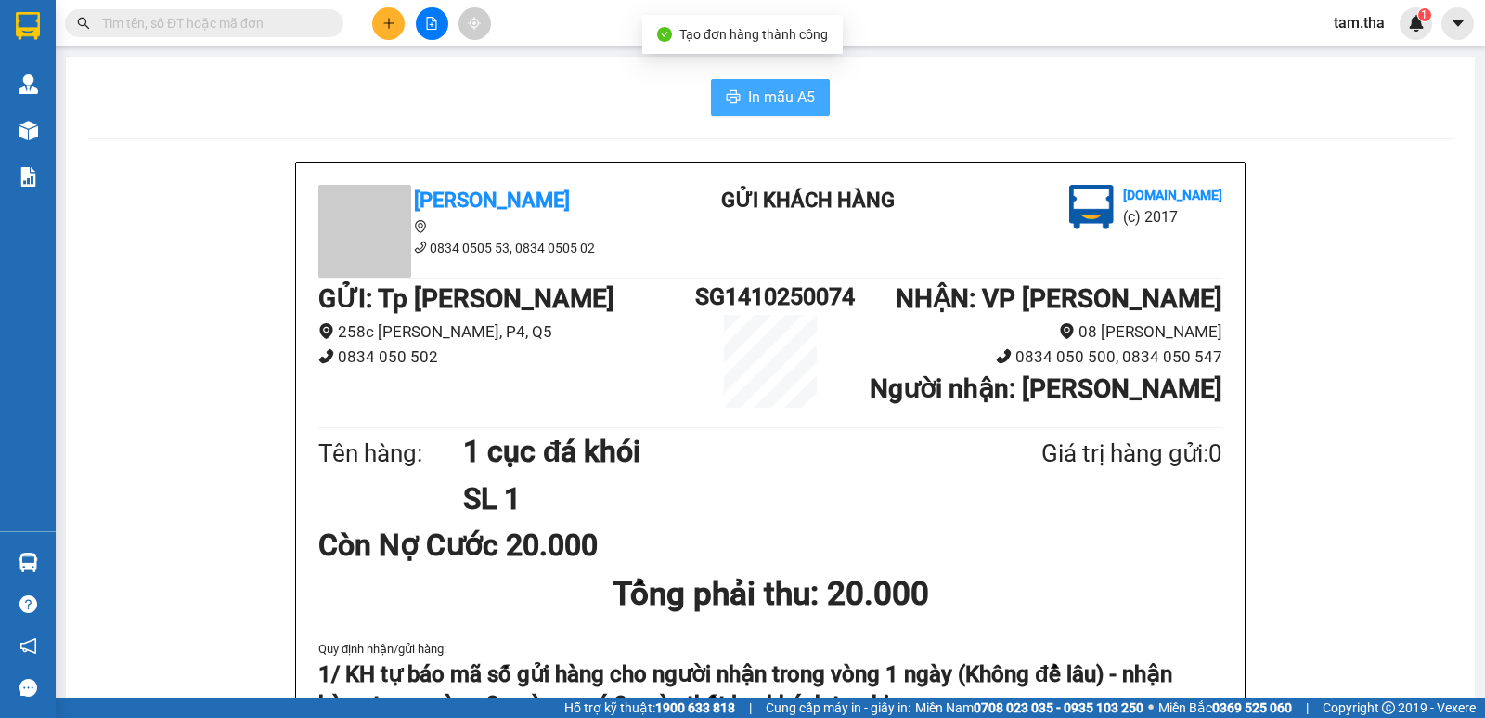
click at [750, 96] on span "In mẫu A5" at bounding box center [781, 96] width 67 height 23
click at [391, 23] on icon "plus" at bounding box center [388, 22] width 10 height 1
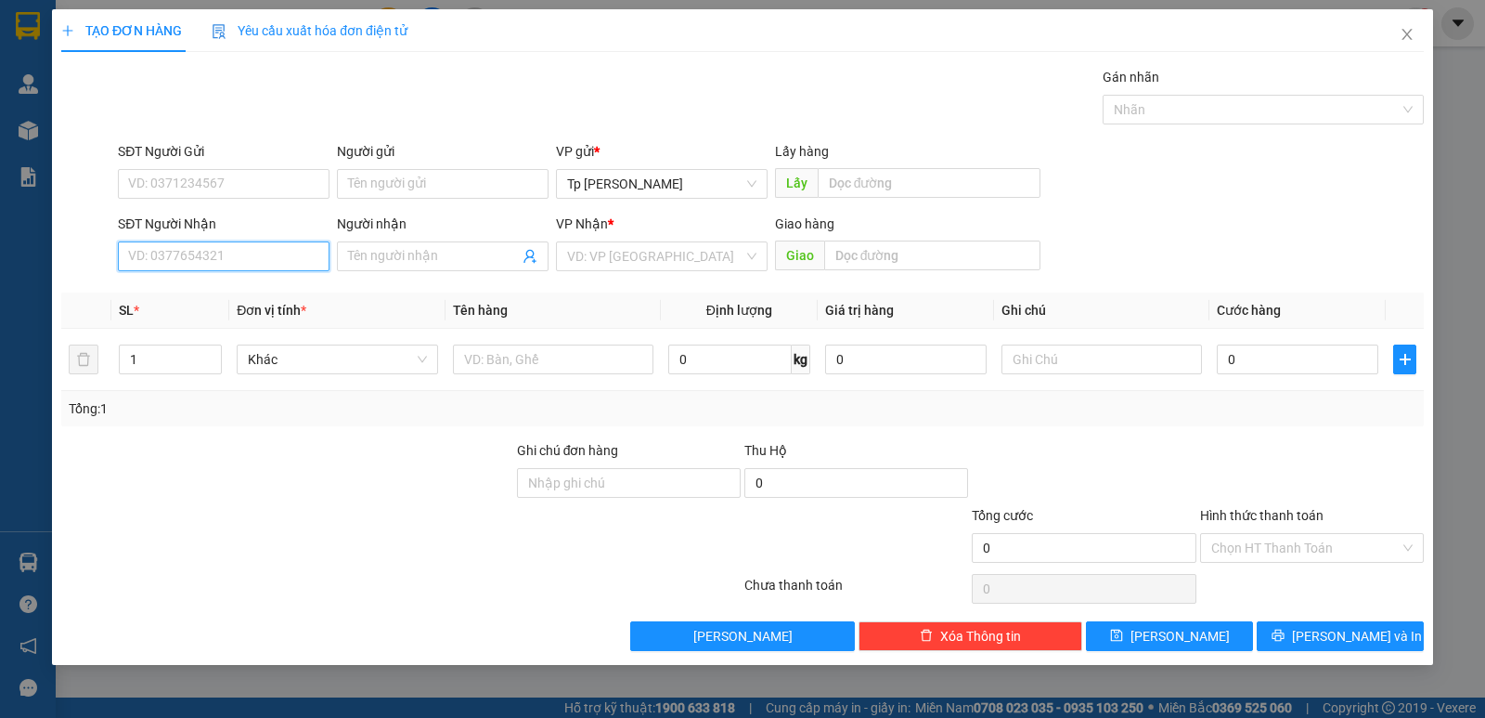
click at [232, 252] on input "SĐT Người Nhận" at bounding box center [224, 256] width 212 height 30
drag, startPoint x: 288, startPoint y: 287, endPoint x: 833, endPoint y: 7, distance: 612.4
click at [290, 286] on div "0918767637 - Cô xuyến" at bounding box center [223, 293] width 189 height 20
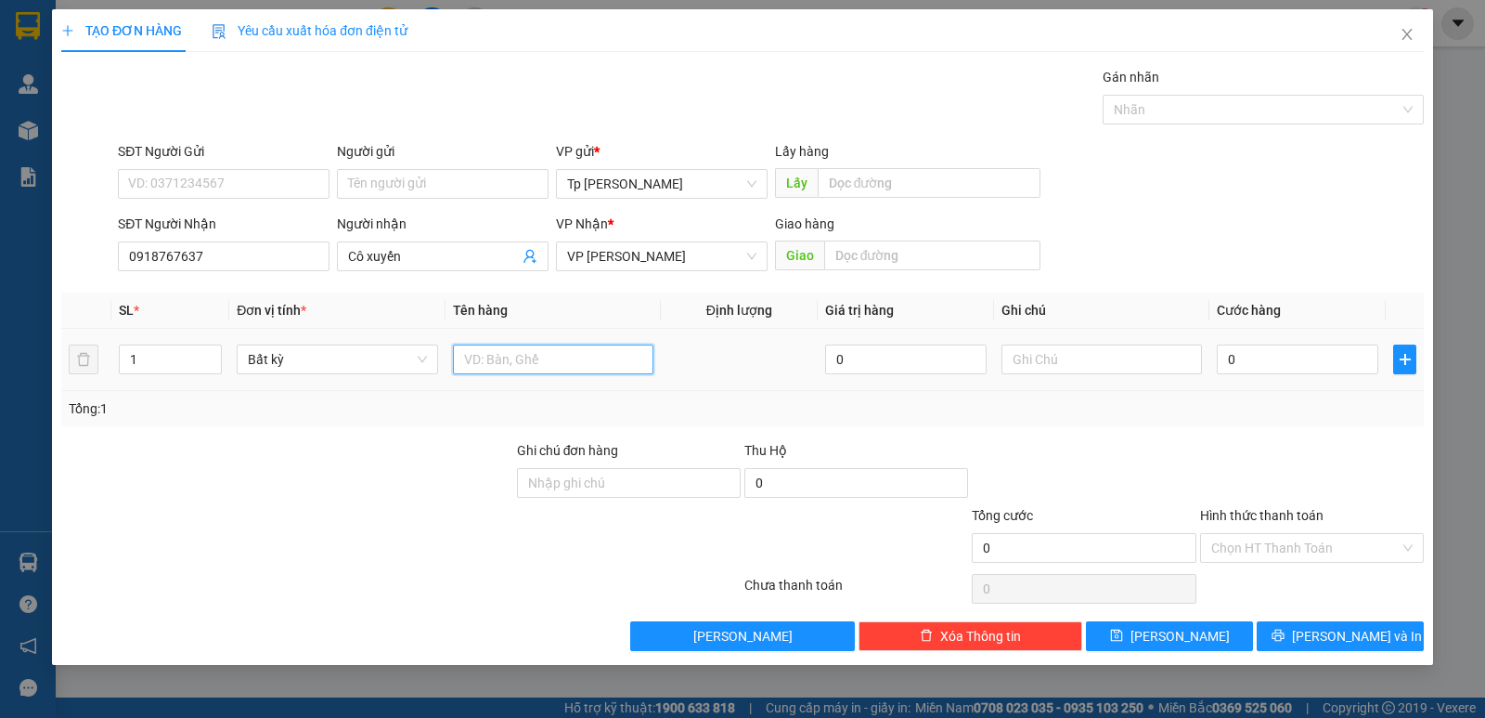
click at [547, 361] on input "text" at bounding box center [553, 359] width 201 height 30
drag, startPoint x: 1298, startPoint y: 447, endPoint x: 1299, endPoint y: 463, distance: 16.7
click at [1297, 447] on div at bounding box center [1311, 472] width 227 height 65
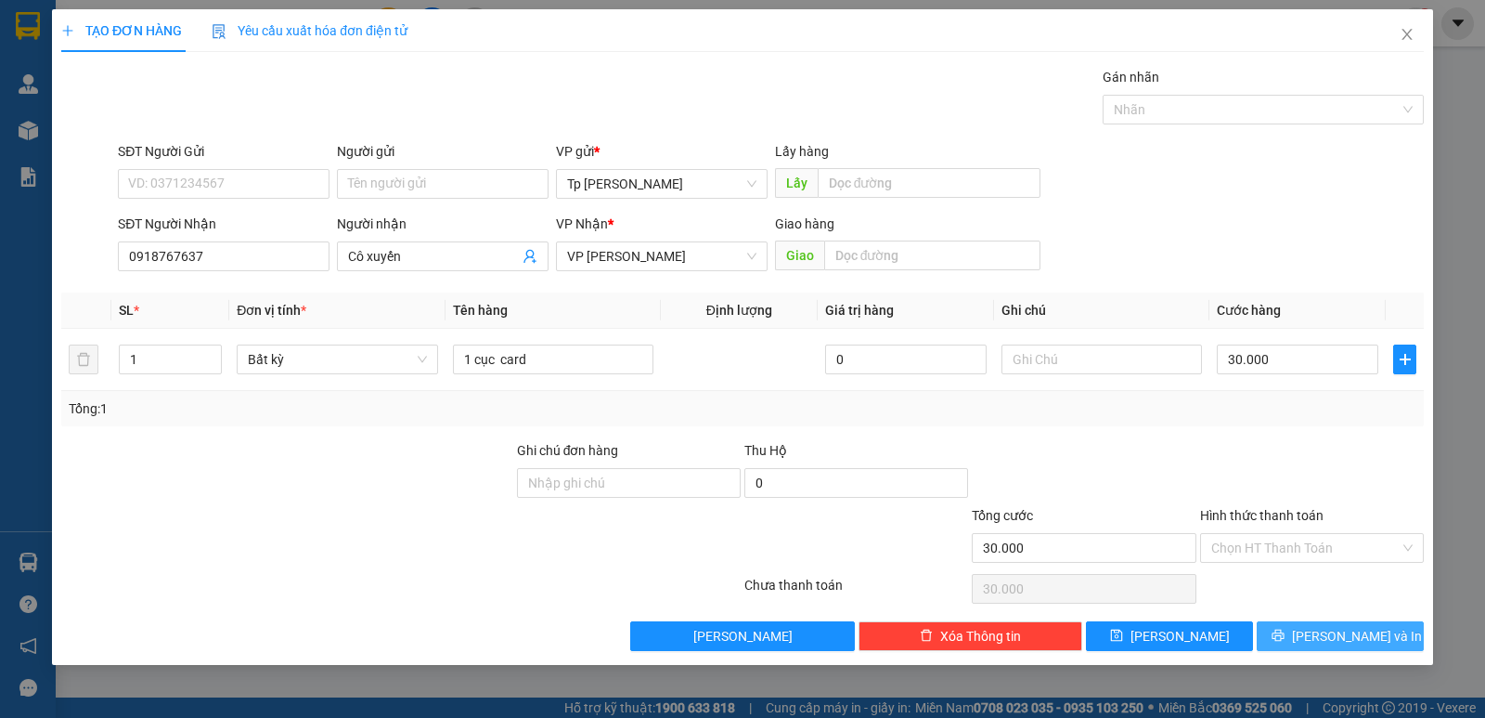
click at [1342, 632] on span "[PERSON_NAME] và In" at bounding box center [1357, 636] width 130 height 20
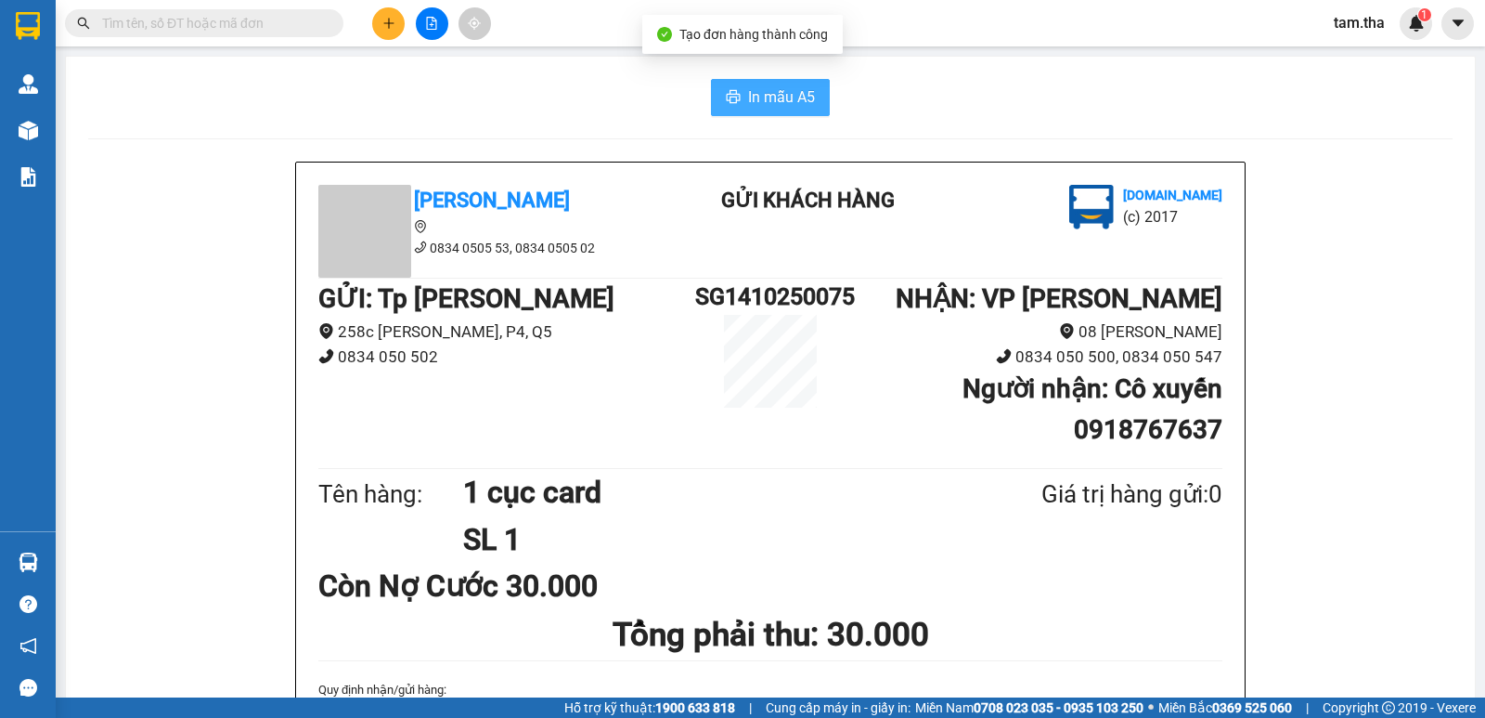
click at [726, 100] on icon "printer" at bounding box center [733, 96] width 15 height 15
click at [395, 19] on button at bounding box center [388, 23] width 32 height 32
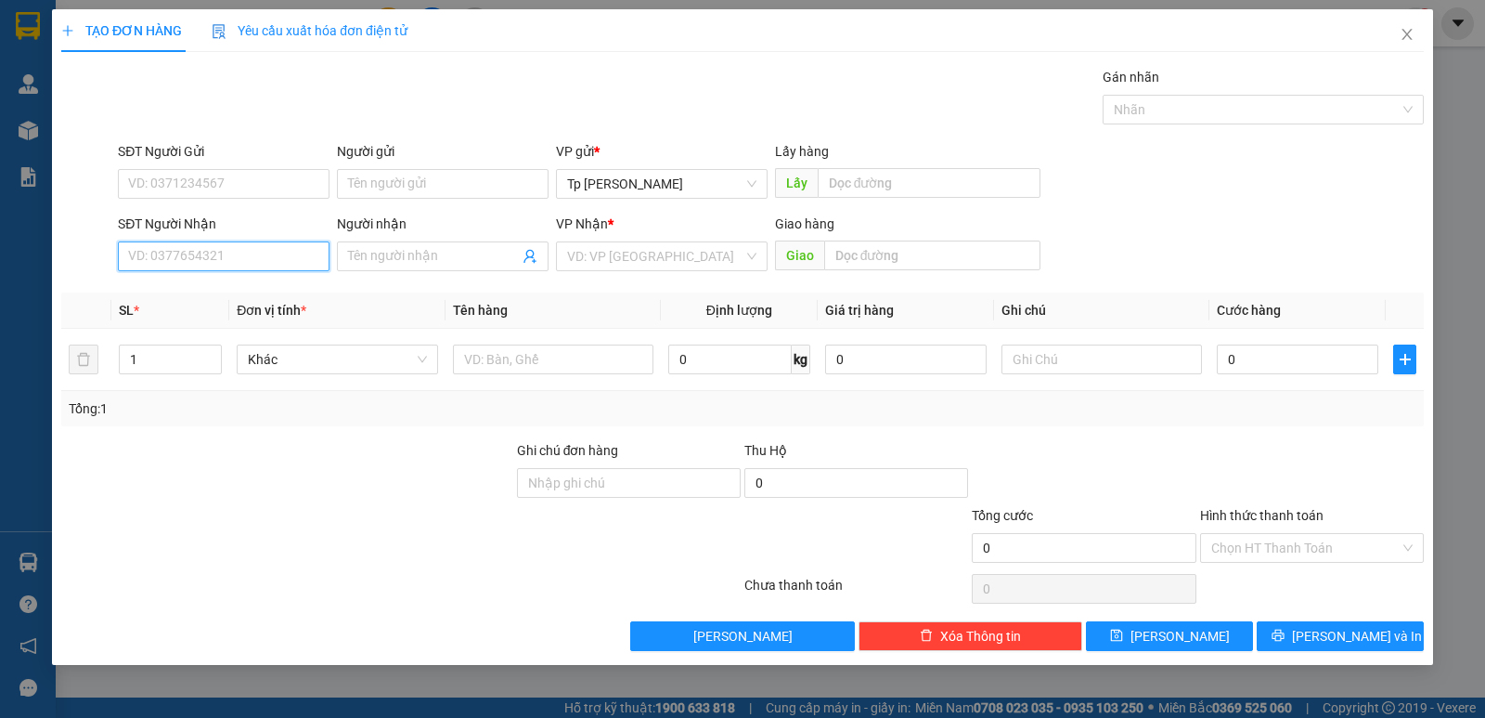
click at [251, 252] on input "SĐT Người Nhận" at bounding box center [224, 256] width 212 height 30
click at [227, 282] on div "0974333669 - đá studio _ ( hoàng thạch )" at bounding box center [260, 293] width 285 height 30
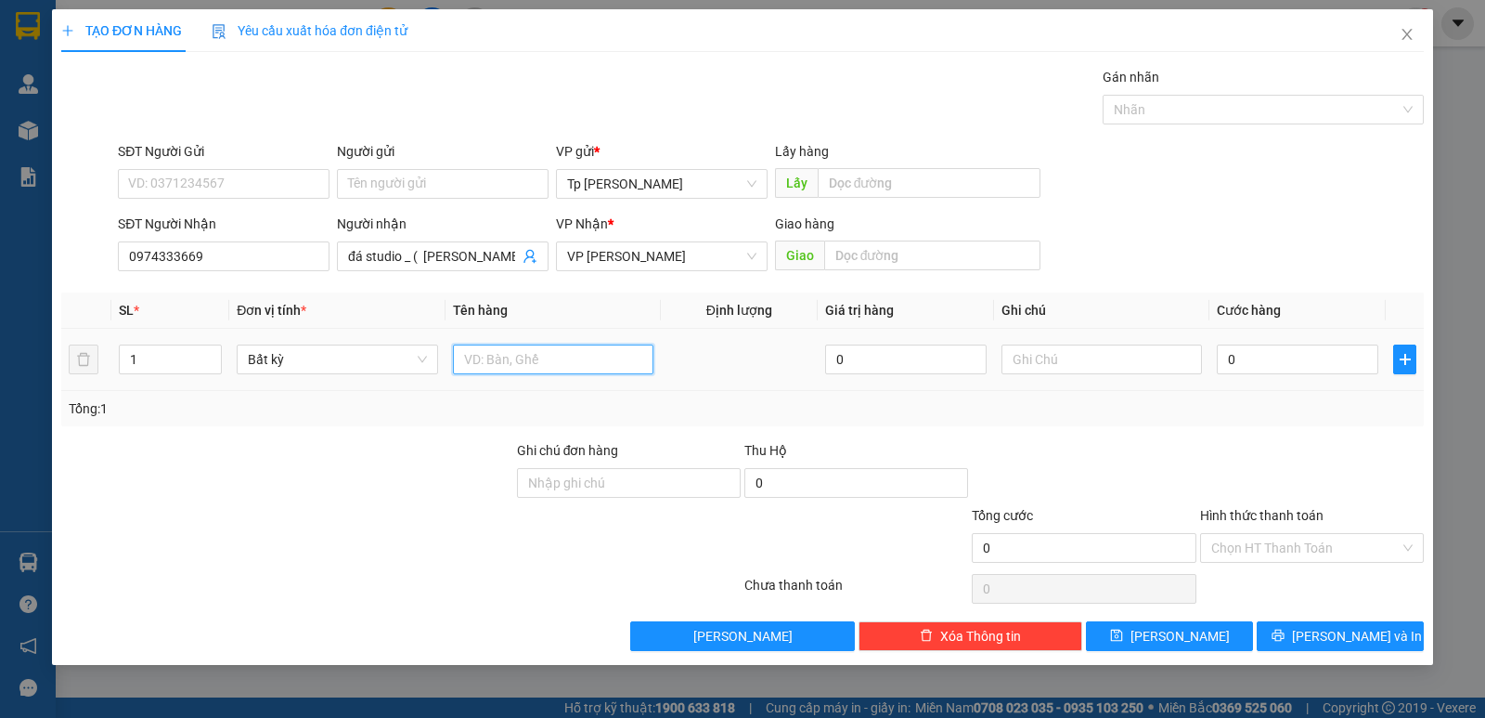
click at [531, 354] on input "text" at bounding box center [553, 359] width 201 height 30
drag, startPoint x: 1262, startPoint y: 382, endPoint x: 1260, endPoint y: 360, distance: 21.4
click at [1258, 376] on td "0" at bounding box center [1298, 360] width 176 height 62
click at [1256, 406] on div "Tổng: 1" at bounding box center [743, 408] width 1348 height 20
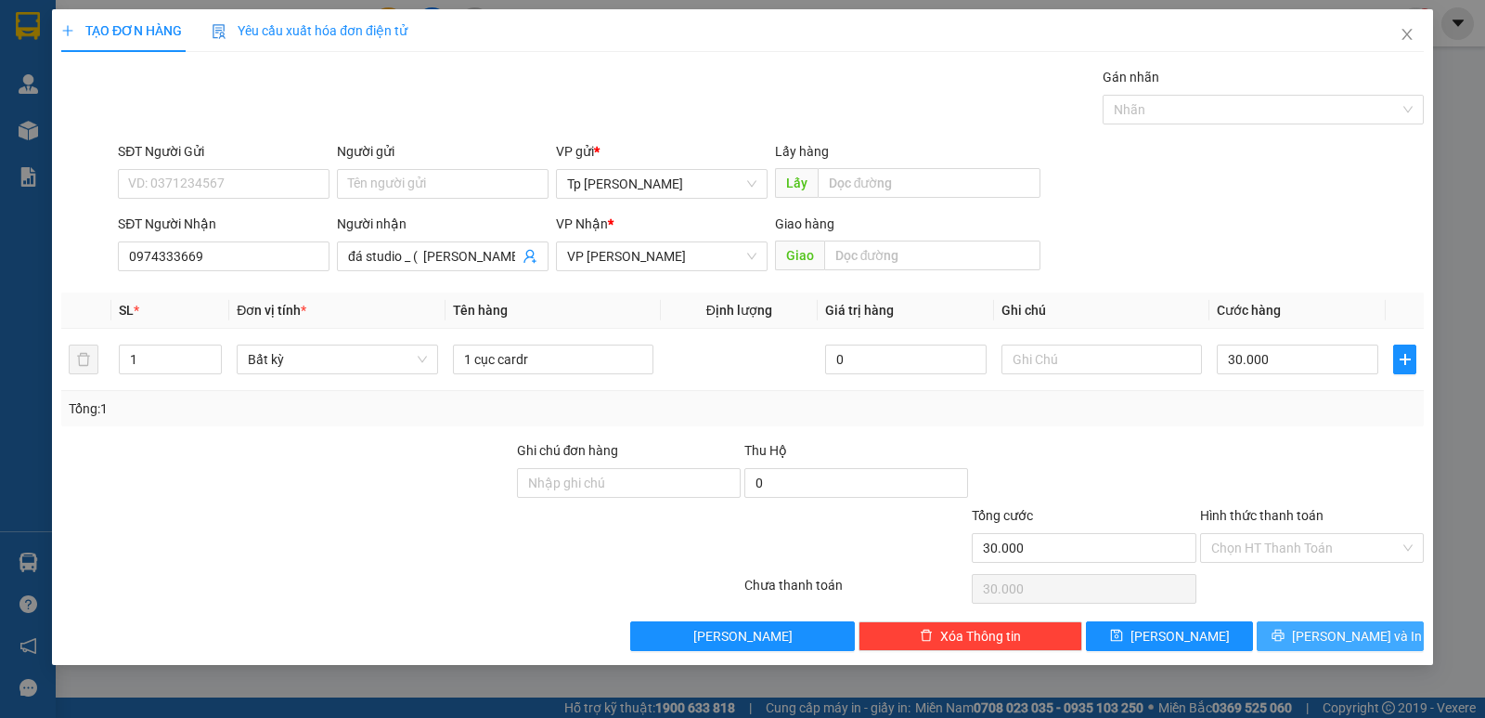
click at [1296, 638] on button "[PERSON_NAME] và In" at bounding box center [1340, 636] width 167 height 30
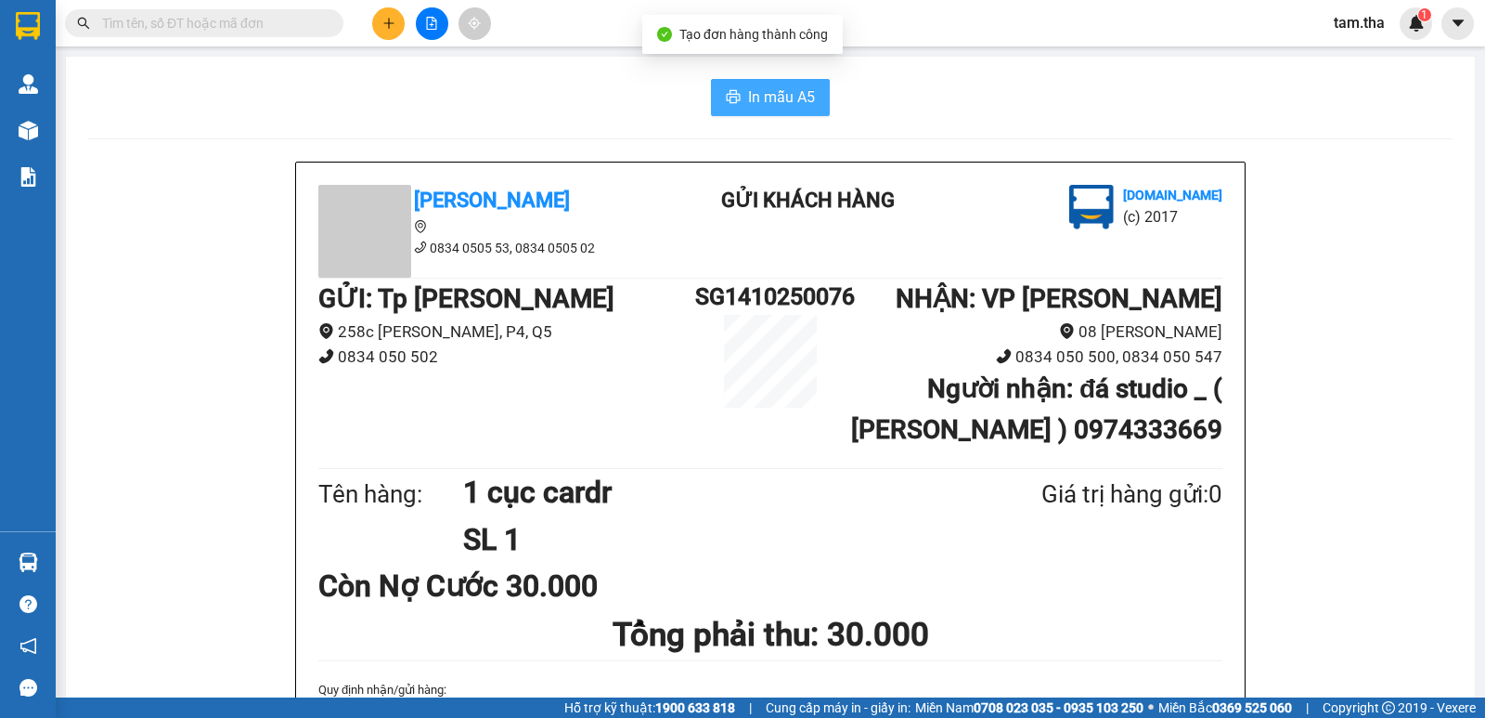
click at [786, 95] on span "In mẫu A5" at bounding box center [781, 96] width 67 height 23
click at [391, 21] on icon "plus" at bounding box center [388, 23] width 13 height 13
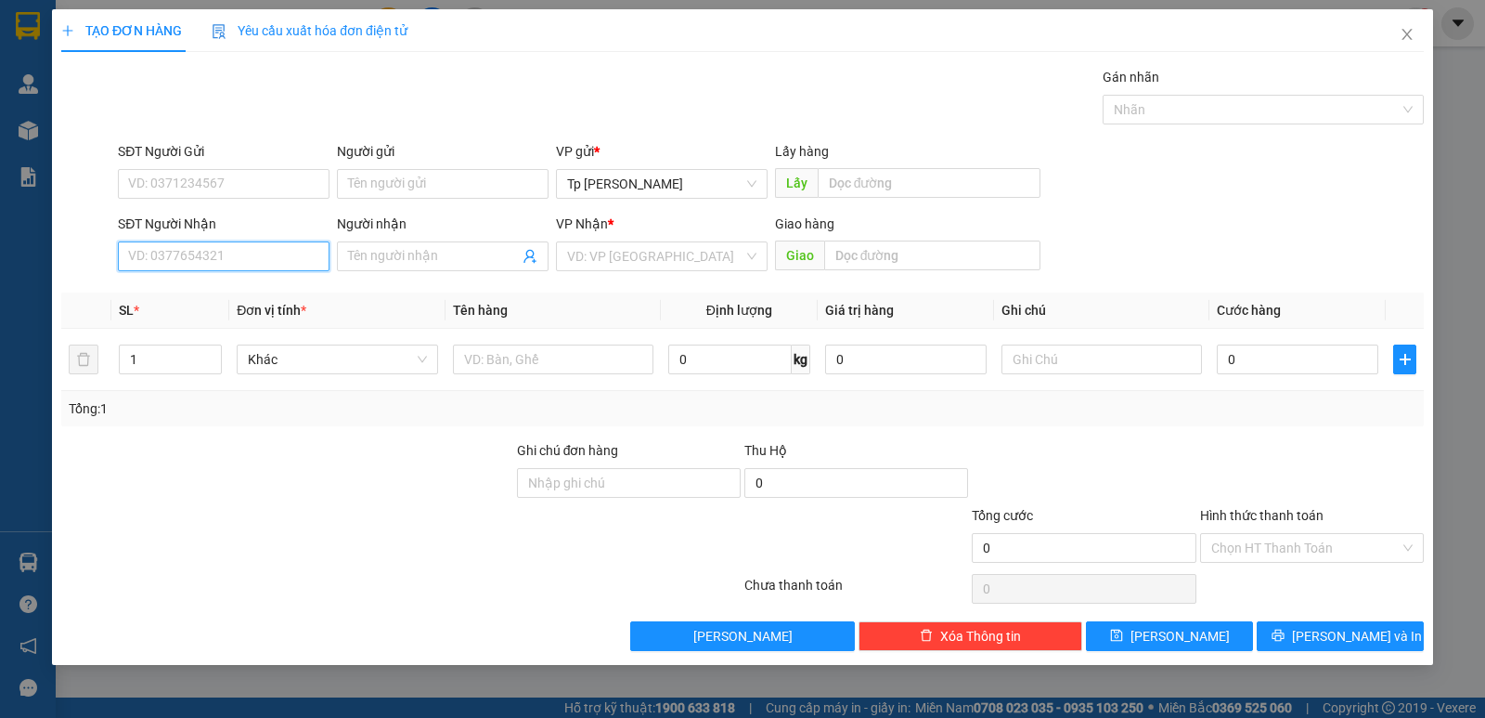
click at [293, 249] on input "SĐT Người Nhận" at bounding box center [224, 256] width 212 height 30
drag, startPoint x: 250, startPoint y: 291, endPoint x: 509, endPoint y: 333, distance: 262.5
click at [253, 290] on div "0933860816 - Khoa" at bounding box center [223, 293] width 189 height 20
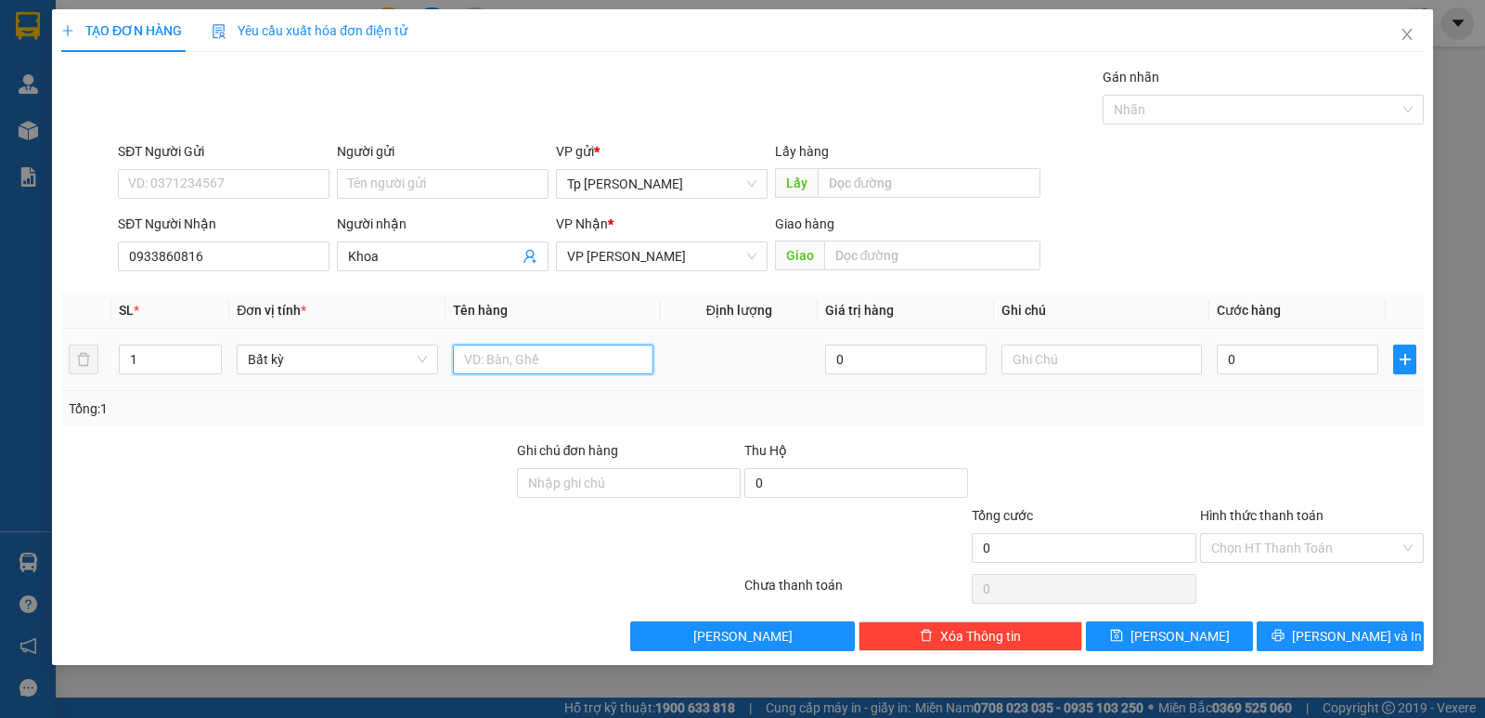
click at [536, 349] on input "text" at bounding box center [553, 359] width 201 height 30
click at [1263, 353] on input "0" at bounding box center [1298, 359] width 162 height 30
click at [1281, 393] on div "Tổng: 1" at bounding box center [742, 408] width 1363 height 35
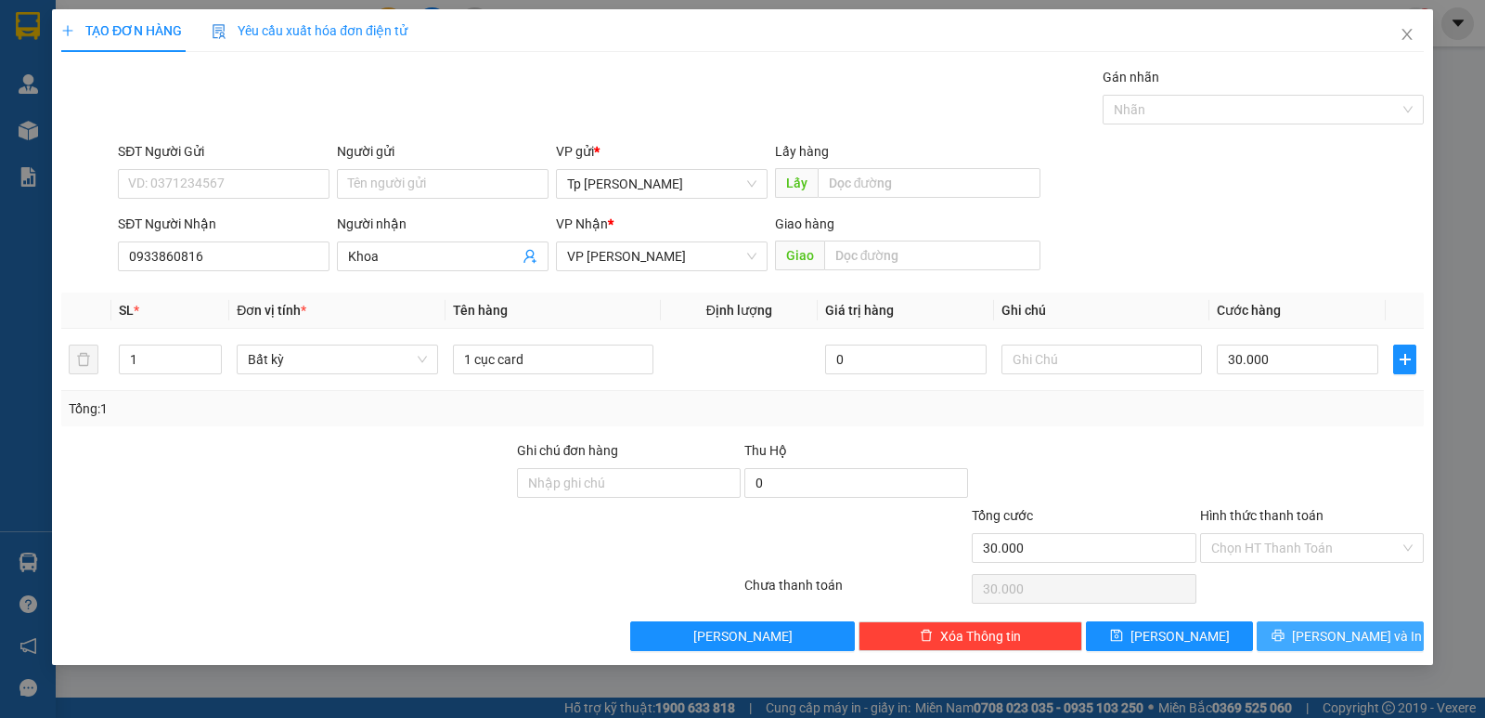
click at [1288, 627] on button "[PERSON_NAME] và In" at bounding box center [1340, 636] width 167 height 30
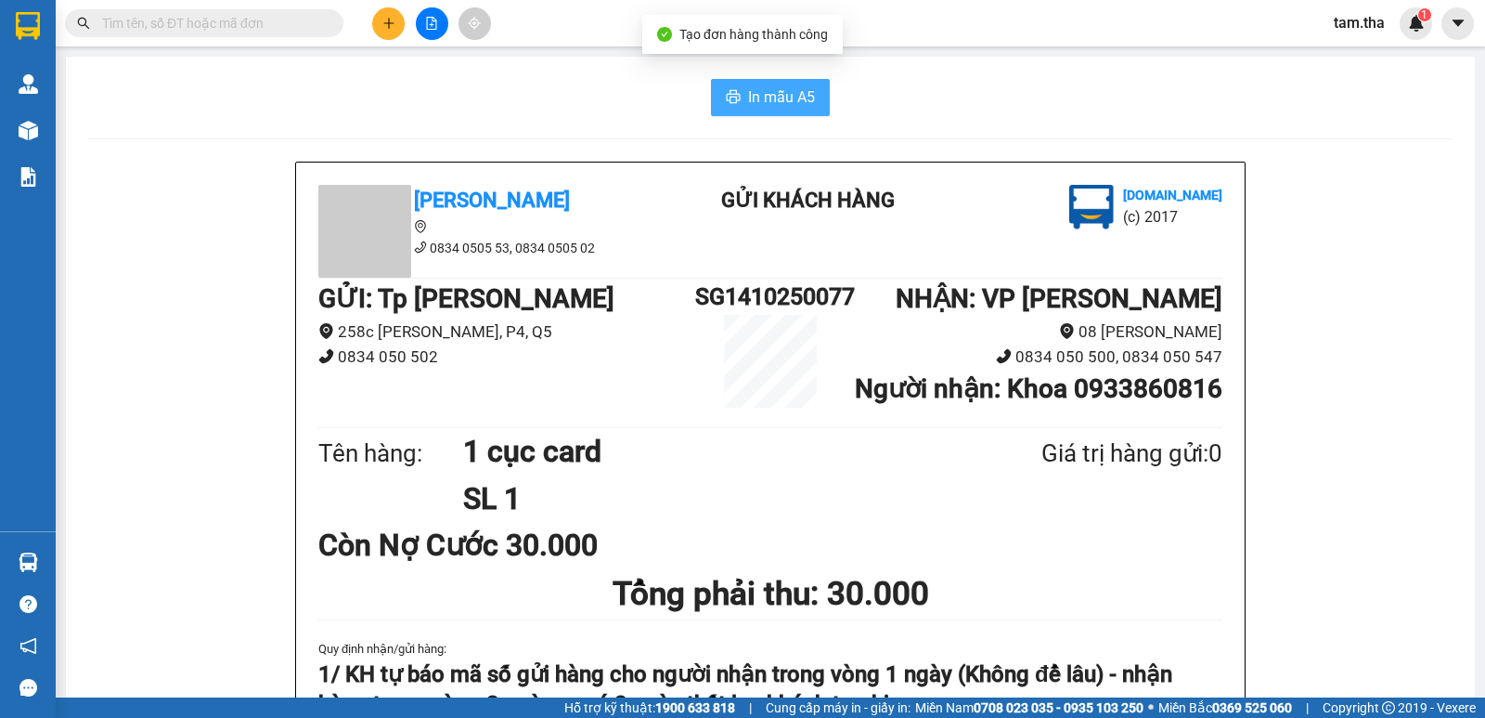
click at [740, 110] on button "In mẫu A5" at bounding box center [770, 97] width 119 height 37
click at [383, 18] on icon "plus" at bounding box center [388, 23] width 13 height 13
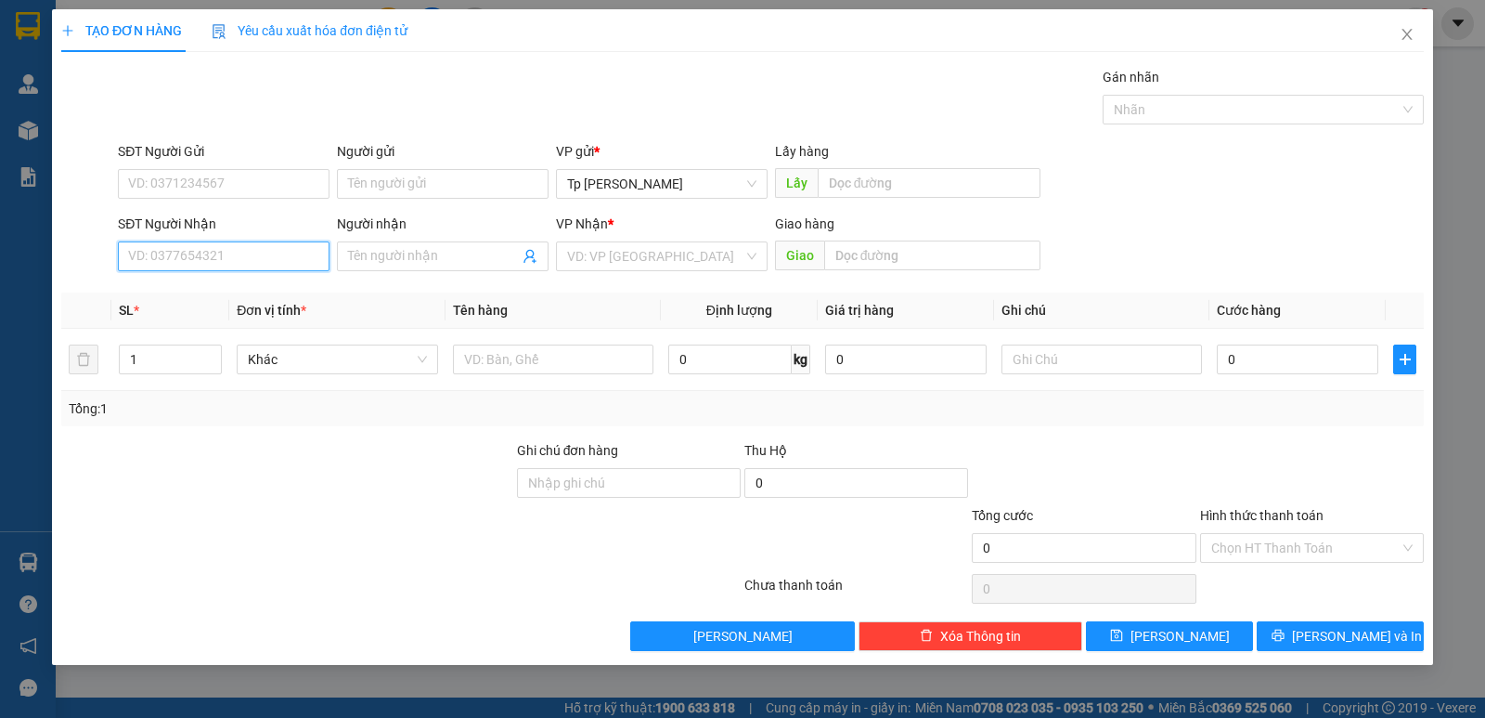
drag, startPoint x: 243, startPoint y: 265, endPoint x: 246, endPoint y: 249, distance: 16.9
click at [246, 249] on input "SĐT Người Nhận" at bounding box center [224, 256] width 212 height 30
click at [237, 294] on div "0934132991 - anh khôi" at bounding box center [223, 293] width 189 height 20
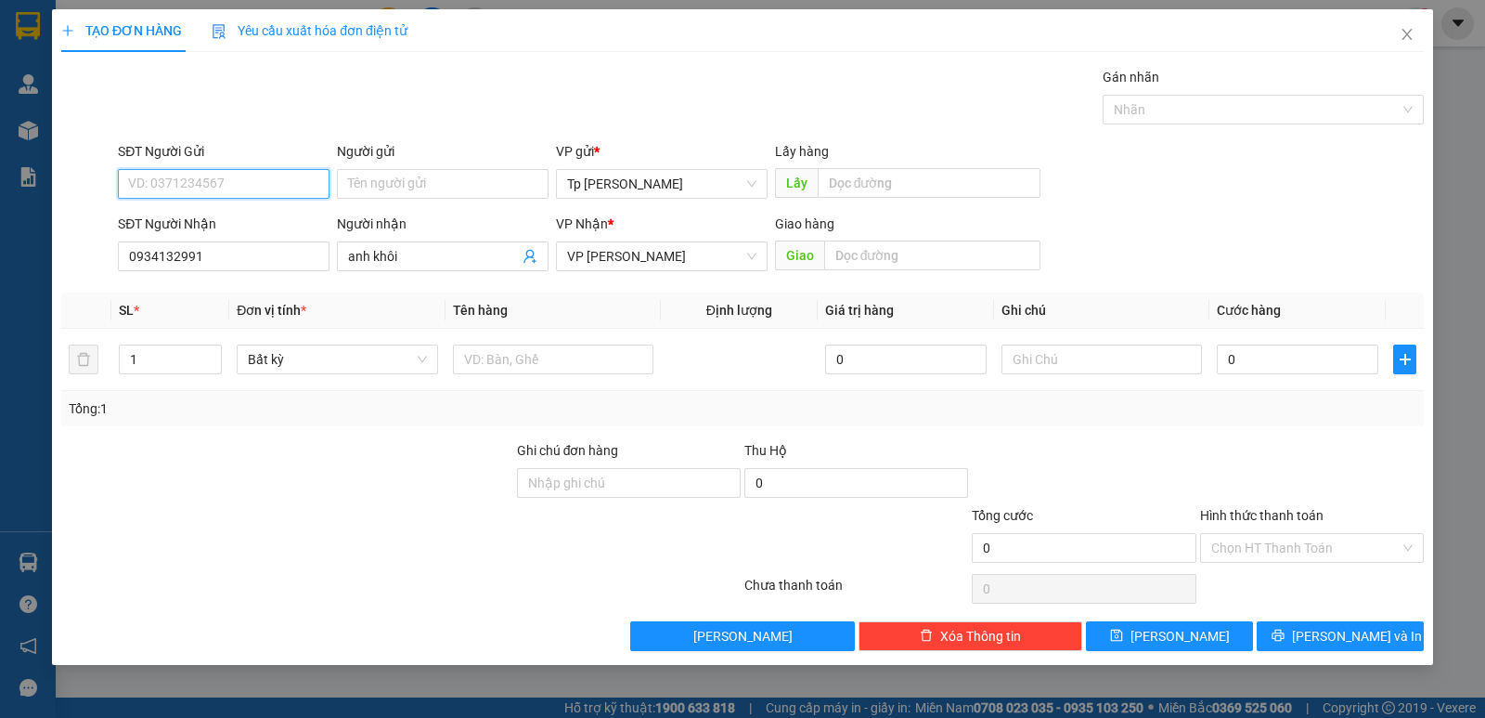
click at [244, 196] on input "SĐT Người Gửi" at bounding box center [224, 184] width 212 height 30
drag, startPoint x: 252, startPoint y: 217, endPoint x: 270, endPoint y: 229, distance: 21.4
click at [254, 219] on div "0859898977 - phạm châu" at bounding box center [233, 221] width 209 height 20
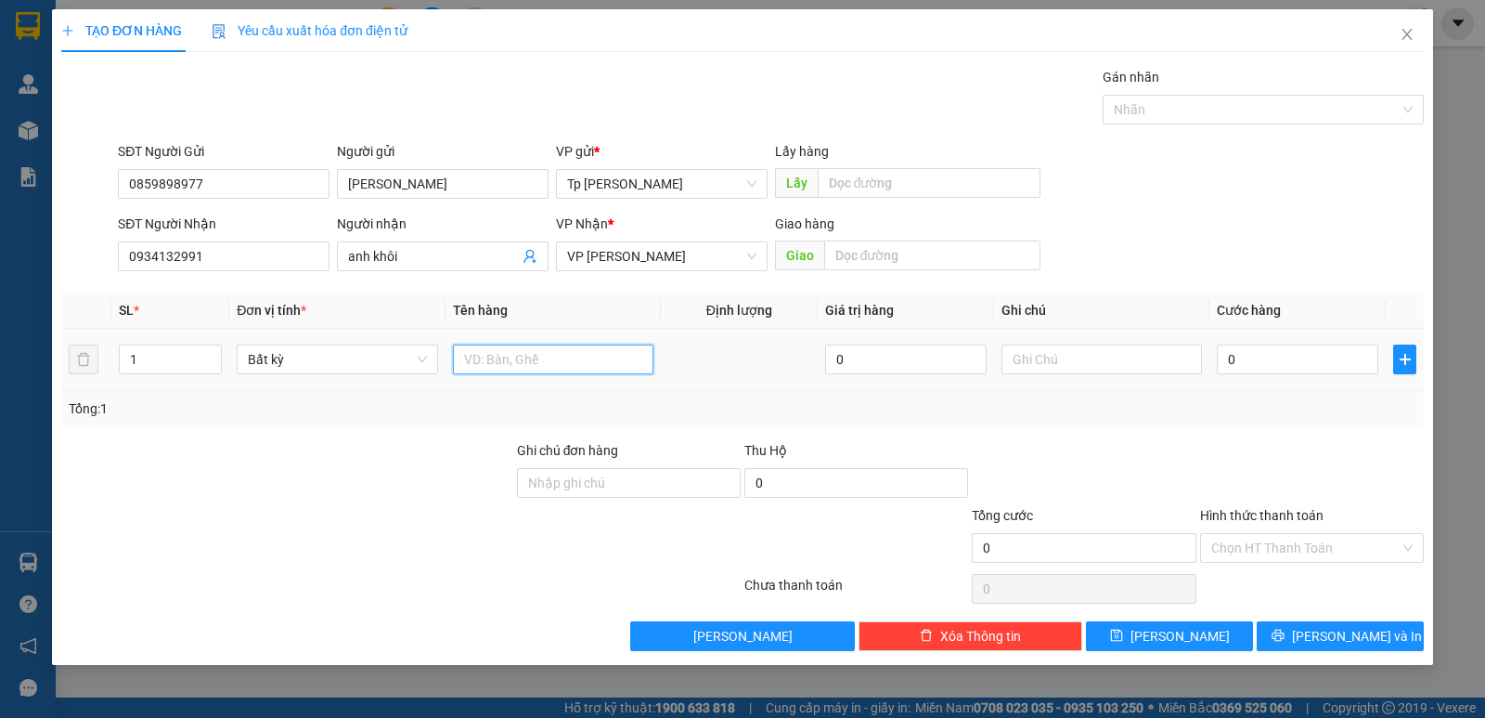
click at [533, 351] on input "text" at bounding box center [553, 359] width 201 height 30
click at [1289, 364] on input "0" at bounding box center [1298, 359] width 162 height 30
click at [1300, 431] on div "Transit Pickup Surcharge Ids Transit Deliver Surcharge Ids Transit Deliver Surc…" at bounding box center [742, 359] width 1363 height 584
click at [1286, 553] on input "Hình thức thanh toán" at bounding box center [1305, 548] width 188 height 28
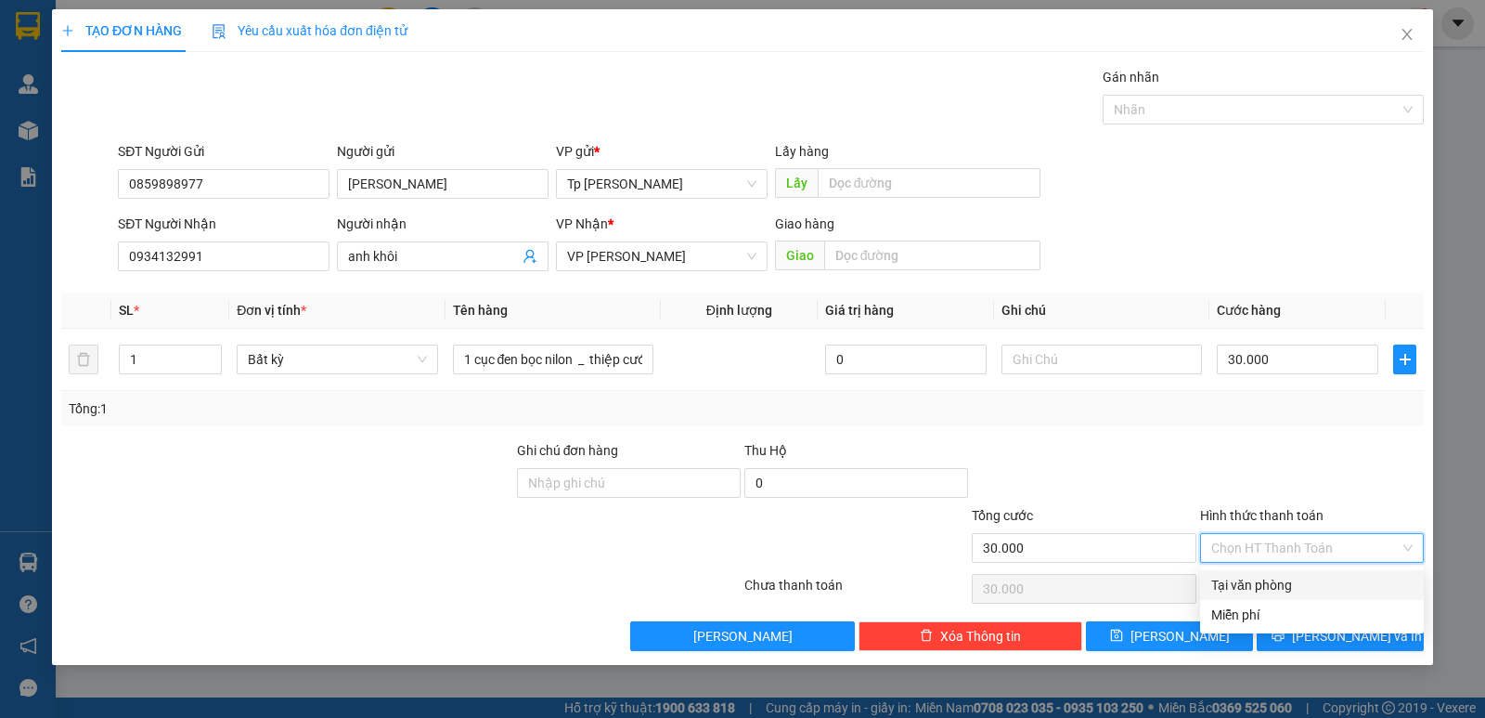
click at [1287, 589] on div "Tại văn phòng" at bounding box center [1311, 585] width 201 height 20
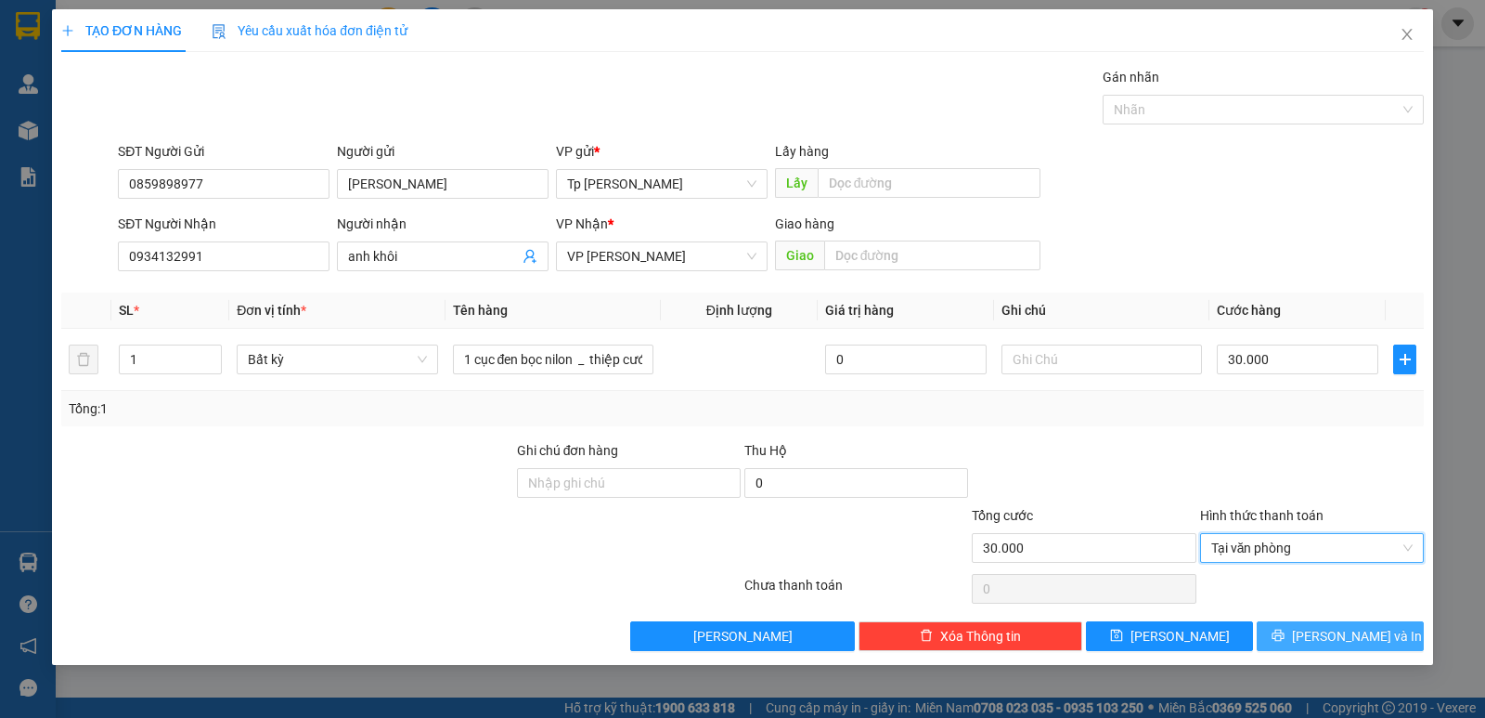
click at [1307, 624] on button "[PERSON_NAME] và In" at bounding box center [1340, 636] width 167 height 30
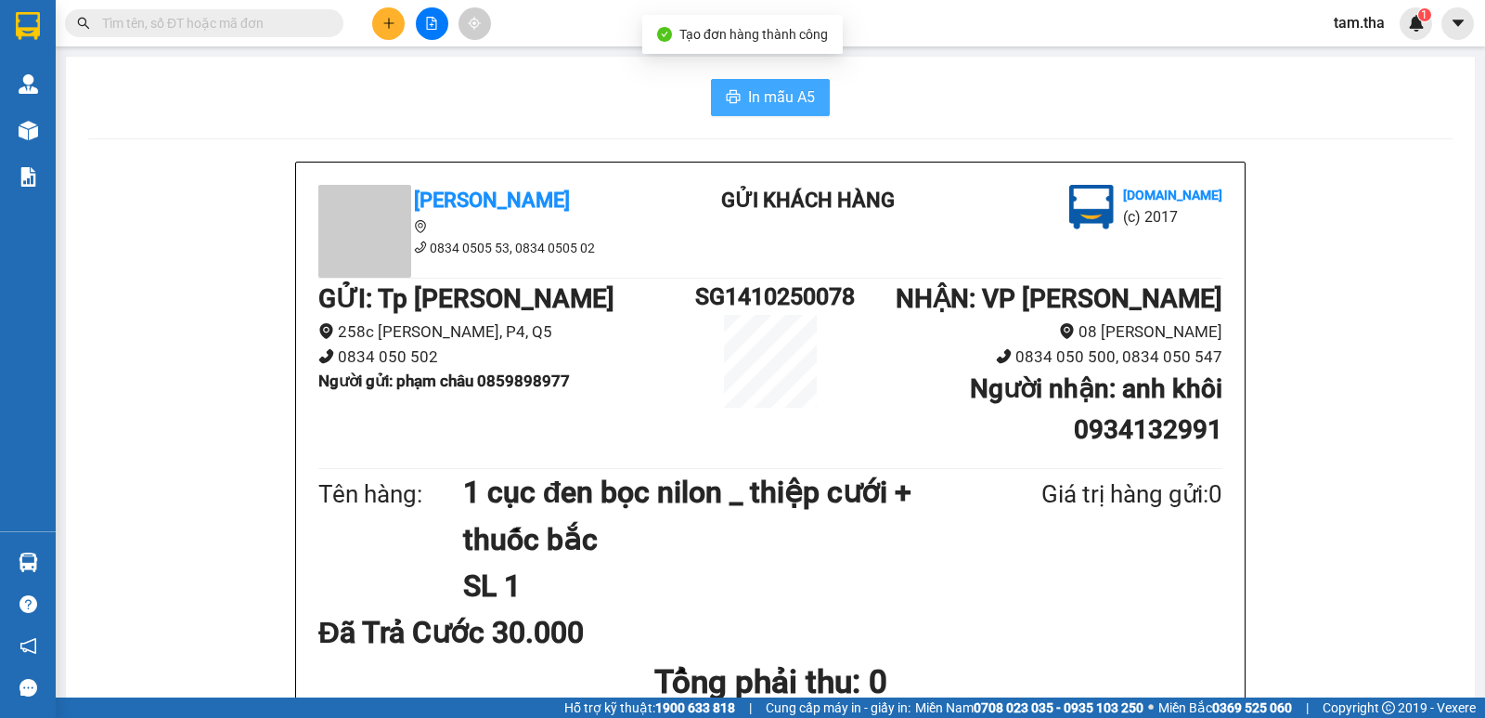
click at [809, 99] on button "In mẫu A5" at bounding box center [770, 97] width 119 height 37
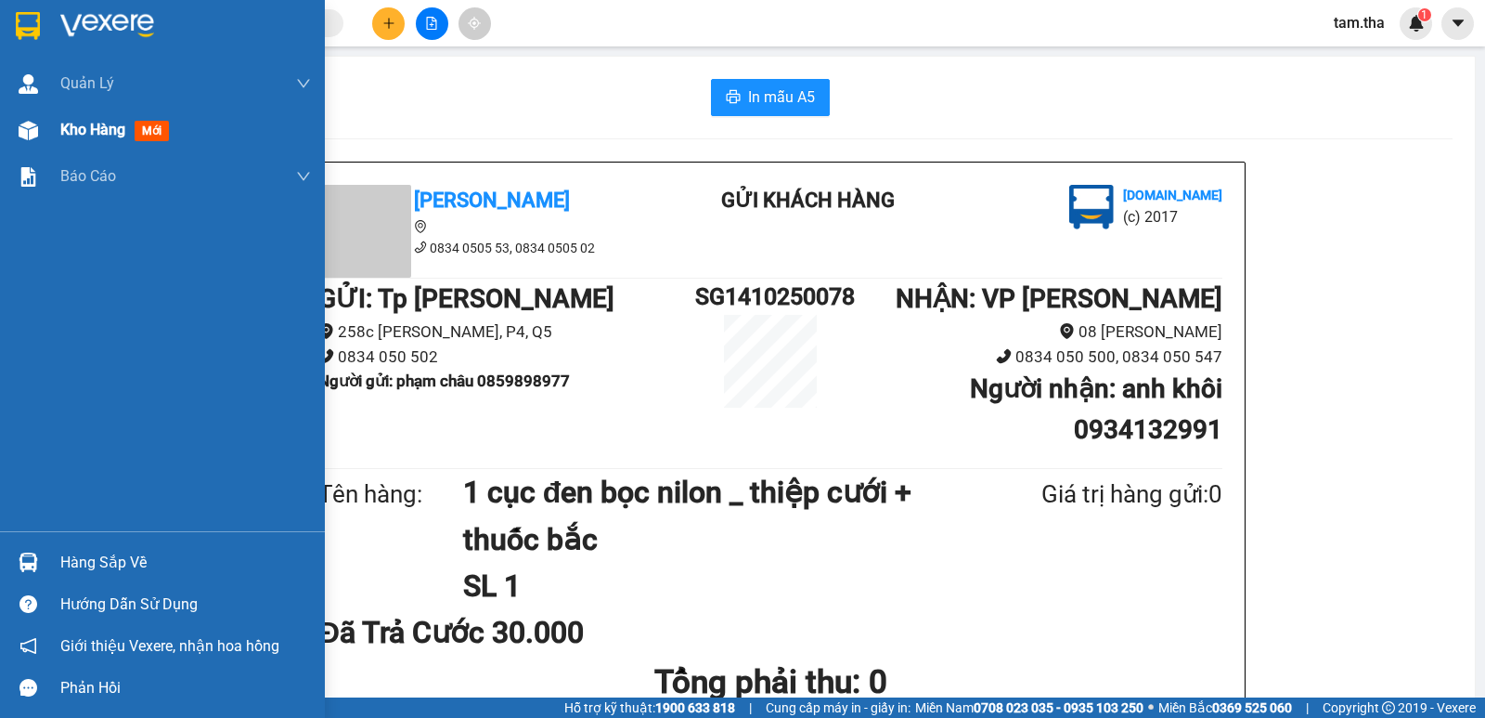
click at [45, 148] on div "Kho hàng mới" at bounding box center [162, 130] width 325 height 46
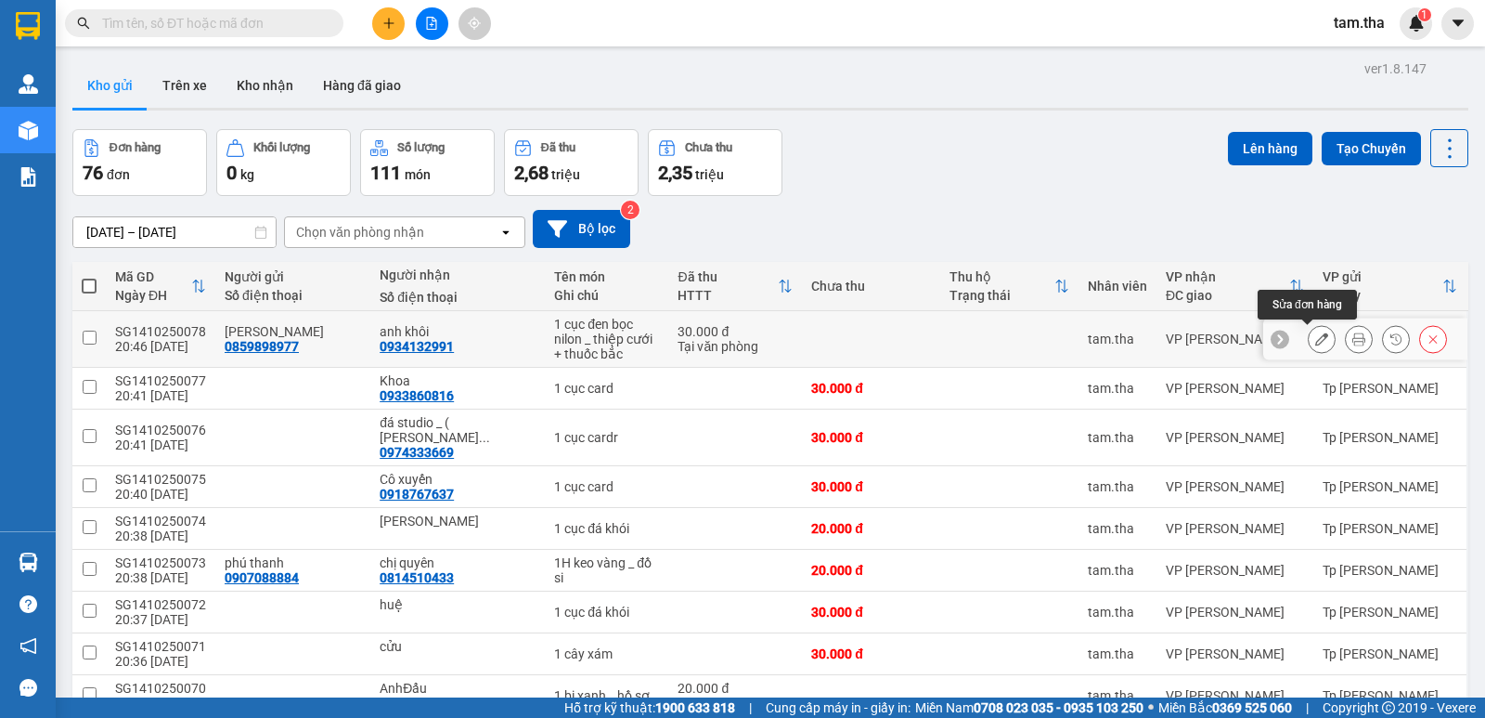
click at [1315, 341] on icon at bounding box center [1321, 338] width 13 height 13
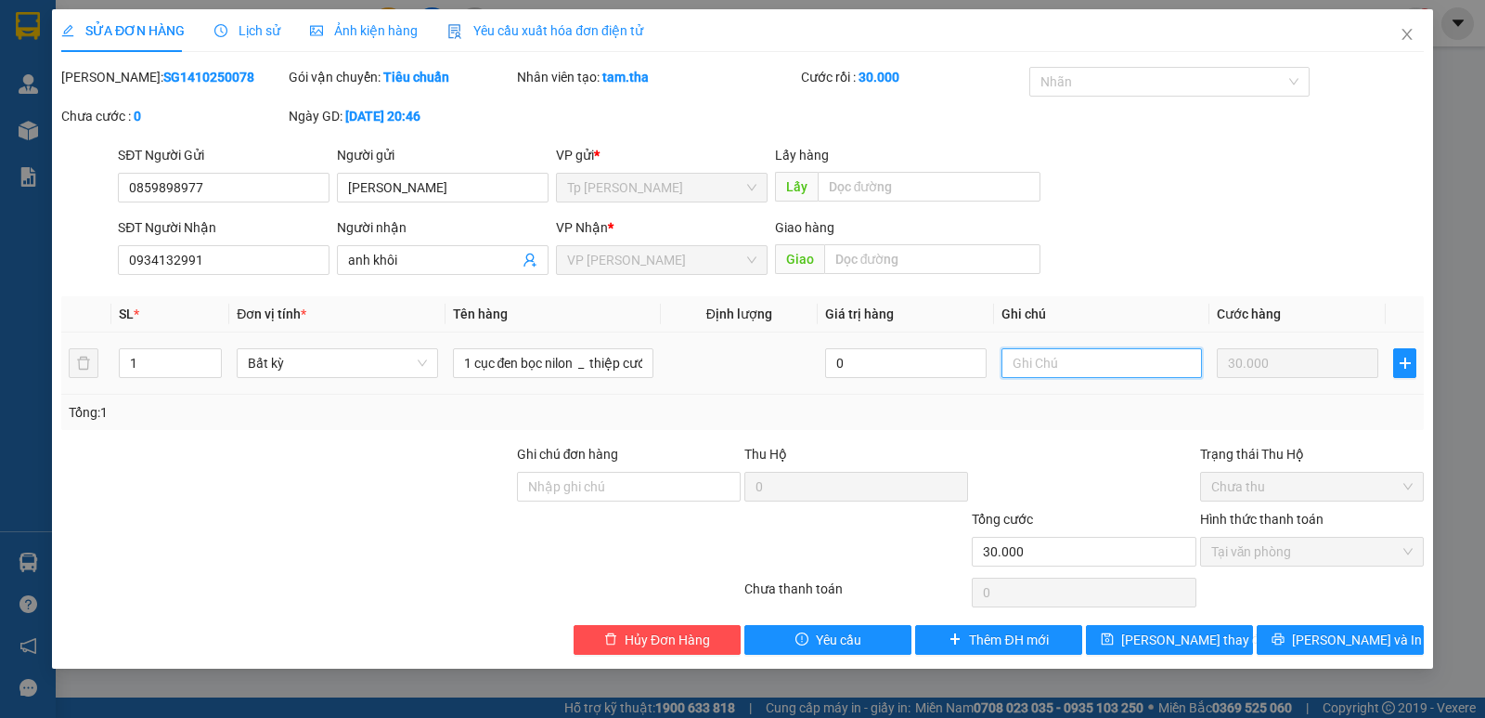
click at [1079, 374] on input "text" at bounding box center [1102, 363] width 201 height 30
click at [1200, 647] on span "[PERSON_NAME] thay đổi" at bounding box center [1195, 639] width 149 height 20
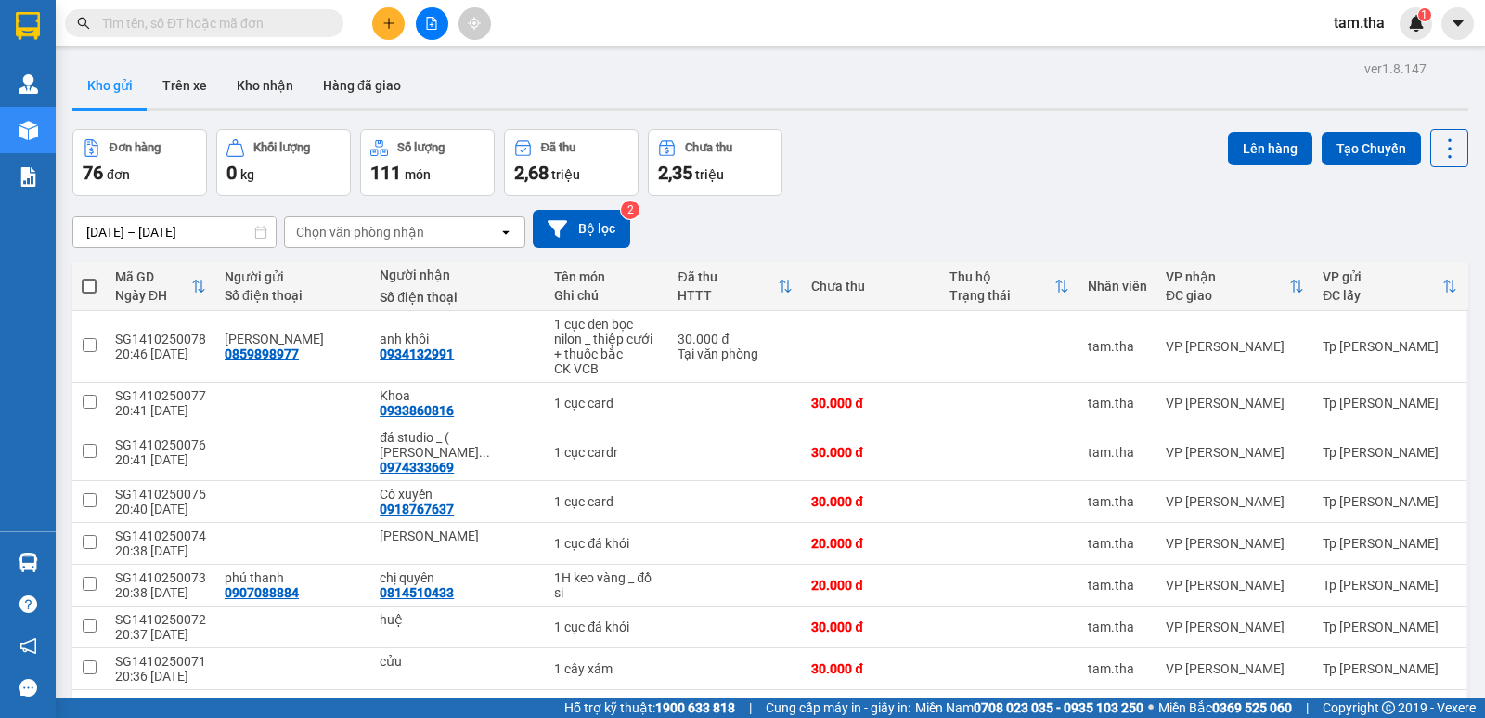
click at [371, 28] on div at bounding box center [431, 23] width 139 height 32
click at [373, 32] on div at bounding box center [431, 23] width 139 height 32
click at [382, 34] on button at bounding box center [388, 23] width 32 height 32
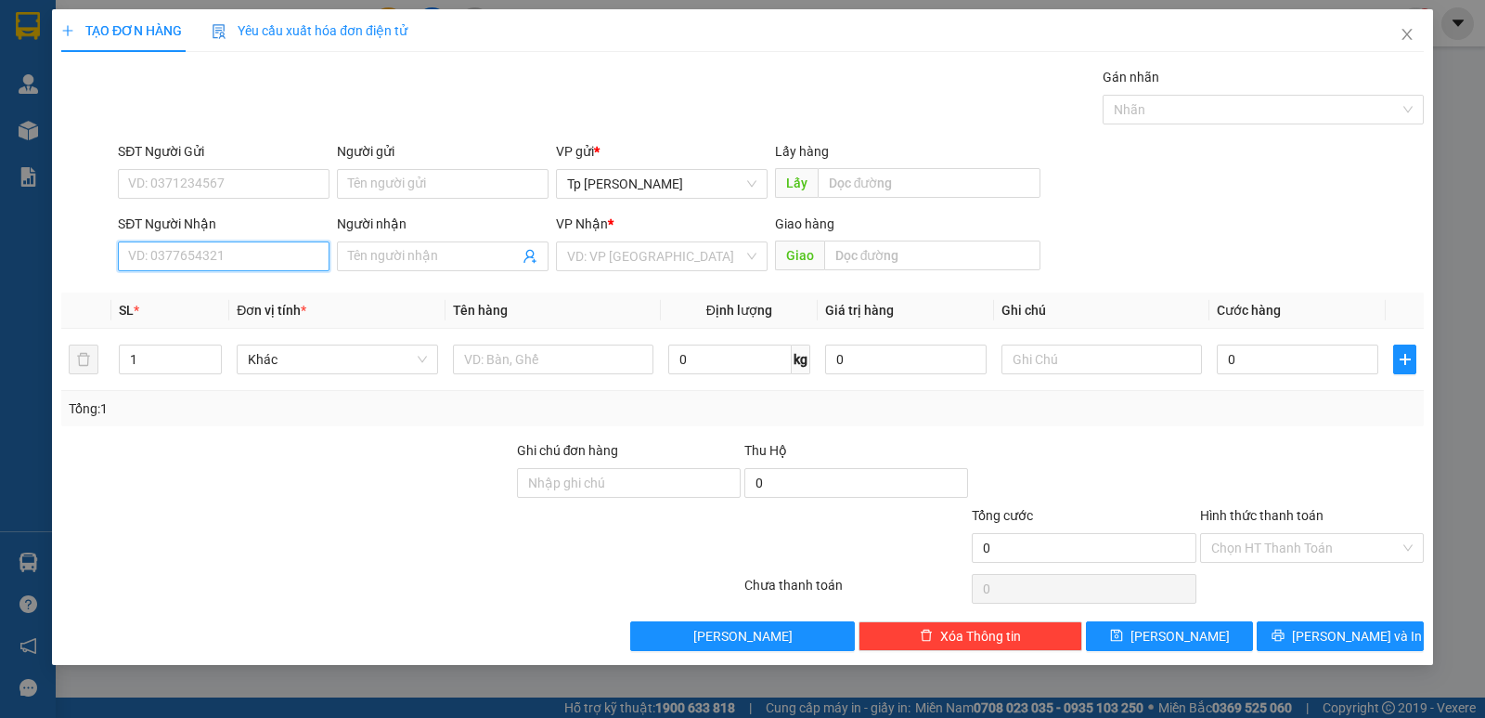
click at [276, 262] on input "SĐT Người Nhận" at bounding box center [224, 256] width 212 height 30
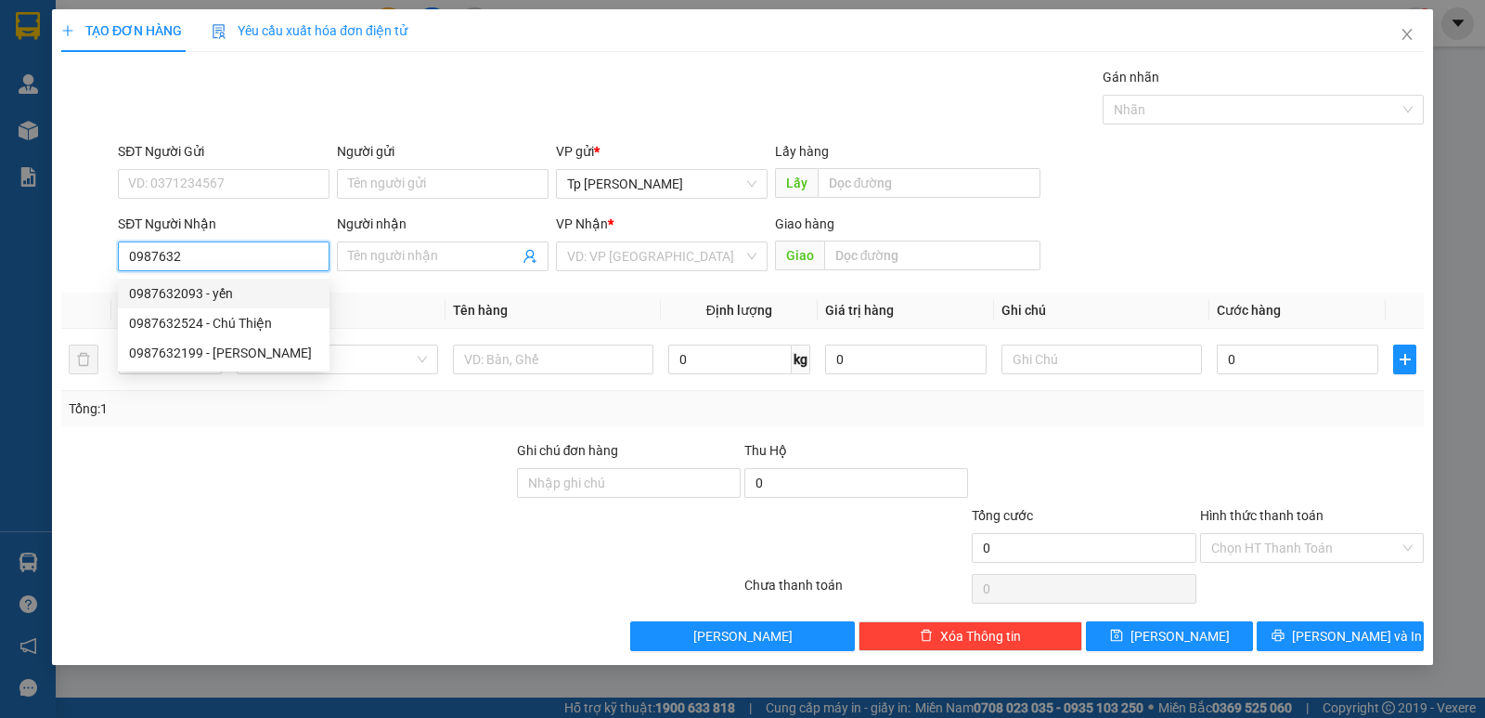
click at [235, 286] on div "0987632093 - yến" at bounding box center [223, 293] width 189 height 20
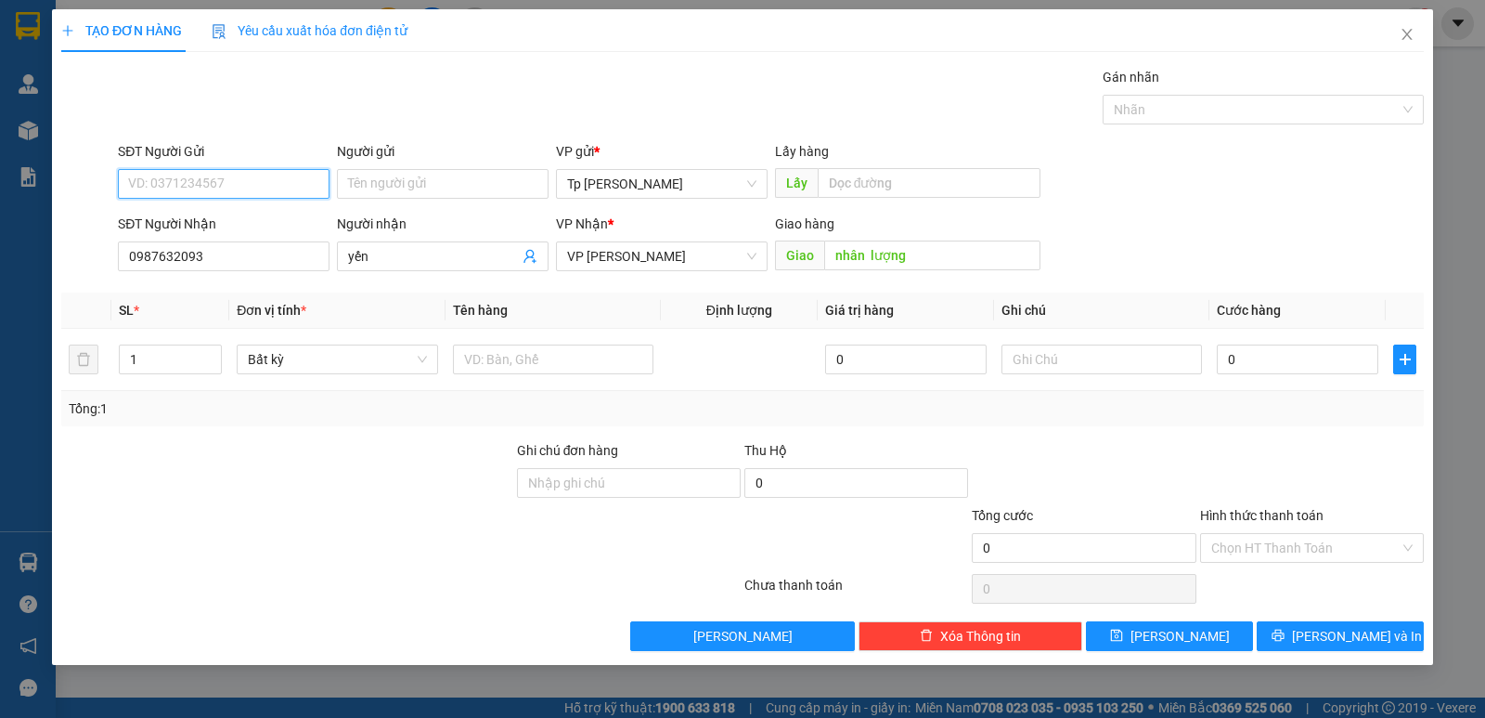
click at [274, 182] on input "SĐT Người Gửi" at bounding box center [224, 184] width 212 height 30
click at [388, 162] on div "Người gửi" at bounding box center [443, 155] width 212 height 28
click at [385, 187] on input "Người gửi" at bounding box center [443, 184] width 212 height 30
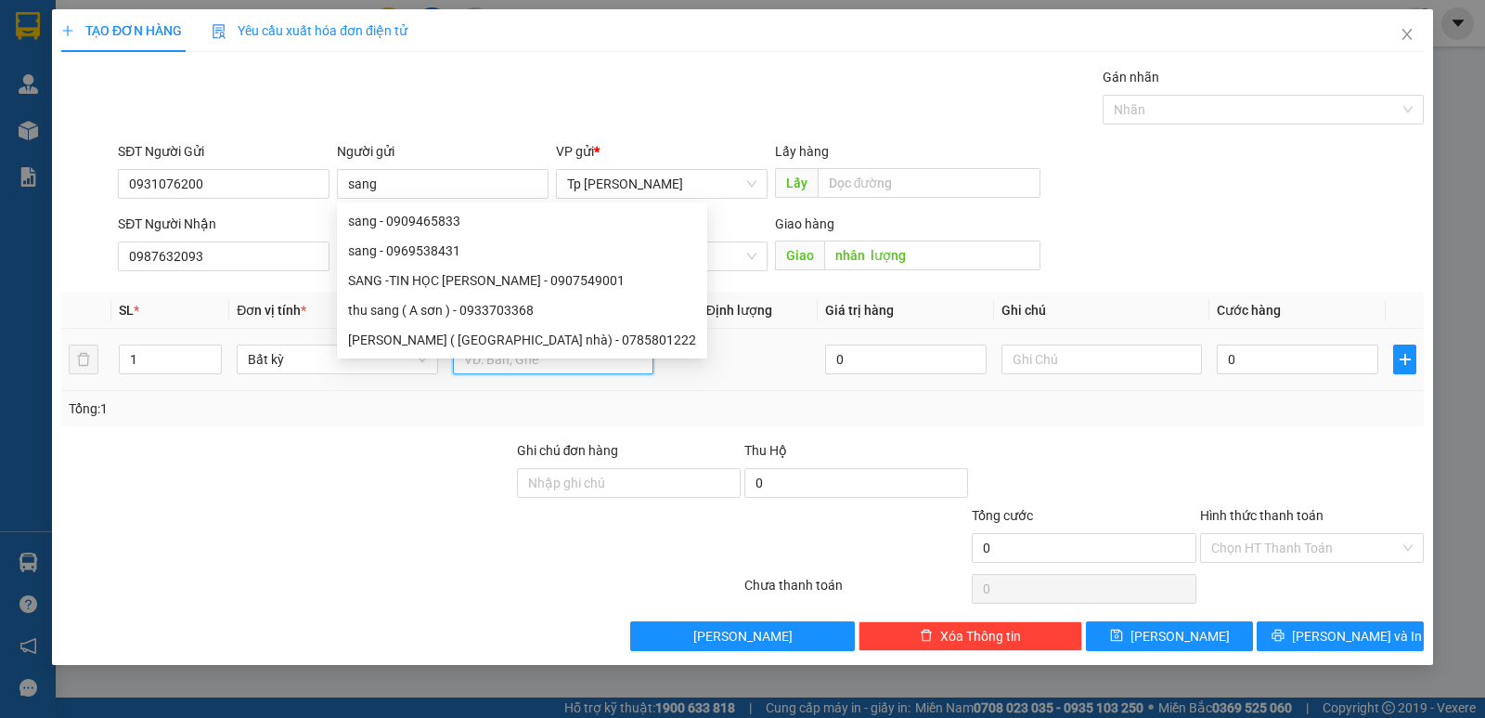
click at [628, 368] on input "text" at bounding box center [553, 359] width 201 height 30
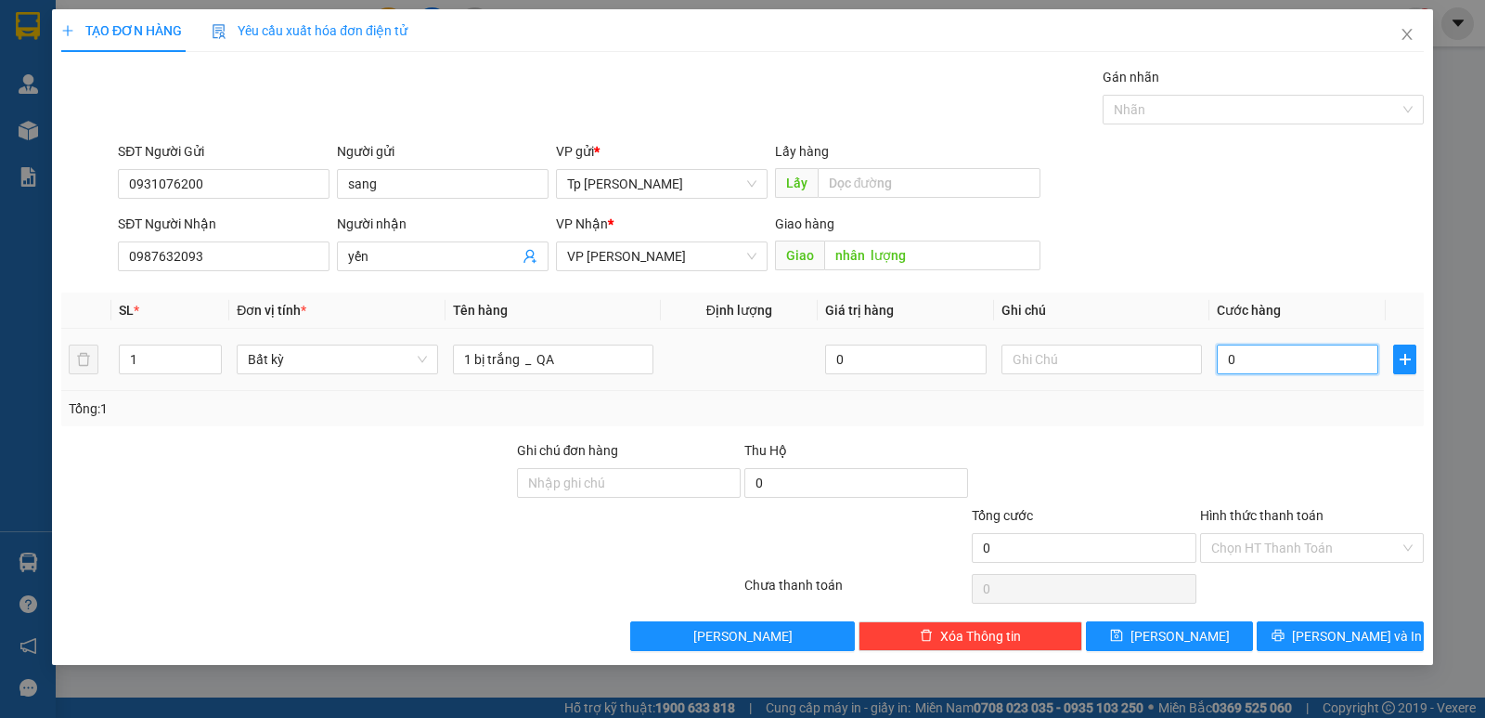
click at [1243, 354] on input "0" at bounding box center [1298, 359] width 162 height 30
click at [1258, 395] on div "Tổng: 1" at bounding box center [742, 408] width 1363 height 35
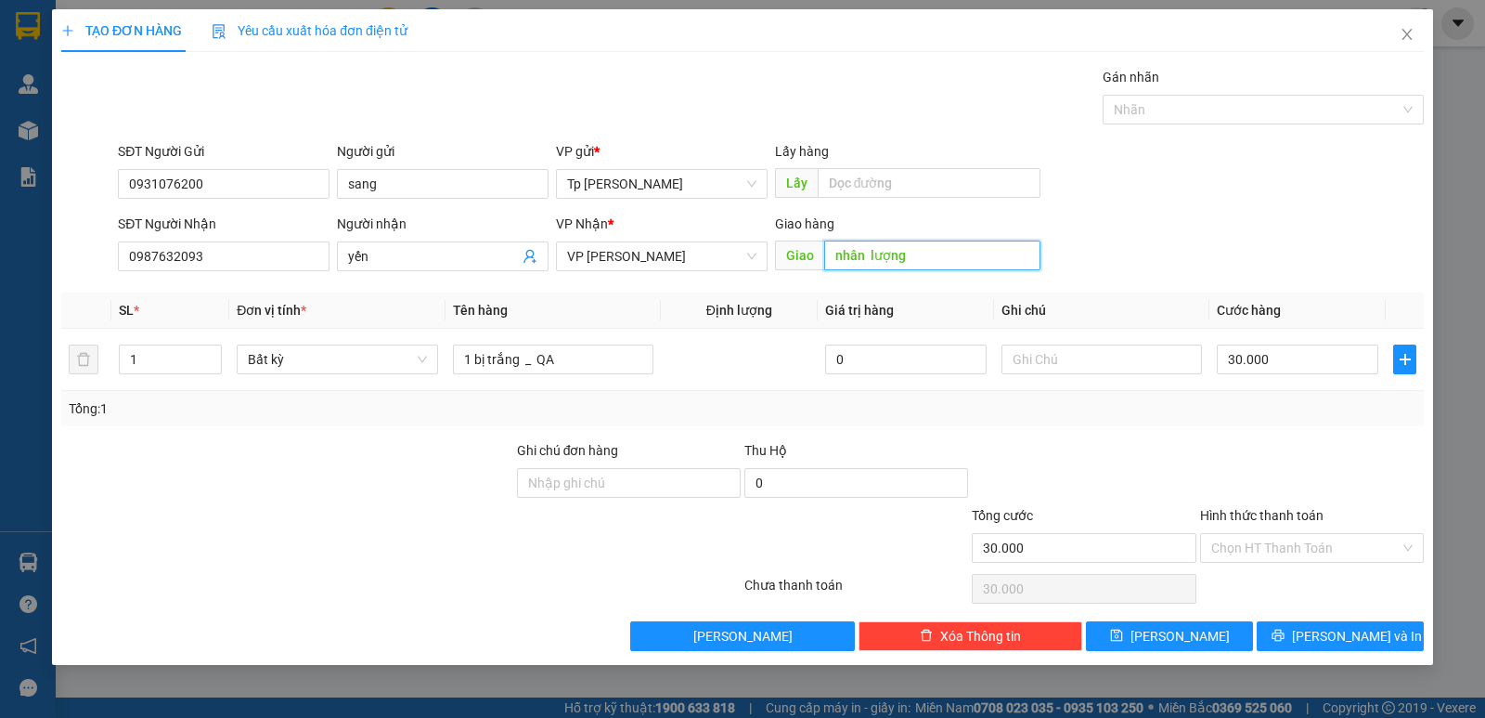
click at [874, 267] on input "nhân lượng" at bounding box center [932, 255] width 217 height 30
click at [1288, 545] on input "Hình thức thanh toán" at bounding box center [1305, 548] width 188 height 28
drag, startPoint x: 1314, startPoint y: 487, endPoint x: 1338, endPoint y: 601, distance: 115.6
click at [1317, 498] on div at bounding box center [1311, 472] width 227 height 65
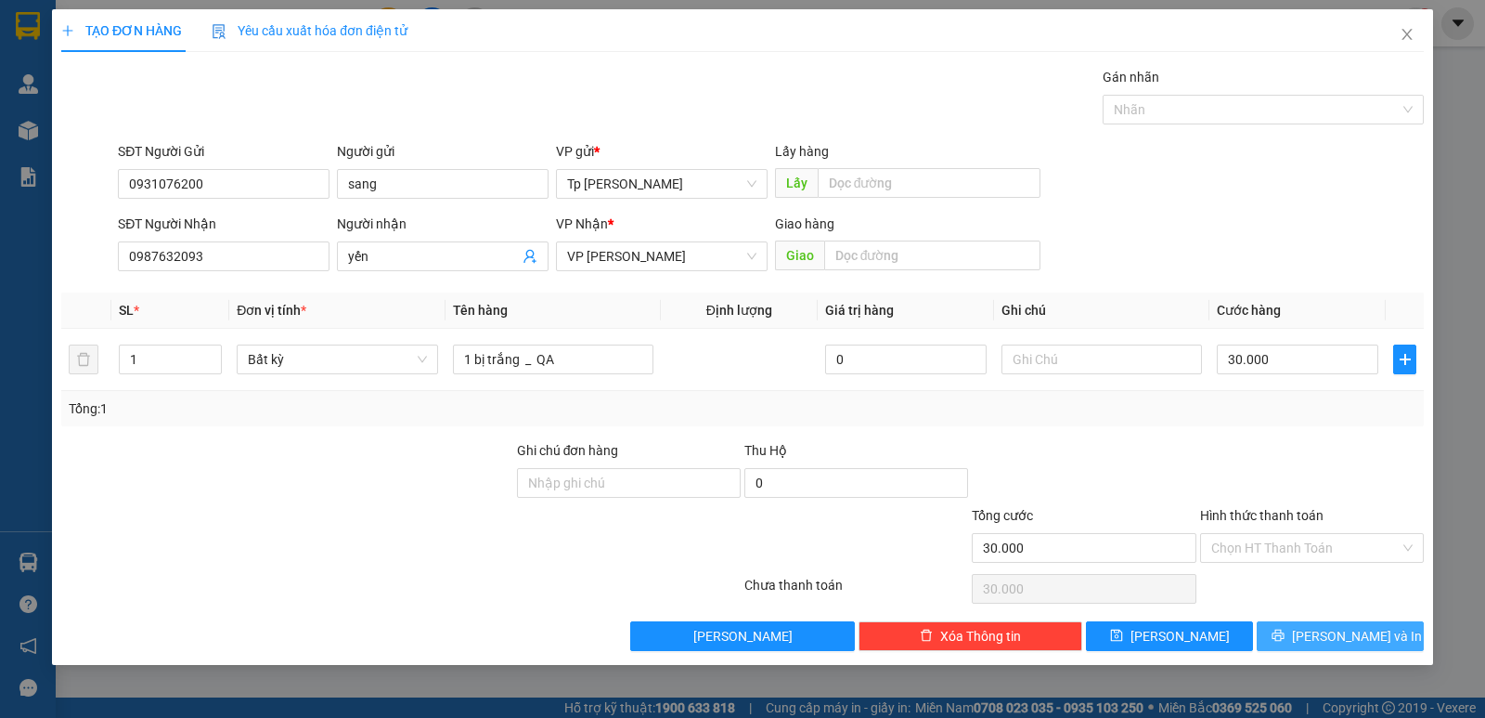
drag, startPoint x: 1339, startPoint y: 627, endPoint x: 1249, endPoint y: 512, distance: 144.8
click at [1332, 626] on span "[PERSON_NAME] và In" at bounding box center [1357, 636] width 130 height 20
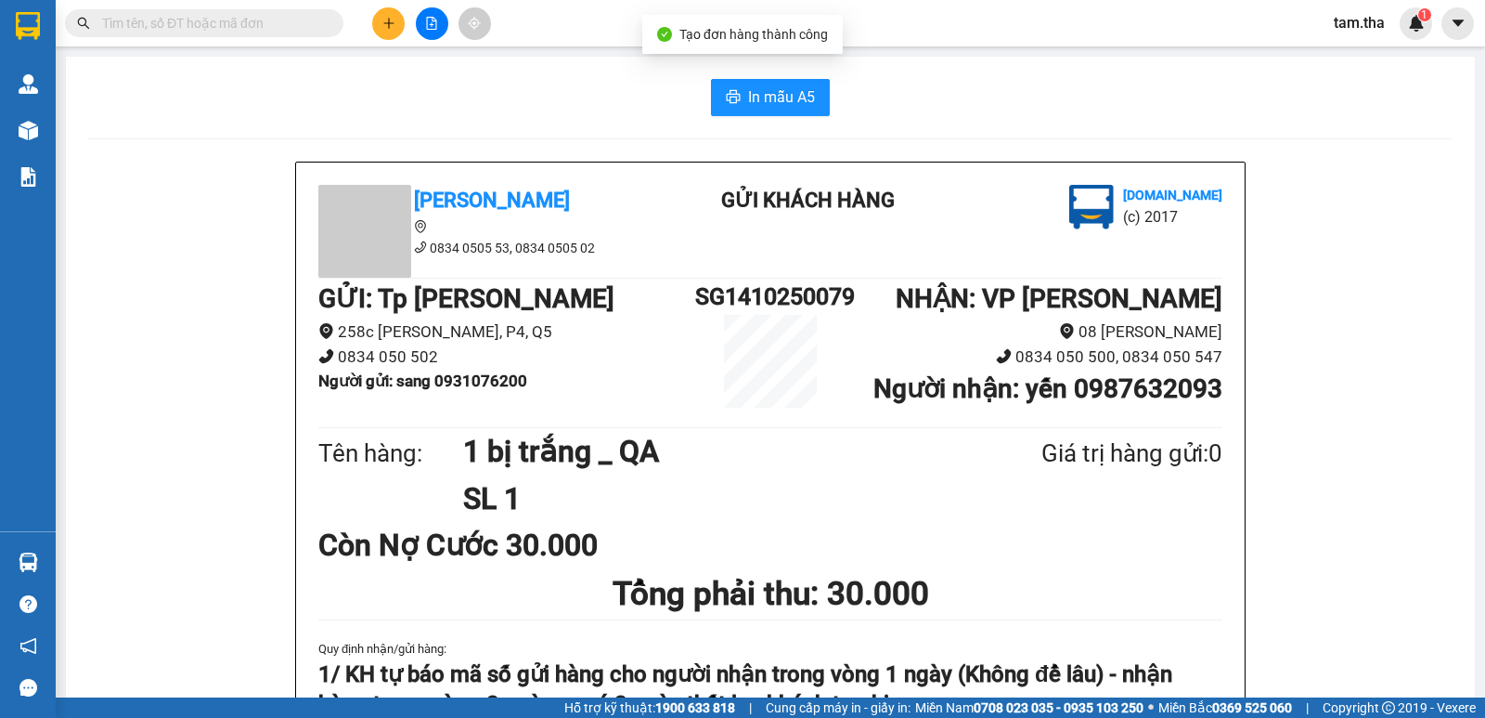
click at [783, 103] on span "In mẫu A5" at bounding box center [781, 96] width 67 height 23
click at [402, 17] on button at bounding box center [388, 23] width 32 height 32
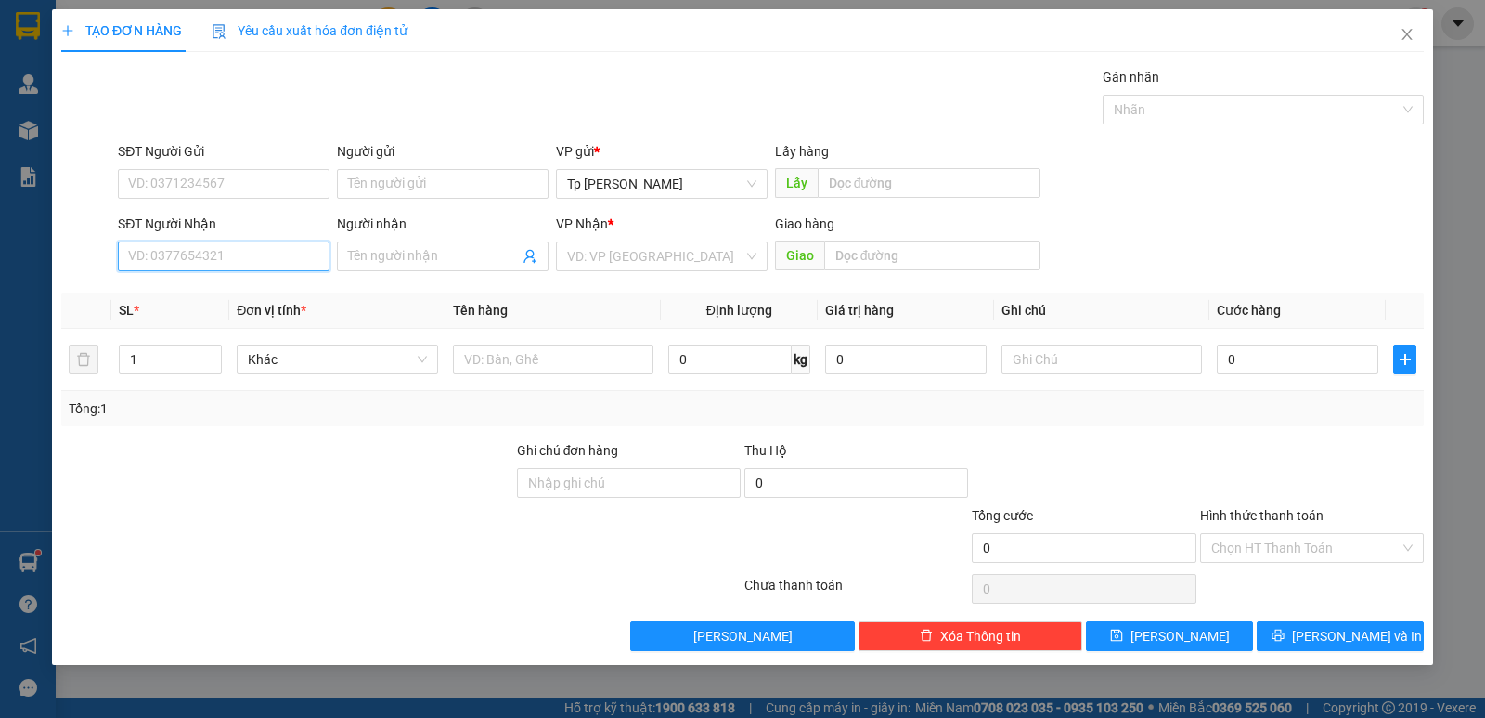
click at [244, 263] on input "SĐT Người Nhận" at bounding box center [224, 256] width 212 height 30
drag, startPoint x: 260, startPoint y: 289, endPoint x: 430, endPoint y: 343, distance: 178.5
click at [260, 289] on div "0903988392 - Thanh Tâm(K Design)" at bounding box center [250, 293] width 242 height 20
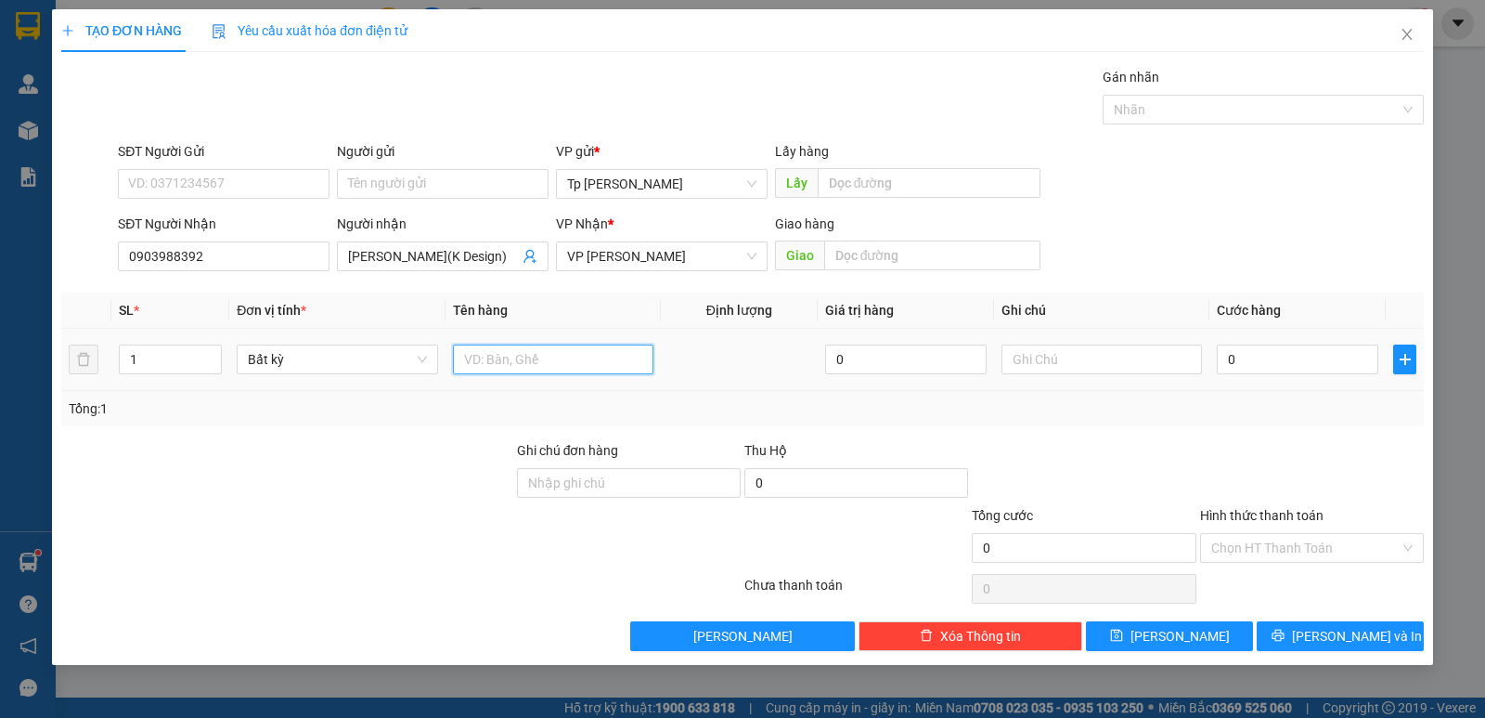
click at [552, 362] on input "text" at bounding box center [553, 359] width 201 height 30
click at [1250, 362] on input "0" at bounding box center [1298, 359] width 162 height 30
drag, startPoint x: 1282, startPoint y: 351, endPoint x: 1164, endPoint y: 364, distance: 118.6
click at [1164, 364] on tr "1 Bất kỳ 1 cục card 0 20" at bounding box center [742, 360] width 1363 height 62
click at [1212, 389] on td "30.000" at bounding box center [1298, 360] width 176 height 62
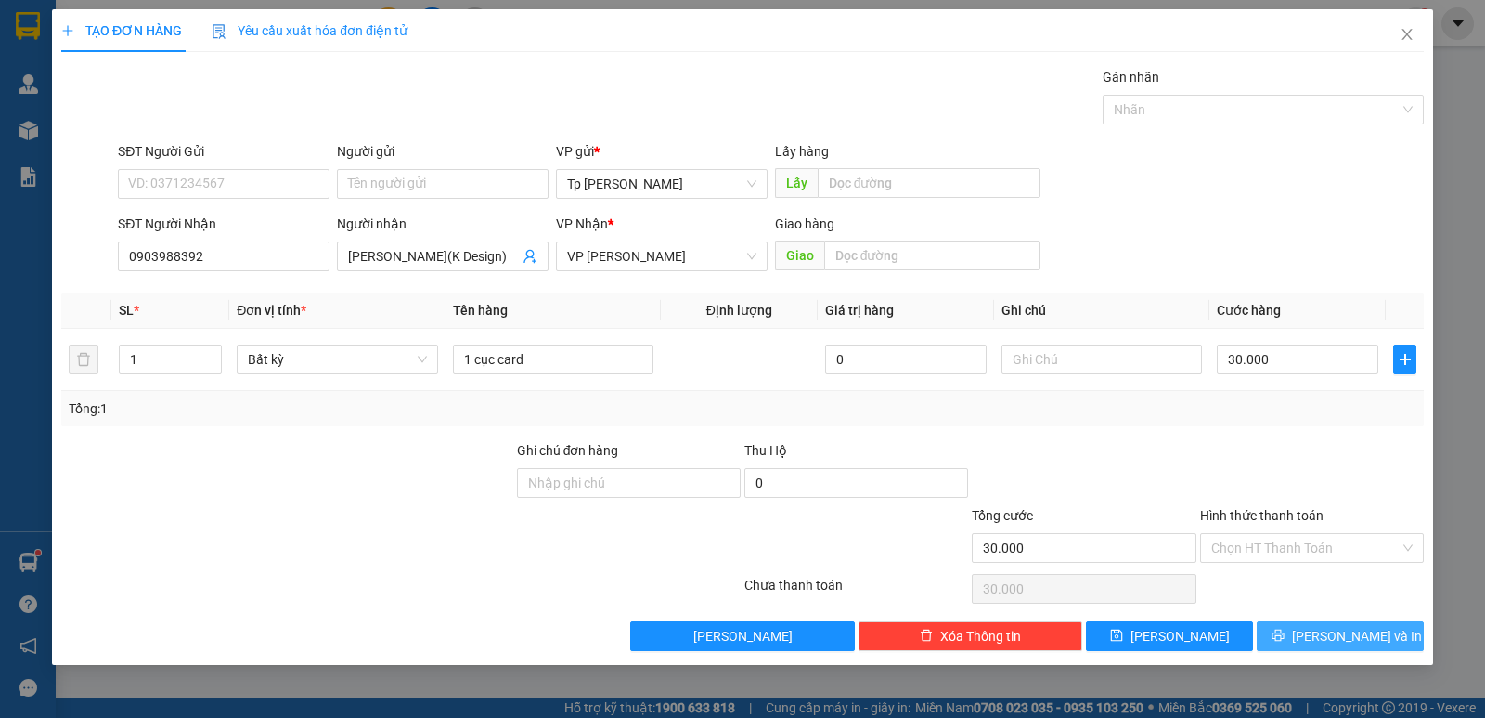
click at [1315, 627] on button "[PERSON_NAME] và In" at bounding box center [1340, 636] width 167 height 30
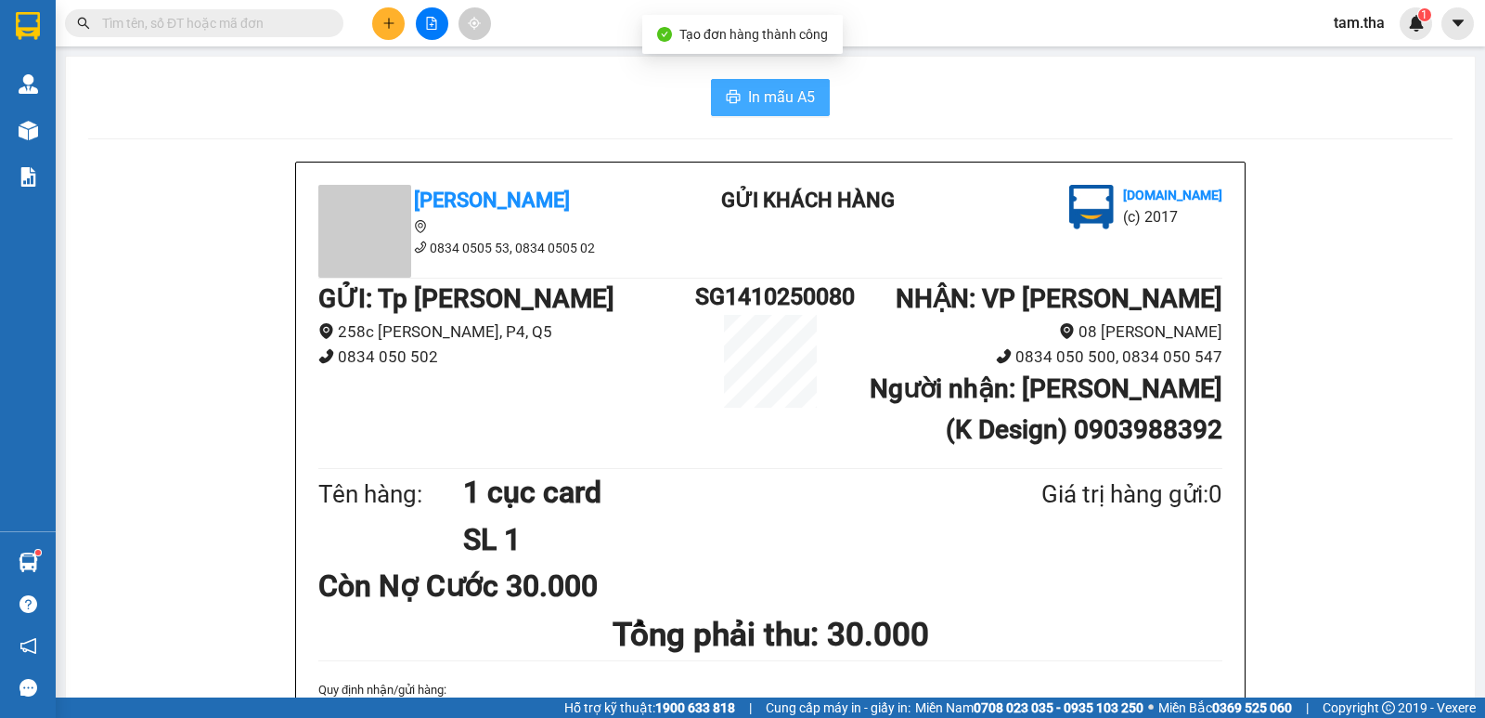
click at [800, 84] on button "In mẫu A5" at bounding box center [770, 97] width 119 height 37
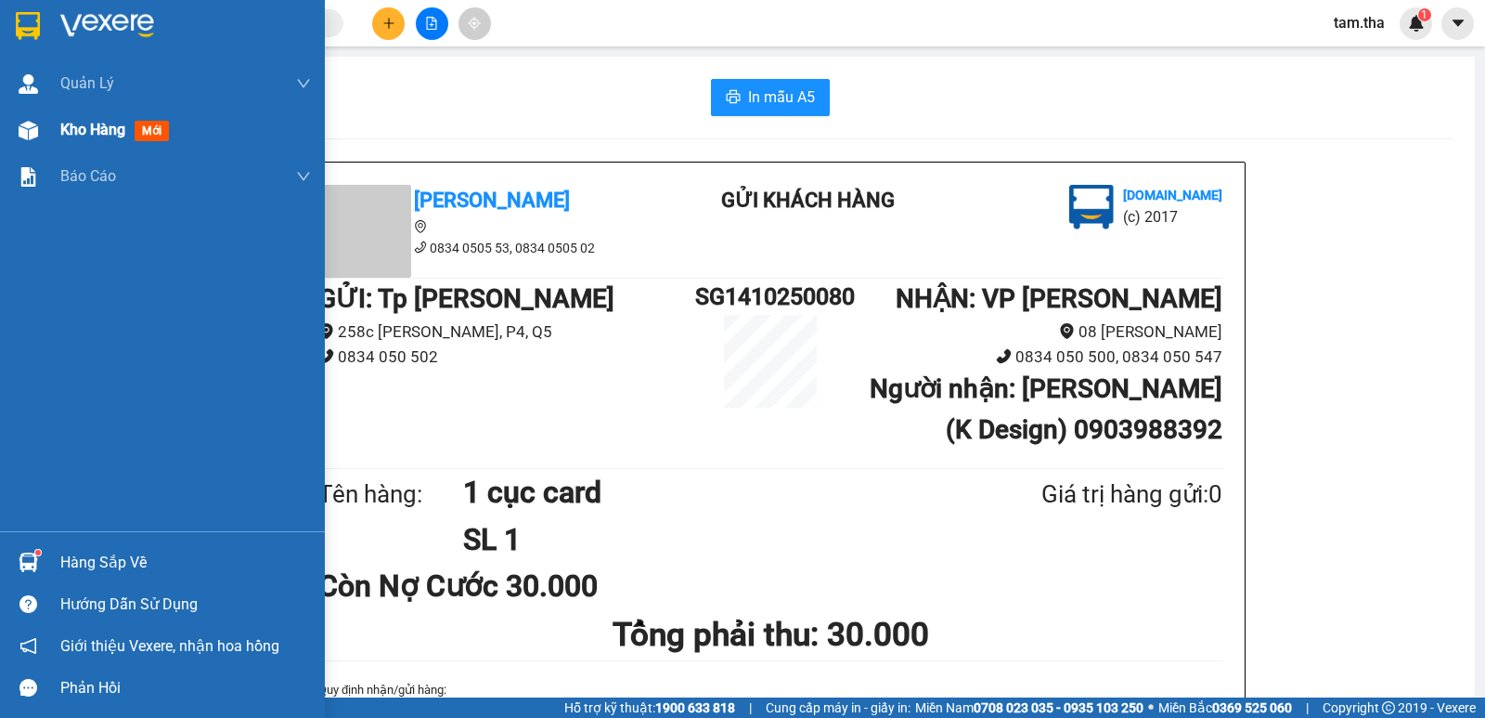
click at [48, 134] on div "Kho hàng mới" at bounding box center [162, 130] width 325 height 46
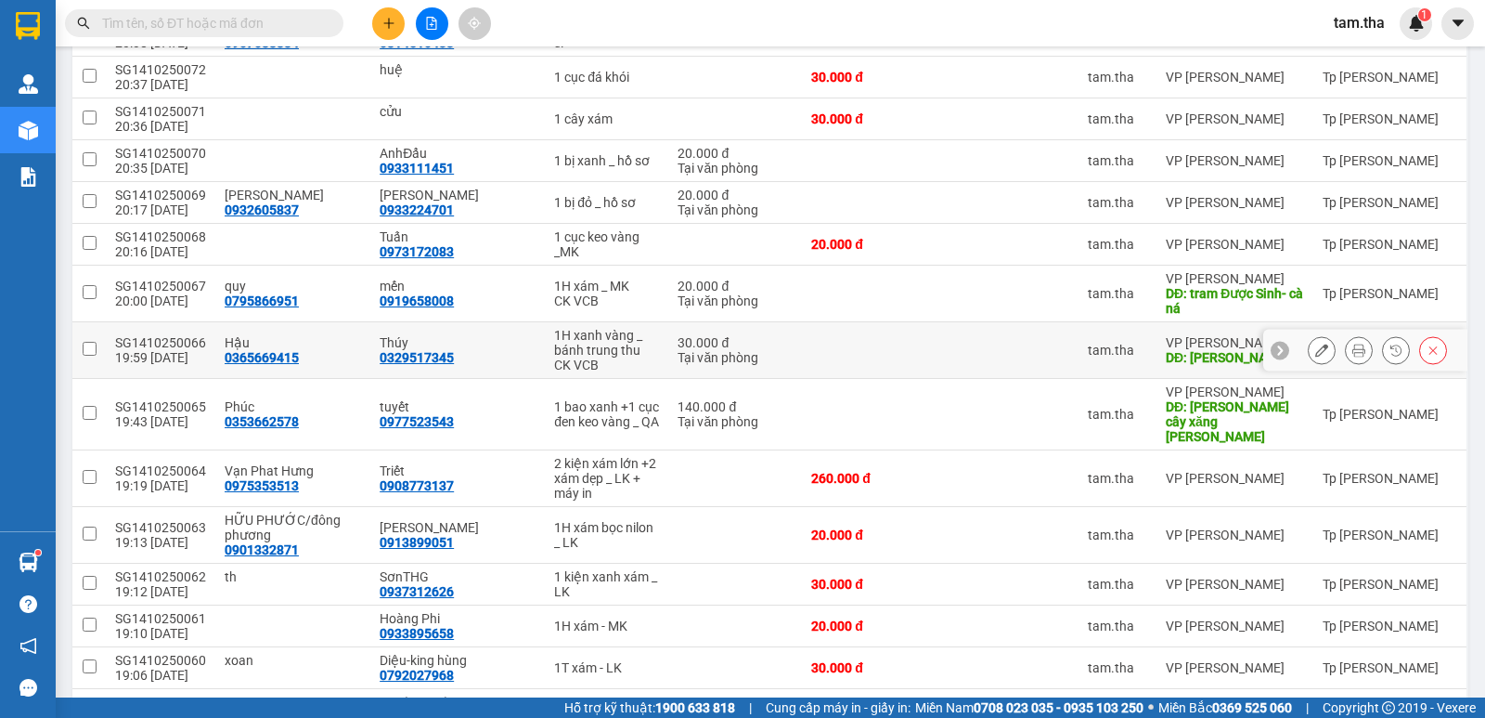
scroll to position [622, 0]
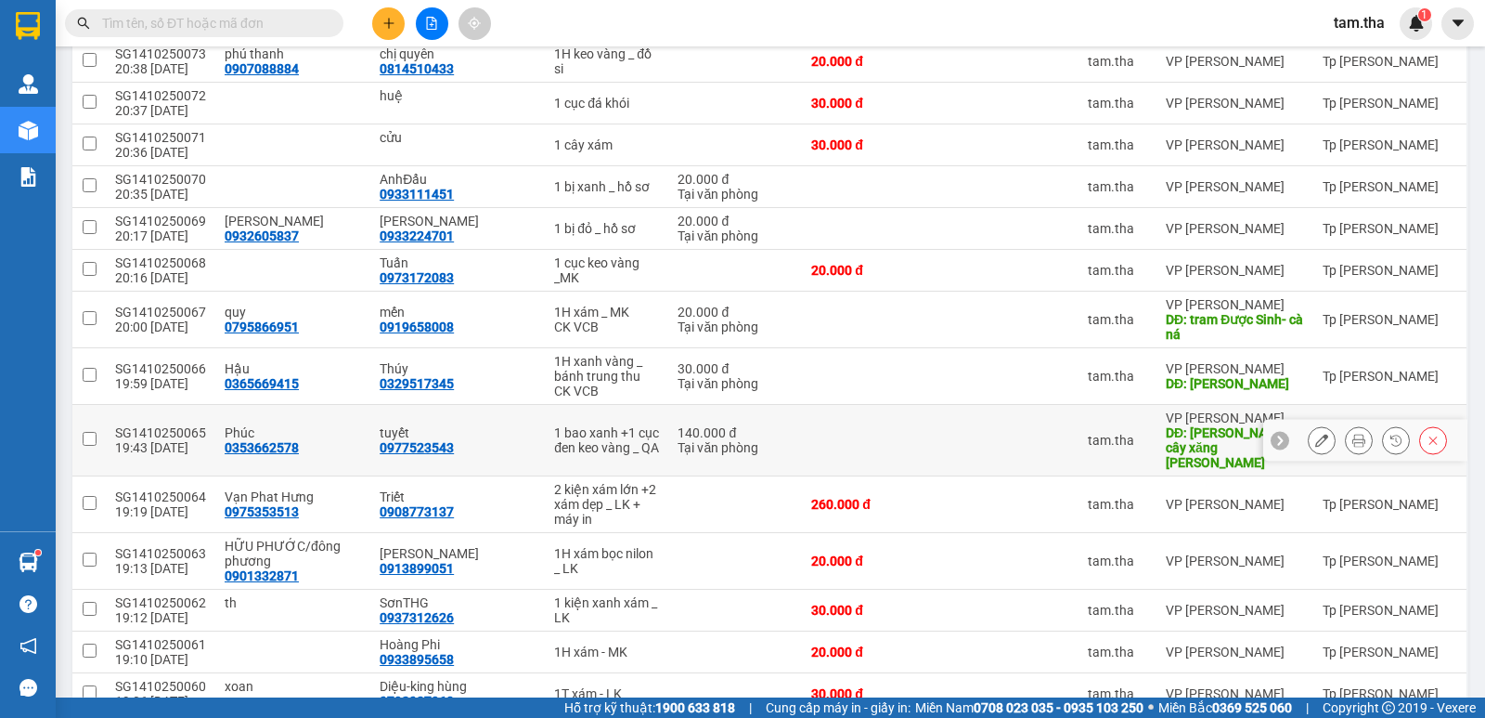
click at [1314, 424] on button at bounding box center [1322, 440] width 26 height 32
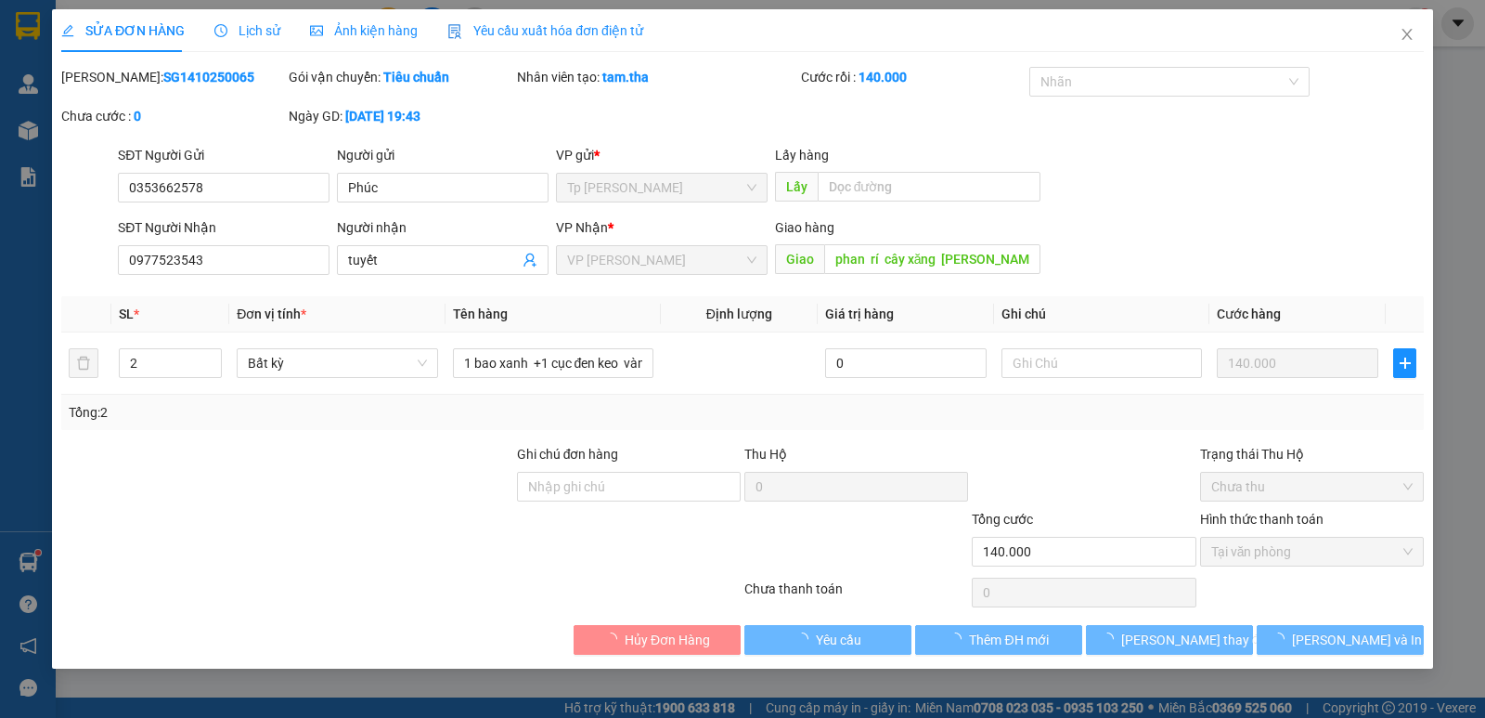
type input "0353662578"
type input "0977523543"
type input "phan rí cây xăng [PERSON_NAME]"
type input "140.000"
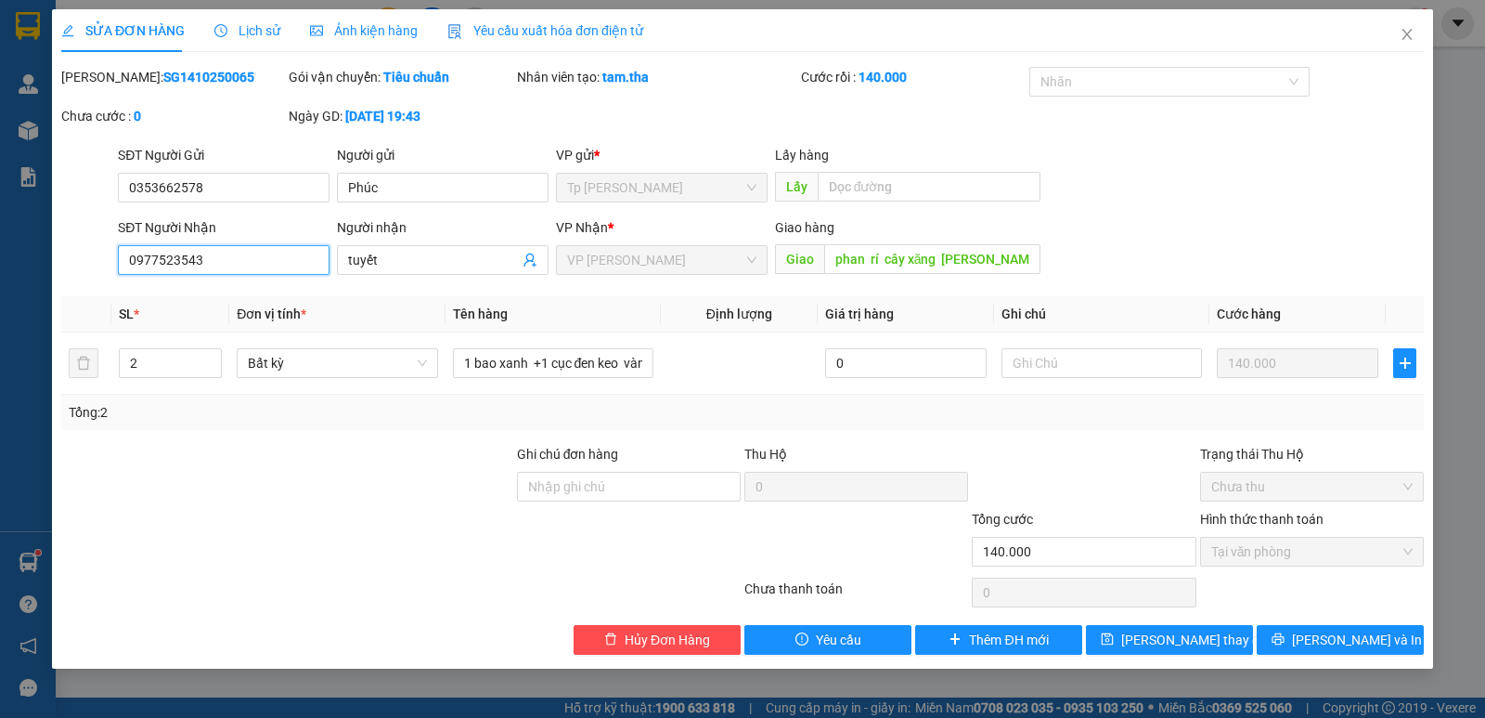
click at [35, 274] on div "SỬA ĐƠN HÀNG Lịch sử Ảnh kiện hàng Yêu cầu xuất hóa đơn điện tử Total Paid Fee …" at bounding box center [742, 359] width 1485 height 718
click at [899, 259] on input "phan rí cây xăng [PERSON_NAME]" at bounding box center [932, 259] width 217 height 30
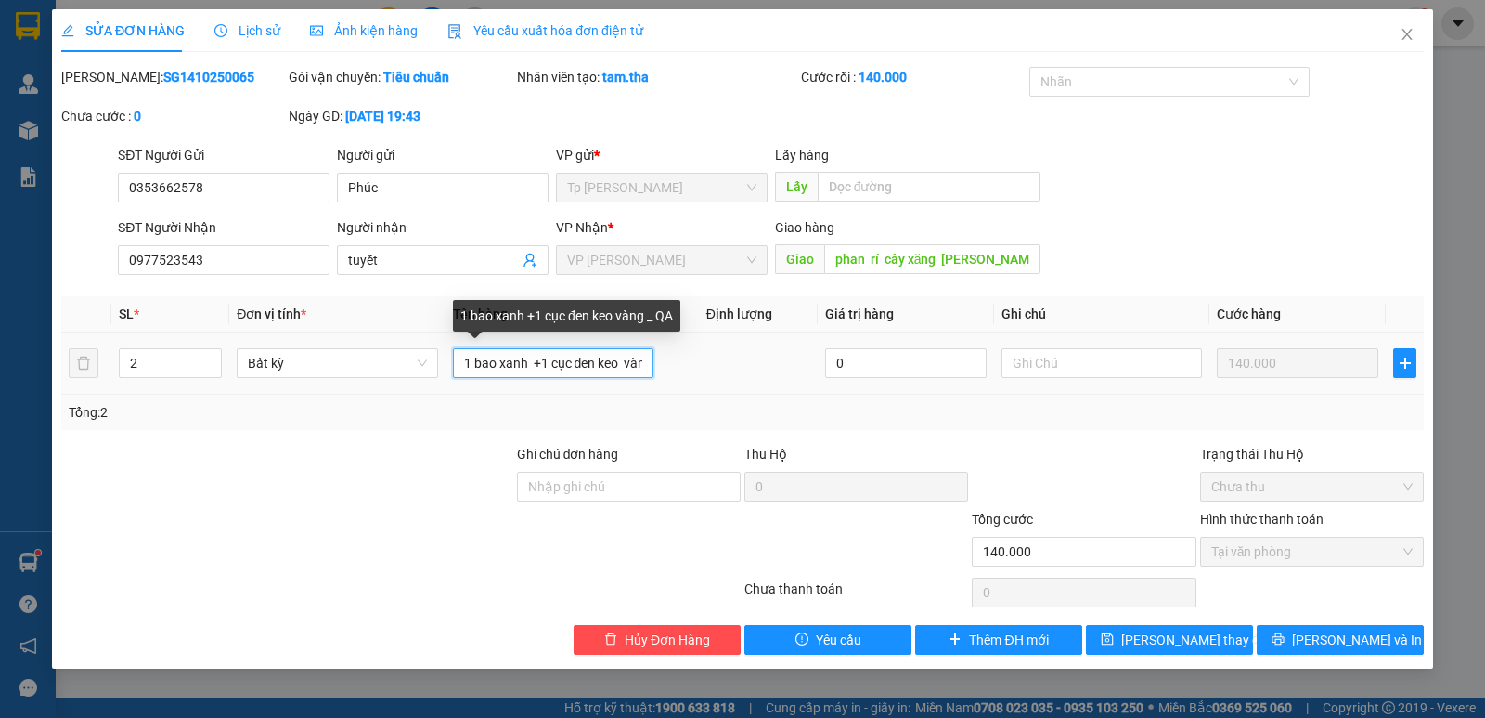
scroll to position [0, 50]
drag, startPoint x: 458, startPoint y: 357, endPoint x: 743, endPoint y: 357, distance: 285.0
click at [743, 357] on tr "2 Bất kỳ 1 bao xanh +1 cục đen keo vàng _ QA 0 140.000" at bounding box center [742, 363] width 1363 height 62
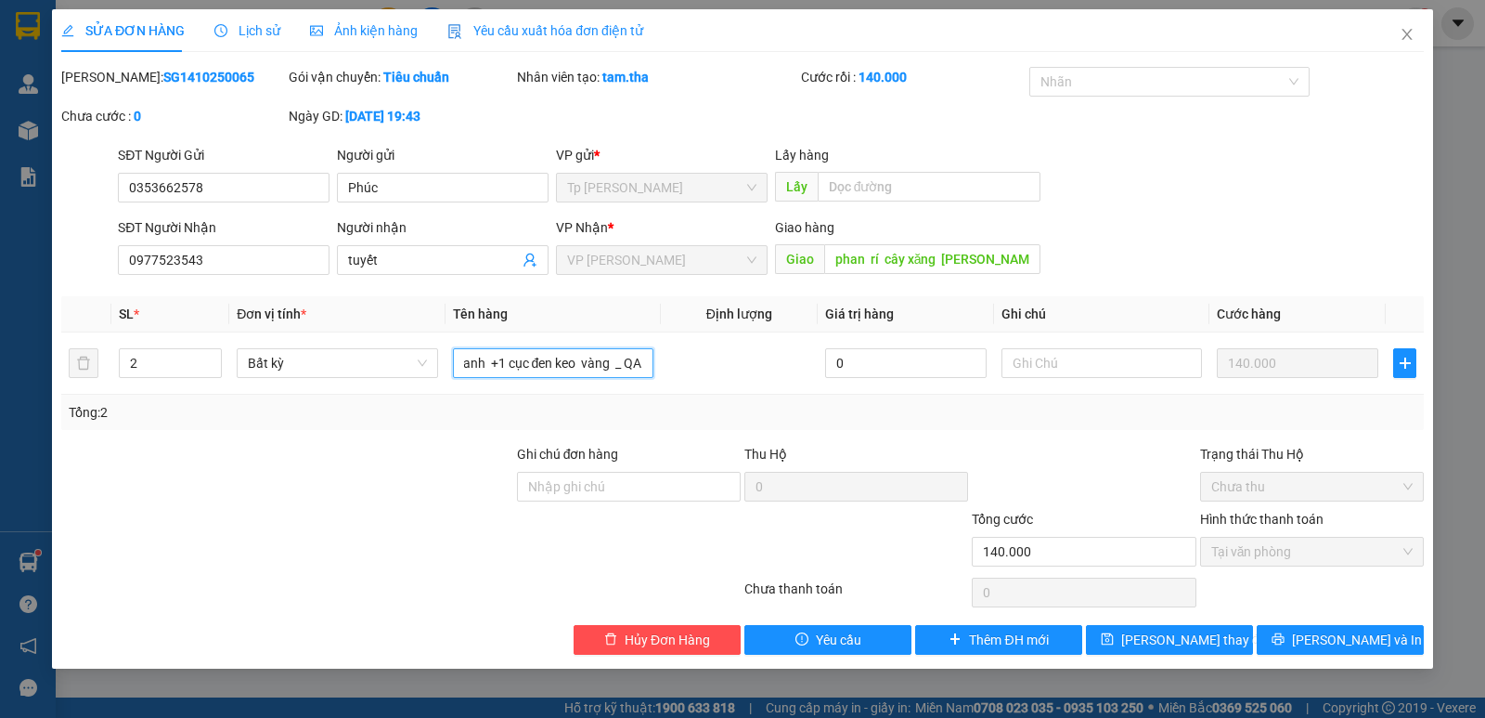
scroll to position [0, 0]
click at [163, 81] on b "SG1410250065" at bounding box center [208, 77] width 91 height 15
copy b "SG1410250065"
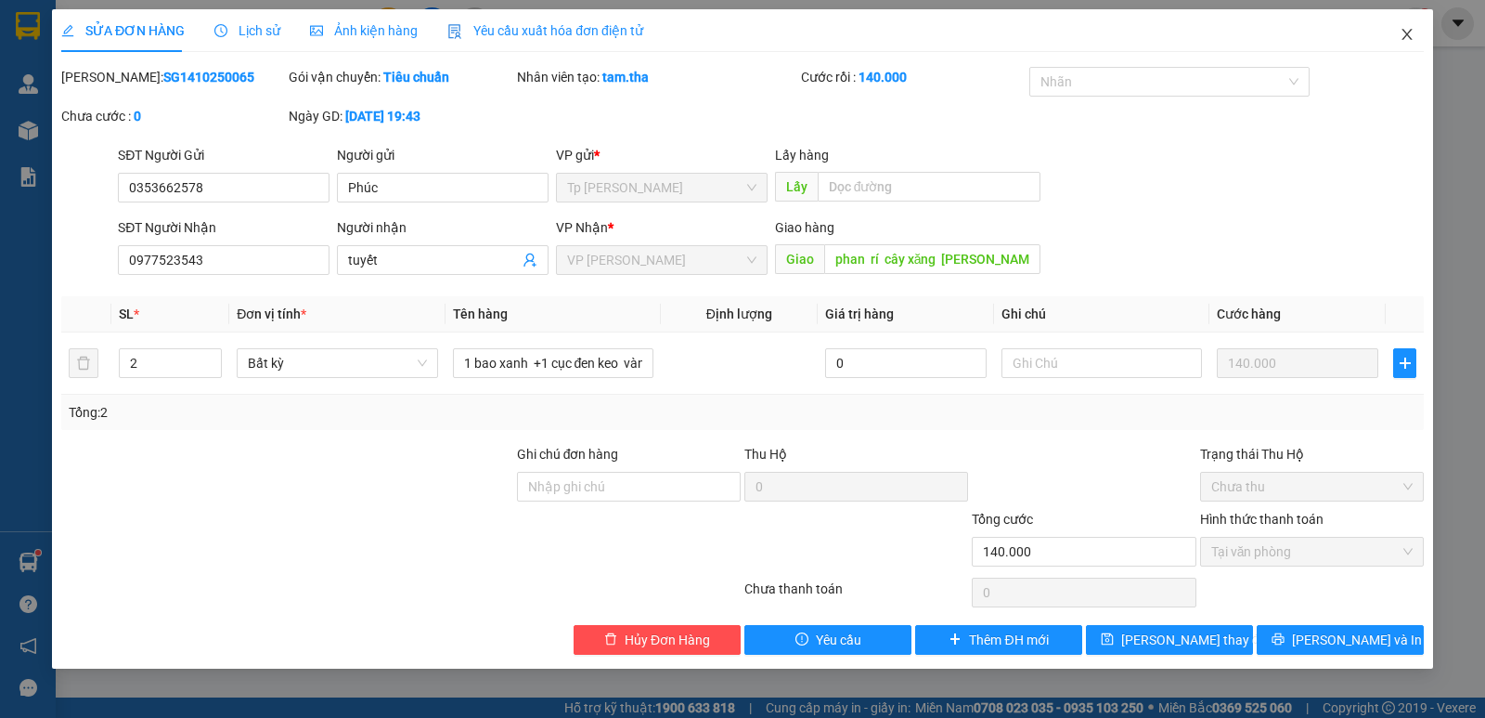
click at [1413, 28] on icon "close" at bounding box center [1407, 34] width 15 height 15
click at [1405, 40] on div "Kết quả tìm kiếm ( 2 ) Bộ lọc Mã ĐH Trạng thái Món hàng Thu hộ Tổng cước Chưa c…" at bounding box center [742, 23] width 1485 height 46
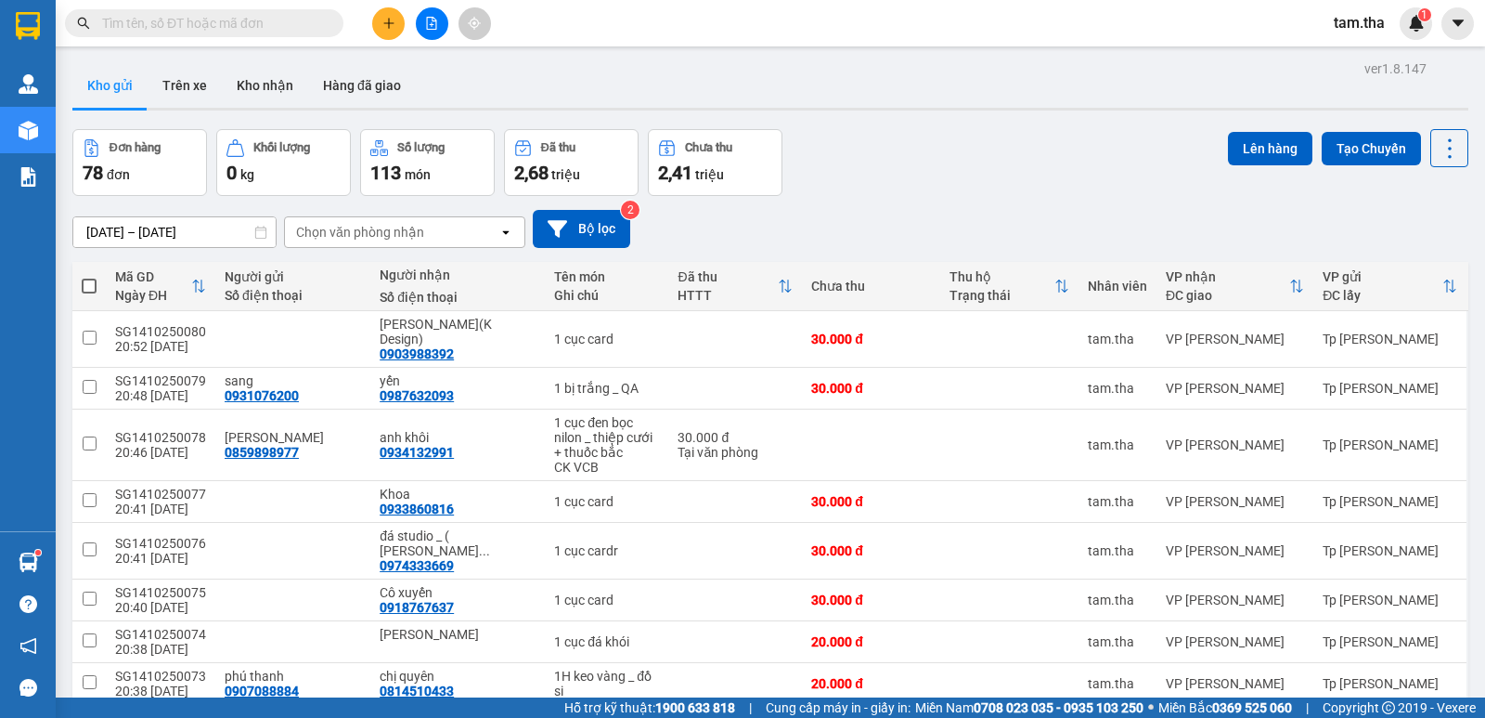
click at [387, 19] on icon "plus" at bounding box center [388, 23] width 13 height 13
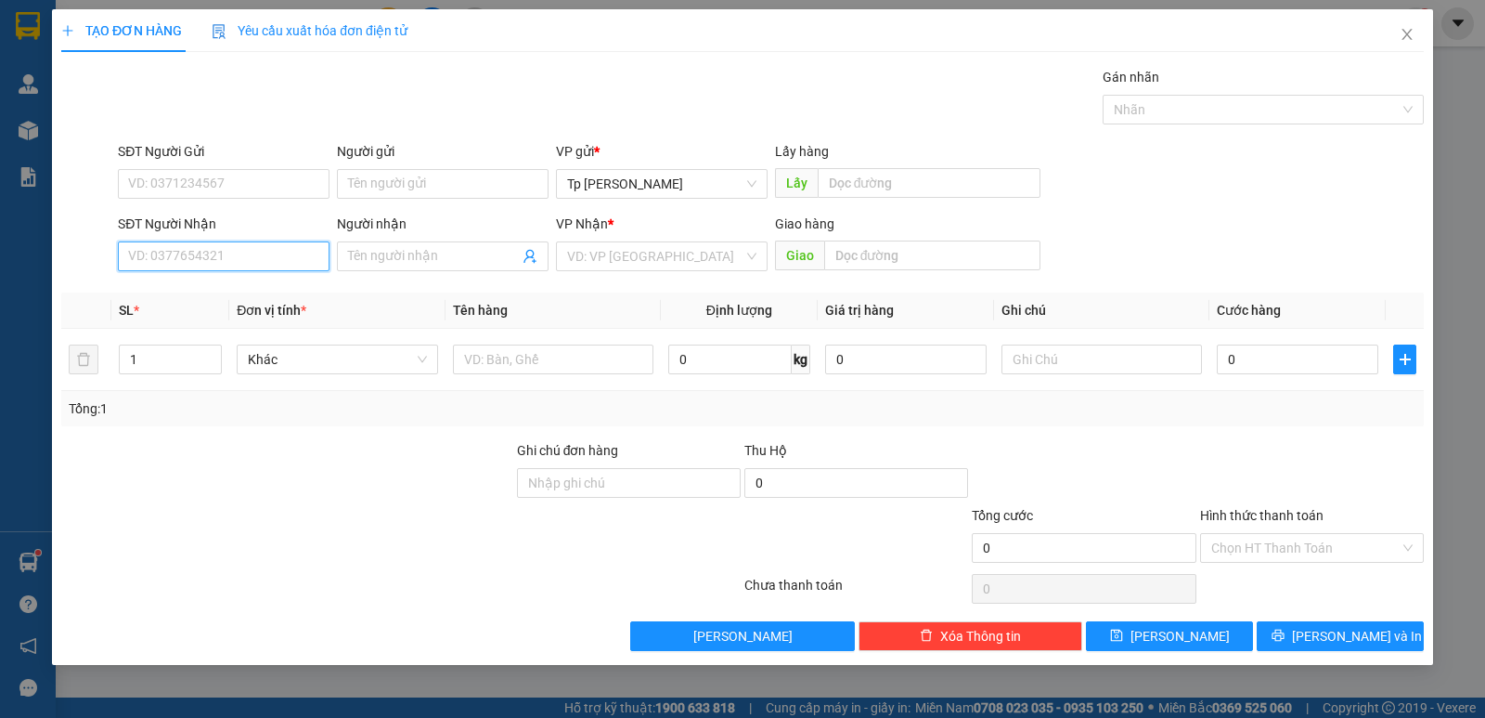
click at [252, 263] on input "SĐT Người Nhận" at bounding box center [224, 256] width 212 height 30
type input "0585693551"
drag, startPoint x: 291, startPoint y: 254, endPoint x: 0, endPoint y: 259, distance: 290.6
click at [0, 259] on div "TẠO ĐƠN HÀNG Yêu cầu xuất hóa đơn điện tử Transit Pickup Surcharge Ids Transit …" at bounding box center [742, 359] width 1485 height 718
type input "0585693551"
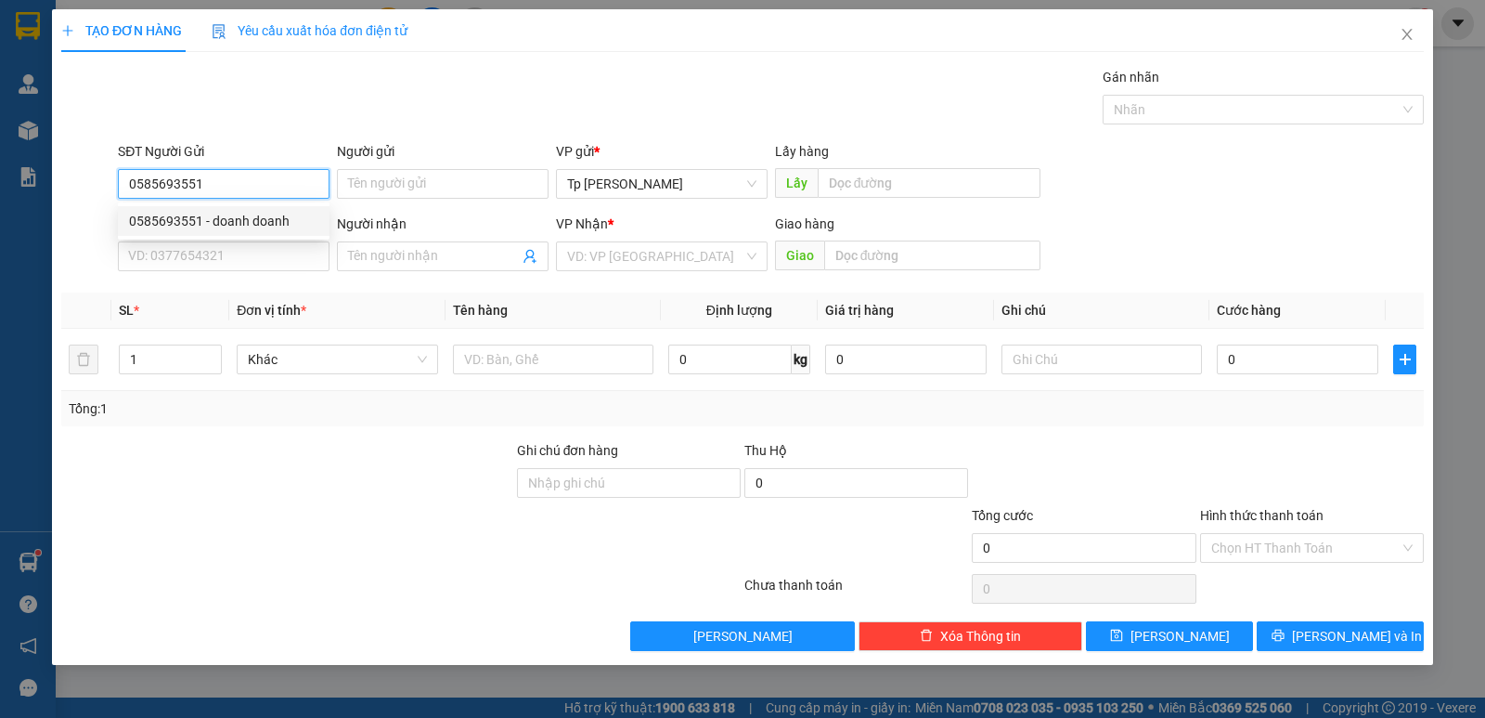
click at [226, 212] on div "0585693551 - doanh doanh" at bounding box center [223, 221] width 189 height 20
type input "doanh doanh"
type input "0393333931"
type input "quốc"
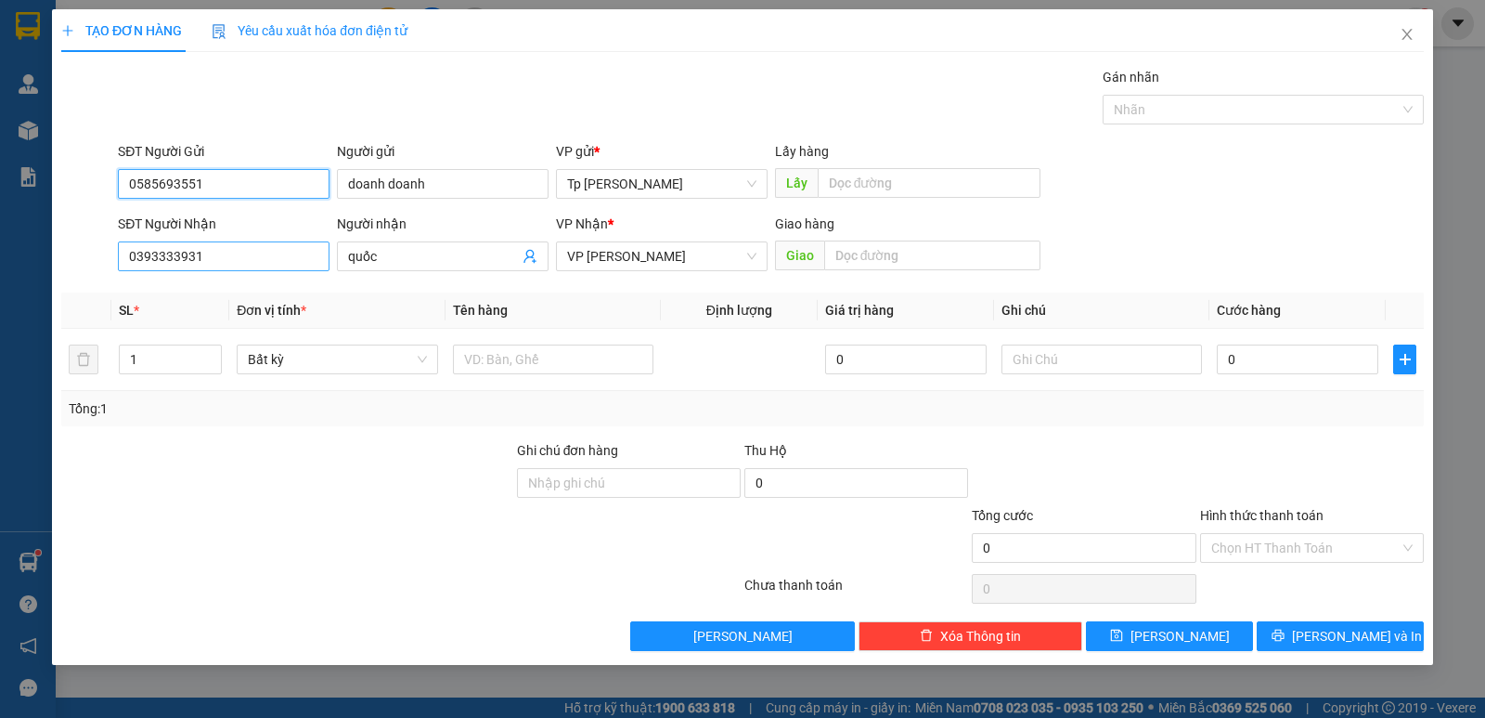
type input "0585693551"
drag, startPoint x: 293, startPoint y: 255, endPoint x: 6, endPoint y: 304, distance: 291.9
click at [0, 302] on div "TẠO ĐƠN HÀNG Yêu cầu xuất hóa đơn điện tử Transit Pickup Surcharge Ids Transit …" at bounding box center [742, 359] width 1485 height 718
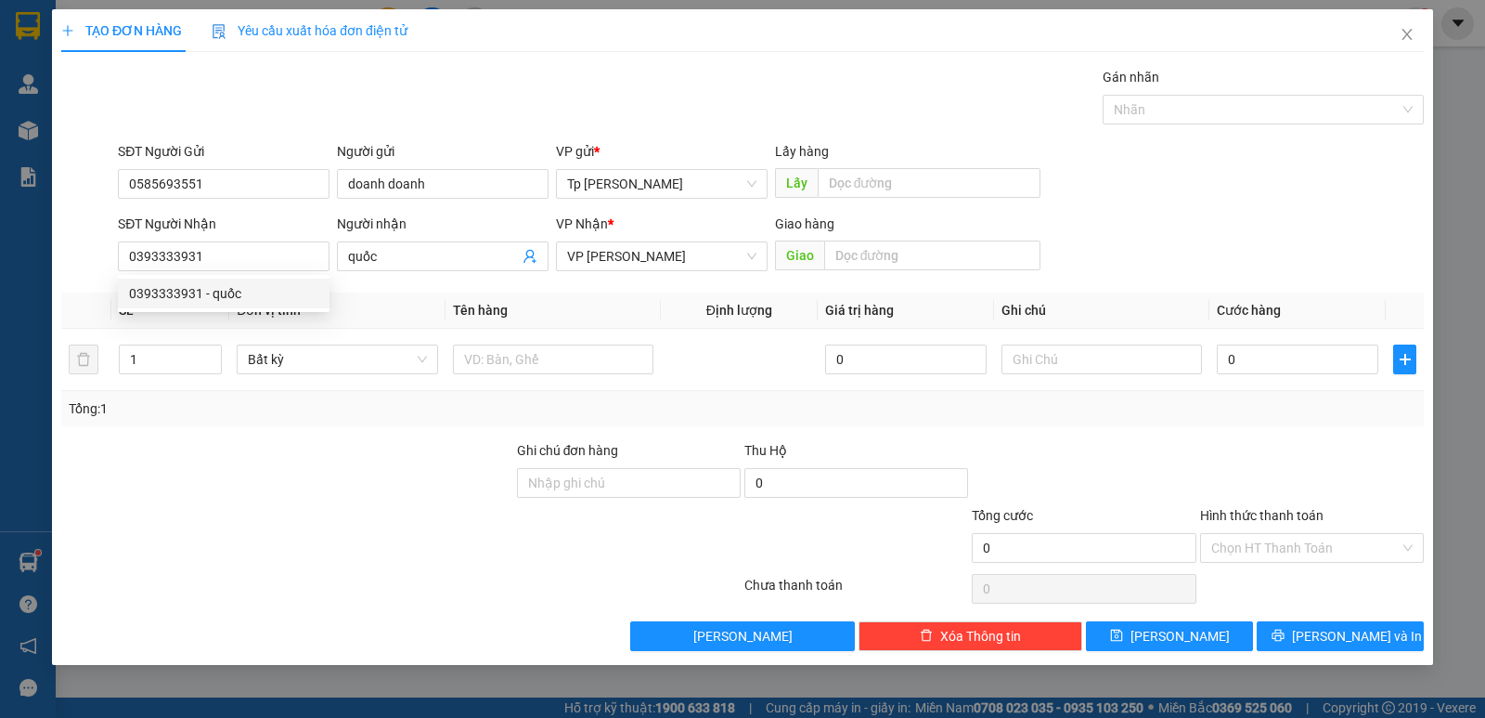
click at [383, 294] on th "Đơn vị tính *" at bounding box center [336, 310] width 215 height 36
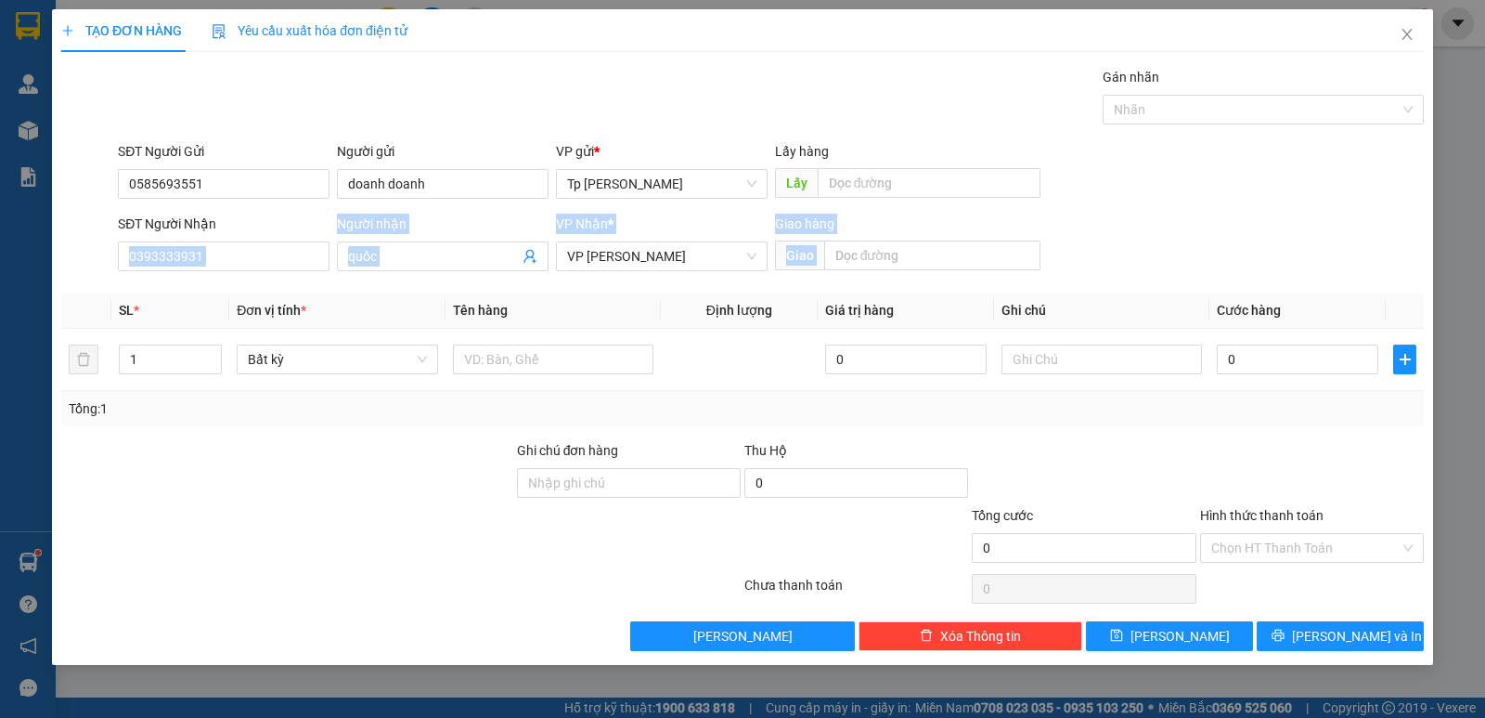
drag, startPoint x: 91, startPoint y: 295, endPoint x: 2, endPoint y: 313, distance: 90.8
click at [2, 313] on div "TẠO ĐƠN HÀNG Yêu cầu xuất hóa đơn điện tử Transit Pickup Surcharge Ids Transit …" at bounding box center [742, 359] width 1485 height 718
click at [369, 277] on div "Người nhận quốc" at bounding box center [443, 246] width 212 height 65
drag, startPoint x: 271, startPoint y: 252, endPoint x: 56, endPoint y: 271, distance: 216.2
click at [36, 263] on div "TẠO ĐƠN HÀNG Yêu cầu xuất hóa đơn điện tử Transit Pickup Surcharge Ids Transit …" at bounding box center [742, 359] width 1485 height 718
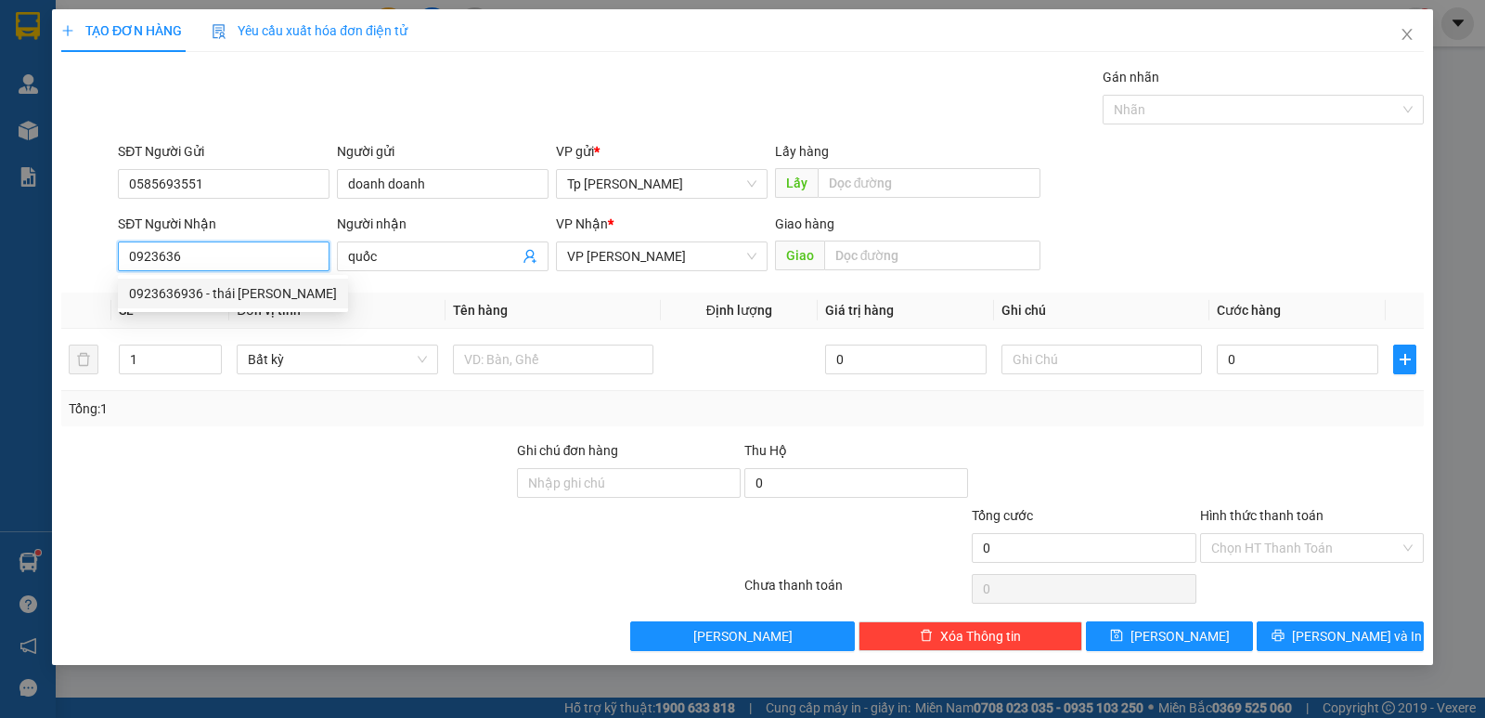
click at [172, 288] on div "0923636936 - thái [PERSON_NAME]" at bounding box center [233, 293] width 208 height 20
type input "0923636936"
type input "thái [PERSON_NAME]"
type input "0923636936"
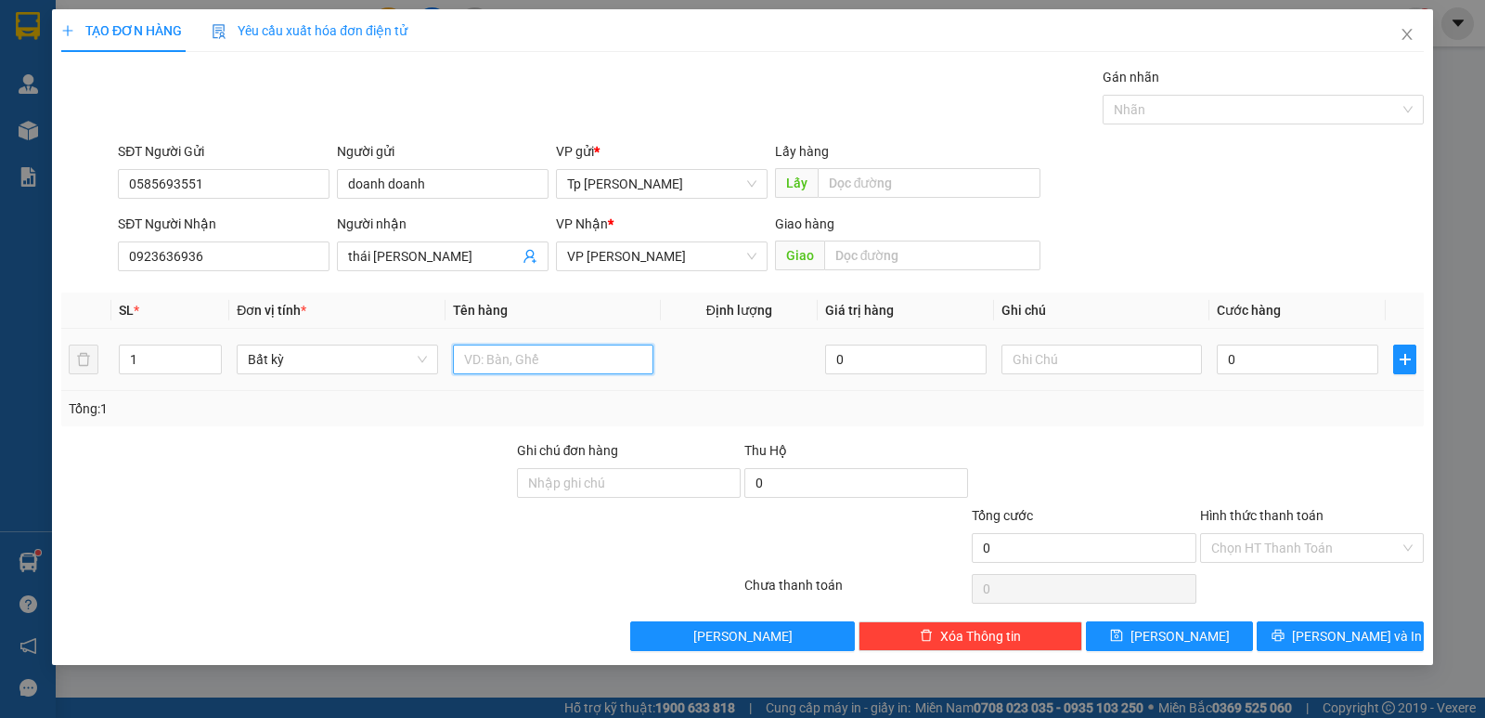
click at [526, 362] on input "text" at bounding box center [553, 359] width 201 height 30
type input "1 túi đen _ QA"
click at [1295, 361] on input "0" at bounding box center [1298, 359] width 162 height 30
type input "3"
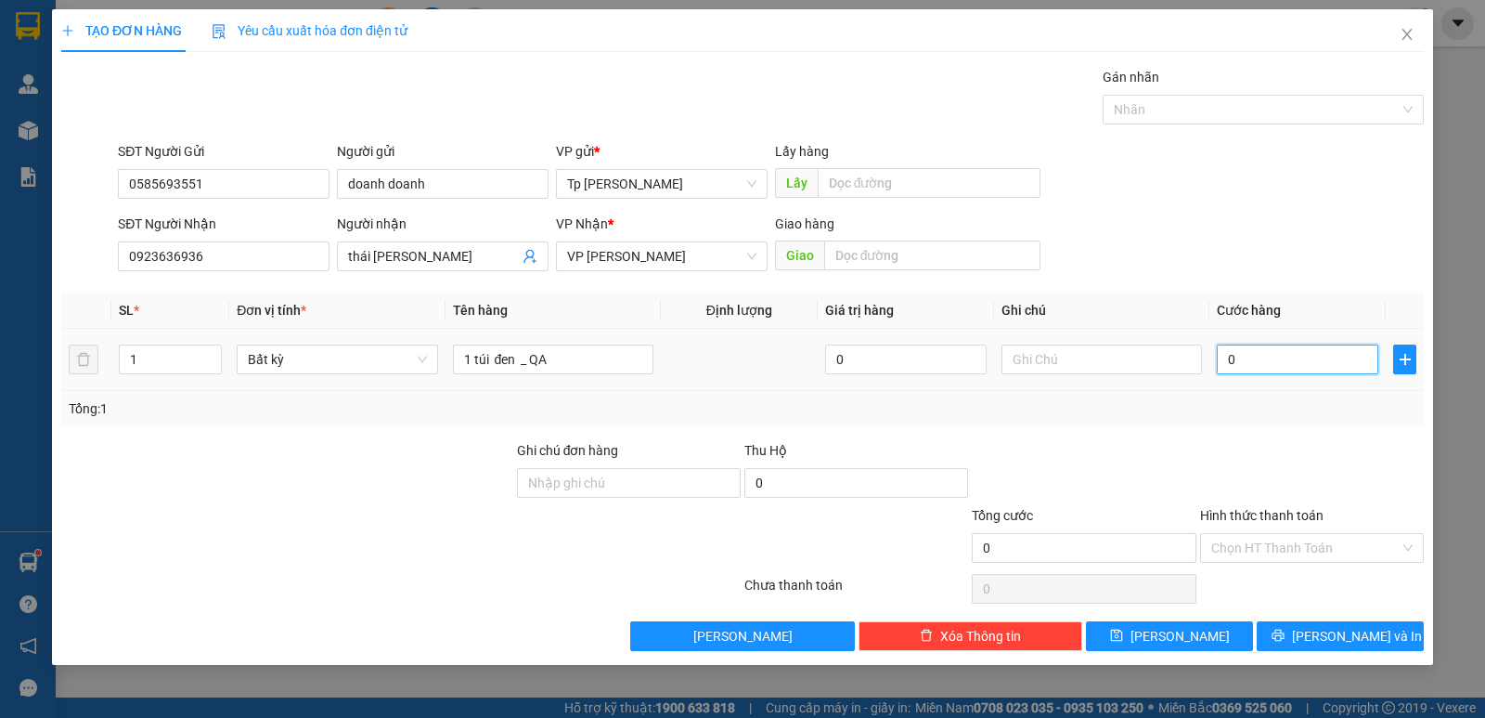
type input "3"
type input "30"
type input "30.000"
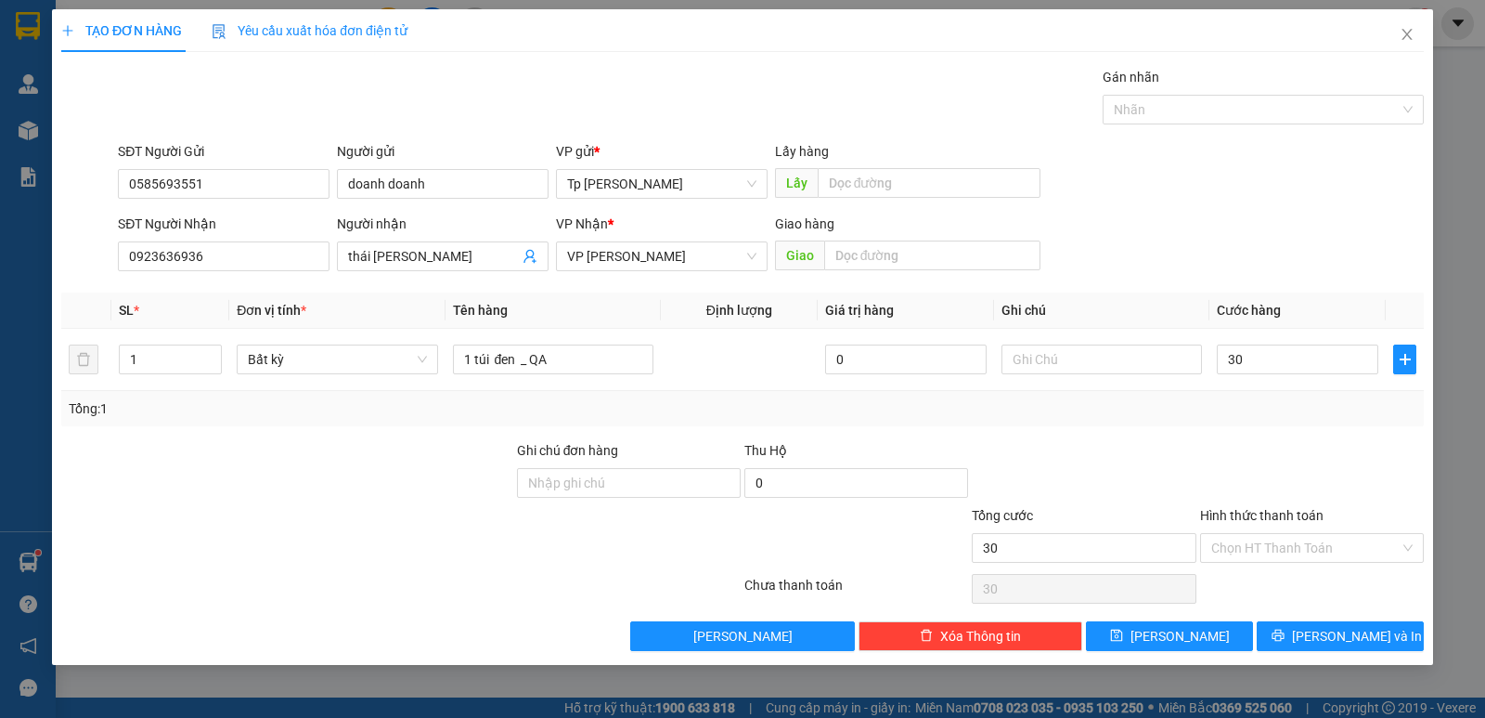
type input "30.000"
click at [1318, 440] on div "Transit Pickup Surcharge Ids Transit Deliver Surcharge Ids Transit Deliver Surc…" at bounding box center [742, 359] width 1363 height 584
drag, startPoint x: 1270, startPoint y: 550, endPoint x: 1286, endPoint y: 579, distance: 33.6
click at [1274, 560] on input "Hình thức thanh toán" at bounding box center [1305, 548] width 188 height 28
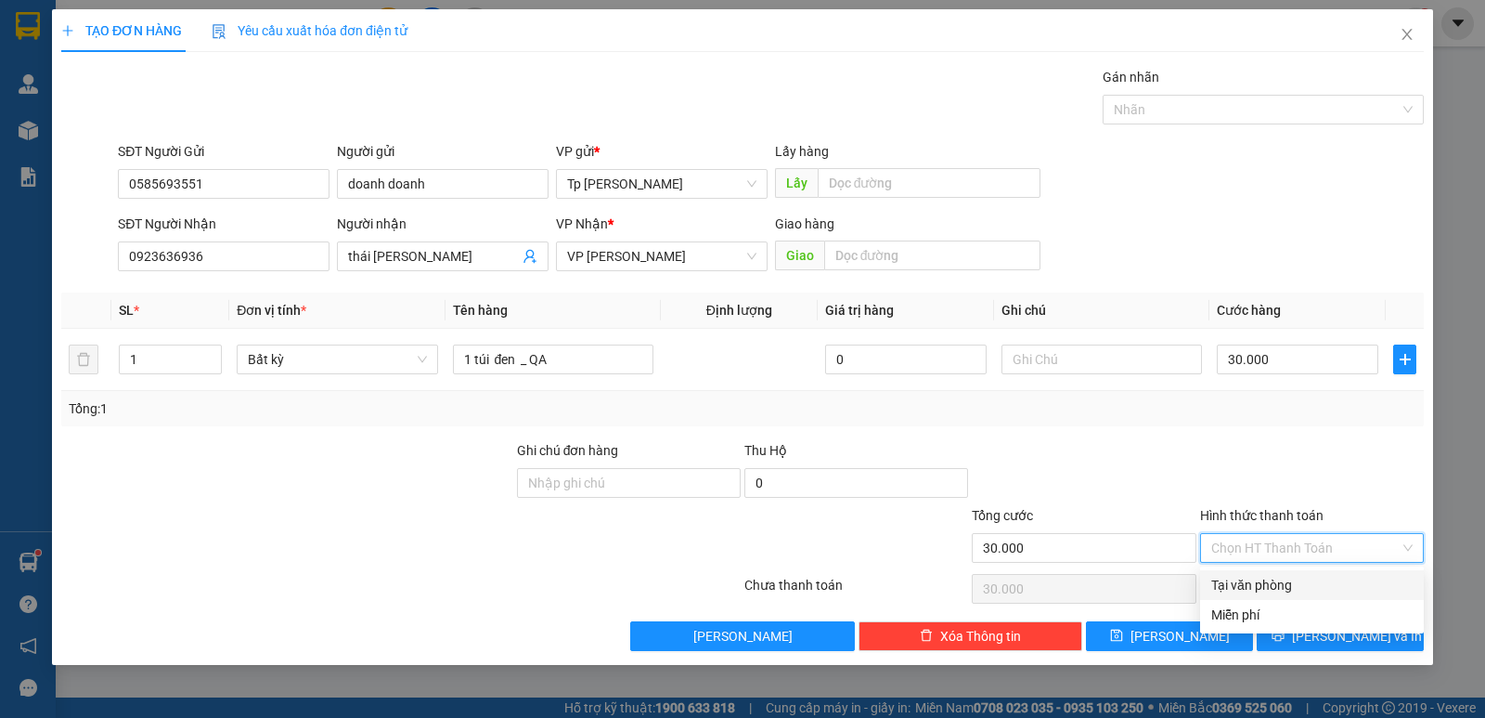
drag, startPoint x: 1286, startPoint y: 579, endPoint x: 1308, endPoint y: 660, distance: 83.8
click at [1295, 625] on div "Tại văn phòng Miễn phí" at bounding box center [1312, 599] width 224 height 59
click at [1289, 589] on div "Tại văn phòng" at bounding box center [1311, 585] width 201 height 20
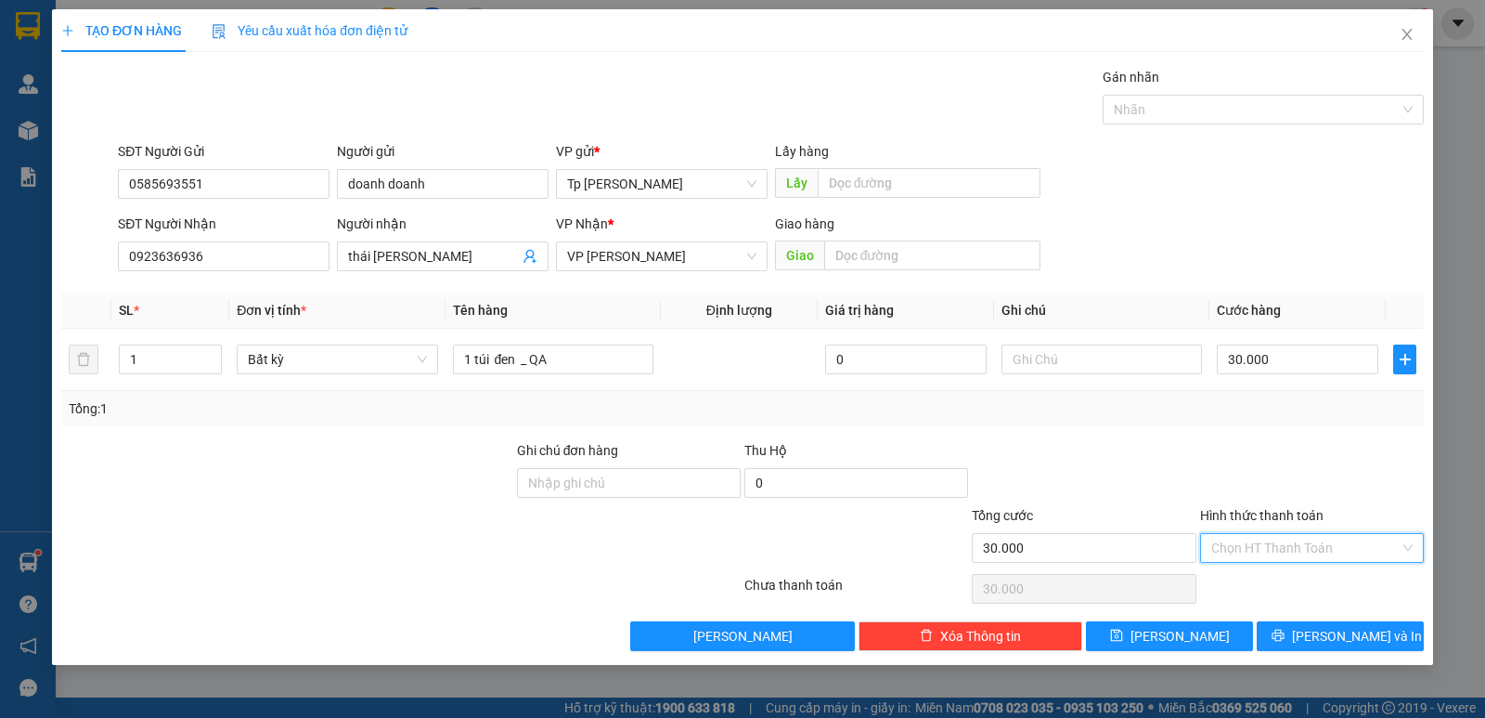
click at [1296, 449] on div at bounding box center [1311, 472] width 227 height 65
click at [1151, 364] on input "text" at bounding box center [1102, 359] width 201 height 30
click at [1310, 562] on div "Chọn HT Thanh Toán" at bounding box center [1312, 548] width 224 height 30
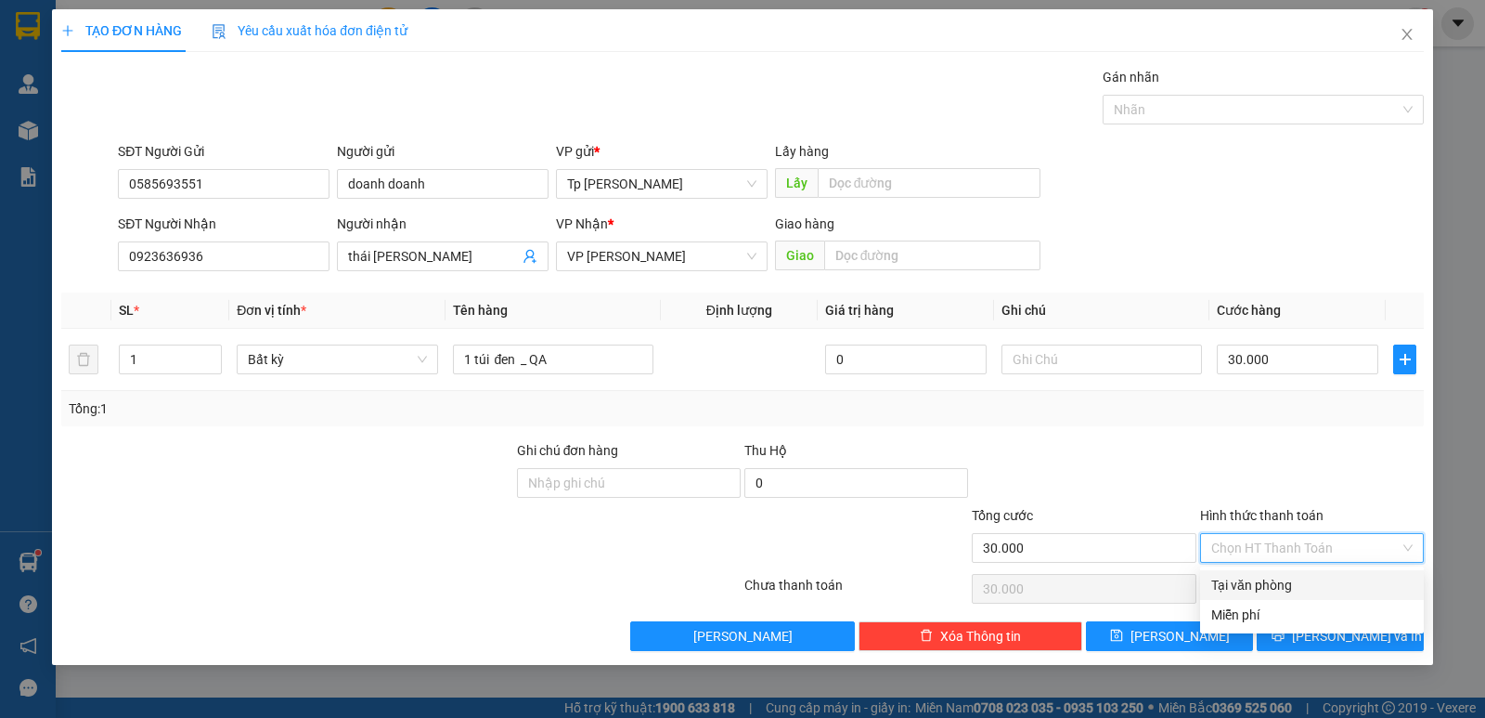
click at [1314, 574] on div "Tại văn phòng" at bounding box center [1312, 585] width 224 height 30
type input "0"
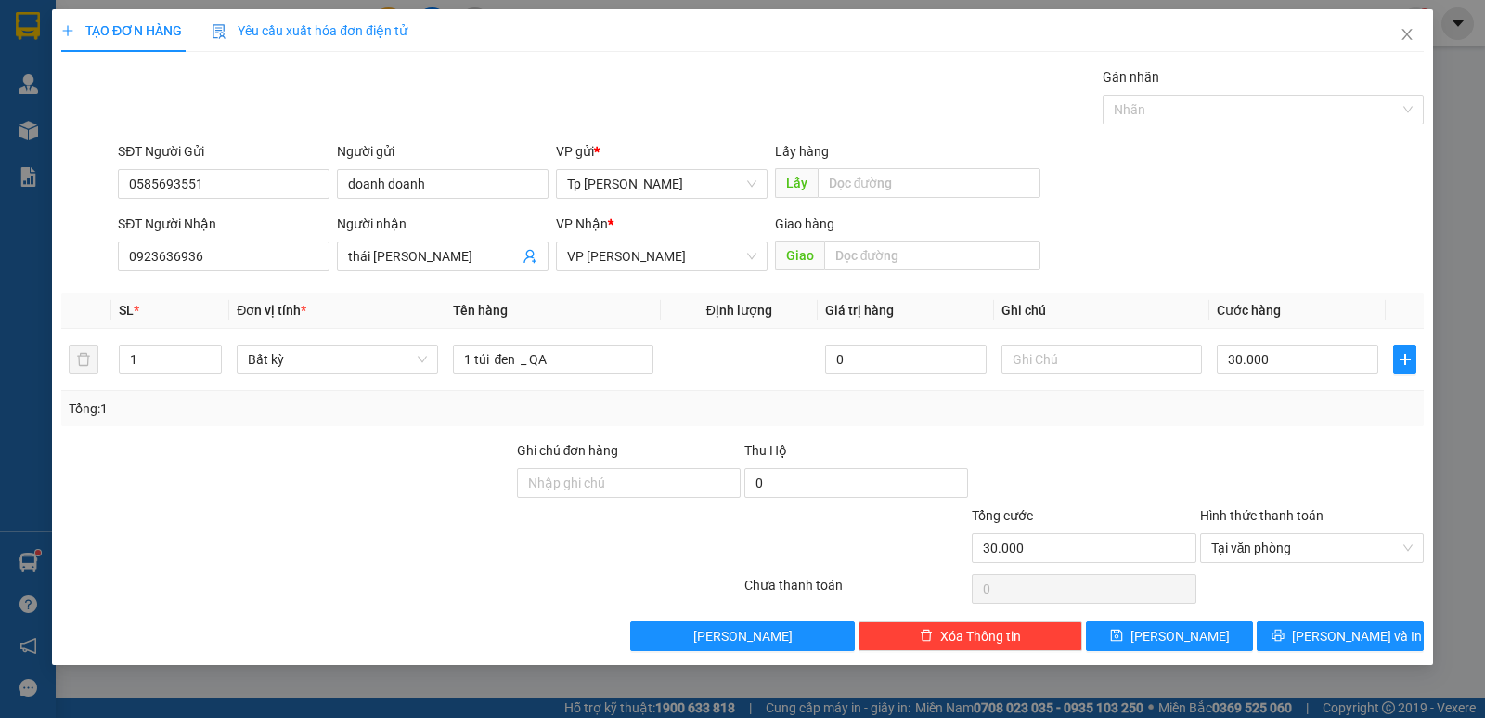
click at [1340, 617] on div "Transit Pickup Surcharge Ids Transit Deliver Surcharge Ids Transit Deliver Surc…" at bounding box center [742, 359] width 1363 height 584
click at [1341, 626] on span "[PERSON_NAME] và In" at bounding box center [1357, 636] width 130 height 20
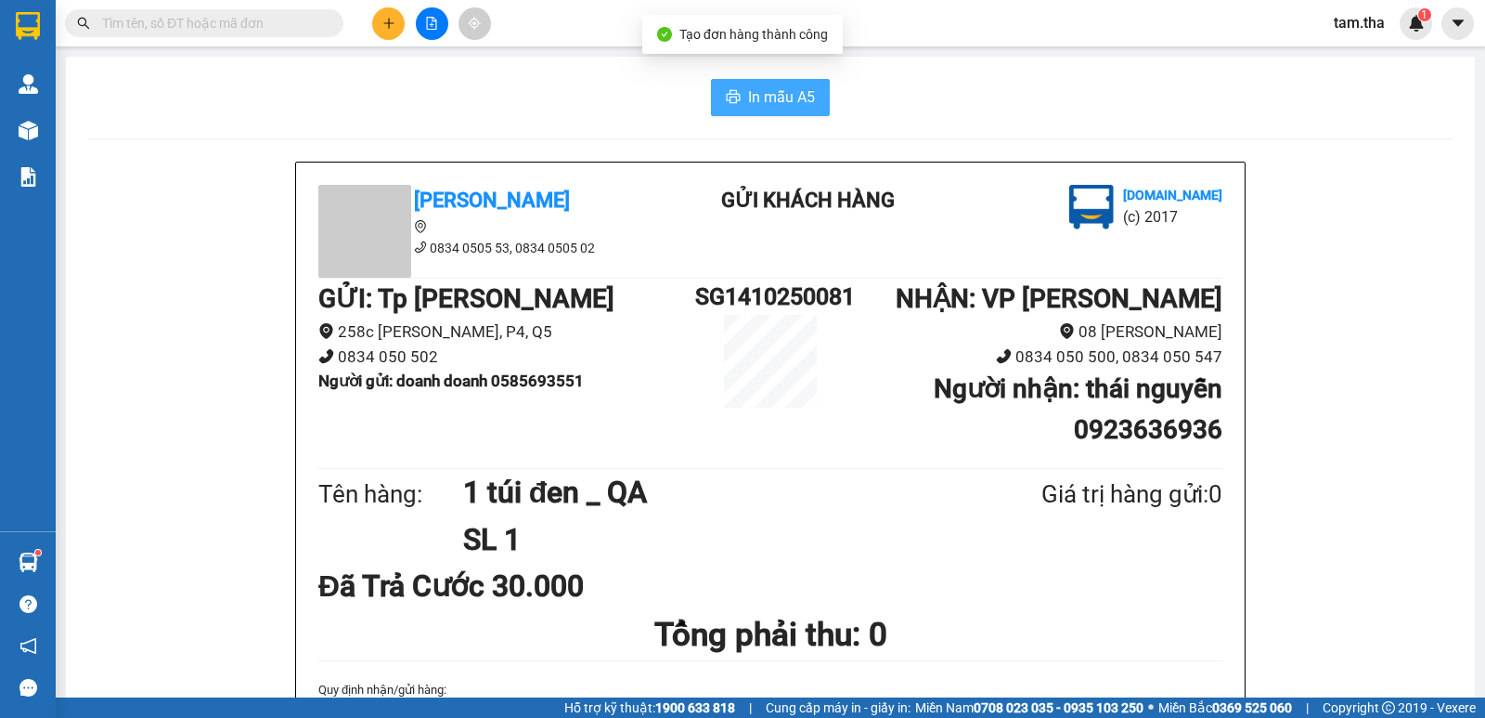
click at [739, 83] on button "In mẫu A5" at bounding box center [770, 97] width 119 height 37
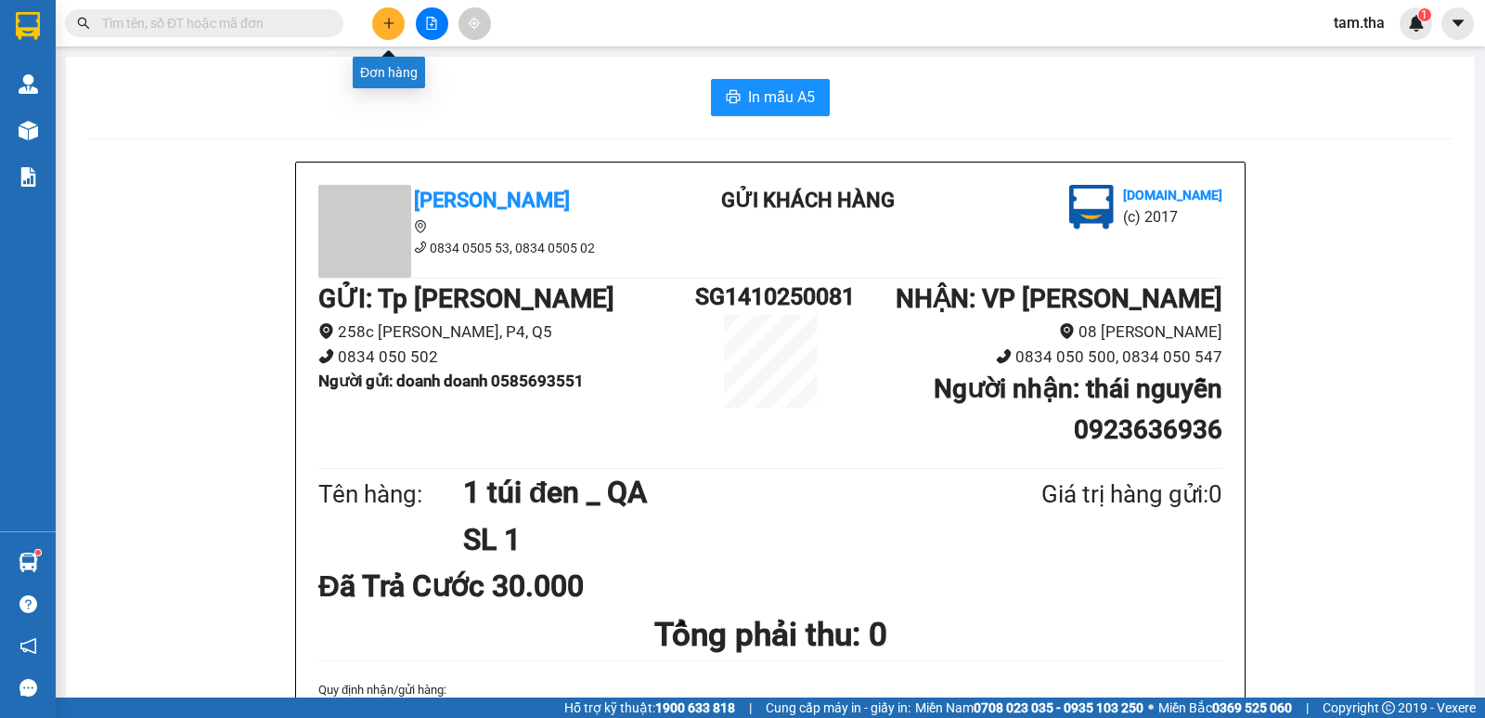
click at [382, 32] on button at bounding box center [388, 23] width 32 height 32
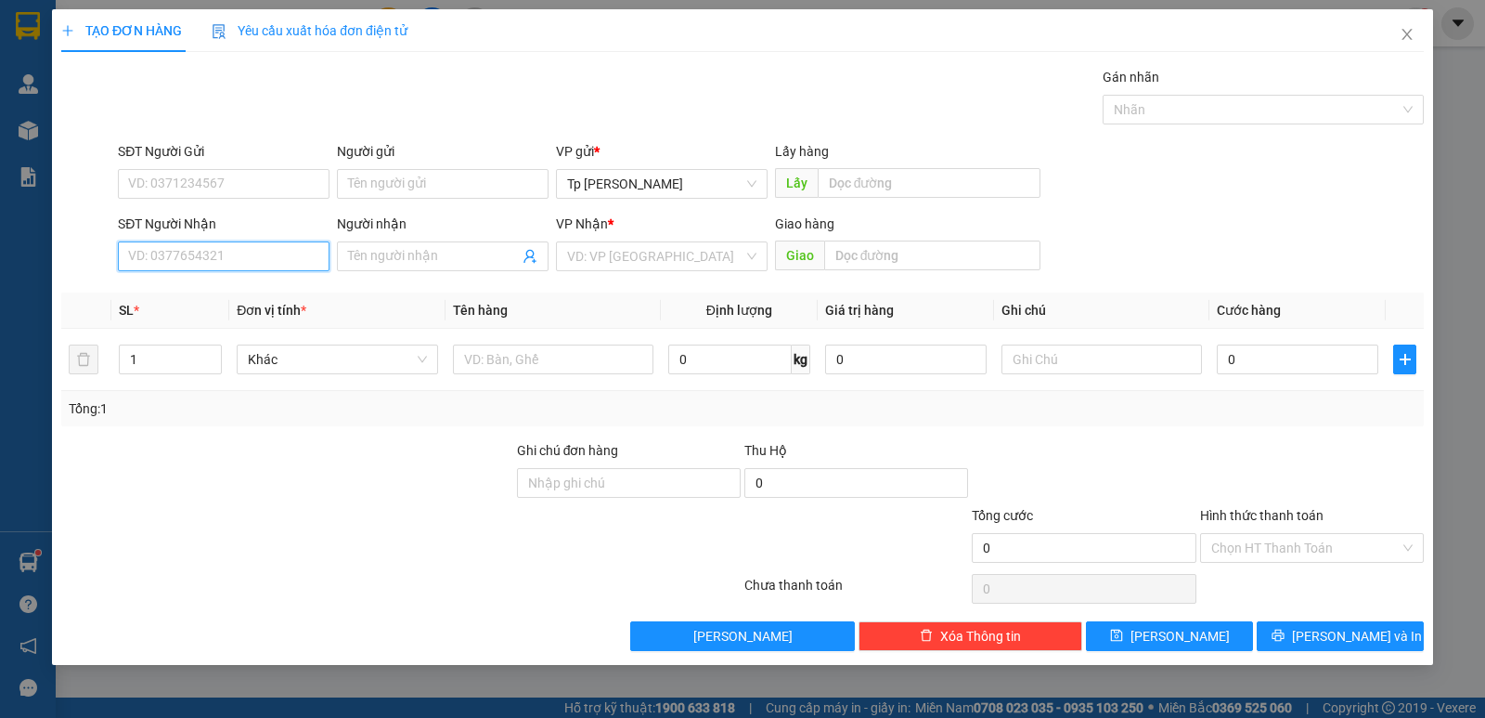
click at [257, 257] on input "SĐT Người Nhận" at bounding box center [224, 256] width 212 height 30
click at [248, 292] on div "02593823226 - MK.ThiênQuang" at bounding box center [223, 293] width 189 height 20
type input "02593823226"
type input "MK.ThiênQuang"
type input "02593823226"
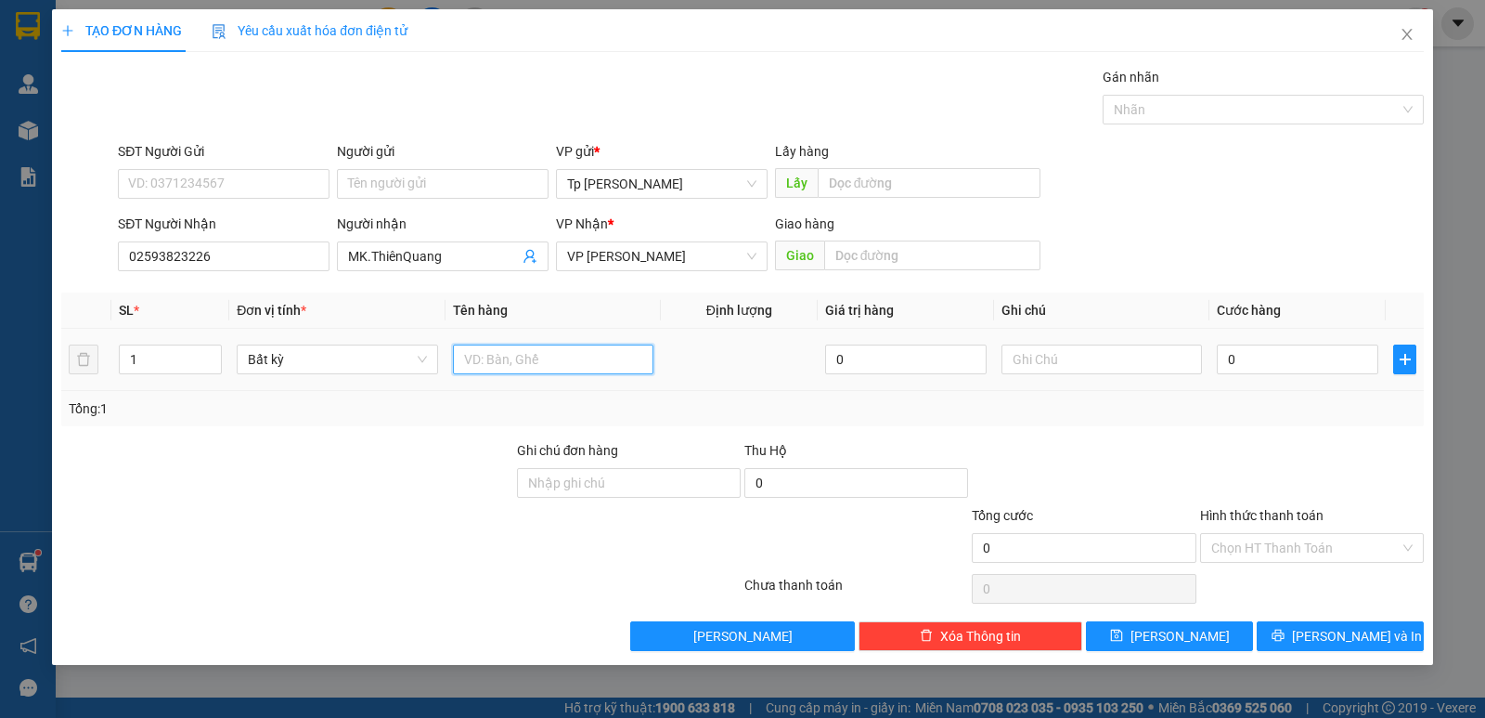
click at [492, 345] on input "text" at bounding box center [553, 359] width 201 height 30
type input "1H trắng _ MK"
click at [1295, 350] on input "0" at bounding box center [1298, 359] width 162 height 30
type input "2"
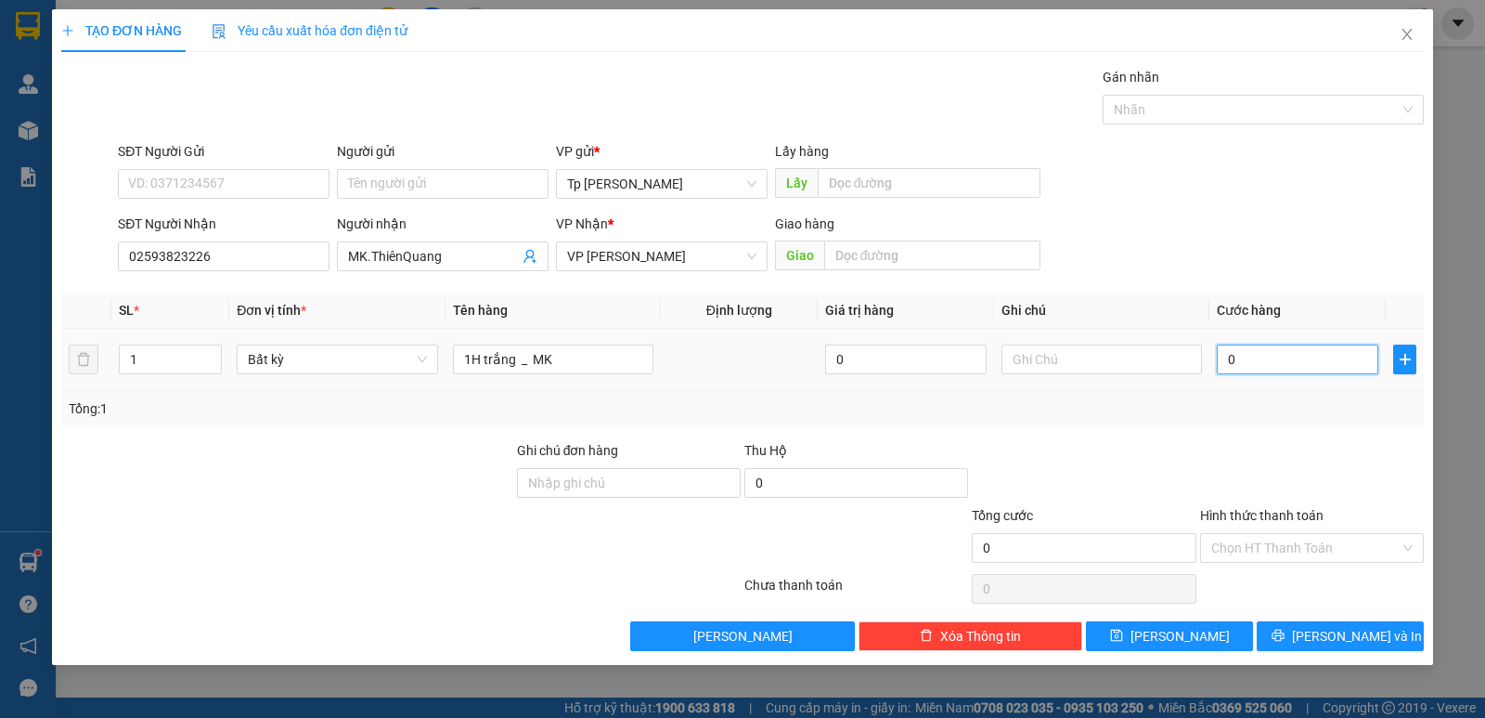
type input "2"
type input "20"
type input "20.000"
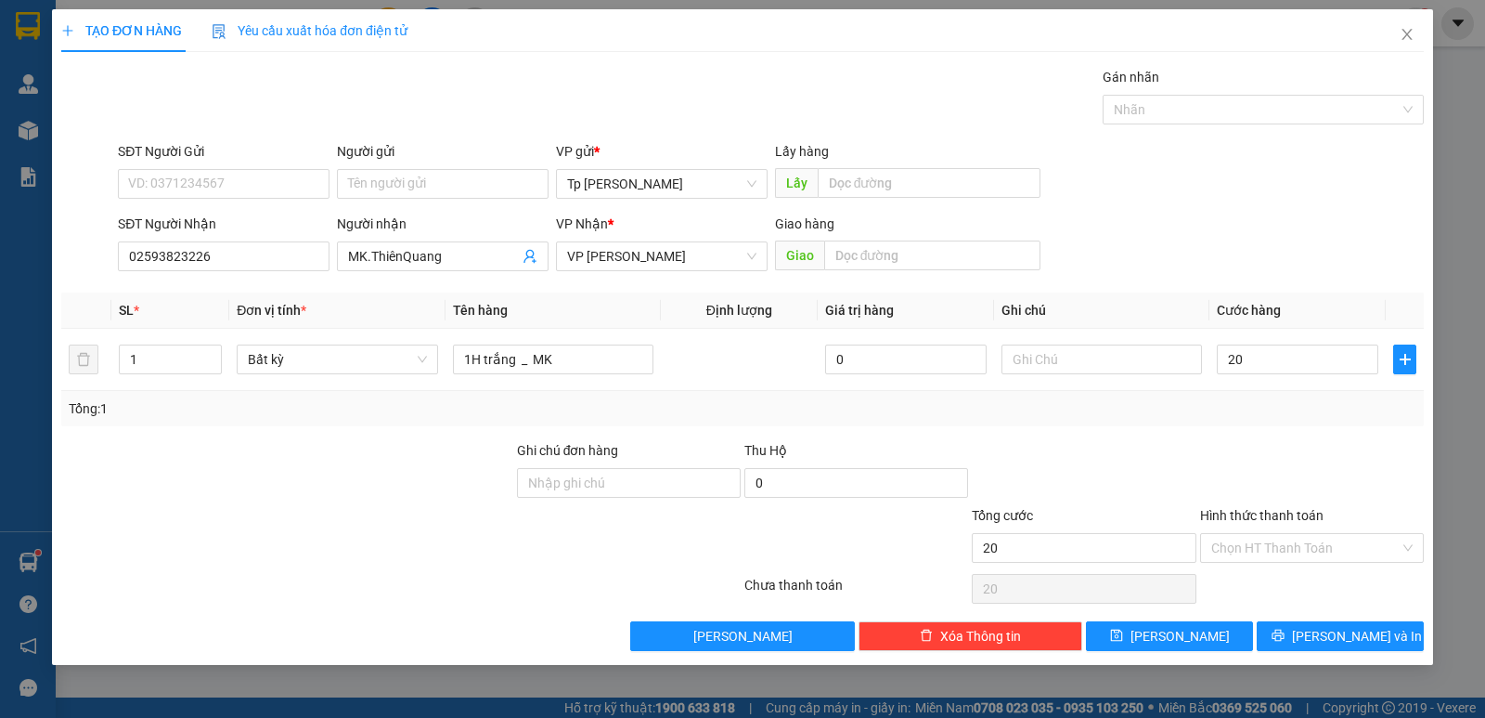
type input "20.000"
click at [1289, 406] on div "Tổng: 1" at bounding box center [743, 408] width 1348 height 20
click at [1284, 629] on icon "printer" at bounding box center [1278, 635] width 12 height 12
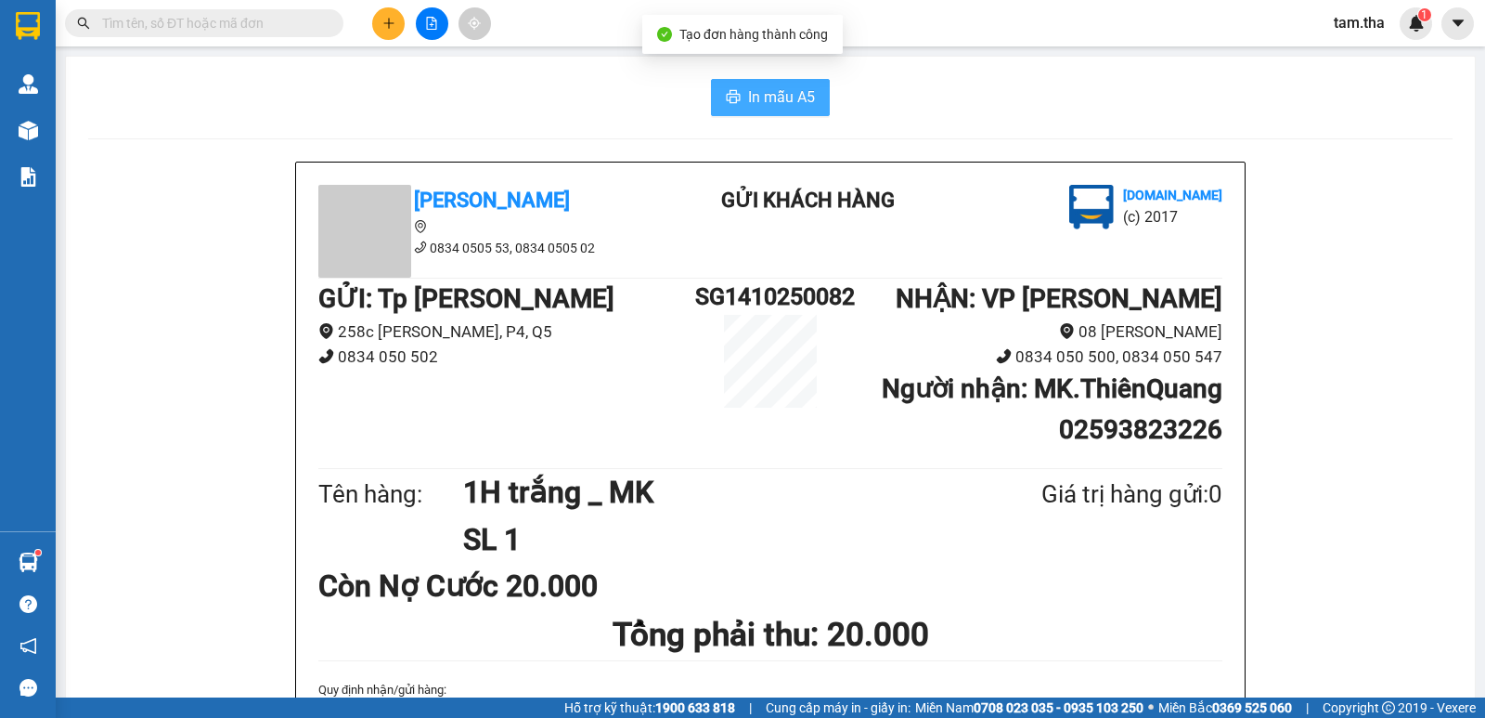
click at [783, 96] on span "In mẫu A5" at bounding box center [781, 96] width 67 height 23
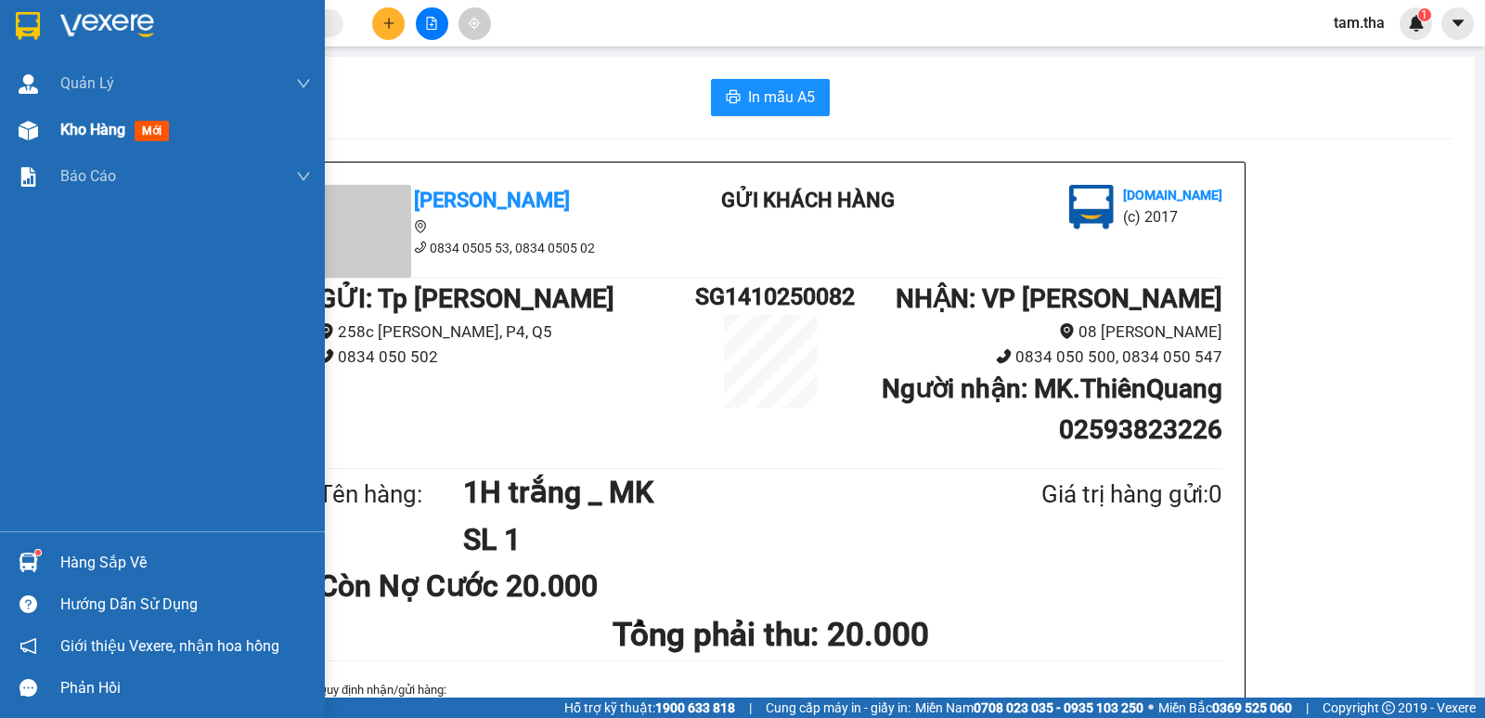
click at [84, 143] on div "Kho hàng mới" at bounding box center [185, 130] width 251 height 46
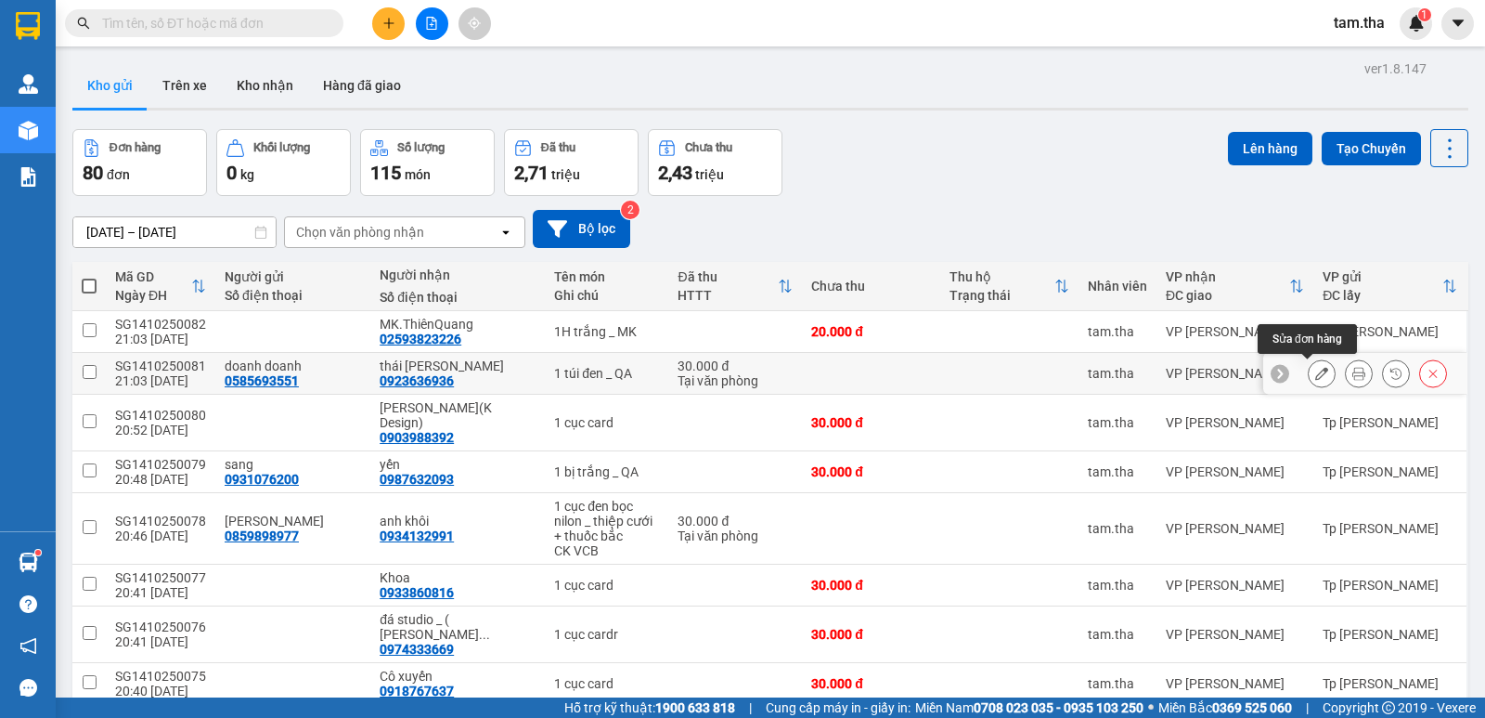
click at [1315, 381] on button at bounding box center [1322, 373] width 26 height 32
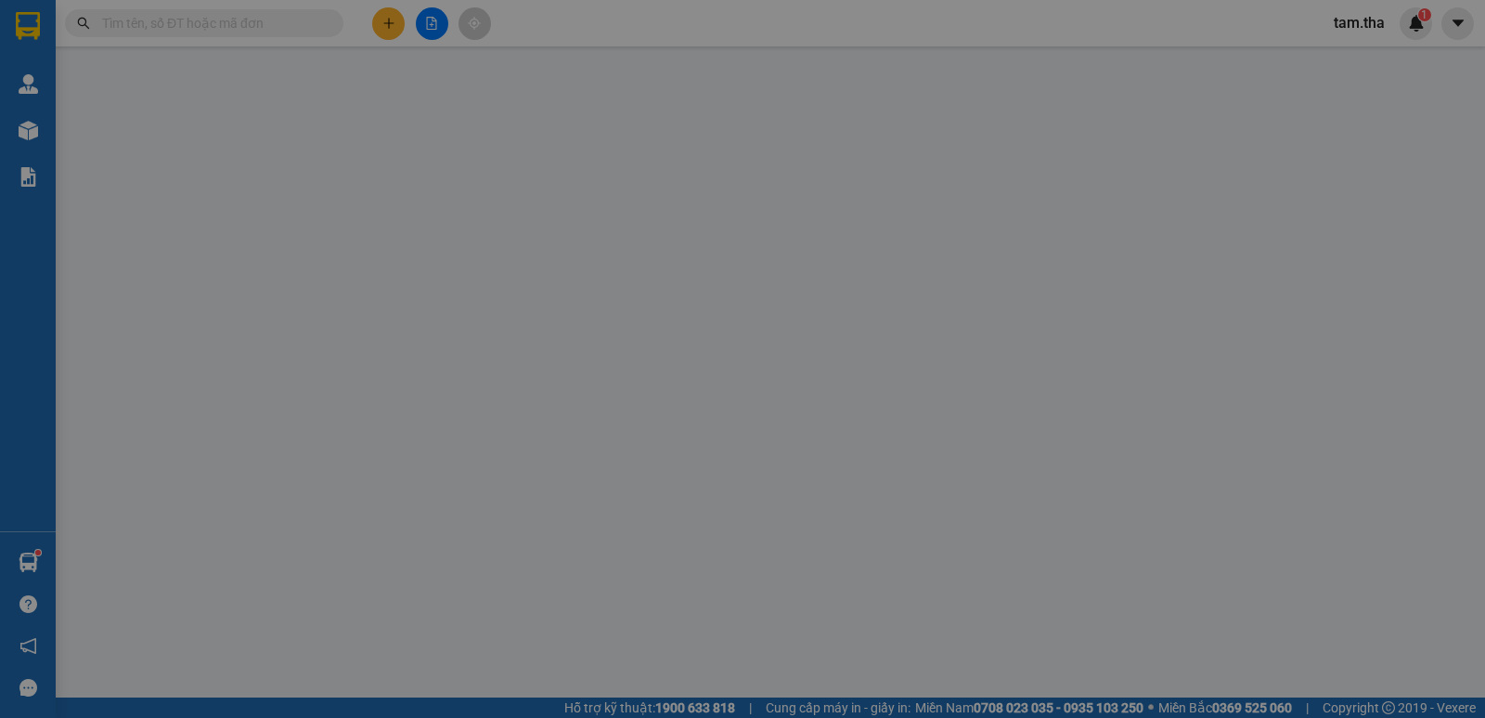
type input "0585693551"
type input "0923636936"
type input "30.000"
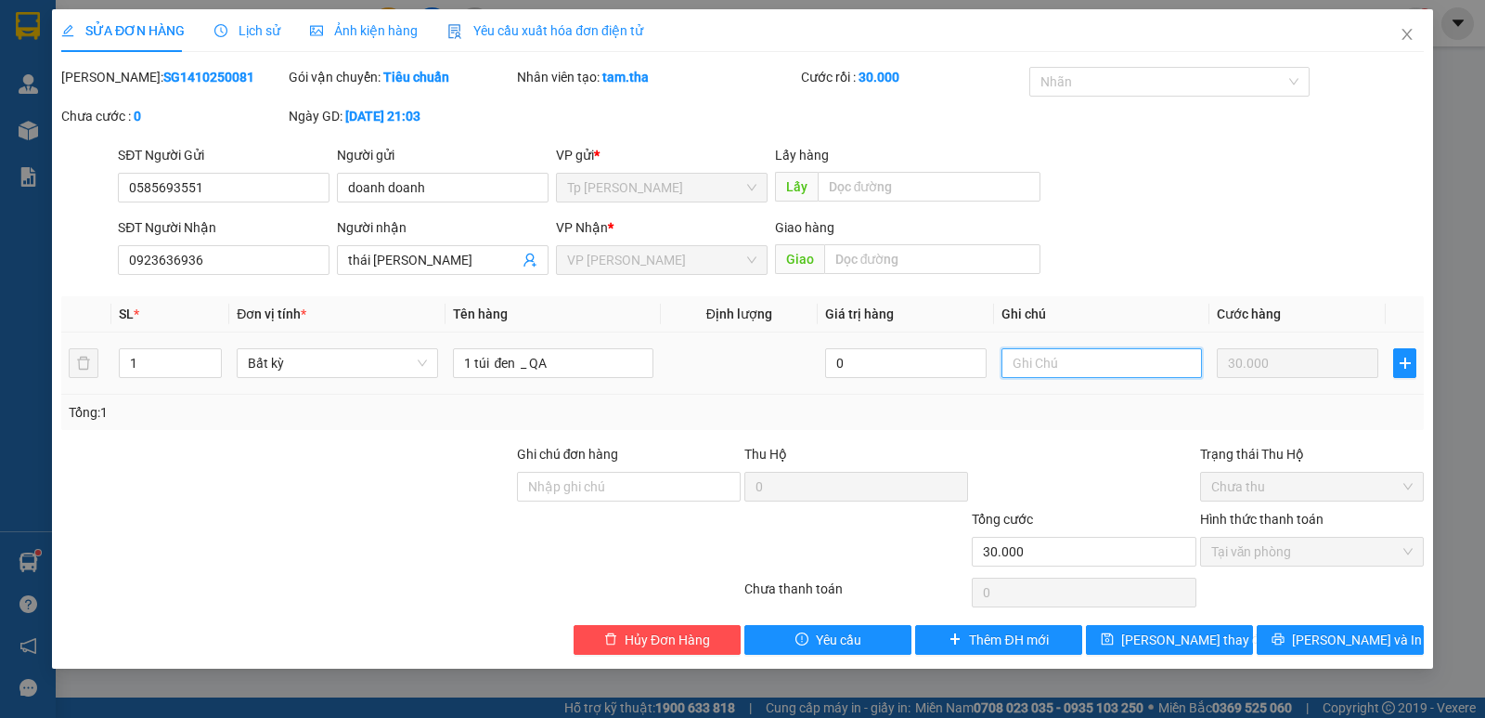
click at [1157, 366] on input "text" at bounding box center [1102, 363] width 201 height 30
type input "ck vcb"
click at [1199, 647] on span "[PERSON_NAME] thay đổi" at bounding box center [1195, 639] width 149 height 20
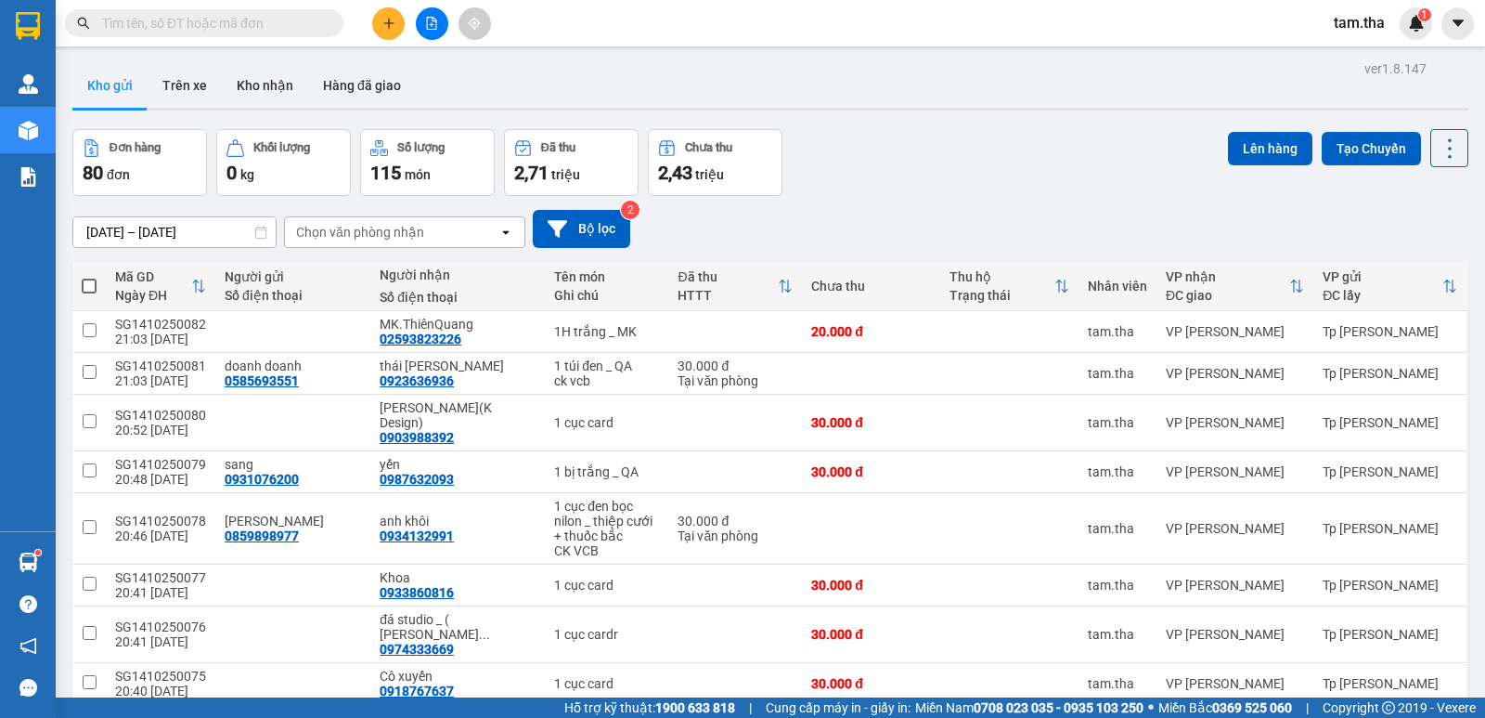
click at [345, 223] on div "Chọn văn phòng nhận" at bounding box center [360, 232] width 128 height 19
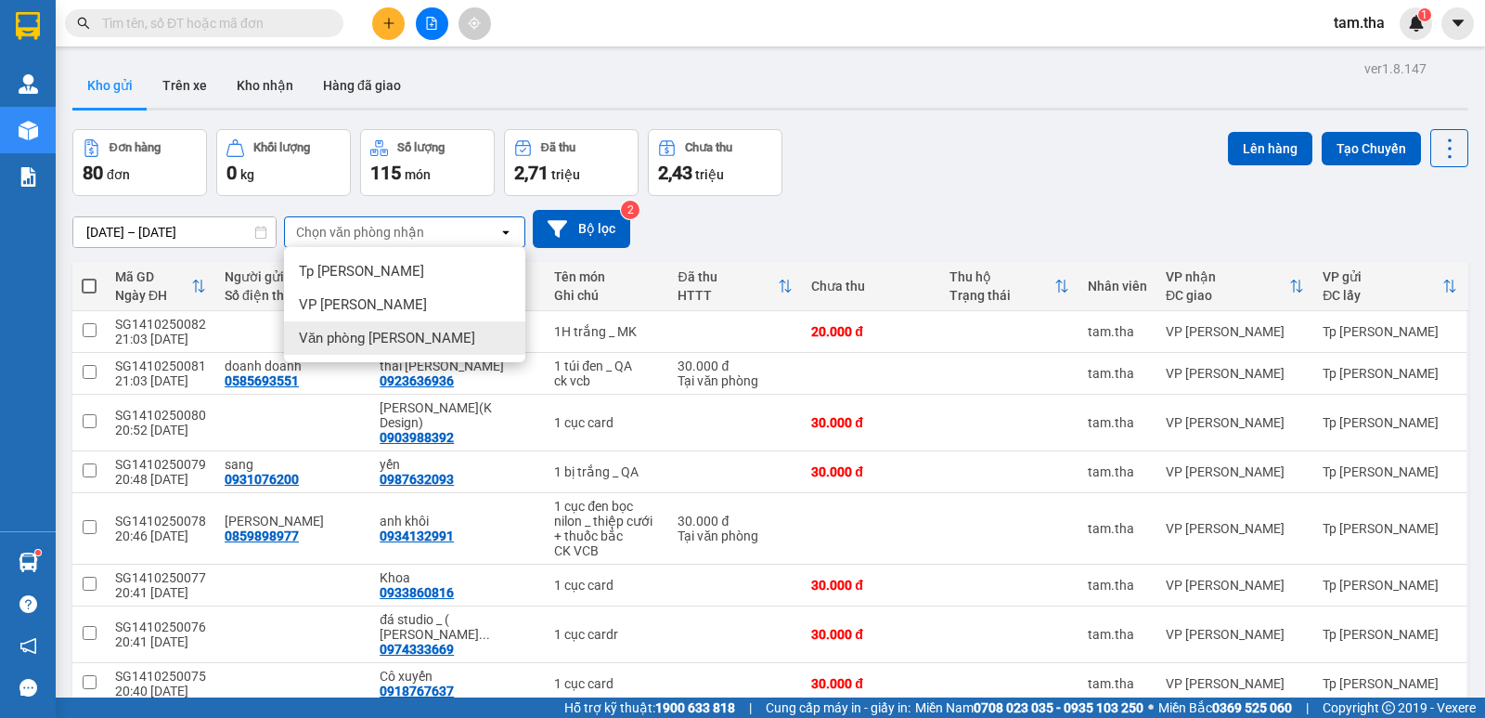
click at [380, 339] on span "Văn phòng [PERSON_NAME]" at bounding box center [387, 338] width 176 height 19
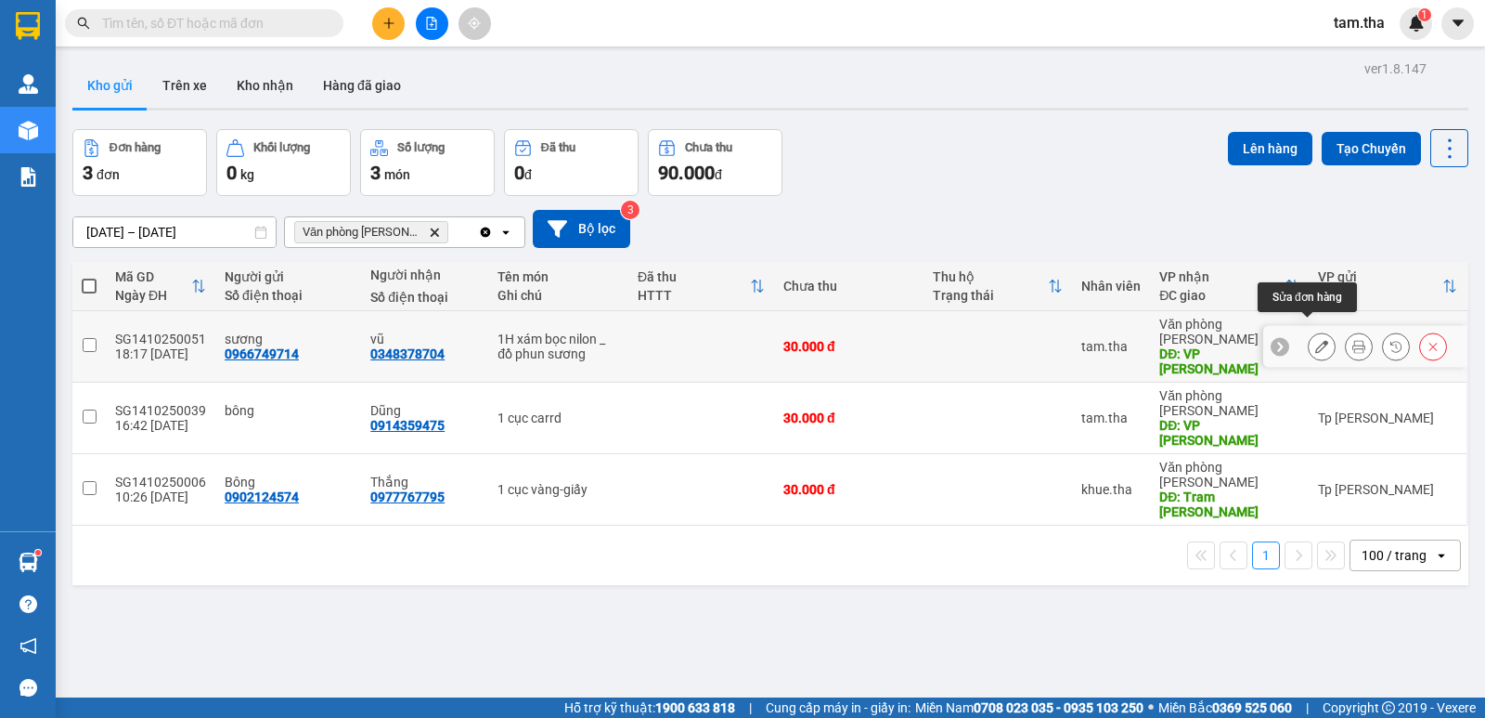
click at [1315, 340] on icon at bounding box center [1321, 346] width 13 height 13
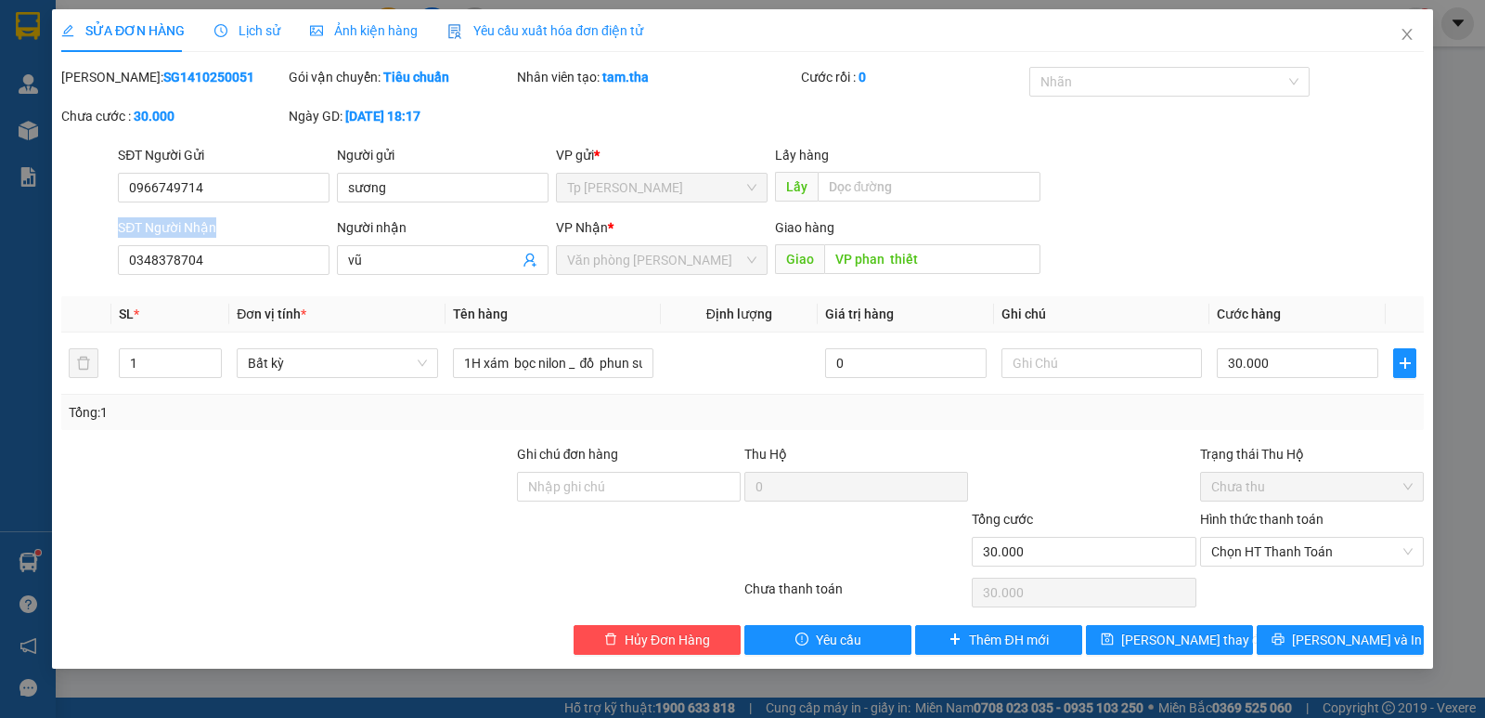
drag, startPoint x: 290, startPoint y: 275, endPoint x: 87, endPoint y: 259, distance: 203.0
click at [87, 259] on div "SĐT Người Nhận 0348378704 Người nhận vũ VP Nhận * Văn phòng [PERSON_NAME] Giao …" at bounding box center [742, 249] width 1366 height 65
drag, startPoint x: 200, startPoint y: 273, endPoint x: 216, endPoint y: 276, distance: 16.9
click at [201, 273] on input "0348378704" at bounding box center [224, 260] width 212 height 30
drag, startPoint x: 292, startPoint y: 259, endPoint x: 71, endPoint y: 259, distance: 220.9
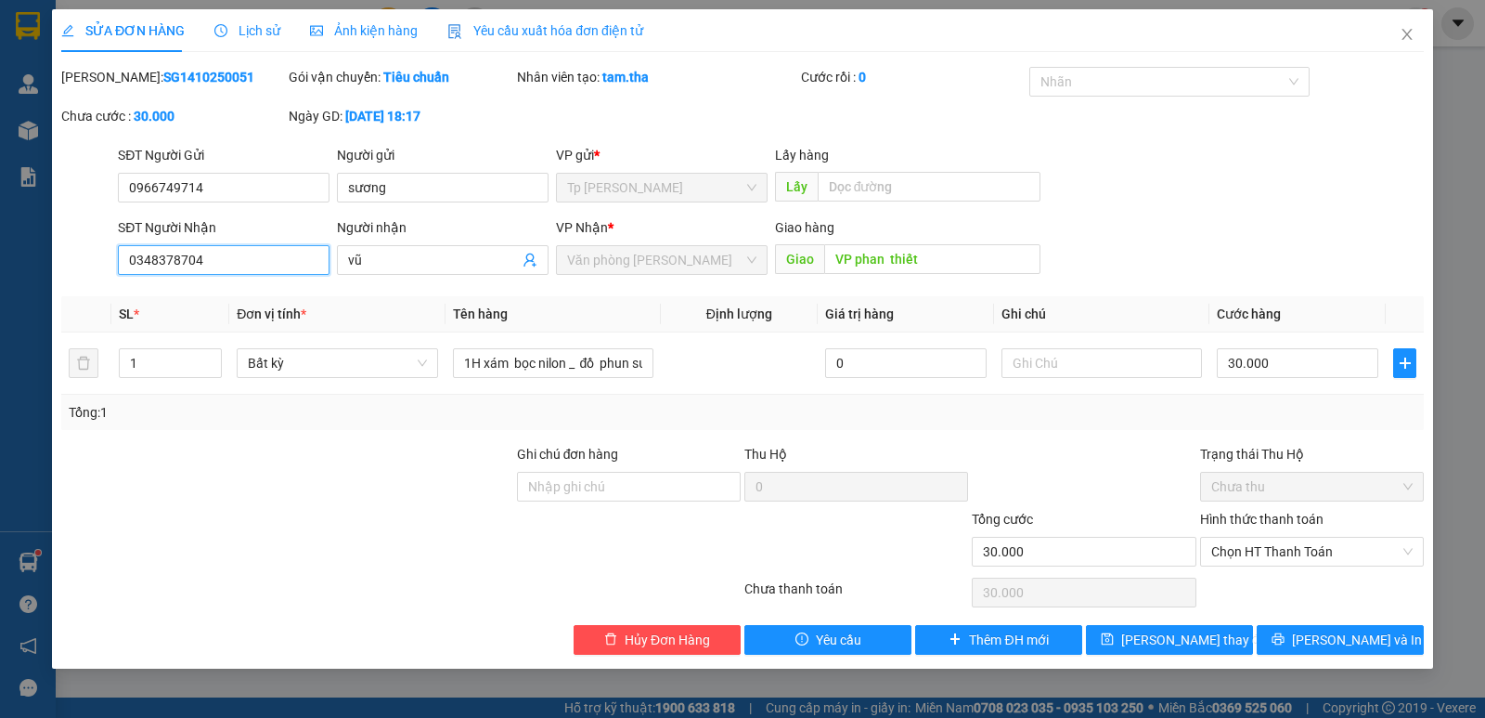
click at [71, 259] on div "SĐT Người Nhận 0348378704 0348378704 Người nhận vũ VP Nhận * Văn phòng [PERSON_…" at bounding box center [742, 249] width 1366 height 65
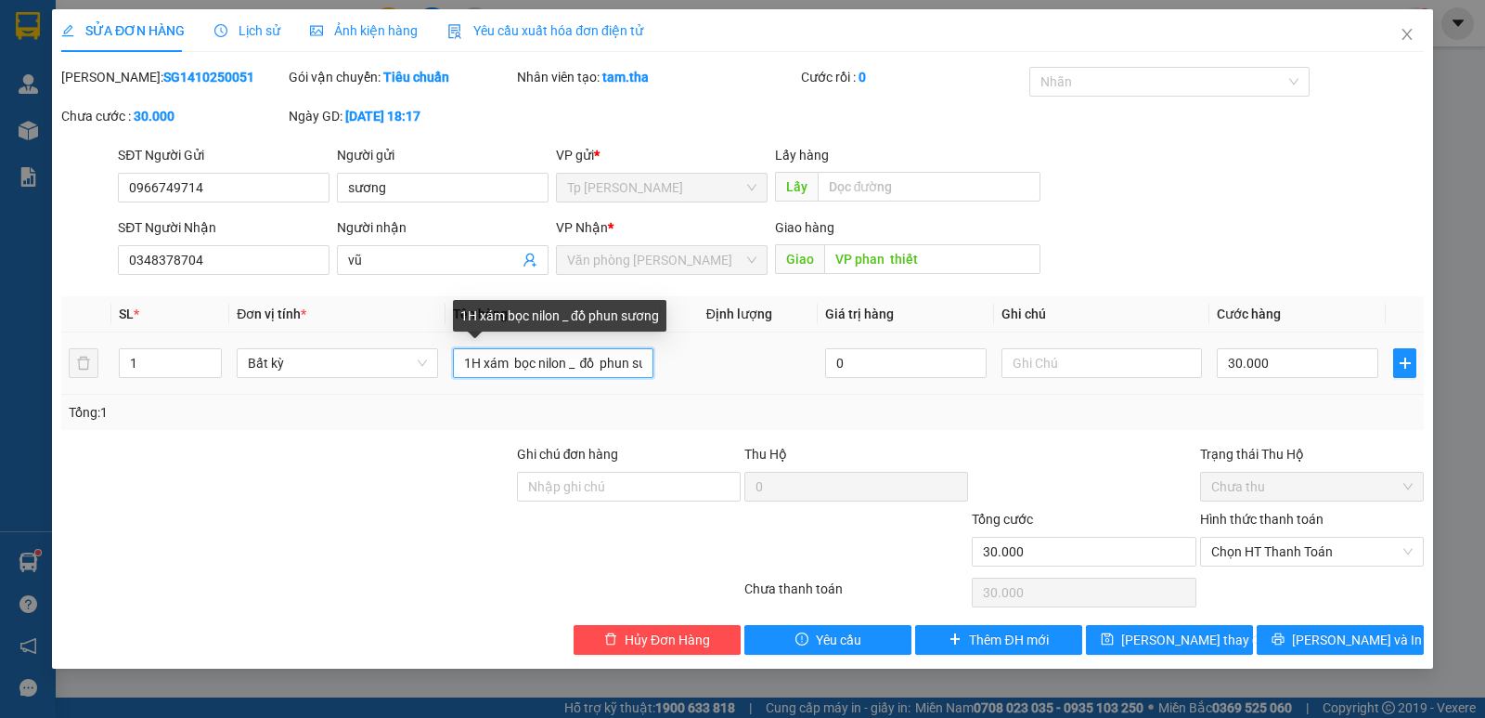
scroll to position [0, 33]
drag, startPoint x: 459, startPoint y: 371, endPoint x: 629, endPoint y: 363, distance: 171.0
click at [723, 379] on tr "1 Bất kỳ 1H xám bọc nilon _ đồ phun sương 0 30.000" at bounding box center [742, 363] width 1363 height 62
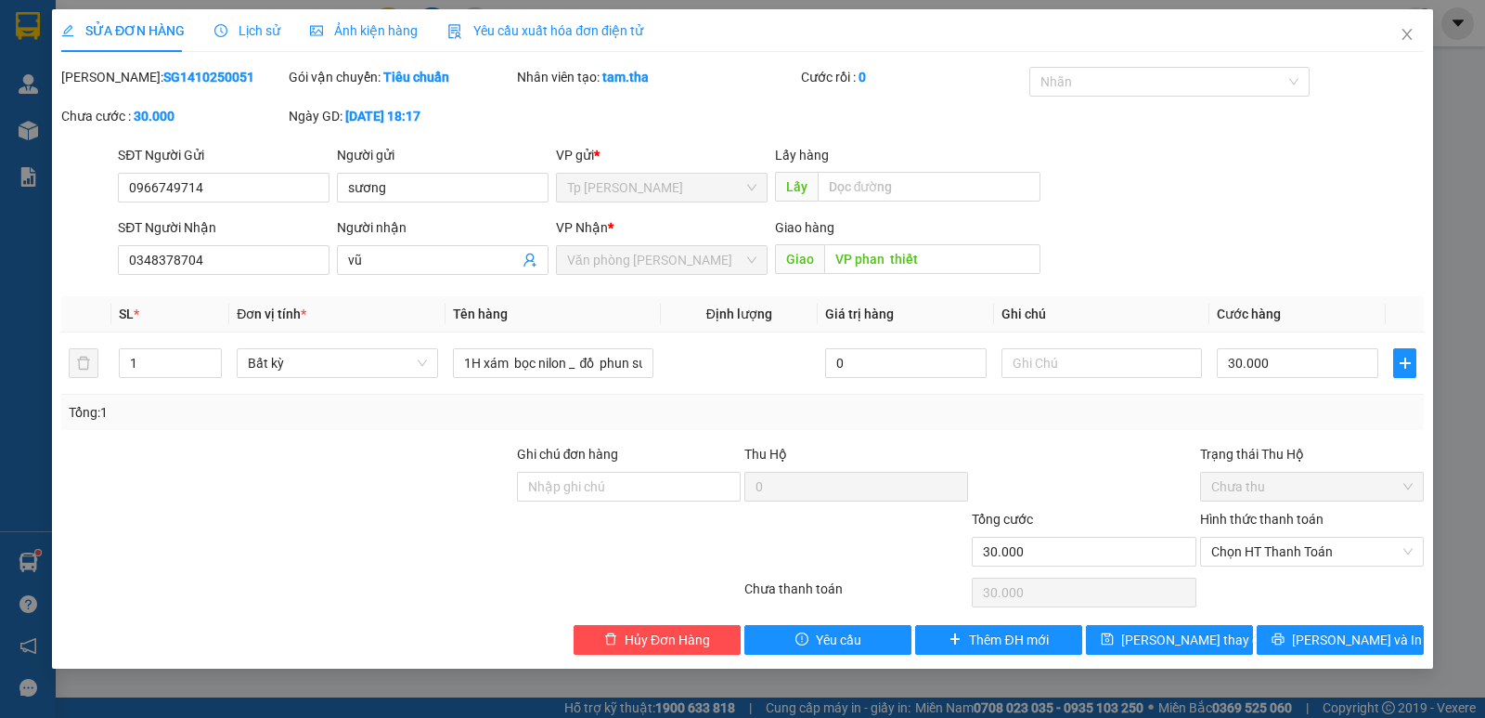
click at [163, 77] on b "SG1410250051" at bounding box center [208, 77] width 91 height 15
copy b "SG1410250051"
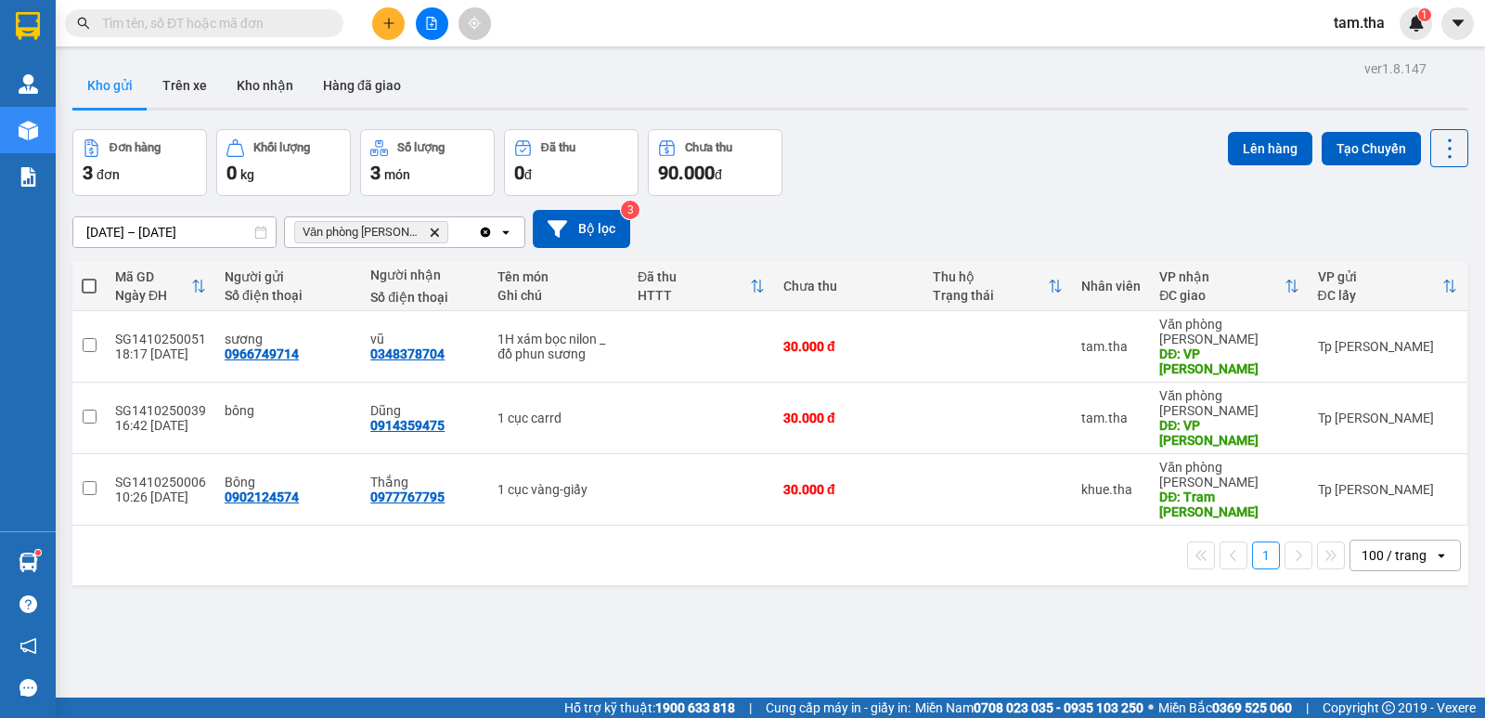
click at [402, 24] on div at bounding box center [431, 23] width 139 height 32
click at [483, 232] on icon "Clear all" at bounding box center [486, 232] width 10 height 10
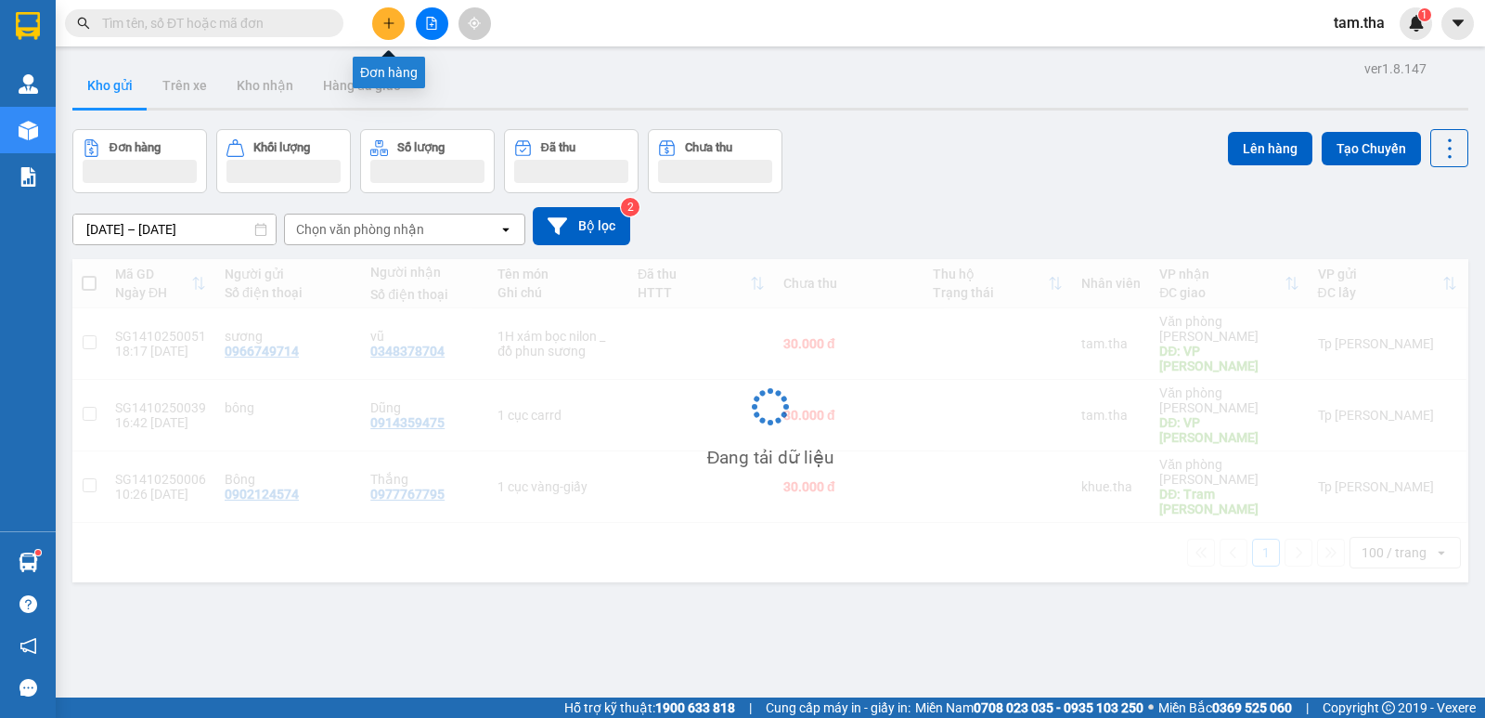
click at [394, 36] on button at bounding box center [388, 23] width 32 height 32
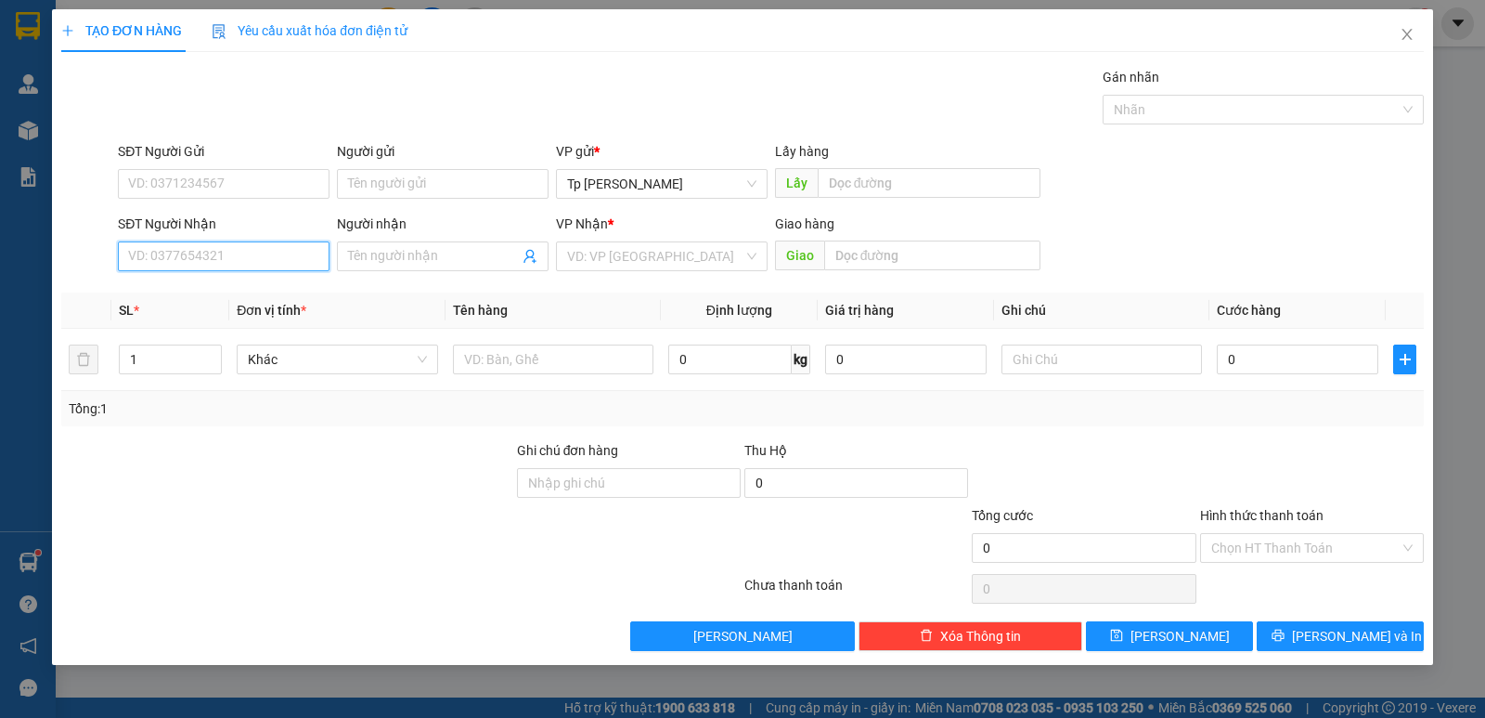
click at [179, 249] on input "SĐT Người Nhận" at bounding box center [224, 256] width 212 height 30
click at [252, 290] on div "0908495096 - Bình,VảiNhậnLêSinh" at bounding box center [229, 293] width 201 height 20
type input "0908495096"
type input "Bình,VảiNhậnLêSinh"
type input "cây săng [PERSON_NAME] _ [PERSON_NAME]"
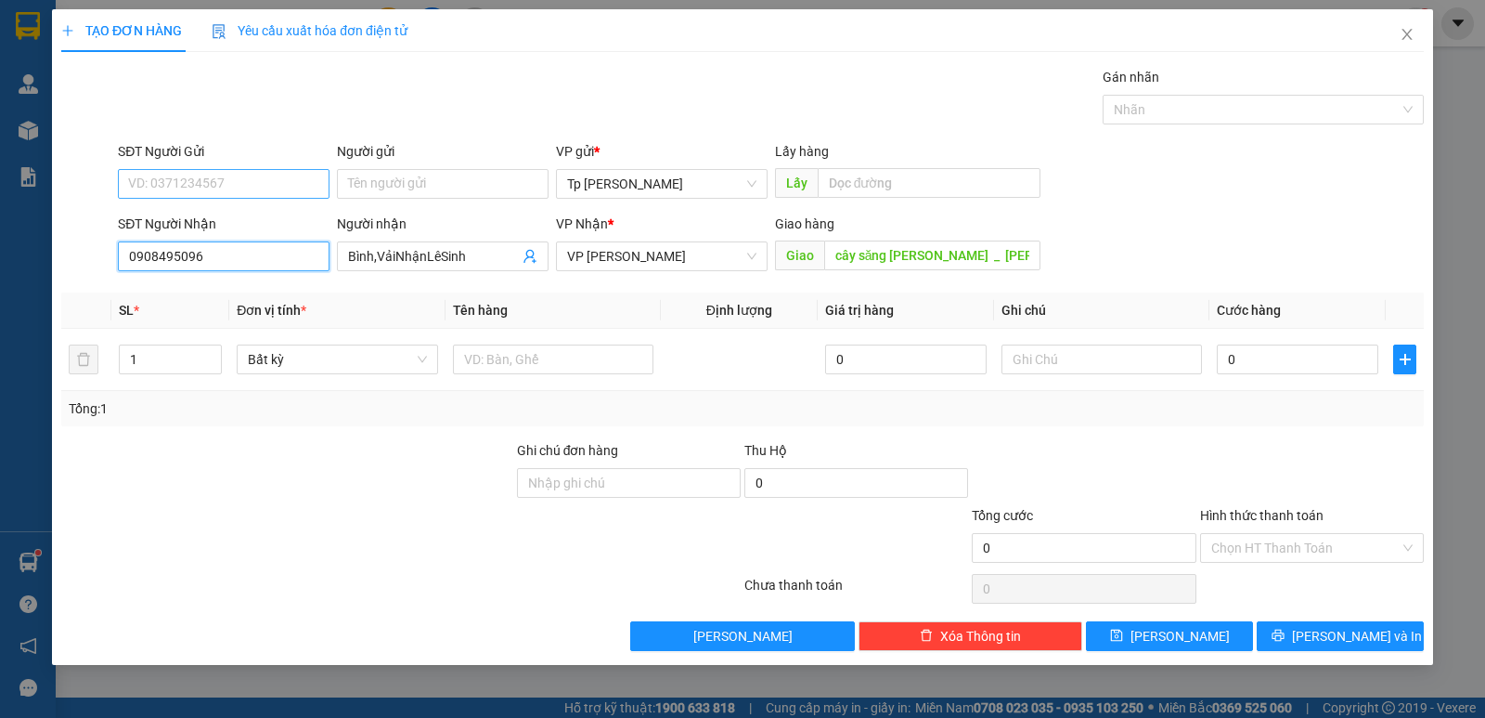
type input "0908495096"
click at [296, 189] on input "SĐT Người Gửi" at bounding box center [224, 184] width 212 height 30
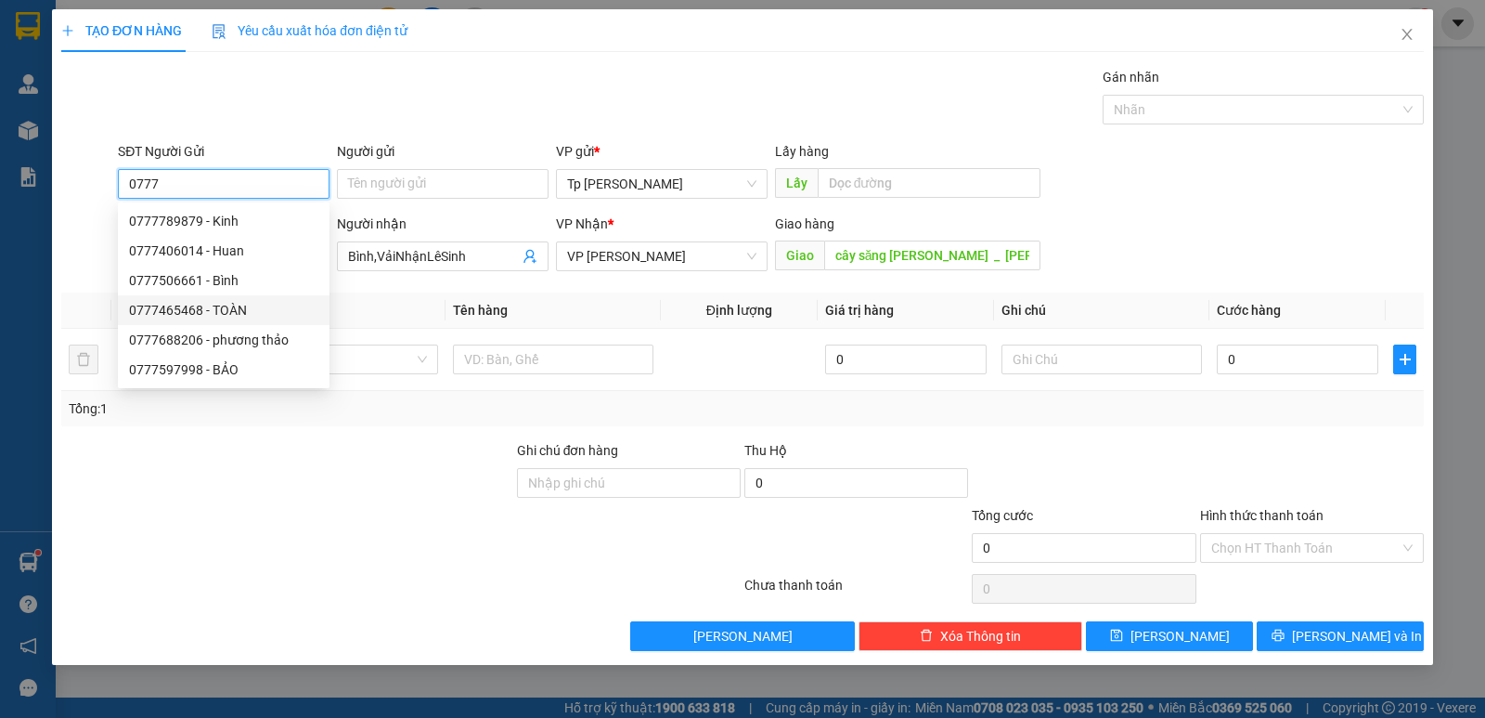
click at [241, 310] on div "0777465468 - TOÀN" at bounding box center [223, 310] width 189 height 20
type input "0777465468"
type input "TOÀN"
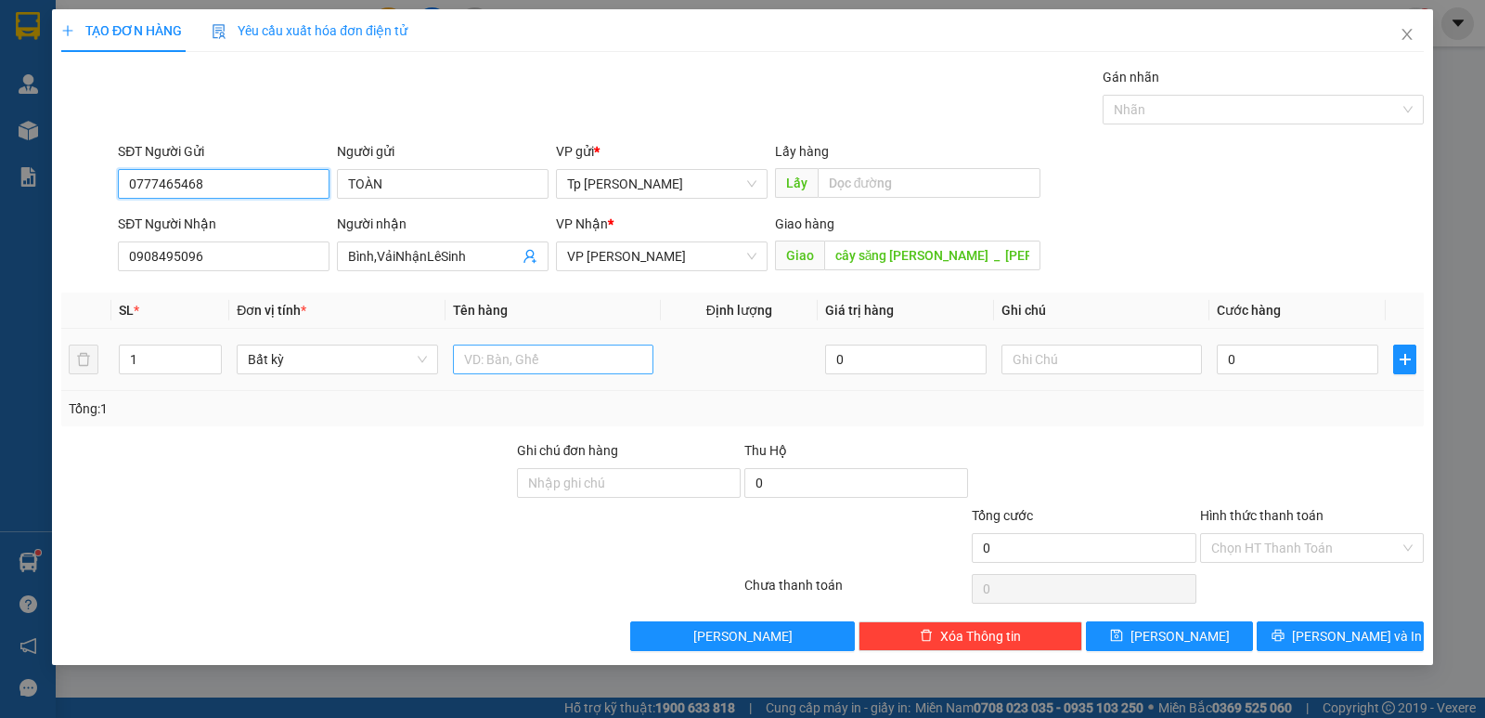
type input "0777465468"
click at [581, 372] on input "text" at bounding box center [553, 359] width 201 height 30
type input "2"
click at [212, 349] on span "up" at bounding box center [211, 354] width 11 height 11
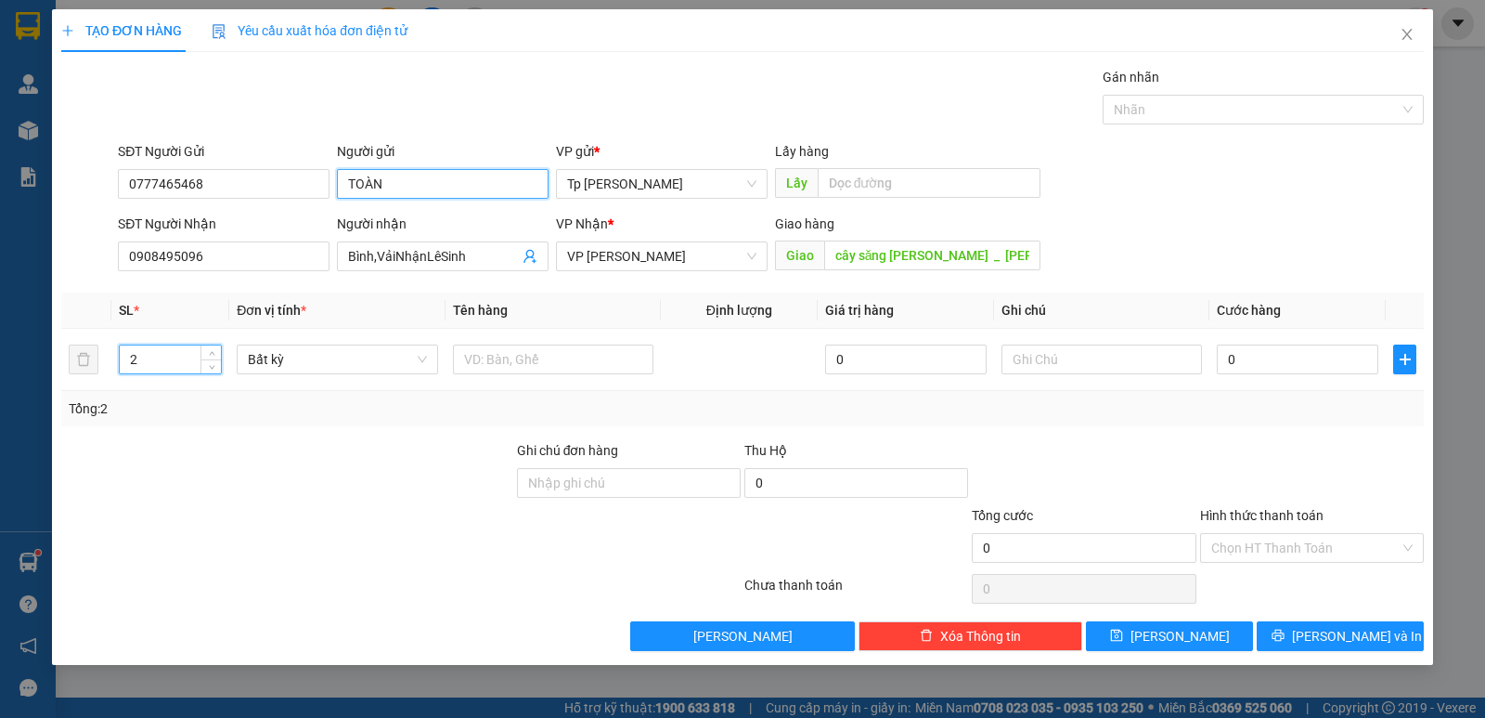
click at [411, 181] on input "TOÀN" at bounding box center [443, 184] width 212 height 30
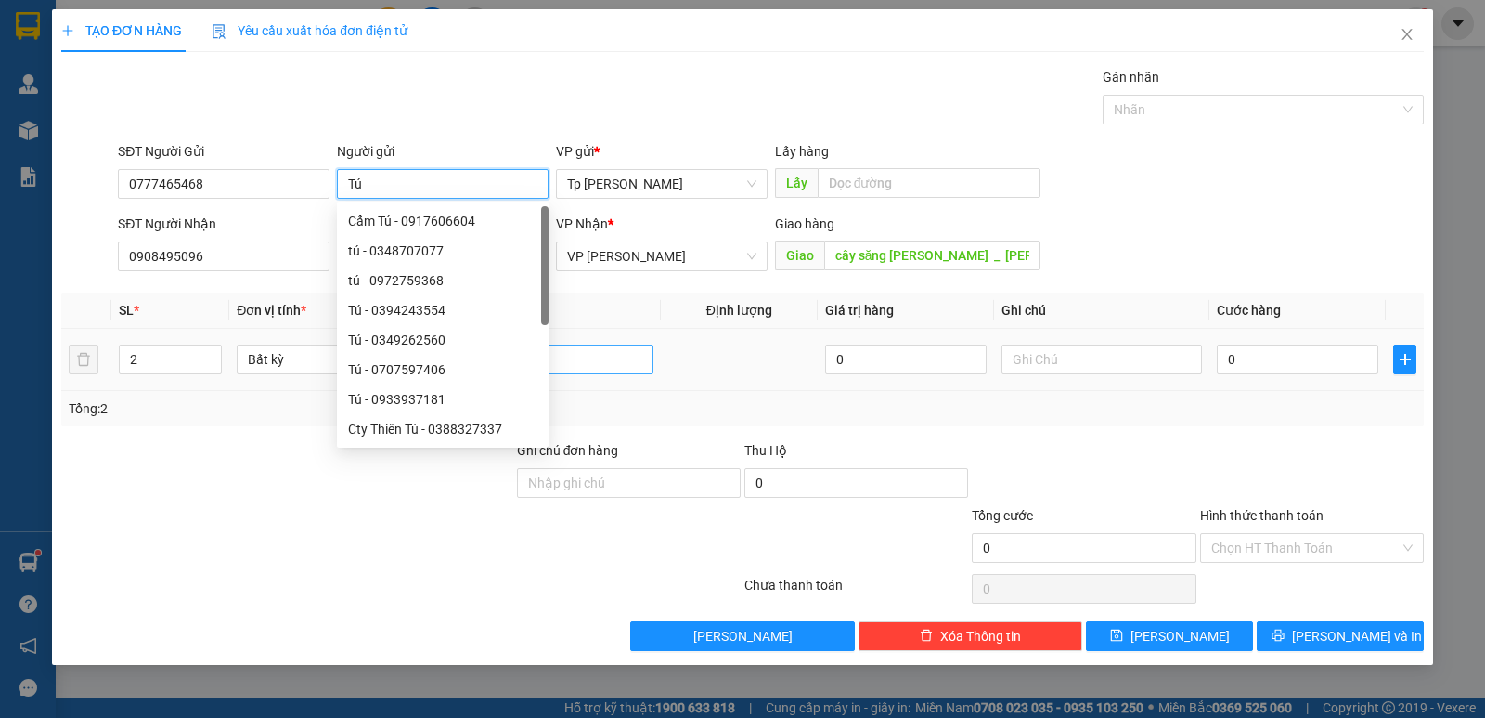
type input "Tú"
click at [628, 346] on input "text" at bounding box center [553, 359] width 201 height 30
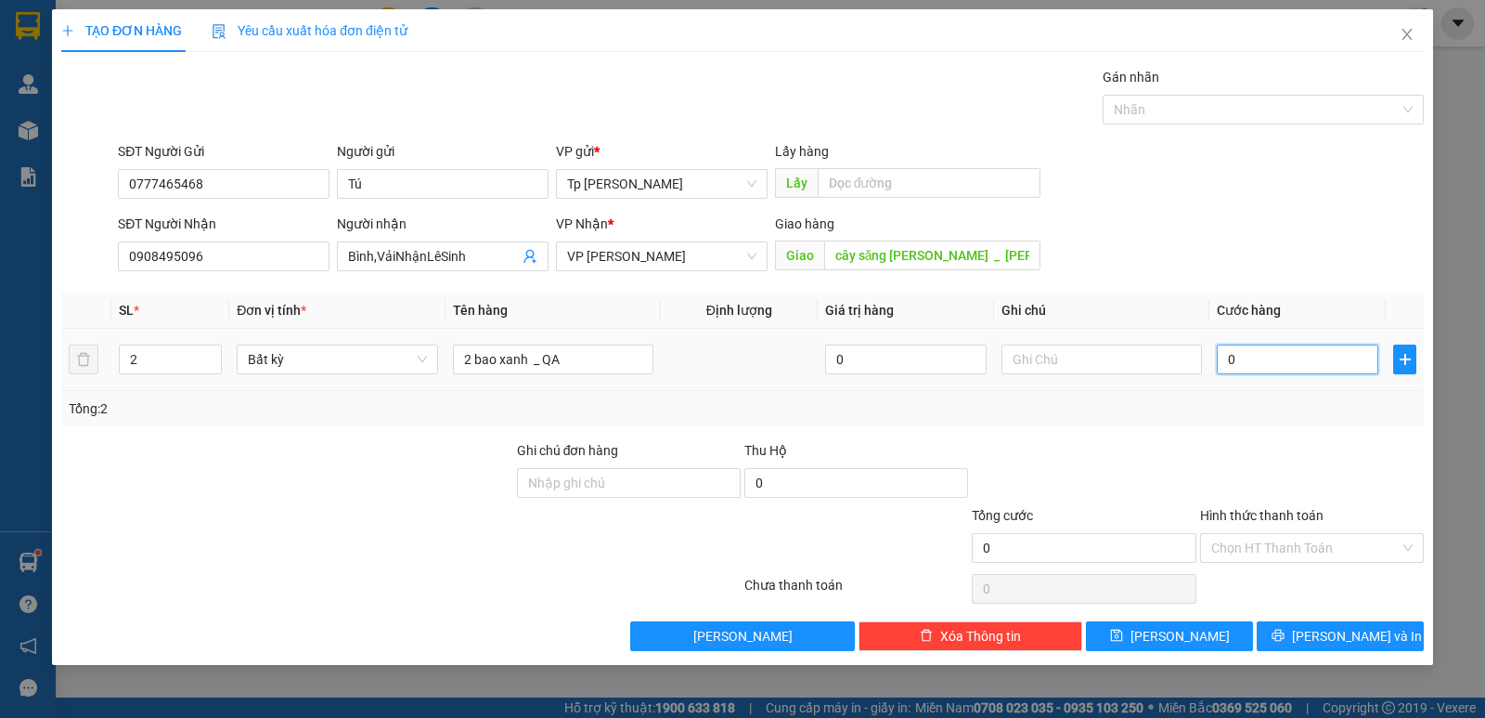
click at [1271, 365] on input "0" at bounding box center [1298, 359] width 162 height 30
drag, startPoint x: 629, startPoint y: 360, endPoint x: 459, endPoint y: 357, distance: 170.8
click at [357, 362] on tr "2 Bất kỳ 2 bao xanh _ QA 0 0" at bounding box center [742, 360] width 1363 height 62
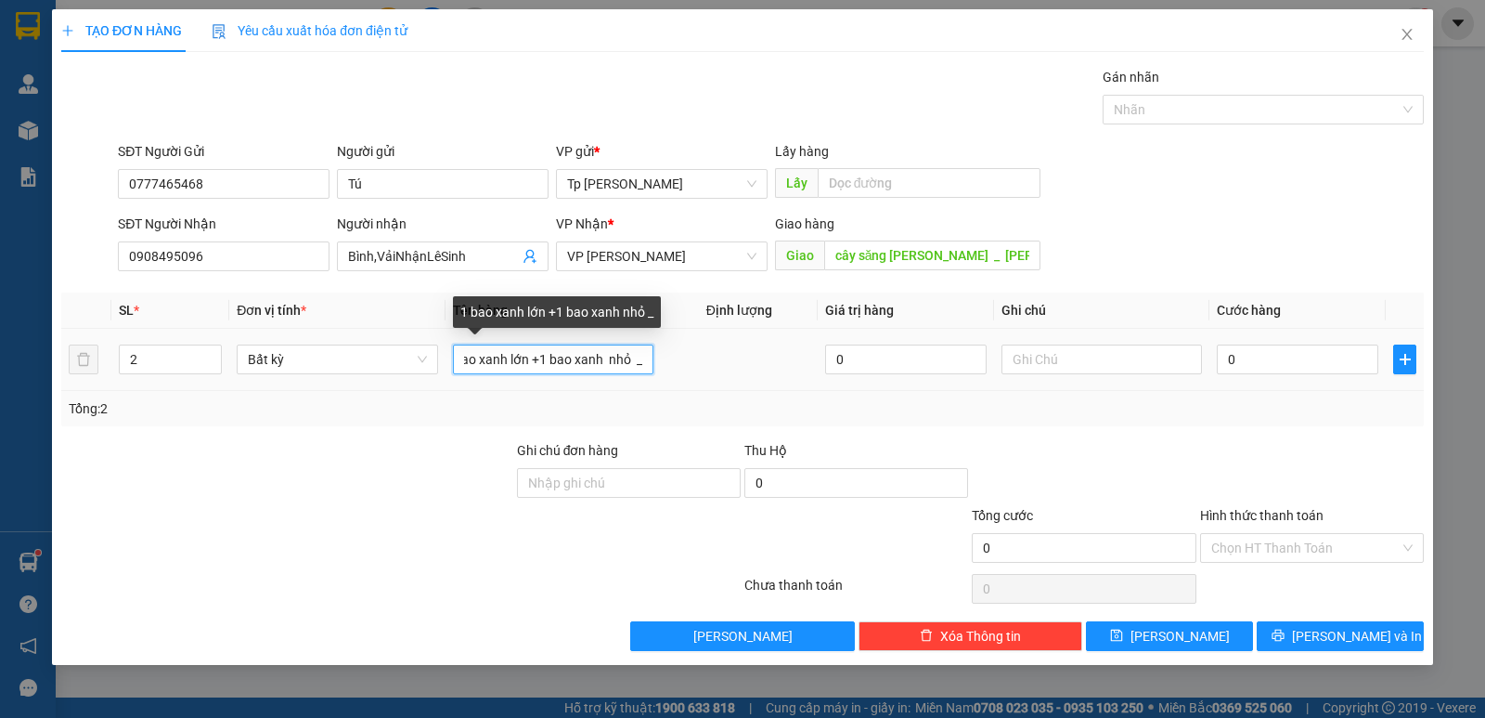
scroll to position [0, 32]
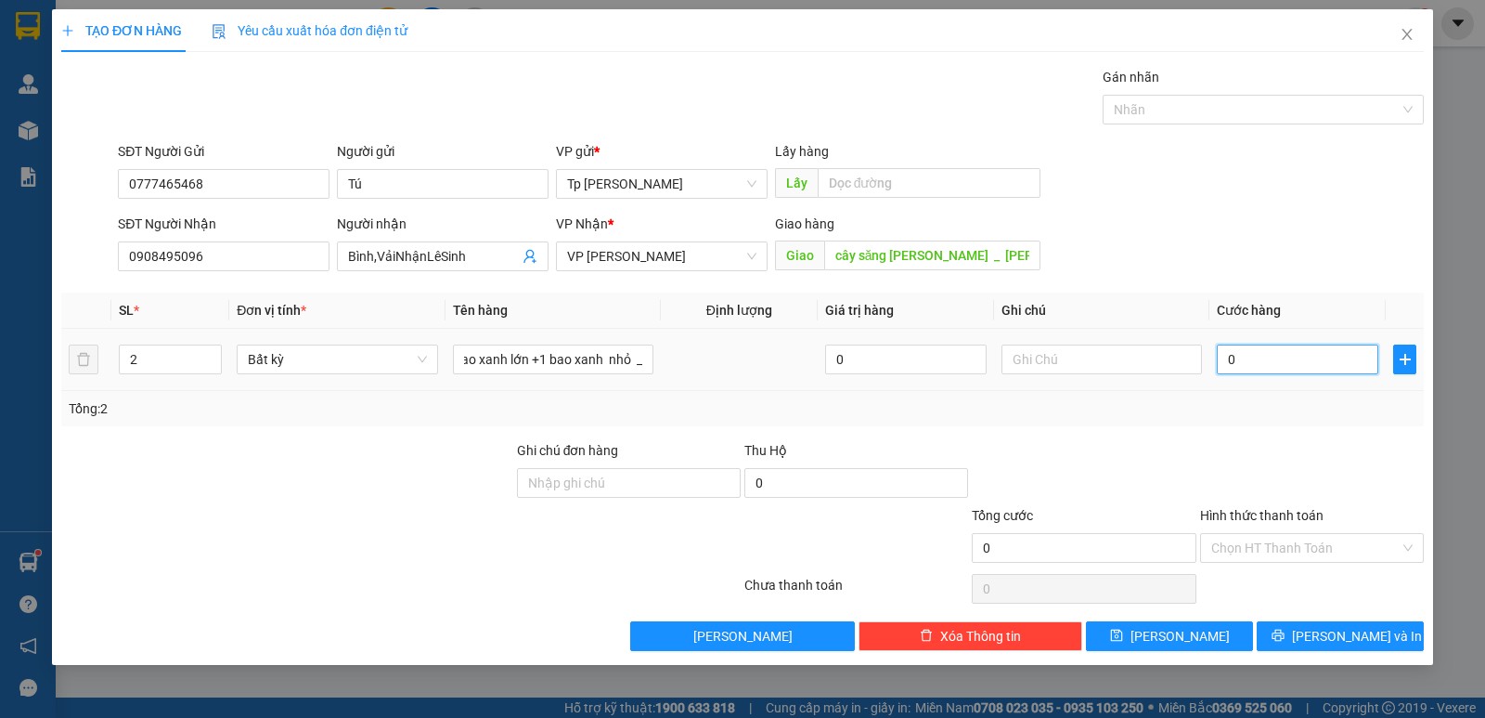
click at [1272, 349] on input "0" at bounding box center [1298, 359] width 162 height 30
click at [594, 367] on input "1 bao xanh lớn +1 bao xanh nhỏ _" at bounding box center [553, 359] width 201 height 30
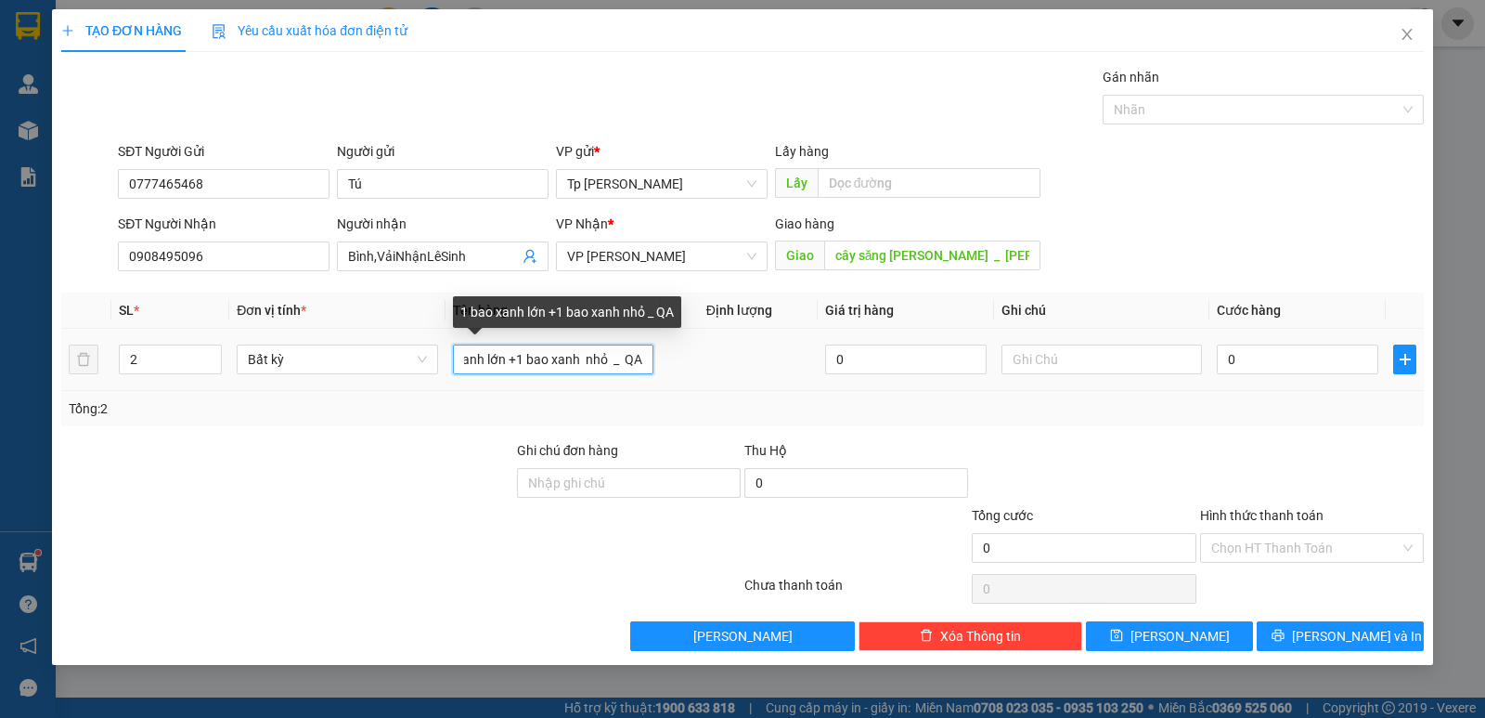
scroll to position [0, 53]
type input "1 bao xanh lớn +1 bao xanh nhỏ _ QA"
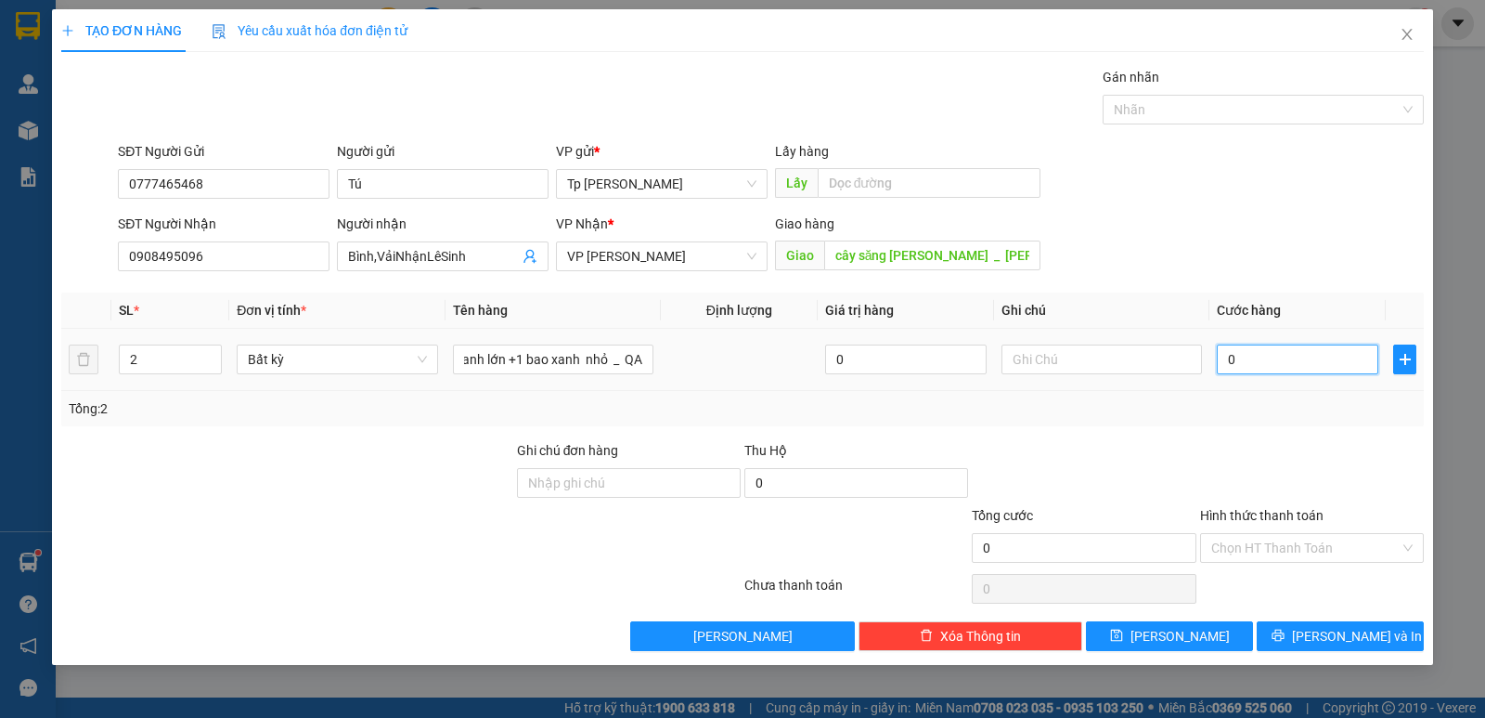
click at [1275, 368] on input "0" at bounding box center [1298, 359] width 162 height 30
type input "1"
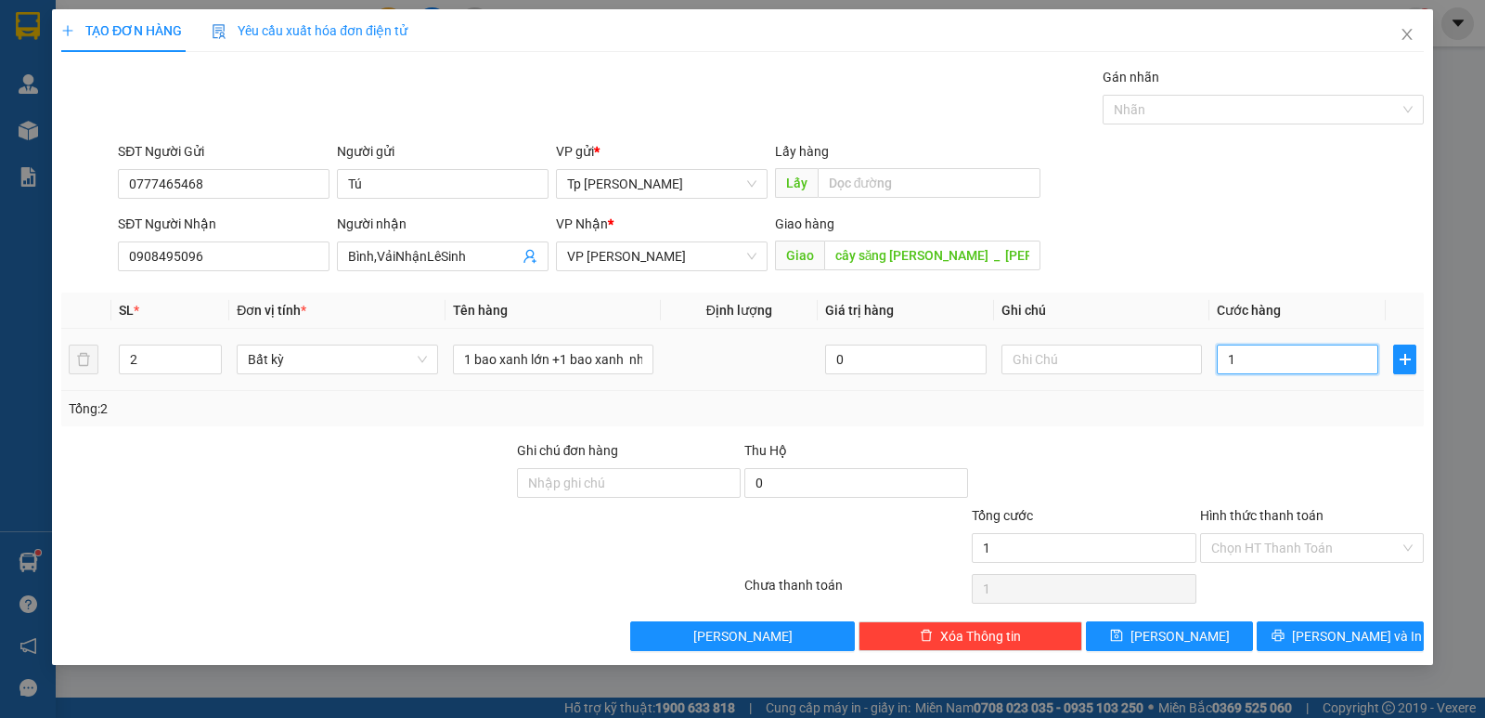
type input "13"
type input "130"
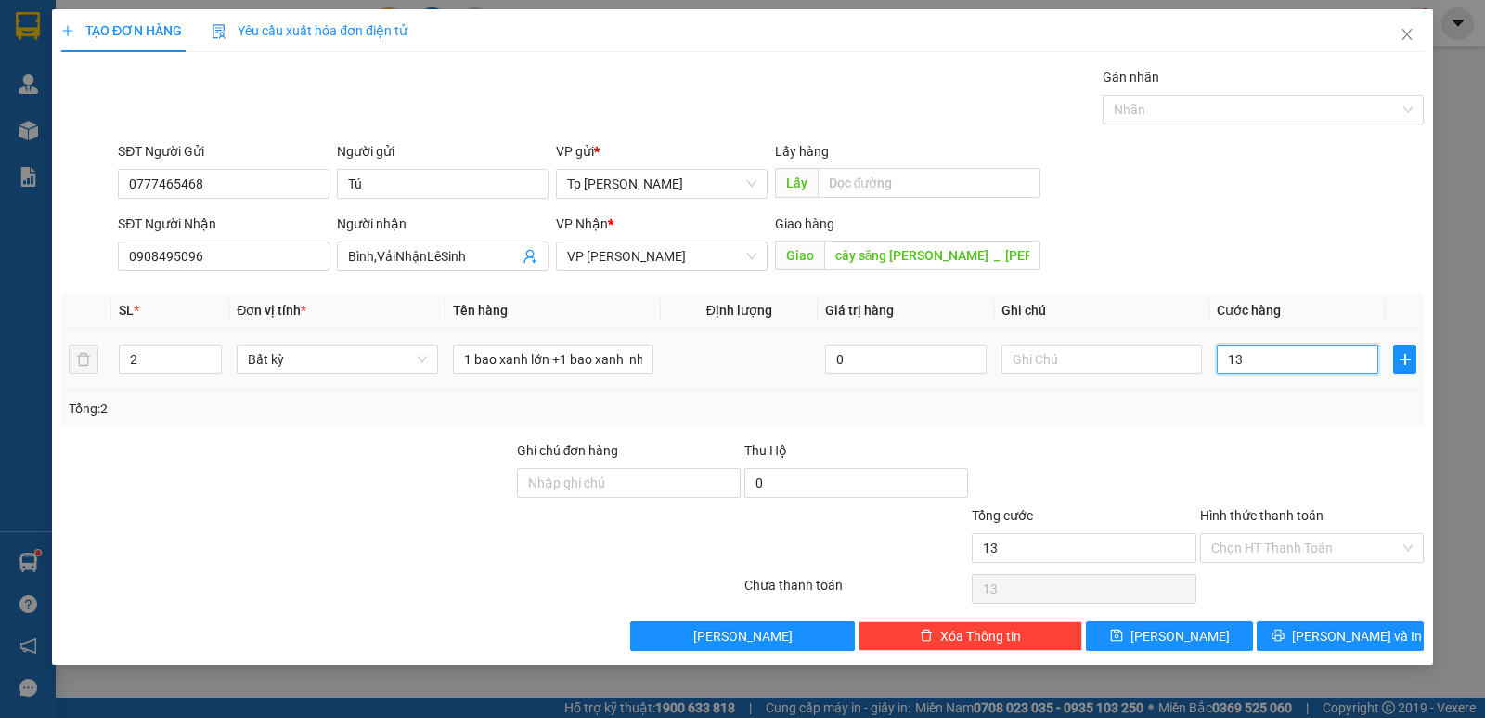
type input "130"
type input "130.000"
click at [1312, 548] on input "Hình thức thanh toán" at bounding box center [1305, 548] width 188 height 28
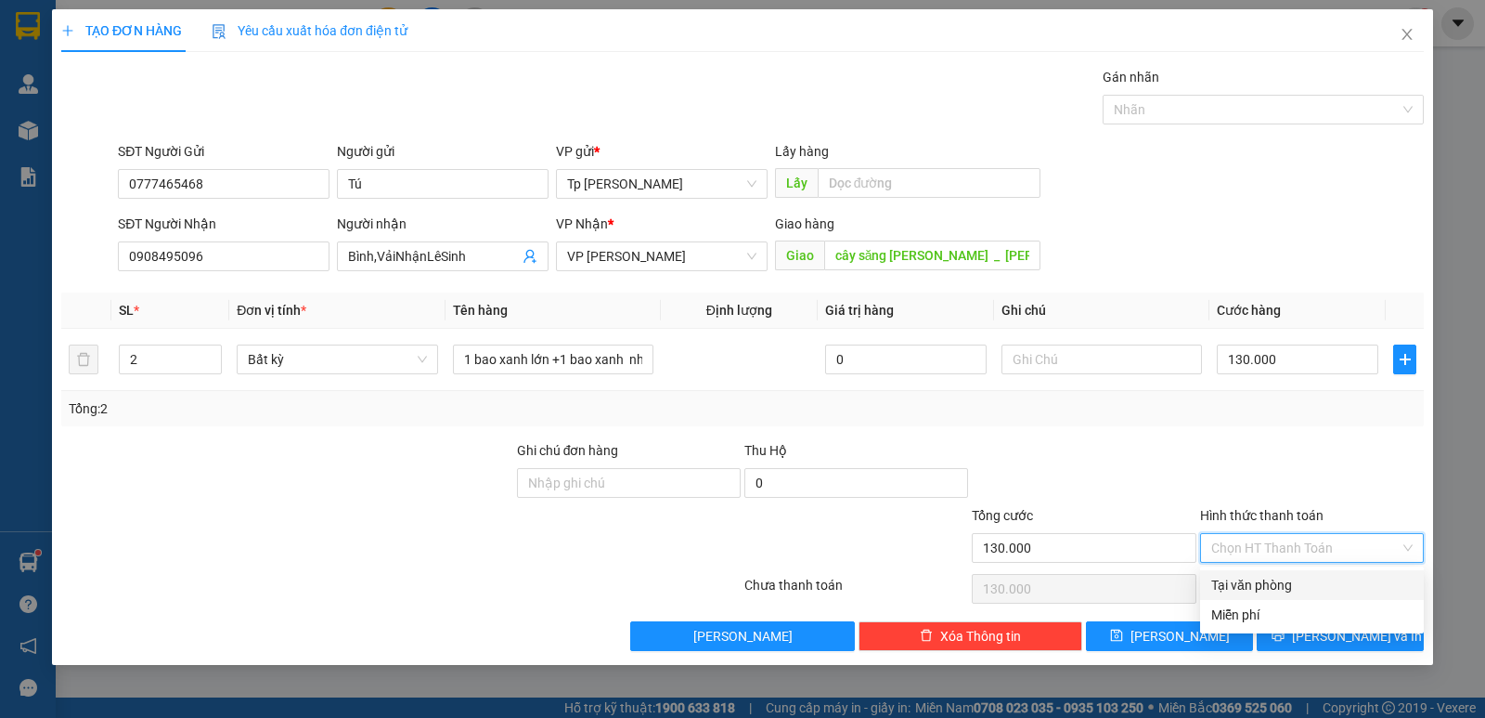
click at [1316, 571] on div "Tại văn phòng" at bounding box center [1312, 585] width 224 height 30
type input "0"
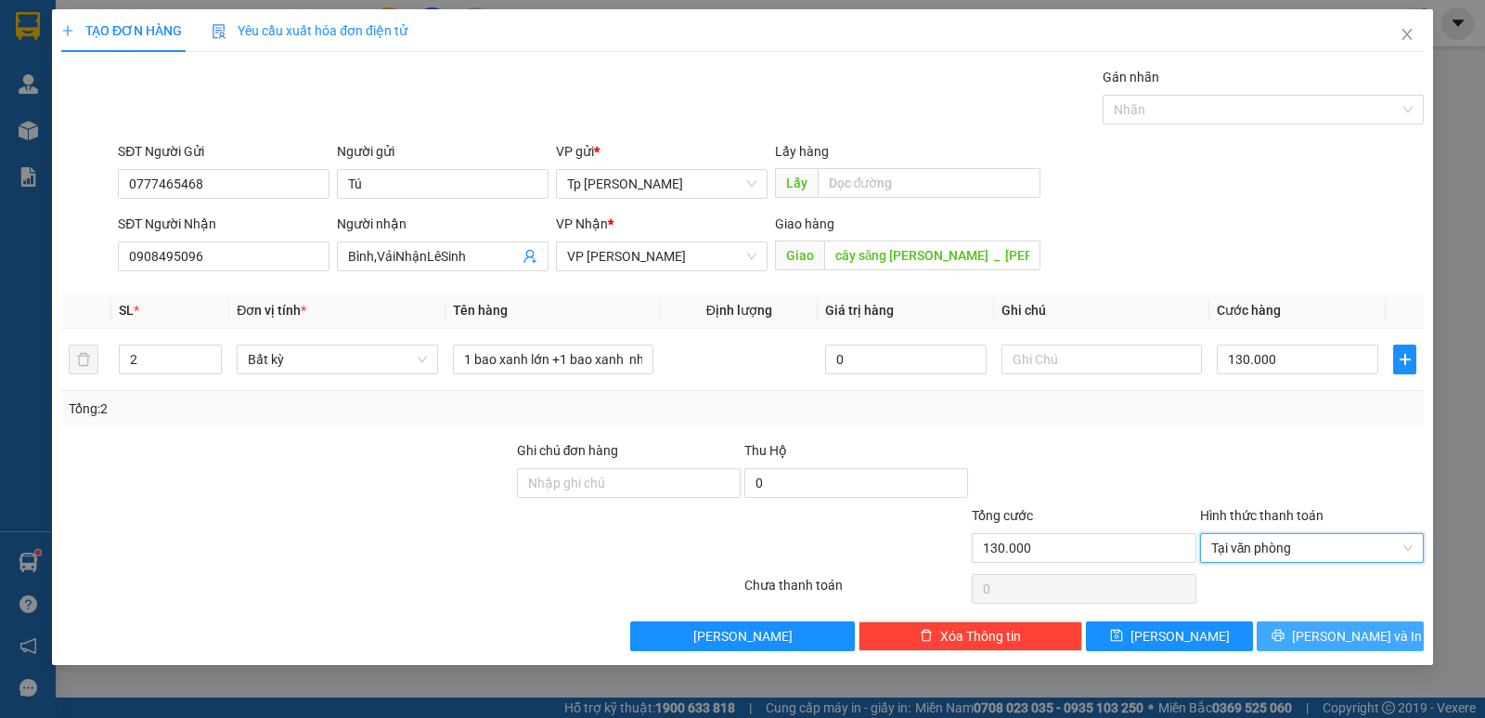
click at [1340, 641] on span "[PERSON_NAME] và In" at bounding box center [1357, 636] width 130 height 20
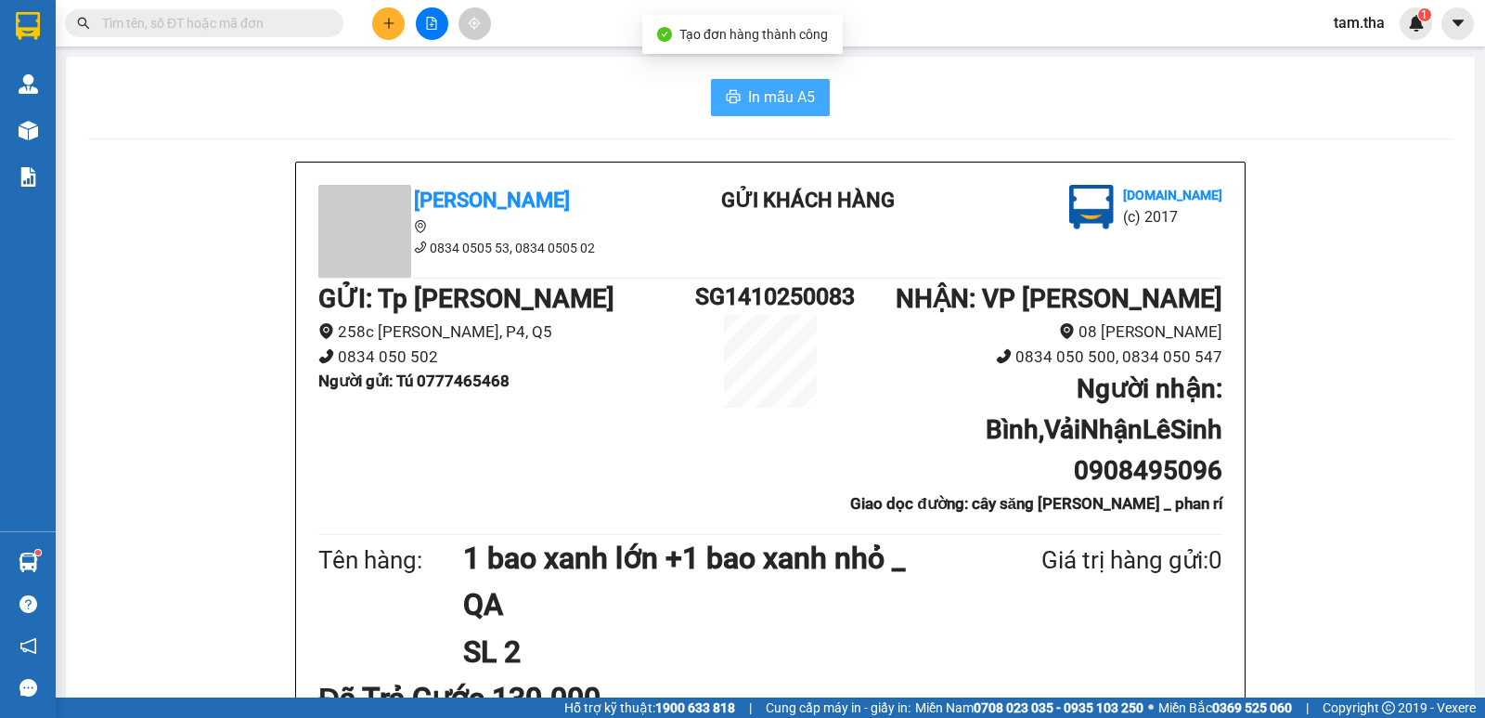
click at [711, 91] on button "In mẫu A5" at bounding box center [770, 97] width 119 height 37
click at [759, 96] on span "In mẫu A5" at bounding box center [781, 96] width 67 height 23
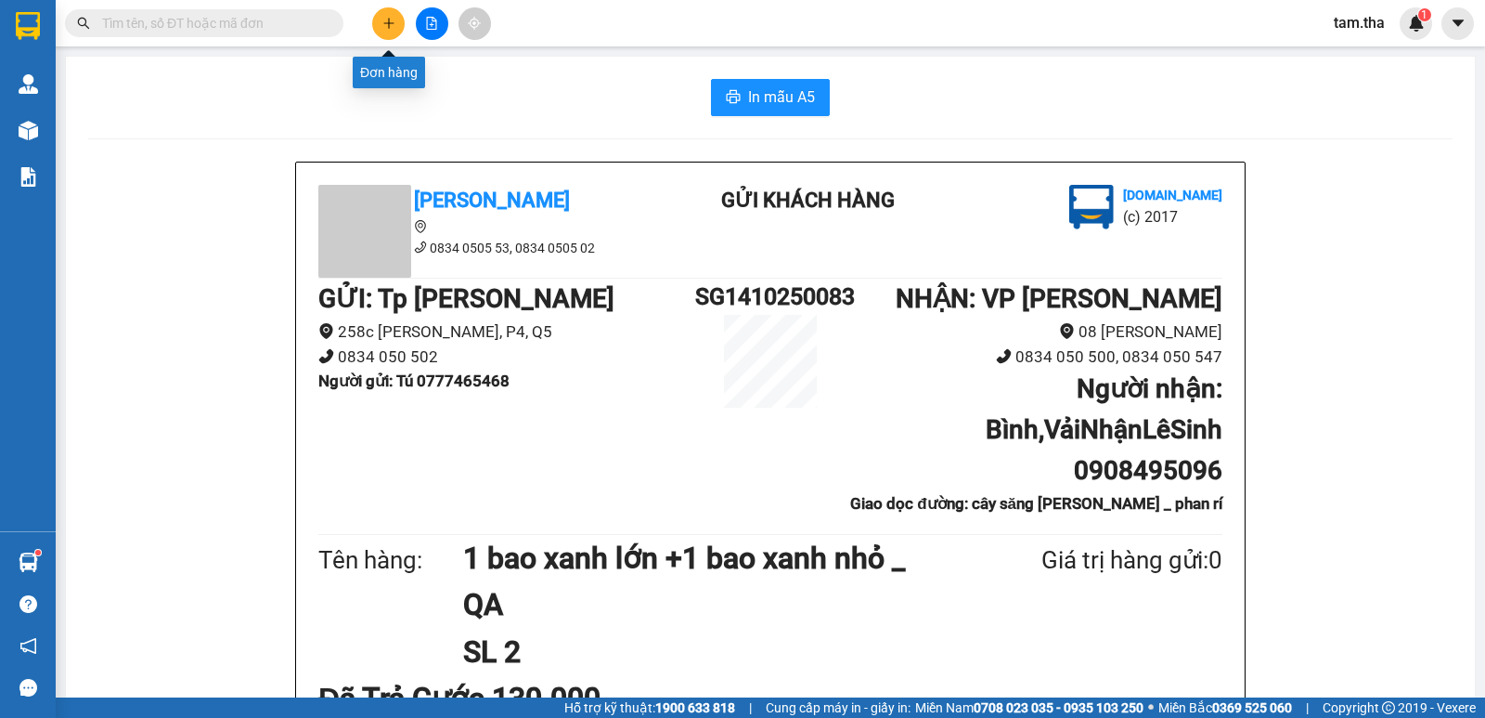
click at [393, 35] on button at bounding box center [388, 23] width 32 height 32
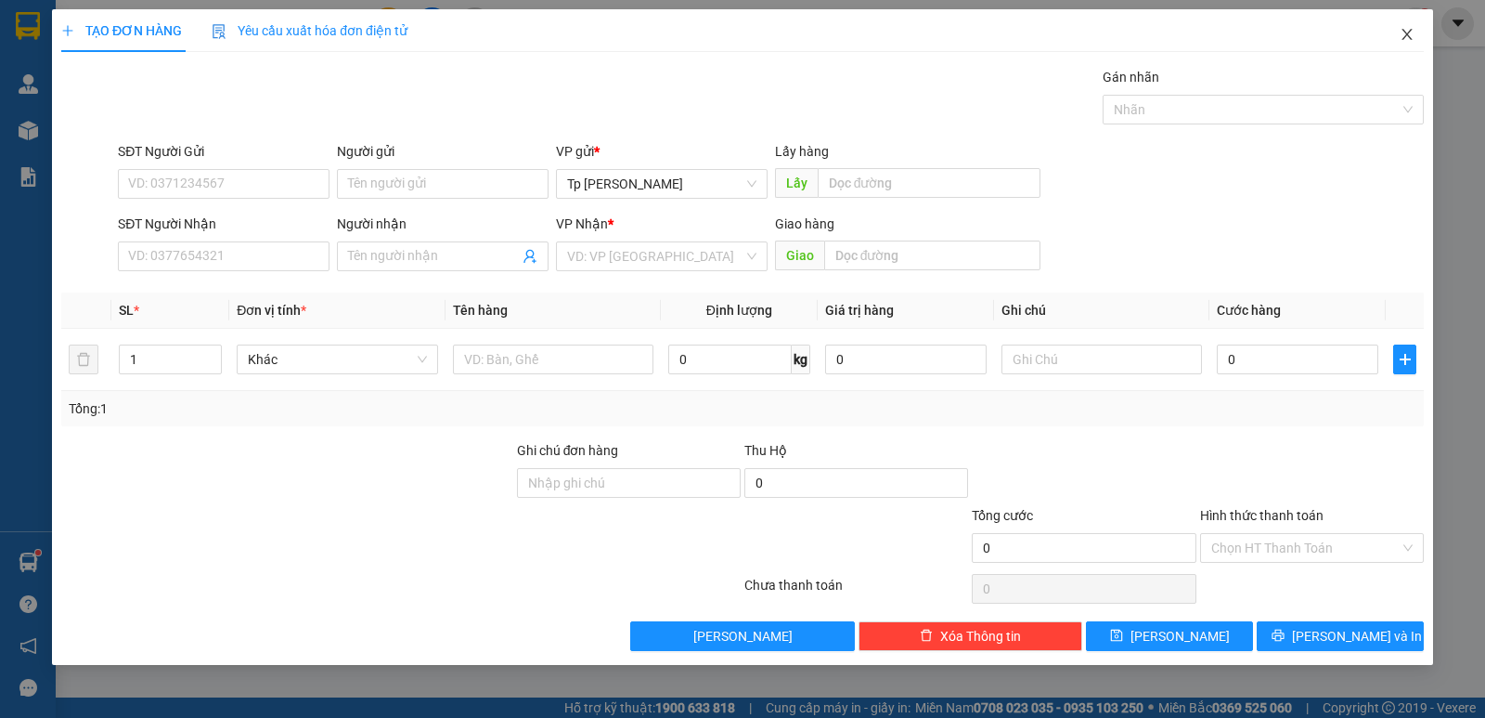
click at [1409, 45] on span "Close" at bounding box center [1407, 35] width 52 height 52
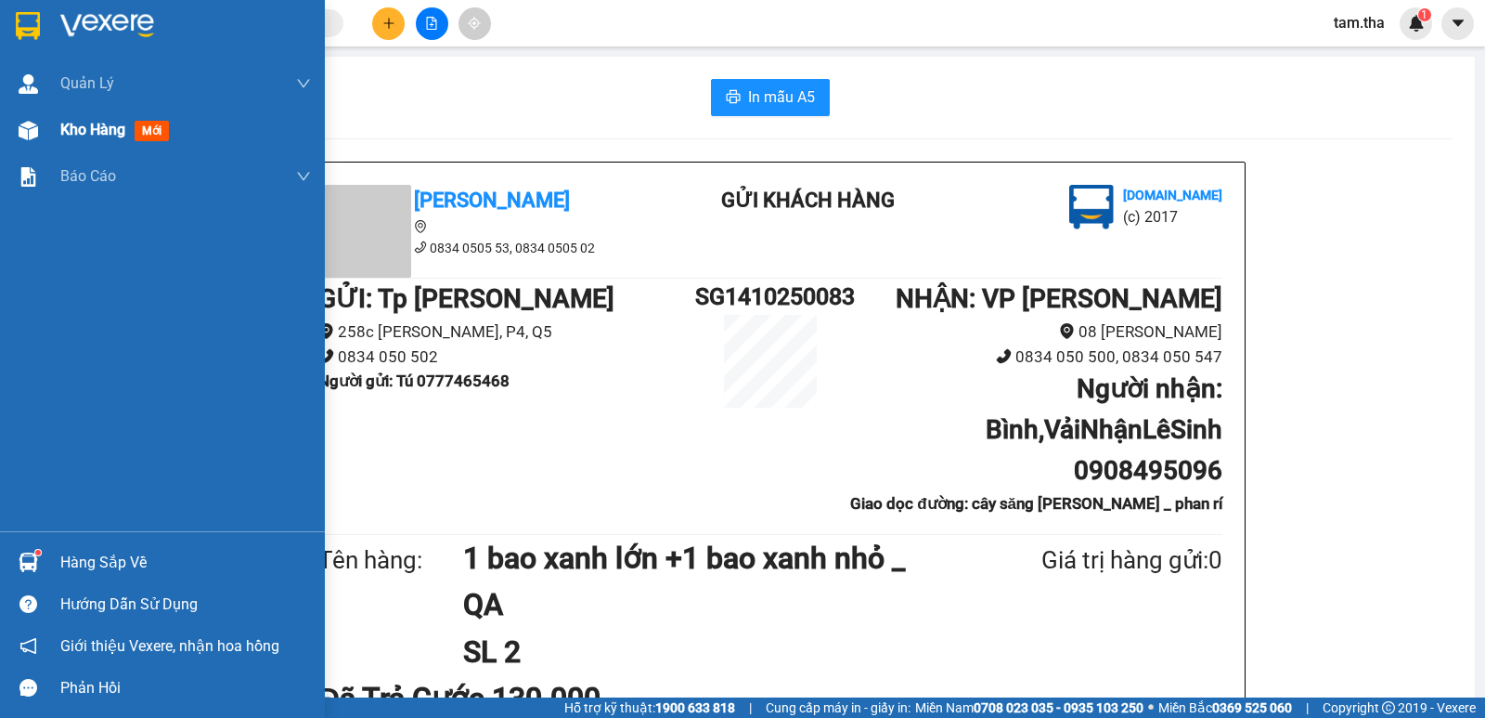
click at [45, 131] on div "Kho hàng mới" at bounding box center [162, 130] width 325 height 46
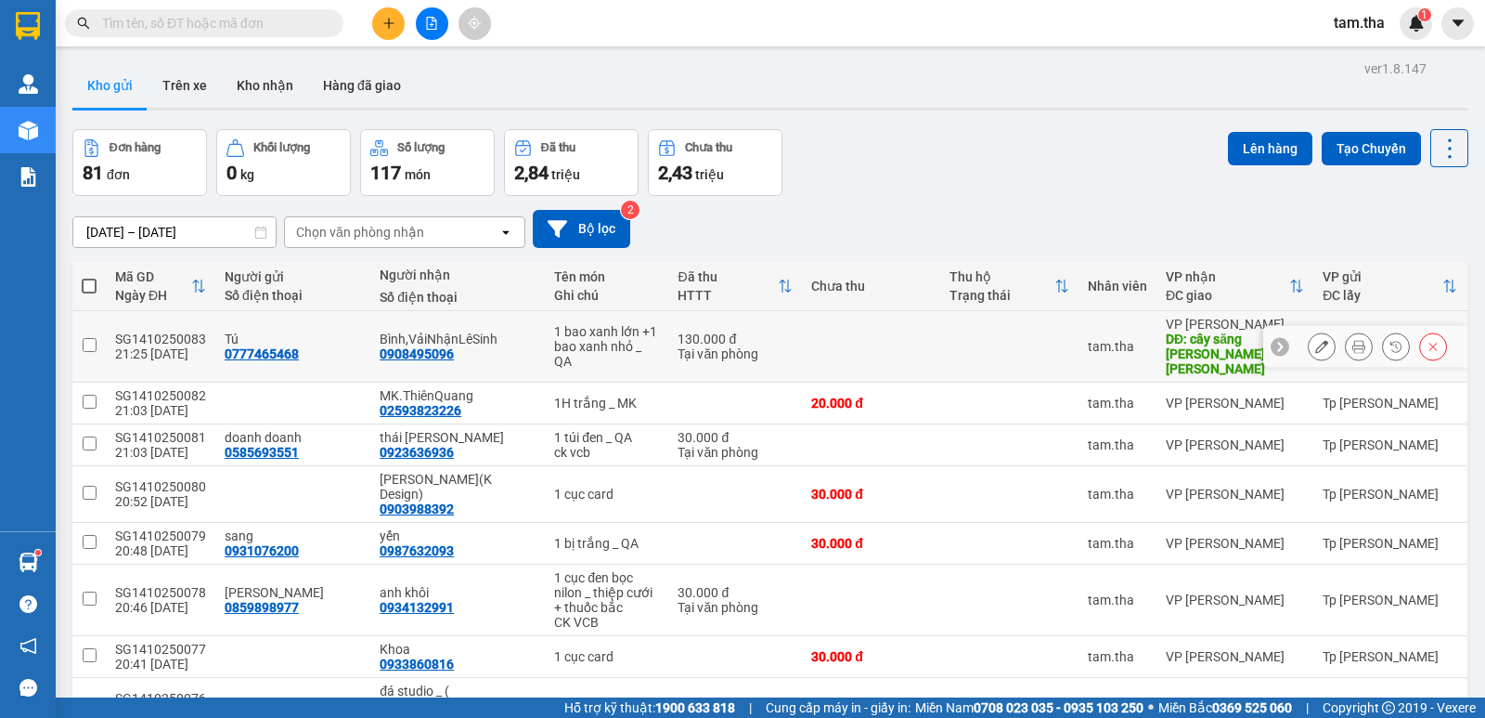
click at [1315, 340] on icon at bounding box center [1321, 346] width 13 height 13
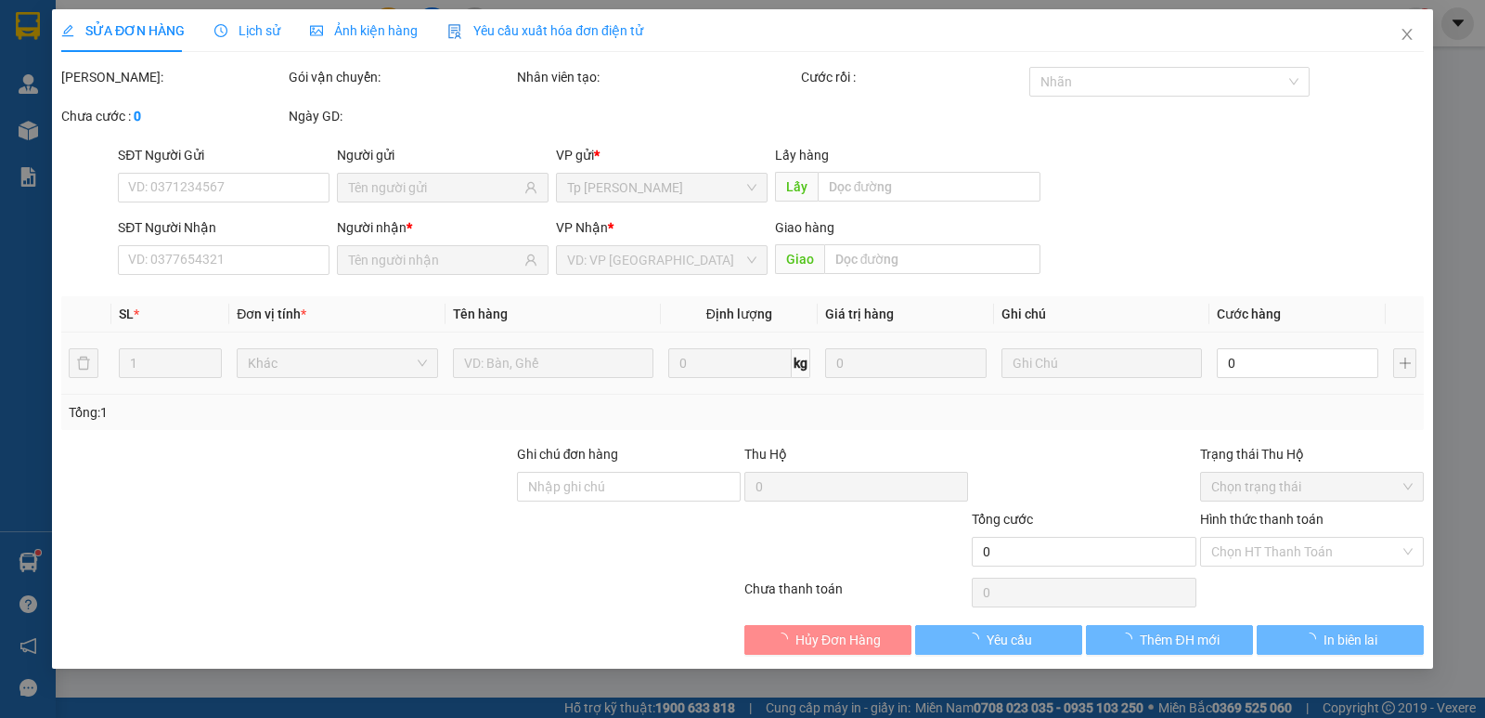
type input "0777465468"
type input "0908495096"
type input "cây săng [PERSON_NAME] _ [PERSON_NAME]"
type input "130.000"
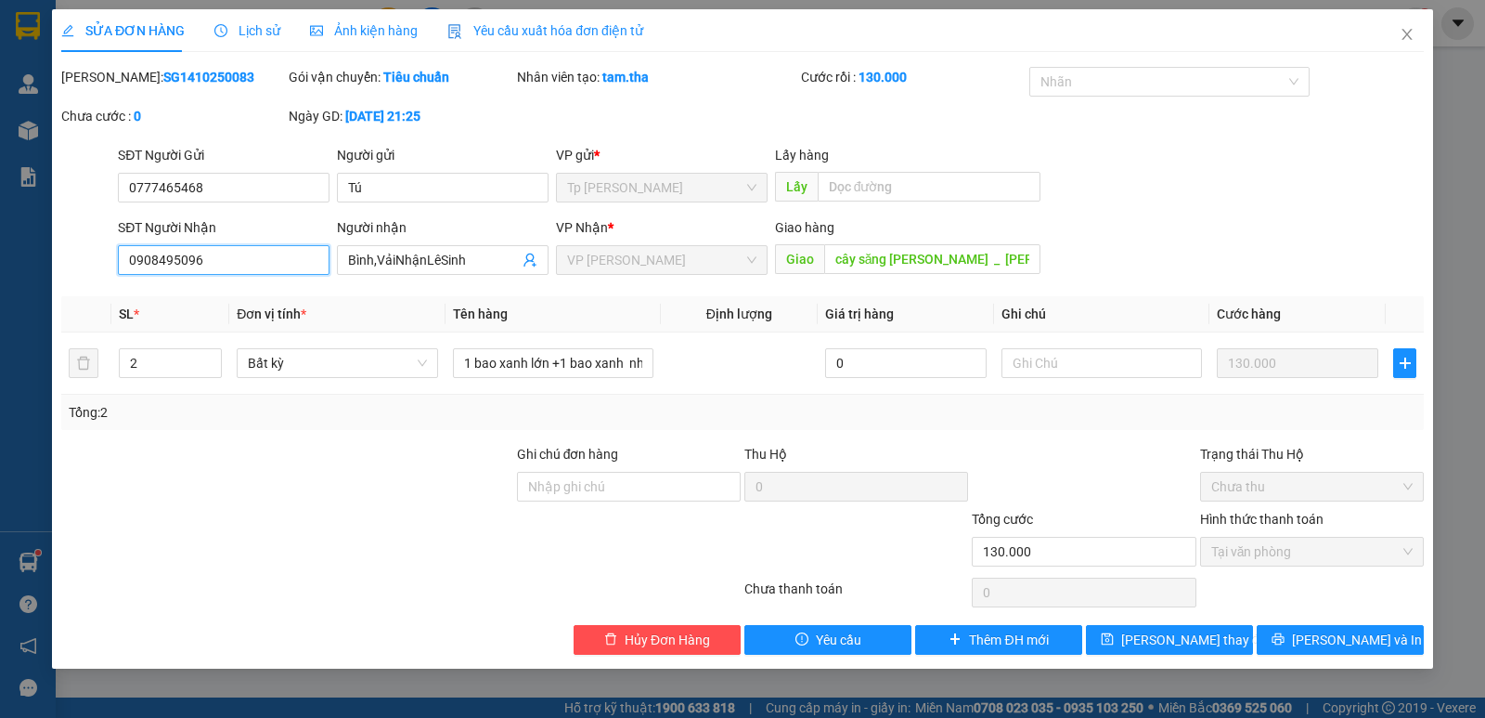
drag, startPoint x: 216, startPoint y: 266, endPoint x: 0, endPoint y: 267, distance: 216.3
click at [0, 267] on div "SỬA ĐƠN HÀNG Lịch sử Ảnh kiện hàng Yêu cầu xuất hóa đơn điện tử Total Paid Fee …" at bounding box center [742, 359] width 1485 height 718
click at [863, 248] on input "cây săng [PERSON_NAME] _ [PERSON_NAME]" at bounding box center [932, 259] width 217 height 30
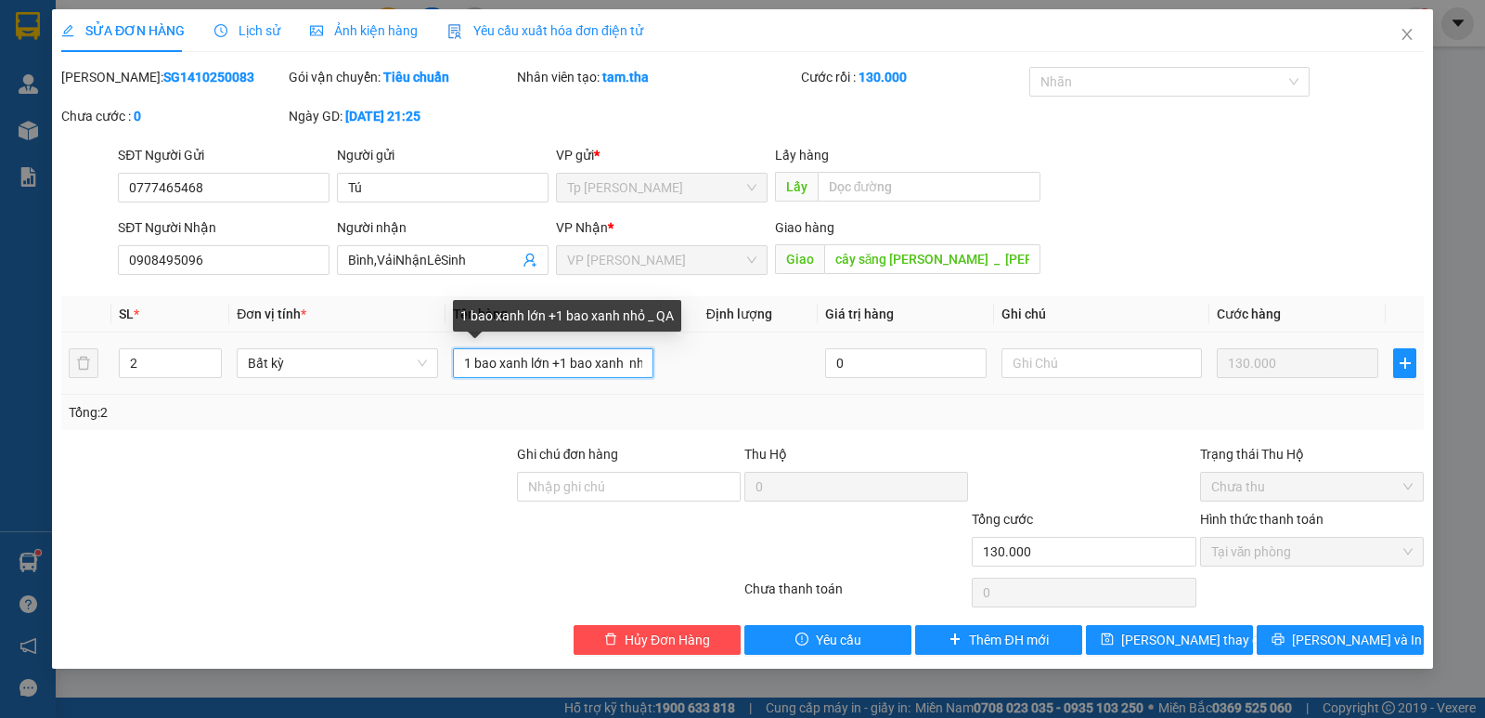
scroll to position [0, 53]
drag, startPoint x: 460, startPoint y: 362, endPoint x: 695, endPoint y: 365, distance: 235.8
click at [714, 365] on tr "2 Bất kỳ 1 bao xanh lớn +1 bao xanh nhỏ _ QA 0 130.000" at bounding box center [742, 363] width 1363 height 62
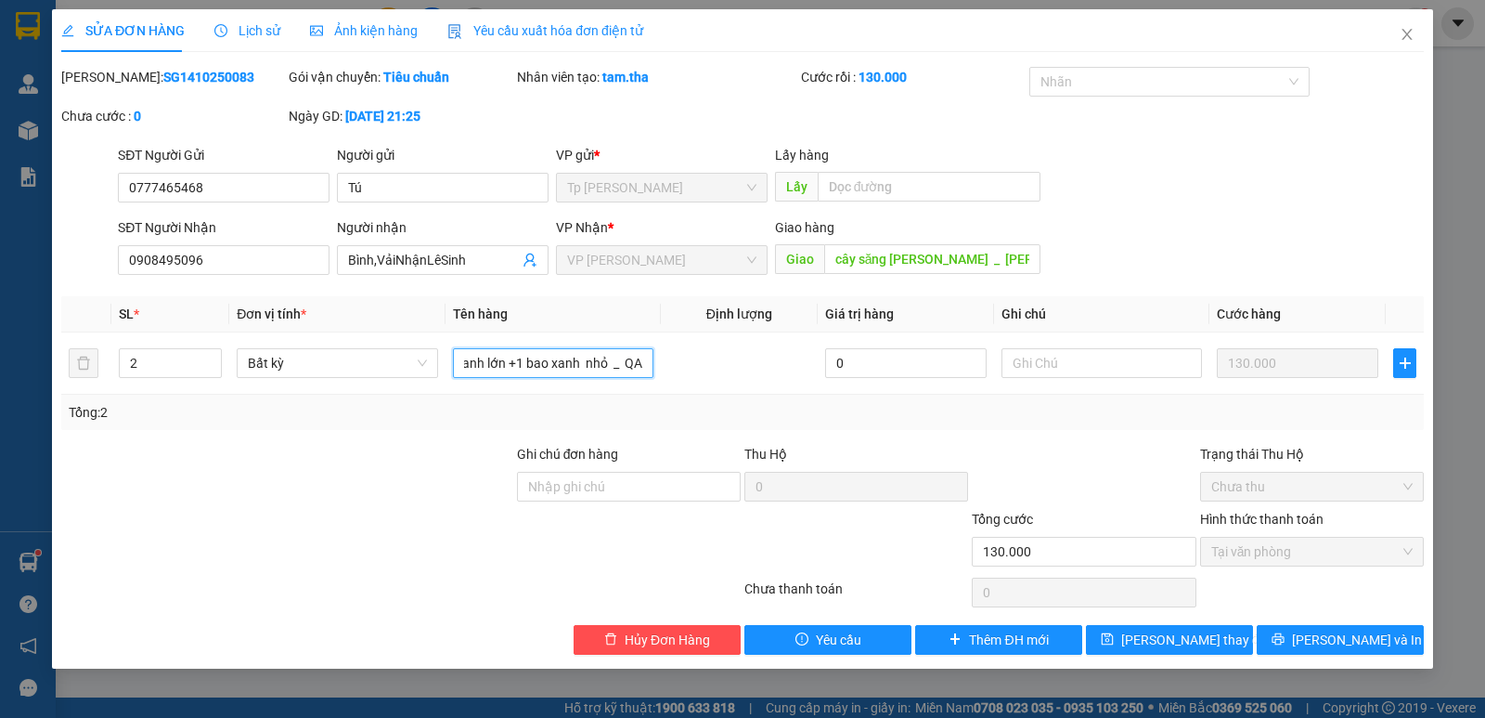
scroll to position [0, 0]
click at [184, 71] on b "SG1410250083" at bounding box center [208, 77] width 91 height 15
copy b "SG1410250083"
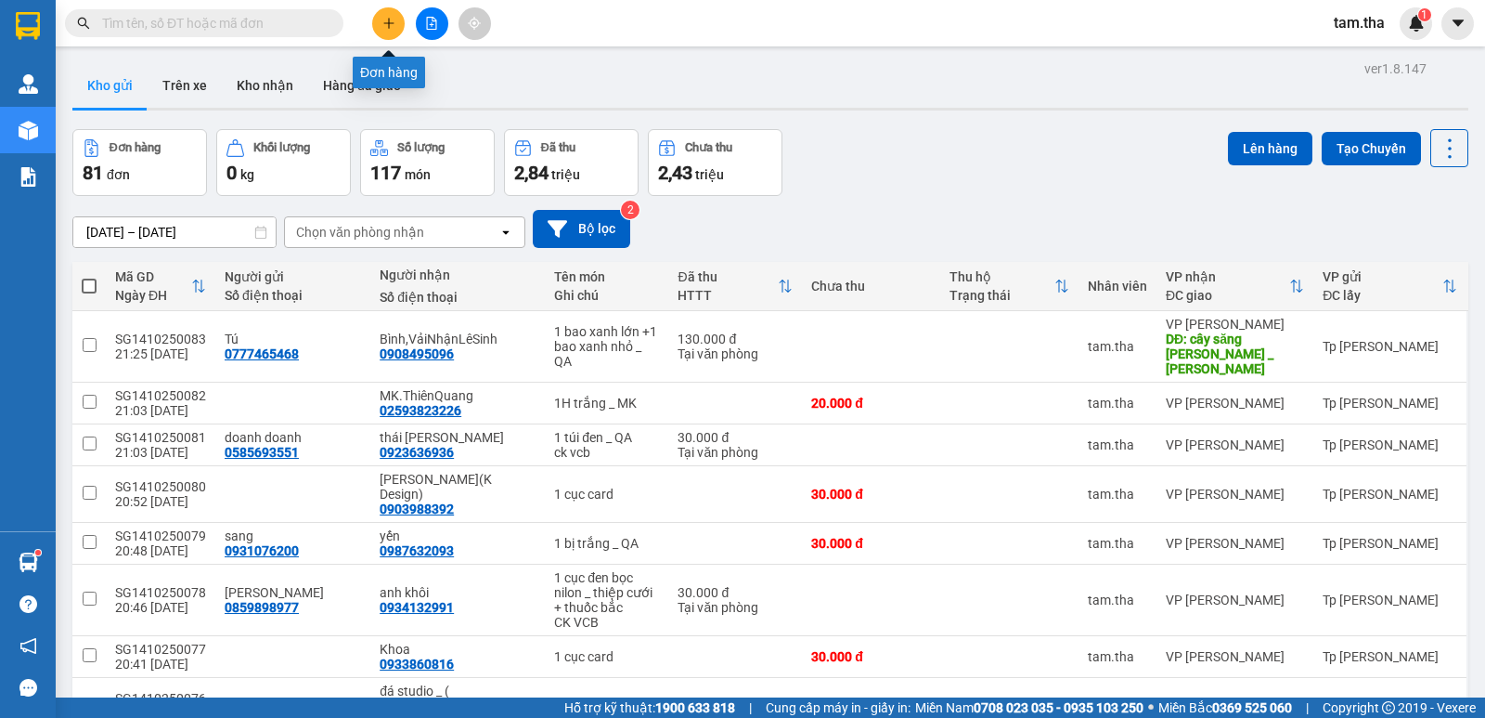
click at [382, 19] on icon "plus" at bounding box center [388, 23] width 13 height 13
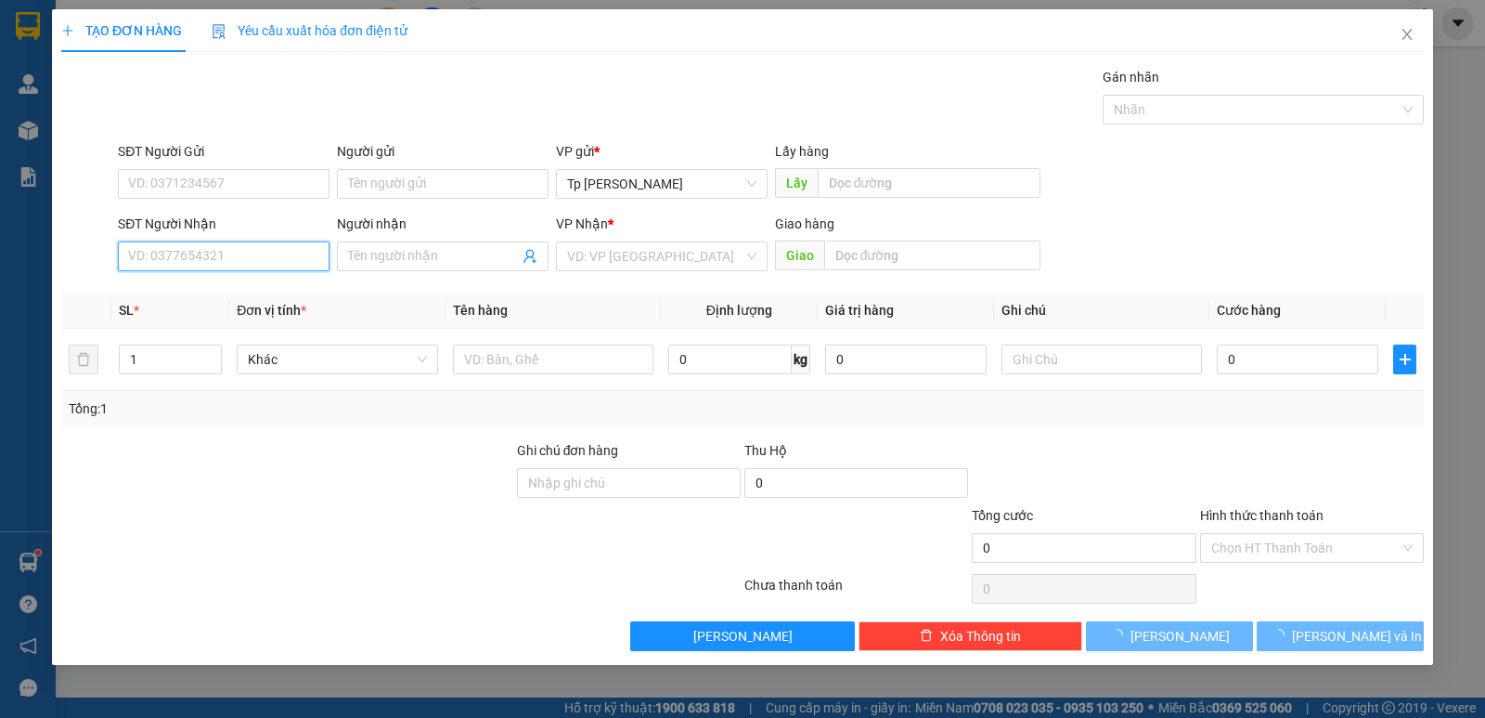
click at [259, 242] on input "SĐT Người Nhận" at bounding box center [224, 256] width 212 height 30
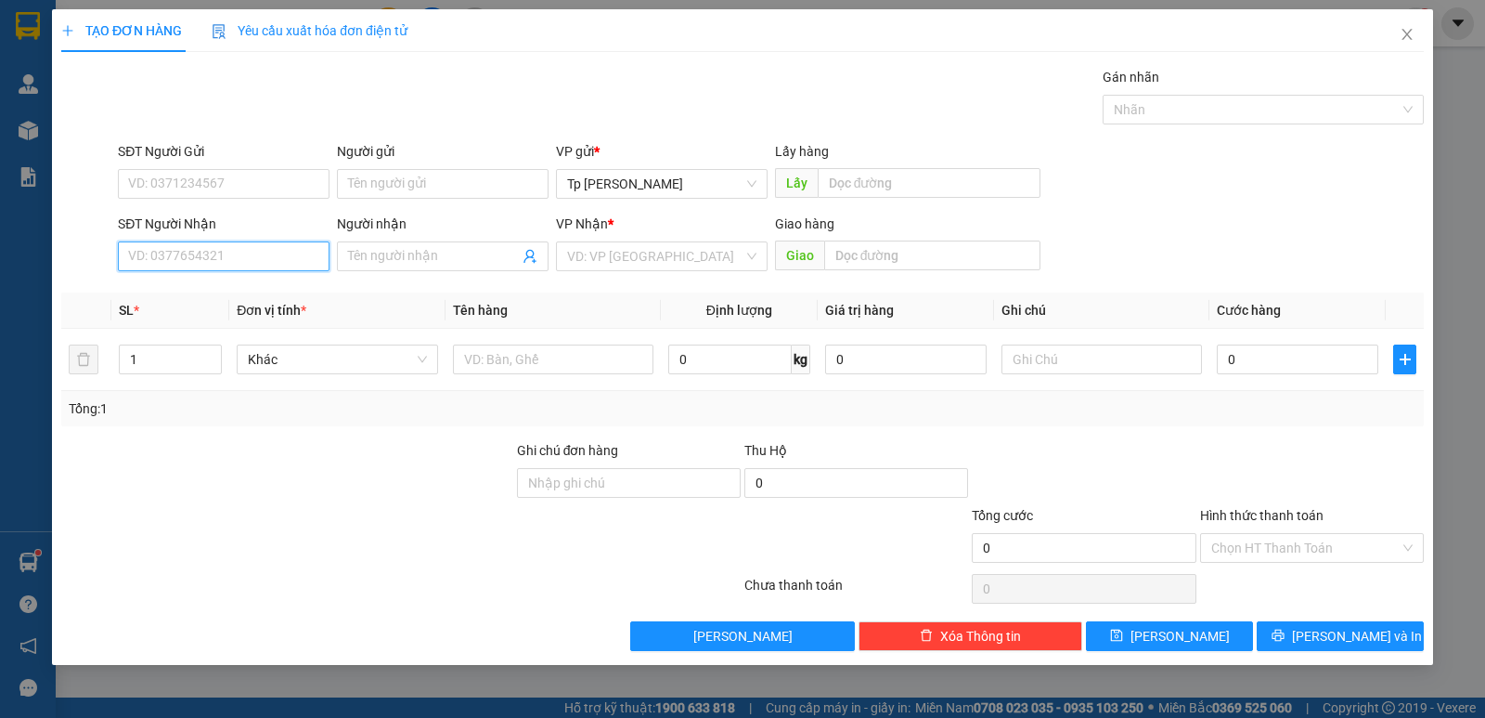
click at [242, 254] on input "SĐT Người Nhận" at bounding box center [224, 256] width 212 height 30
click at [233, 302] on div "0967440000 - Cường" at bounding box center [223, 293] width 189 height 20
type input "0967440000"
type input "Cường"
type input "0967440000"
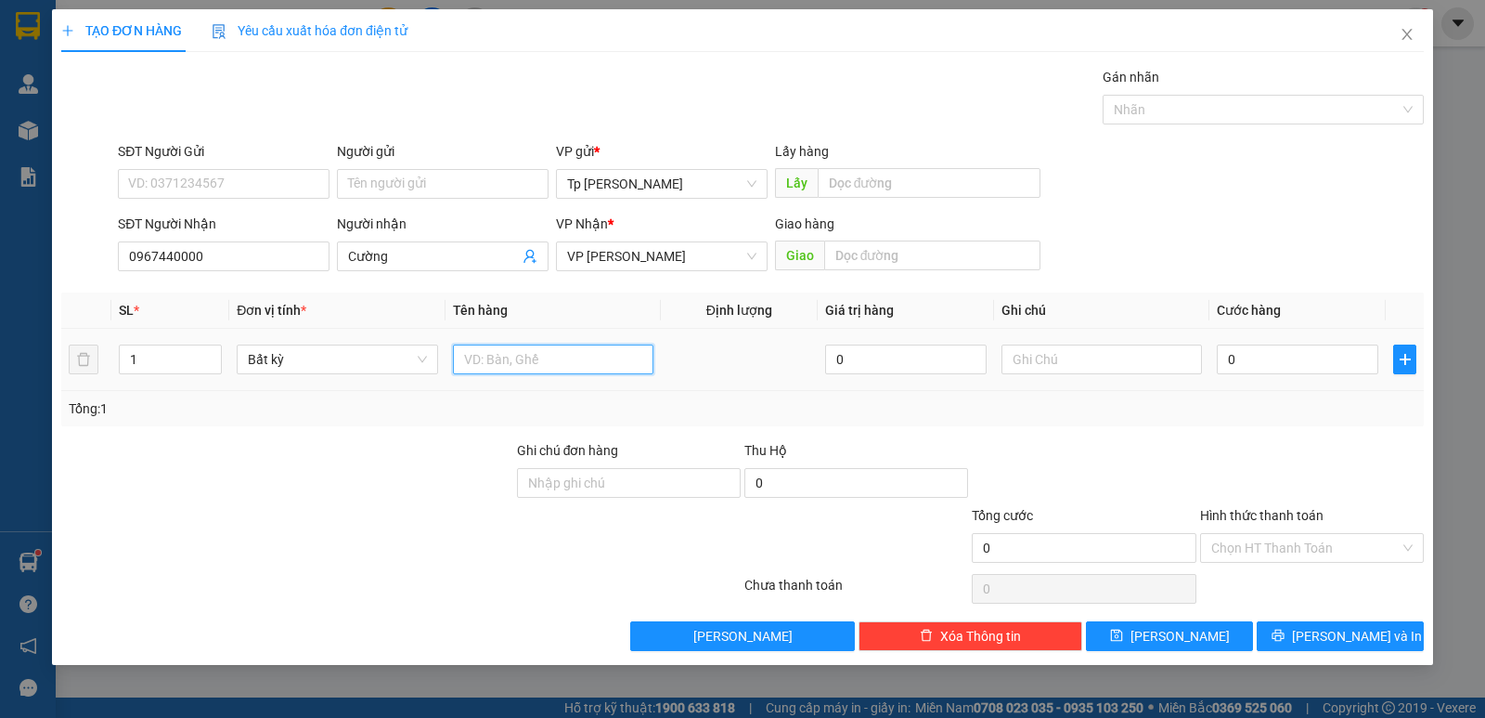
drag, startPoint x: 508, startPoint y: 355, endPoint x: 558, endPoint y: 331, distance: 55.2
click at [511, 355] on input "text" at bounding box center [553, 359] width 201 height 30
type input "1 bị trắng _ hồ sơ"
click at [1236, 345] on input "0" at bounding box center [1298, 359] width 162 height 30
type input "3"
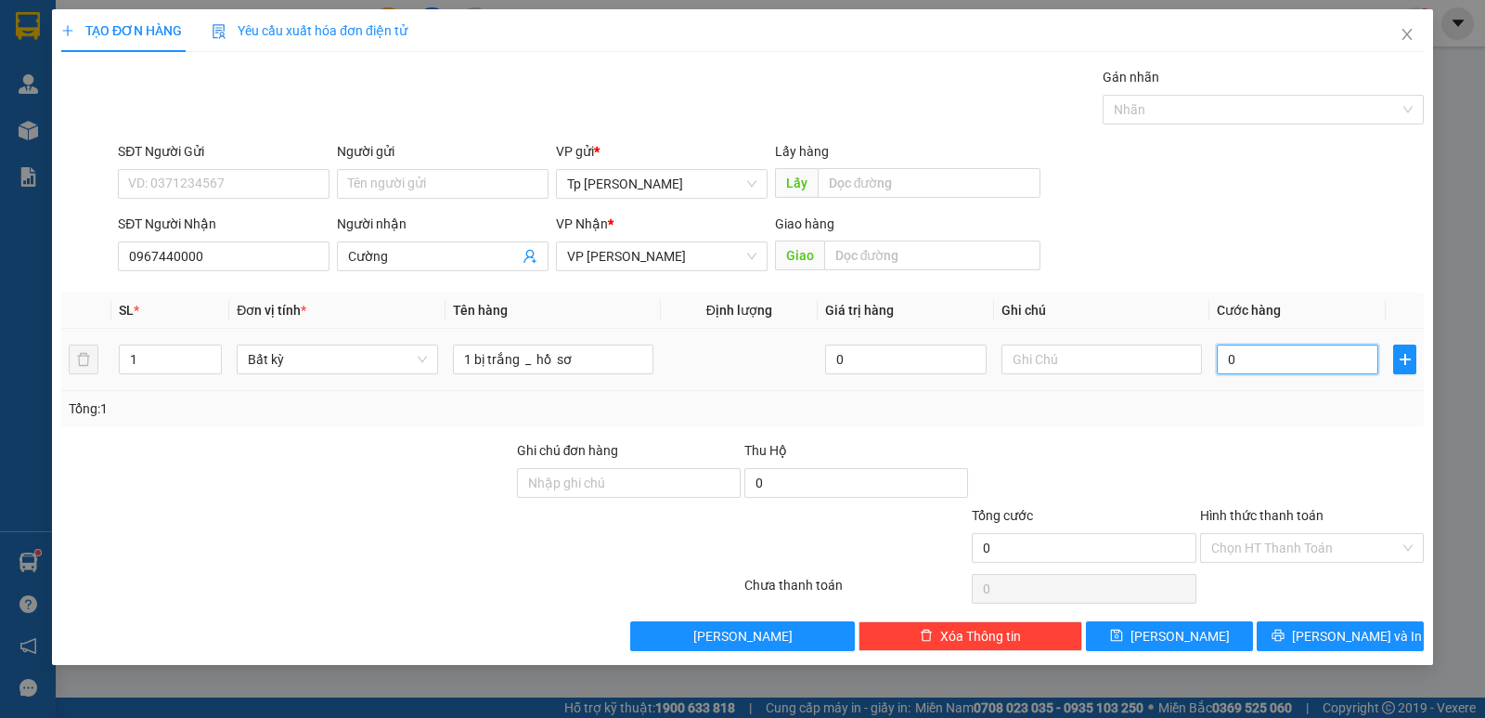
type input "3"
type input "30"
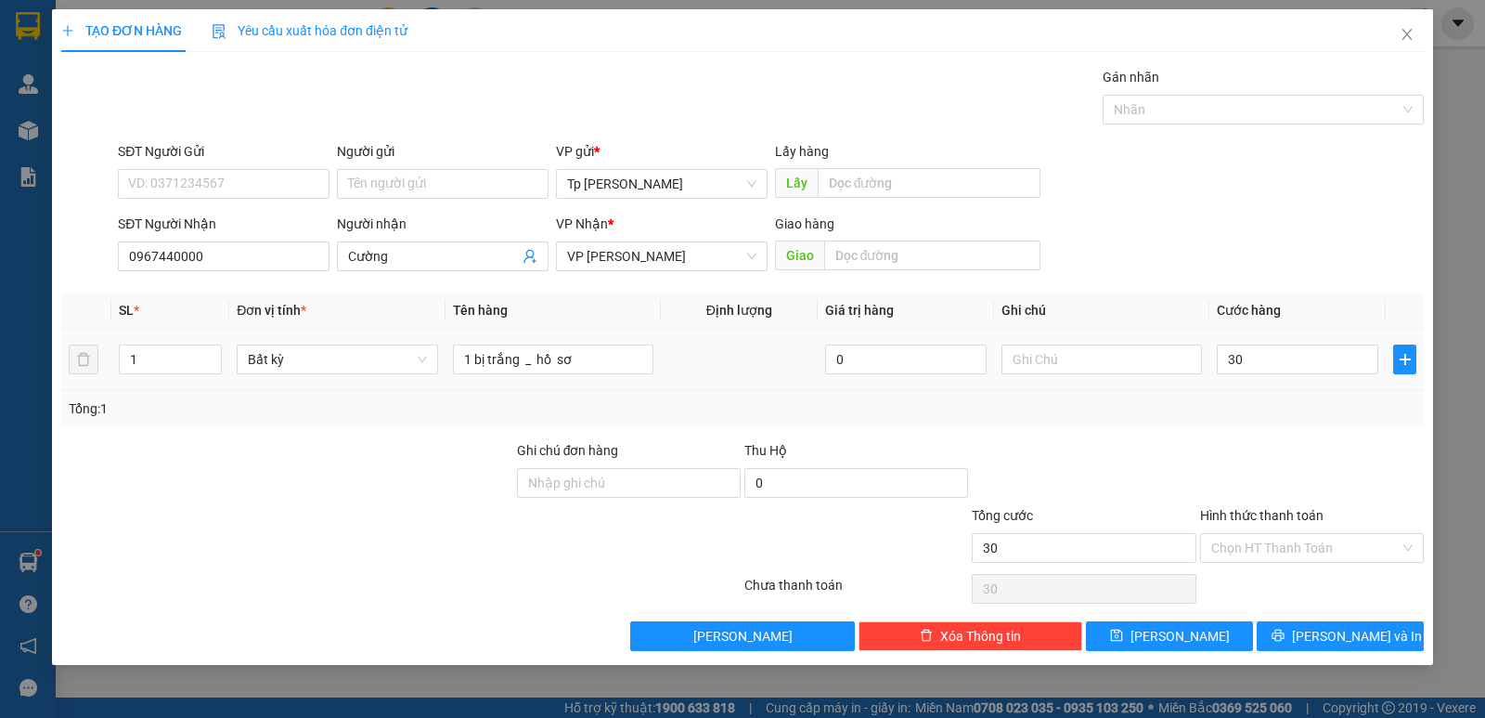
click at [1329, 389] on td "30" at bounding box center [1298, 360] width 176 height 62
type input "30.000"
click at [1324, 537] on input "Hình thức thanh toán" at bounding box center [1305, 548] width 188 height 28
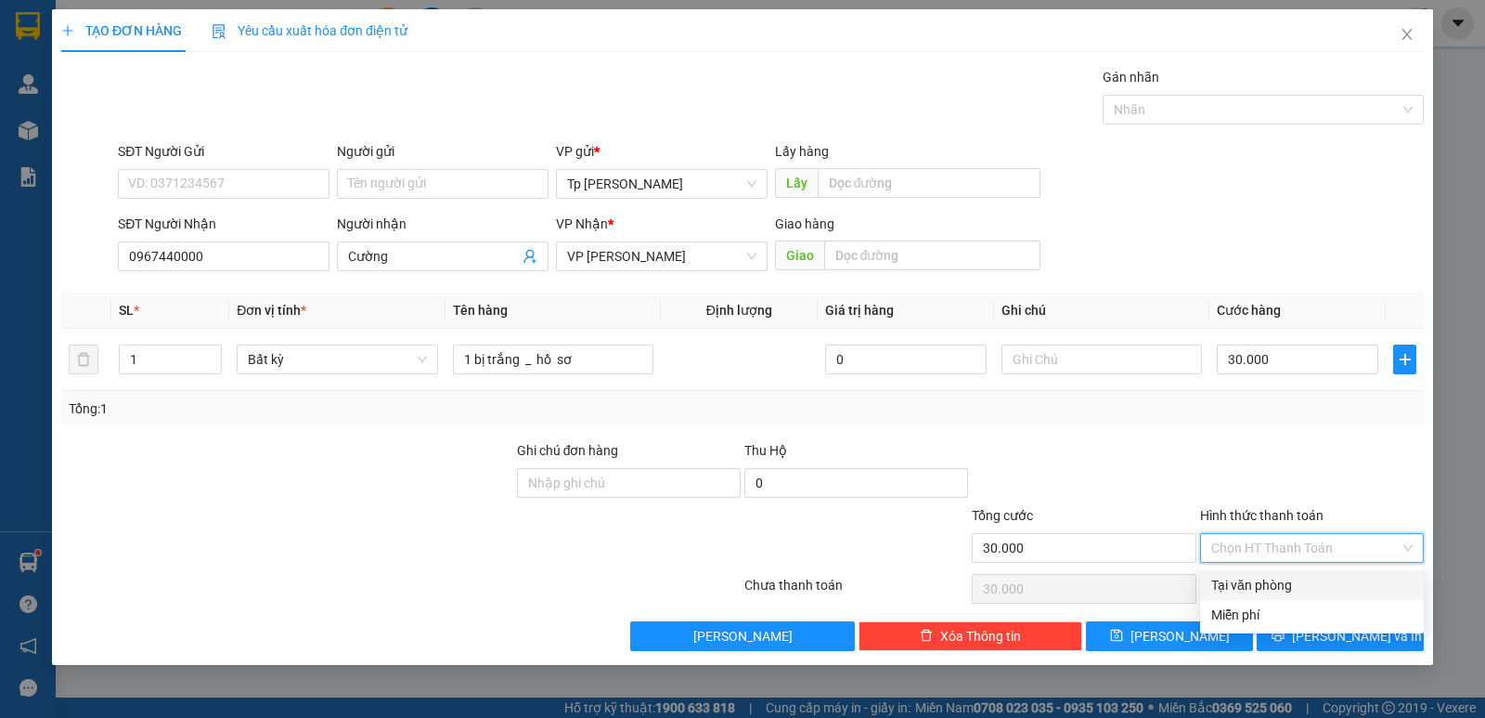
click at [1323, 578] on div "Tại văn phòng" at bounding box center [1311, 585] width 201 height 20
type input "0"
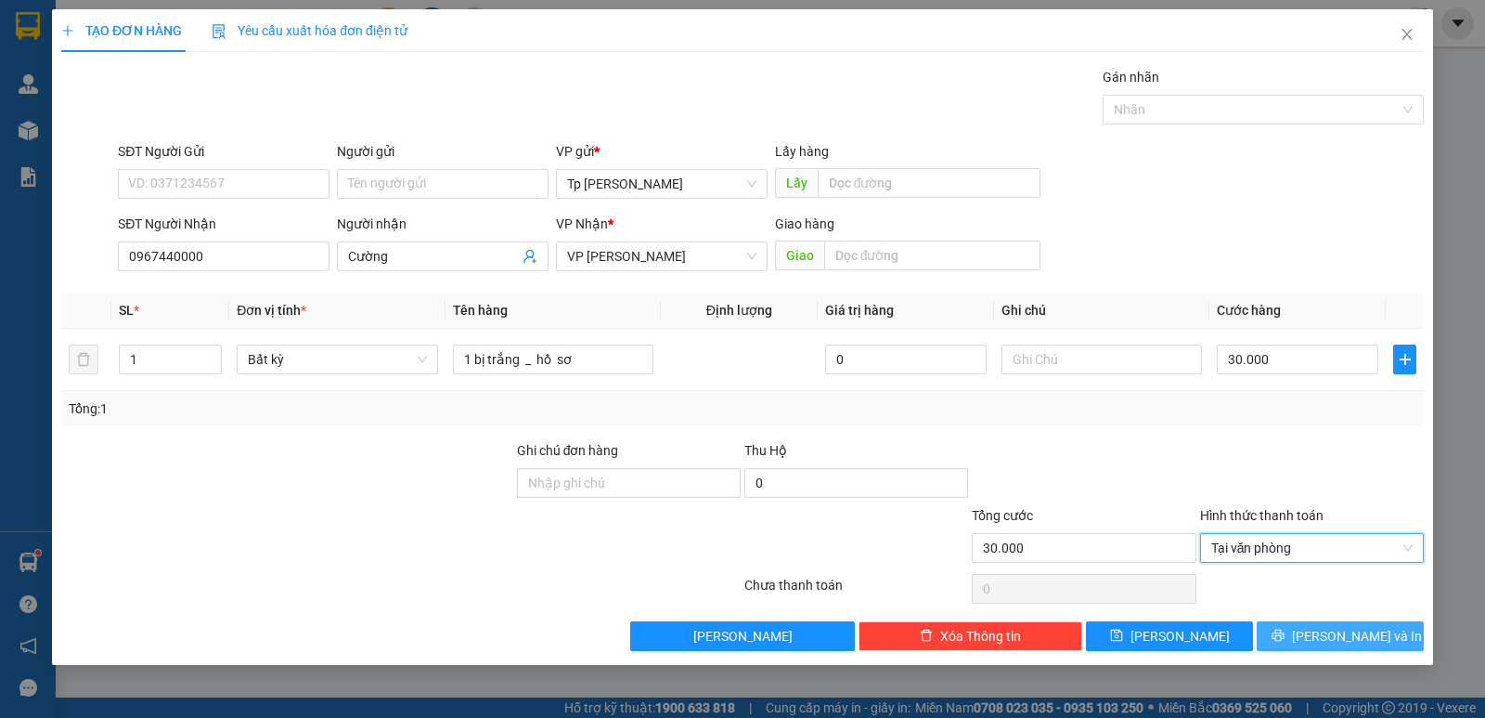
click at [1326, 626] on span "[PERSON_NAME] và In" at bounding box center [1357, 636] width 130 height 20
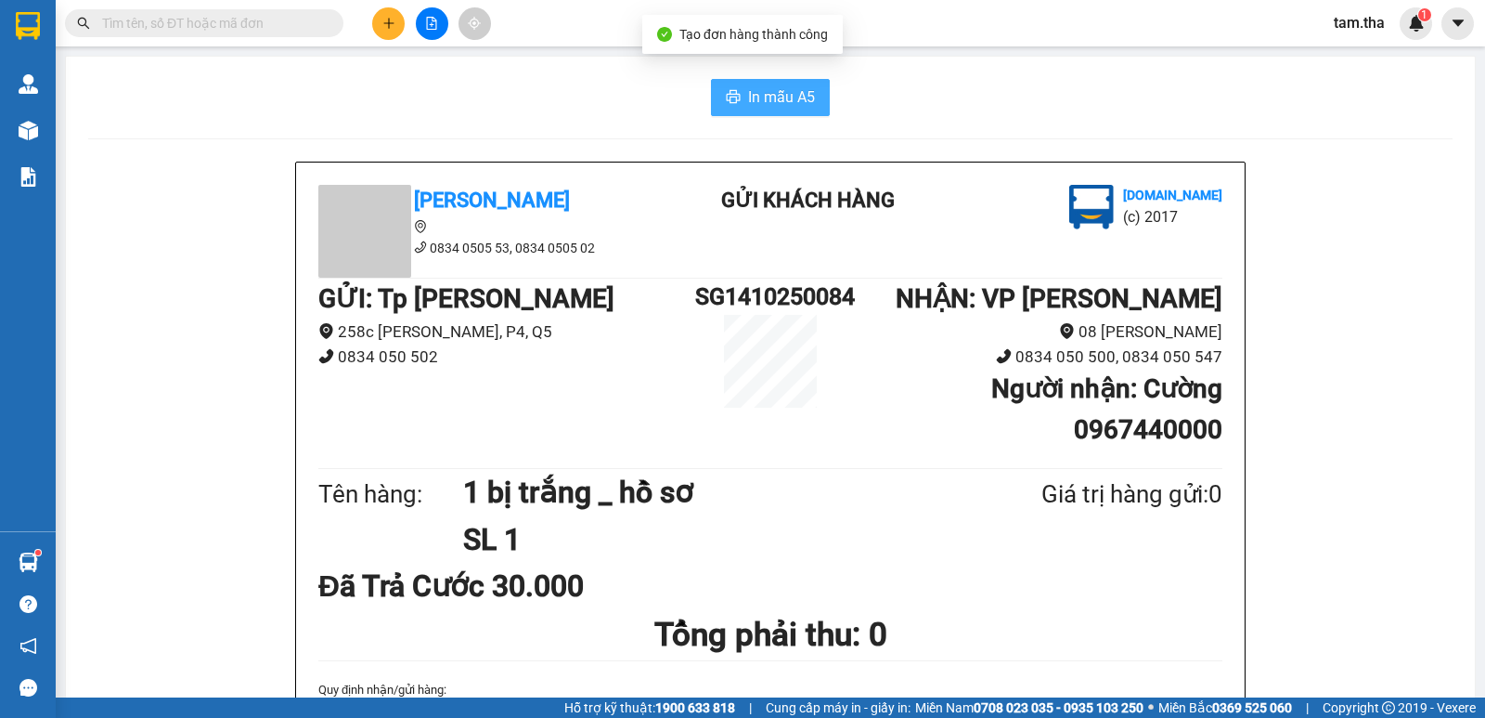
click at [711, 95] on button "In mẫu A5" at bounding box center [770, 97] width 119 height 37
click at [388, 30] on button at bounding box center [388, 23] width 32 height 32
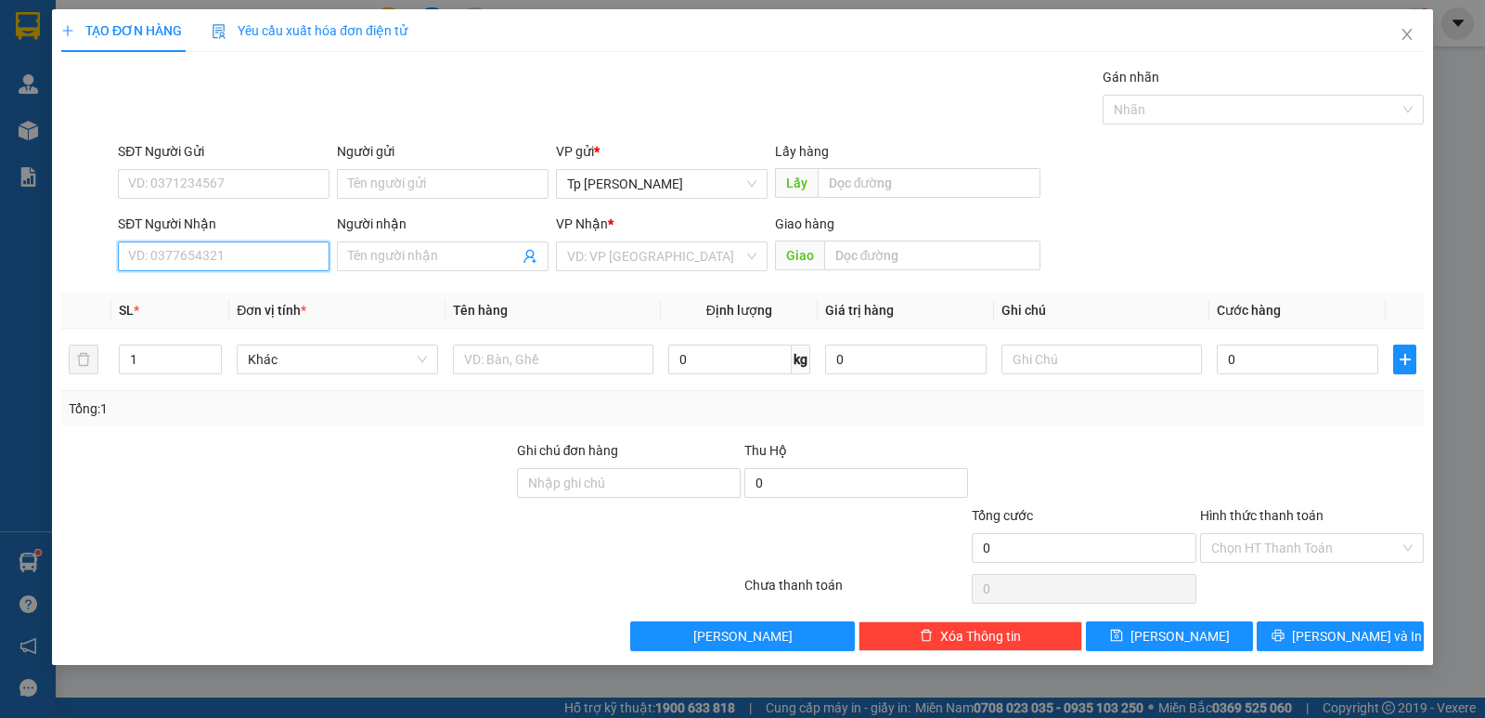
click at [265, 259] on input "SĐT Người Nhận" at bounding box center [224, 256] width 212 height 30
drag, startPoint x: 274, startPoint y: 294, endPoint x: 409, endPoint y: 320, distance: 138.0
click at [277, 294] on div "0368384245 - TRANG. hoa" at bounding box center [223, 293] width 189 height 20
type input "0368384245"
type input "TRANG. hoa"
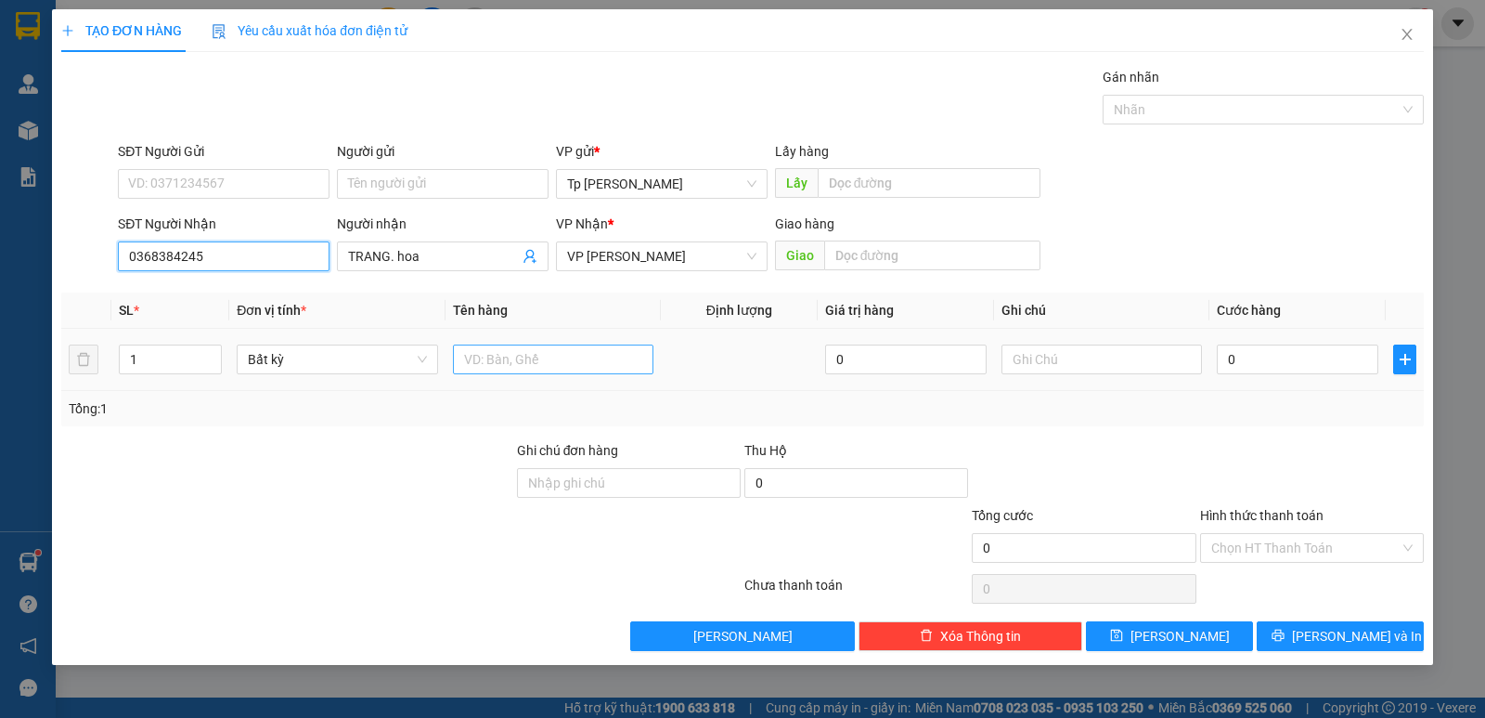
type input "0368384245"
click at [522, 363] on input "text" at bounding box center [553, 359] width 201 height 30
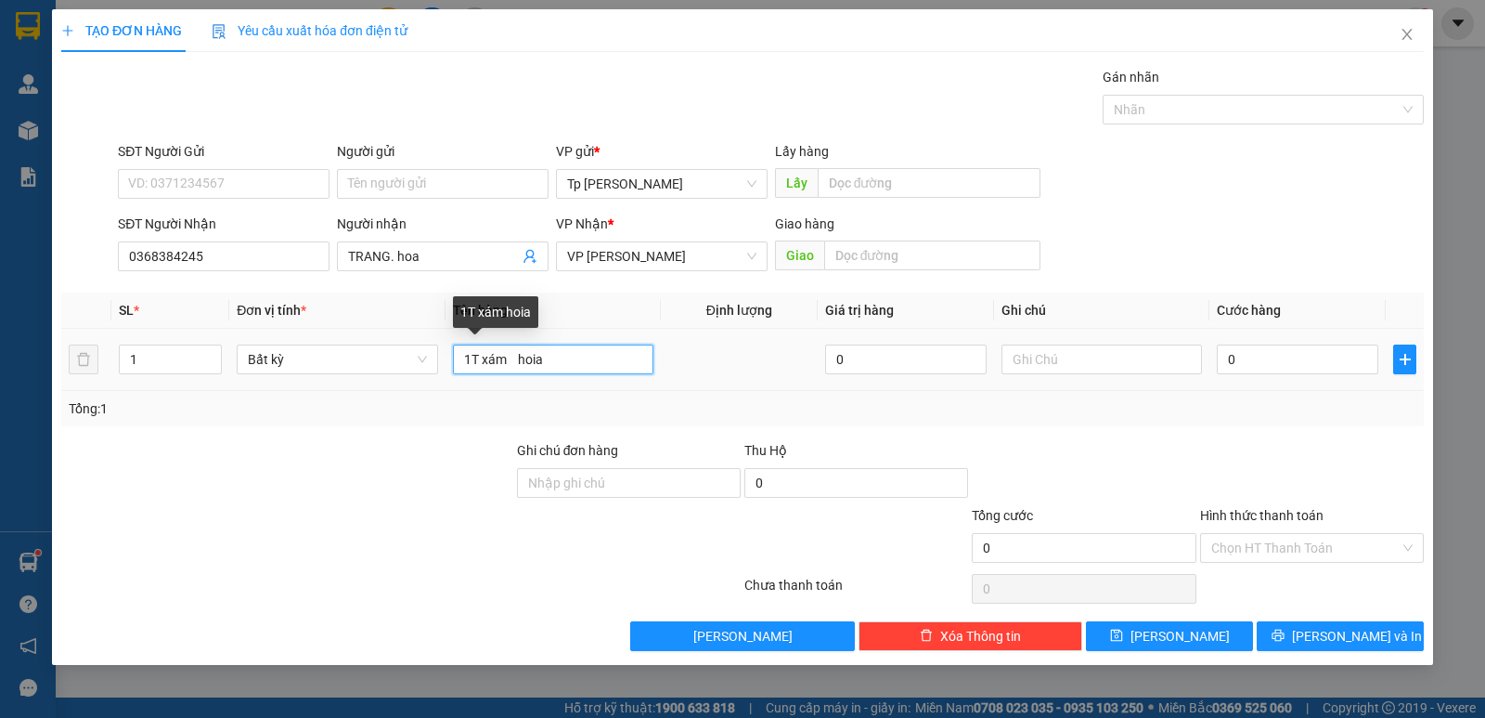
click at [534, 354] on input "1T xám hoia" at bounding box center [553, 359] width 201 height 30
type input "1T xám hoa"
click at [1248, 348] on input "0" at bounding box center [1298, 359] width 162 height 30
type input "5"
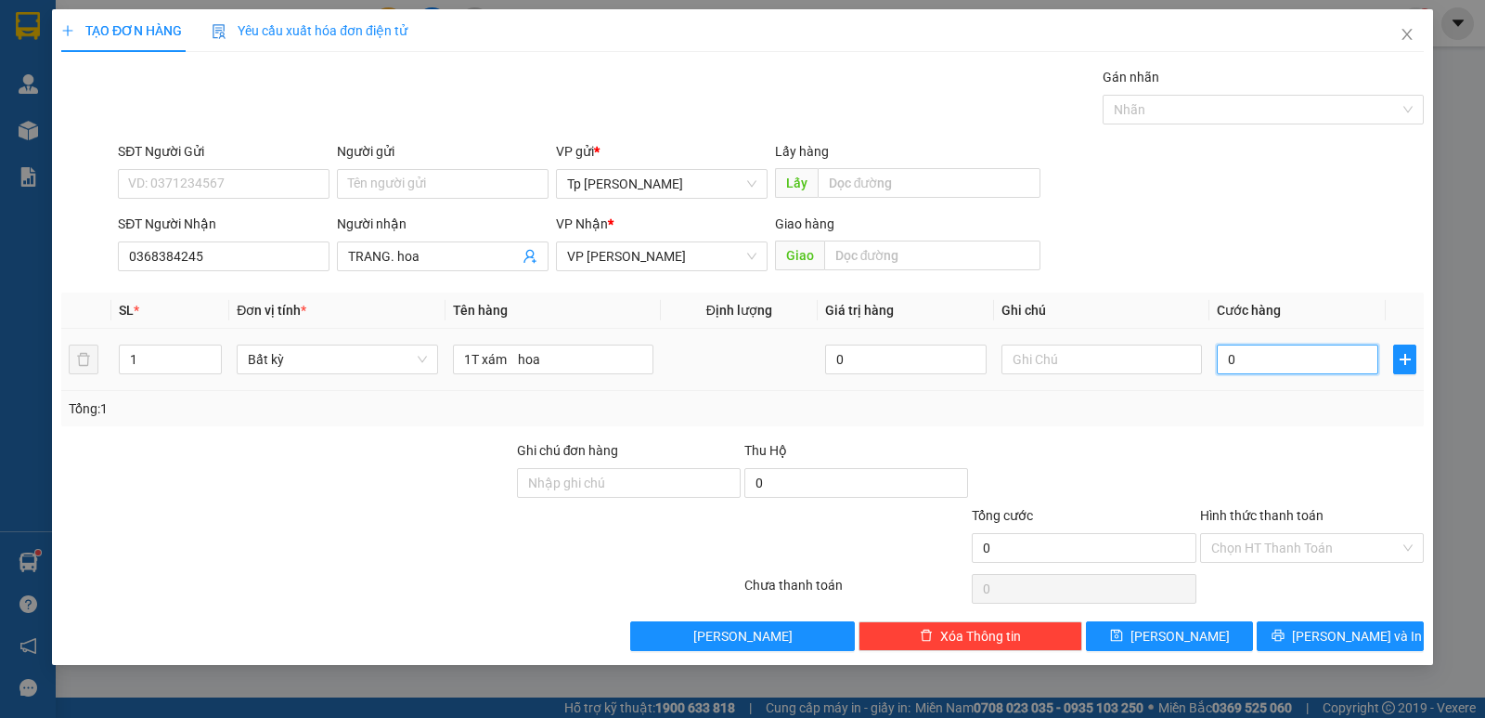
type input "5"
type input "50"
type input "50.000"
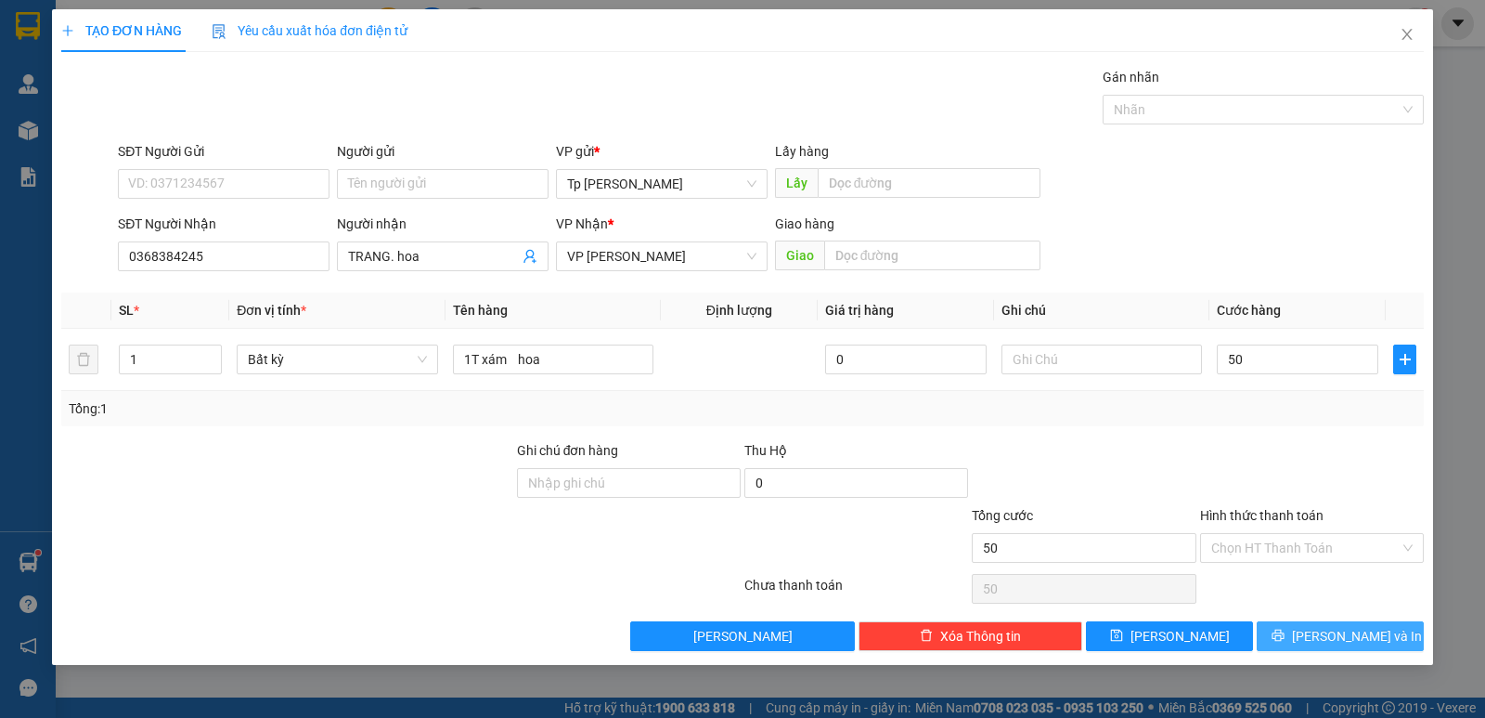
type input "50.000"
click at [1357, 644] on span "[PERSON_NAME] và In" at bounding box center [1357, 636] width 130 height 20
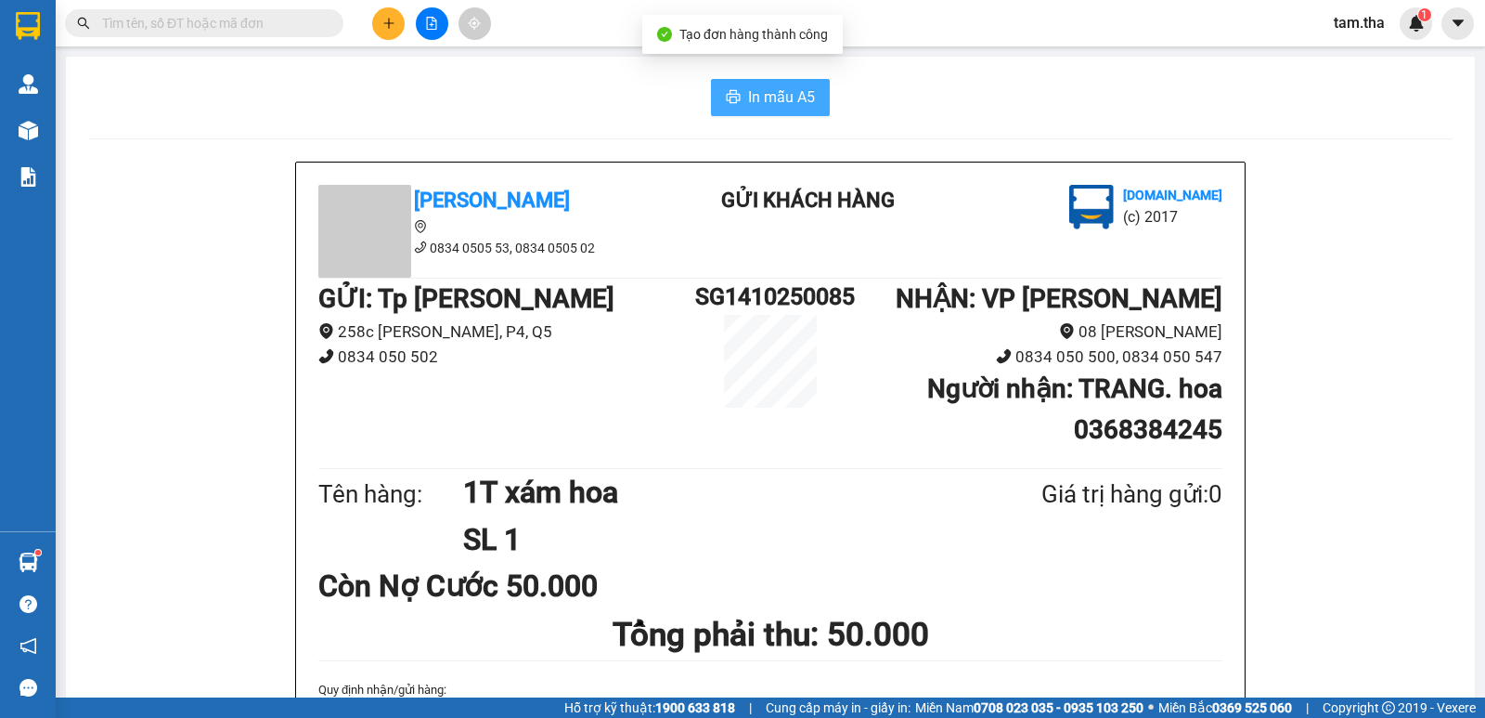
click at [770, 108] on span "In mẫu A5" at bounding box center [781, 96] width 67 height 23
